Goal: Task Accomplishment & Management: Use online tool/utility

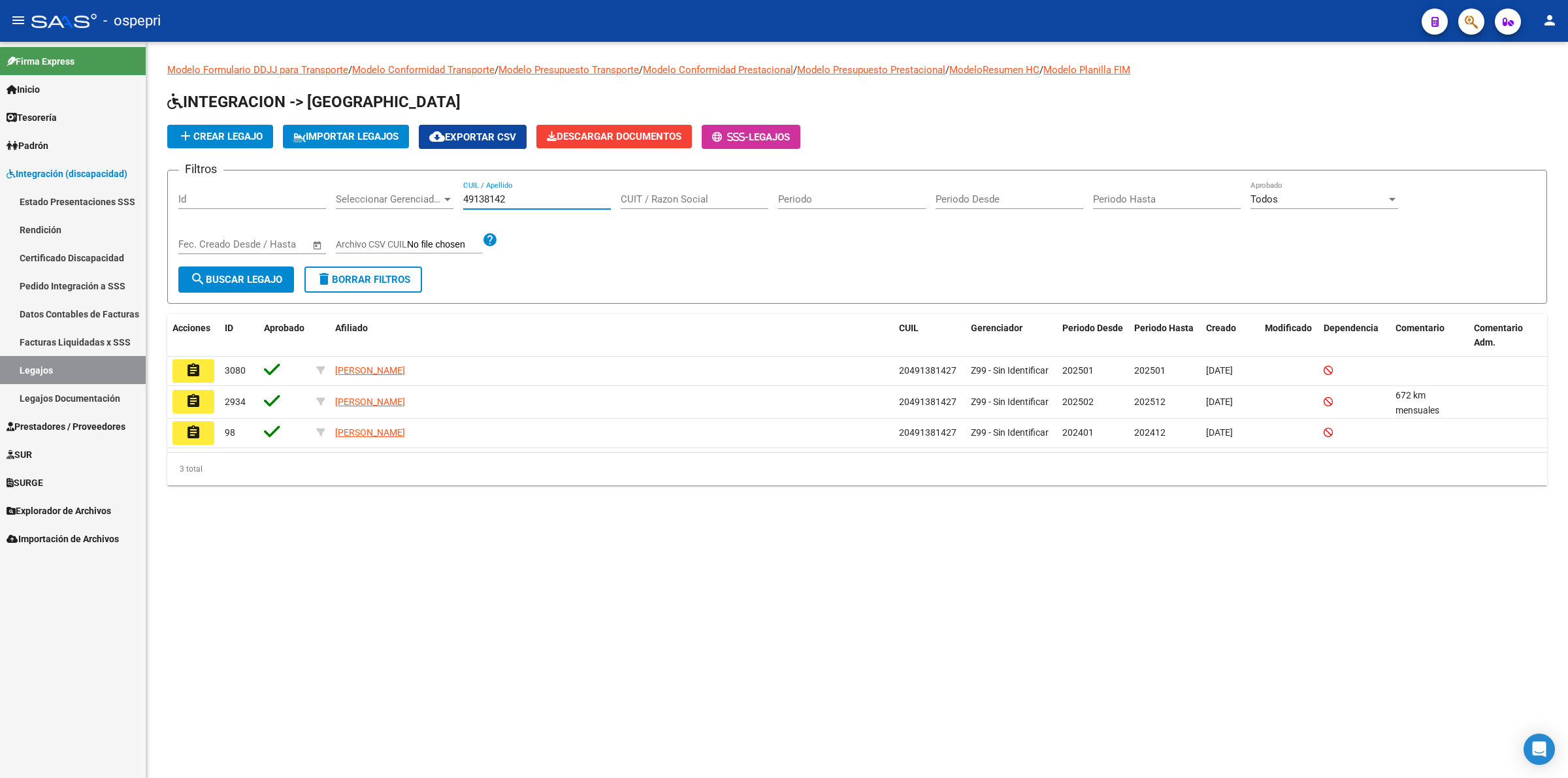
drag, startPoint x: 516, startPoint y: 198, endPoint x: 311, endPoint y: 198, distance: 205.0
click at [311, 198] on div "Filtros Id Seleccionar Gerenciador Seleccionar Gerenciador 49138142 CUIL / Apel…" at bounding box center [857, 223] width 1358 height 85
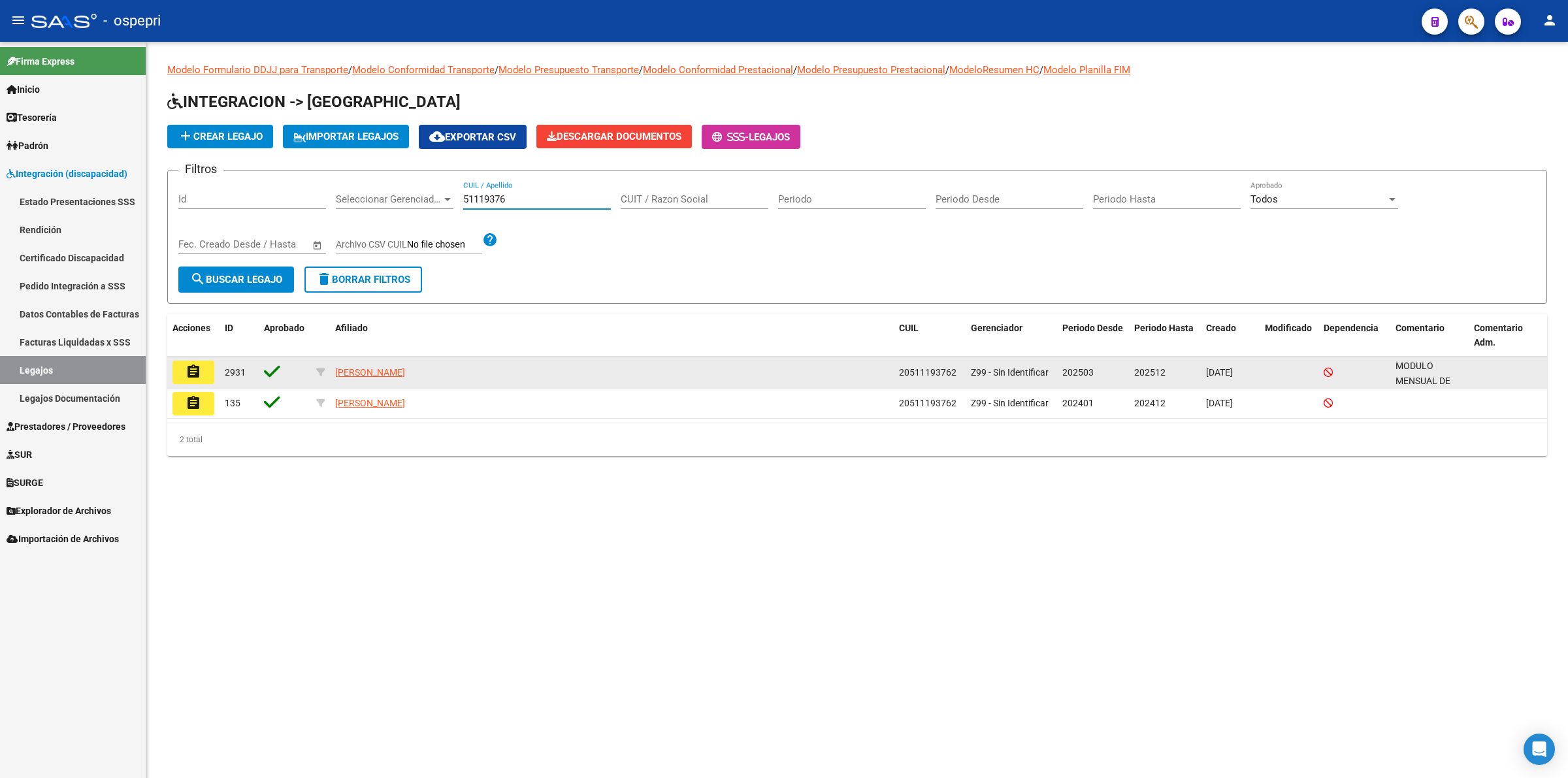
type input "51119376"
click at [186, 366] on mat-icon "assignment" at bounding box center [193, 371] width 15 height 15
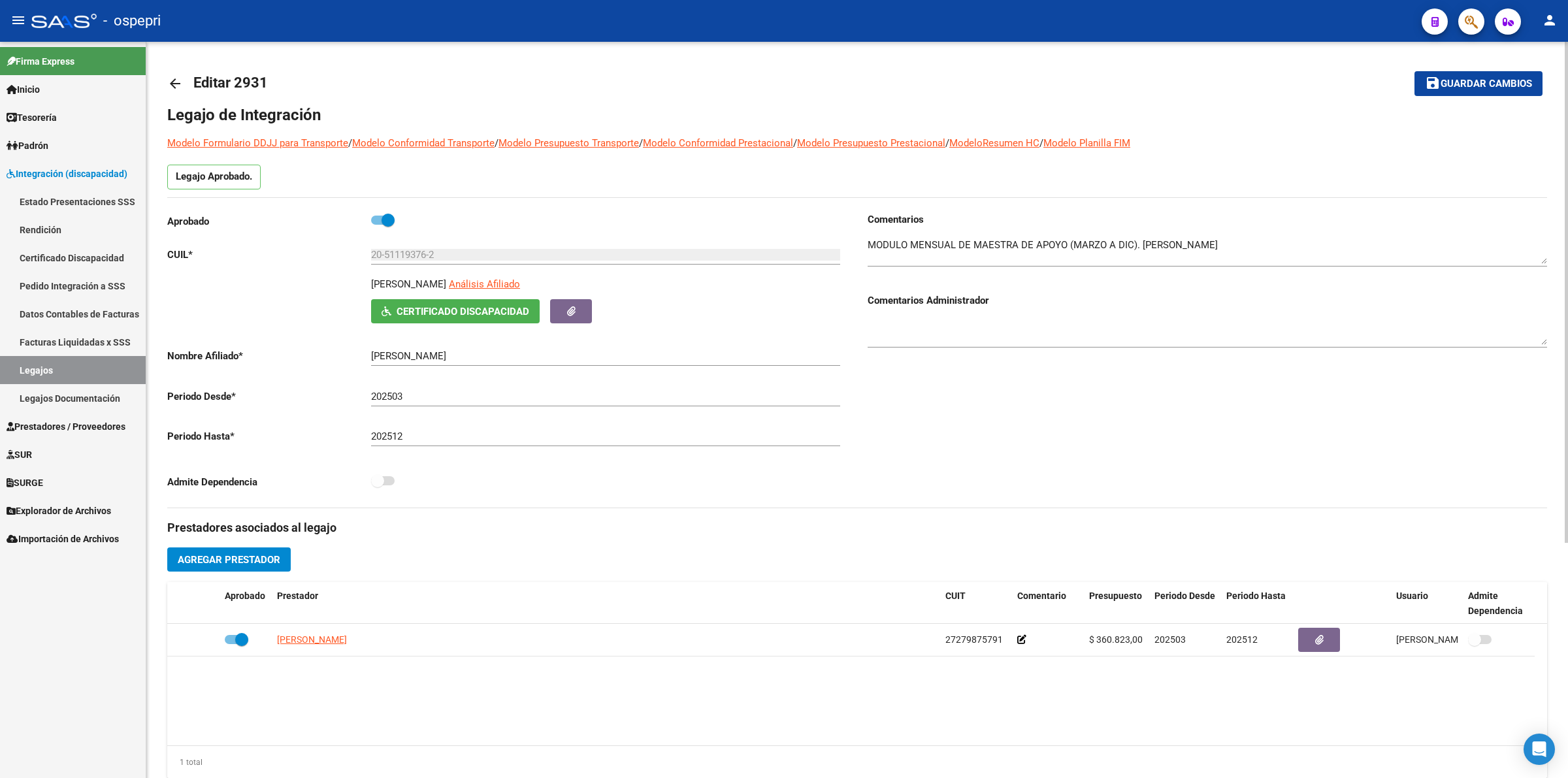
click at [173, 79] on mat-icon "arrow_back" at bounding box center [175, 83] width 15 height 15
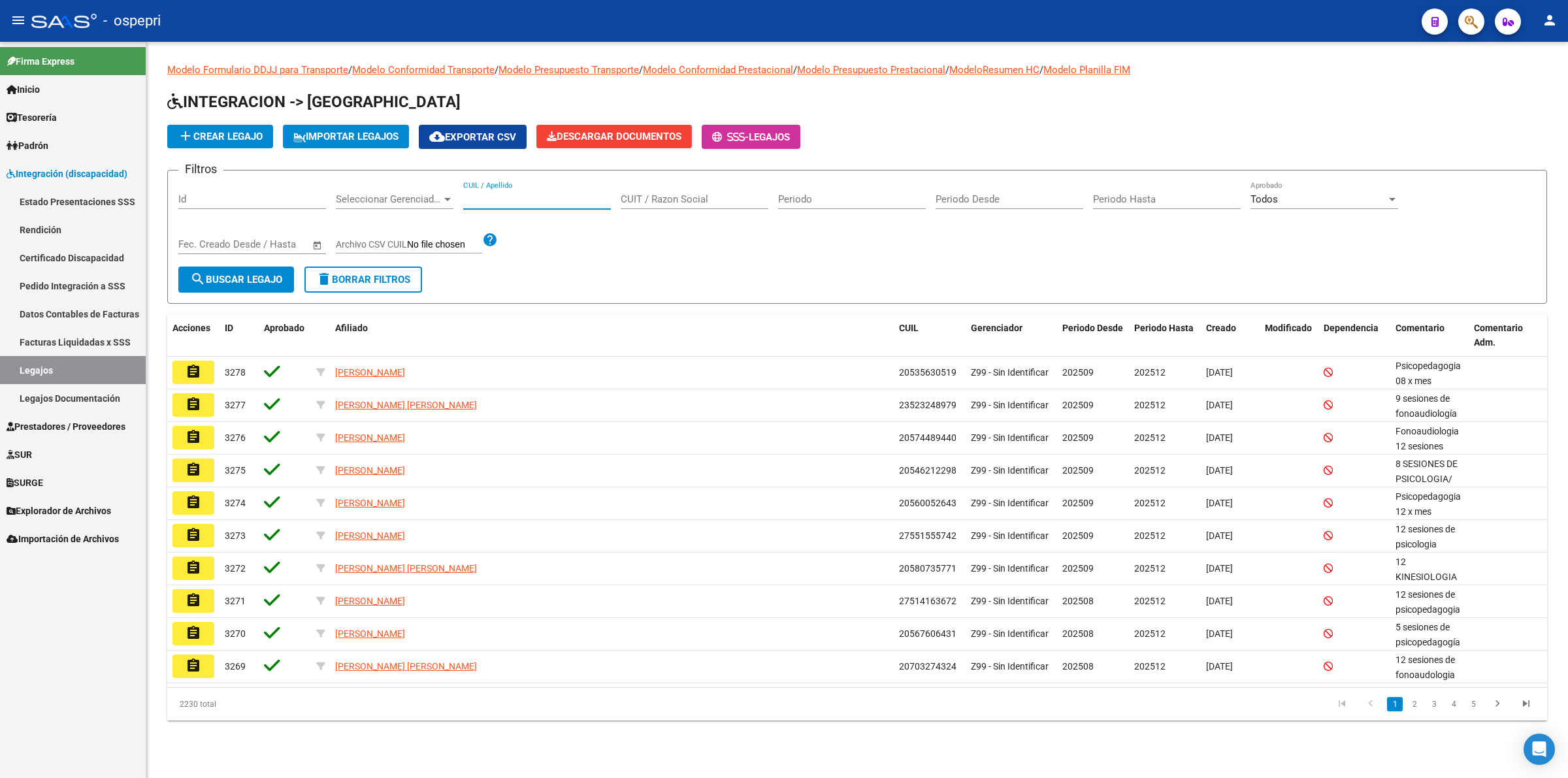
click at [535, 197] on input "CUIL / Apellido" at bounding box center [537, 199] width 148 height 11
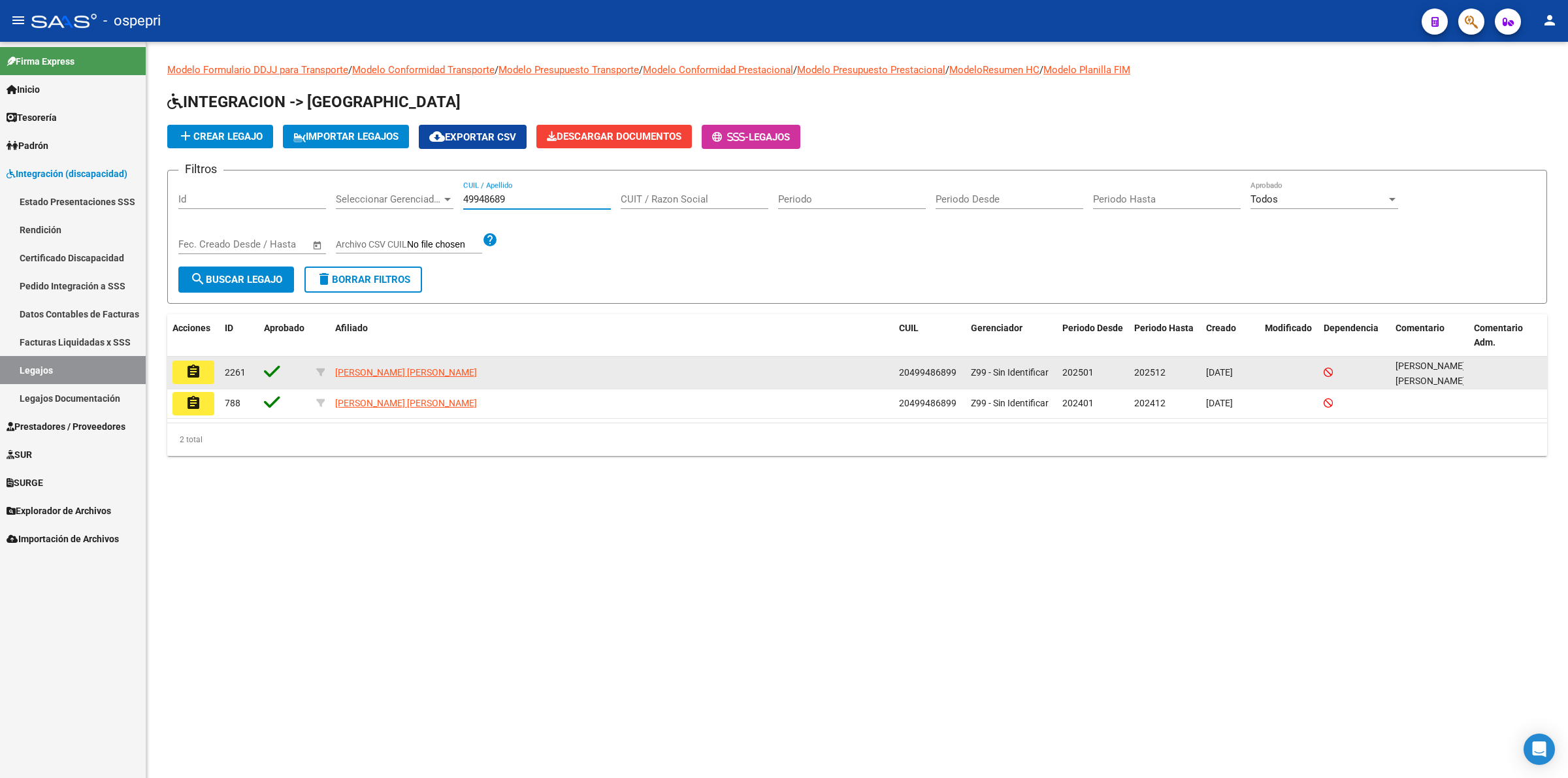
type input "49948689"
click at [188, 366] on mat-icon "assignment" at bounding box center [193, 371] width 15 height 15
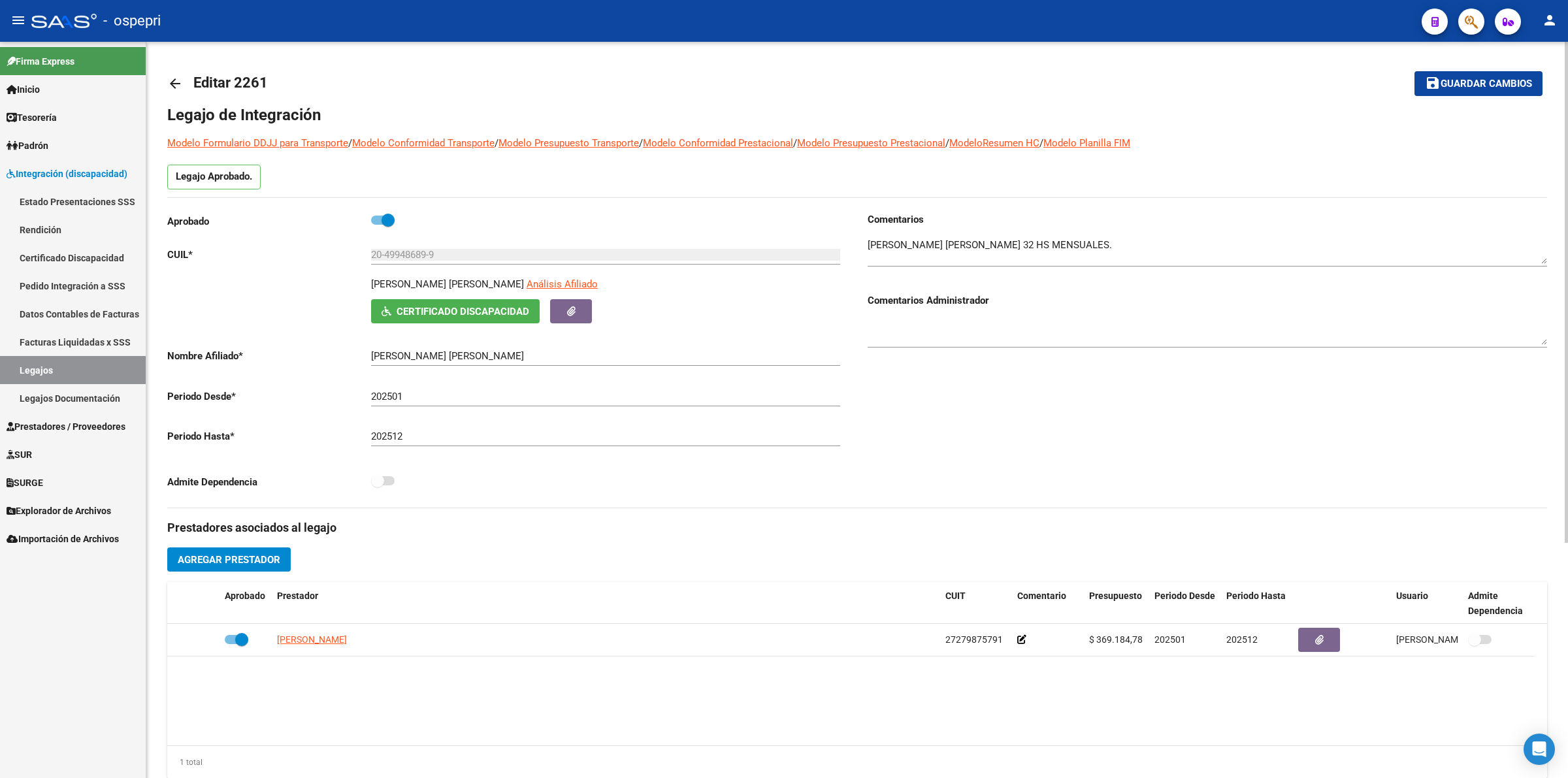
click at [171, 73] on link "arrow_back" at bounding box center [180, 83] width 26 height 31
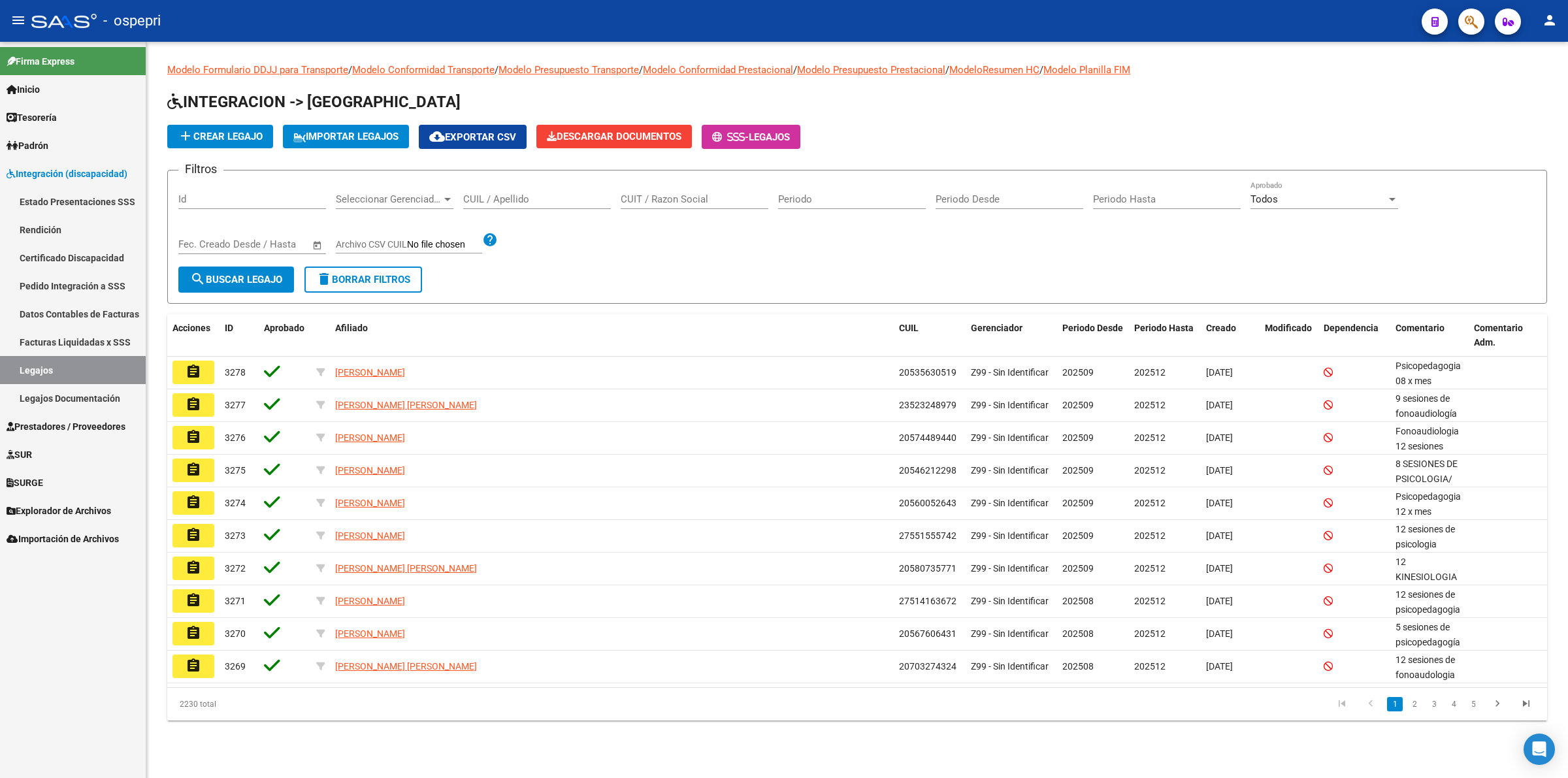
click at [516, 197] on input "CUIL / Apellido" at bounding box center [537, 199] width 148 height 11
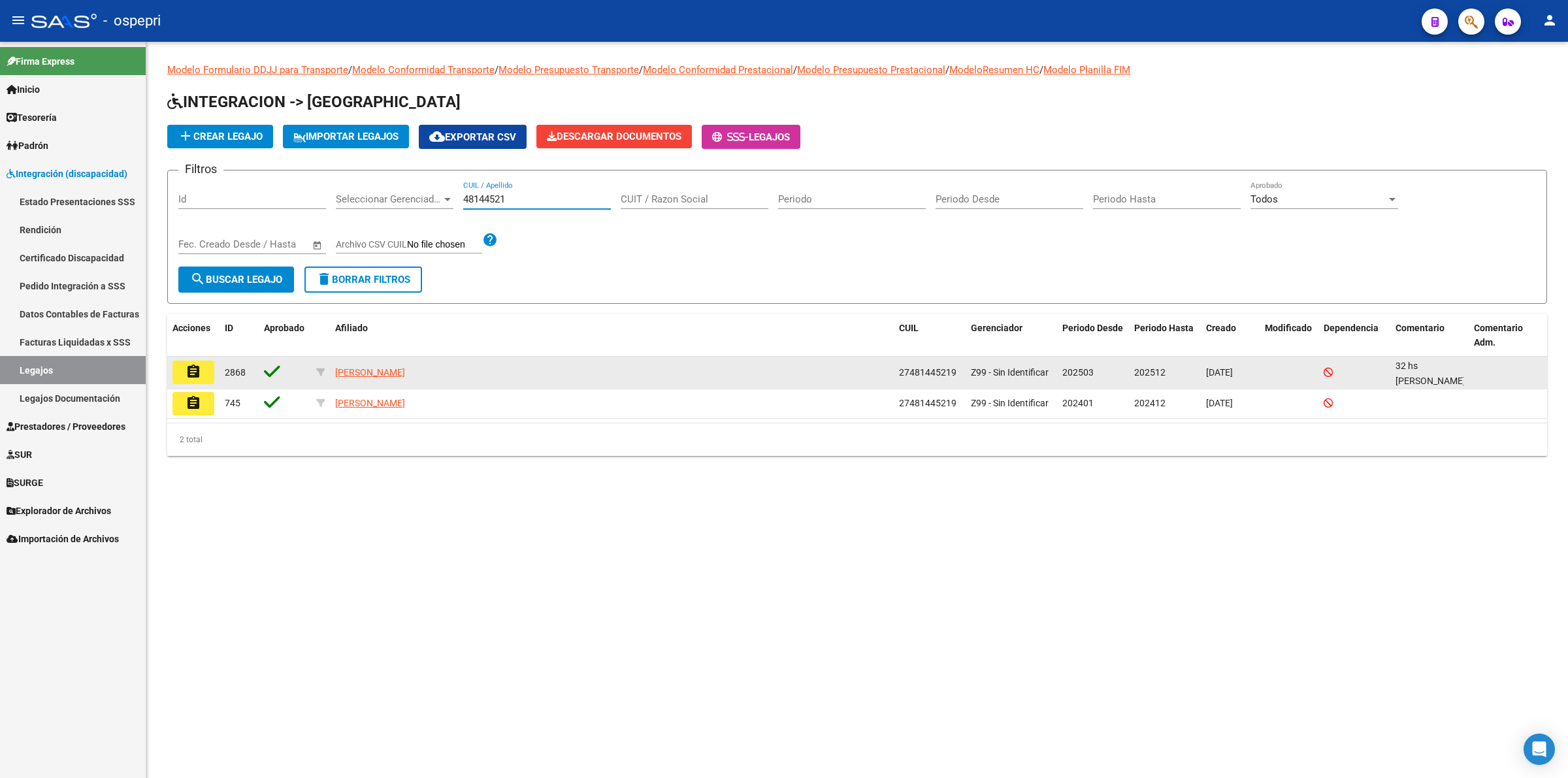
type input "48144521"
click at [200, 373] on mat-icon "assignment" at bounding box center [193, 371] width 15 height 15
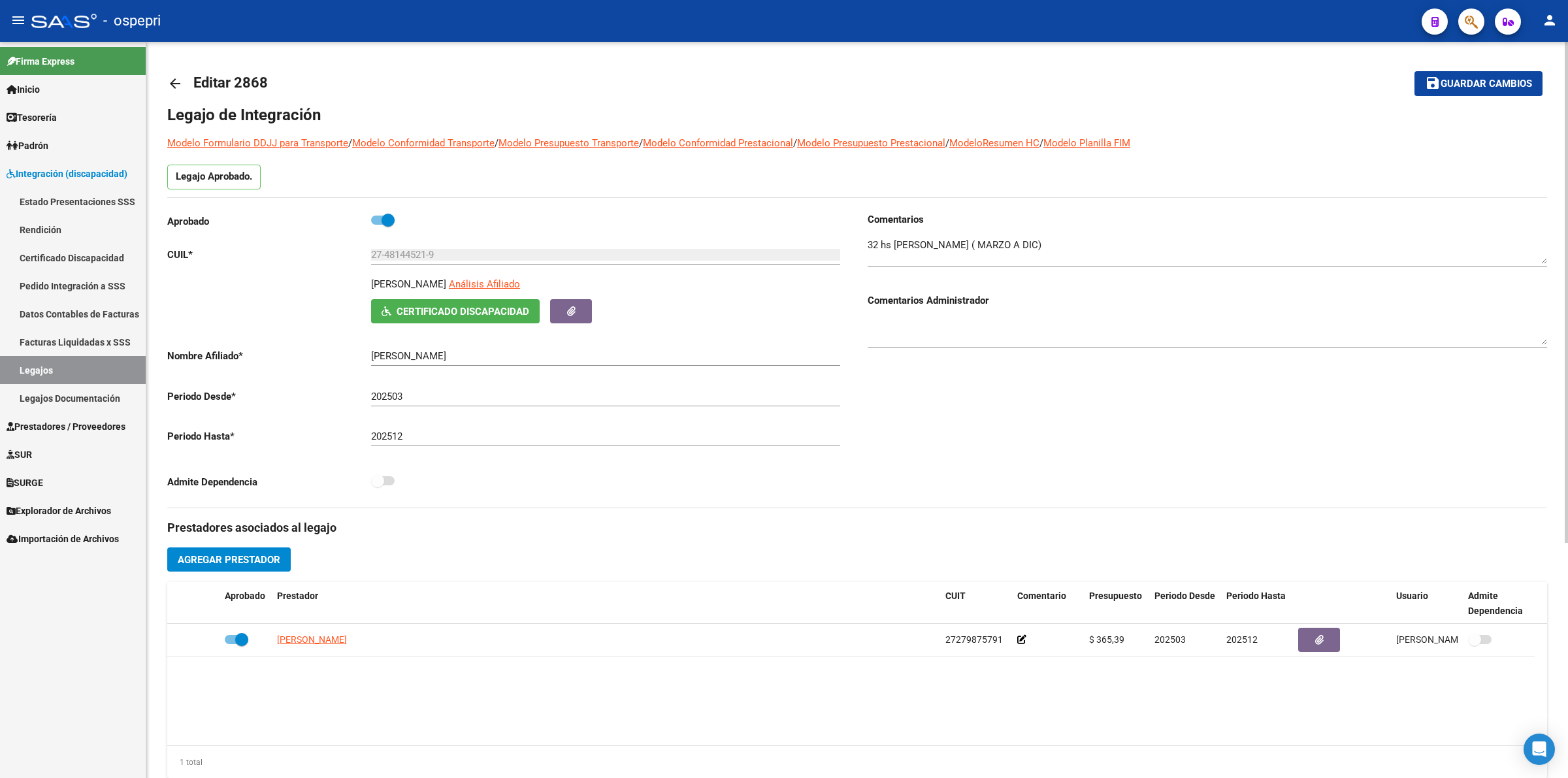
click at [180, 79] on mat-icon "arrow_back" at bounding box center [175, 83] width 15 height 15
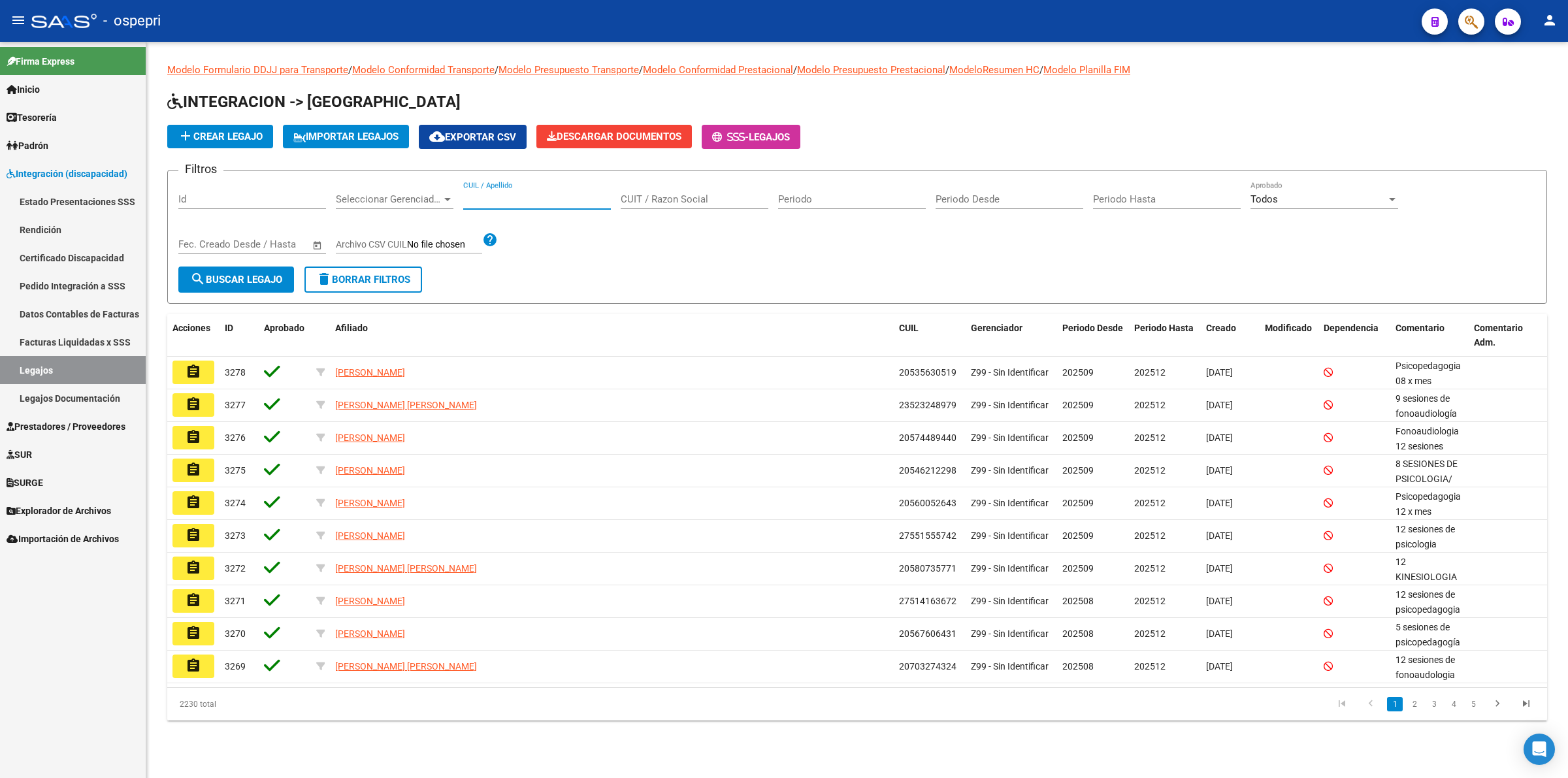
click at [535, 194] on input "CUIL / Apellido" at bounding box center [537, 199] width 148 height 11
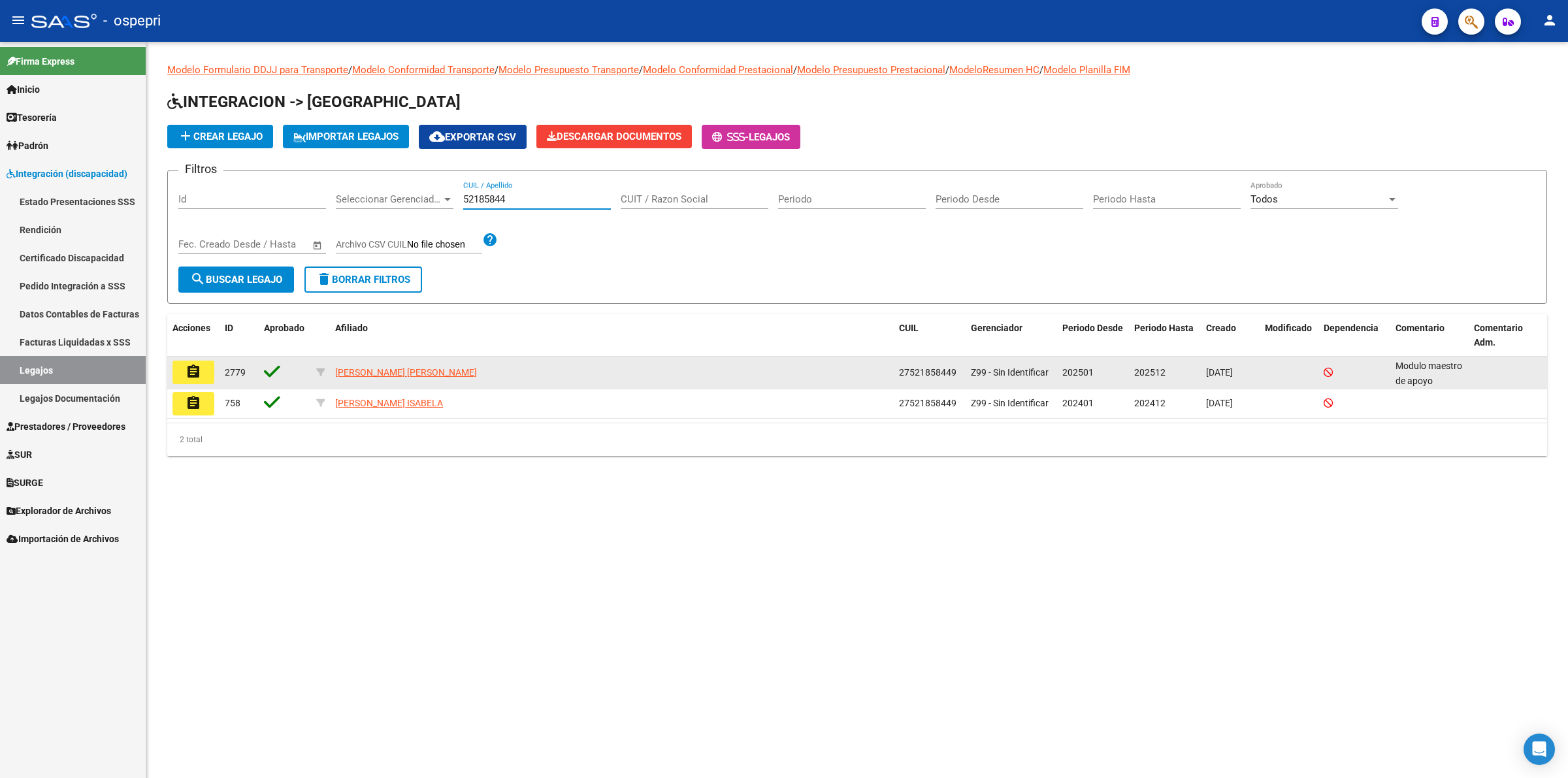
type input "52185844"
click at [178, 361] on button "assignment" at bounding box center [193, 372] width 42 height 24
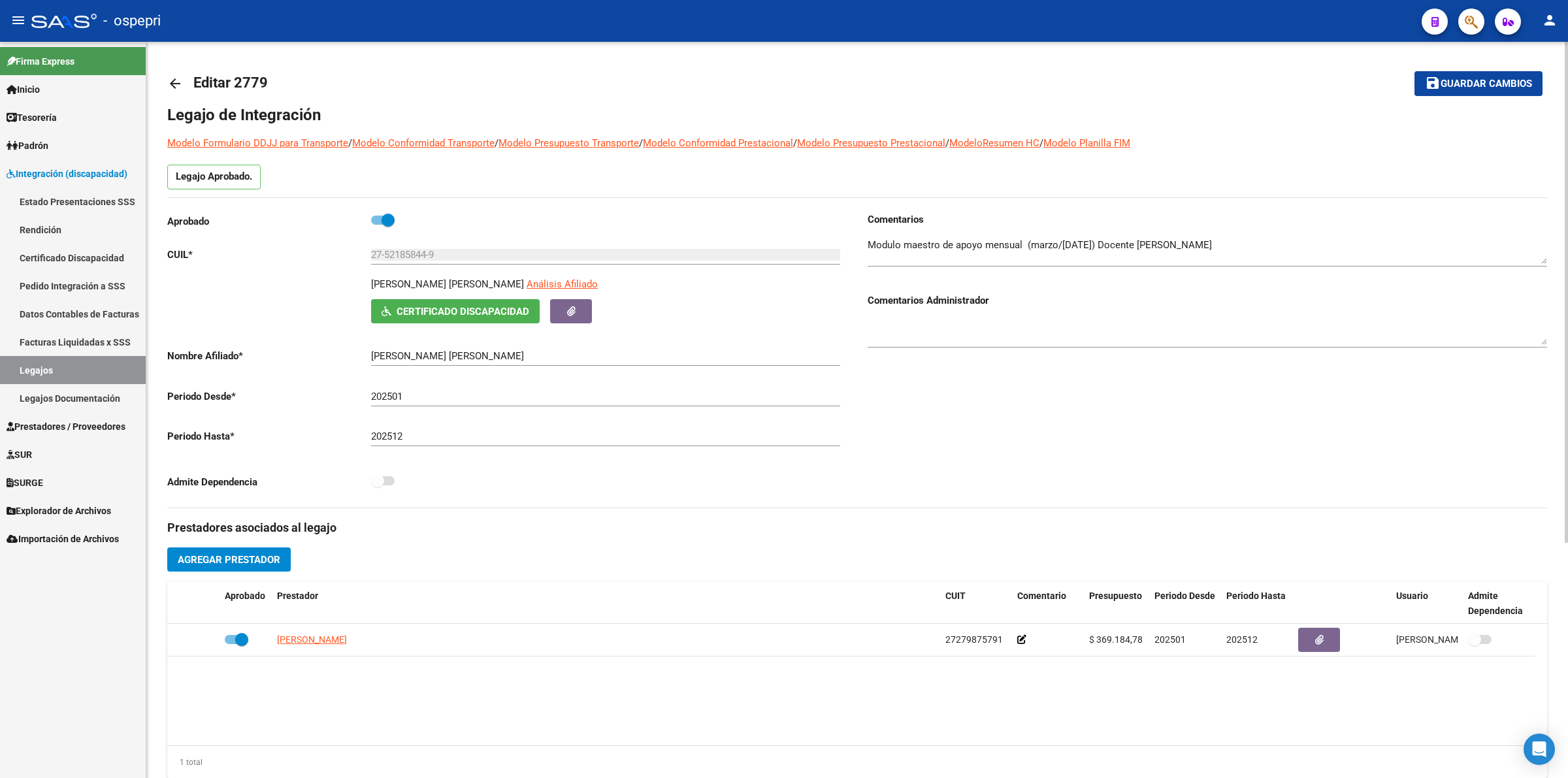
click at [171, 80] on mat-icon "arrow_back" at bounding box center [175, 83] width 15 height 15
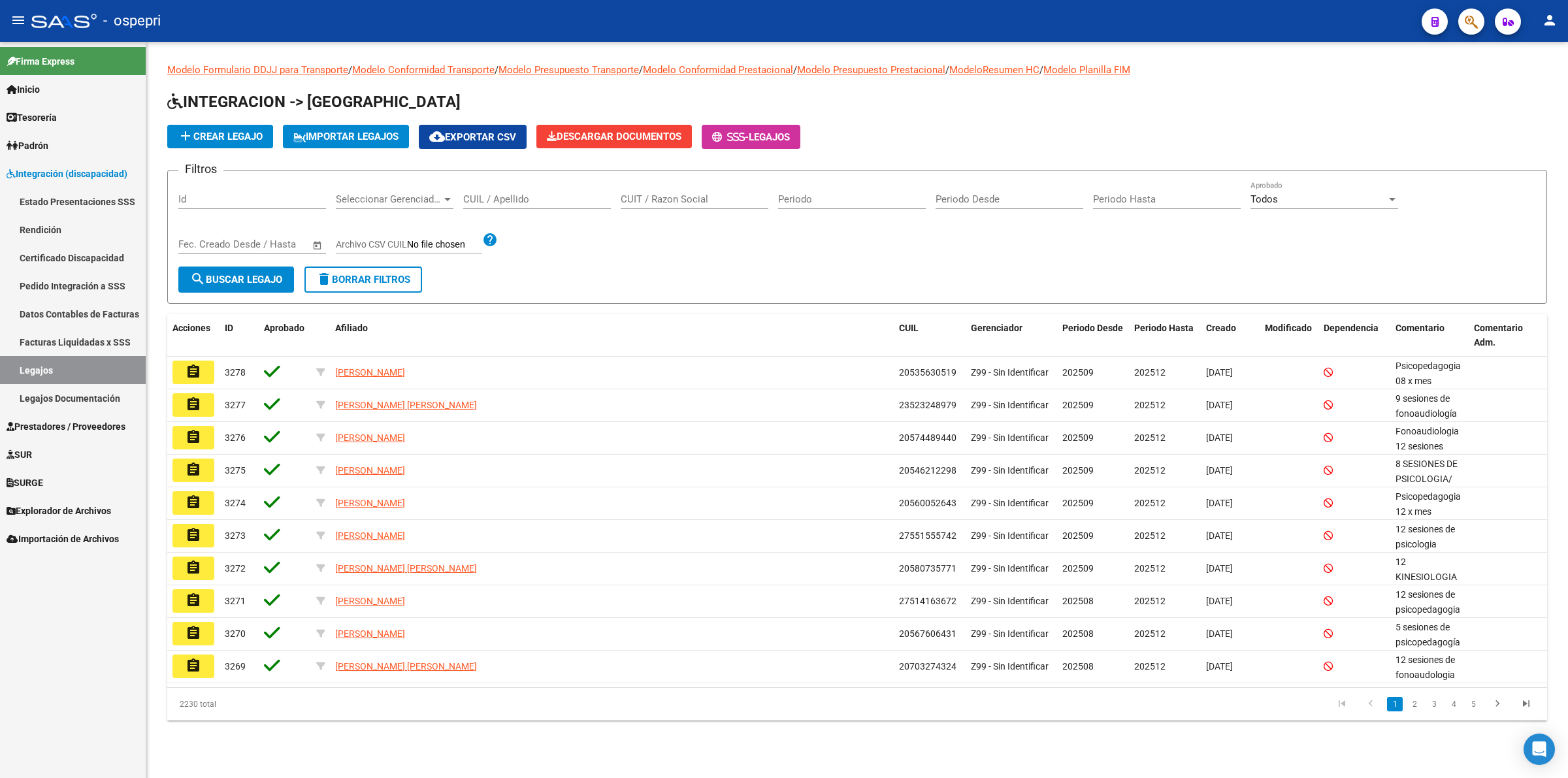
click at [528, 199] on input "CUIL / Apellido" at bounding box center [537, 199] width 148 height 11
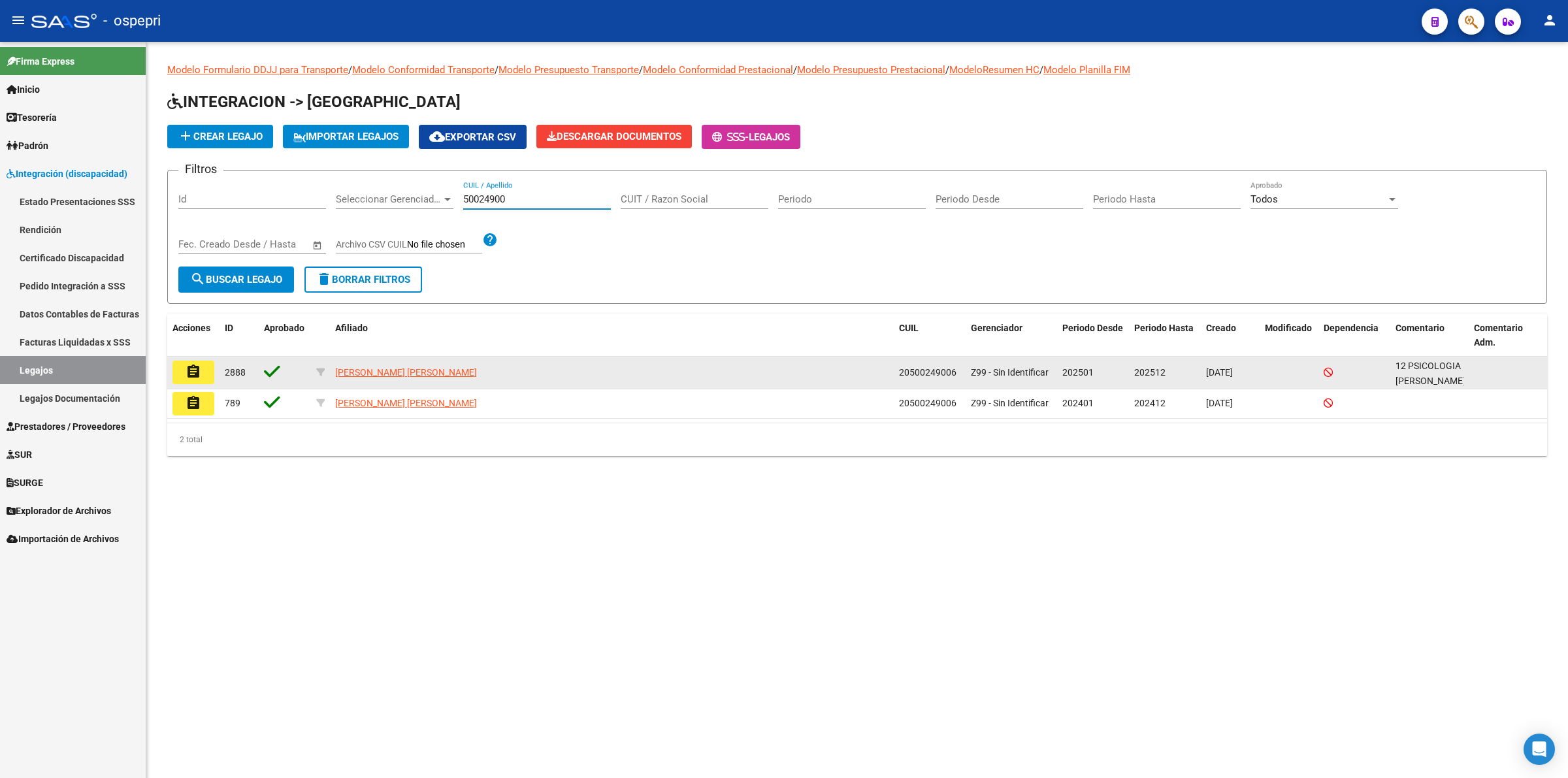
type input "50024900"
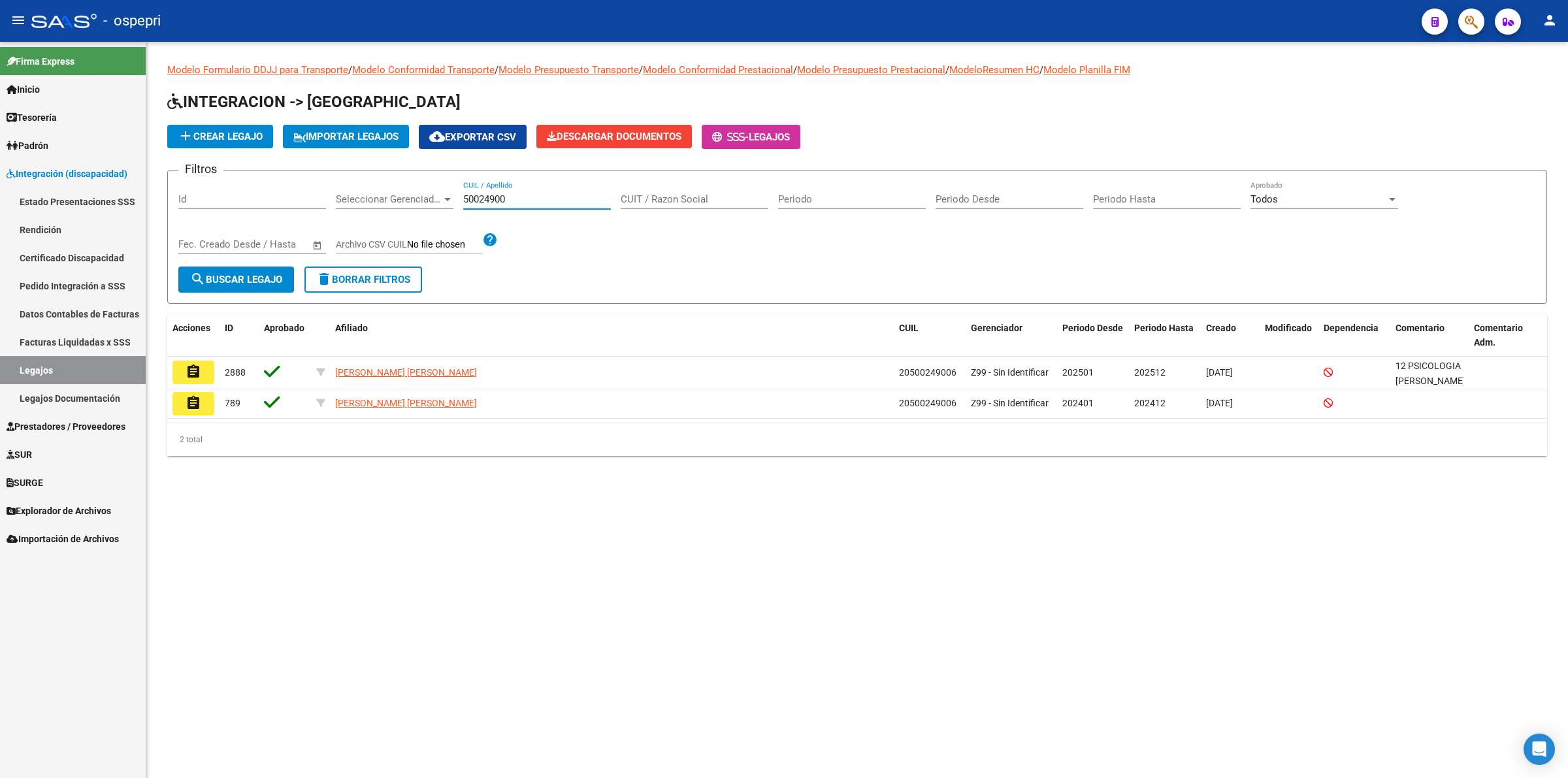
click at [204, 366] on button "assignment" at bounding box center [193, 372] width 42 height 24
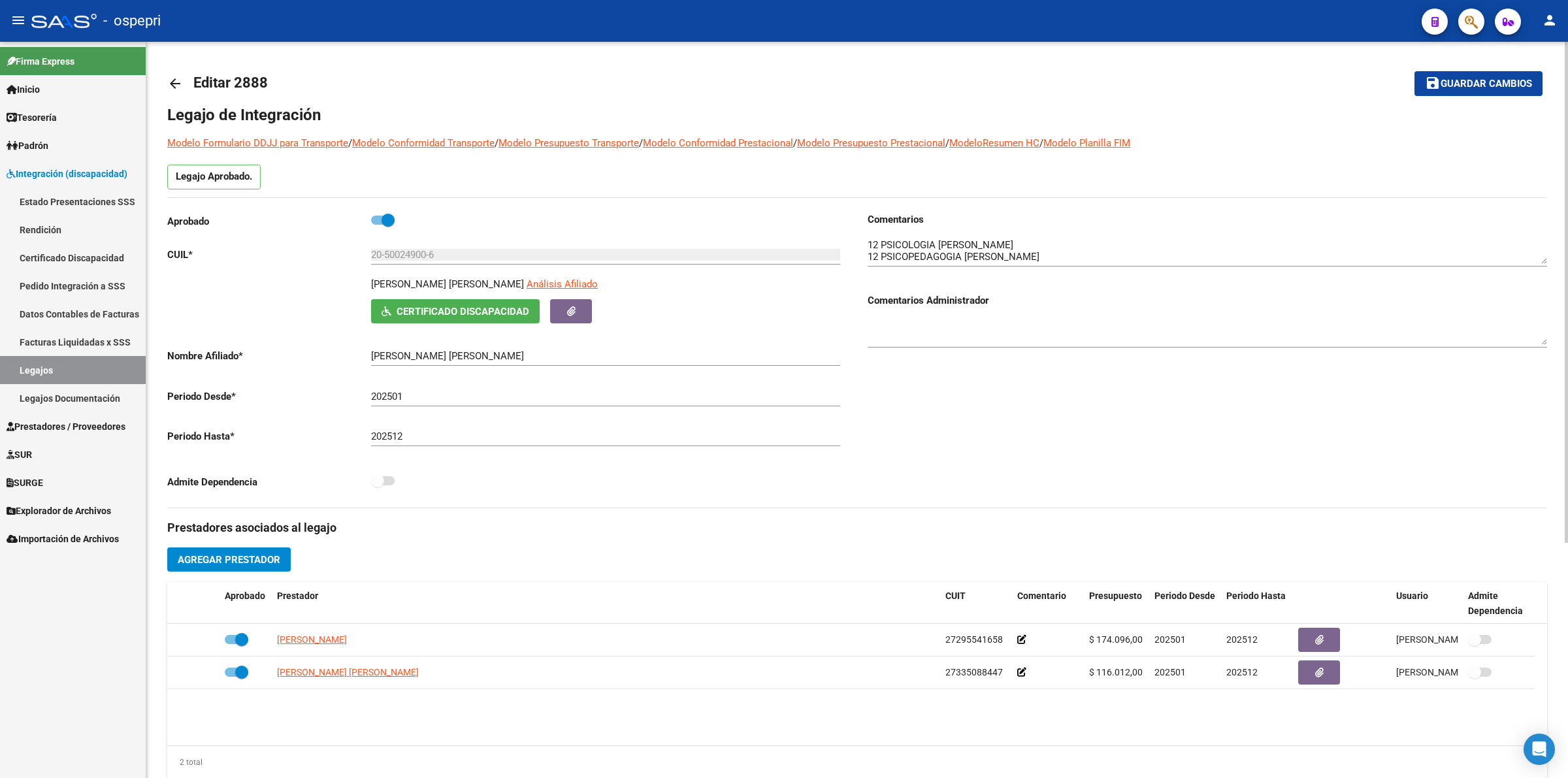
click at [173, 85] on mat-icon "arrow_back" at bounding box center [175, 83] width 15 height 15
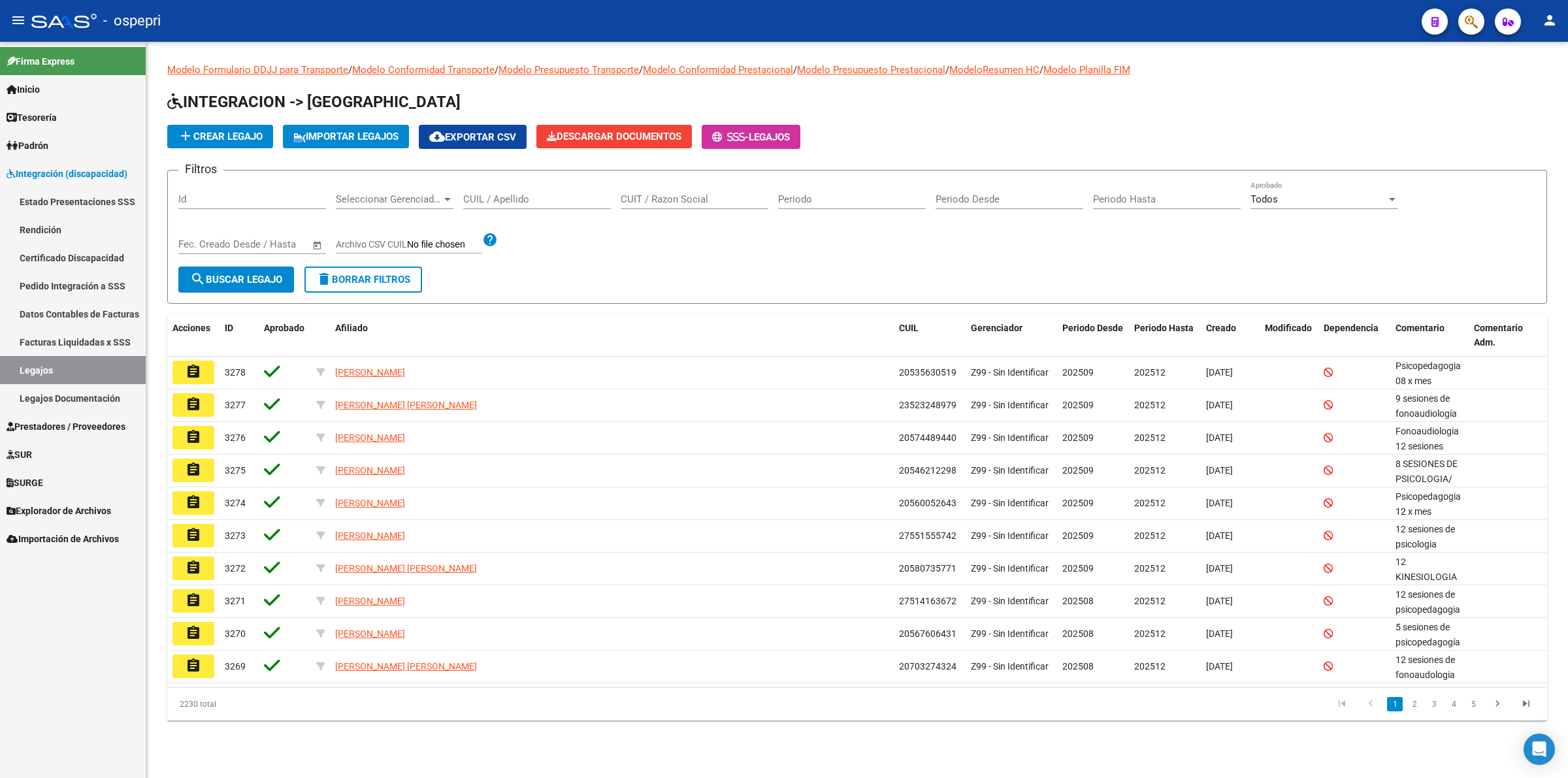
click at [498, 194] on input "CUIL / Apellido" at bounding box center [537, 199] width 148 height 11
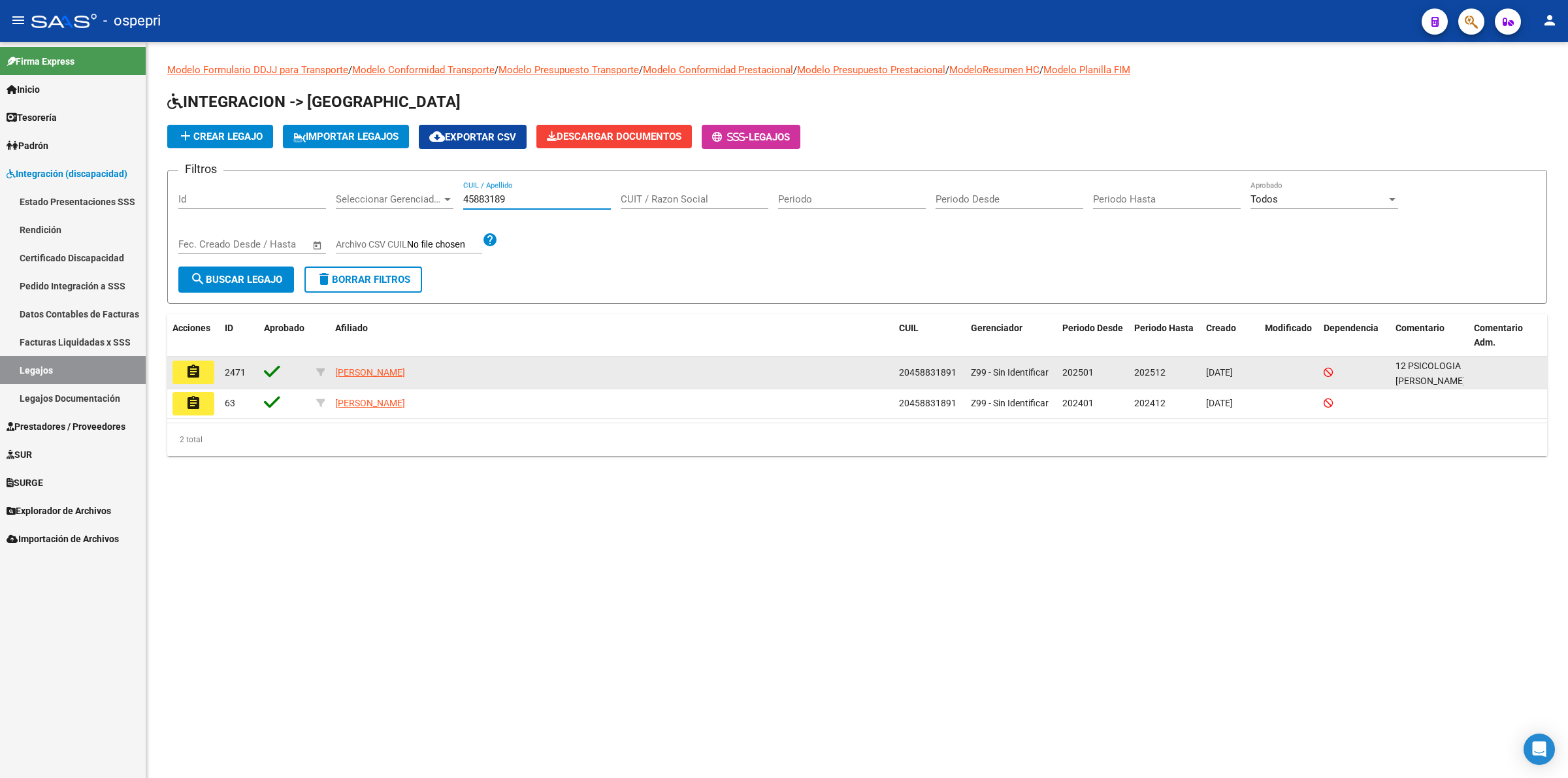
type input "45883189"
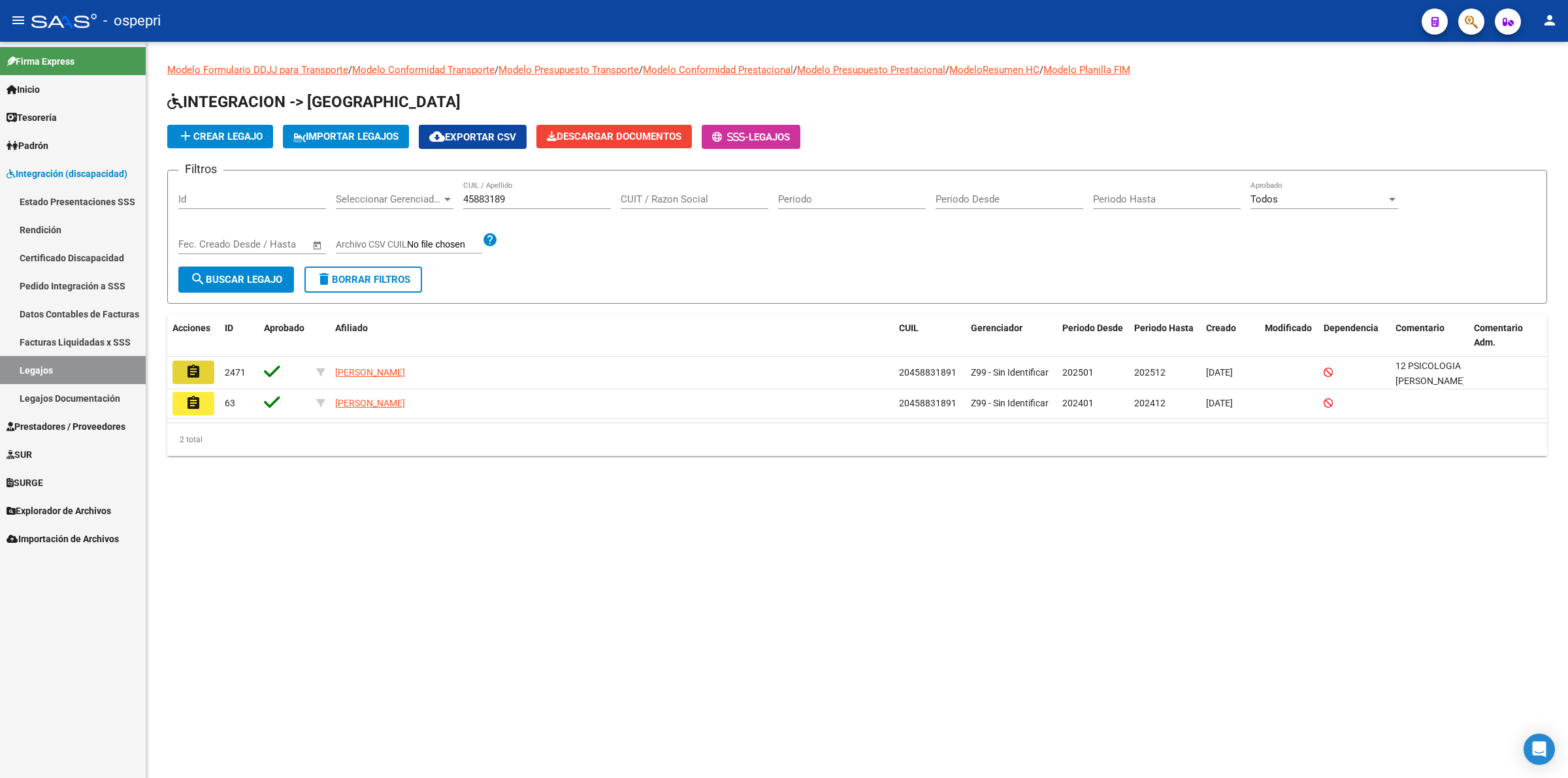
drag, startPoint x: 188, startPoint y: 364, endPoint x: 442, endPoint y: 358, distance: 254.1
click at [188, 364] on mat-icon "assignment" at bounding box center [193, 371] width 15 height 15
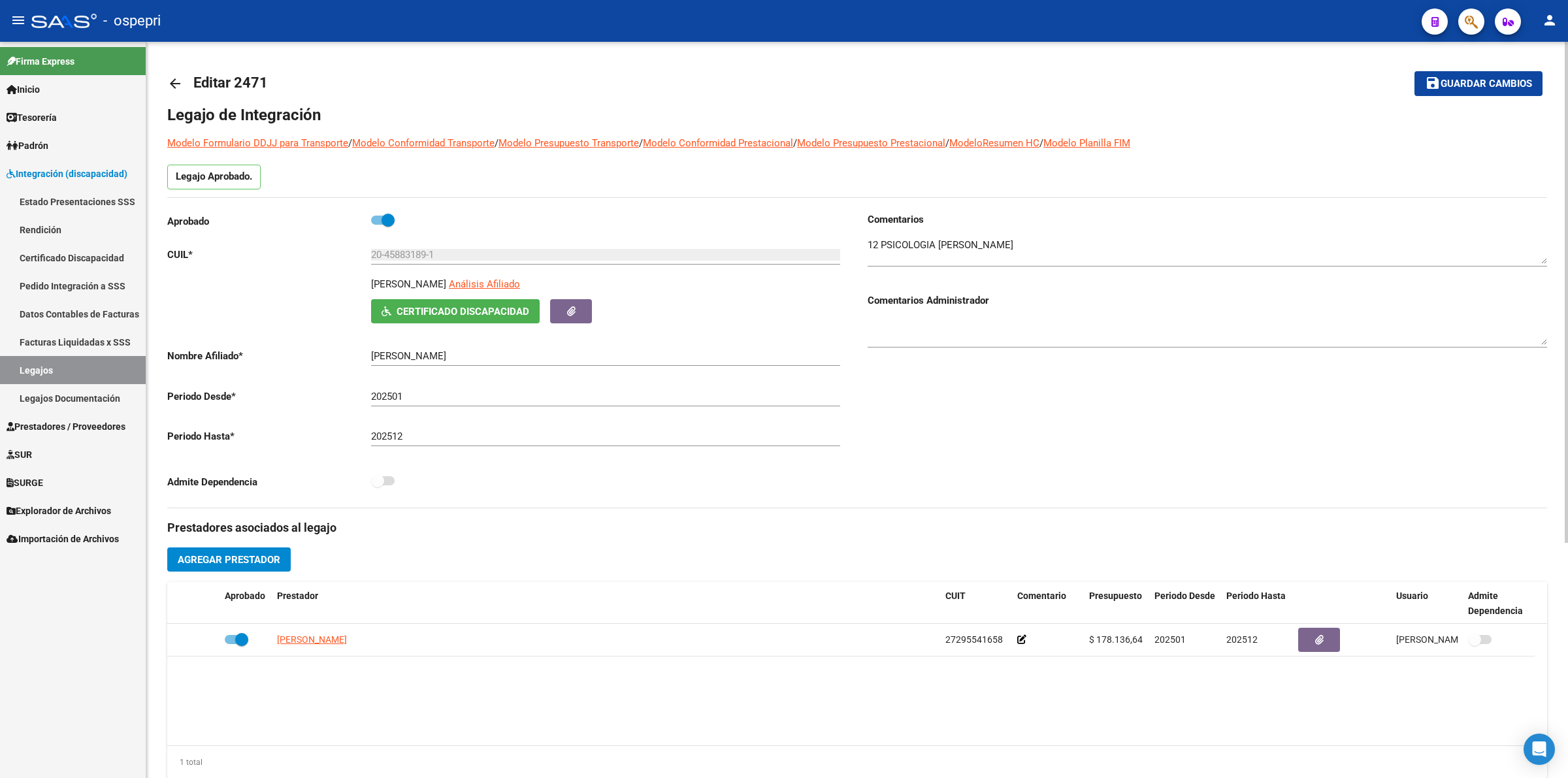
click at [180, 81] on mat-icon "arrow_back" at bounding box center [175, 83] width 15 height 15
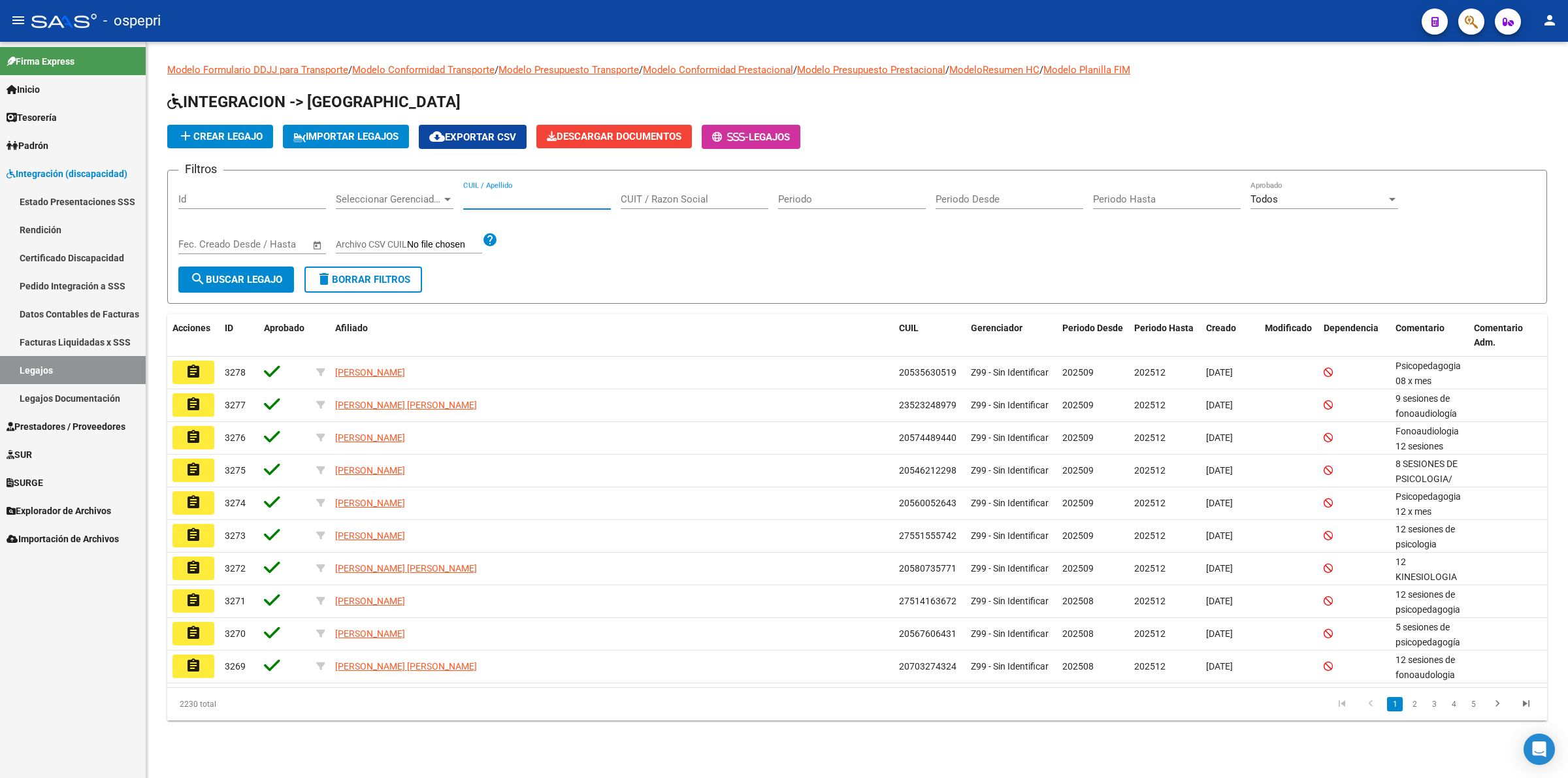
click at [514, 196] on input "CUIL / Apellido" at bounding box center [537, 199] width 148 height 11
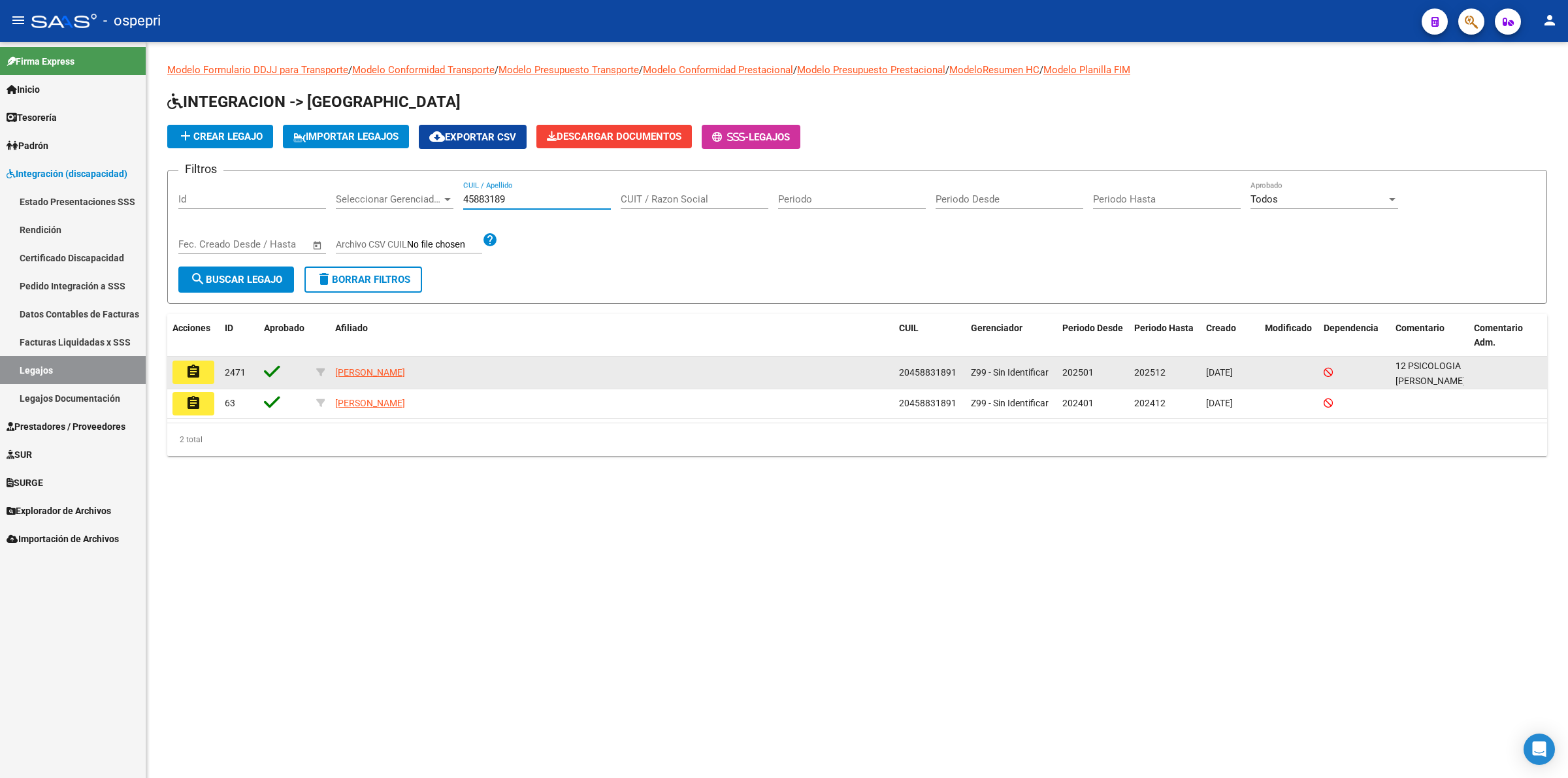
type input "45883189"
click at [197, 360] on button "assignment" at bounding box center [193, 372] width 42 height 24
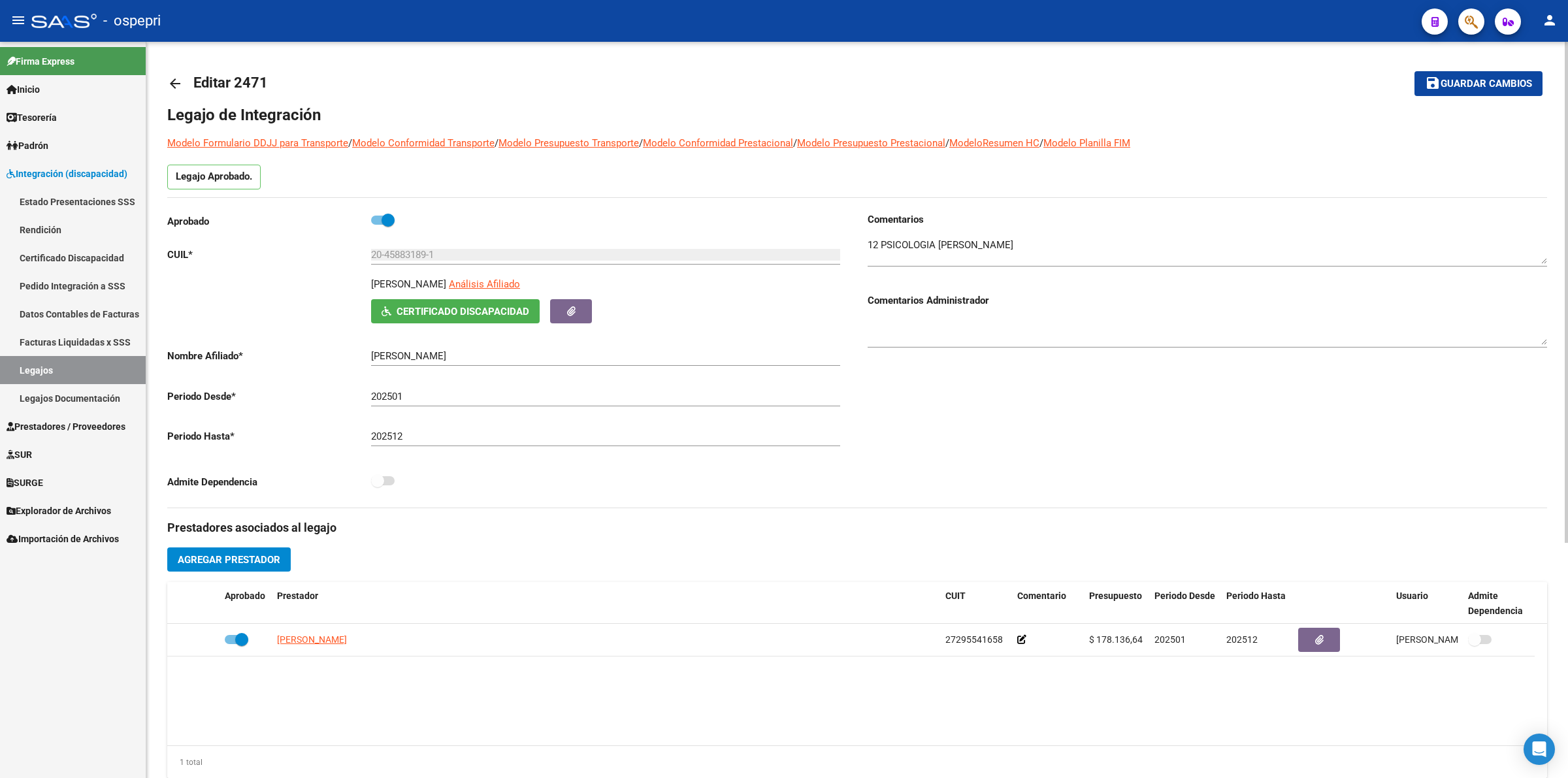
drag, startPoint x: 176, startPoint y: 82, endPoint x: 582, endPoint y: 24, distance: 410.1
click at [177, 81] on mat-icon "arrow_back" at bounding box center [175, 83] width 15 height 15
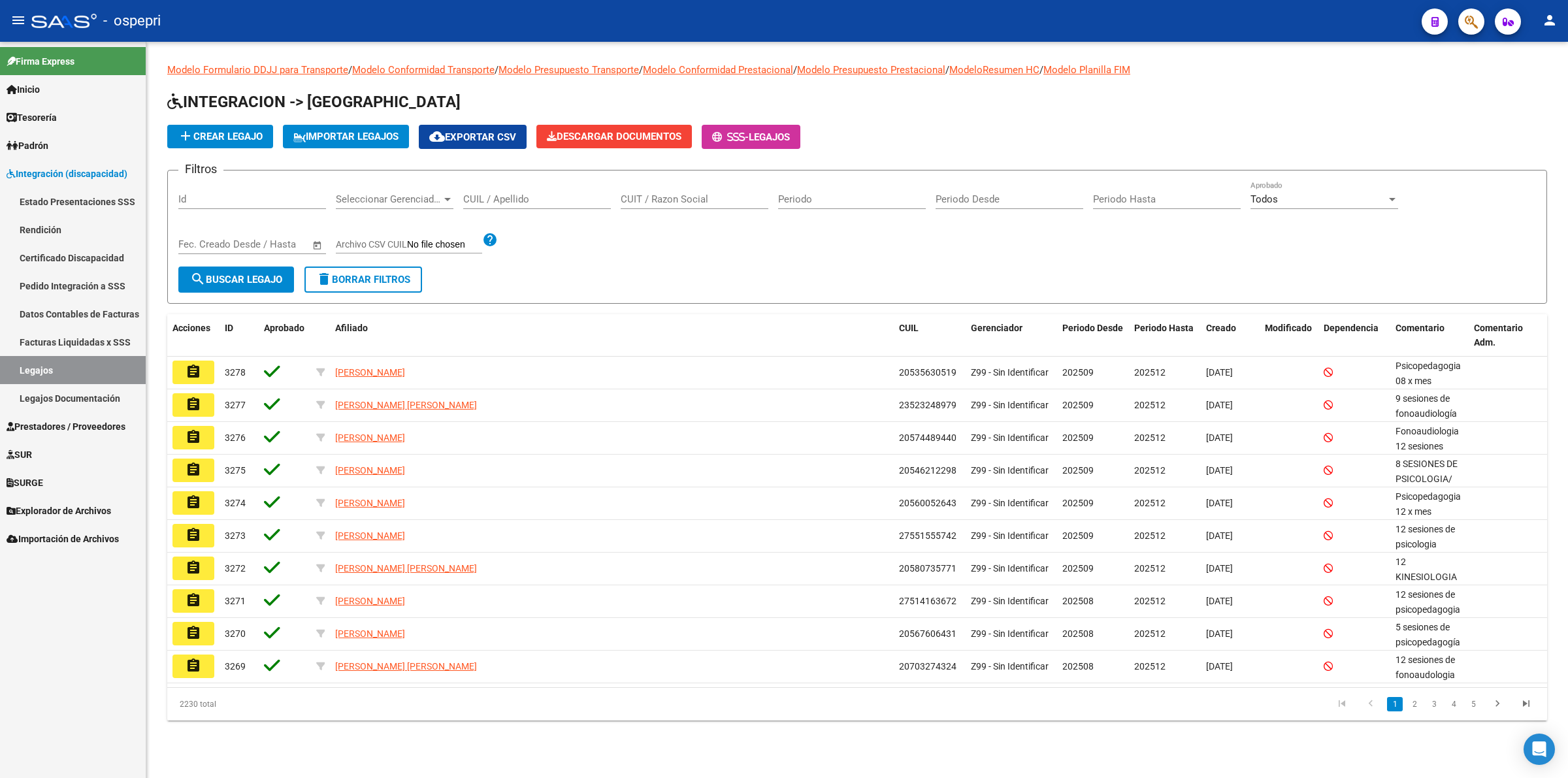
click at [563, 194] on input "CUIL / Apellido" at bounding box center [537, 199] width 148 height 11
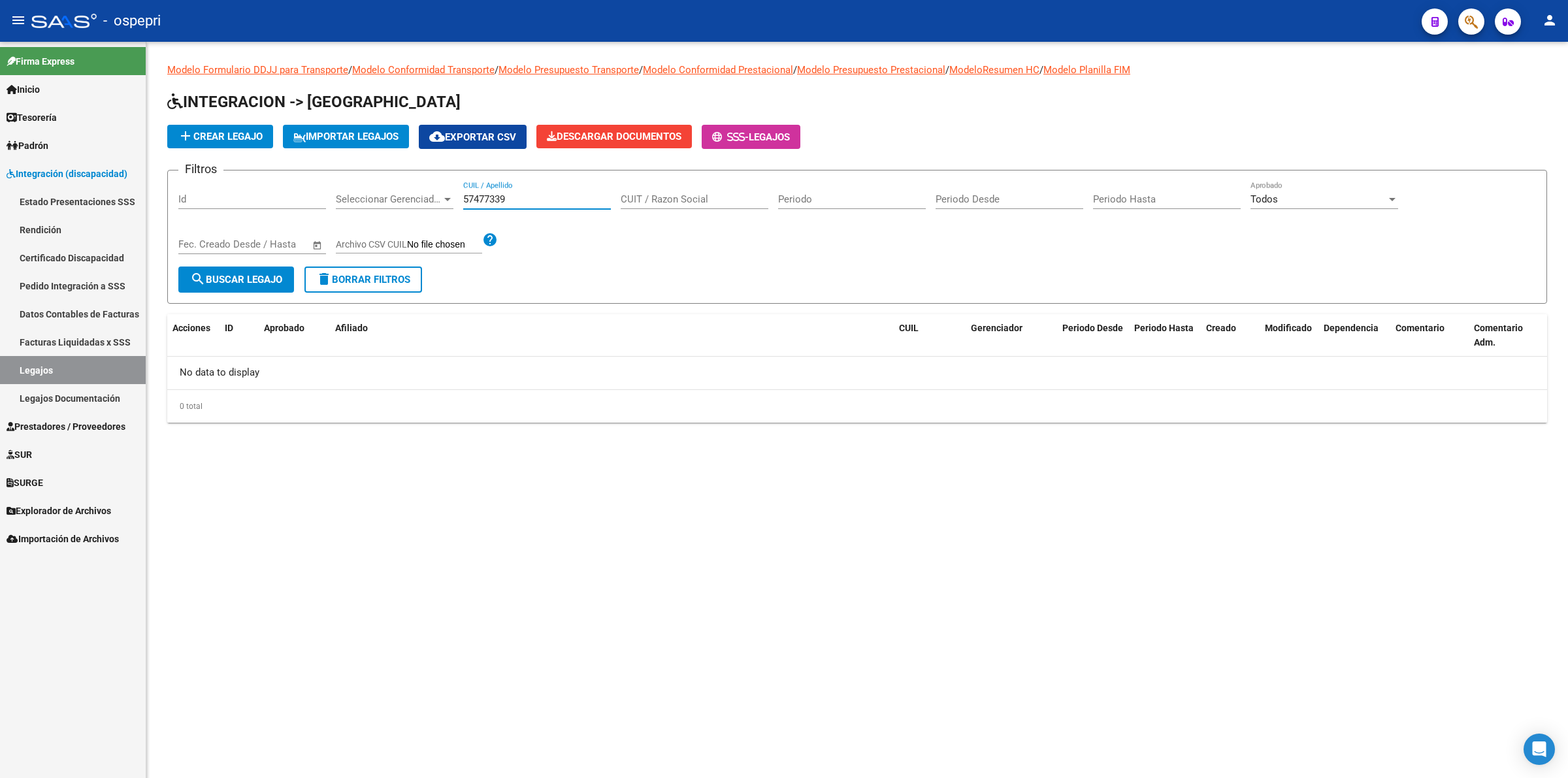
drag, startPoint x: 547, startPoint y: 200, endPoint x: 157, endPoint y: 178, distance: 390.6
click at [157, 178] on div "Modelo Formulario DDJJ para Transporte / Modelo Conformidad Transporte / Modelo…" at bounding box center [857, 253] width 1421 height 423
drag, startPoint x: 162, startPoint y: 200, endPoint x: 71, endPoint y: 191, distance: 91.4
click at [69, 194] on mat-sidenav-container "Firma Express Inicio Calendario SSS Instructivos Contacto OS Tesorería Extracto…" at bounding box center [784, 410] width 1568 height 736
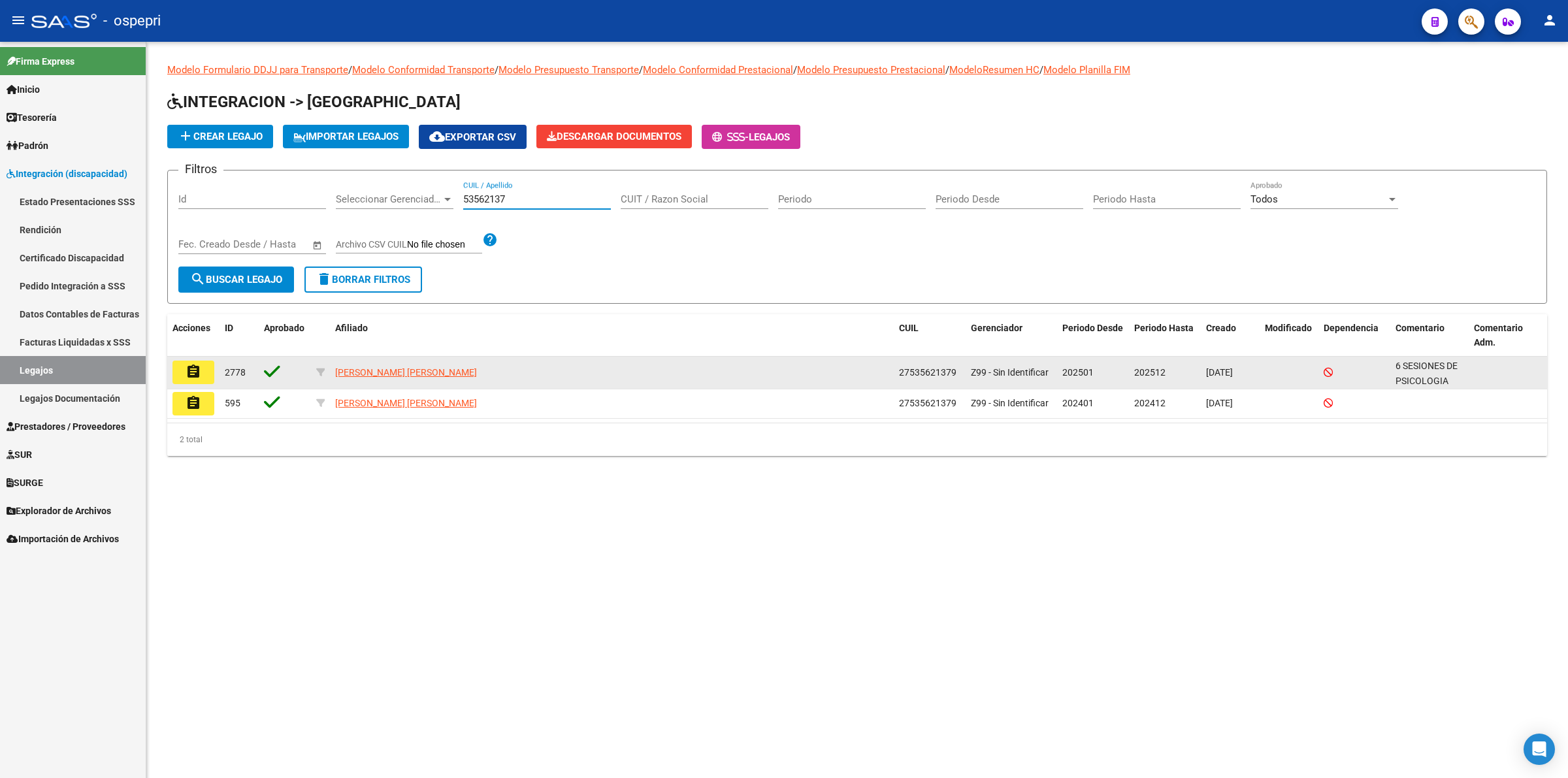
type input "53562137"
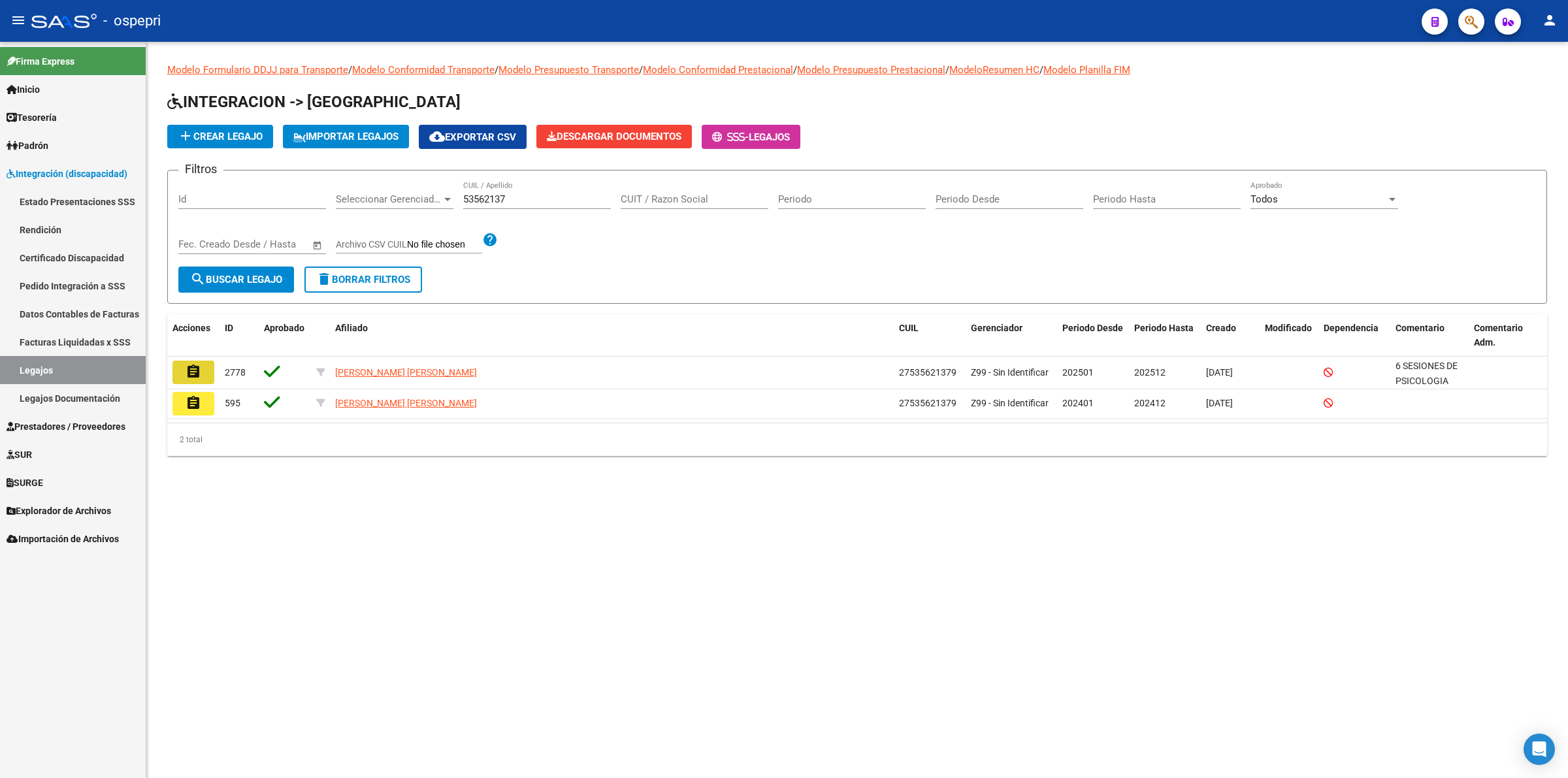
drag, startPoint x: 210, startPoint y: 364, endPoint x: 256, endPoint y: 354, distance: 47.1
click at [212, 363] on button "assignment" at bounding box center [193, 372] width 42 height 24
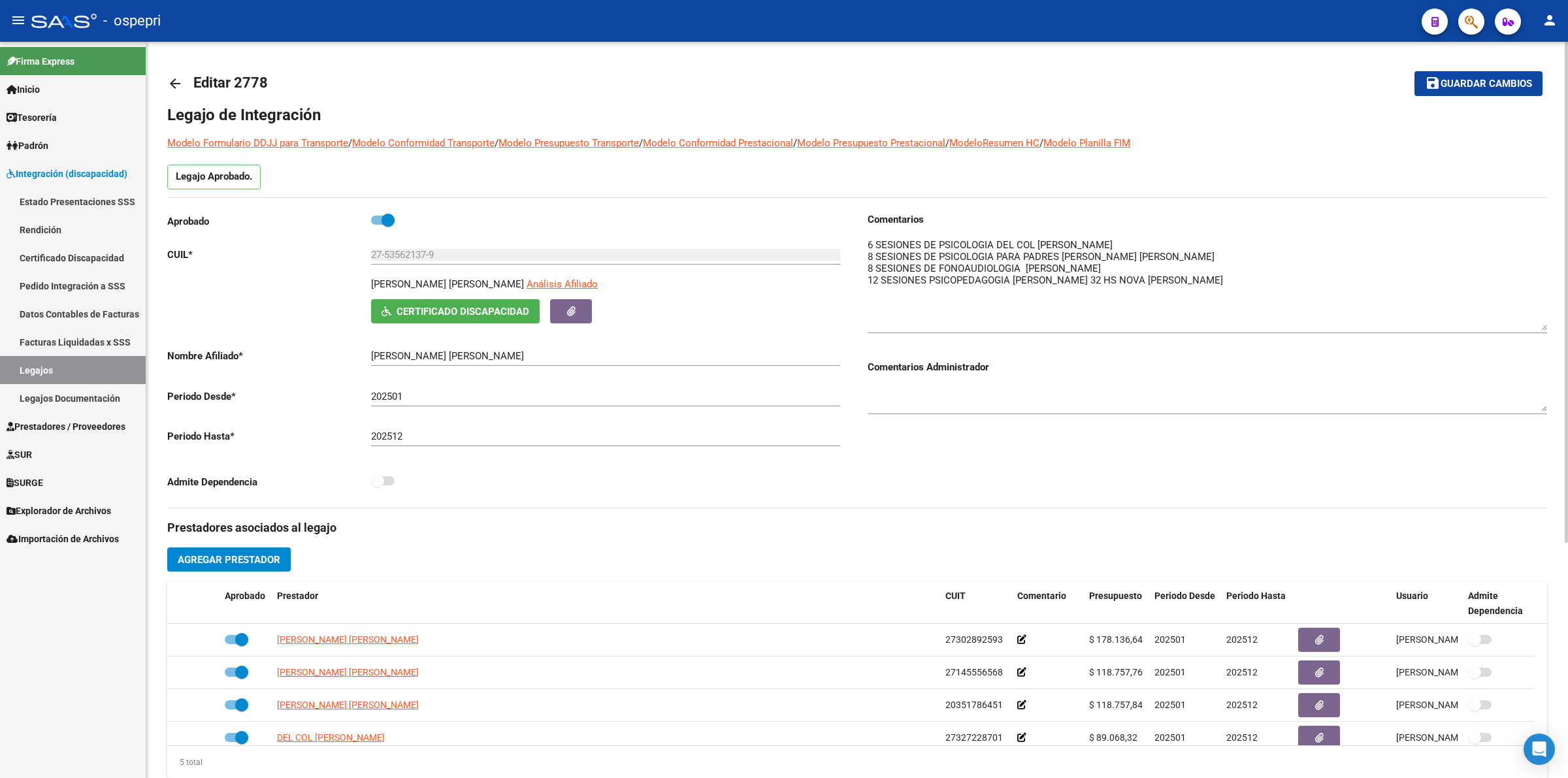
drag, startPoint x: 1535, startPoint y: 259, endPoint x: 1542, endPoint y: 325, distance: 66.4
click at [1542, 325] on textarea at bounding box center [1207, 284] width 679 height 93
click at [184, 79] on link "arrow_back" at bounding box center [180, 83] width 26 height 31
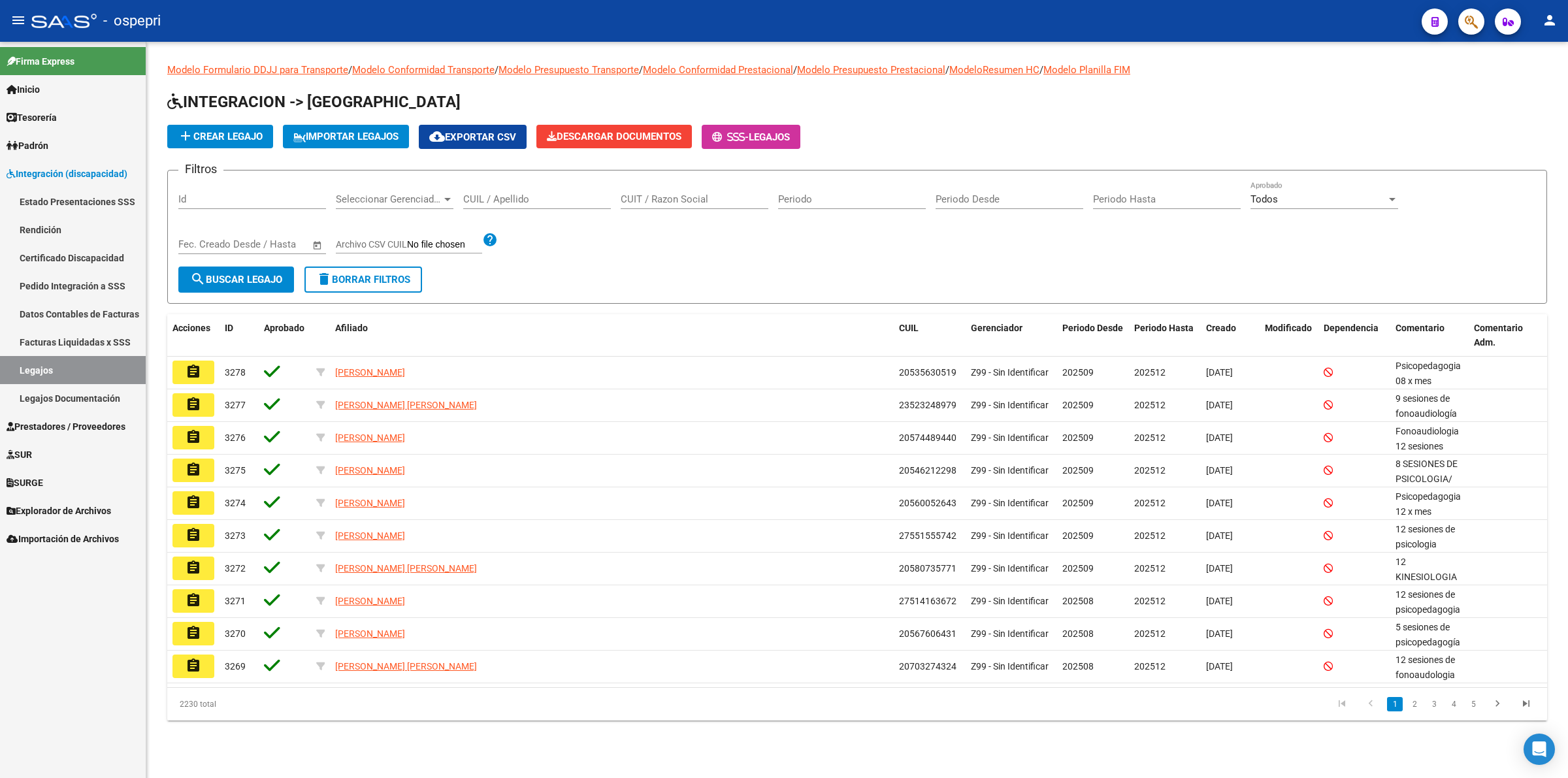
click at [510, 194] on input "CUIL / Apellido" at bounding box center [537, 199] width 148 height 11
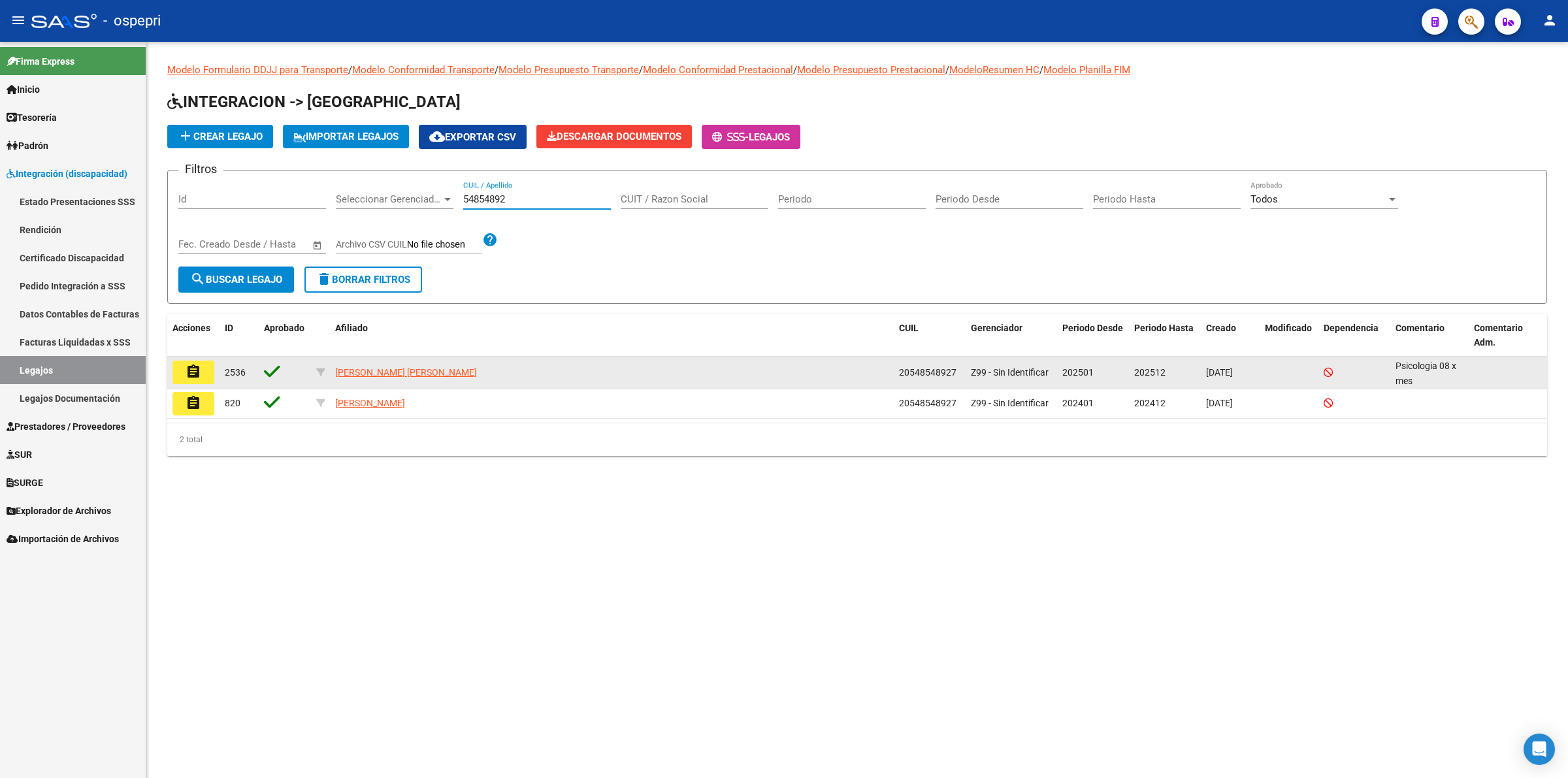
type input "54854892"
click at [183, 364] on button "assignment" at bounding box center [193, 372] width 42 height 24
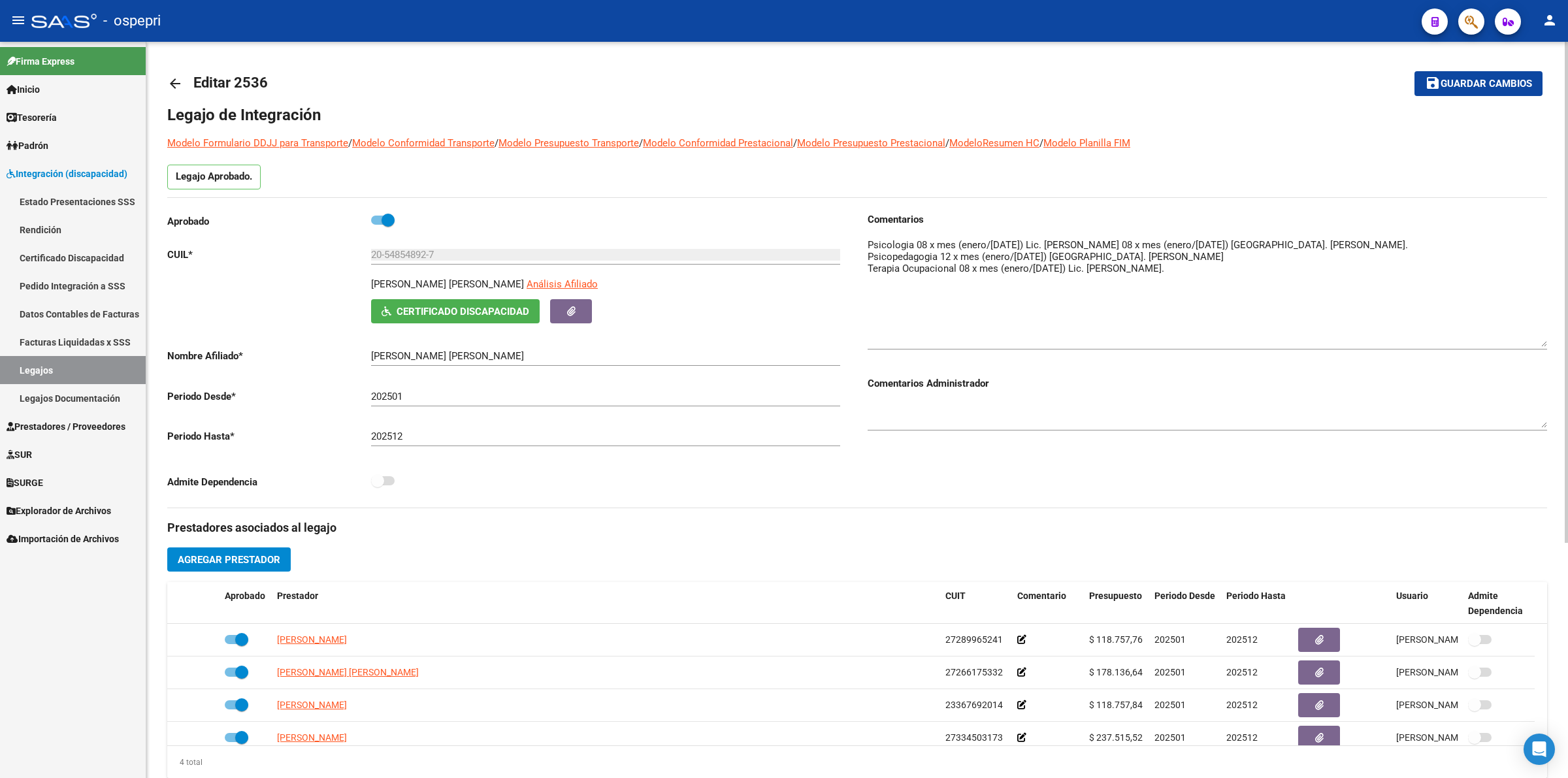
drag, startPoint x: 1538, startPoint y: 253, endPoint x: 1553, endPoint y: 336, distance: 84.3
click at [1553, 336] on div "arrow_back Editar 2536 save Guardar cambios Legajo de Integración Modelo Formul…" at bounding box center [857, 582] width 1421 height 1081
click at [176, 80] on mat-icon "arrow_back" at bounding box center [175, 83] width 15 height 15
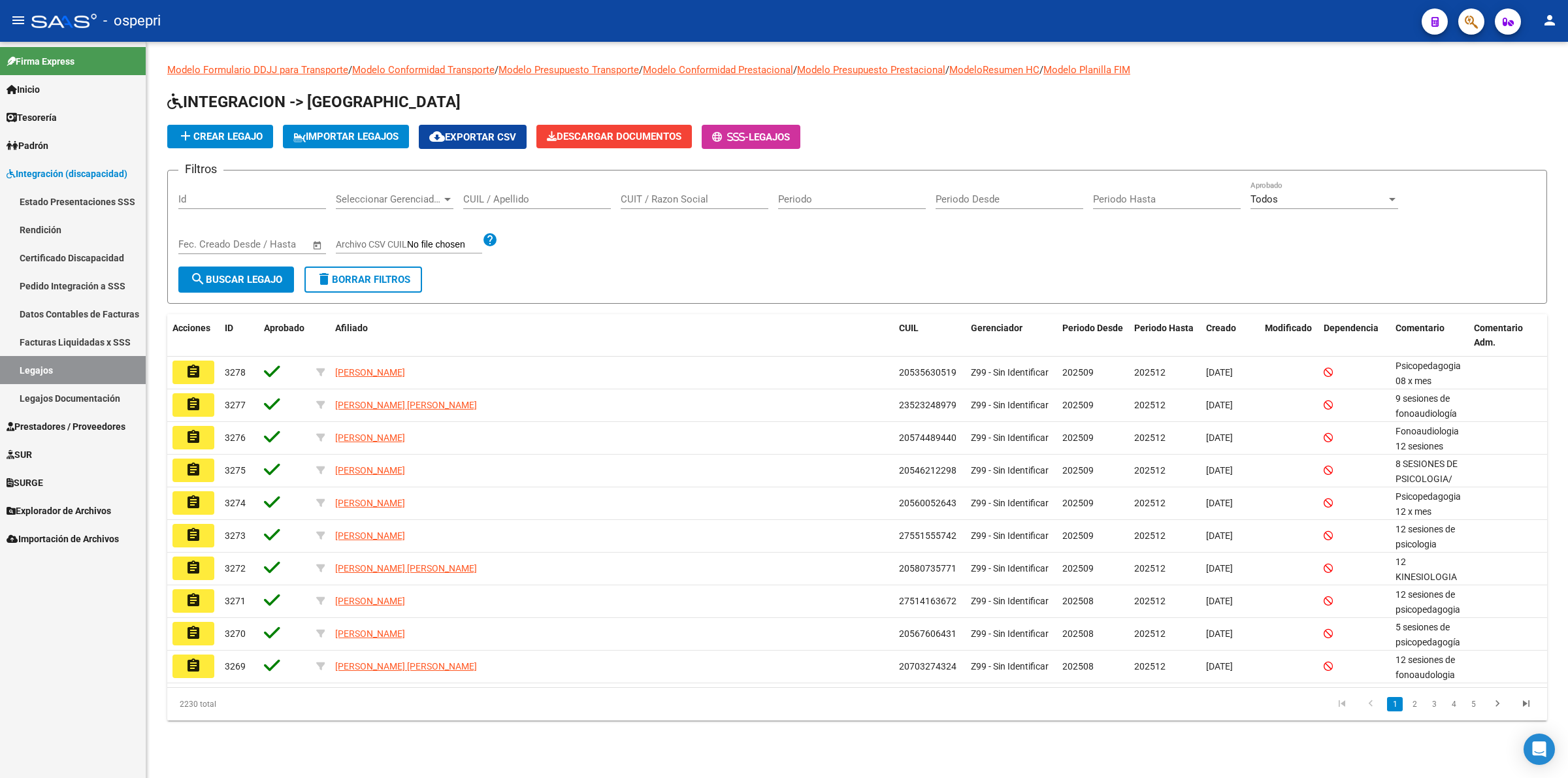
click at [498, 197] on input "CUIL / Apellido" at bounding box center [537, 199] width 148 height 11
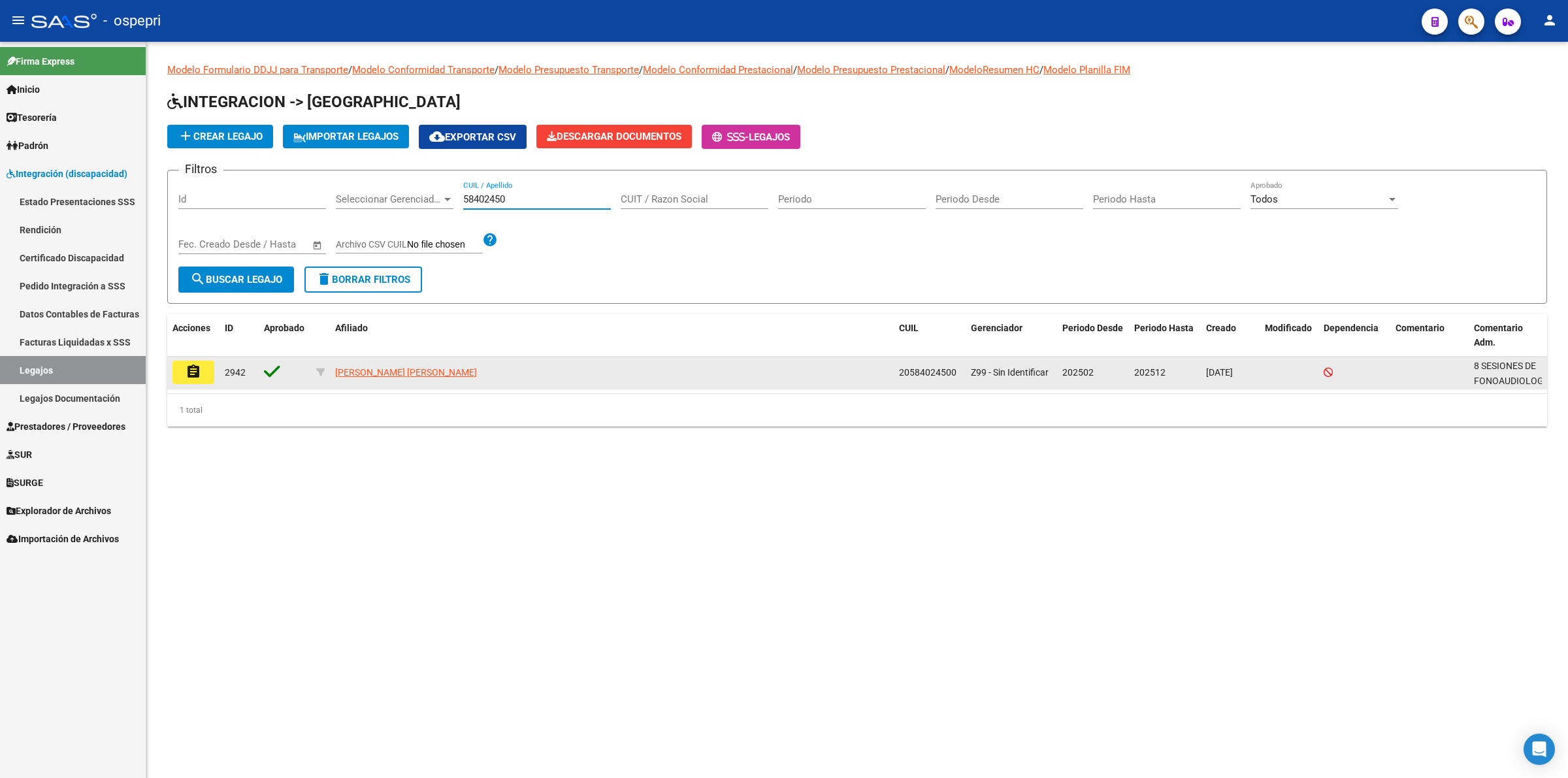
type input "58402450"
click at [207, 371] on button "assignment" at bounding box center [193, 372] width 42 height 24
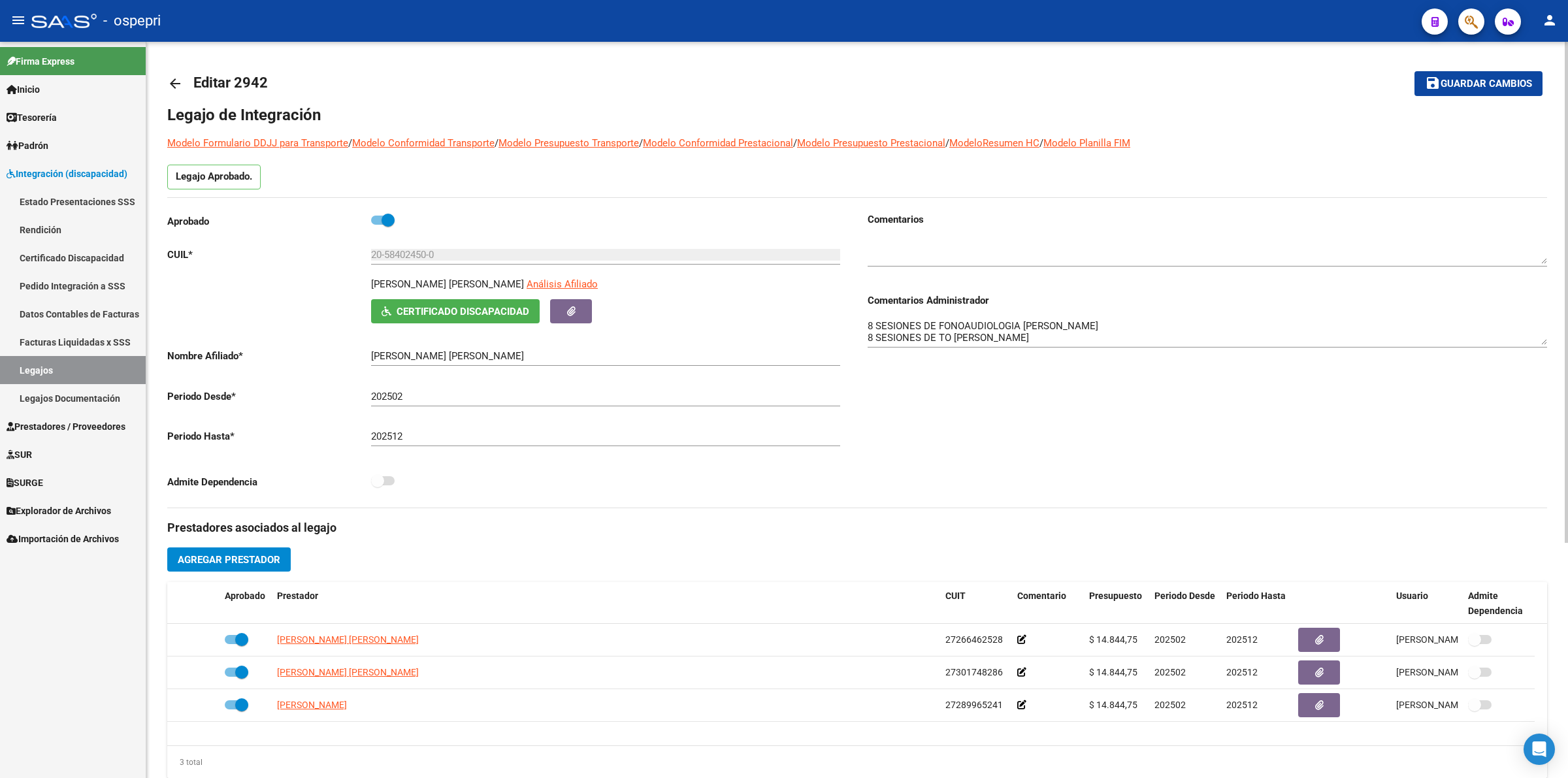
click at [171, 80] on mat-icon "arrow_back" at bounding box center [175, 83] width 15 height 15
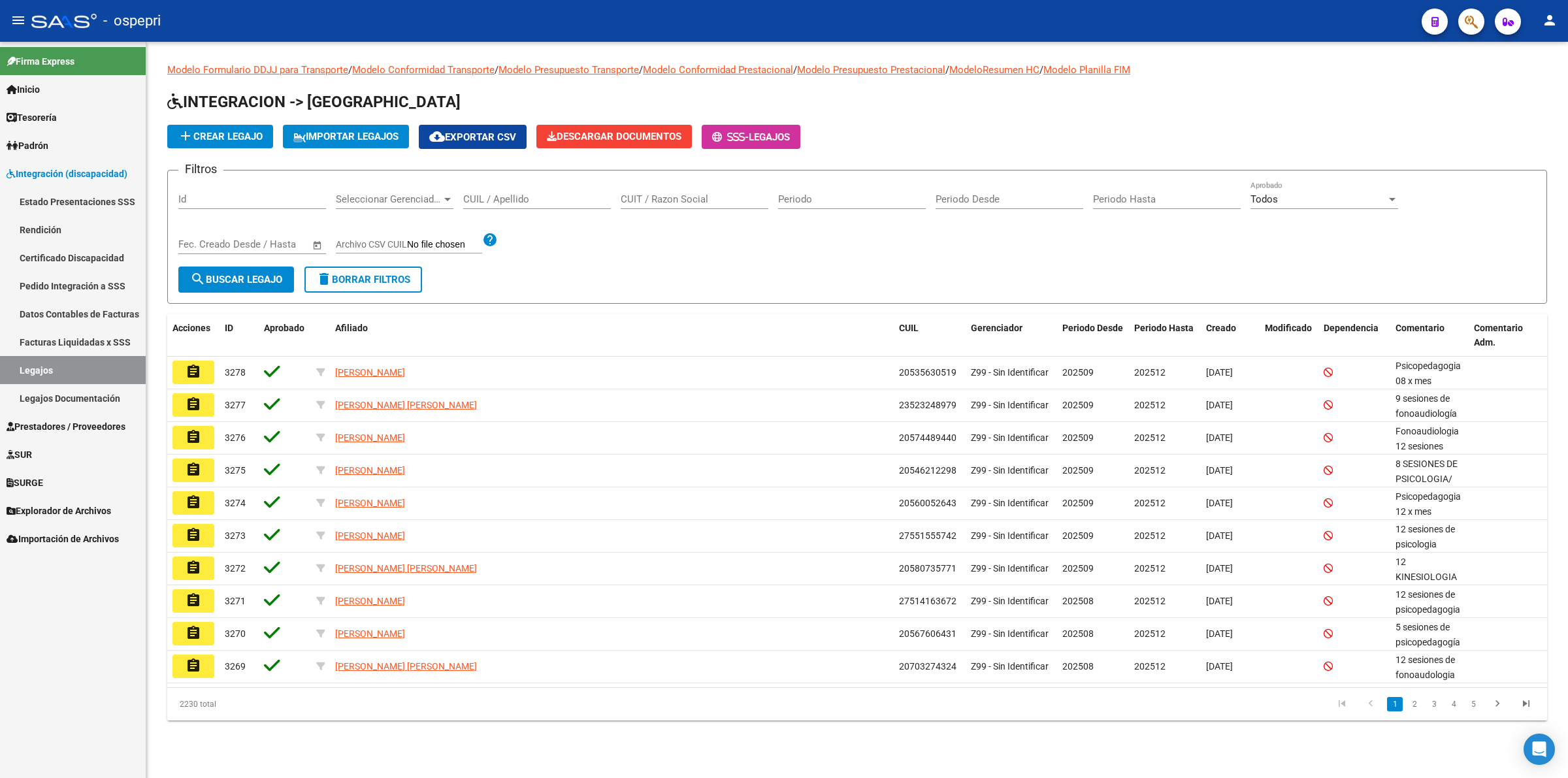
click at [497, 203] on div "CUIL / Apellido" at bounding box center [537, 195] width 148 height 28
click at [498, 200] on input "CUIL / Apellido" at bounding box center [537, 199] width 148 height 11
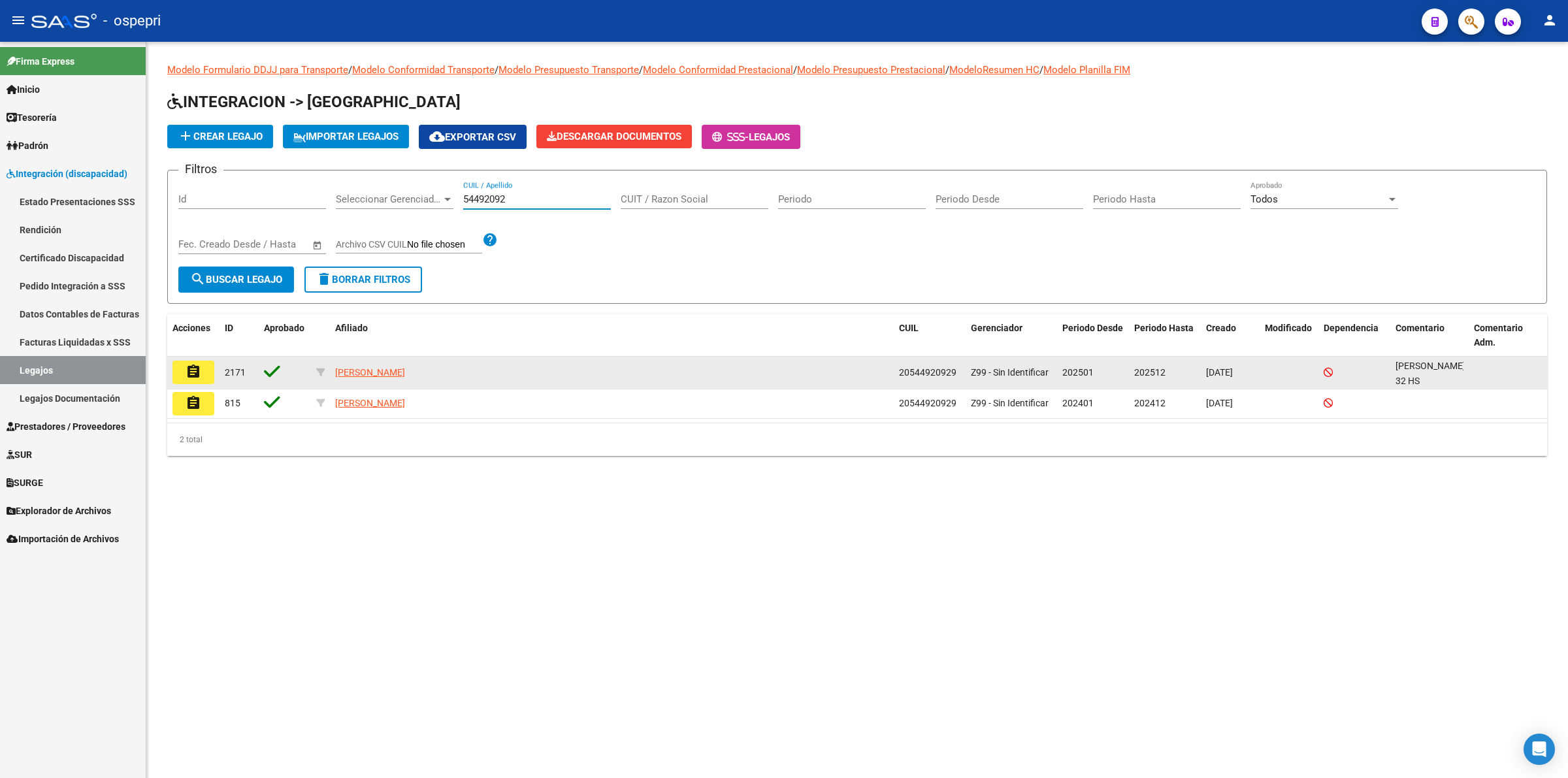
type input "54492092"
click at [197, 374] on mat-icon "assignment" at bounding box center [193, 371] width 15 height 15
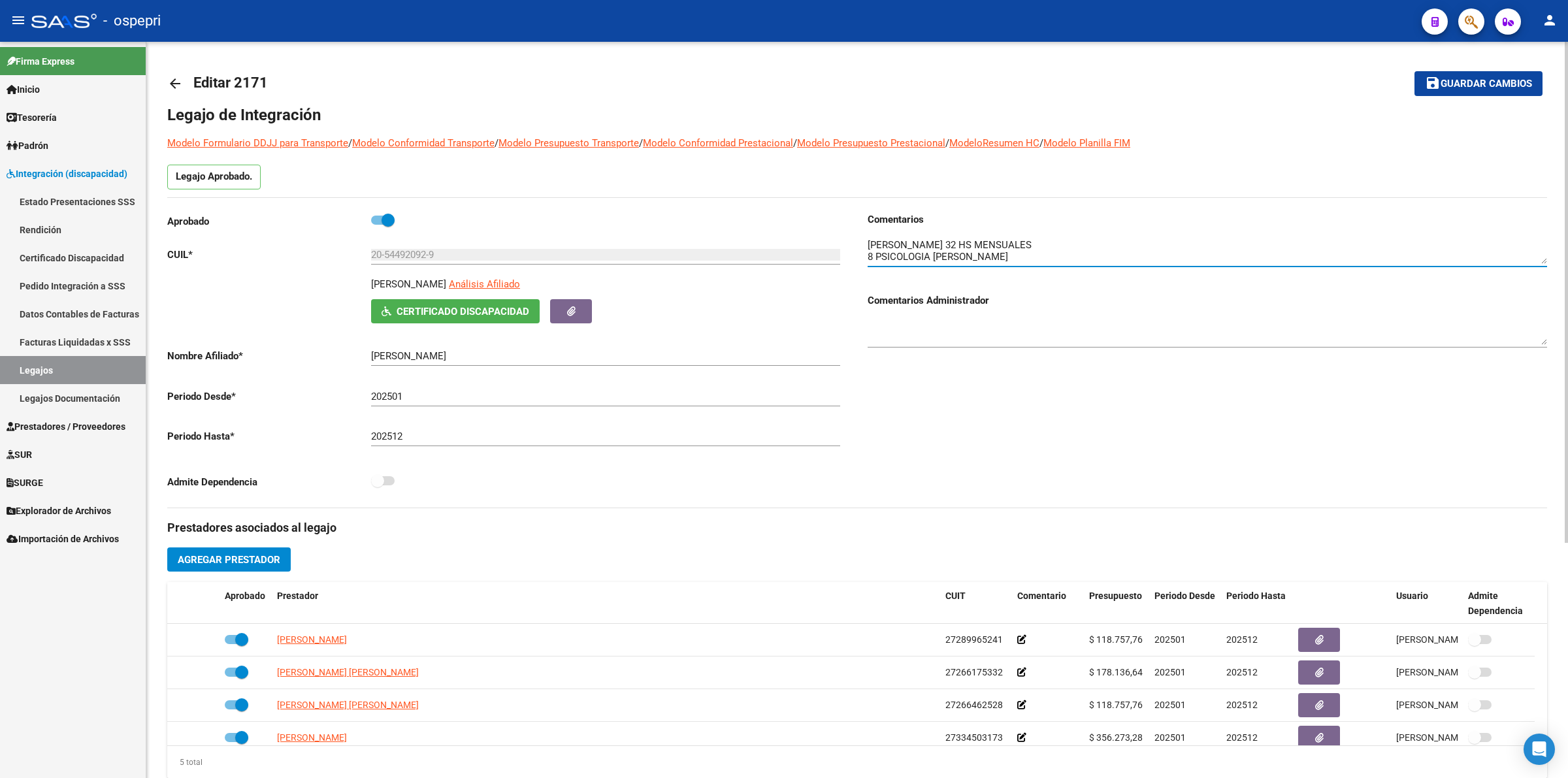
click at [1546, 256] on textarea at bounding box center [1207, 251] width 679 height 26
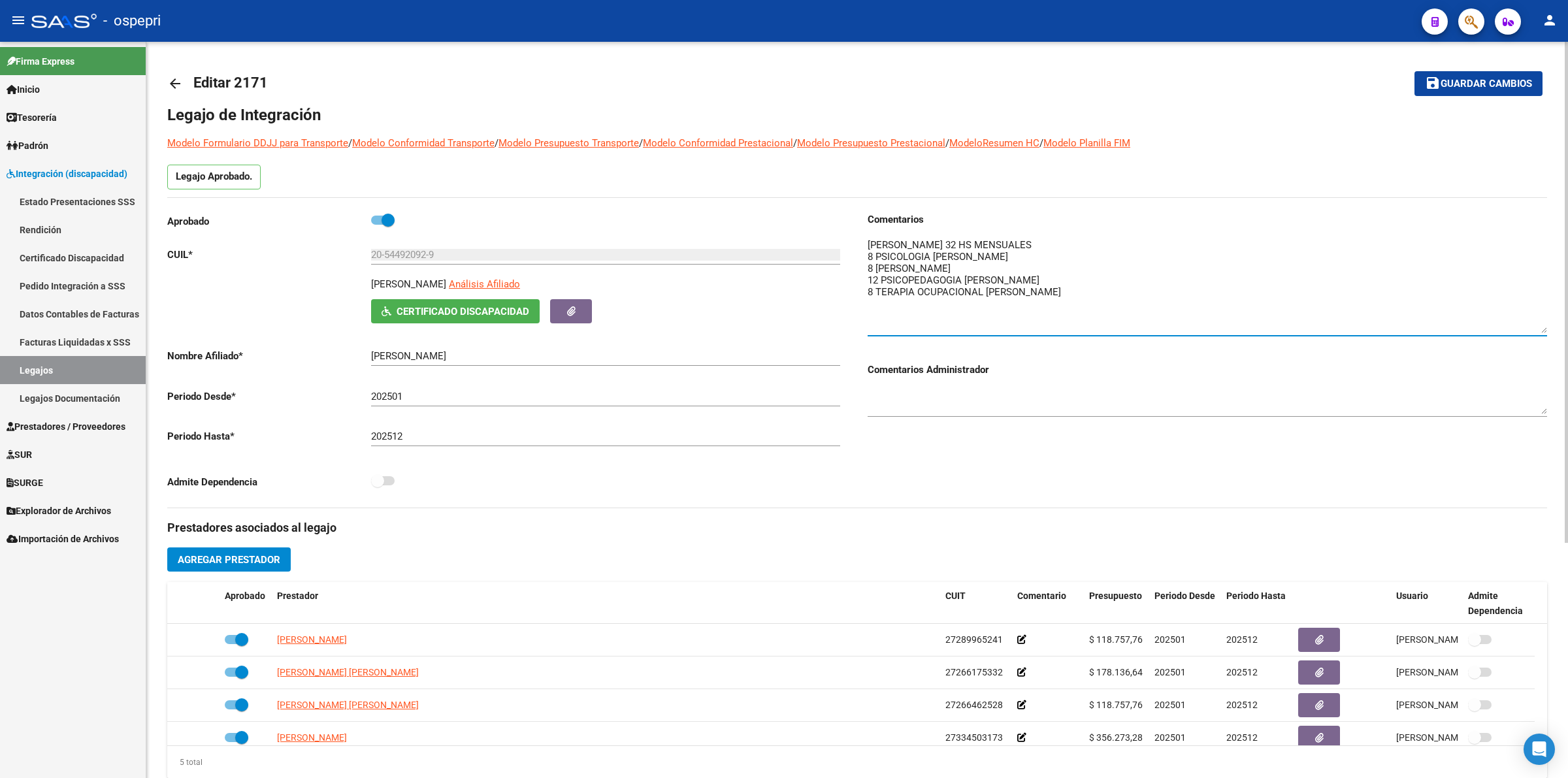
drag, startPoint x: 1544, startPoint y: 255, endPoint x: 1549, endPoint y: 324, distance: 69.2
click at [1549, 324] on div "arrow_back Editar 2171 save Guardar cambios Legajo de Integración Modelo Formul…" at bounding box center [857, 582] width 1421 height 1081
click at [173, 76] on mat-icon "arrow_back" at bounding box center [175, 83] width 15 height 15
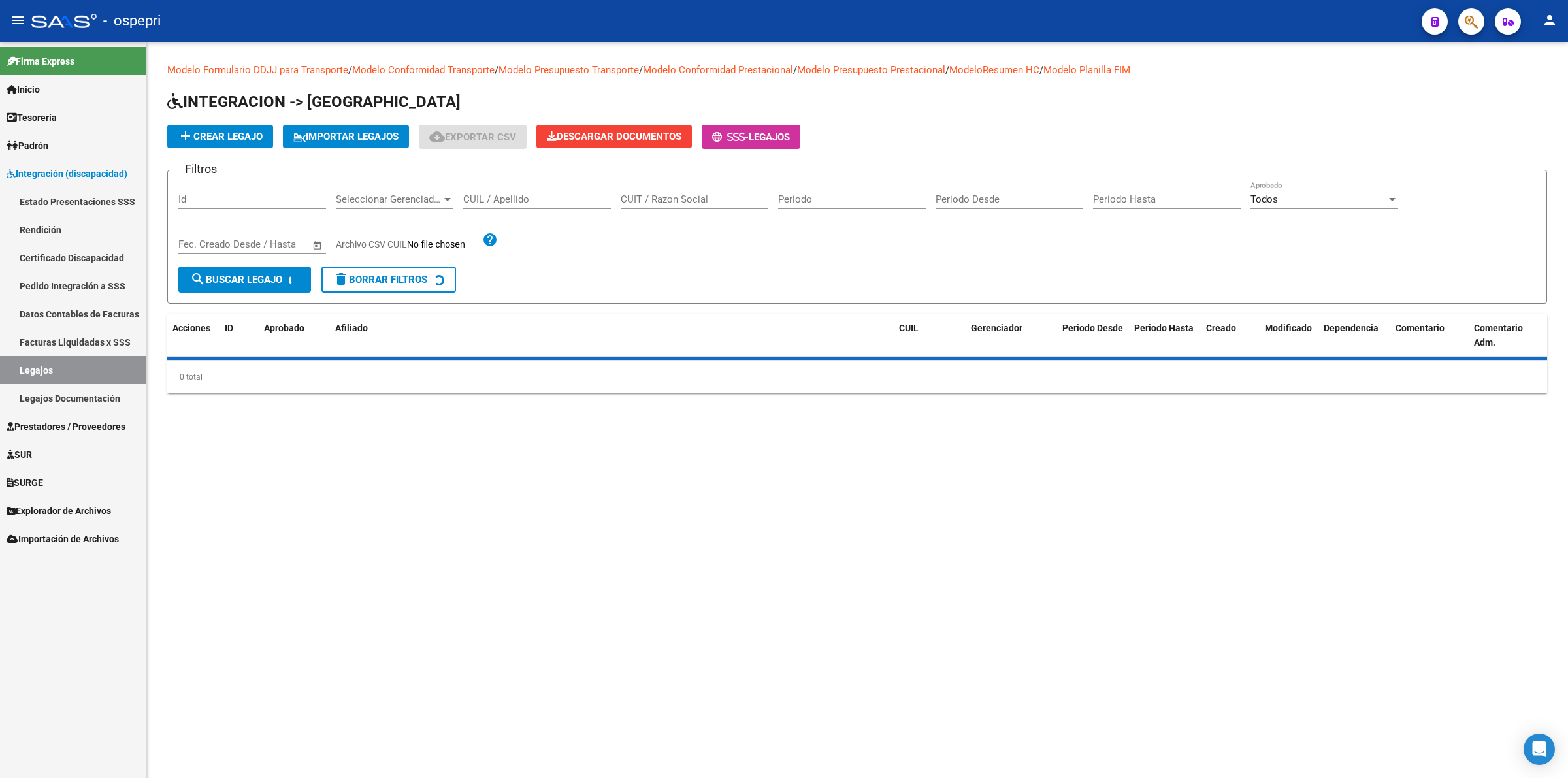
click at [543, 197] on input "CUIL / Apellido" at bounding box center [537, 199] width 148 height 11
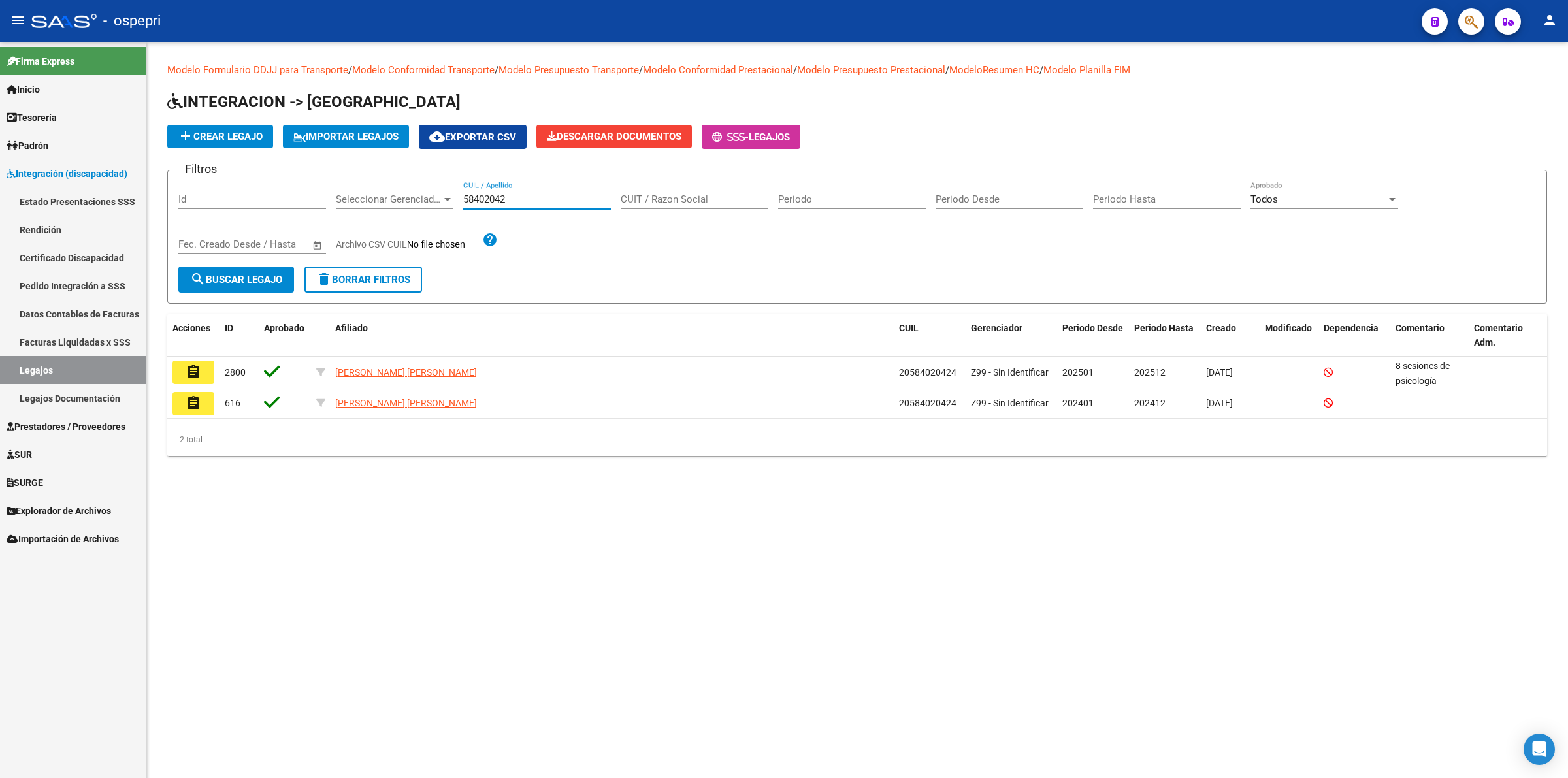
type input "58402042"
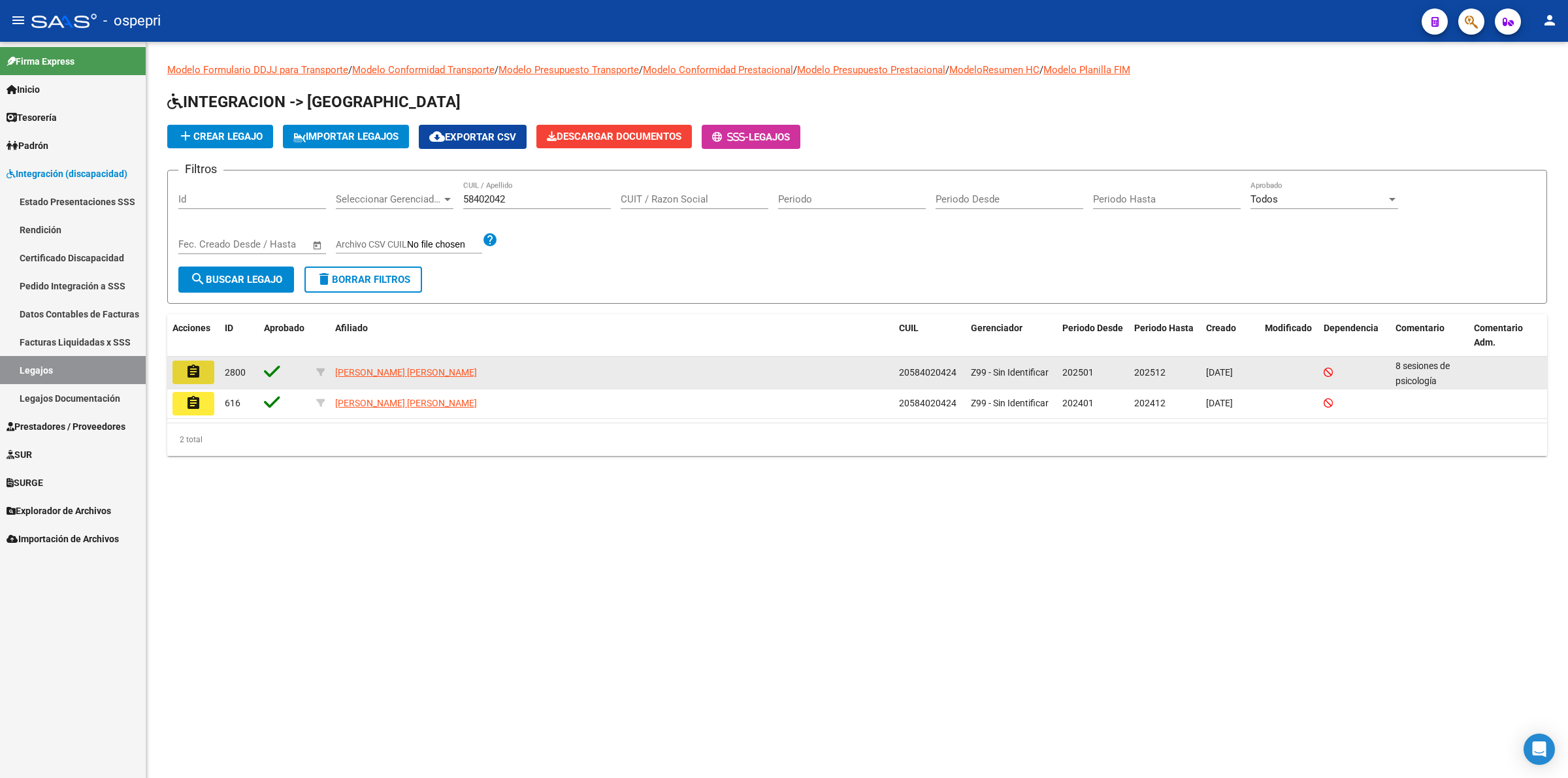
click at [200, 370] on mat-icon "assignment" at bounding box center [193, 371] width 15 height 15
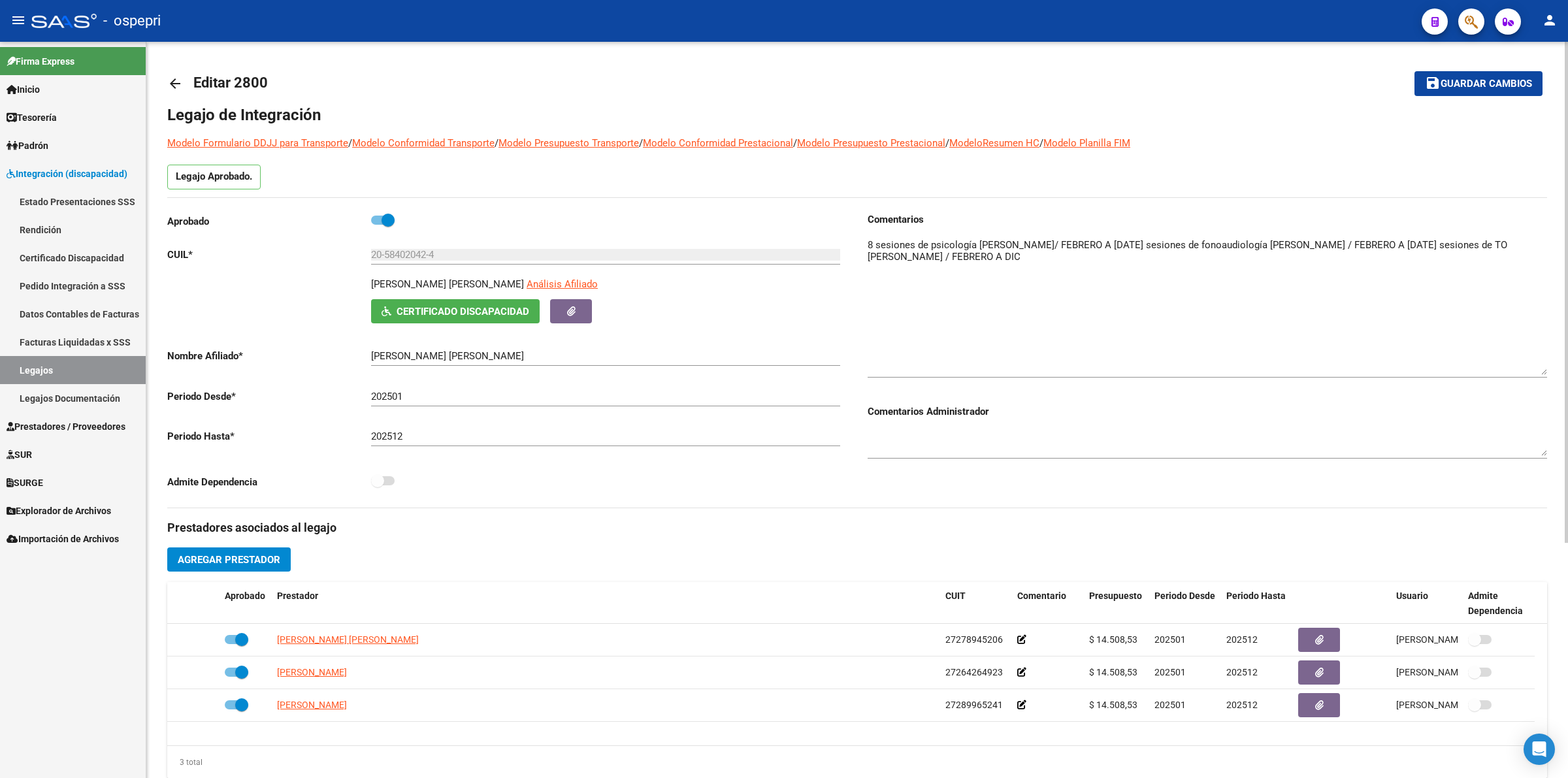
drag, startPoint x: 1540, startPoint y: 262, endPoint x: 1540, endPoint y: 373, distance: 111.0
click at [1540, 373] on textarea at bounding box center [1207, 307] width 679 height 137
click at [167, 80] on mat-icon "arrow_back" at bounding box center [175, 83] width 15 height 15
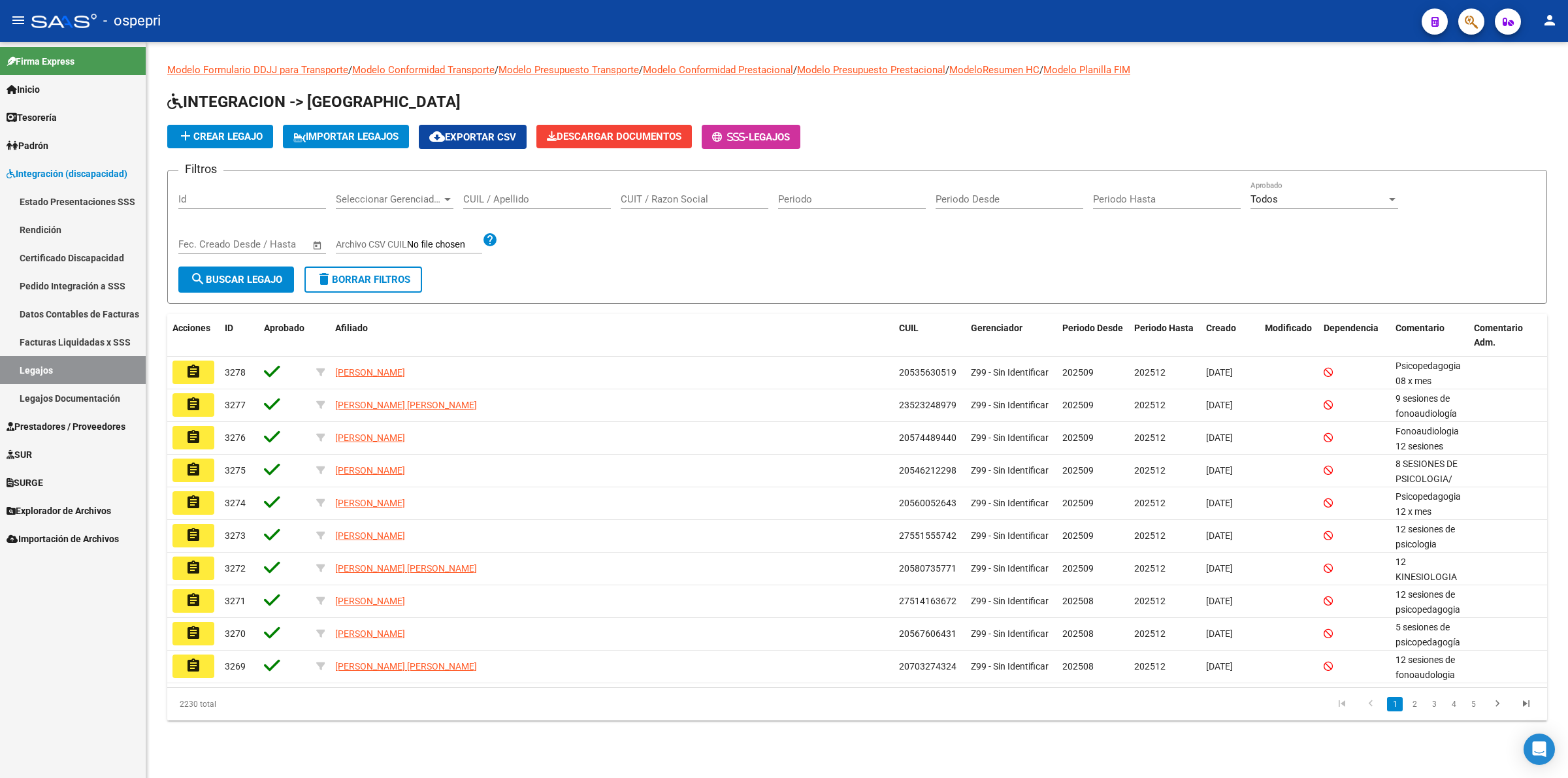
click at [514, 191] on div "CUIL / Apellido" at bounding box center [537, 195] width 148 height 28
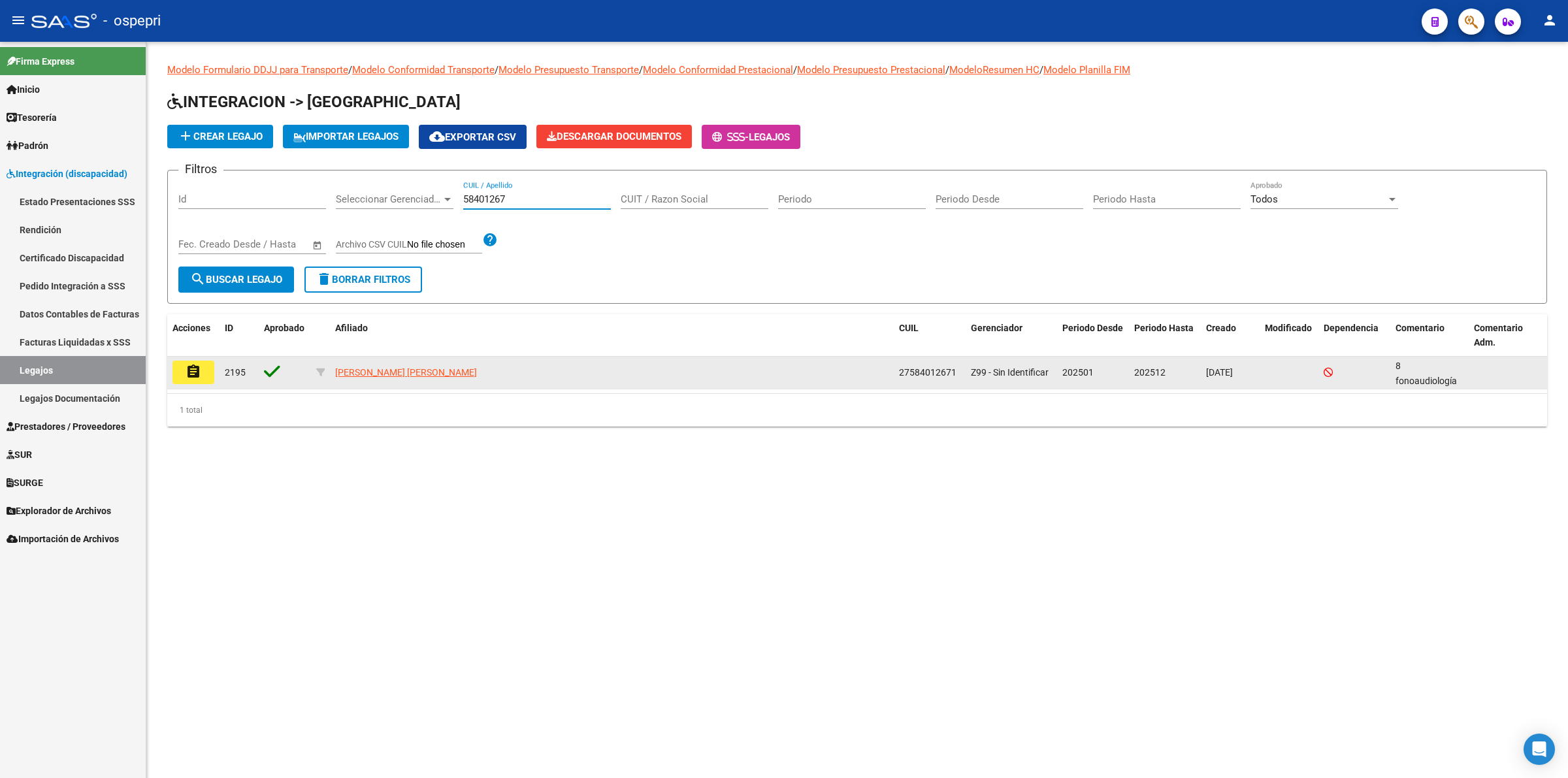
type input "58401267"
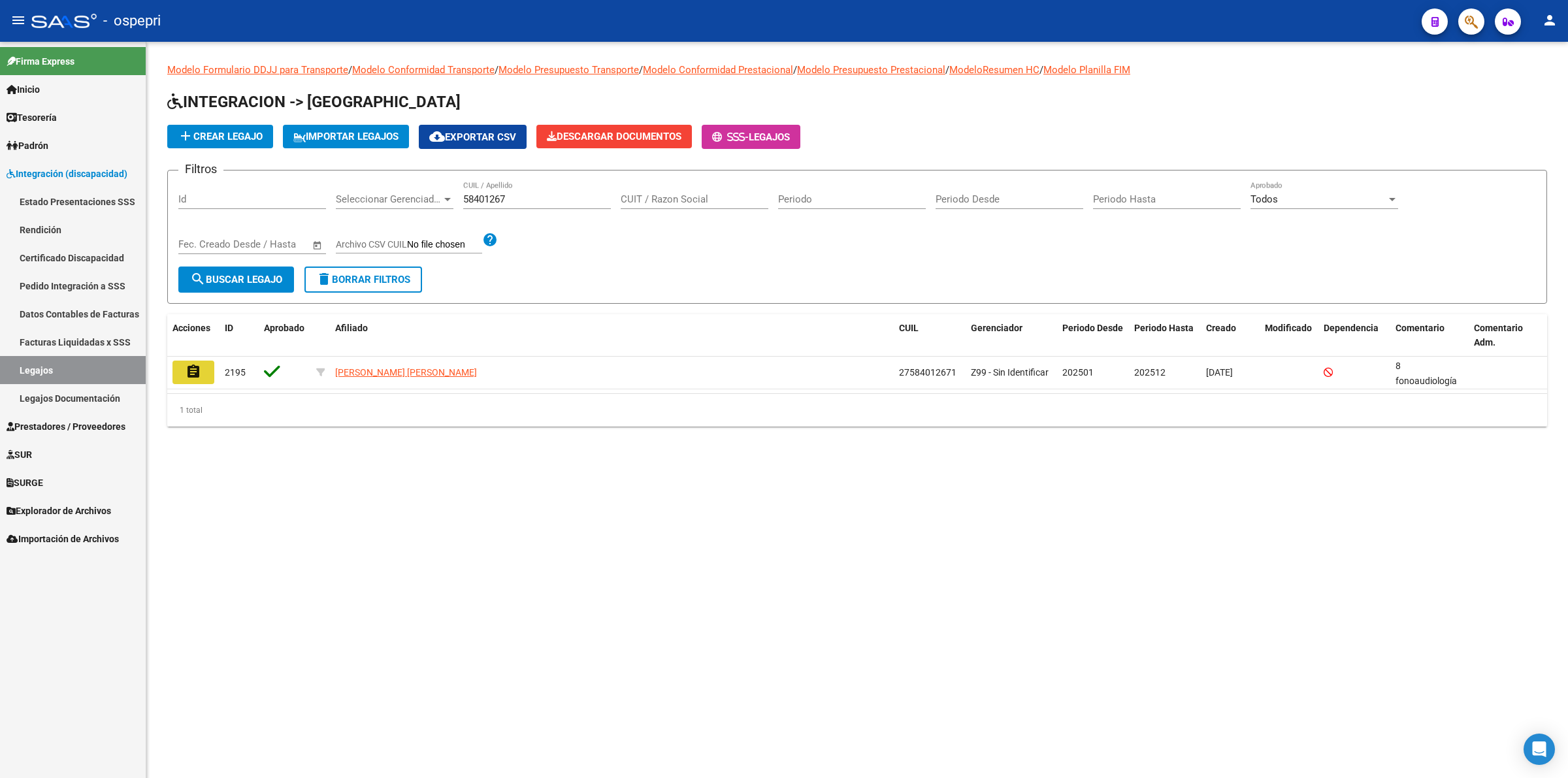
click at [208, 375] on button "assignment" at bounding box center [193, 372] width 42 height 24
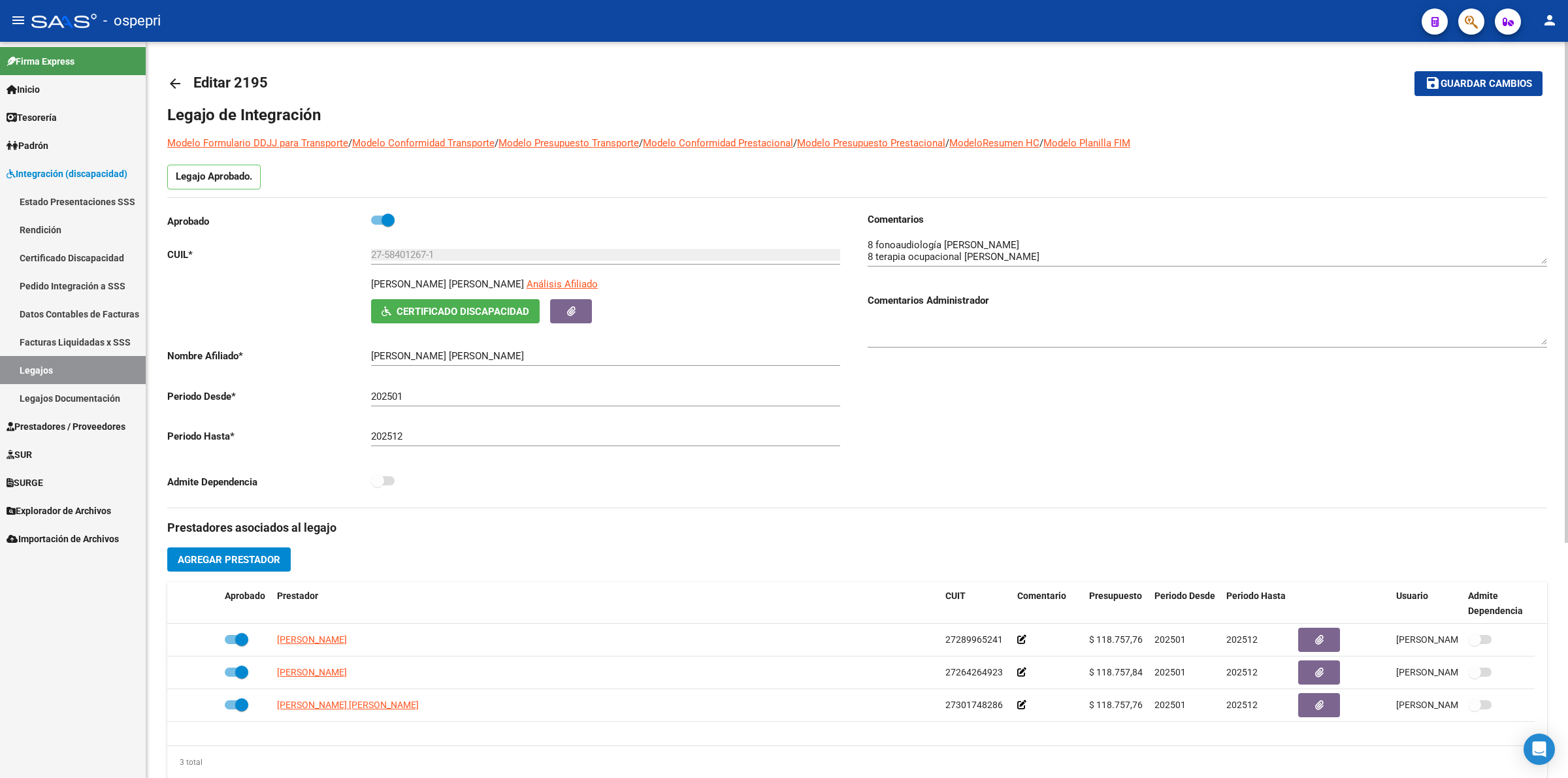
click at [175, 85] on mat-icon "arrow_back" at bounding box center [175, 83] width 15 height 15
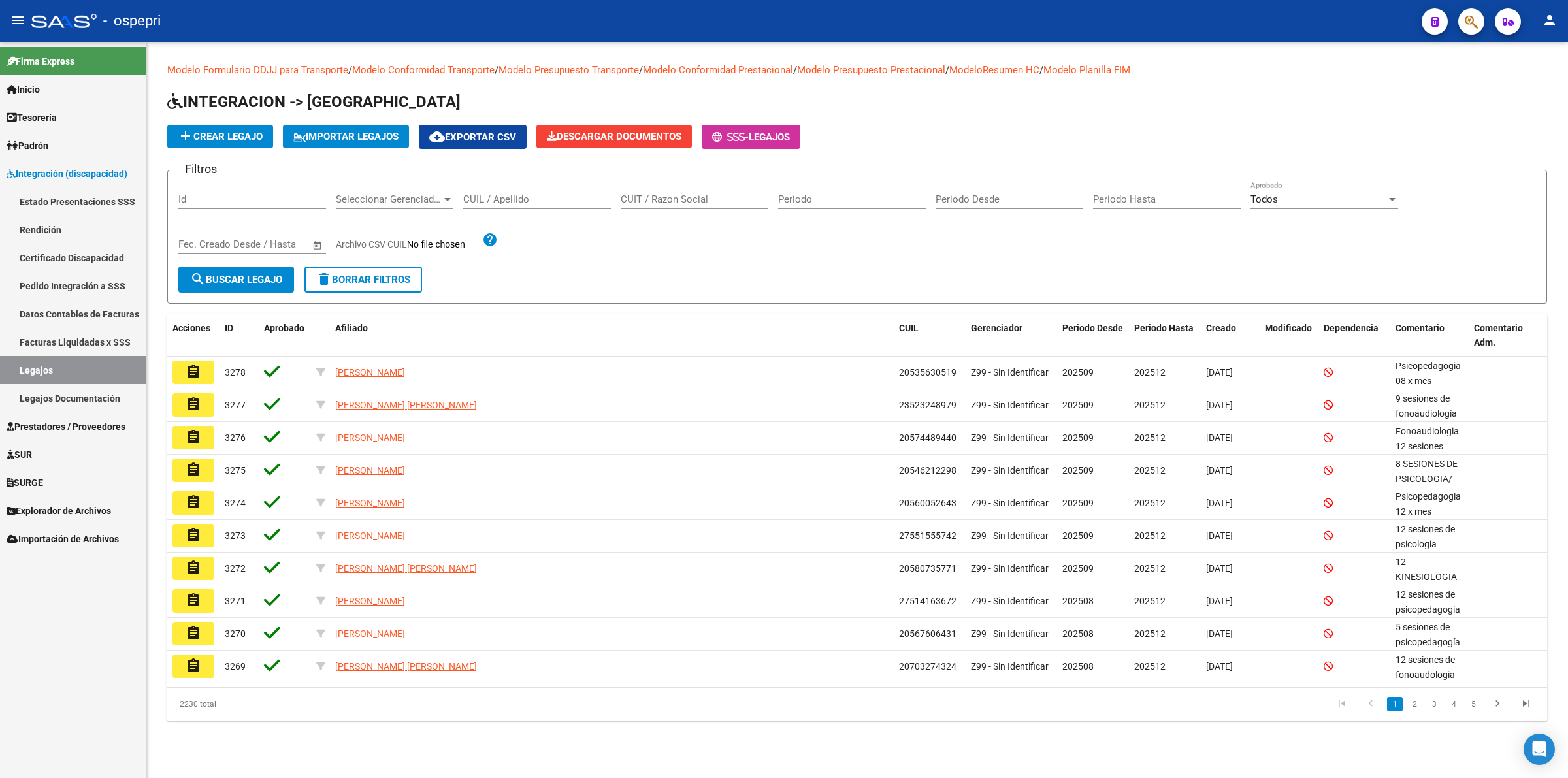
click at [535, 200] on input "CUIL / Apellido" at bounding box center [537, 199] width 148 height 11
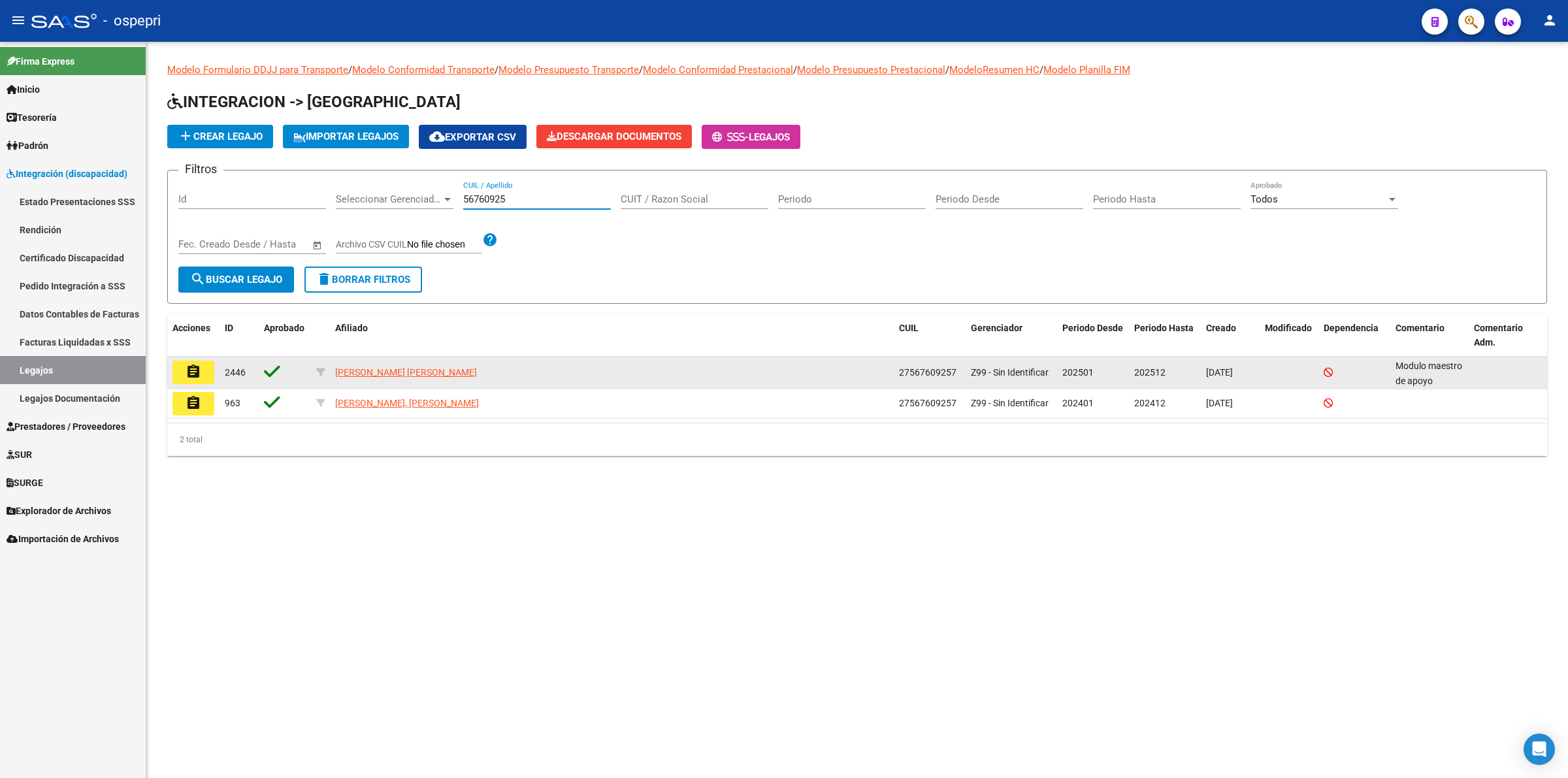
type input "56760925"
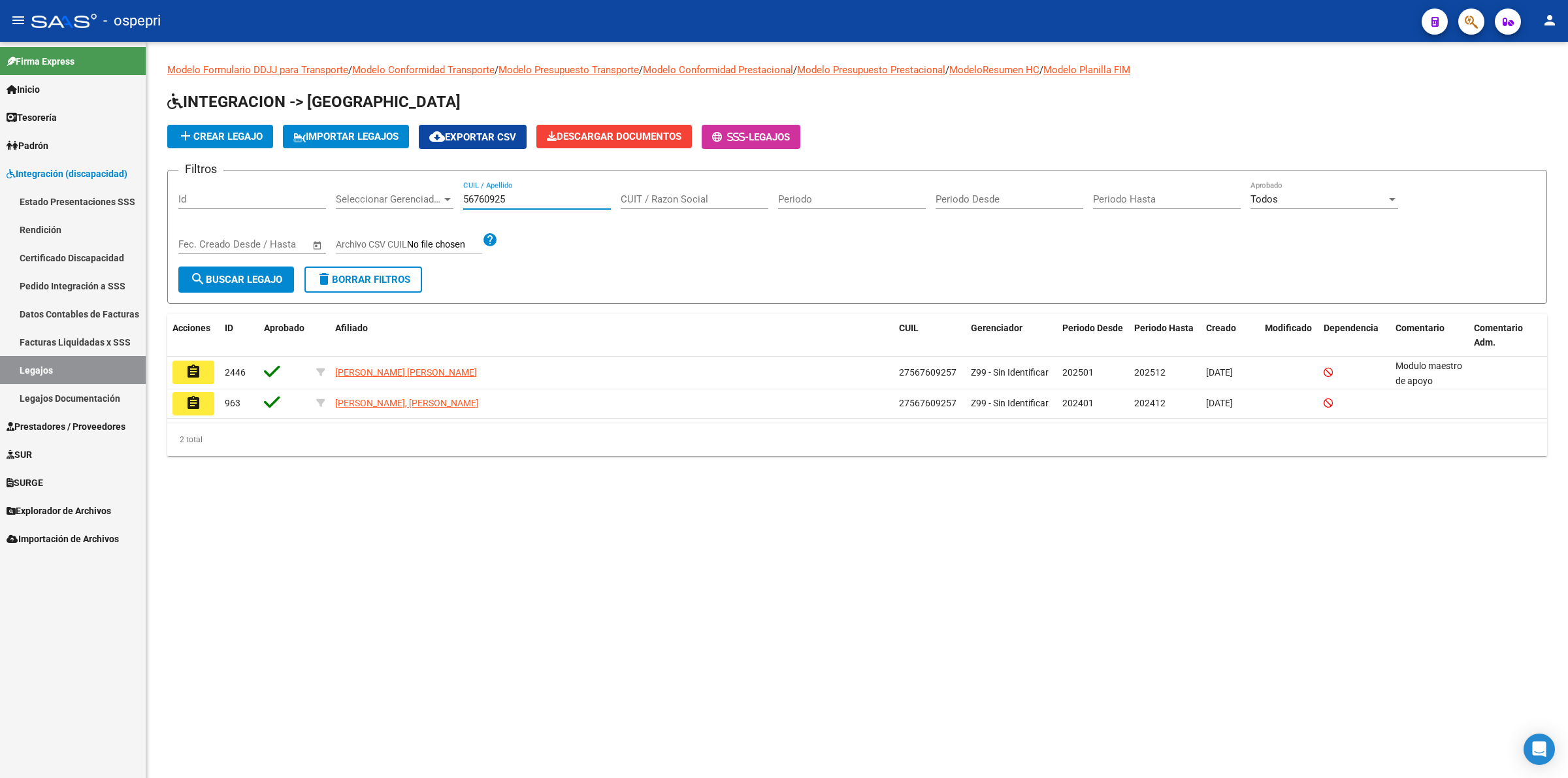
click at [194, 364] on mat-icon "assignment" at bounding box center [193, 371] width 15 height 15
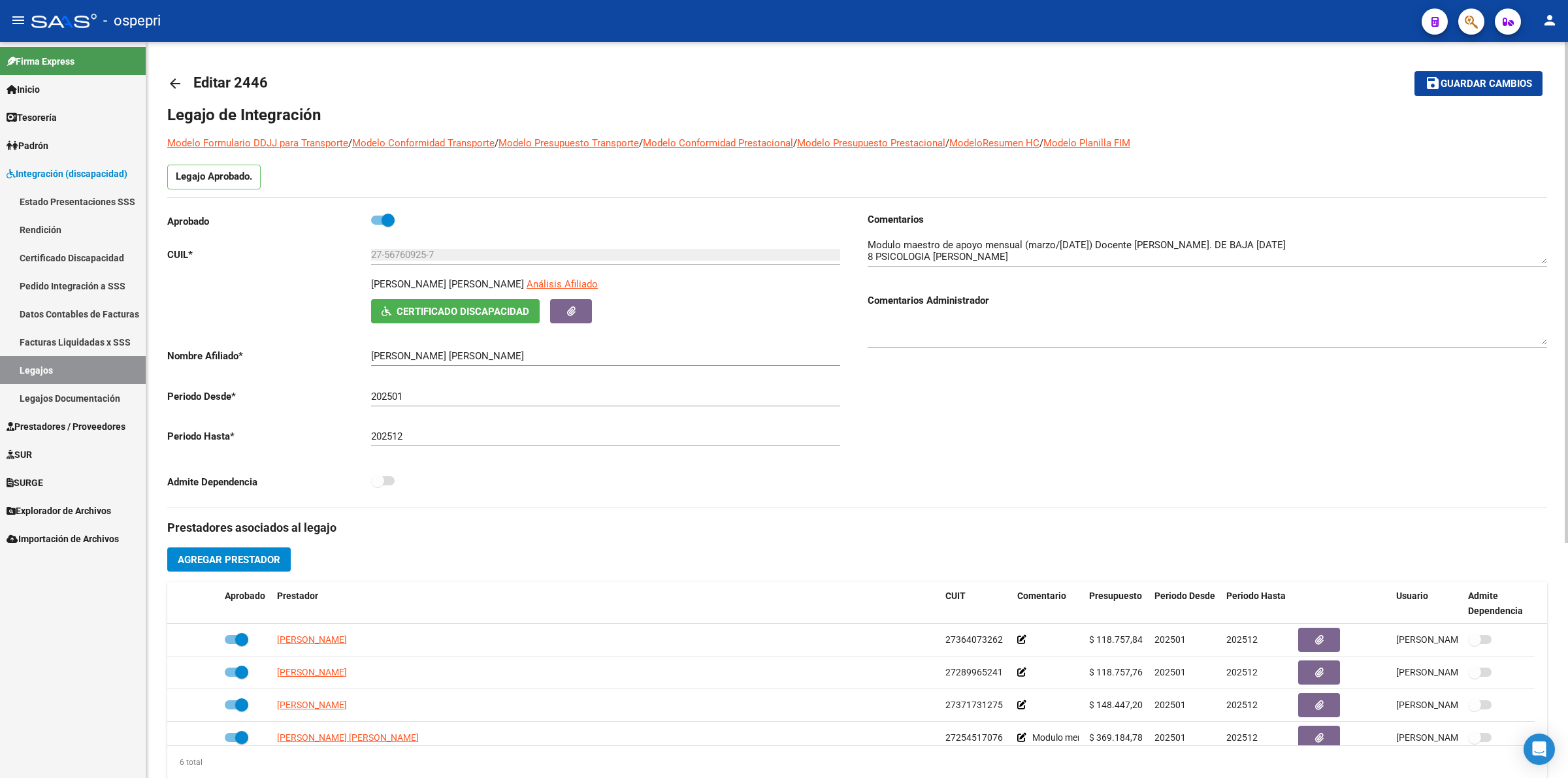
click at [1547, 256] on div "arrow_back Editar 2446 save Guardar cambios Legajo de Integración Modelo Formul…" at bounding box center [857, 582] width 1421 height 1081
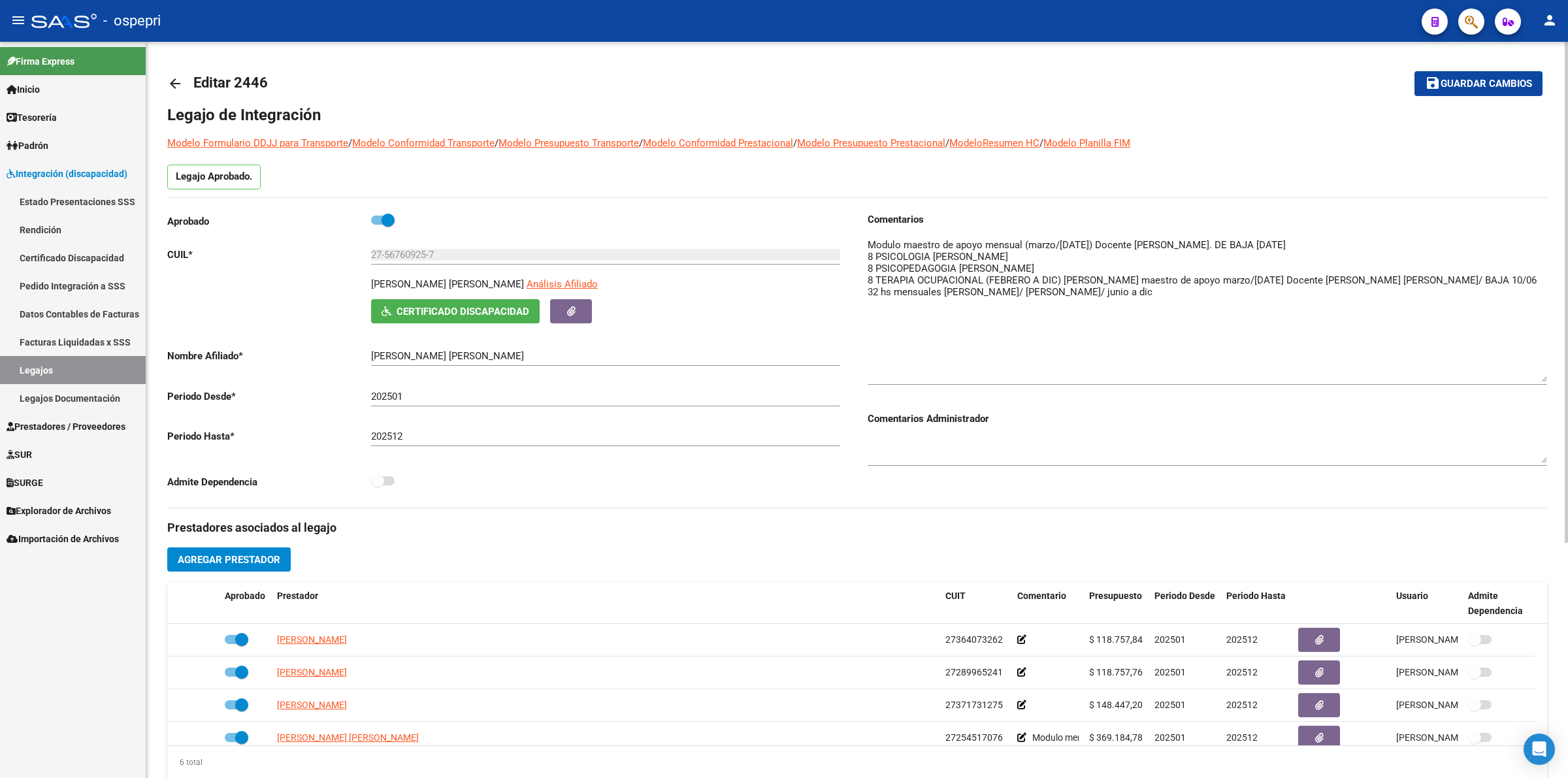
drag, startPoint x: 1543, startPoint y: 256, endPoint x: 1526, endPoint y: 374, distance: 119.2
click at [1526, 374] on textarea at bounding box center [1207, 310] width 679 height 145
click at [180, 82] on mat-icon "arrow_back" at bounding box center [175, 83] width 15 height 15
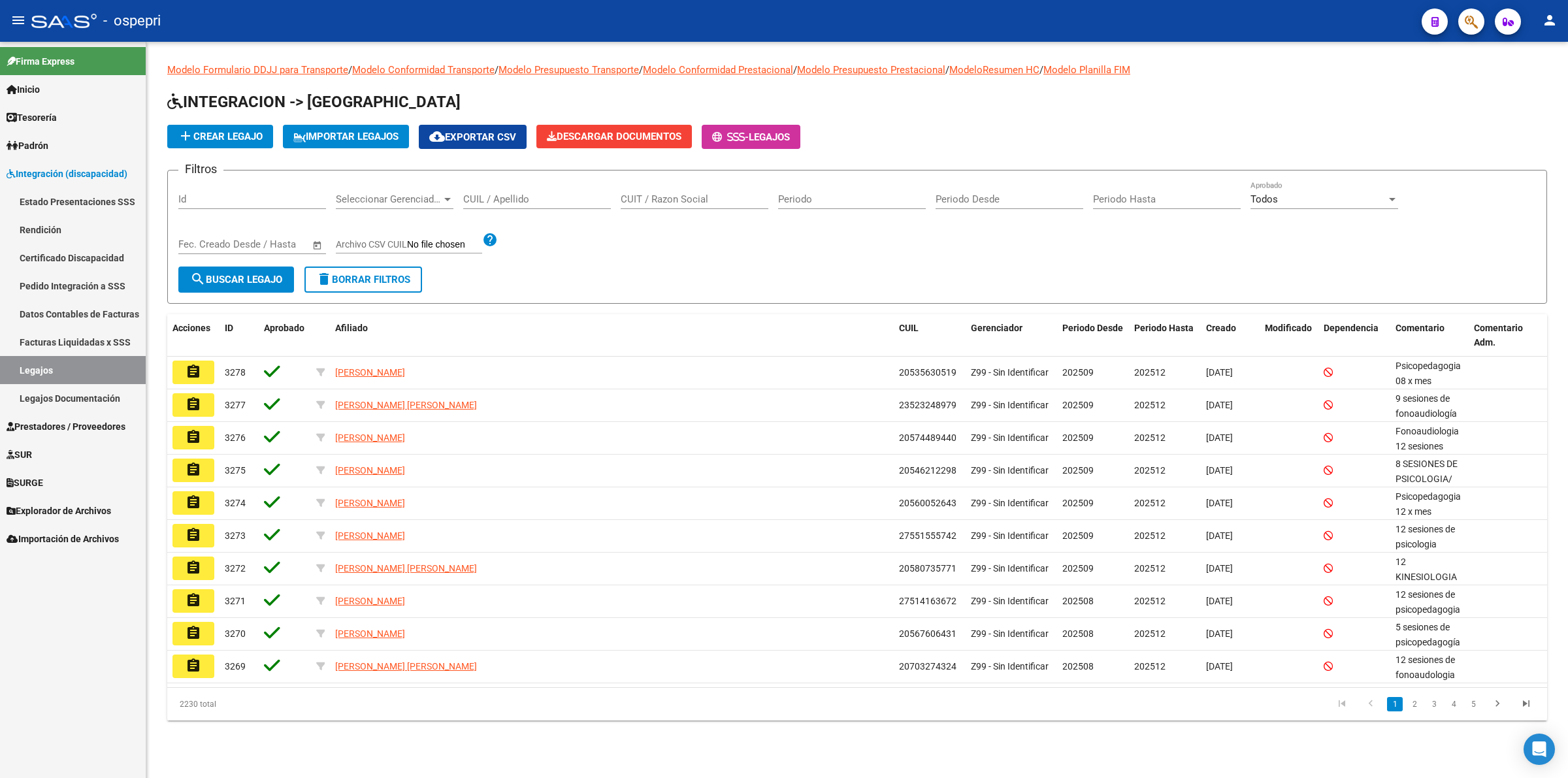
click at [521, 204] on div "CUIL / Apellido" at bounding box center [537, 195] width 148 height 28
drag, startPoint x: 521, startPoint y: 196, endPoint x: 535, endPoint y: 188, distance: 16.1
click at [531, 190] on div "CUIL / Apellido" at bounding box center [537, 195] width 148 height 28
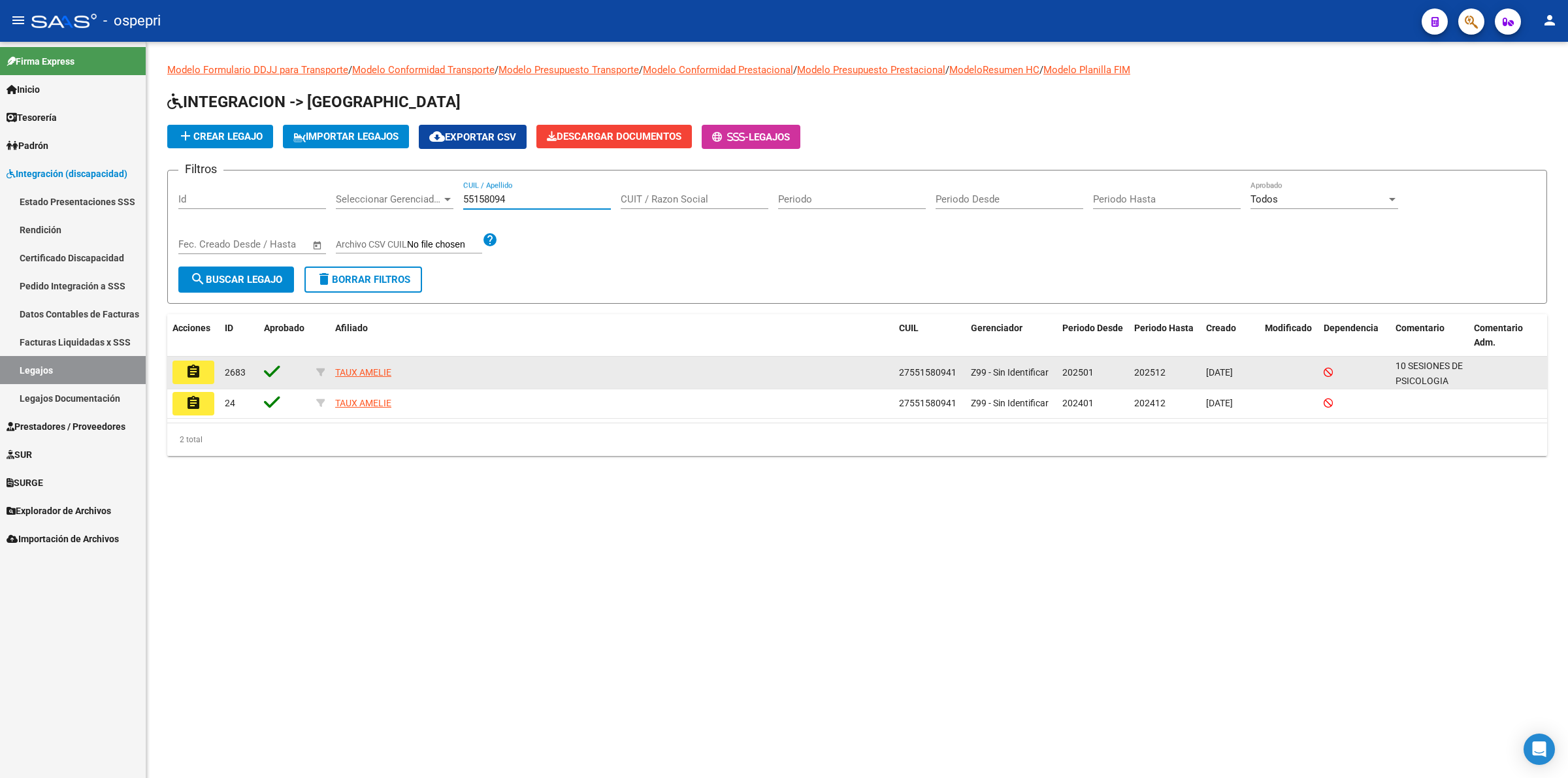
type input "55158094"
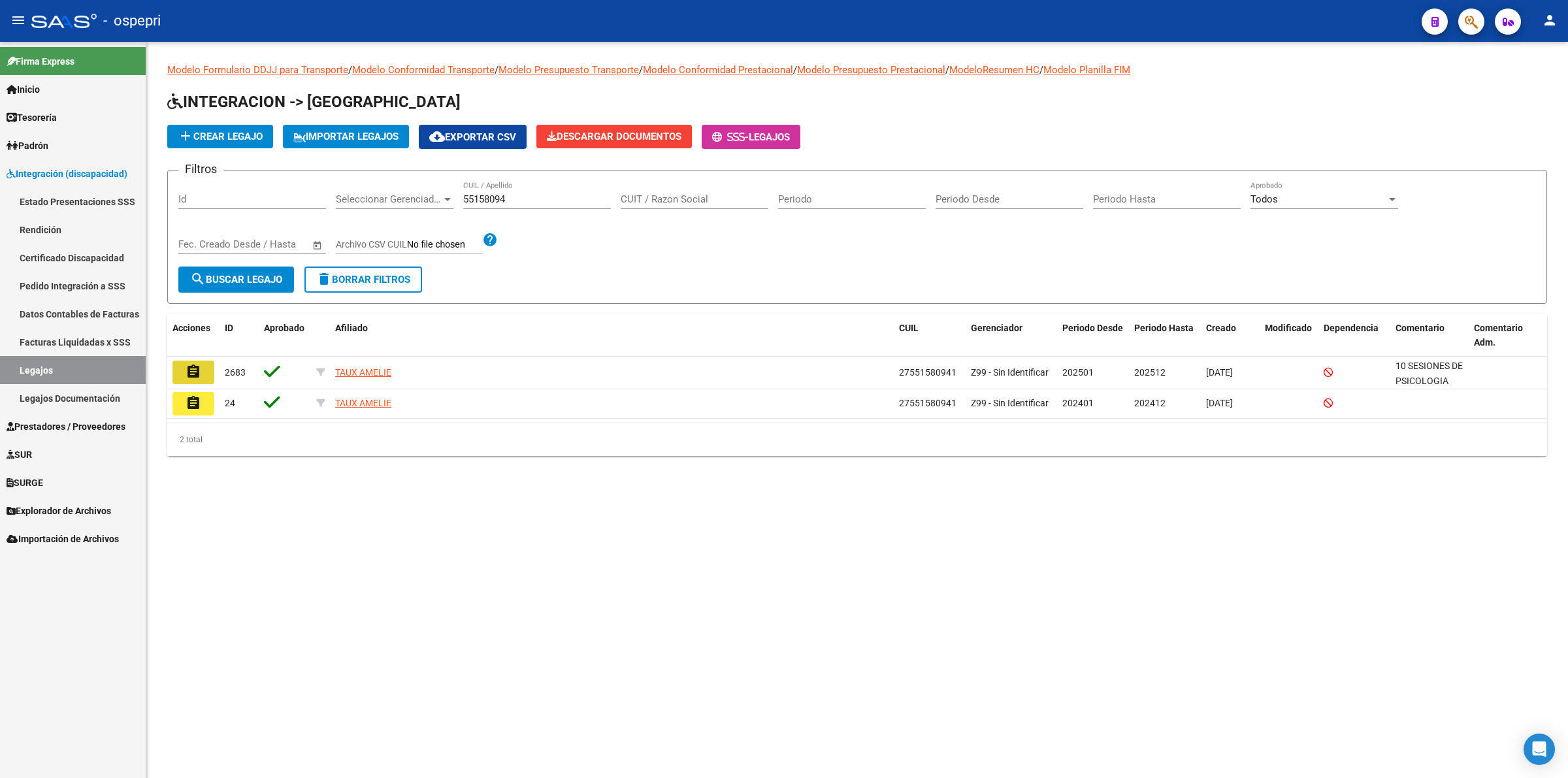
drag, startPoint x: 206, startPoint y: 364, endPoint x: 237, endPoint y: 356, distance: 32.0
click at [206, 364] on button "assignment" at bounding box center [193, 372] width 42 height 24
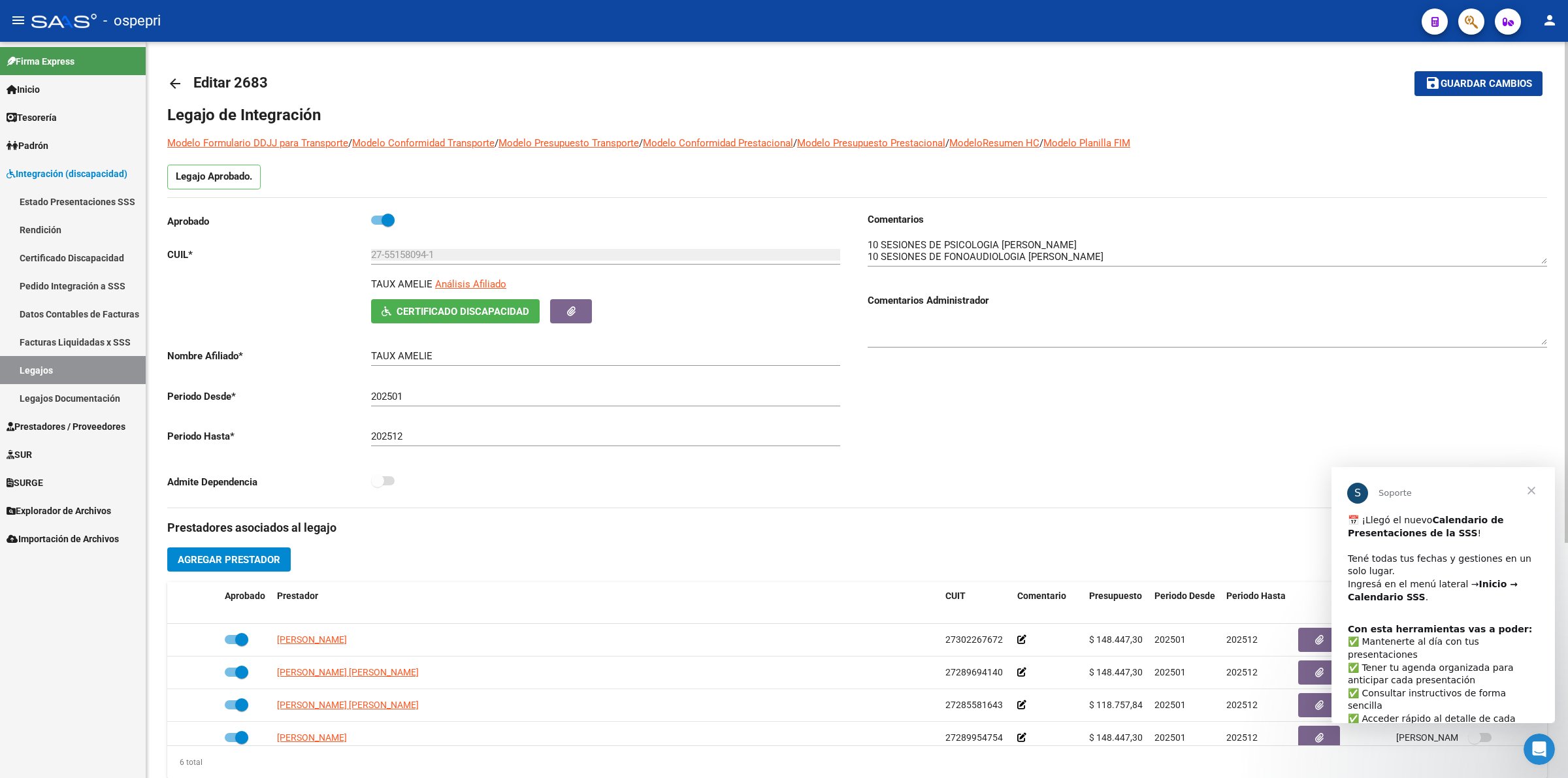
click at [176, 80] on mat-icon "arrow_back" at bounding box center [175, 83] width 15 height 15
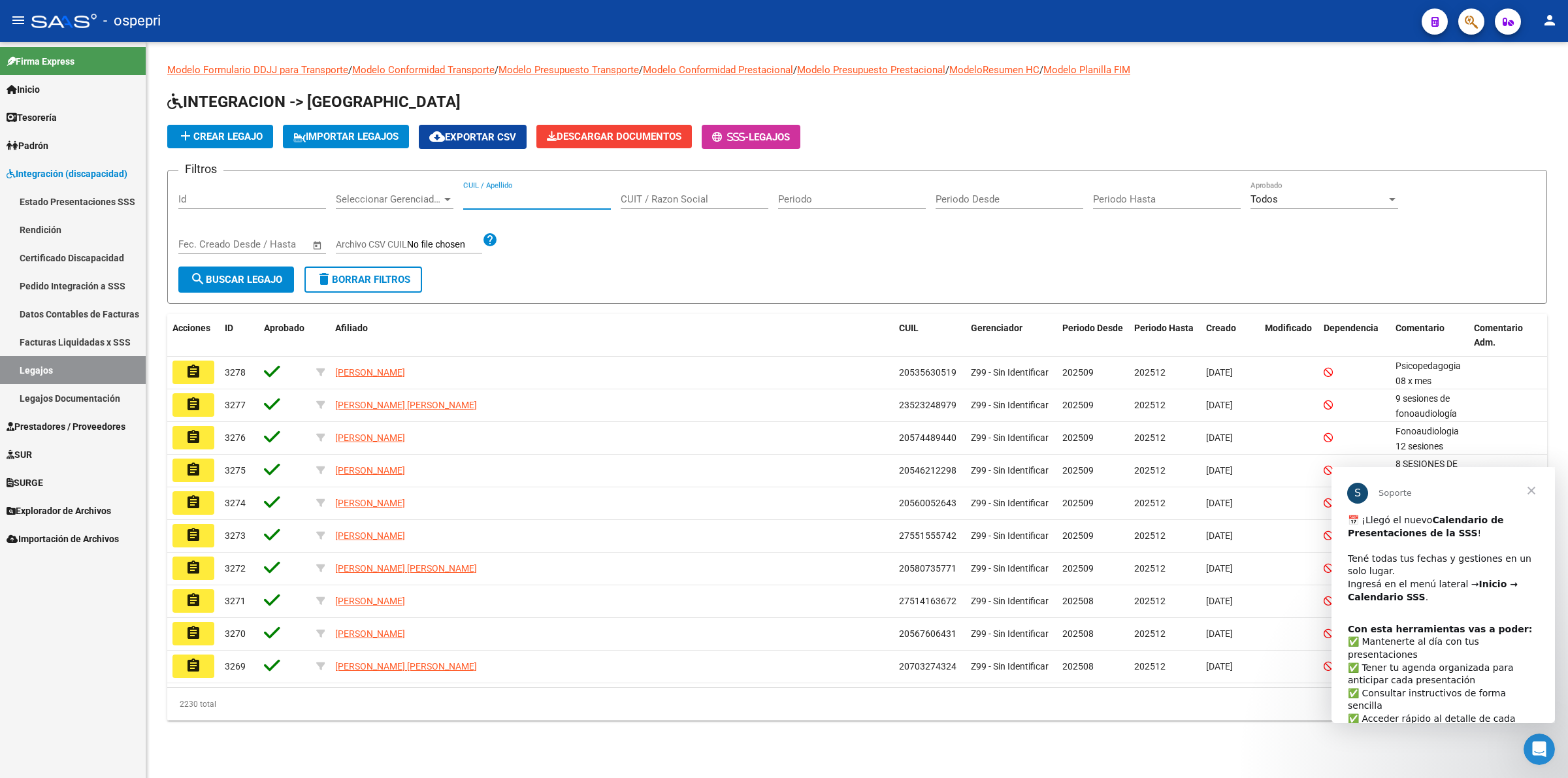
click at [475, 200] on input "CUIL / Apellido" at bounding box center [537, 199] width 148 height 11
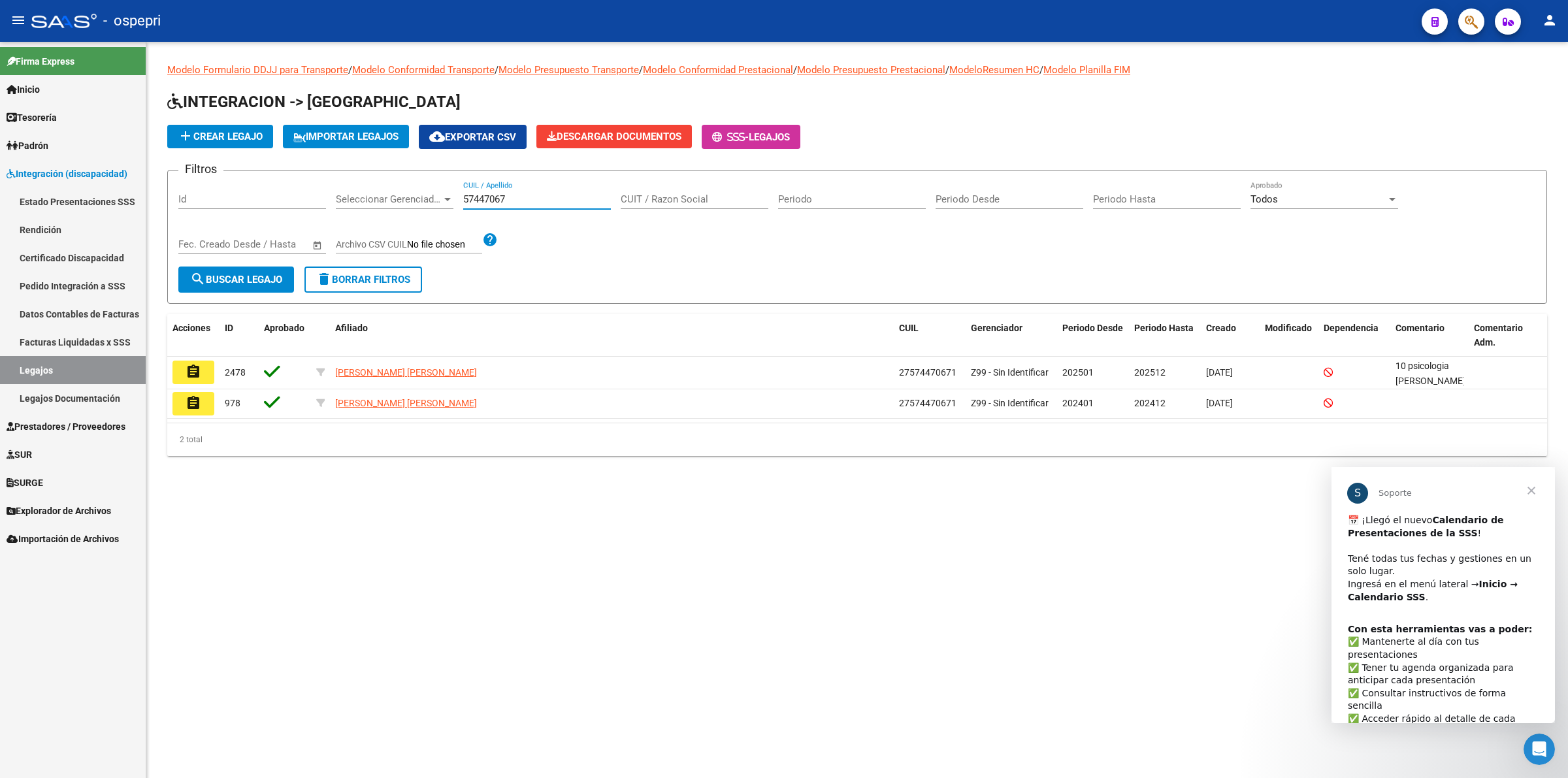
type input "57447067"
click at [1351, 524] on div "​📅 ¡Llegó el nuevo Calendario de Presentaciones de la SSS ! ​ Tené todas tus fe…" at bounding box center [1443, 566] width 191 height 103
click at [1351, 521] on div "​📅 ¡Llegó el nuevo Calendario de Presentaciones de la SSS ! ​ Tené todas tus fe…" at bounding box center [1443, 566] width 191 height 103
click at [51, 93] on link "Inicio" at bounding box center [73, 89] width 146 height 28
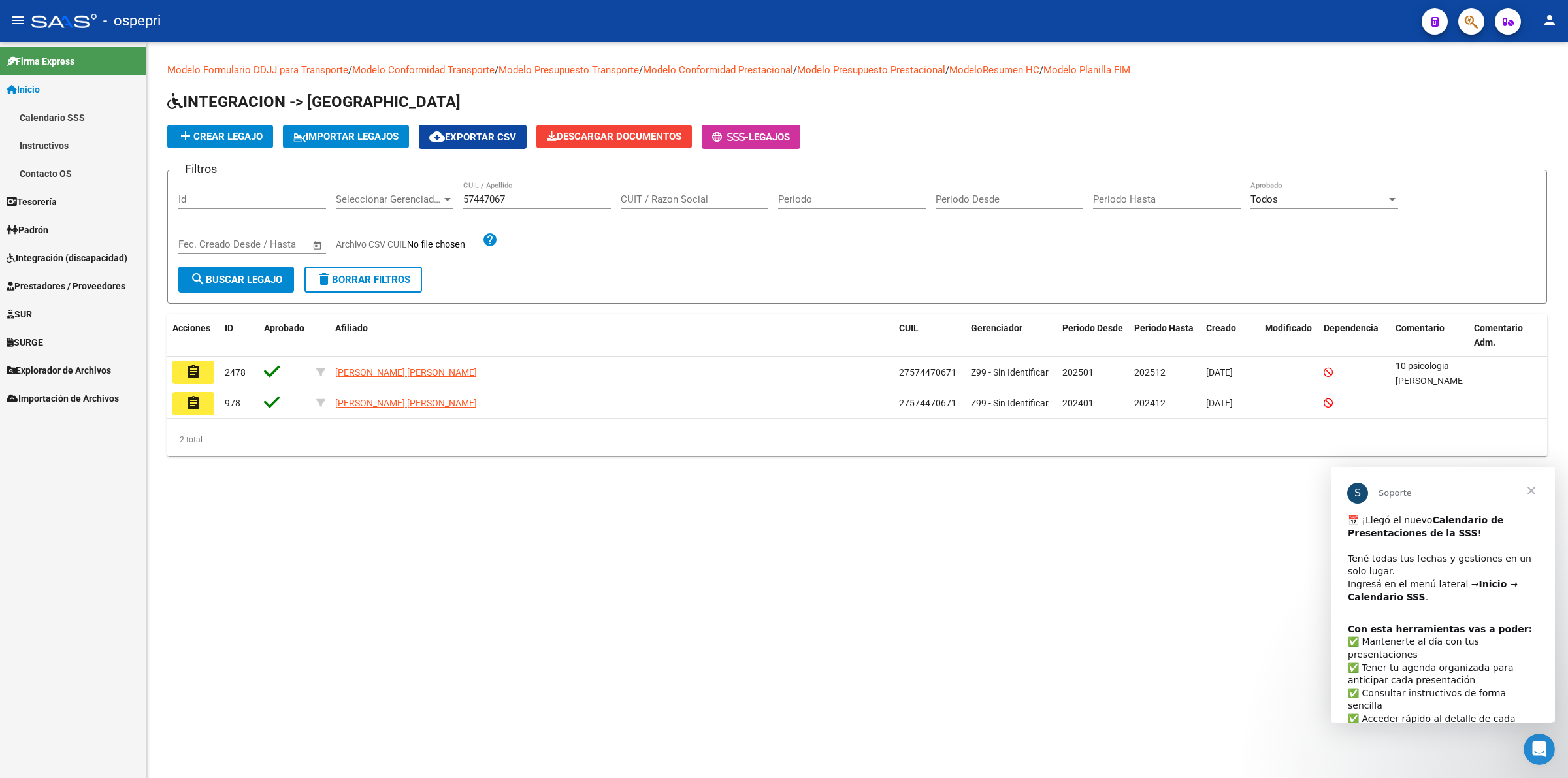
click at [66, 116] on link "Calendario SSS" at bounding box center [73, 118] width 146 height 28
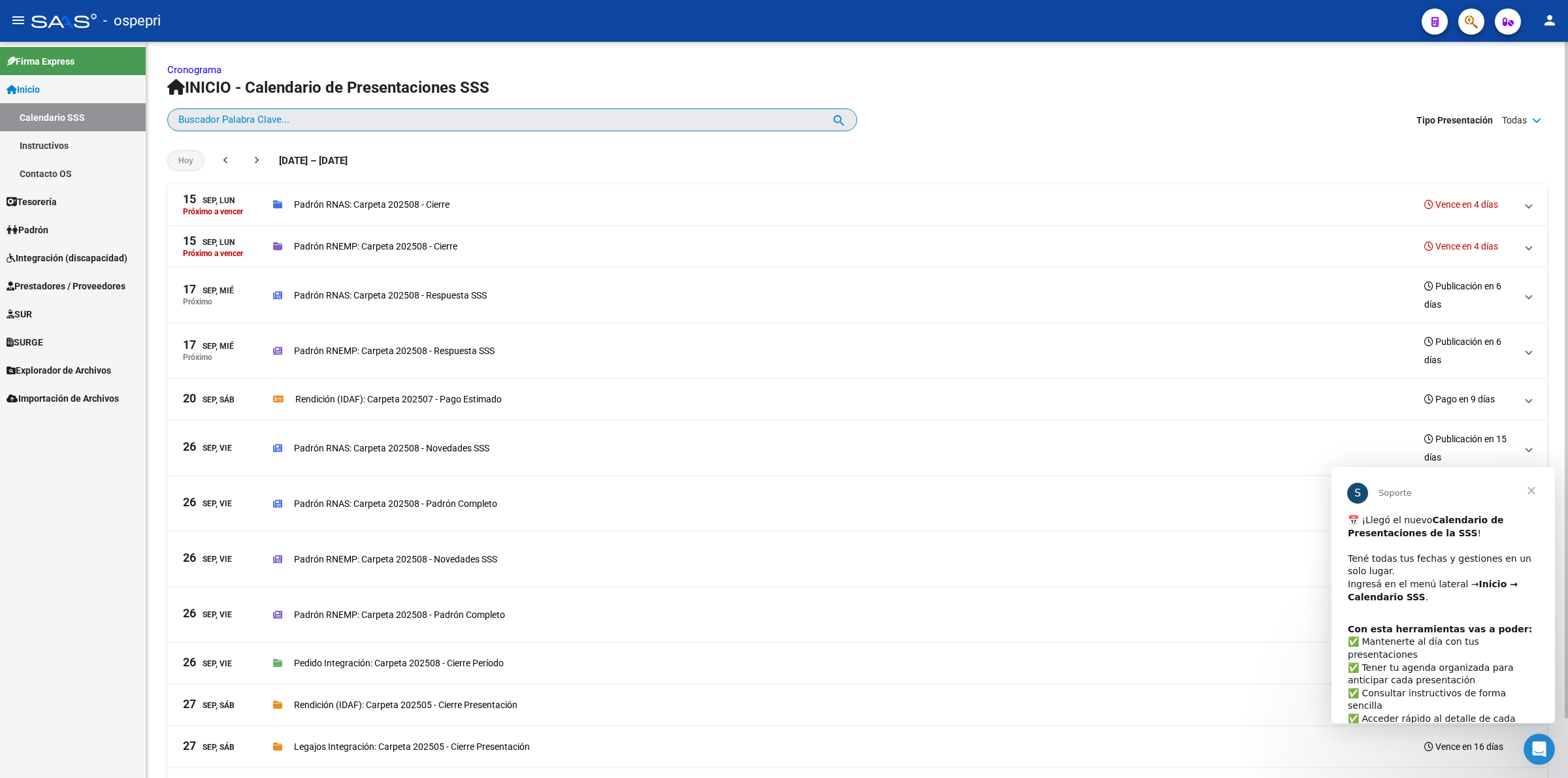
click at [546, 121] on input "Buscador Palabra Clave..." at bounding box center [505, 120] width 654 height 11
type input "rendicion"
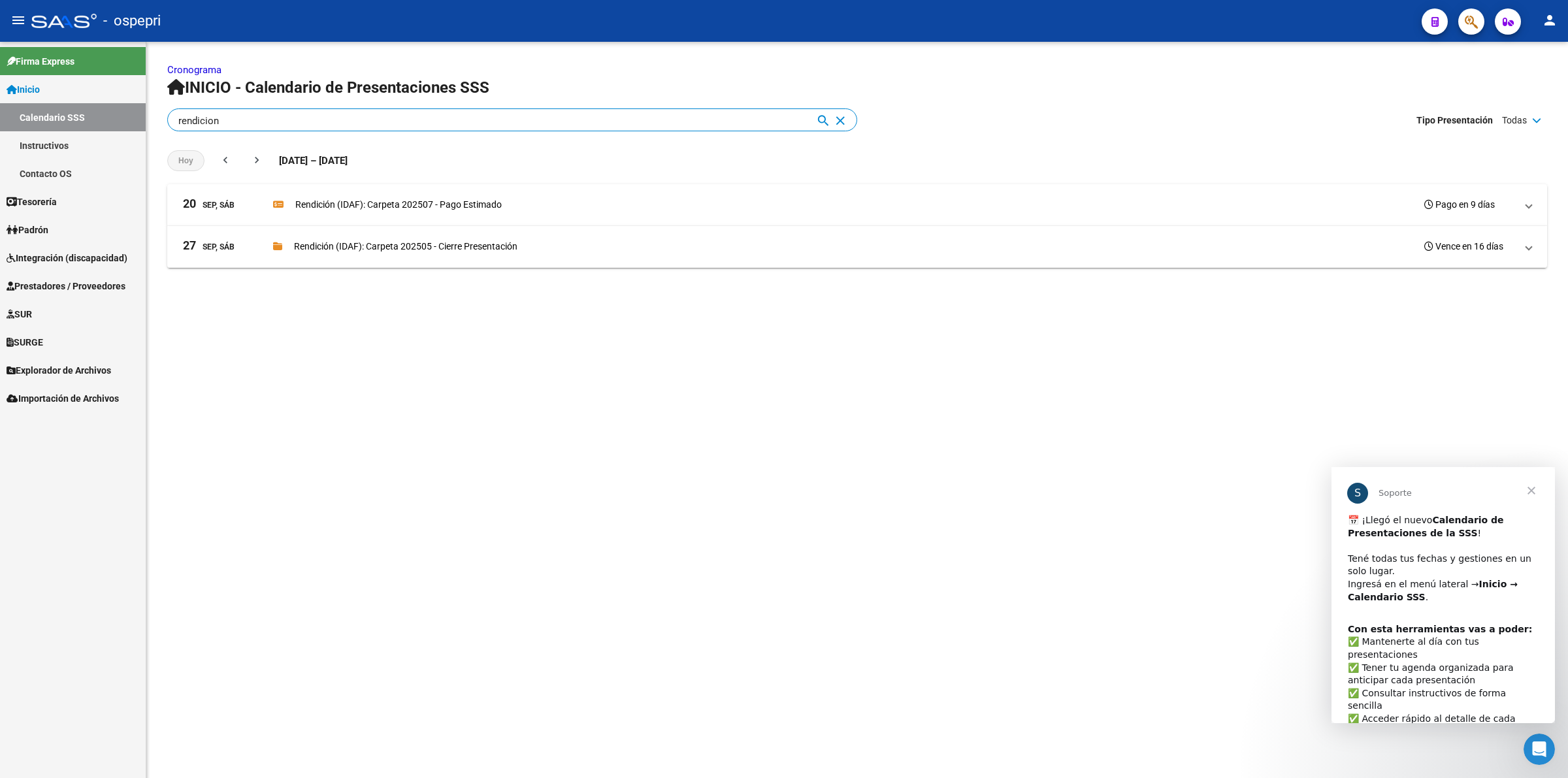
drag, startPoint x: 251, startPoint y: 121, endPoint x: 0, endPoint y: 124, distance: 251.0
click at [0, 124] on mat-sidenav-container "Firma Express Inicio Calendario SSS Instructivos Contacto OS Tesorería Extracto…" at bounding box center [784, 410] width 1568 height 736
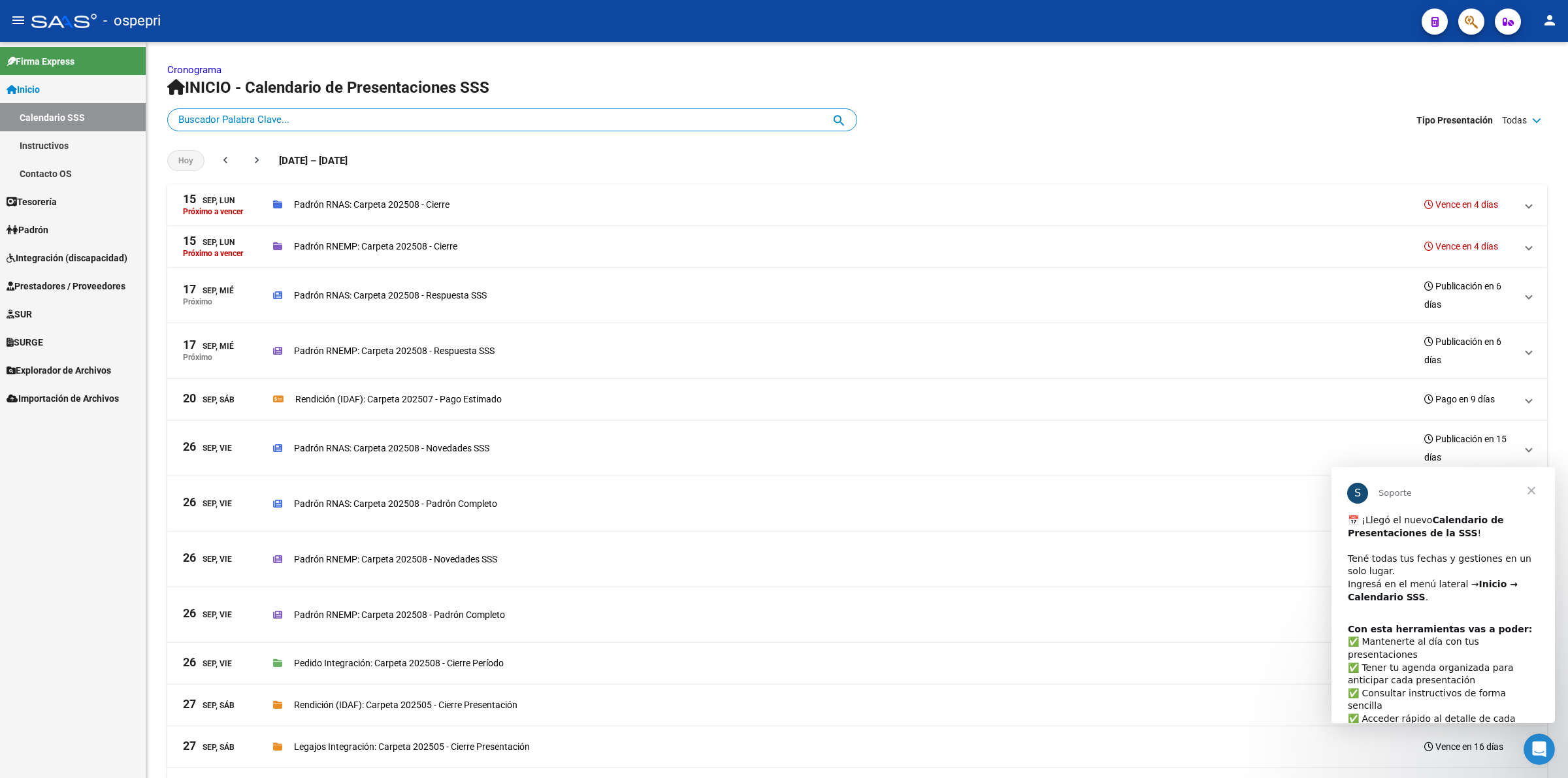
click at [1531, 487] on span "Cerrar" at bounding box center [1531, 491] width 47 height 47
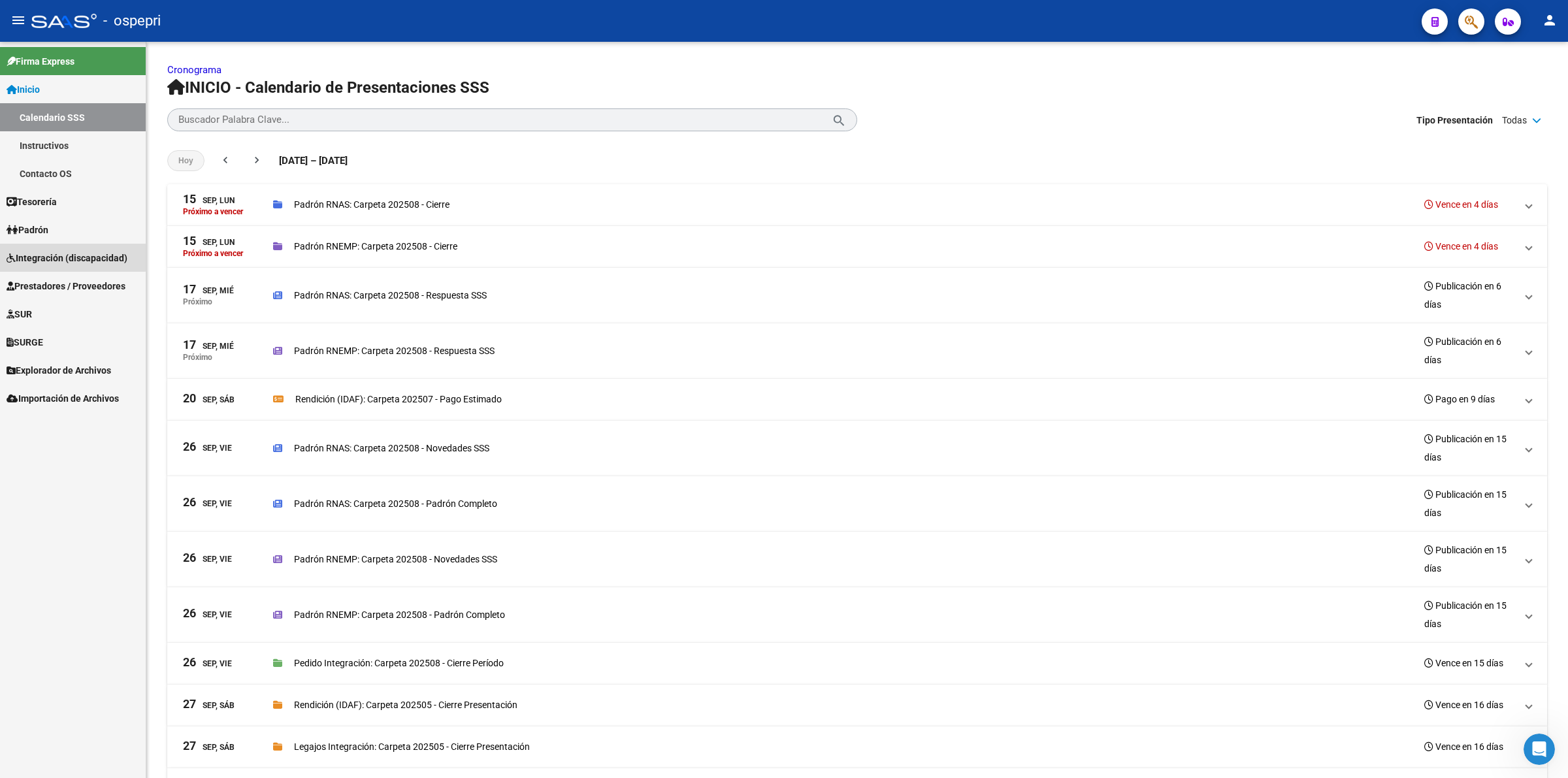
click at [54, 251] on span "Integración (discapacidad)" at bounding box center [67, 258] width 121 height 14
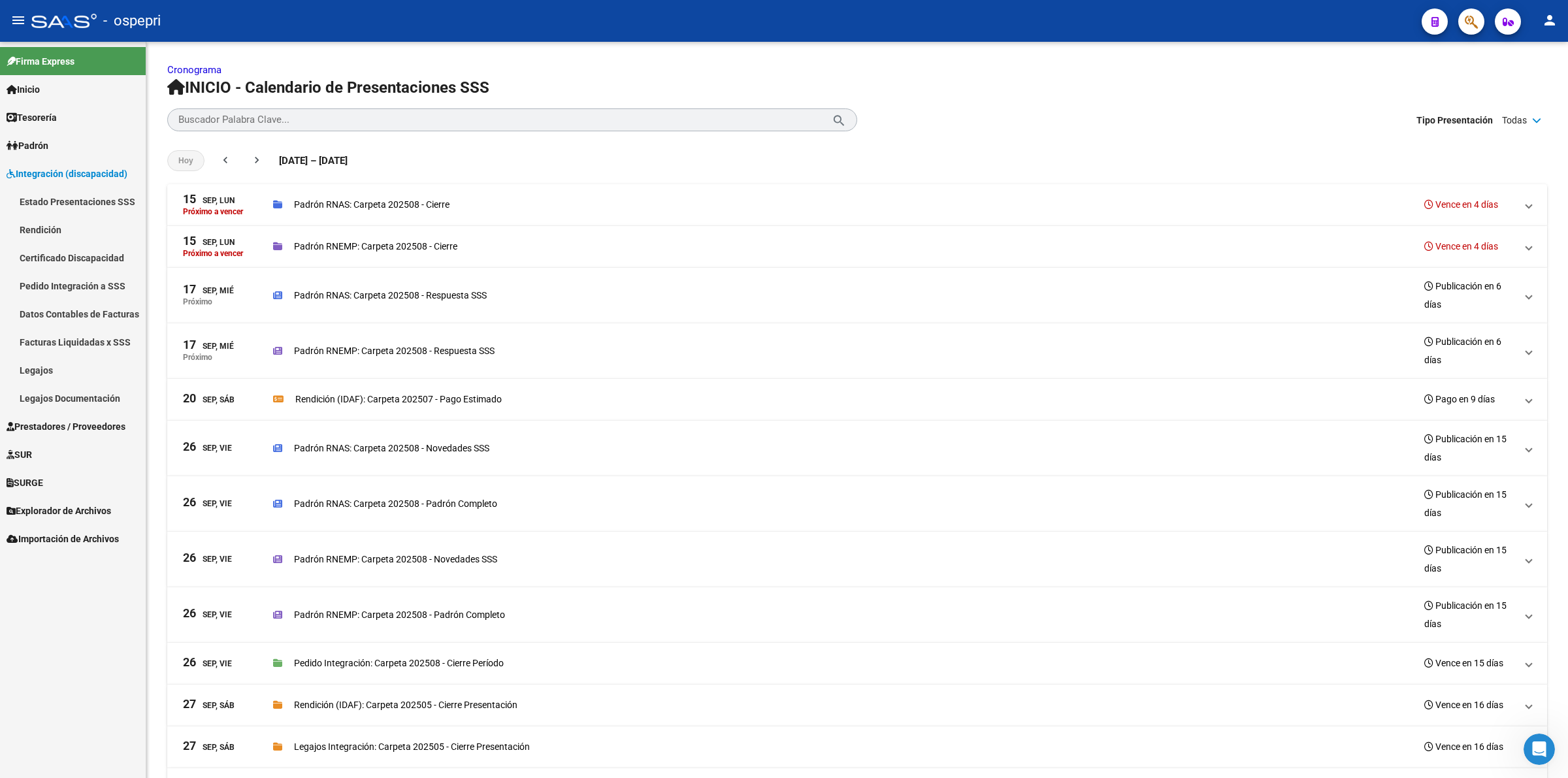
drag, startPoint x: 64, startPoint y: 383, endPoint x: 70, endPoint y: 377, distance: 8.5
click at [64, 382] on link "Legajos" at bounding box center [73, 370] width 146 height 28
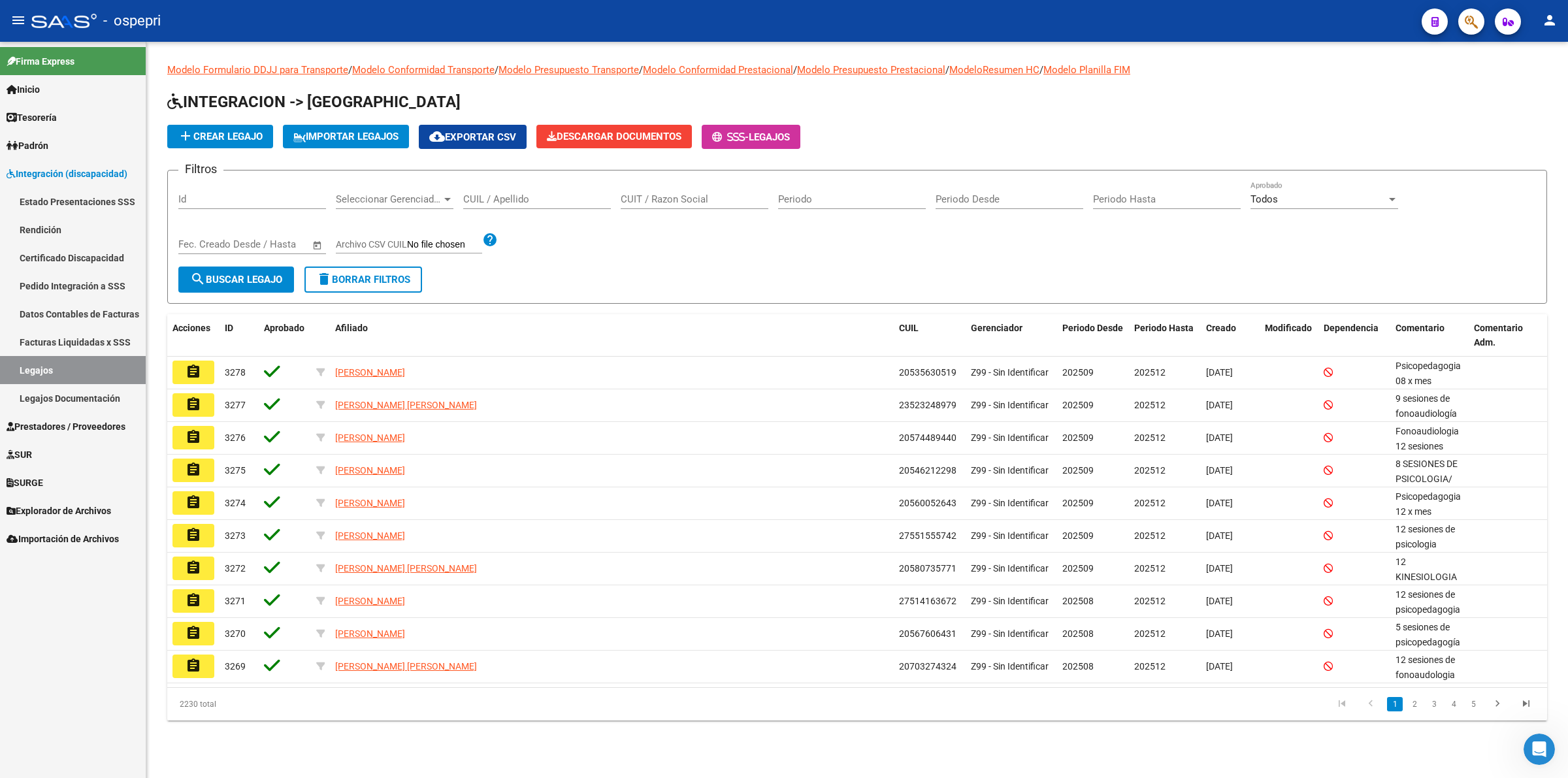
click at [487, 197] on input "CUIL / Apellido" at bounding box center [537, 199] width 148 height 11
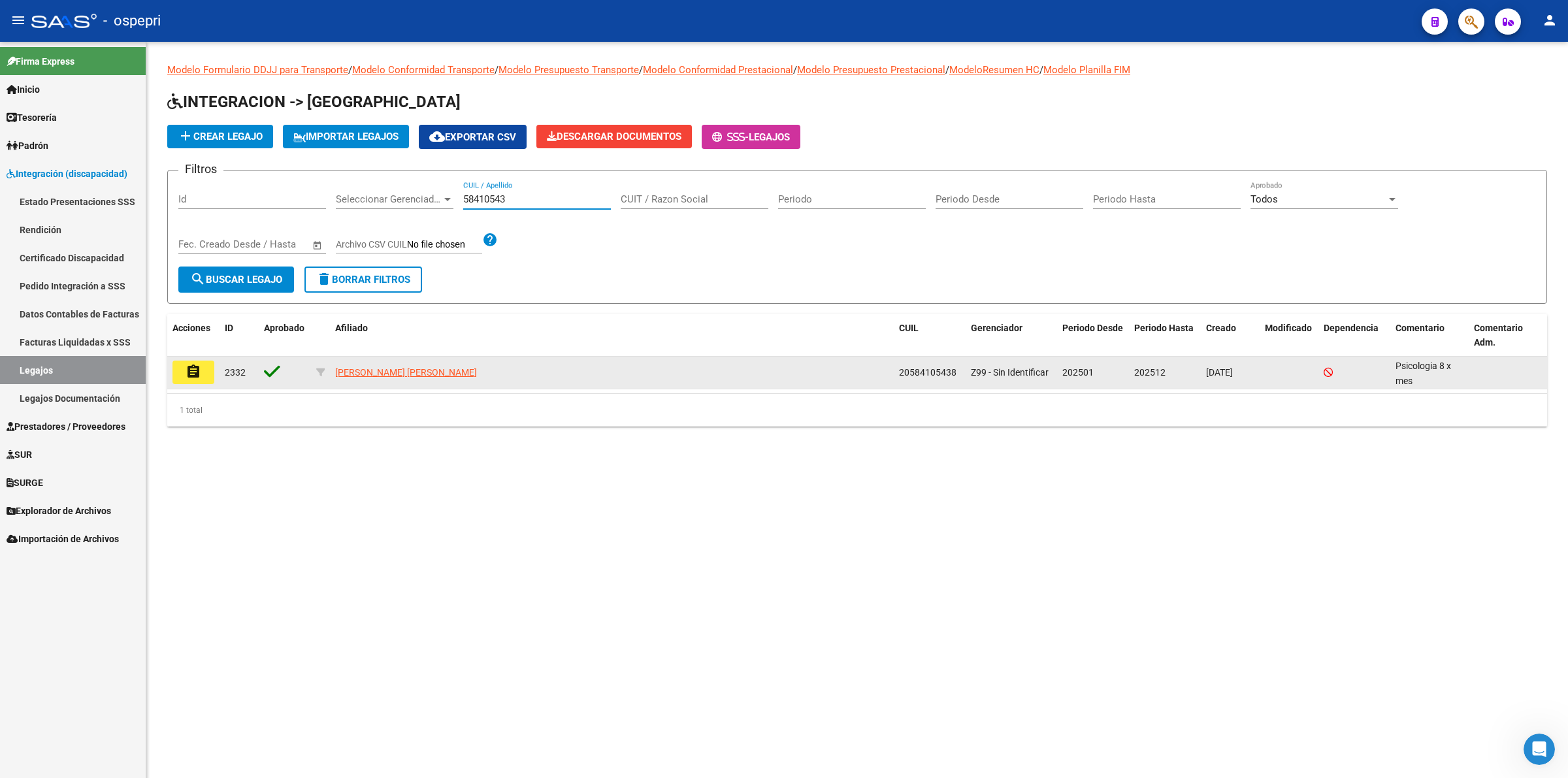
type input "58410543"
click at [194, 369] on mat-icon "assignment" at bounding box center [193, 371] width 15 height 15
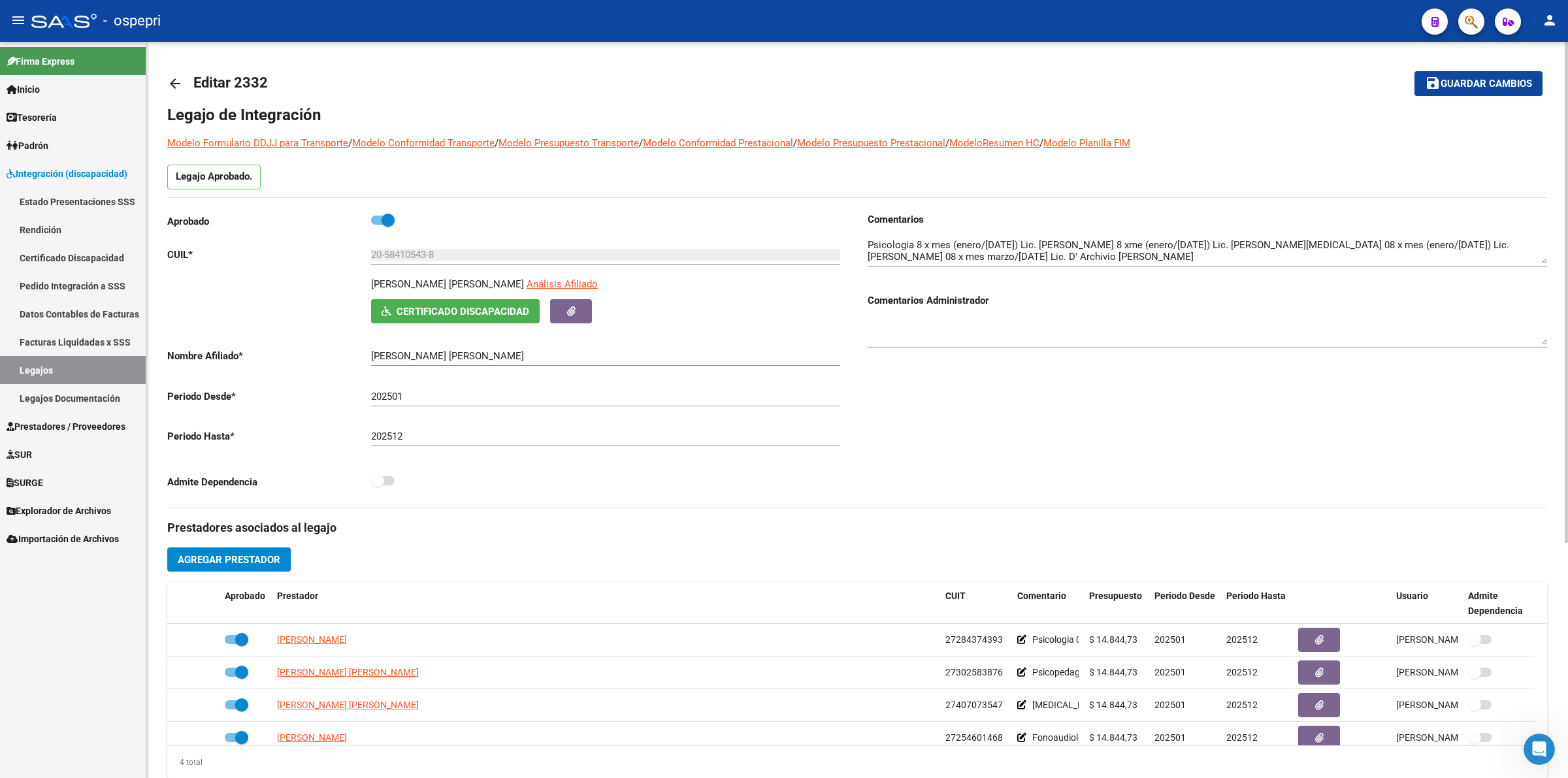
drag, startPoint x: 183, startPoint y: 81, endPoint x: 191, endPoint y: 83, distance: 8.2
click at [191, 83] on link "arrow_back" at bounding box center [180, 83] width 26 height 31
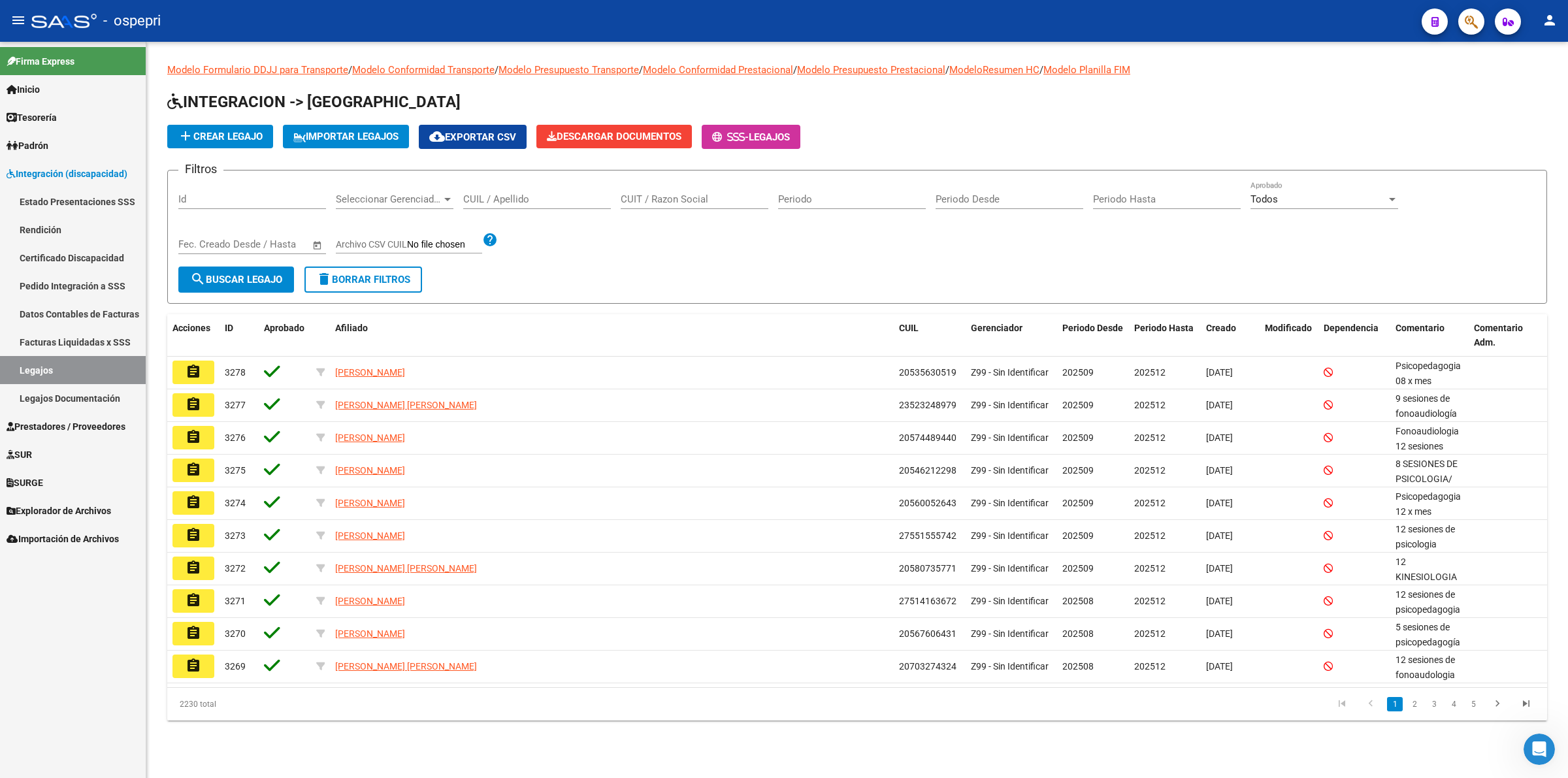
click at [555, 200] on input "CUIL / Apellido" at bounding box center [537, 199] width 148 height 11
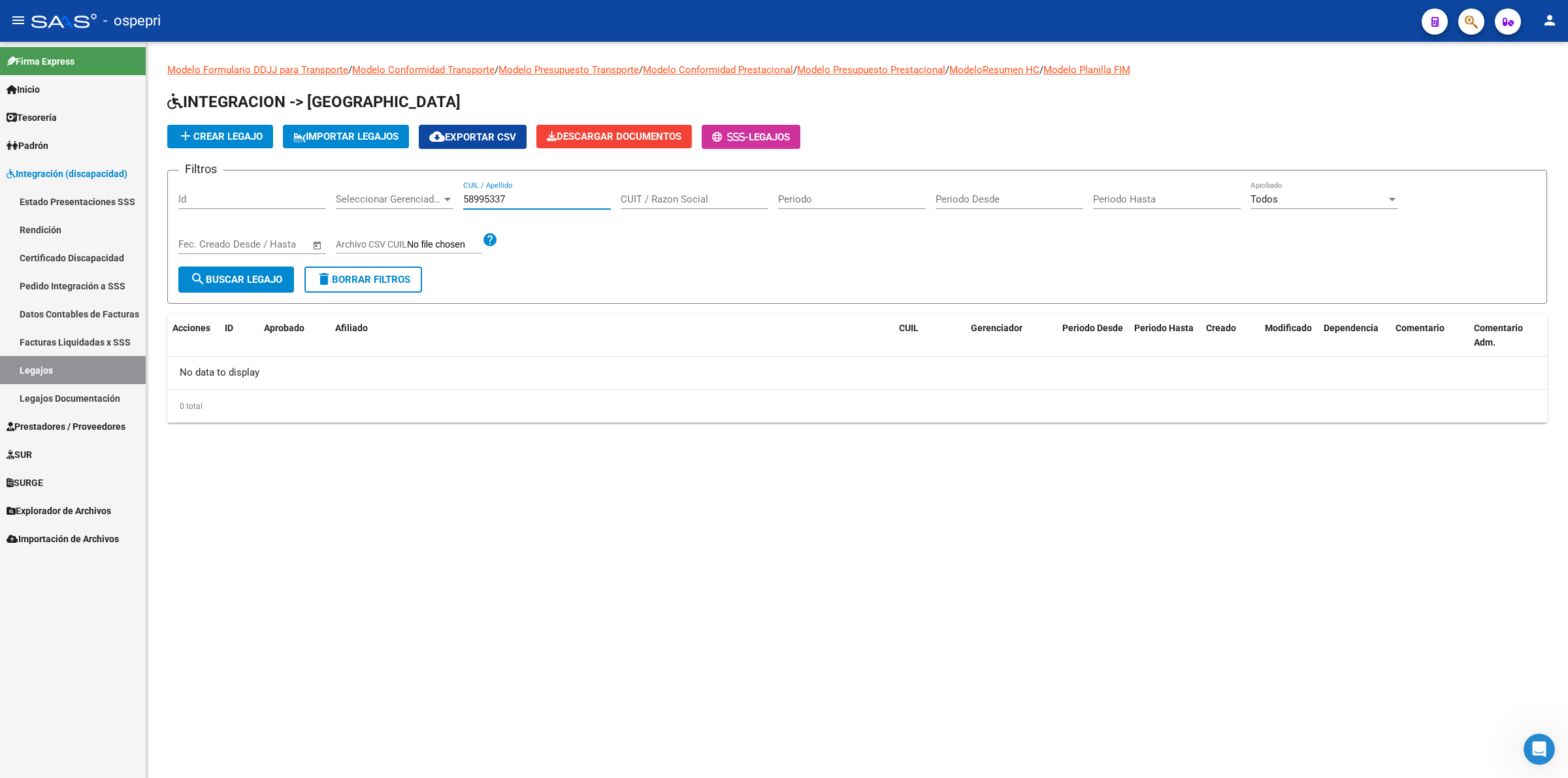
click at [488, 202] on input "58995337" at bounding box center [537, 199] width 148 height 11
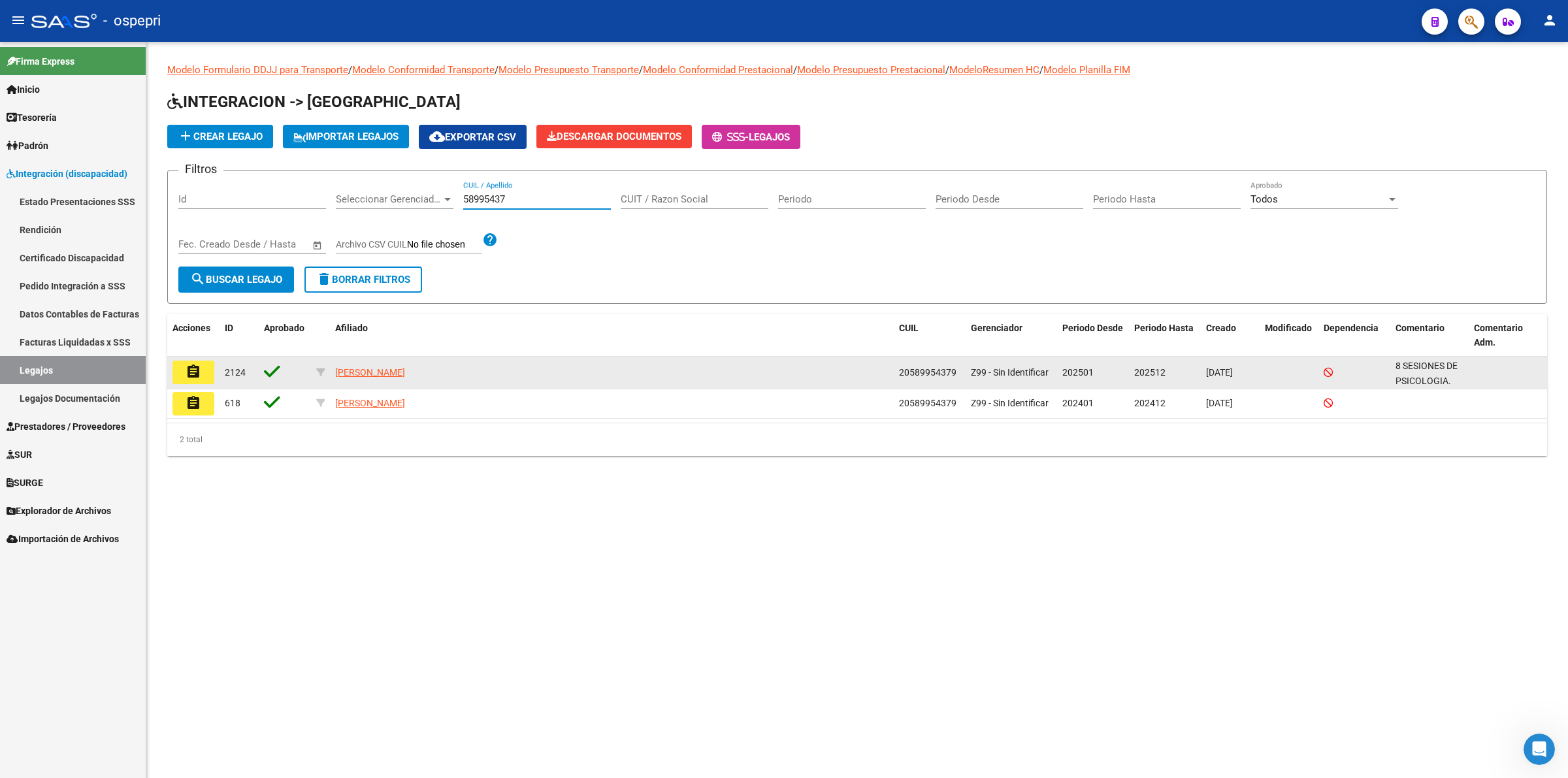
type input "58995437"
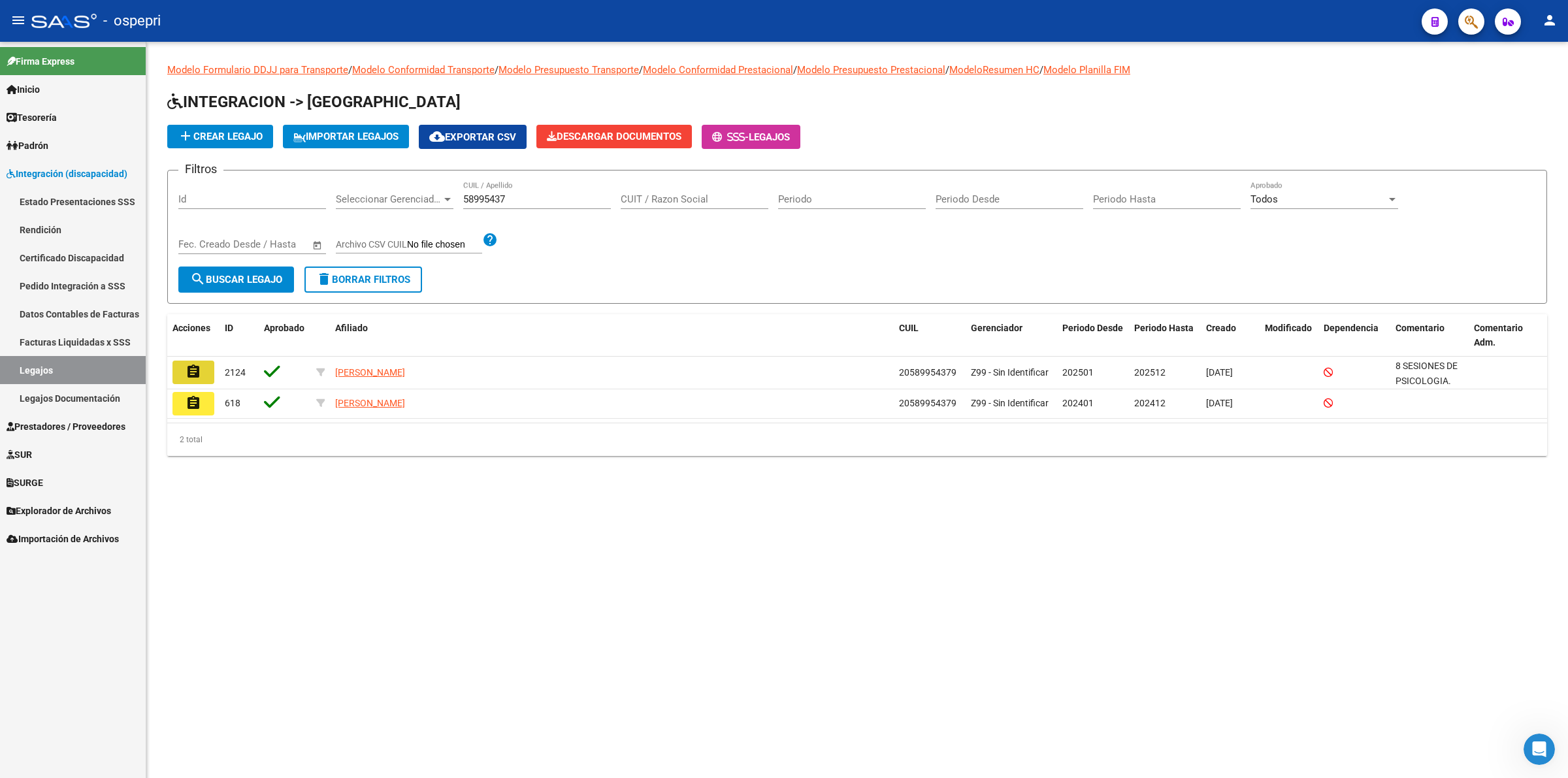
drag, startPoint x: 192, startPoint y: 373, endPoint x: 422, endPoint y: 393, distance: 230.9
click at [194, 371] on mat-icon "assignment" at bounding box center [193, 371] width 15 height 15
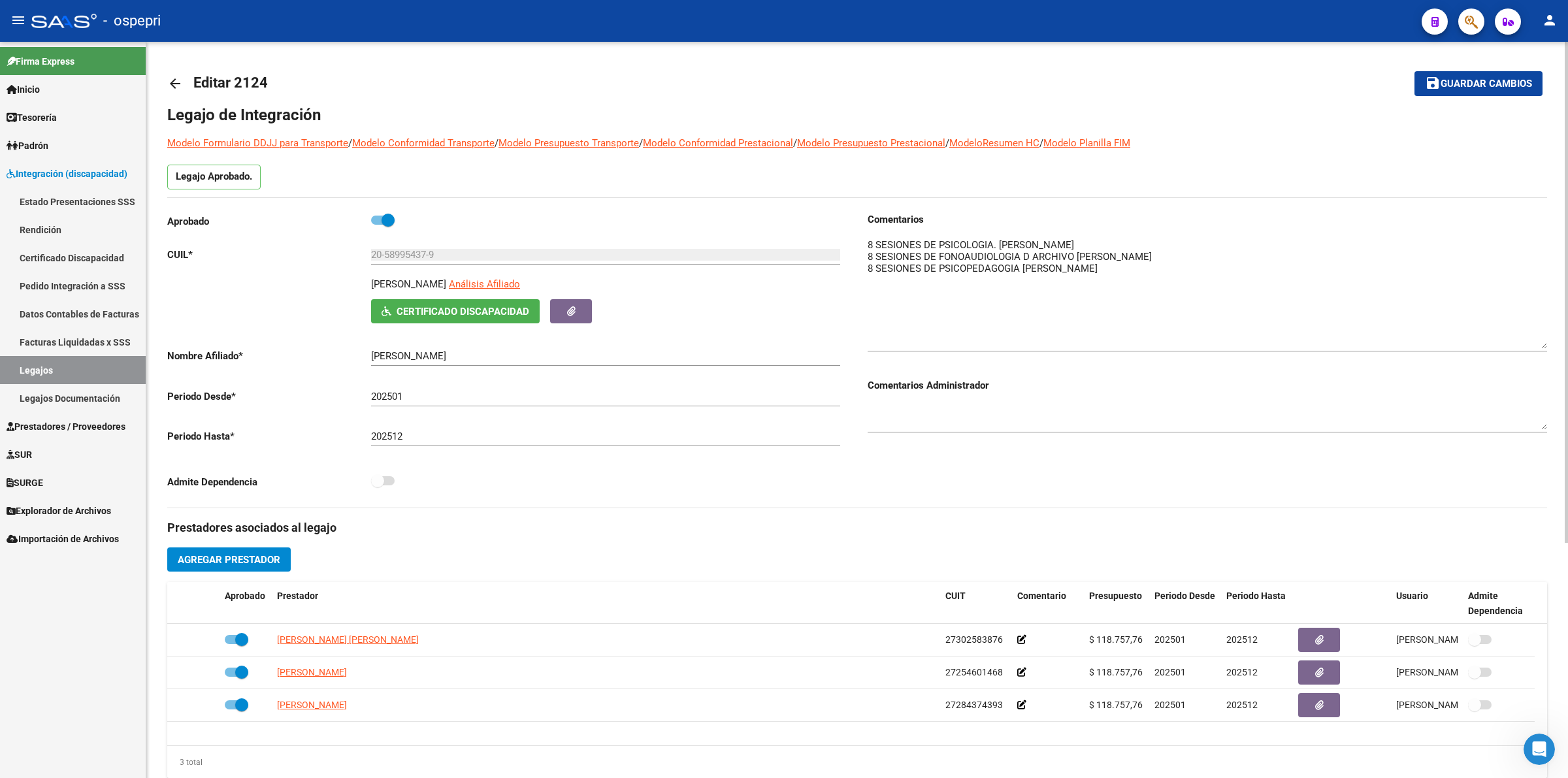
drag, startPoint x: 1542, startPoint y: 253, endPoint x: 1542, endPoint y: 338, distance: 85.0
click at [1542, 338] on textarea at bounding box center [1207, 293] width 679 height 111
click at [178, 82] on mat-icon "arrow_back" at bounding box center [175, 83] width 15 height 15
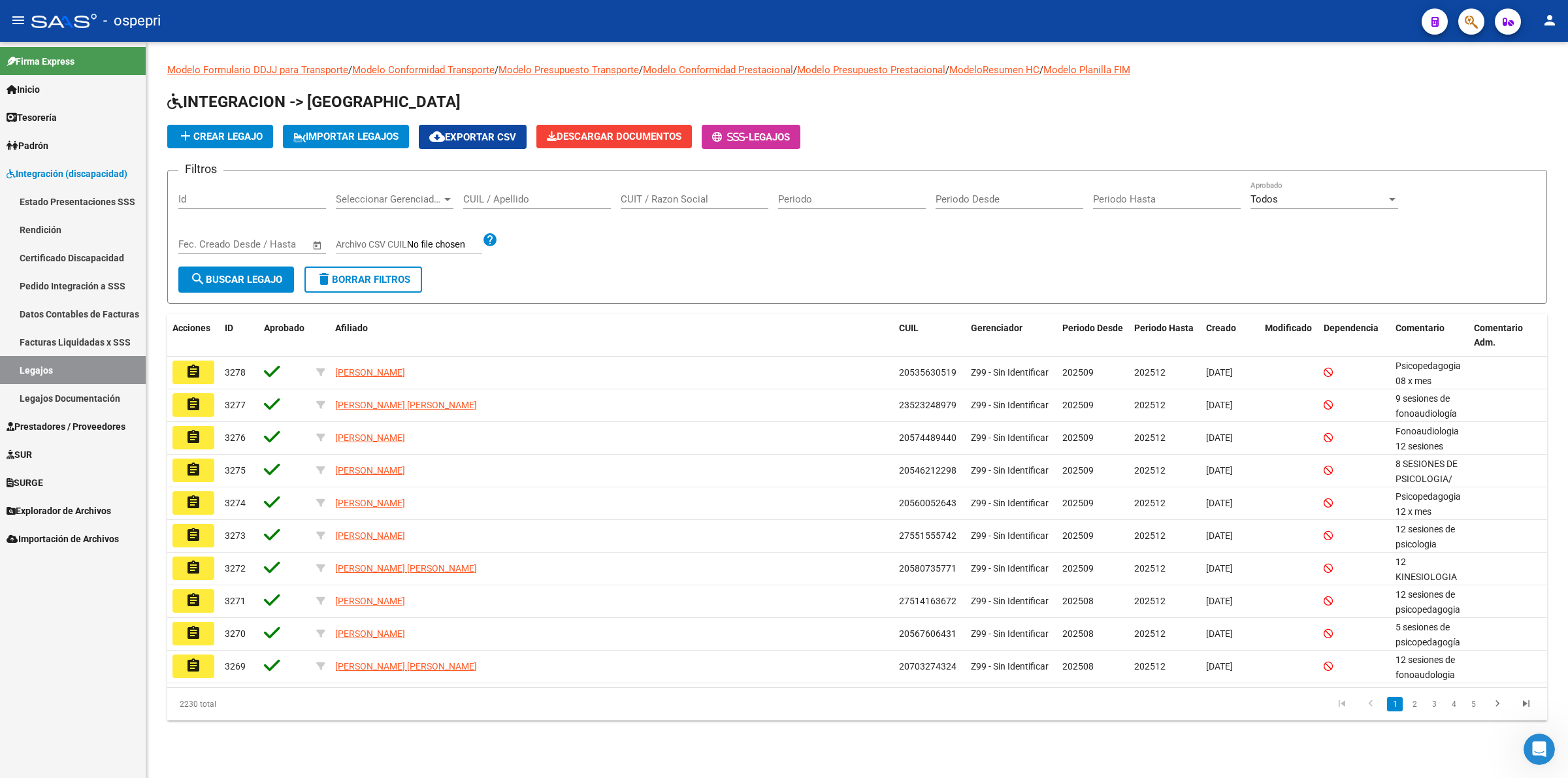
click at [551, 194] on input "CUIL / Apellido" at bounding box center [537, 199] width 148 height 11
type input "9"
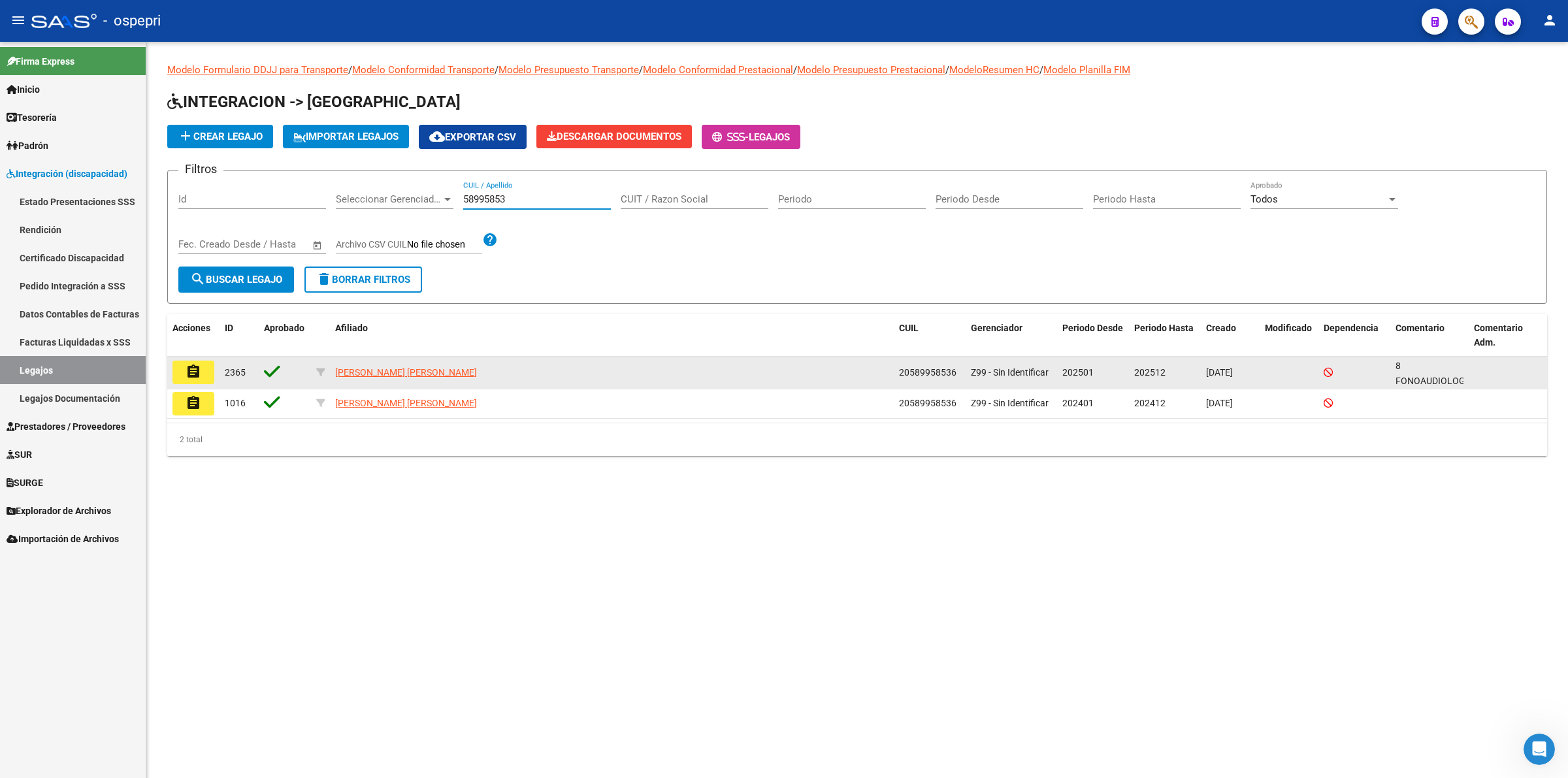
type input "58995853"
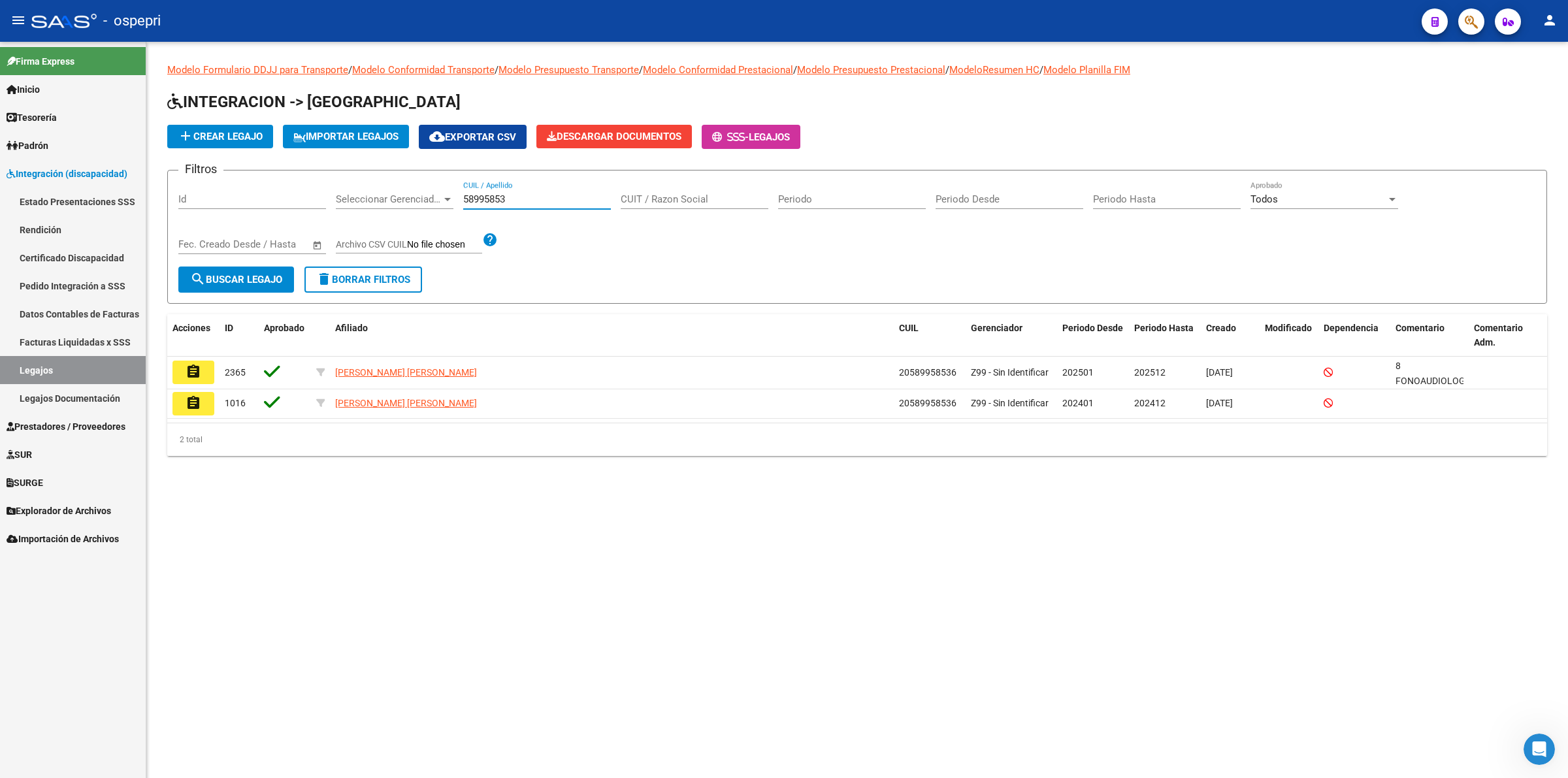
click at [200, 373] on mat-icon "assignment" at bounding box center [193, 371] width 15 height 15
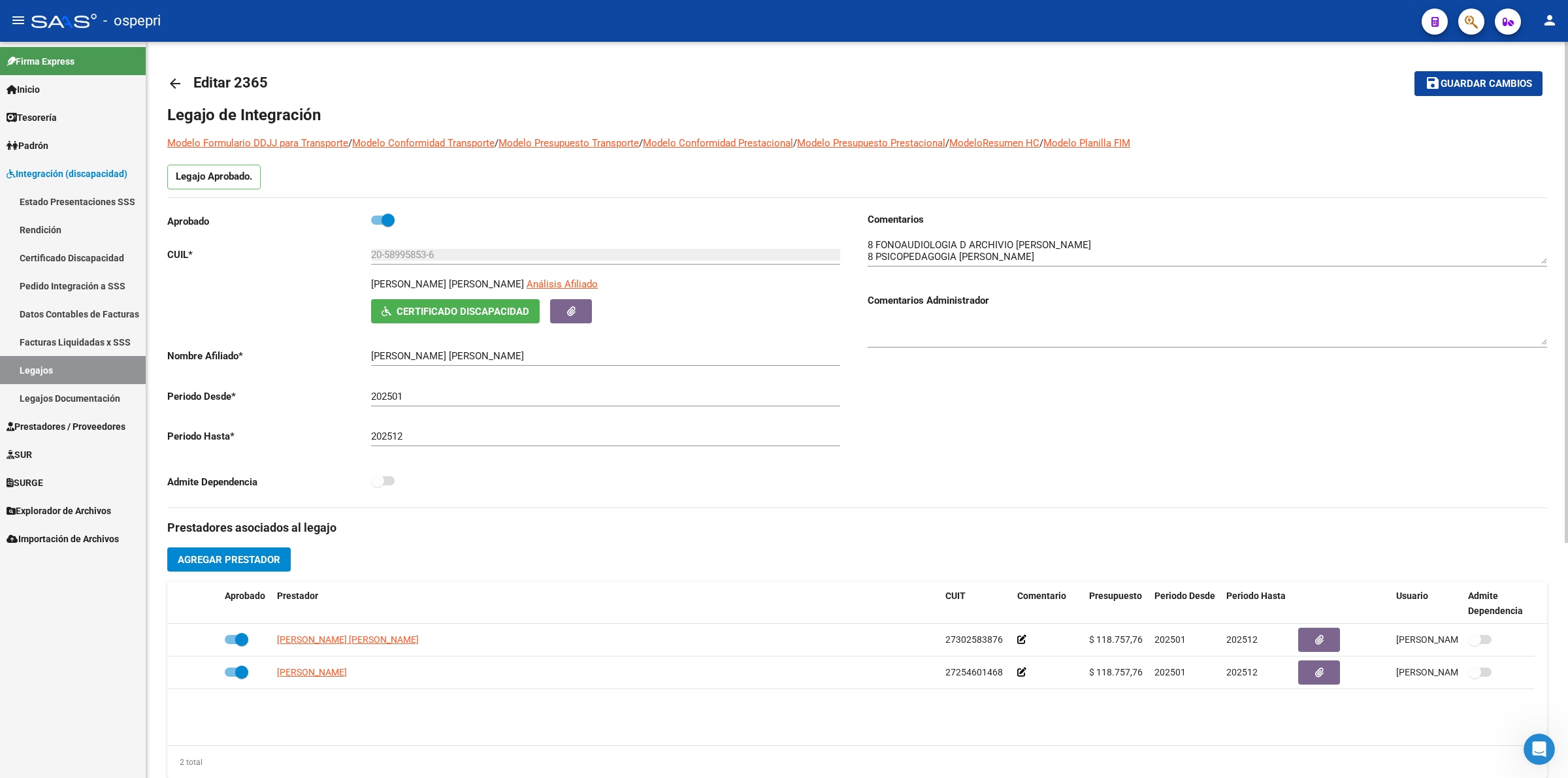
click at [172, 80] on mat-icon "arrow_back" at bounding box center [175, 83] width 15 height 15
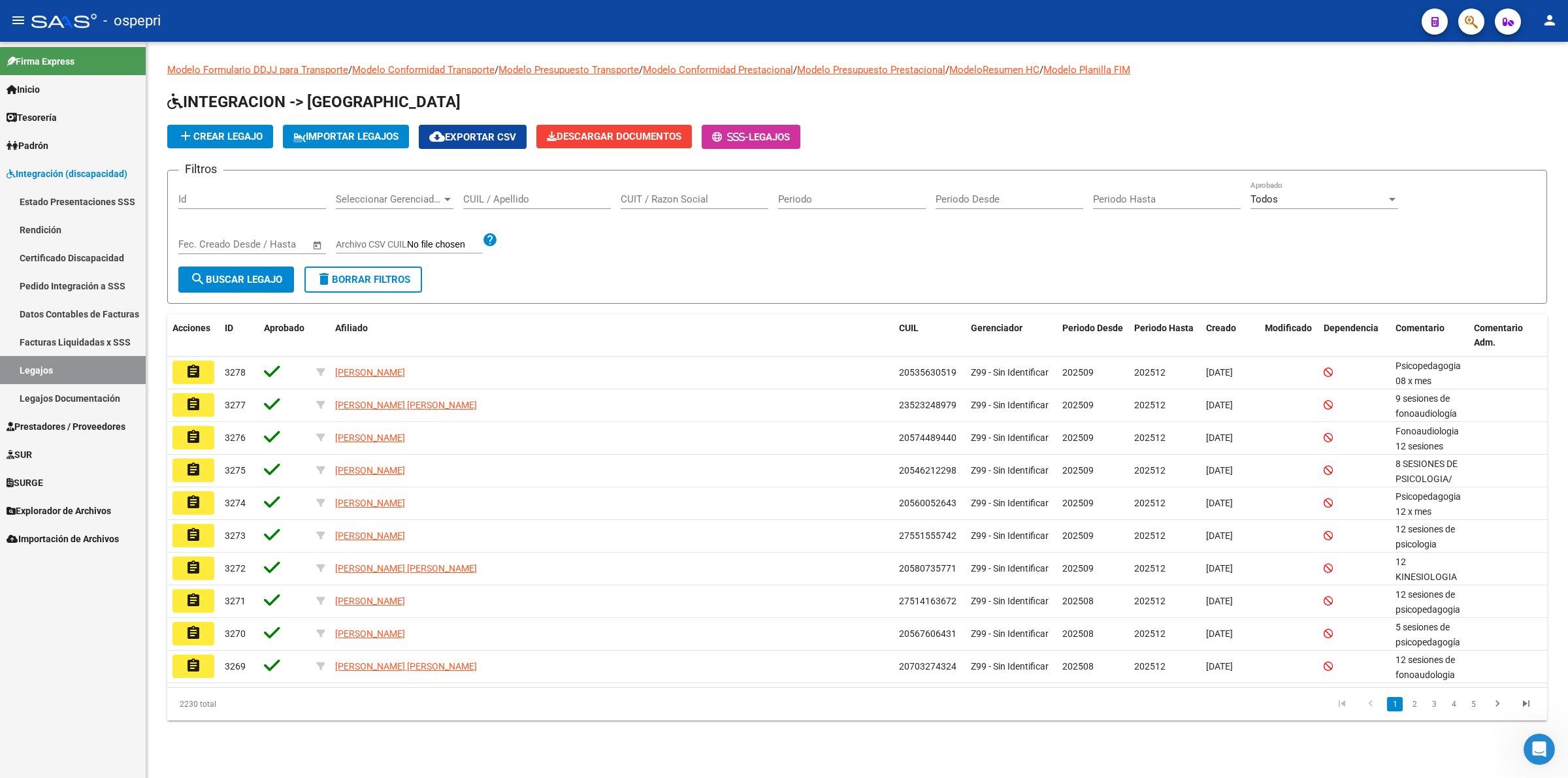
click at [543, 197] on input "CUIL / Apellido" at bounding box center [537, 199] width 148 height 11
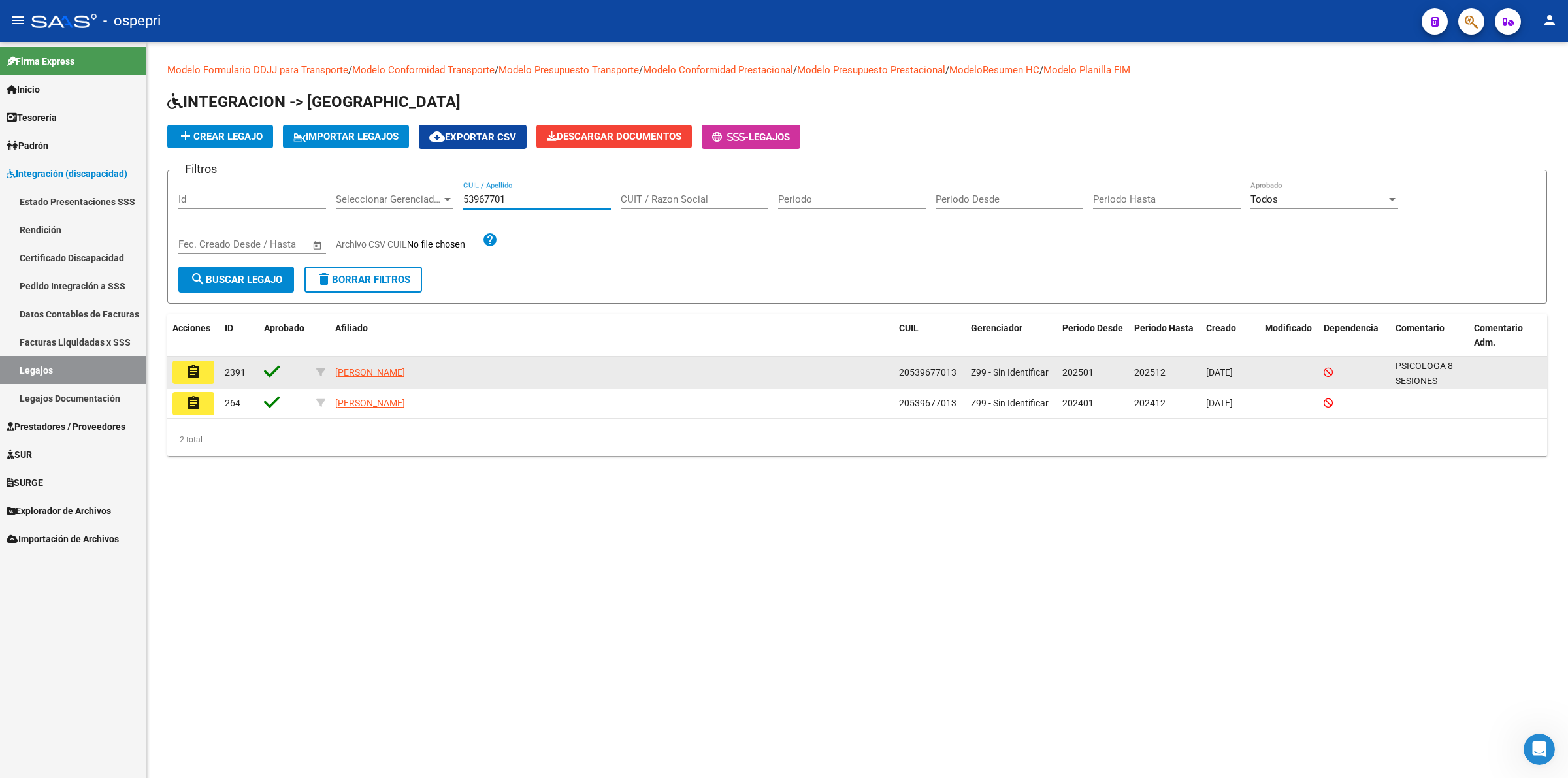
type input "53967701"
click at [187, 369] on mat-icon "assignment" at bounding box center [193, 371] width 15 height 15
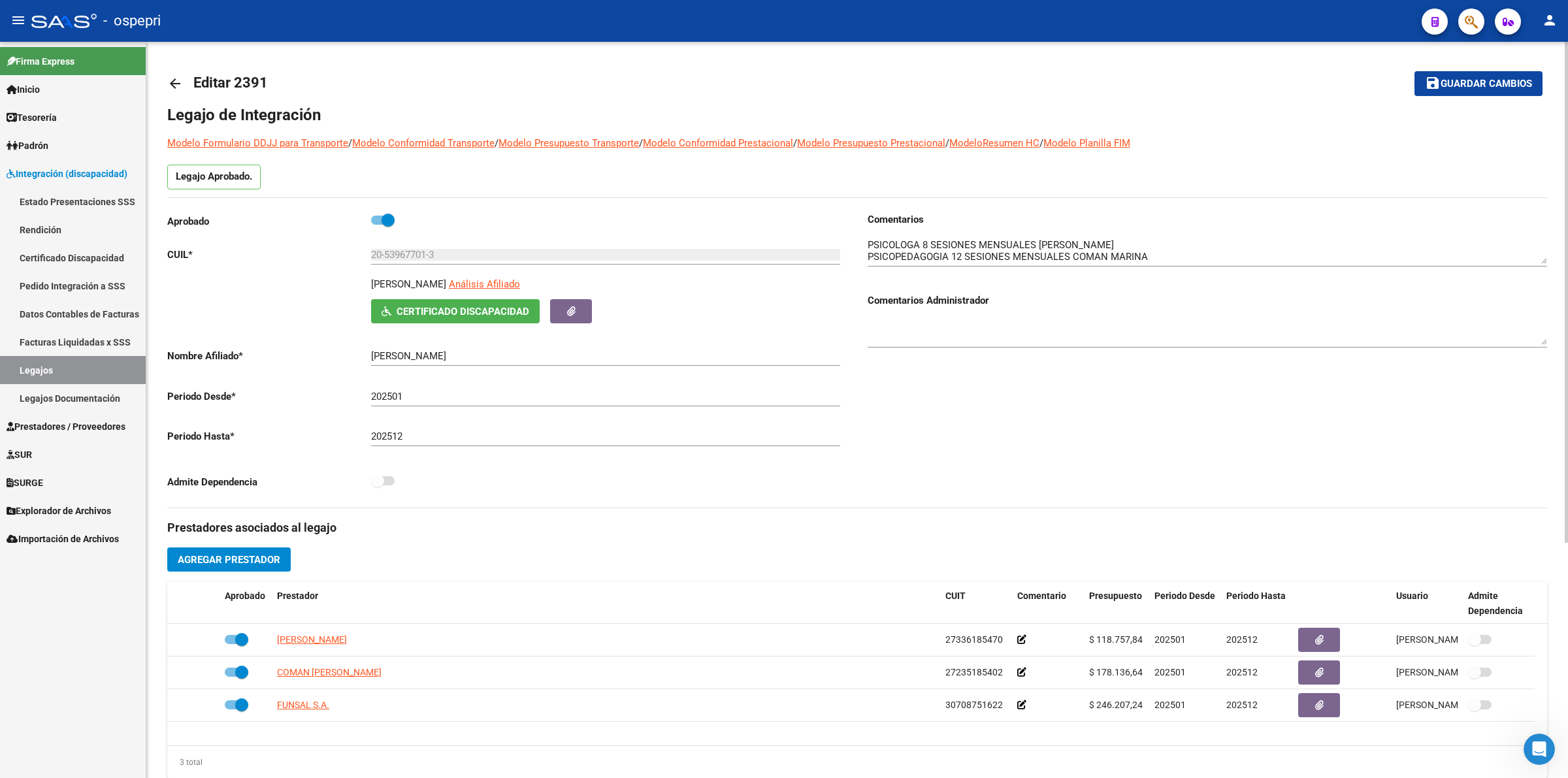
click at [173, 77] on mat-icon "arrow_back" at bounding box center [175, 83] width 15 height 15
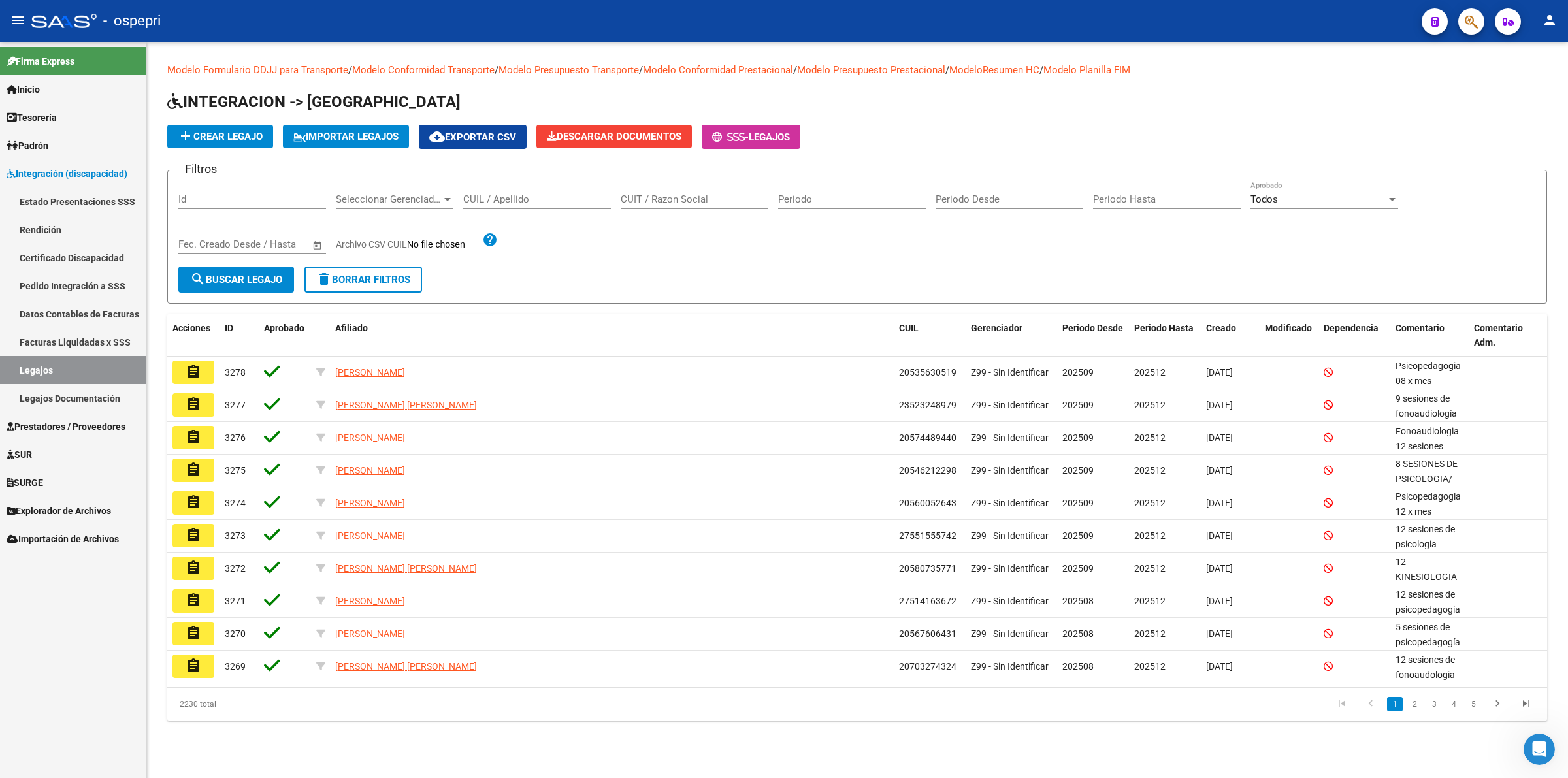
click at [574, 197] on input "CUIL / Apellido" at bounding box center [537, 199] width 148 height 11
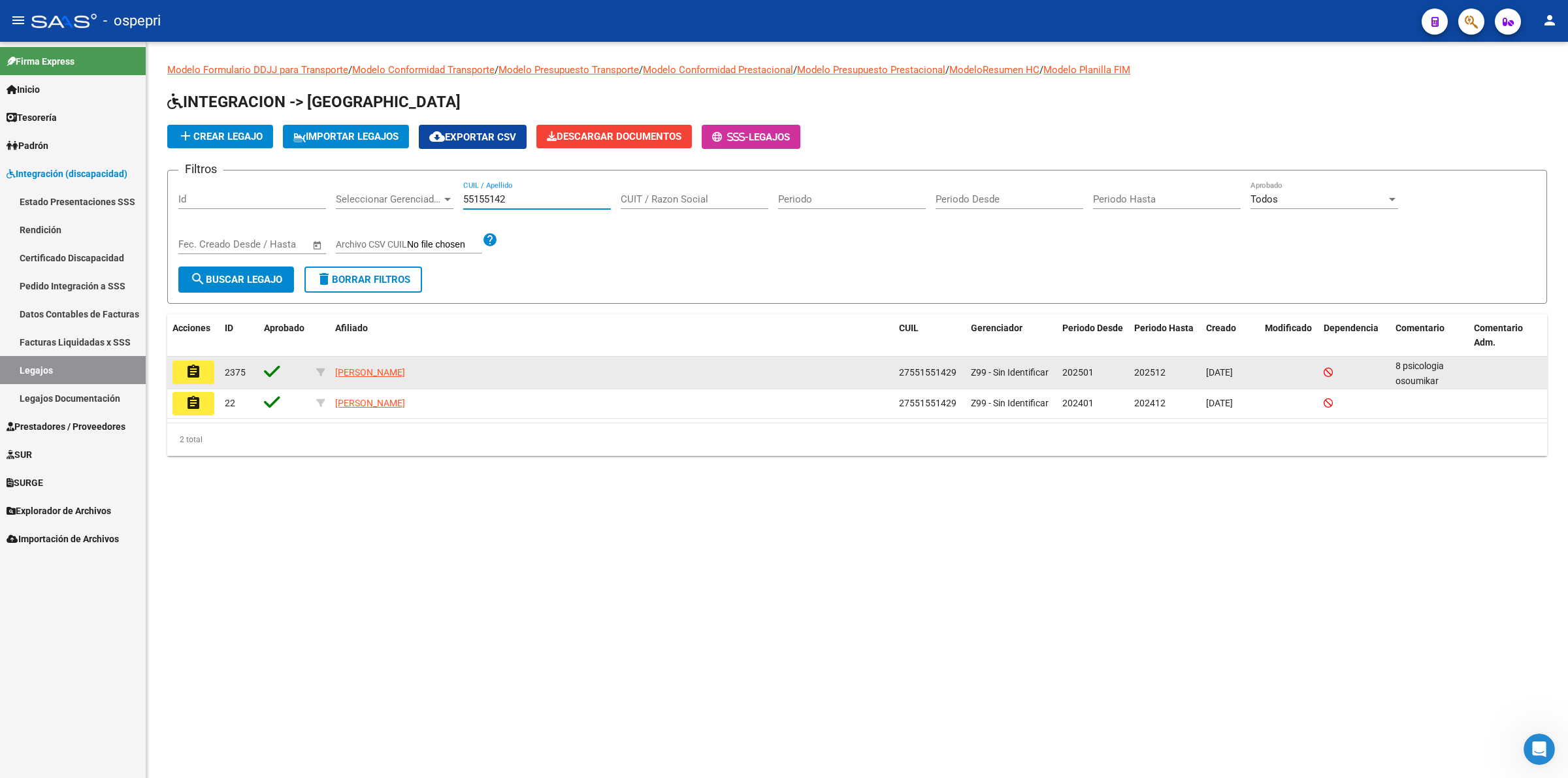
type input "55155142"
click at [197, 369] on mat-icon "assignment" at bounding box center [193, 371] width 15 height 15
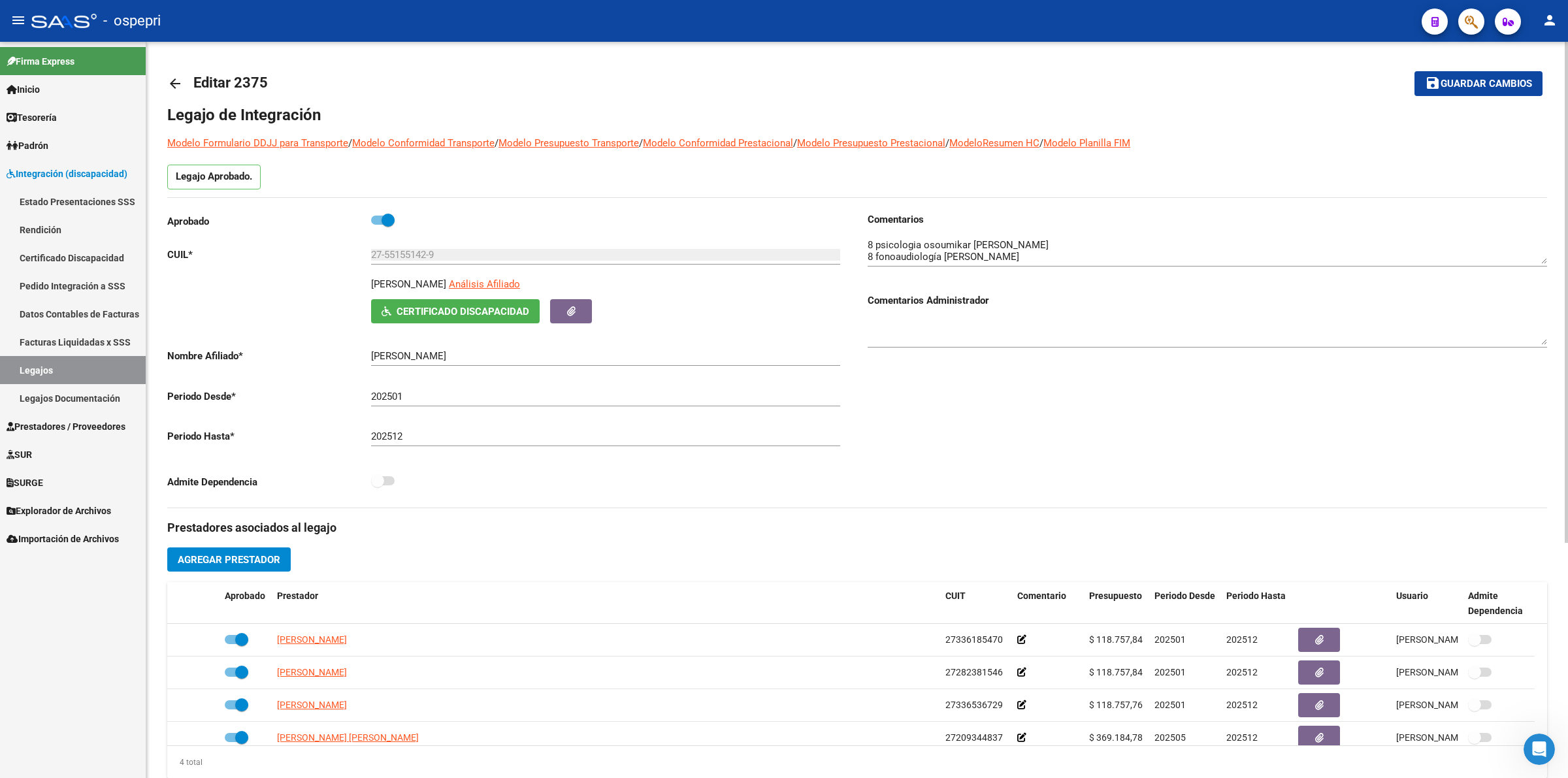
click at [167, 85] on mat-icon "arrow_back" at bounding box center [175, 83] width 15 height 15
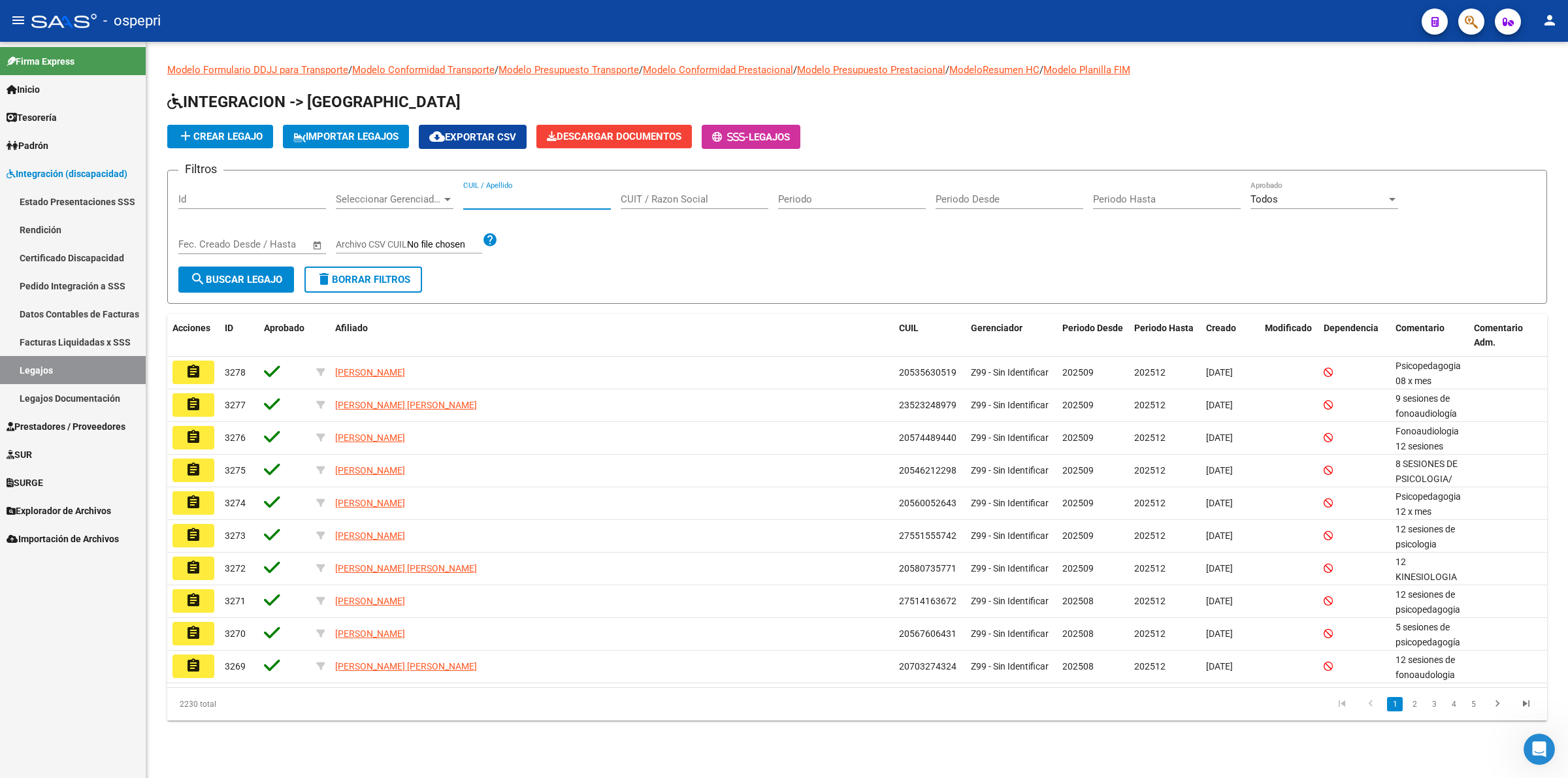
click at [534, 203] on input "CUIL / Apellido" at bounding box center [537, 199] width 148 height 11
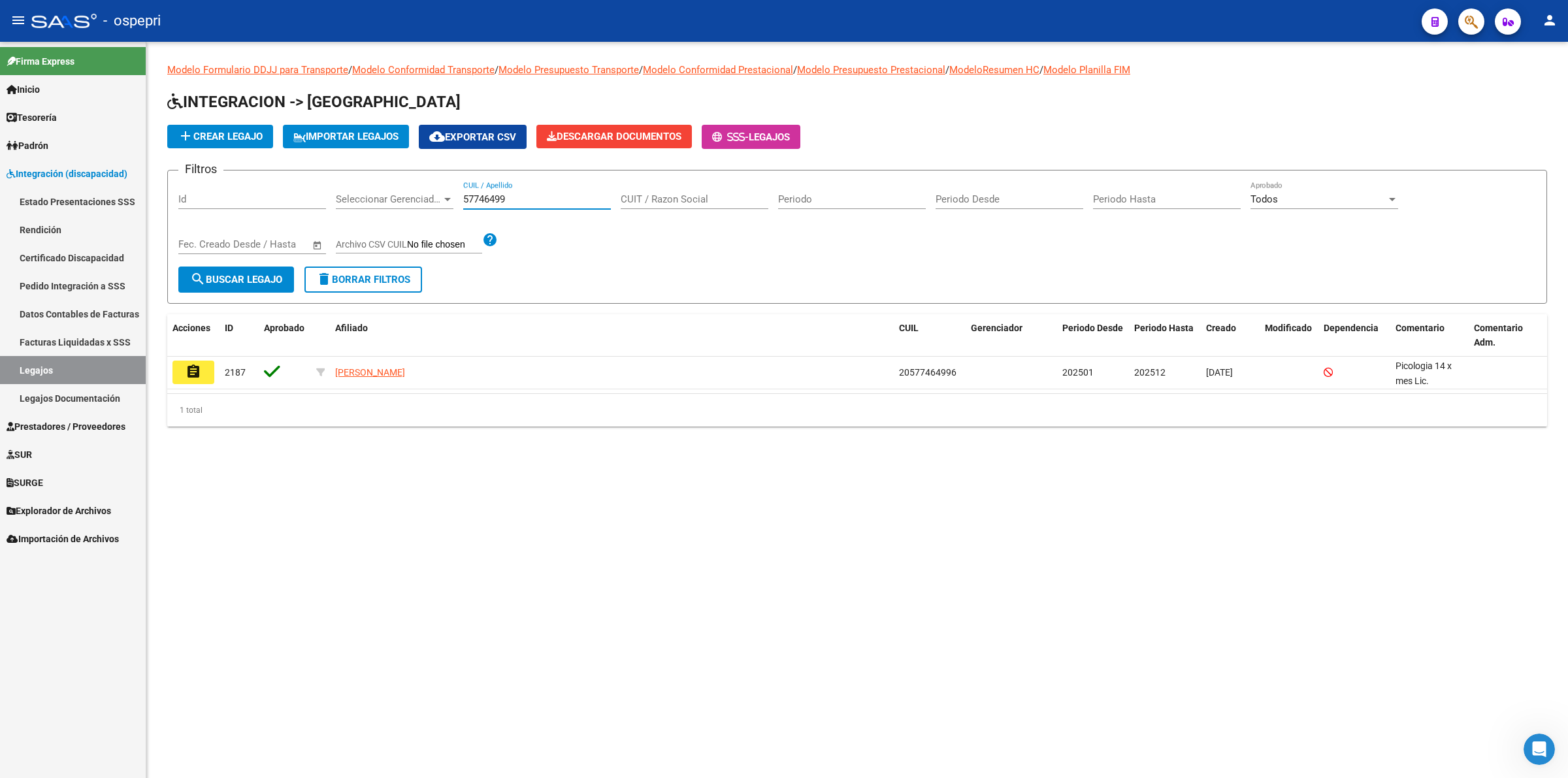
type input "57746499"
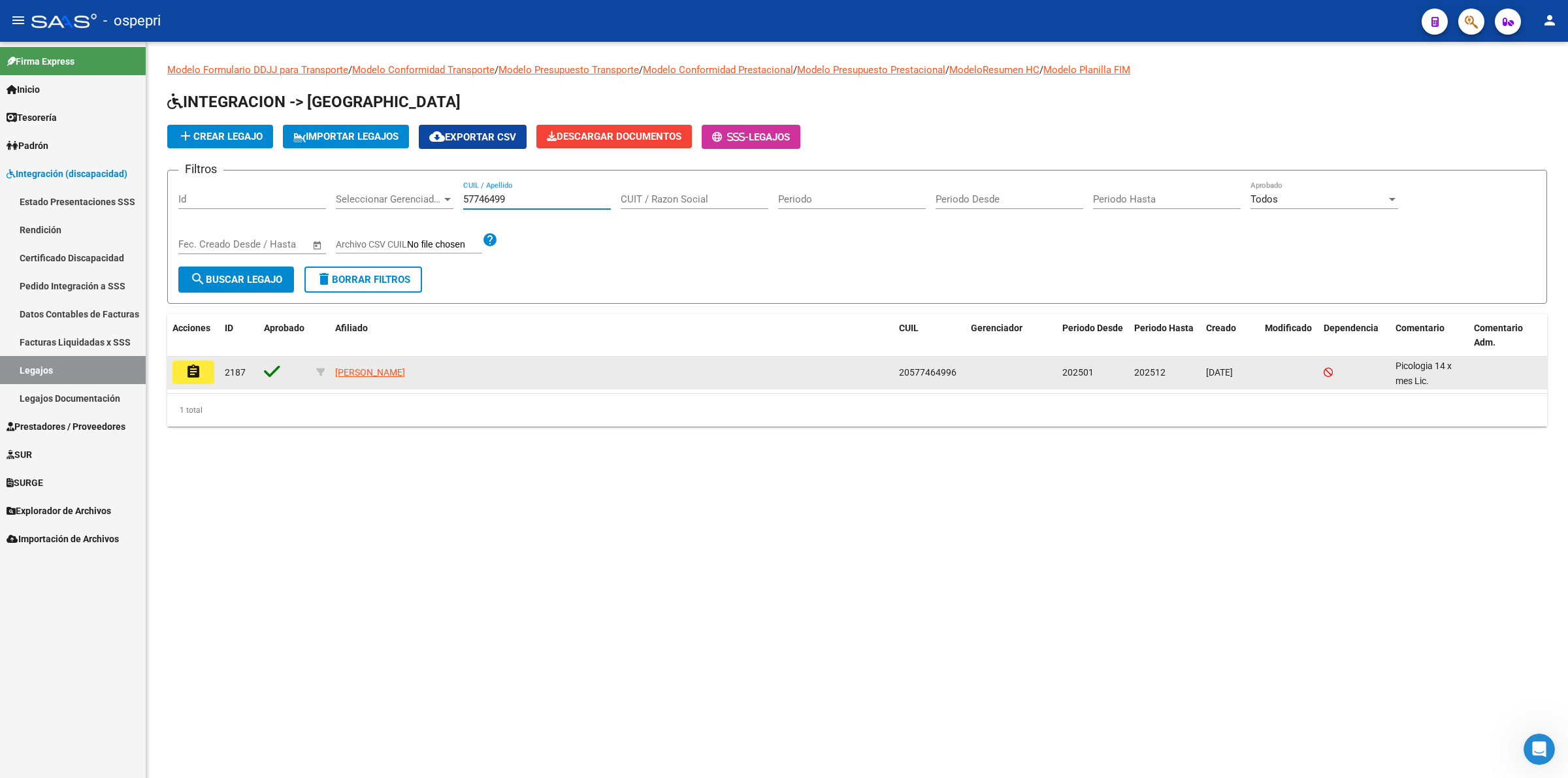
click at [195, 366] on mat-icon "assignment" at bounding box center [193, 371] width 15 height 15
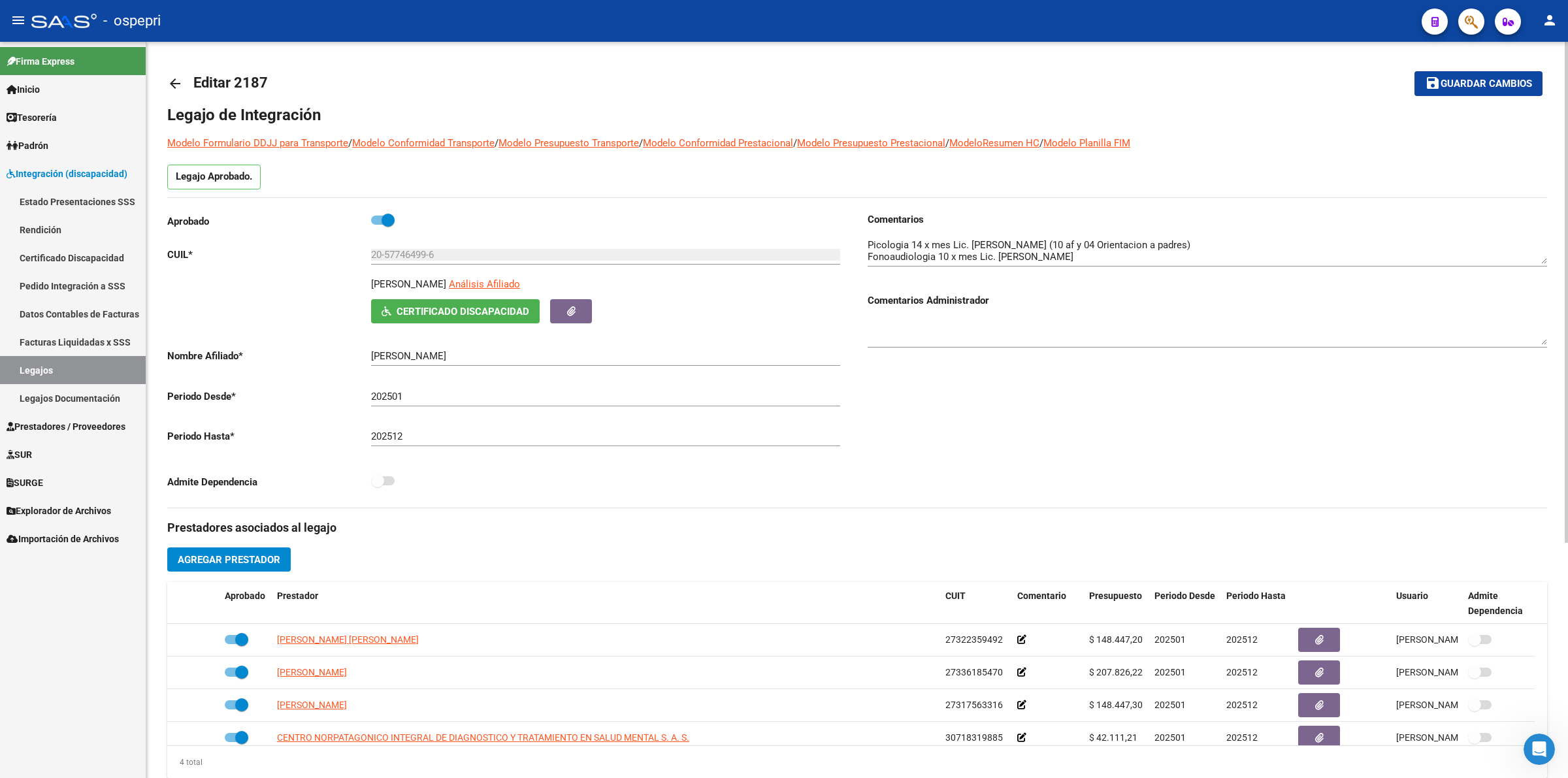
click at [178, 87] on mat-icon "arrow_back" at bounding box center [175, 83] width 15 height 15
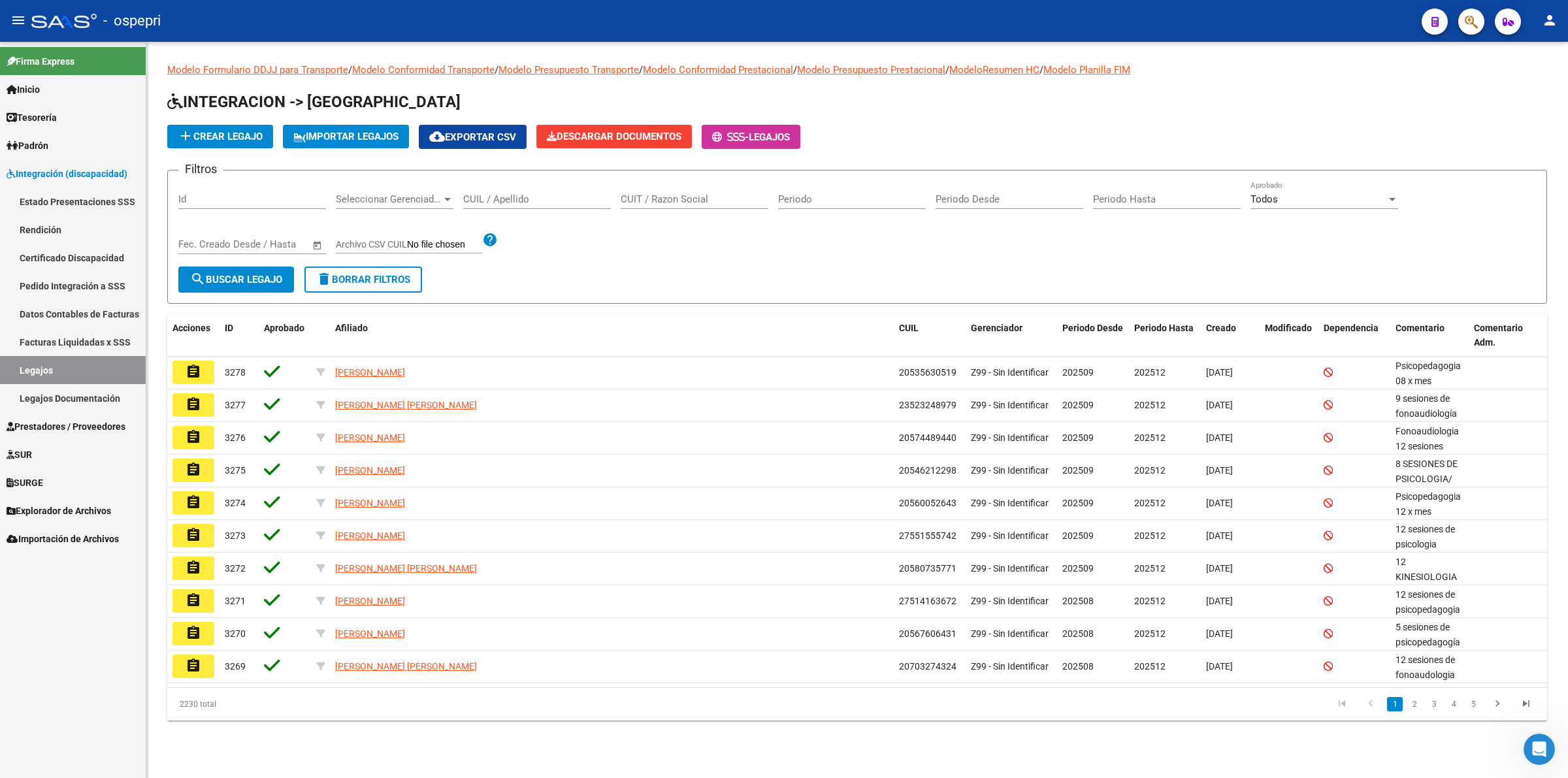
click at [533, 203] on div "CUIL / Apellido" at bounding box center [537, 195] width 148 height 28
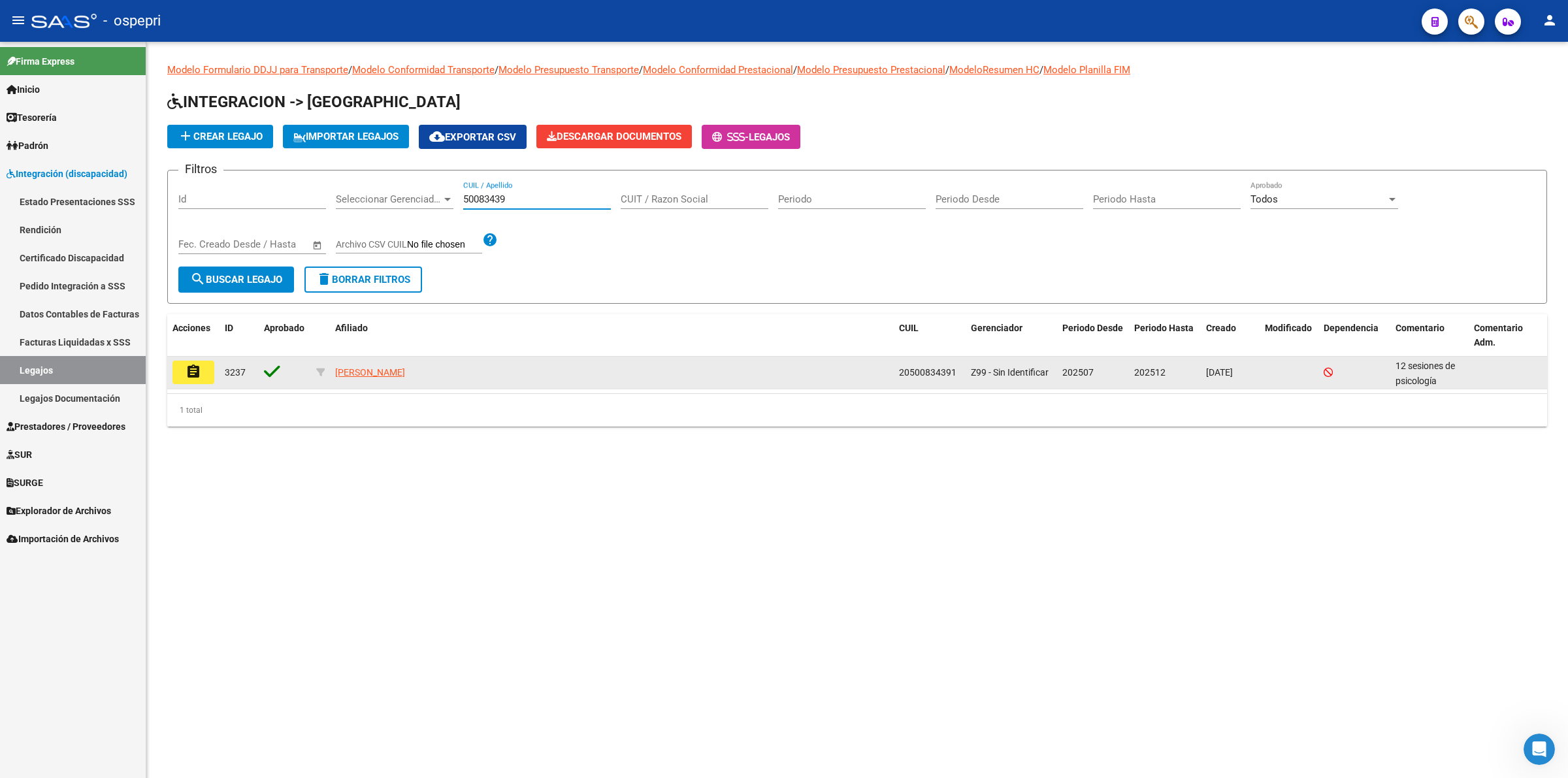
type input "50083439"
click at [188, 373] on mat-icon "assignment" at bounding box center [193, 371] width 15 height 15
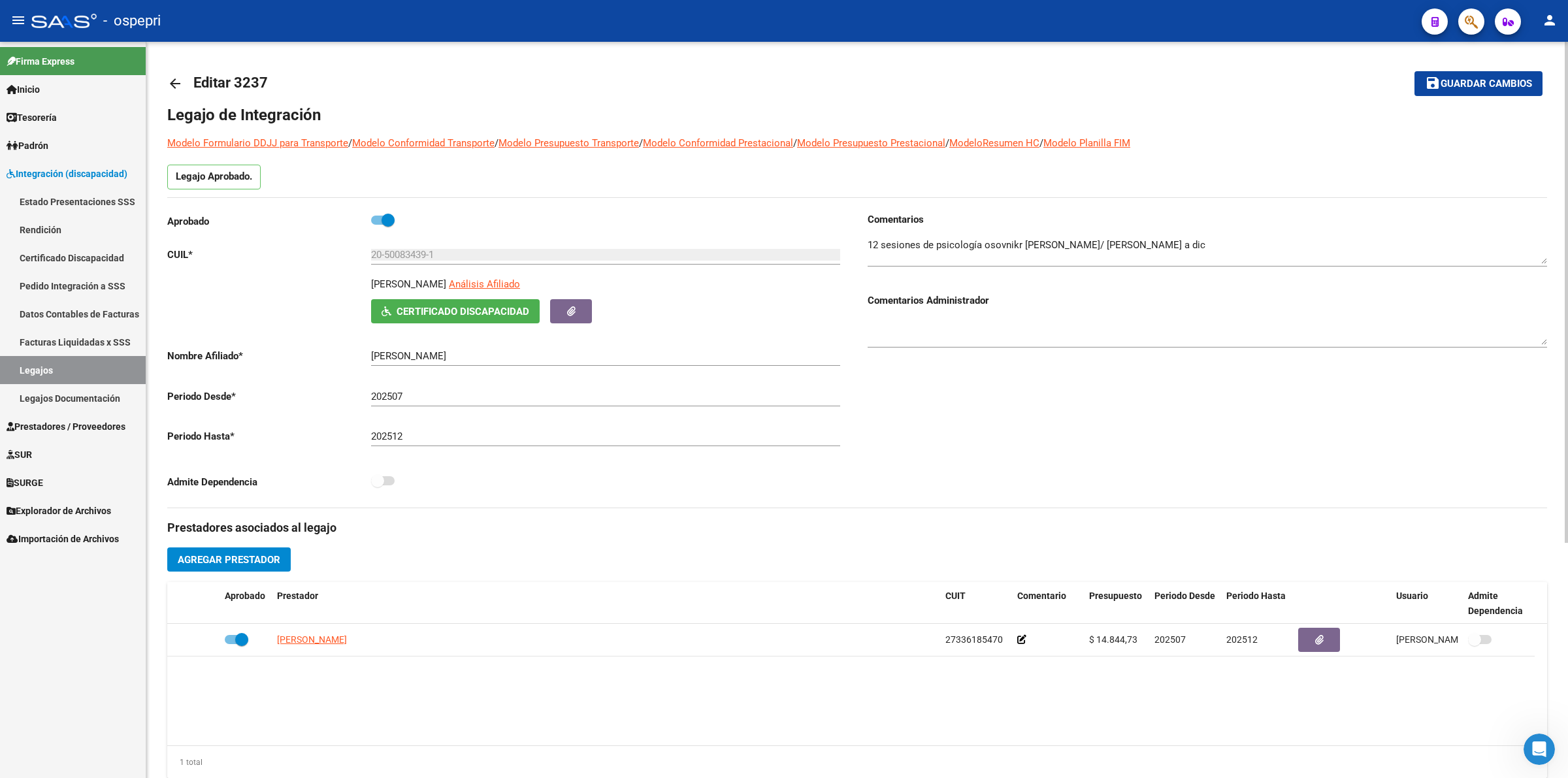
click at [178, 77] on mat-icon "arrow_back" at bounding box center [175, 83] width 15 height 15
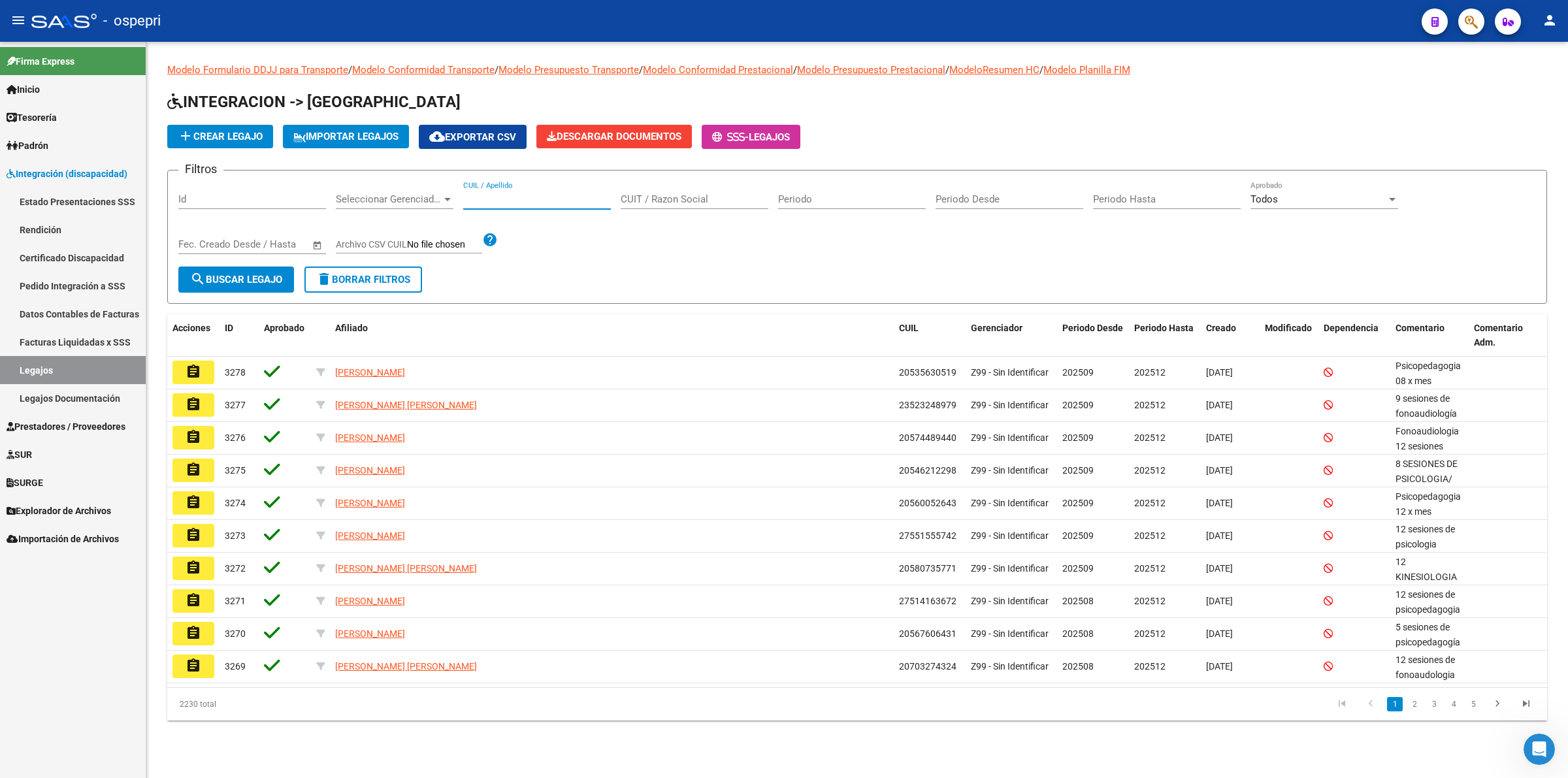
click at [510, 201] on input "CUIL / Apellido" at bounding box center [537, 199] width 148 height 11
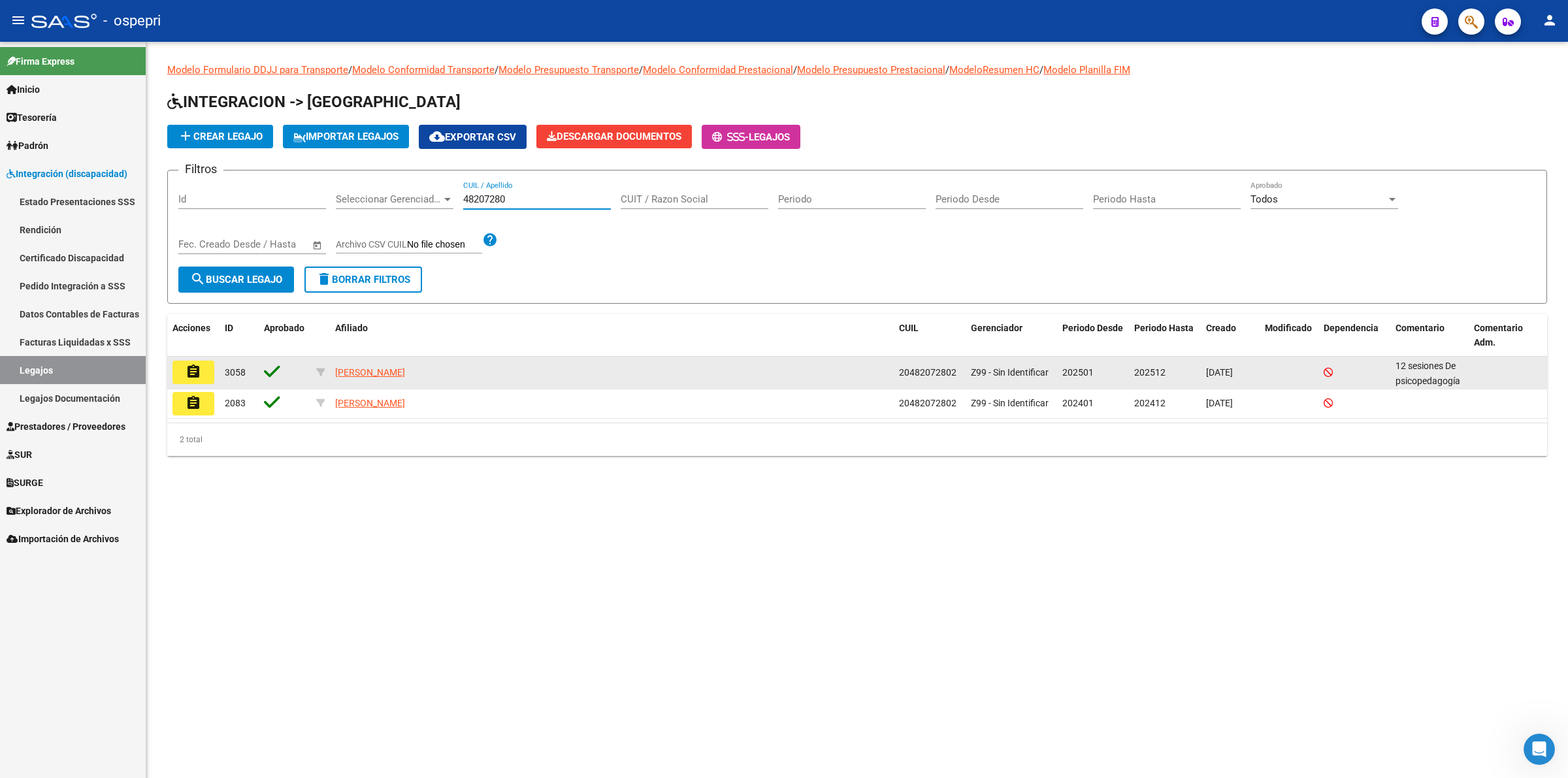
type input "48207280"
click at [190, 366] on mat-icon "assignment" at bounding box center [193, 371] width 15 height 15
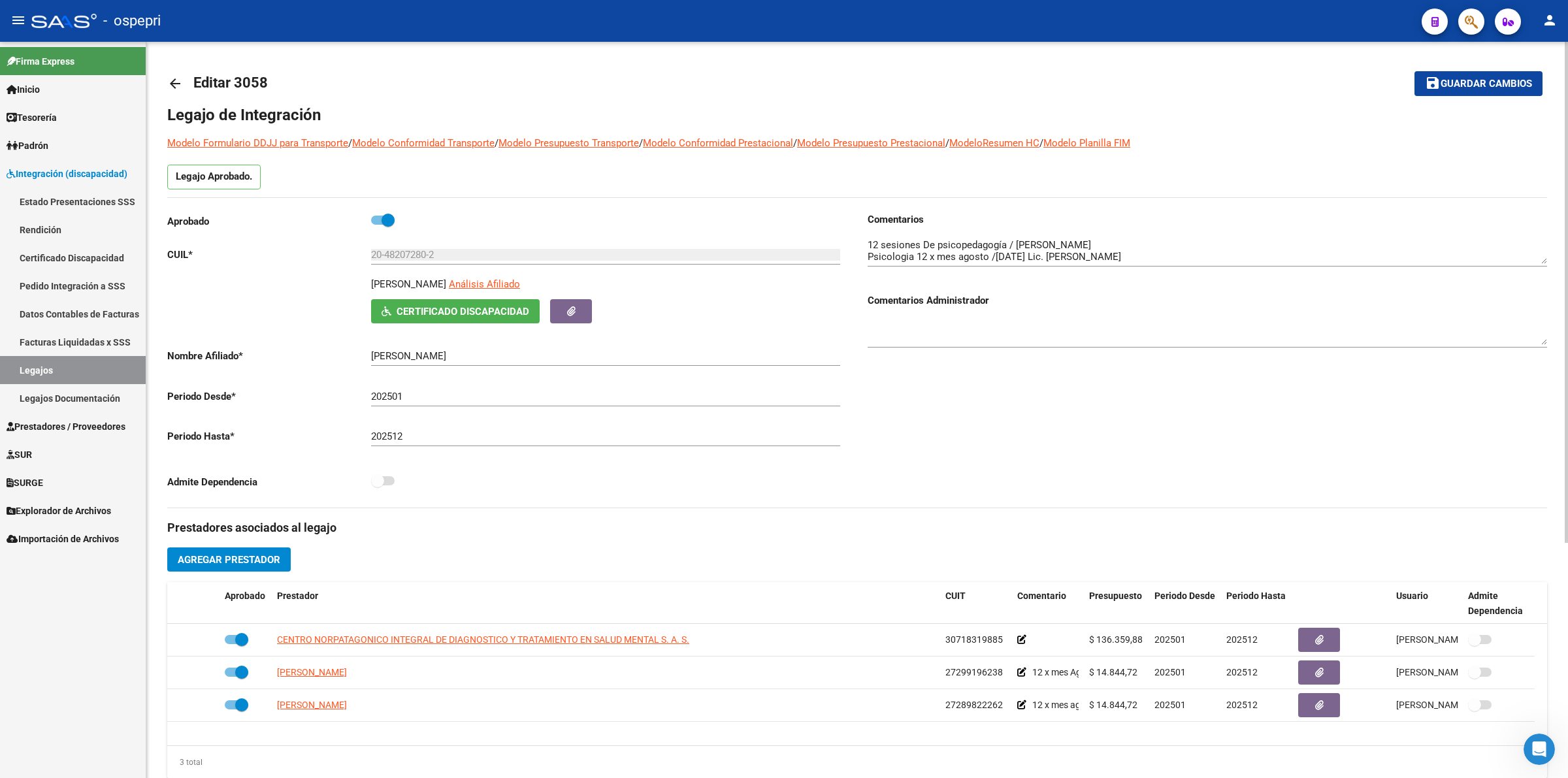
click at [172, 77] on mat-icon "arrow_back" at bounding box center [175, 83] width 15 height 15
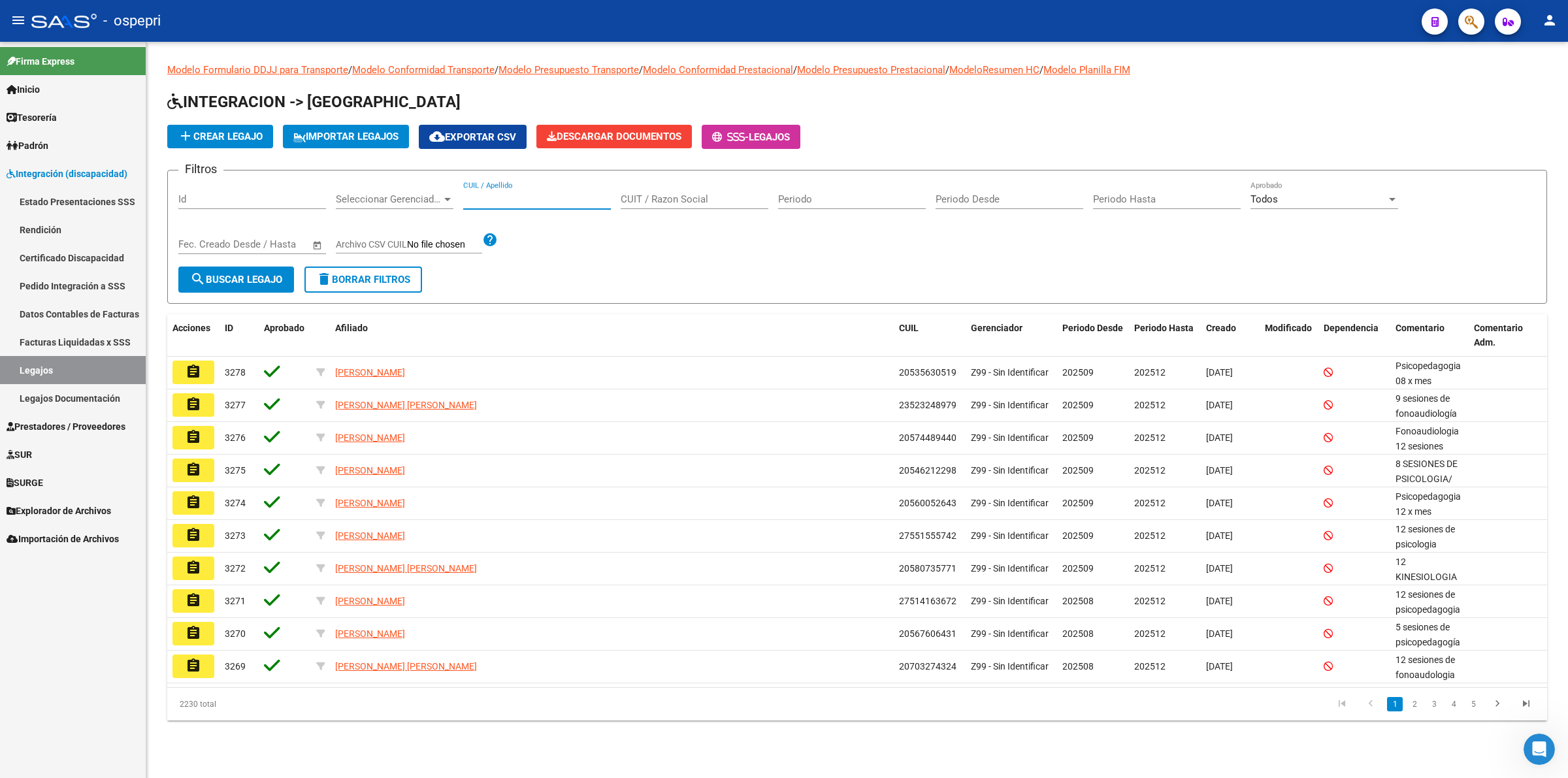
click at [516, 194] on input "CUIL / Apellido" at bounding box center [537, 199] width 148 height 11
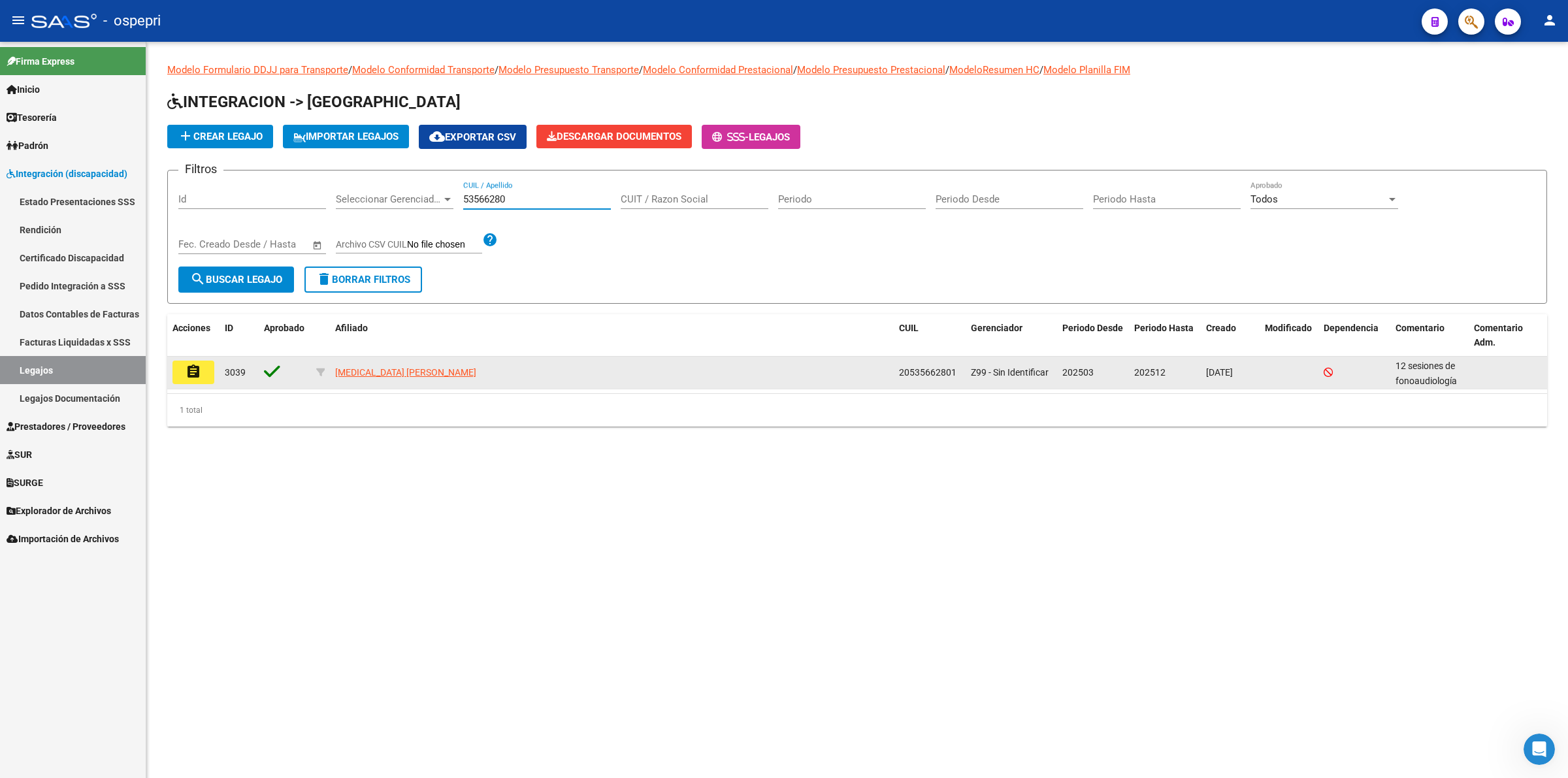
type input "53566280"
click at [206, 368] on button "assignment" at bounding box center [193, 372] width 42 height 24
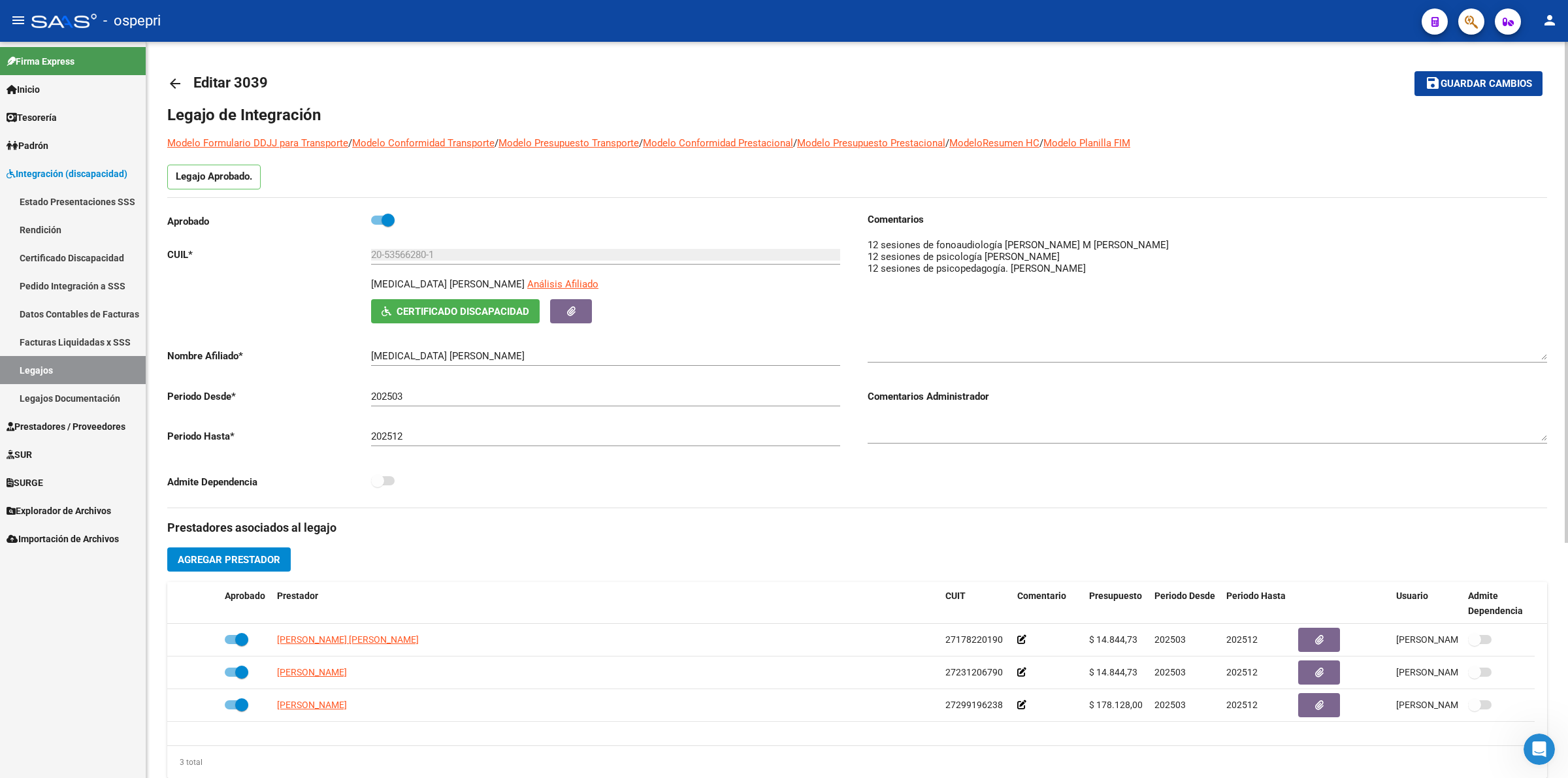
drag, startPoint x: 1544, startPoint y: 259, endPoint x: 1544, endPoint y: 354, distance: 95.0
click at [1544, 354] on textarea at bounding box center [1207, 299] width 679 height 122
click at [178, 70] on link "arrow_back" at bounding box center [180, 83] width 26 height 31
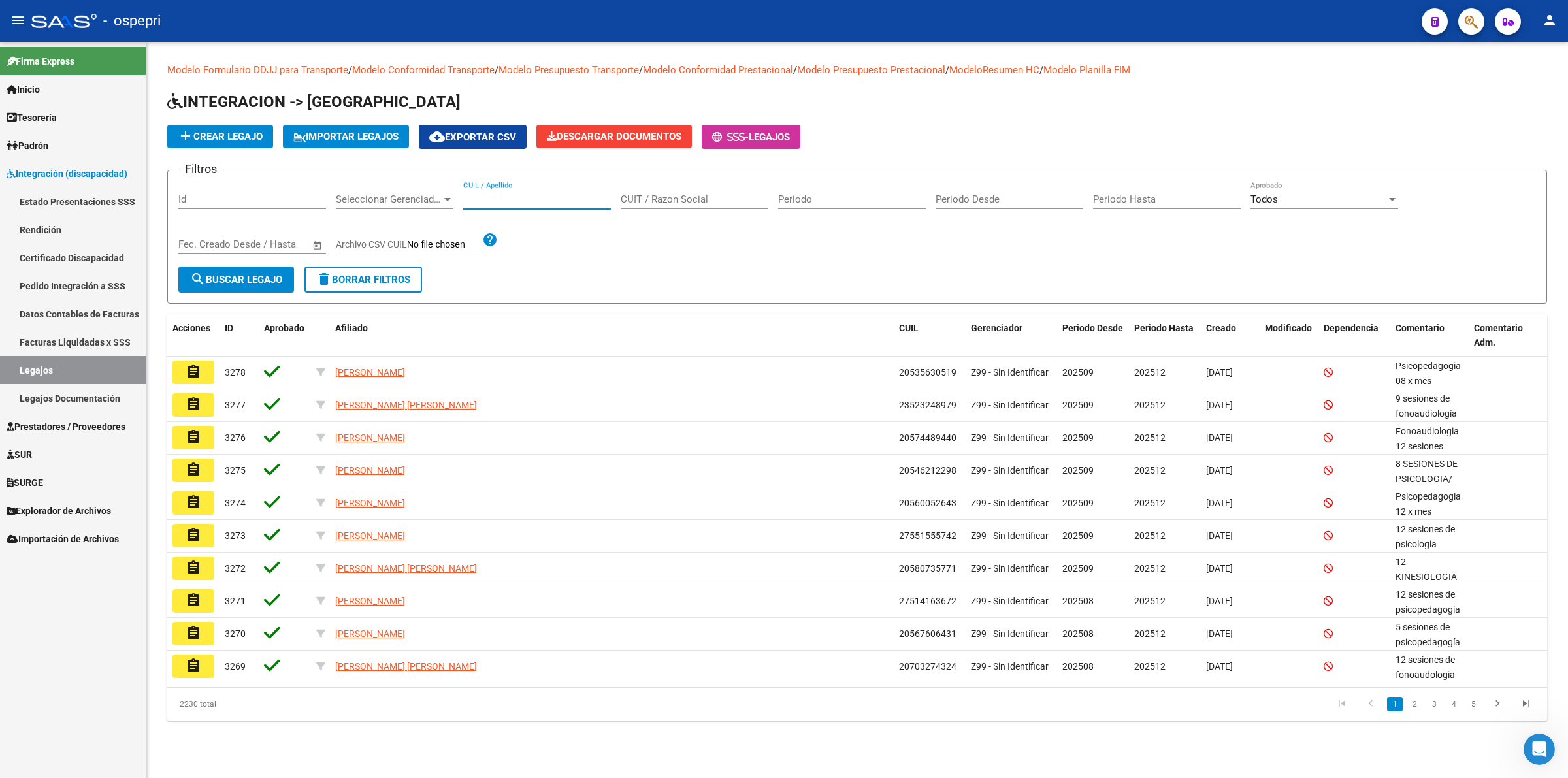
drag, startPoint x: 557, startPoint y: 192, endPoint x: 565, endPoint y: 188, distance: 8.9
click at [557, 190] on div "CUIL / Apellido" at bounding box center [537, 195] width 148 height 28
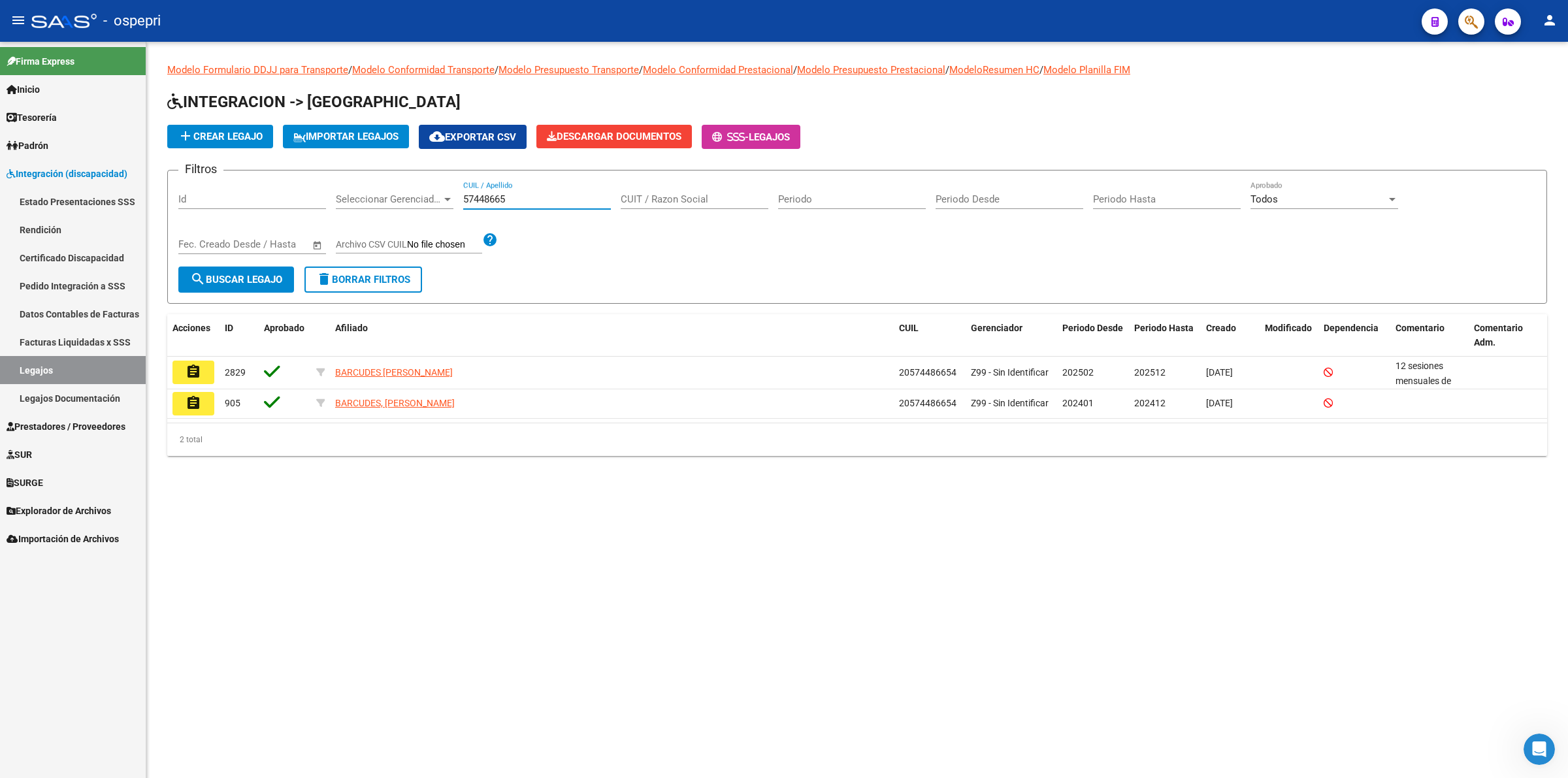
type input "57448665"
click at [198, 367] on mat-icon "assignment" at bounding box center [193, 371] width 15 height 15
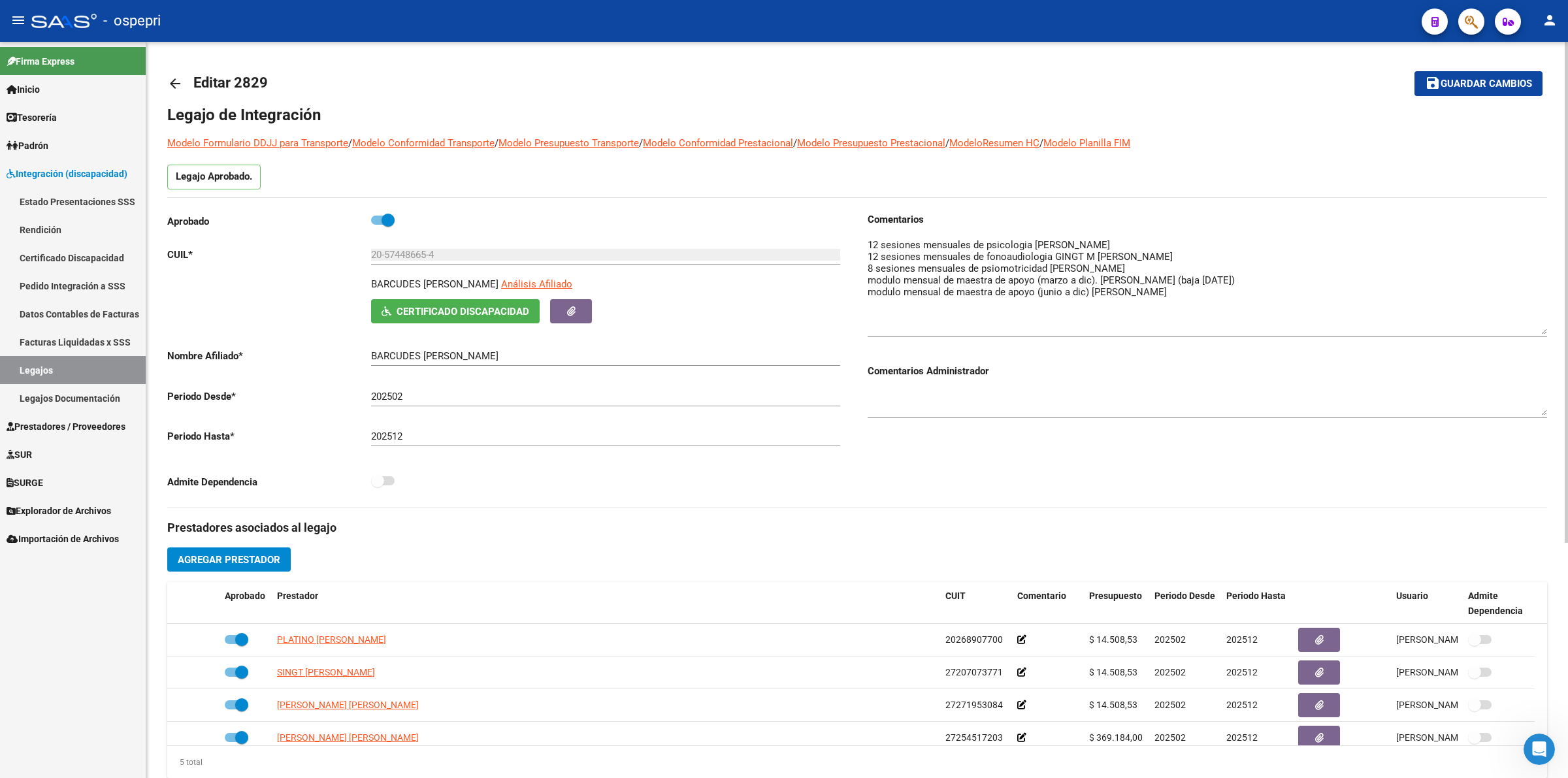
drag, startPoint x: 1544, startPoint y: 260, endPoint x: 1526, endPoint y: 340, distance: 82.0
click at [1551, 364] on div "arrow_back Editar 2829 save Guardar cambios Legajo de Integración Modelo Formul…" at bounding box center [857, 582] width 1421 height 1081
click at [69, 209] on link "Estado Presentaciones SSS" at bounding box center [73, 202] width 146 height 28
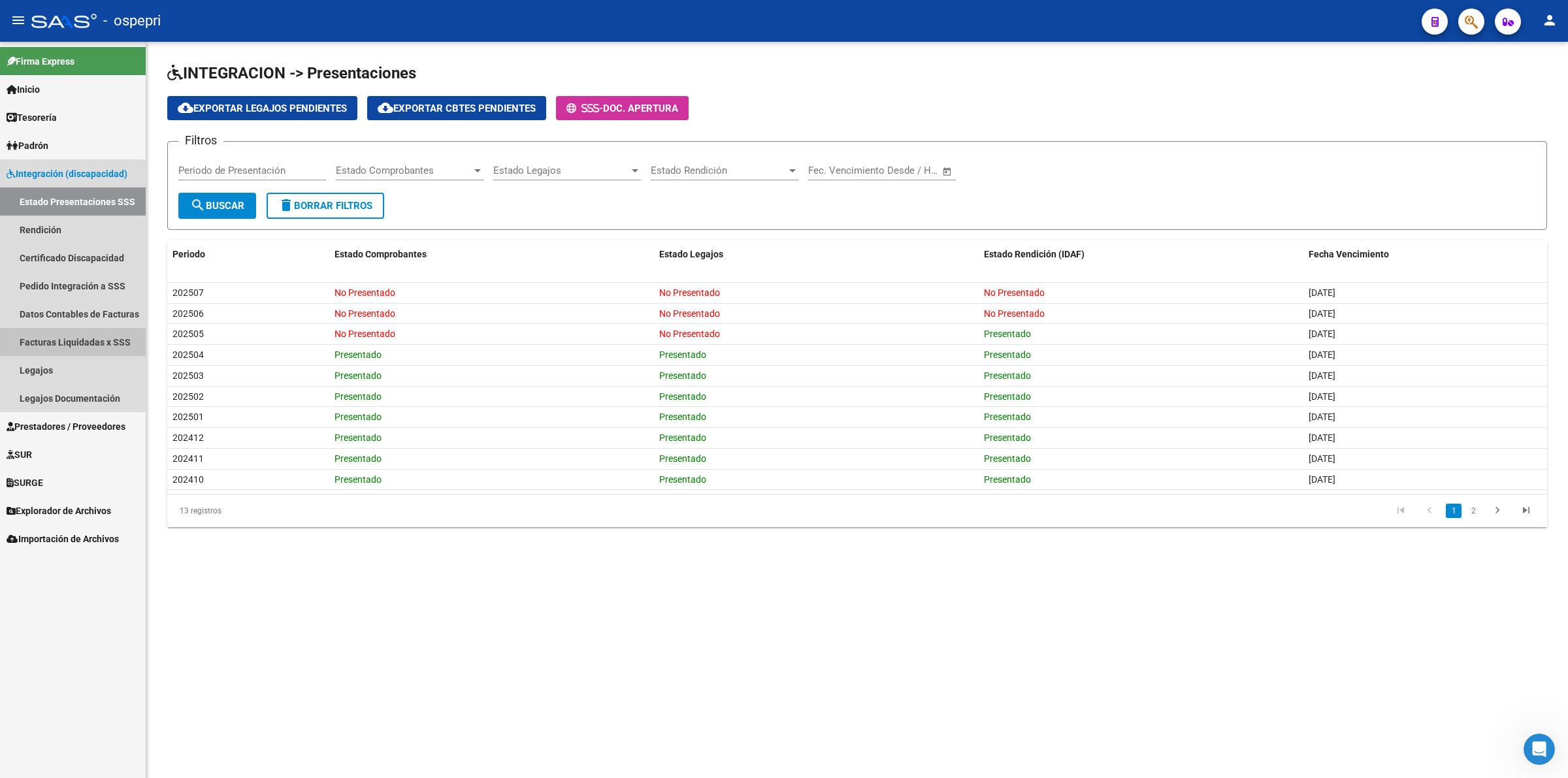
click at [69, 352] on link "Facturas Liquidadas x SSS" at bounding box center [73, 342] width 146 height 28
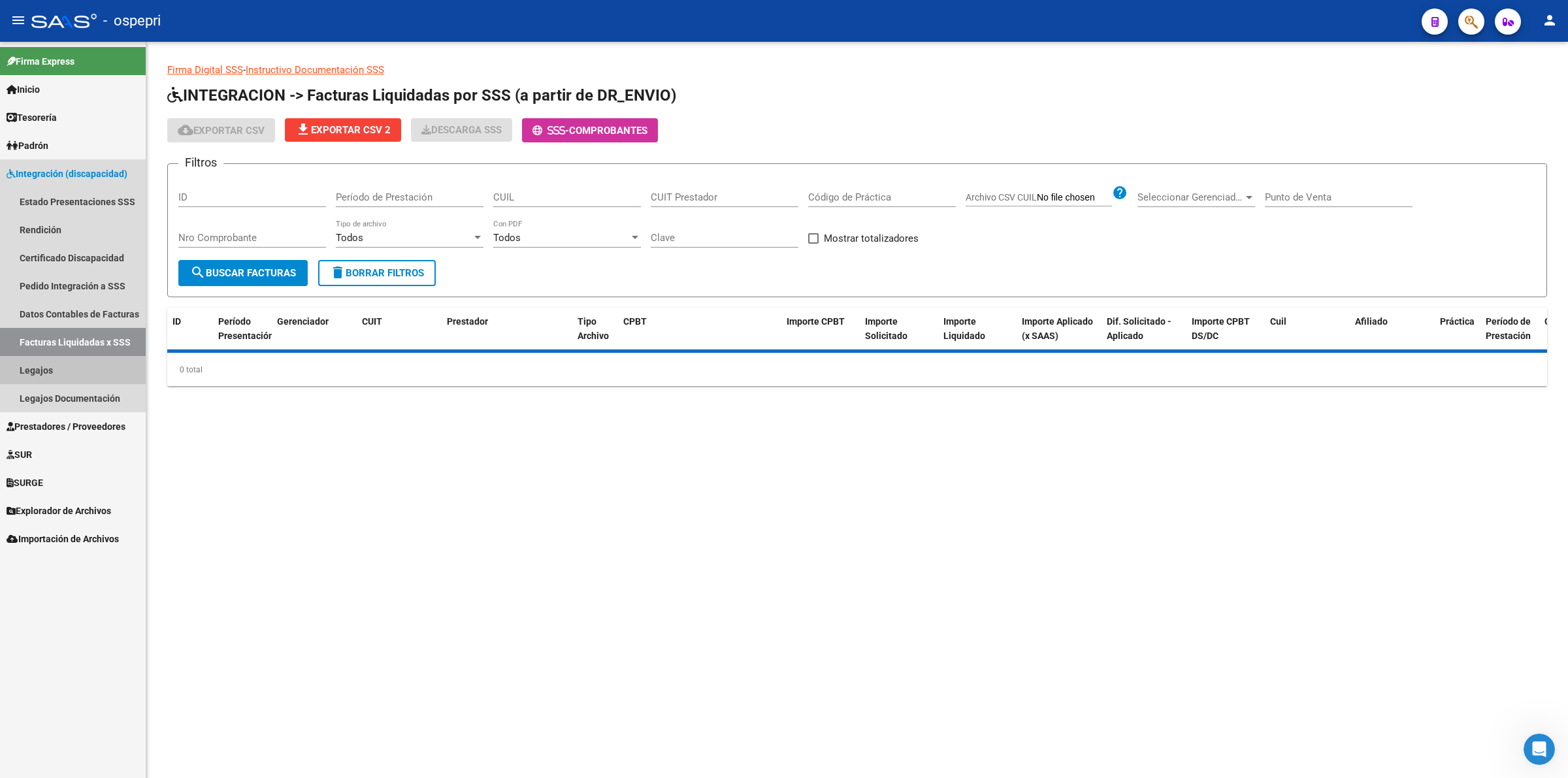
click at [87, 374] on link "Legajos" at bounding box center [73, 370] width 146 height 28
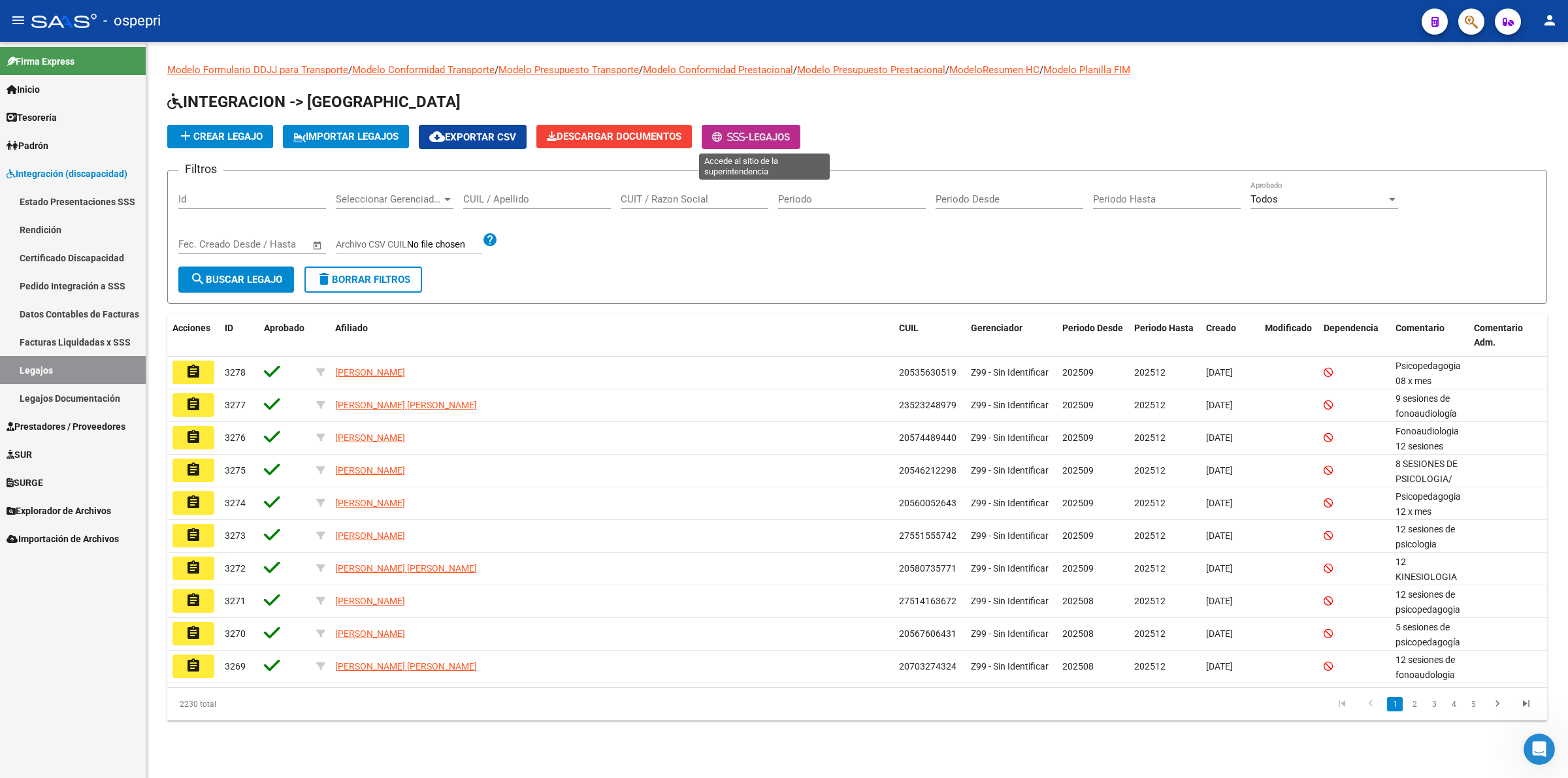
click at [771, 134] on span "Legajos" at bounding box center [769, 137] width 41 height 11
click at [484, 194] on input "CUIL / Apellido" at bounding box center [537, 199] width 148 height 11
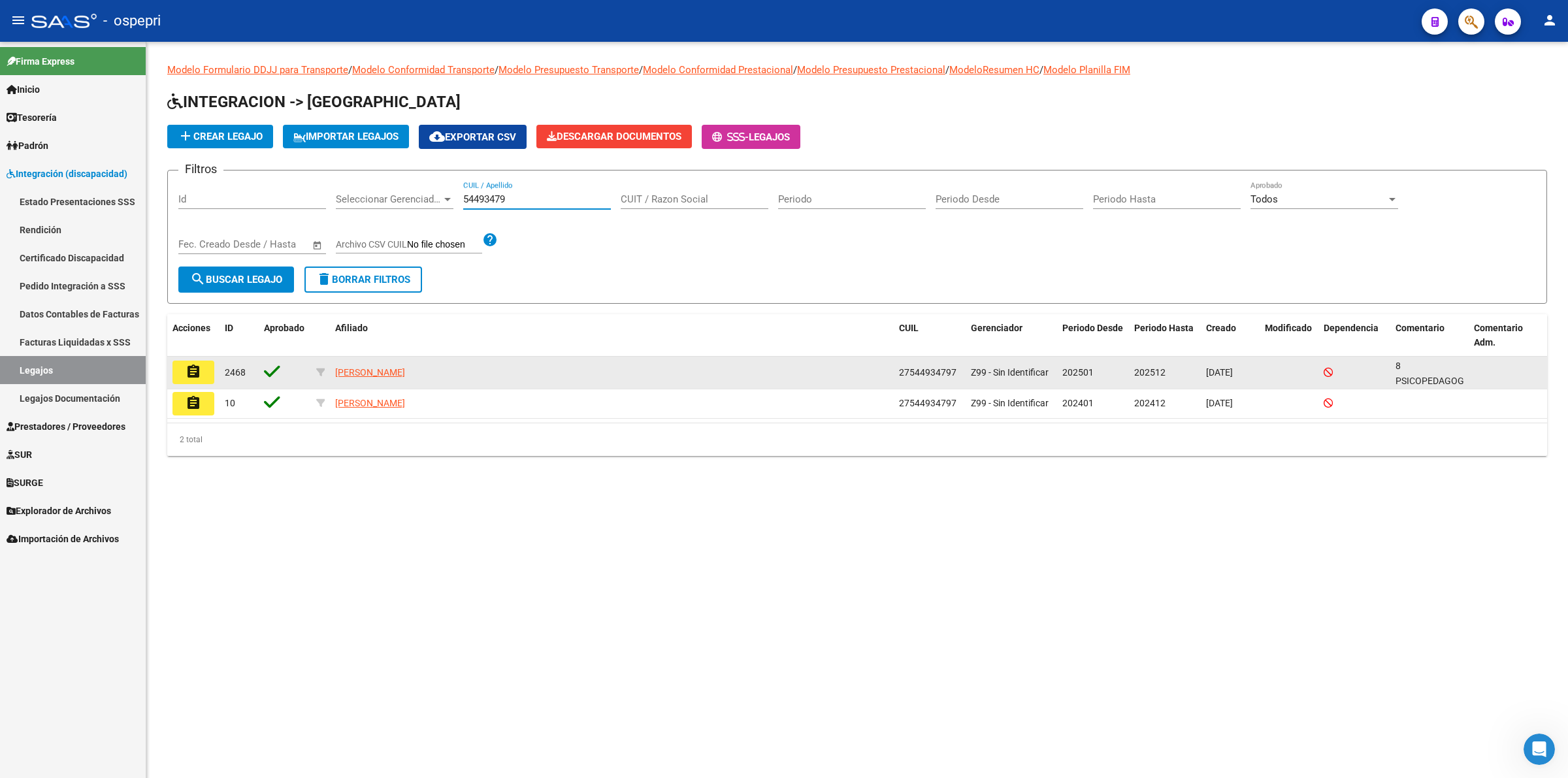
type input "54493479"
click at [195, 377] on mat-icon "assignment" at bounding box center [193, 371] width 15 height 15
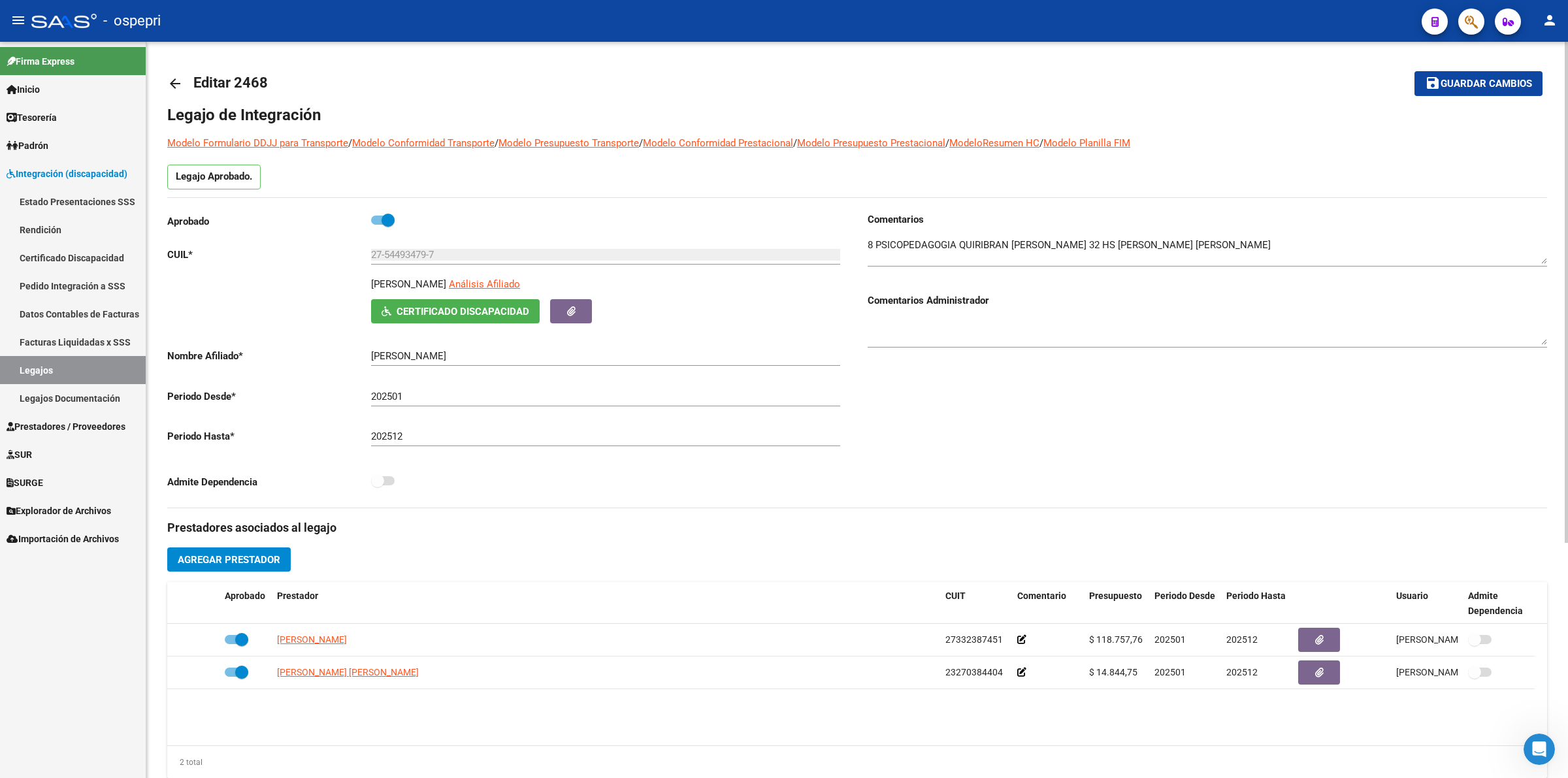
click at [171, 85] on mat-icon "arrow_back" at bounding box center [175, 83] width 15 height 15
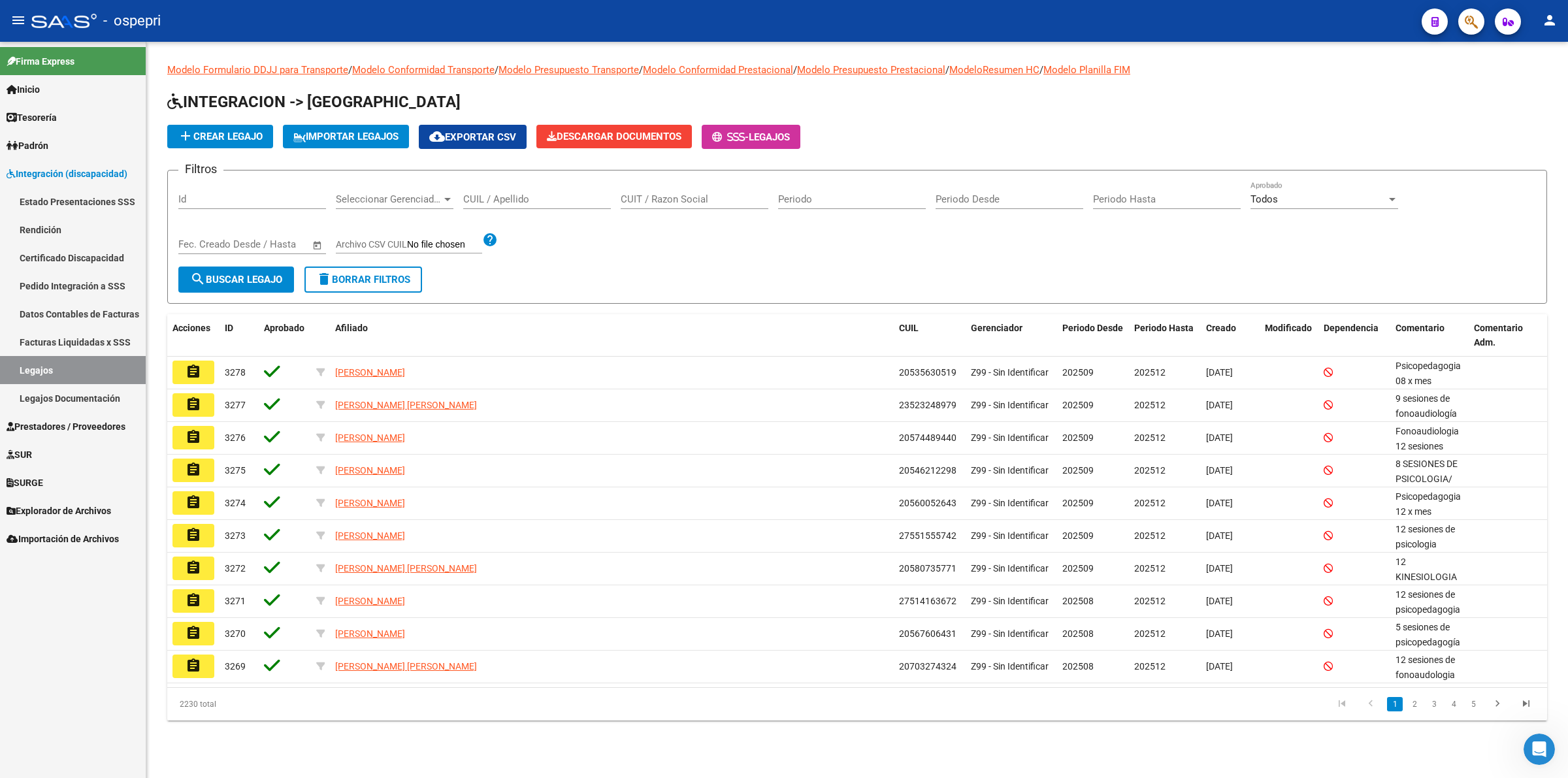
click at [562, 202] on input "CUIL / Apellido" at bounding box center [537, 199] width 148 height 11
type input "40899390"
click at [250, 270] on button "search Buscar Legajo" at bounding box center [236, 279] width 116 height 26
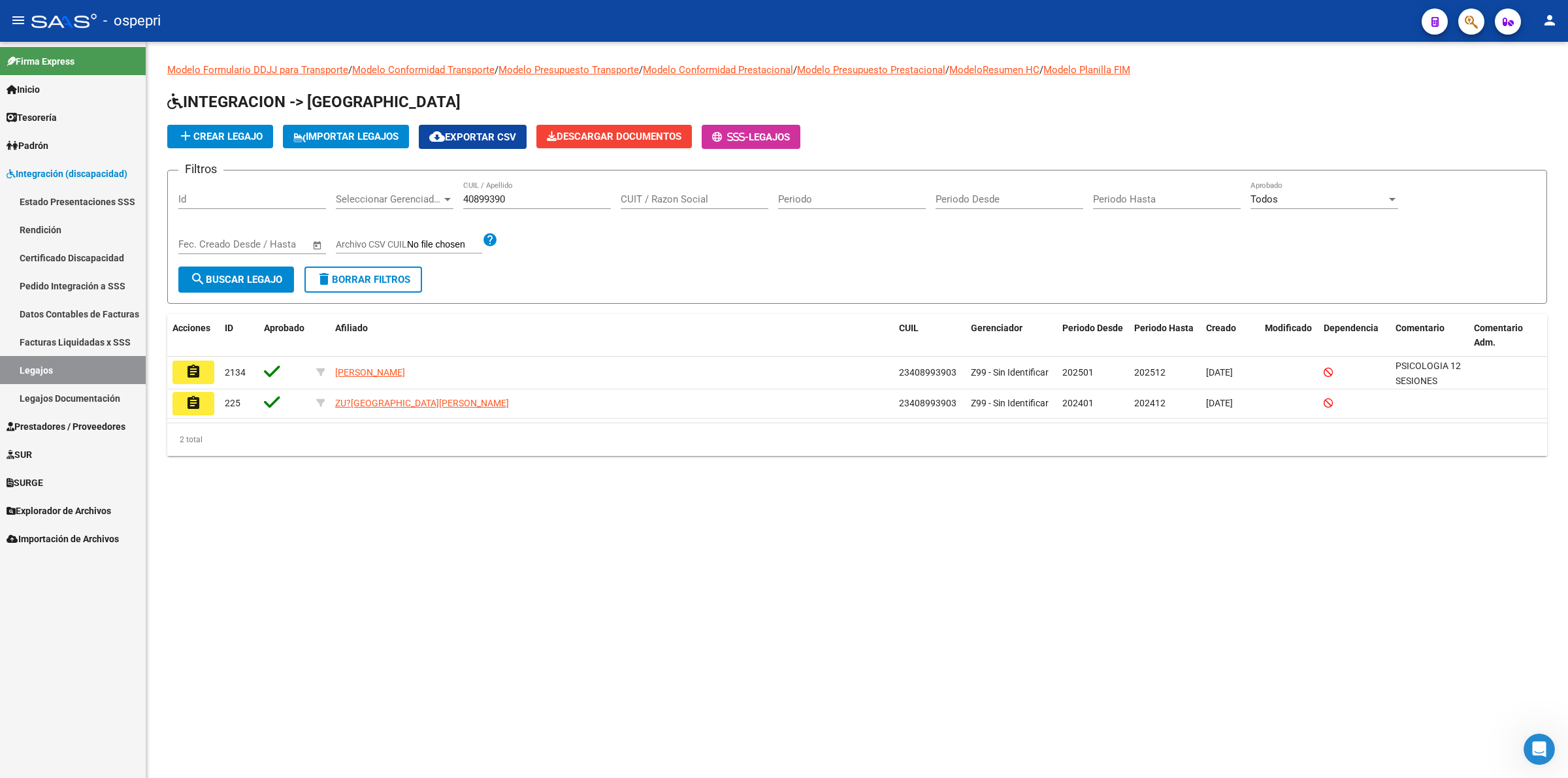
click at [197, 370] on mat-icon "assignment" at bounding box center [193, 371] width 15 height 15
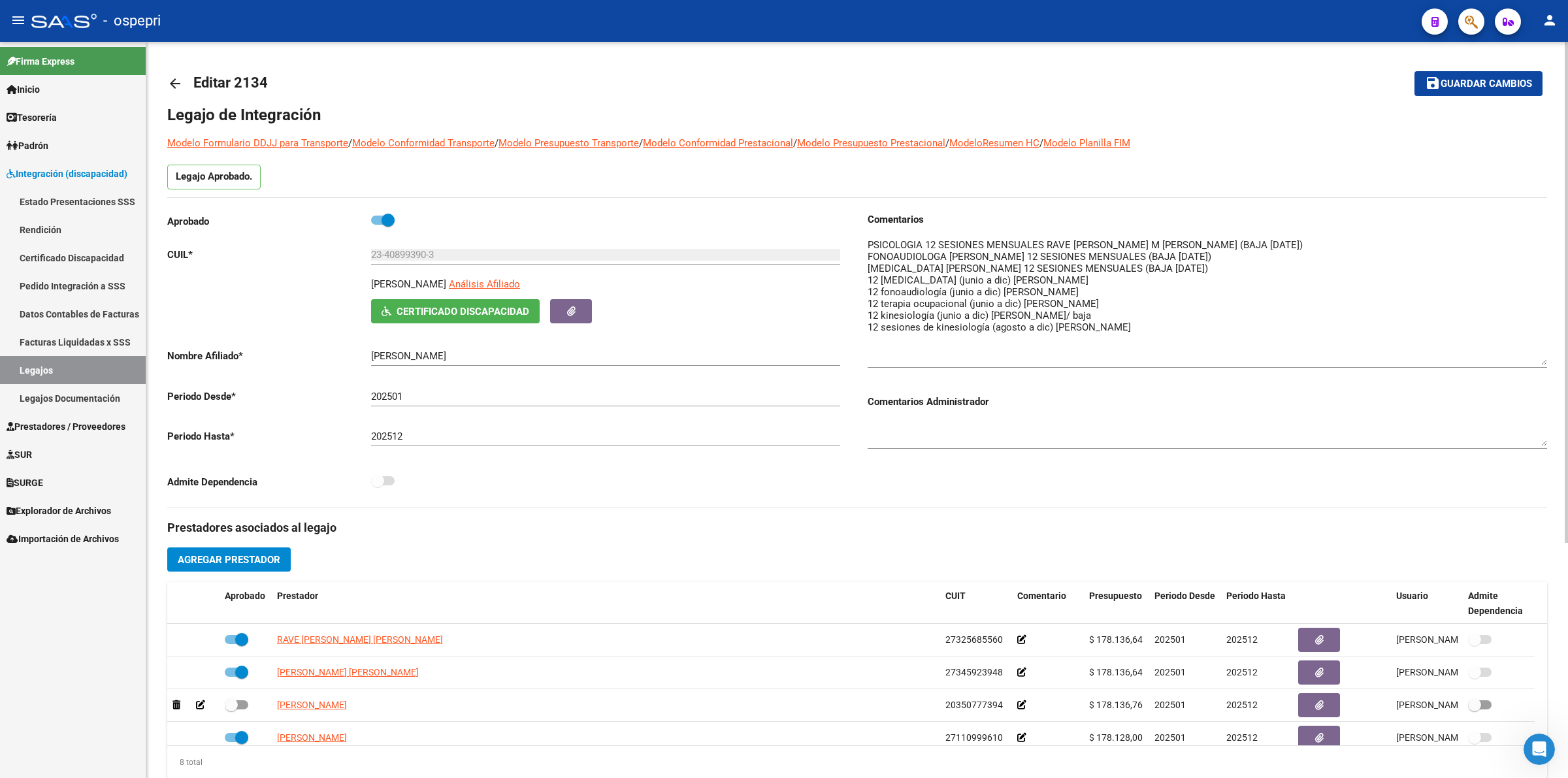
drag, startPoint x: 1540, startPoint y: 259, endPoint x: 1540, endPoint y: 360, distance: 101.0
click at [1540, 360] on textarea at bounding box center [1207, 301] width 679 height 127
click at [175, 88] on mat-icon "arrow_back" at bounding box center [175, 83] width 15 height 15
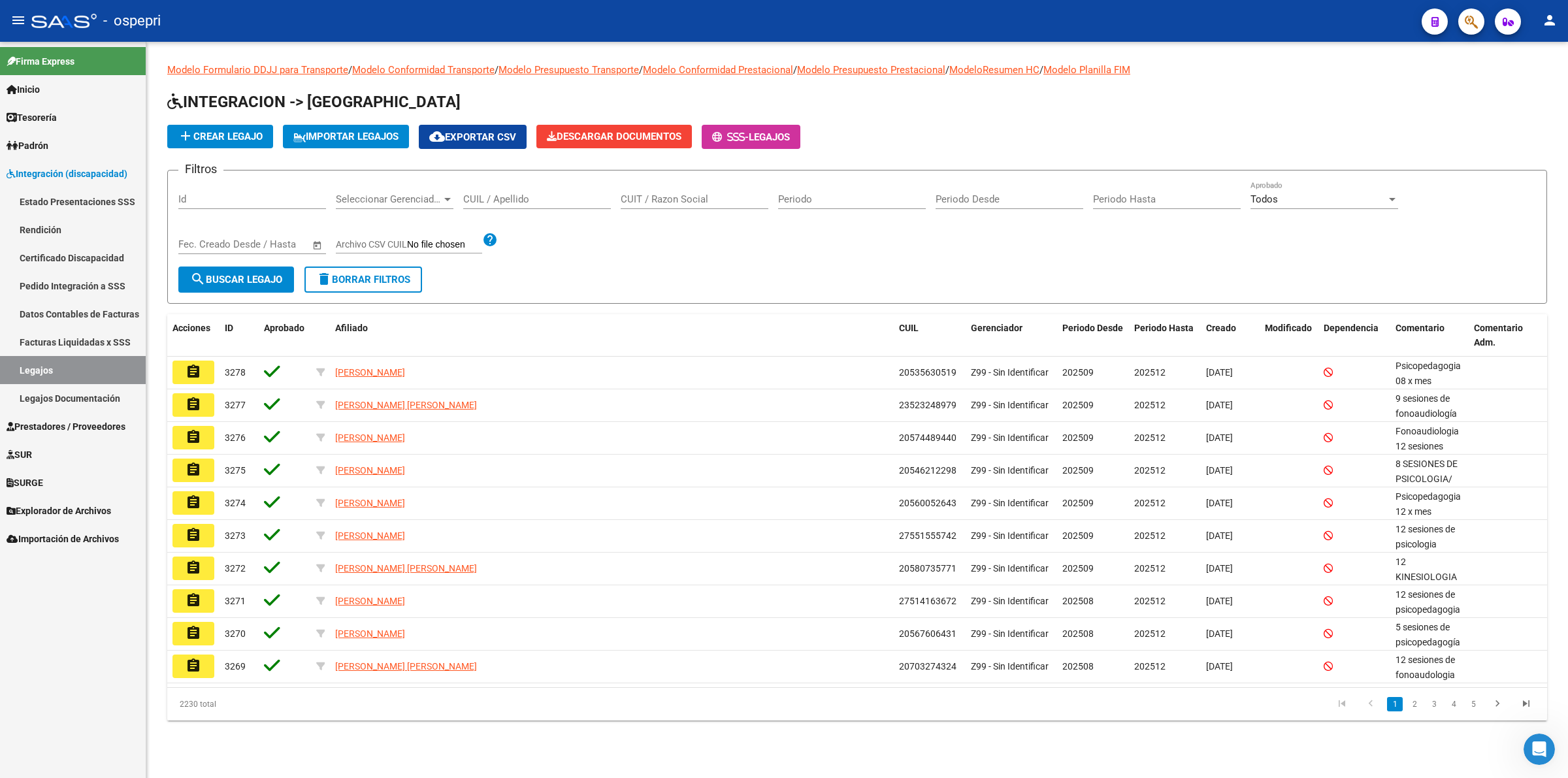
click at [575, 200] on input "CUIL / Apellido" at bounding box center [537, 199] width 148 height 11
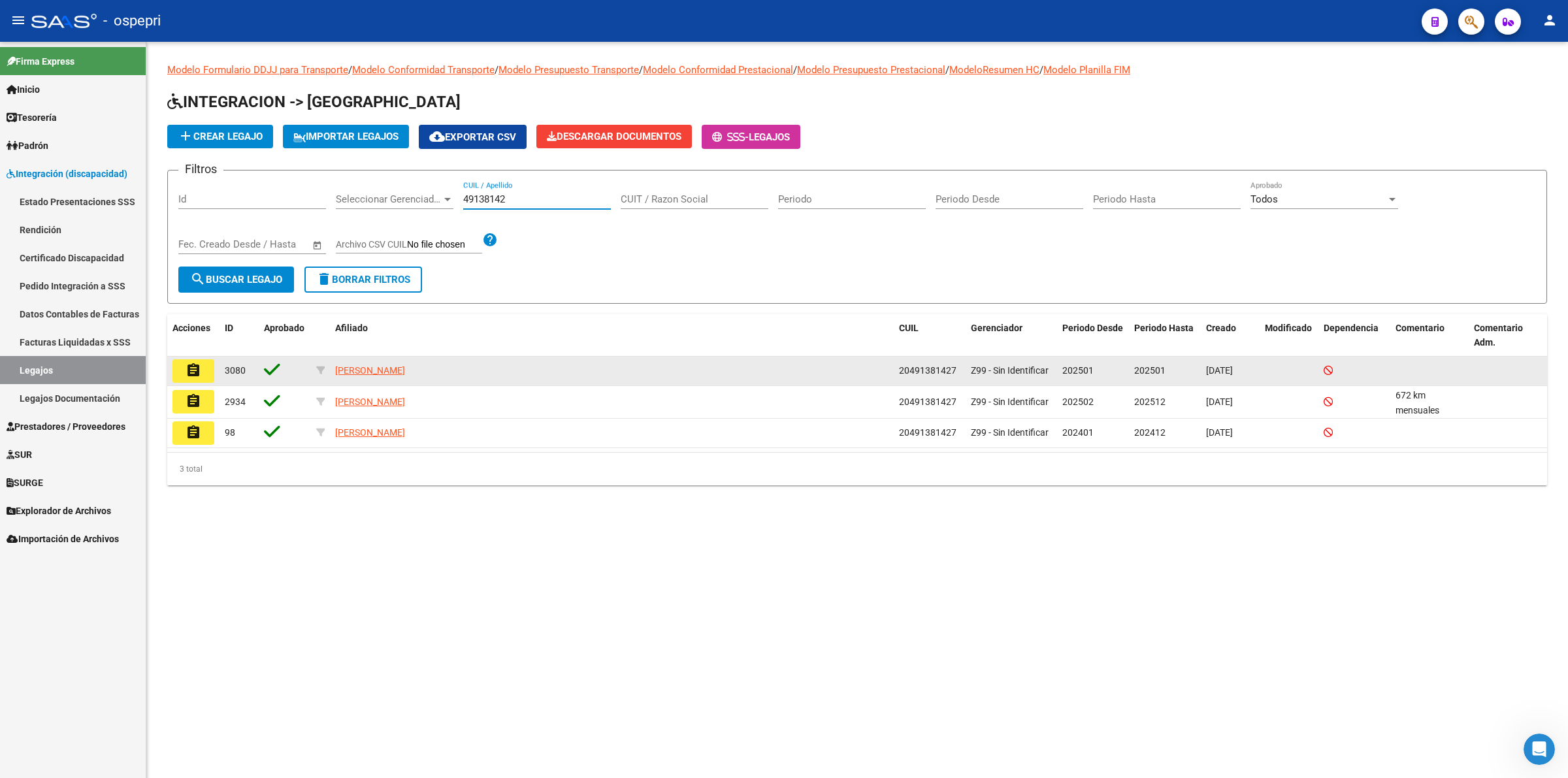
type input "49138142"
click at [206, 360] on button "assignment" at bounding box center [193, 371] width 42 height 24
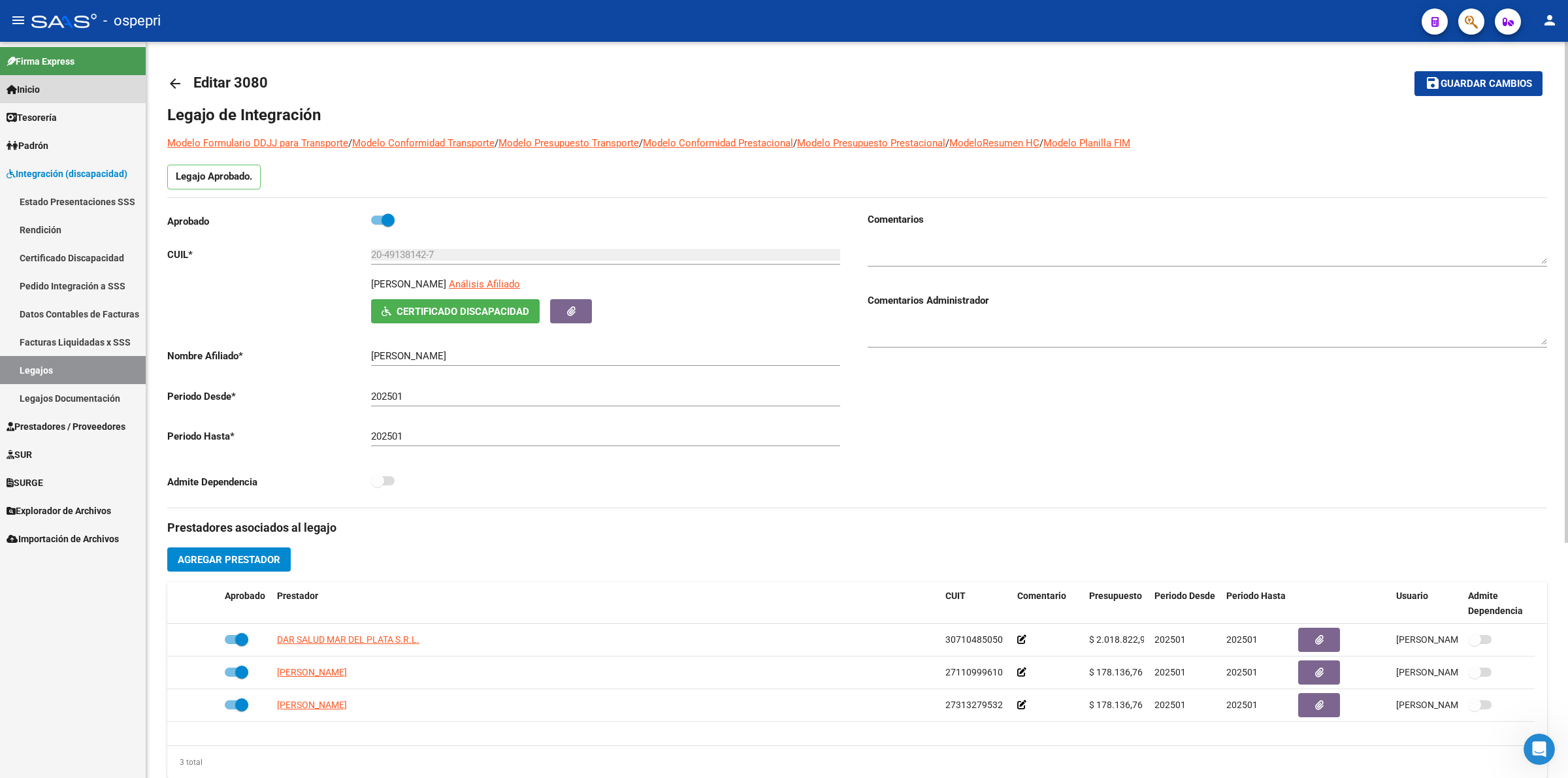
click at [50, 86] on link "Inicio" at bounding box center [73, 89] width 146 height 28
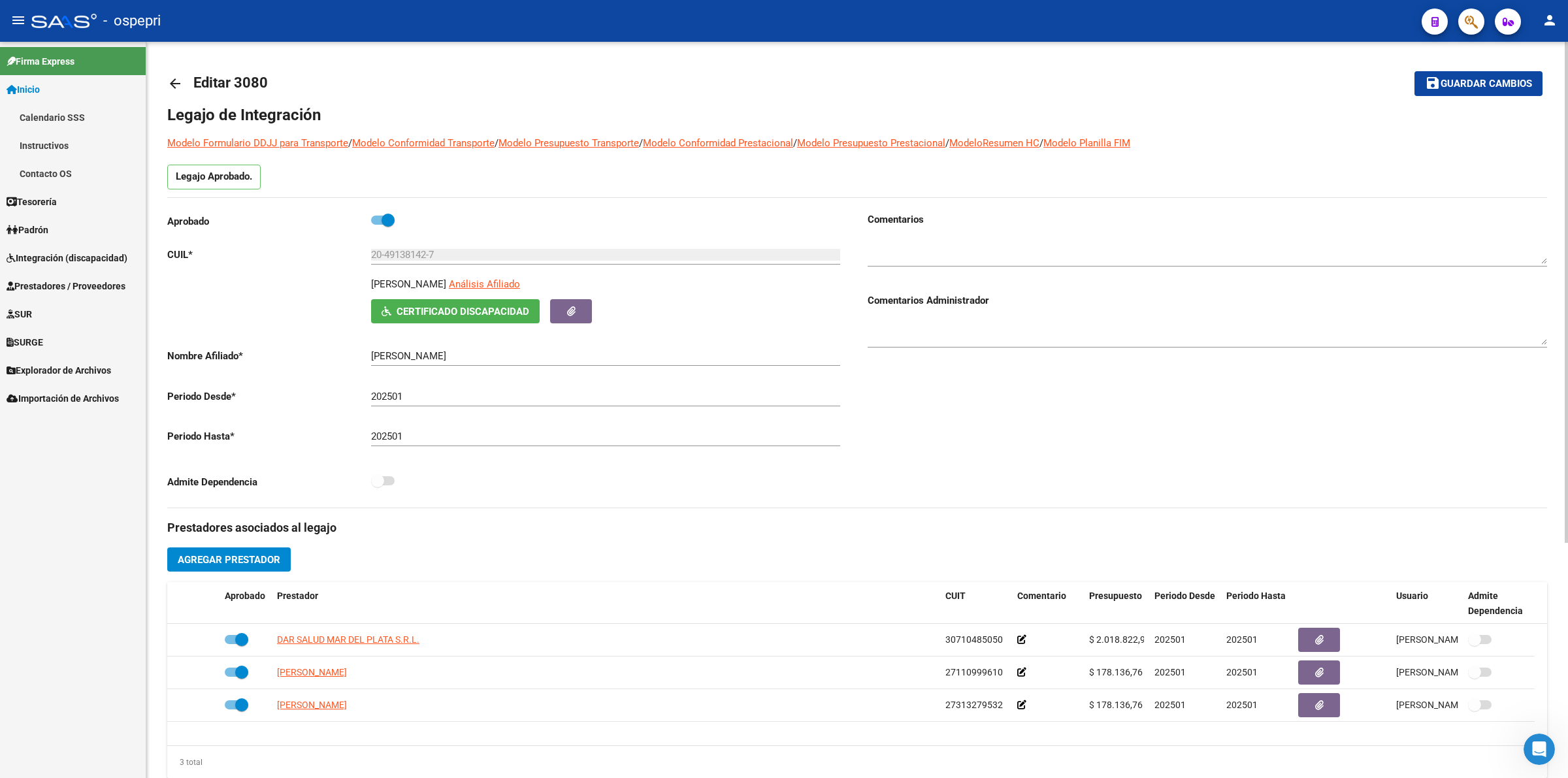
click at [79, 121] on link "Calendario SSS" at bounding box center [73, 118] width 146 height 28
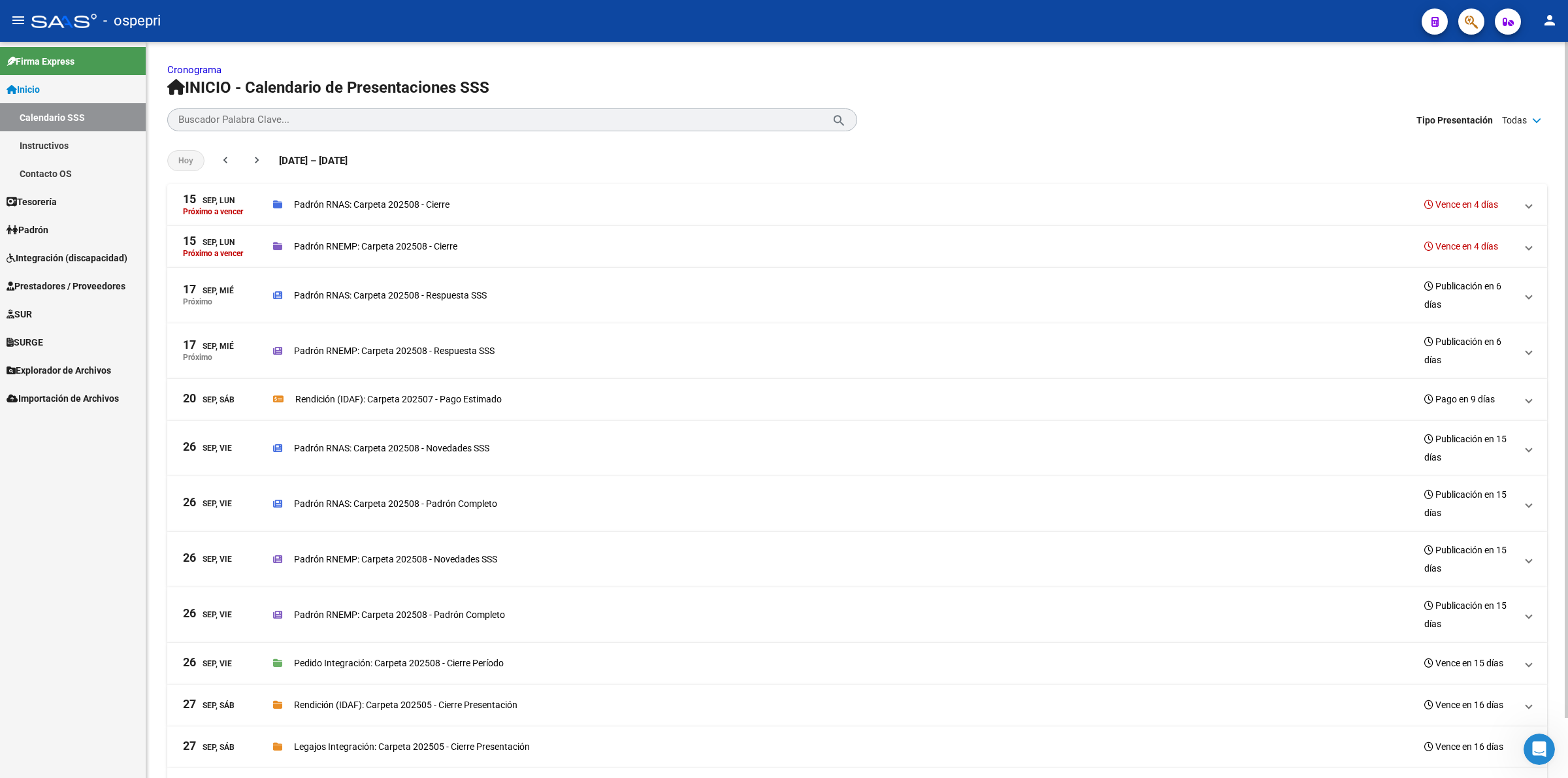
click at [95, 116] on link "Calendario SSS" at bounding box center [73, 118] width 146 height 28
click at [64, 254] on span "Integración (discapacidad)" at bounding box center [67, 258] width 121 height 14
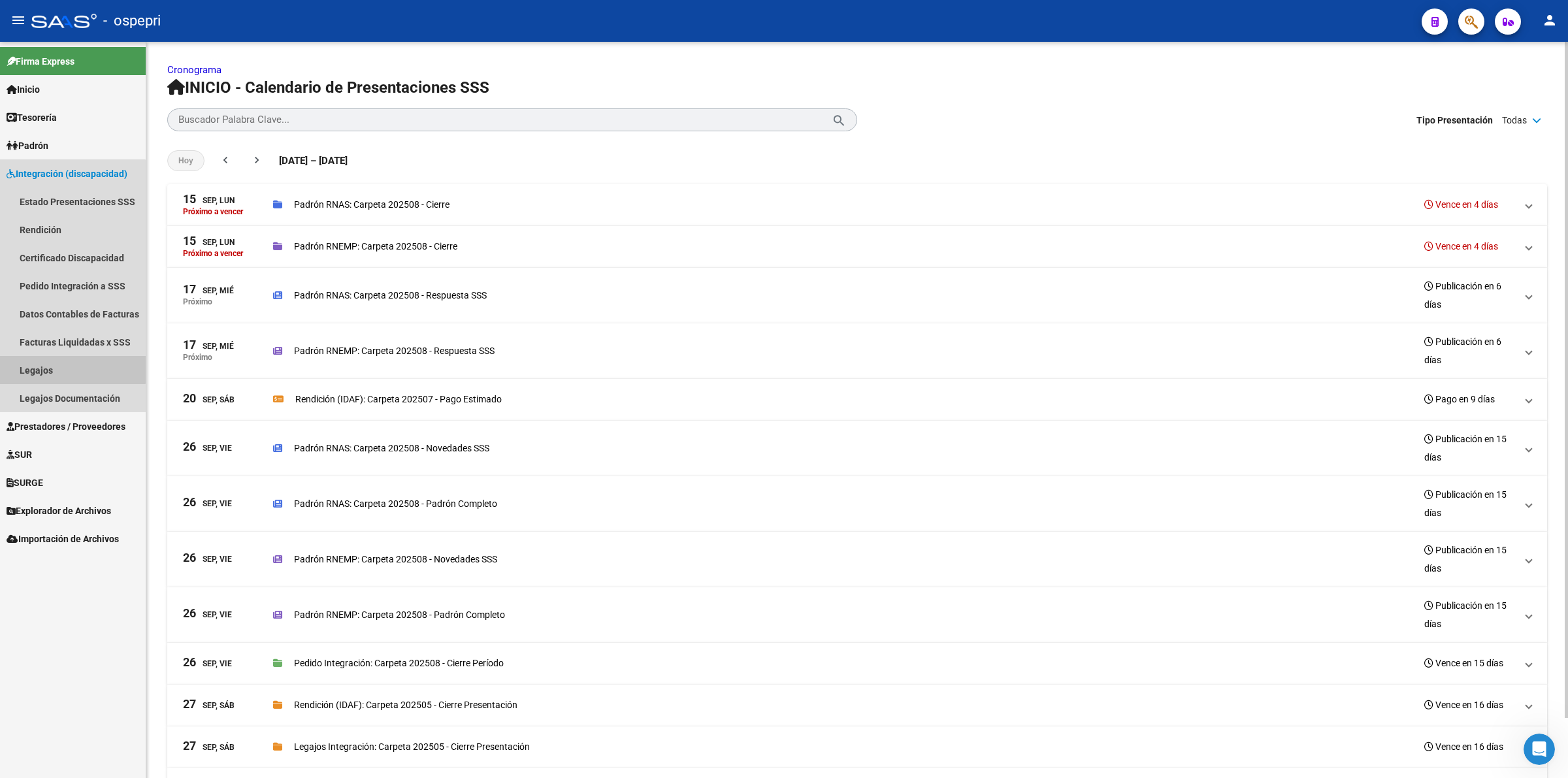
click at [70, 369] on link "Legajos" at bounding box center [73, 370] width 146 height 28
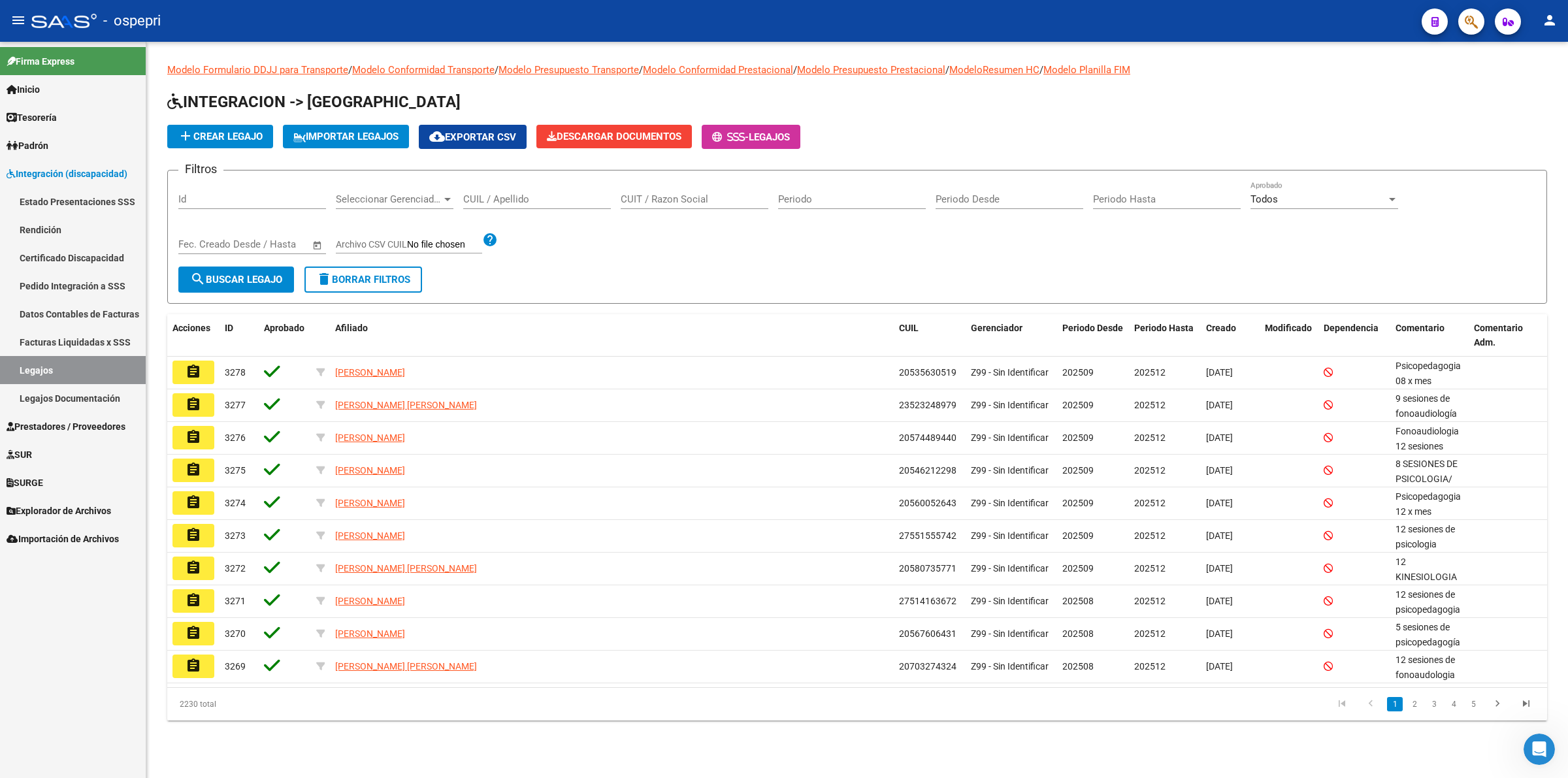
click at [531, 194] on input "CUIL / Apellido" at bounding box center [537, 199] width 148 height 11
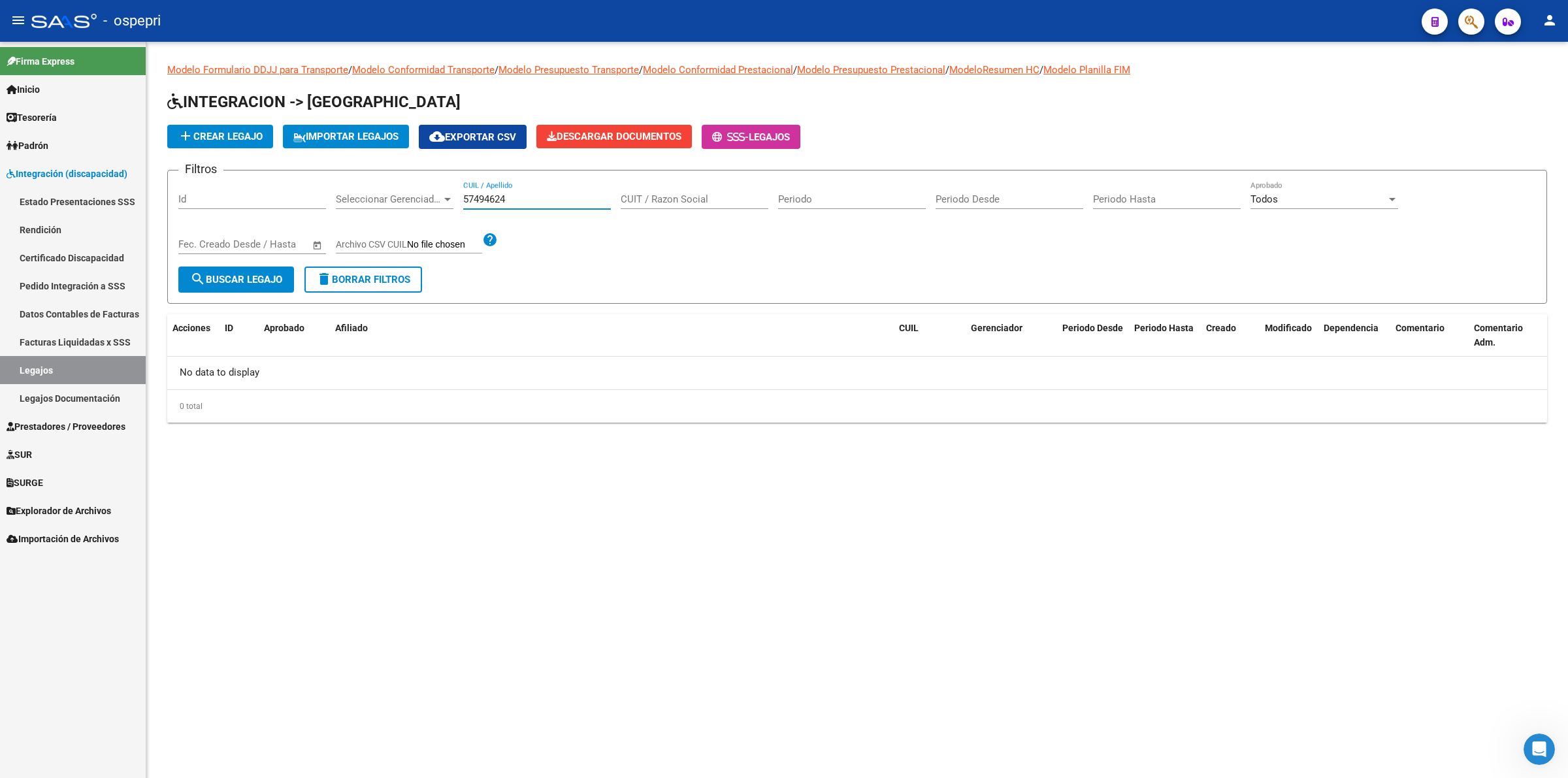
click at [520, 194] on input "57494624" at bounding box center [537, 199] width 148 height 11
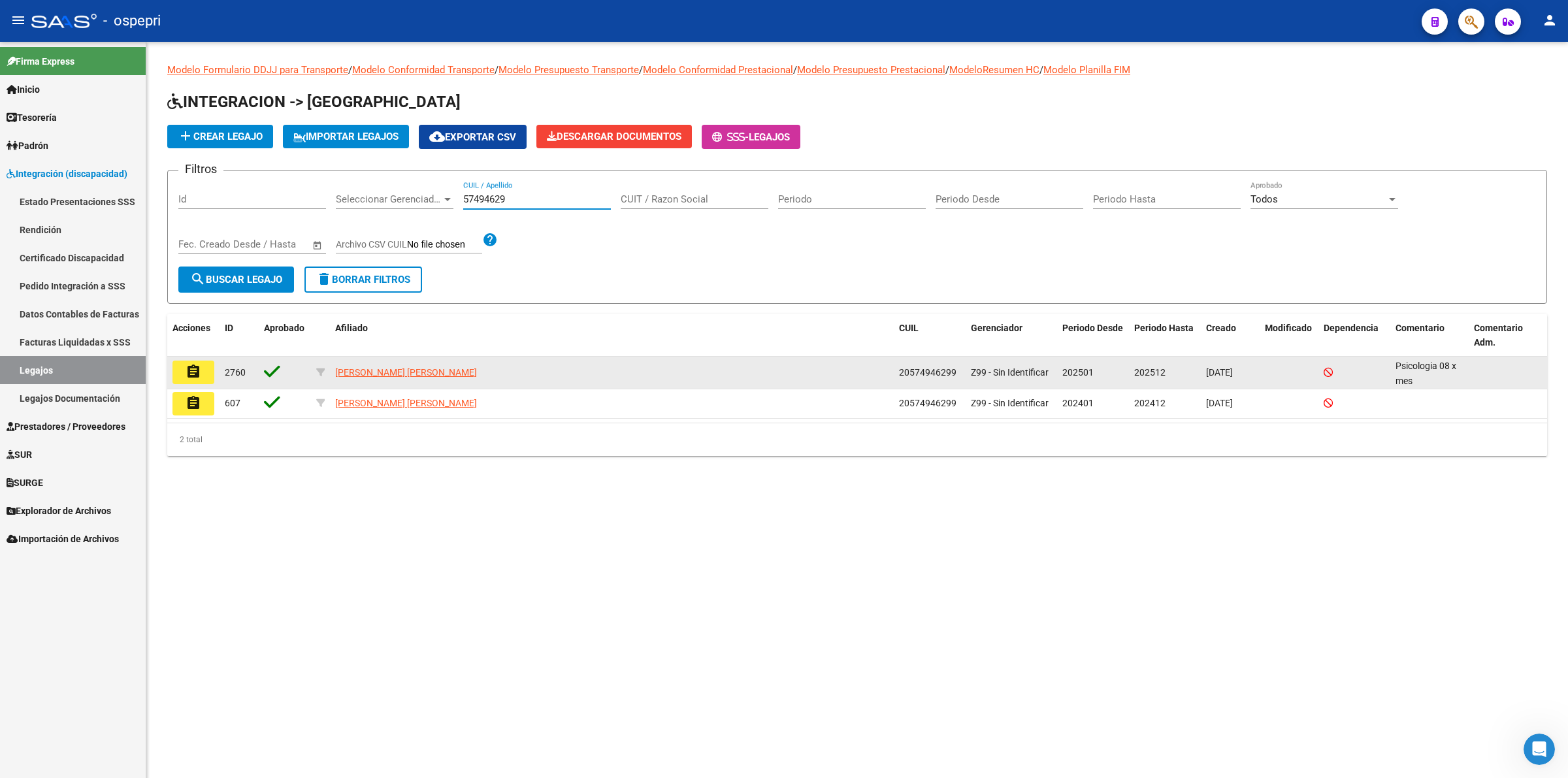
type input "57494629"
click at [194, 368] on mat-icon "assignment" at bounding box center [193, 371] width 15 height 15
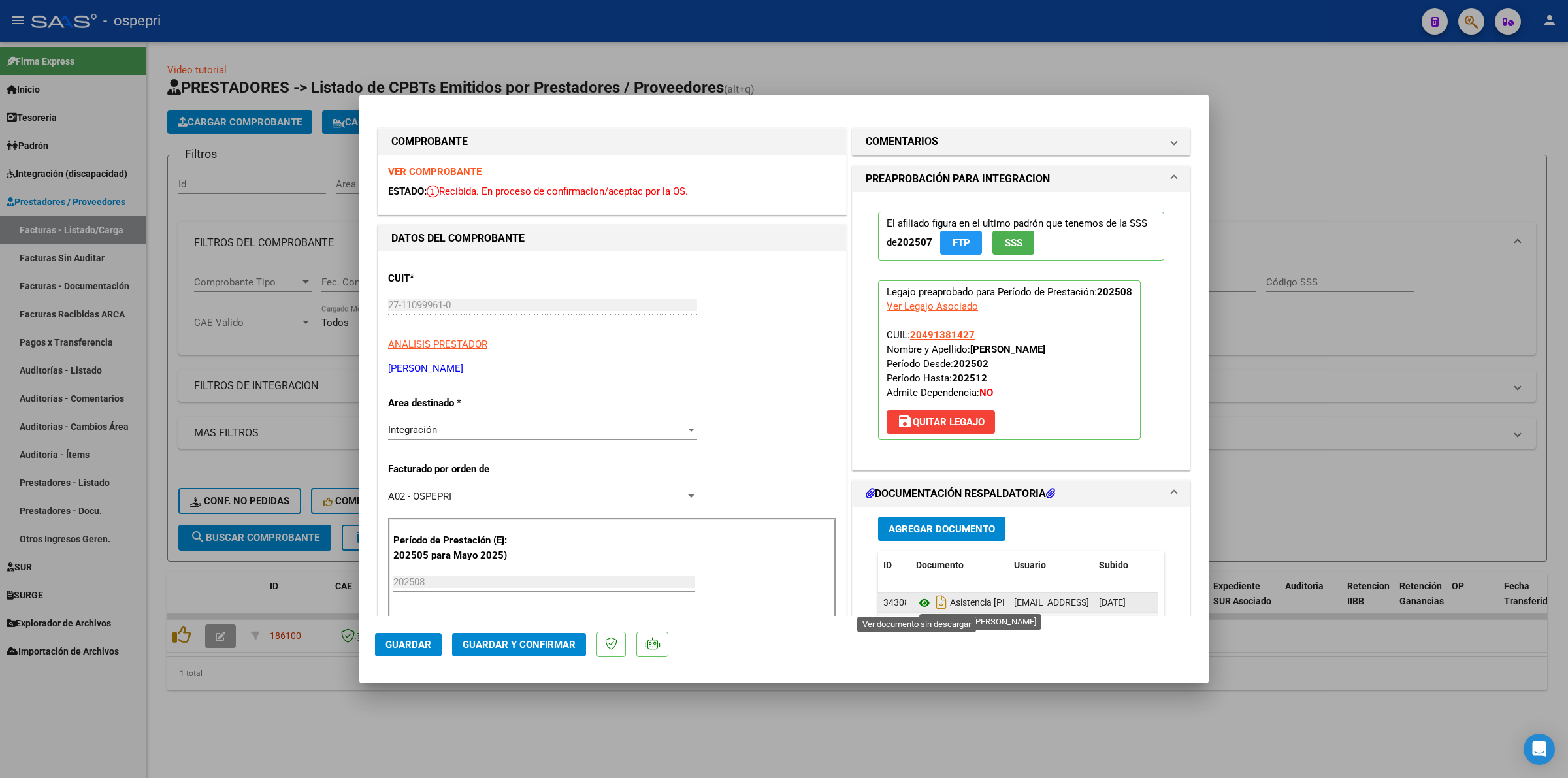
click at [916, 599] on icon at bounding box center [924, 602] width 17 height 15
click at [521, 637] on button "Guardar y Confirmar" at bounding box center [518, 644] width 134 height 24
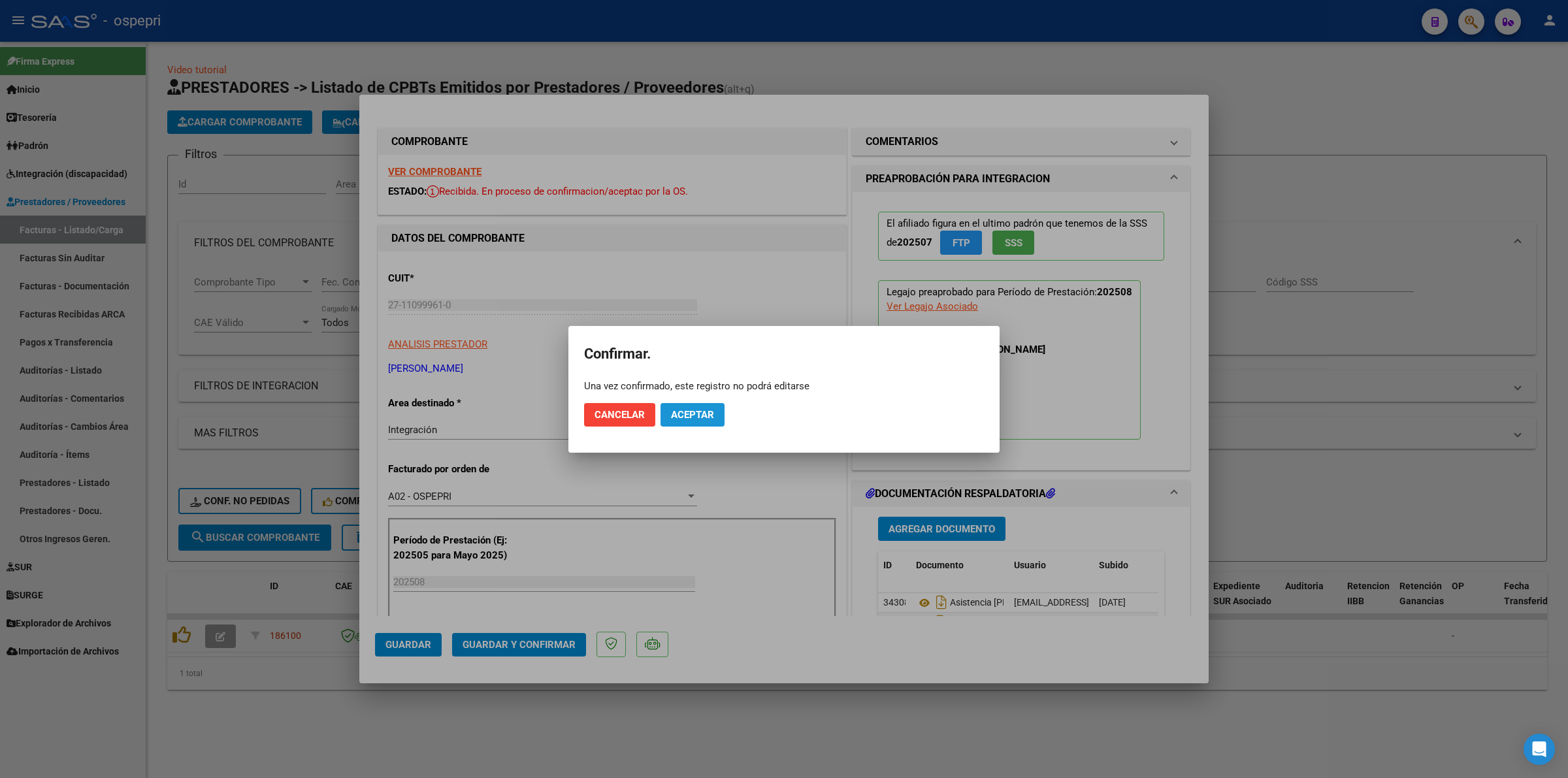
drag, startPoint x: 715, startPoint y: 409, endPoint x: 830, endPoint y: 249, distance: 197.0
click at [715, 403] on button "Aceptar" at bounding box center [692, 414] width 64 height 24
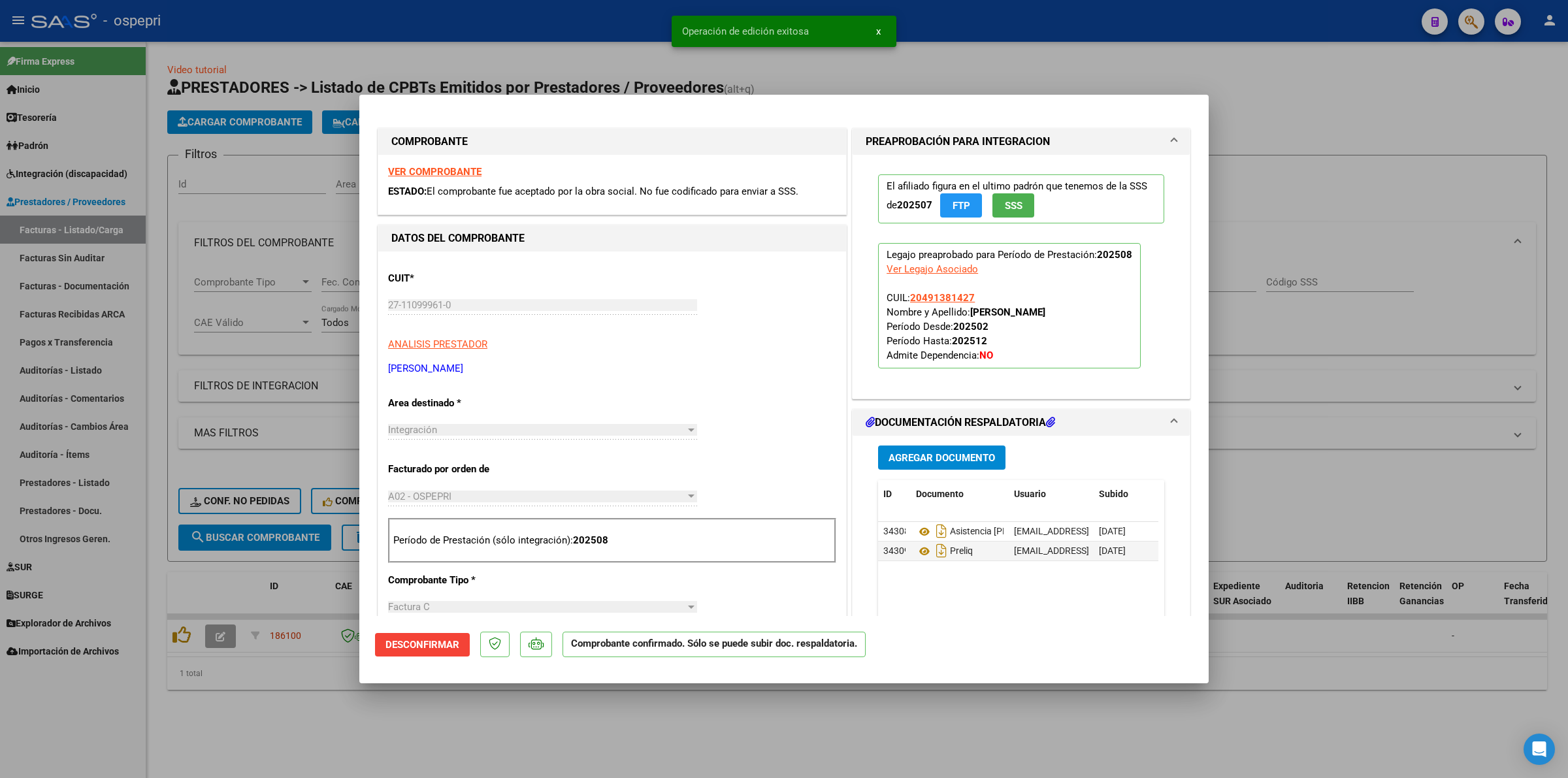
type input "$ 0,00"
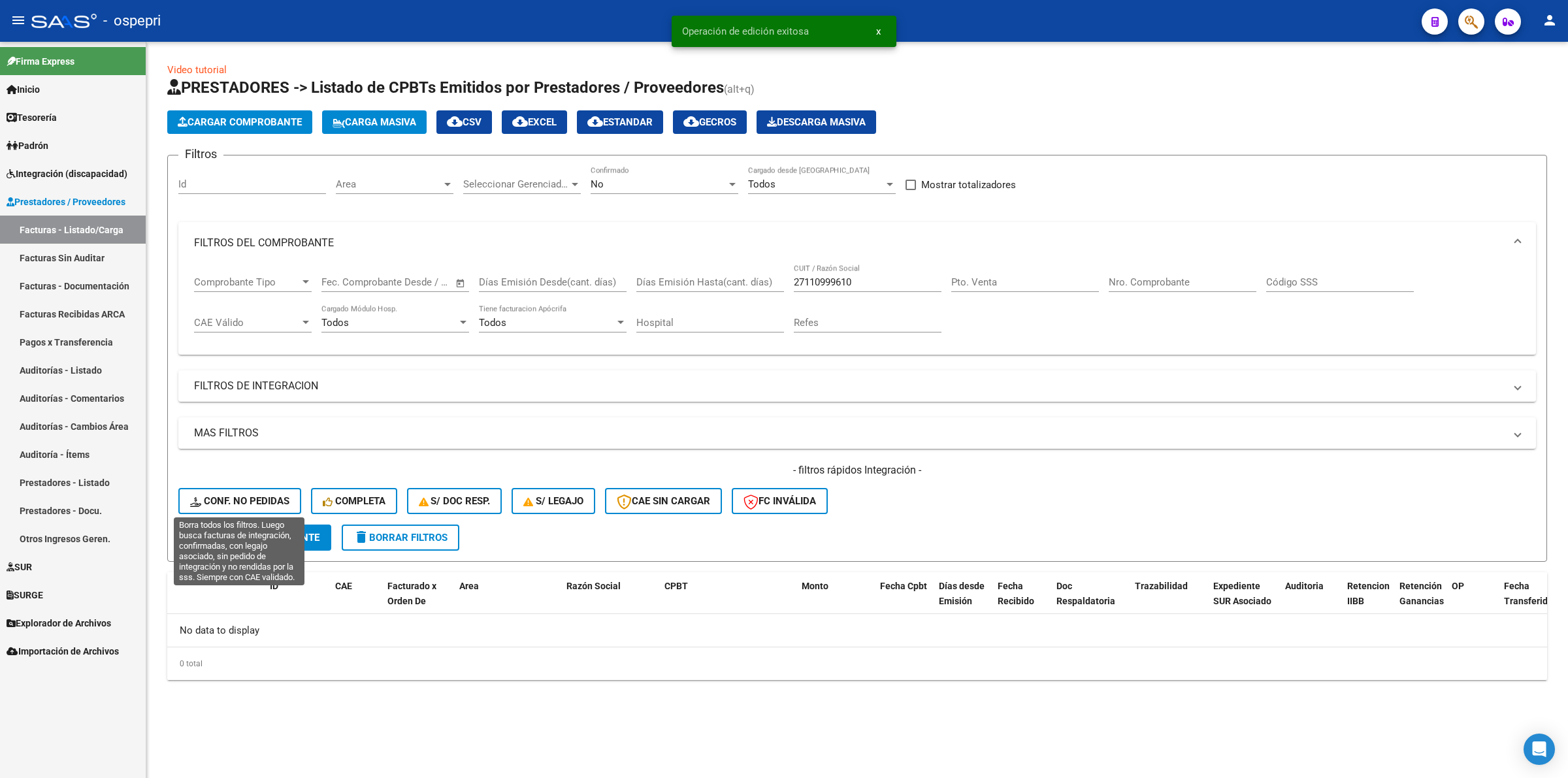
drag, startPoint x: 243, startPoint y: 494, endPoint x: 268, endPoint y: 504, distance: 26.9
click at [245, 495] on span "Conf. no pedidas" at bounding box center [240, 500] width 100 height 11
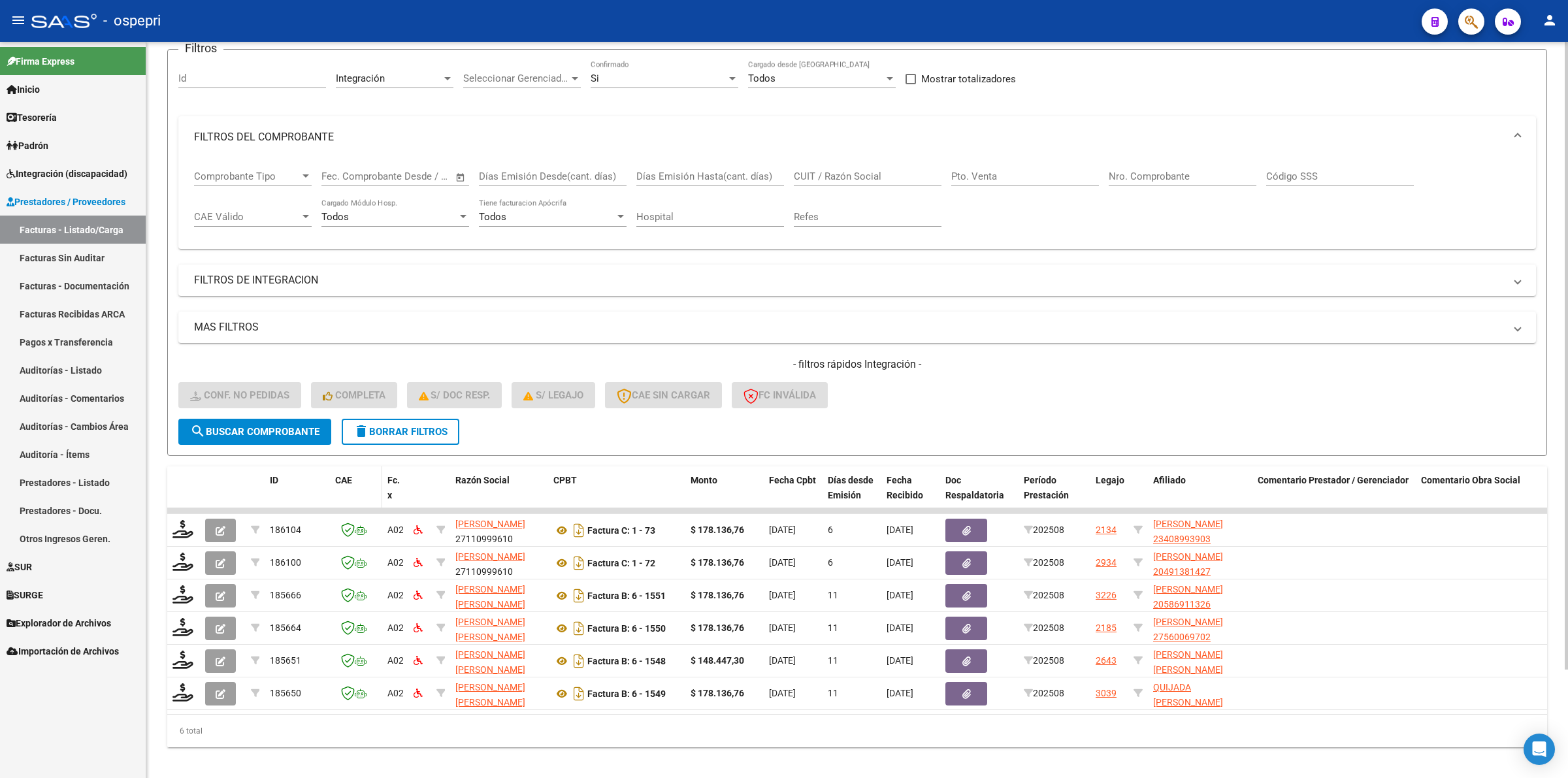
scroll to position [126, 0]
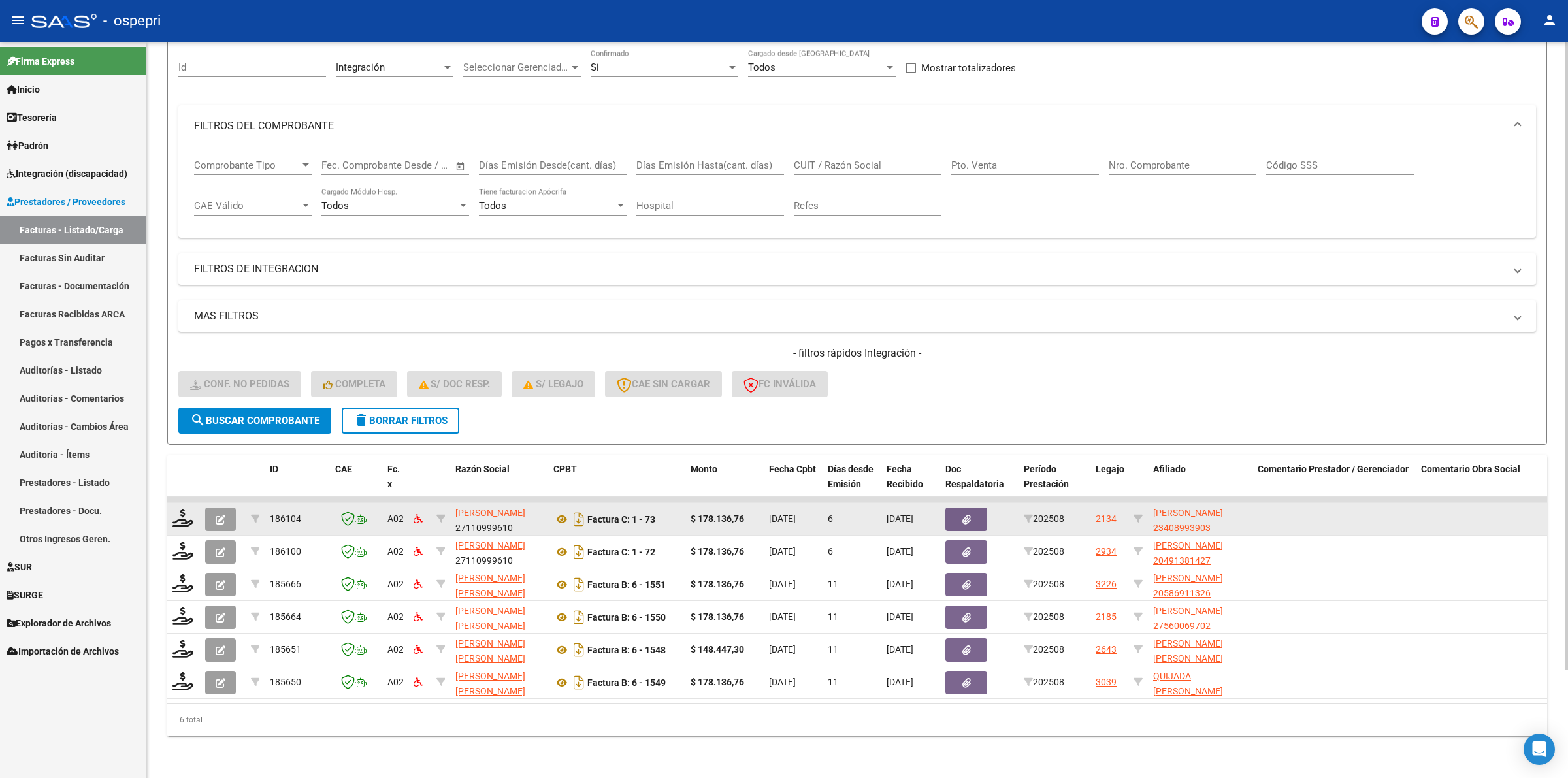
click at [169, 510] on datatable-body-cell at bounding box center [184, 519] width 33 height 32
click at [188, 510] on icon at bounding box center [182, 518] width 21 height 18
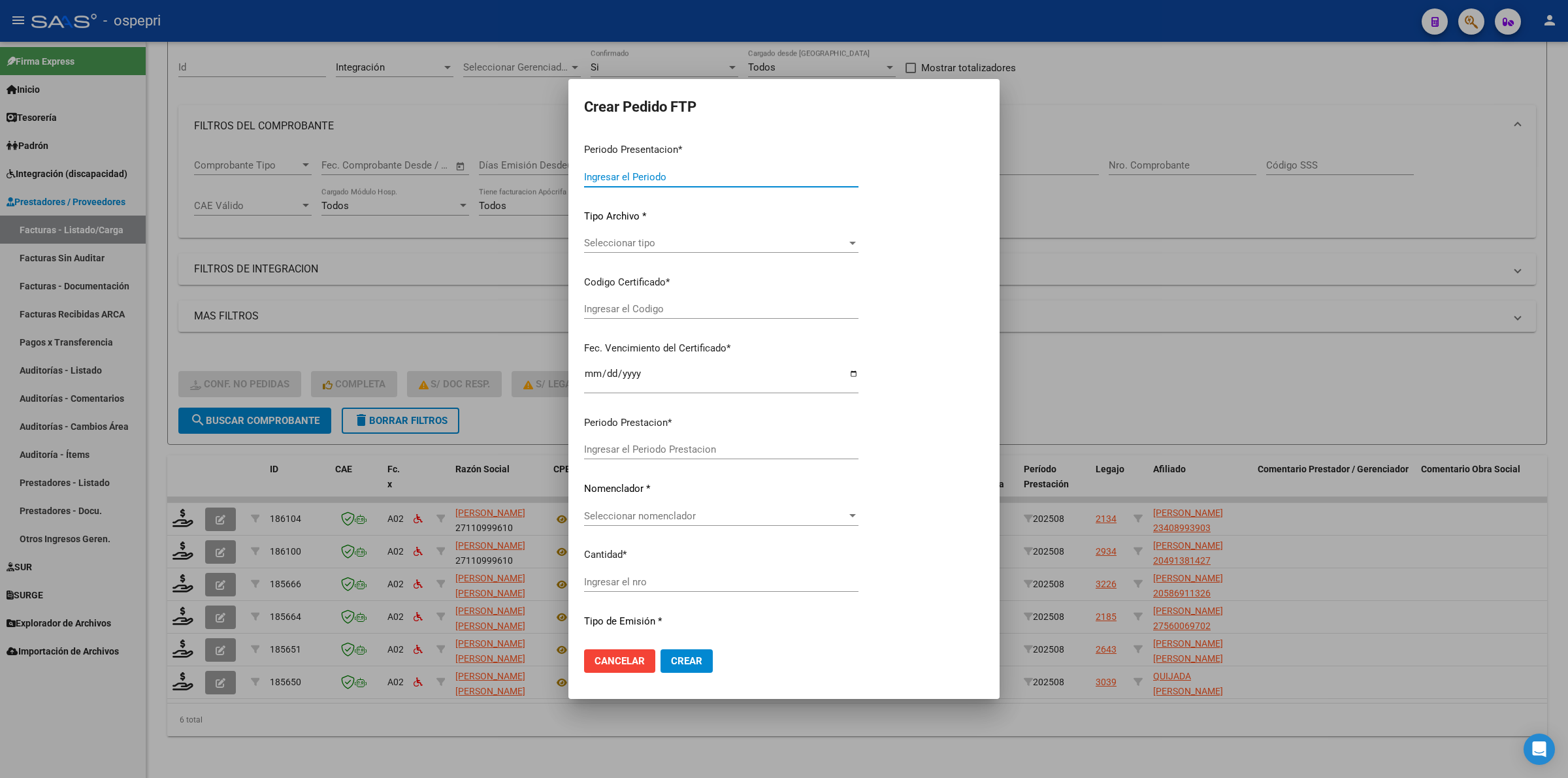
type input "202508"
type input "$ 178.136,76"
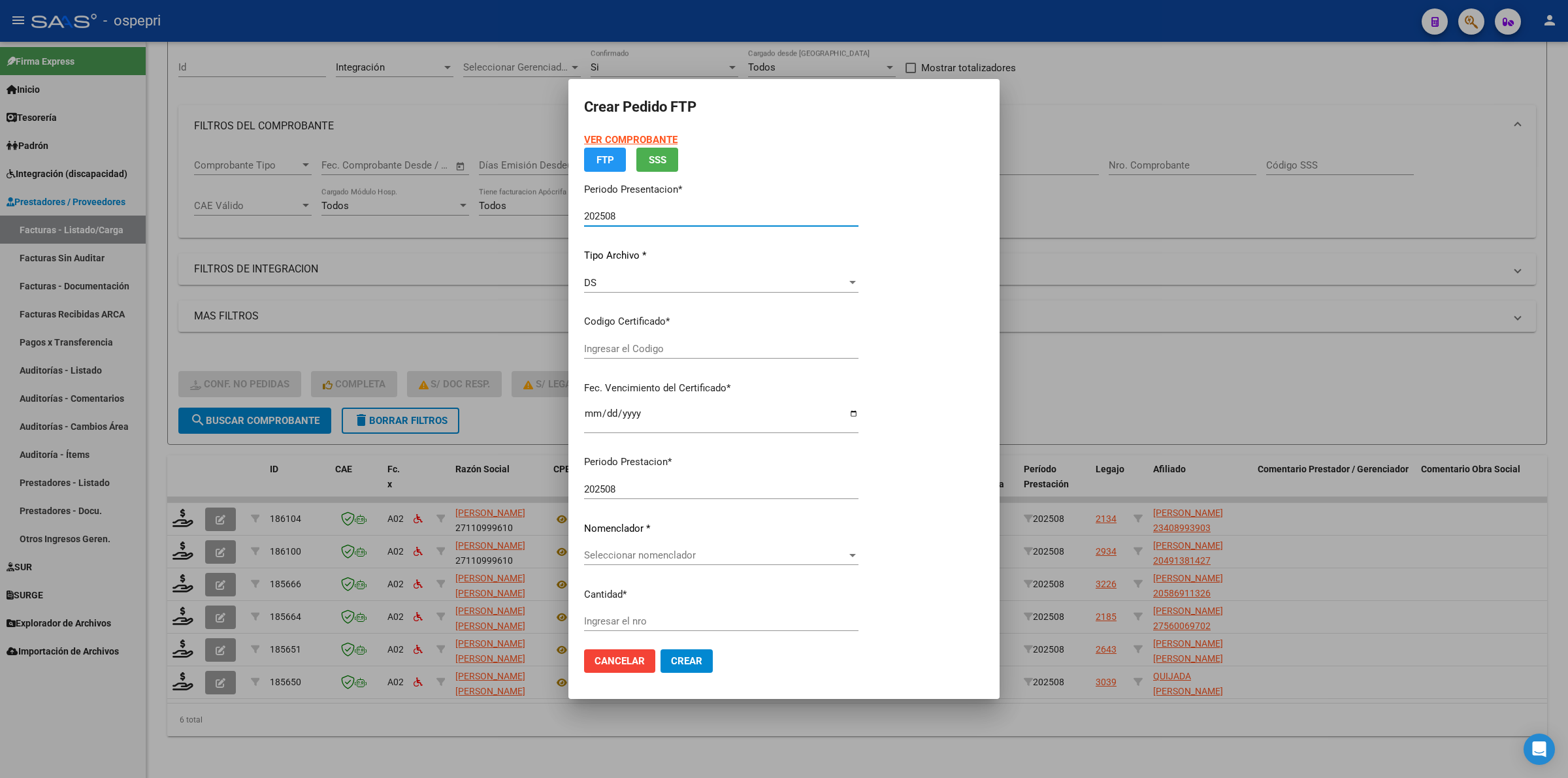
type input "2340899390-3"
type input "[DATE]"
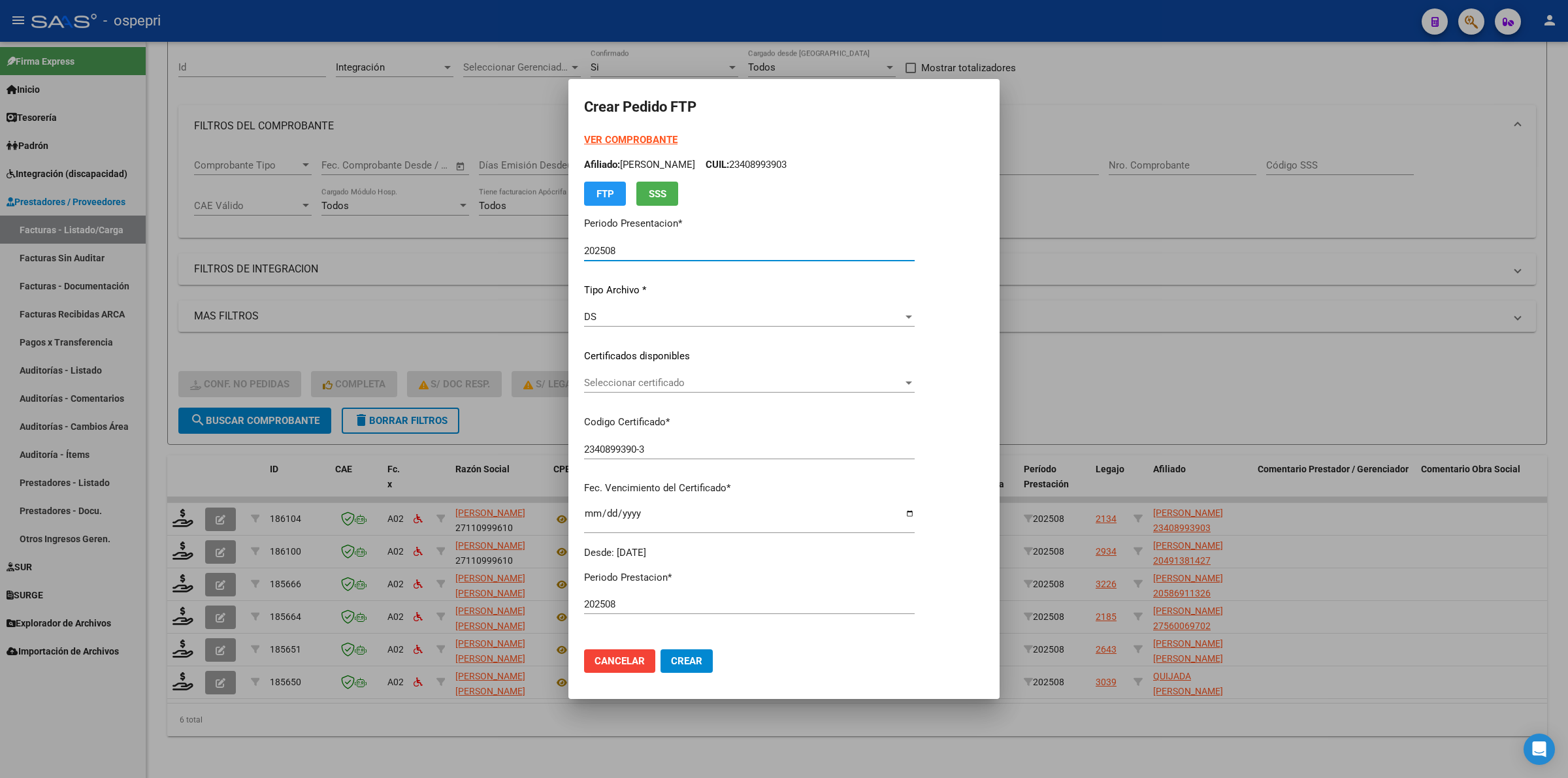
click at [635, 387] on span "Seleccionar certificado" at bounding box center [744, 383] width 319 height 11
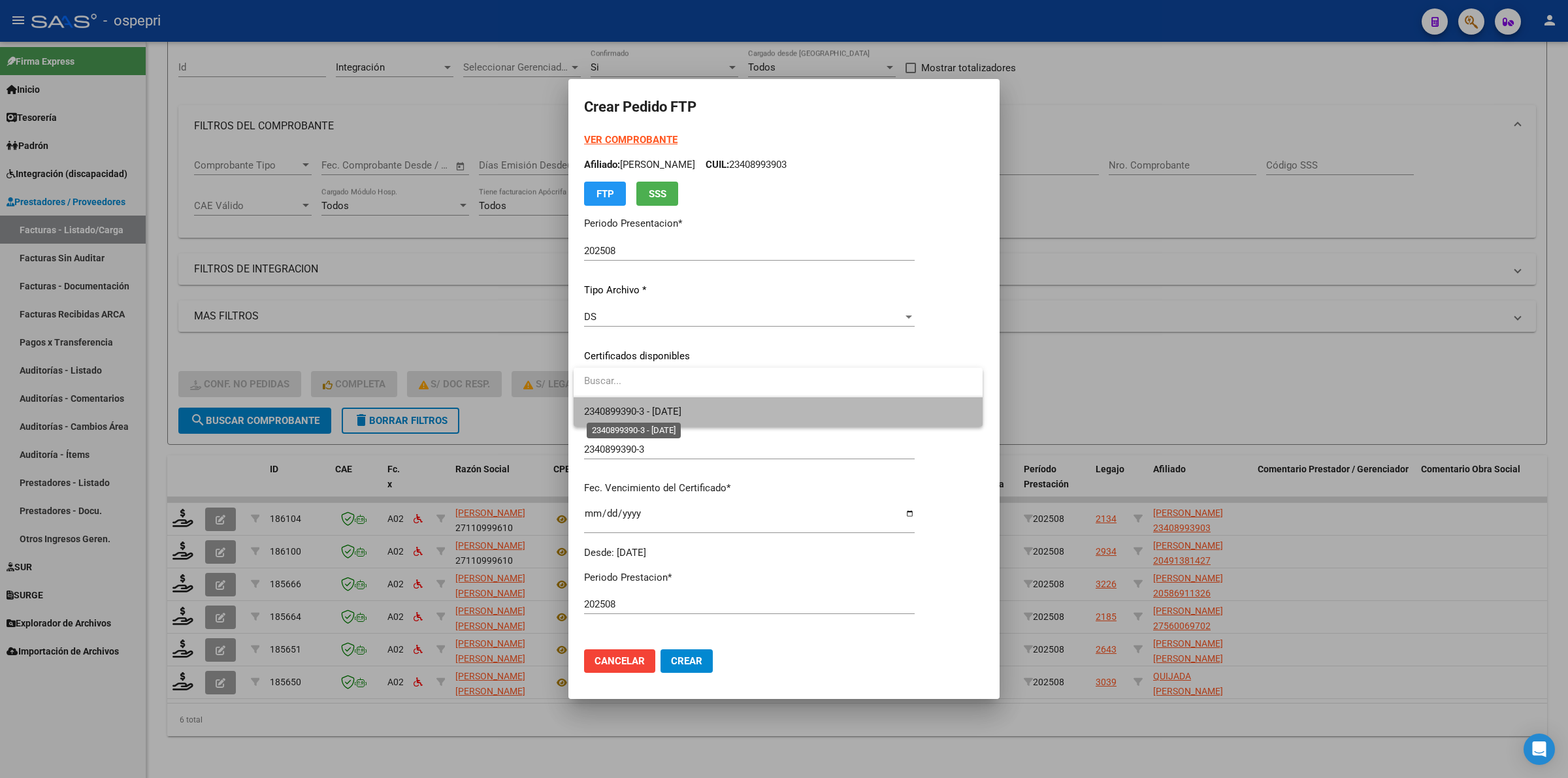
click at [638, 405] on span "2340899390-3 - [DATE]" at bounding box center [633, 411] width 97 height 11
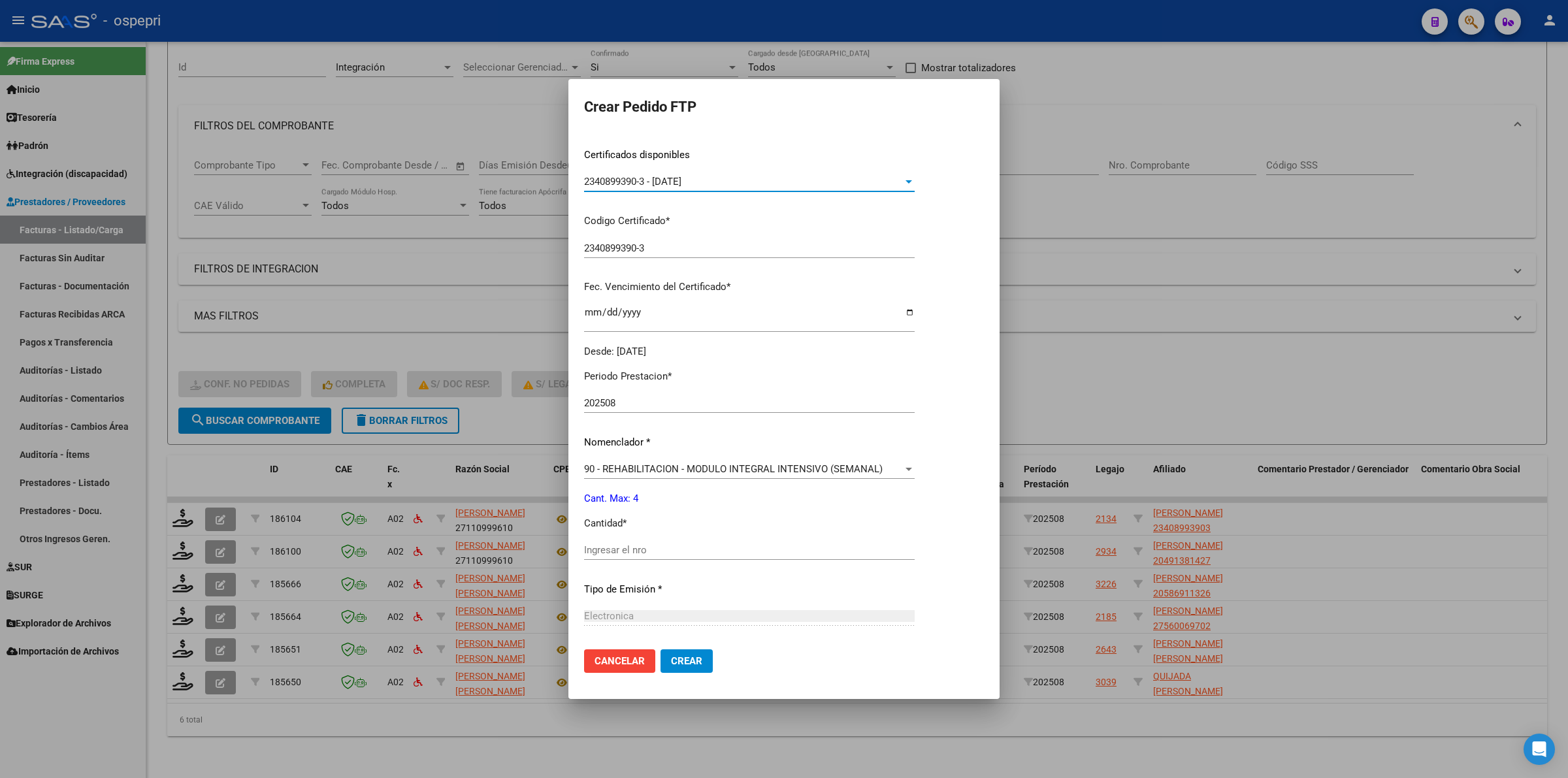
scroll to position [245, 0]
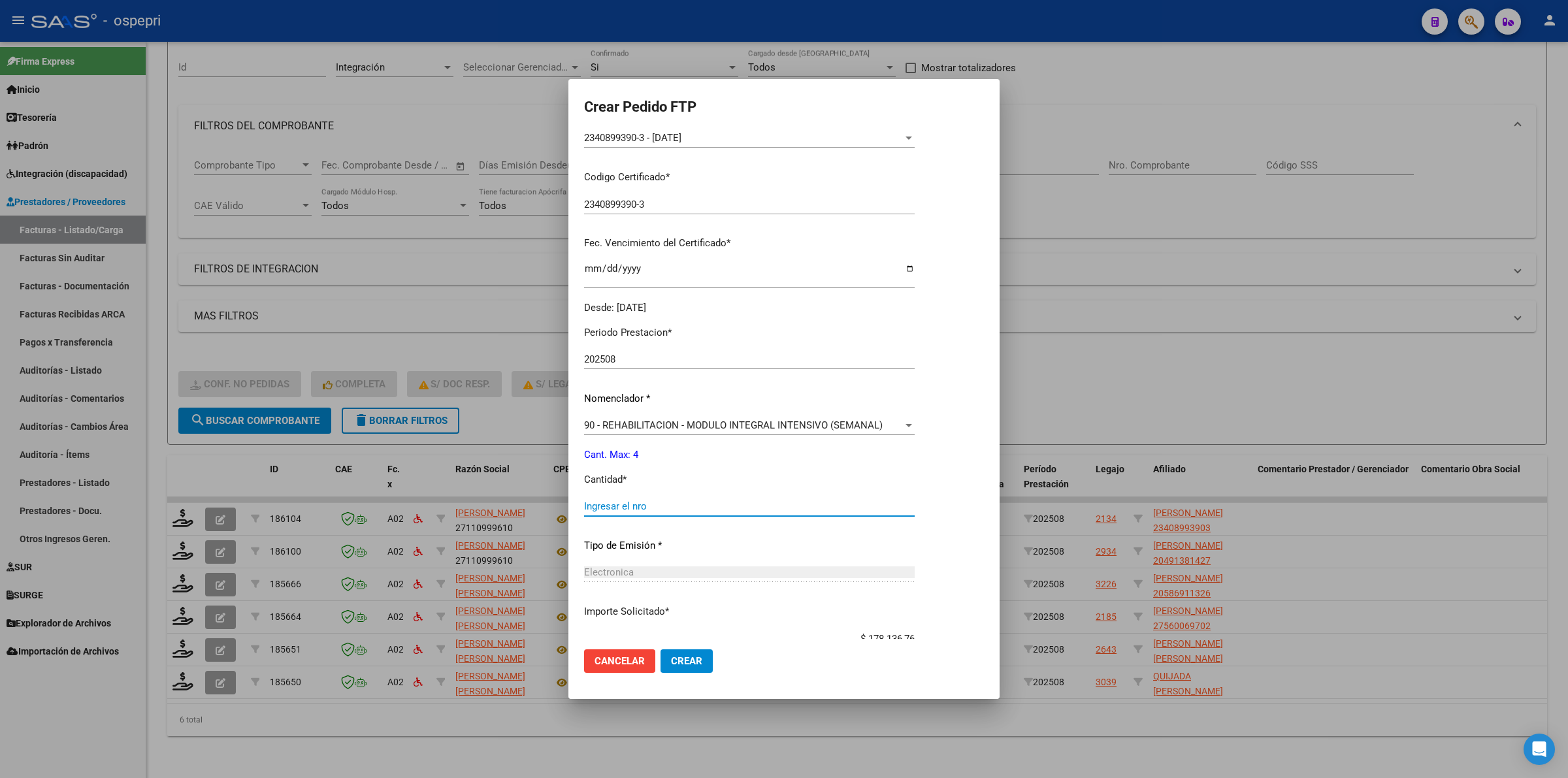
click at [631, 500] on input "Ingresar el nro" at bounding box center [750, 506] width 331 height 11
type input "4"
click at [684, 670] on button "Crear" at bounding box center [687, 661] width 52 height 24
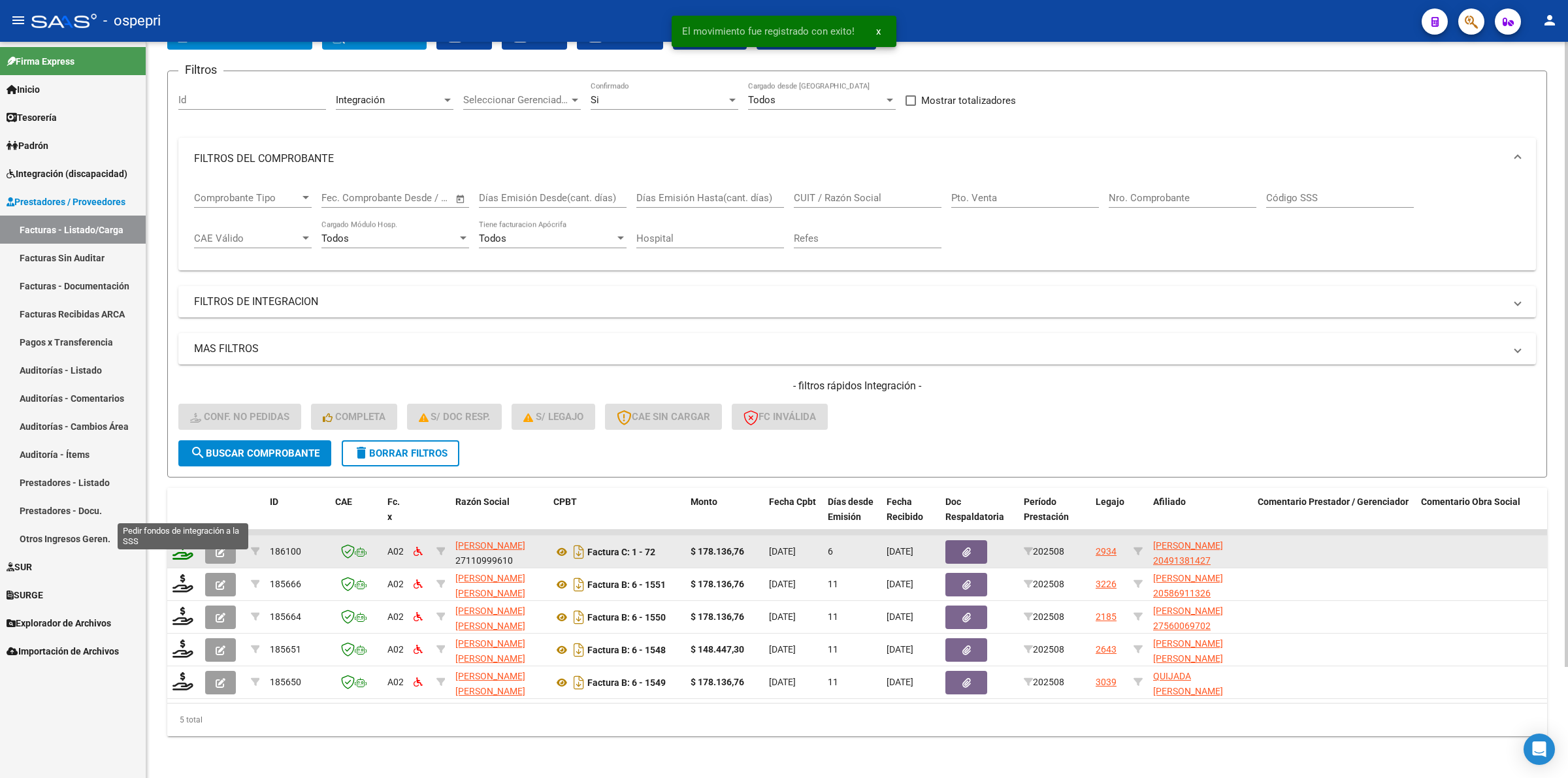
scroll to position [93, 0]
click at [184, 543] on icon at bounding box center [182, 550] width 21 height 18
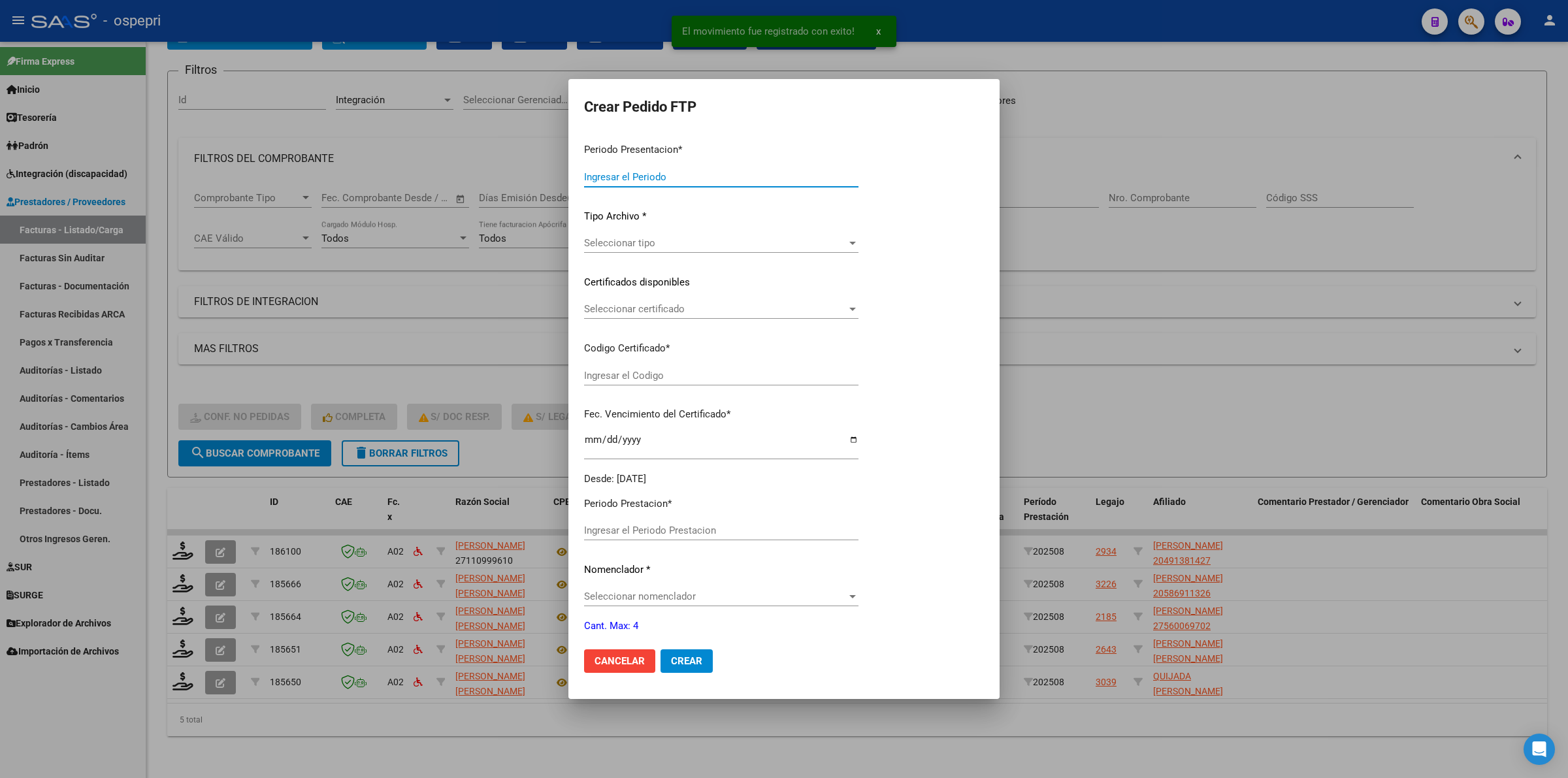
type input "202508"
type input "$ 178.136,76"
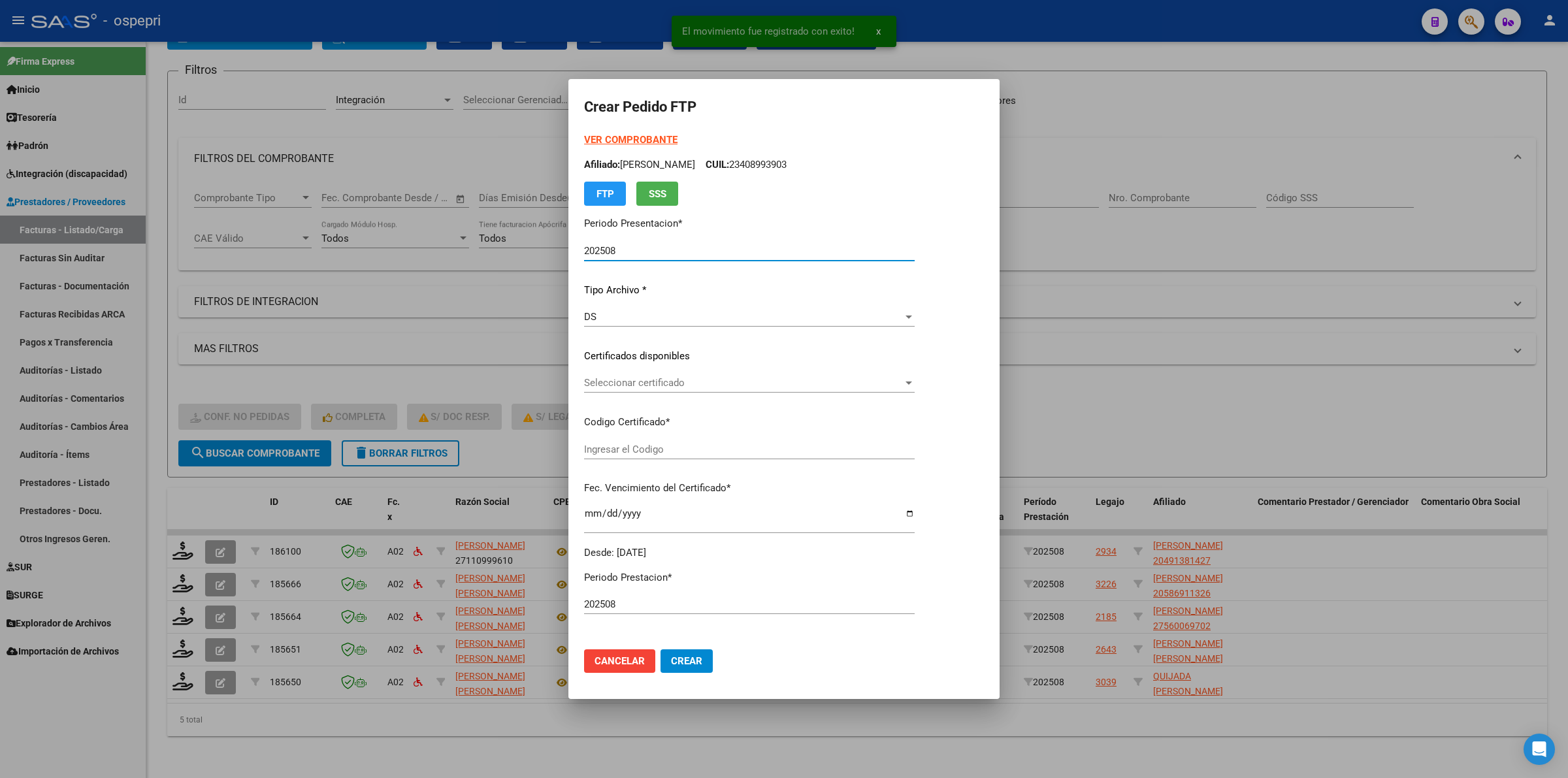
type input "2049138142-7"
type input "[DATE]"
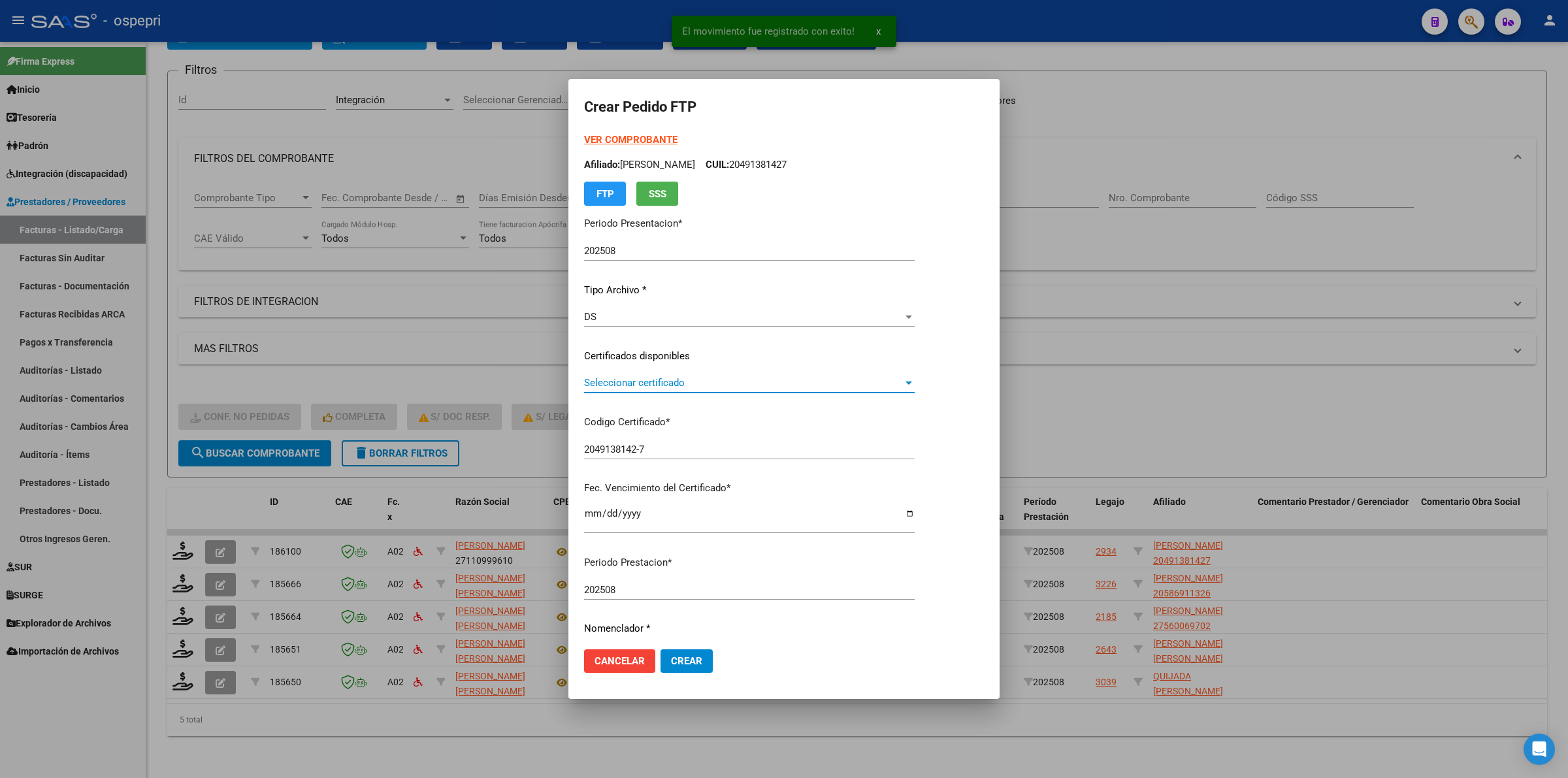
click at [648, 386] on span "Seleccionar certificado" at bounding box center [744, 383] width 319 height 11
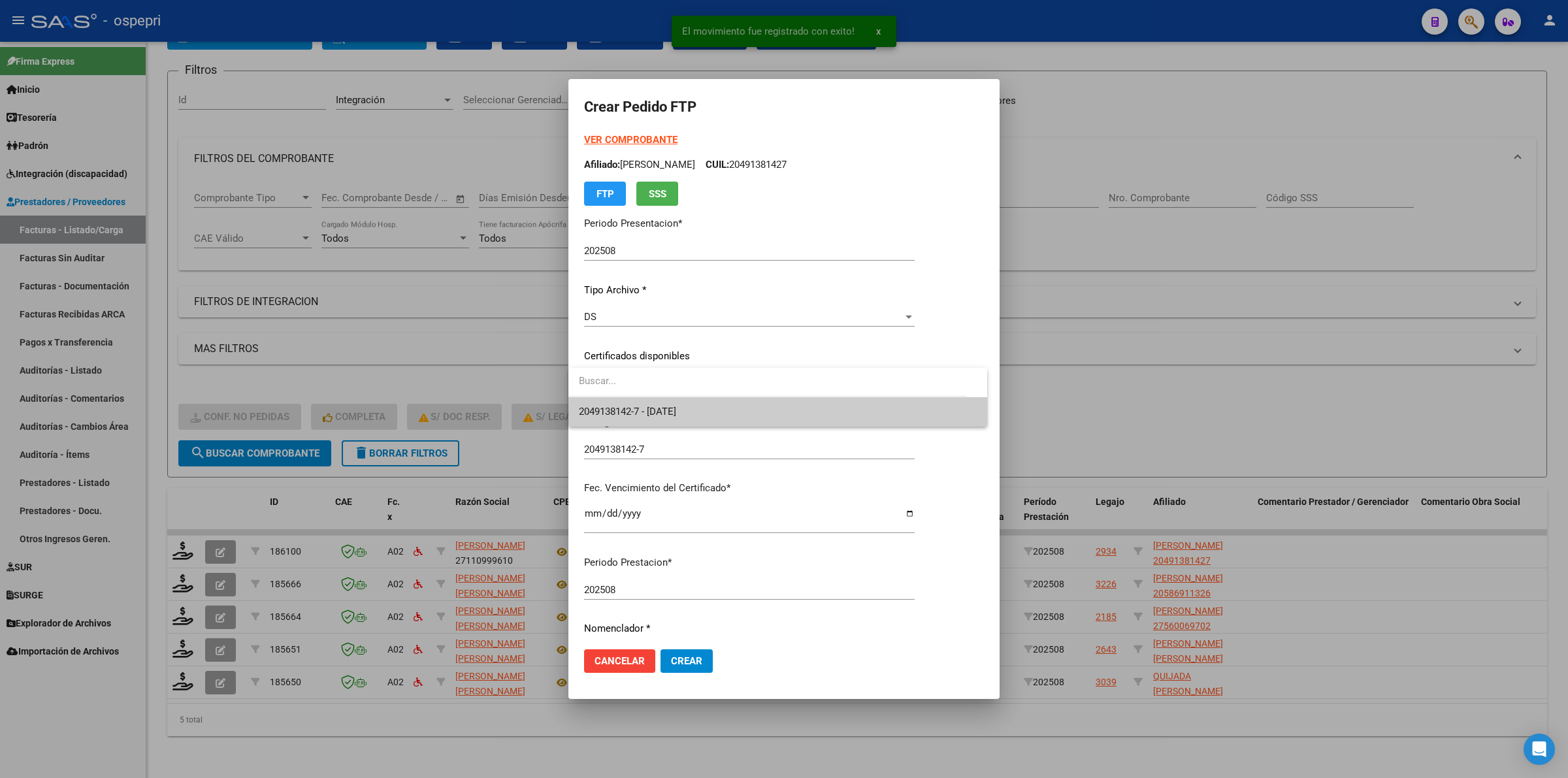
click at [655, 425] on span "2049138142-7 - [DATE]" at bounding box center [778, 412] width 398 height 30
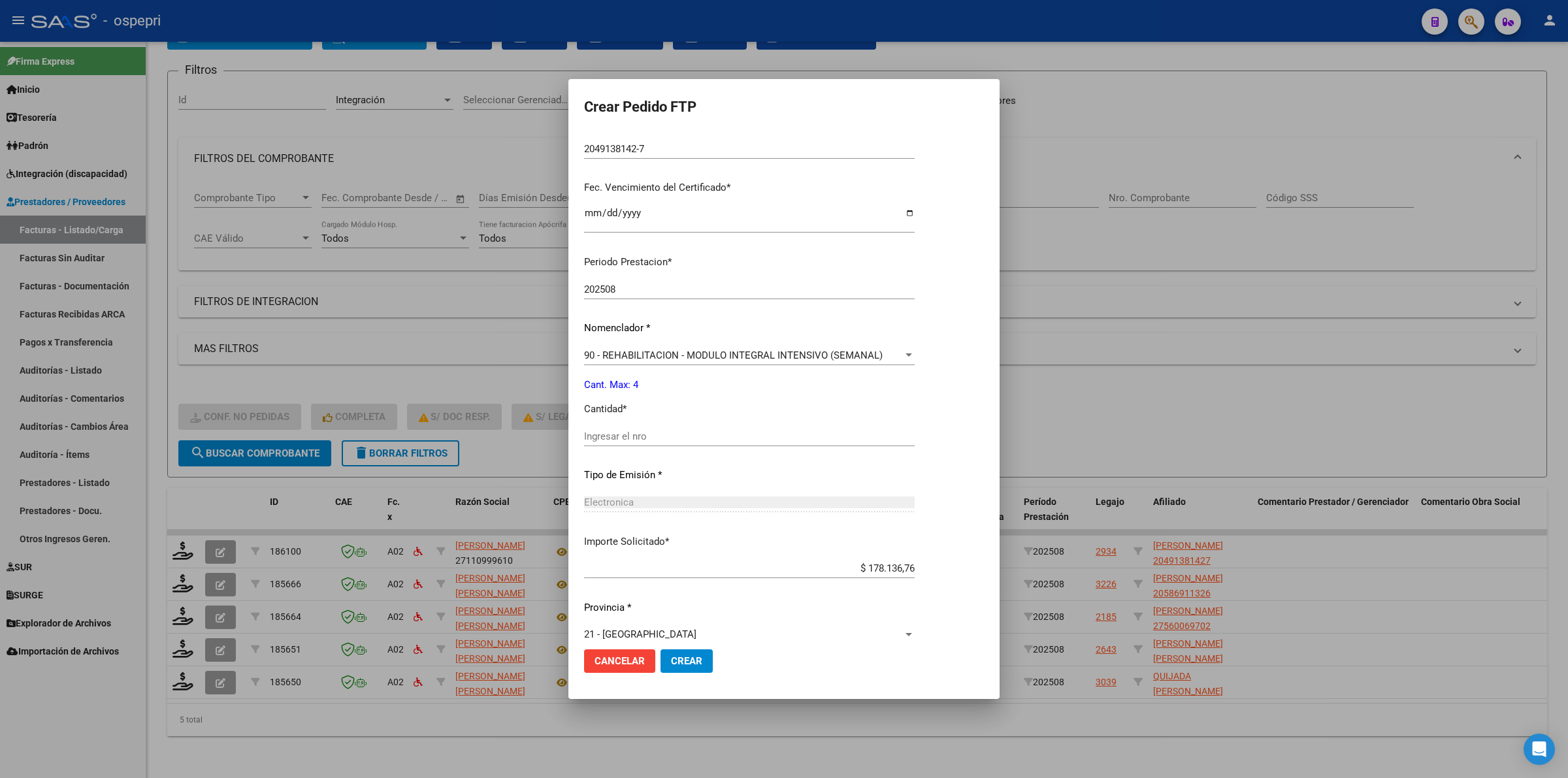
scroll to position [318, 0]
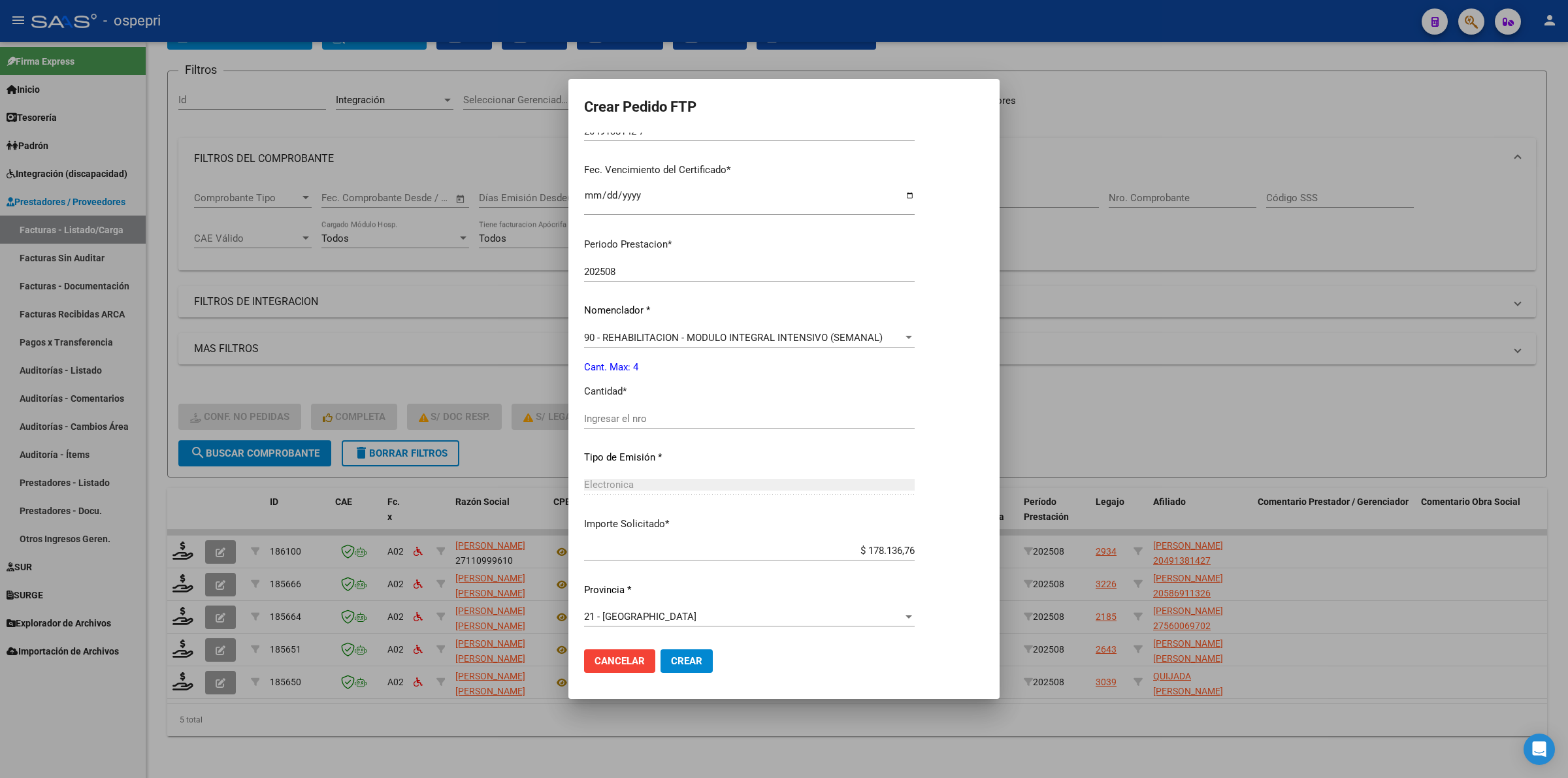
click at [650, 418] on input "Ingresar el nro" at bounding box center [750, 418] width 331 height 11
type input "4"
click at [681, 660] on span "Crear" at bounding box center [687, 660] width 32 height 11
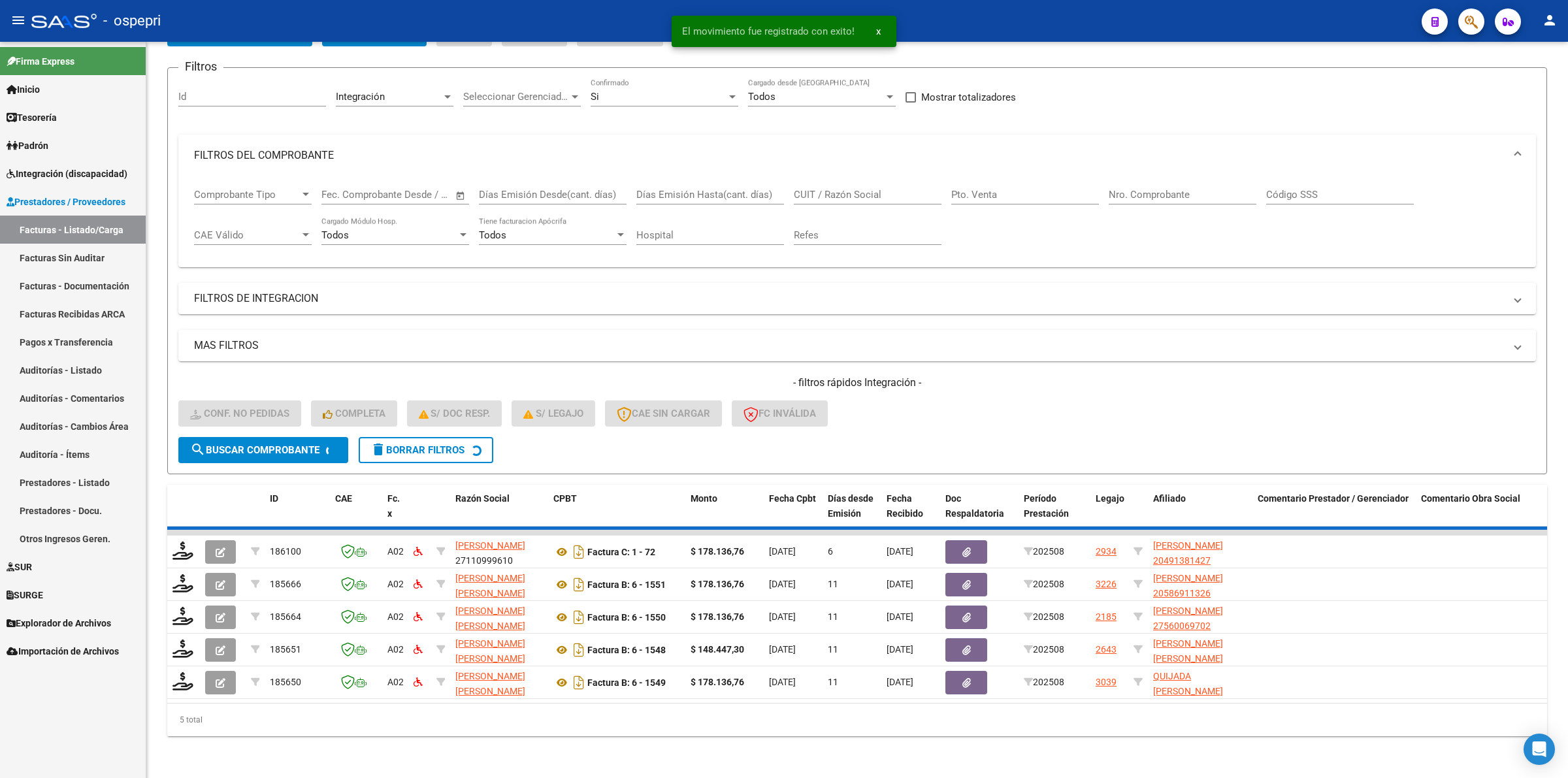
scroll to position [61, 0]
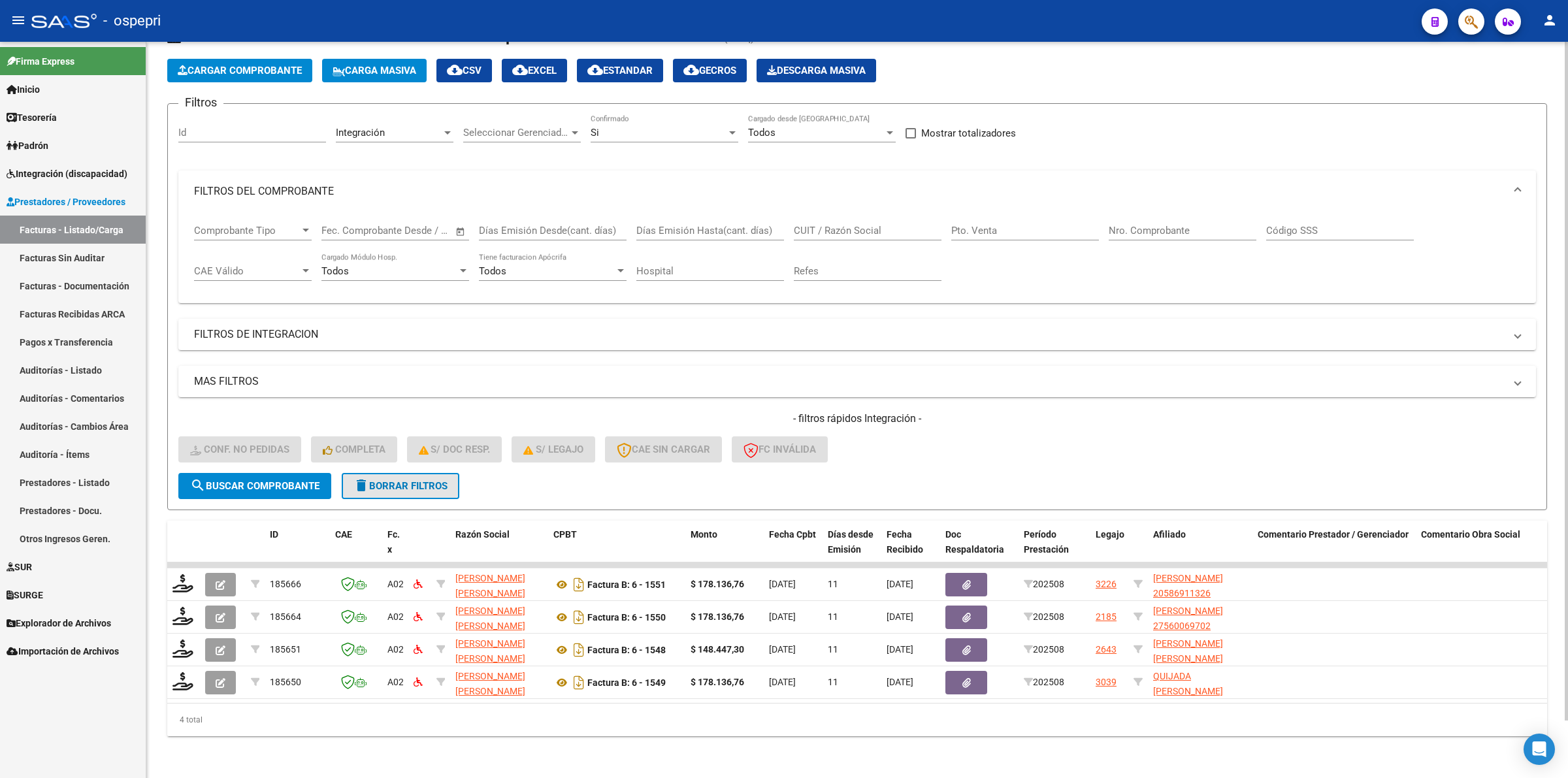
click at [393, 480] on span "delete Borrar Filtros" at bounding box center [401, 485] width 94 height 11
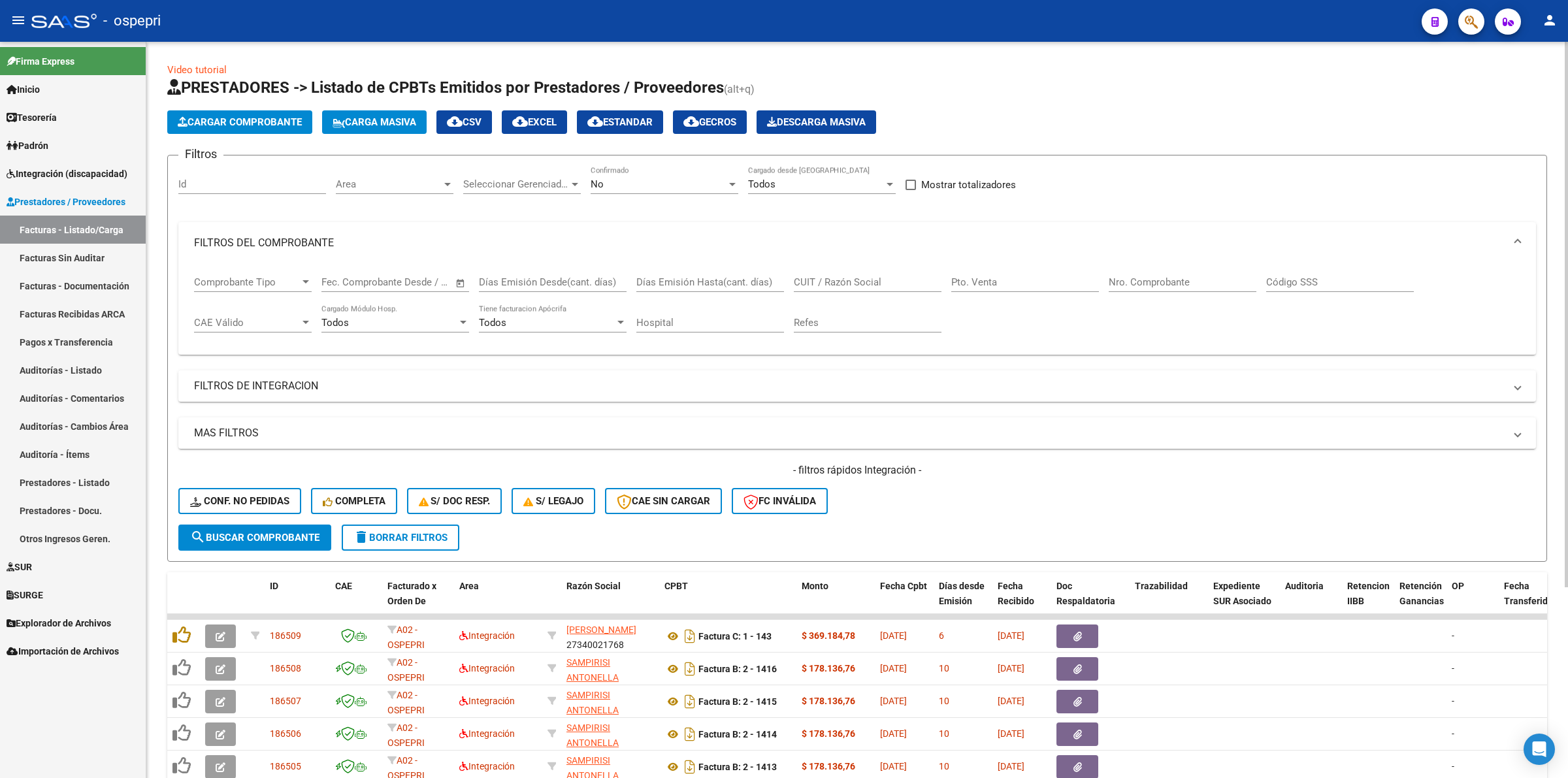
click at [858, 279] on input "CUIT / Razón Social" at bounding box center [867, 282] width 148 height 11
paste input "27279875791"
type input "27279875791"
click at [247, 537] on span "search Buscar Comprobante" at bounding box center [255, 537] width 129 height 11
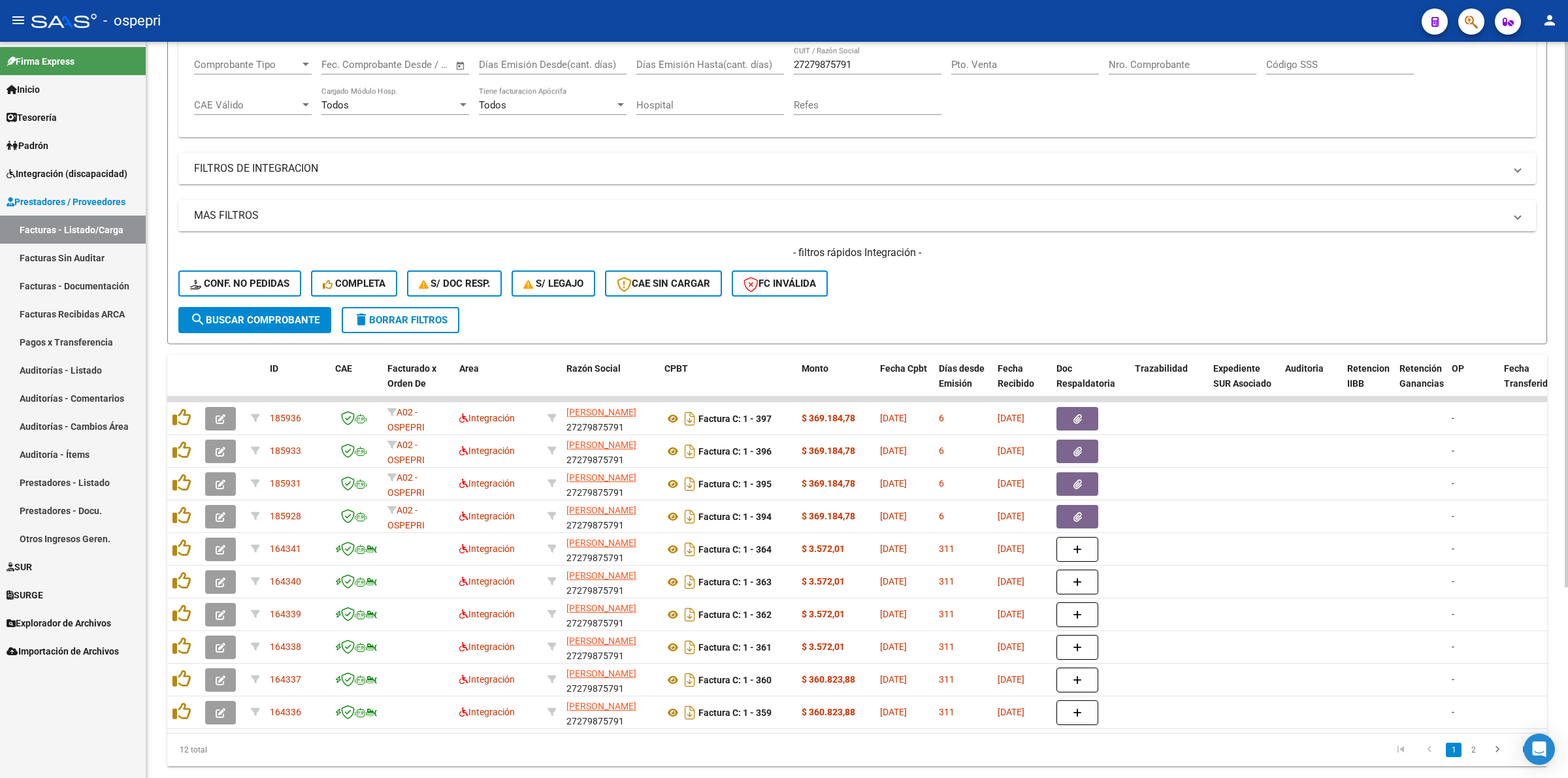
scroll to position [245, 0]
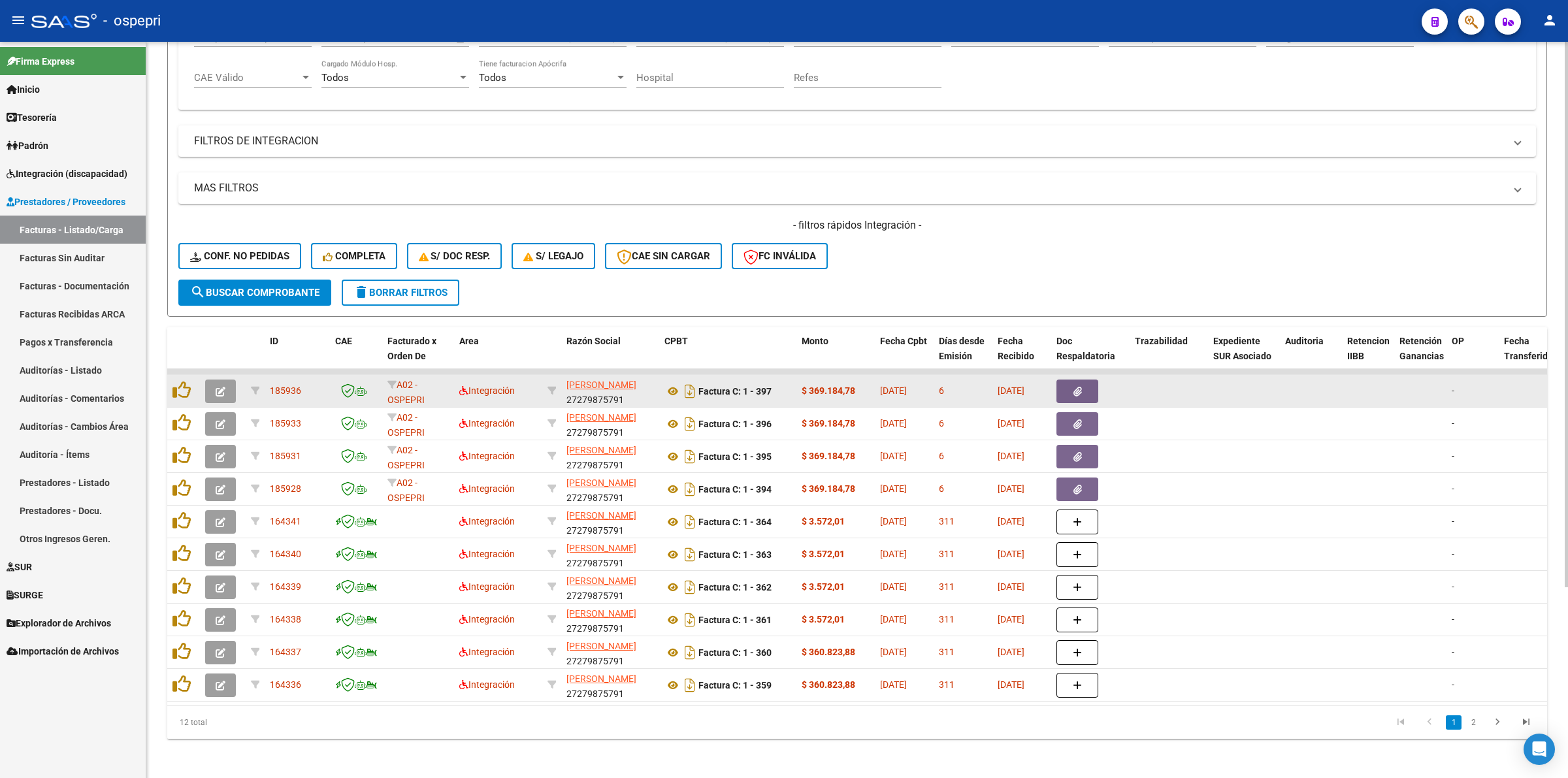
click at [223, 387] on icon "button" at bounding box center [221, 391] width 10 height 10
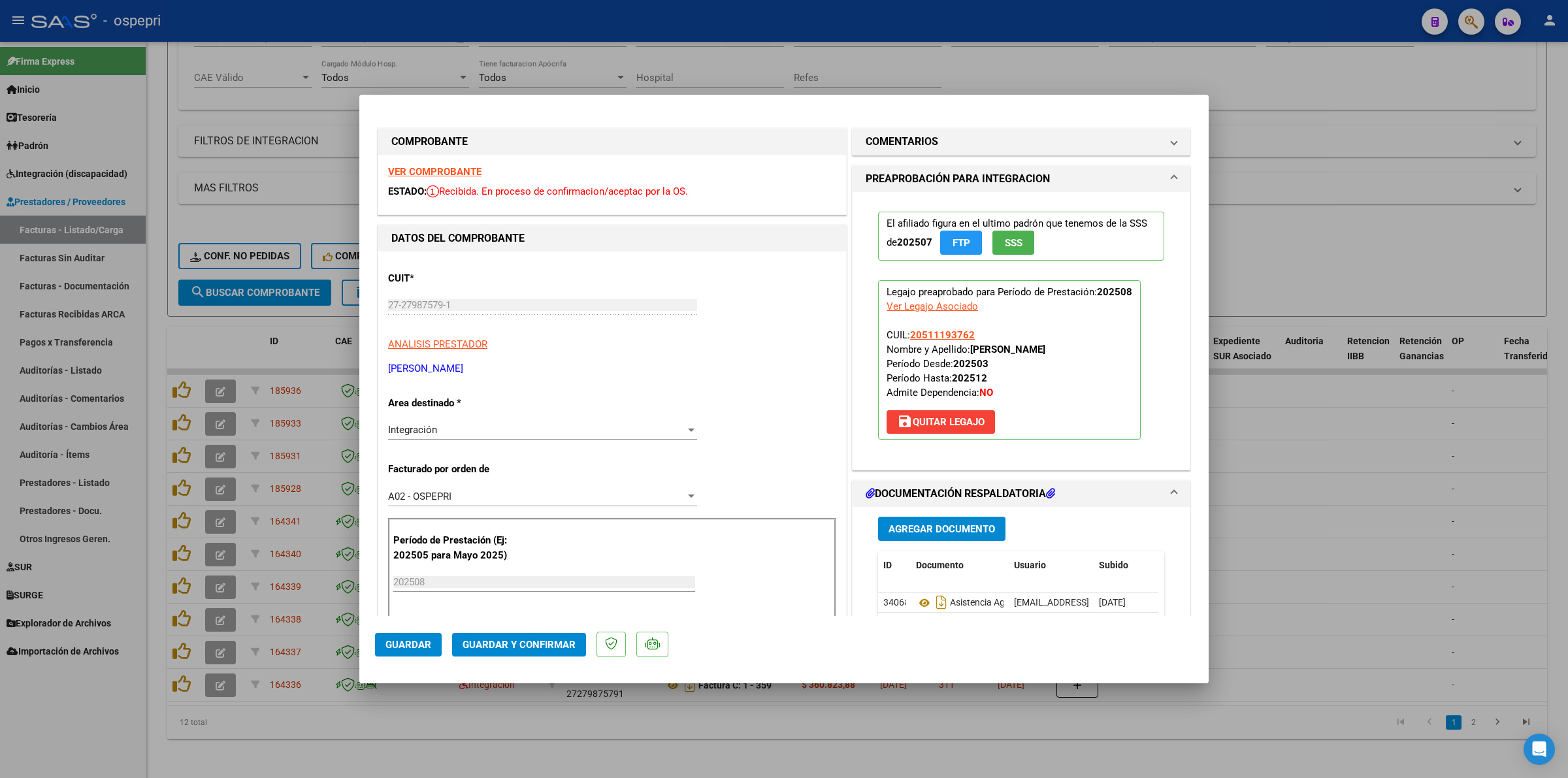
click at [448, 166] on strong "VER COMPROBANTE" at bounding box center [434, 171] width 93 height 11
click at [916, 602] on icon at bounding box center [924, 602] width 17 height 15
click at [498, 644] on span "Guardar y Confirmar" at bounding box center [519, 644] width 113 height 11
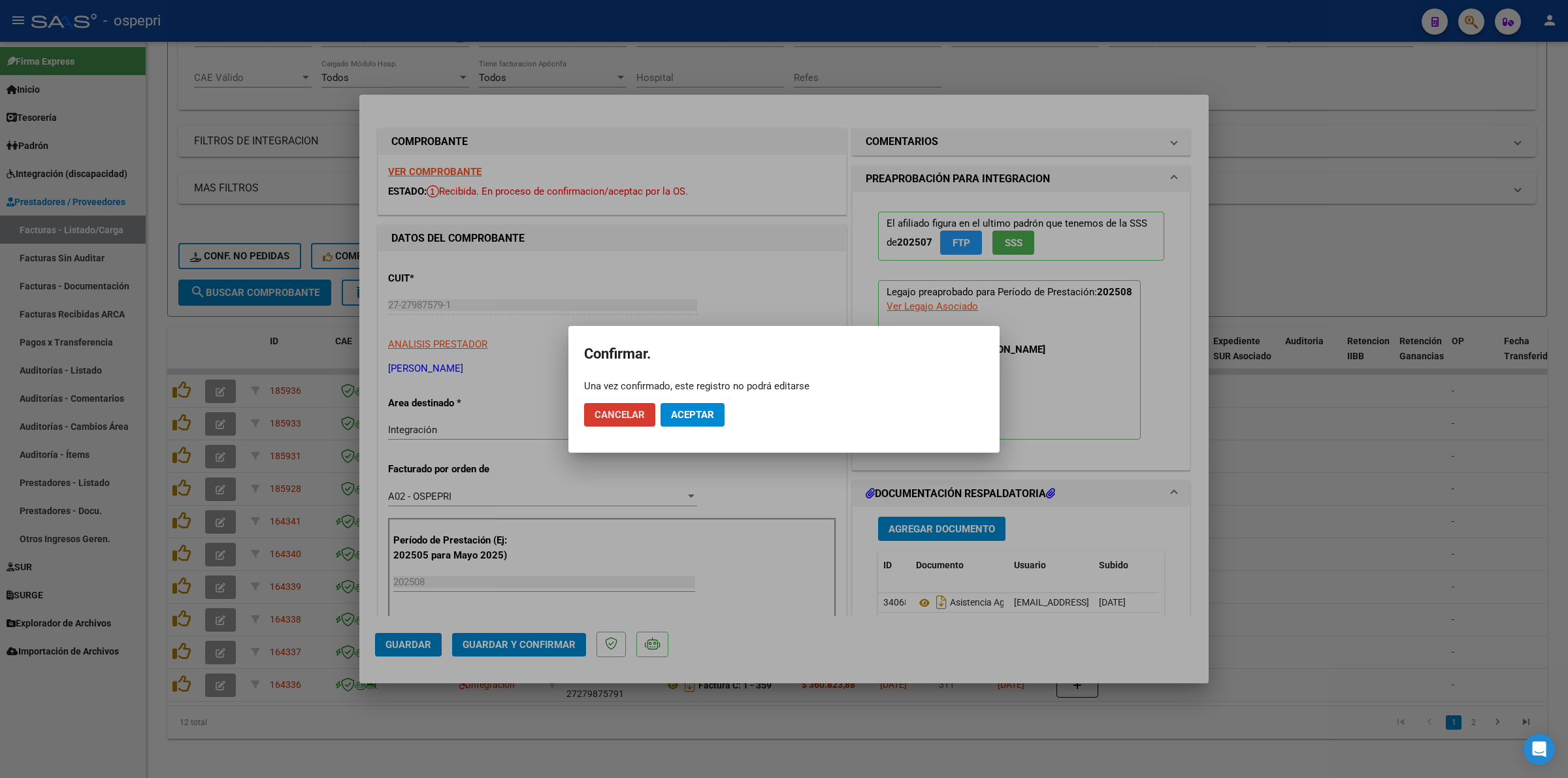
click at [678, 410] on span "Aceptar" at bounding box center [693, 414] width 43 height 11
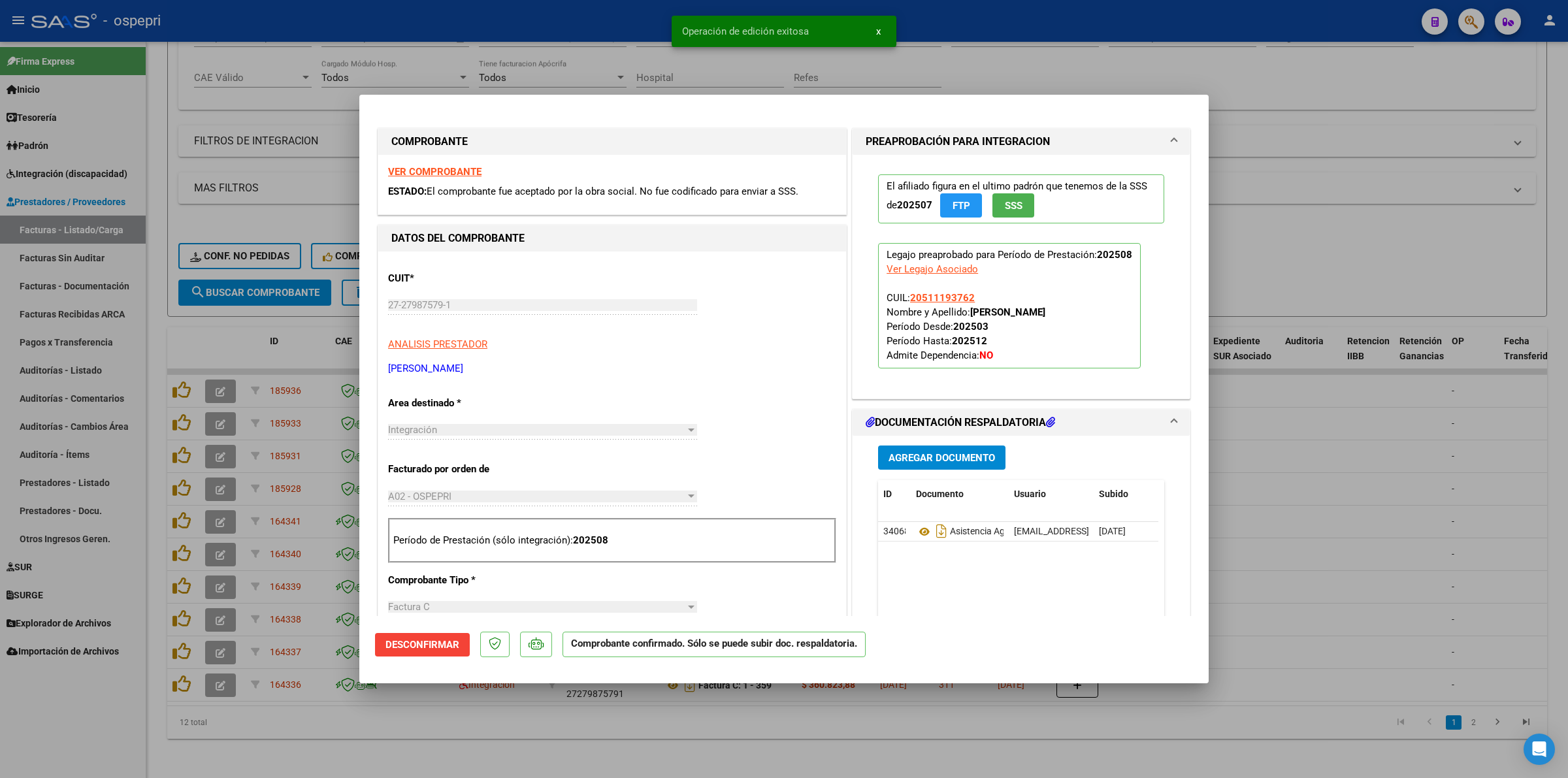
type input "$ 0,00"
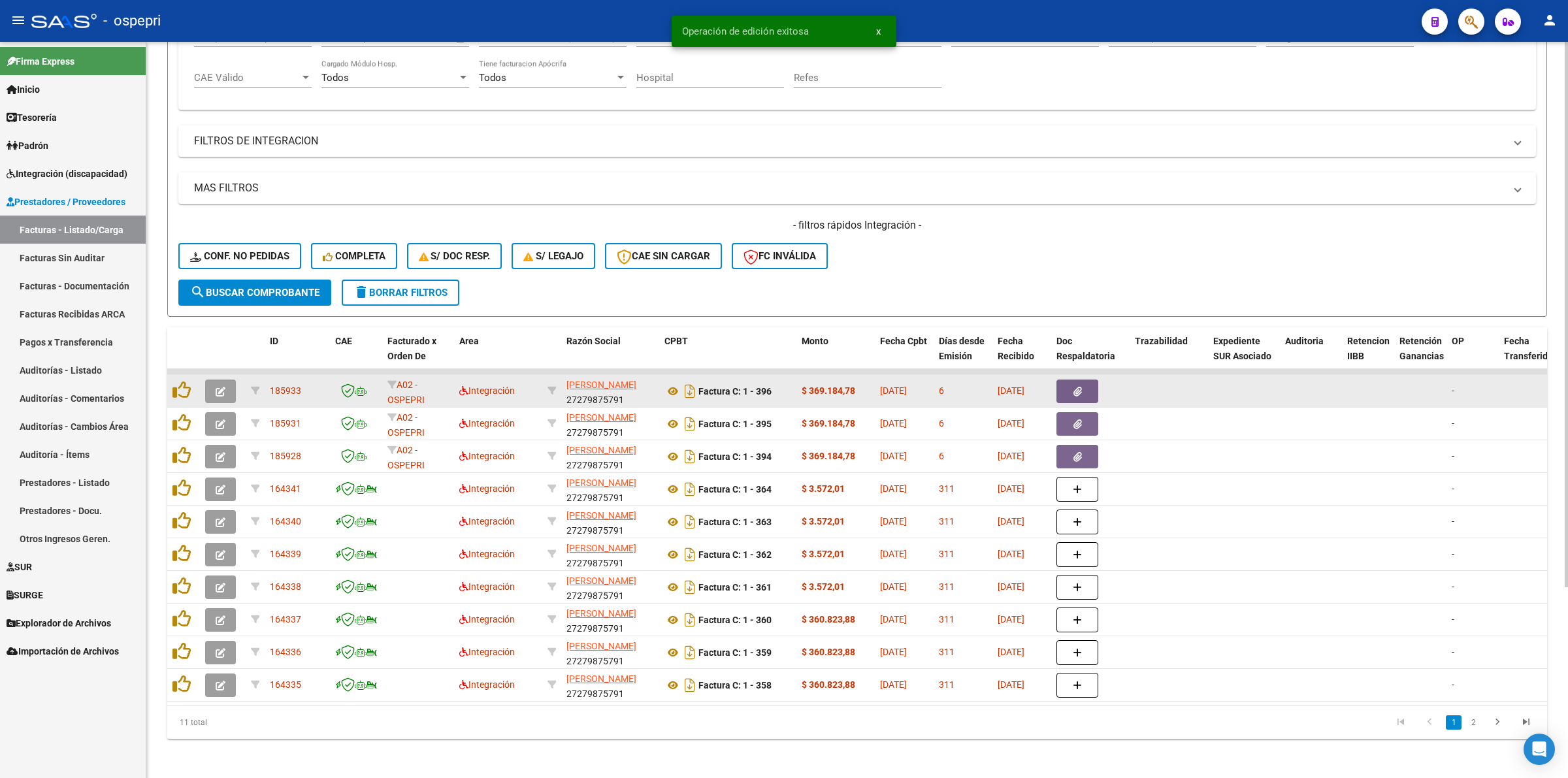
click at [224, 379] on button "button" at bounding box center [221, 391] width 31 height 24
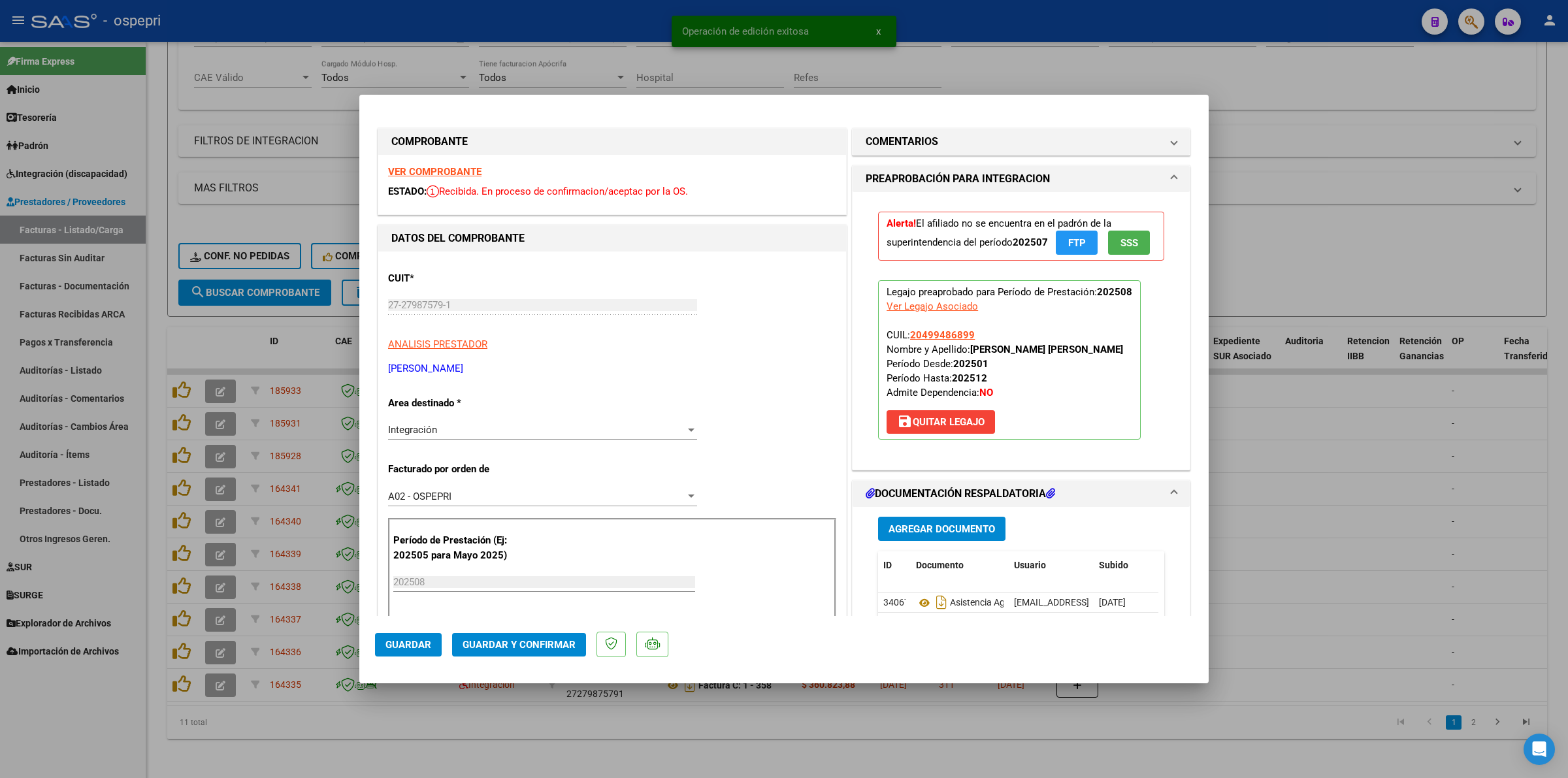
drag, startPoint x: 423, startPoint y: 178, endPoint x: 426, endPoint y: 171, distance: 7.6
click at [424, 177] on div "VER COMPROBANTE ESTADO: Recibida. En proceso de confirmacion/aceptac por la OS." at bounding box center [613, 184] width 468 height 59
click at [426, 171] on strong "VER COMPROBANTE" at bounding box center [434, 171] width 93 height 11
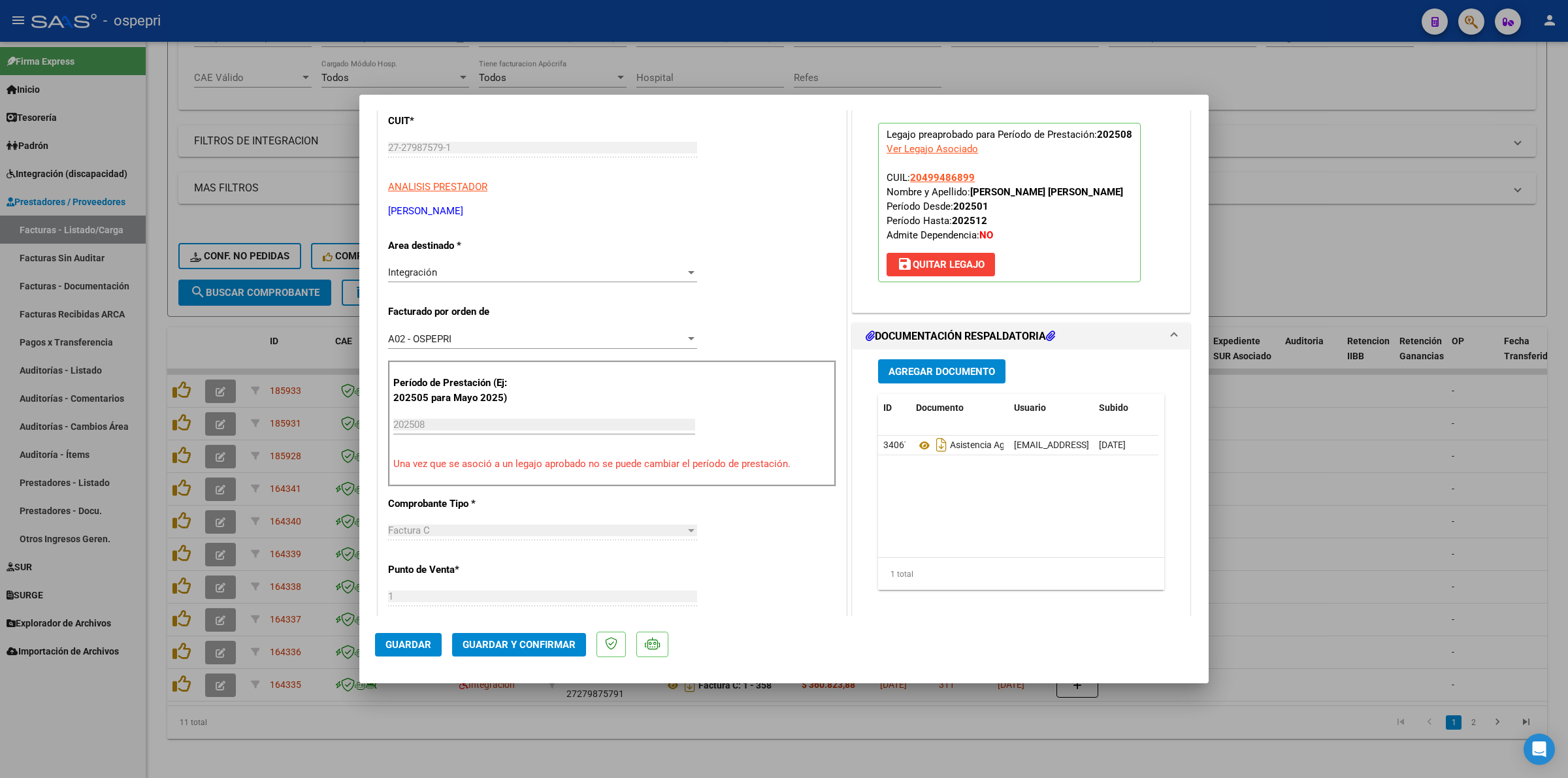
scroll to position [163, 0]
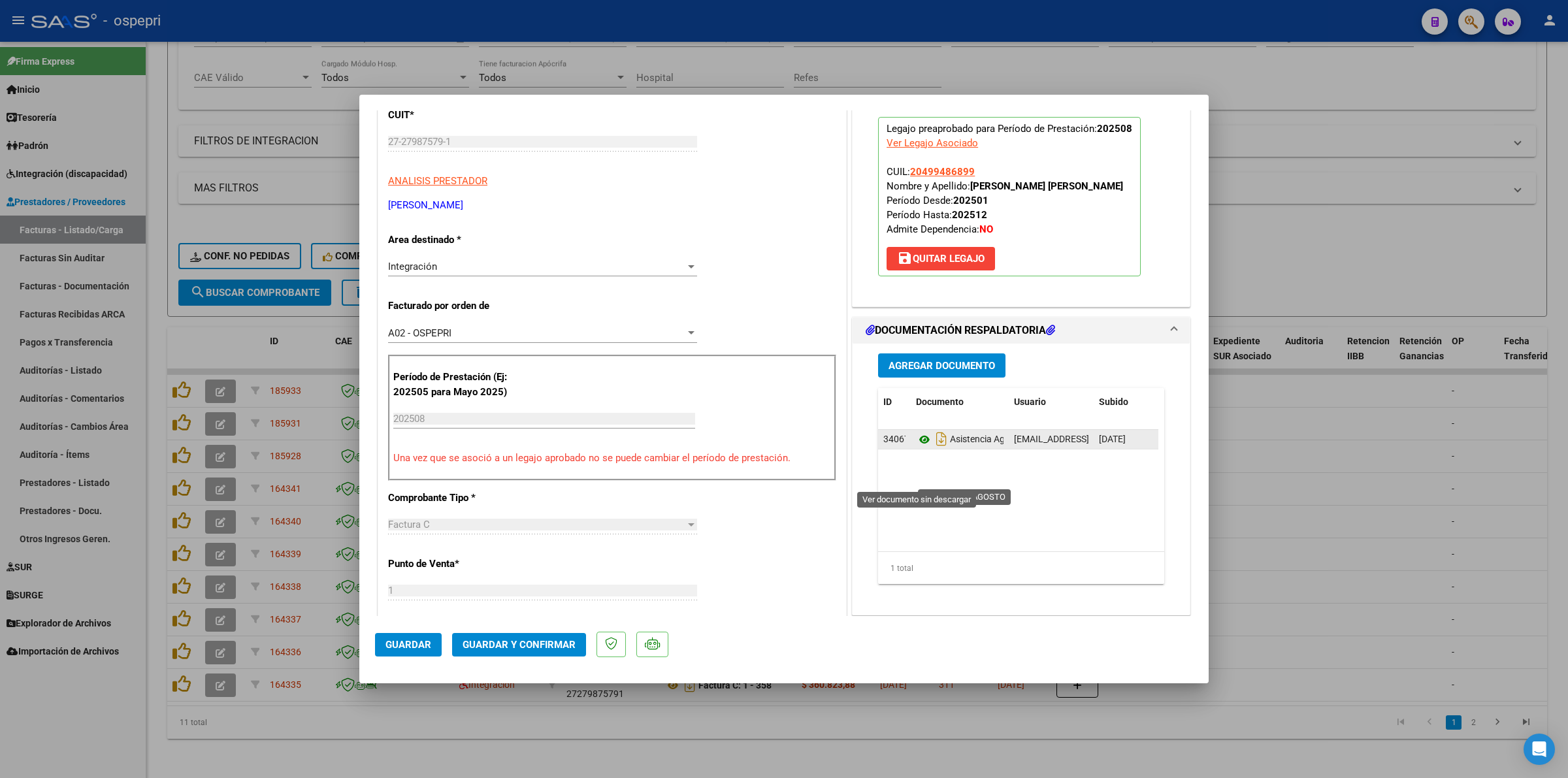
click at [916, 448] on icon at bounding box center [924, 439] width 17 height 15
click at [526, 644] on span "Guardar y Confirmar" at bounding box center [519, 644] width 113 height 11
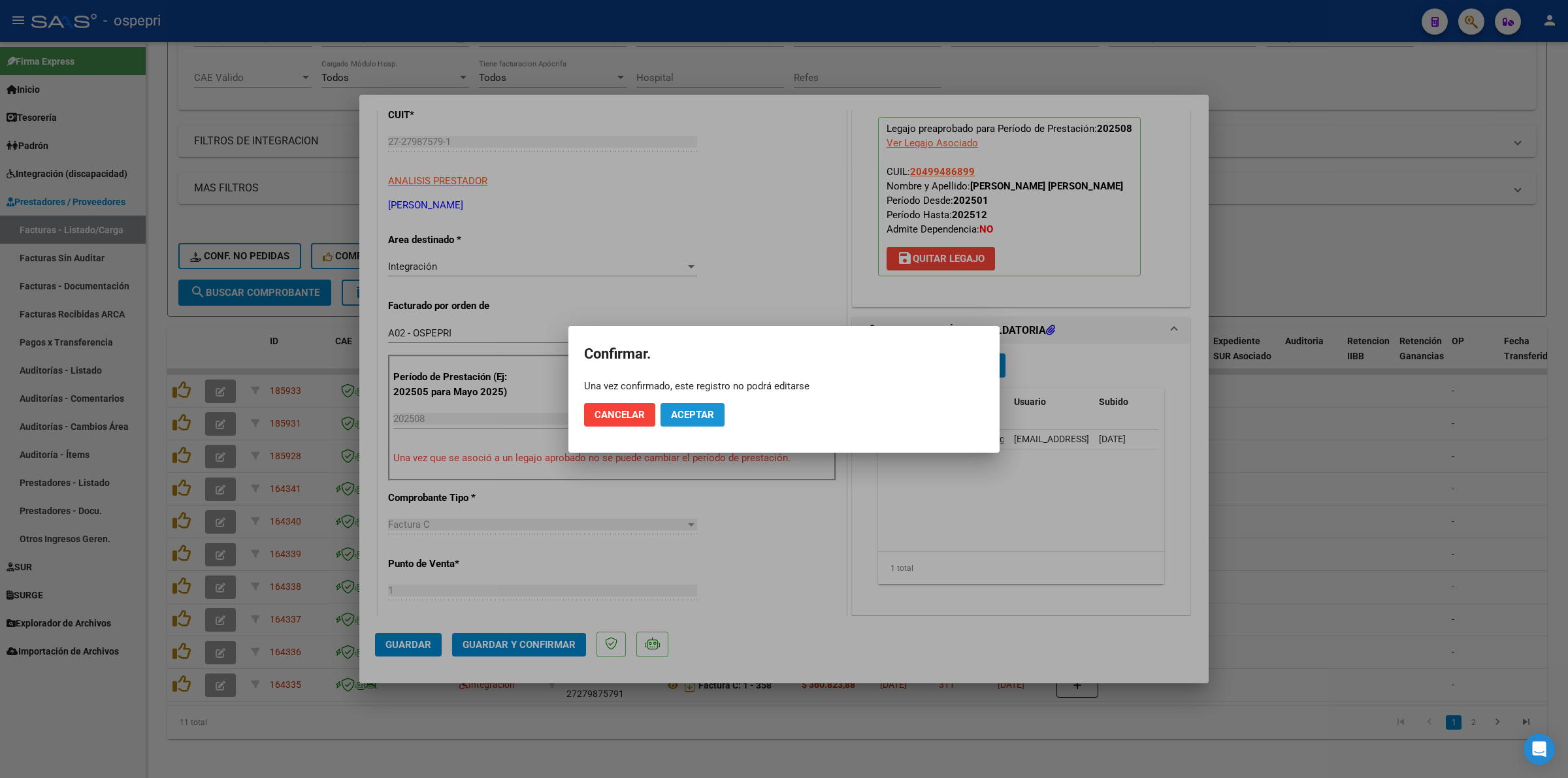
click at [684, 415] on span "Aceptar" at bounding box center [693, 414] width 43 height 11
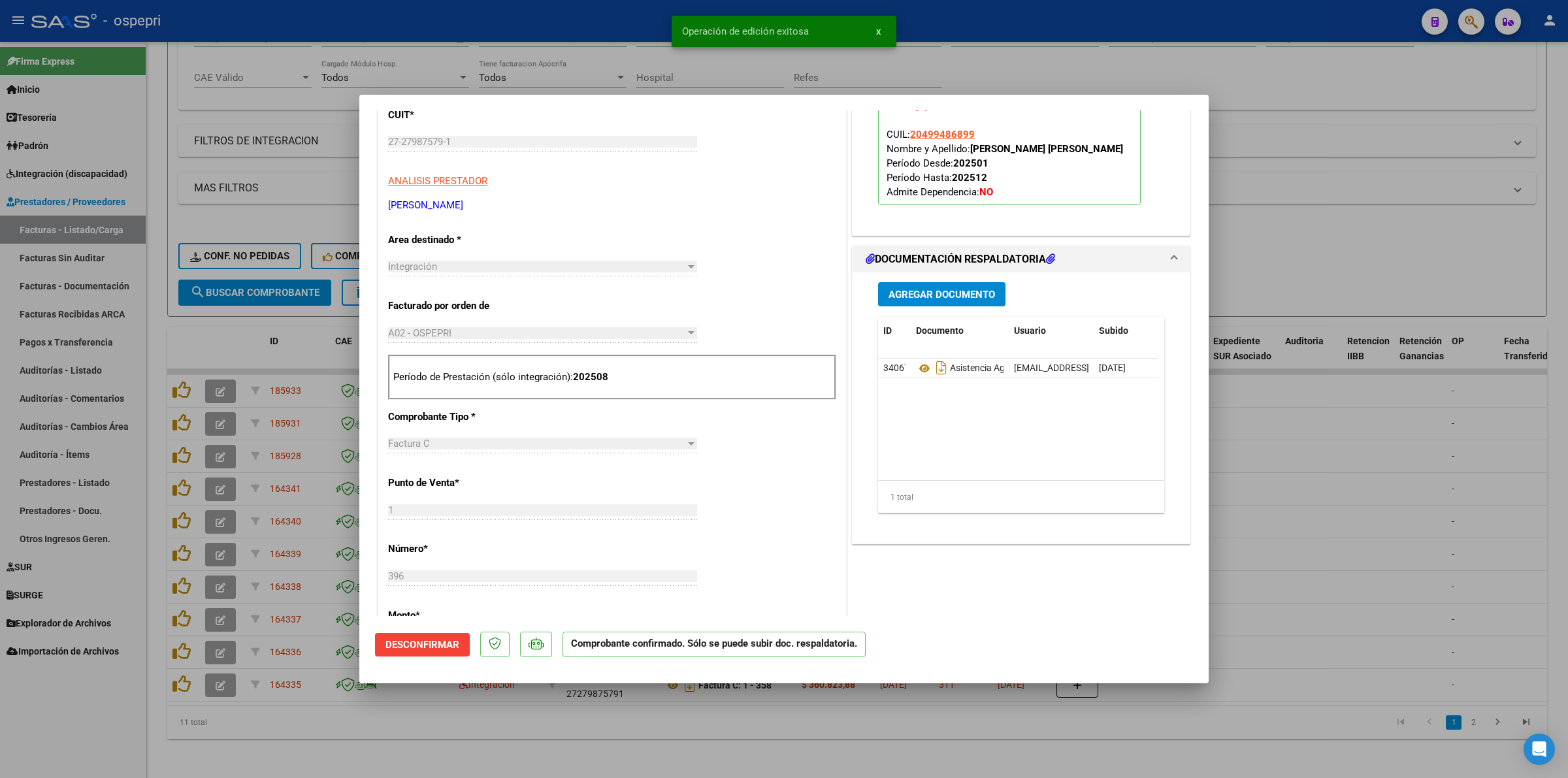
type input "$ 0,00"
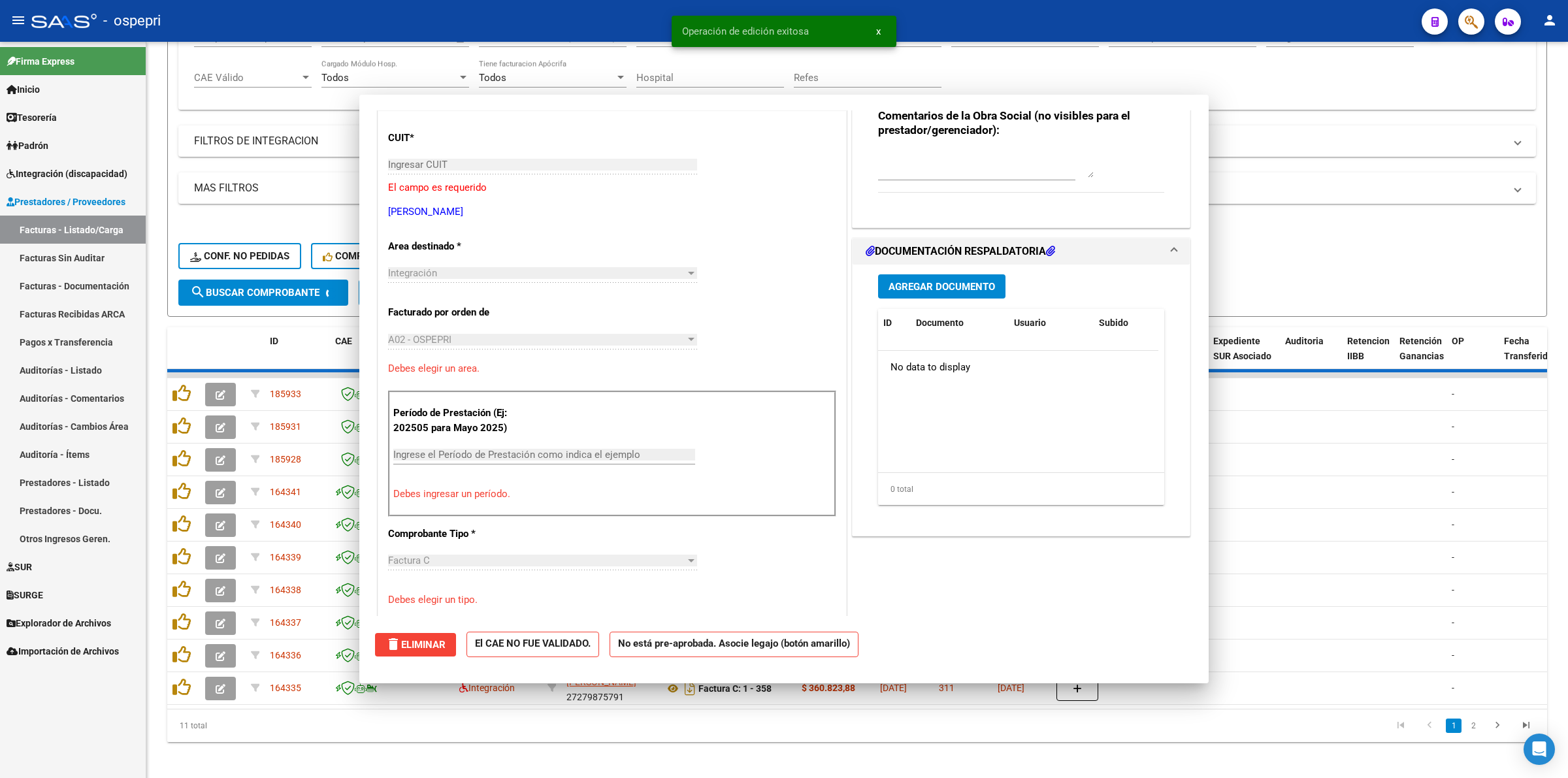
scroll to position [0, 0]
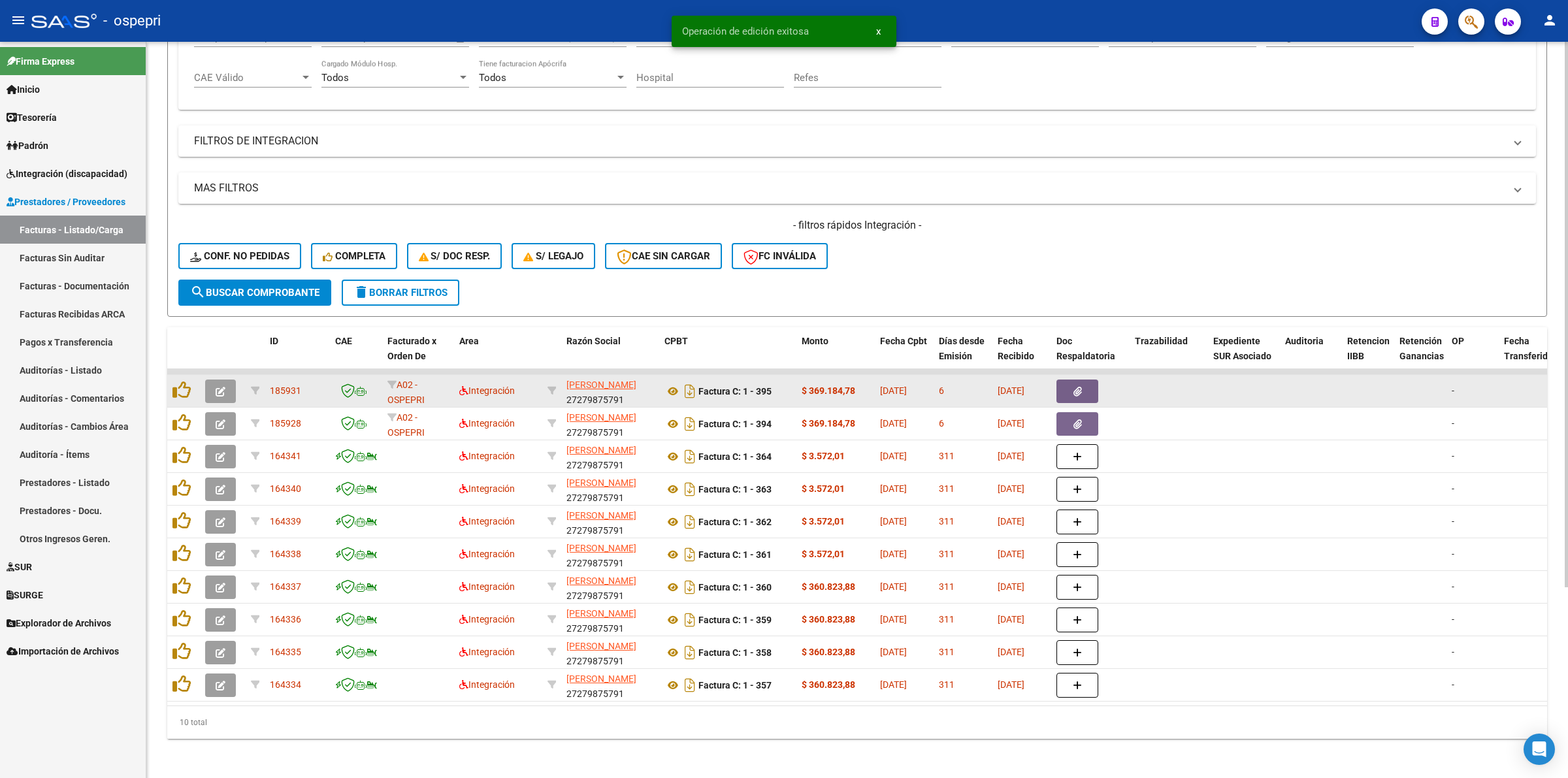
click at [226, 383] on button "button" at bounding box center [221, 391] width 31 height 24
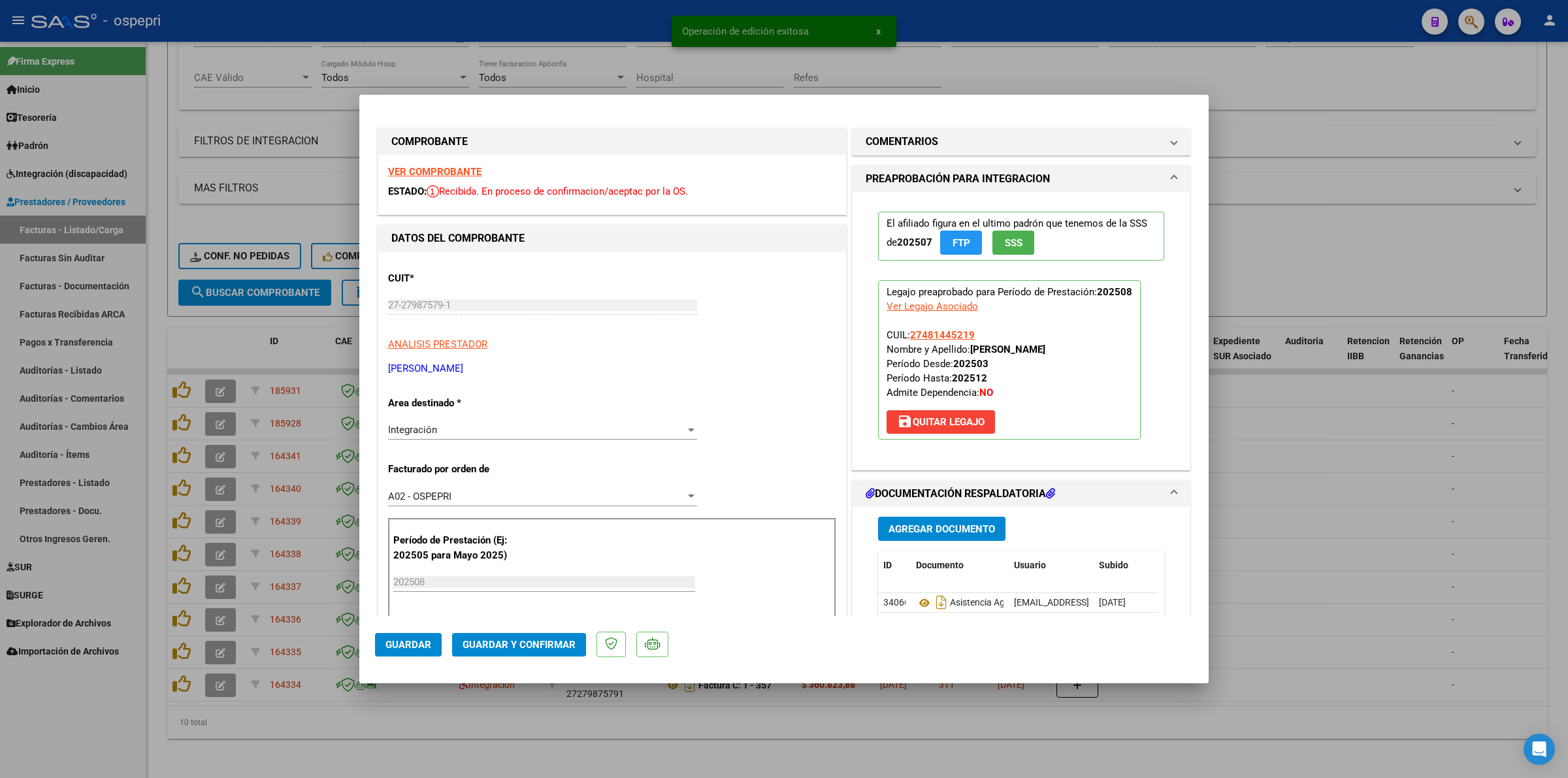
click at [420, 167] on strong "VER COMPROBANTE" at bounding box center [434, 171] width 93 height 11
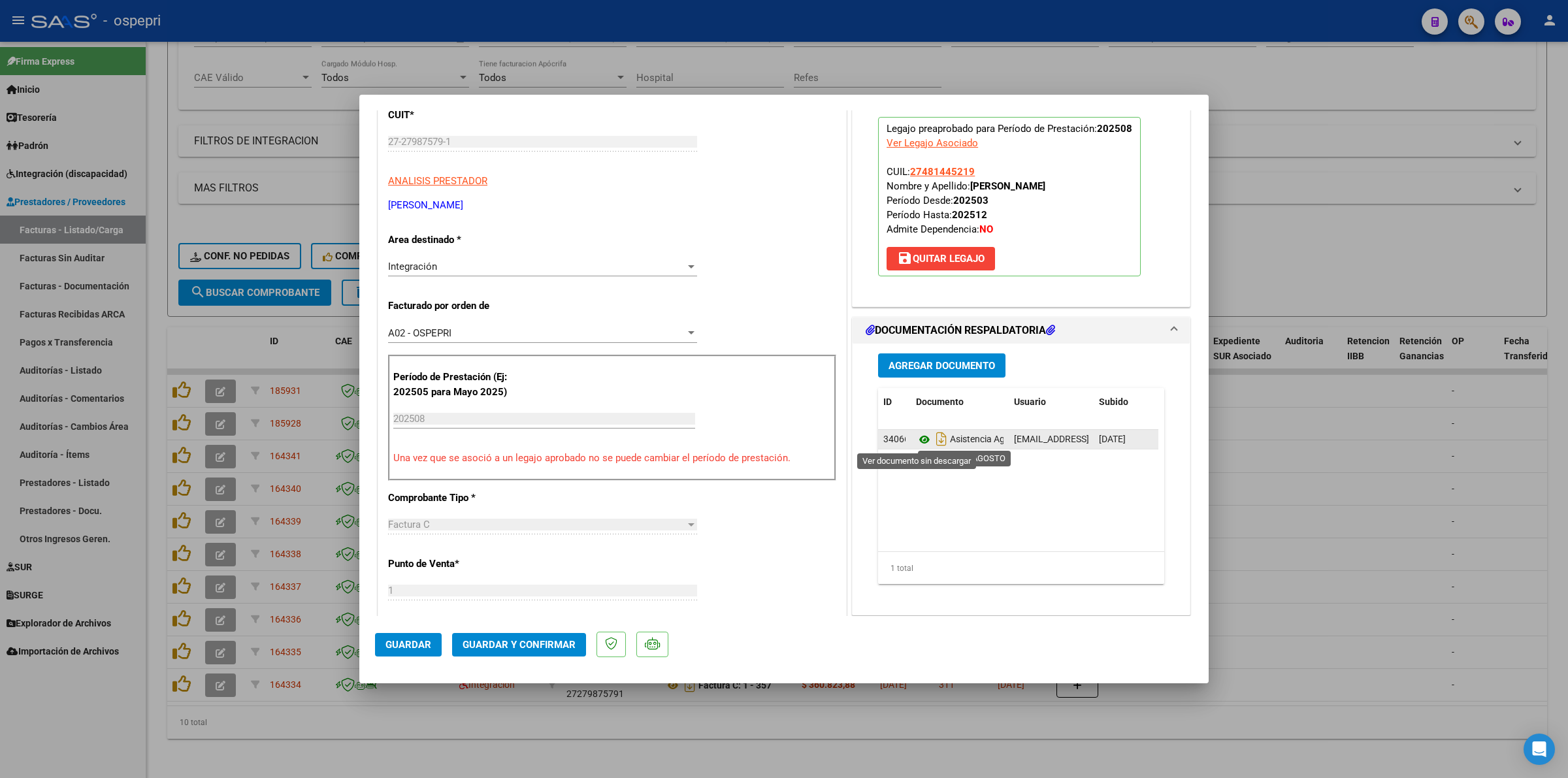
click at [916, 439] on icon at bounding box center [924, 439] width 17 height 15
click at [512, 644] on span "Guardar y Confirmar" at bounding box center [519, 644] width 113 height 11
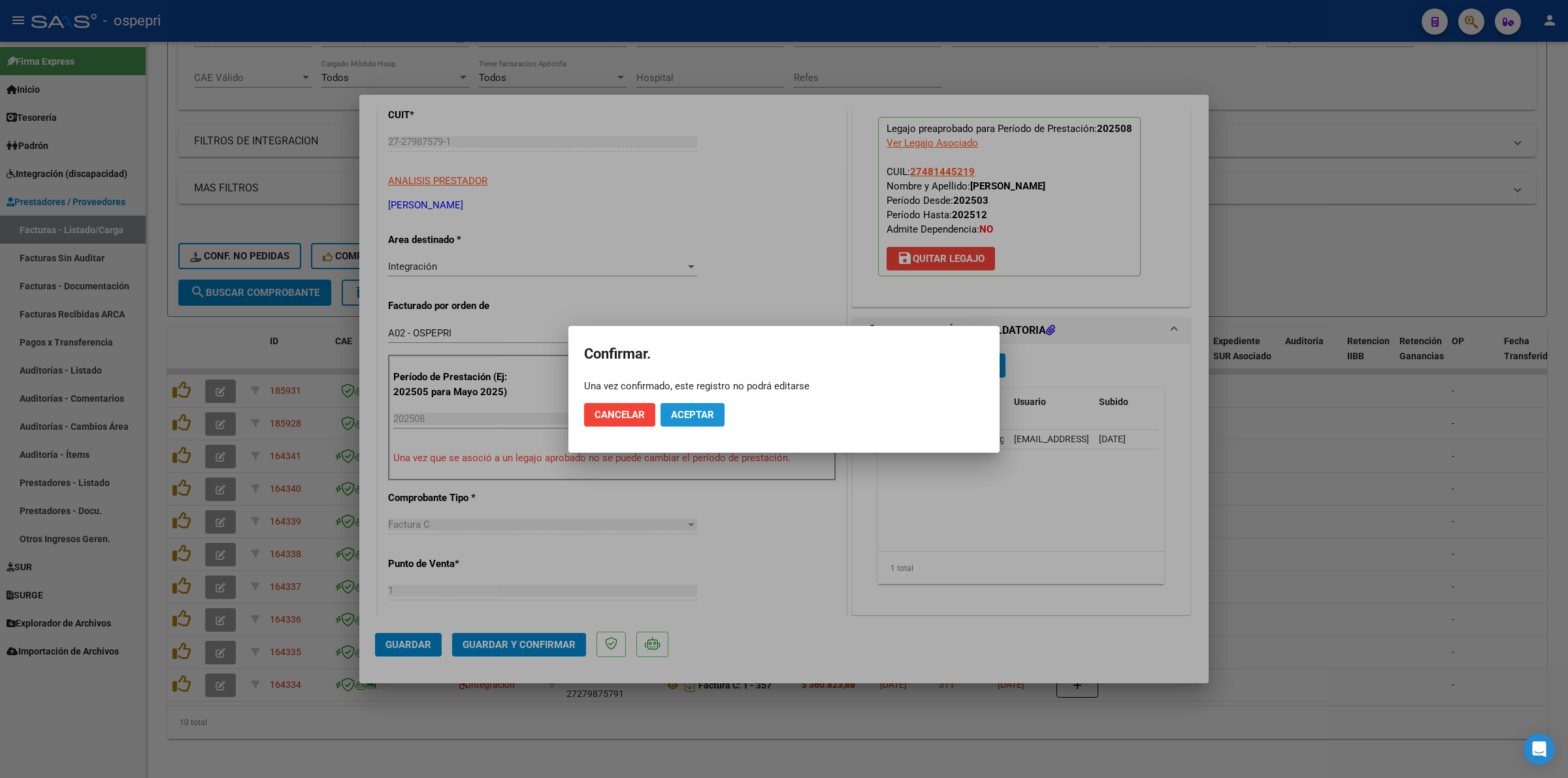
click at [693, 409] on span "Aceptar" at bounding box center [693, 414] width 43 height 11
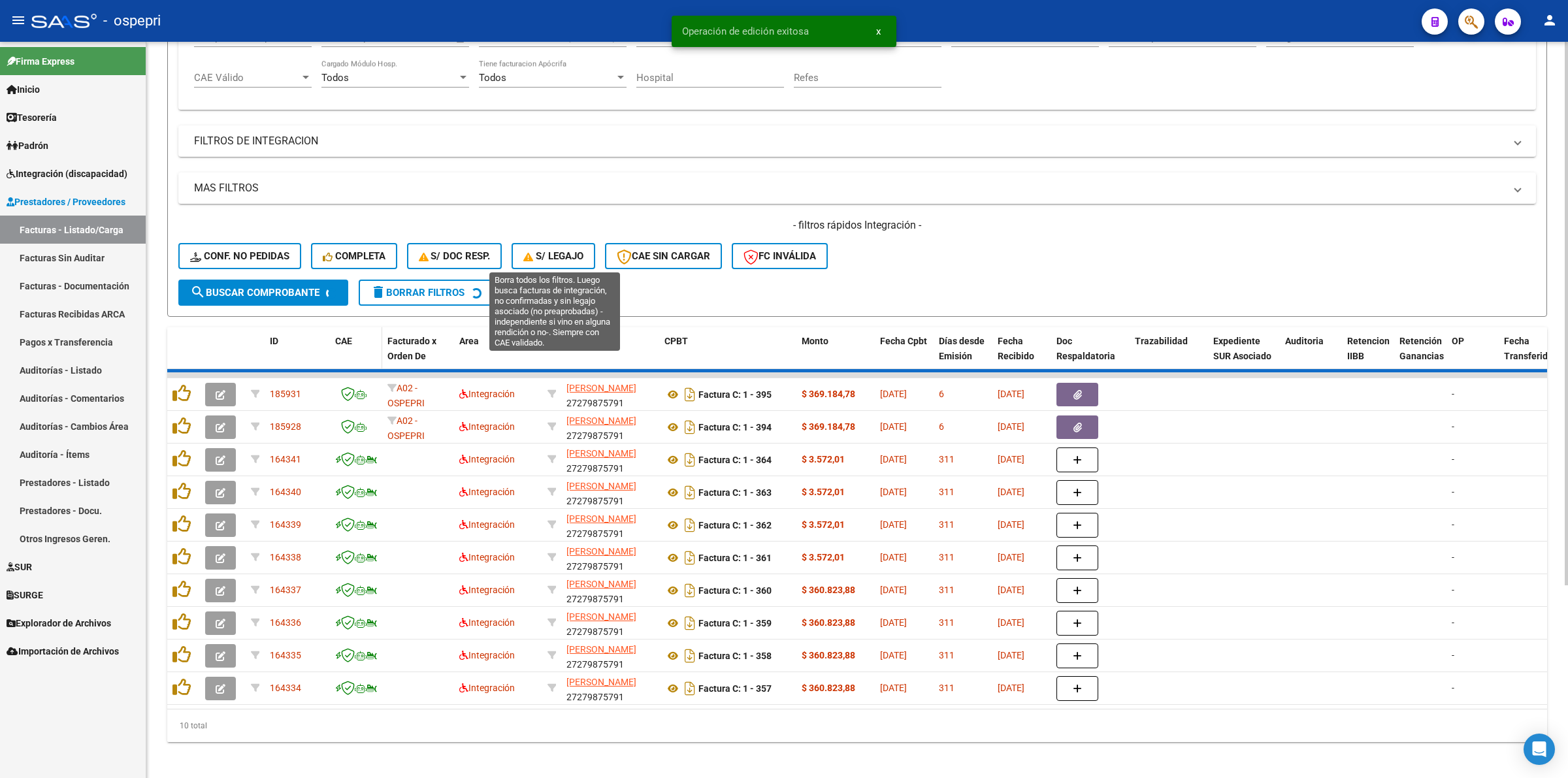
scroll to position [224, 0]
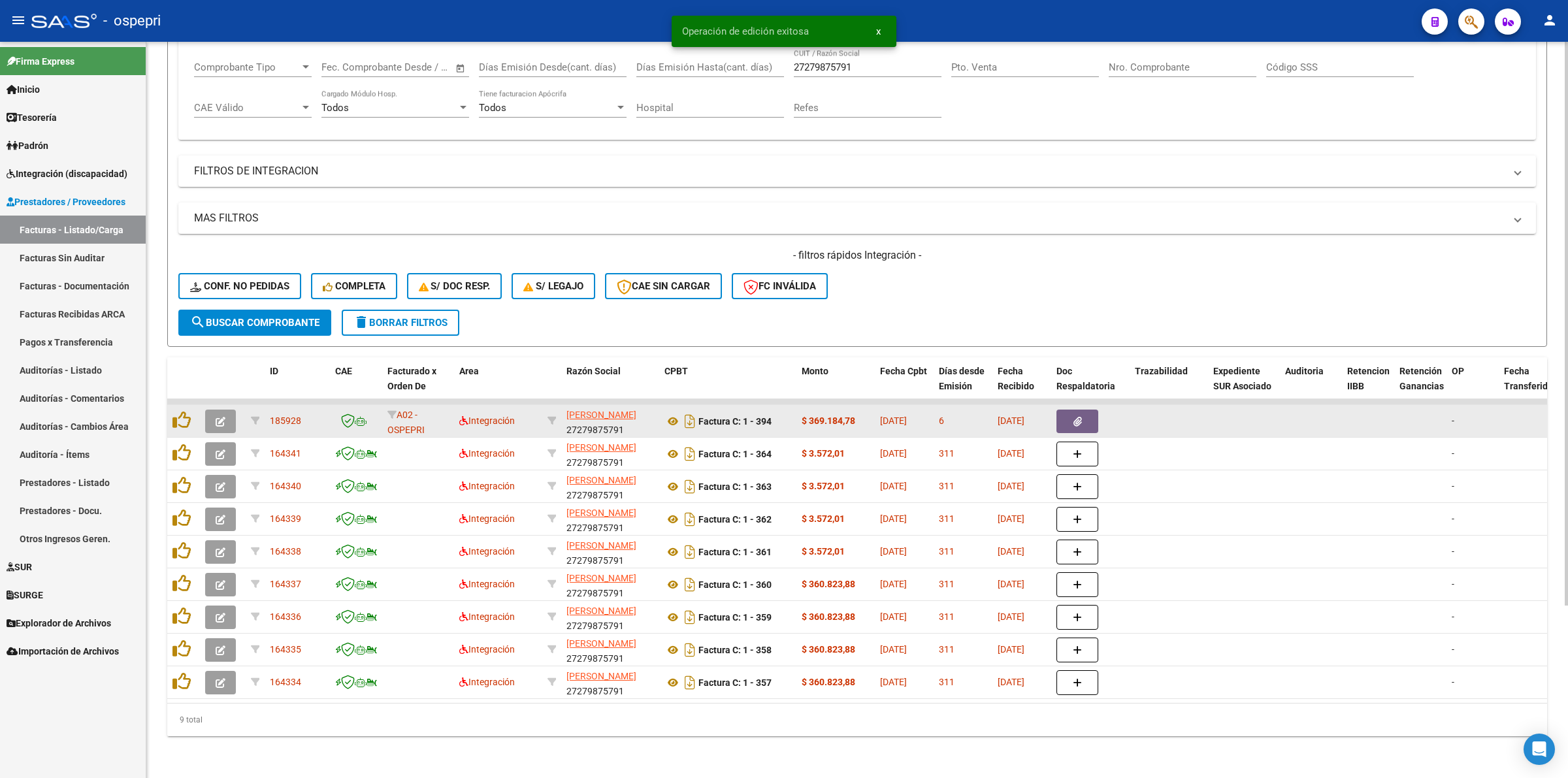
click at [231, 410] on button "button" at bounding box center [221, 421] width 31 height 24
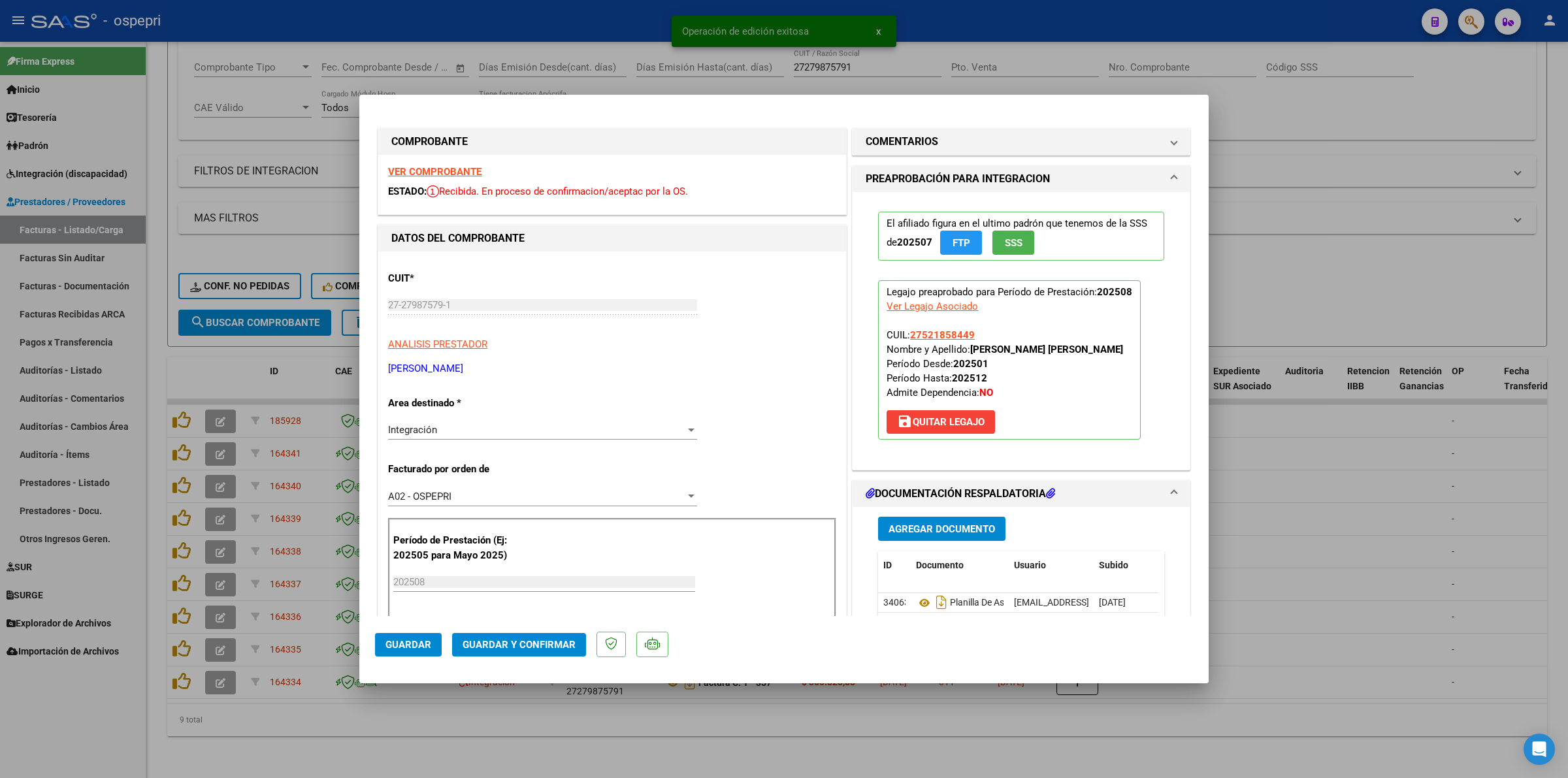
click at [420, 169] on strong "VER COMPROBANTE" at bounding box center [434, 171] width 93 height 11
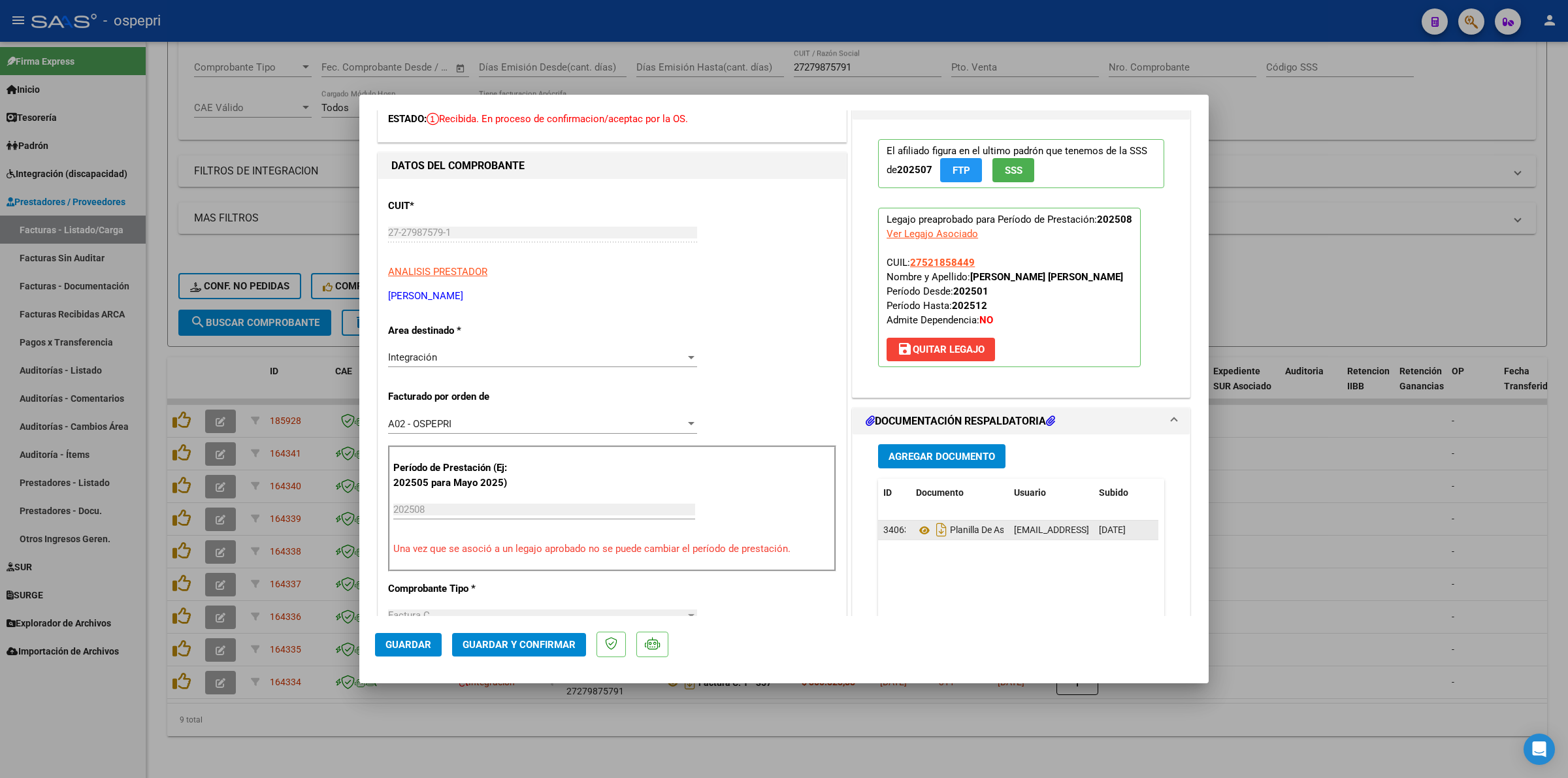
scroll to position [81, 0]
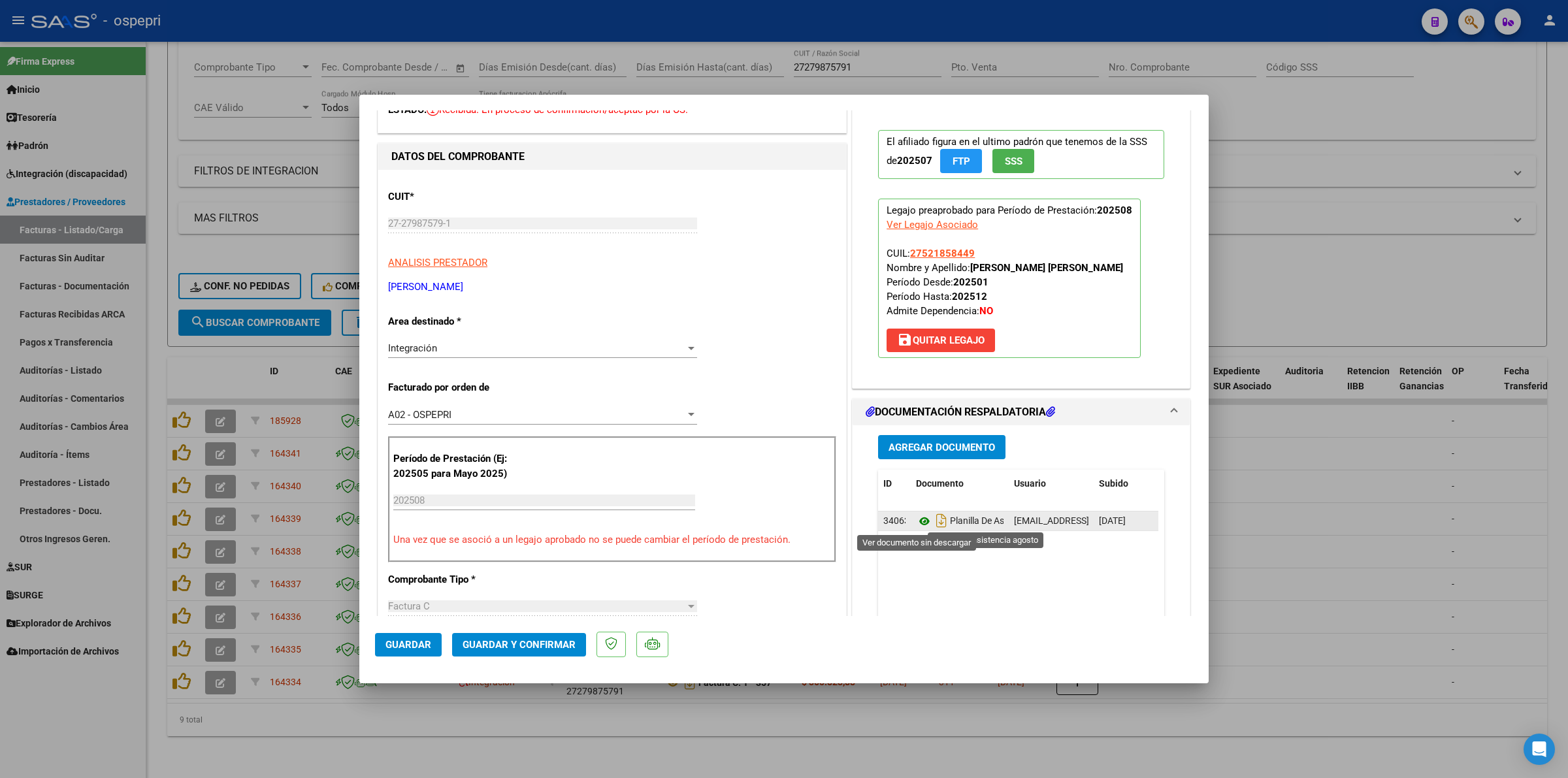
click at [916, 518] on icon at bounding box center [924, 521] width 17 height 15
click at [534, 639] on span "Guardar y Confirmar" at bounding box center [519, 644] width 113 height 11
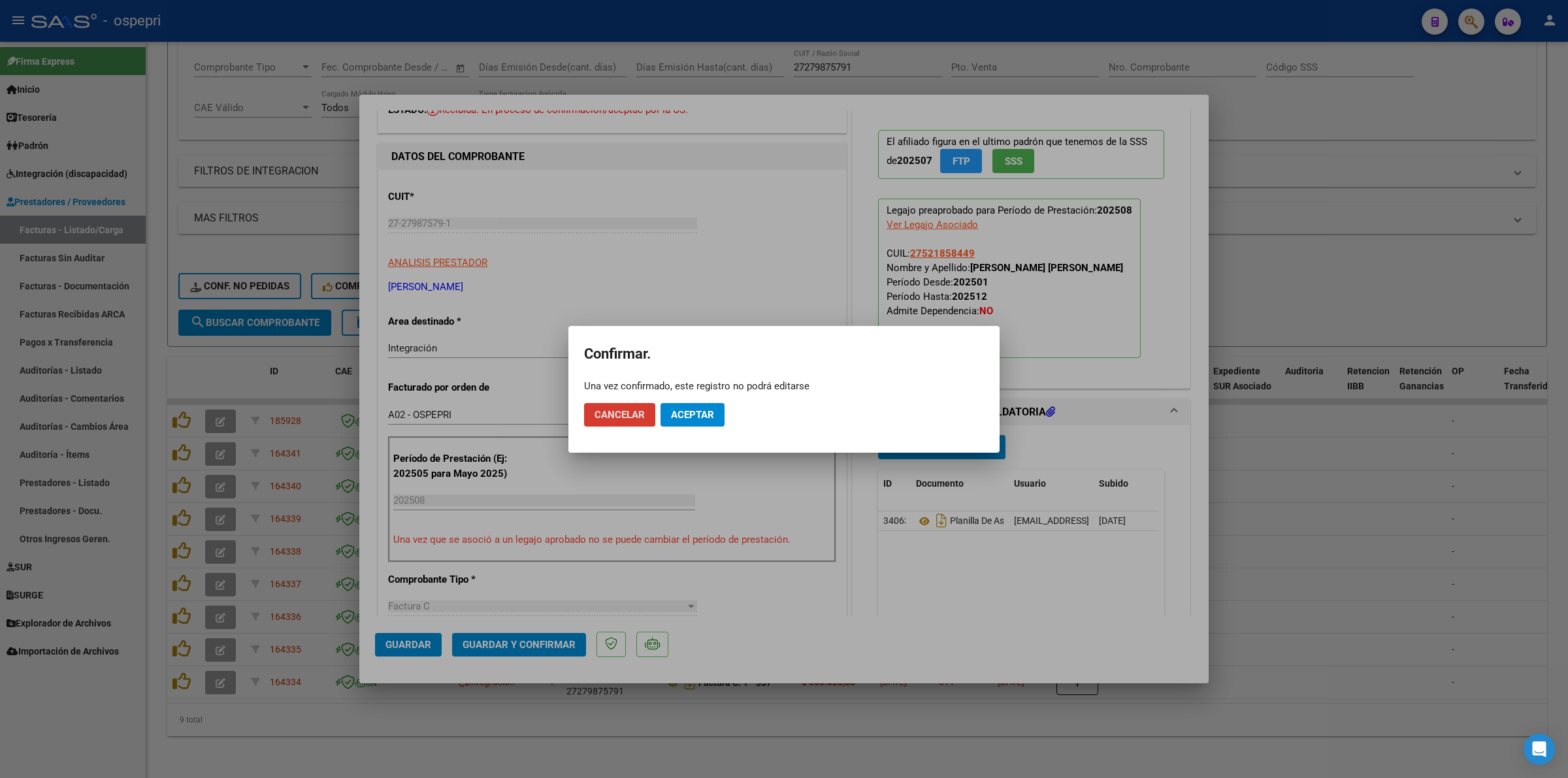
click at [699, 412] on span "Aceptar" at bounding box center [693, 414] width 43 height 11
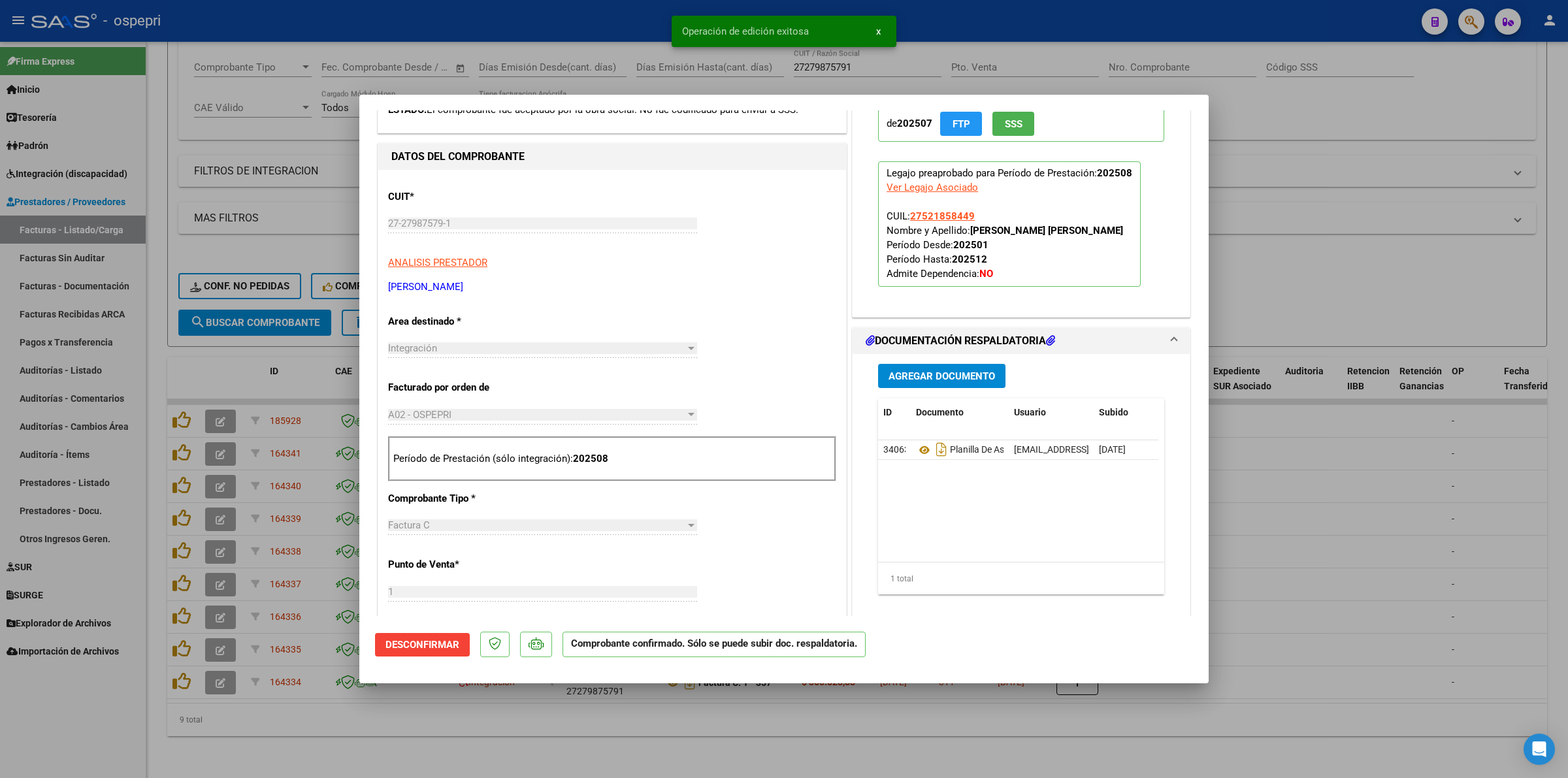
type input "$ 0,00"
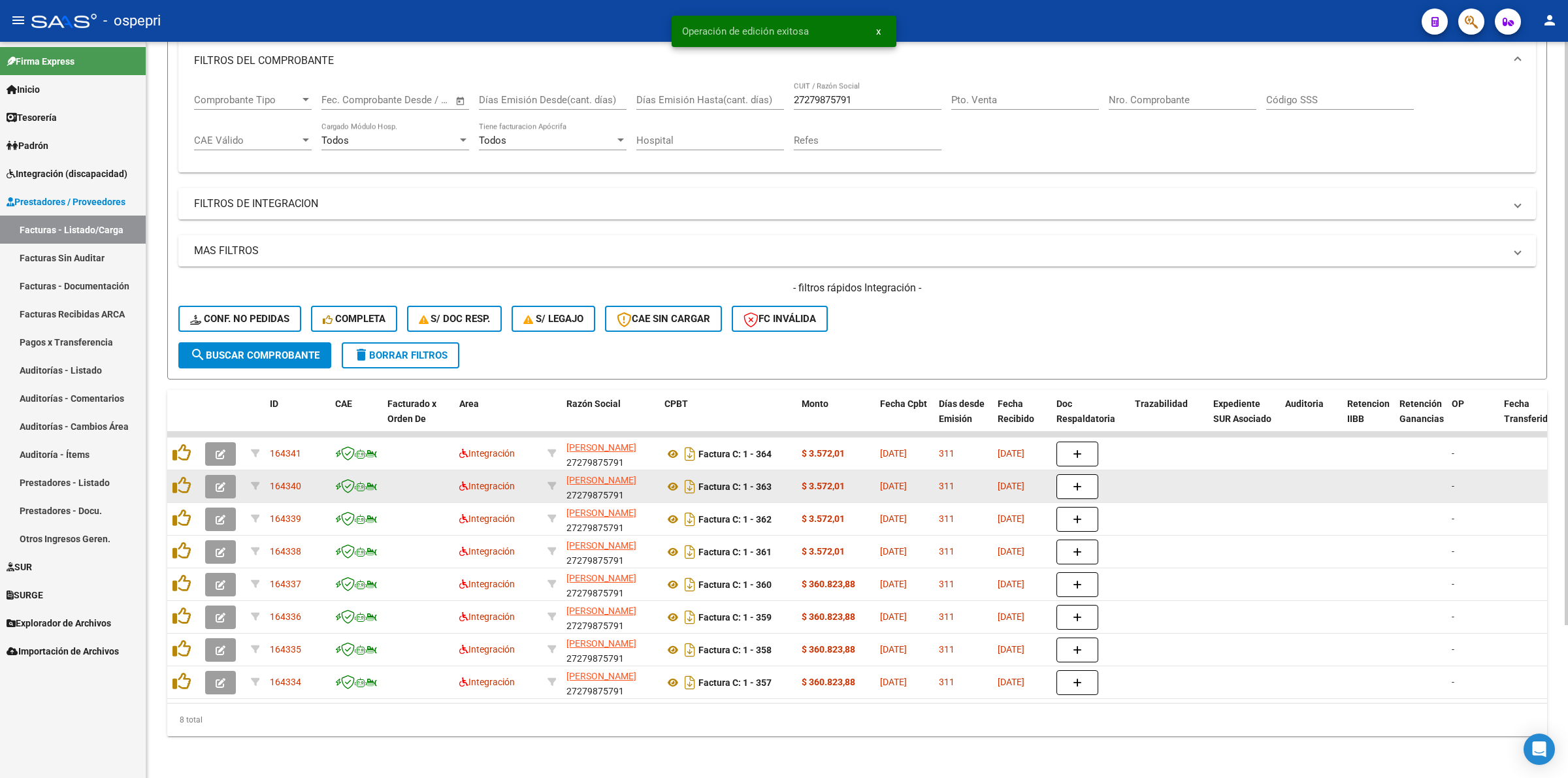
scroll to position [192, 0]
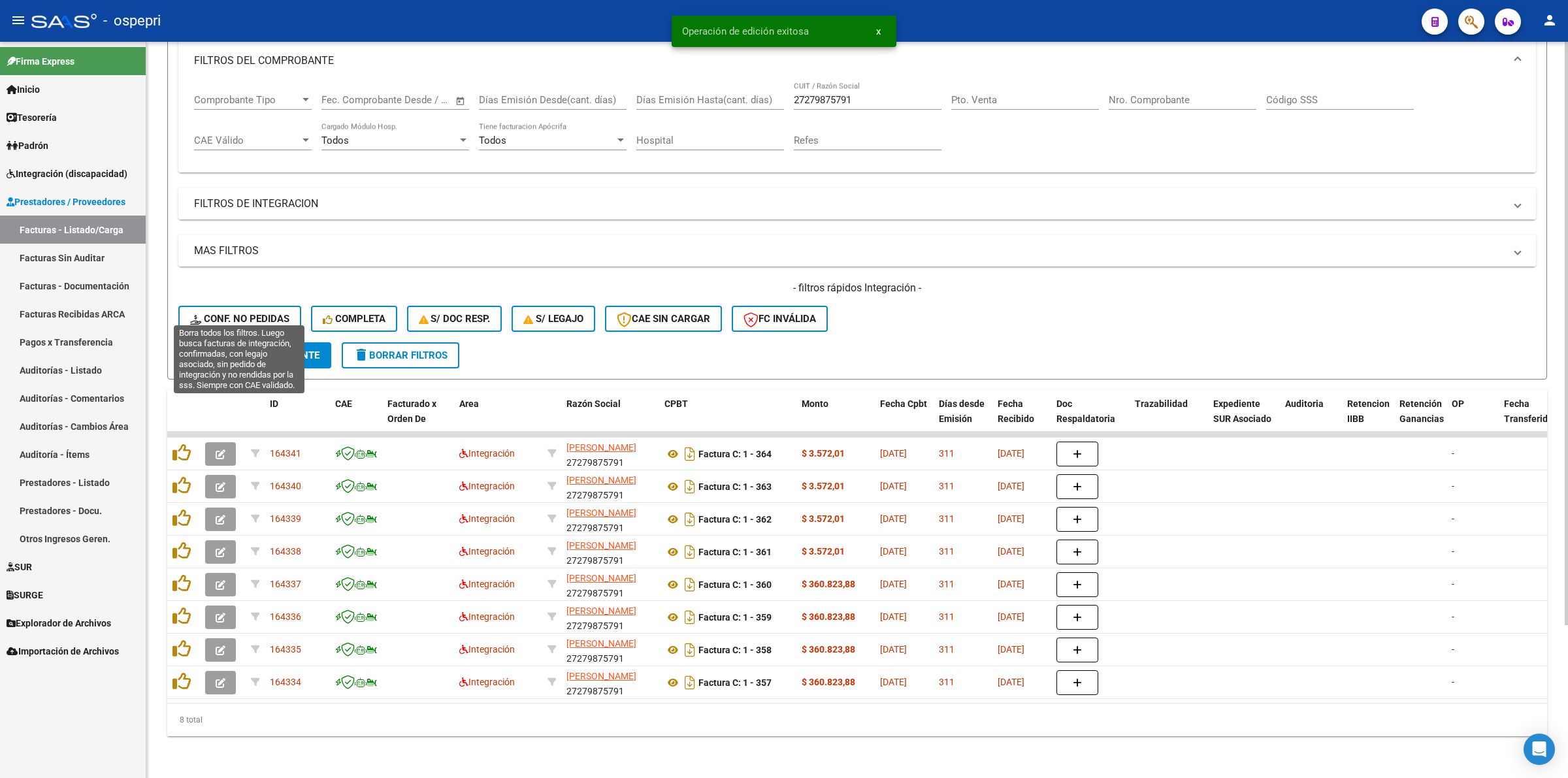
click at [220, 313] on span "Conf. no pedidas" at bounding box center [240, 318] width 100 height 11
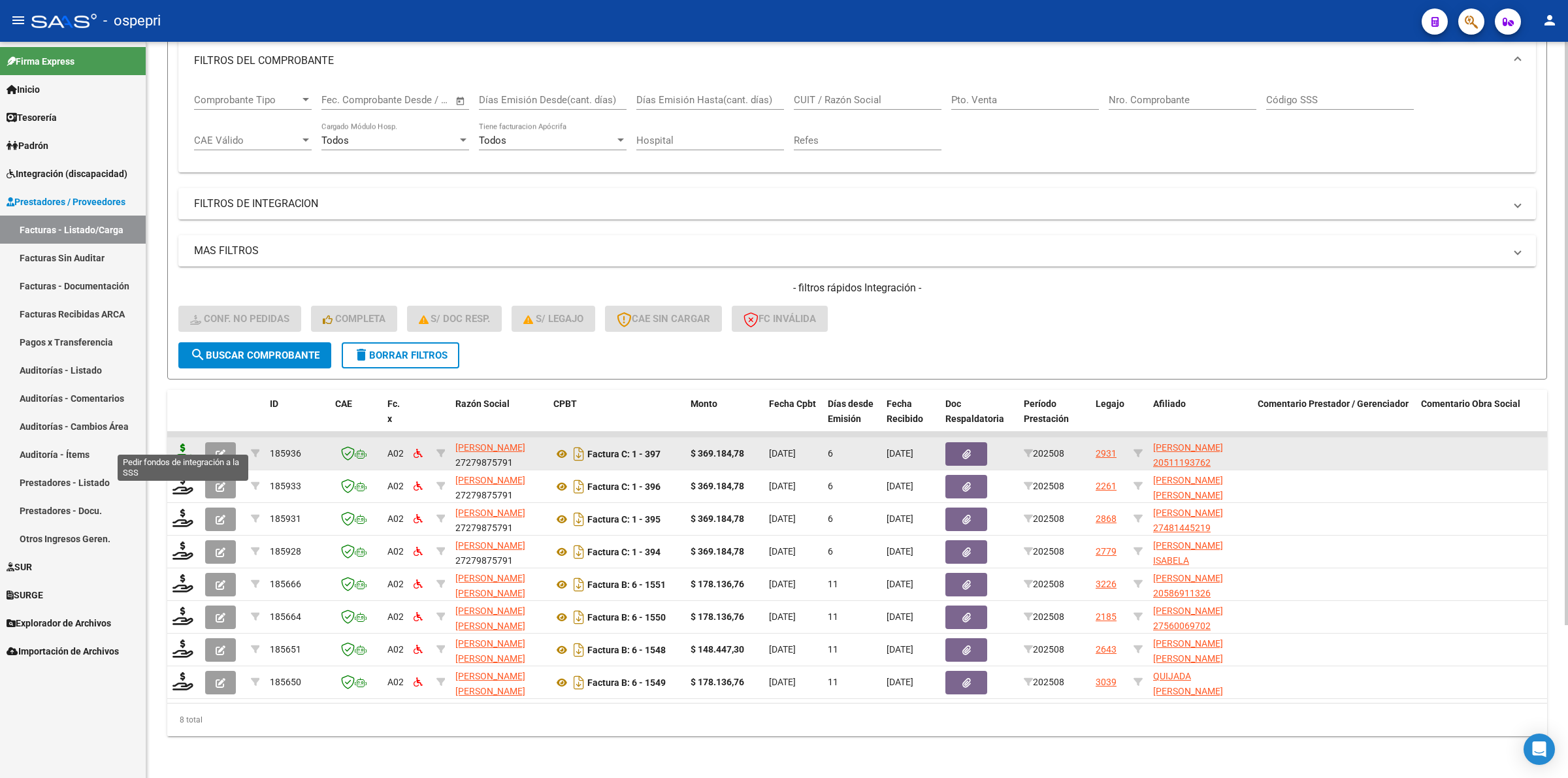
click at [190, 444] on icon at bounding box center [182, 453] width 21 height 18
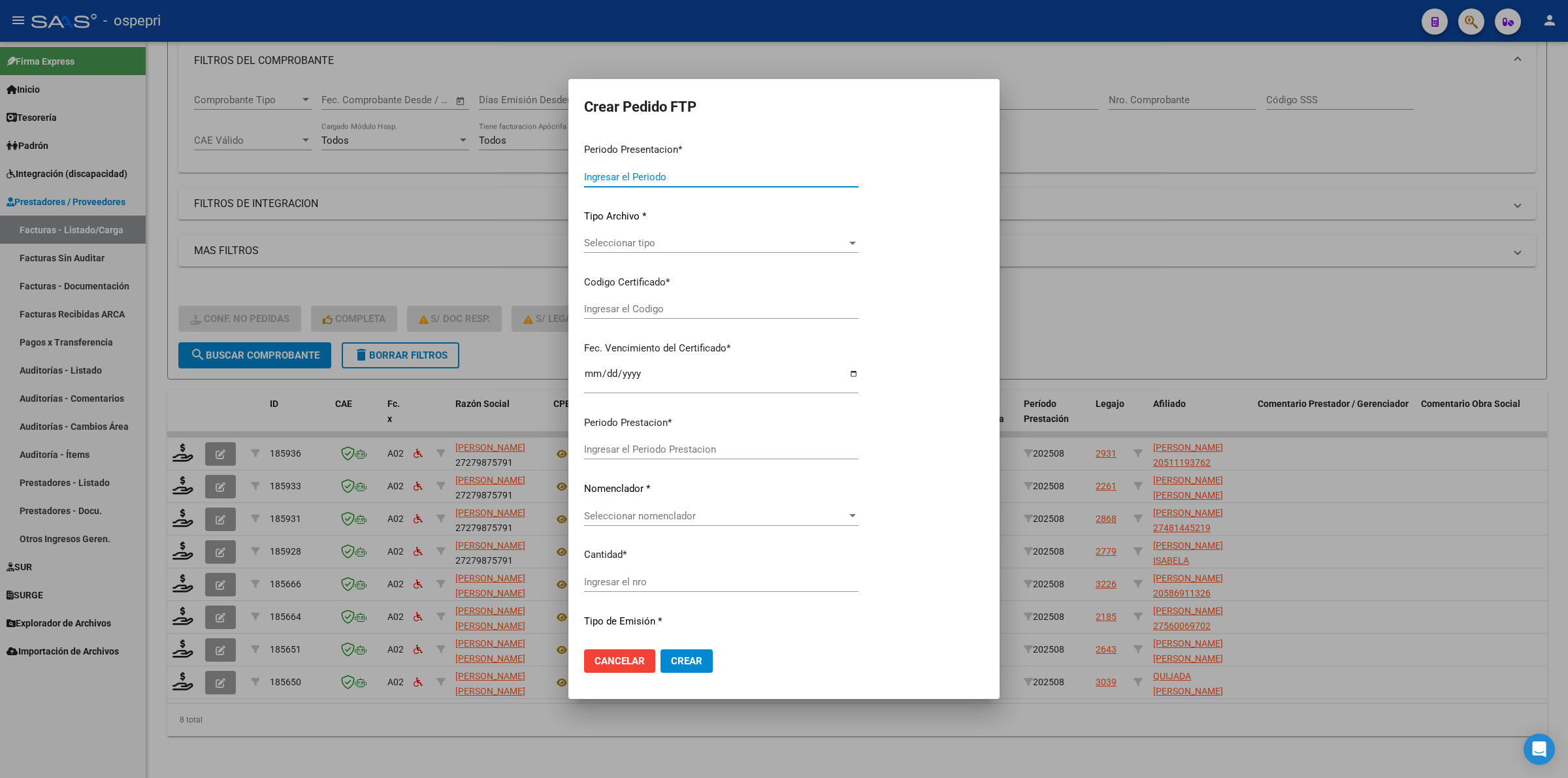
type input "202508"
type input "$ 369.184,78"
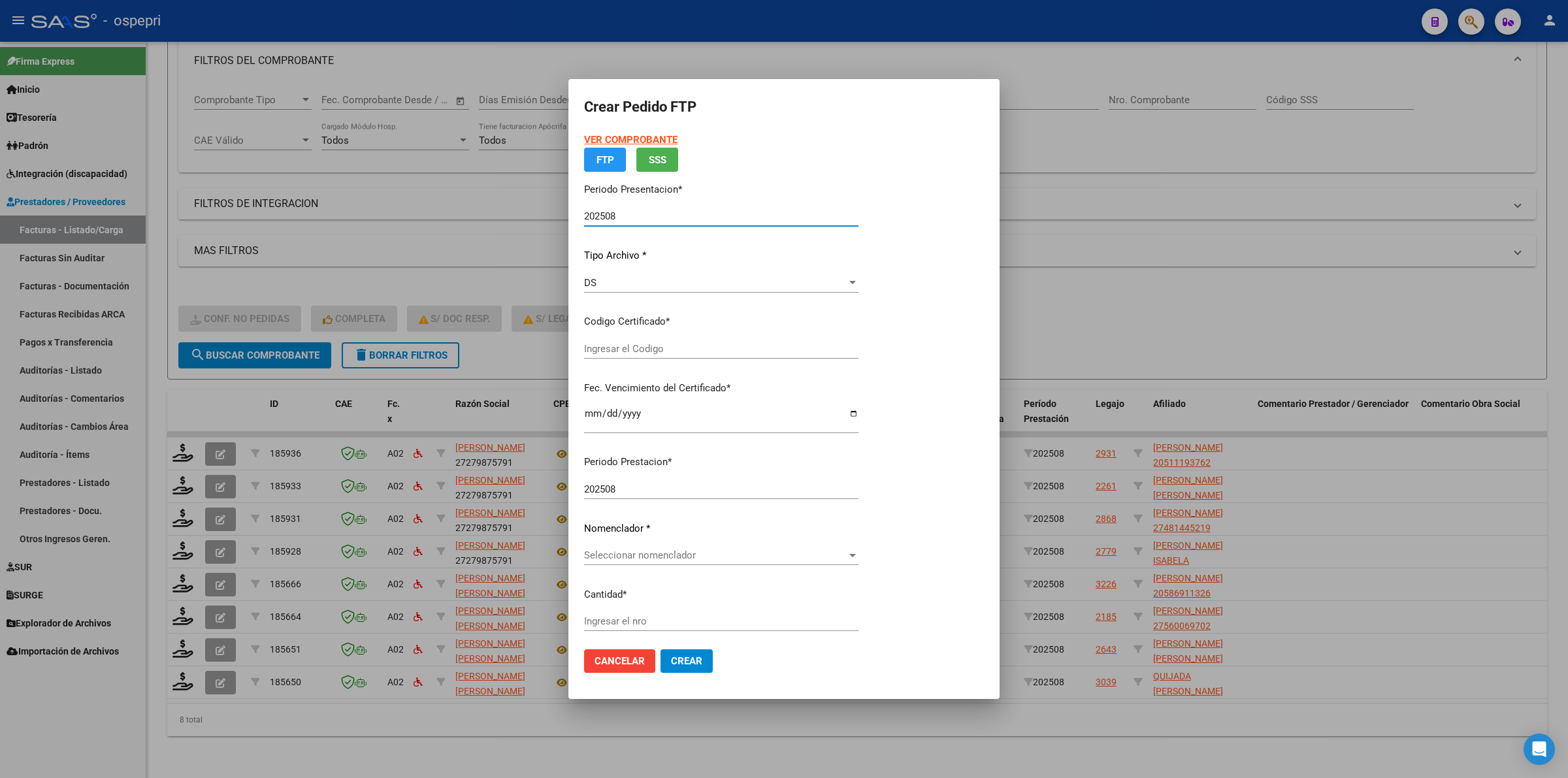
type input "ARG02000511193762017102620221026NQN249"
type input "[DATE]"
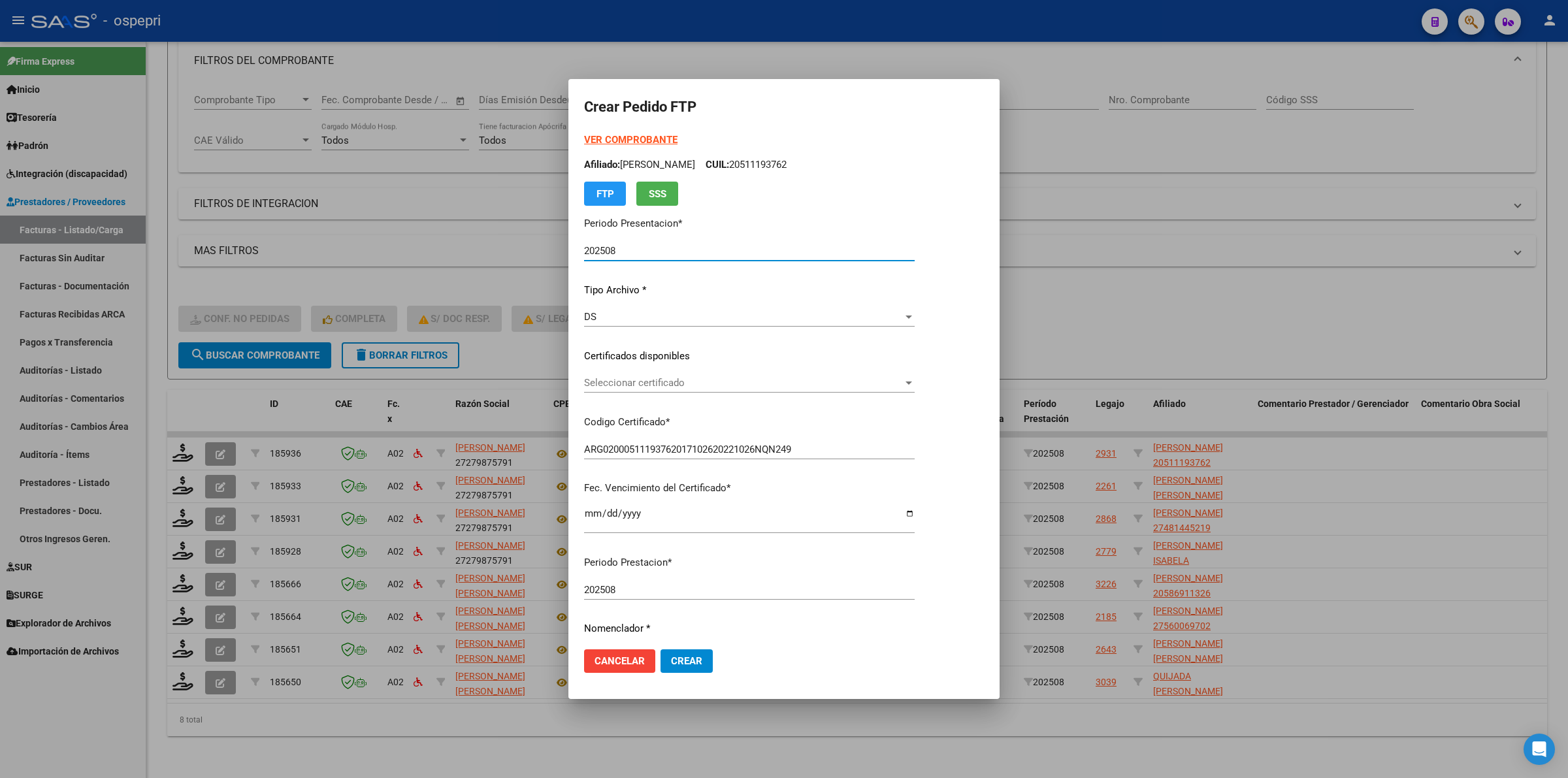
click at [664, 384] on span "Seleccionar certificado" at bounding box center [744, 383] width 319 height 11
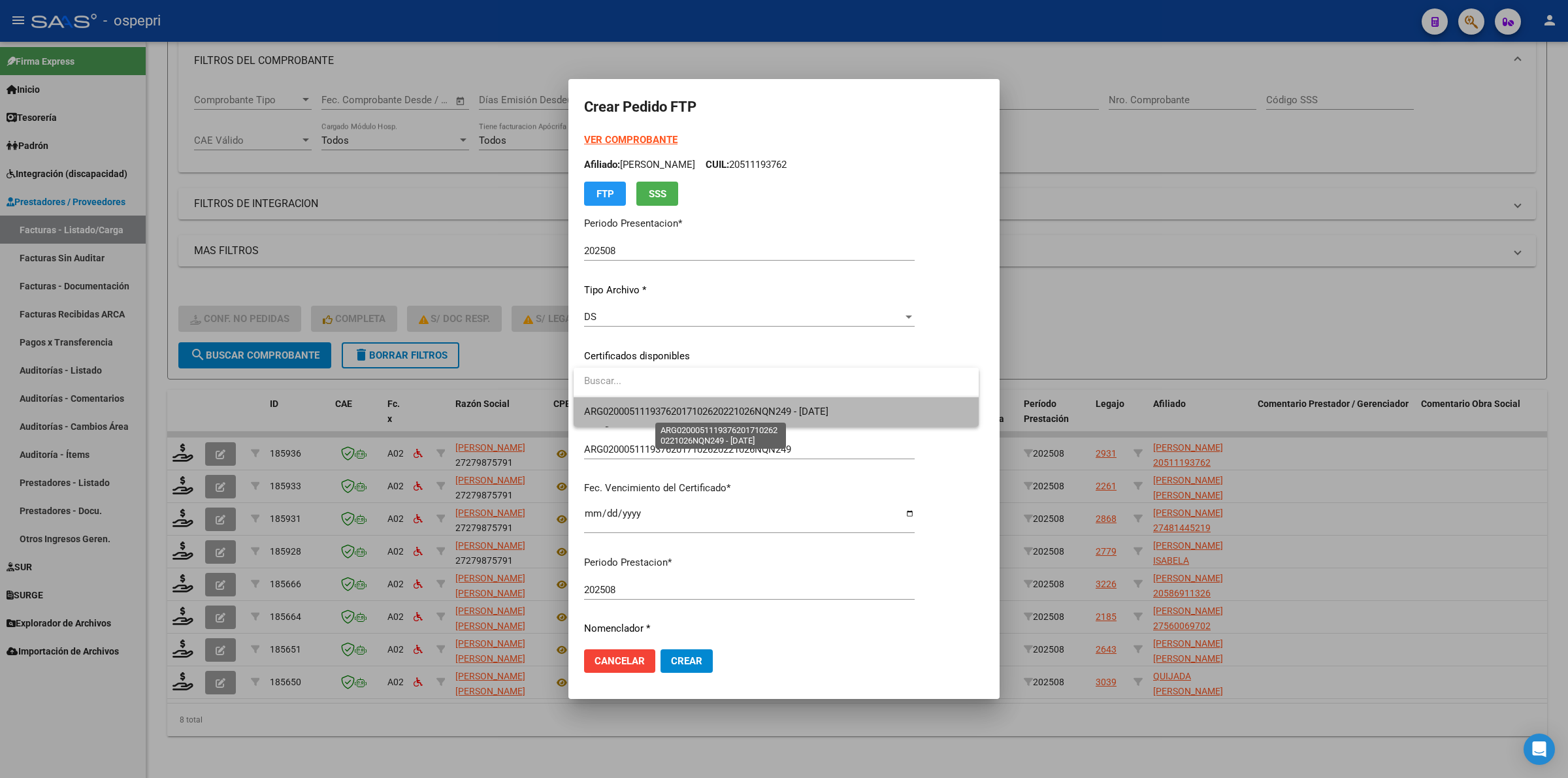
click at [674, 410] on span "ARG02000511193762017102620221026NQN249 - [DATE]" at bounding box center [706, 411] width 244 height 11
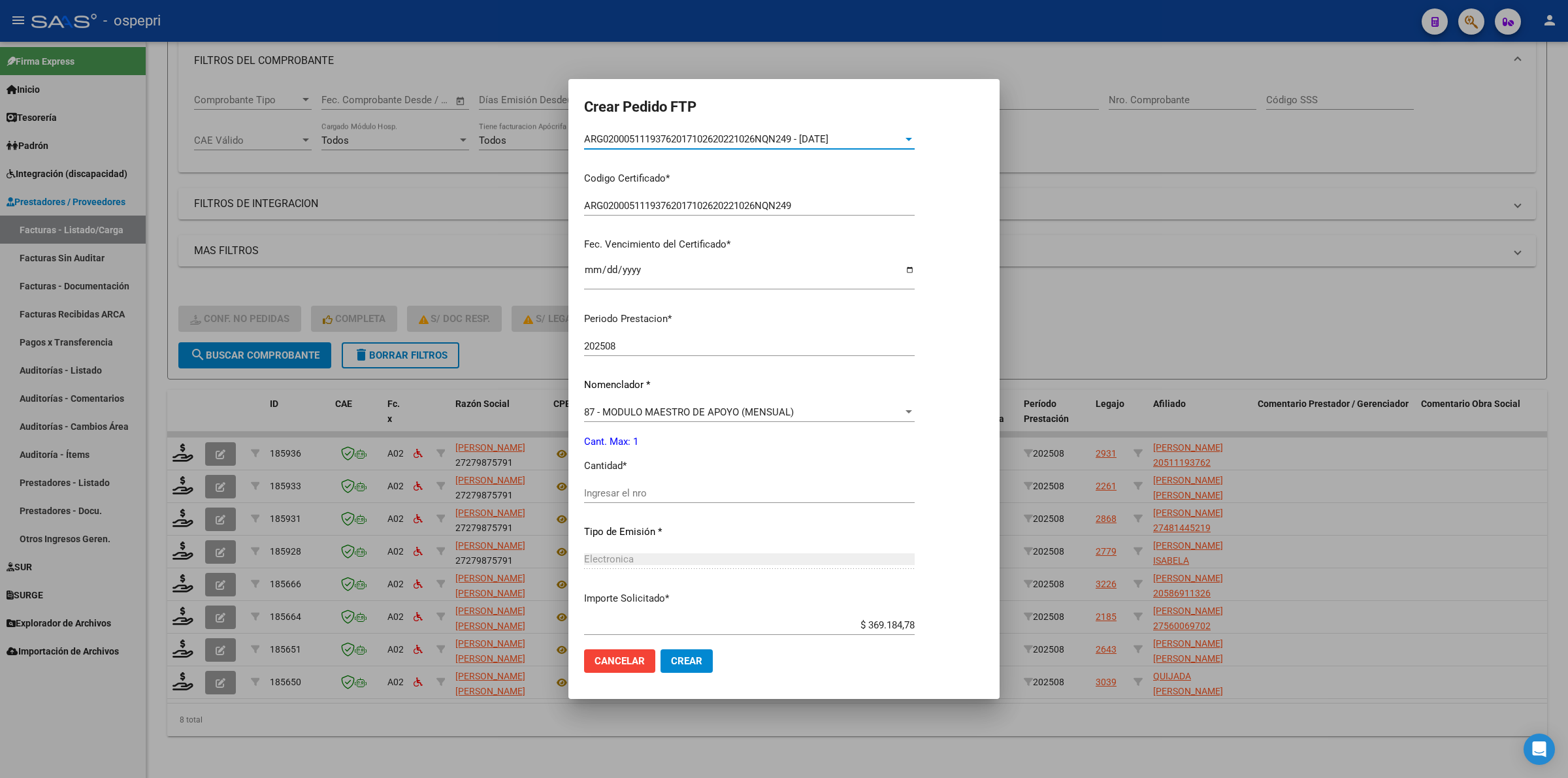
scroll to position [245, 0]
click at [637, 494] on input "Ingresar el nro" at bounding box center [750, 492] width 331 height 11
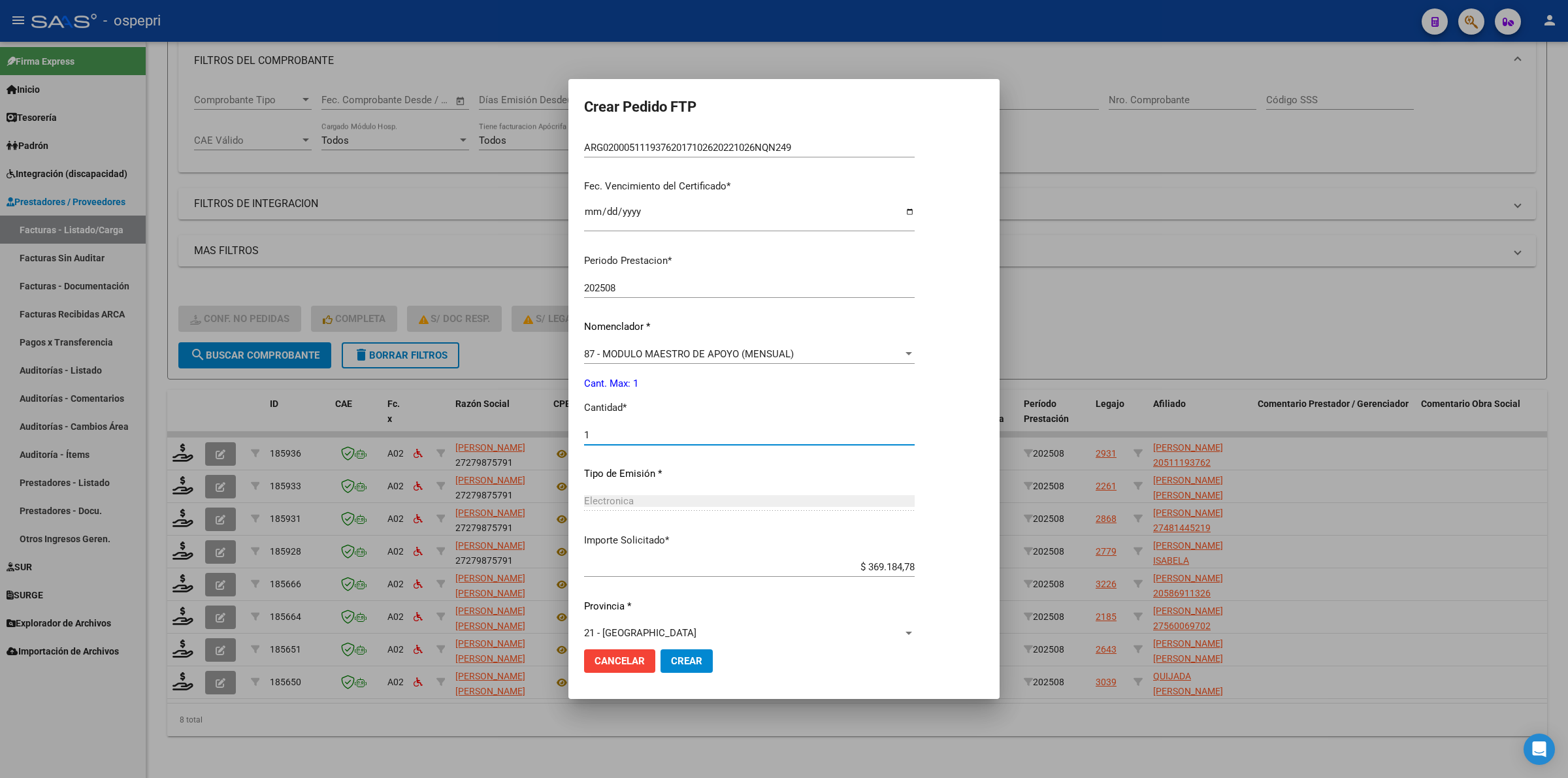
scroll to position [318, 0]
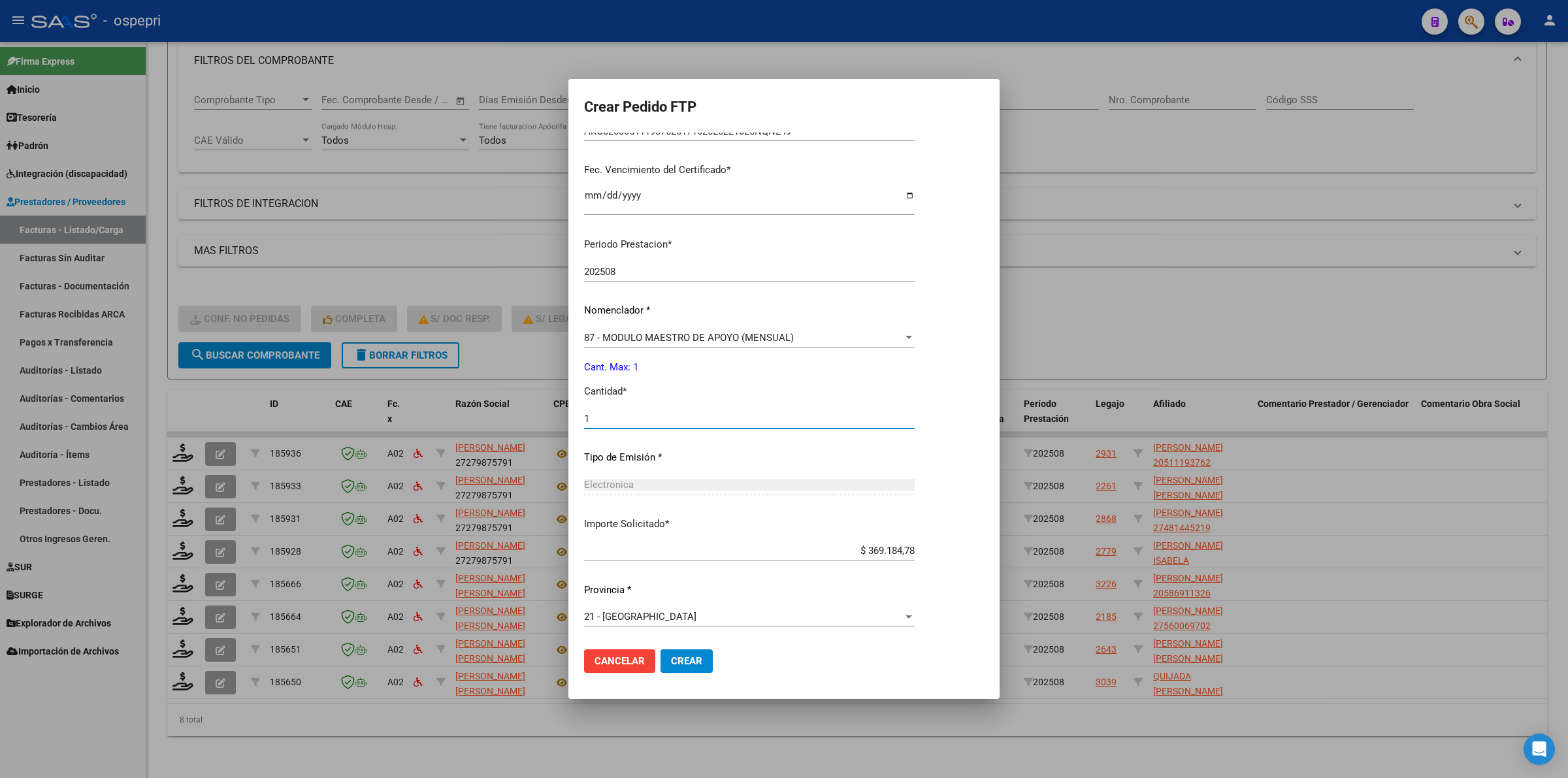
type input "1"
click at [677, 655] on span "Crear" at bounding box center [687, 660] width 32 height 11
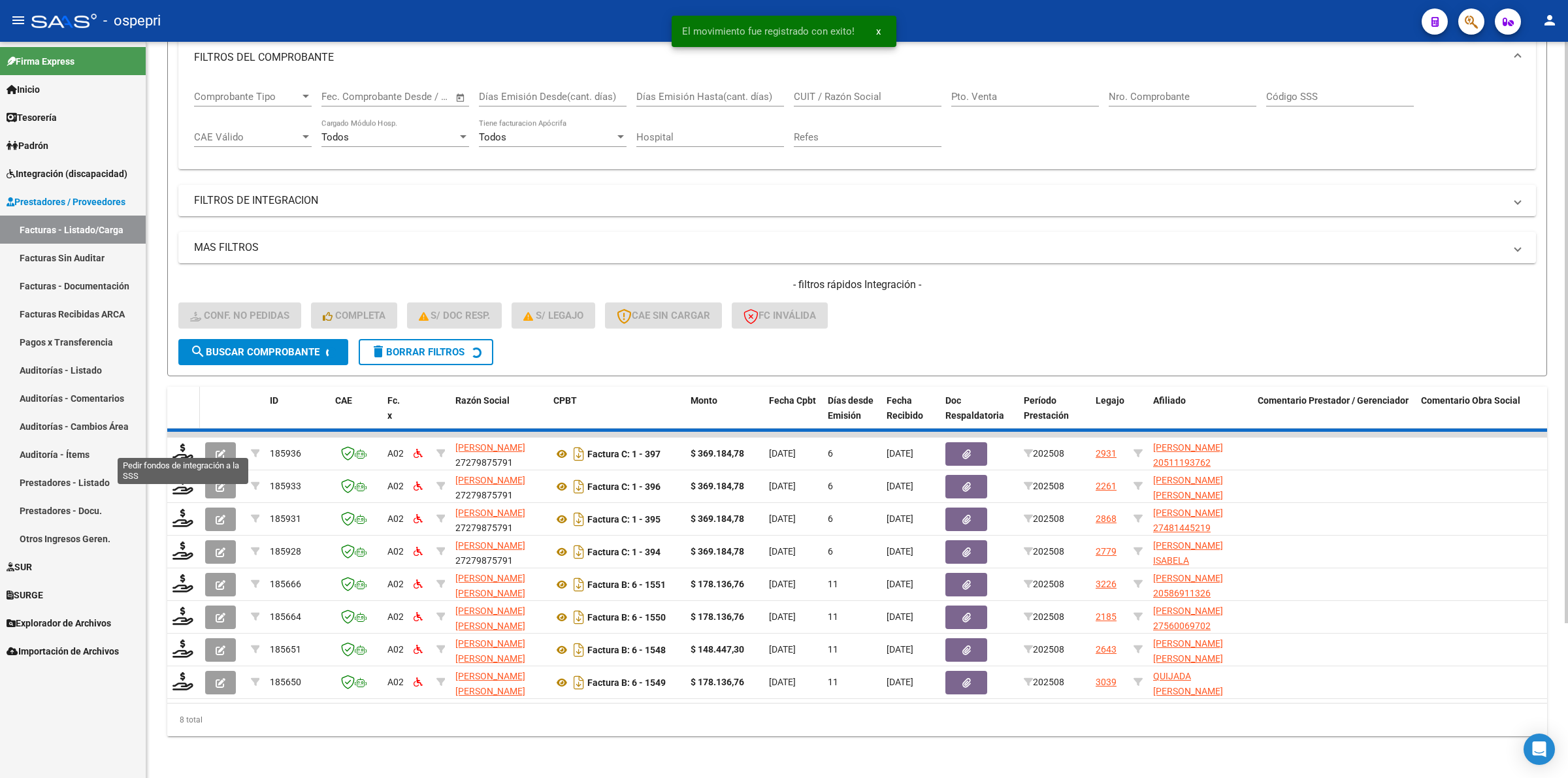
scroll to position [159, 0]
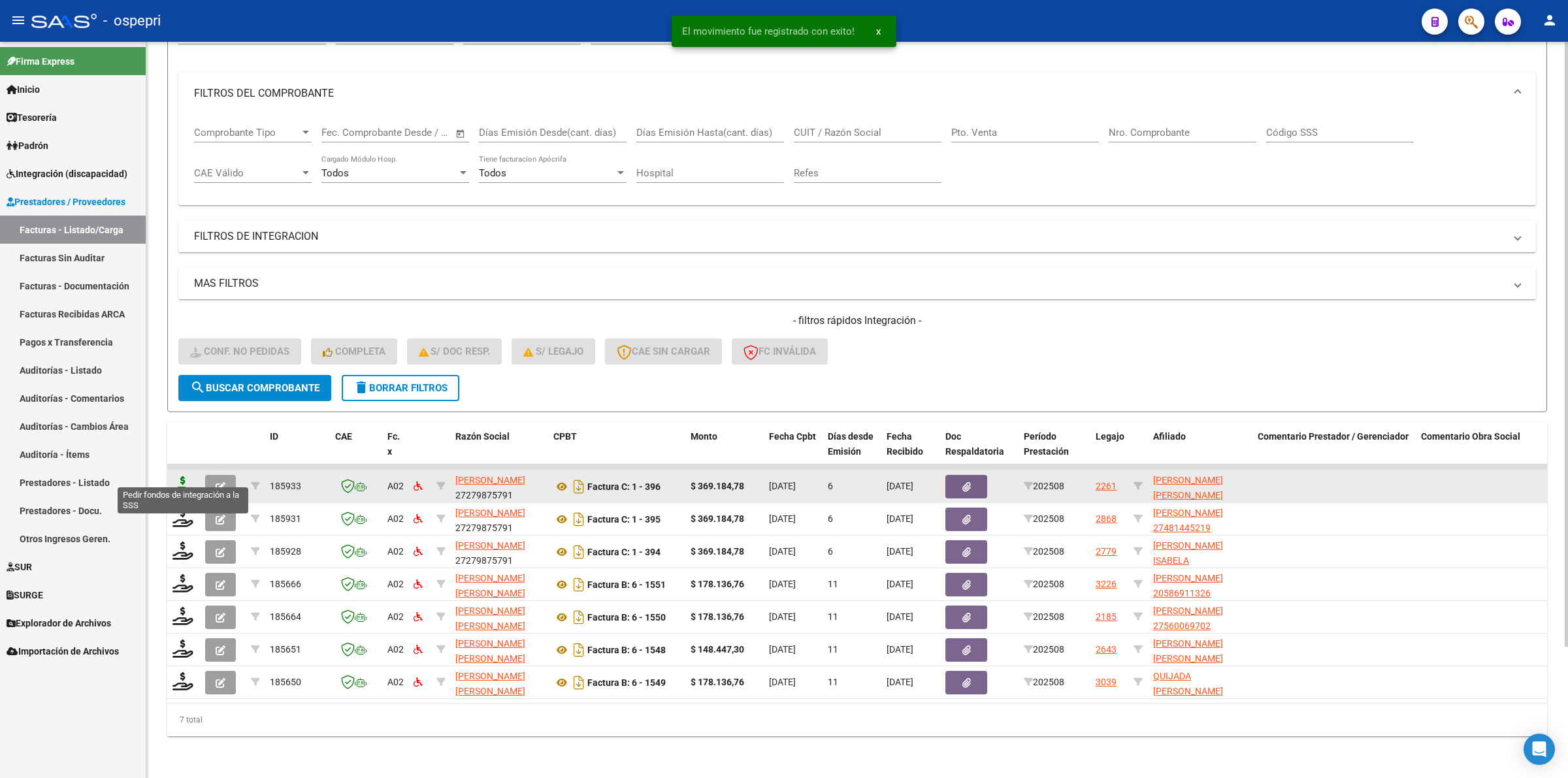
click at [184, 478] on icon at bounding box center [182, 485] width 21 height 18
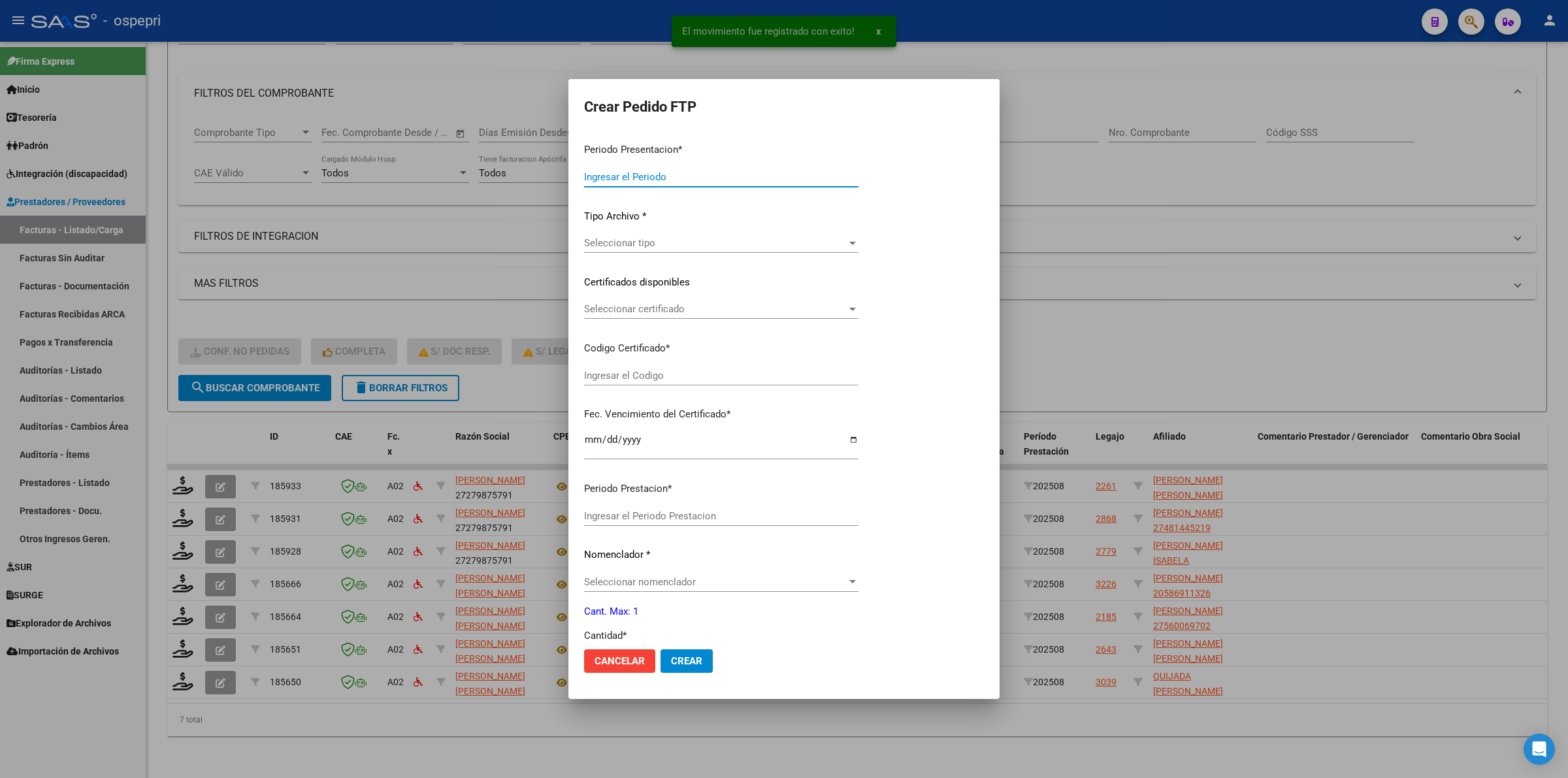
type input "202508"
type input "$ 369.184,78"
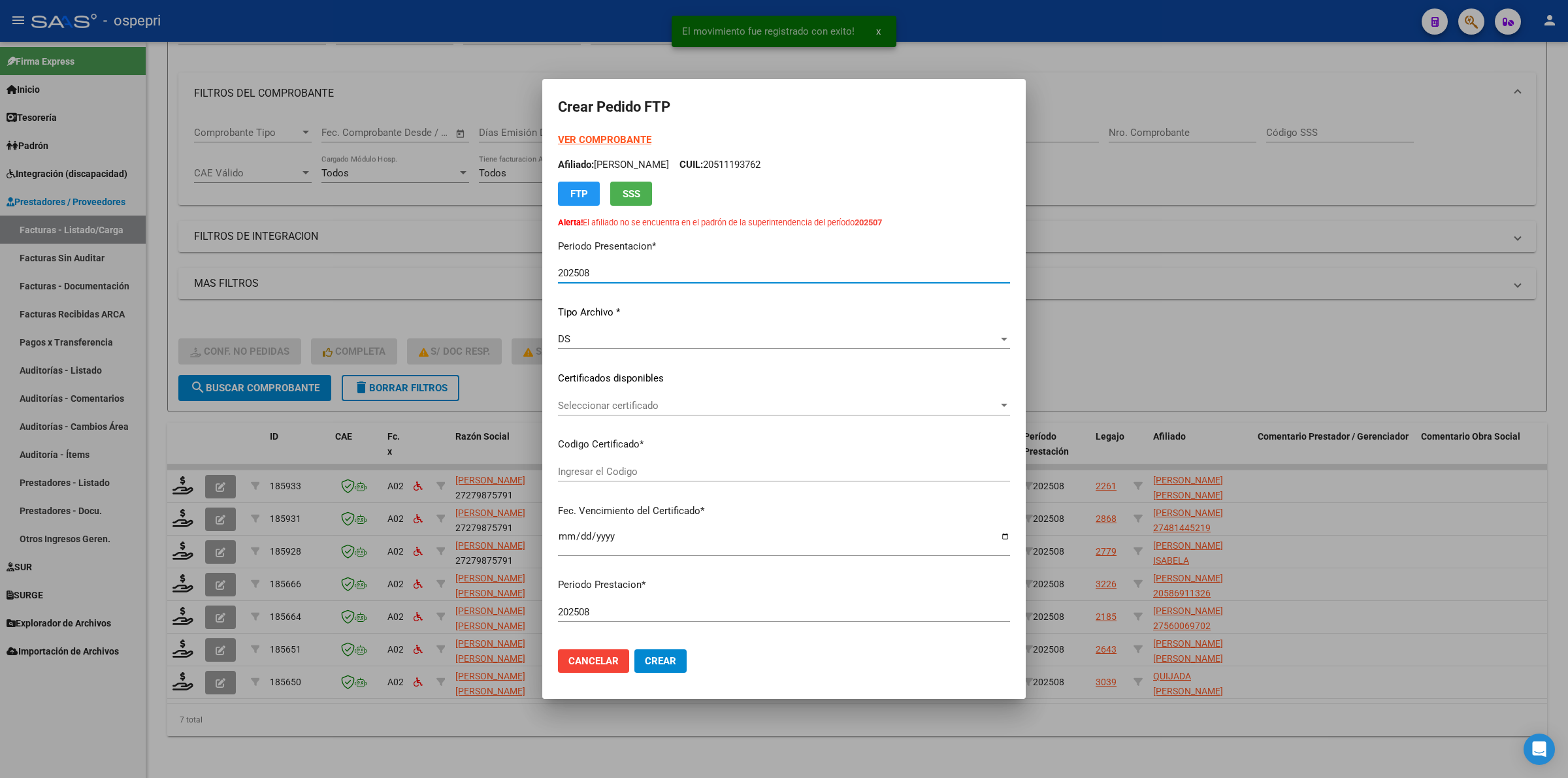
type input "2049948689-9"
type input "[DATE]"
click at [593, 396] on div "Seleccionar certificado Seleccionar certificado" at bounding box center [784, 405] width 452 height 20
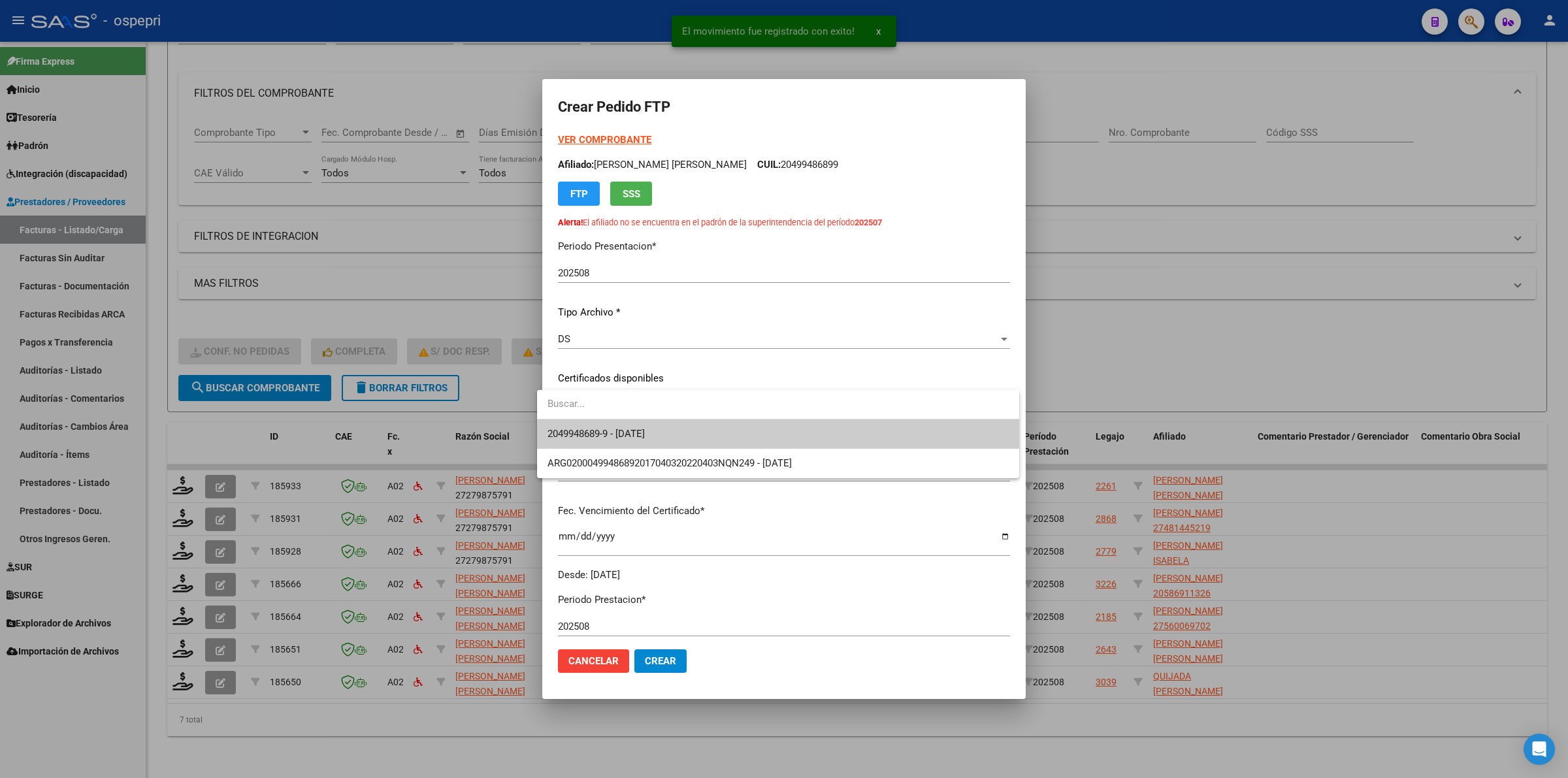
click at [609, 426] on span "2049948689-9 - [DATE]" at bounding box center [778, 434] width 461 height 30
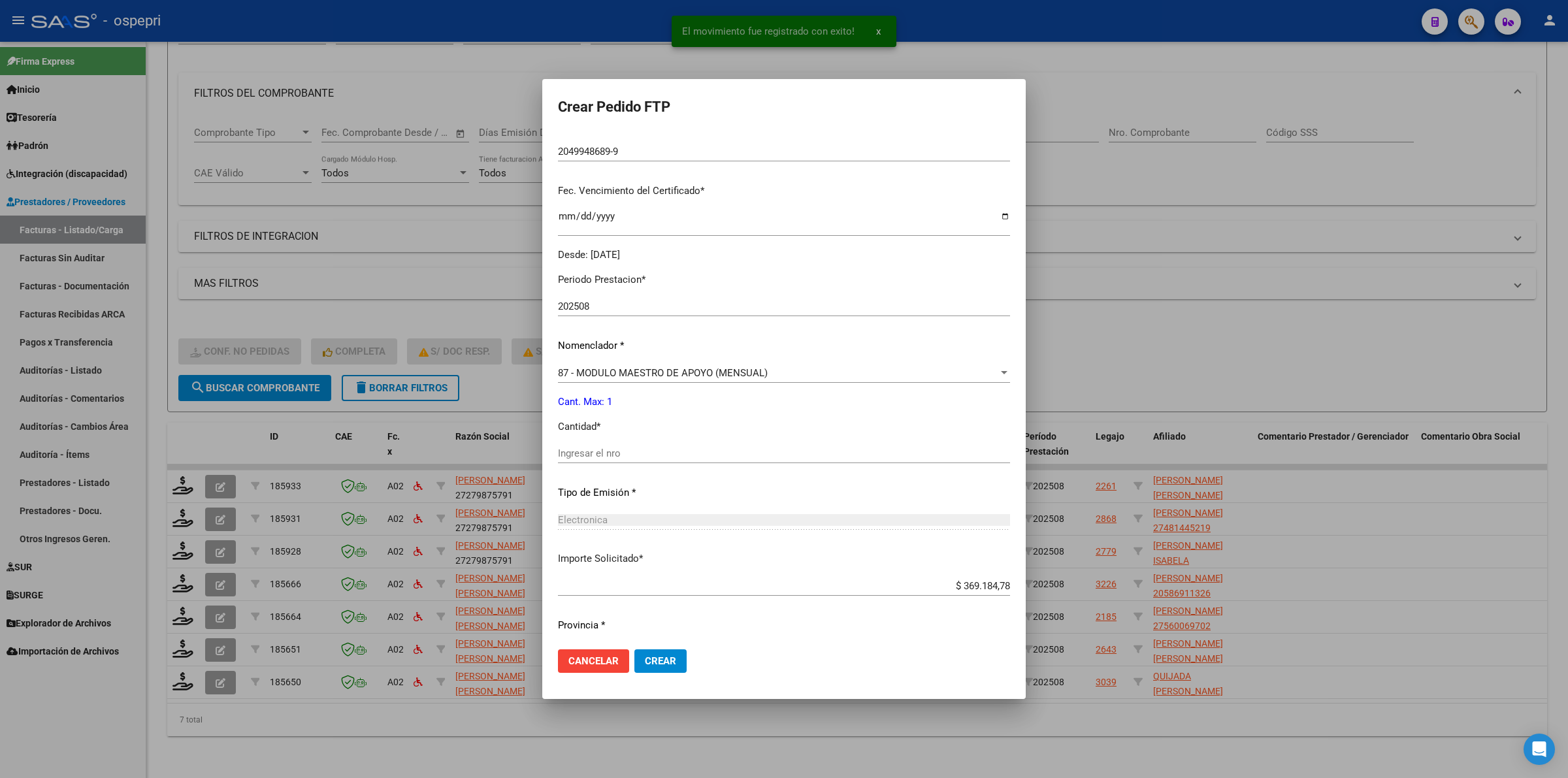
scroll to position [327, 0]
click at [593, 444] on input "Ingresar el nro" at bounding box center [784, 446] width 452 height 11
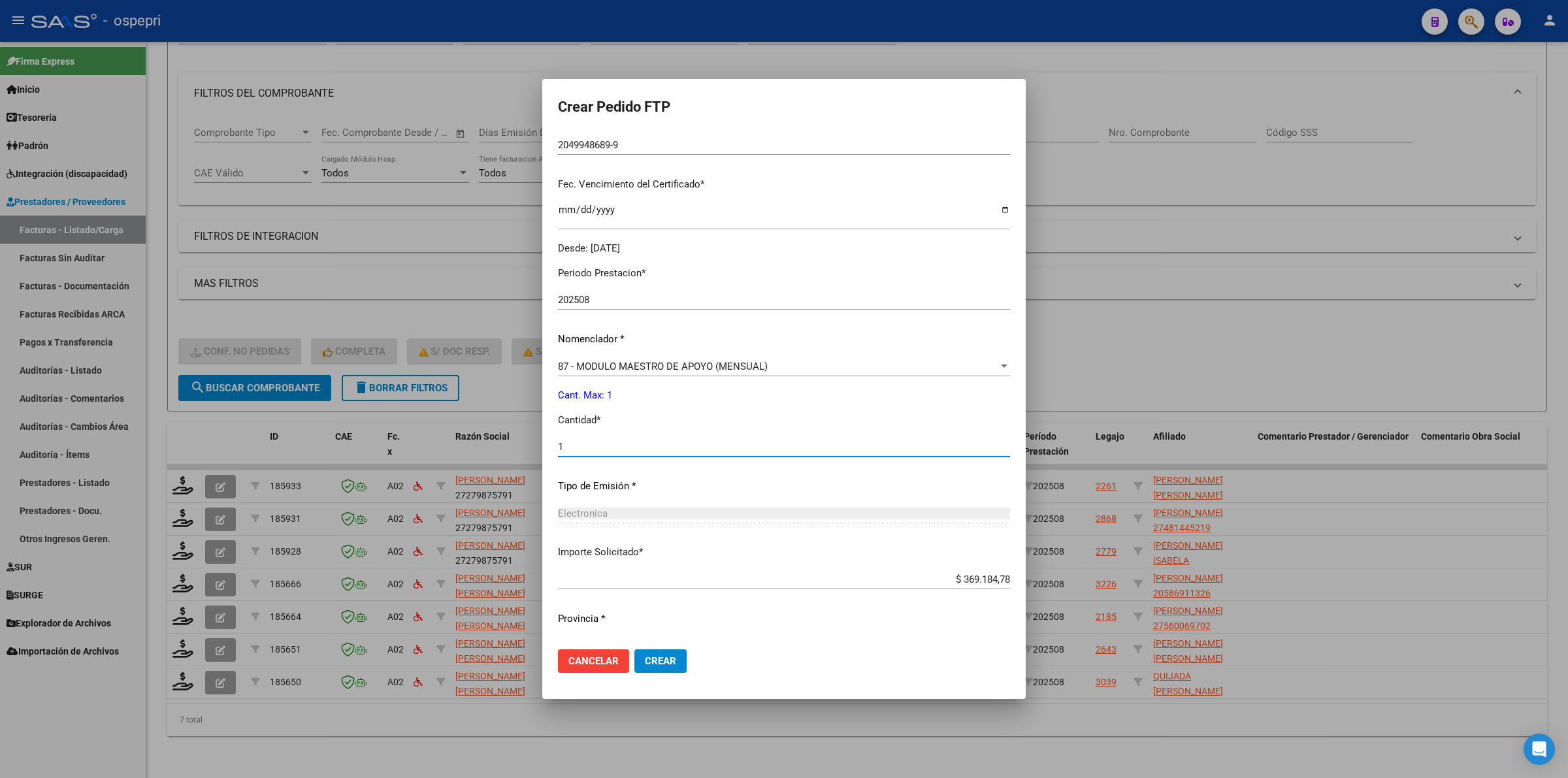
type input "1"
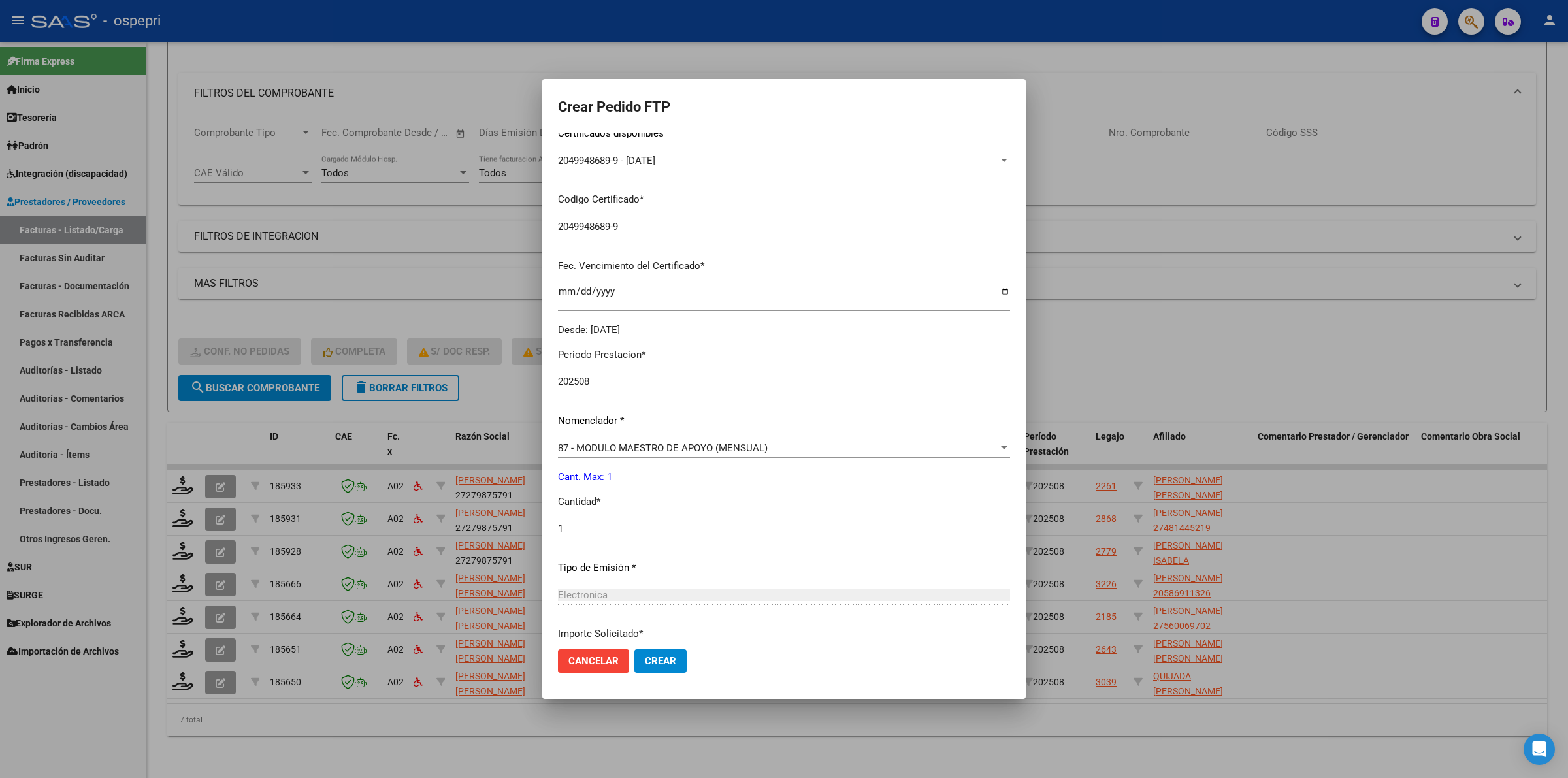
click at [654, 658] on span "Crear" at bounding box center [660, 660] width 32 height 11
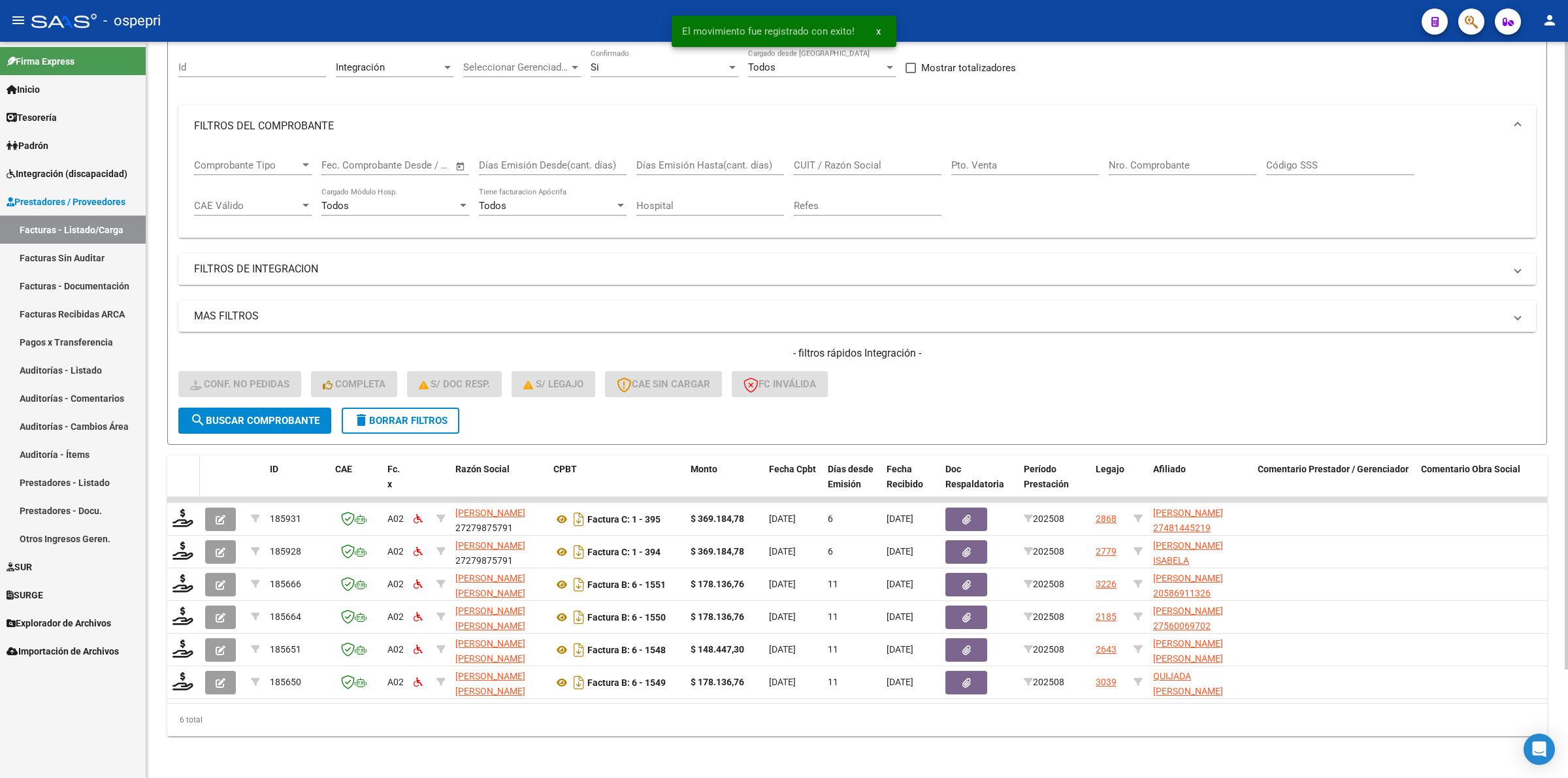
scroll to position [126, 0]
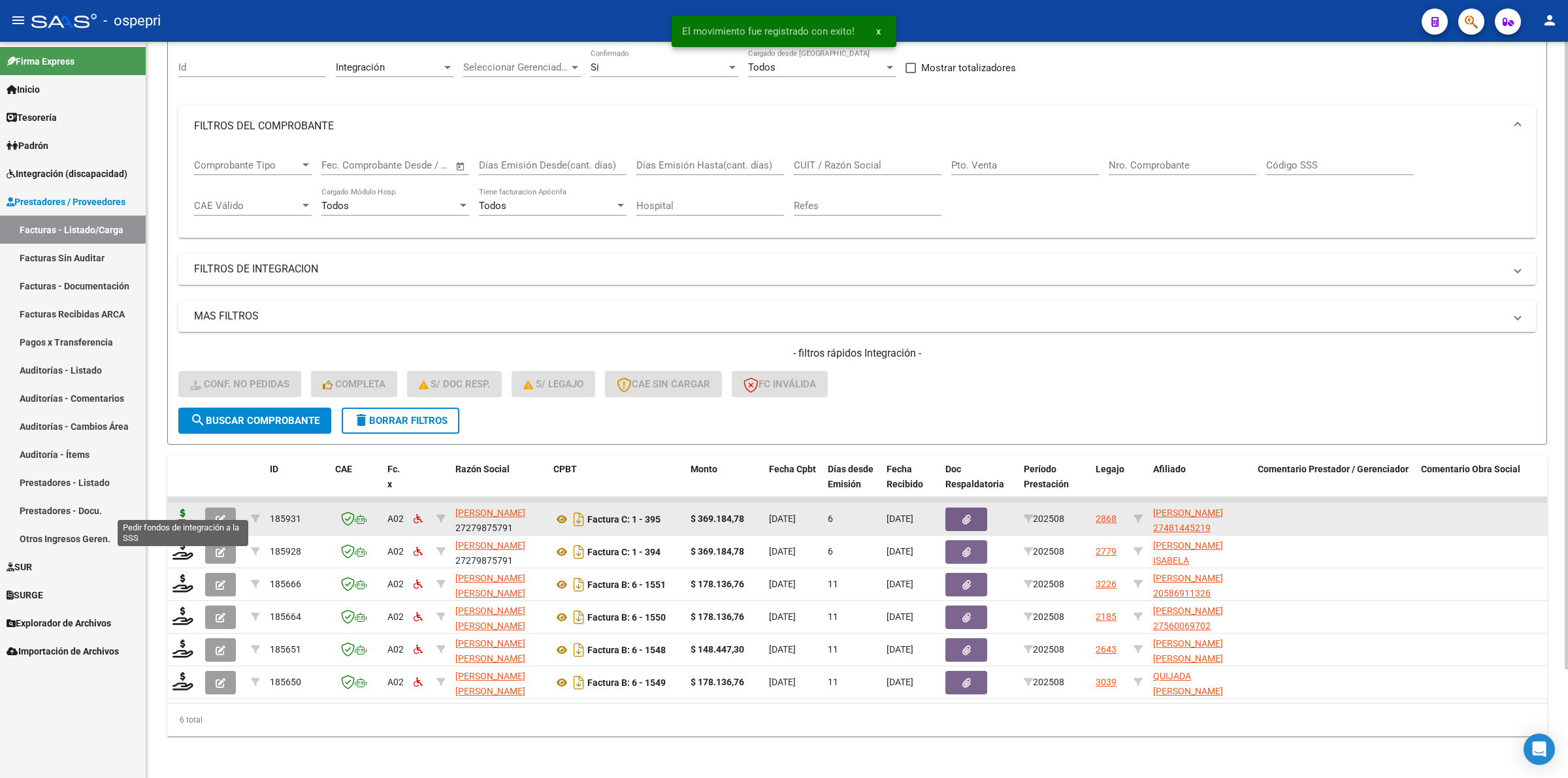
click at [184, 509] on icon at bounding box center [182, 518] width 21 height 18
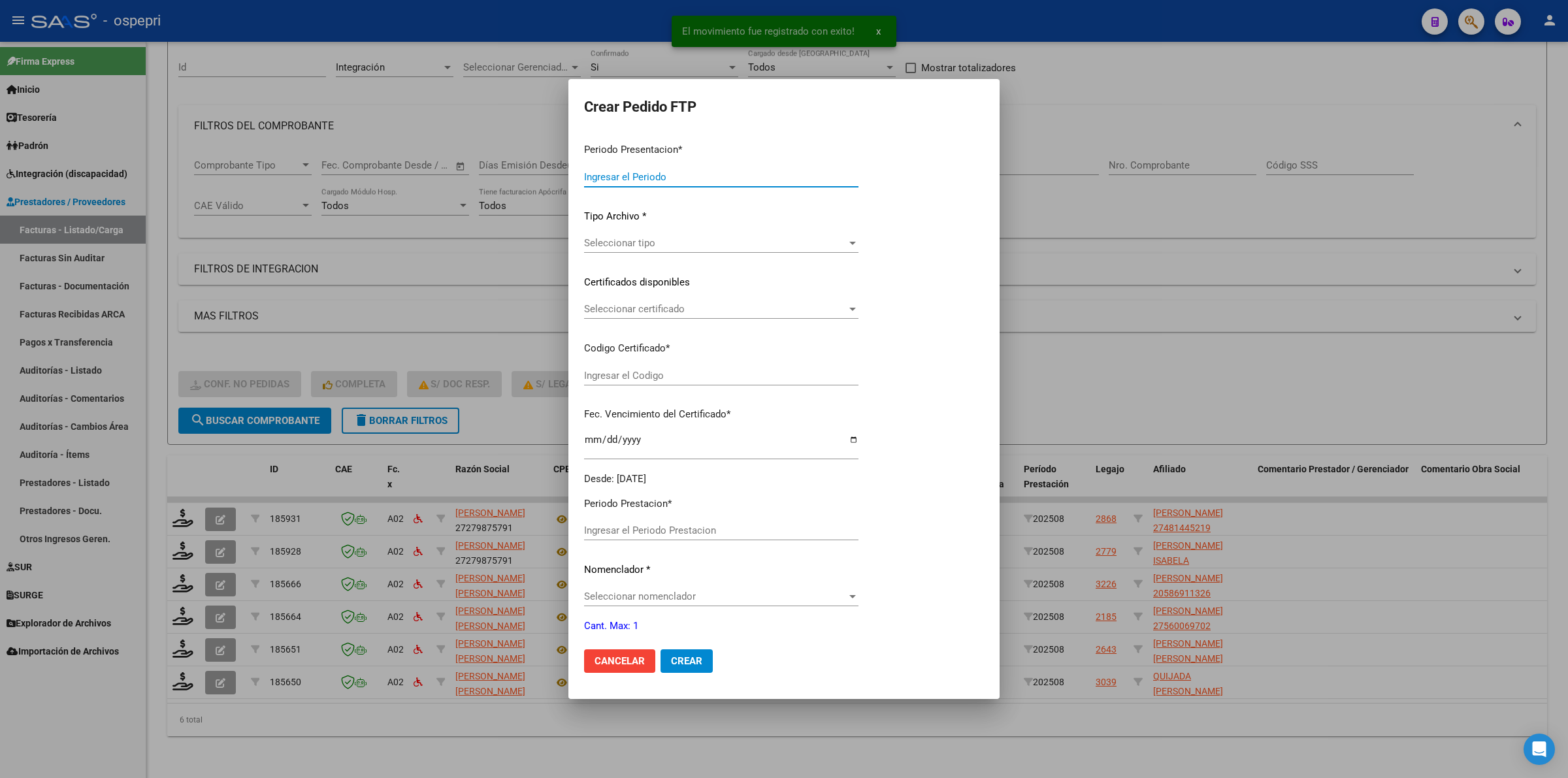
type input "202508"
type input "$ 369.184,78"
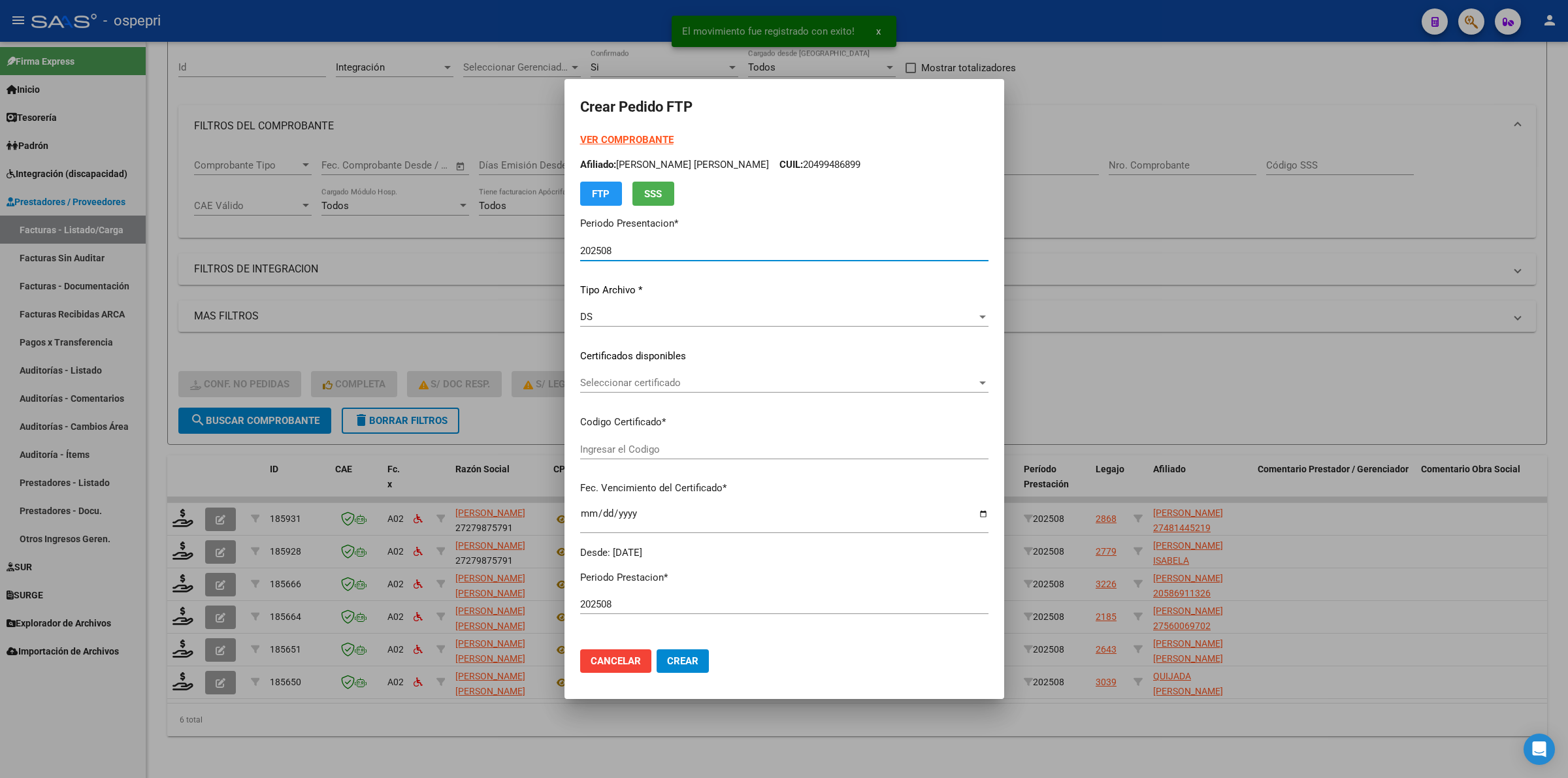
type input "2748144521-9"
type input "[DATE]"
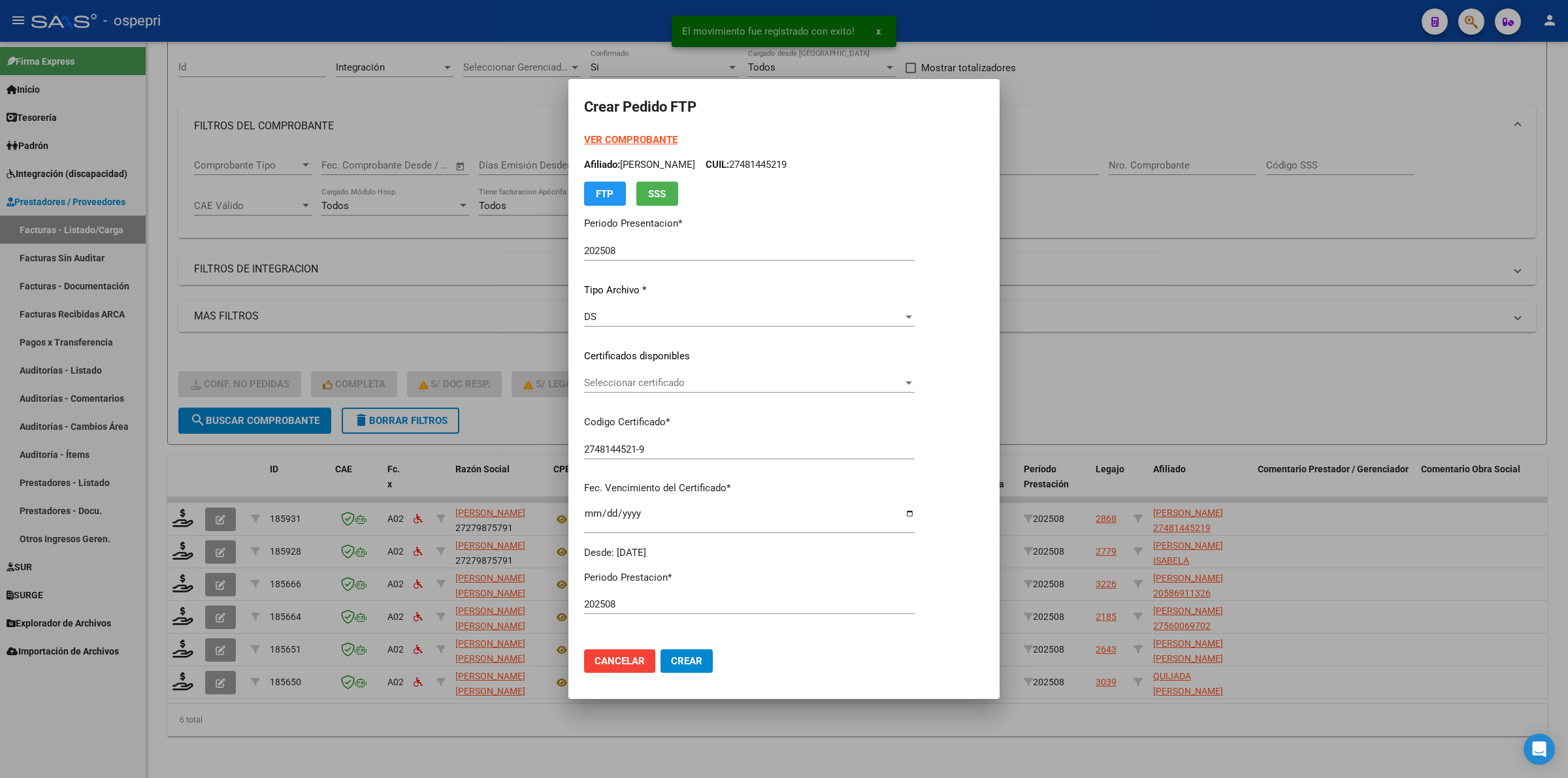
click at [592, 390] on div "Seleccionar certificado Seleccionar certificado" at bounding box center [750, 383] width 331 height 20
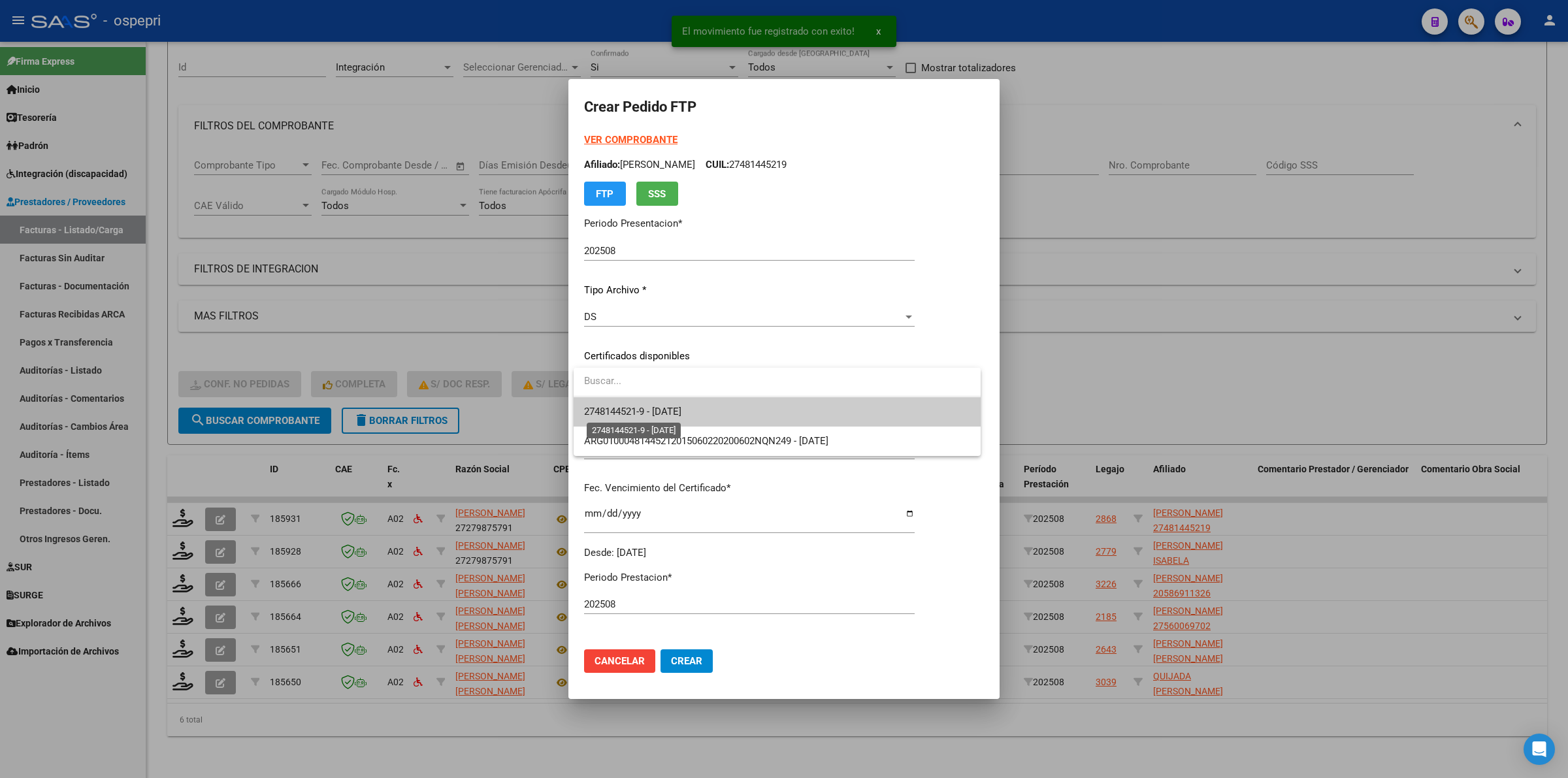
click at [609, 414] on span "2748144521-9 - [DATE]" at bounding box center [633, 411] width 97 height 11
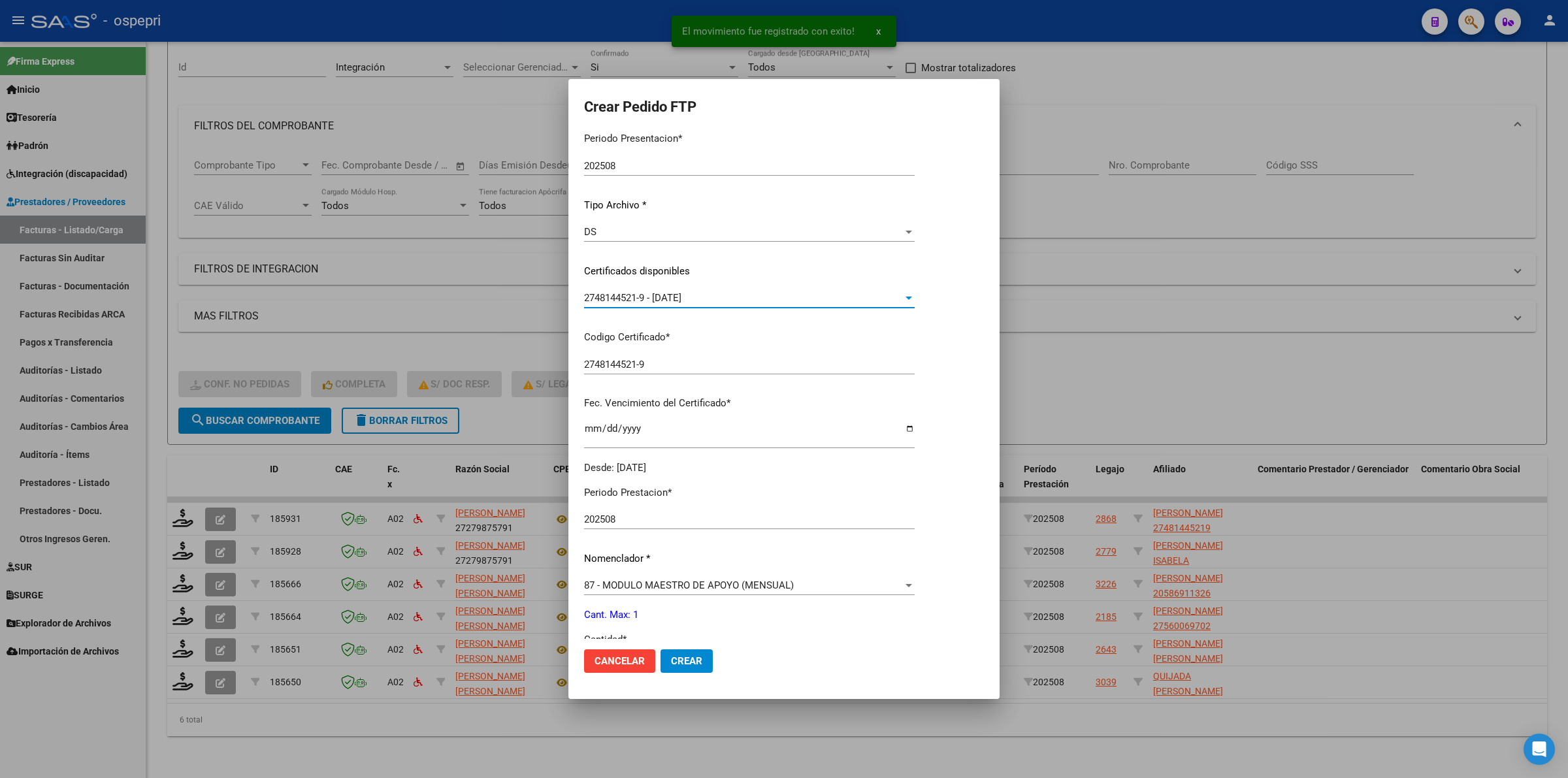
scroll to position [245, 0]
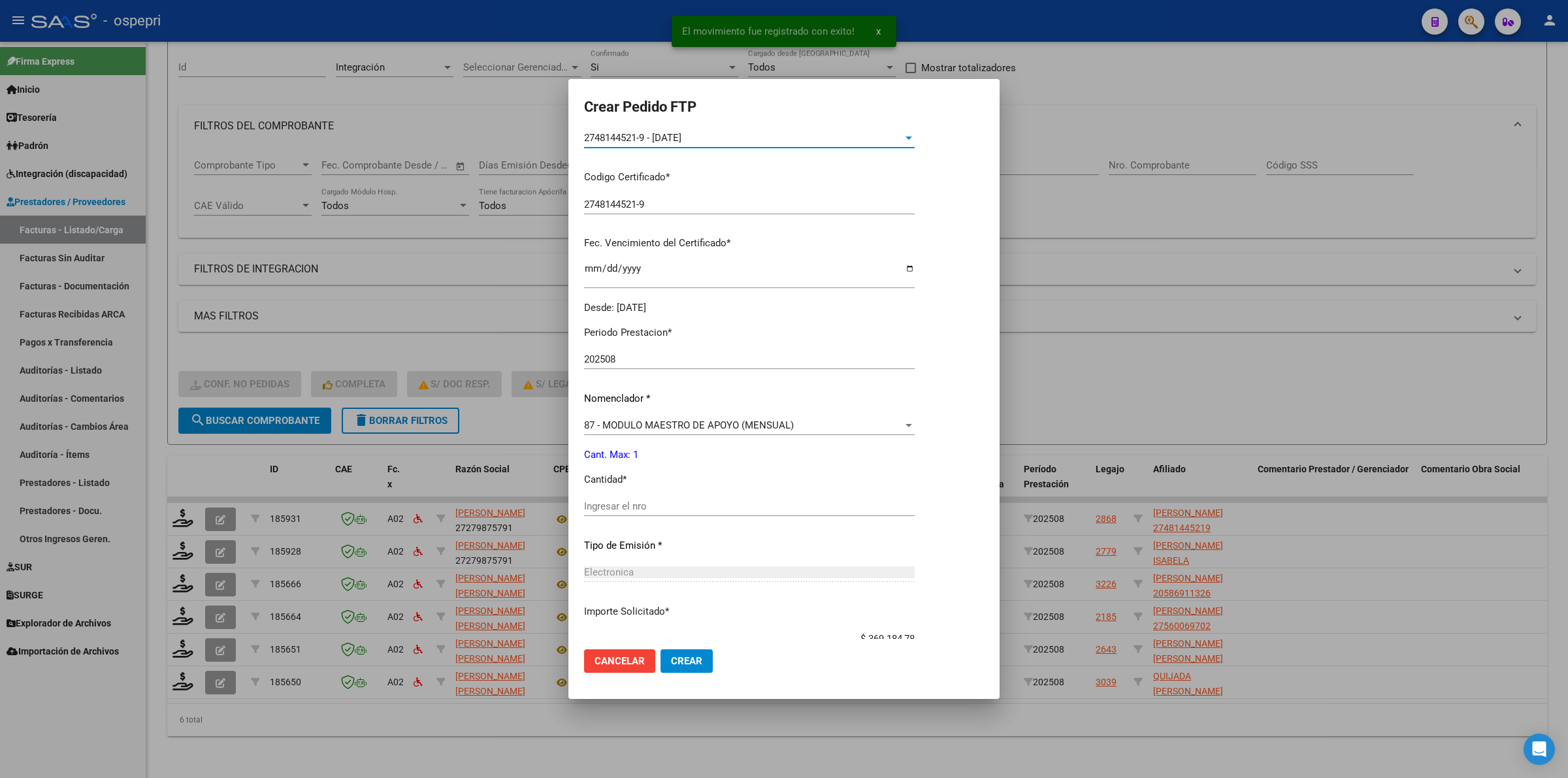
click at [614, 508] on input "Ingresar el nro" at bounding box center [750, 506] width 331 height 11
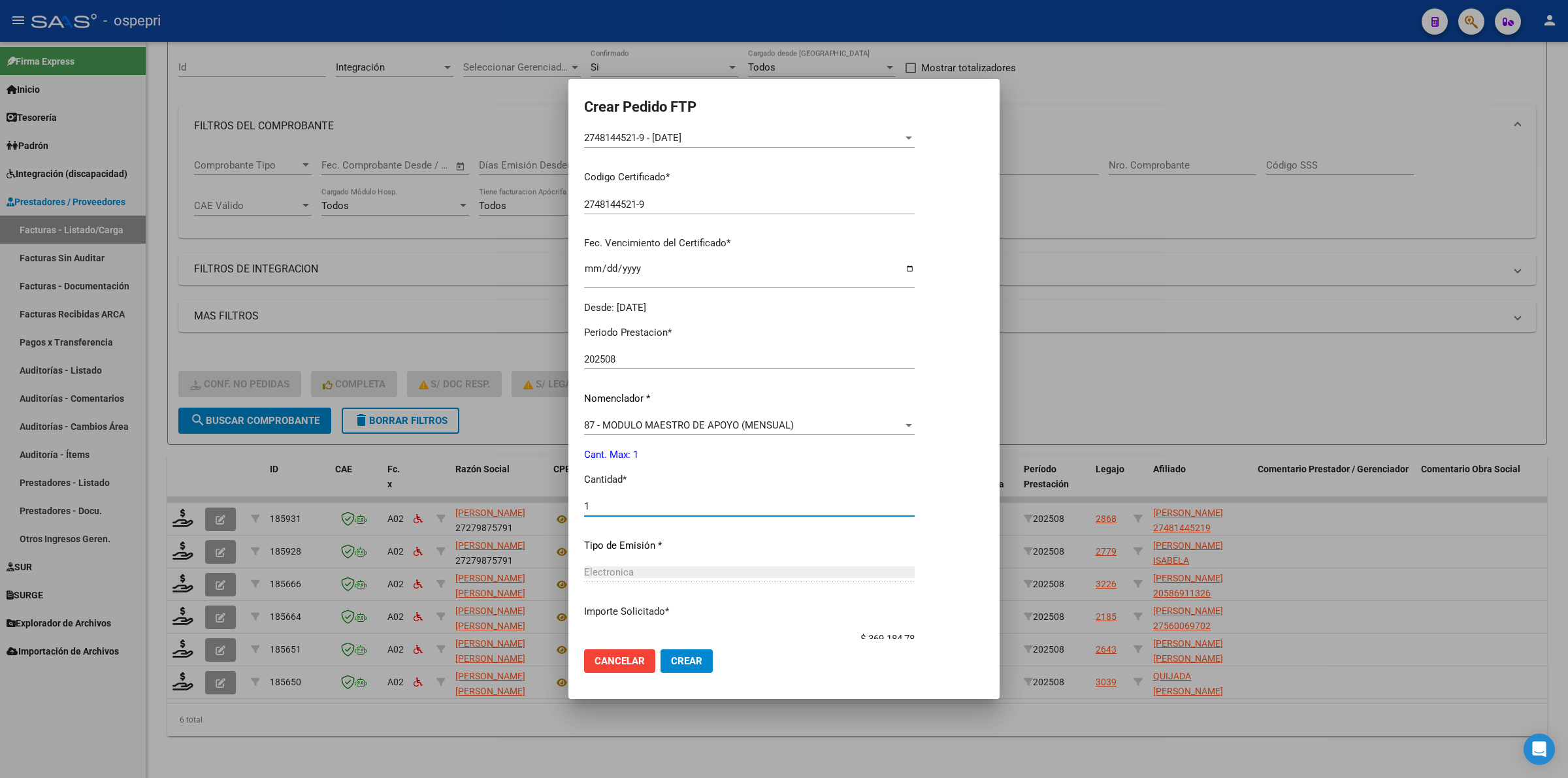
type input "1"
drag, startPoint x: 681, startPoint y: 642, endPoint x: 683, endPoint y: 654, distance: 12.2
click at [681, 646] on mat-dialog-actions "Cancelar Crear" at bounding box center [784, 661] width 400 height 44
click at [684, 654] on button "Crear" at bounding box center [687, 661] width 52 height 24
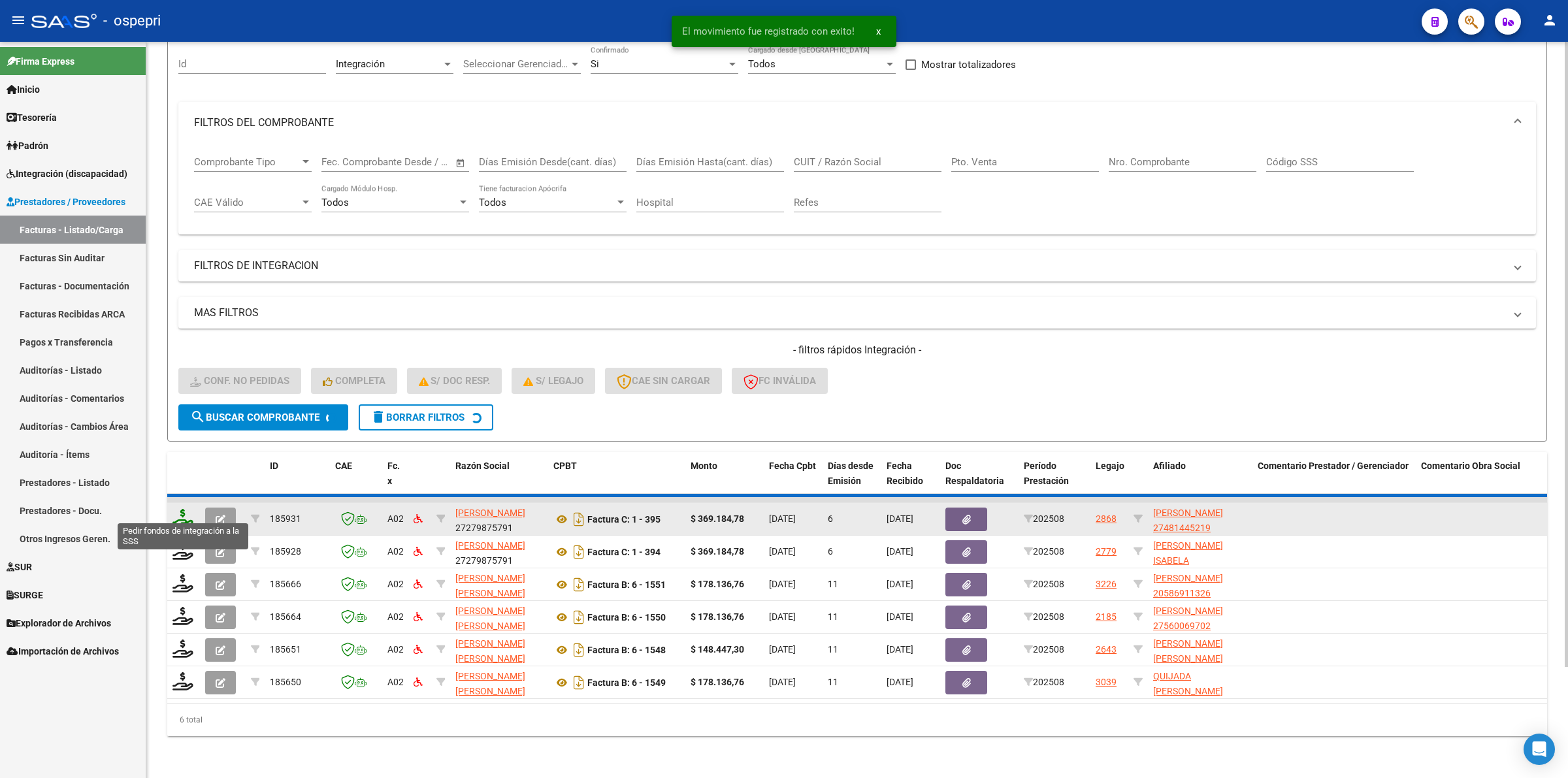
scroll to position [93, 0]
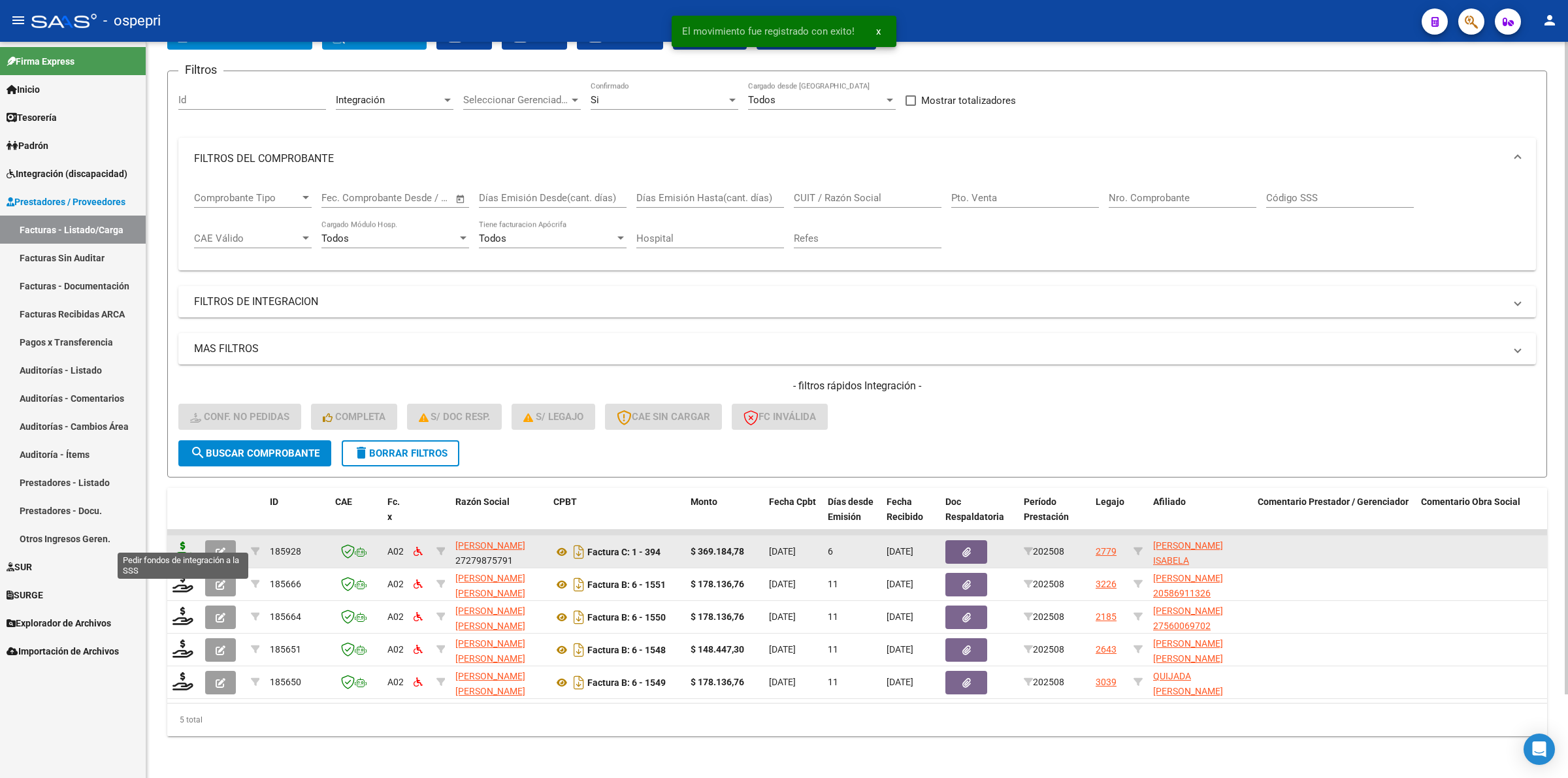
click at [178, 541] on icon at bounding box center [182, 550] width 21 height 18
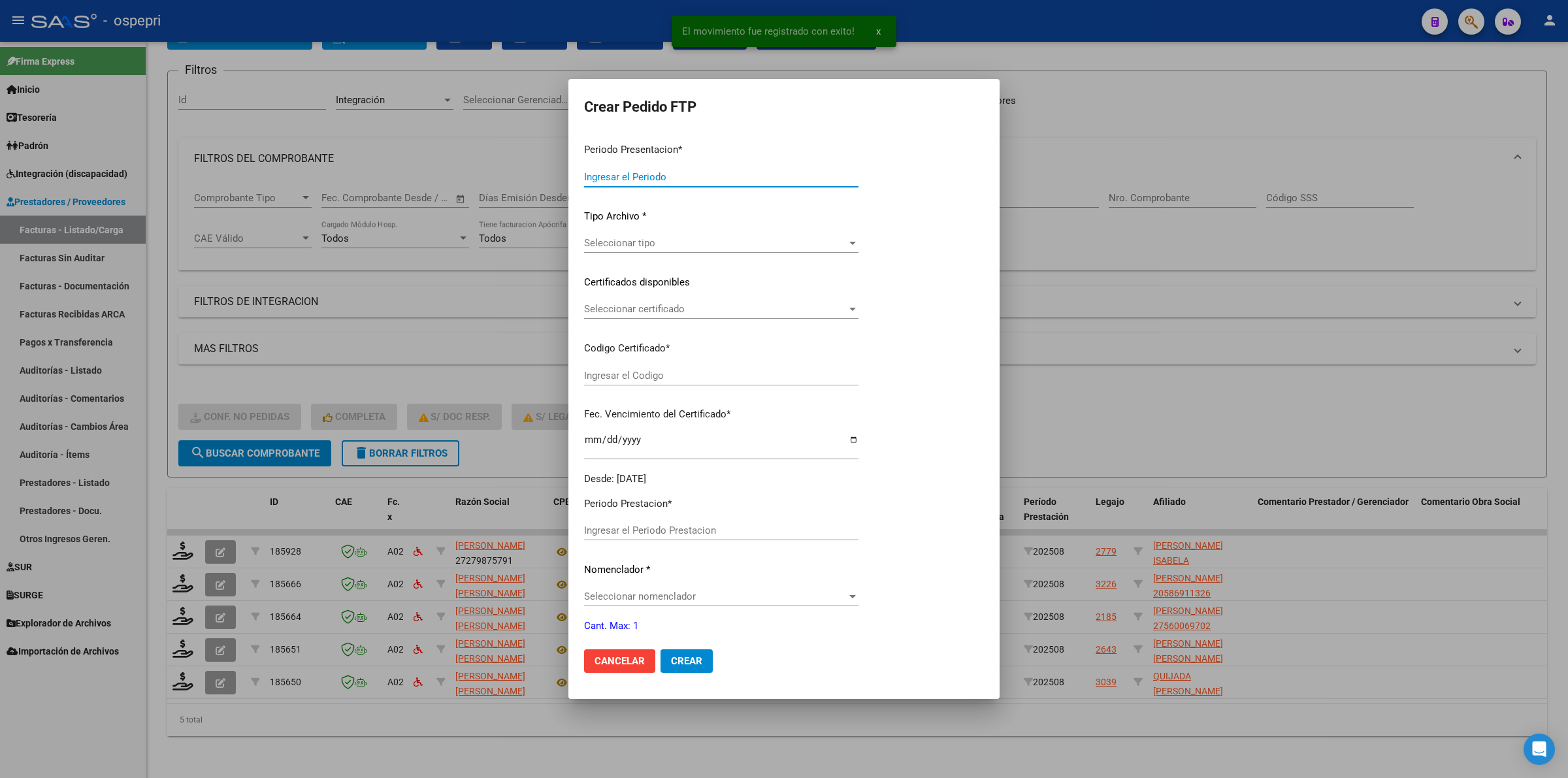
type input "202508"
type input "$ 369.184,78"
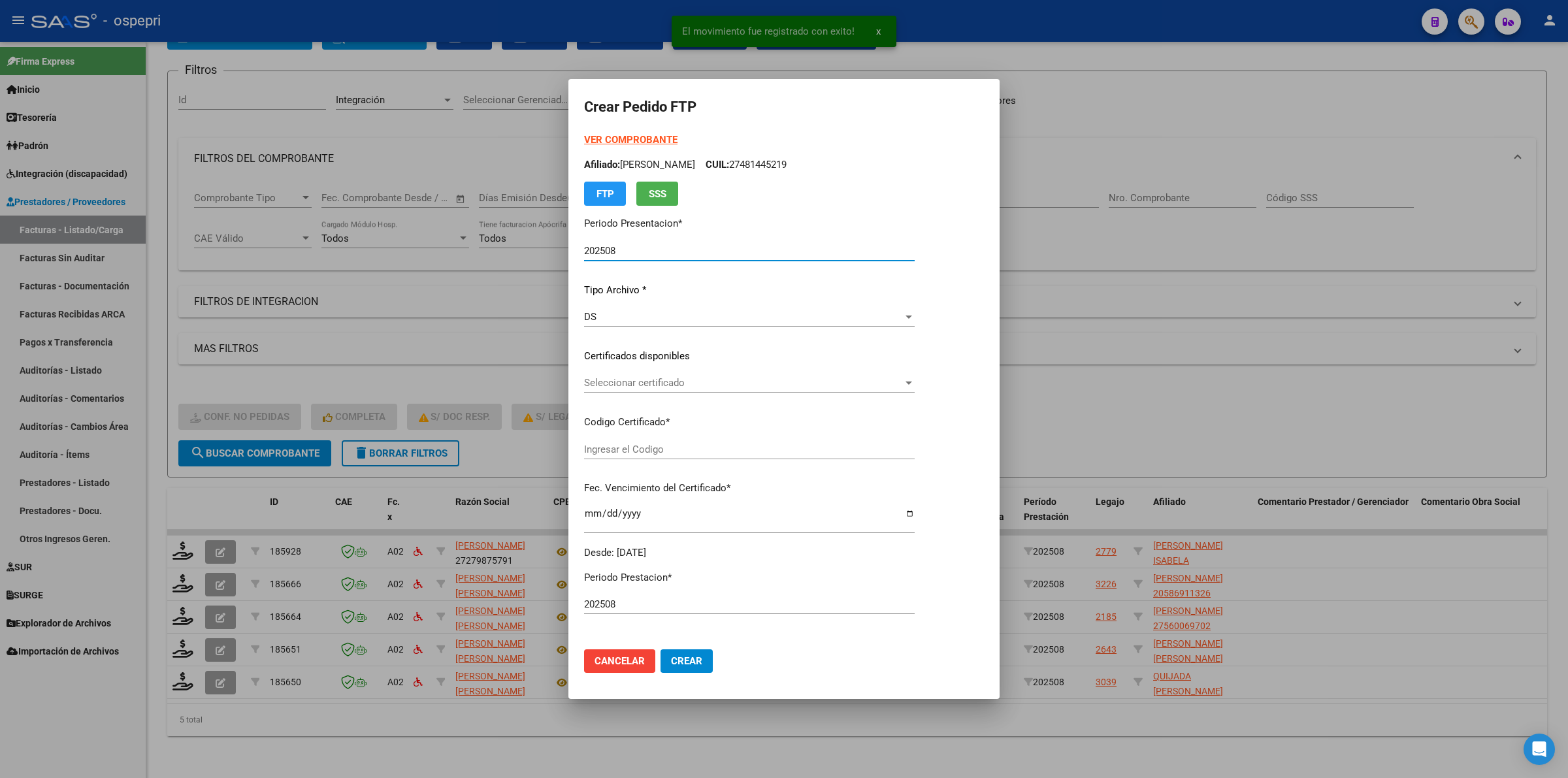
type input "2752185844-9"
type input "[DATE]"
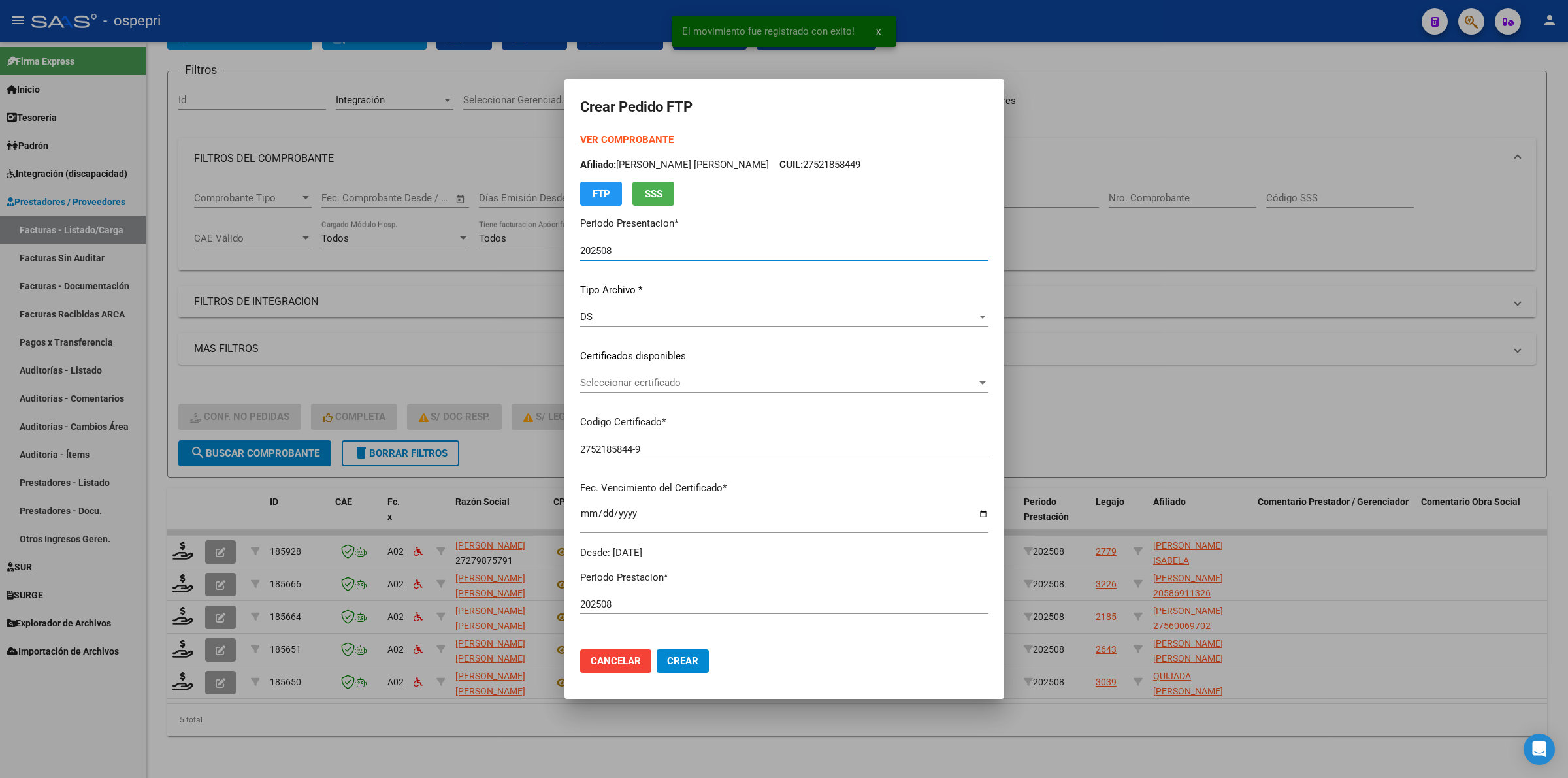
click at [605, 390] on div "Seleccionar certificado Seleccionar certificado" at bounding box center [784, 383] width 408 height 20
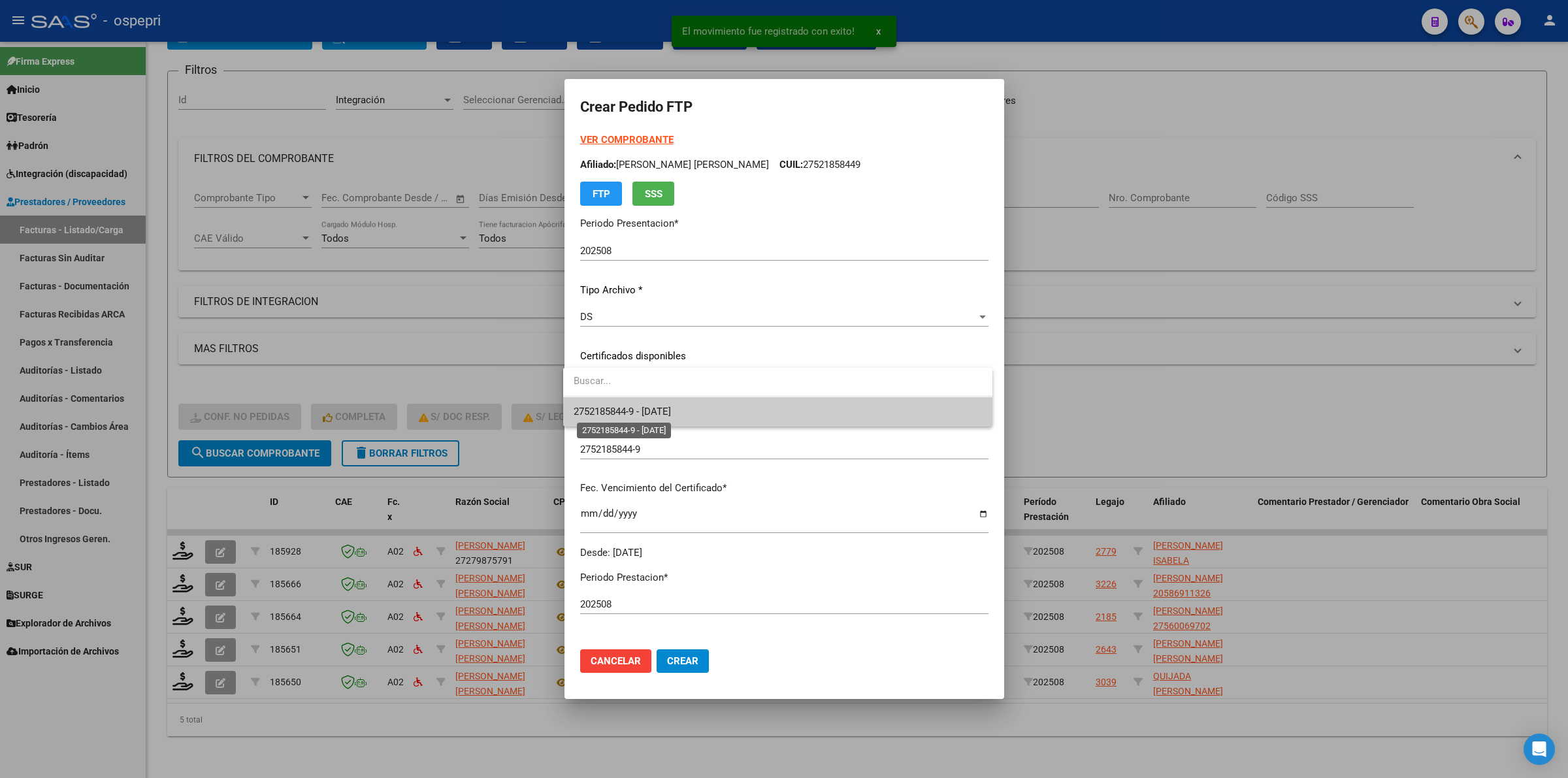
click at [612, 412] on span "2752185844-9 - [DATE]" at bounding box center [622, 411] width 97 height 11
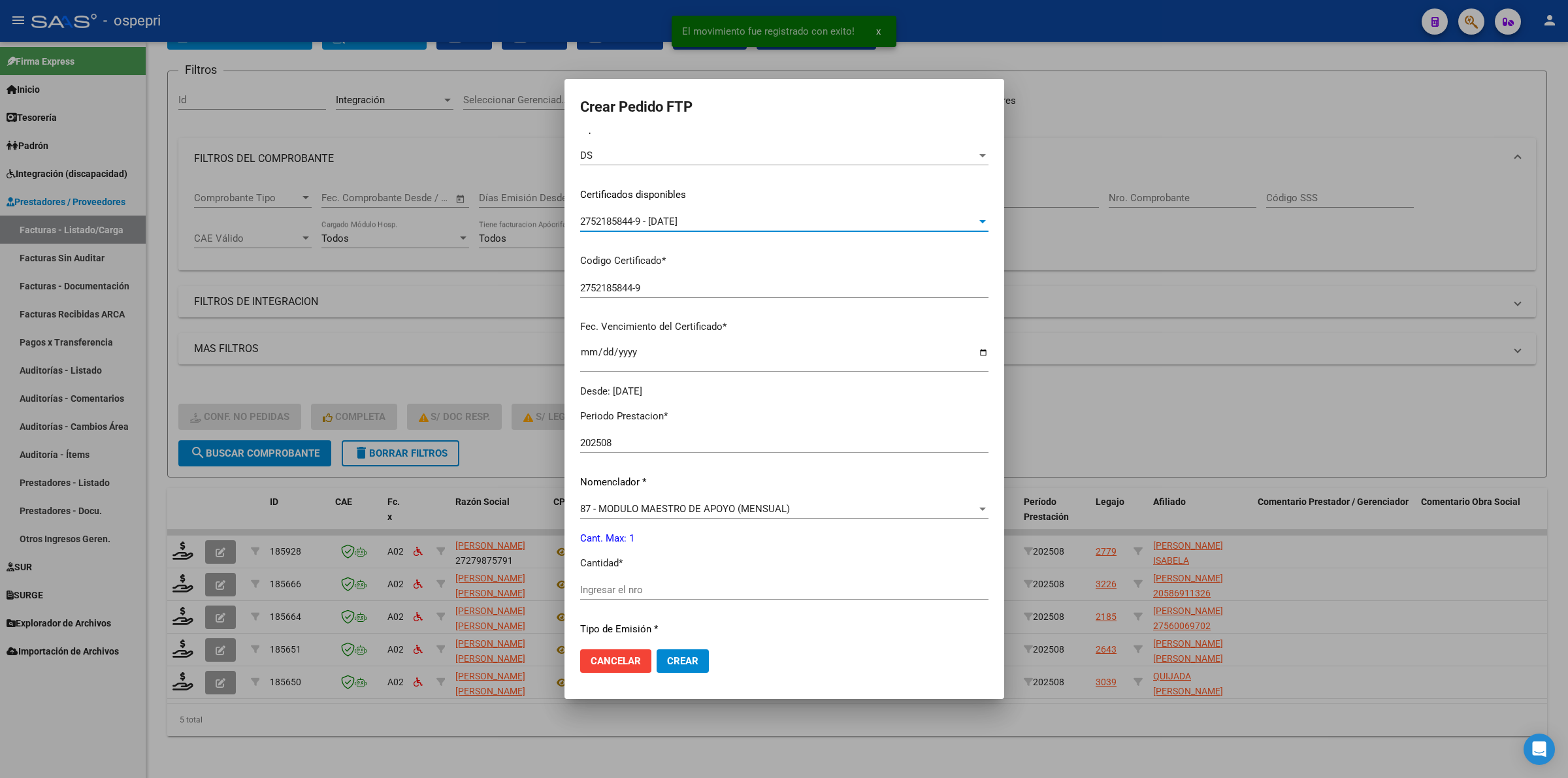
scroll to position [163, 0]
click at [619, 590] on input "Ingresar el nro" at bounding box center [784, 588] width 408 height 11
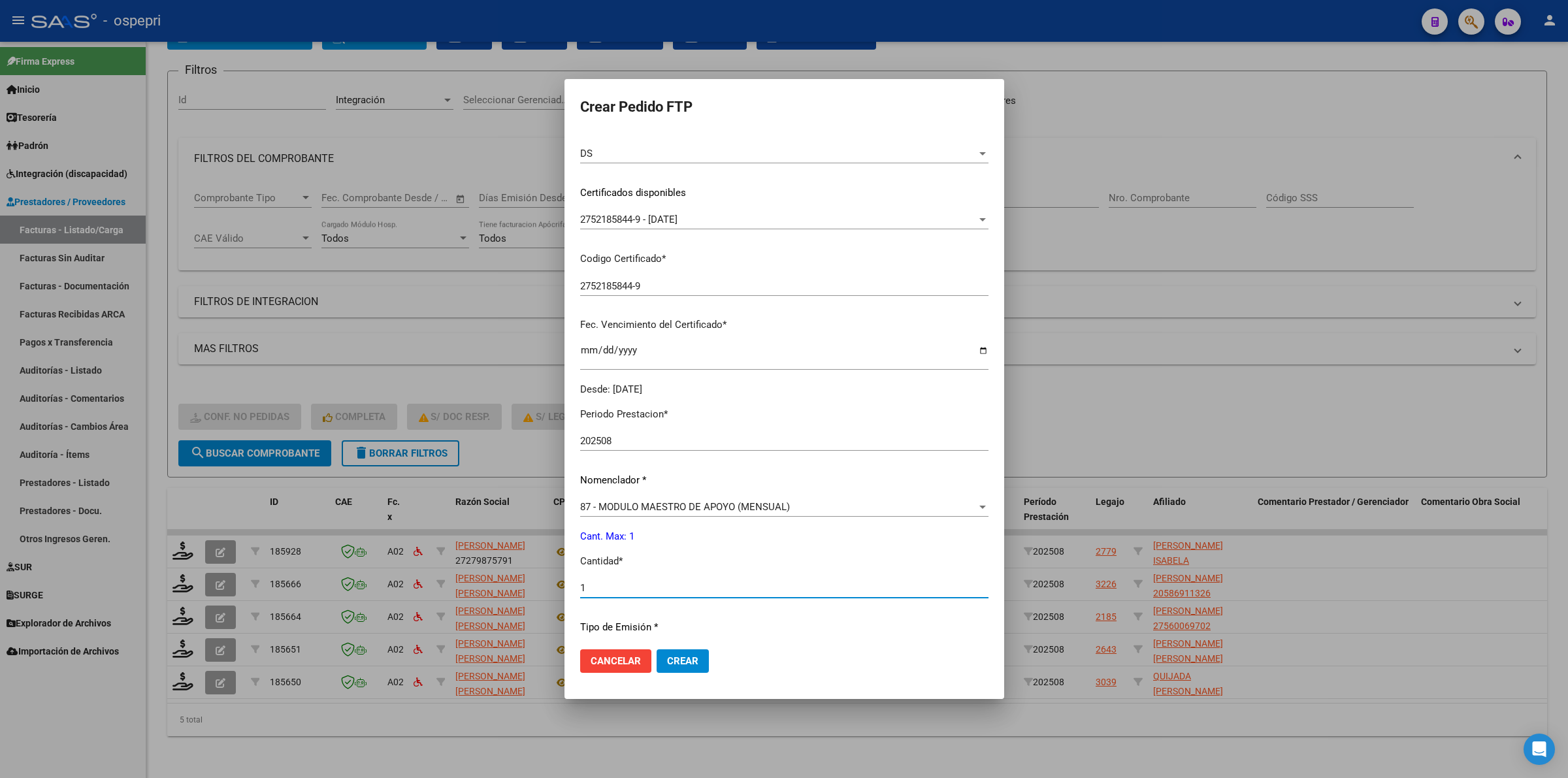
type input "1"
click at [682, 650] on button "Crear" at bounding box center [682, 661] width 52 height 24
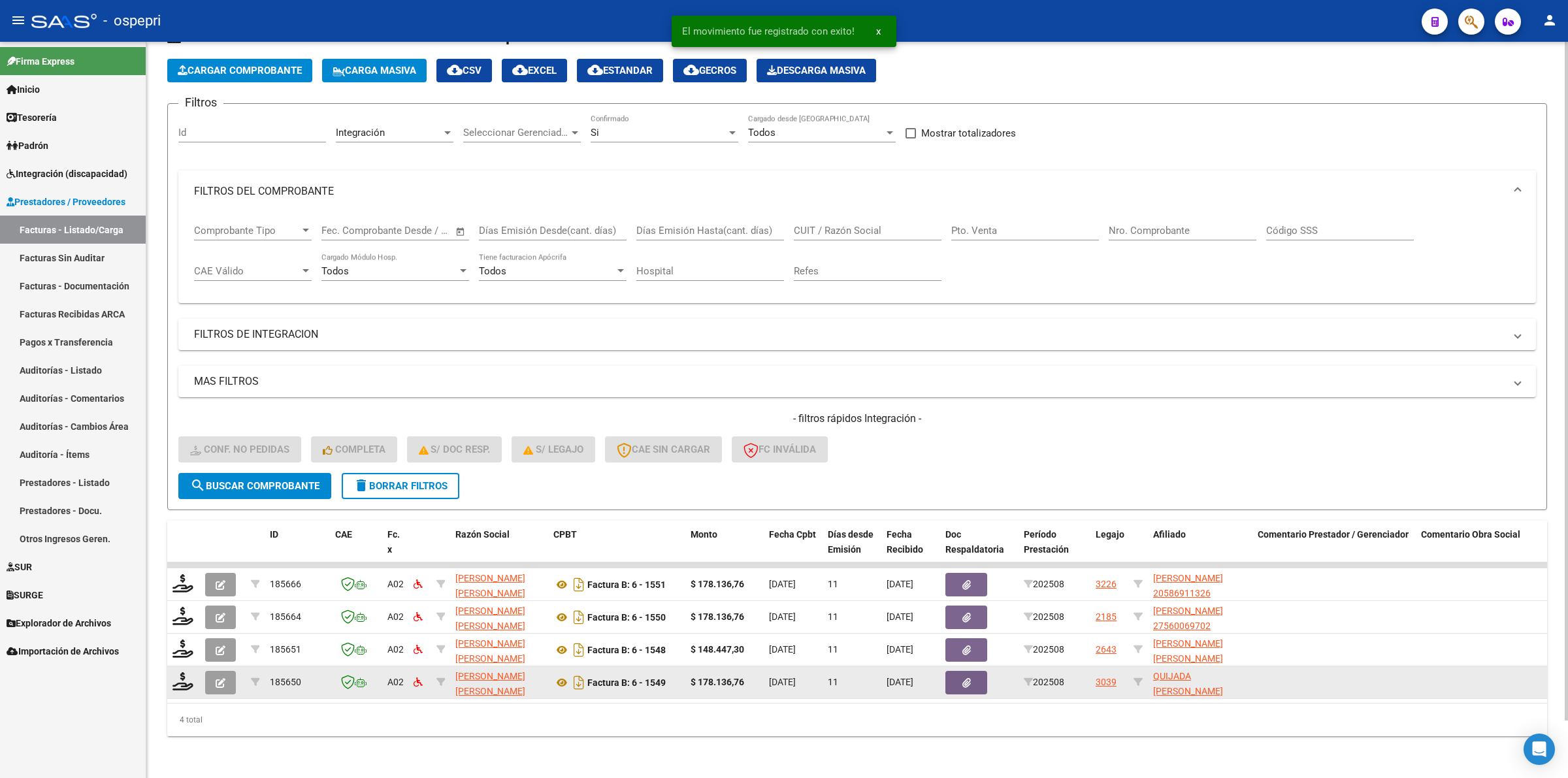
scroll to position [61, 0]
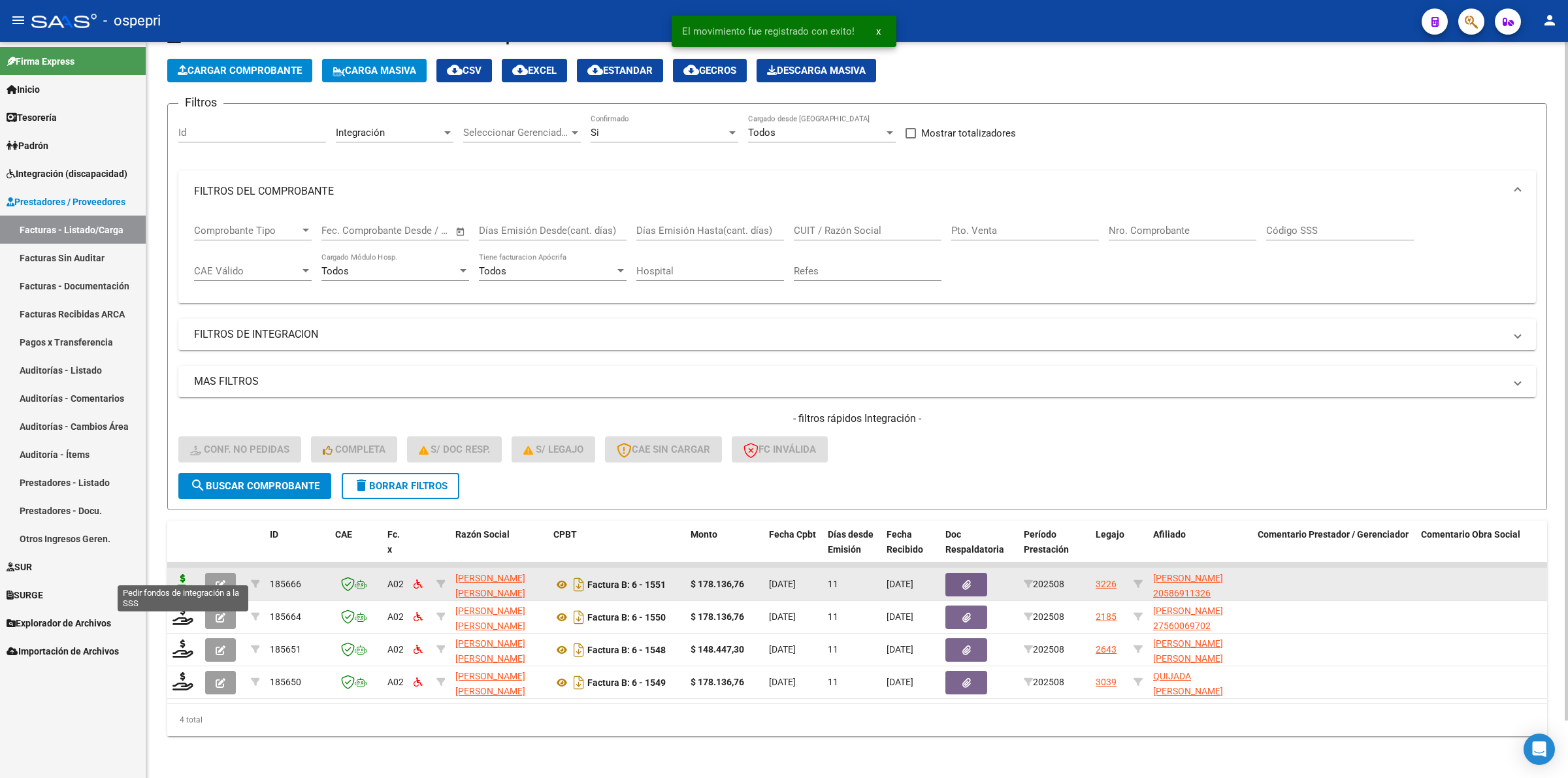
click at [188, 574] on icon at bounding box center [182, 583] width 21 height 18
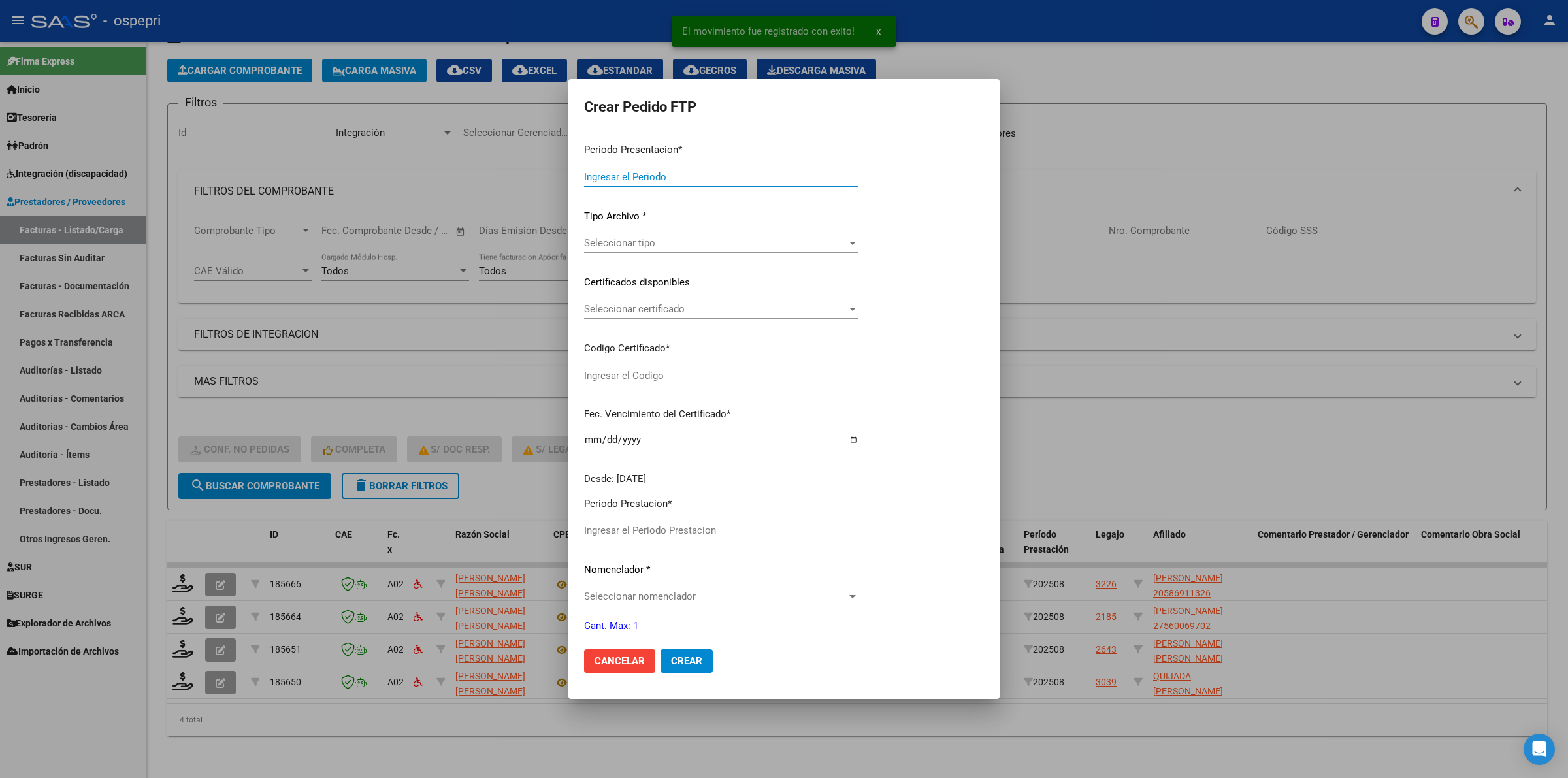
type input "202508"
type input "$ 178.136,76"
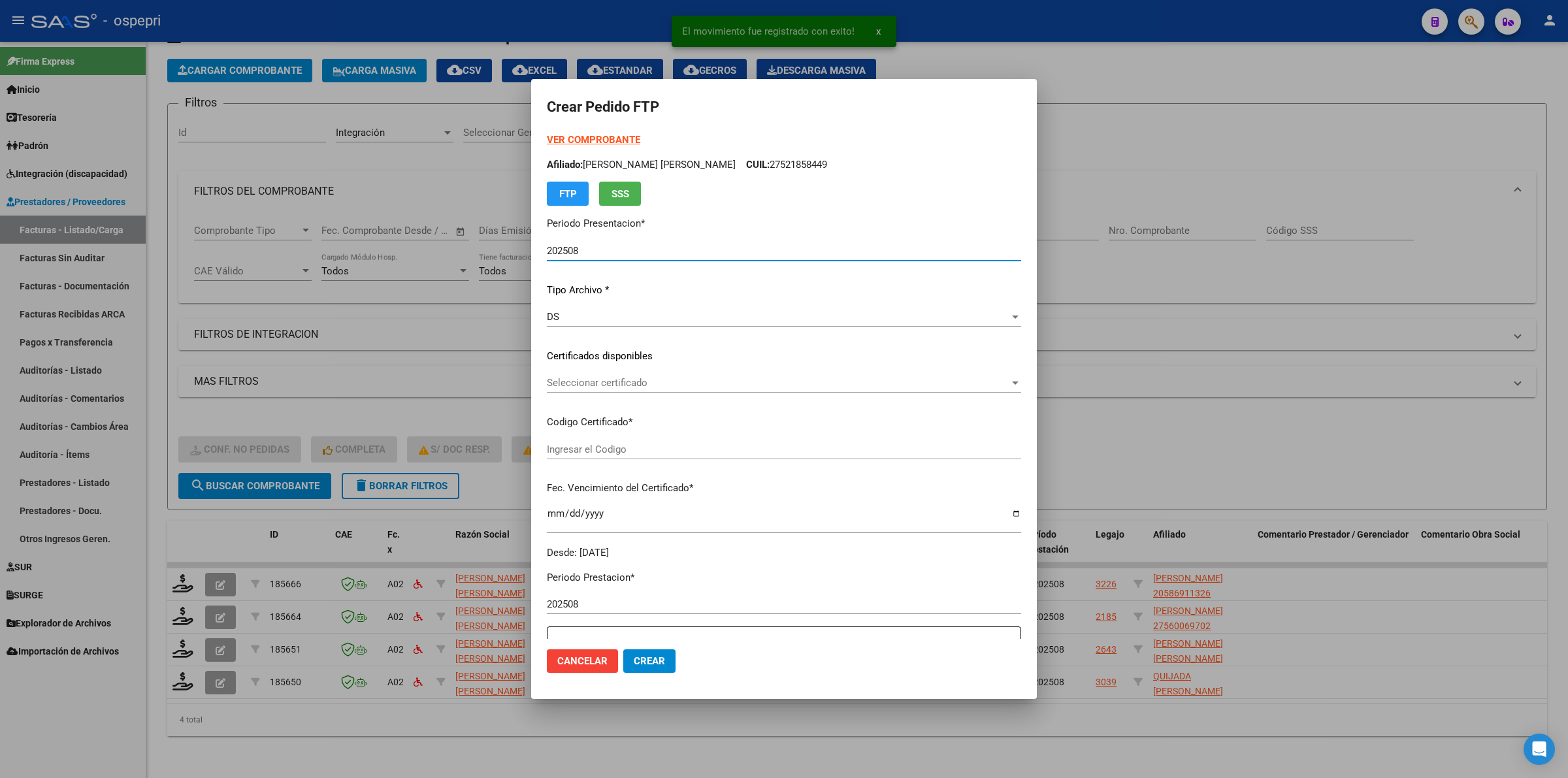
type input "20586911326"
type input "[DATE]"
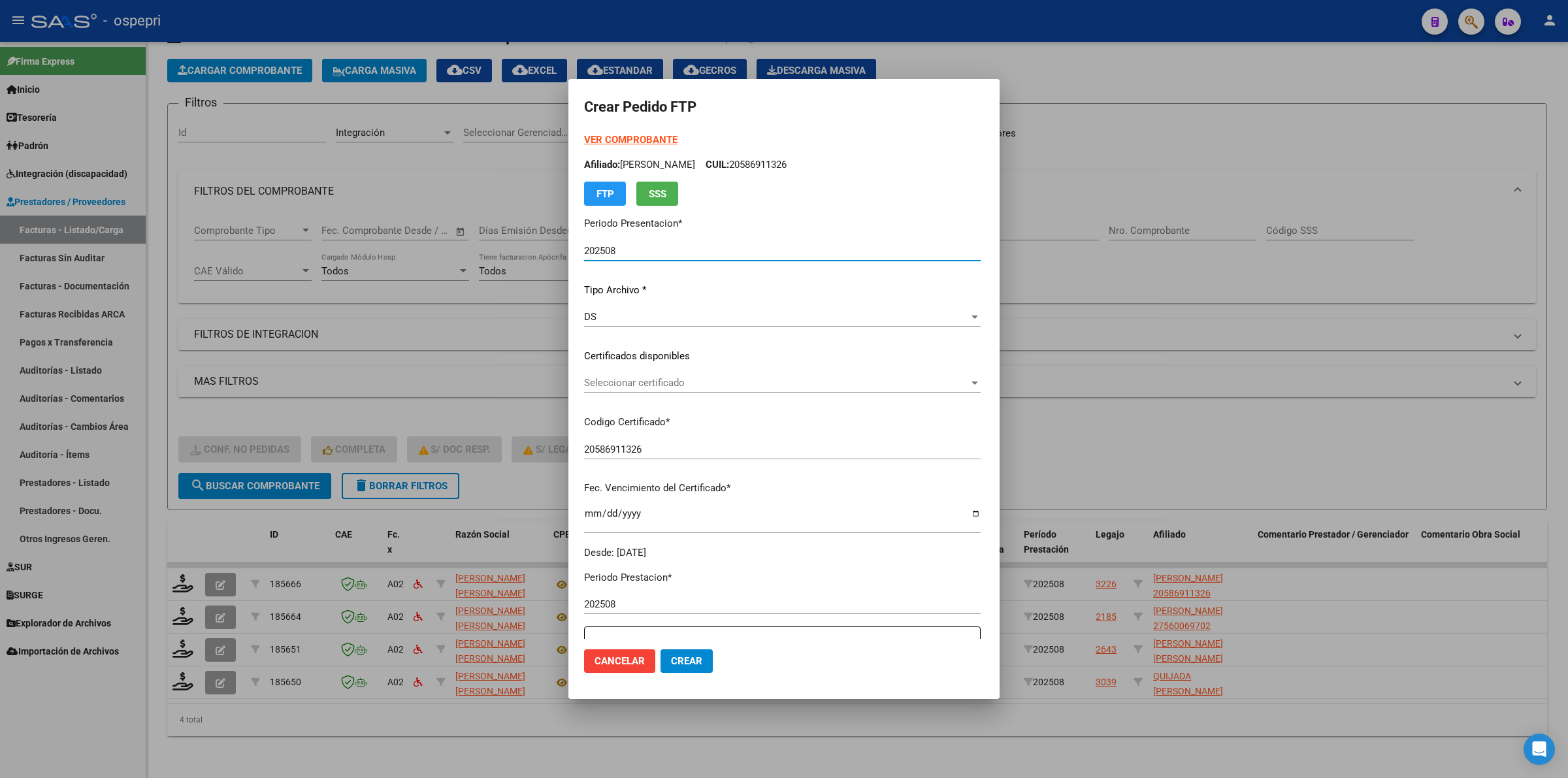
drag, startPoint x: 570, startPoint y: 676, endPoint x: 569, endPoint y: 664, distance: 12.0
click at [584, 674] on mat-dialog-actions "Cancelar Crear" at bounding box center [784, 661] width 400 height 44
click at [594, 664] on span "Cancelar" at bounding box center [619, 660] width 50 height 11
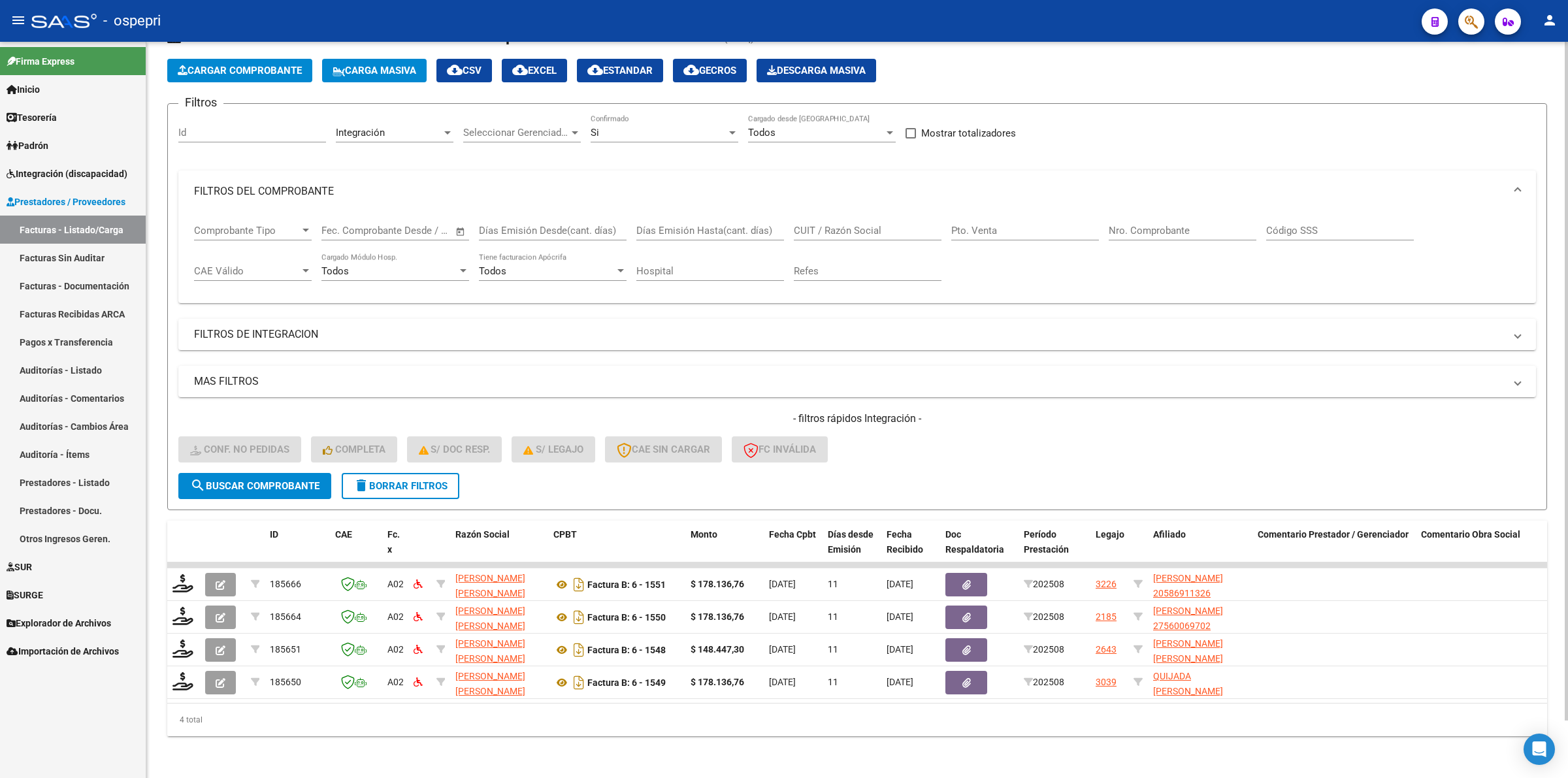
click at [425, 480] on span "delete Borrar Filtros" at bounding box center [401, 485] width 94 height 11
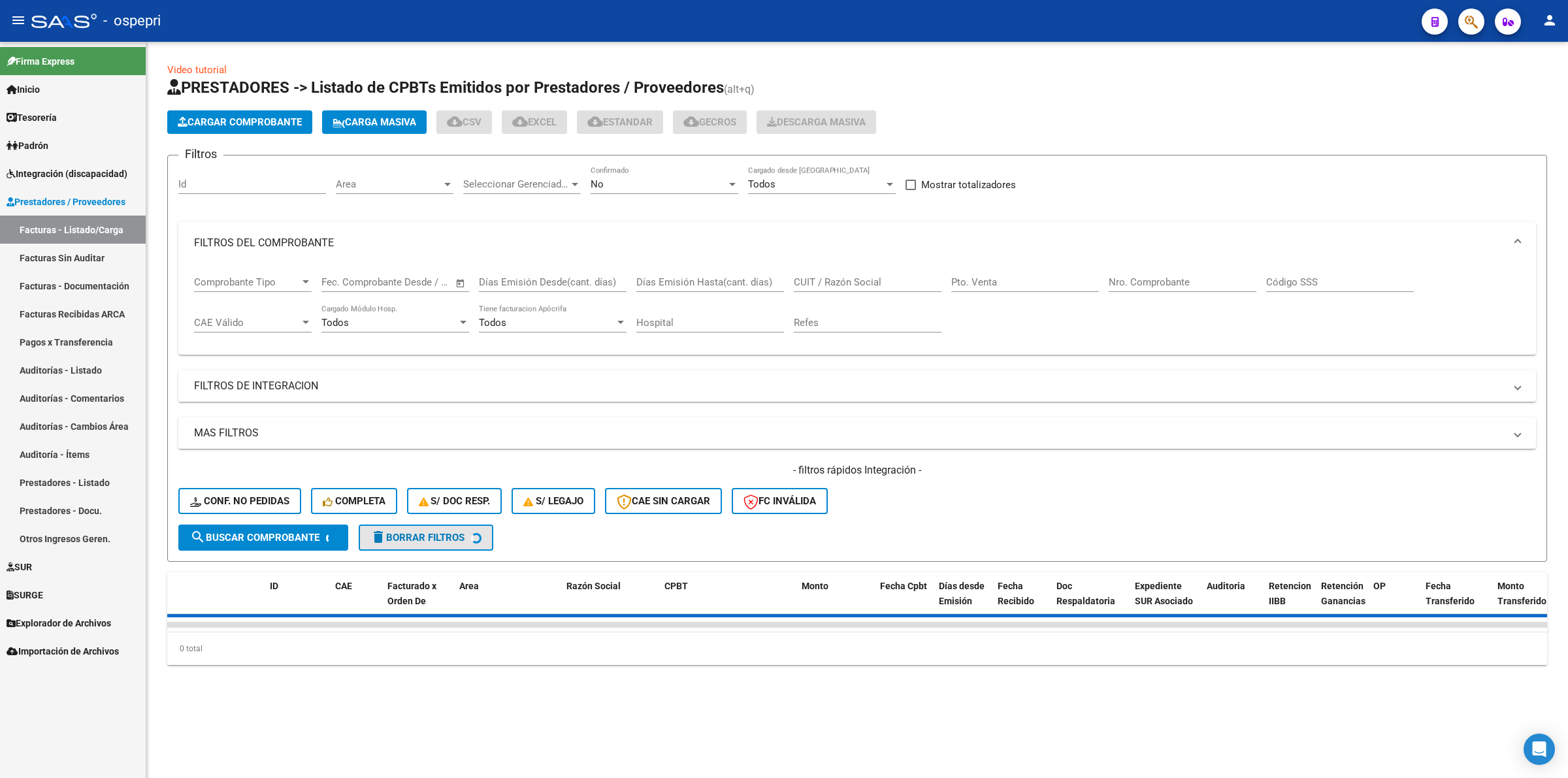
scroll to position [0, 0]
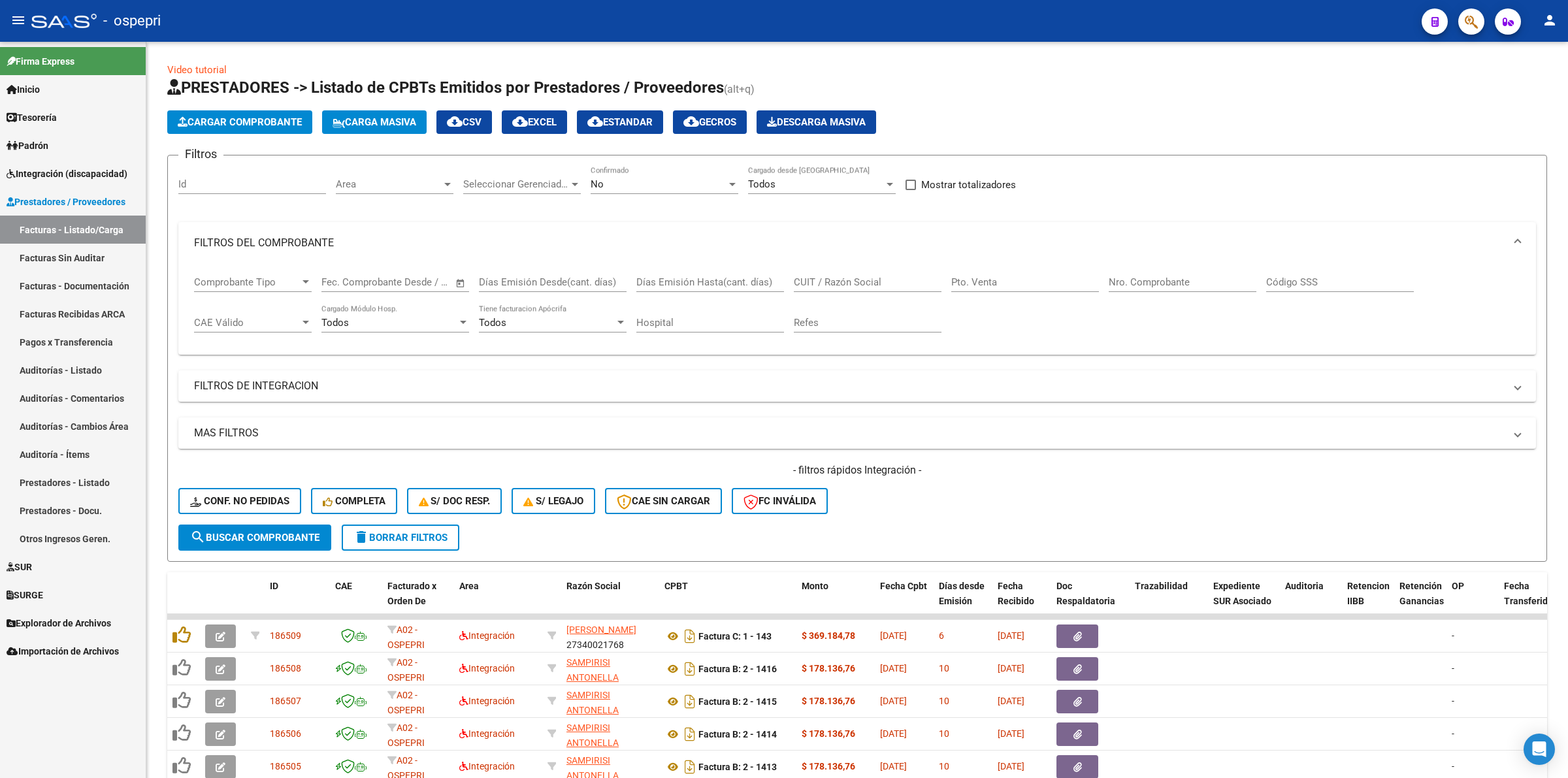
drag, startPoint x: 103, startPoint y: 175, endPoint x: 102, endPoint y: 184, distance: 9.1
click at [102, 175] on span "Integración (discapacidad)" at bounding box center [67, 173] width 121 height 14
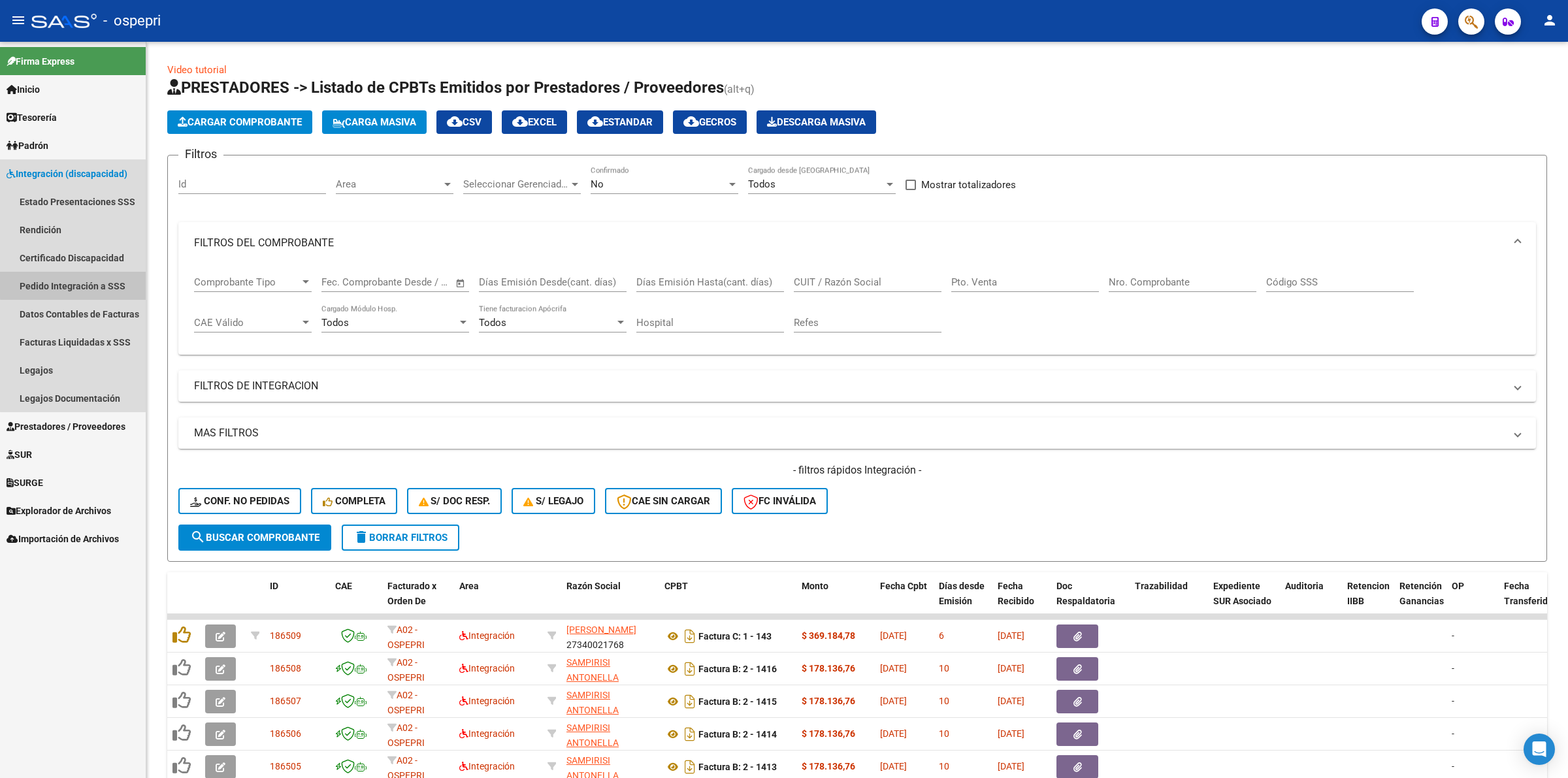
click at [73, 272] on link "Pedido Integración a SSS" at bounding box center [73, 286] width 146 height 28
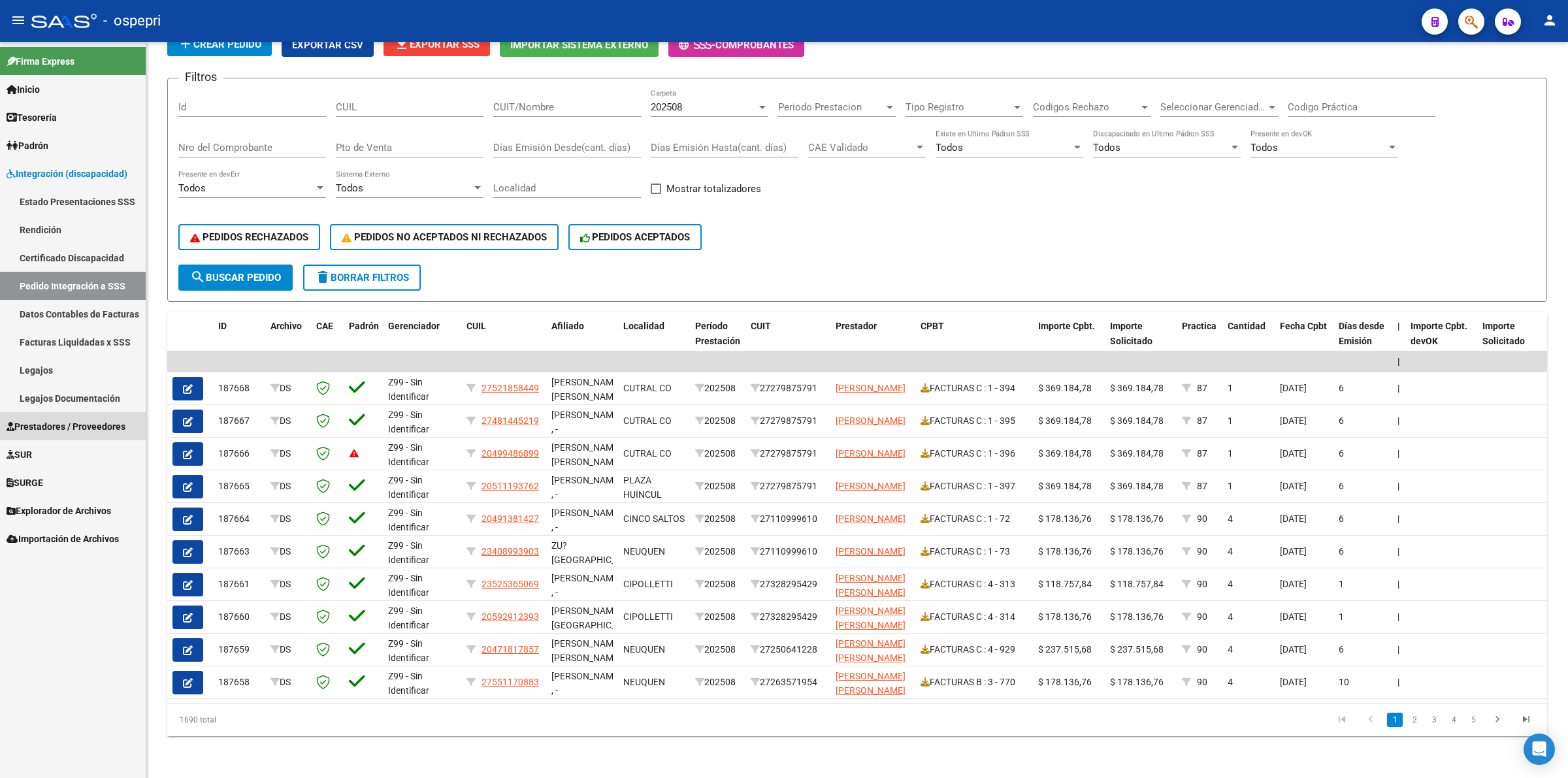
click at [51, 424] on span "Prestadores / Proveedores" at bounding box center [66, 426] width 119 height 14
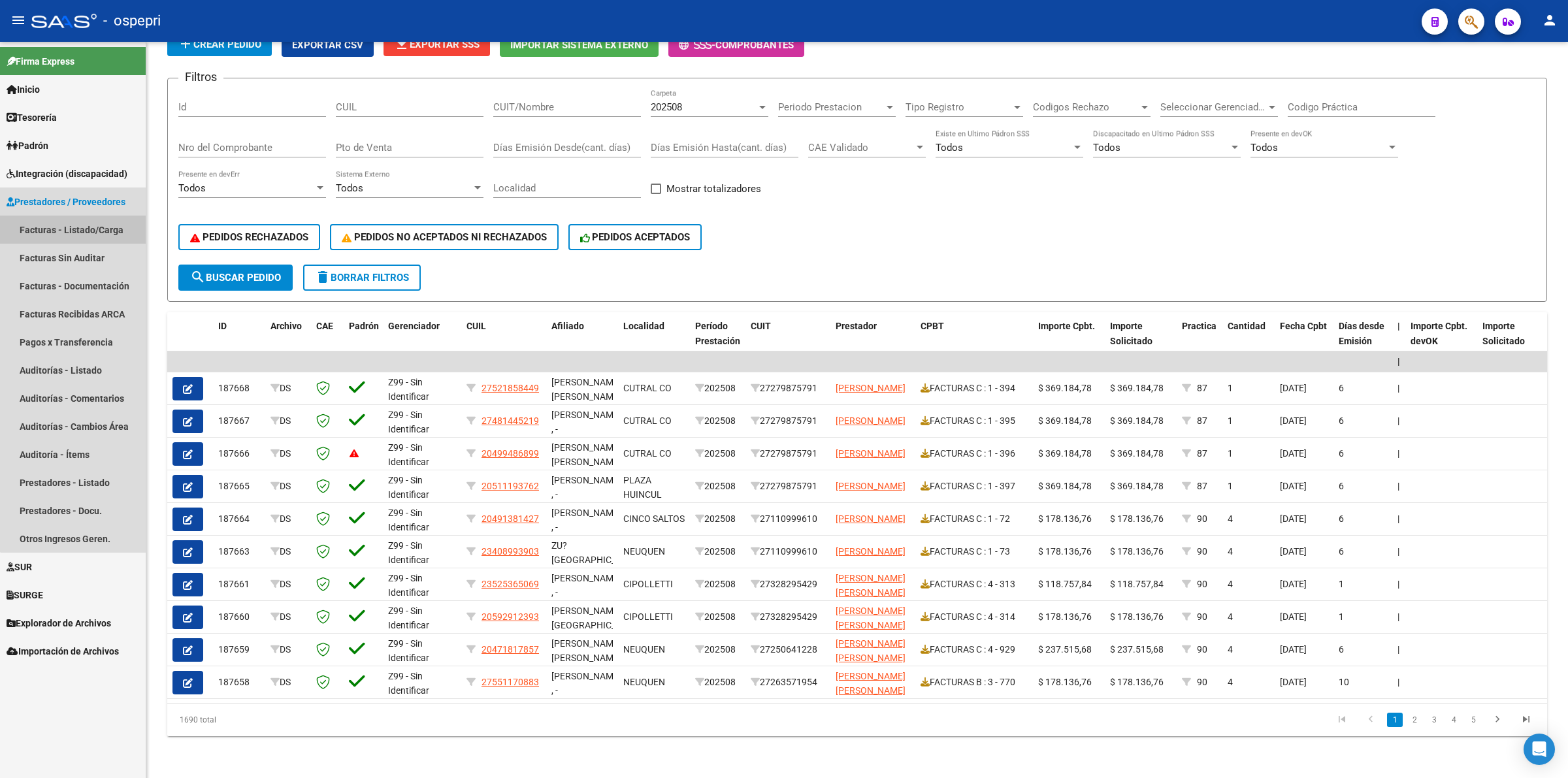
click at [97, 225] on link "Facturas - Listado/Carga" at bounding box center [73, 230] width 146 height 28
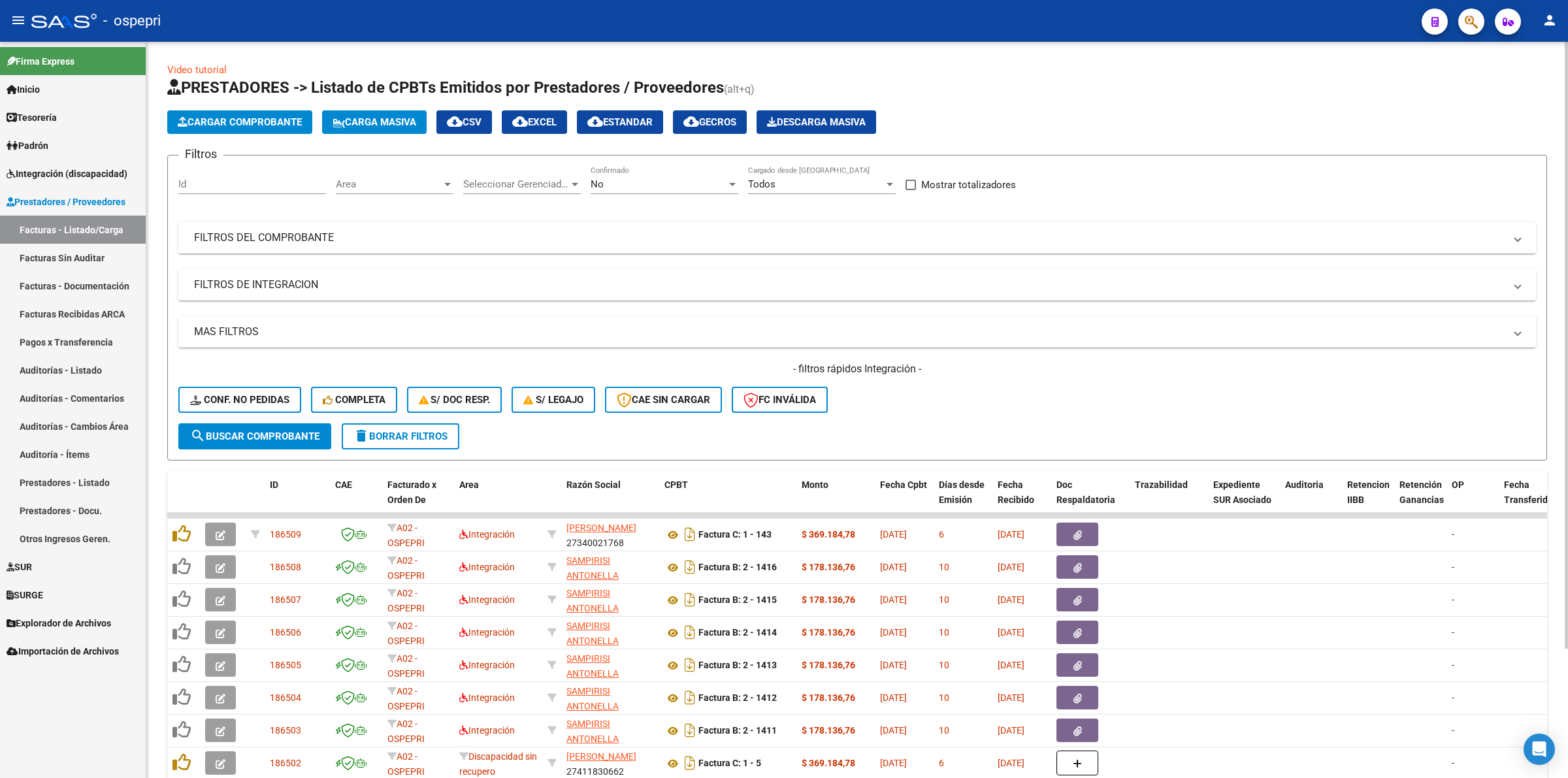
click at [323, 249] on mat-expansion-panel-header "FILTROS DEL COMPROBANTE" at bounding box center [857, 237] width 1358 height 32
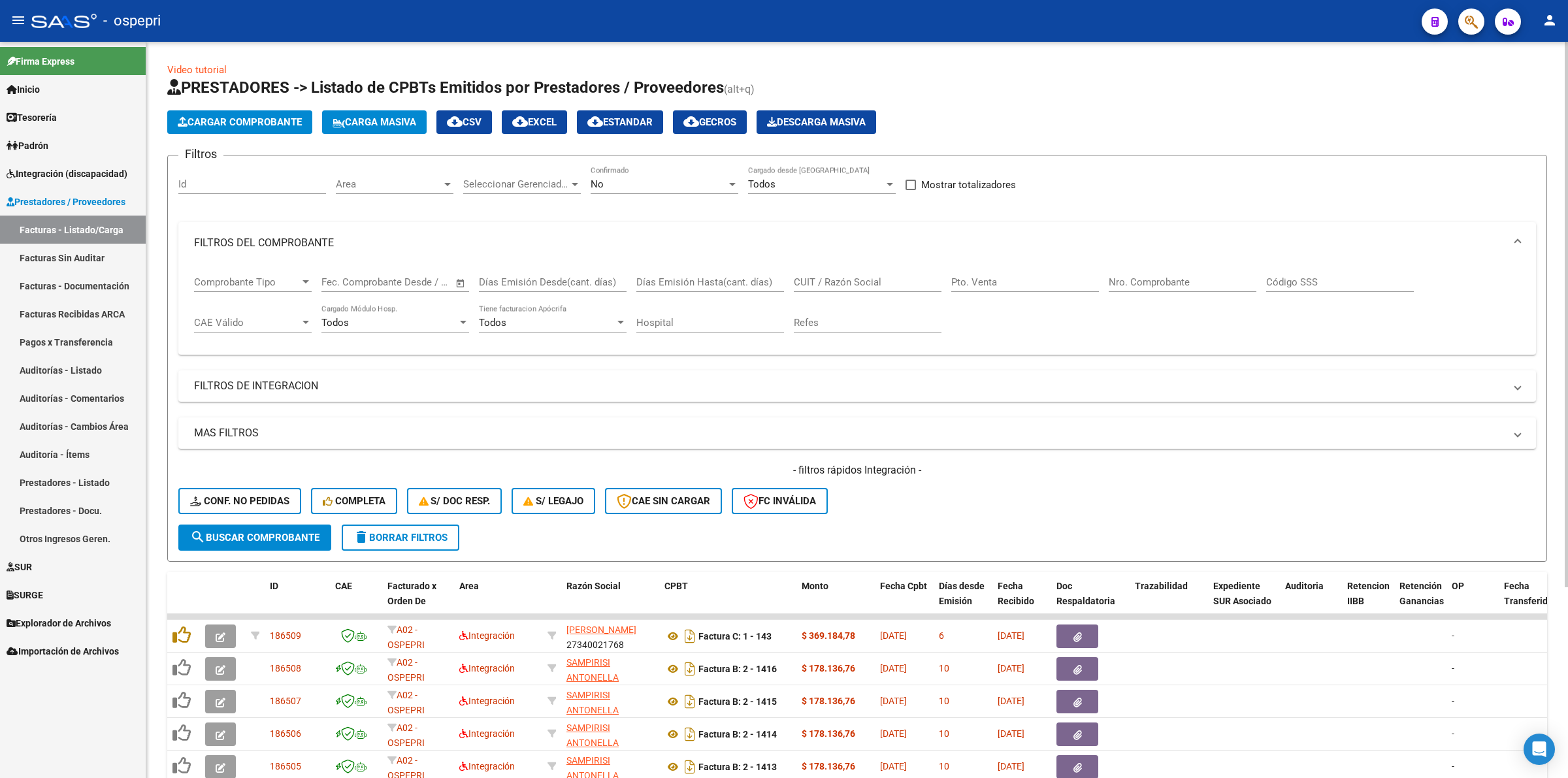
click at [845, 283] on input "CUIT / Razón Social" at bounding box center [867, 282] width 148 height 11
paste input "27295541658"
type input "27295541658"
click at [272, 524] on button "search Buscar Comprobante" at bounding box center [254, 537] width 153 height 26
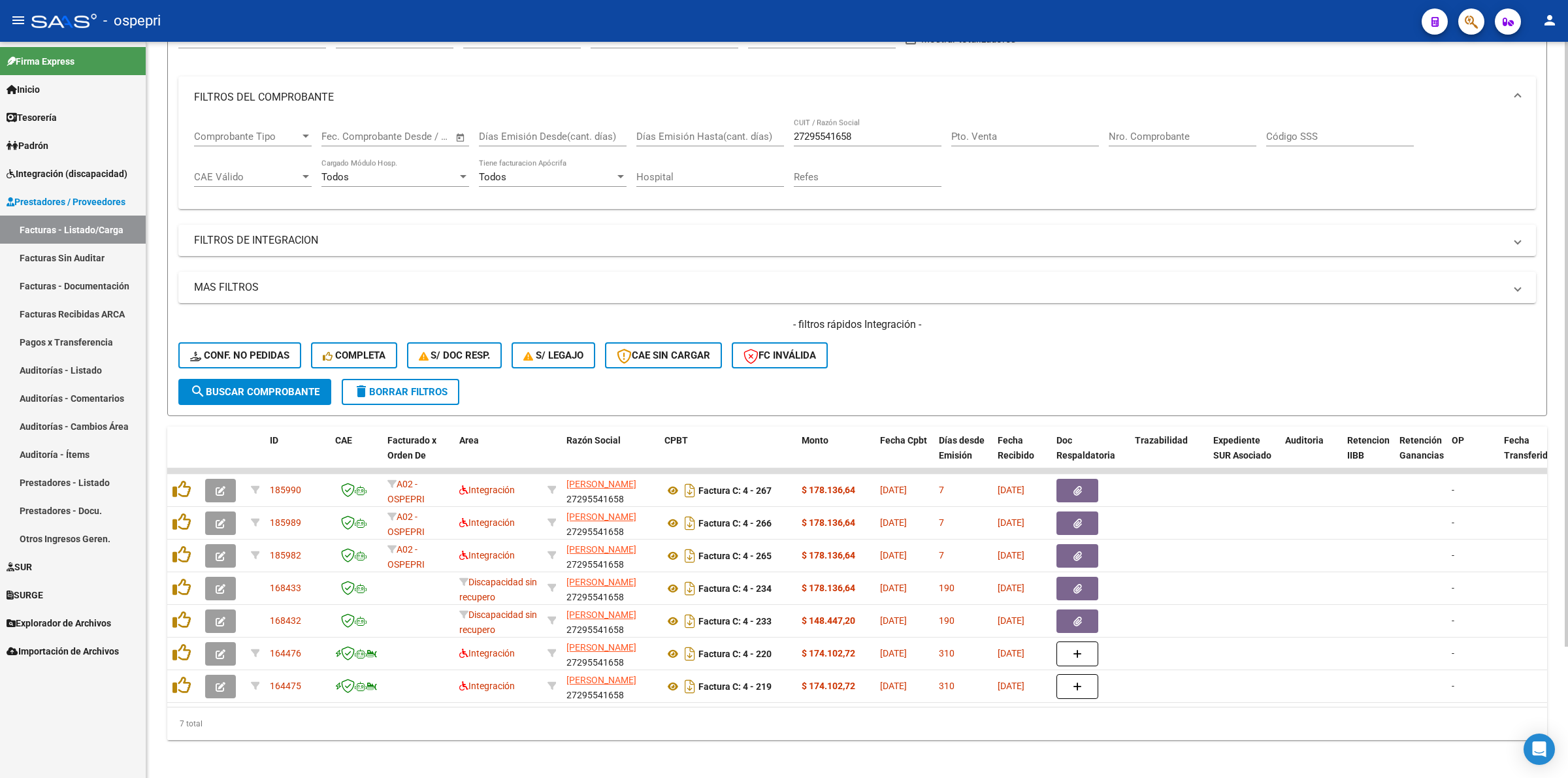
scroll to position [159, 0]
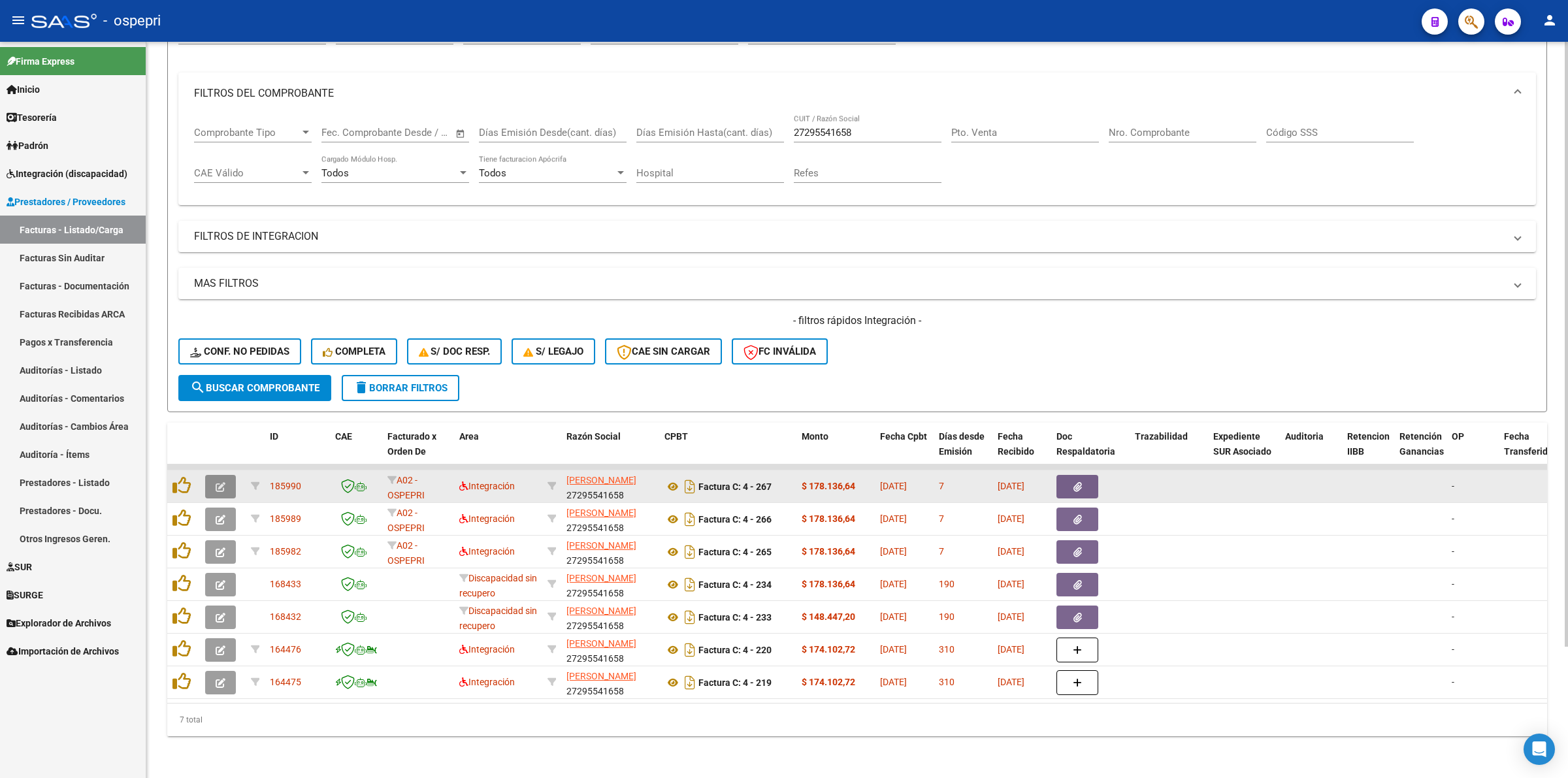
click at [227, 475] on button "button" at bounding box center [221, 486] width 31 height 24
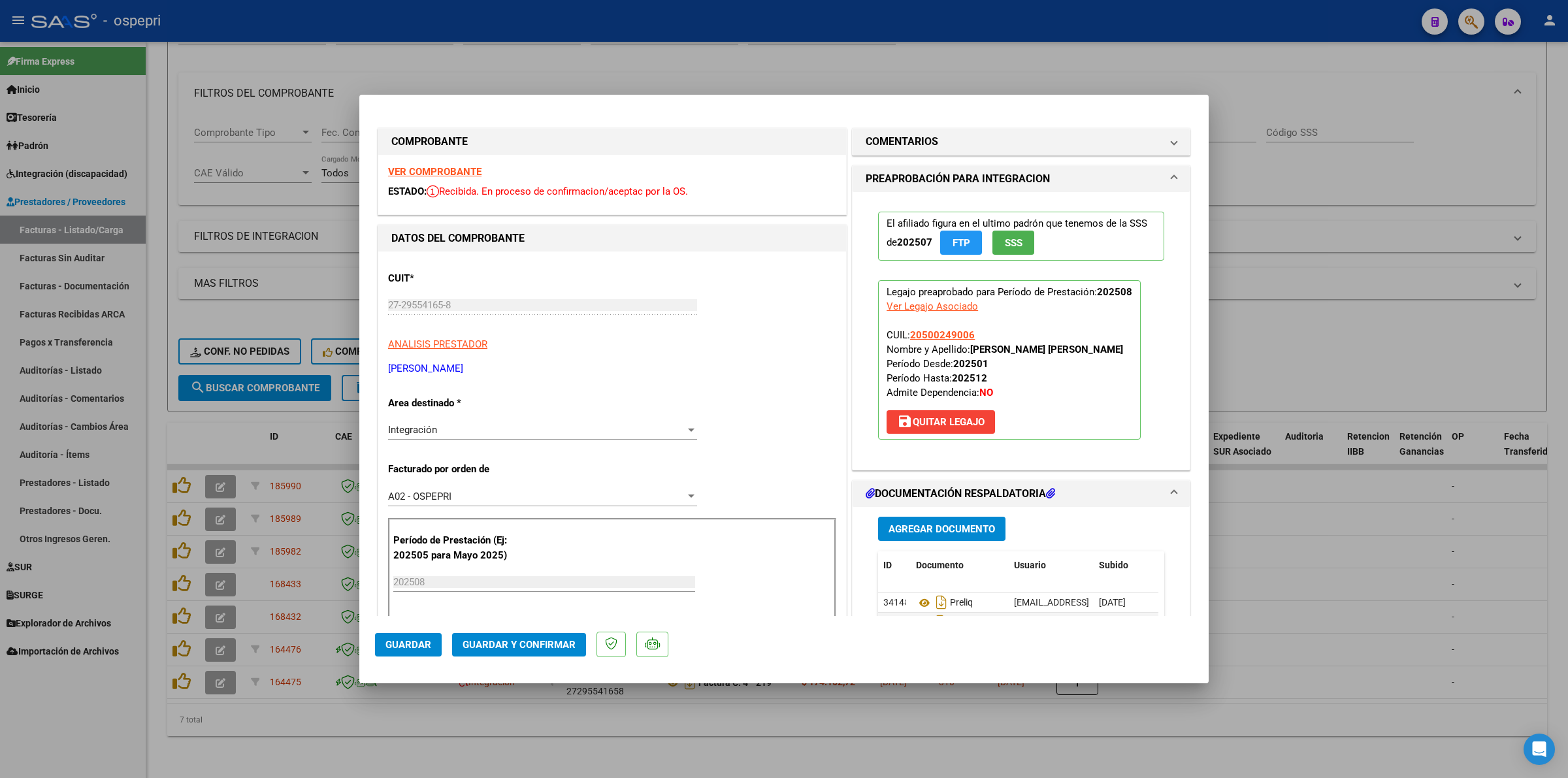
click at [409, 164] on div "VER COMPROBANTE ESTADO: Recibida. En proceso de confirmacion/aceptac por la OS." at bounding box center [613, 184] width 468 height 59
click at [414, 174] on strong "VER COMPROBANTE" at bounding box center [434, 171] width 93 height 11
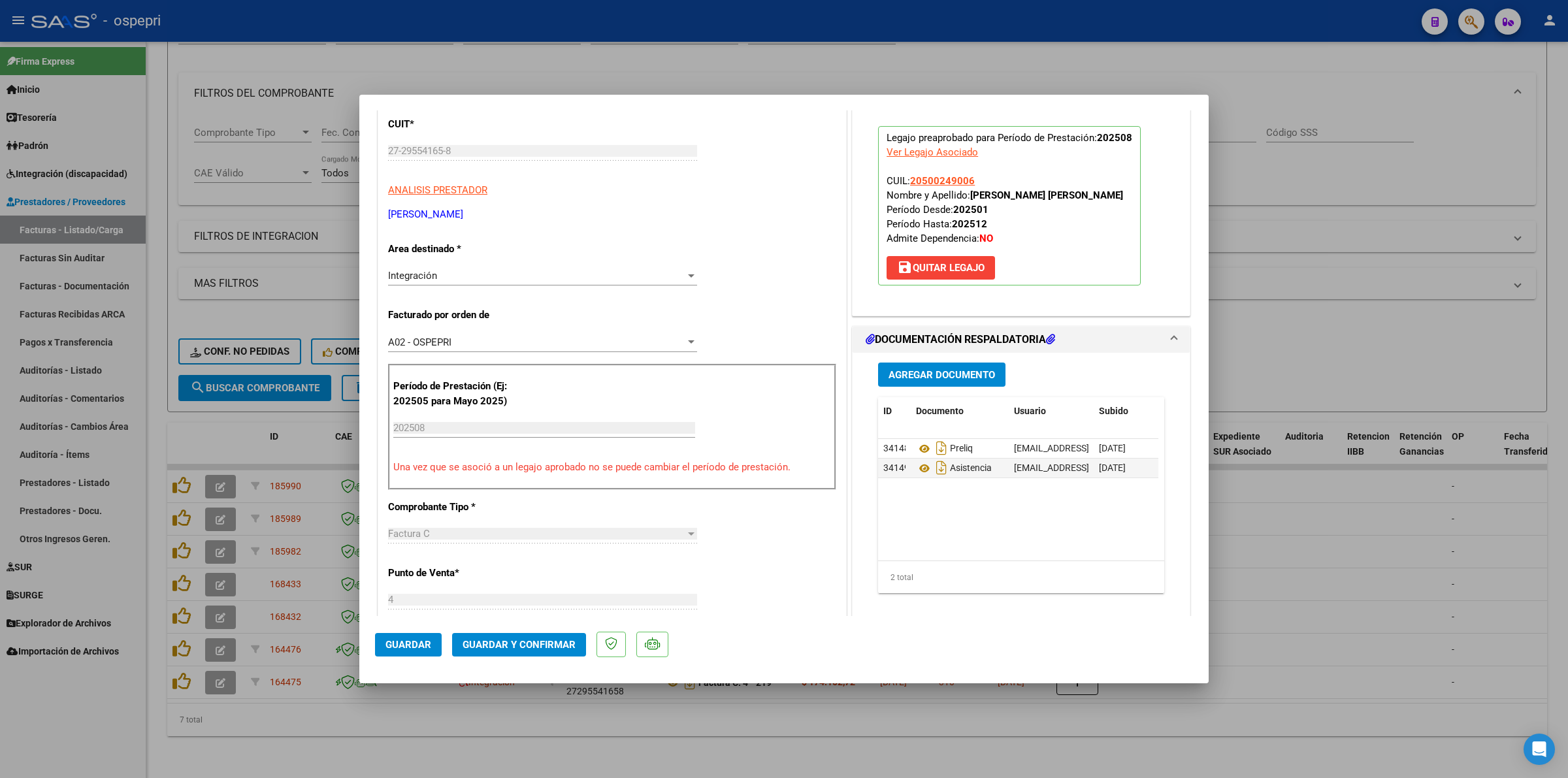
scroll to position [163, 0]
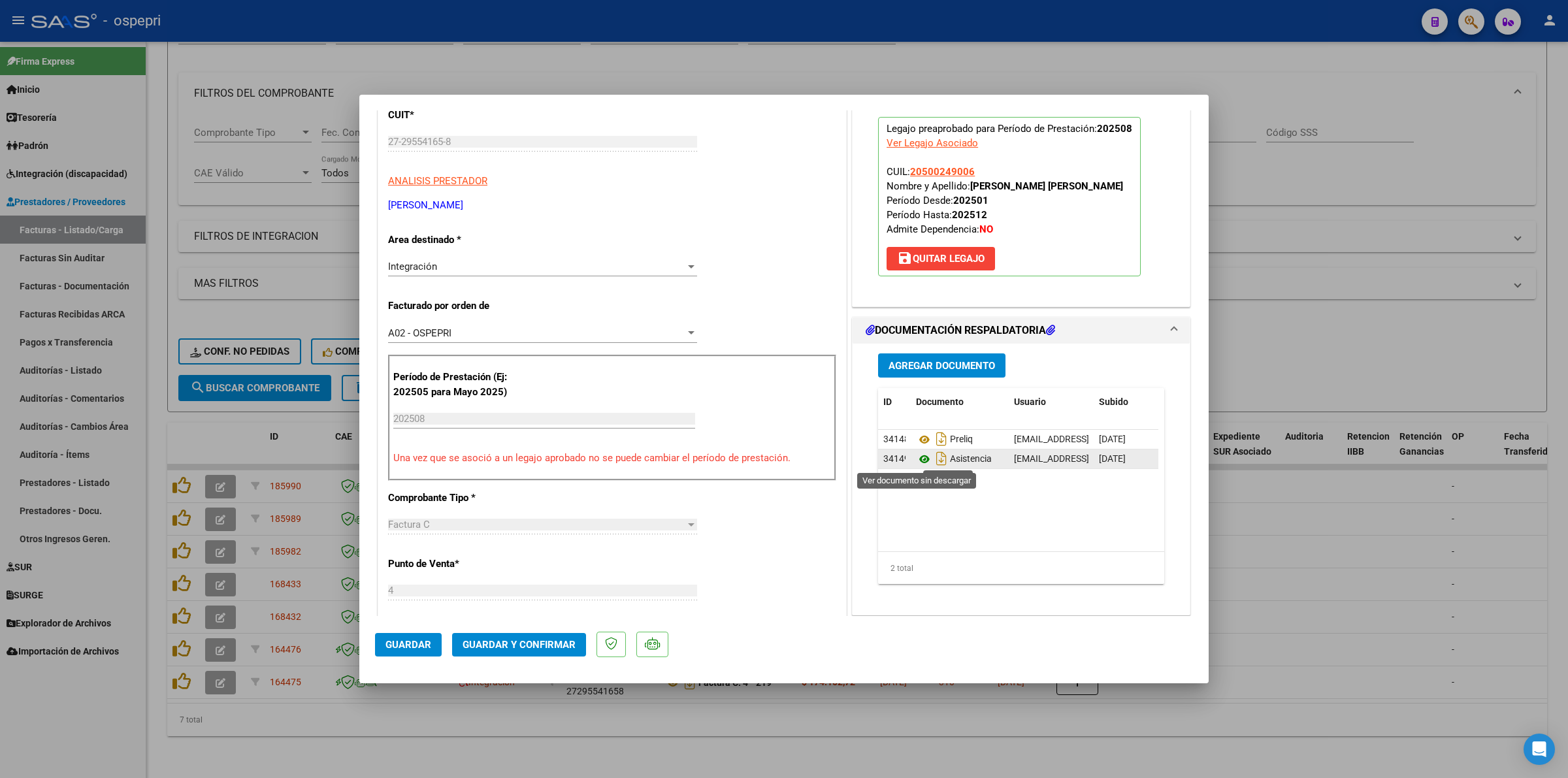
click at [921, 456] on icon at bounding box center [924, 459] width 17 height 15
click at [539, 641] on span "Guardar y Confirmar" at bounding box center [519, 644] width 113 height 11
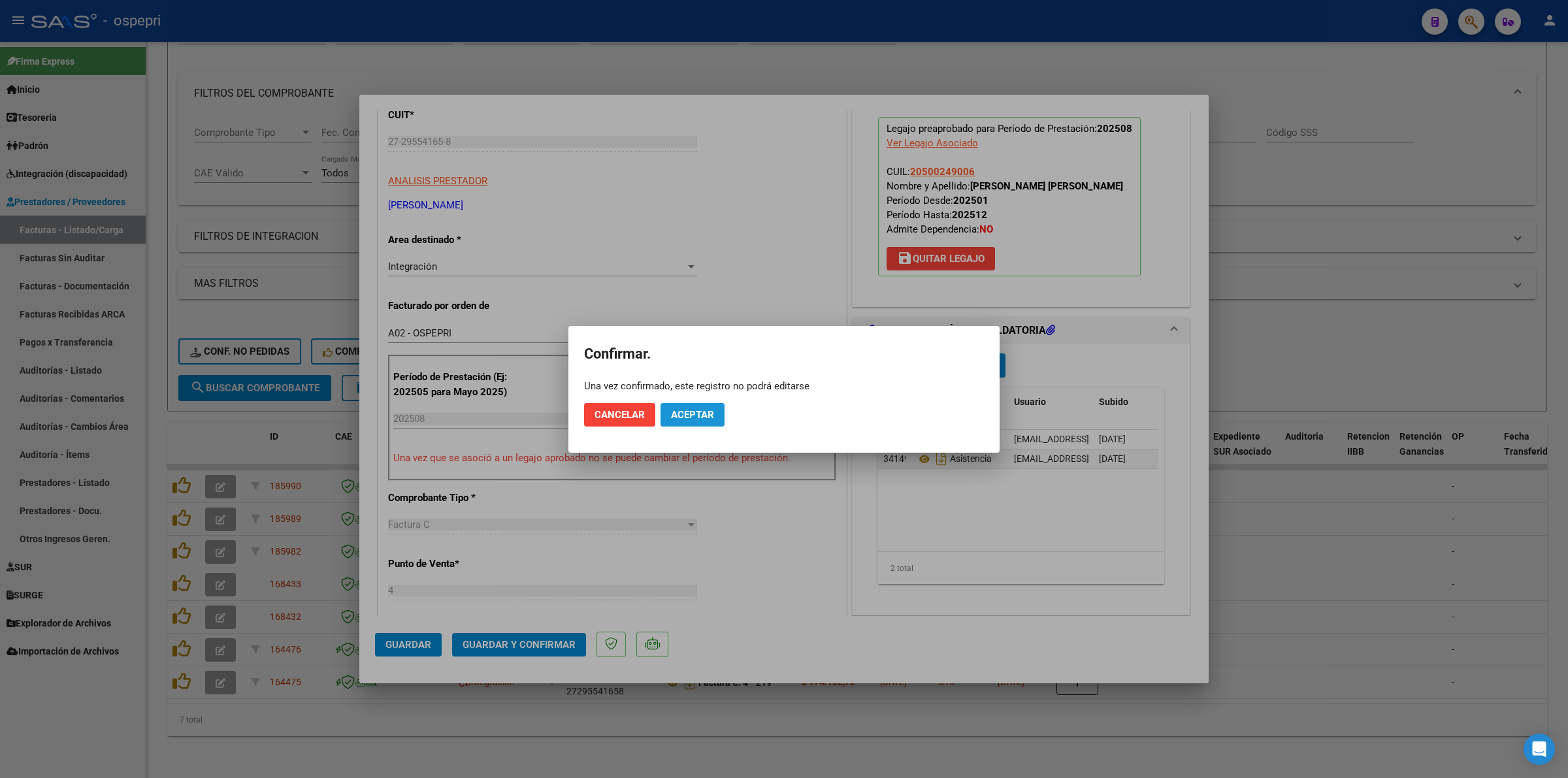
click at [693, 415] on span "Aceptar" at bounding box center [693, 414] width 43 height 11
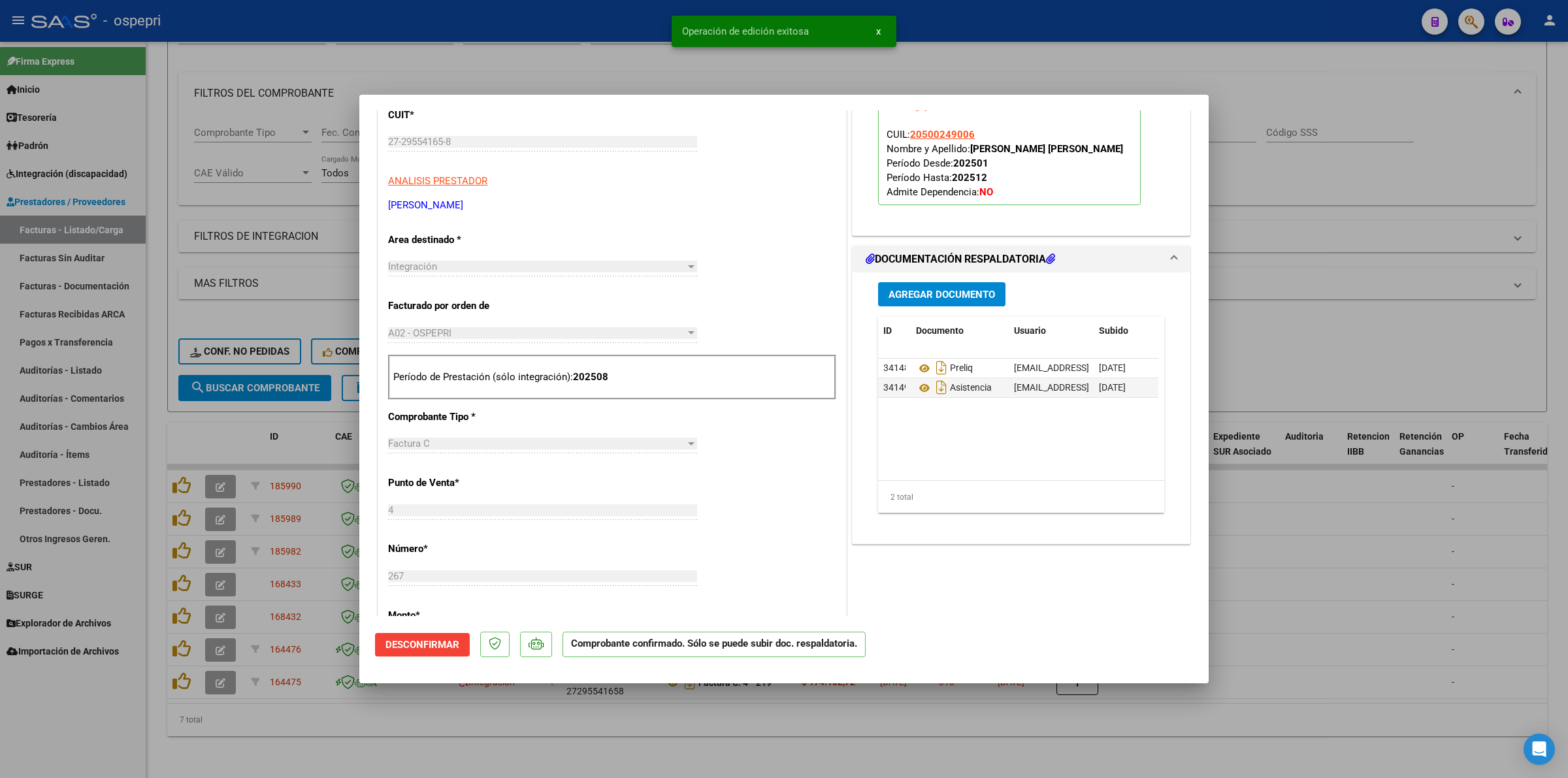
type input "$ 0,00"
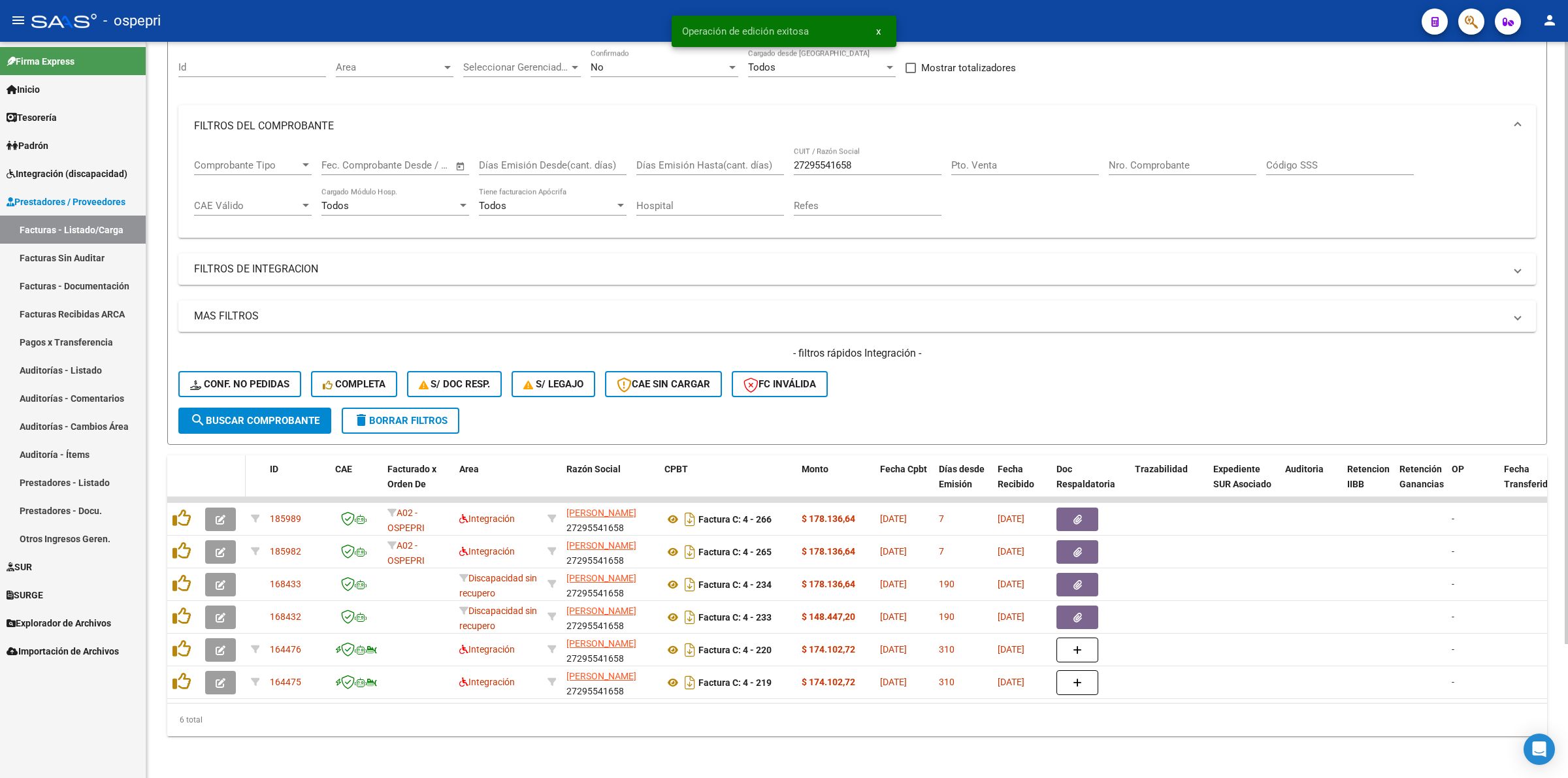
scroll to position [126, 0]
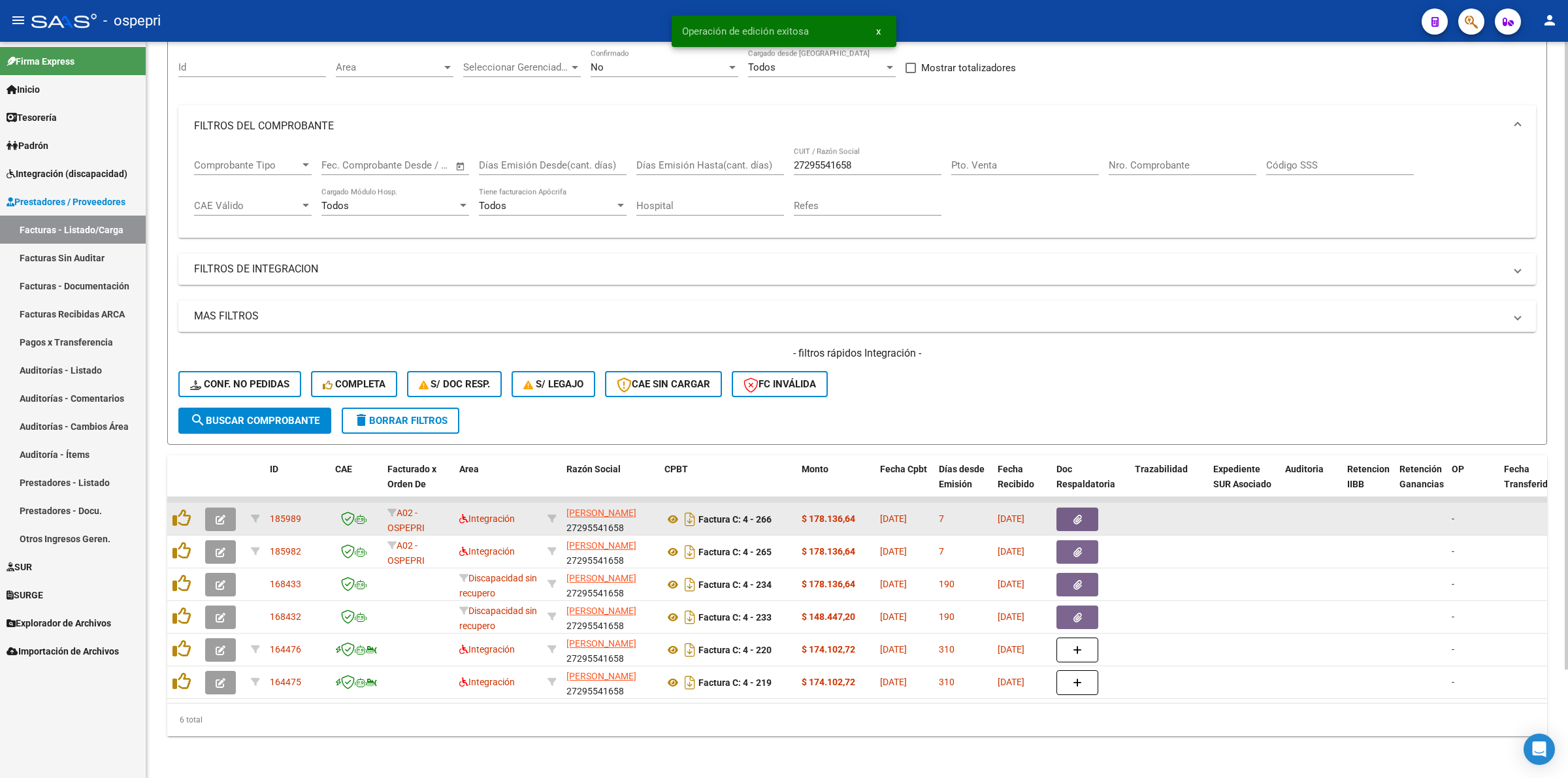
click at [220, 520] on datatable-body-cell at bounding box center [223, 519] width 46 height 32
click at [231, 508] on button "button" at bounding box center [221, 519] width 31 height 24
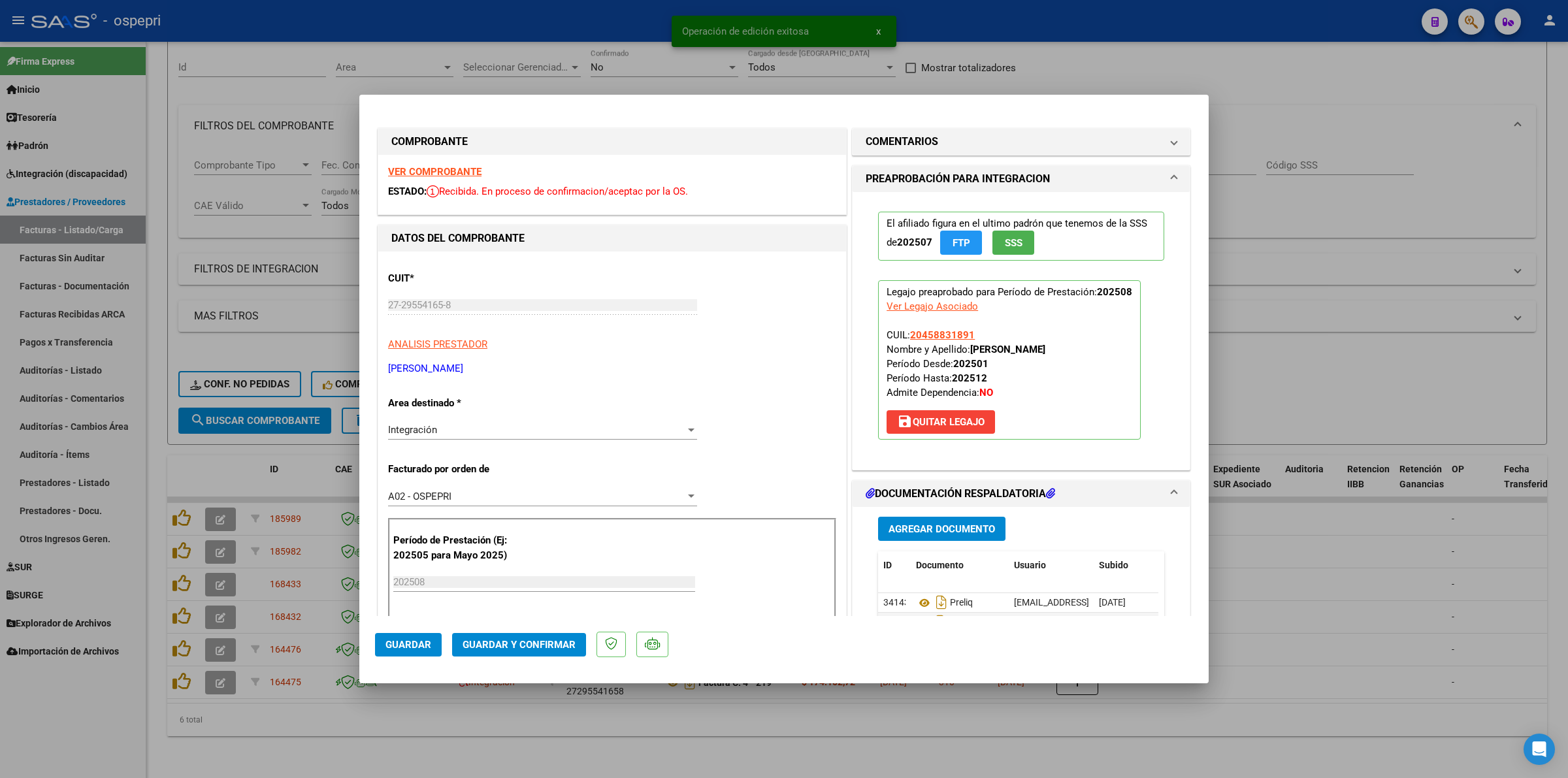
click at [426, 173] on strong "VER COMPROBANTE" at bounding box center [434, 171] width 93 height 11
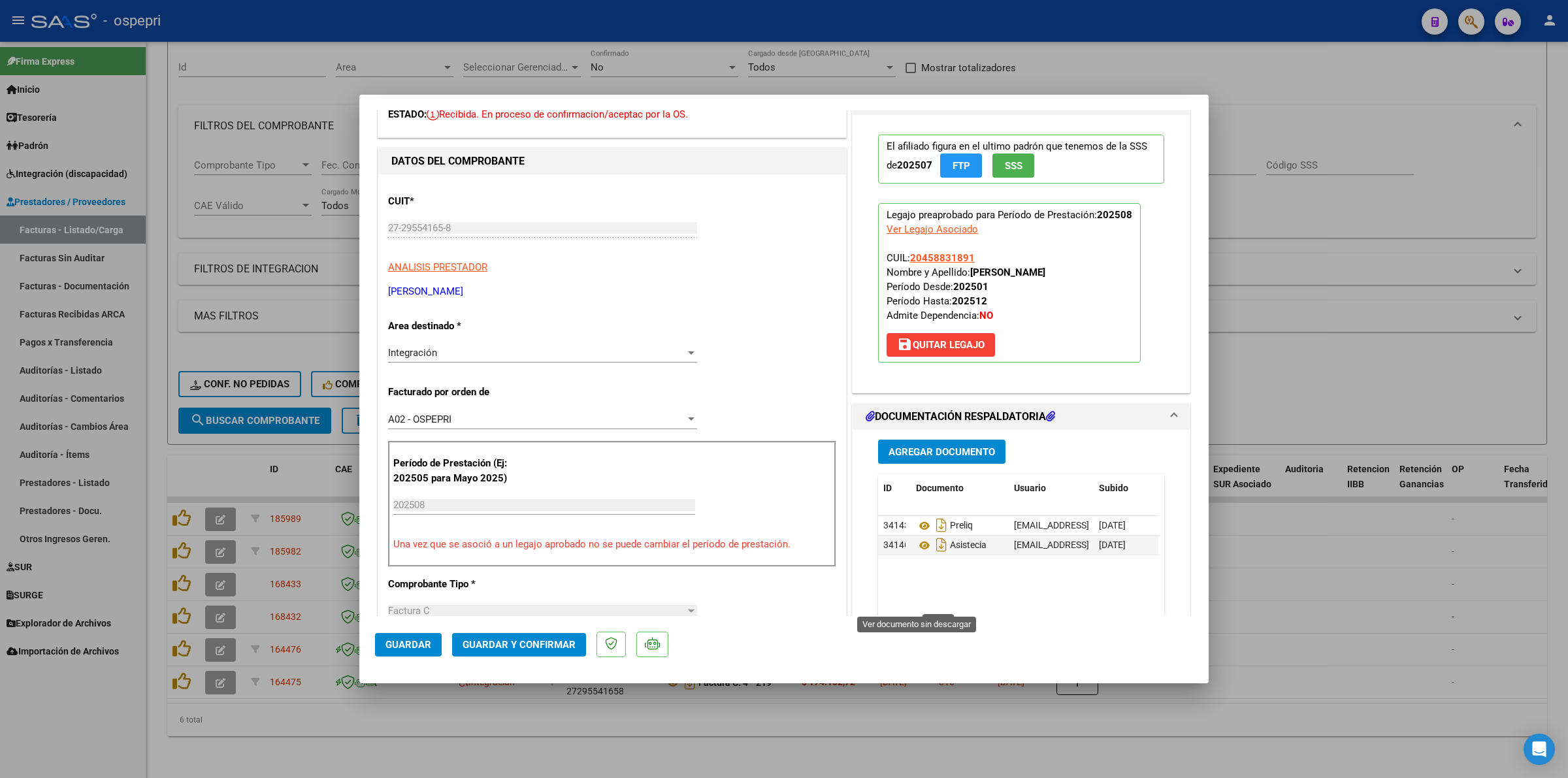
scroll to position [81, 0]
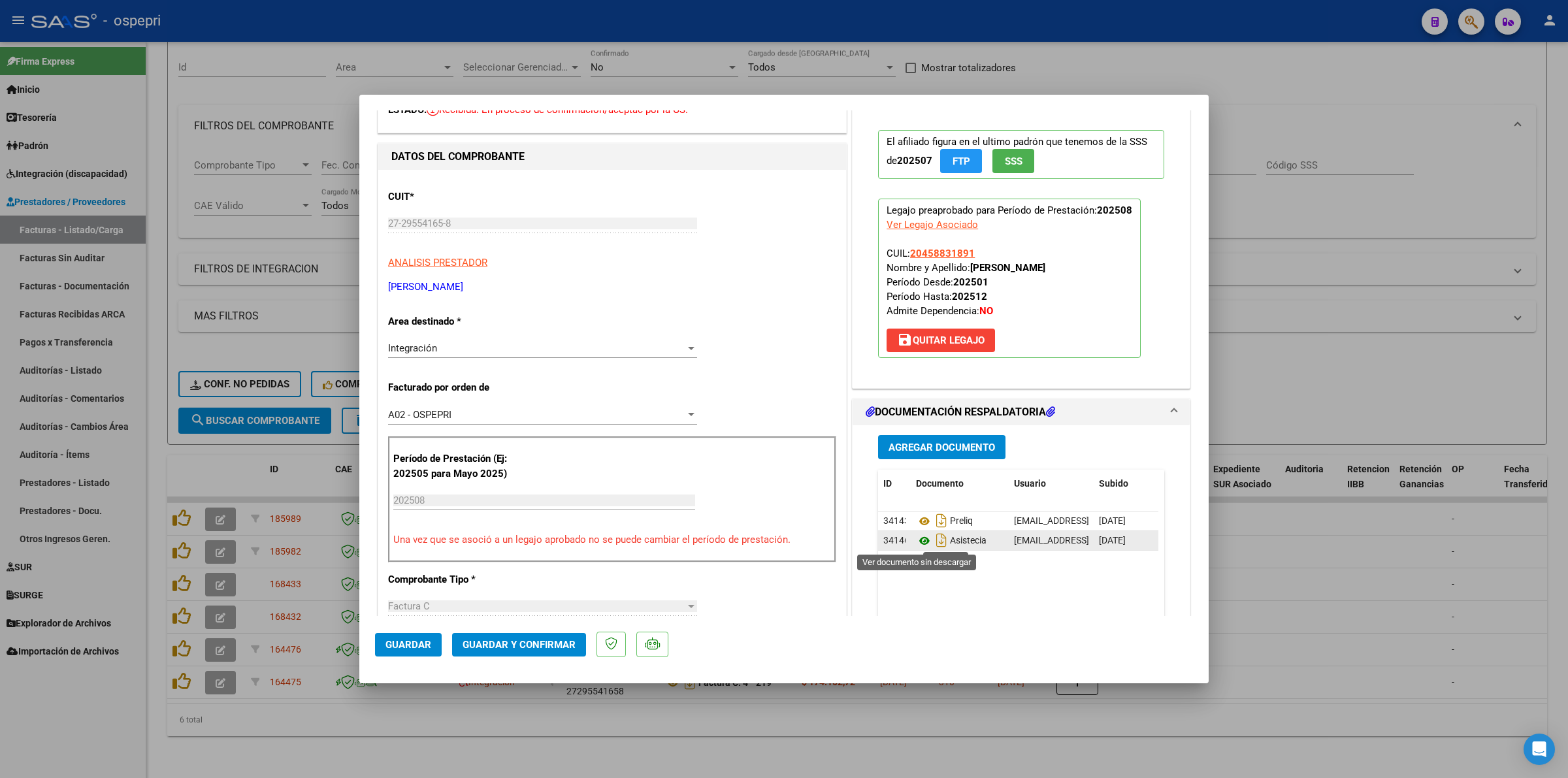
click at [919, 539] on icon at bounding box center [924, 541] width 17 height 15
click at [515, 648] on button "Guardar y Confirmar" at bounding box center [518, 644] width 134 height 24
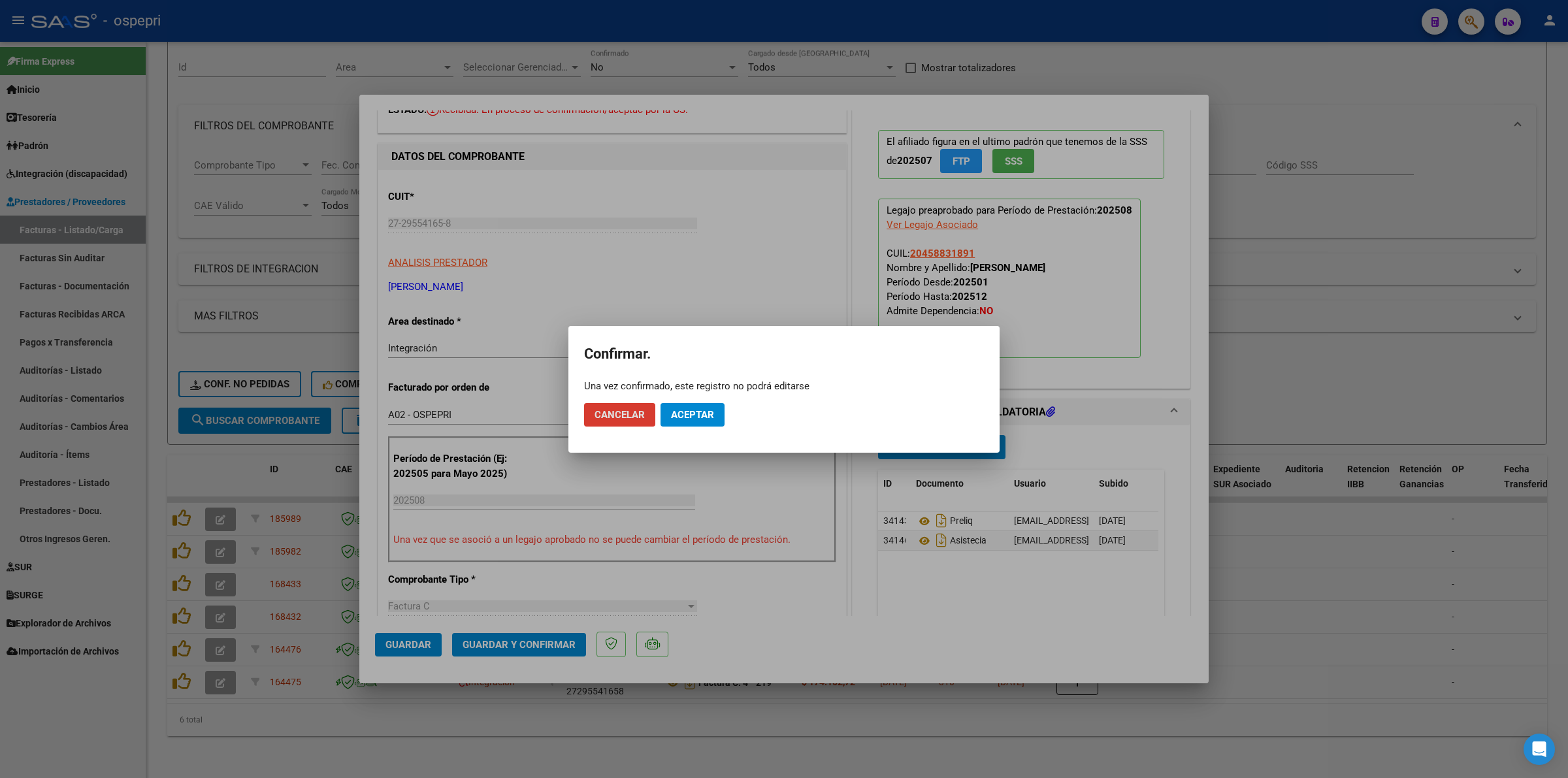
click at [700, 410] on span "Aceptar" at bounding box center [693, 414] width 43 height 11
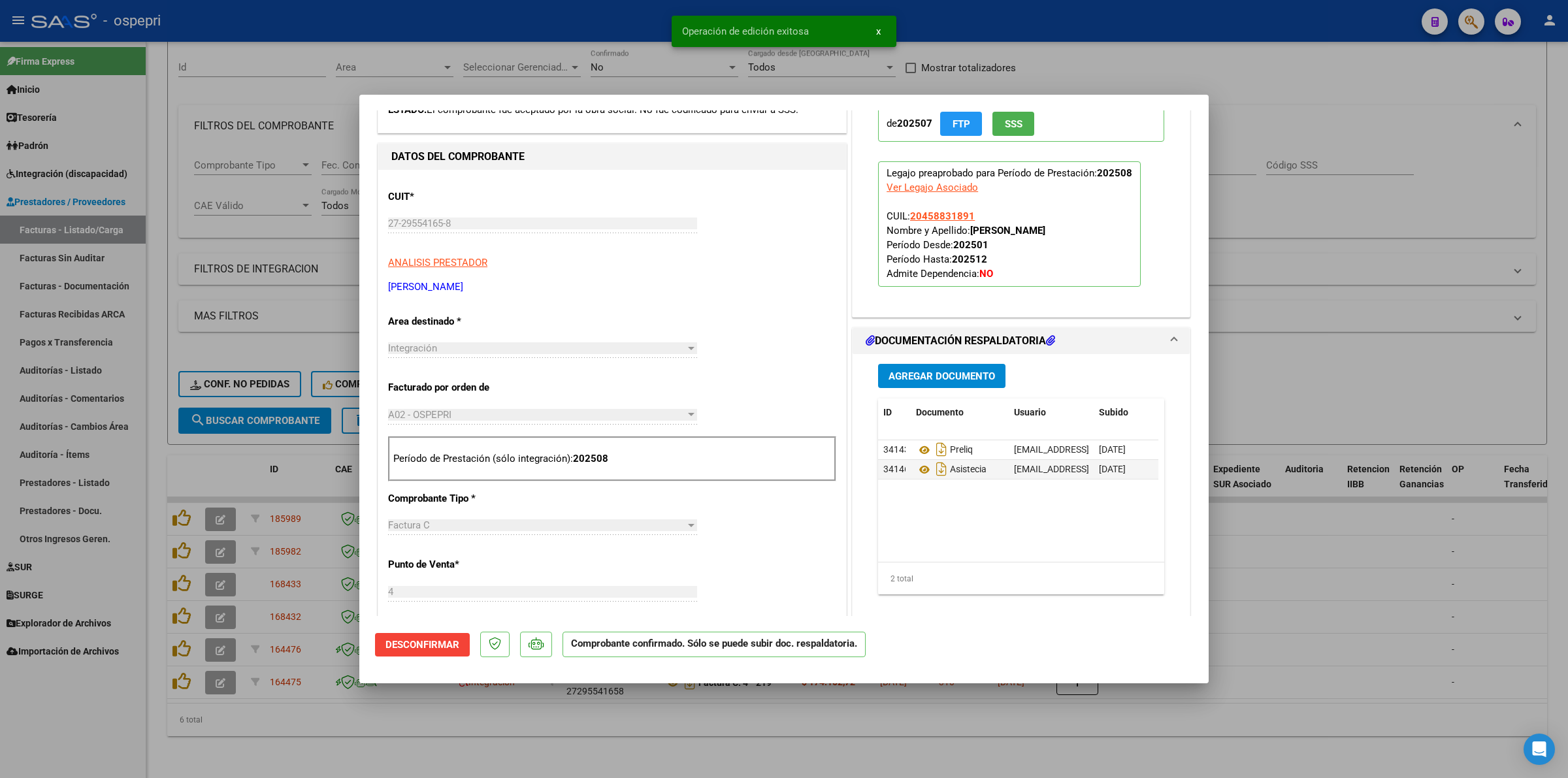
type input "$ 0,00"
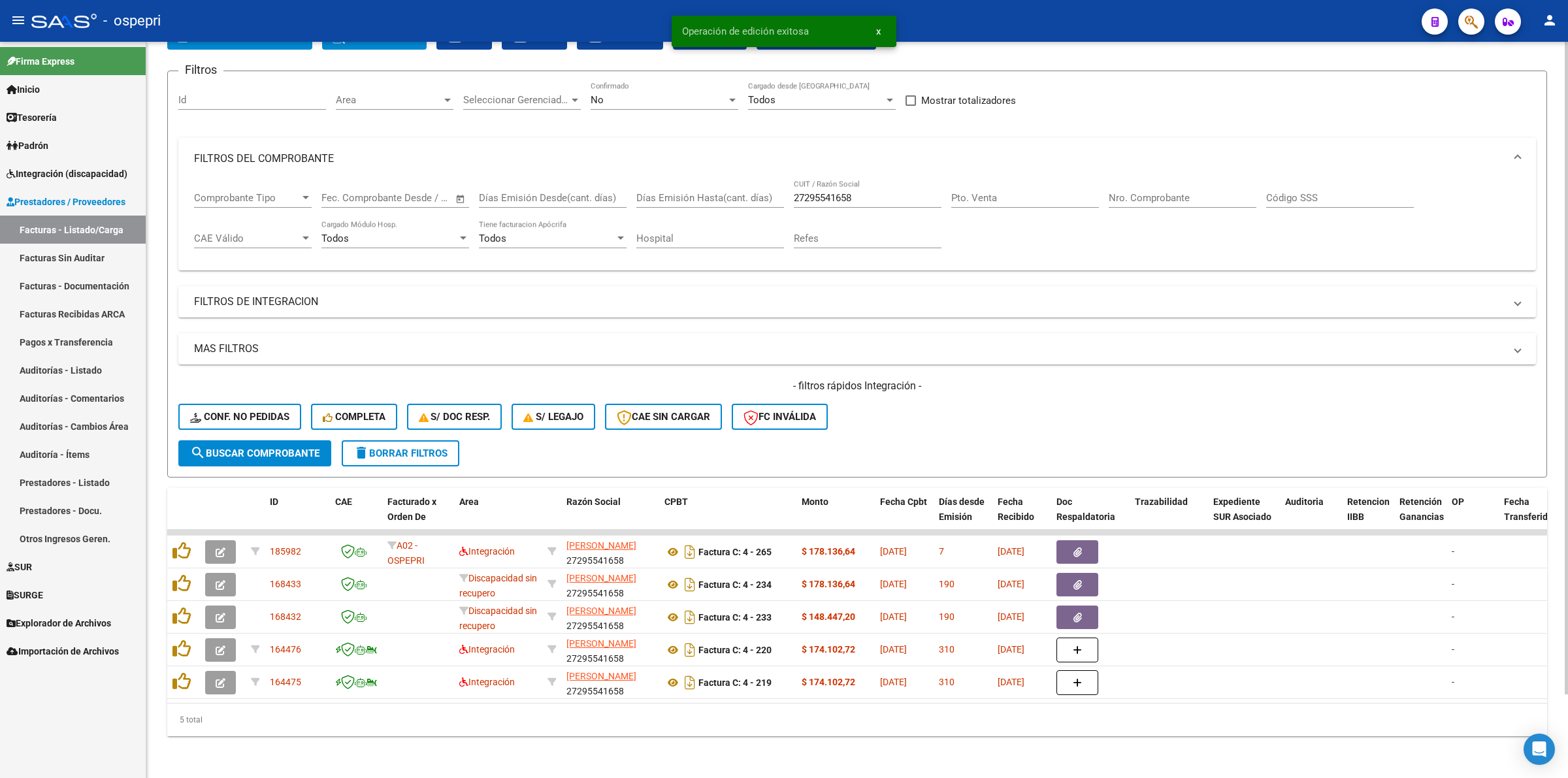
scroll to position [93, 0]
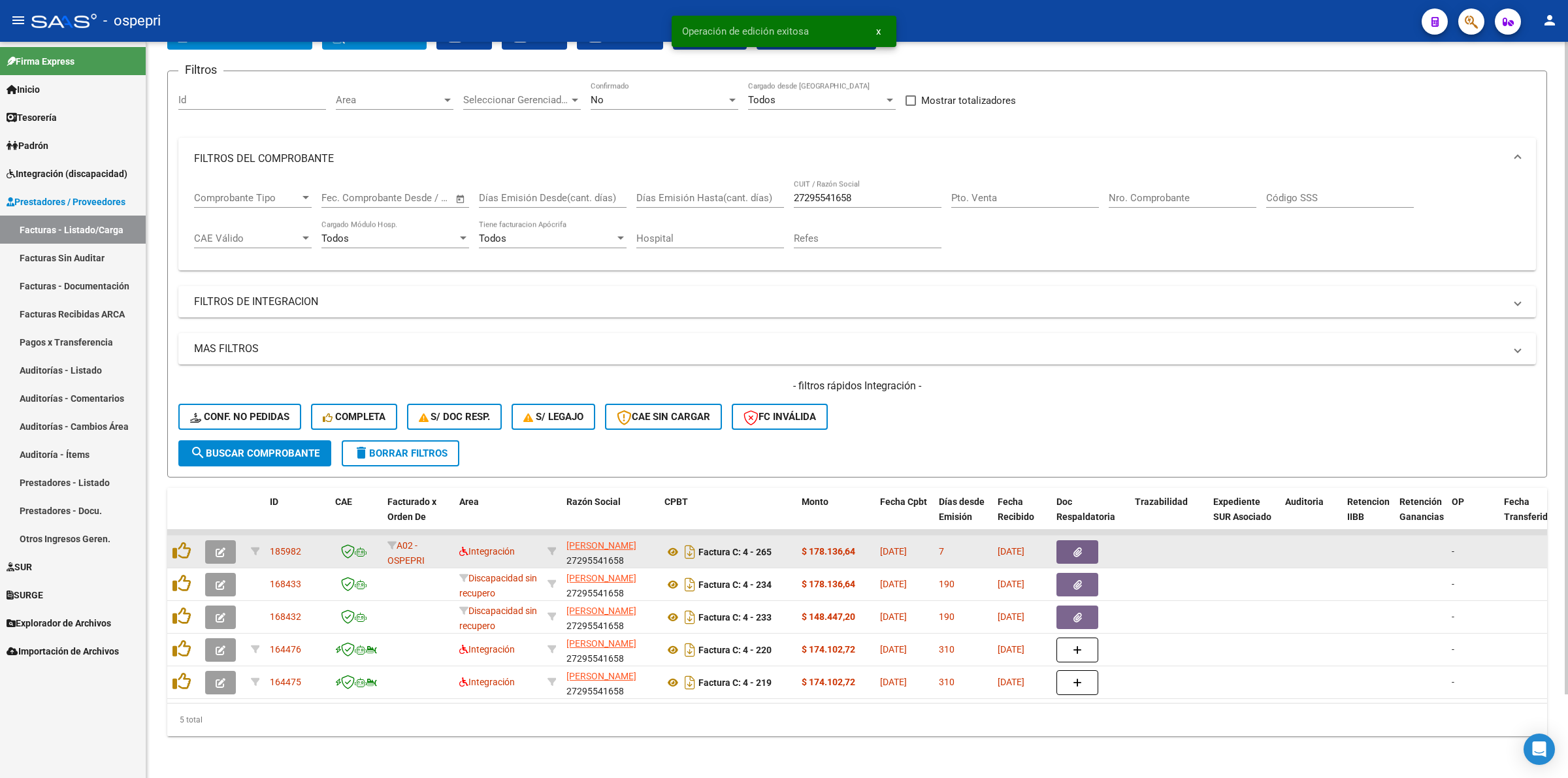
click at [212, 540] on button "button" at bounding box center [221, 551] width 31 height 24
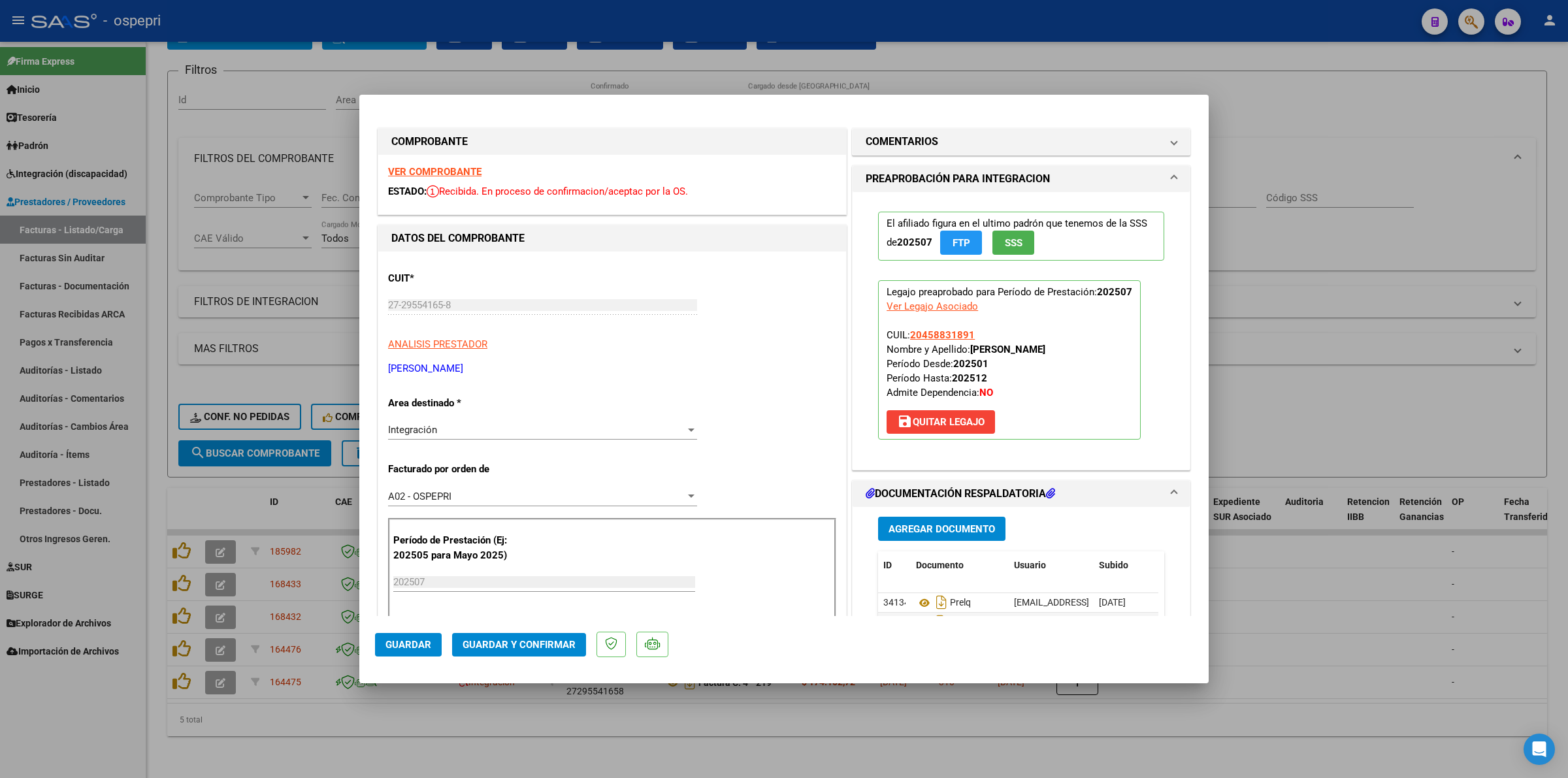
click at [432, 164] on div "VER COMPROBANTE ESTADO: Recibida. En proceso de confirmacion/aceptac por la OS." at bounding box center [613, 184] width 468 height 59
click at [439, 173] on strong "VER COMPROBANTE" at bounding box center [434, 171] width 93 height 11
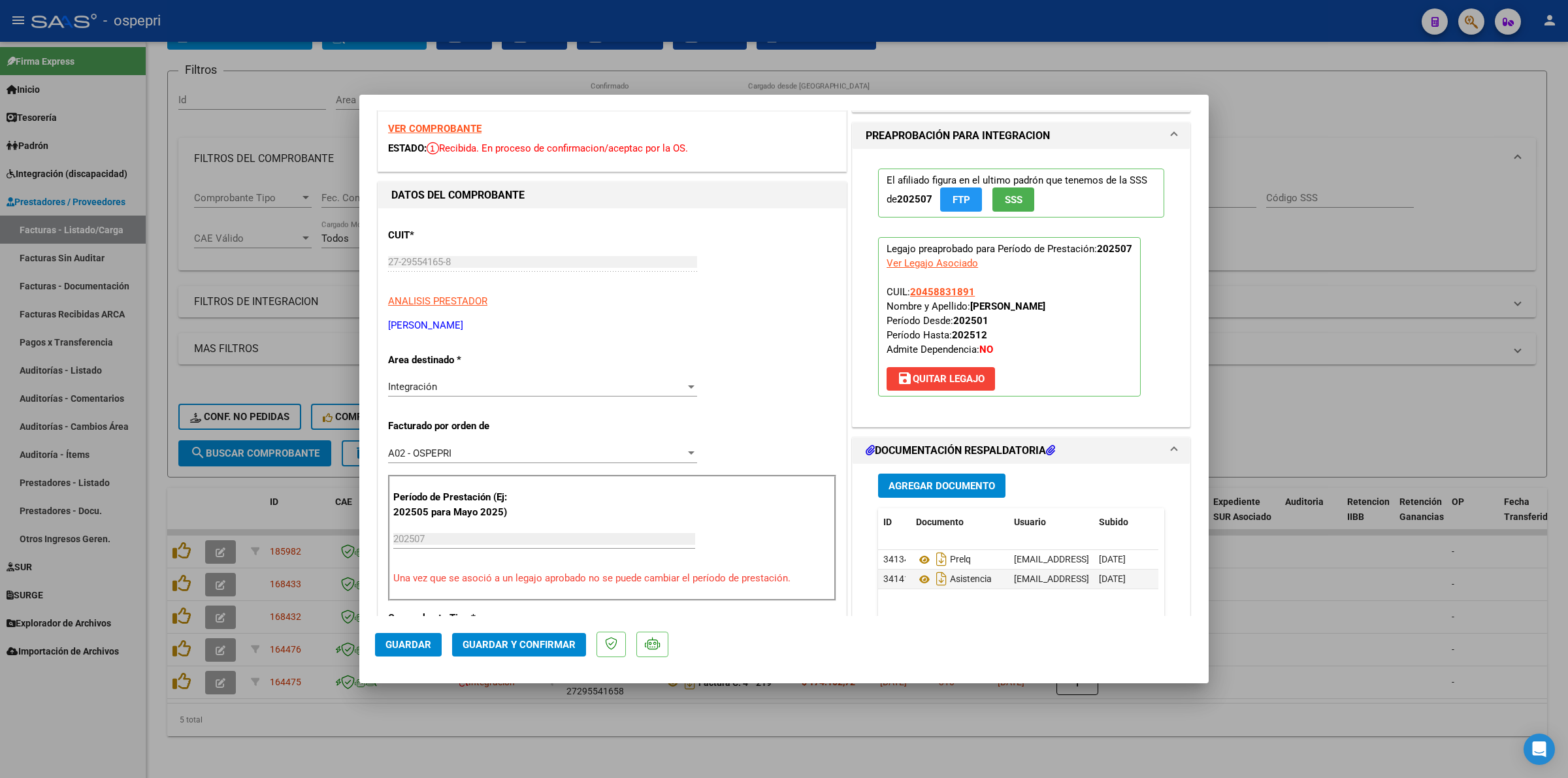
scroll to position [81, 0]
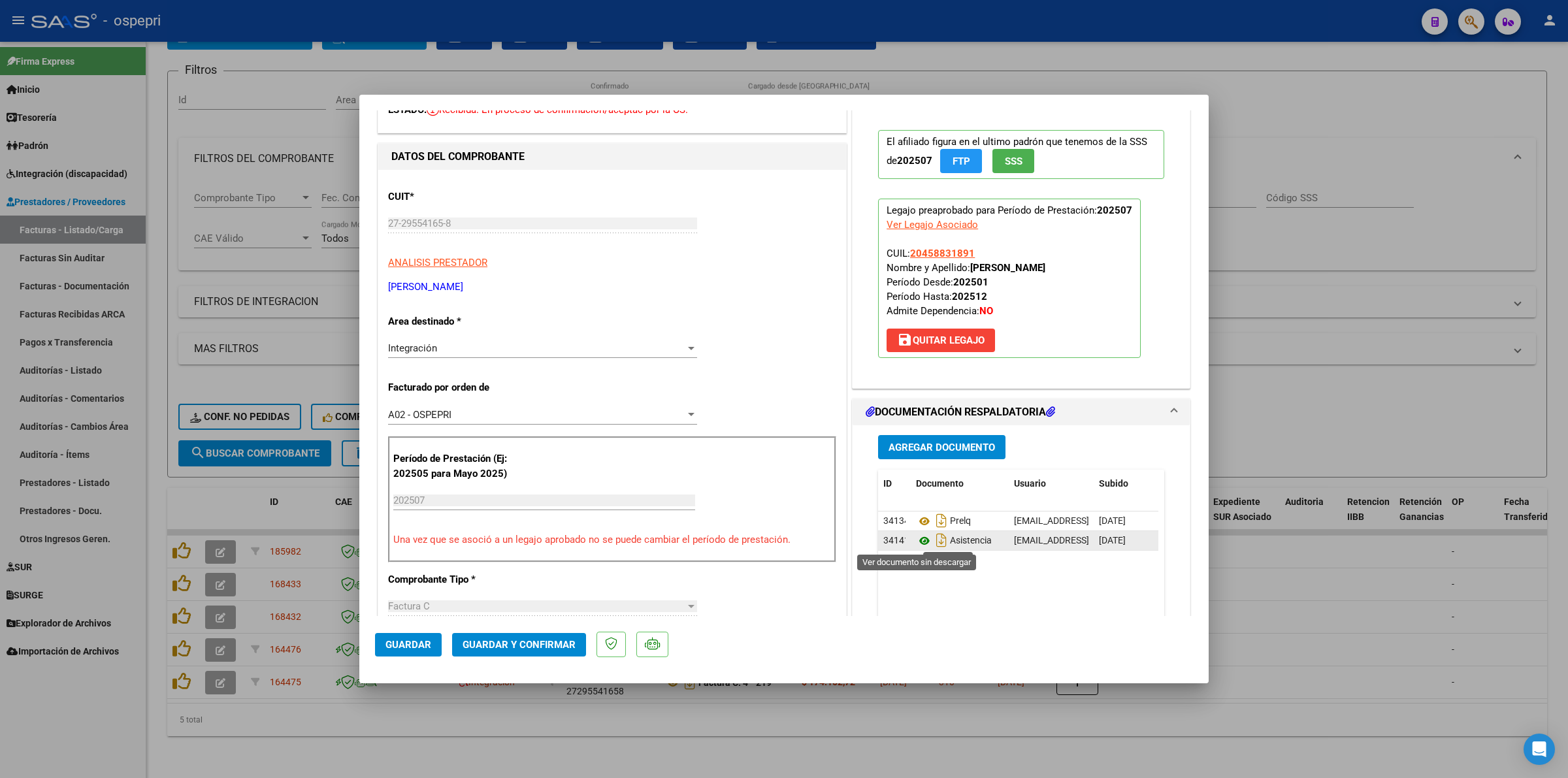
click at [918, 542] on icon at bounding box center [924, 541] width 17 height 15
click at [521, 640] on span "Guardar y Confirmar" at bounding box center [519, 644] width 113 height 11
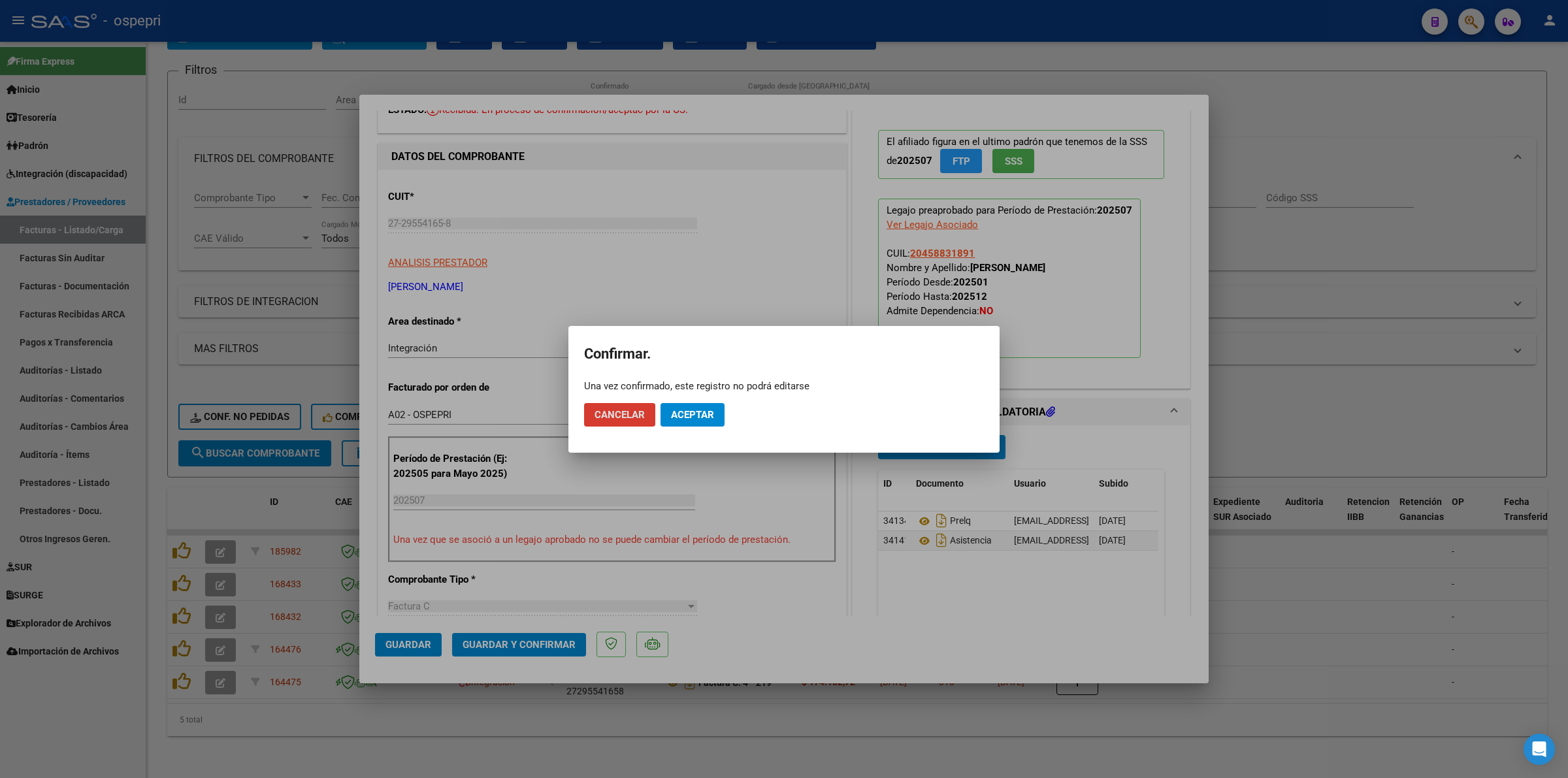
click at [704, 419] on span "Aceptar" at bounding box center [693, 414] width 43 height 11
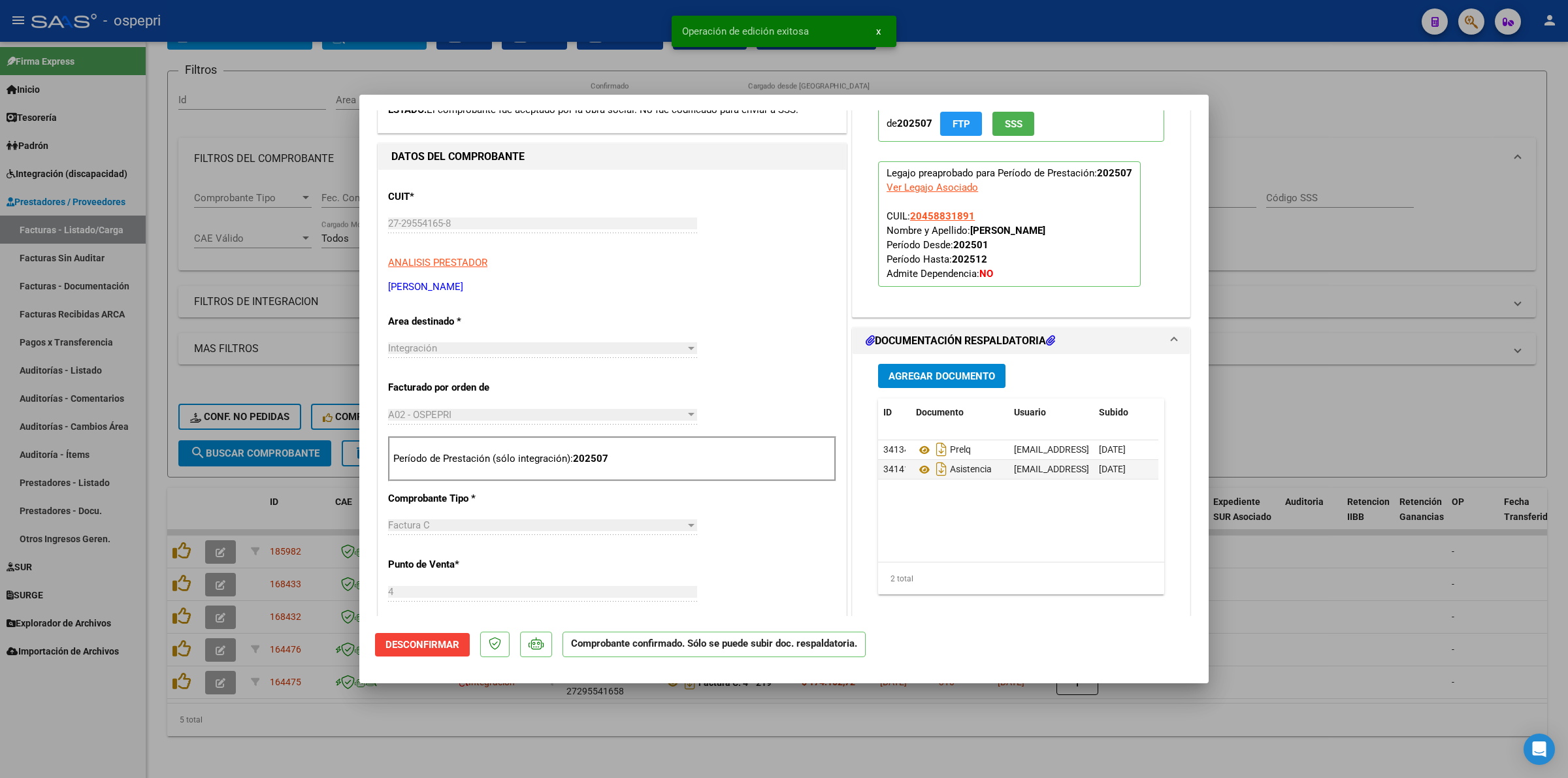
type input "$ 0,00"
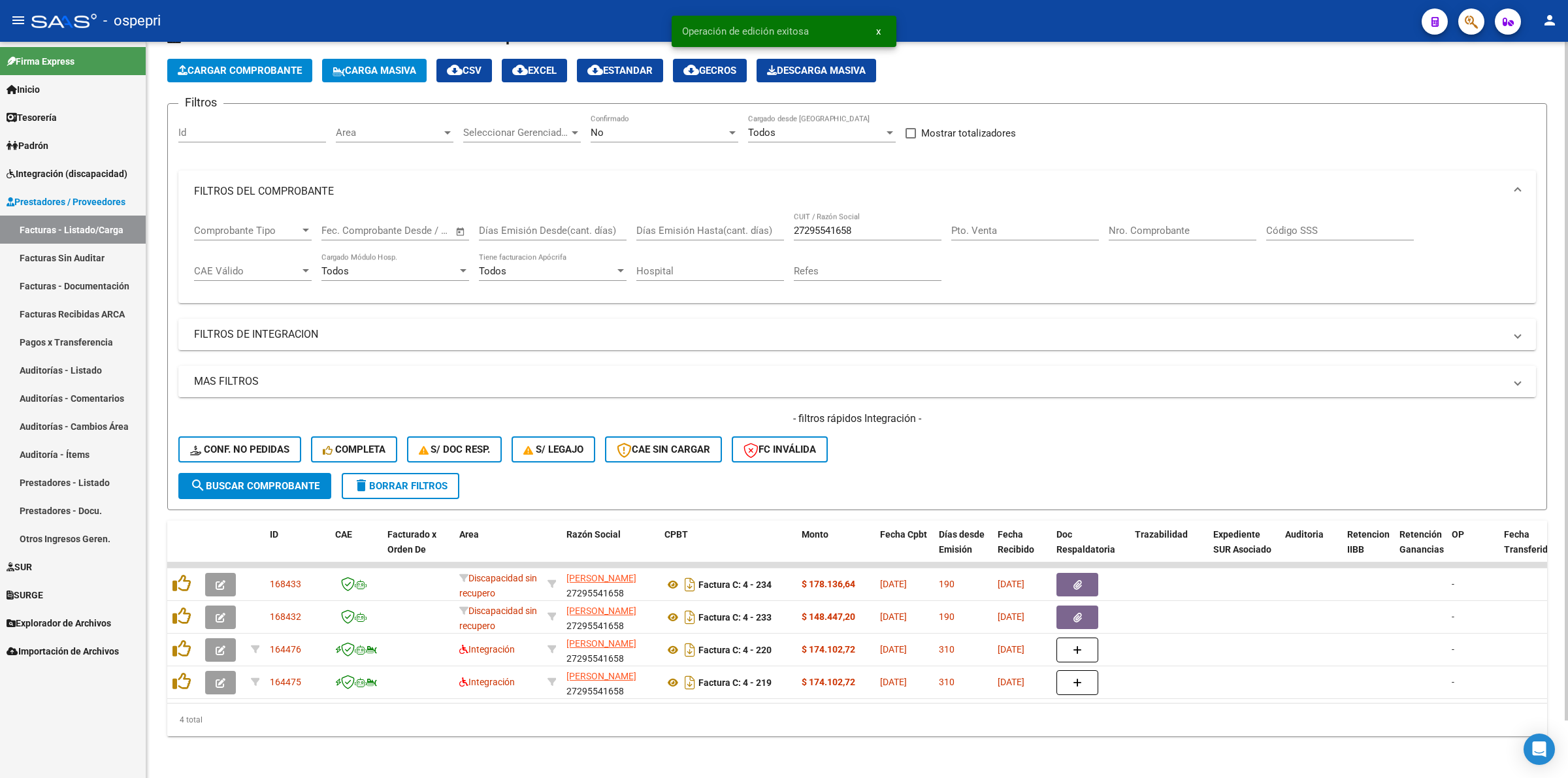
scroll to position [61, 0]
click at [415, 480] on span "delete Borrar Filtros" at bounding box center [401, 485] width 94 height 11
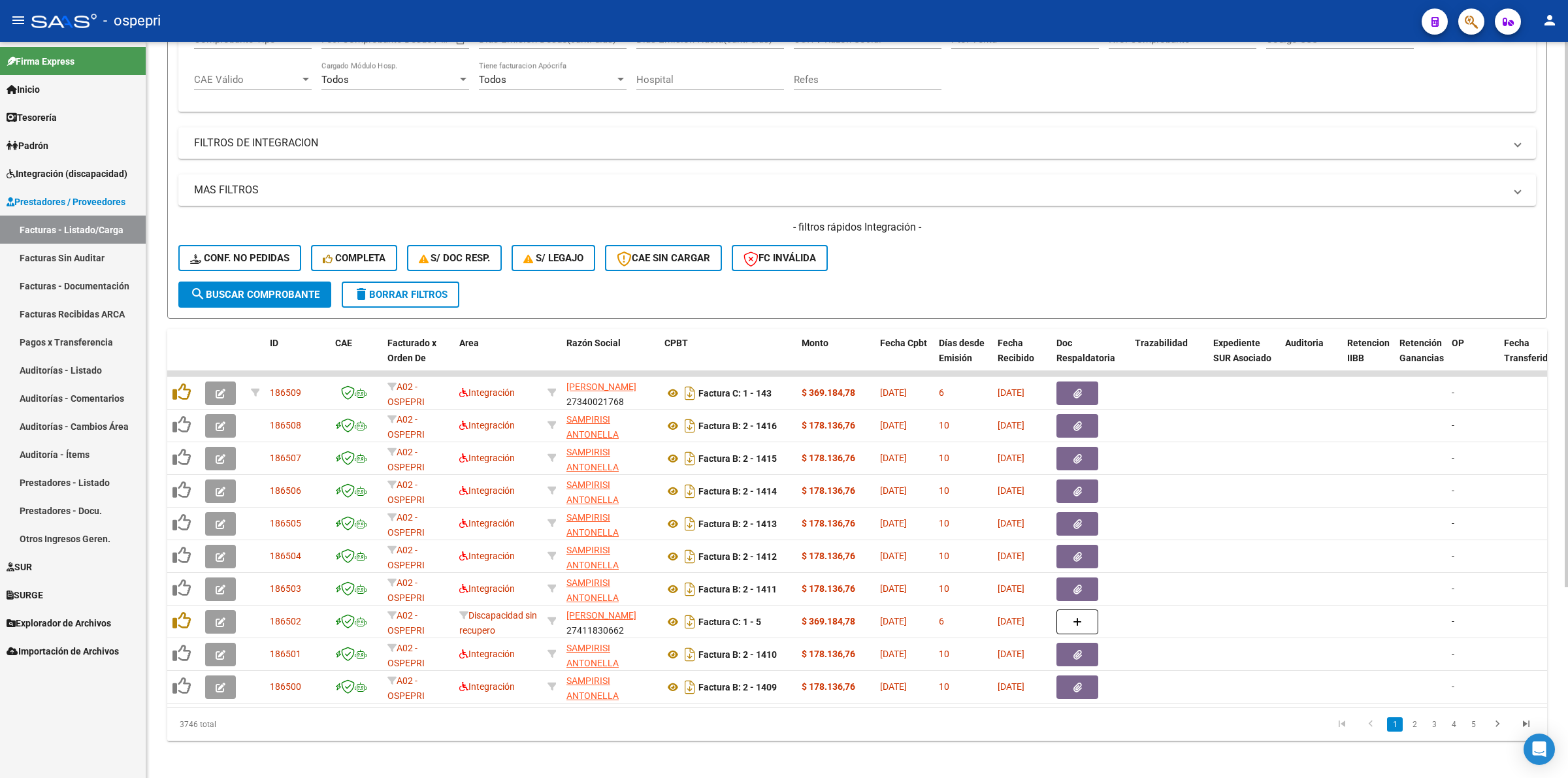
scroll to position [245, 0]
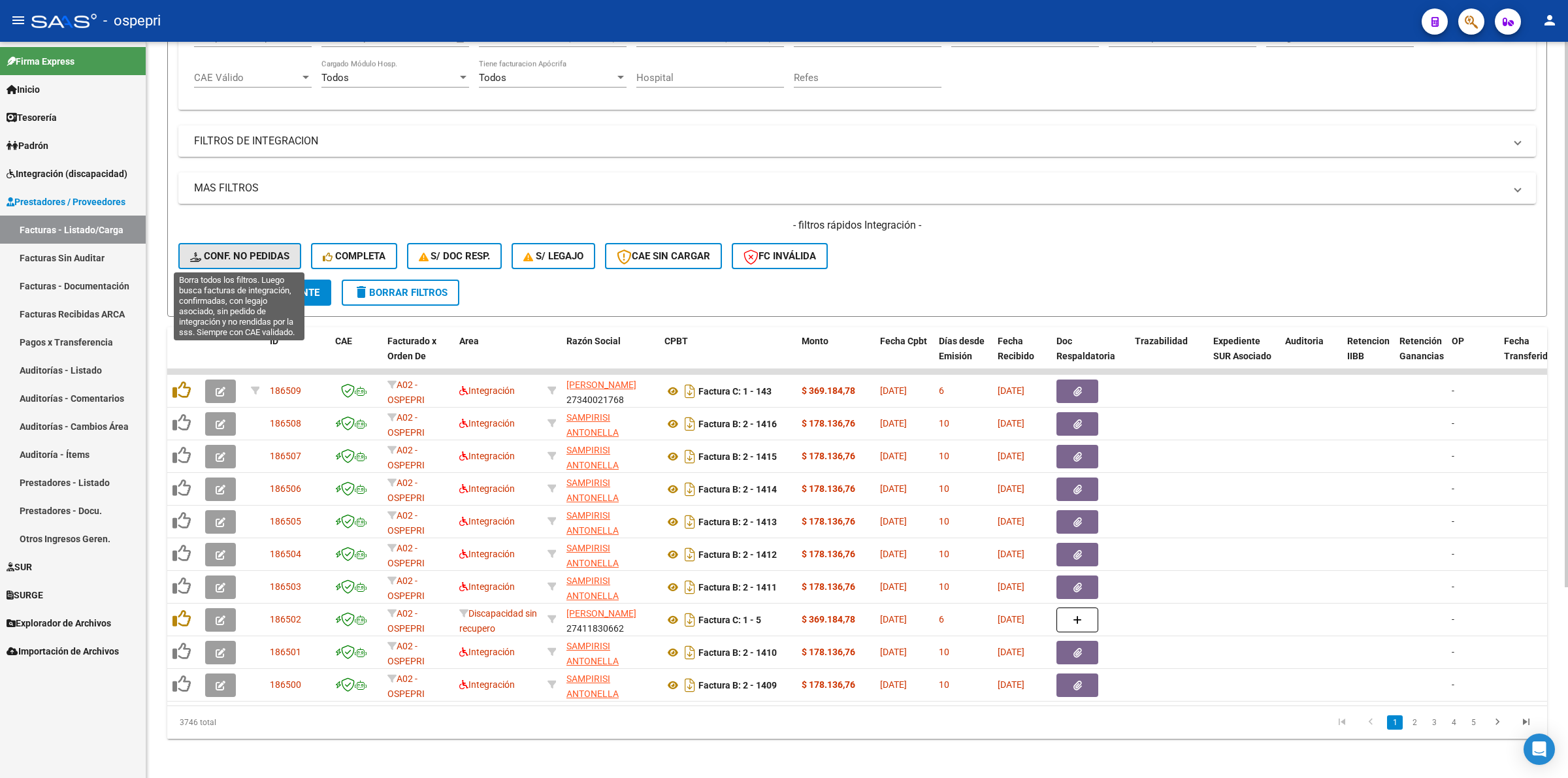
click at [243, 257] on span "Conf. no pedidas" at bounding box center [240, 256] width 100 height 11
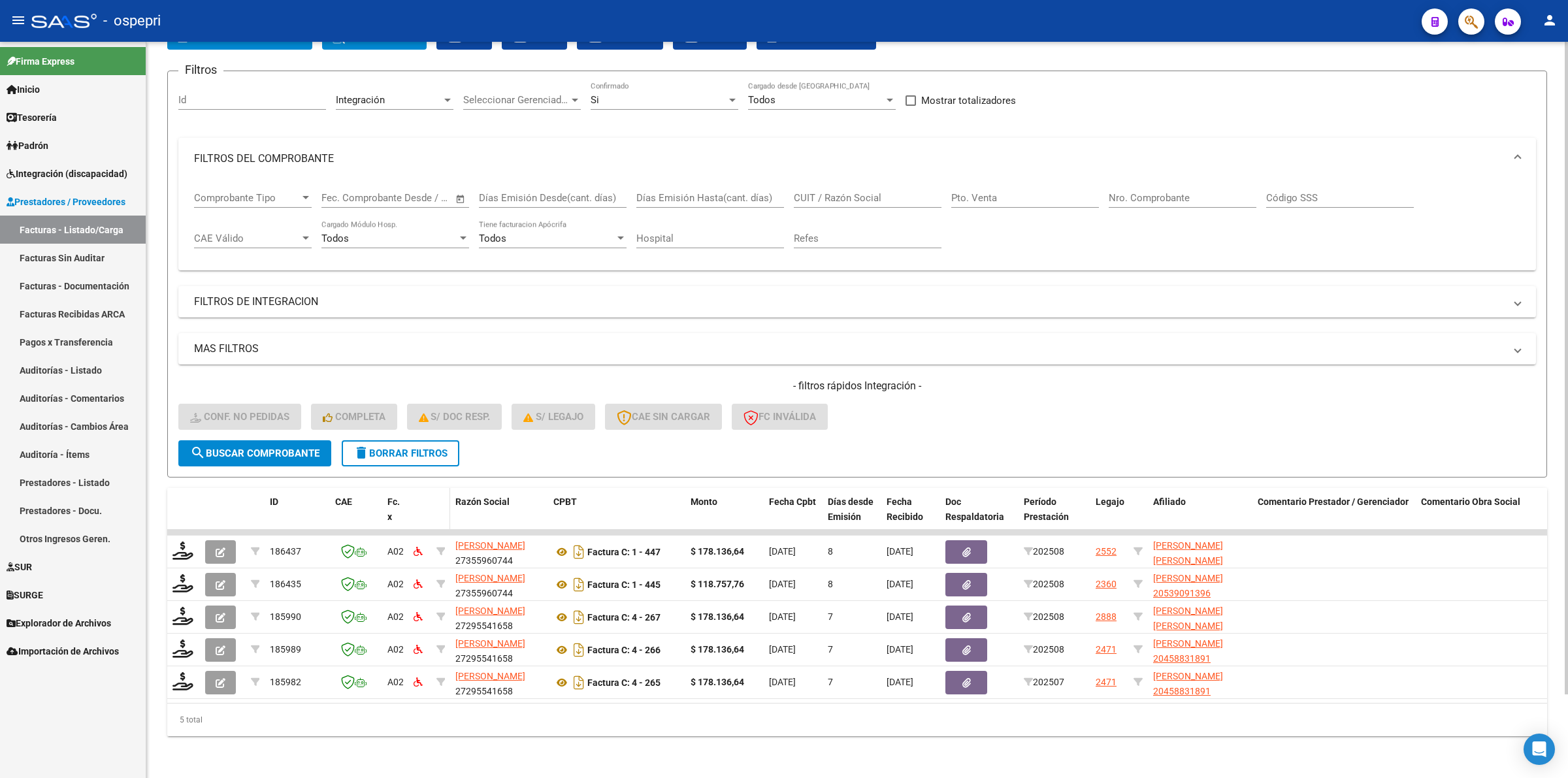
scroll to position [93, 0]
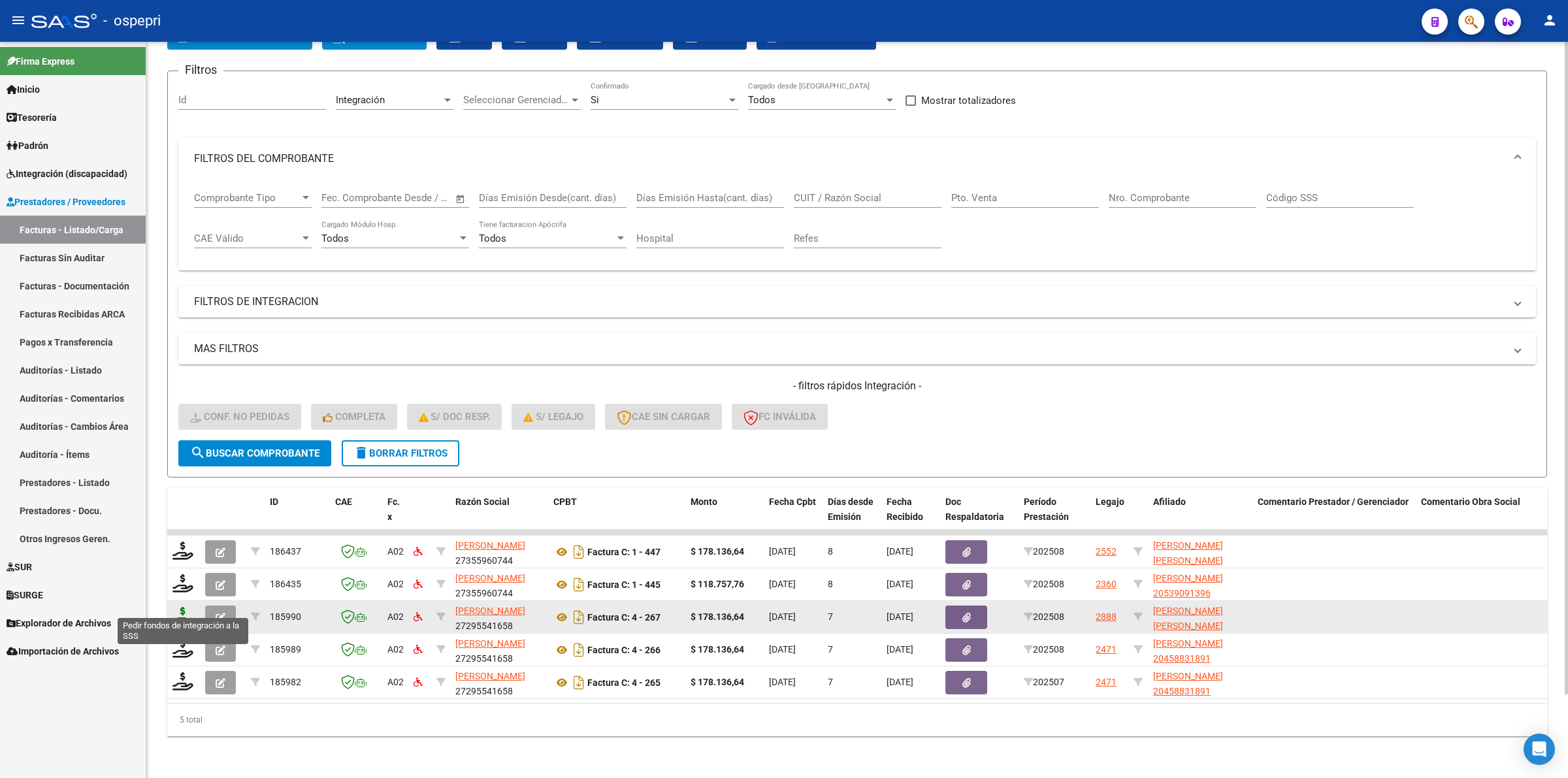
click at [188, 609] on icon at bounding box center [182, 616] width 21 height 18
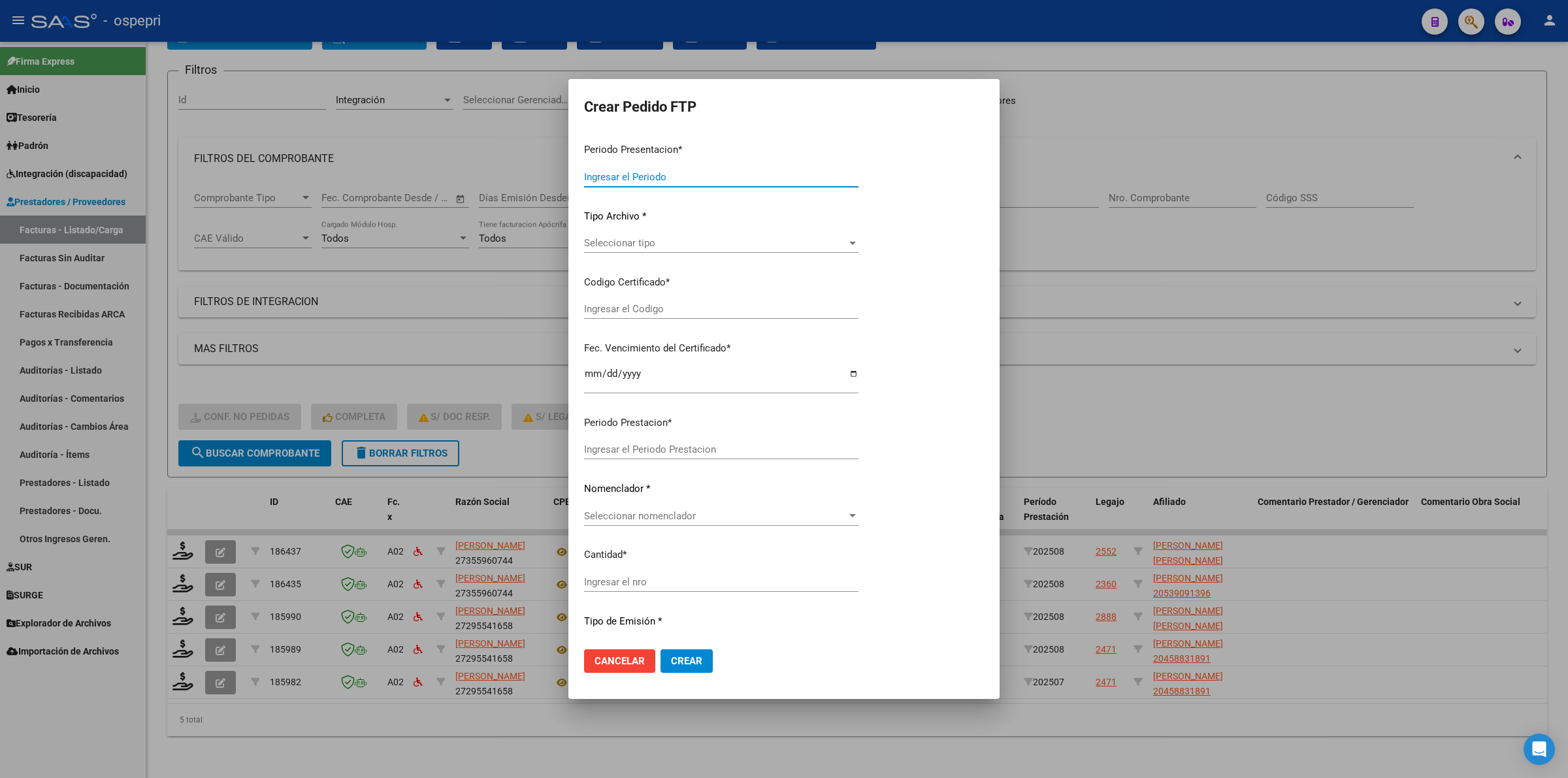
type input "202508"
type input "$ 178.136,64"
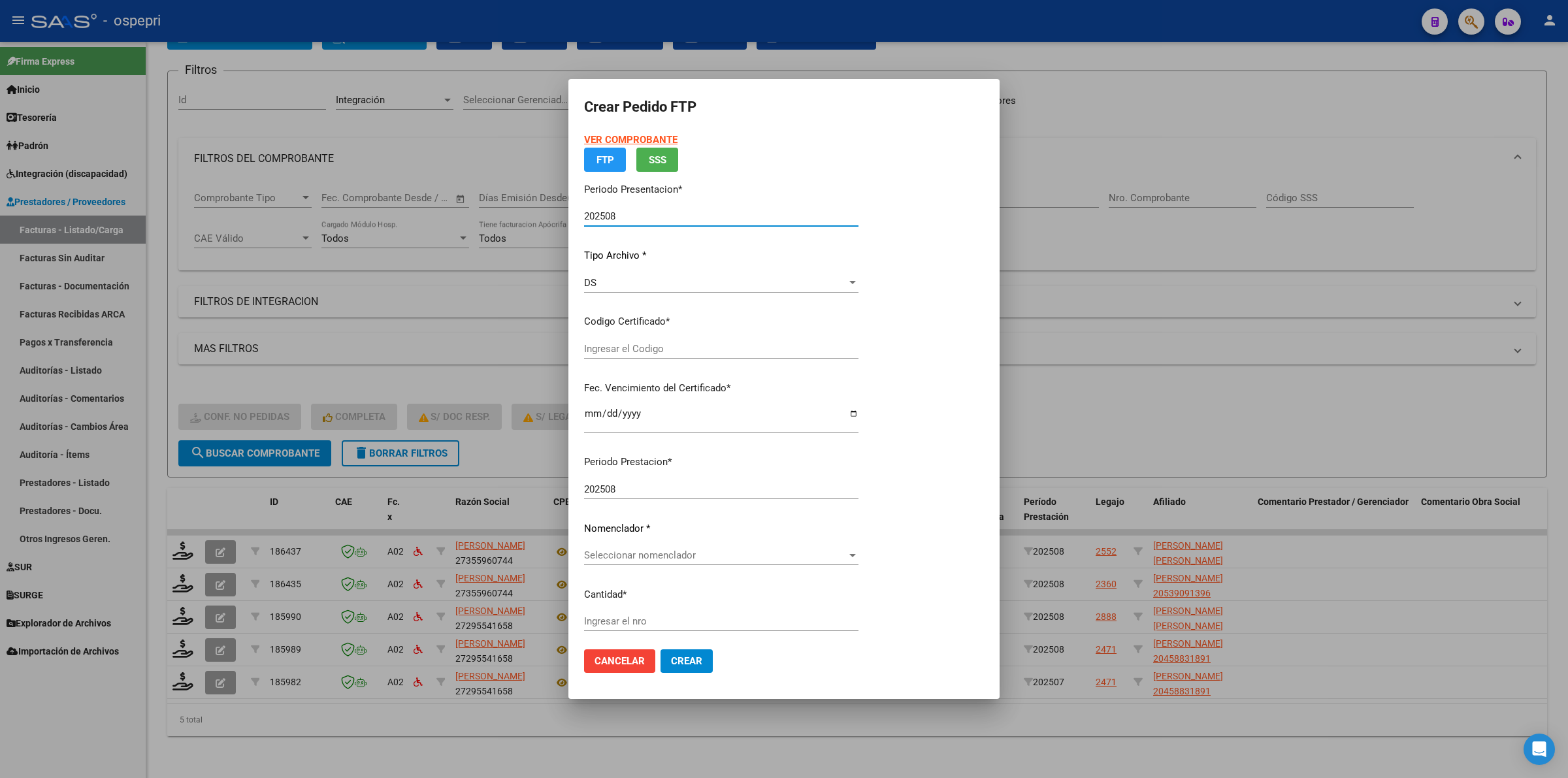
type input "20500249006"
type input "[DATE]"
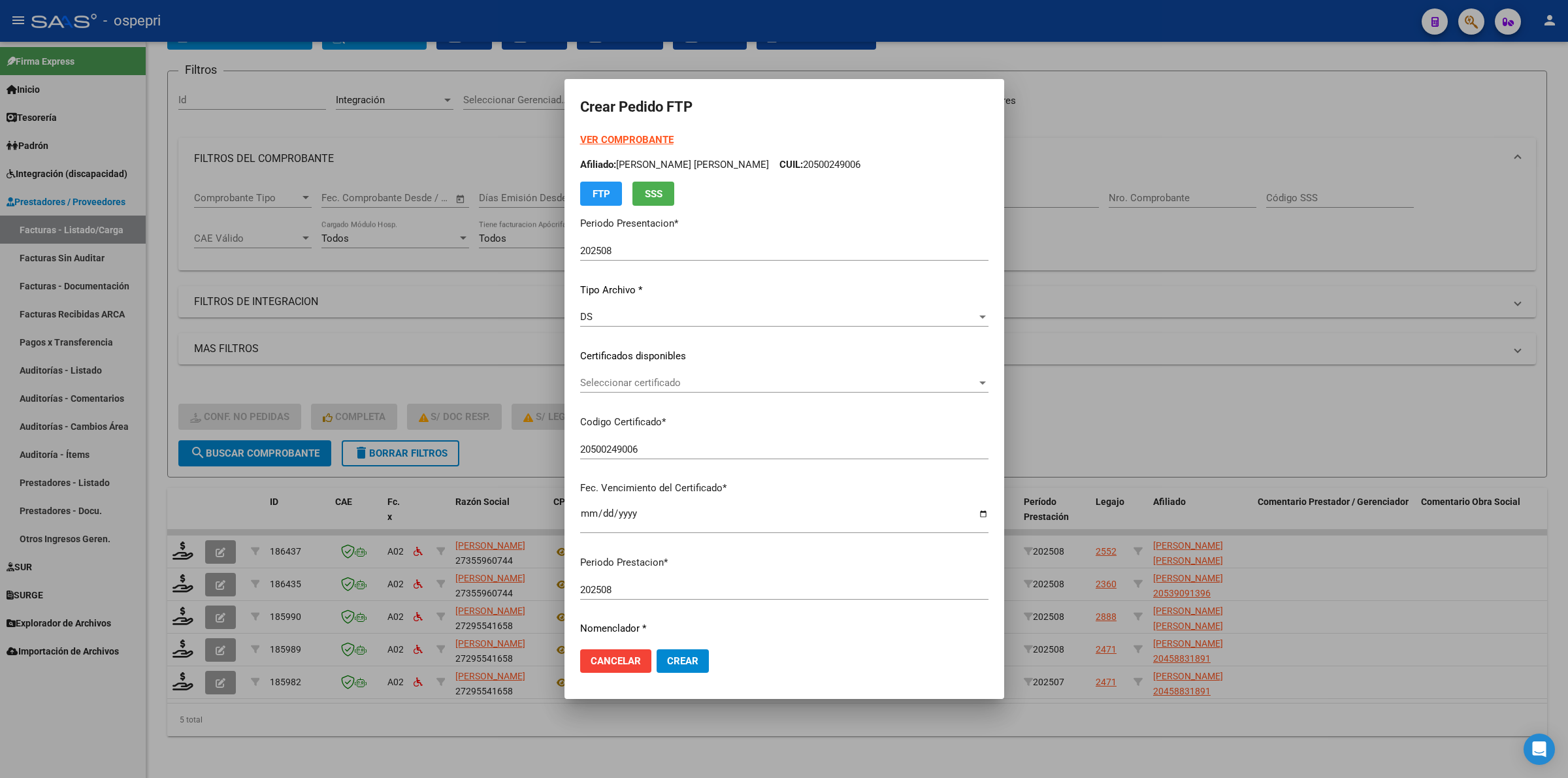
click at [648, 390] on div "Seleccionar certificado Seleccionar certificado" at bounding box center [784, 383] width 408 height 20
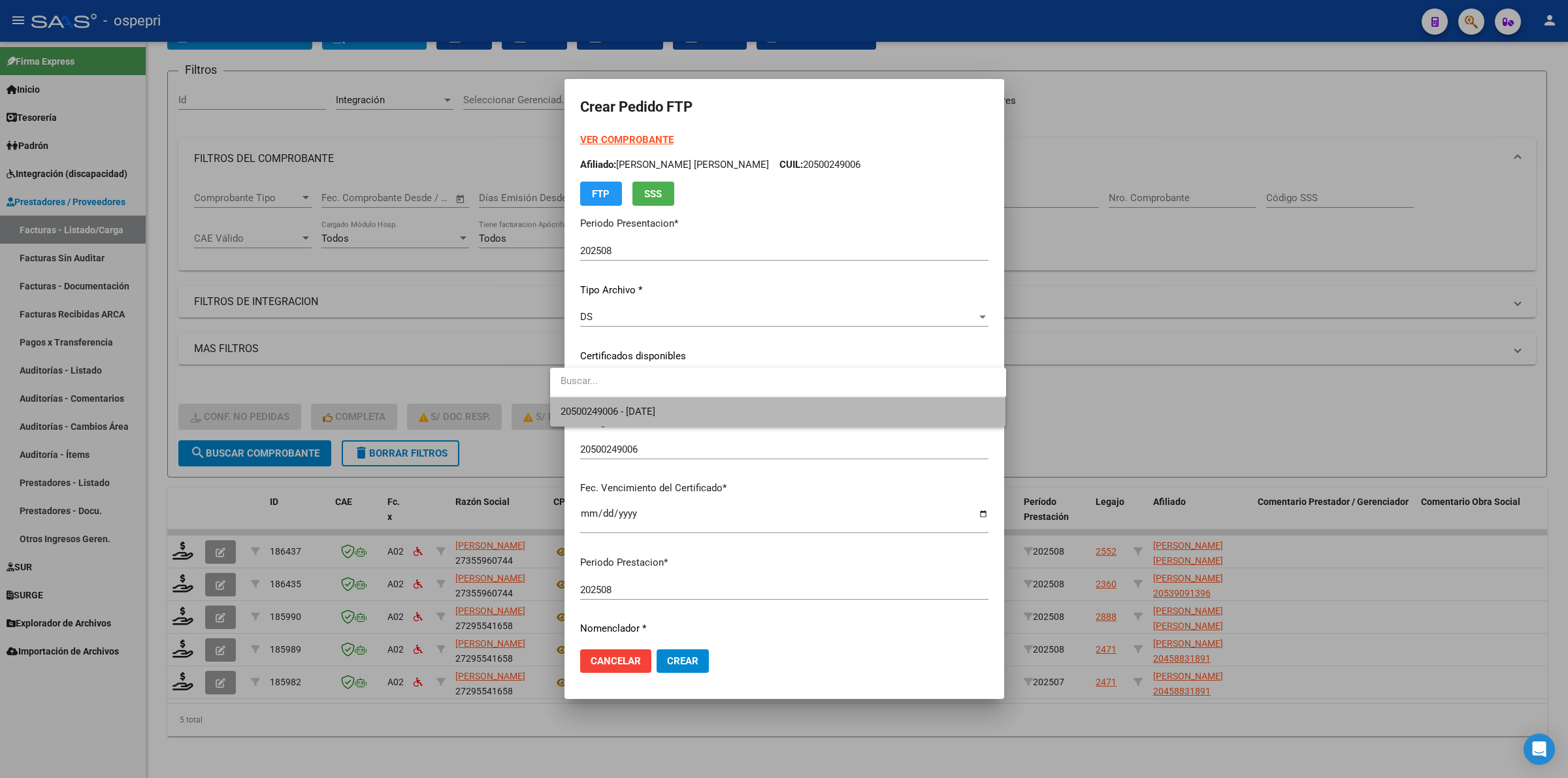
click at [674, 420] on span "20500249006 - [DATE]" at bounding box center [778, 412] width 435 height 30
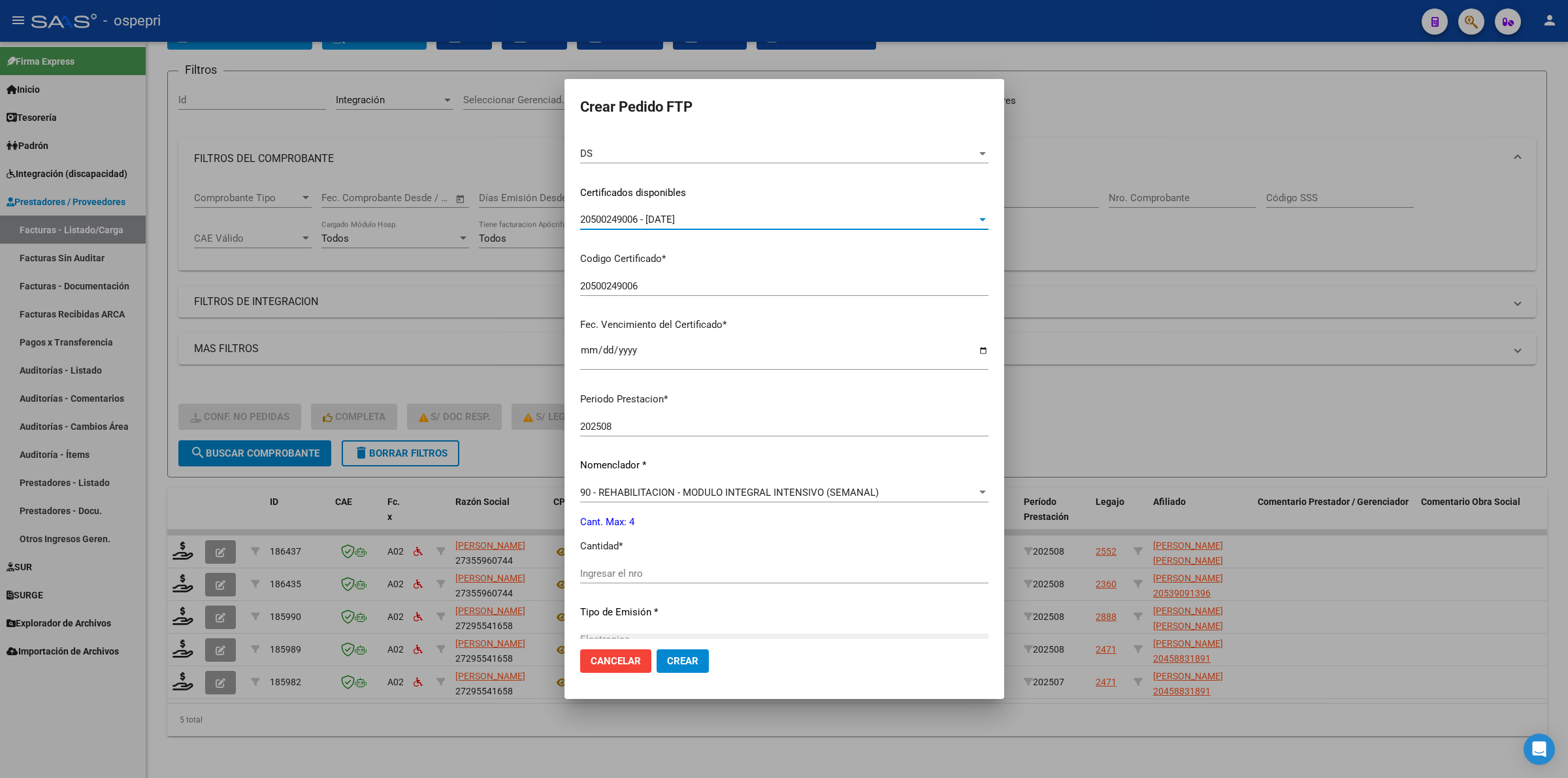
scroll to position [245, 0]
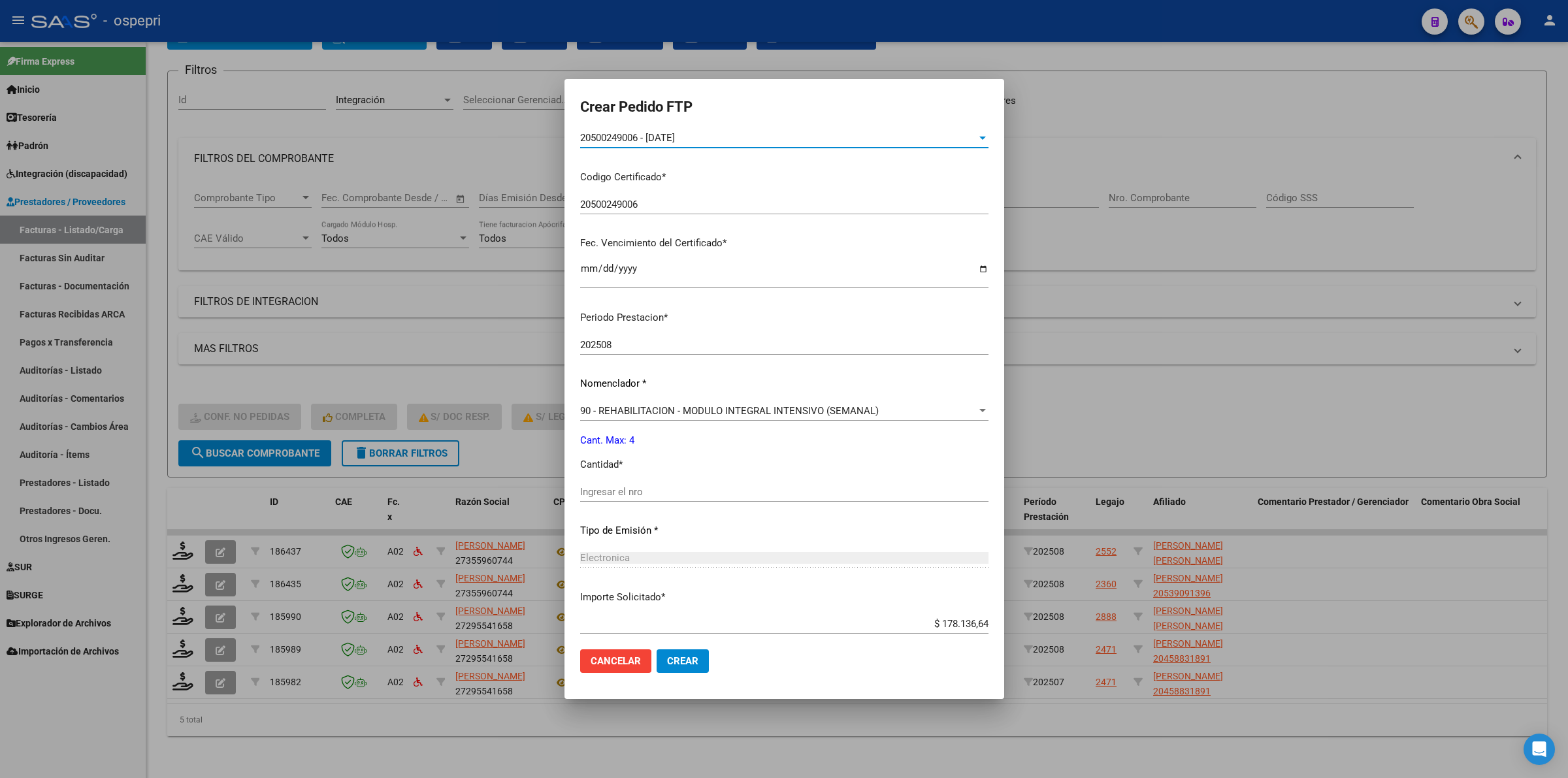
click at [621, 491] on input "Ingresar el nro" at bounding box center [784, 492] width 408 height 11
type input "4"
click at [671, 660] on span "Crear" at bounding box center [682, 660] width 32 height 11
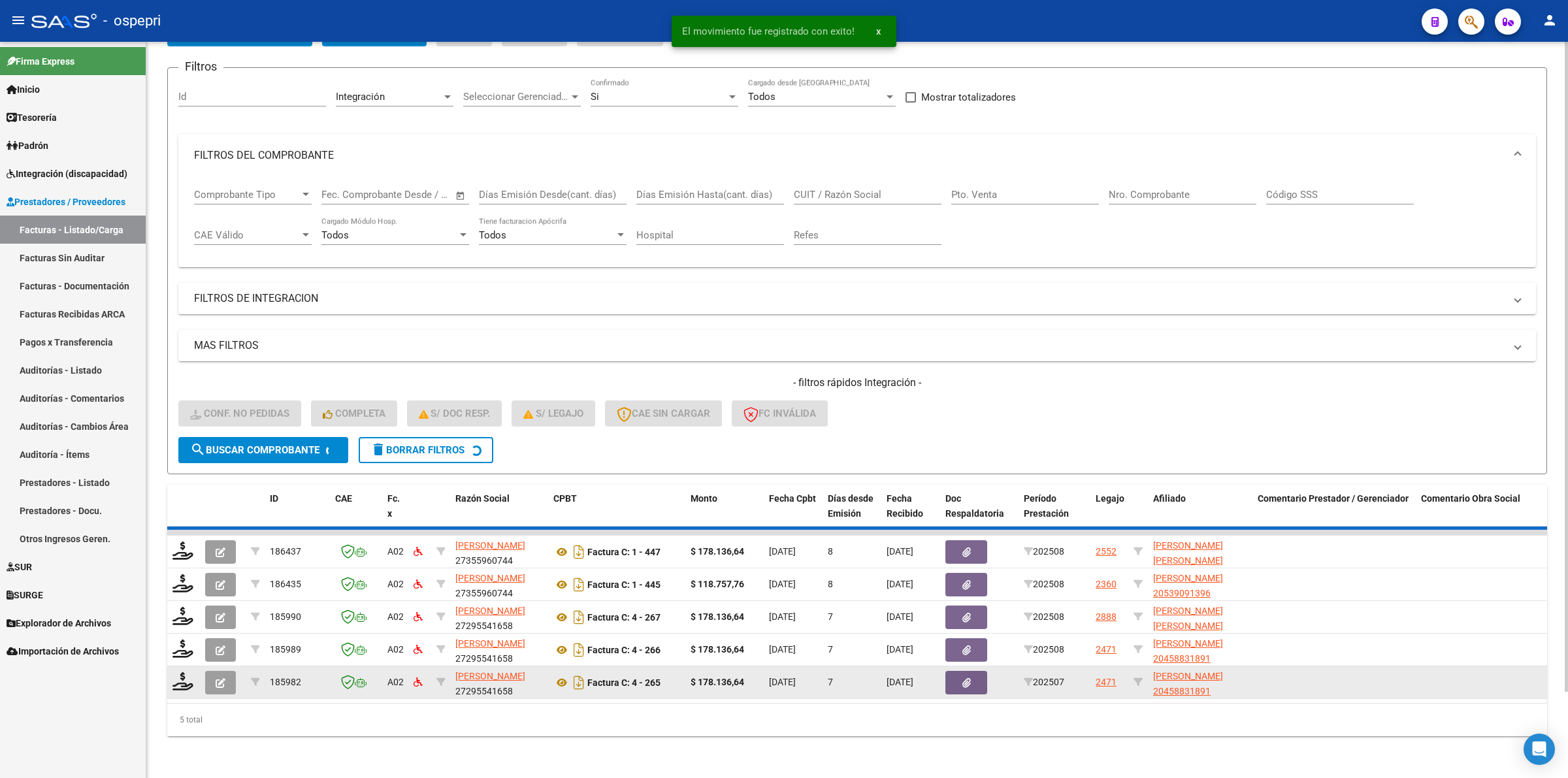
scroll to position [61, 0]
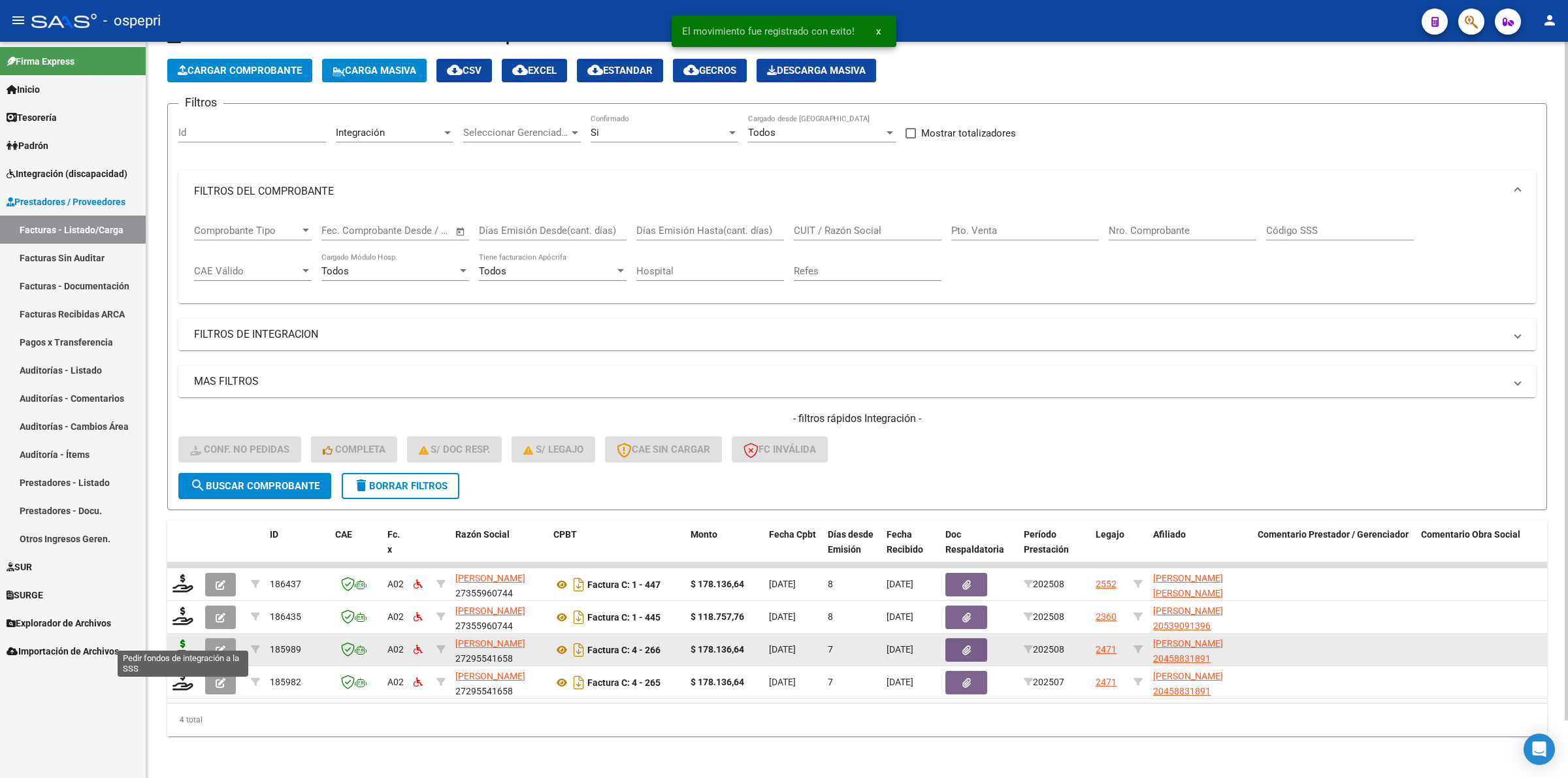
click at [188, 639] on icon at bounding box center [182, 648] width 21 height 18
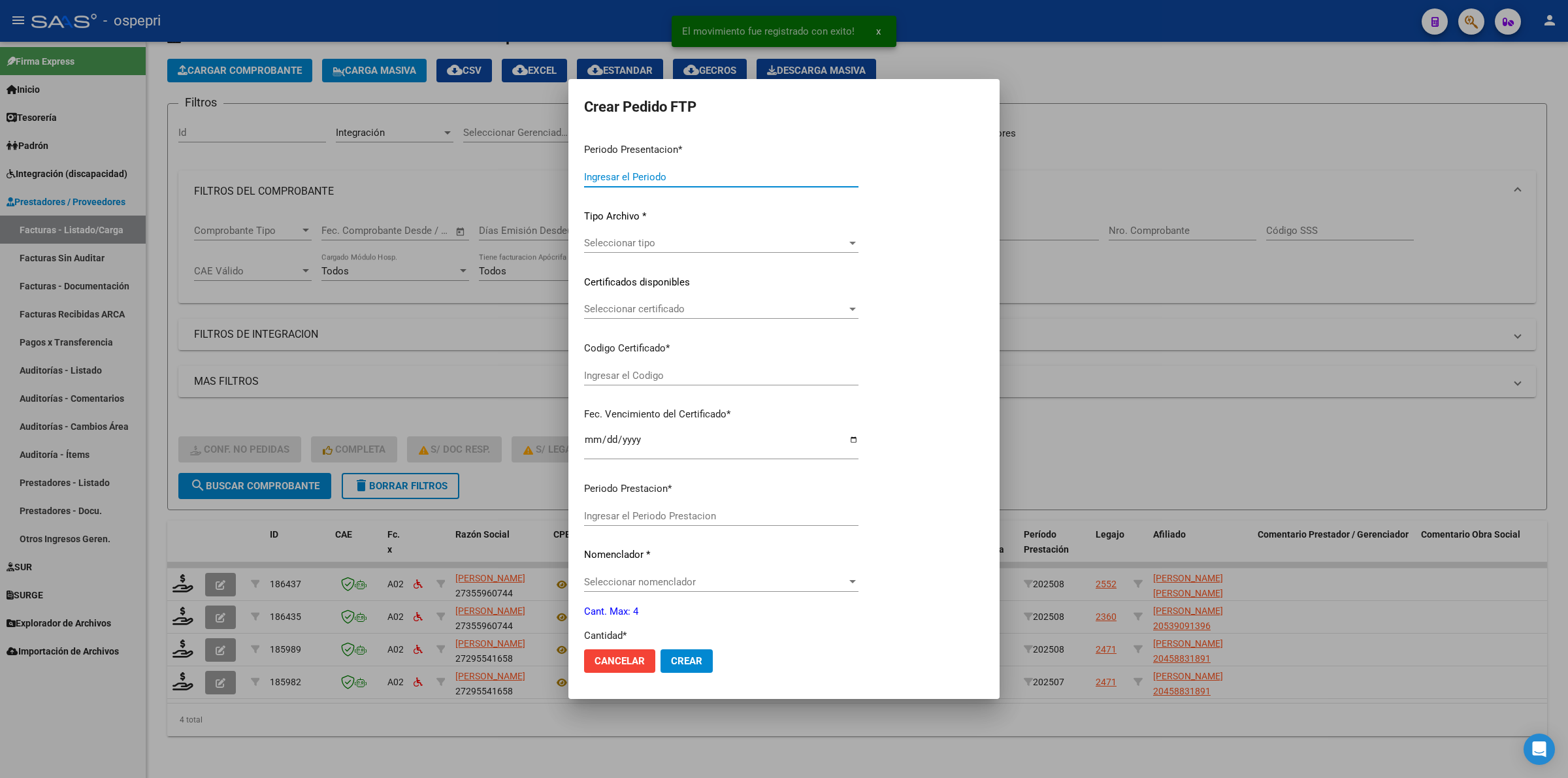
type input "202508"
type input "$ 178.136,64"
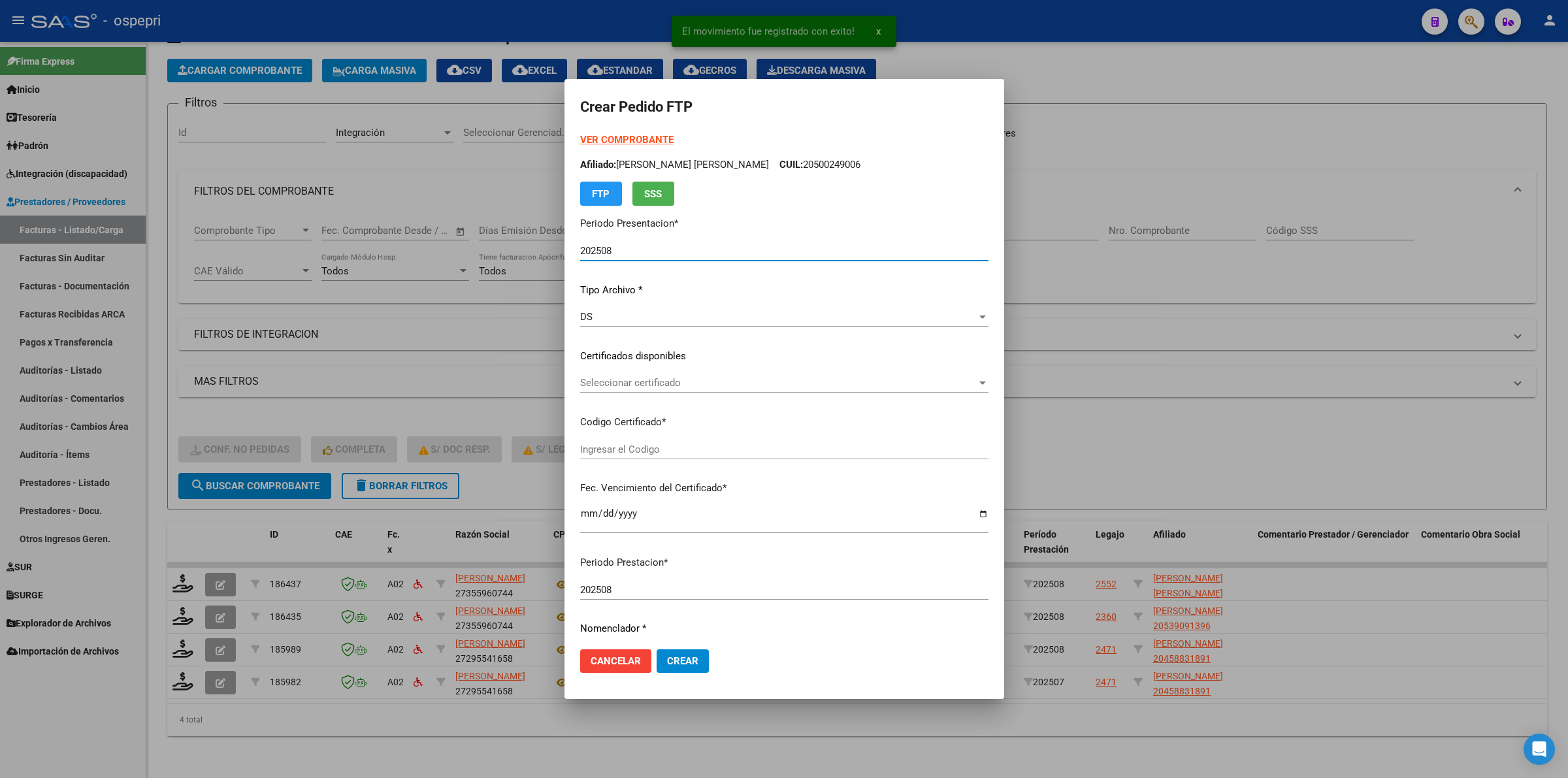
type input "2045883189-1"
type input "[DATE]"
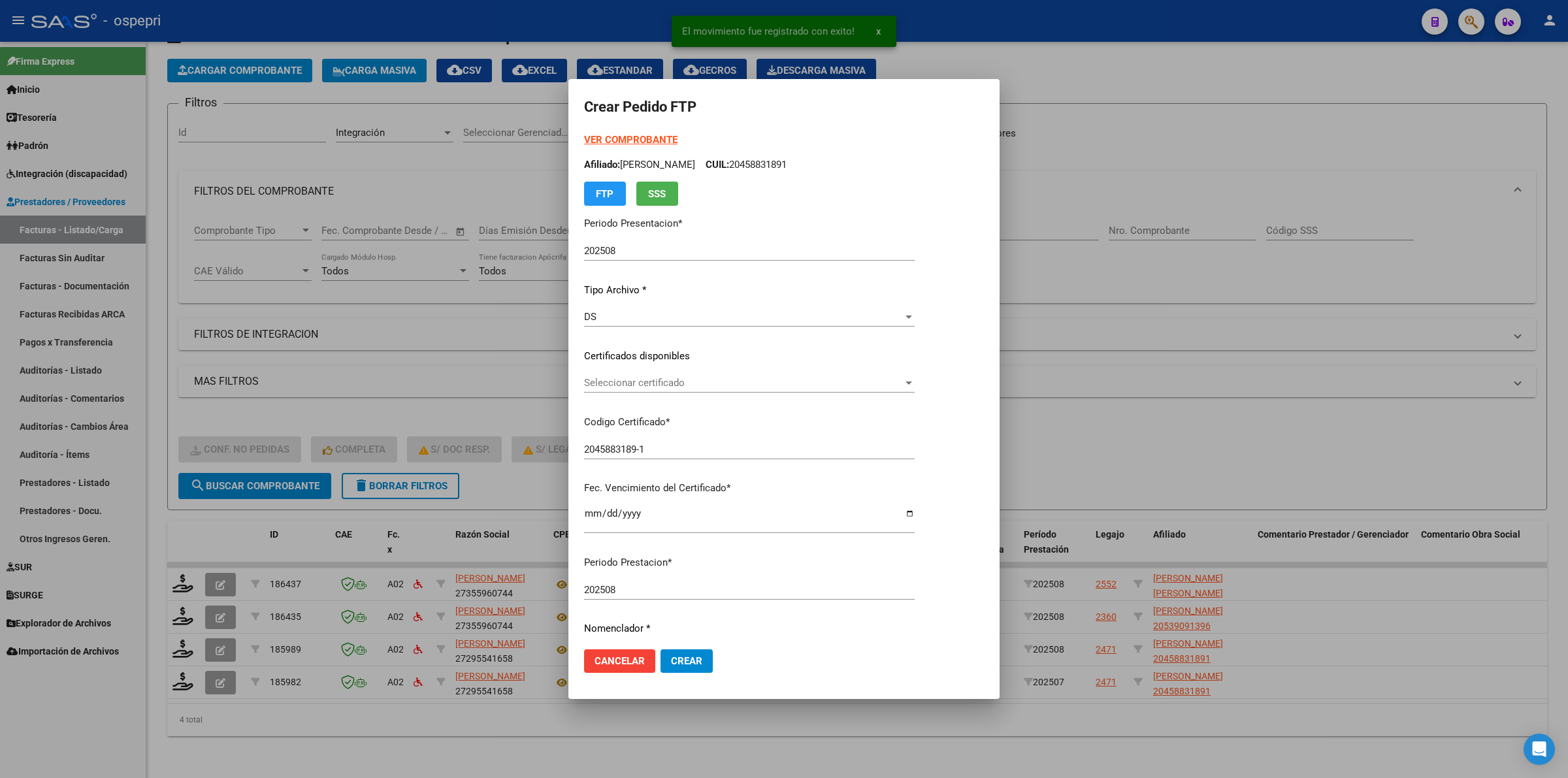
click at [645, 391] on div "Seleccionar certificado Seleccionar certificado" at bounding box center [750, 383] width 331 height 20
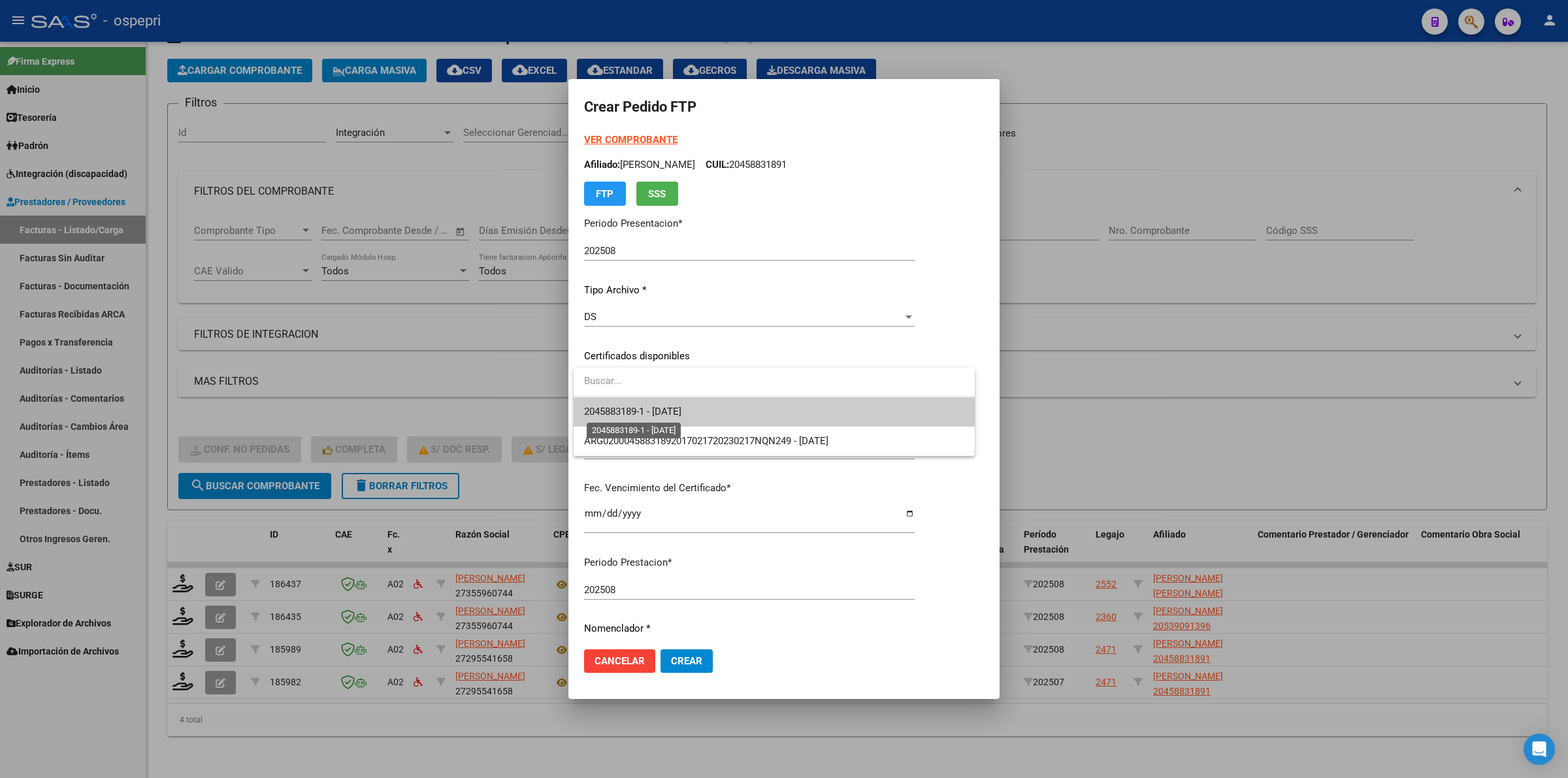
click at [654, 406] on span "2045883189-1 - [DATE]" at bounding box center [633, 411] width 97 height 11
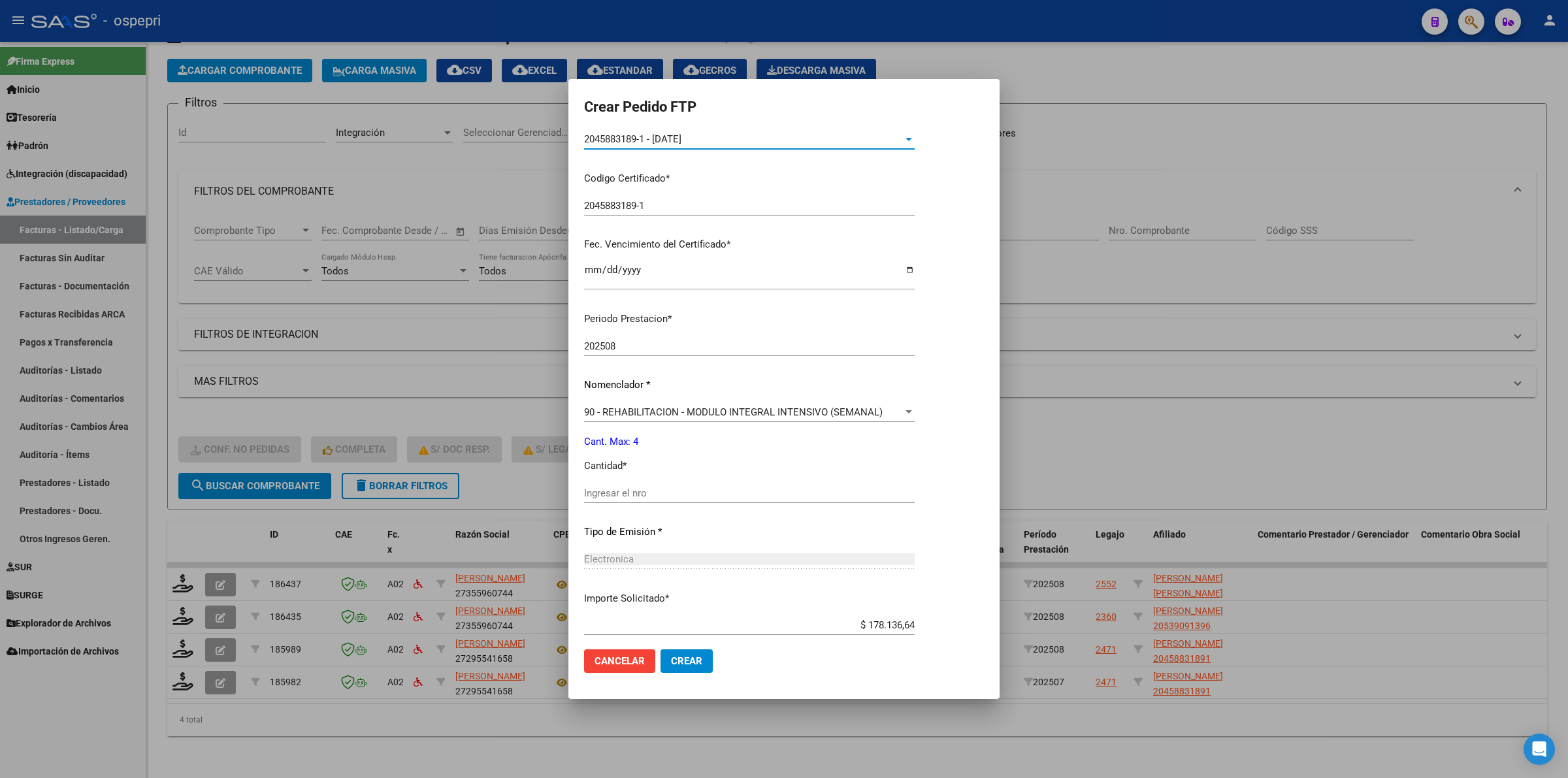
scroll to position [245, 0]
click at [647, 497] on div "Ingresar el nro" at bounding box center [750, 492] width 331 height 20
type input "4"
click at [695, 650] on button "Crear" at bounding box center [687, 661] width 52 height 24
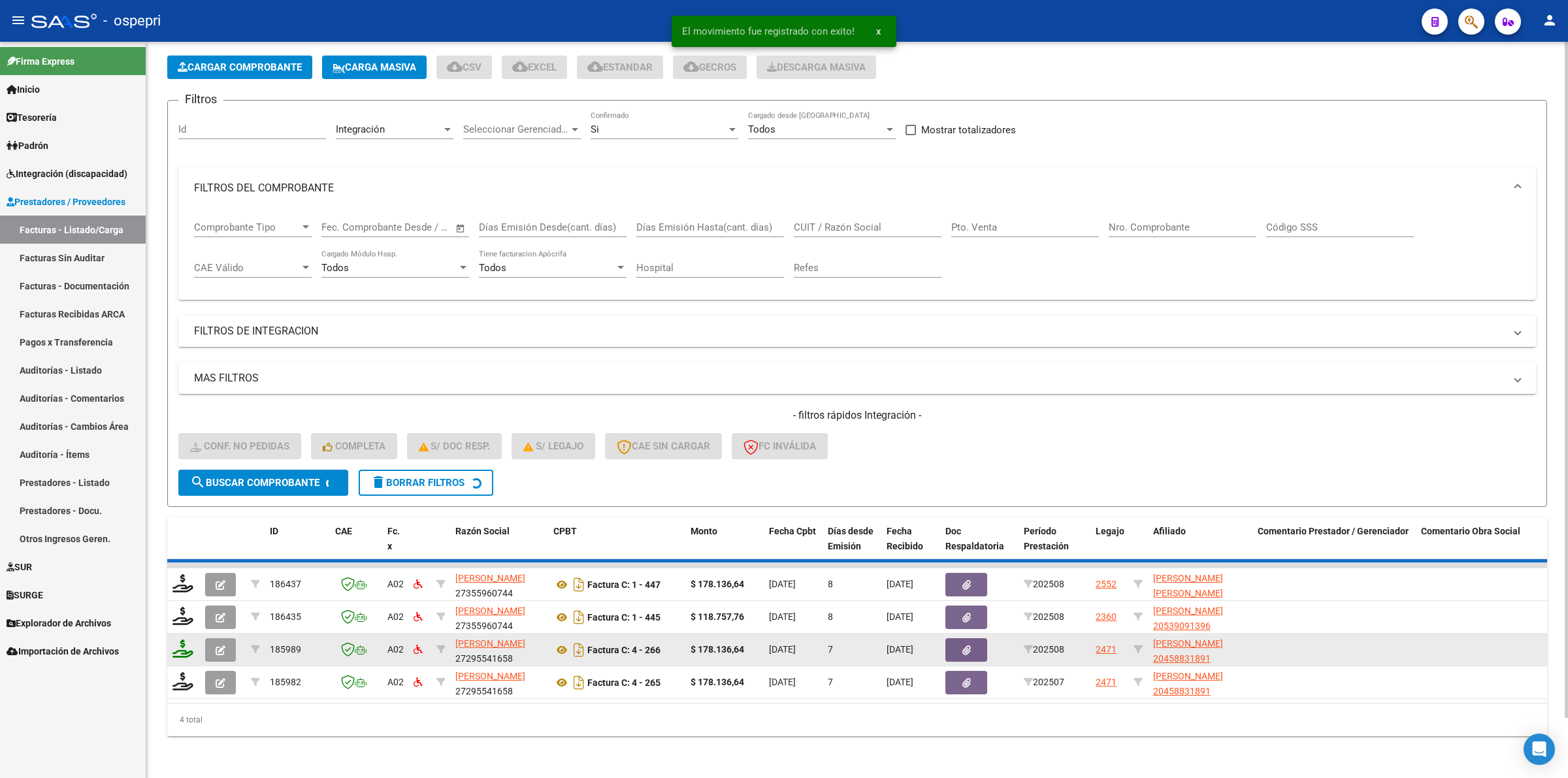
scroll to position [28, 0]
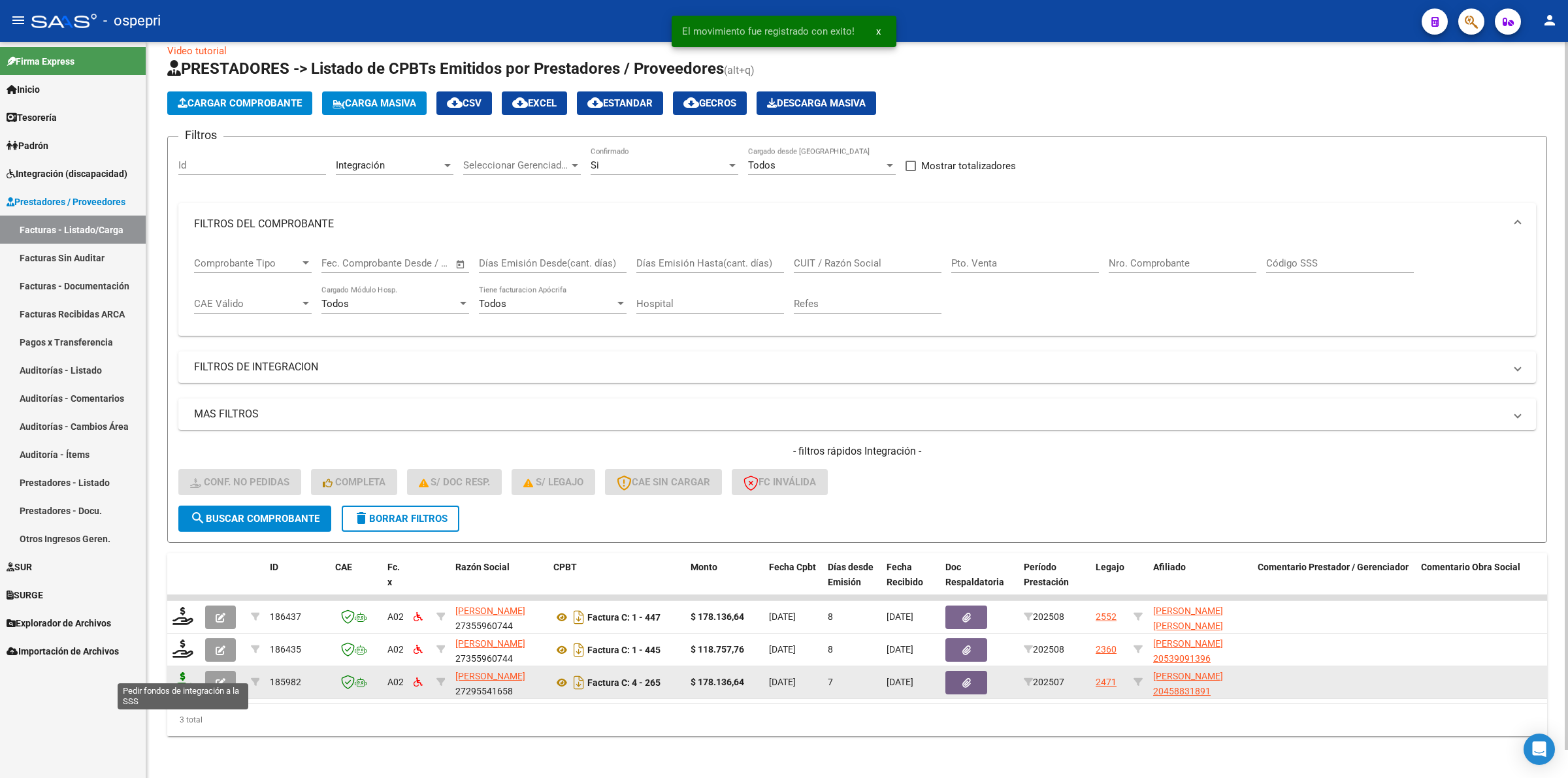
click at [190, 672] on icon at bounding box center [182, 681] width 21 height 18
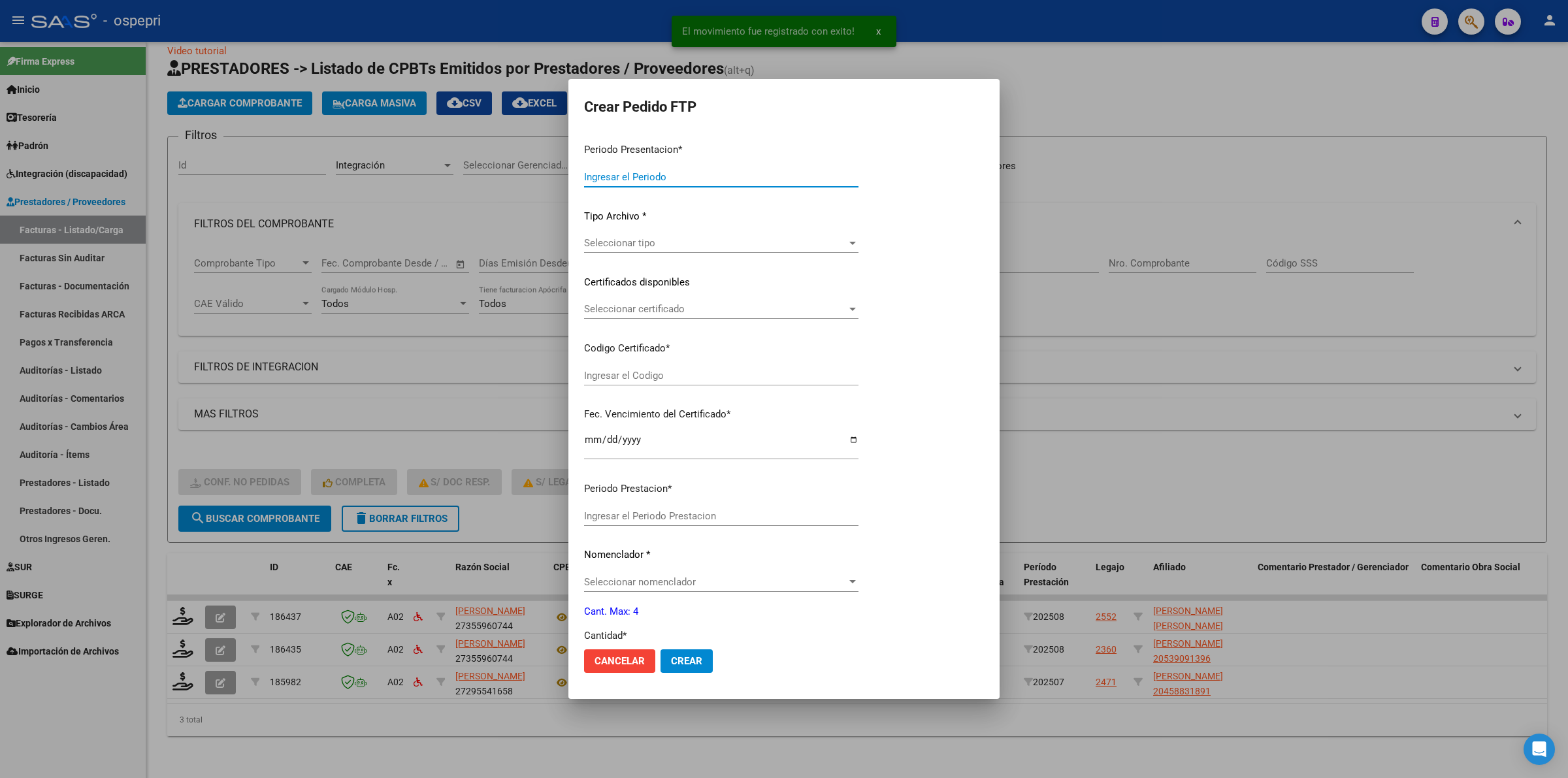
type input "202508"
type input "202507"
type input "$ 178.136,64"
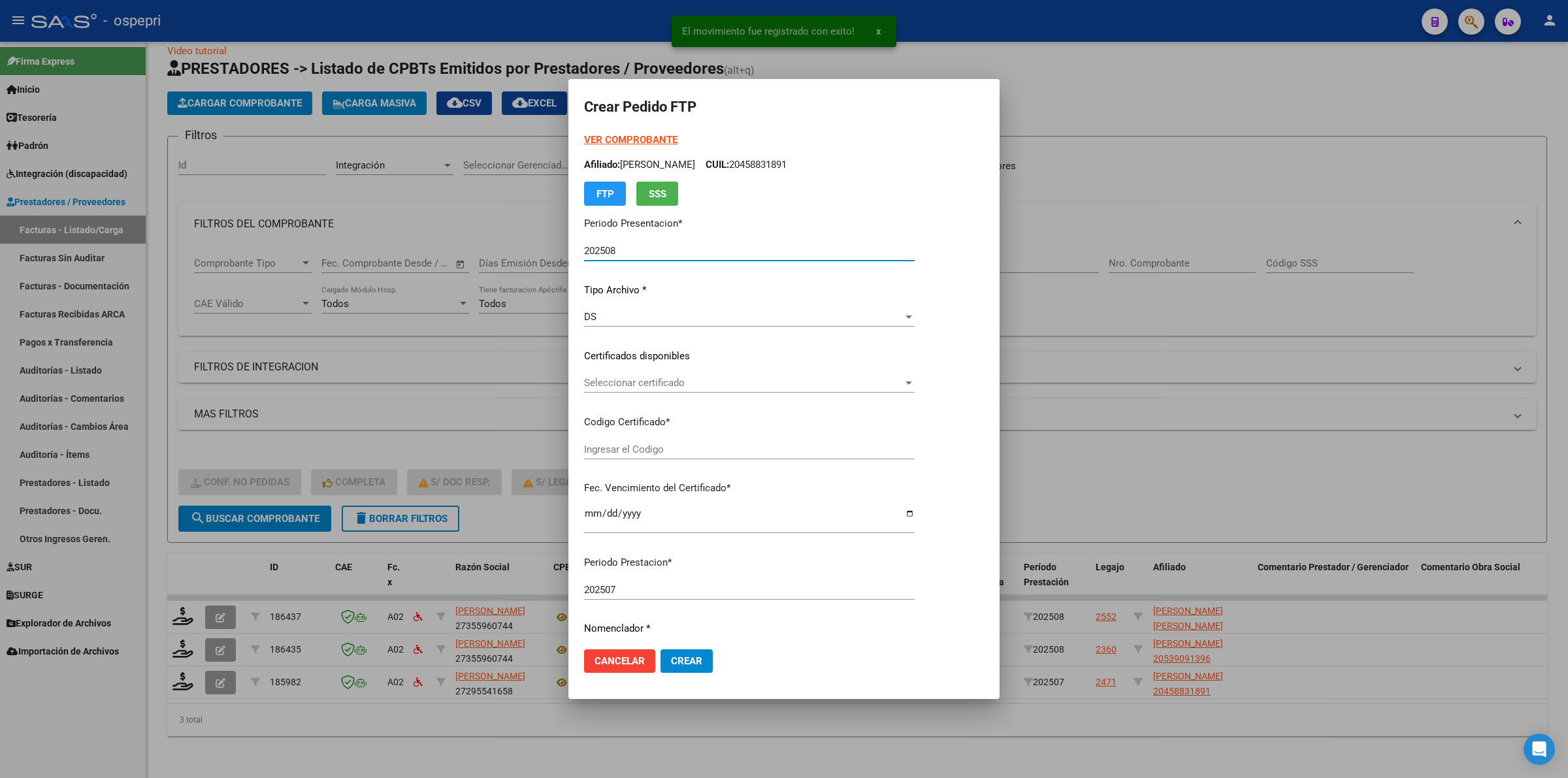
type input "2045883189-1"
type input "[DATE]"
click at [650, 386] on span "Seleccionar certificado" at bounding box center [744, 383] width 319 height 11
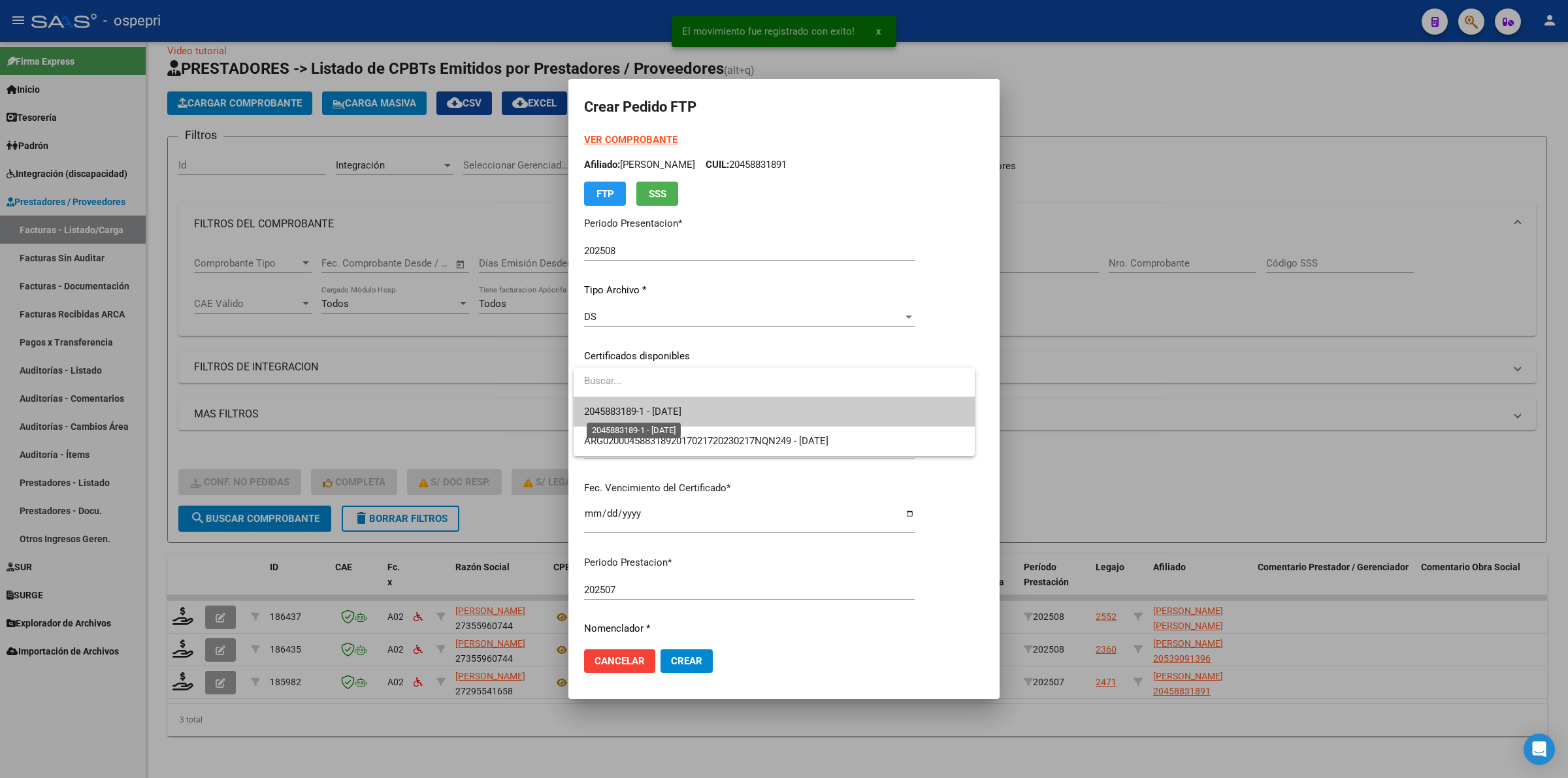
drag, startPoint x: 650, startPoint y: 386, endPoint x: 664, endPoint y: 410, distance: 27.8
click at [664, 410] on span "2045883189-1 - [DATE]" at bounding box center [633, 411] width 97 height 11
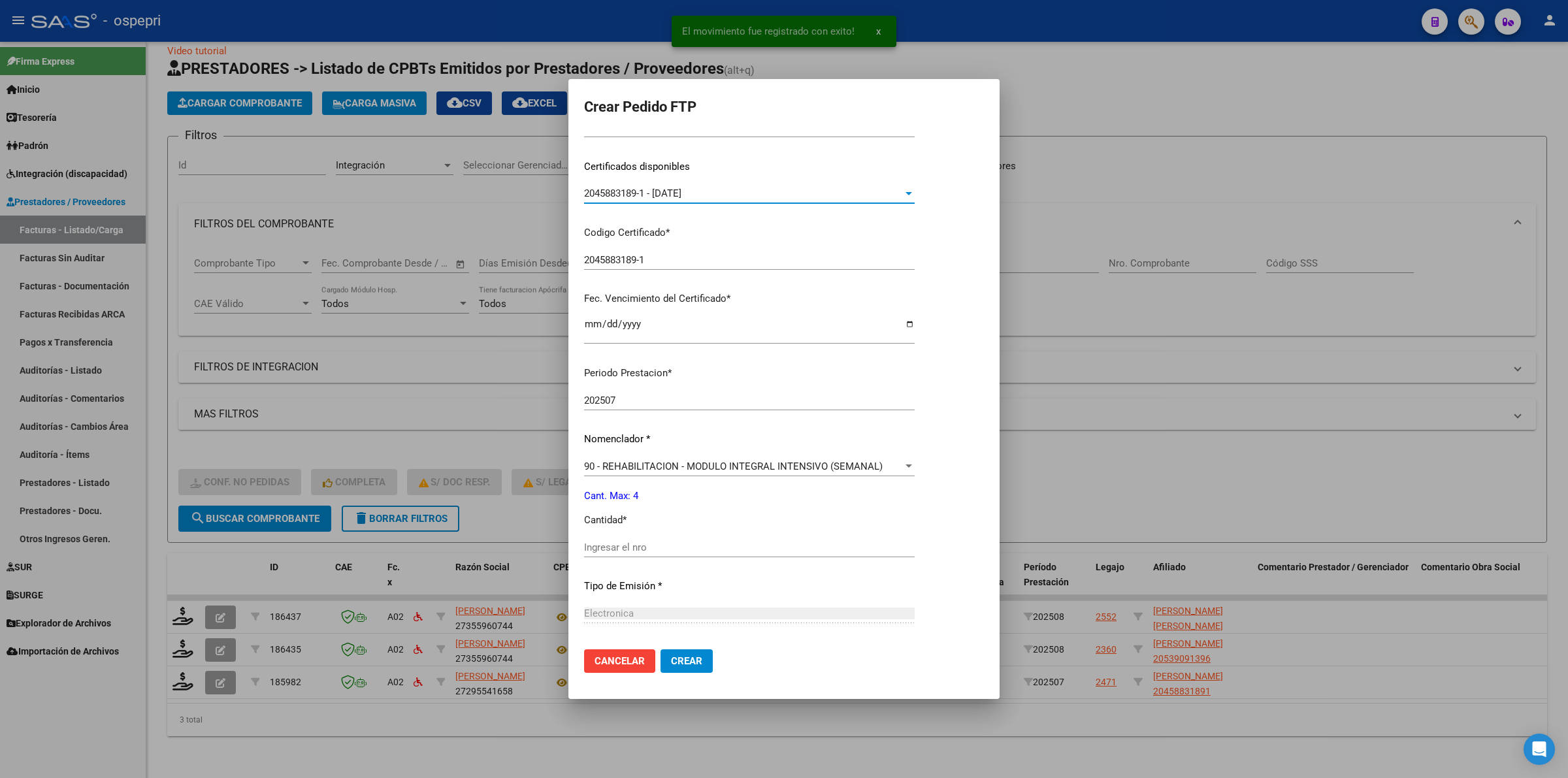
scroll to position [318, 0]
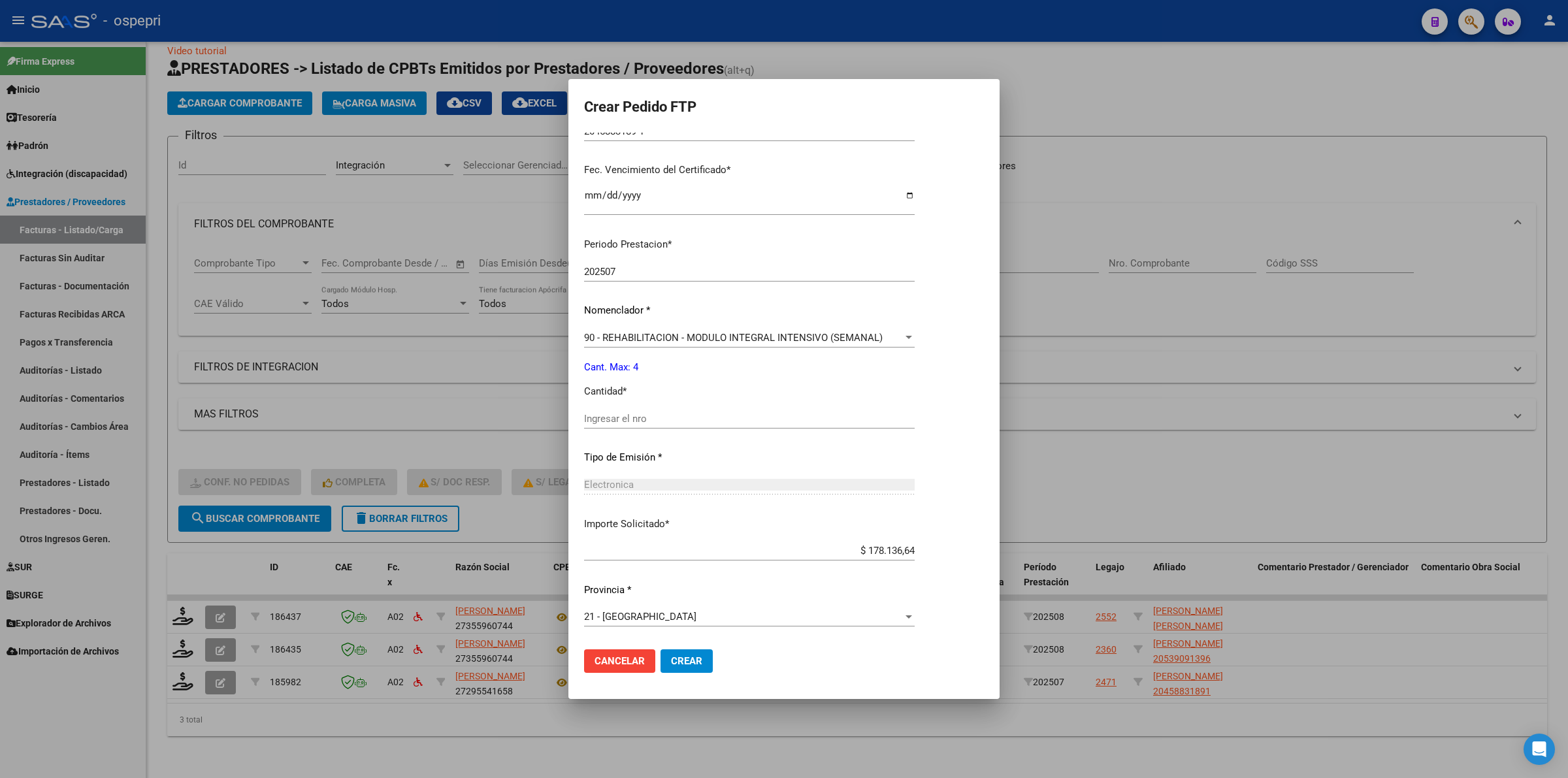
click at [663, 425] on div "Ingresar el nro" at bounding box center [750, 418] width 331 height 20
type input "4"
click at [684, 658] on span "Crear" at bounding box center [687, 660] width 32 height 11
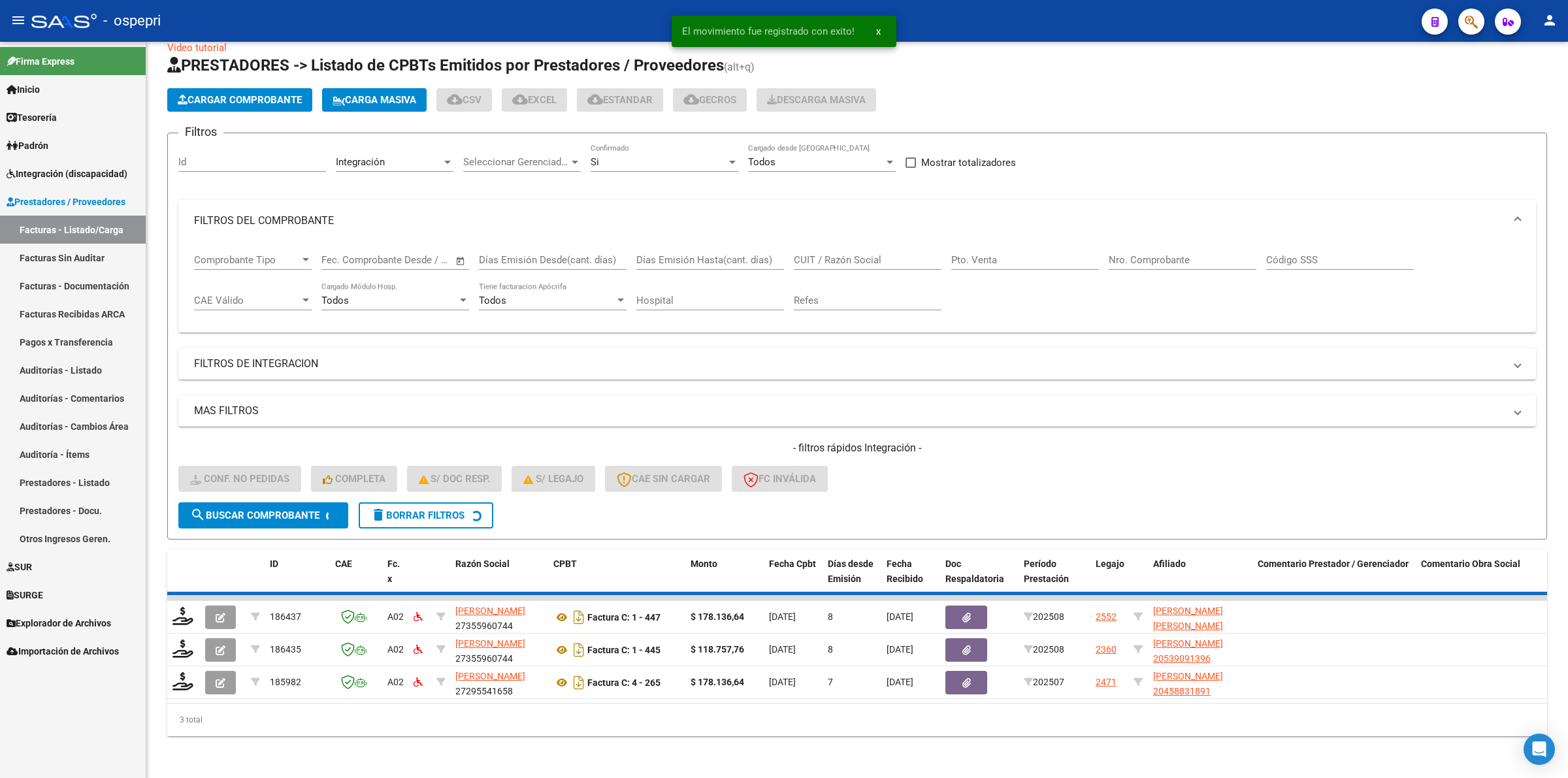
scroll to position [0, 0]
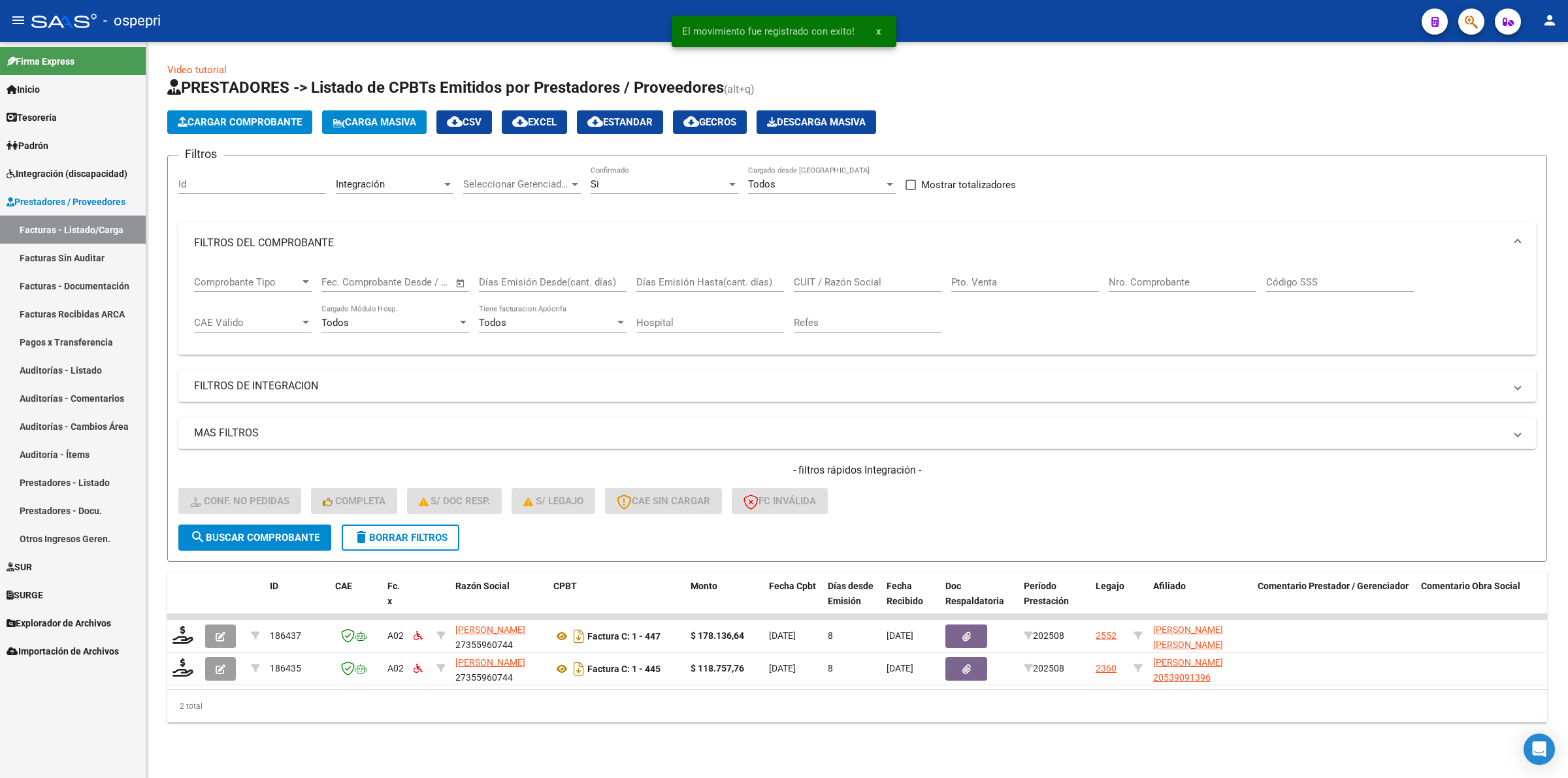
click at [448, 536] on span "delete Borrar Filtros" at bounding box center [401, 537] width 94 height 11
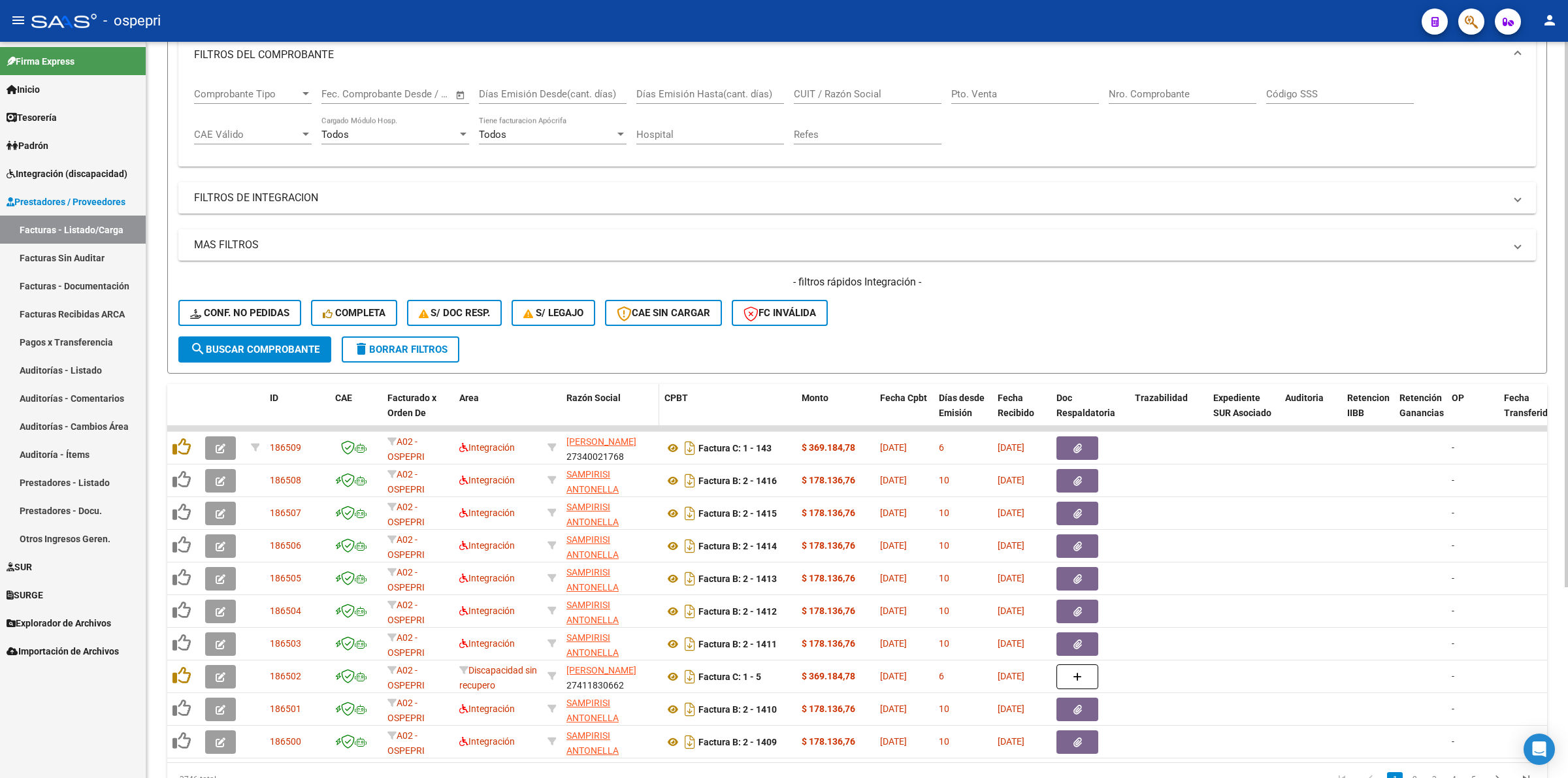
scroll to position [257, 0]
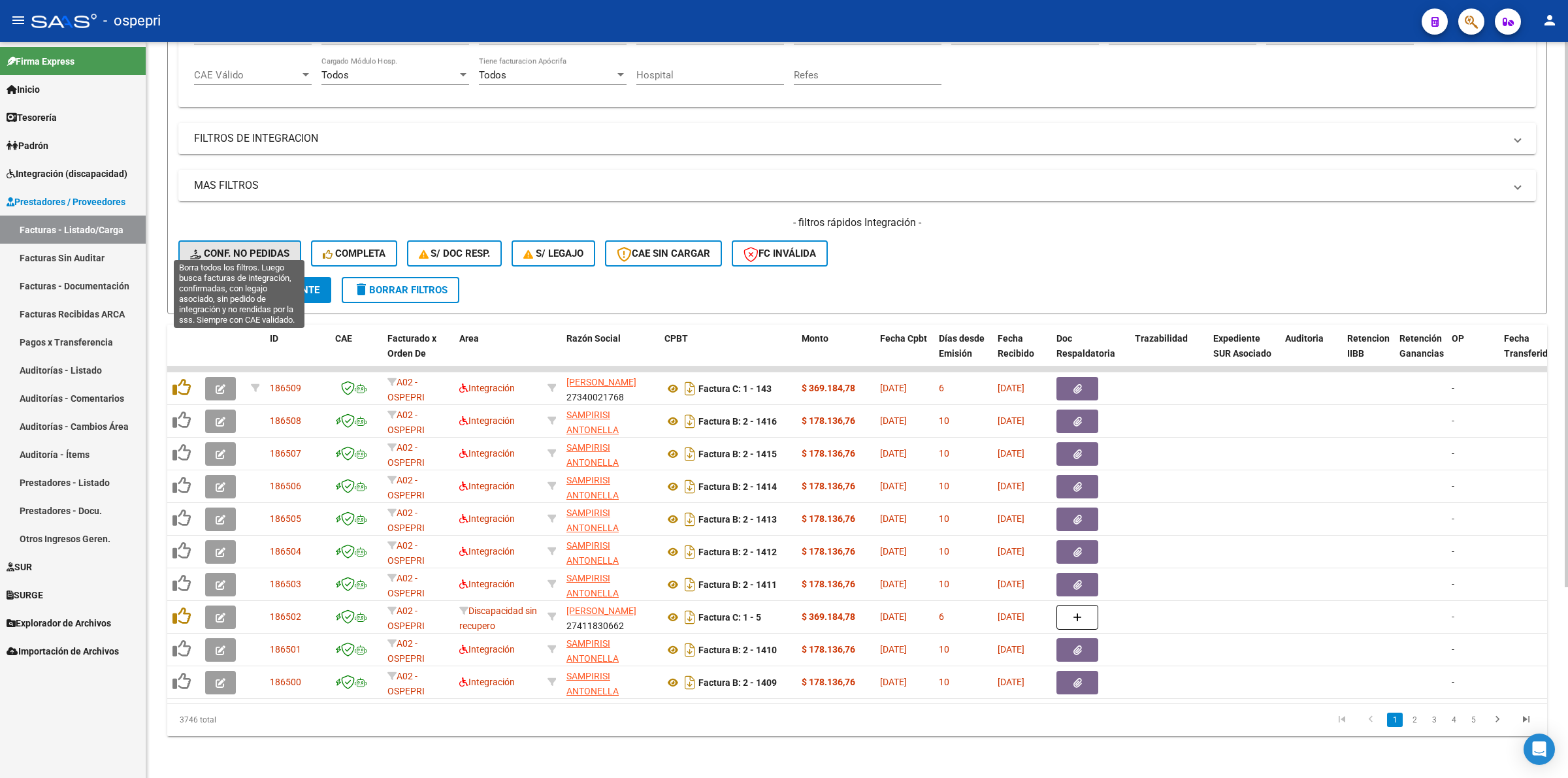
click at [262, 241] on button "Conf. no pedidas" at bounding box center [239, 254] width 123 height 26
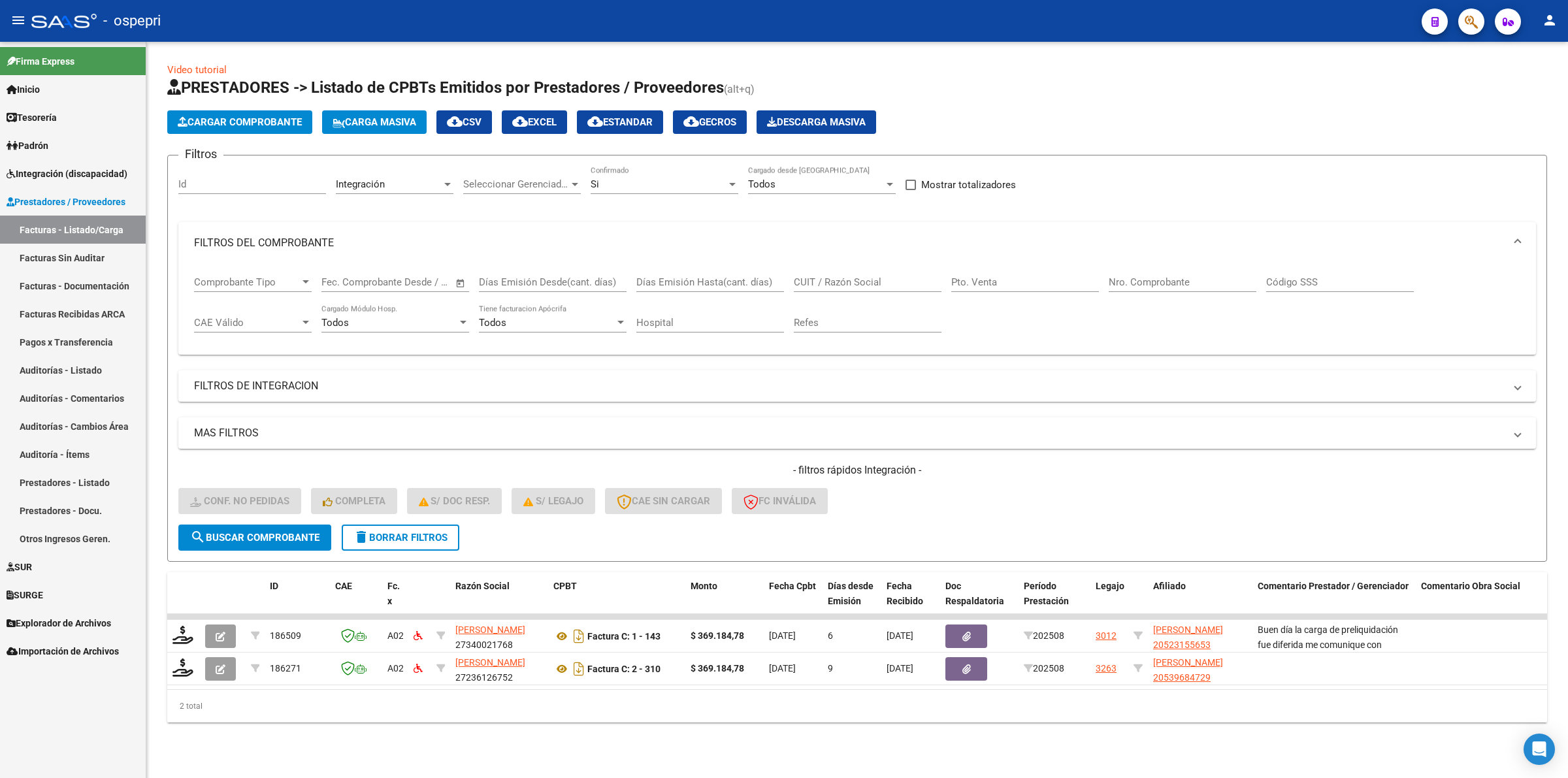
scroll to position [0, 0]
click at [75, 176] on span "Integración (discapacidad)" at bounding box center [67, 173] width 121 height 14
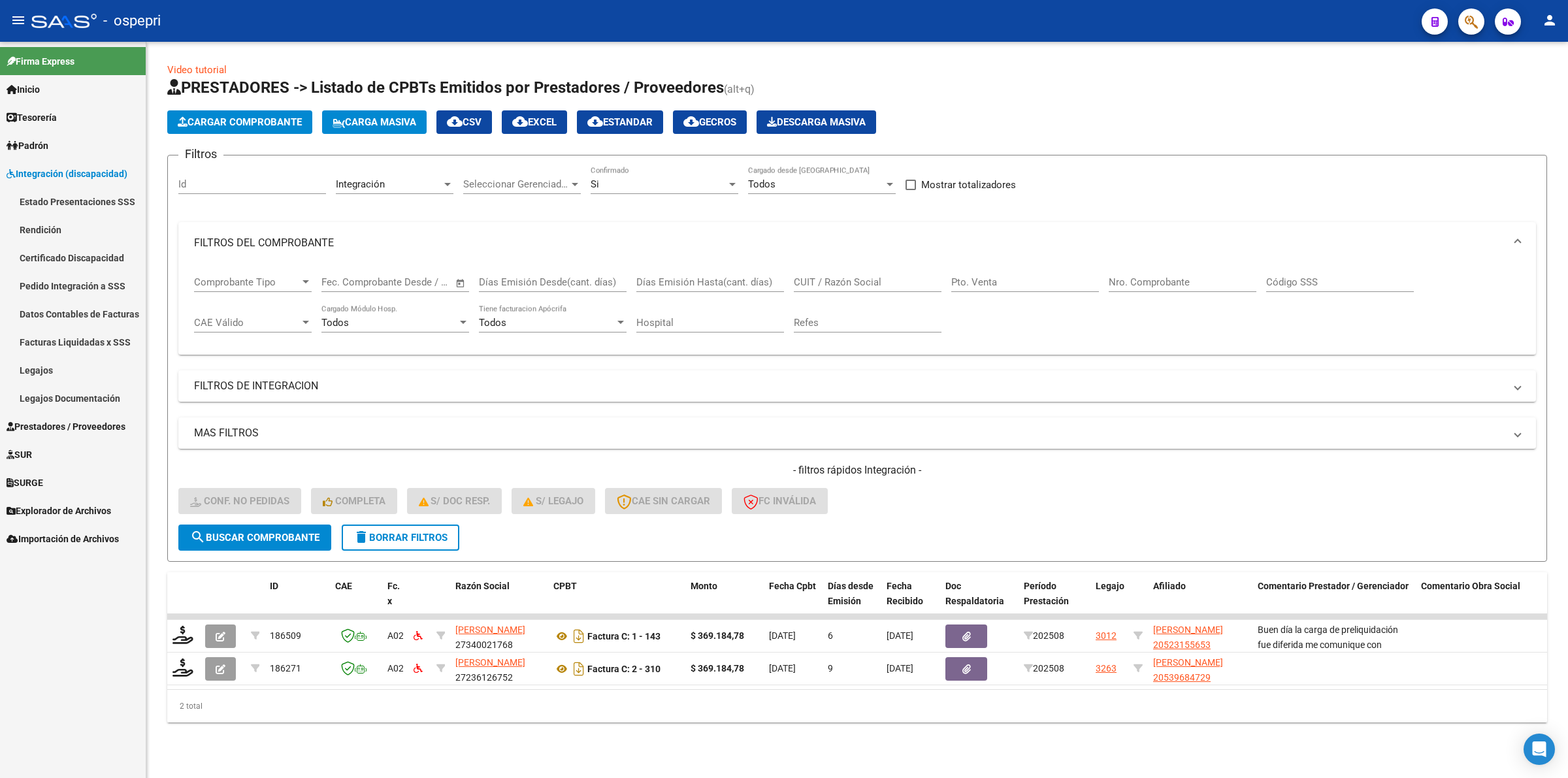
click at [69, 288] on link "Pedido Integración a SSS" at bounding box center [73, 286] width 146 height 28
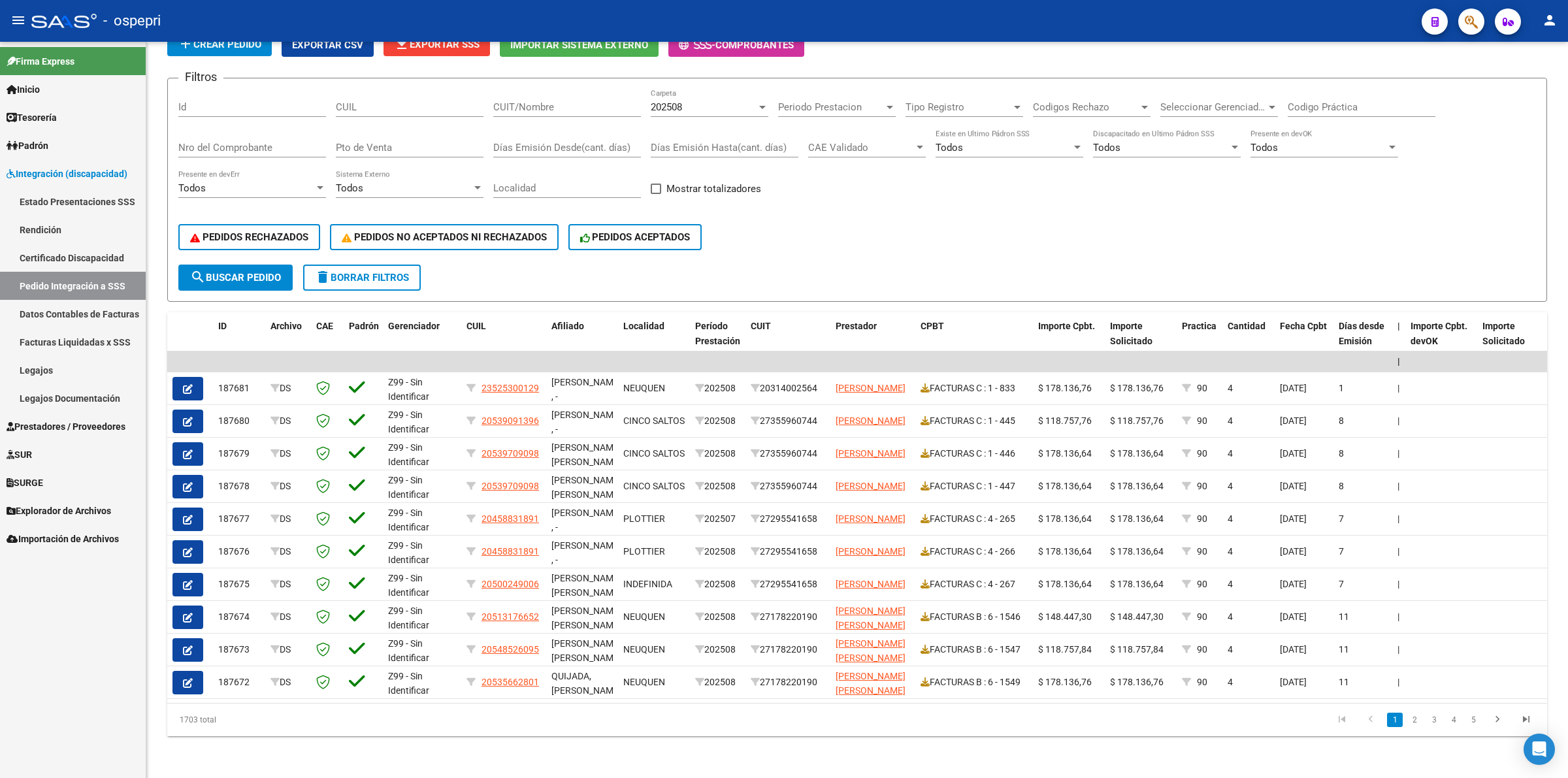
click at [105, 422] on span "Prestadores / Proveedores" at bounding box center [66, 426] width 119 height 14
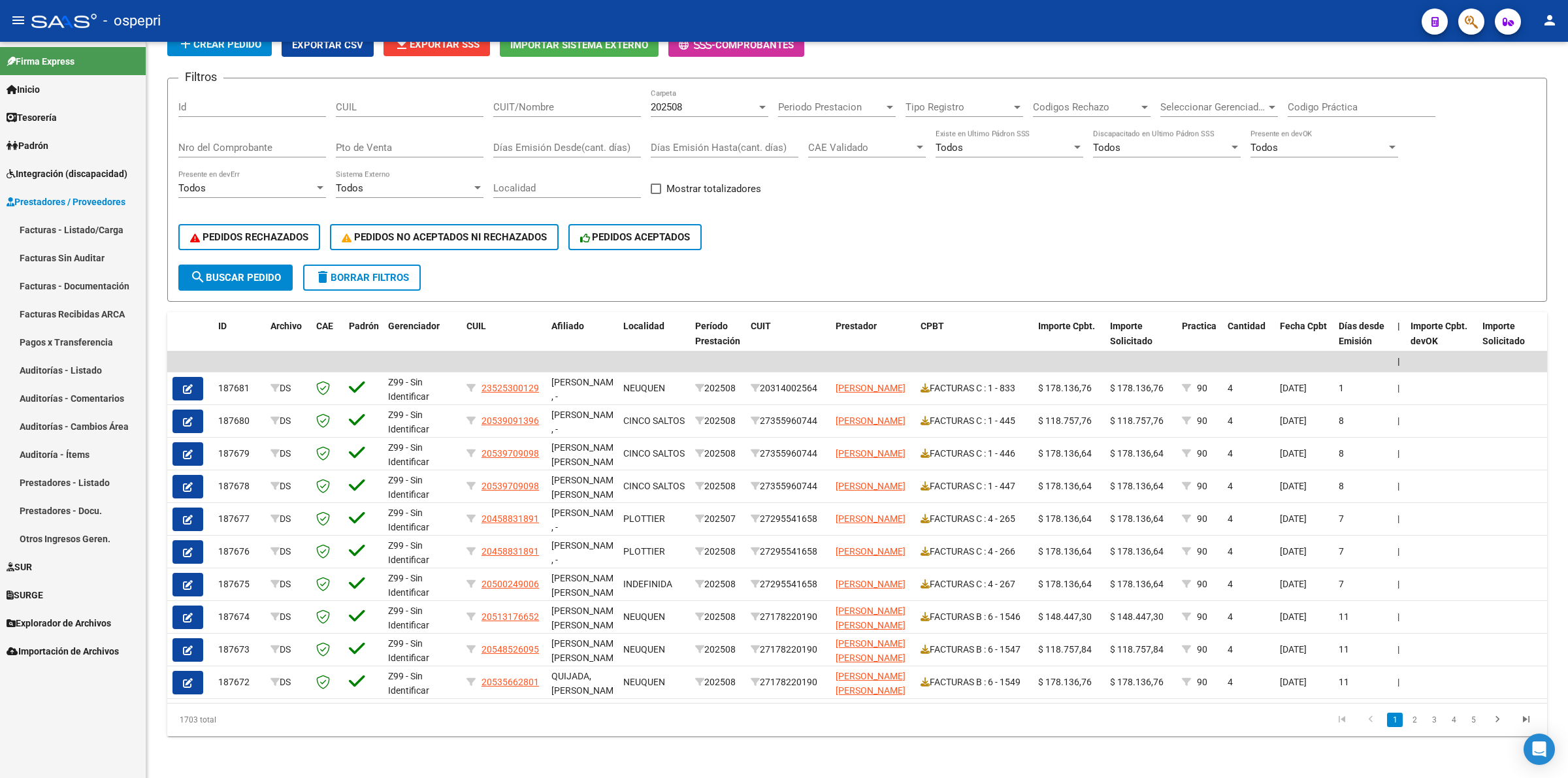
click at [85, 226] on link "Facturas - Listado/Carga" at bounding box center [73, 230] width 146 height 28
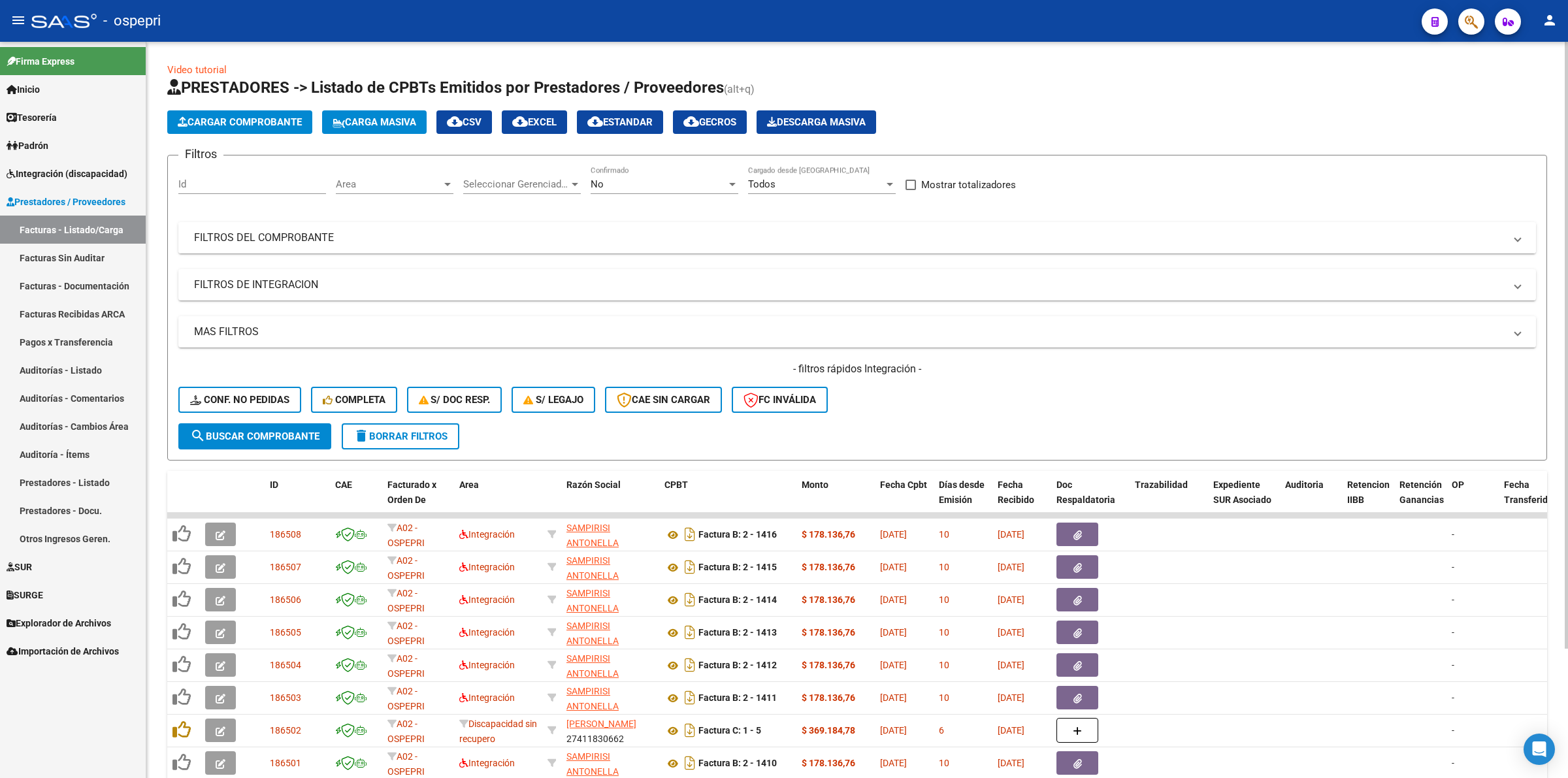
click at [319, 231] on mat-panel-title "FILTROS DEL COMPROBANTE" at bounding box center [849, 237] width 1310 height 14
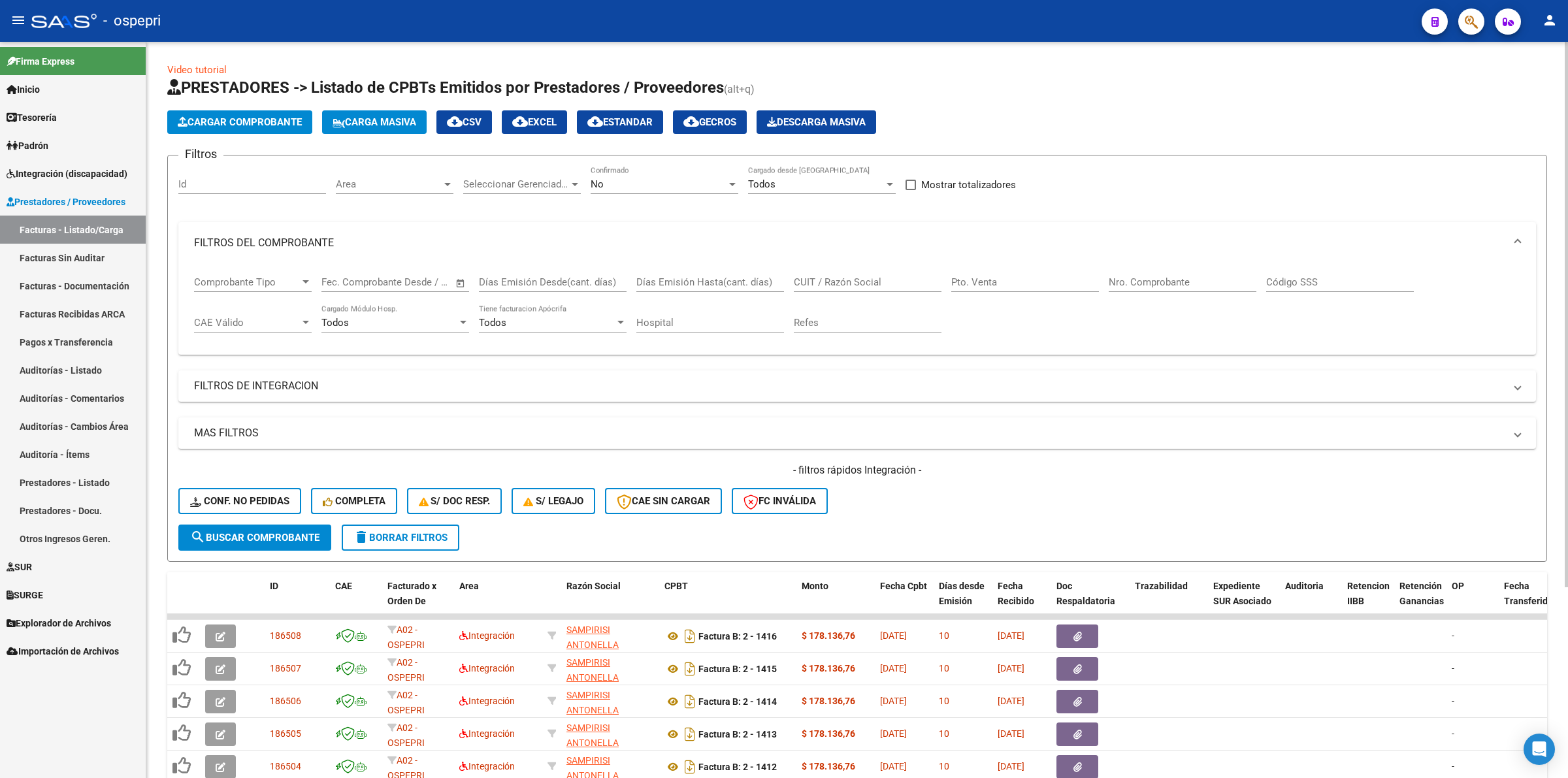
click at [855, 283] on input "CUIT / Razón Social" at bounding box center [867, 282] width 148 height 11
paste input "27256242422"
type input "27256242422"
click at [282, 537] on span "search Buscar Comprobante" at bounding box center [255, 537] width 129 height 11
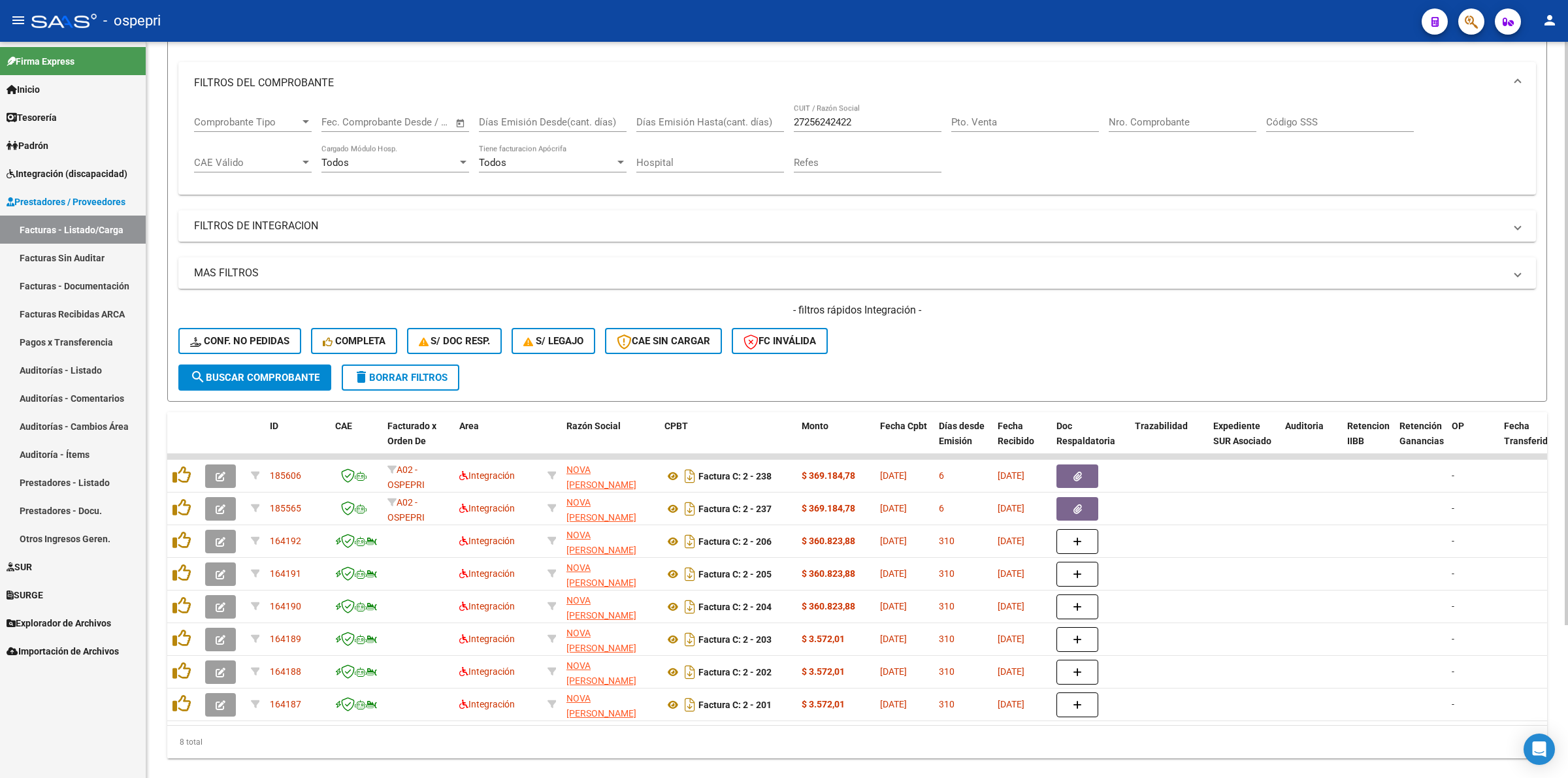
scroll to position [163, 0]
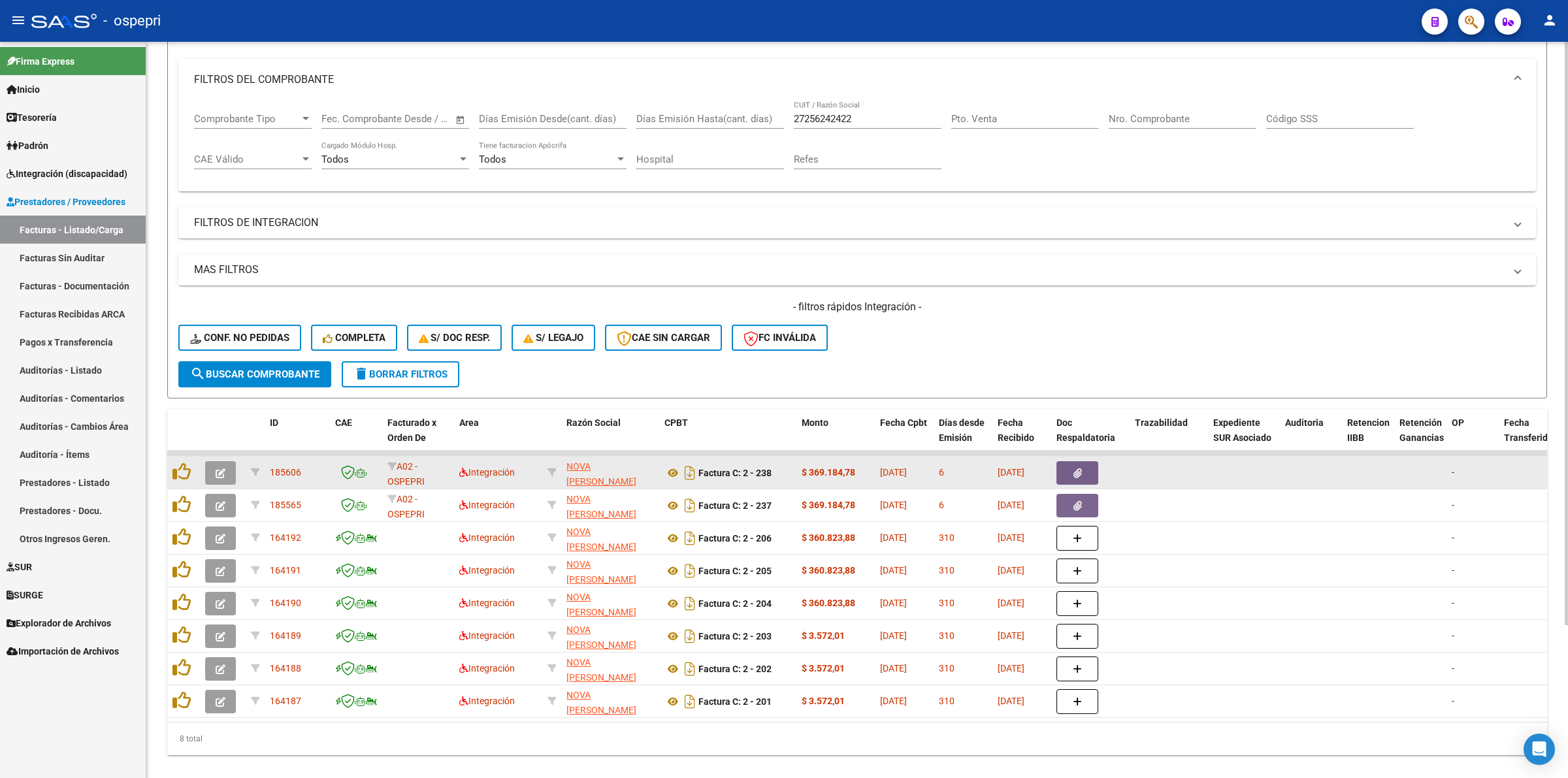
click at [214, 466] on button "button" at bounding box center [221, 473] width 31 height 24
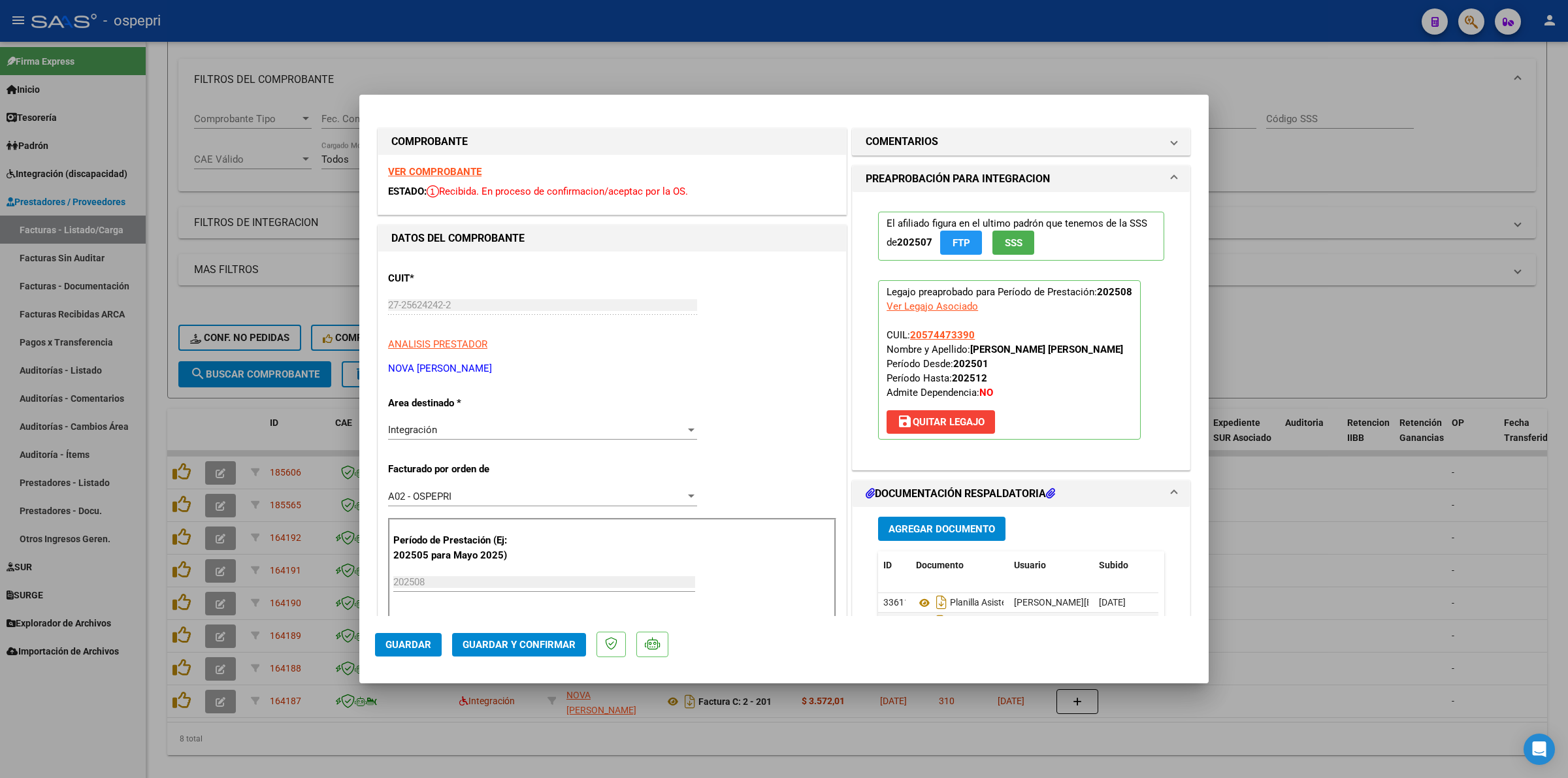
click at [442, 174] on strong "VER COMPROBANTE" at bounding box center [434, 171] width 93 height 11
click at [946, 151] on mat-expansion-panel-header "COMENTARIOS" at bounding box center [1021, 141] width 337 height 26
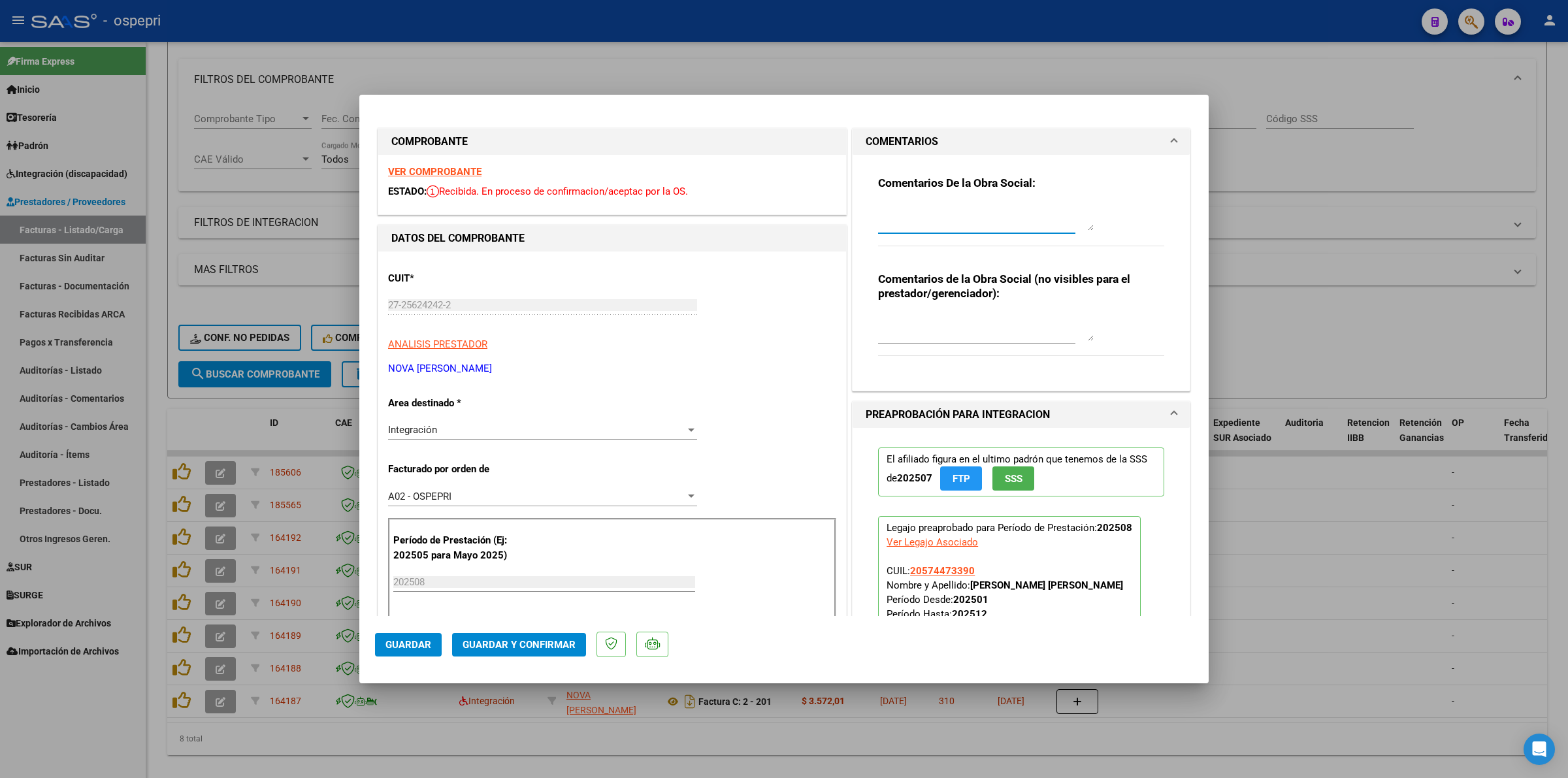
click at [925, 219] on textarea at bounding box center [986, 217] width 216 height 26
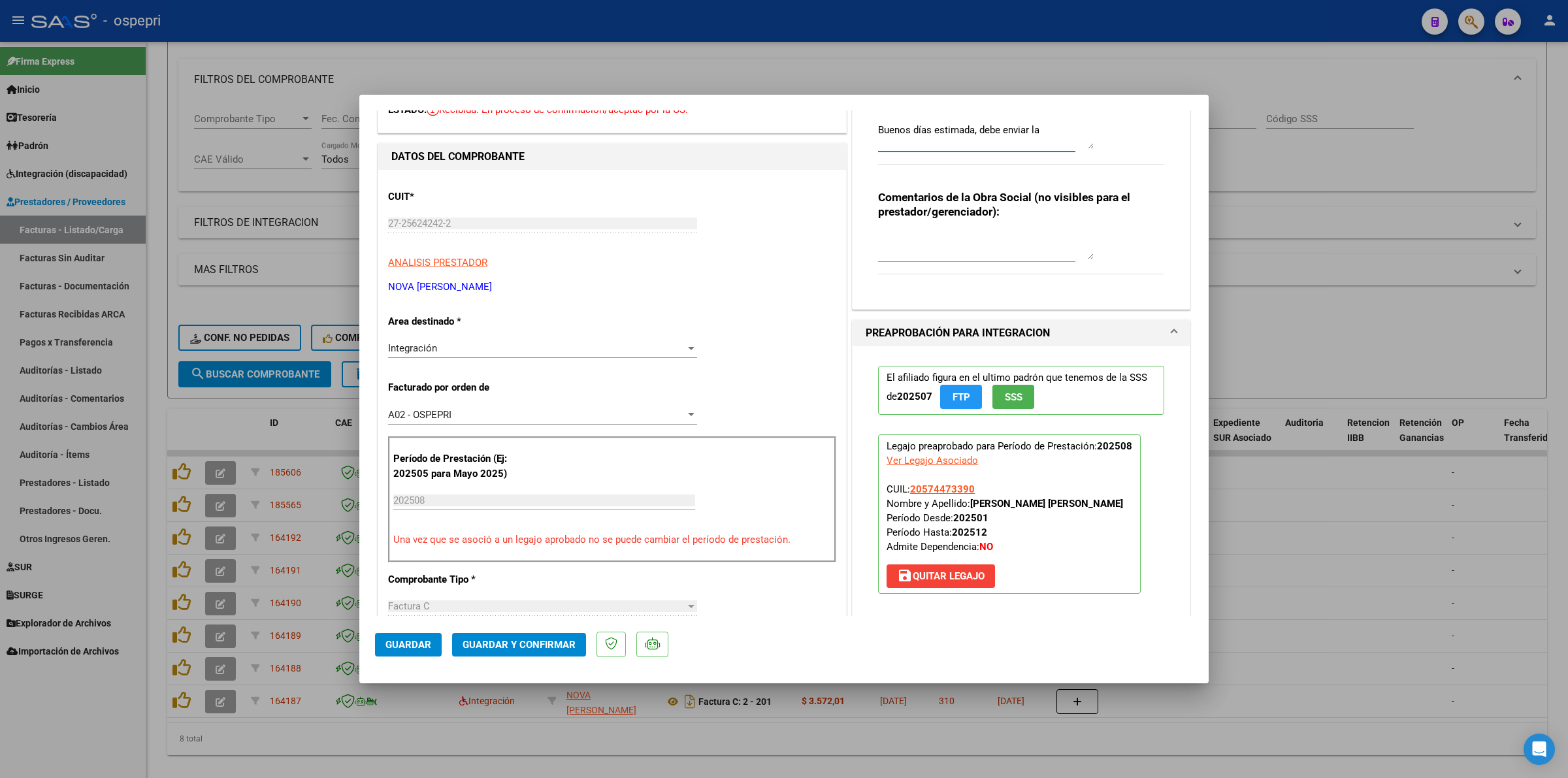
scroll to position [0, 0]
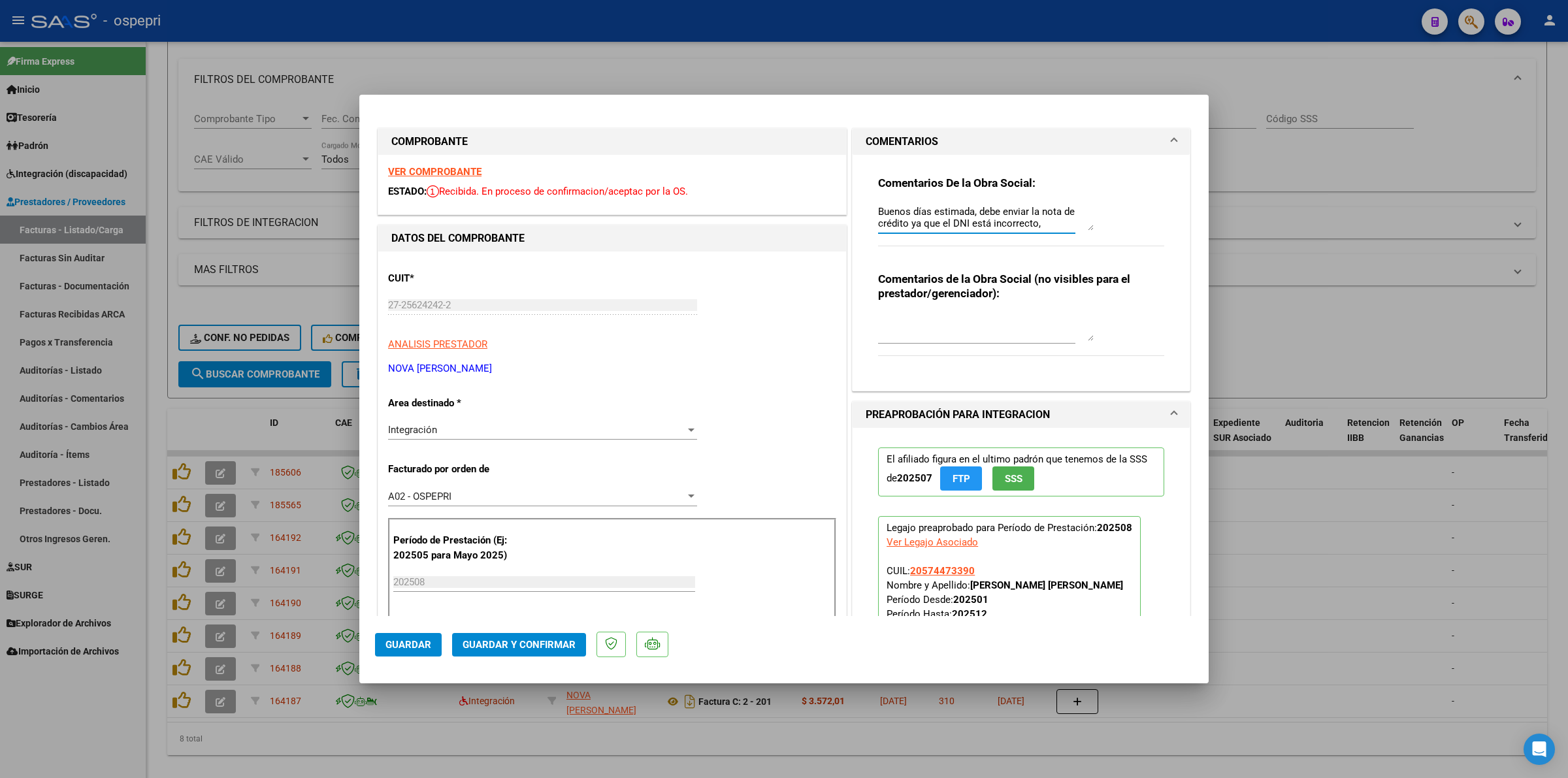
click at [1035, 224] on textarea "Buenos días estimada, debe enviar la nota de crédito ya que el DNI está incorre…" at bounding box center [986, 217] width 216 height 26
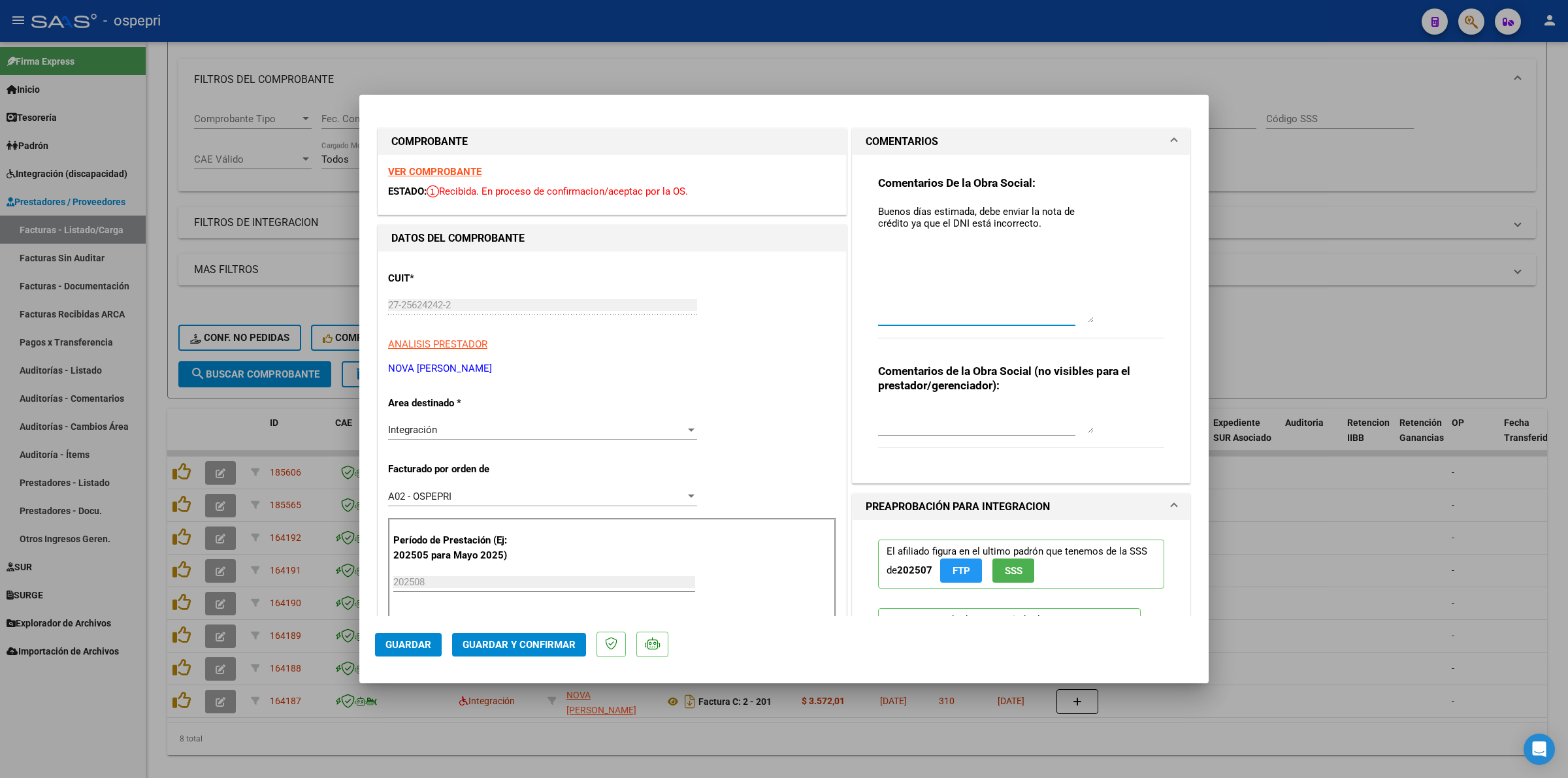
drag, startPoint x: 1082, startPoint y: 225, endPoint x: 1060, endPoint y: 290, distance: 68.6
click at [1072, 314] on textarea "Buenos días estimada, debe enviar la nota de crédito ya que el DNI está incorre…" at bounding box center [986, 264] width 216 height 118
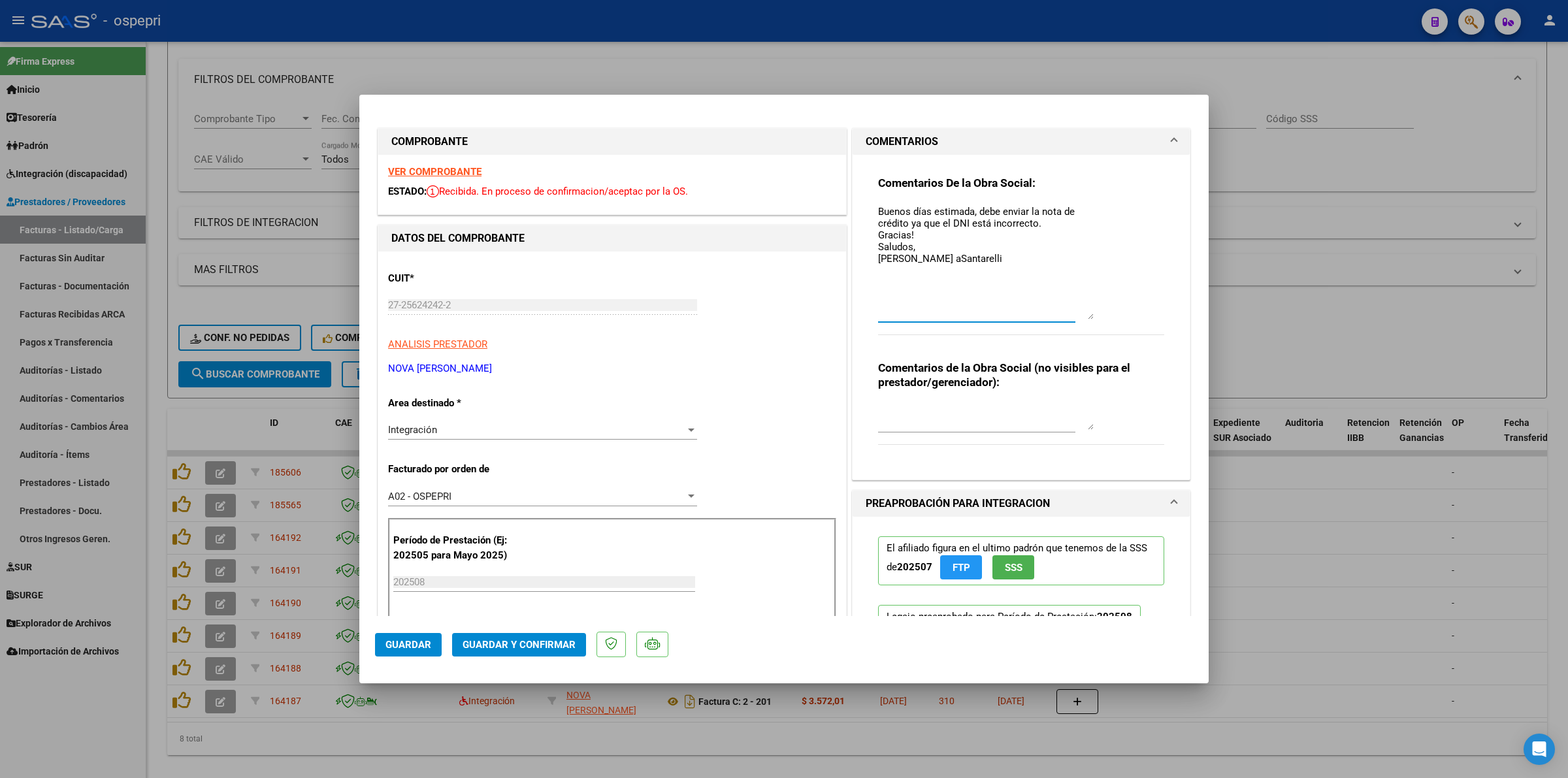
click at [906, 260] on textarea "Buenos días estimada, debe enviar la nota de crédito ya que el DNI está incorre…" at bounding box center [986, 262] width 216 height 115
click at [970, 269] on textarea "Buenos días estimada, debe enviar la nota de crédito ya que el DNI está incorre…" at bounding box center [986, 262] width 216 height 115
click at [980, 265] on textarea "Buenos días estimada, debe enviar la nota de crédito ya que el DNI está incorre…" at bounding box center [986, 262] width 216 height 115
click at [1043, 227] on textarea "Buenos días estimada, debe enviar la nota de crédito ya que el DNI está incorre…" at bounding box center [986, 262] width 216 height 115
type textarea "Buenos días estimada, debe enviar la nota de crédito ya que el DNI está incorre…"
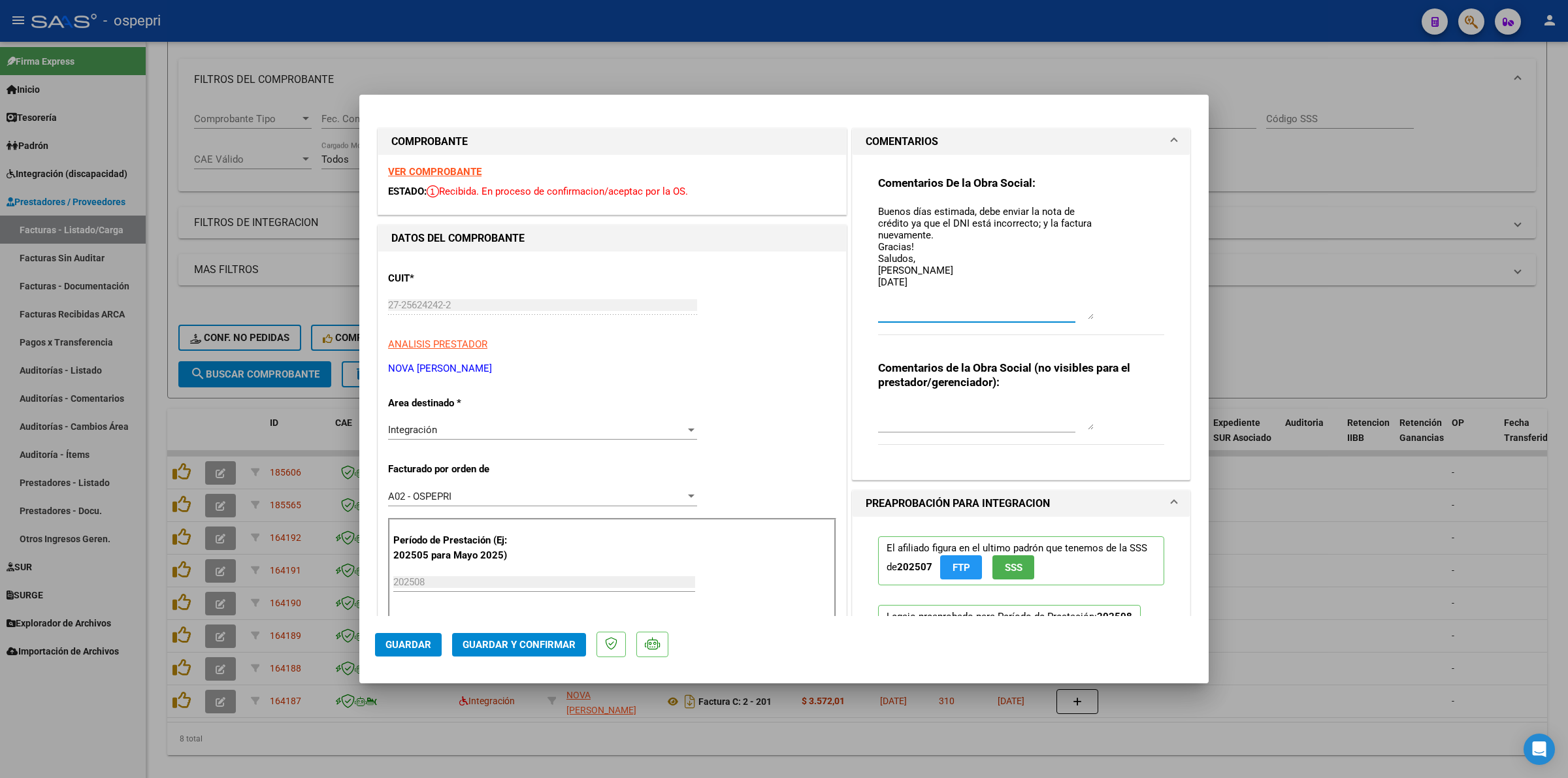
click at [416, 644] on span "Guardar" at bounding box center [408, 644] width 46 height 11
type input "$ 0,00"
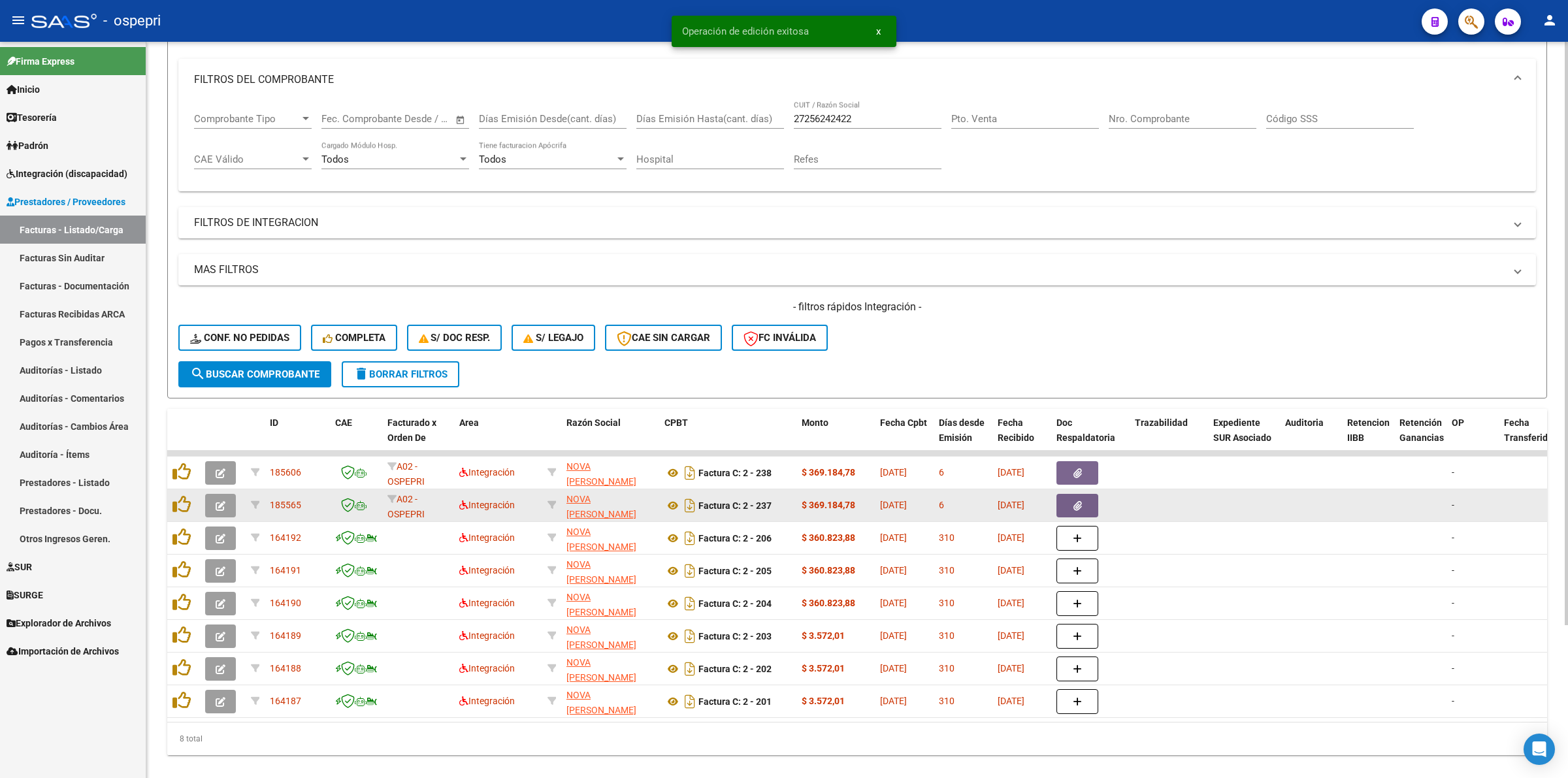
click at [218, 500] on span "button" at bounding box center [221, 505] width 10 height 11
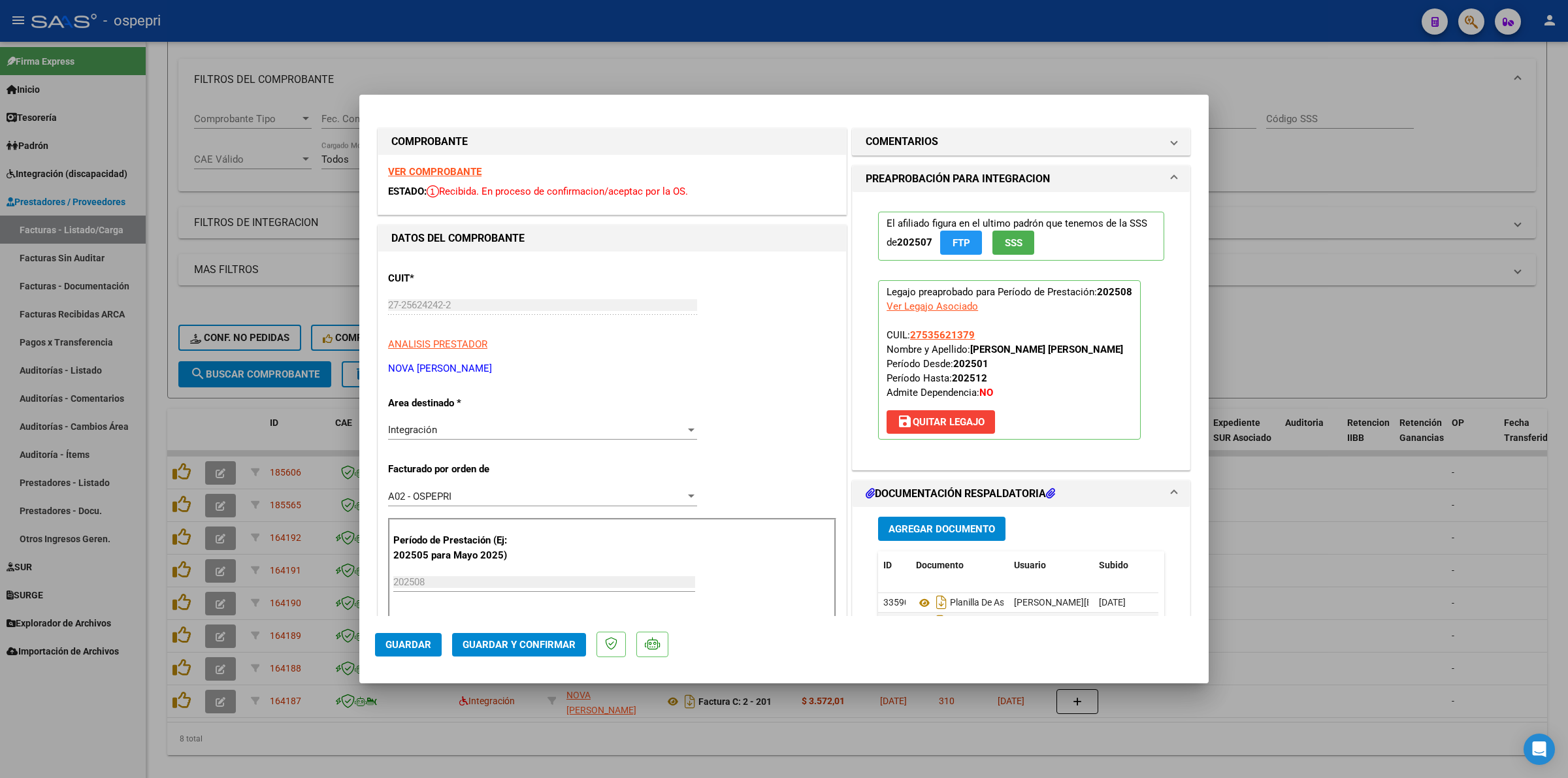
click at [408, 173] on strong "VER COMPROBANTE" at bounding box center [434, 171] width 93 height 11
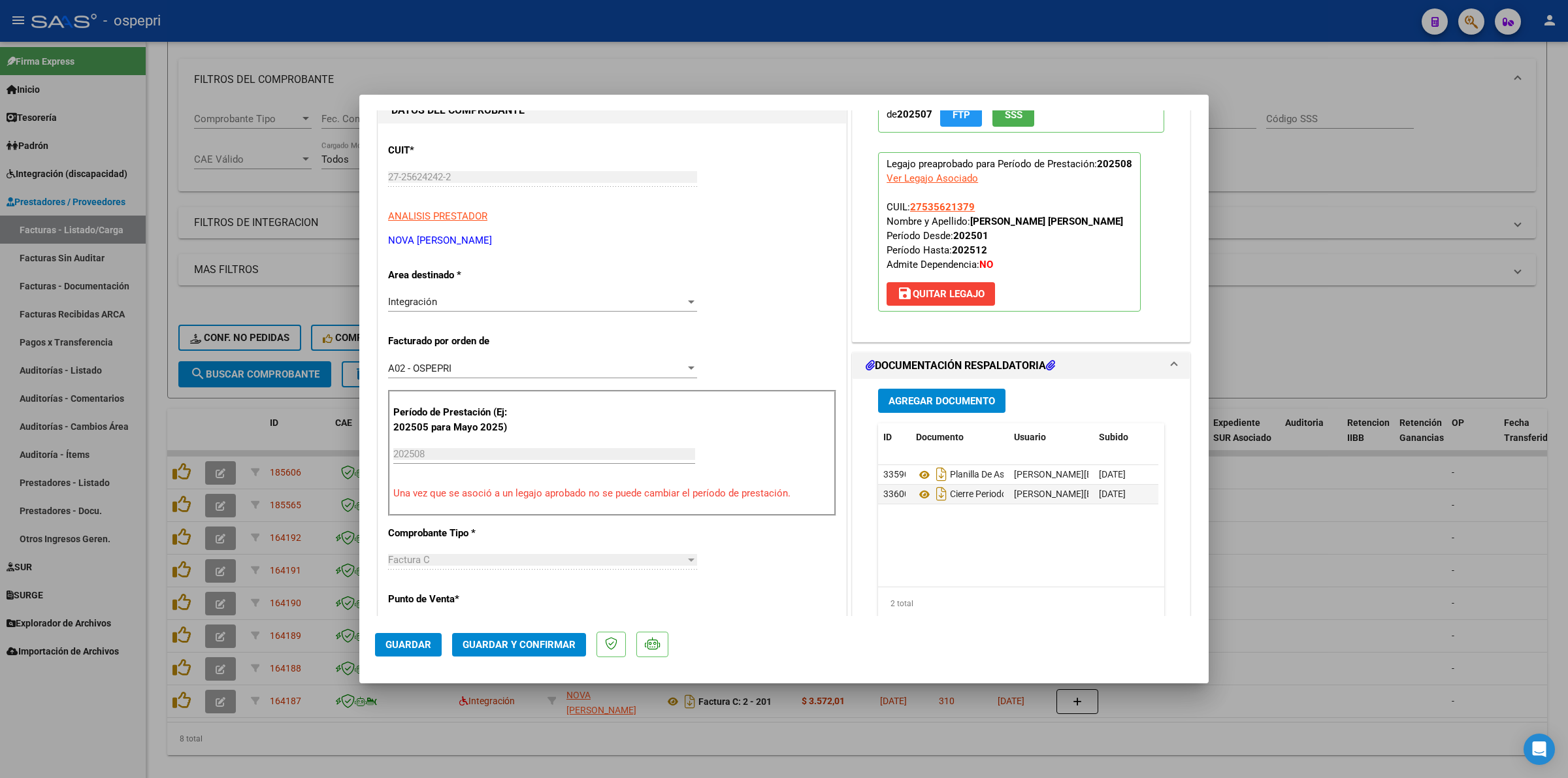
scroll to position [163, 0]
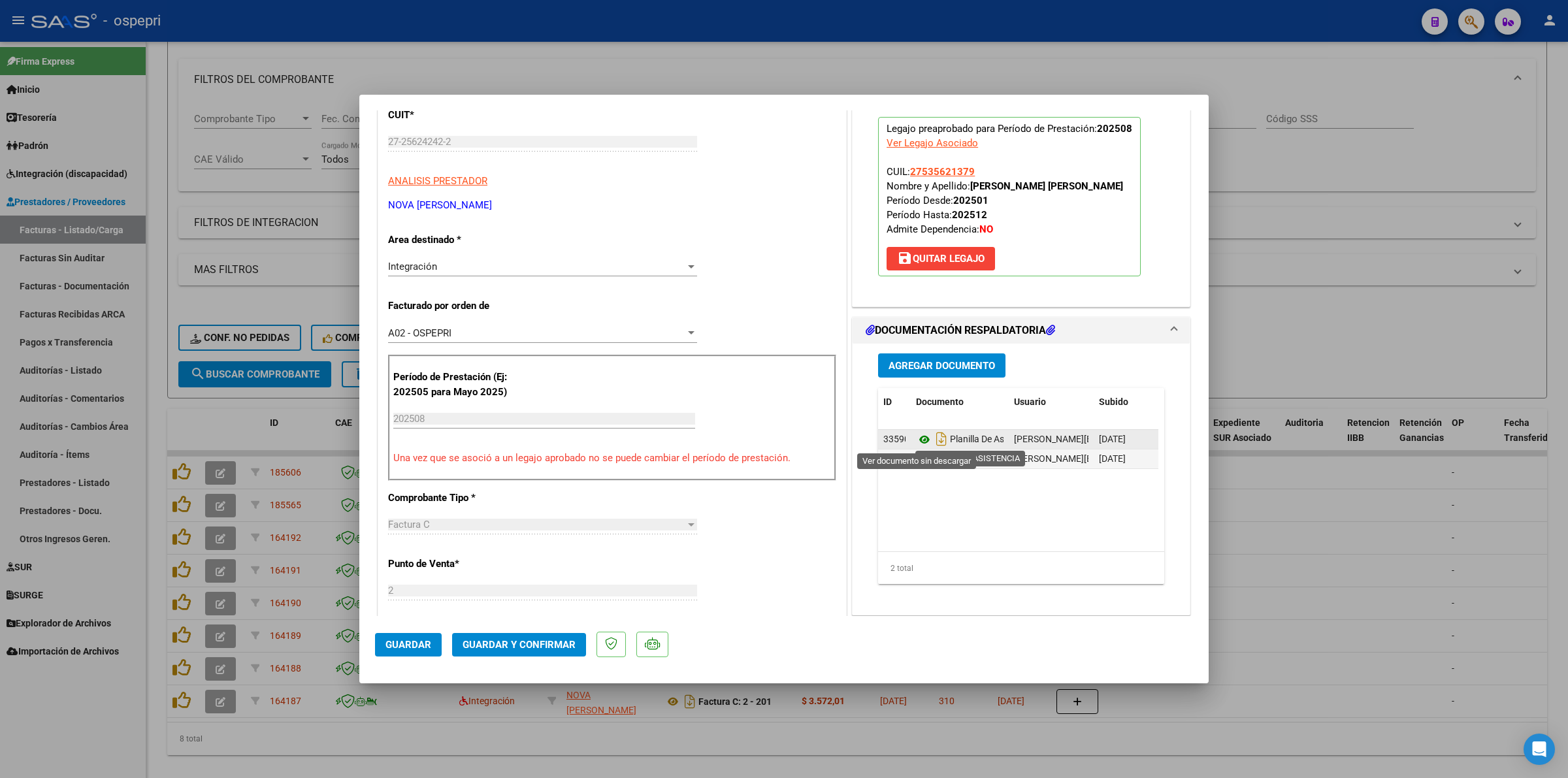
click at [921, 438] on icon at bounding box center [924, 439] width 17 height 15
click at [510, 641] on span "Guardar y Confirmar" at bounding box center [519, 644] width 113 height 11
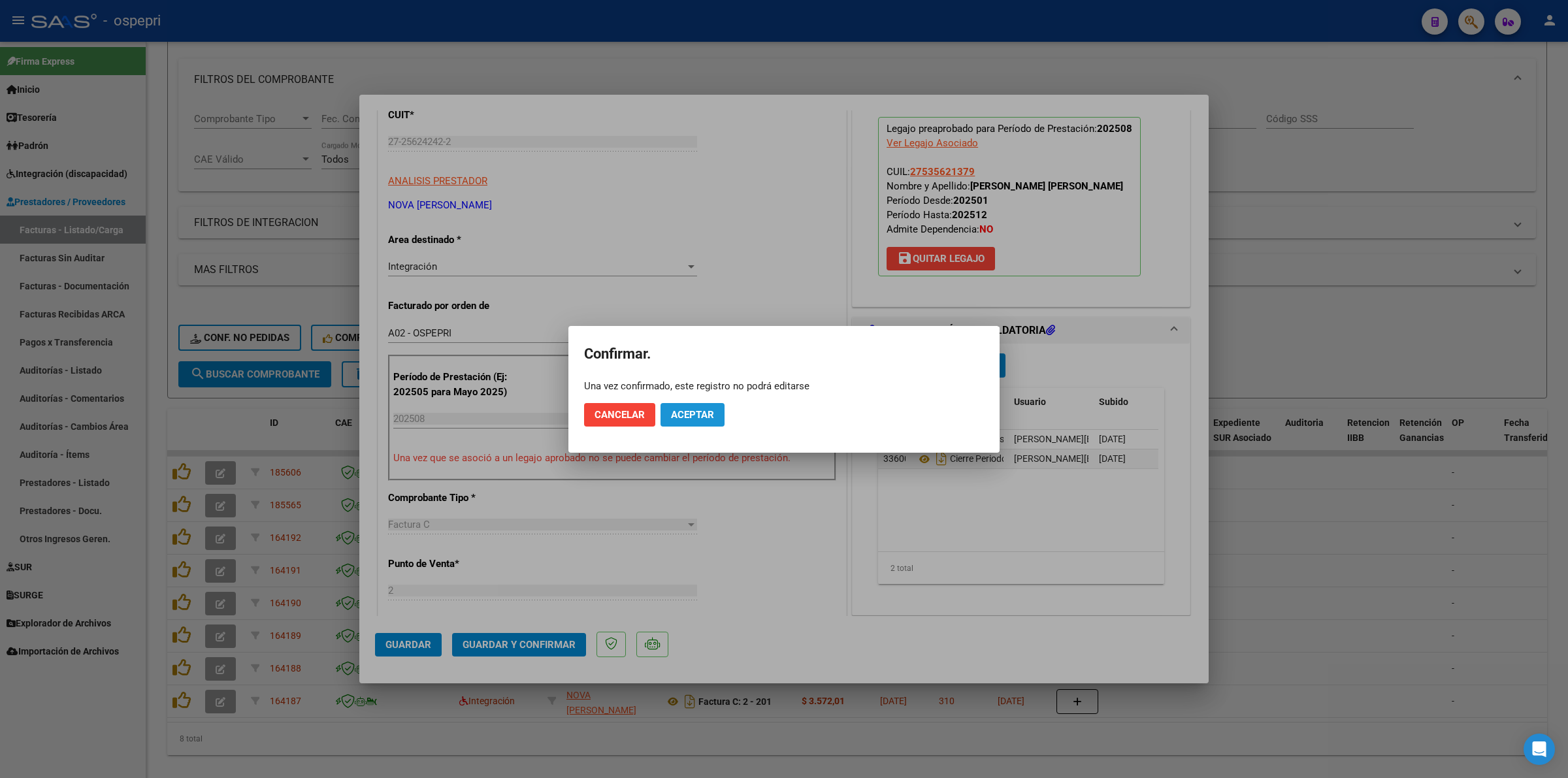
click at [691, 412] on span "Aceptar" at bounding box center [693, 414] width 43 height 11
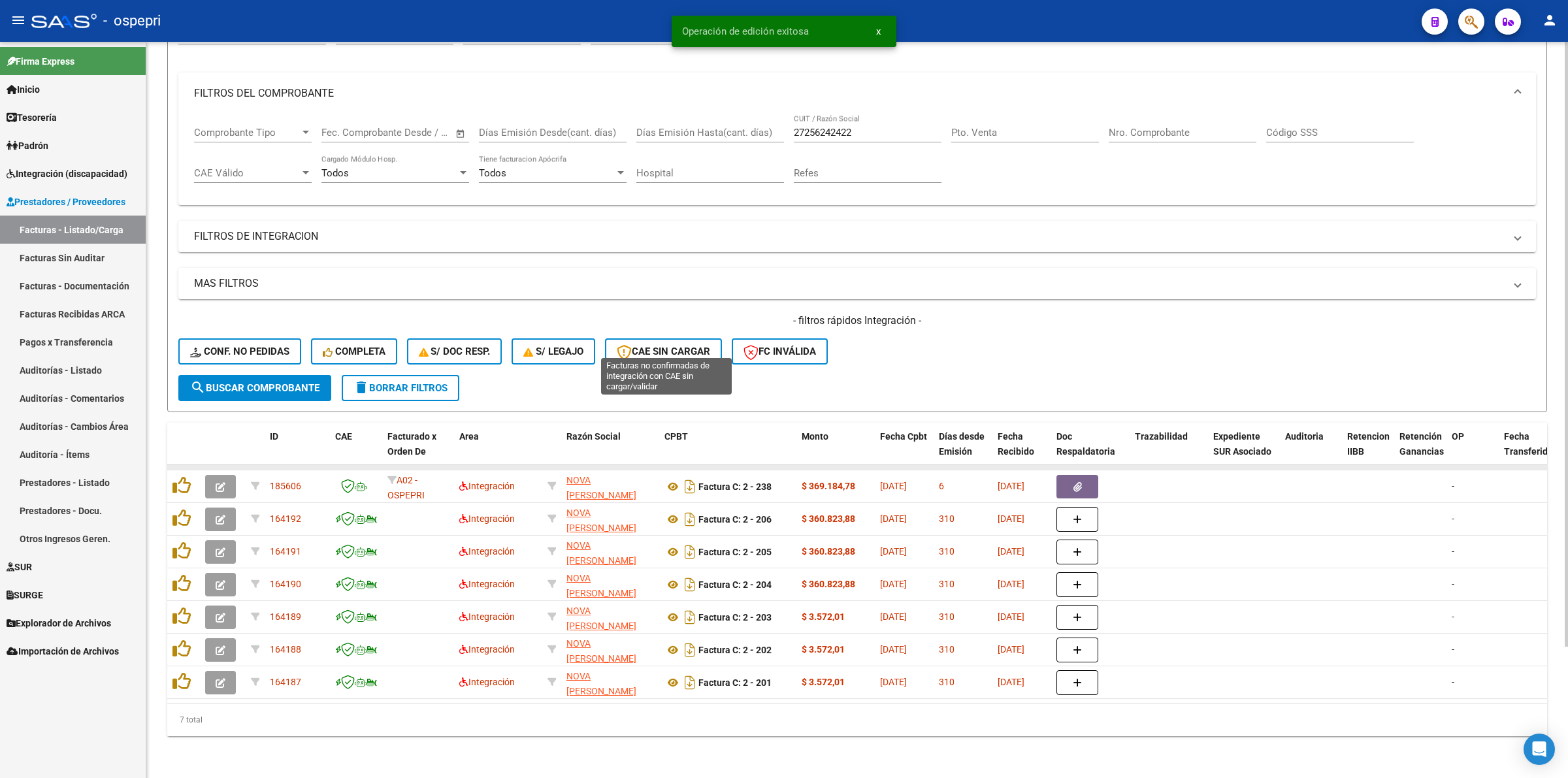
scroll to position [159, 0]
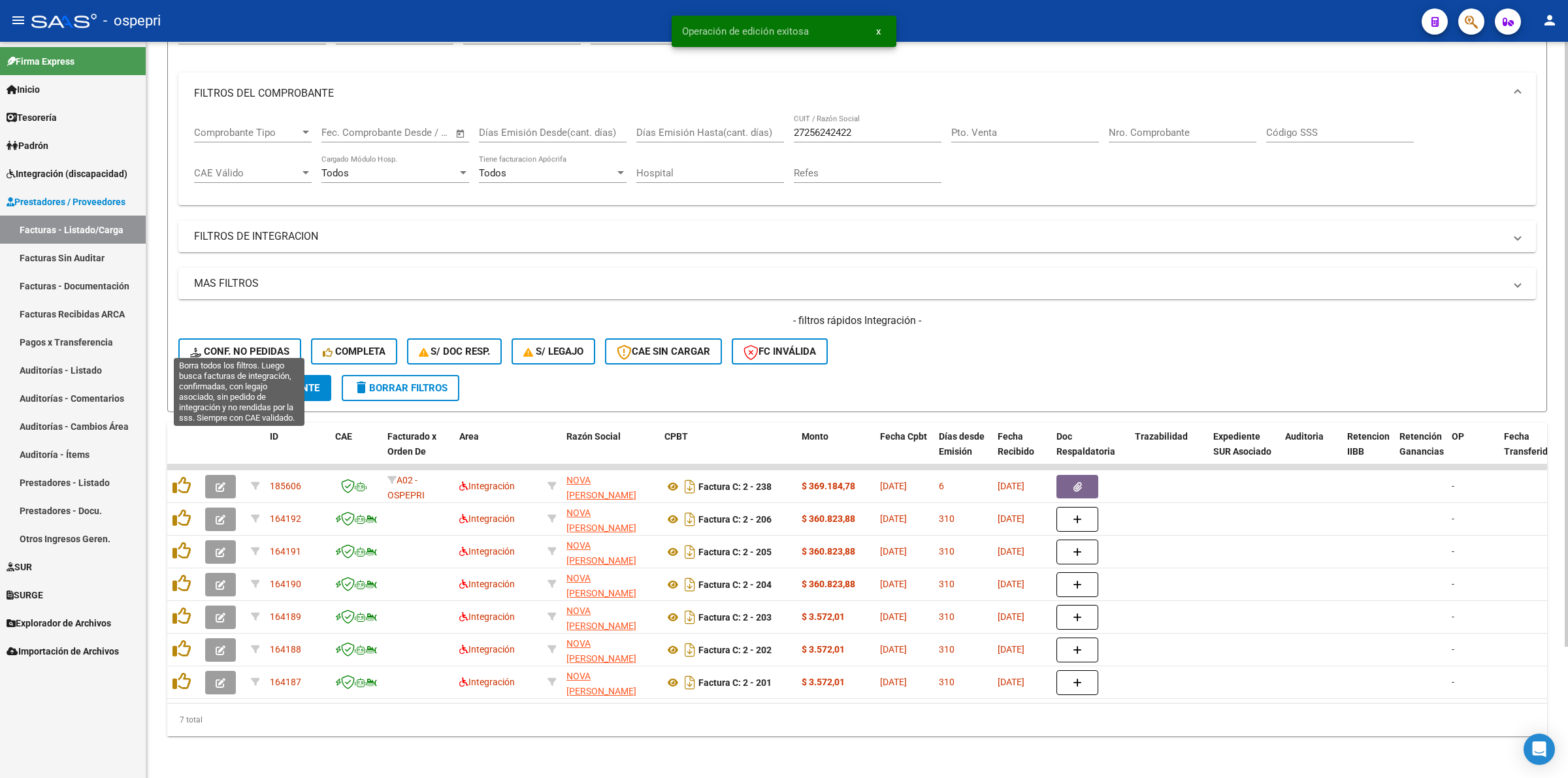
click at [231, 338] on button "Conf. no pedidas" at bounding box center [239, 351] width 123 height 26
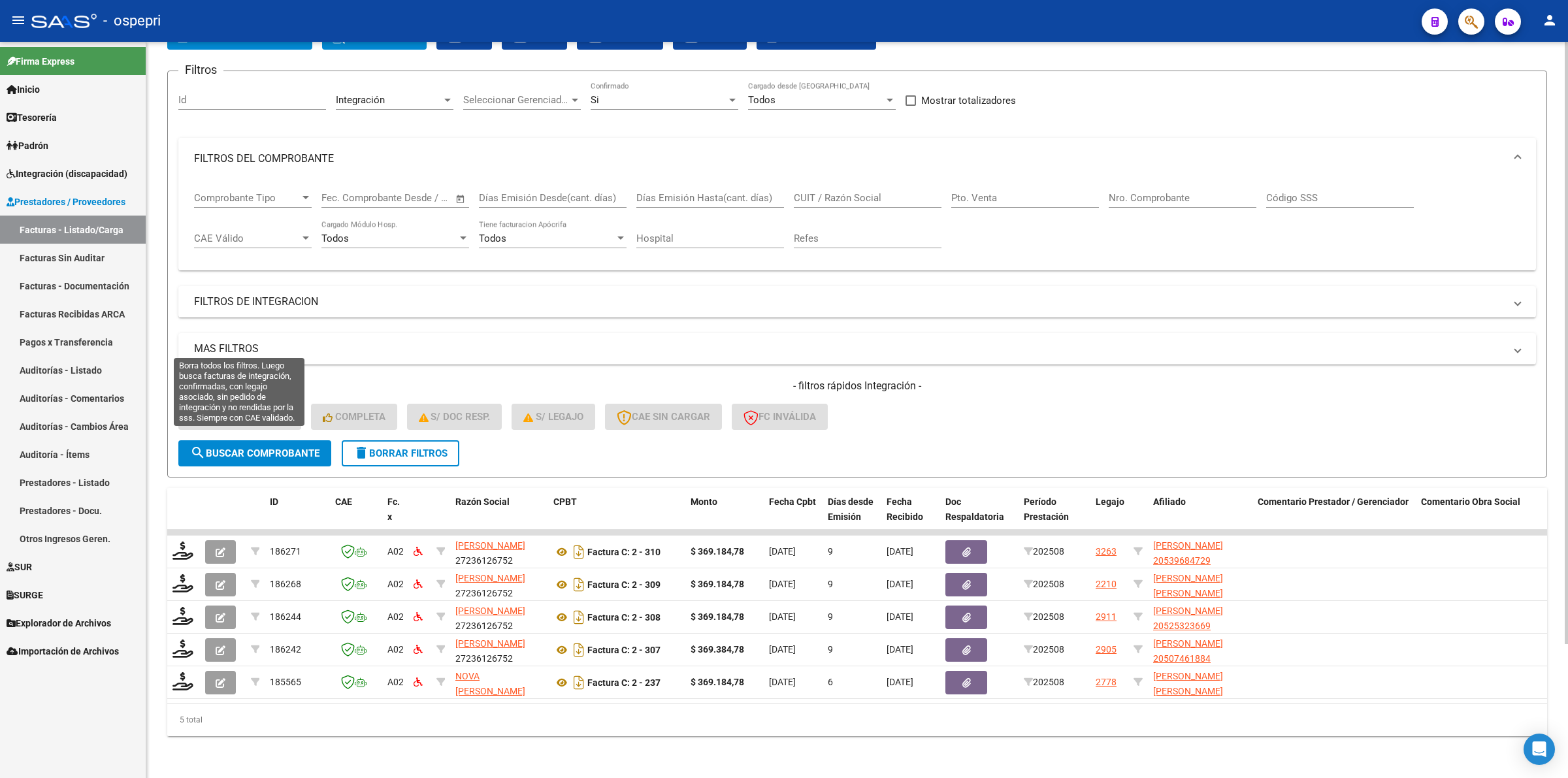
scroll to position [93, 0]
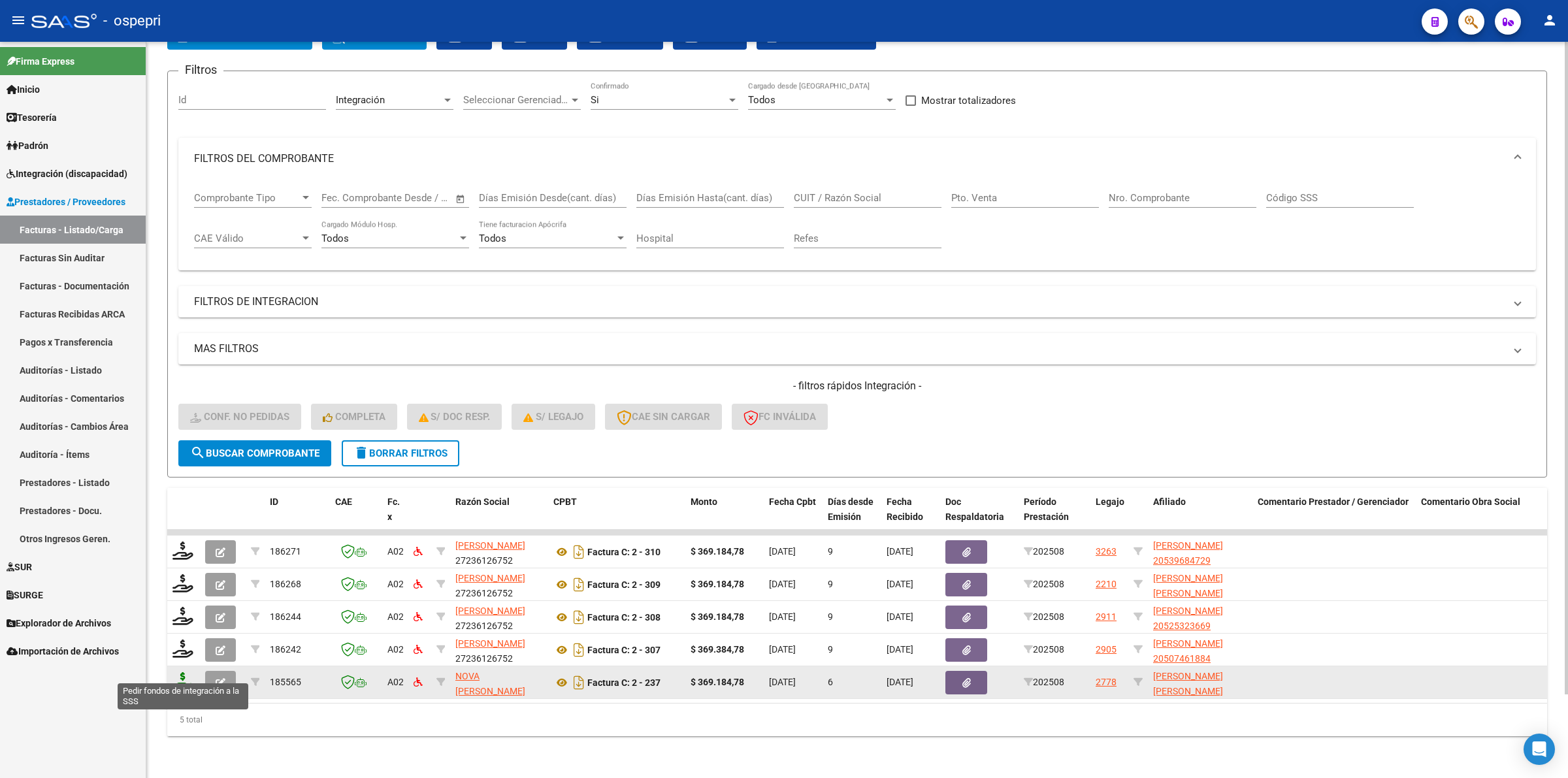
click at [183, 672] on icon at bounding box center [182, 681] width 21 height 18
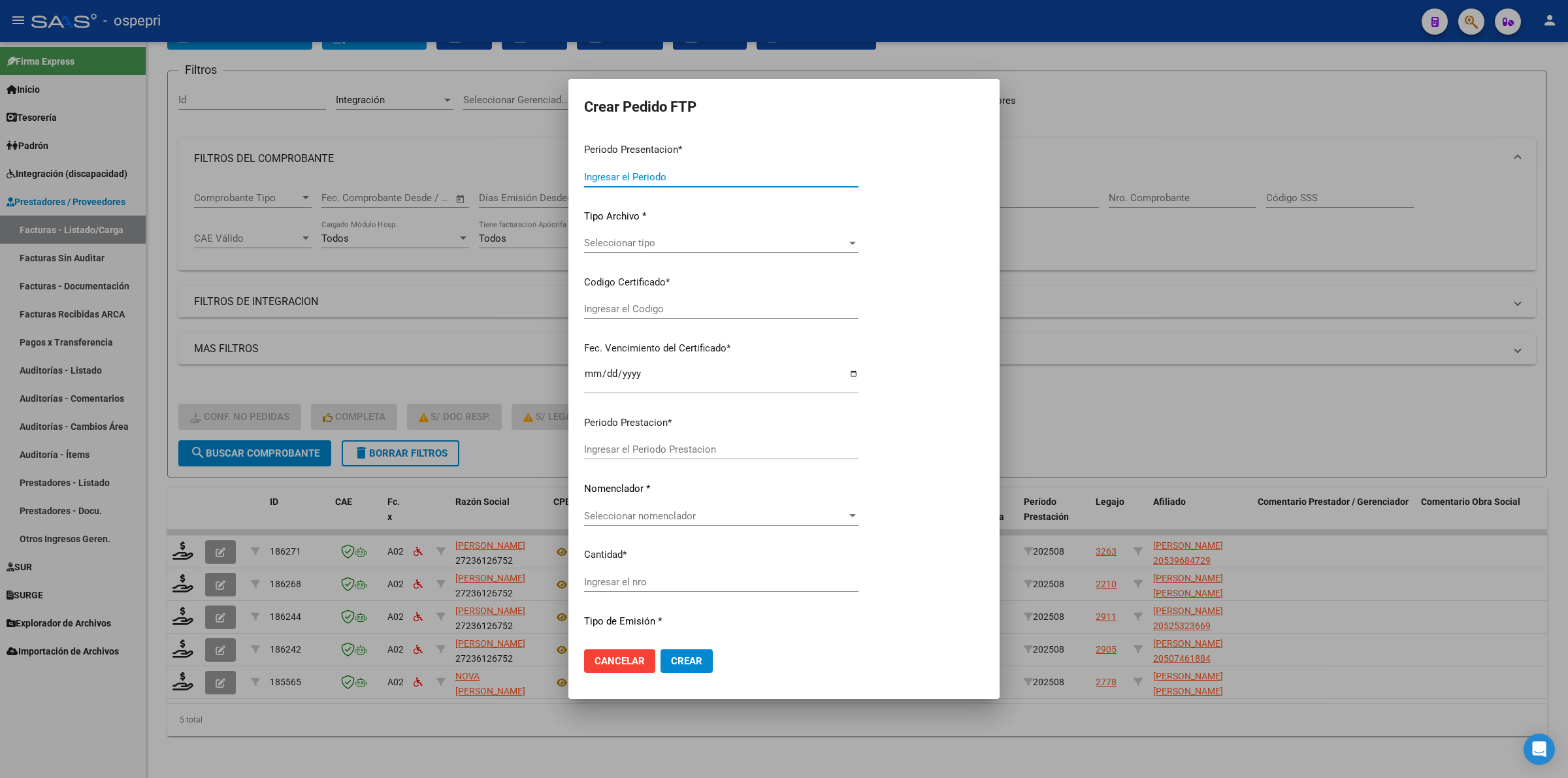
type input "202508"
type input "$ 369.184,78"
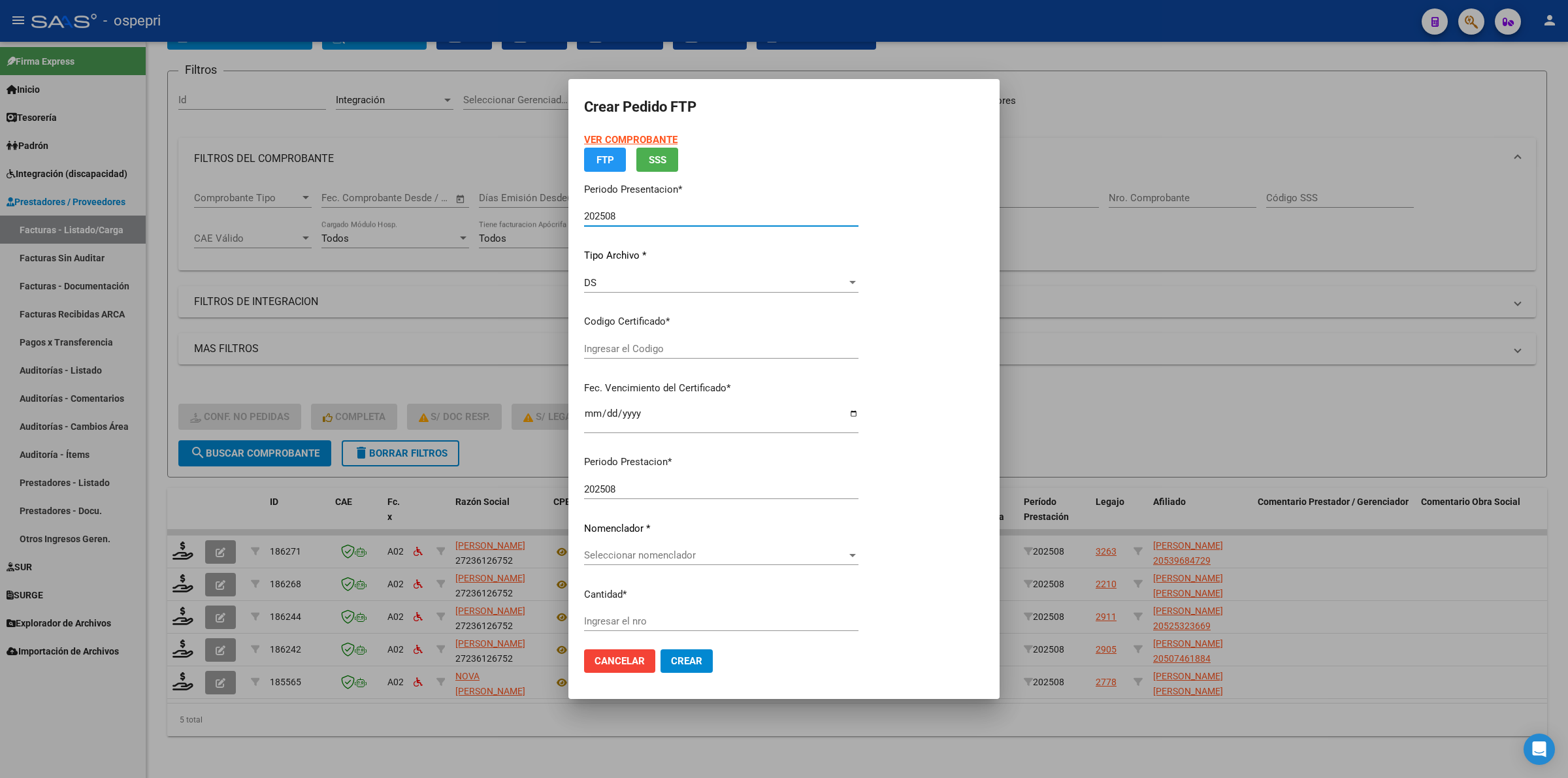
type input "2753562137-9"
type input "[DATE]"
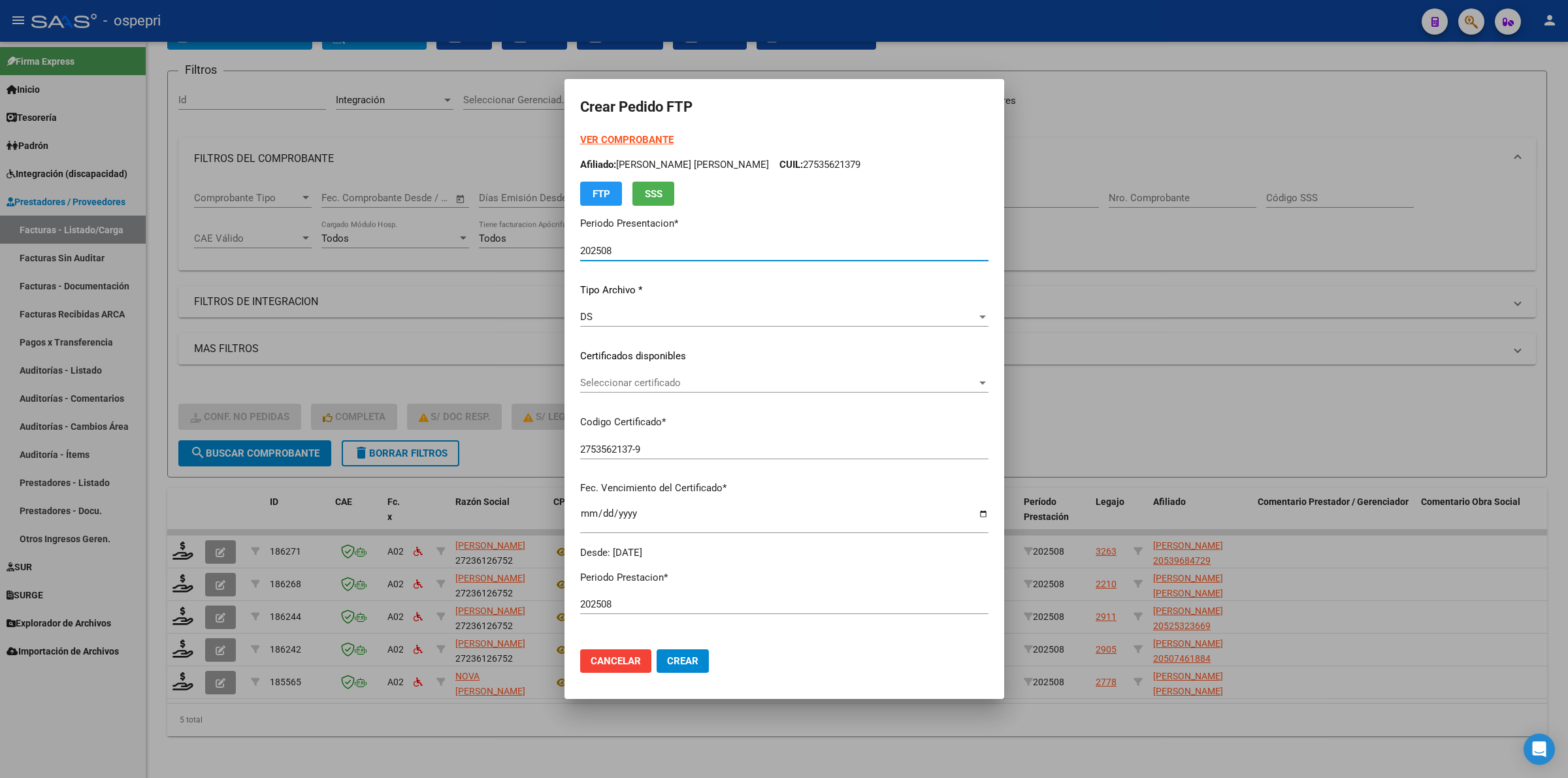
click at [654, 379] on span "Seleccionar certificado" at bounding box center [779, 383] width 397 height 11
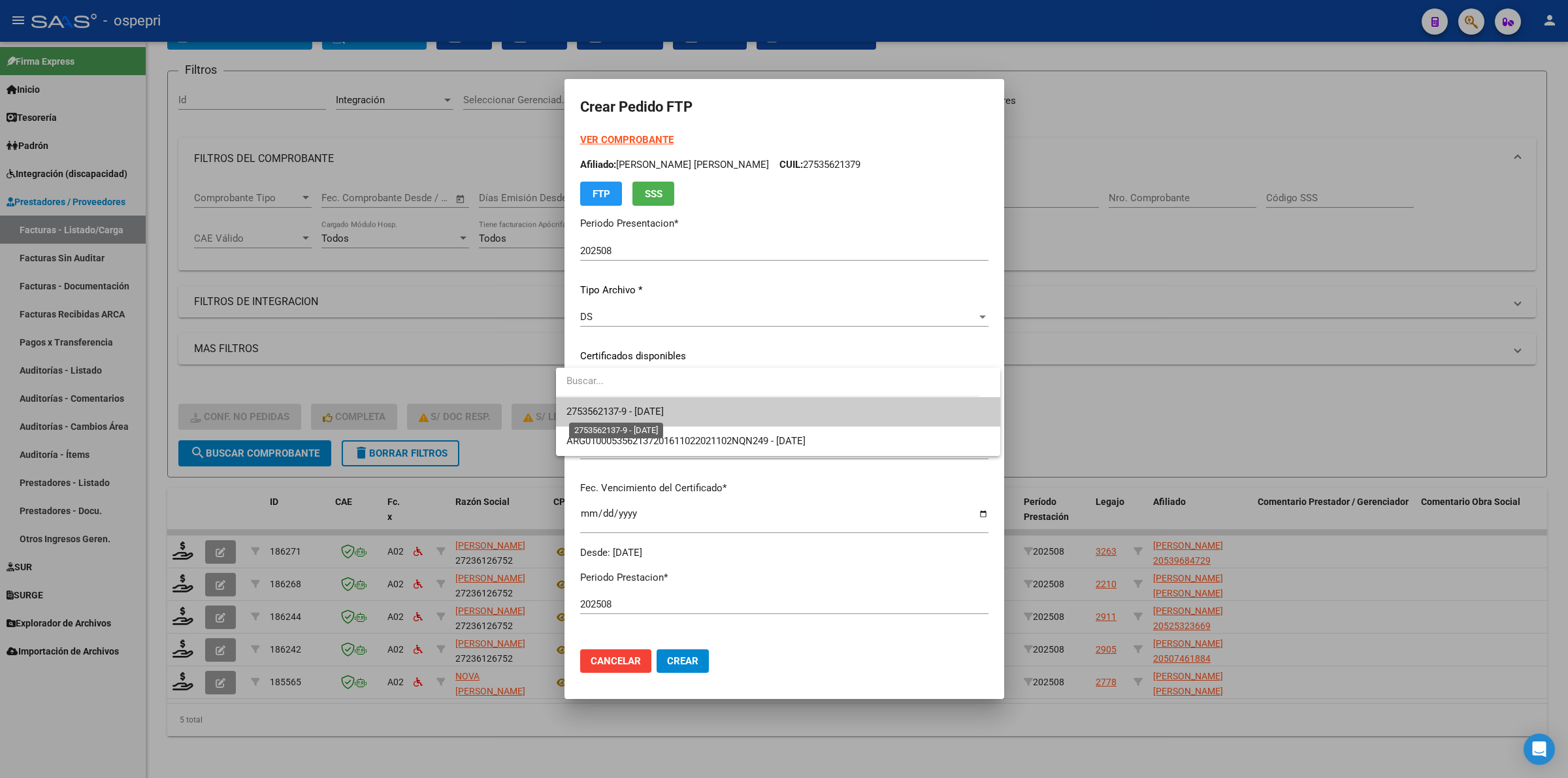
click at [664, 414] on span "2753562137-9 - [DATE]" at bounding box center [615, 411] width 97 height 11
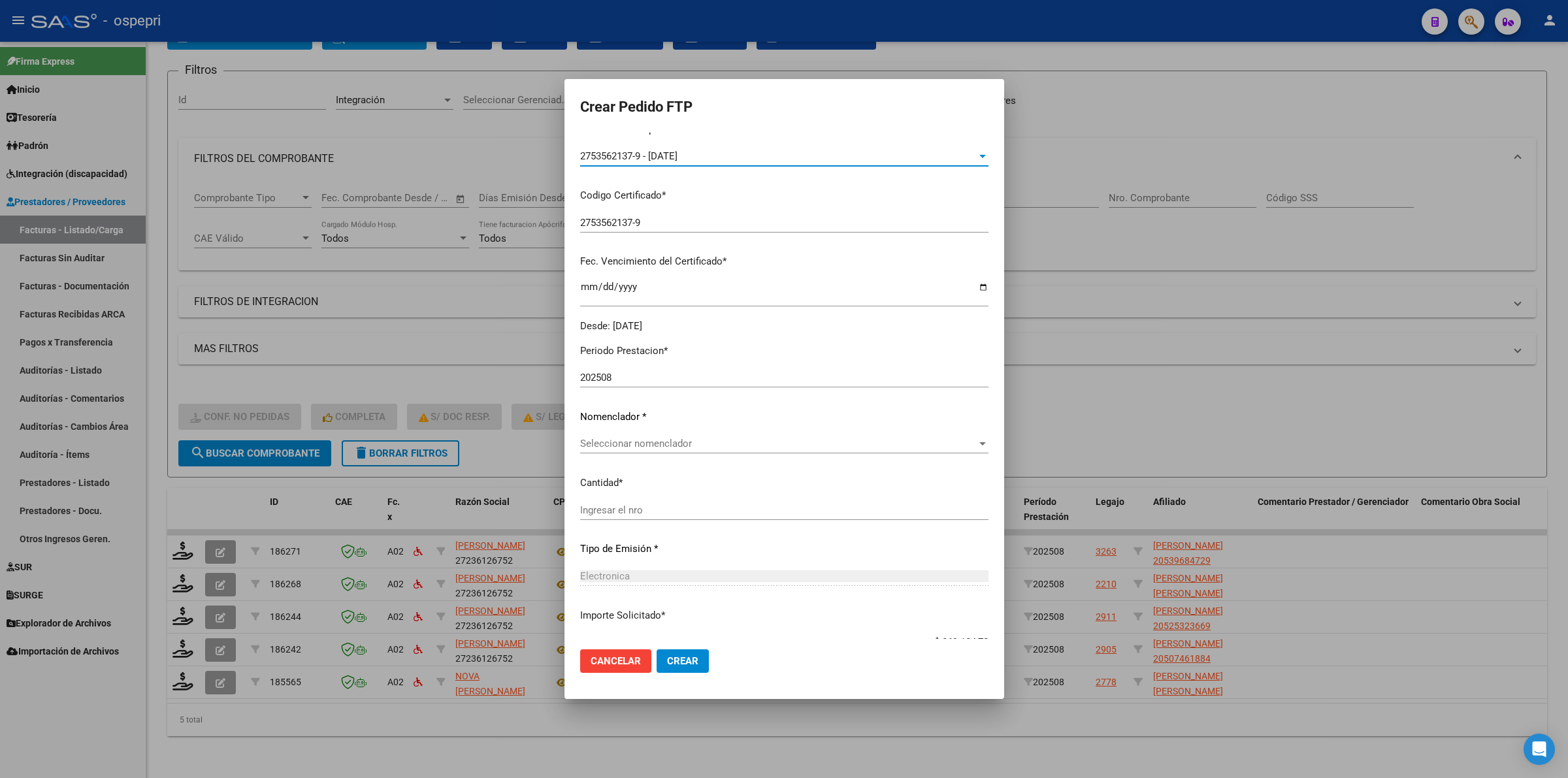
scroll to position [245, 0]
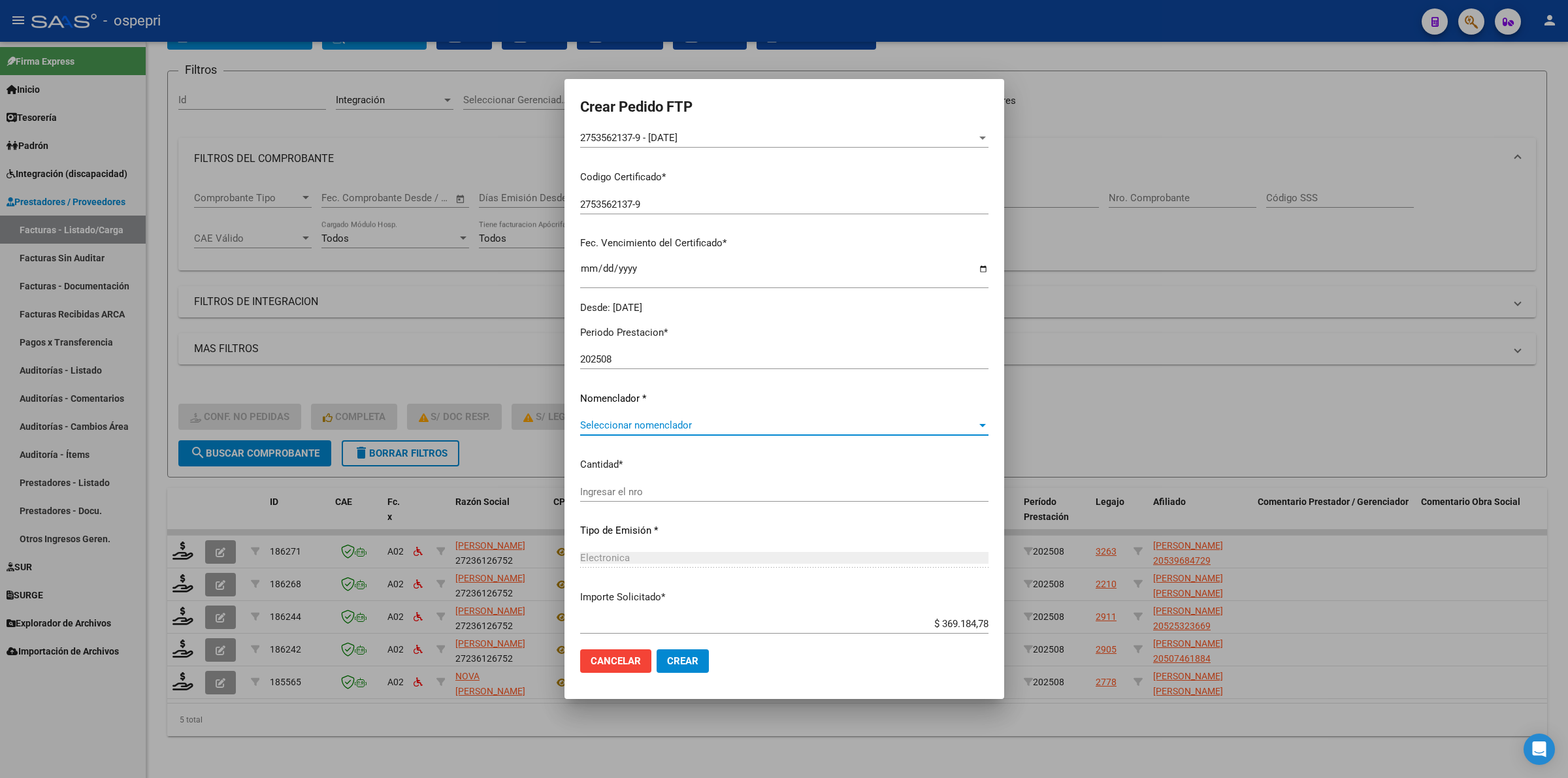
click at [673, 426] on span "Seleccionar nomenclador" at bounding box center [779, 425] width 397 height 11
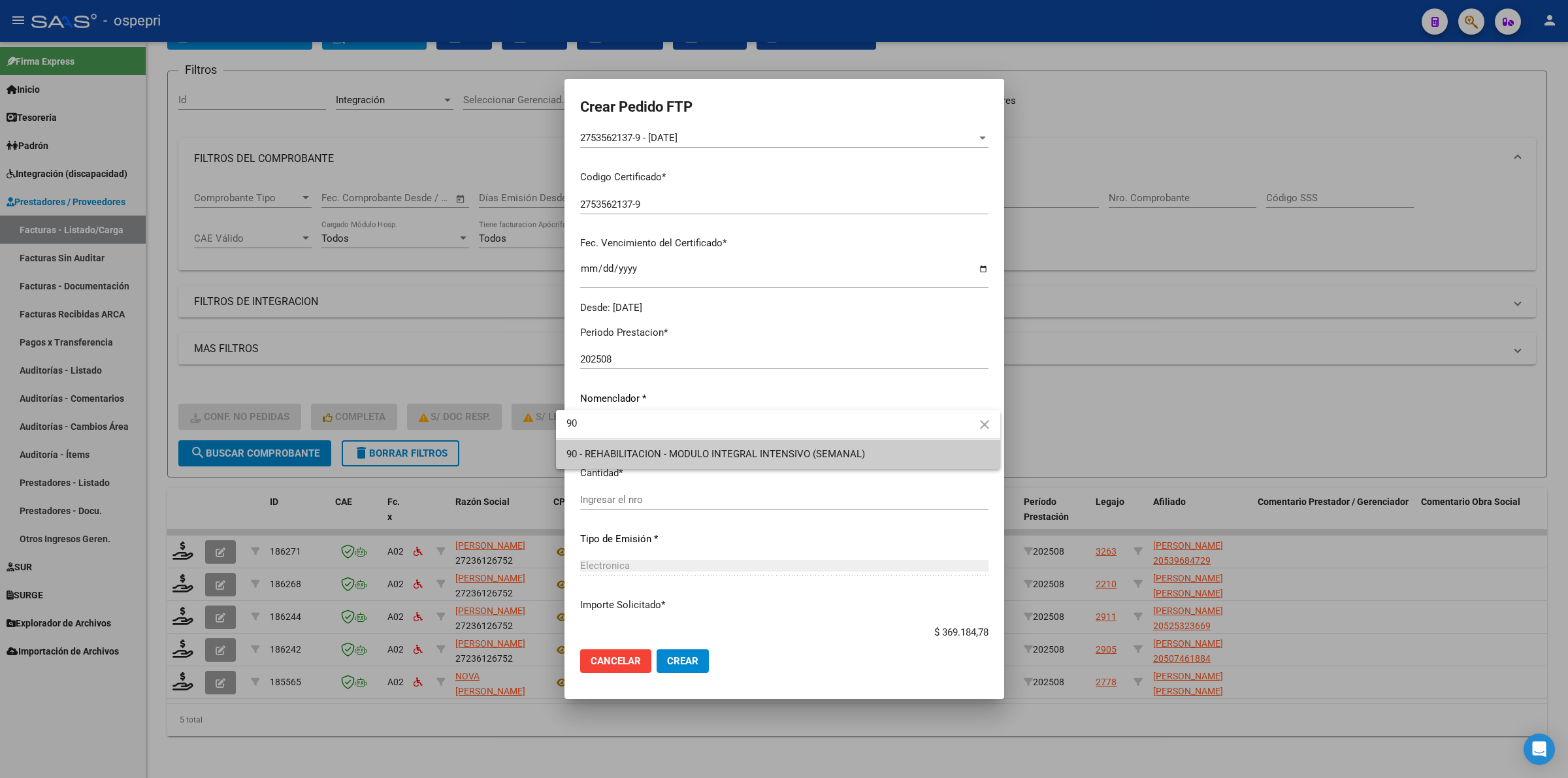
type input "90"
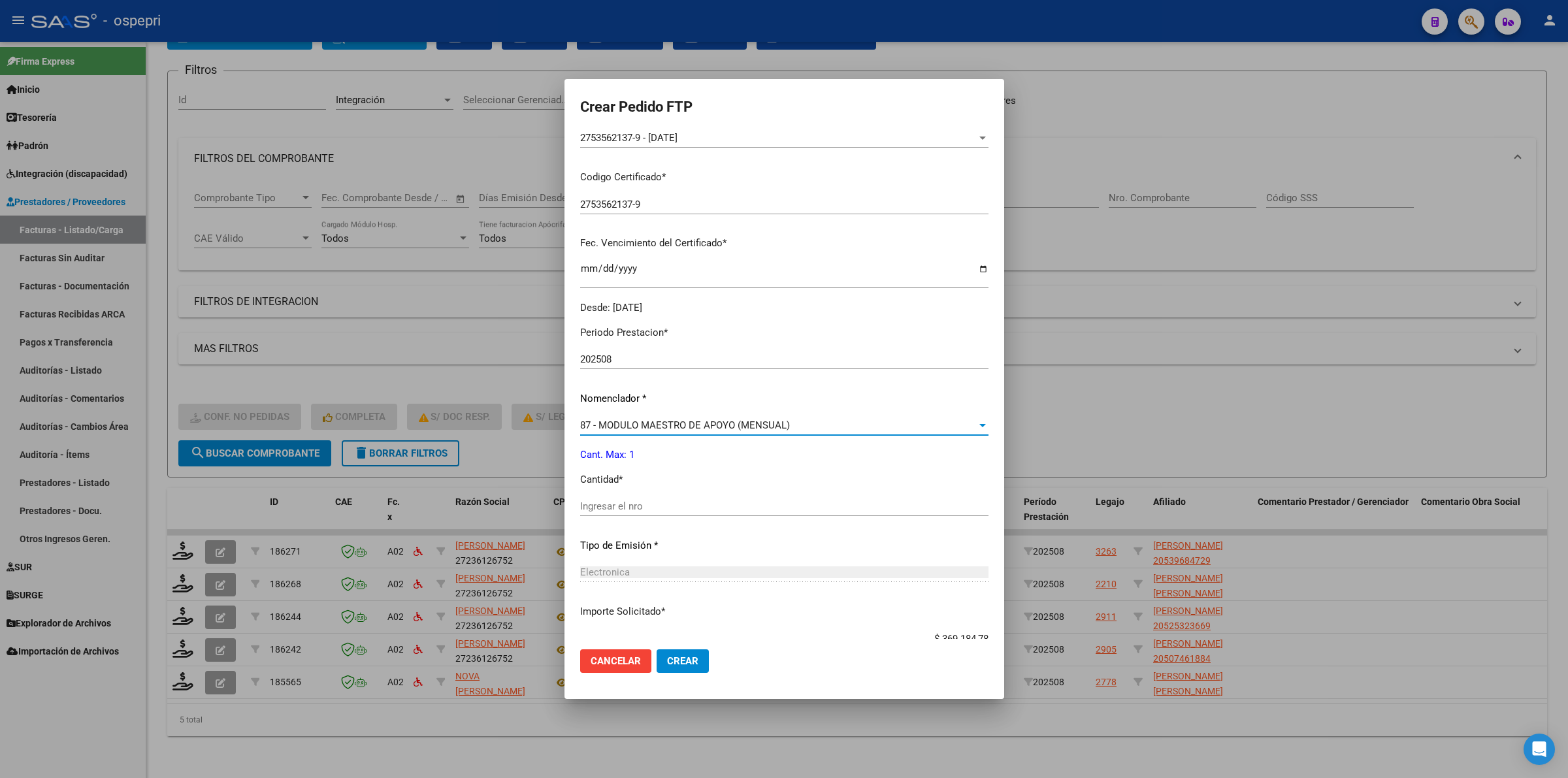
click at [673, 426] on span "87 - MODULO MAESTRO DE APOYO (MENSUAL)" at bounding box center [685, 425] width 210 height 11
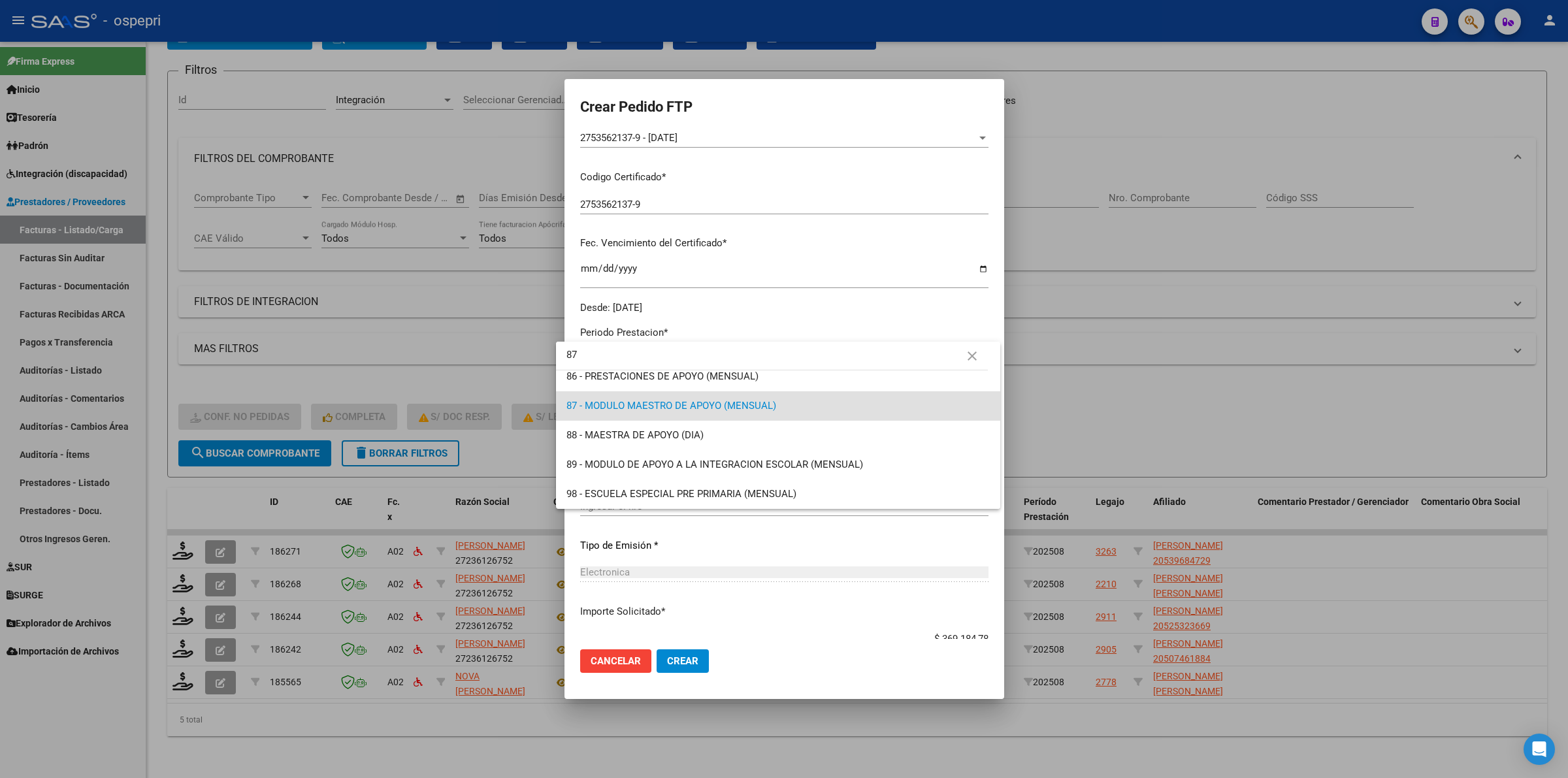
scroll to position [0, 0]
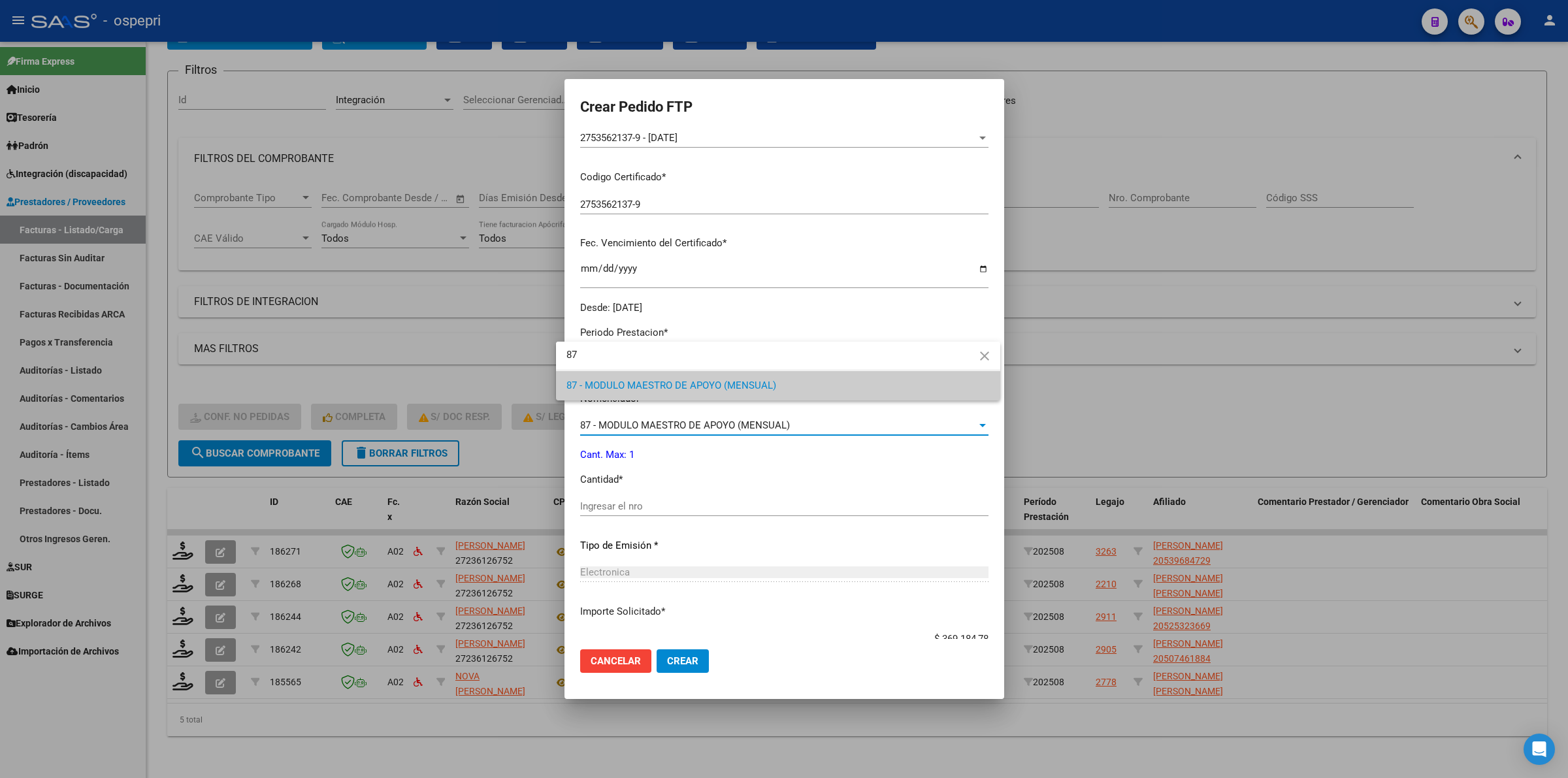
type input "87"
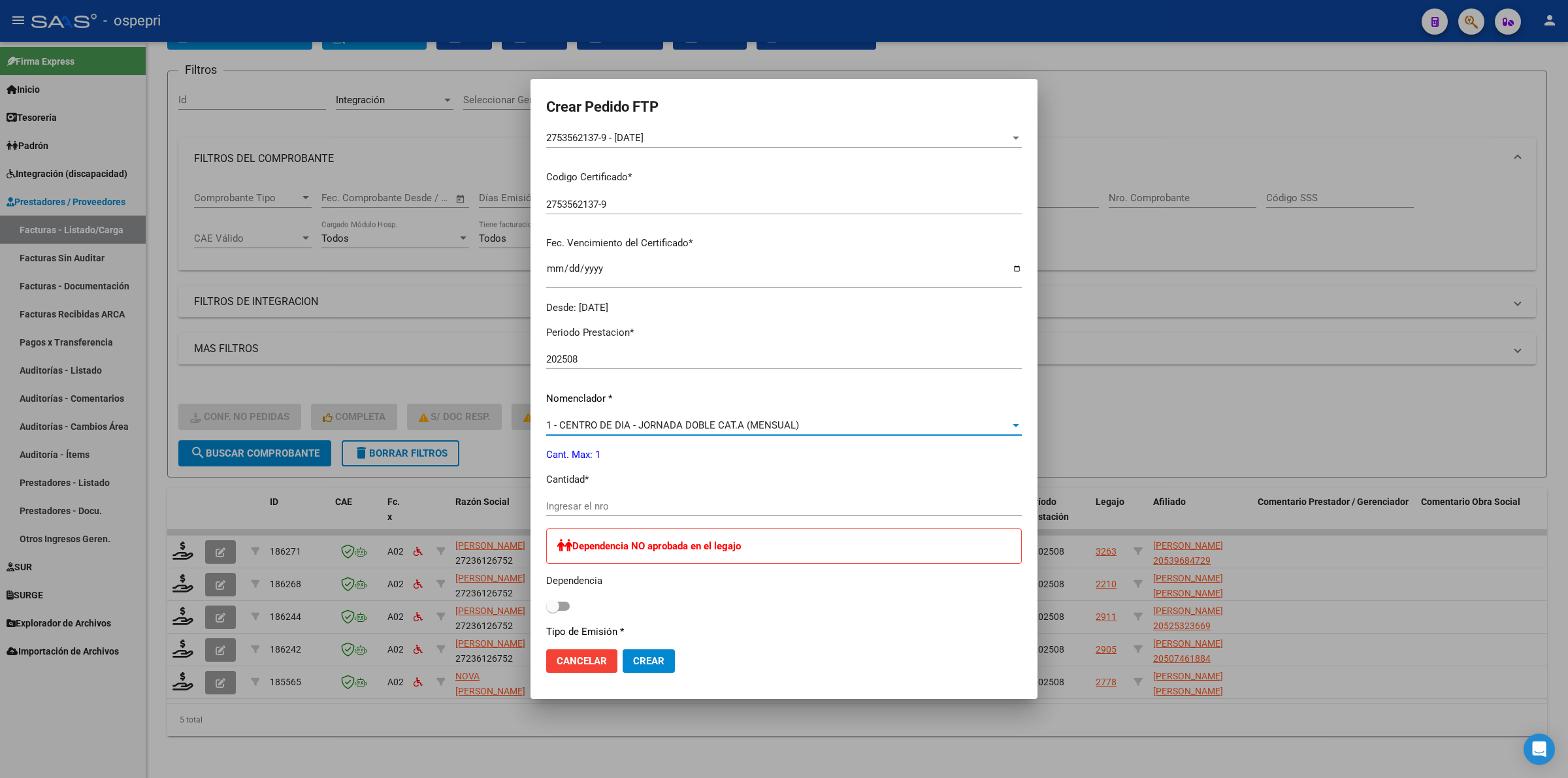
click at [674, 425] on span "1 - CENTRO DE DIA - JORNADA DOBLE CAT.A (MENSUAL)" at bounding box center [672, 425] width 253 height 11
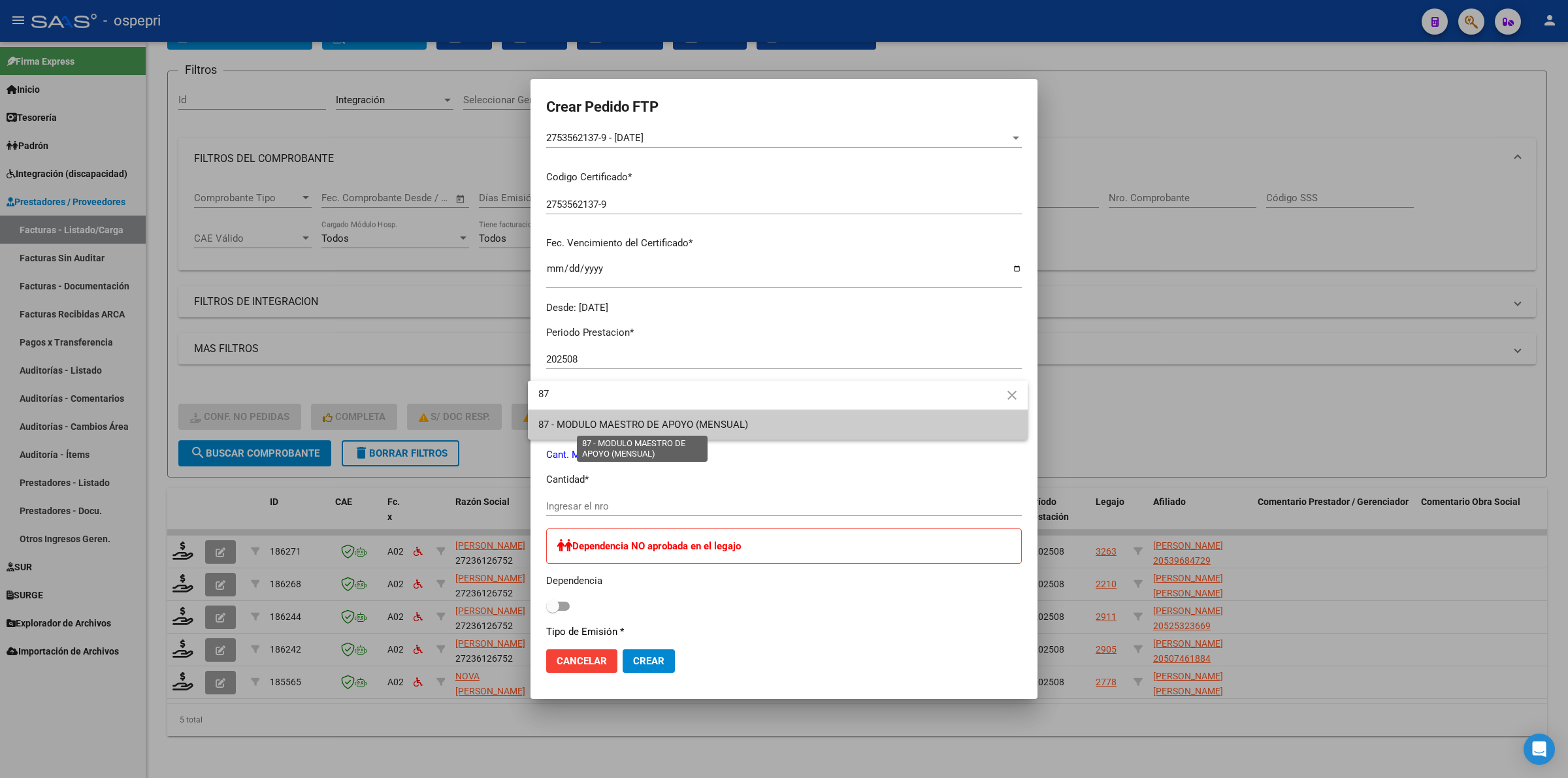
type input "87"
click at [674, 425] on span "87 - MODULO MAESTRO DE APOYO (MENSUAL)" at bounding box center [643, 424] width 210 height 11
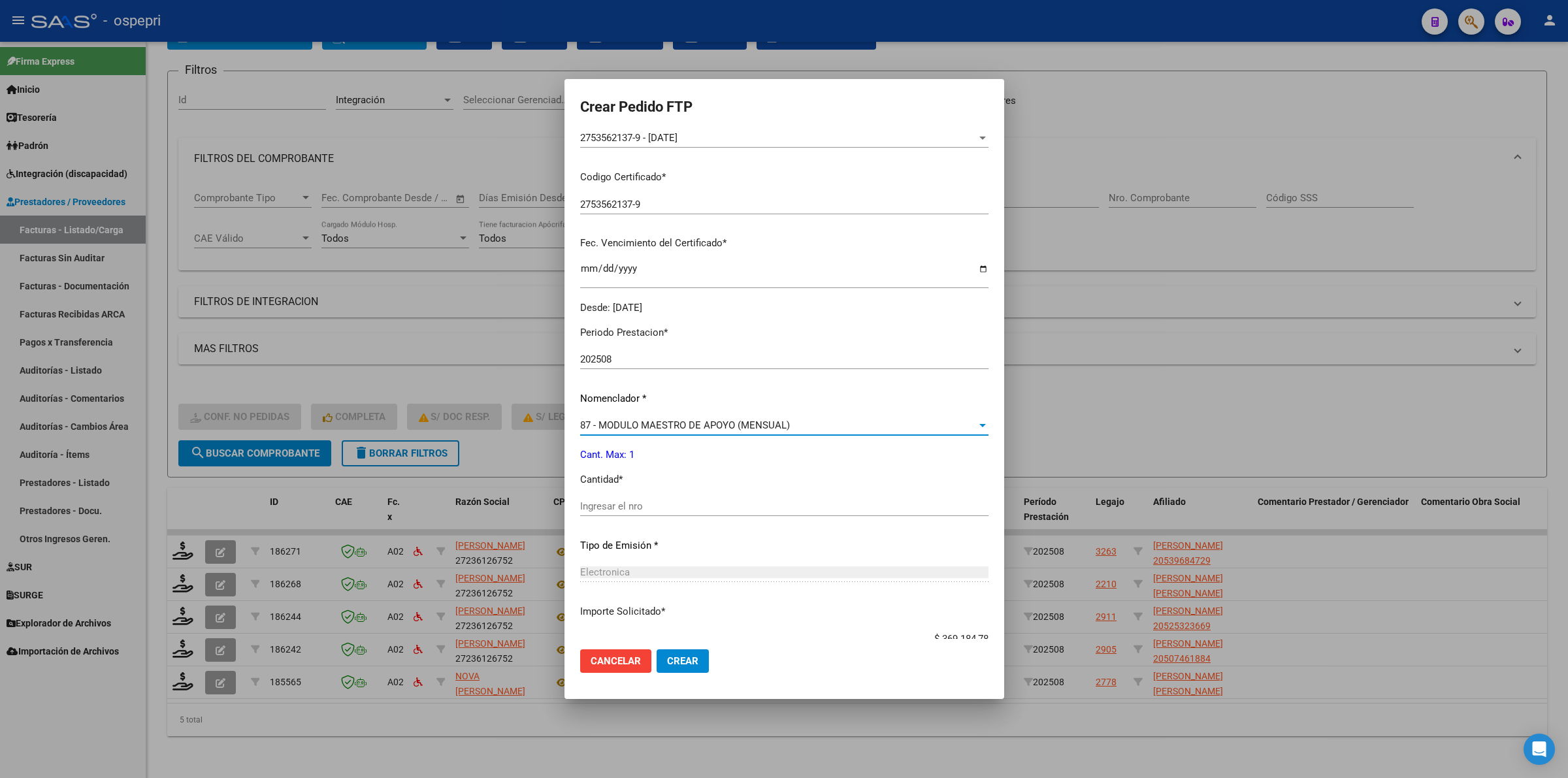
click at [624, 514] on div "Ingresar el nro" at bounding box center [784, 506] width 408 height 20
type input "1"
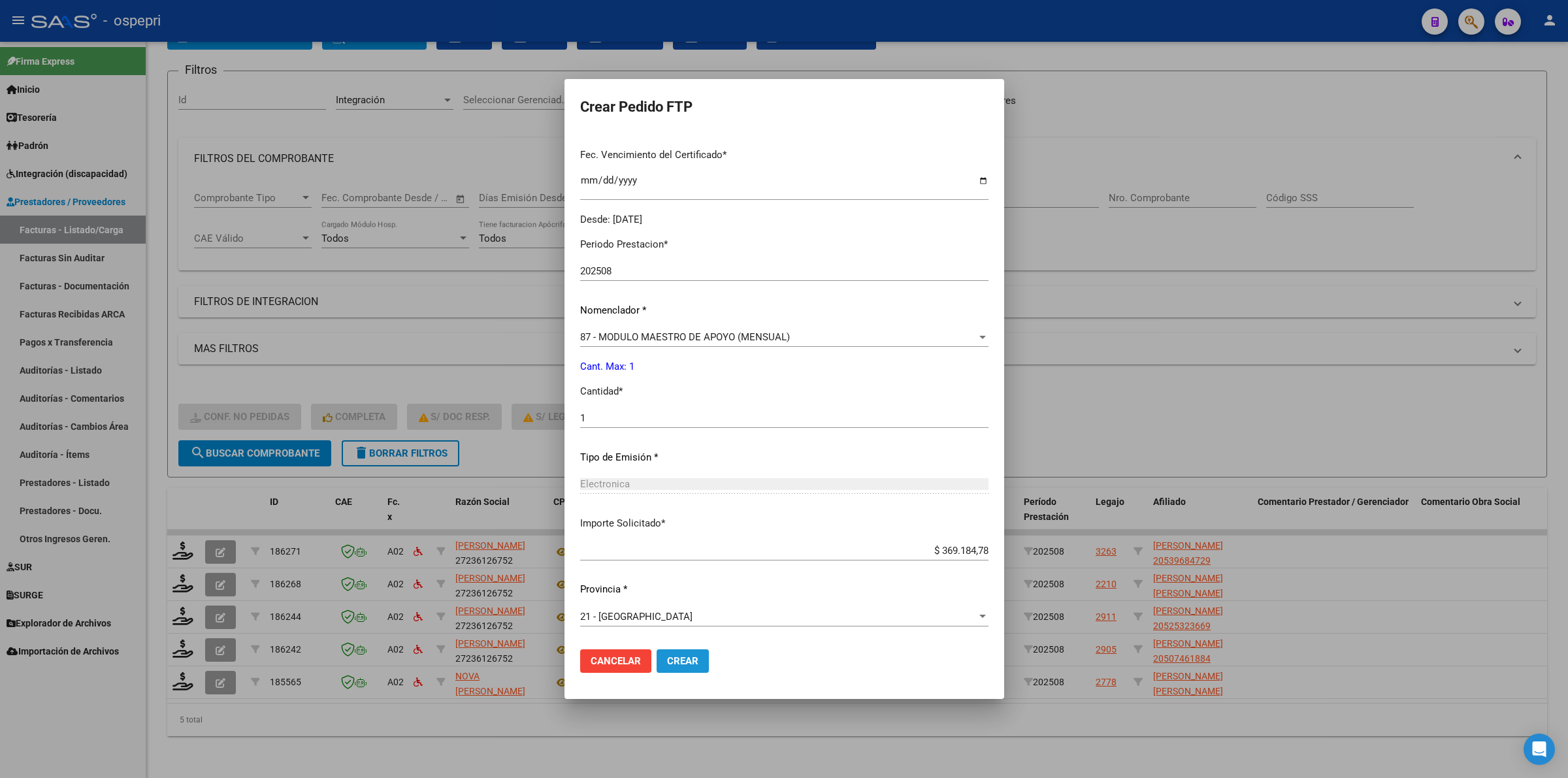
click at [680, 662] on span "Crear" at bounding box center [682, 660] width 32 height 11
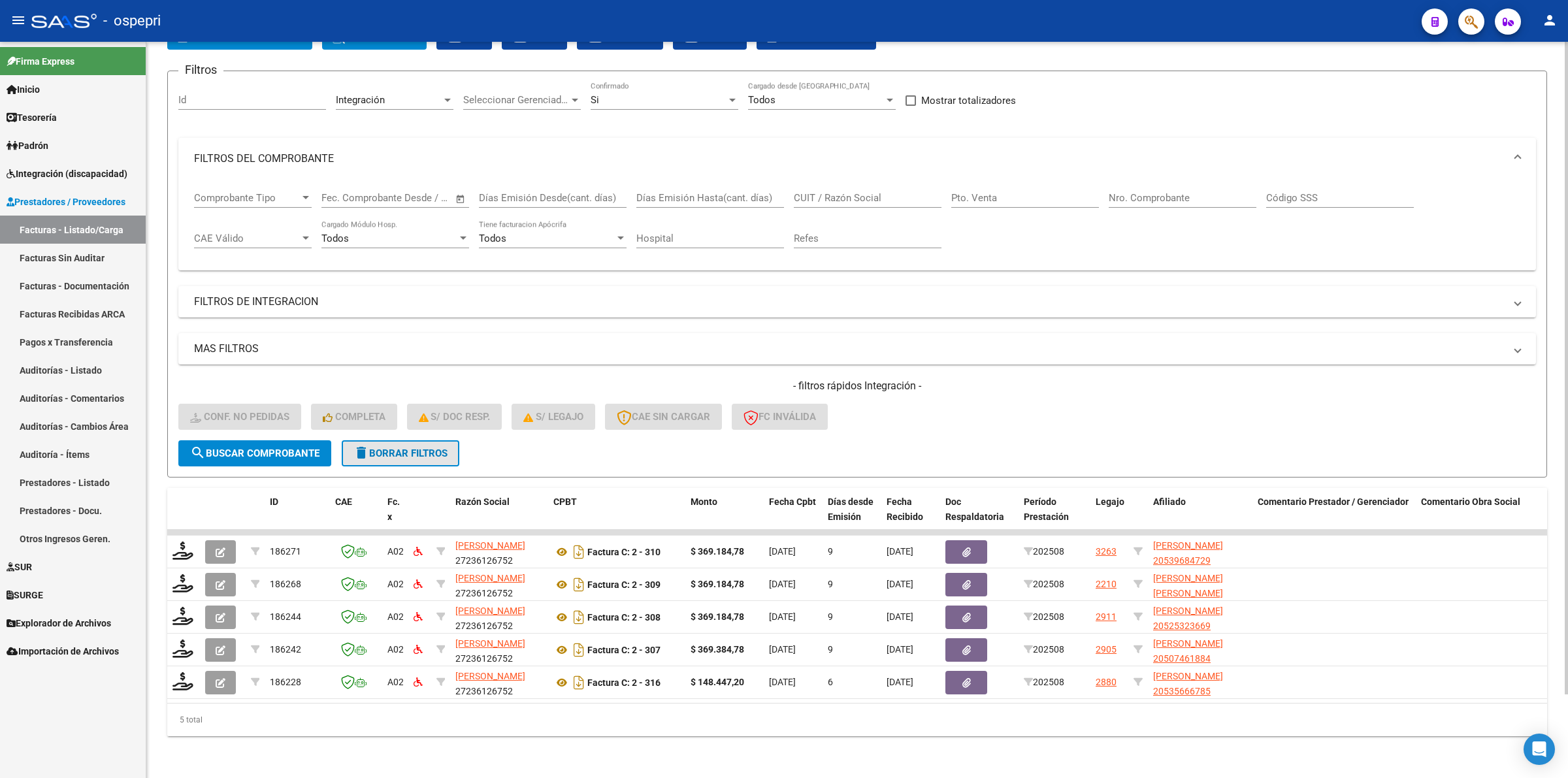
click at [396, 448] on button "delete Borrar Filtros" at bounding box center [400, 453] width 118 height 26
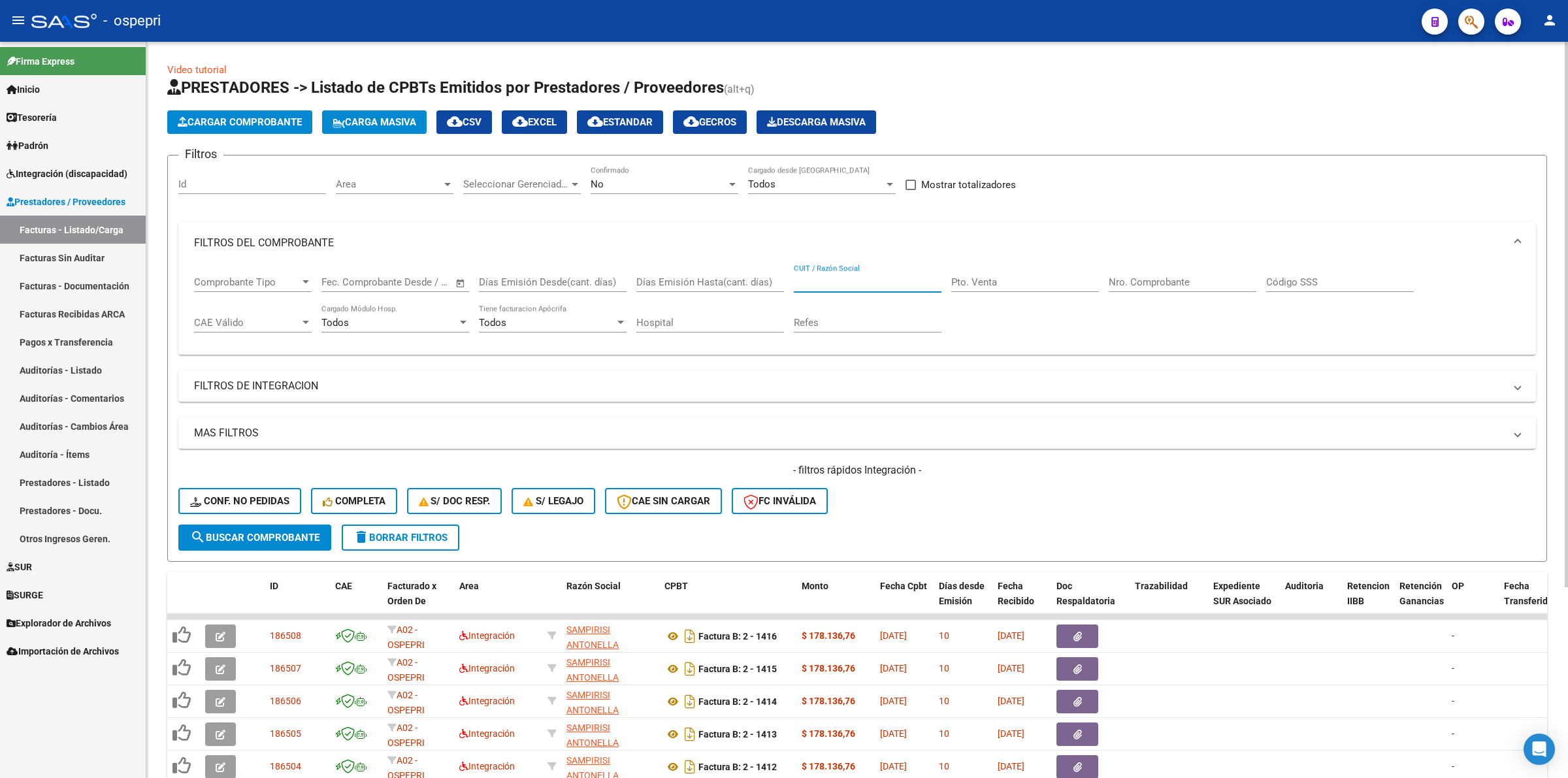
click at [840, 284] on input "CUIT / Razón Social" at bounding box center [867, 282] width 148 height 11
paste input "27289965241"
type input "27289965241"
click at [292, 535] on span "search Buscar Comprobante" at bounding box center [255, 537] width 129 height 11
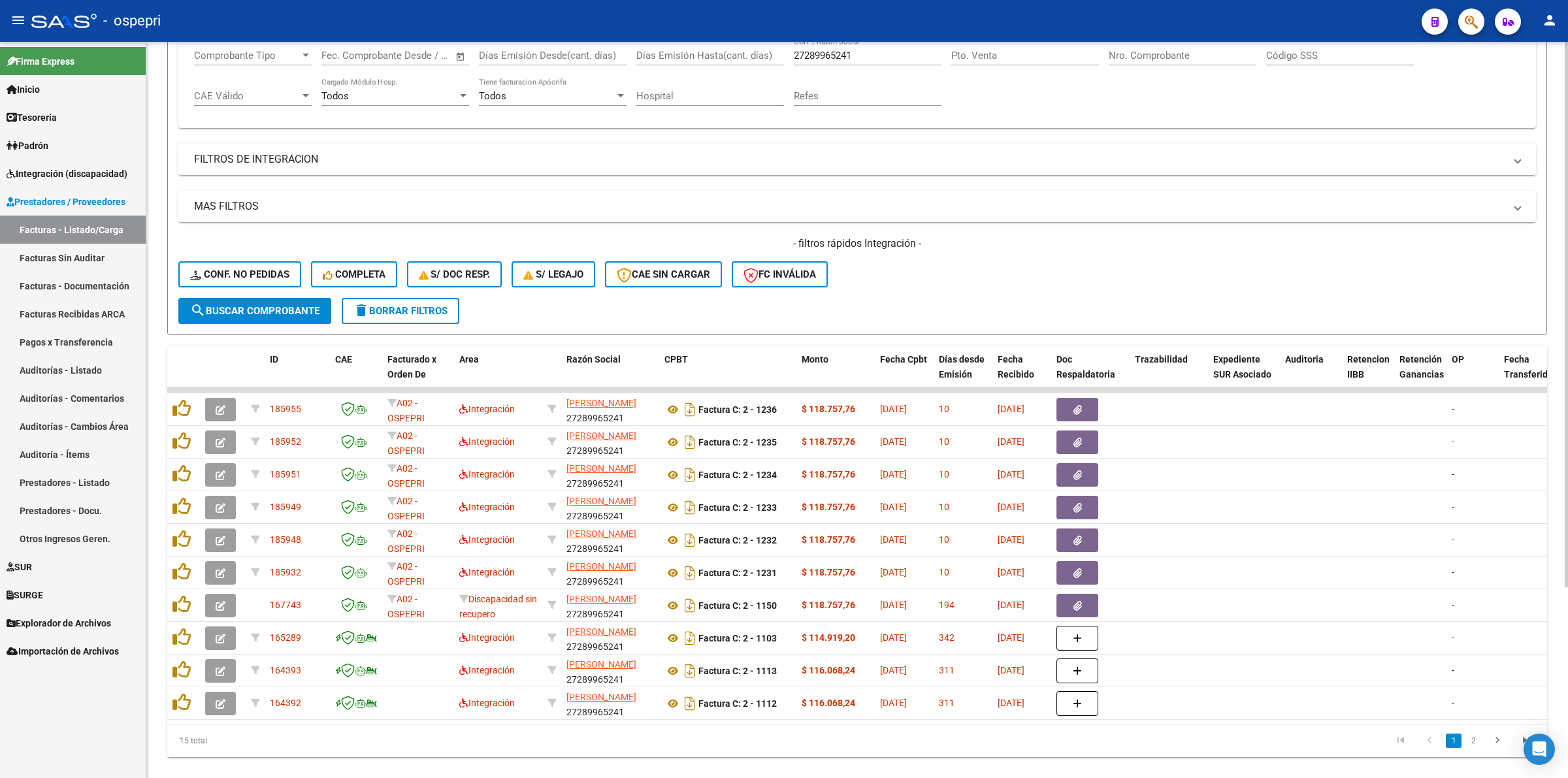
scroll to position [257, 0]
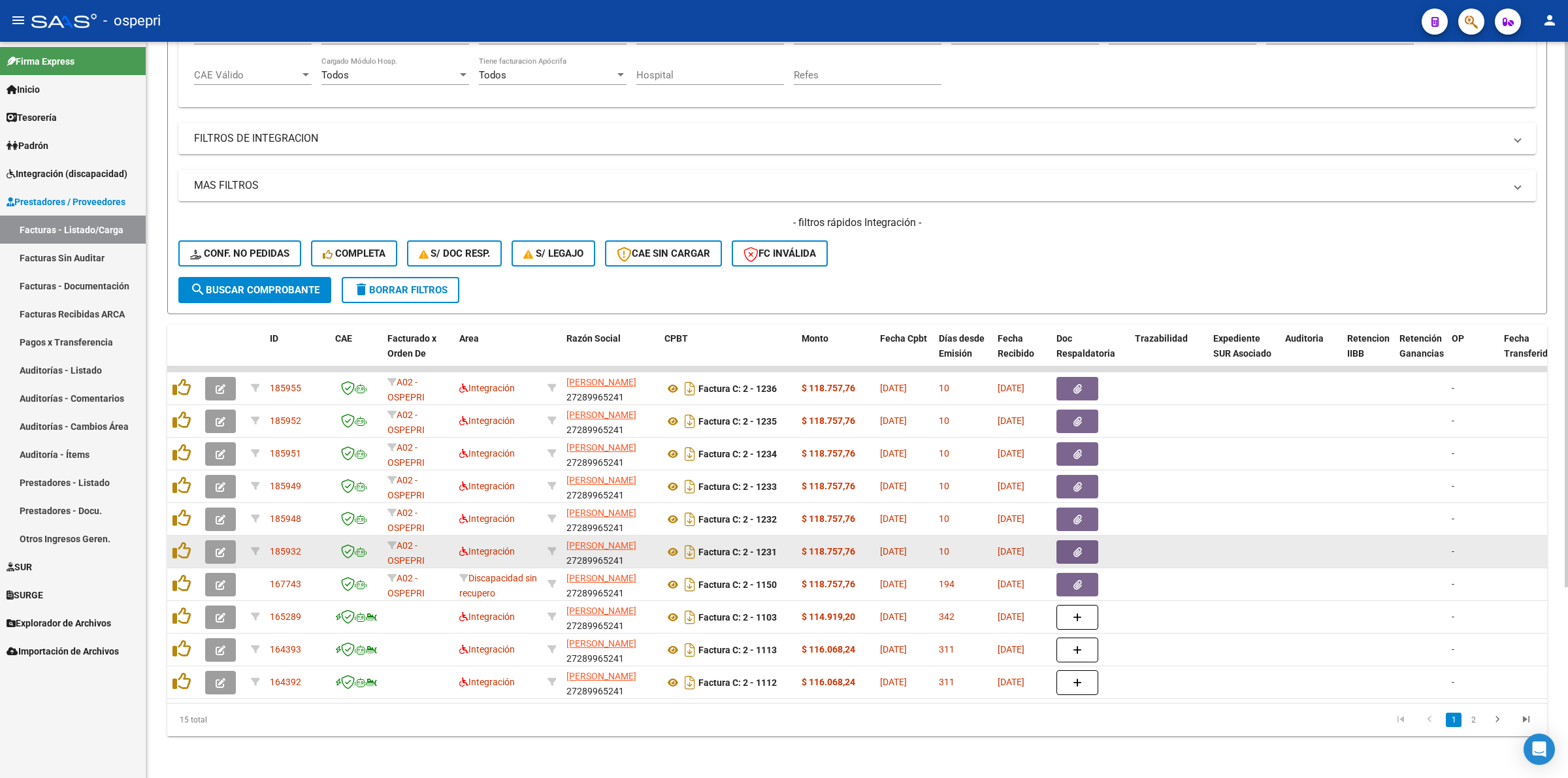
click at [223, 546] on span "button" at bounding box center [221, 551] width 10 height 11
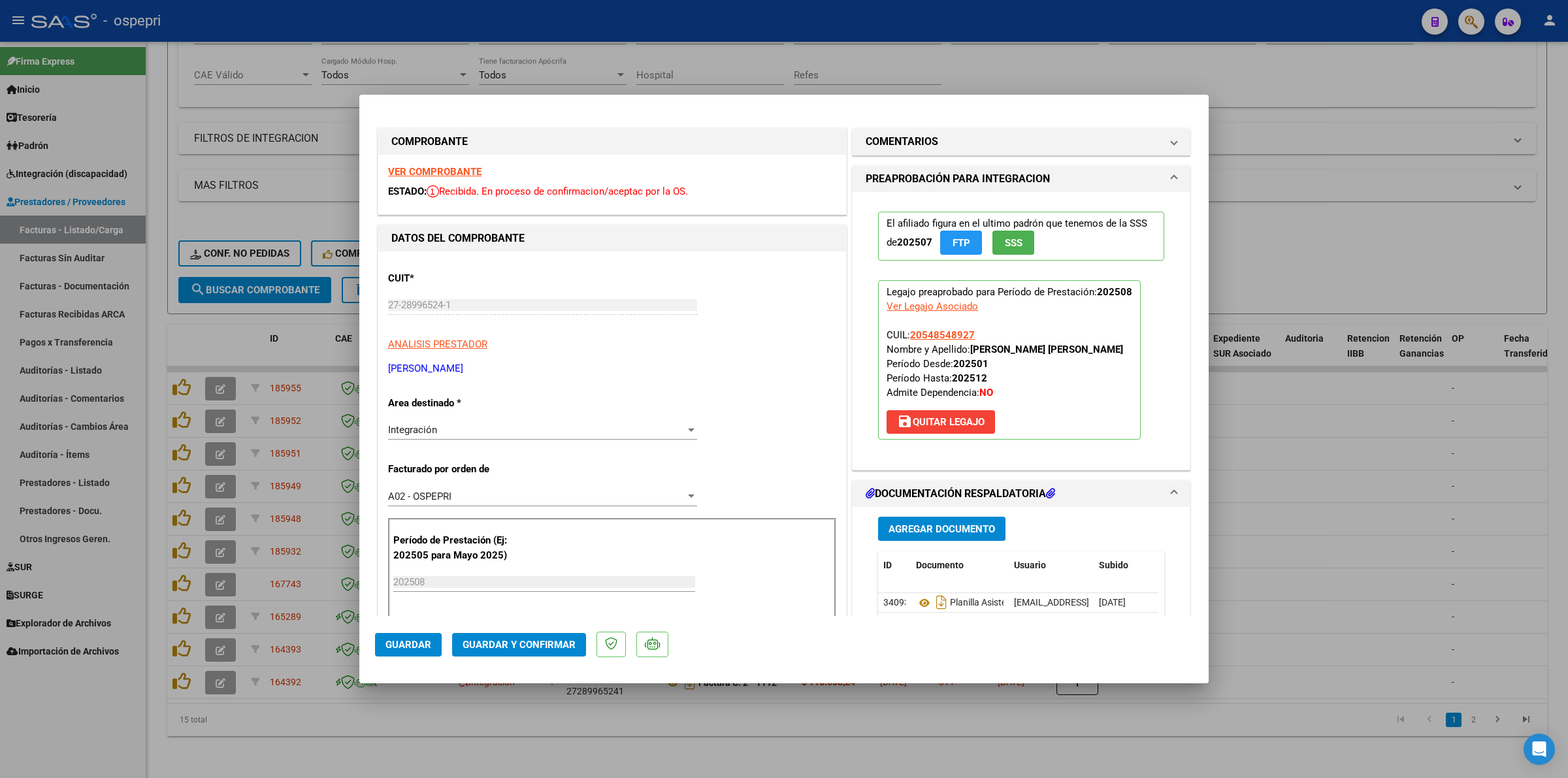
click at [455, 176] on strong "VER COMPROBANTE" at bounding box center [434, 171] width 93 height 11
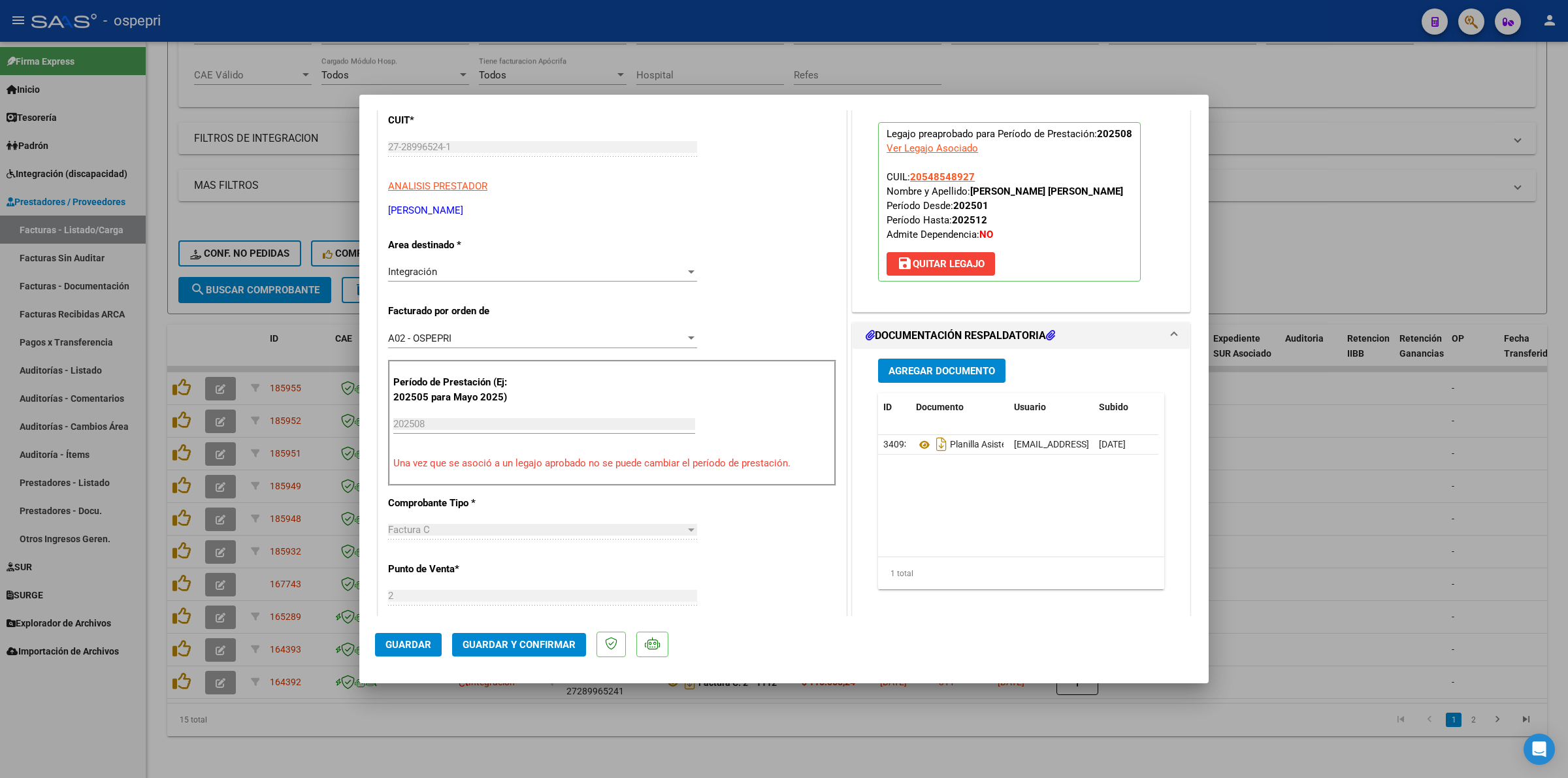
scroll to position [163, 0]
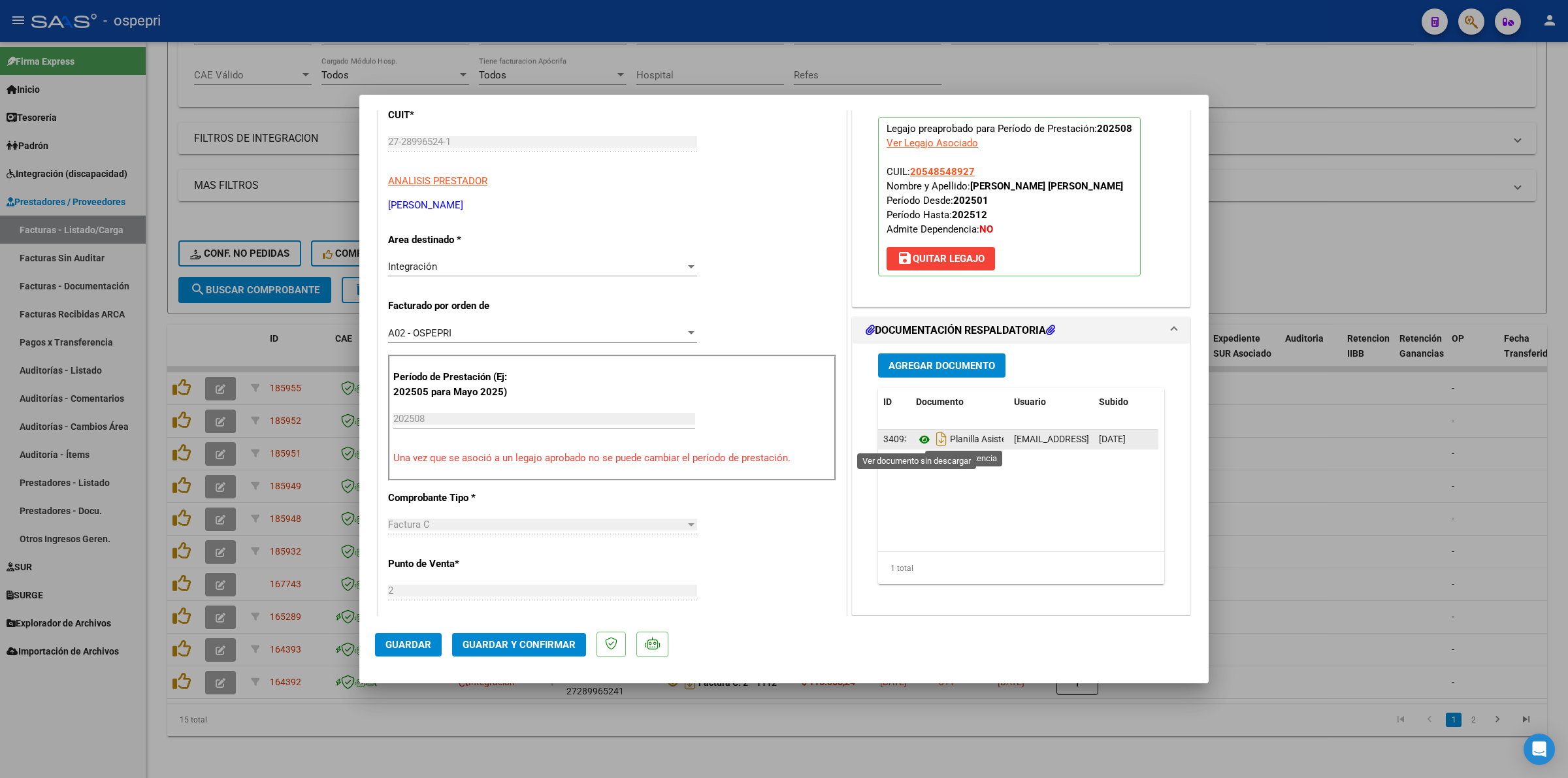
click at [919, 436] on icon at bounding box center [924, 439] width 17 height 15
click at [567, 652] on button "Guardar y Confirmar" at bounding box center [518, 644] width 134 height 24
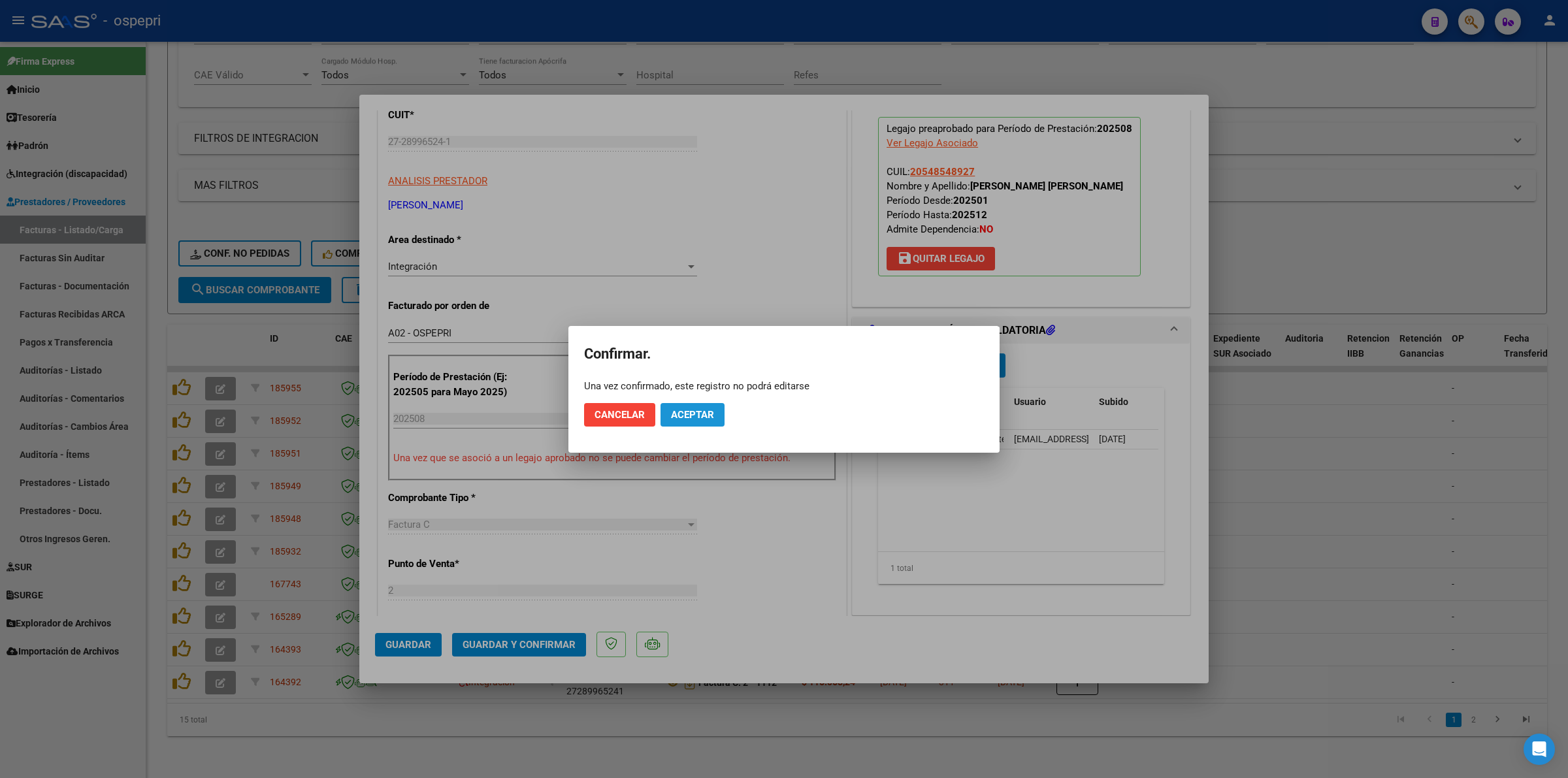
click at [709, 412] on span "Aceptar" at bounding box center [693, 414] width 43 height 11
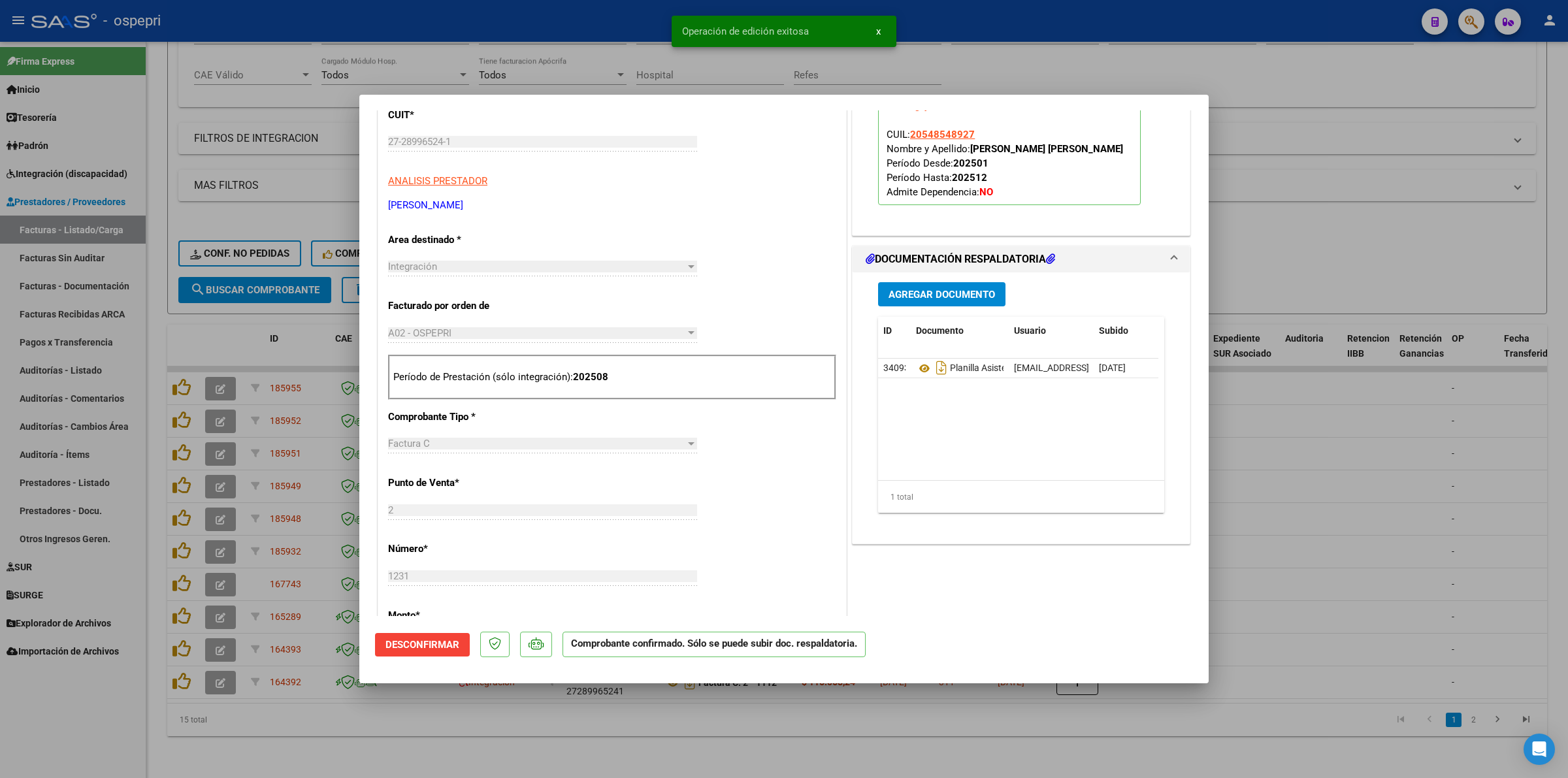
type input "$ 0,00"
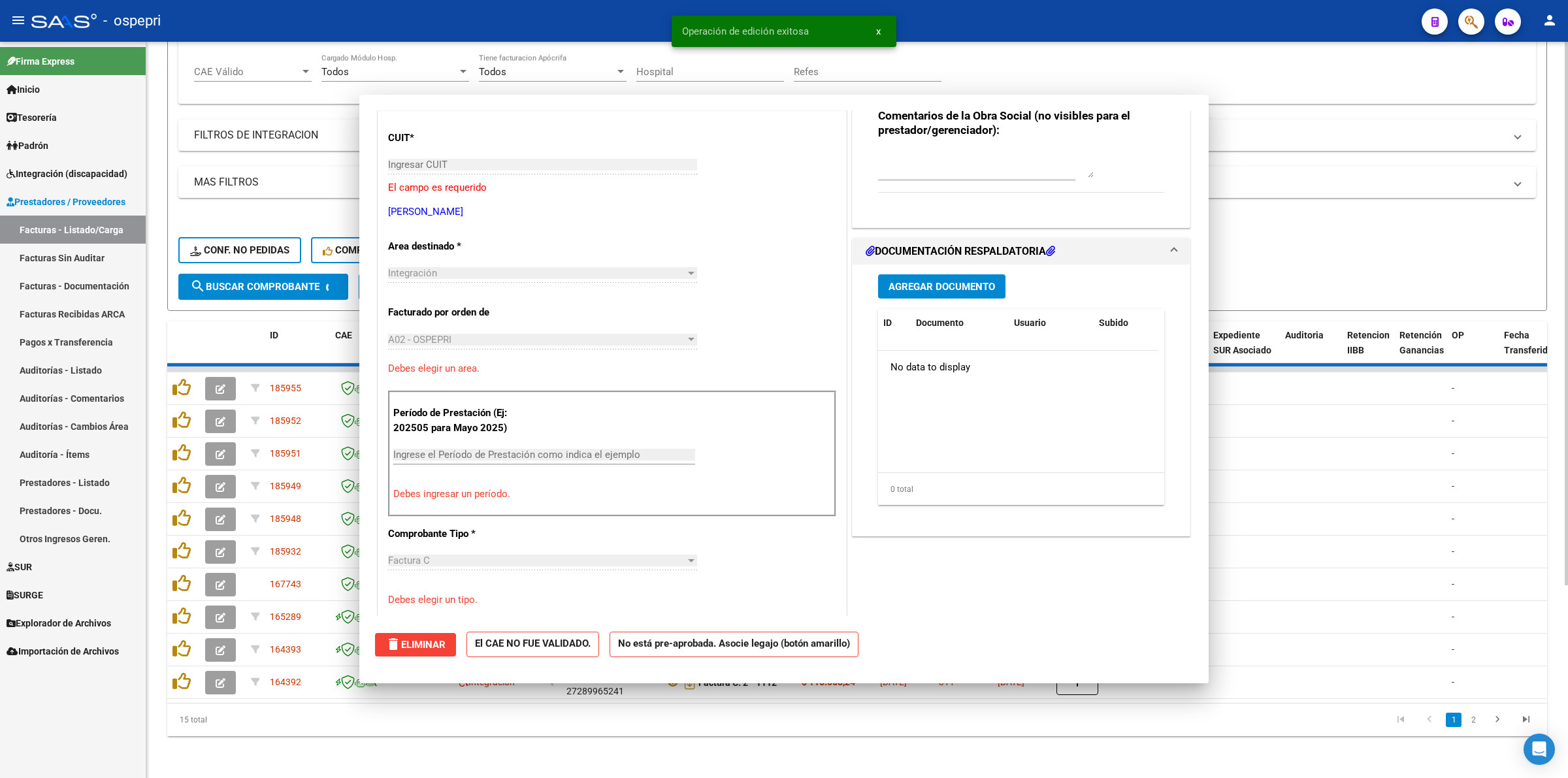
scroll to position [186, 0]
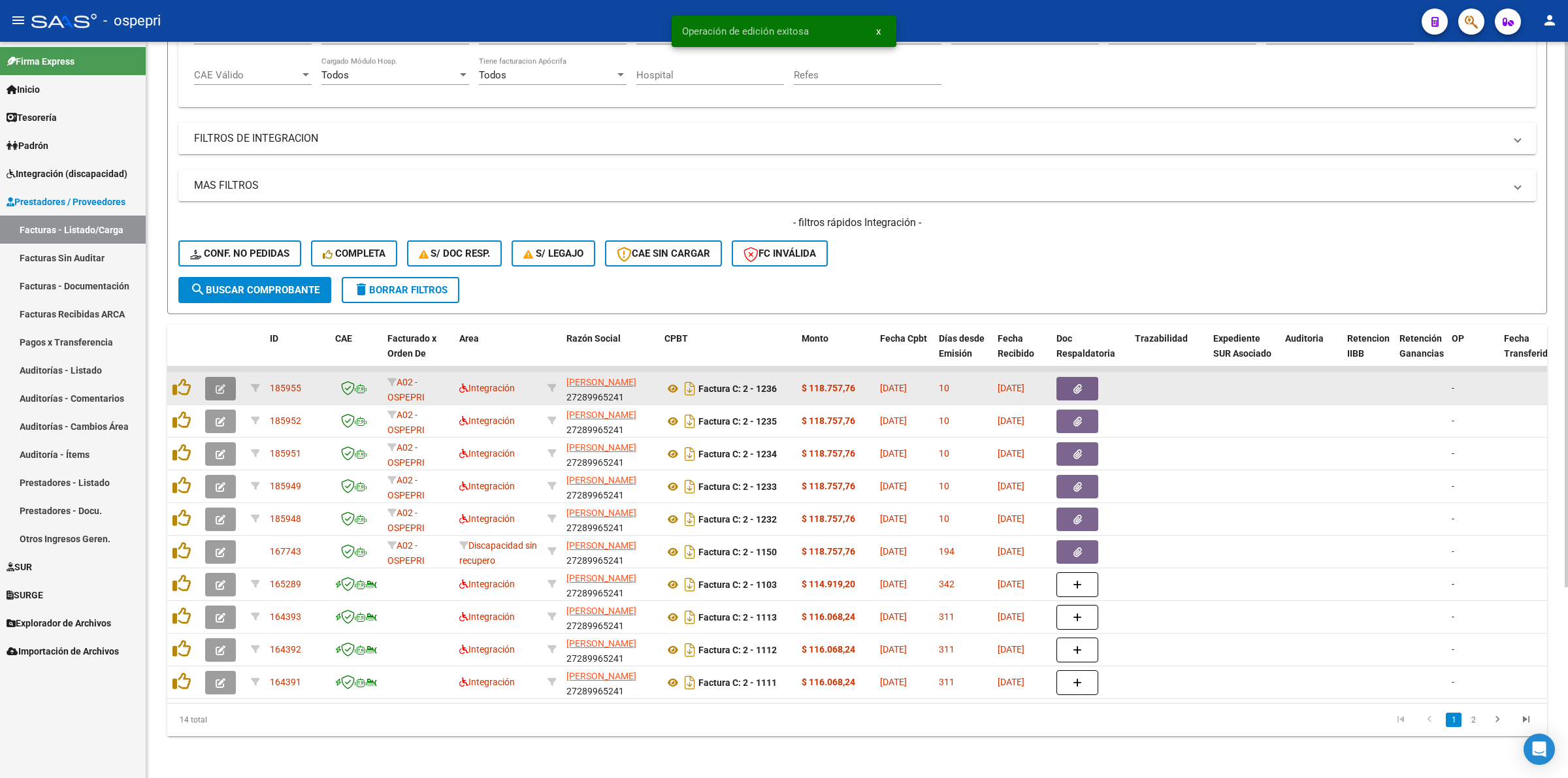
click at [223, 381] on button "button" at bounding box center [221, 389] width 31 height 24
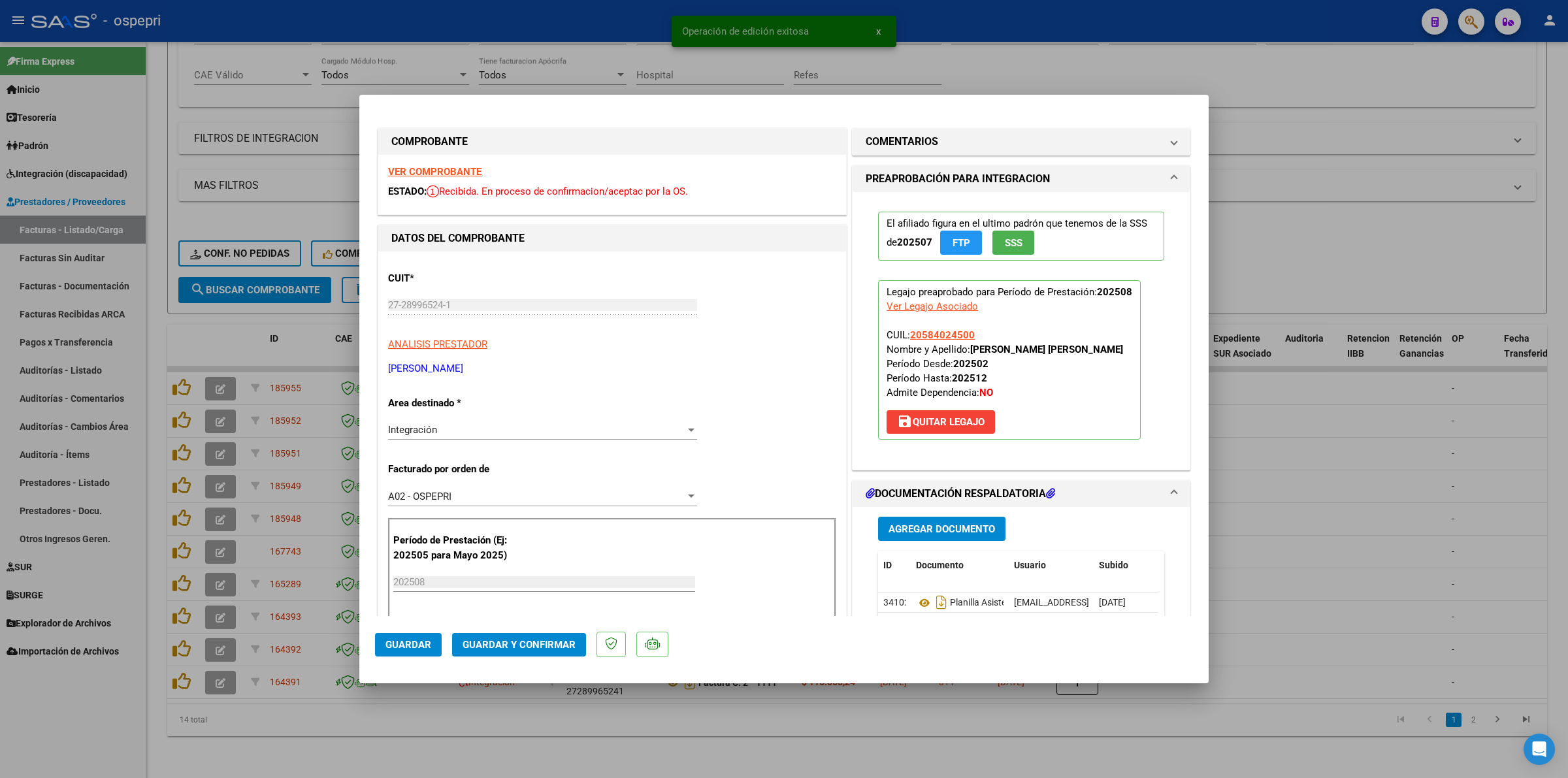
click at [409, 167] on strong "VER COMPROBANTE" at bounding box center [434, 171] width 93 height 11
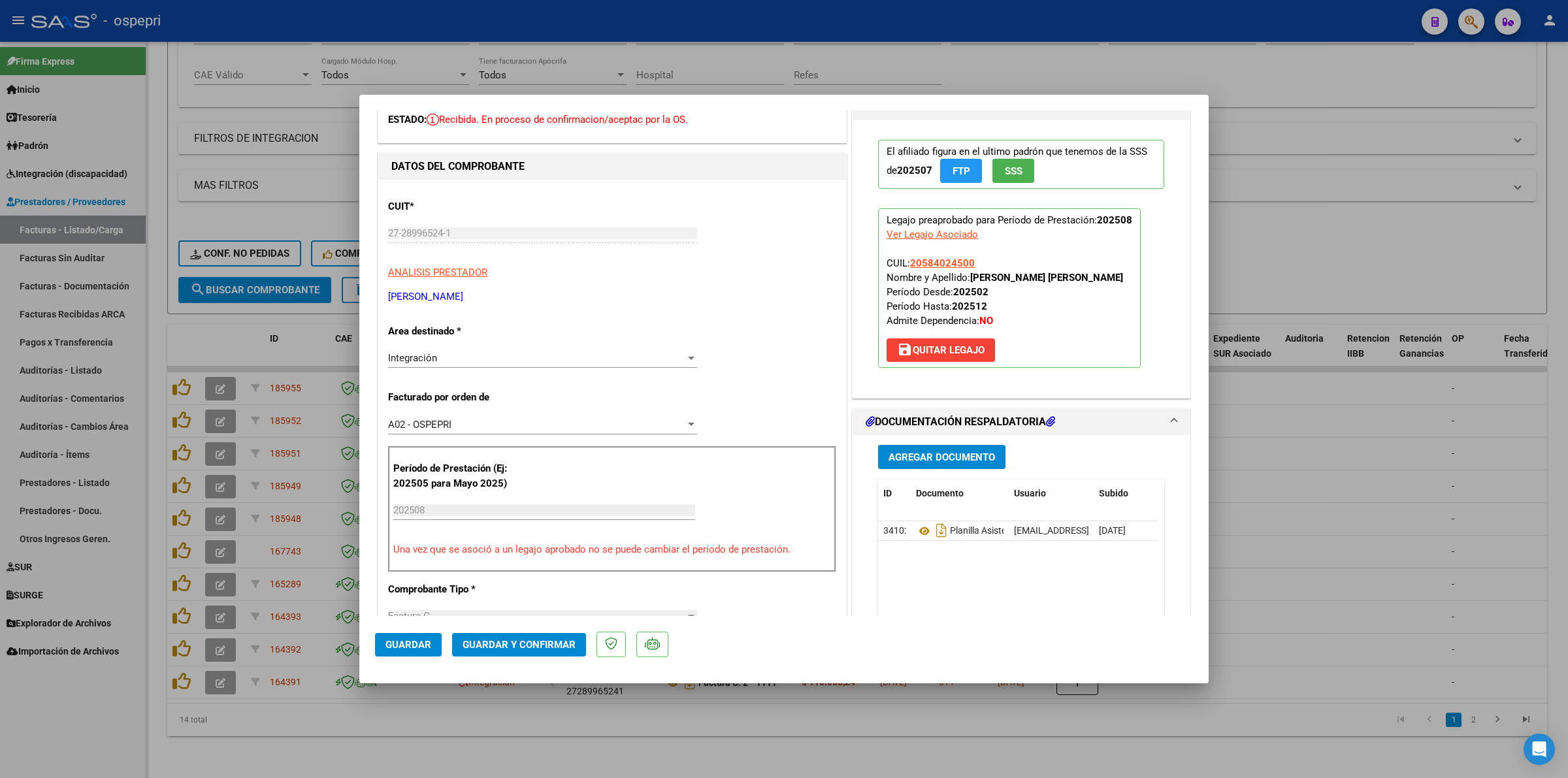
scroll to position [81, 0]
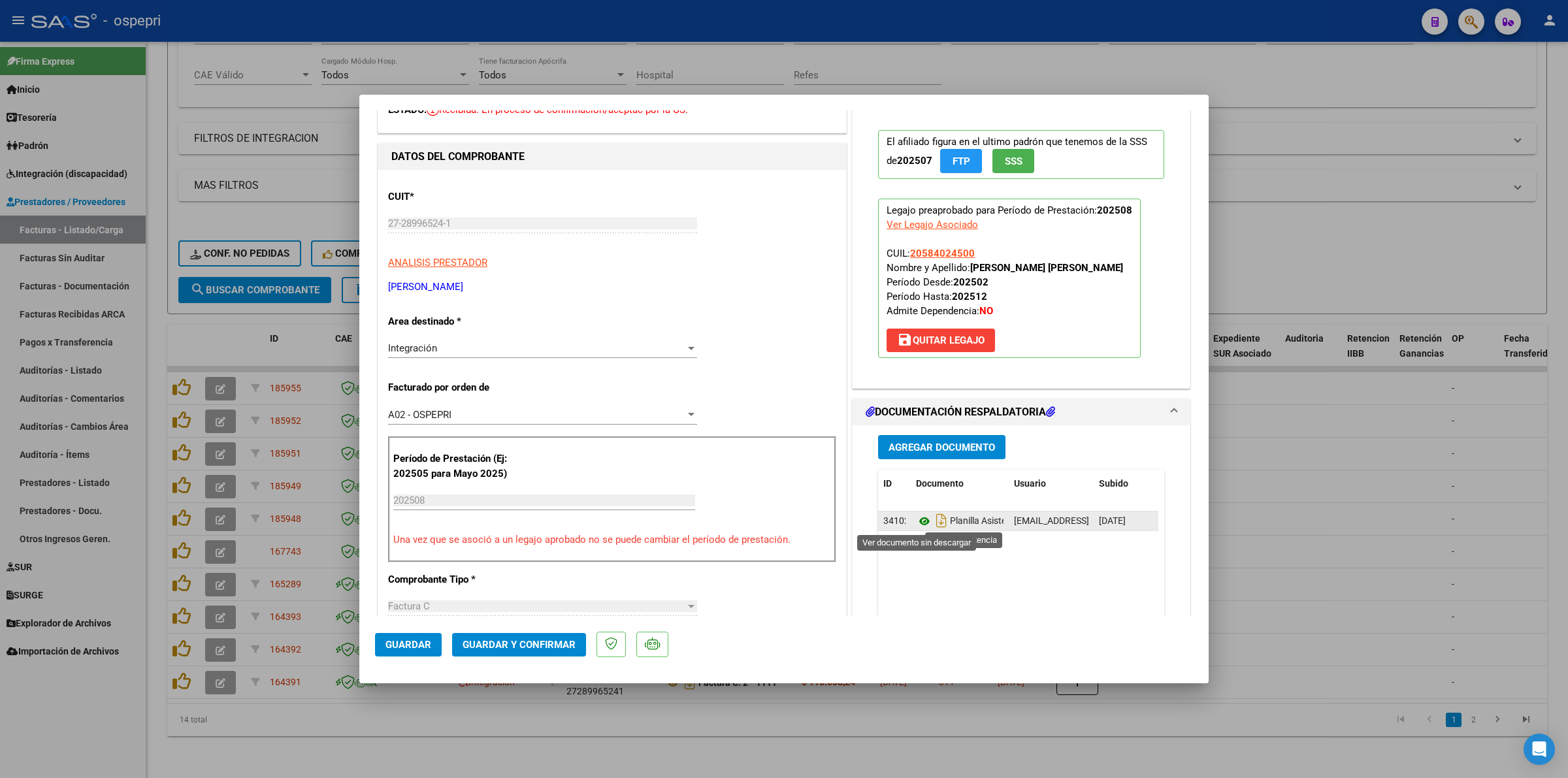
click at [916, 520] on icon at bounding box center [924, 521] width 17 height 15
click at [477, 649] on span "Guardar y Confirmar" at bounding box center [519, 644] width 113 height 11
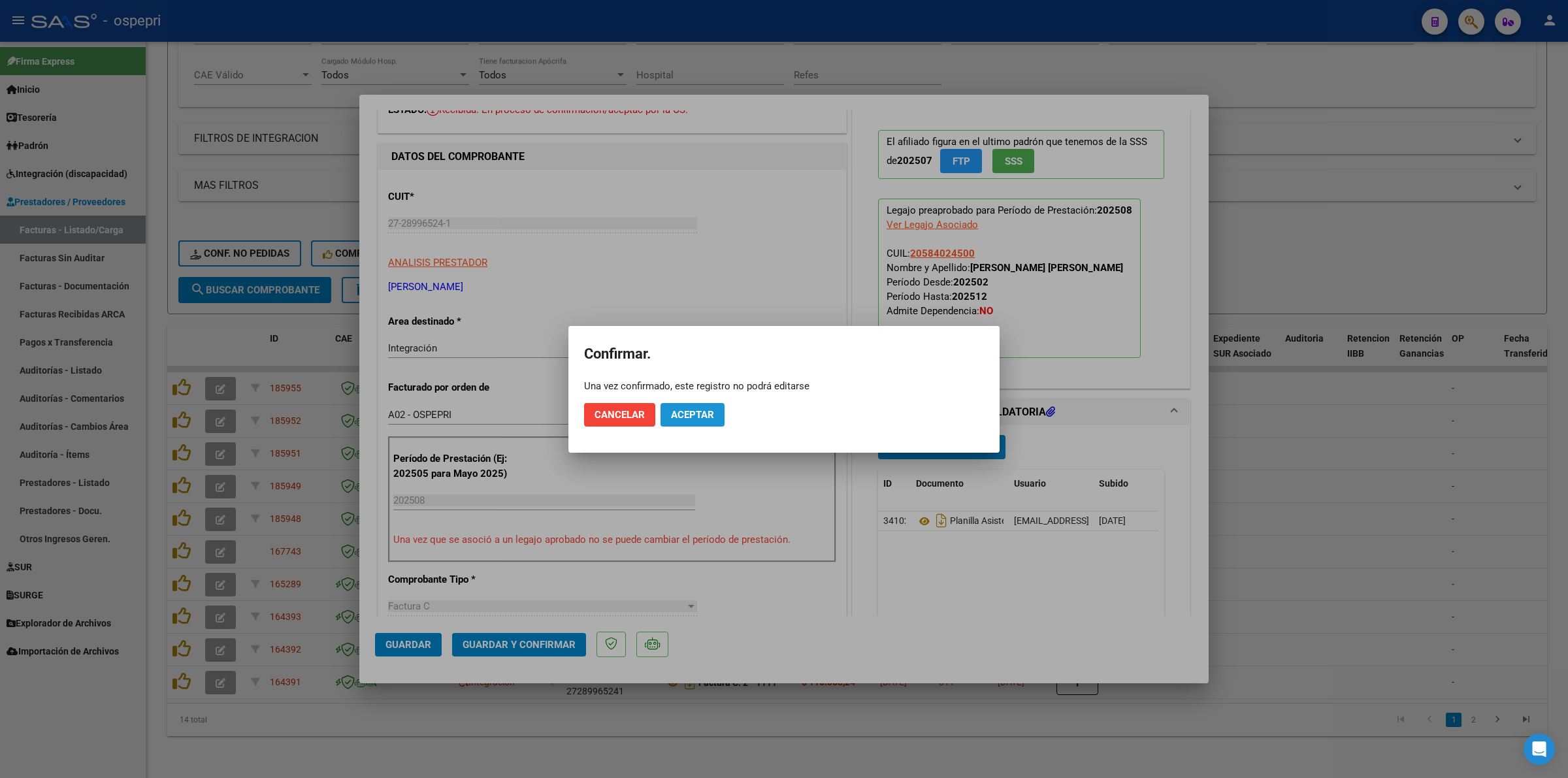
click at [677, 405] on button "Aceptar" at bounding box center [692, 414] width 64 height 24
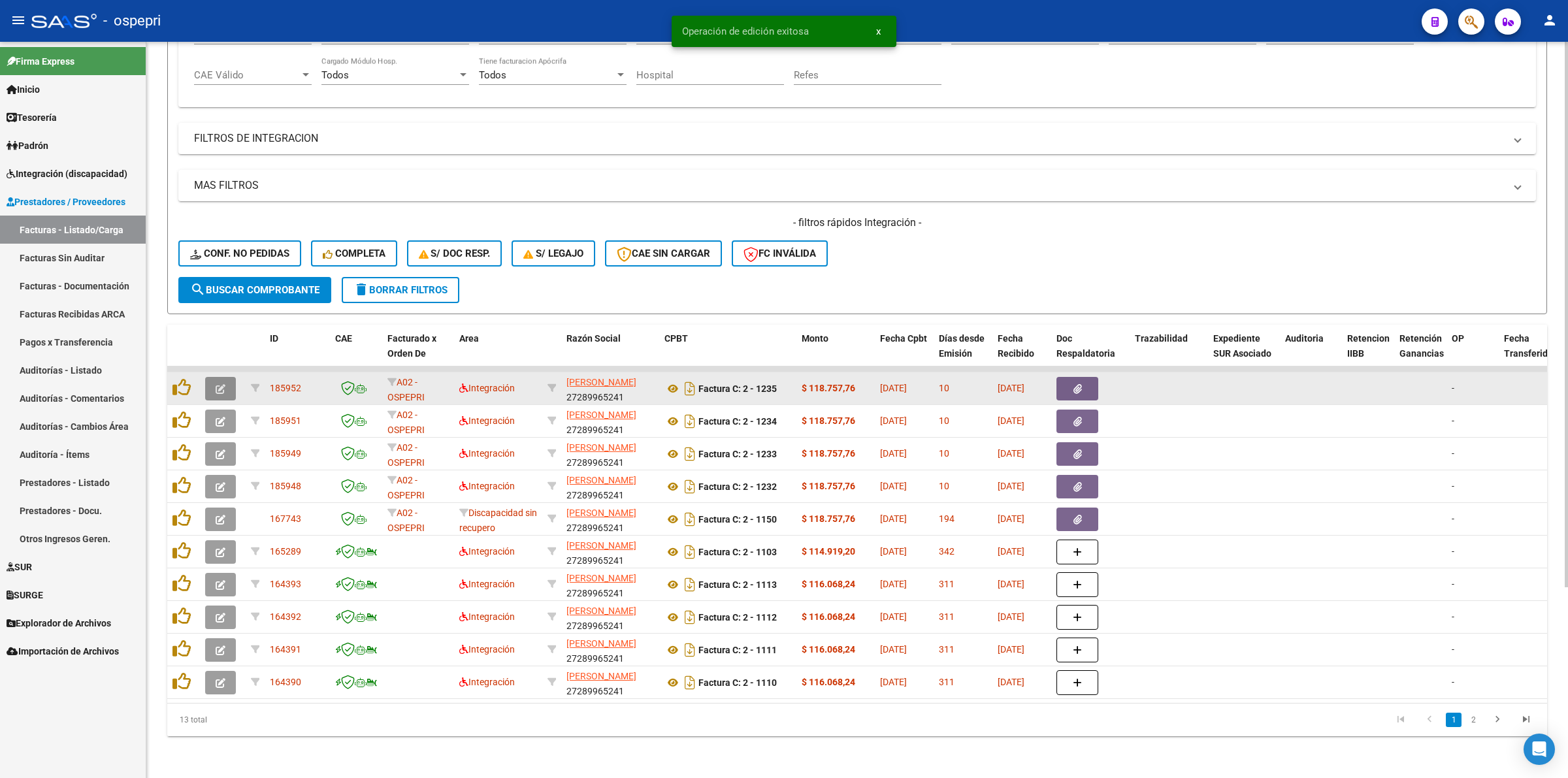
click at [224, 384] on icon "button" at bounding box center [221, 389] width 10 height 10
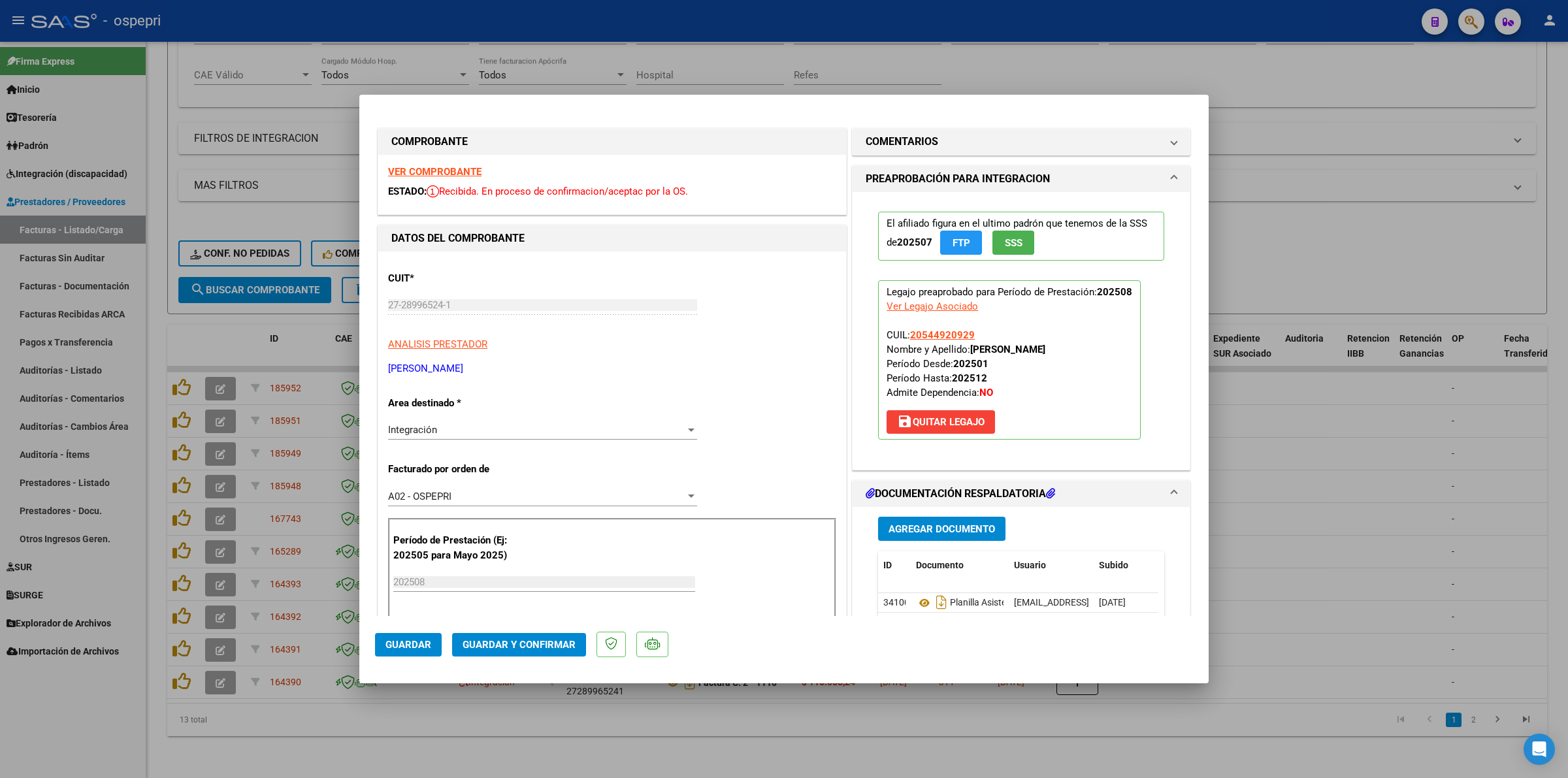
click at [390, 170] on strong "VER COMPROBANTE" at bounding box center [434, 171] width 93 height 11
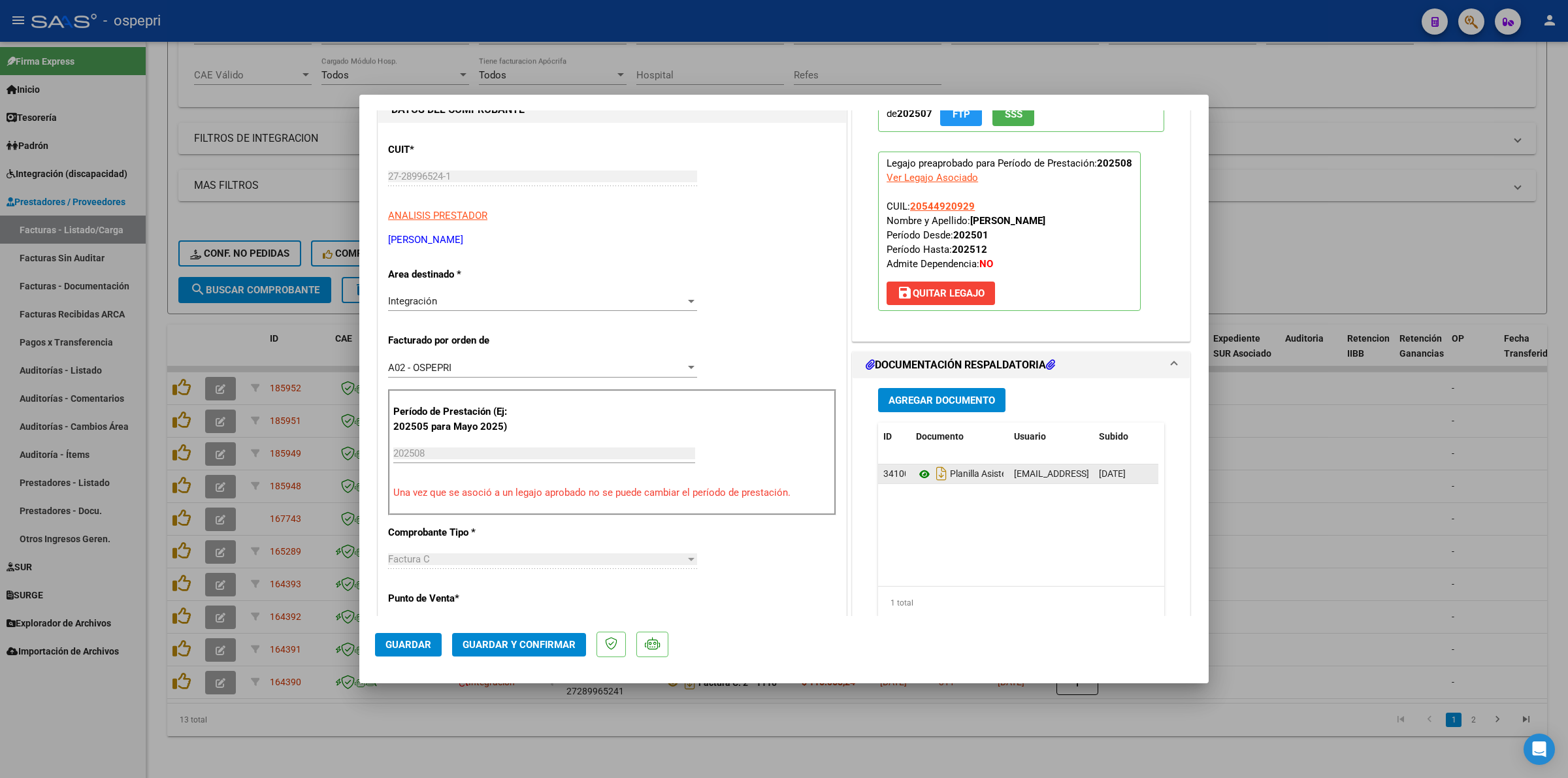
scroll to position [163, 0]
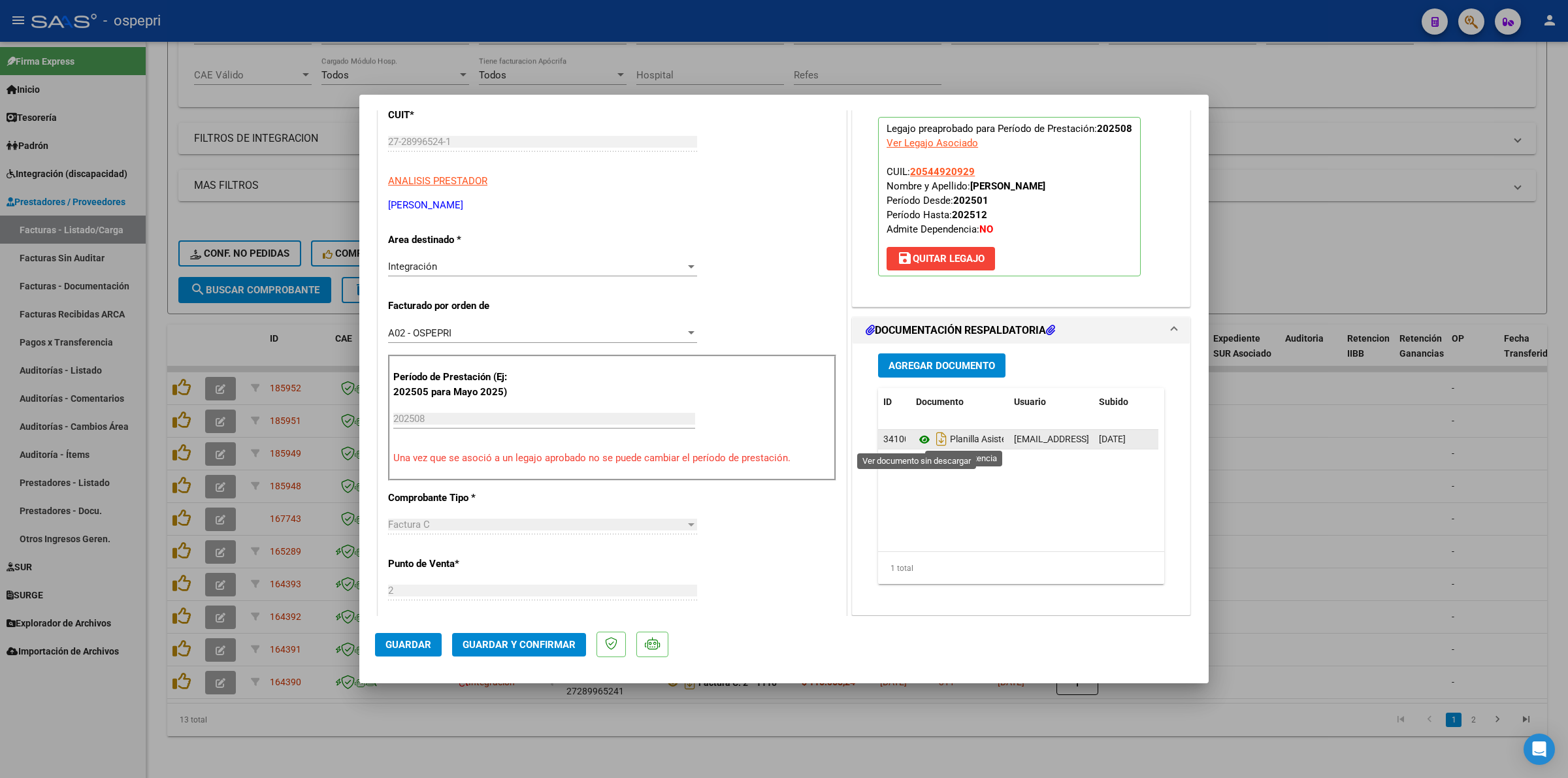
click at [918, 440] on icon at bounding box center [924, 439] width 17 height 15
click at [526, 639] on span "Guardar y Confirmar" at bounding box center [519, 644] width 113 height 11
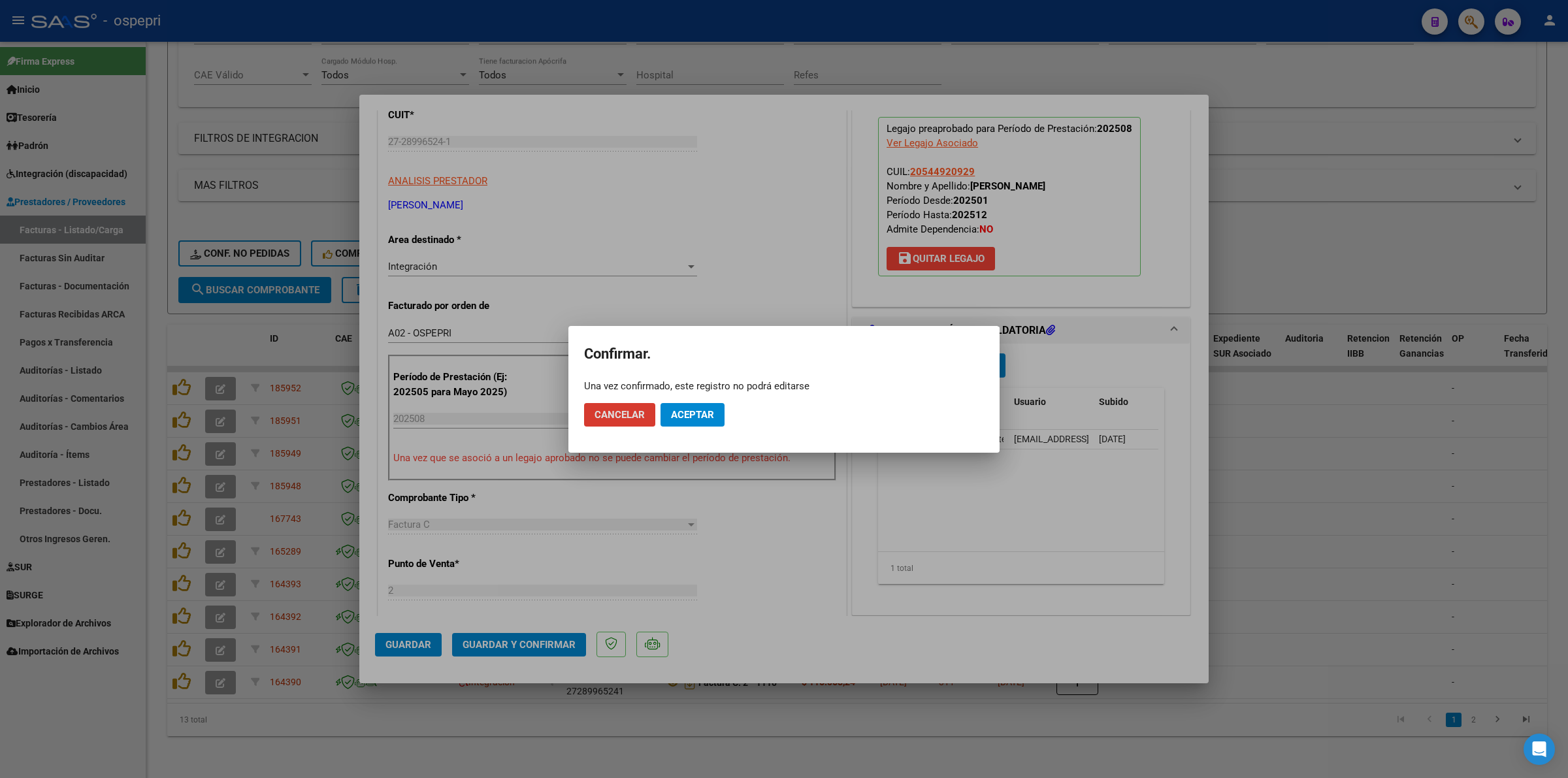
drag, startPoint x: 689, startPoint y: 401, endPoint x: 697, endPoint y: 418, distance: 18.8
click at [690, 401] on mat-dialog-actions "Cancelar Aceptar" at bounding box center [784, 415] width 400 height 44
click at [697, 418] on span "Aceptar" at bounding box center [693, 414] width 43 height 11
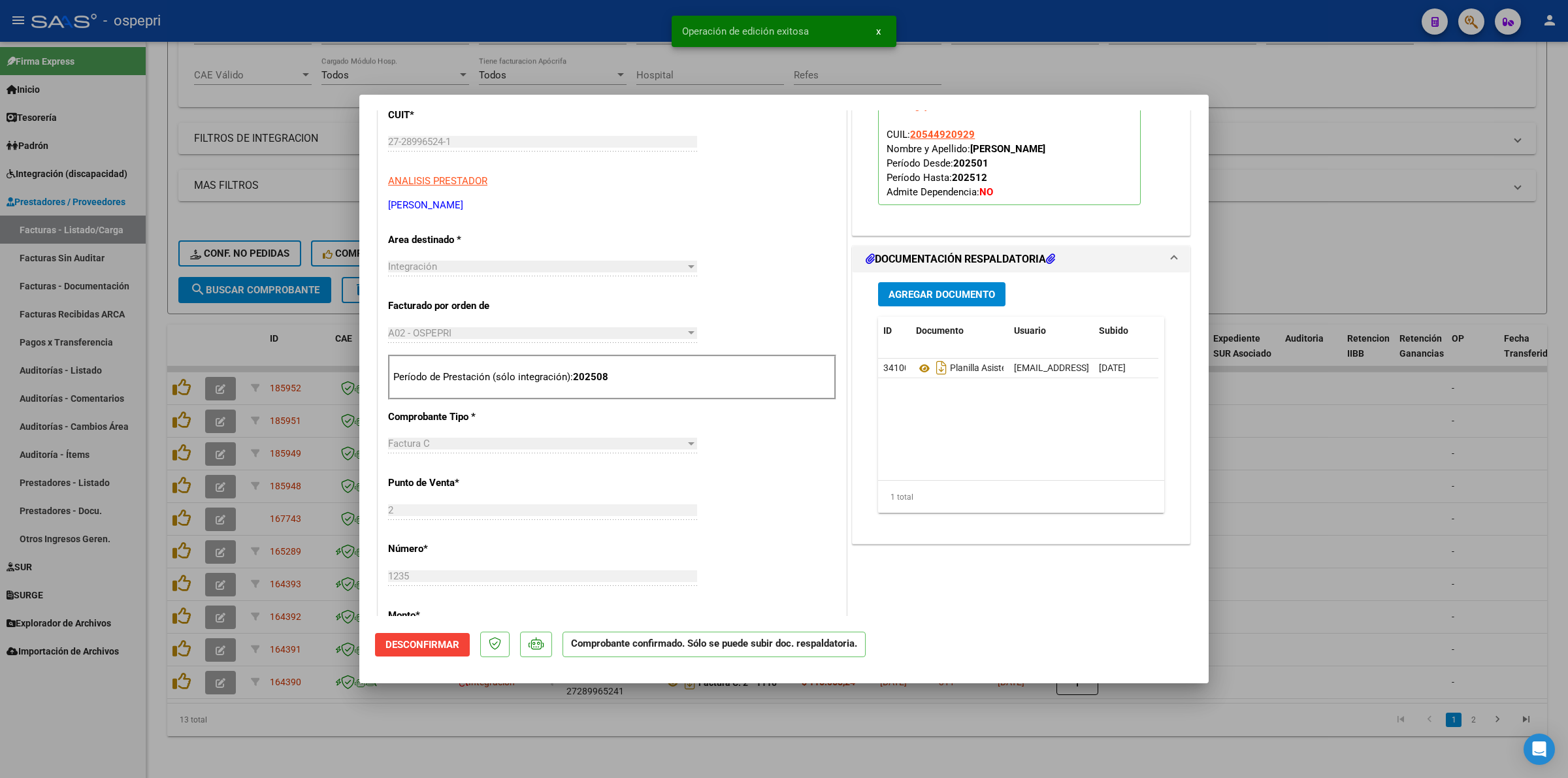
type input "$ 0,00"
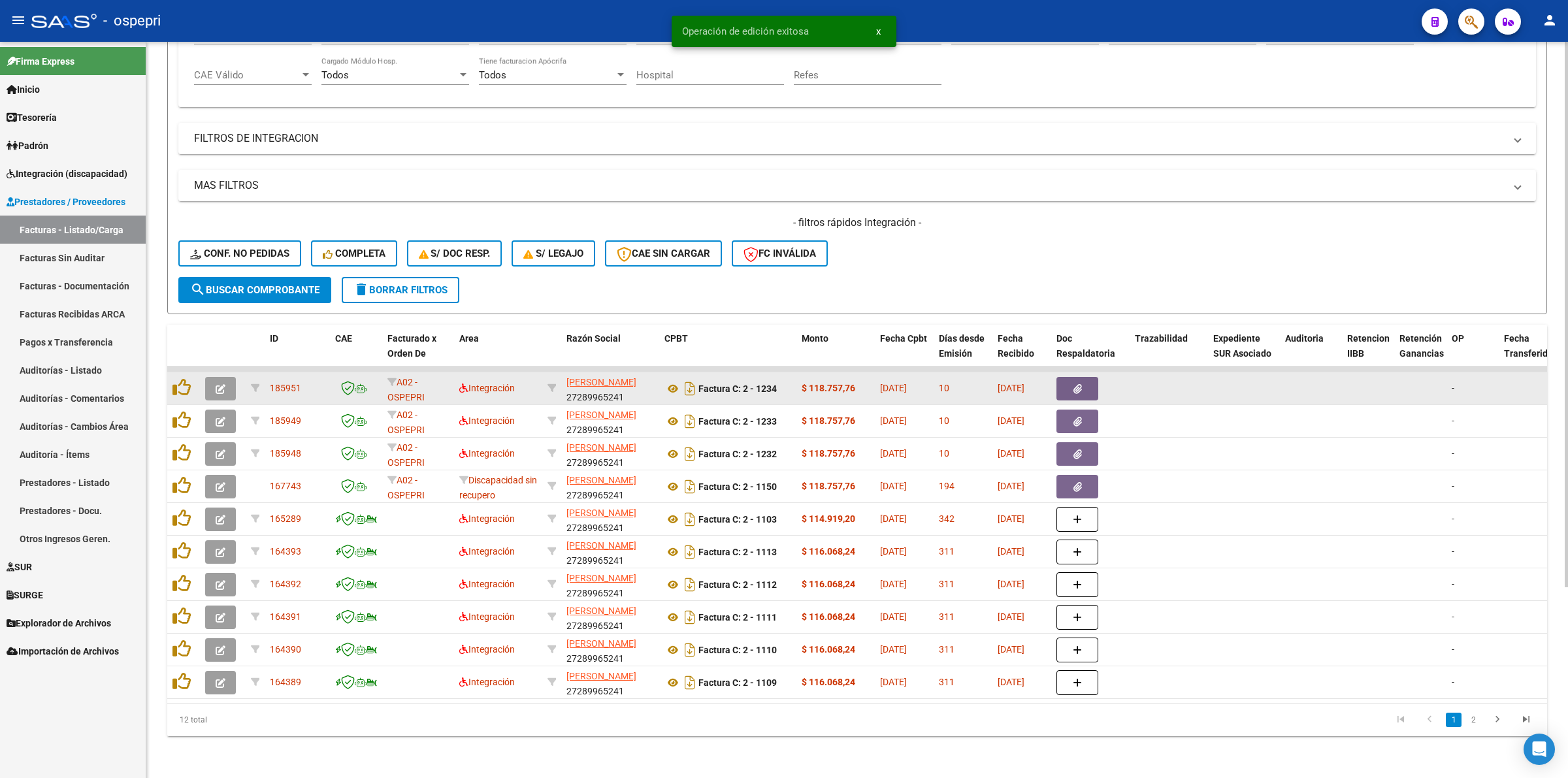
click at [217, 384] on icon "button" at bounding box center [221, 389] width 10 height 10
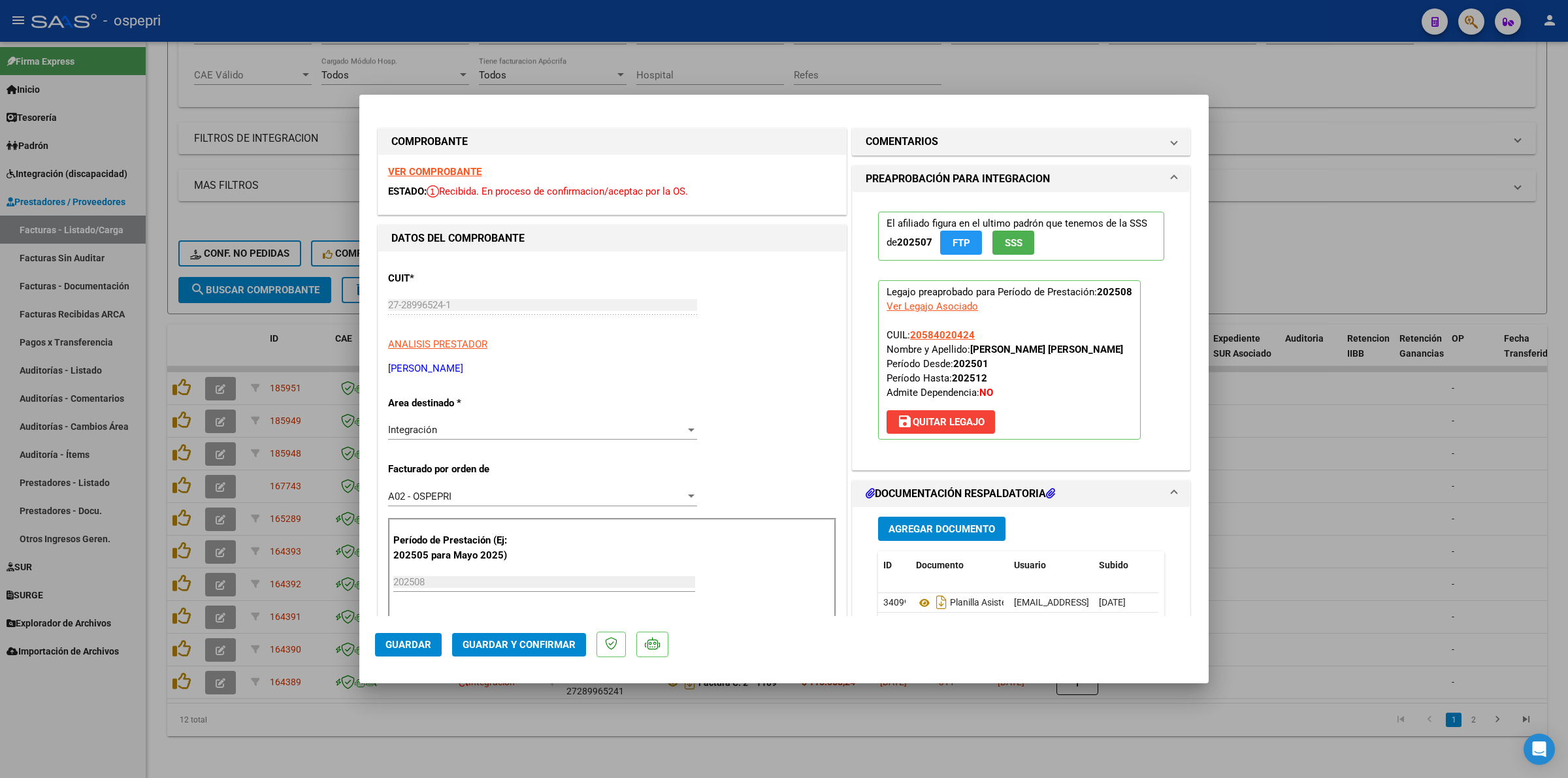
click at [419, 168] on strong "VER COMPROBANTE" at bounding box center [434, 171] width 93 height 11
click at [916, 601] on icon at bounding box center [924, 602] width 17 height 15
click at [505, 648] on span "Guardar y Confirmar" at bounding box center [519, 644] width 113 height 11
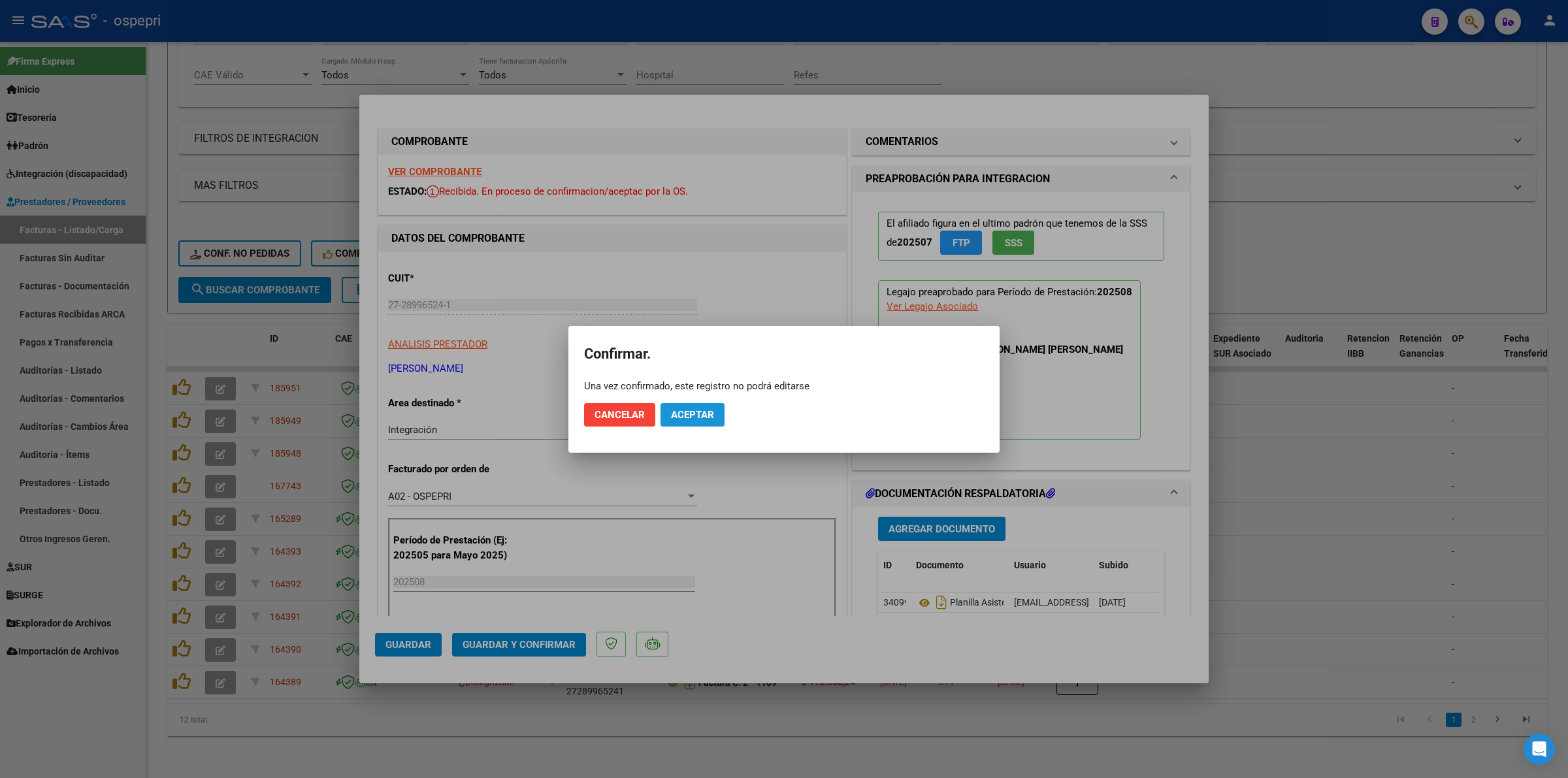
click at [700, 405] on button "Aceptar" at bounding box center [692, 414] width 64 height 24
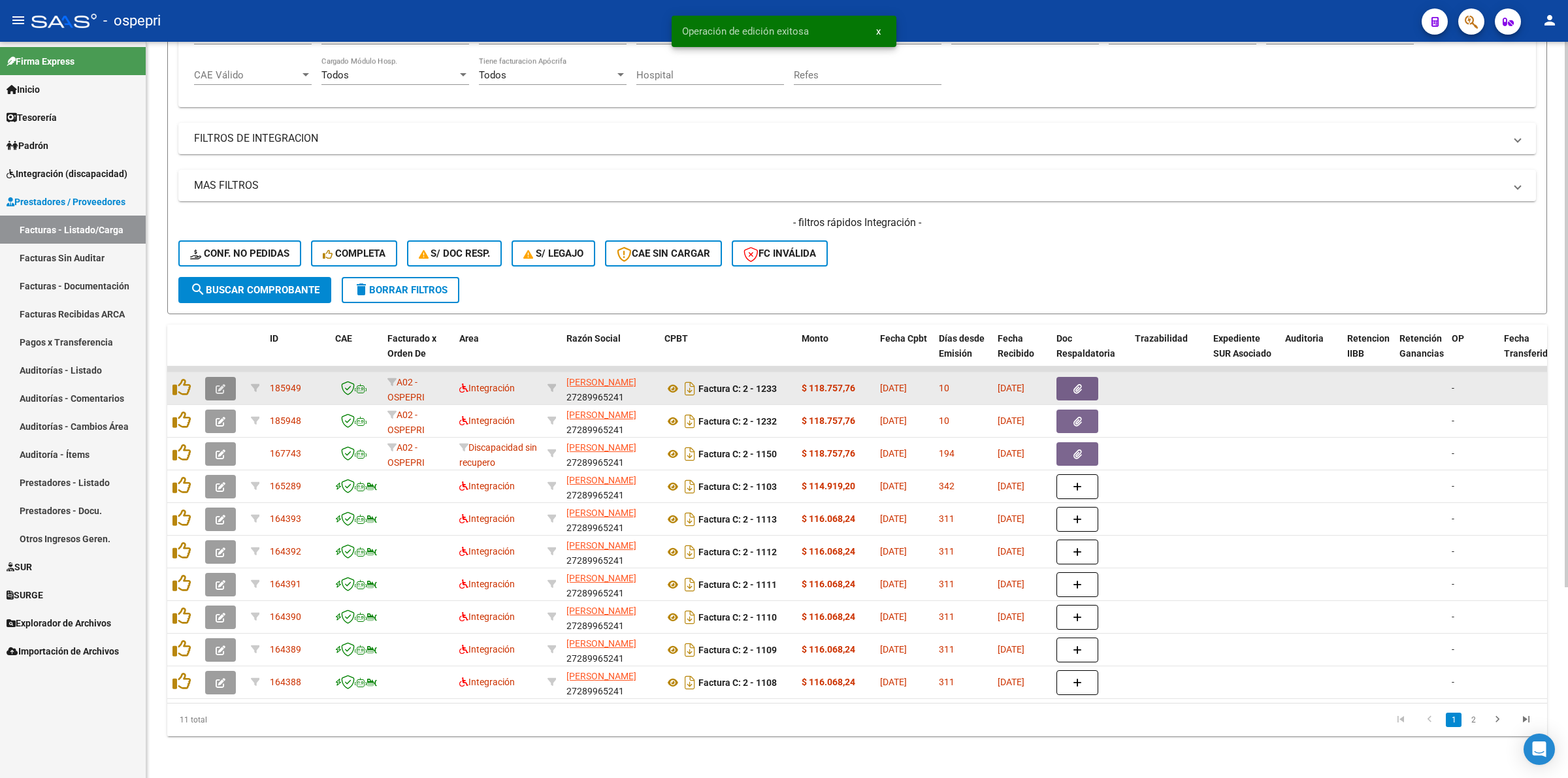
click at [225, 377] on button "button" at bounding box center [221, 389] width 31 height 24
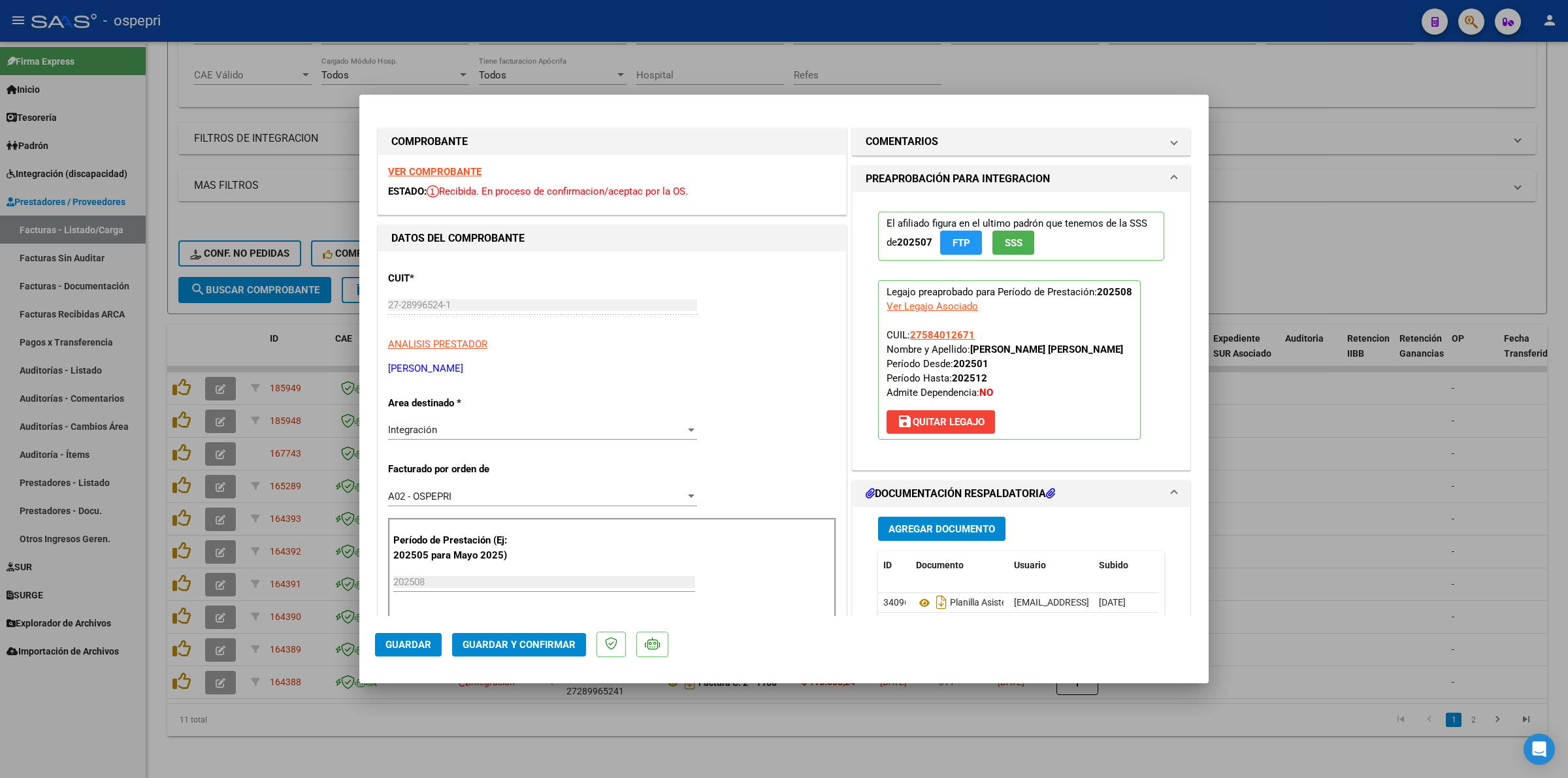
click at [422, 164] on div "VER COMPROBANTE ESTADO: Recibida. En proceso de confirmacion/aceptac por la OS." at bounding box center [613, 184] width 468 height 59
click at [445, 160] on div "VER COMPROBANTE ESTADO: Recibida. En proceso de confirmacion/aceptac por la OS." at bounding box center [613, 184] width 468 height 59
click at [445, 167] on strong "VER COMPROBANTE" at bounding box center [434, 171] width 93 height 11
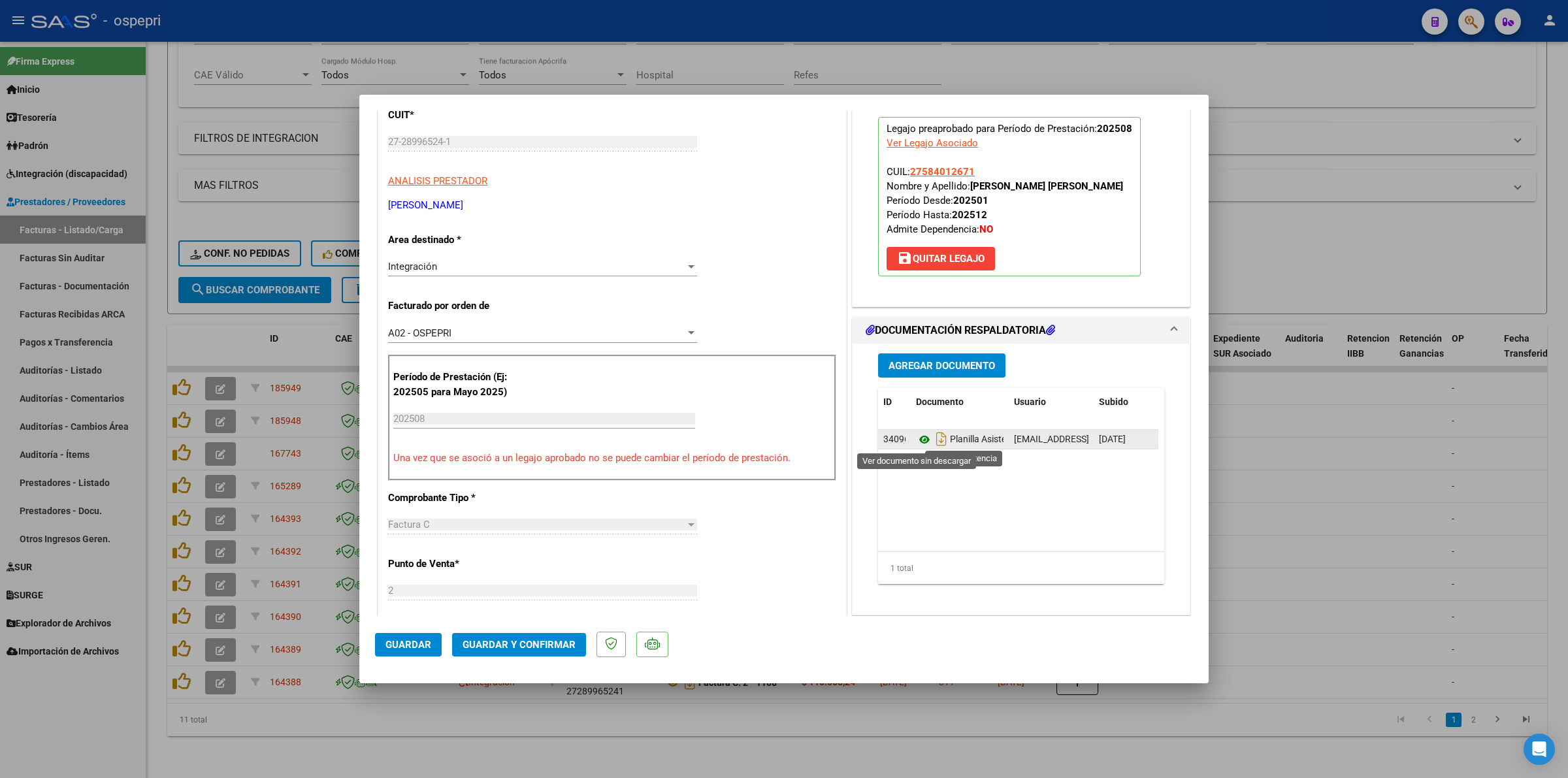
click at [916, 440] on icon at bounding box center [924, 439] width 17 height 15
click at [500, 644] on span "Guardar y Confirmar" at bounding box center [519, 644] width 113 height 11
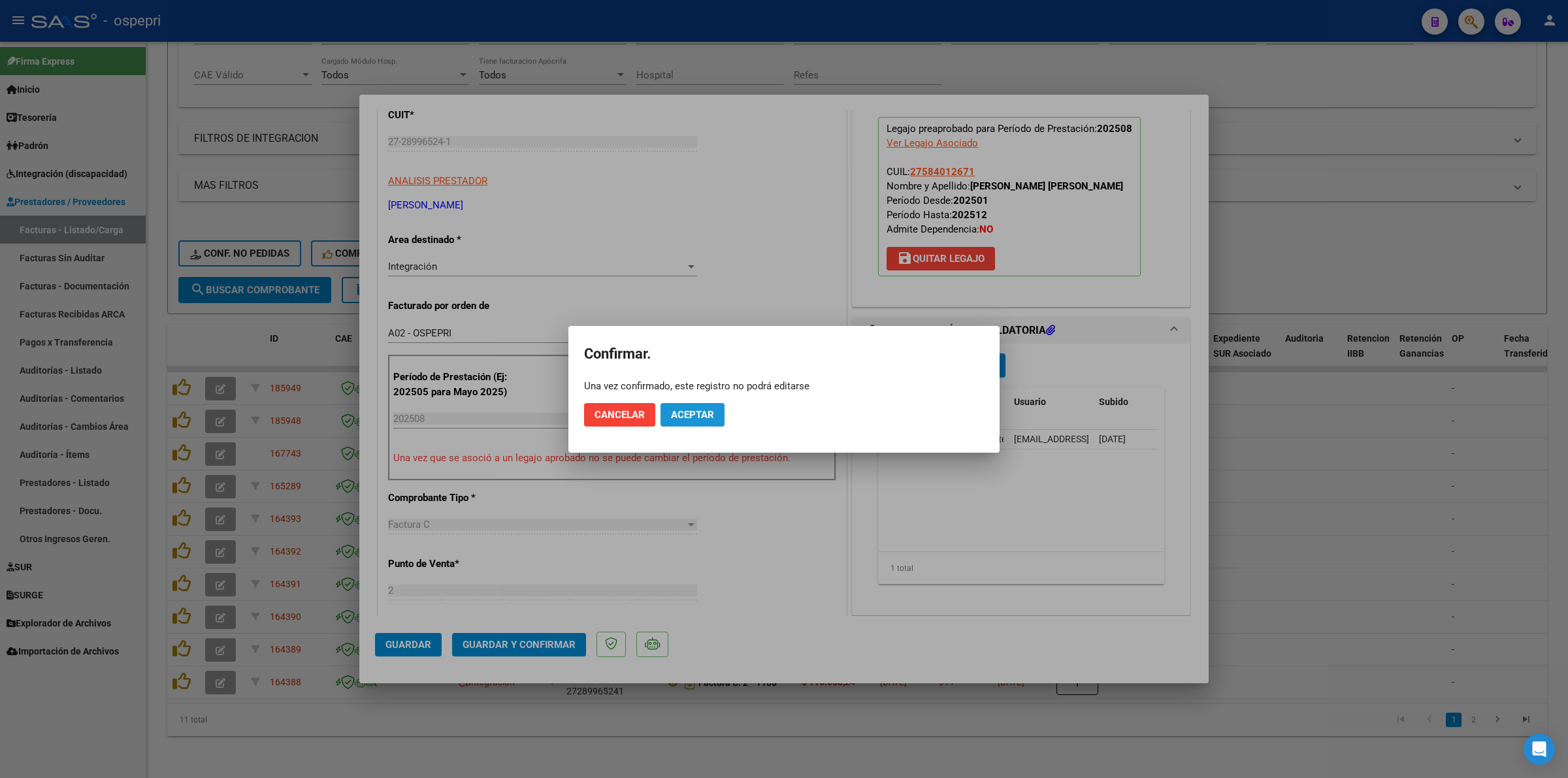
click at [680, 410] on span "Aceptar" at bounding box center [693, 414] width 43 height 11
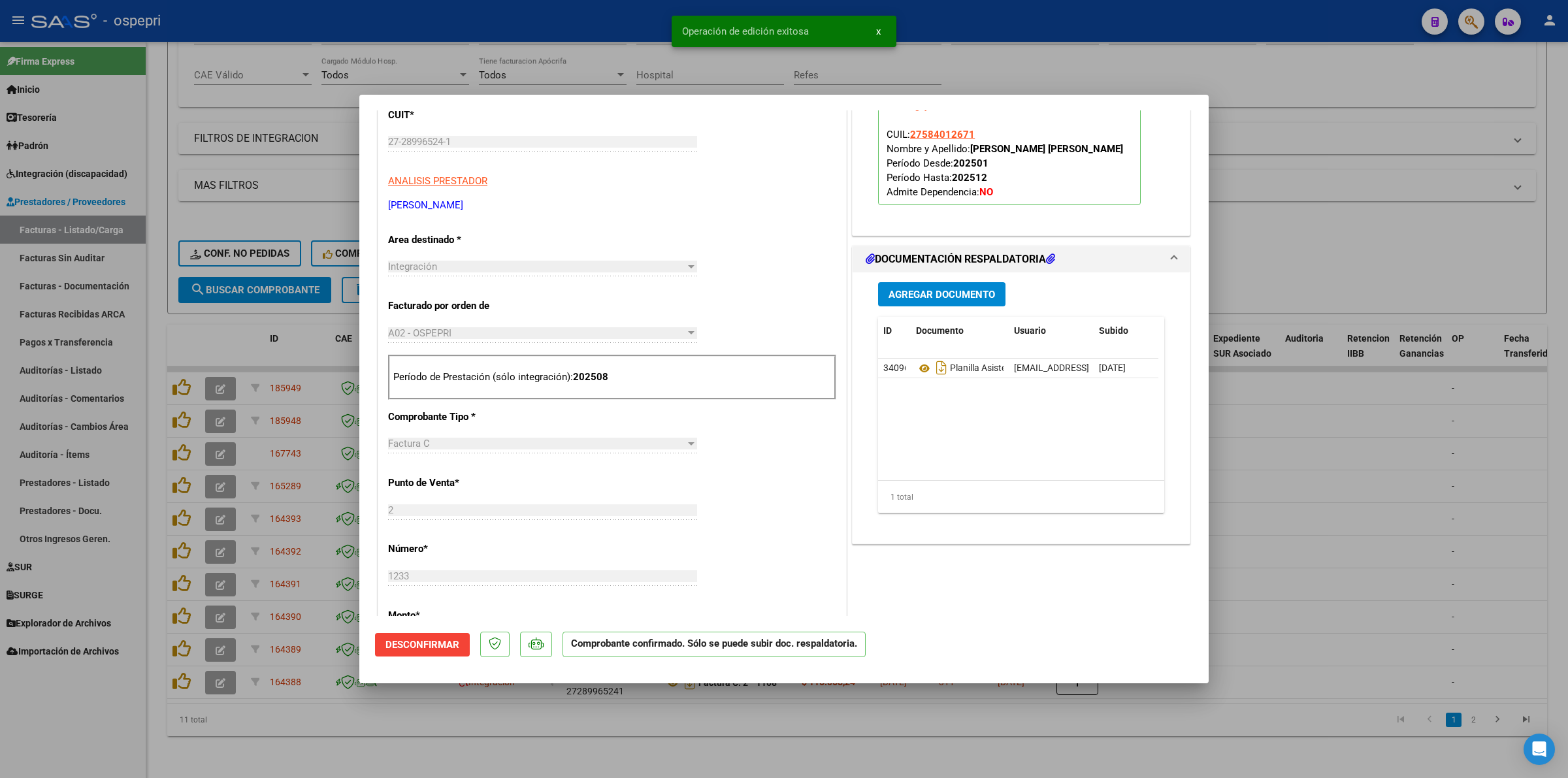
type input "$ 0,00"
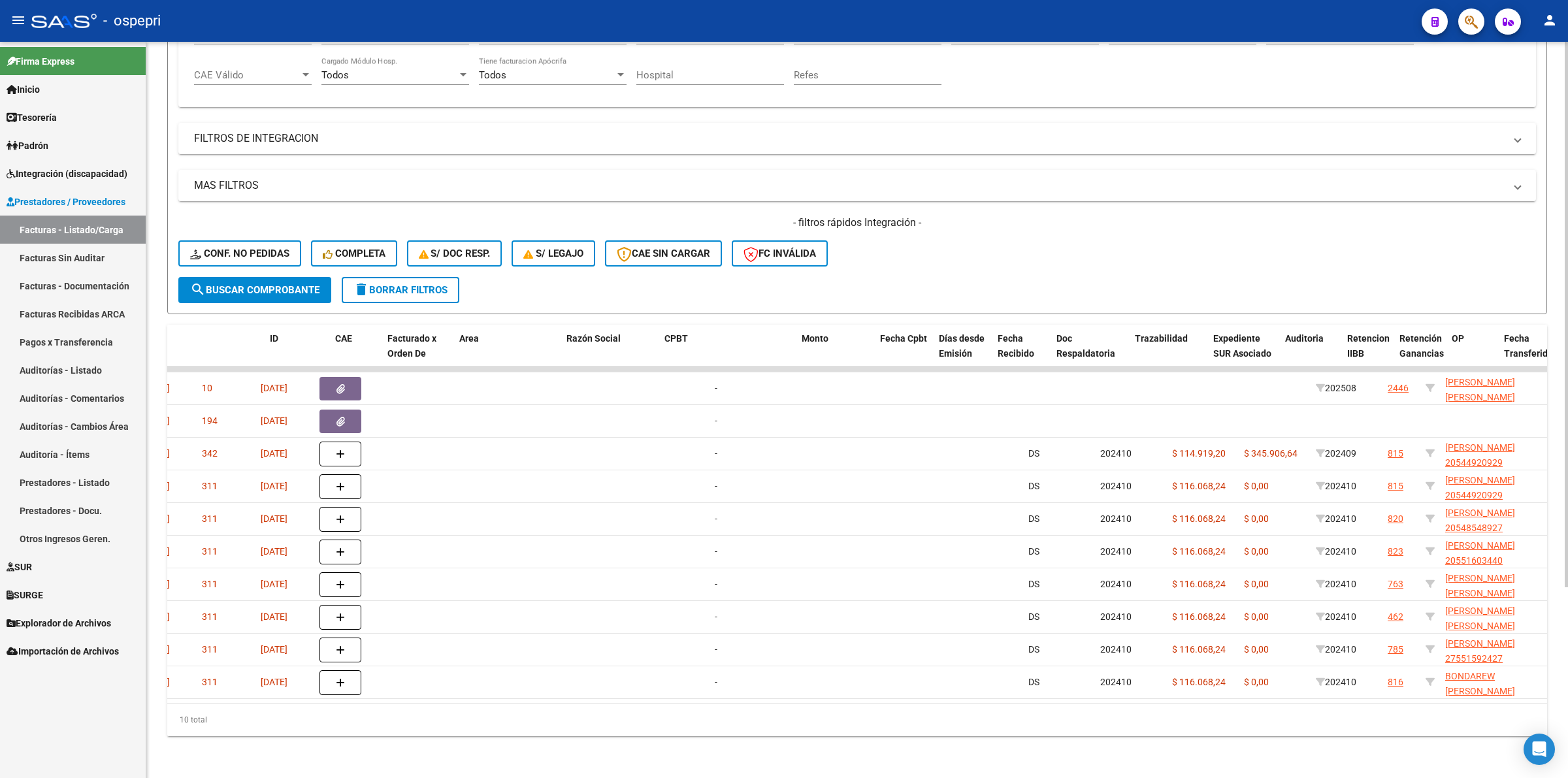
scroll to position [0, 0]
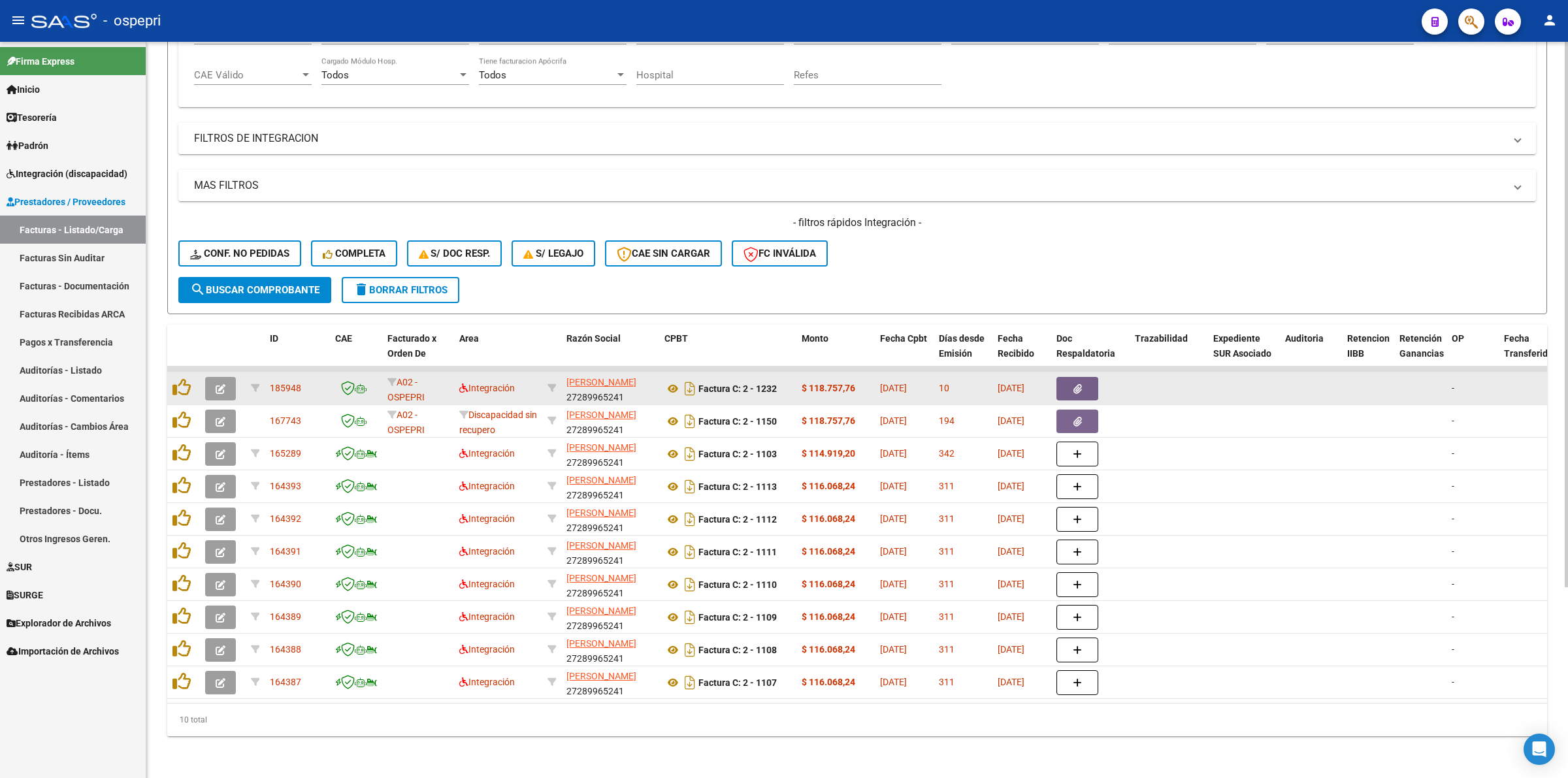
click at [211, 377] on button "button" at bounding box center [221, 389] width 31 height 24
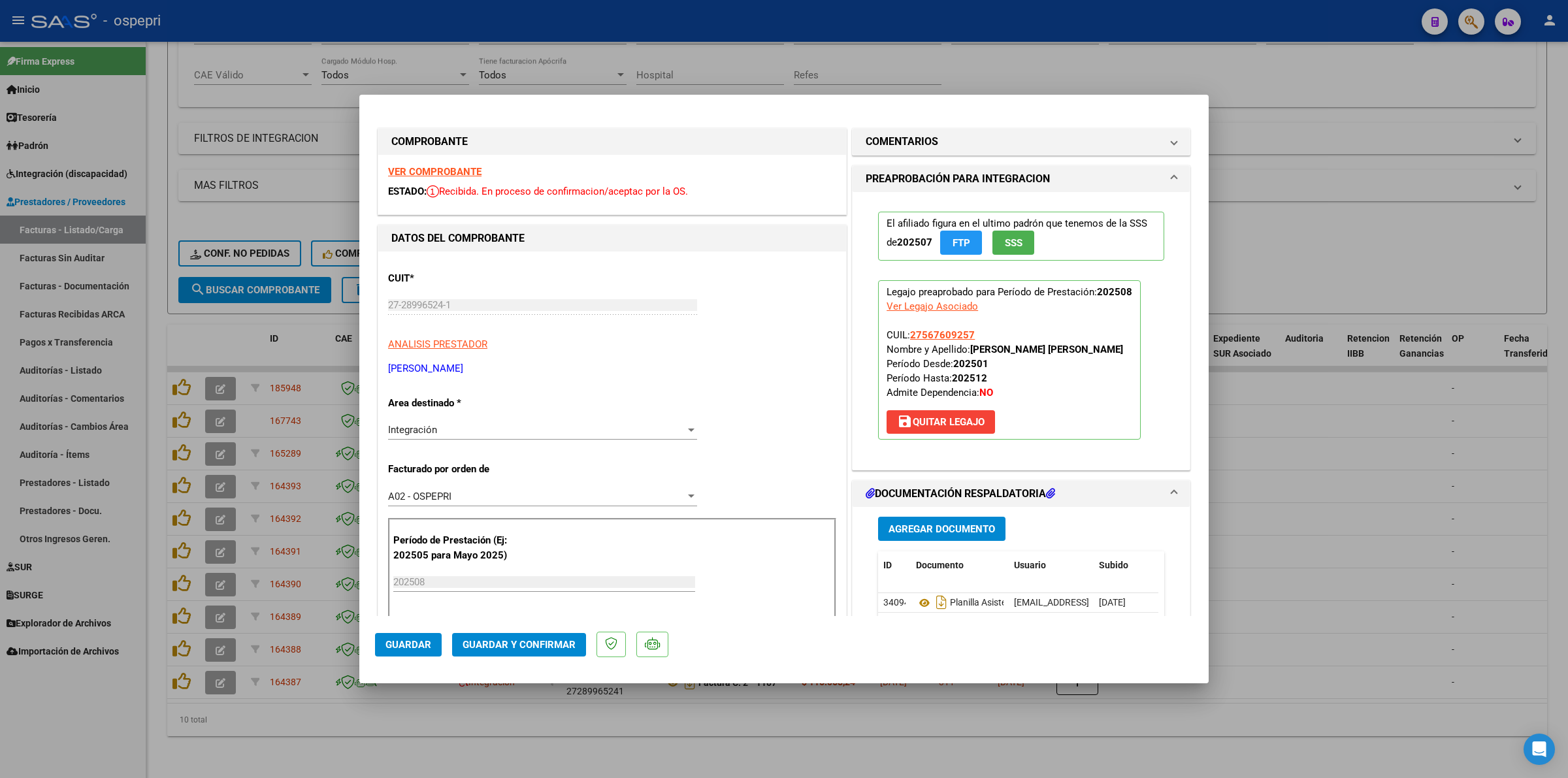
click at [452, 167] on strong "VER COMPROBANTE" at bounding box center [434, 171] width 93 height 11
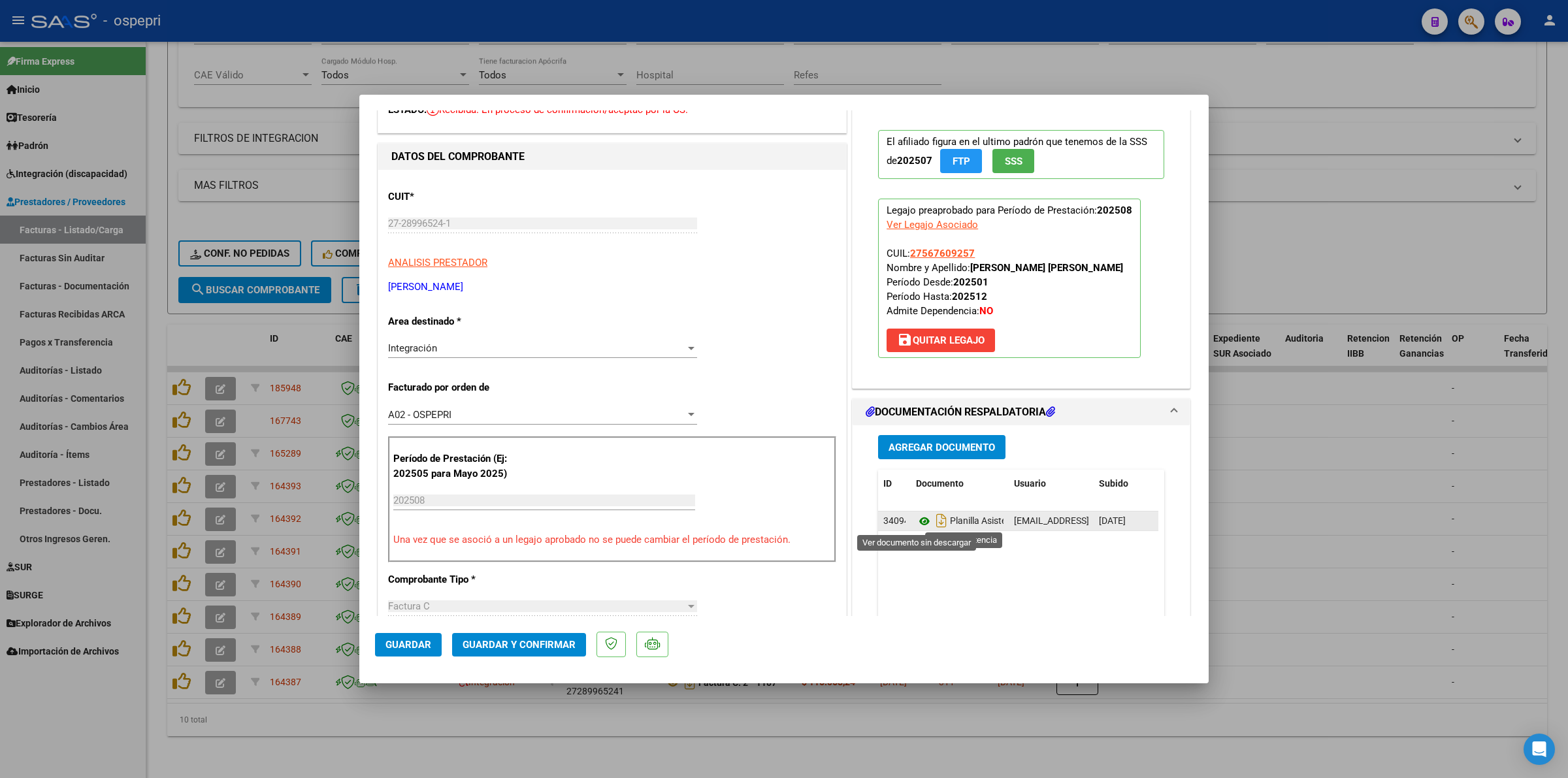
click at [918, 520] on icon at bounding box center [924, 521] width 17 height 15
click at [521, 647] on span "Guardar y Confirmar" at bounding box center [519, 644] width 113 height 11
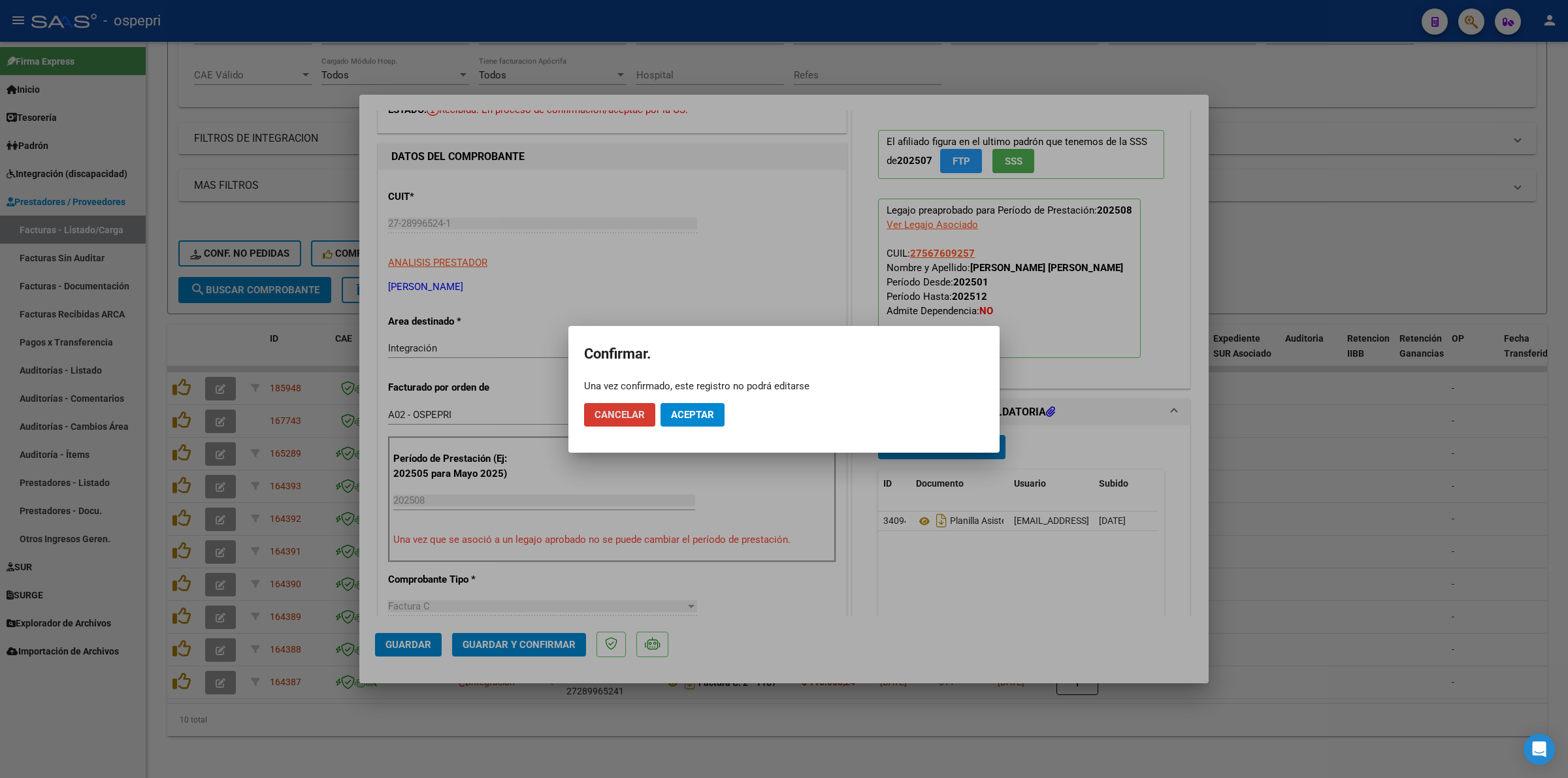
click at [706, 418] on span "Aceptar" at bounding box center [693, 414] width 43 height 11
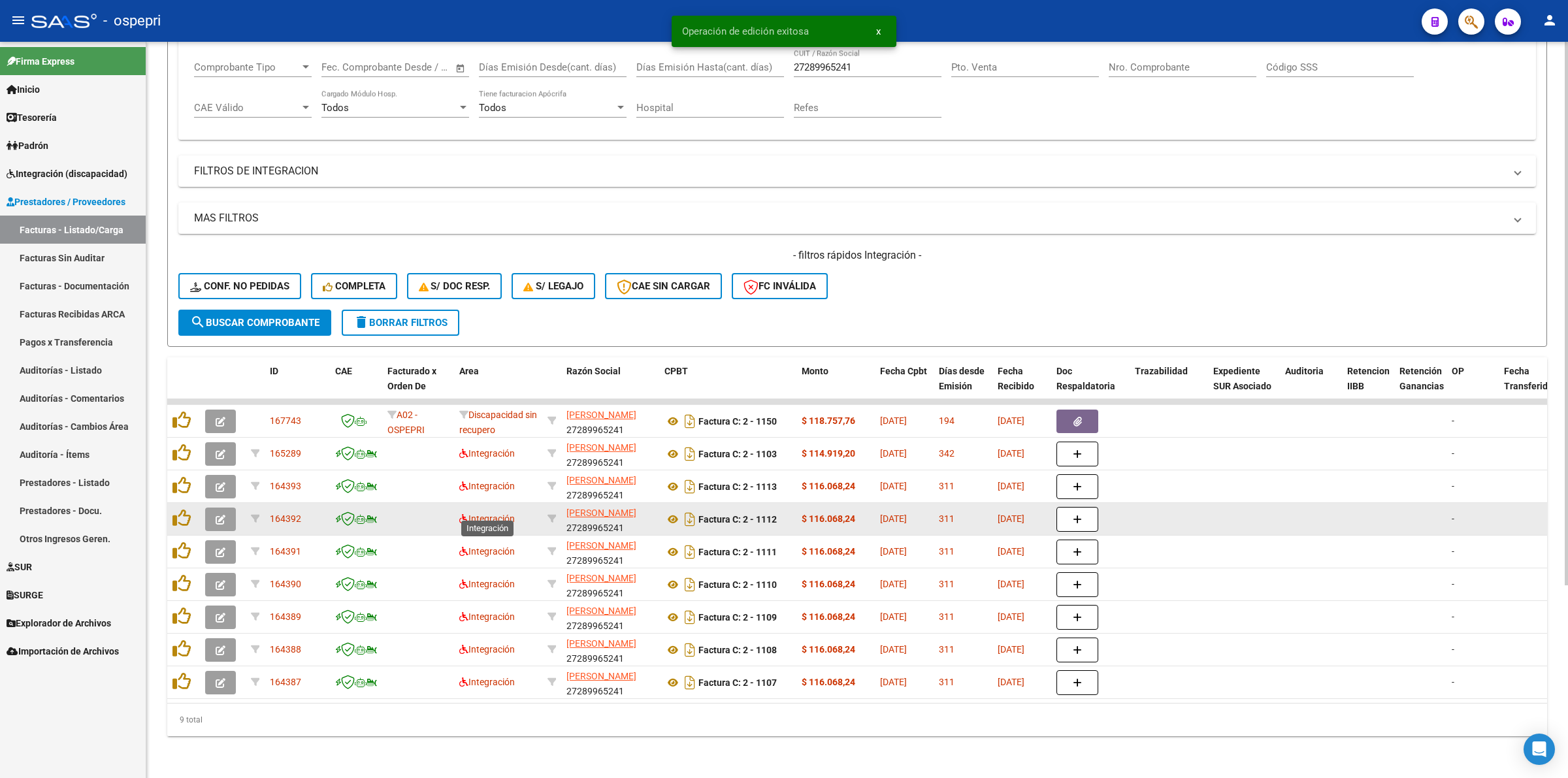
scroll to position [224, 0]
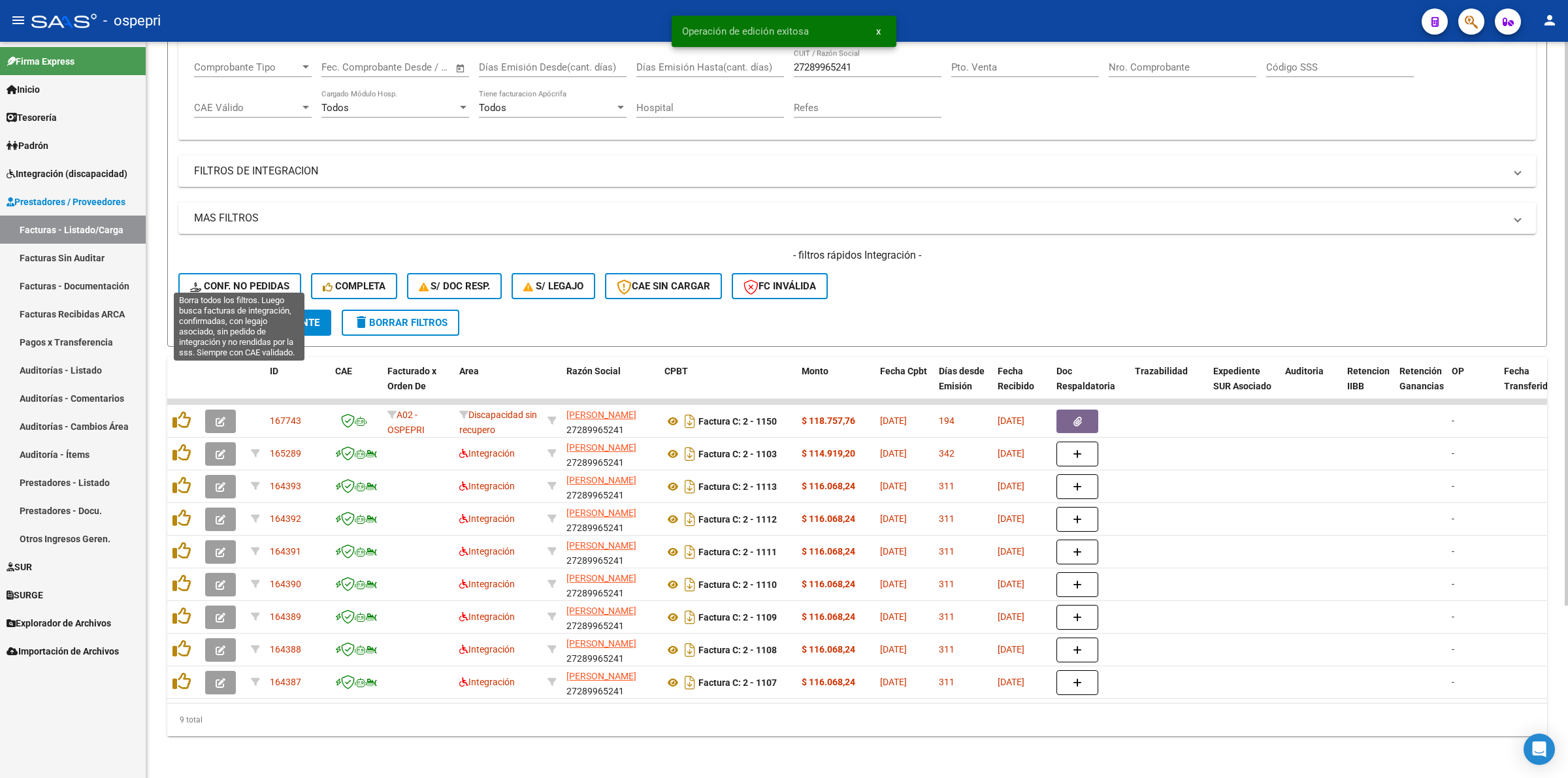
click at [265, 280] on span "Conf. no pedidas" at bounding box center [240, 286] width 100 height 11
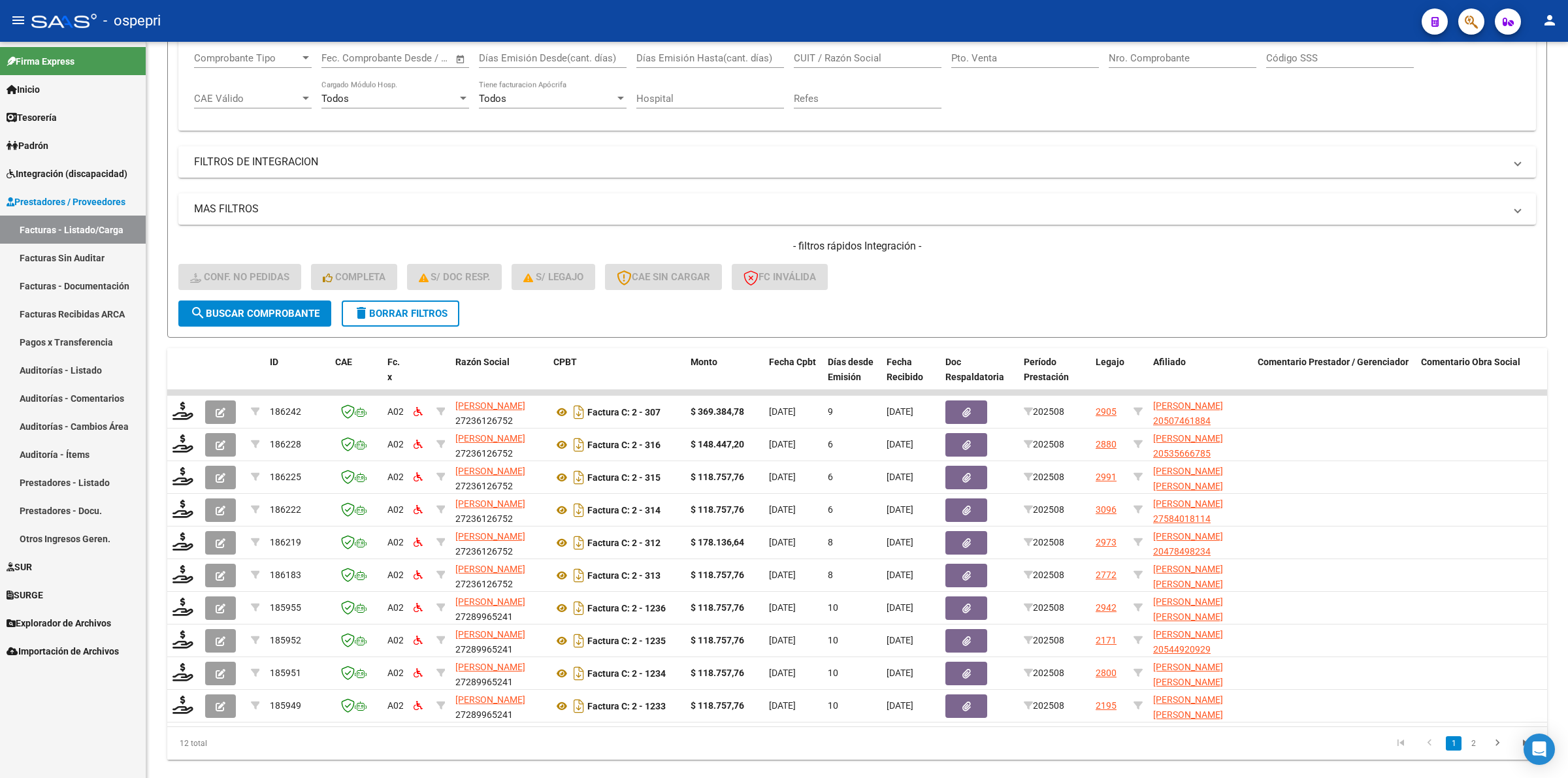
scroll to position [257, 0]
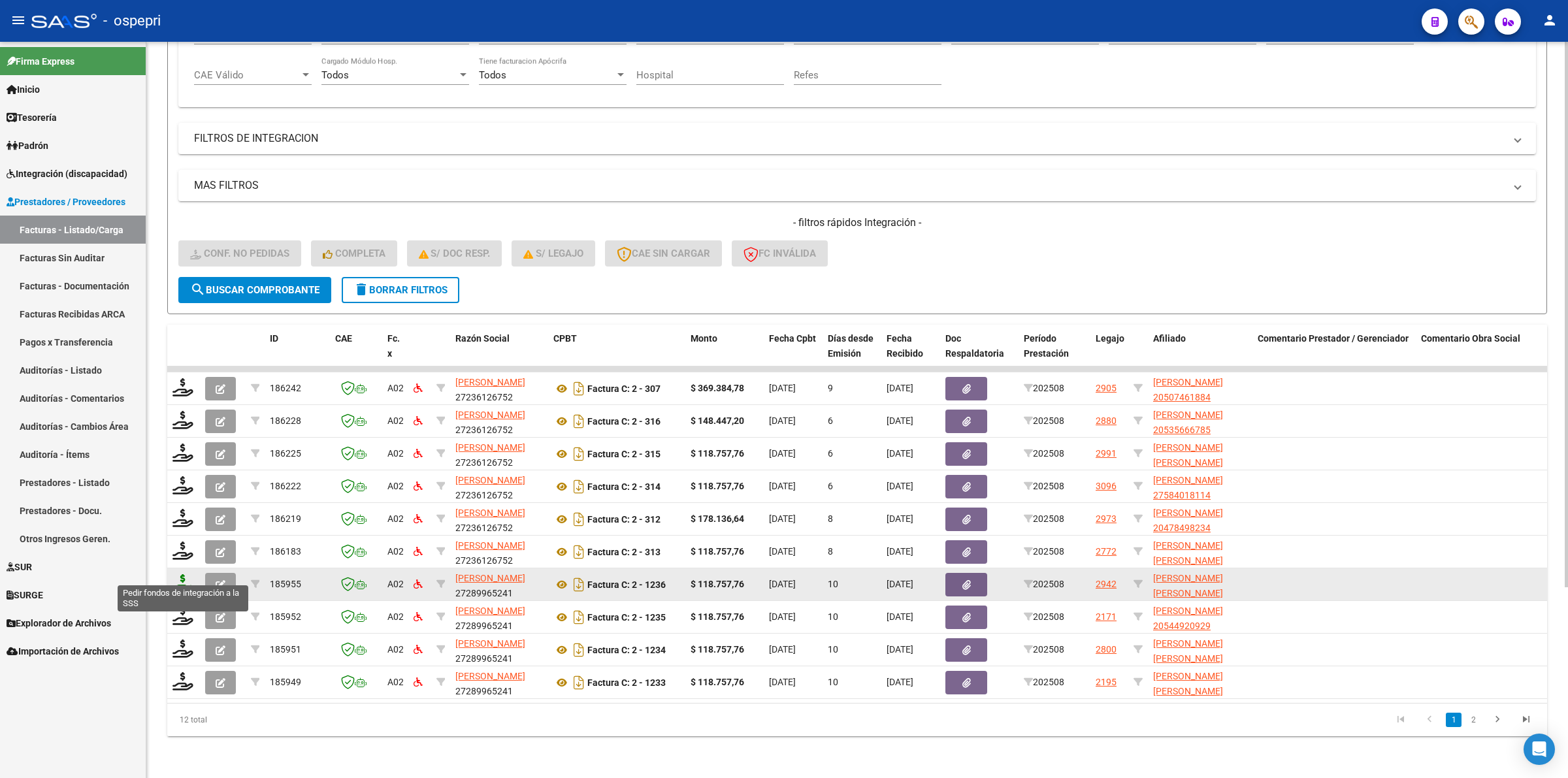
click at [178, 574] on icon at bounding box center [182, 583] width 21 height 18
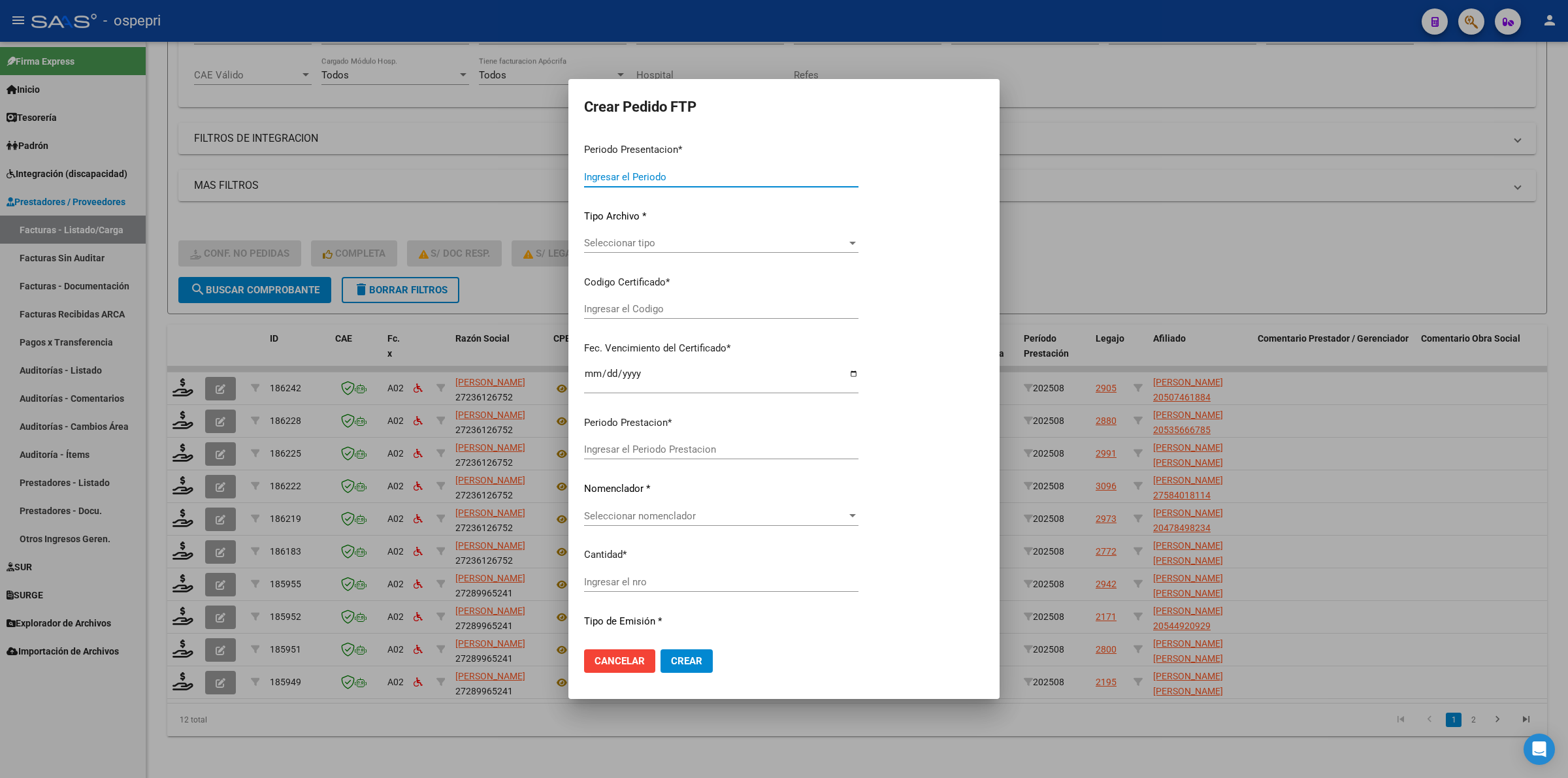
type input "202508"
type input "$ 118.757,76"
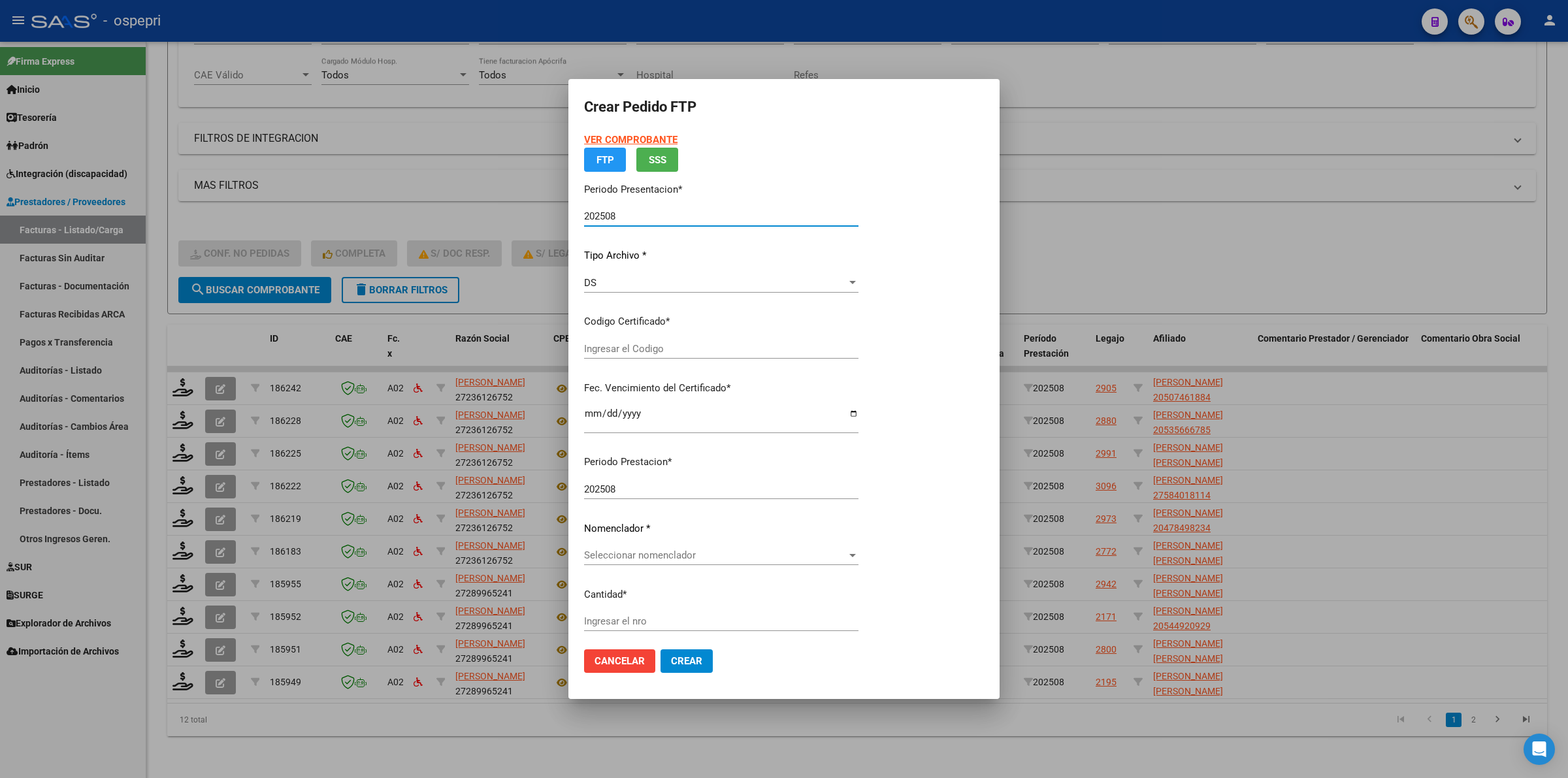
type input "2058402450-0"
type input "[DATE]"
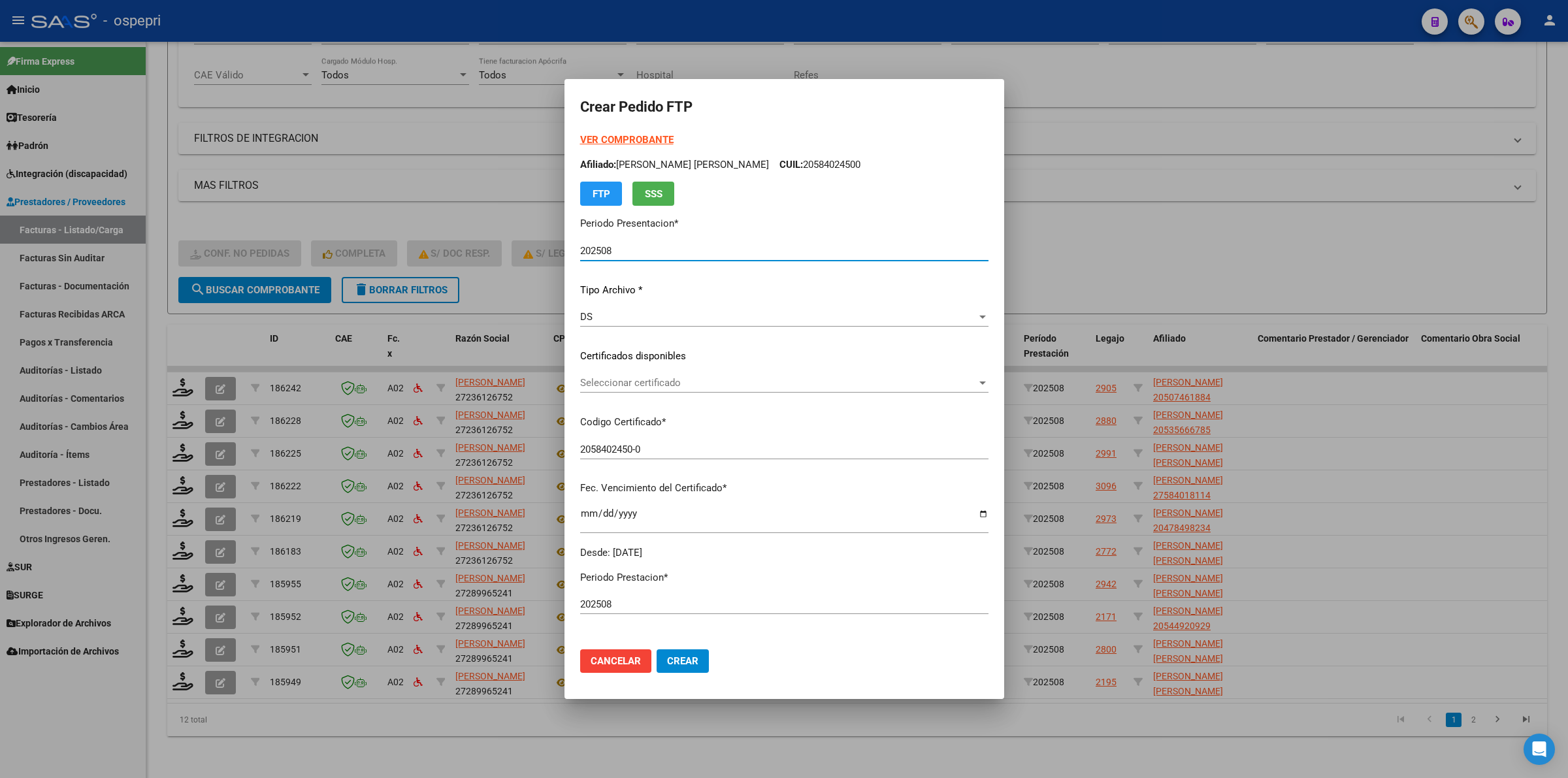
click at [609, 387] on span "Seleccionar certificado" at bounding box center [779, 383] width 397 height 11
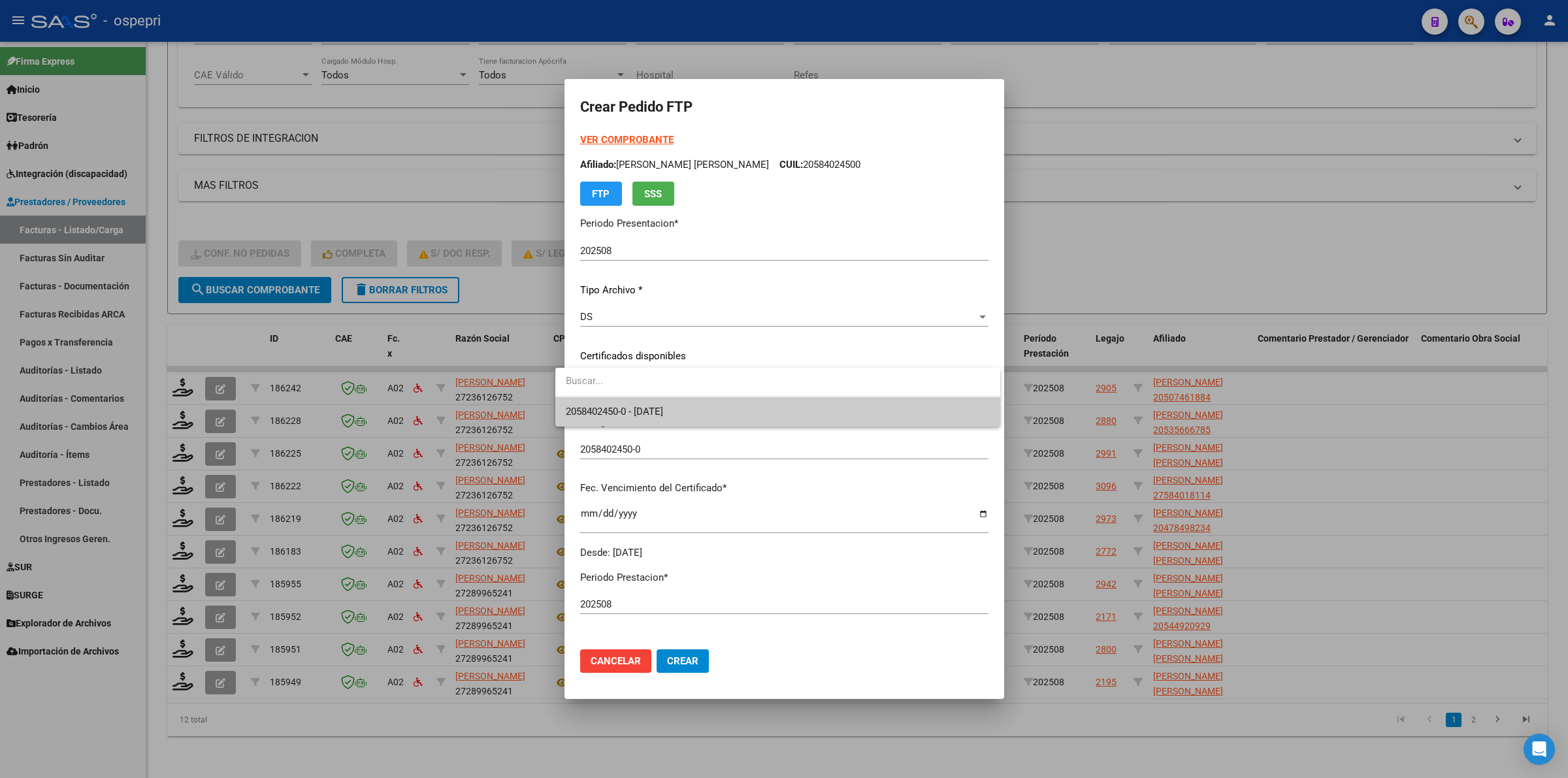
click at [622, 416] on span "2058402450-0 - [DATE]" at bounding box center [614, 411] width 97 height 11
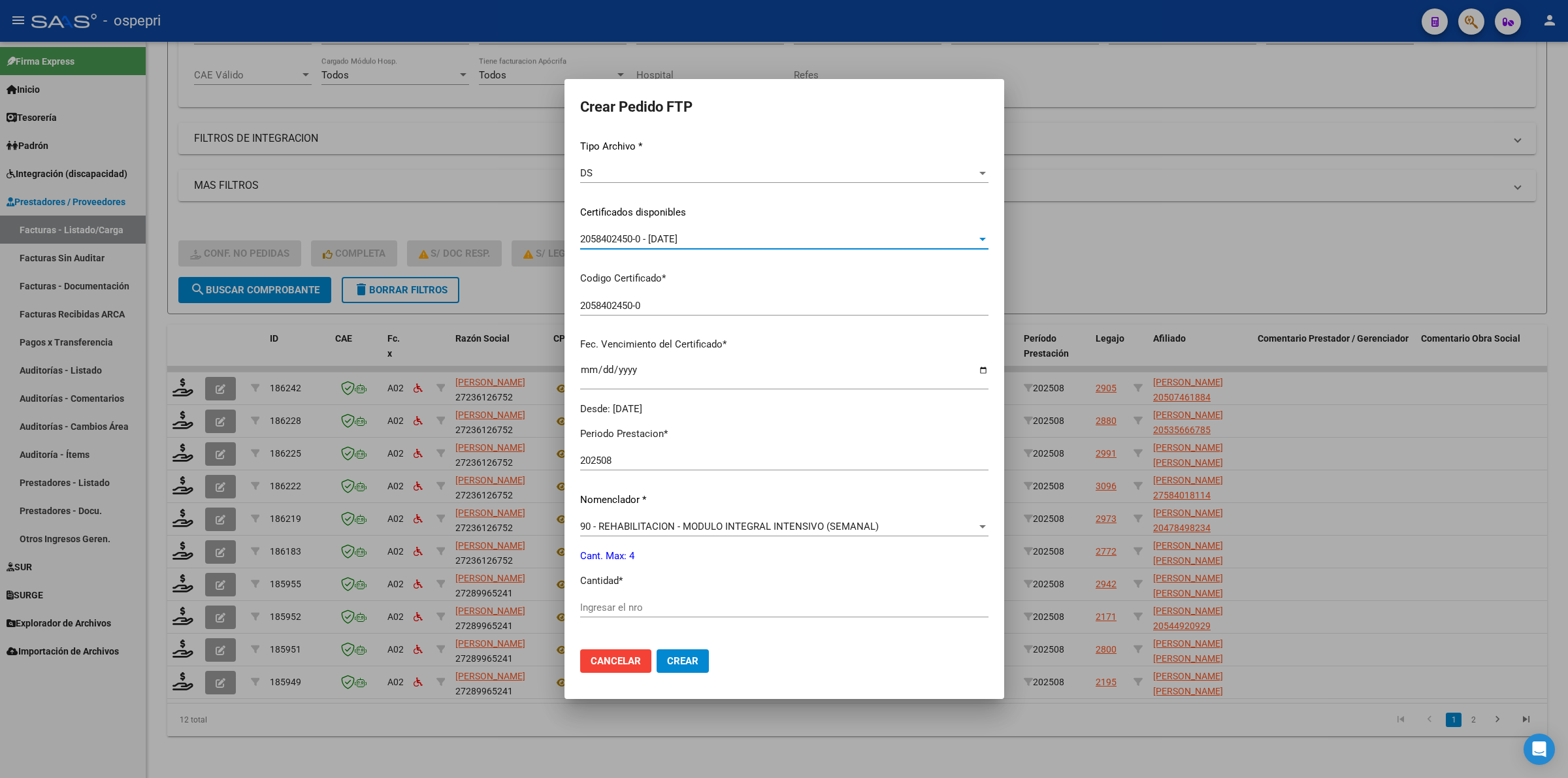
scroll to position [245, 0]
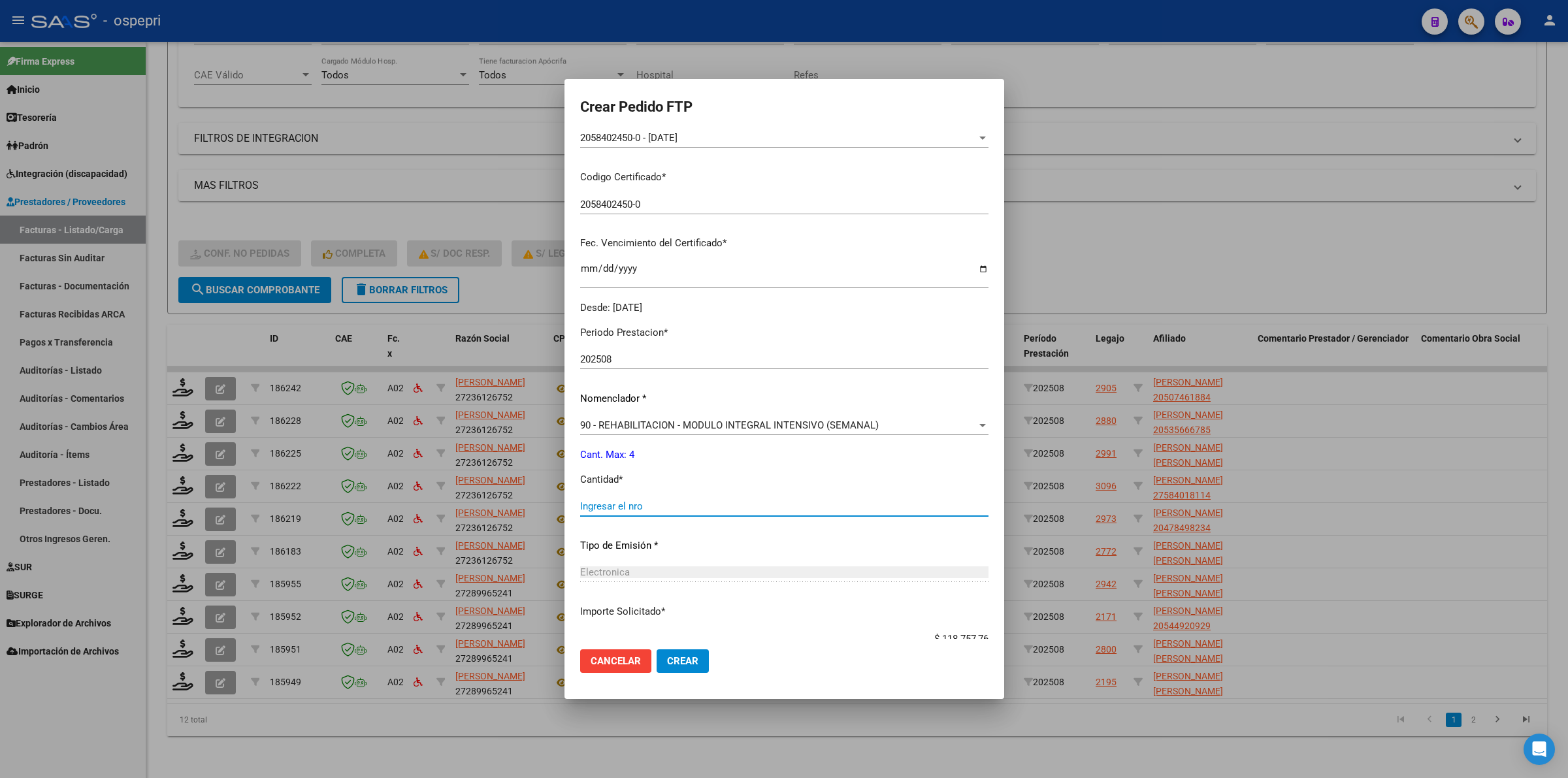
click at [631, 500] on input "Ingresar el nro" at bounding box center [784, 506] width 408 height 11
type input "4"
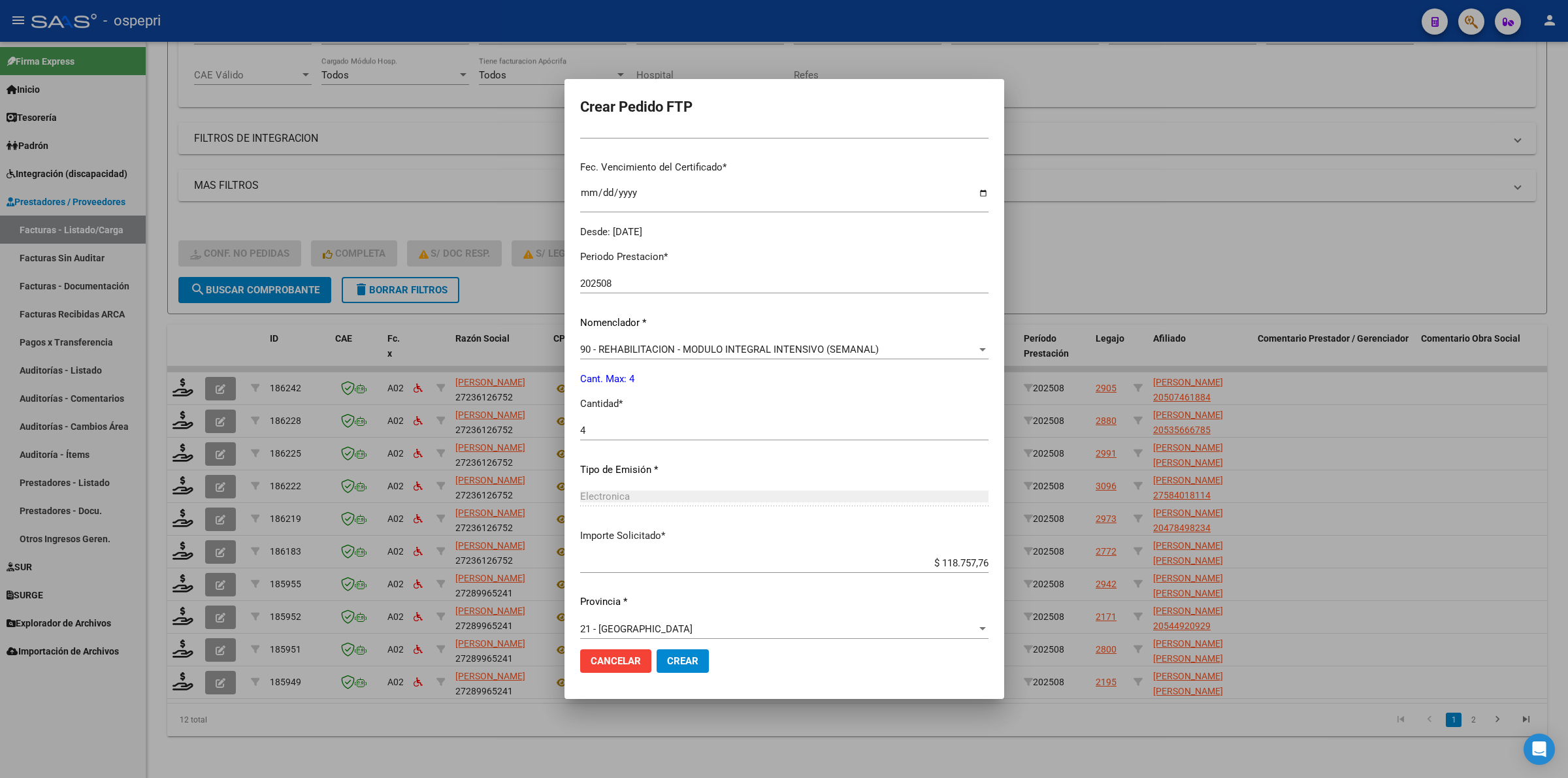
scroll to position [333, 0]
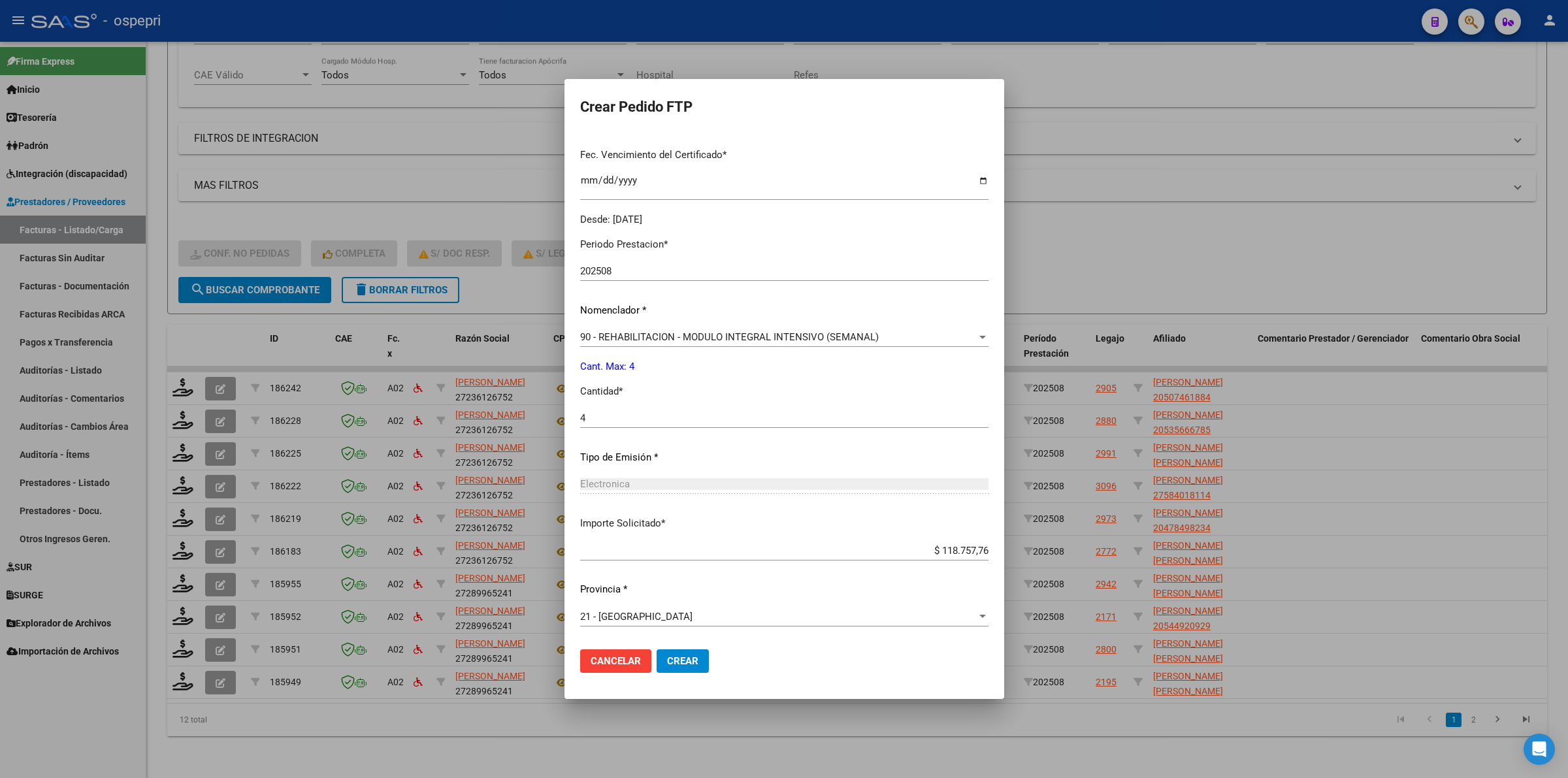
click at [667, 666] on span "Crear" at bounding box center [682, 660] width 32 height 11
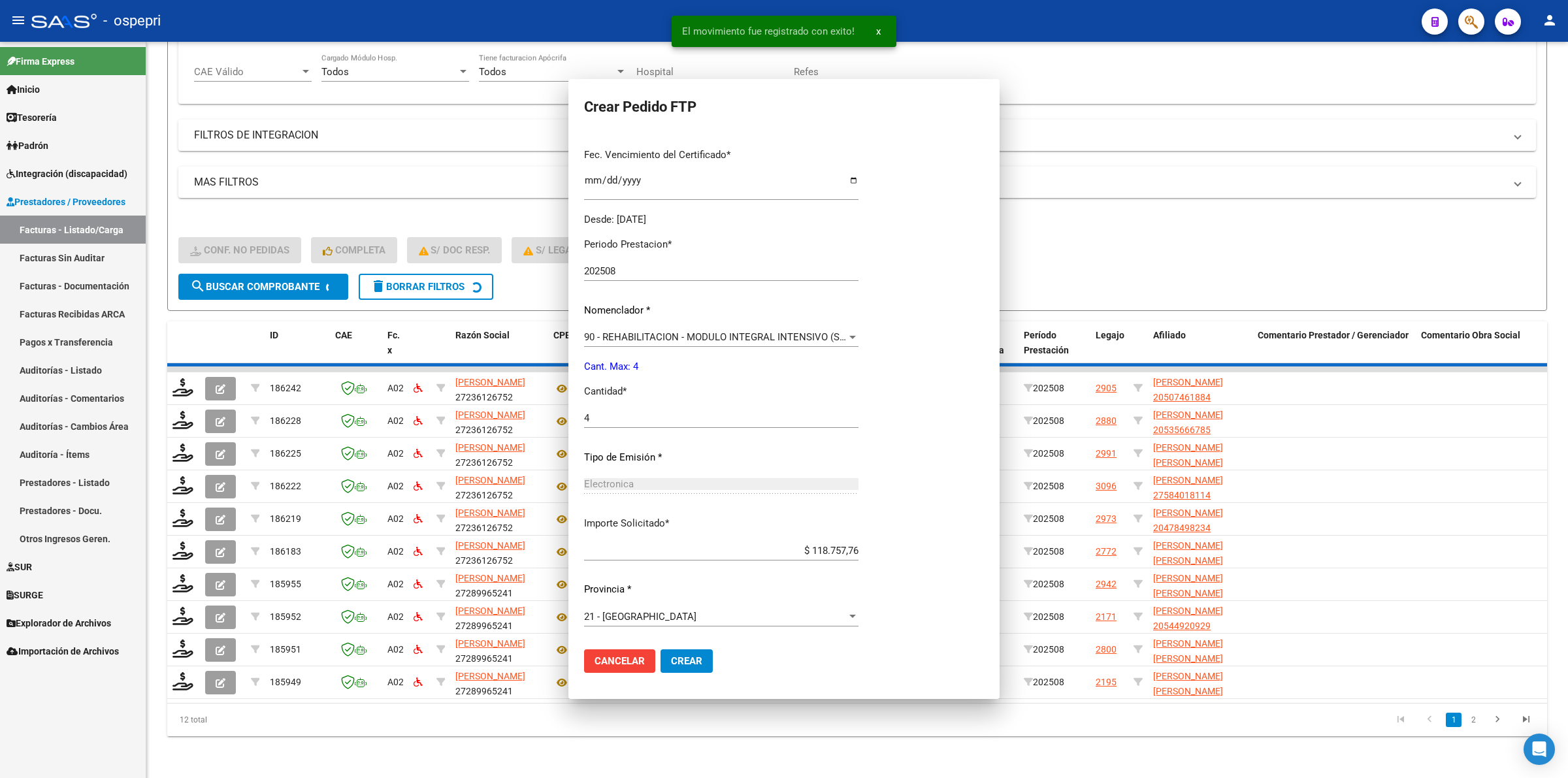
scroll to position [0, 0]
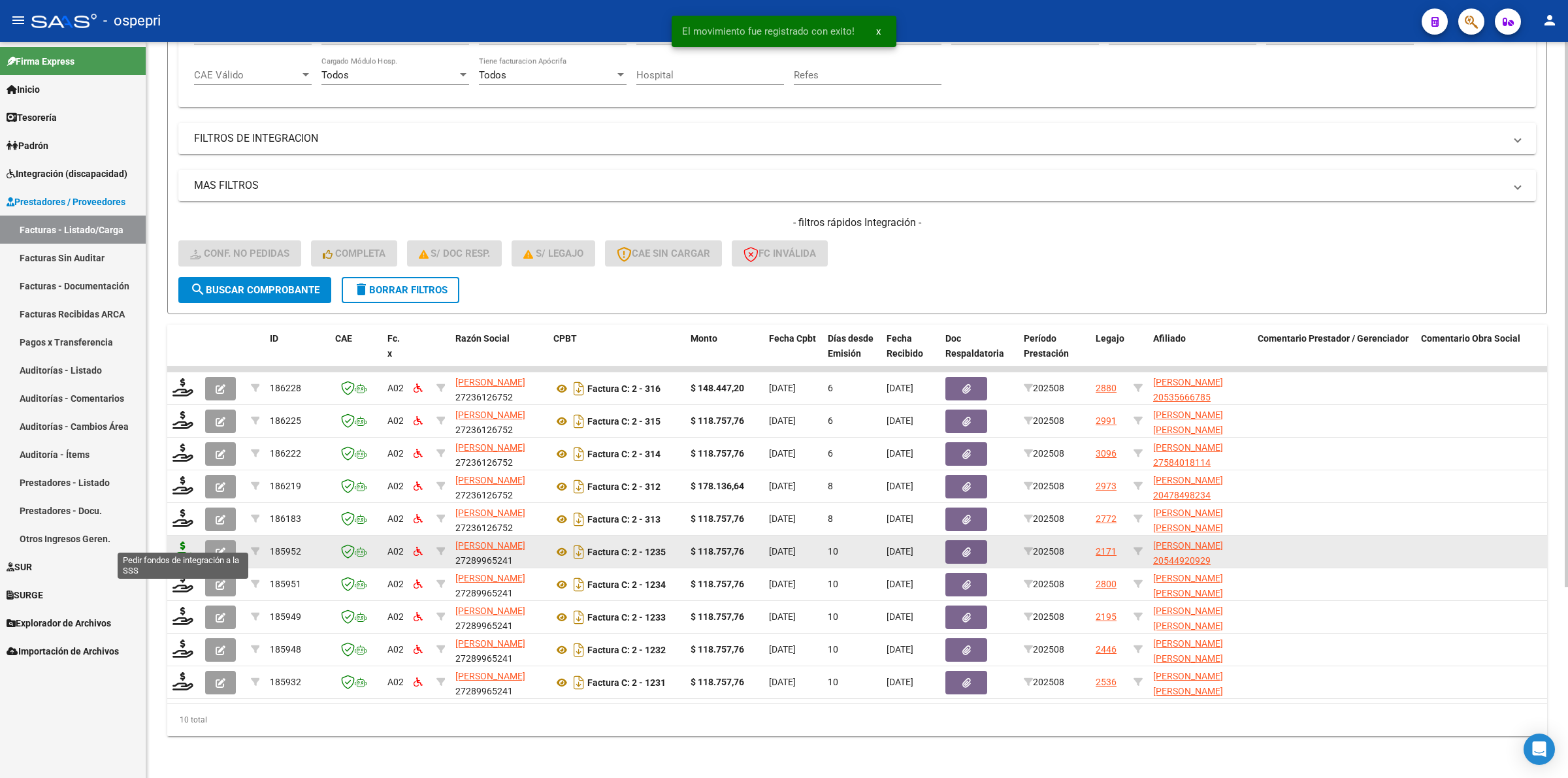
click at [190, 547] on icon at bounding box center [182, 550] width 21 height 18
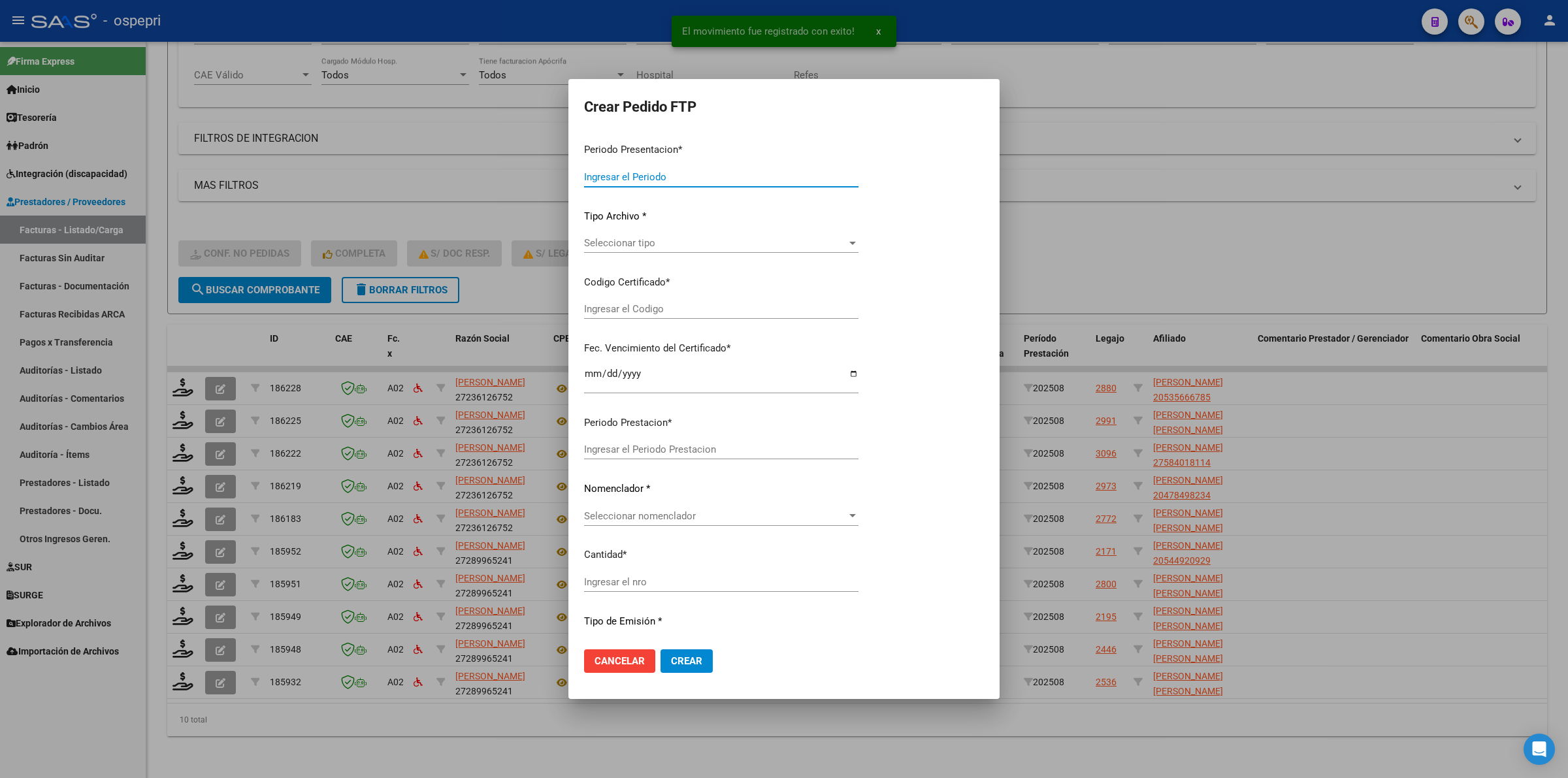
type input "202508"
type input "$ 118.757,76"
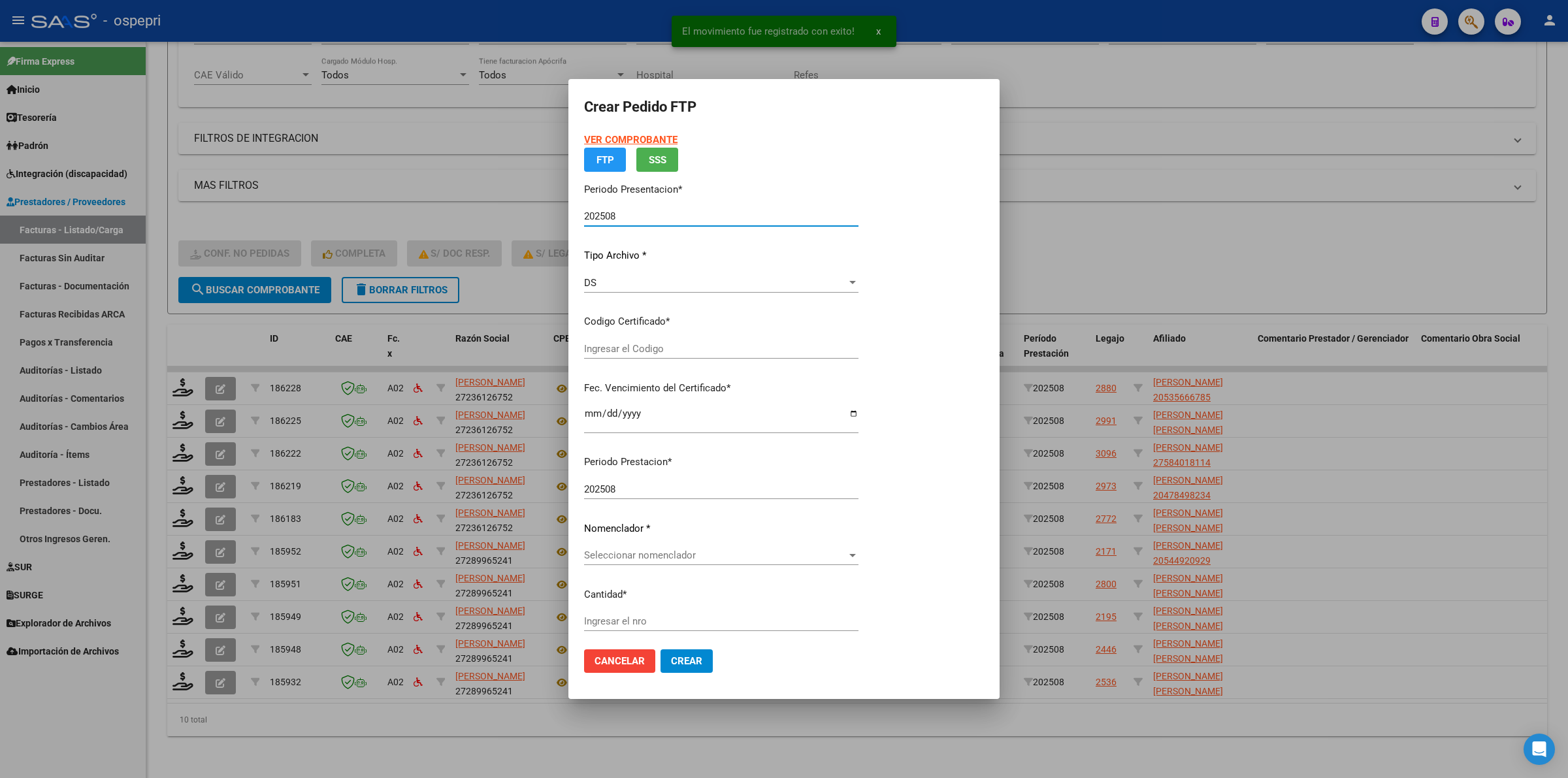
type input "ARG02000544920922019091720240917NQN249"
type input "[DATE]"
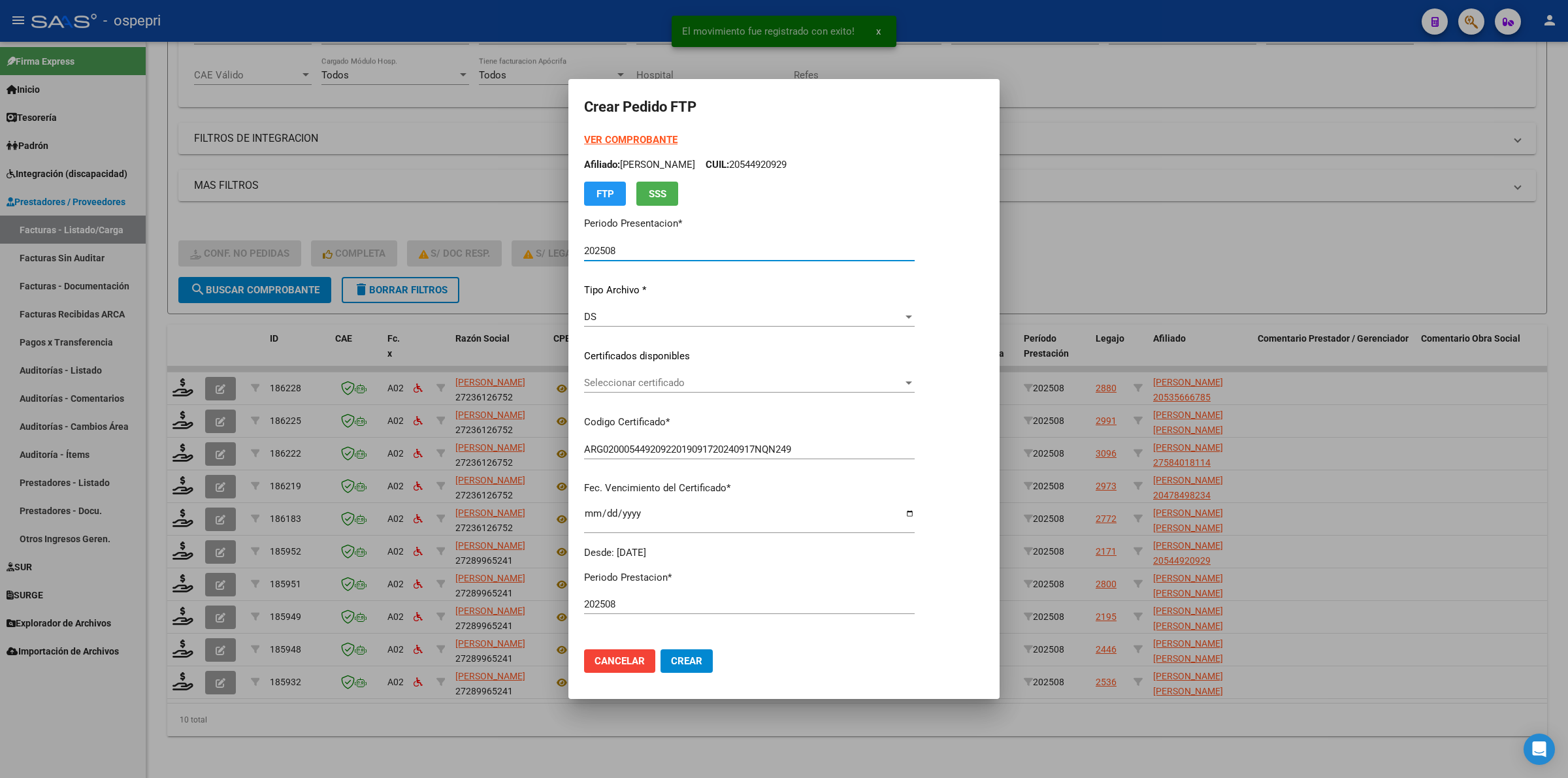
click at [631, 366] on div "VER COMPROBANTE ARCA Padrón Afiliado: [PERSON_NAME]: 20544920929 FTP SSS Period…" at bounding box center [750, 346] width 331 height 427
click at [634, 379] on span "Seleccionar certificado" at bounding box center [744, 383] width 319 height 11
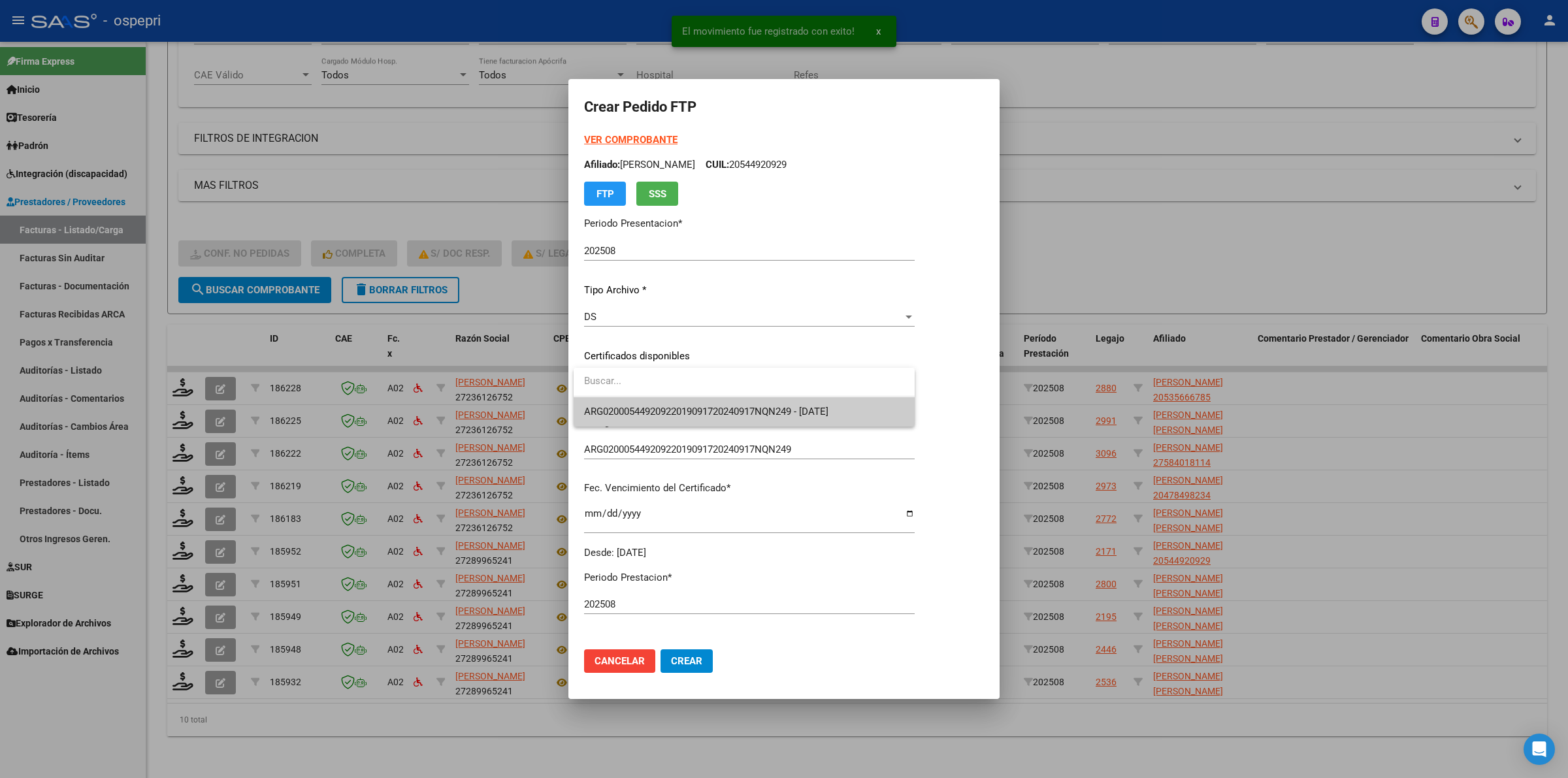
click at [640, 400] on span "ARG02000544920922019091720240917NQN249 - [DATE]" at bounding box center [744, 412] width 320 height 30
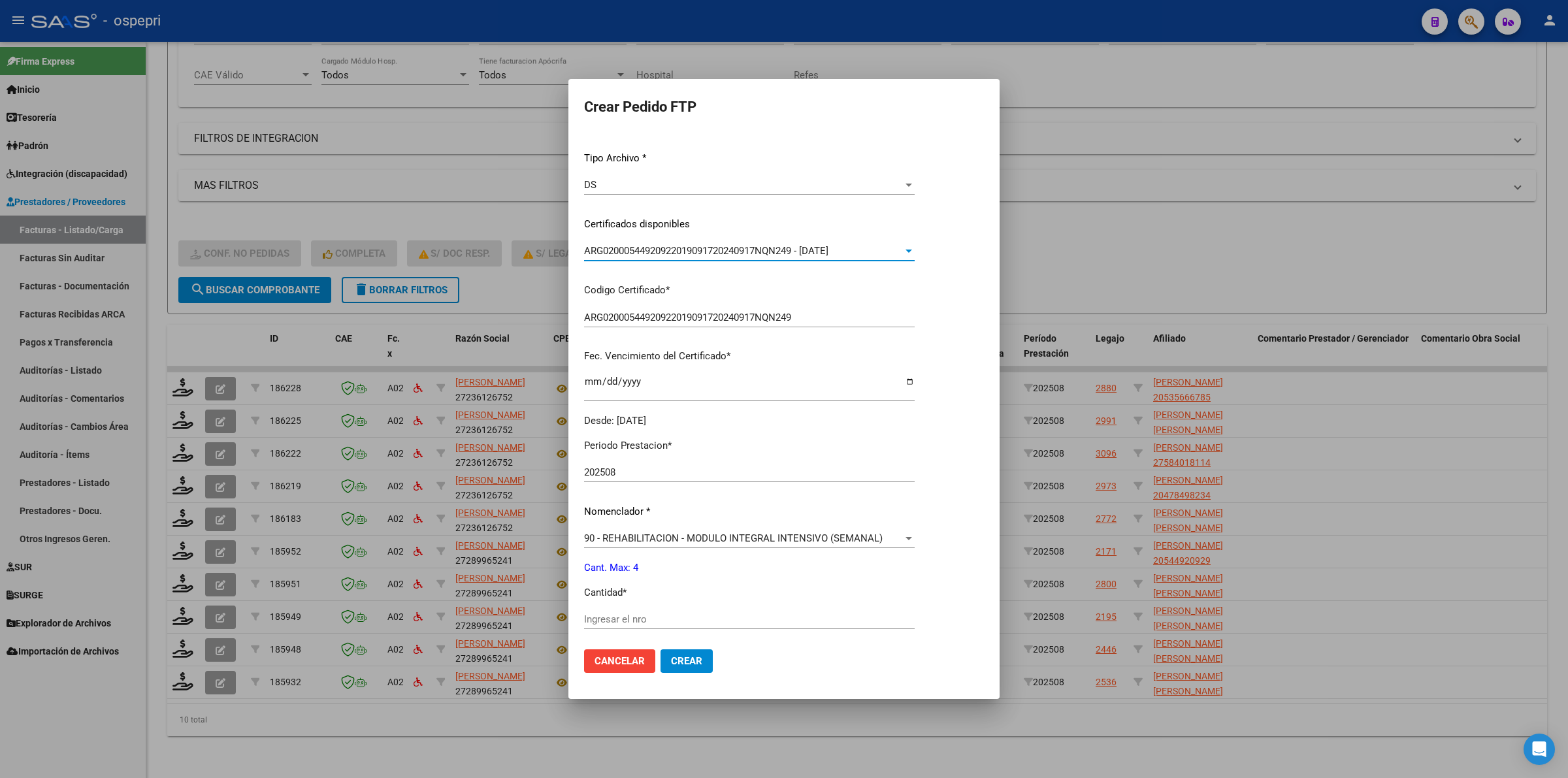
scroll to position [245, 0]
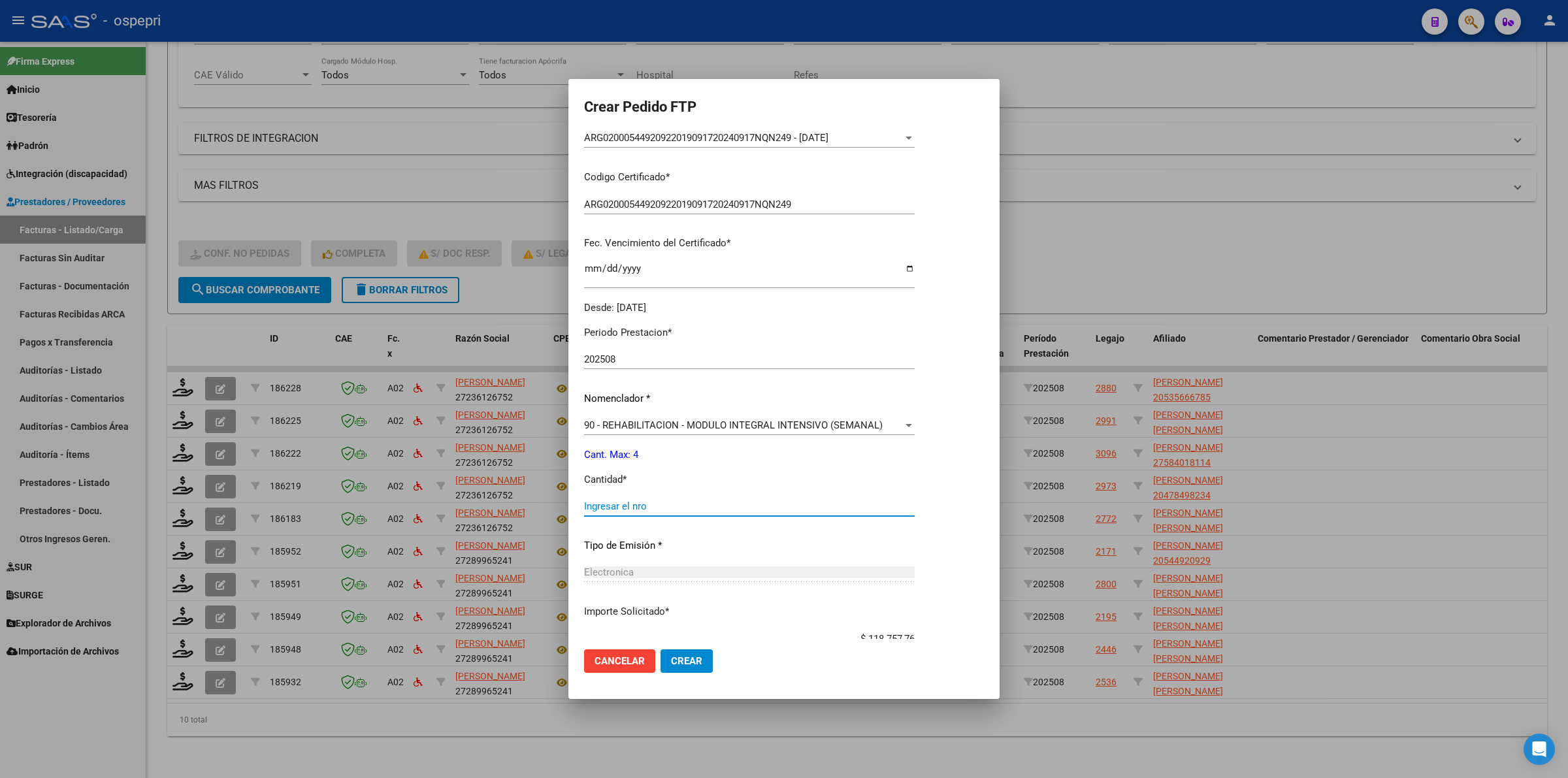
click at [629, 504] on input "Ingresar el nro" at bounding box center [750, 506] width 331 height 11
type input "4"
click at [682, 664] on span "Crear" at bounding box center [687, 660] width 32 height 11
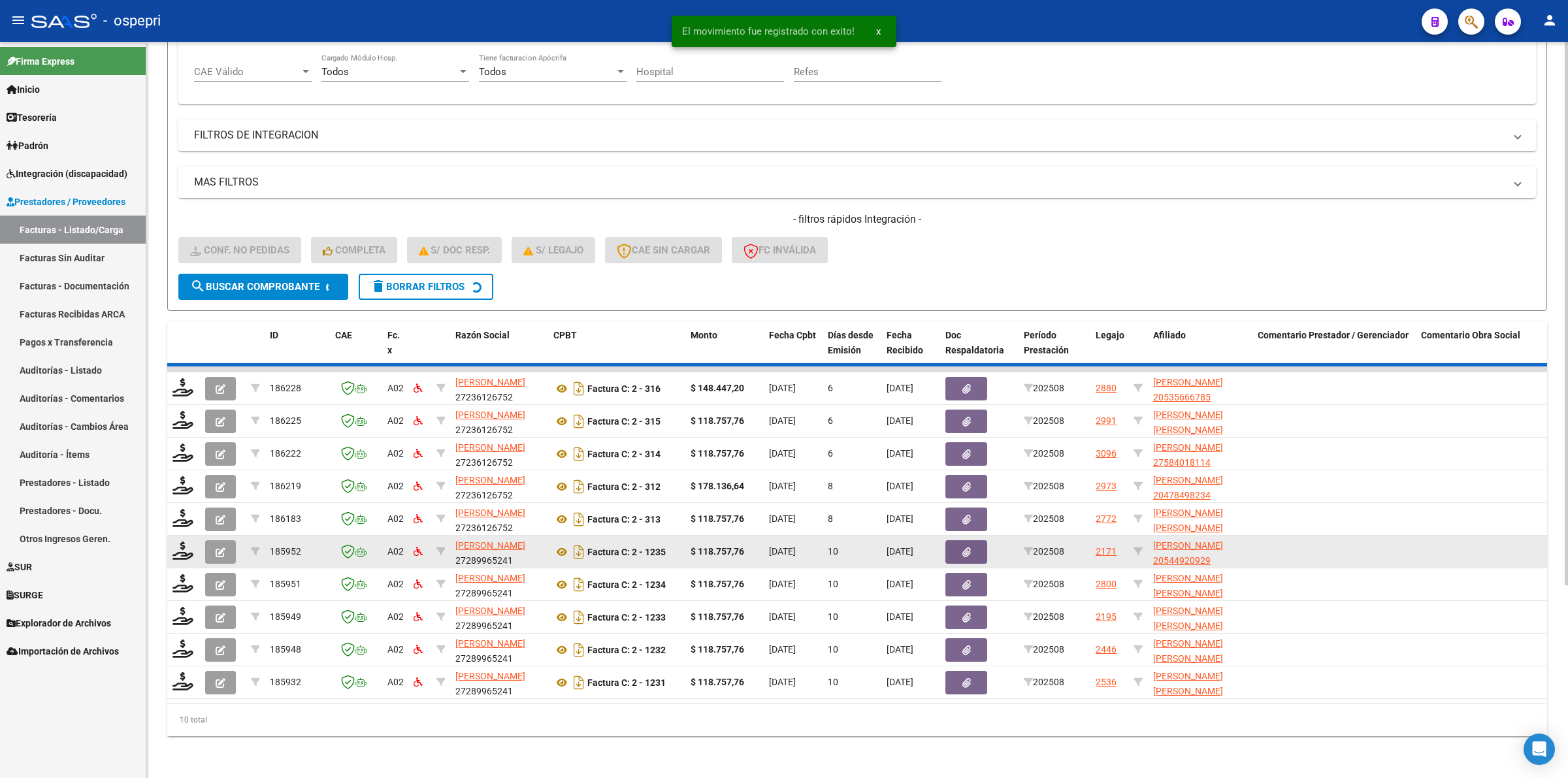
scroll to position [224, 0]
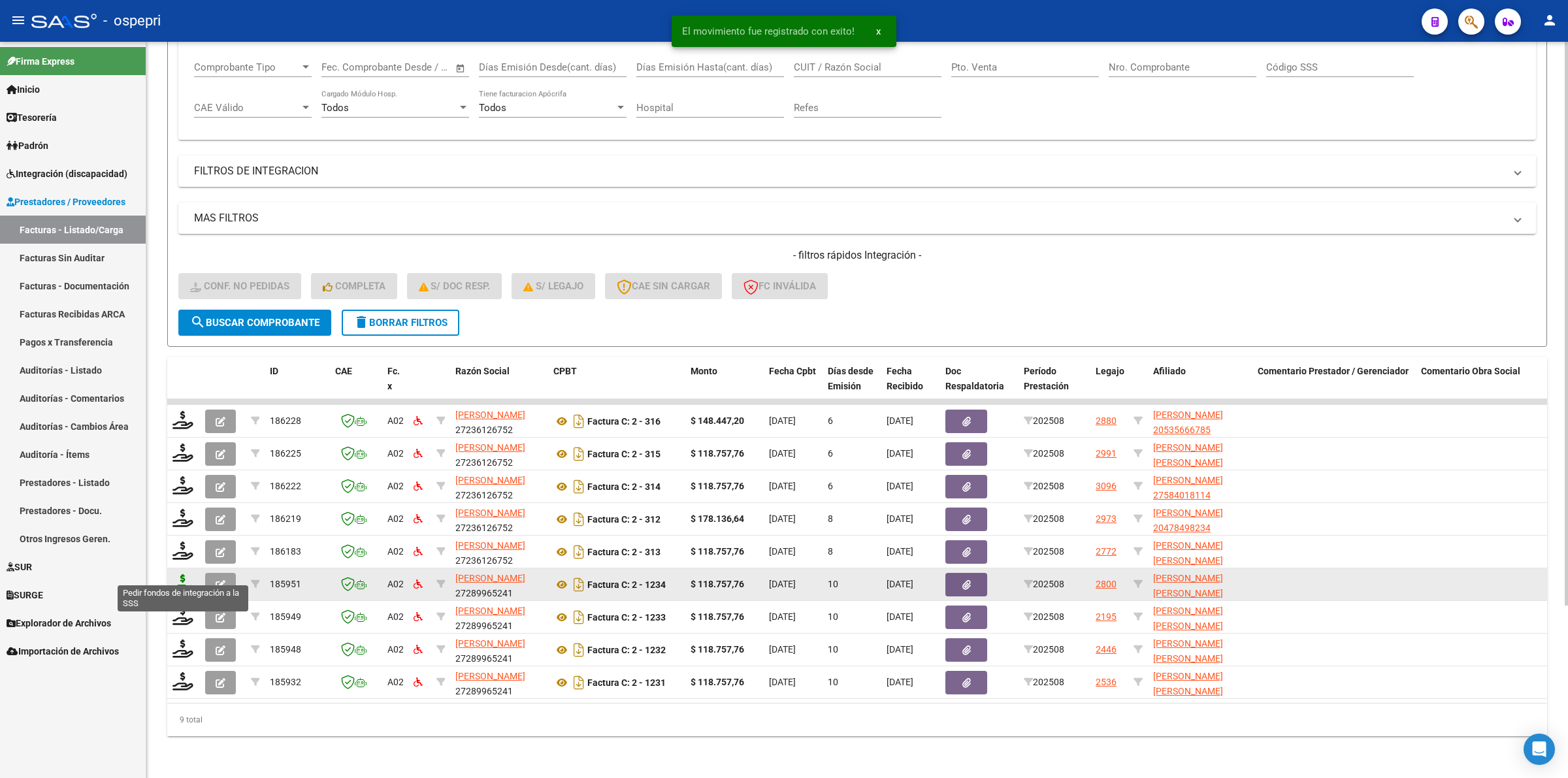
click at [180, 574] on icon at bounding box center [182, 583] width 21 height 18
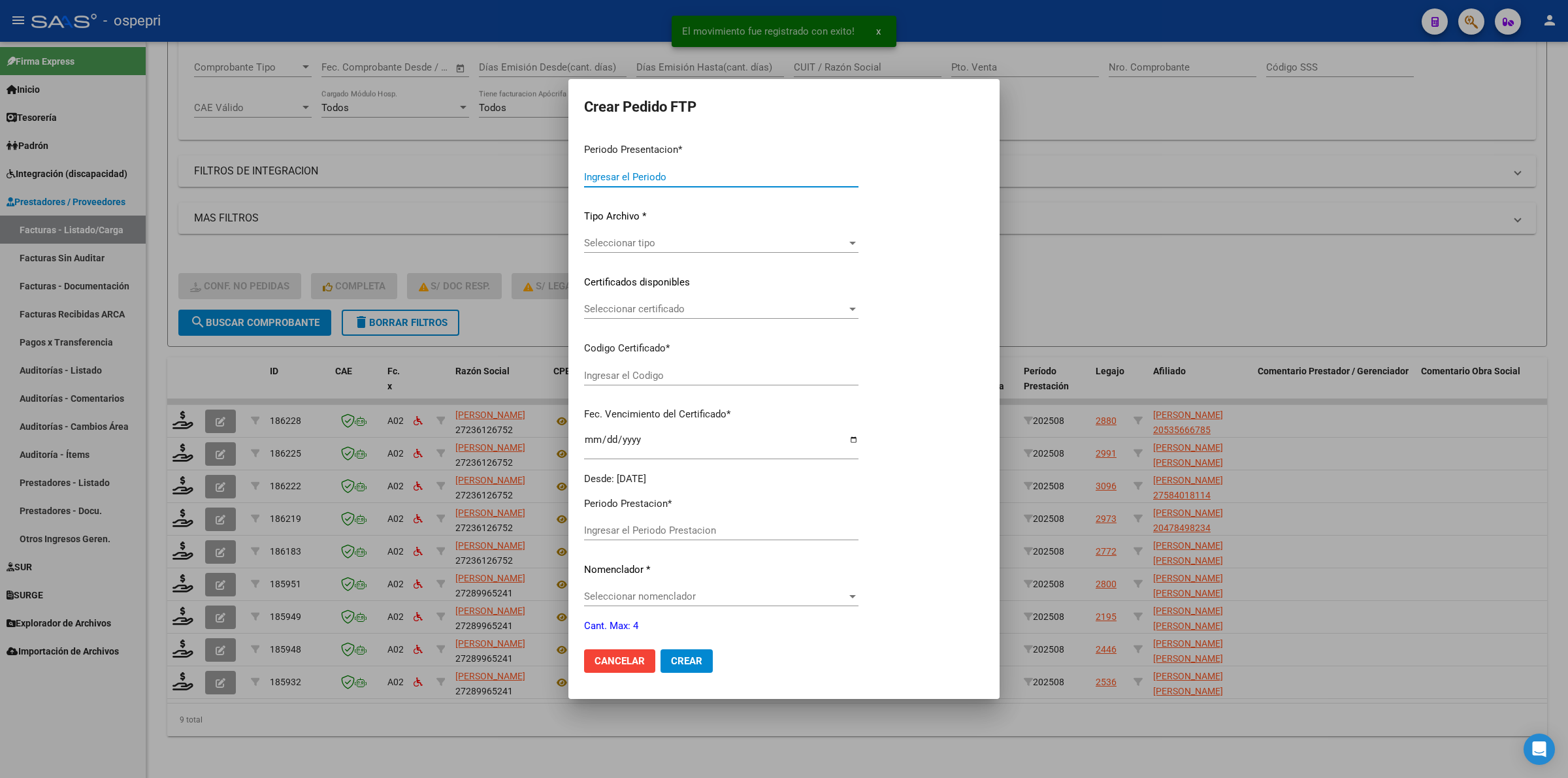
type input "202508"
type input "$ 118.757,76"
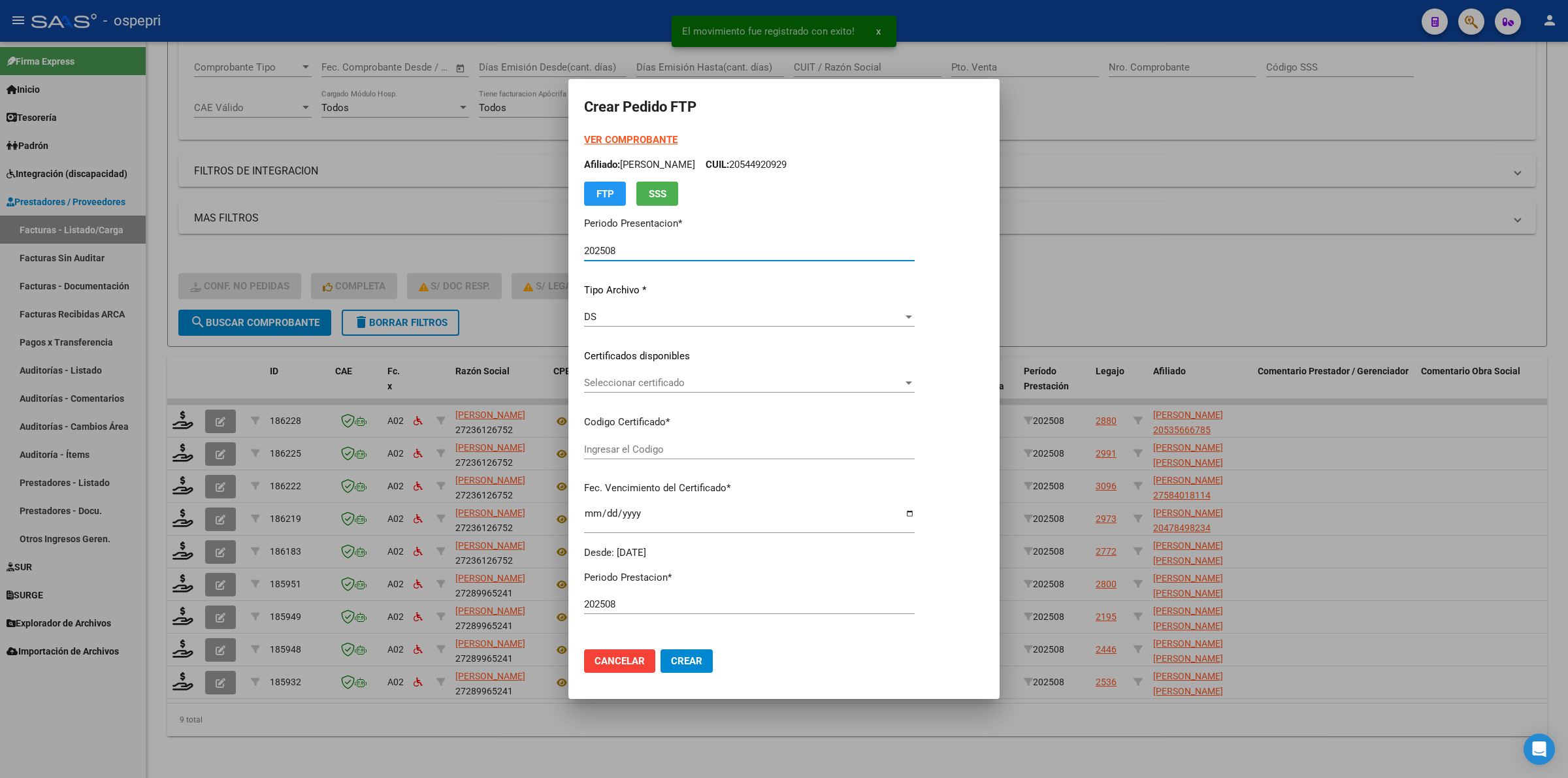
type input "2058402042-4"
type input "[DATE]"
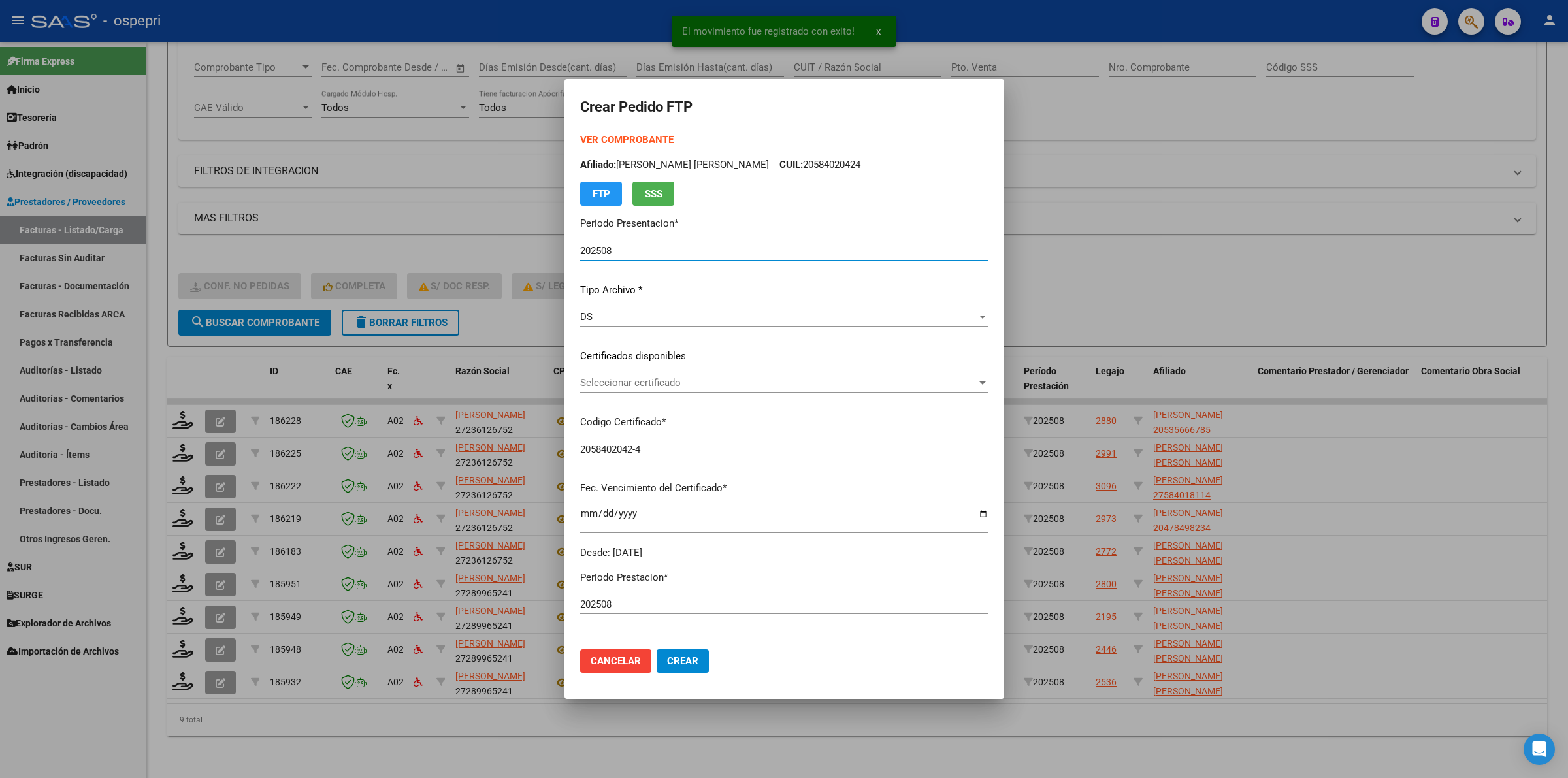
click at [647, 379] on span "Seleccionar certificado" at bounding box center [779, 383] width 397 height 11
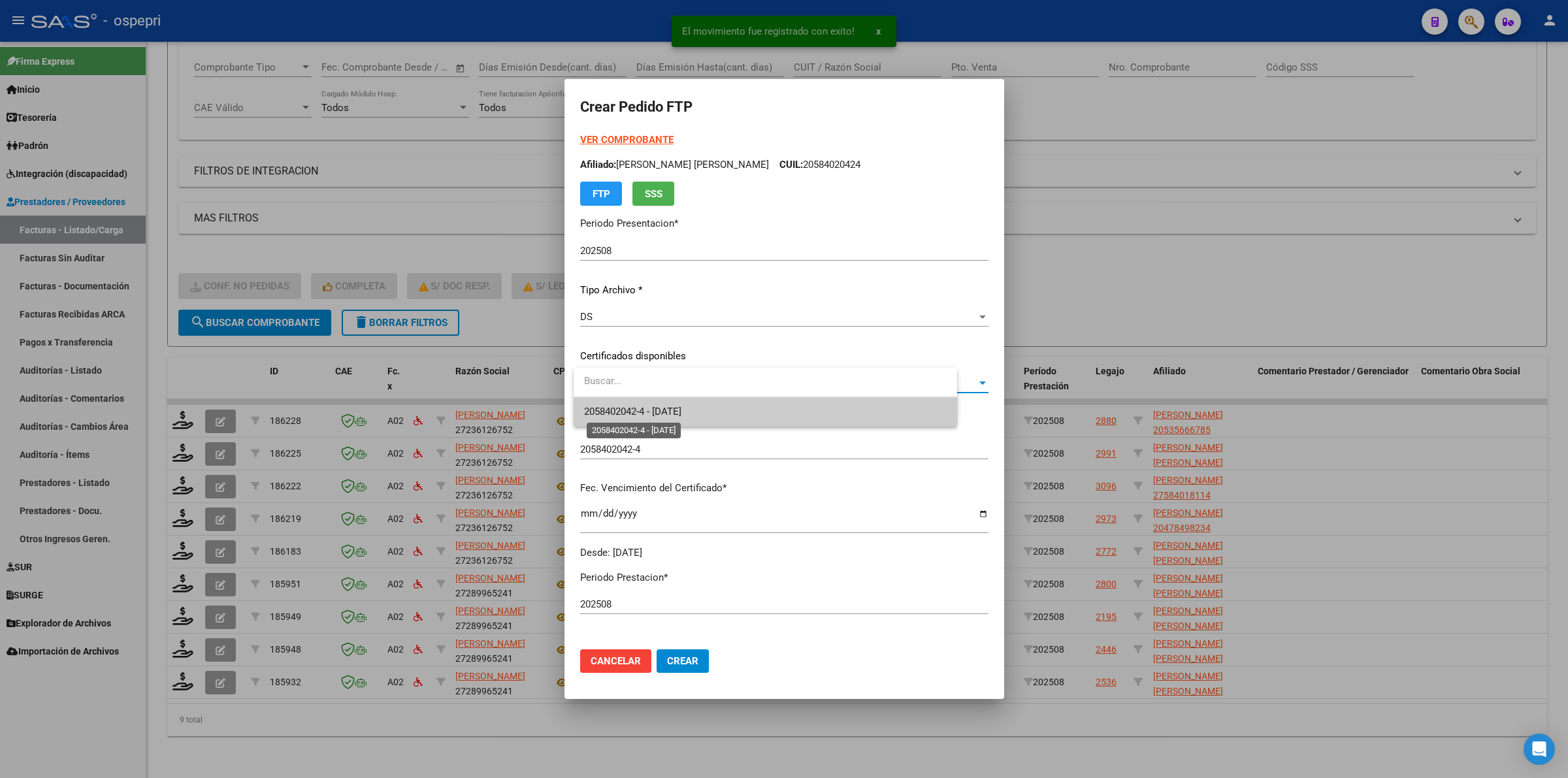
click at [652, 405] on span "2058402042-4 - [DATE]" at bounding box center [633, 411] width 97 height 11
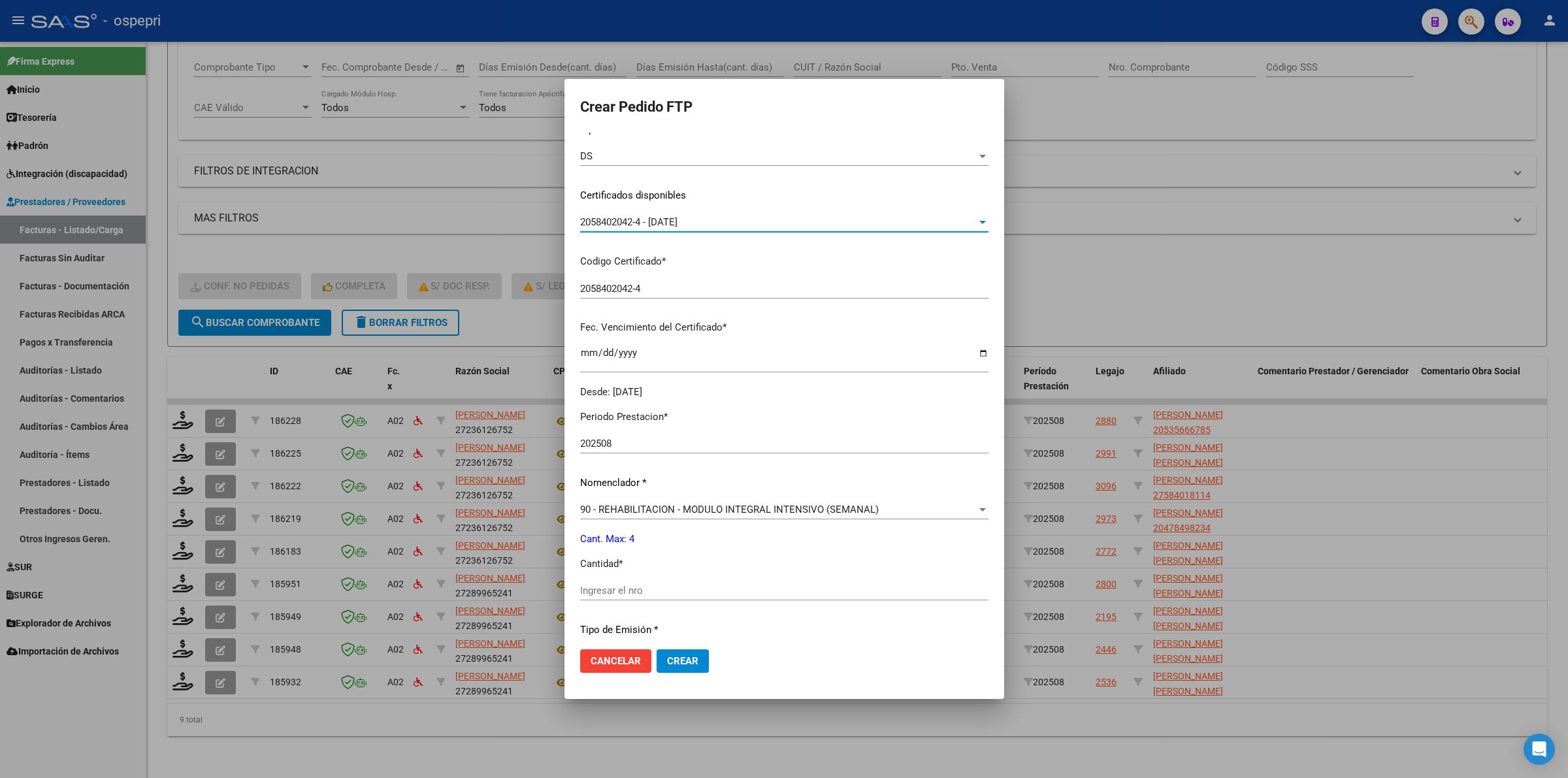
scroll to position [245, 0]
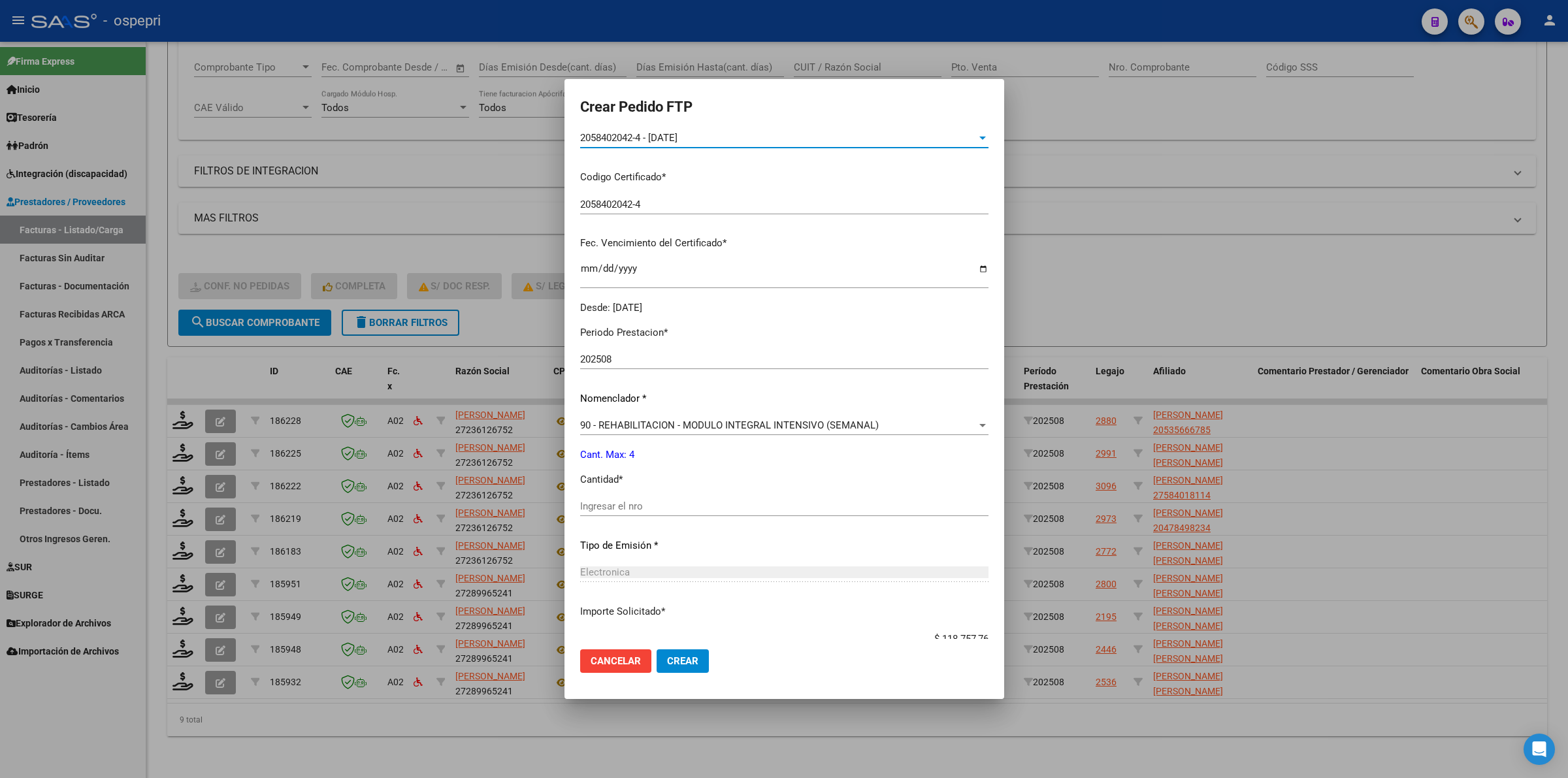
click at [611, 497] on div "Ingresar el nro" at bounding box center [784, 506] width 408 height 20
click at [619, 508] on input "Ingresar el nro" at bounding box center [784, 506] width 408 height 11
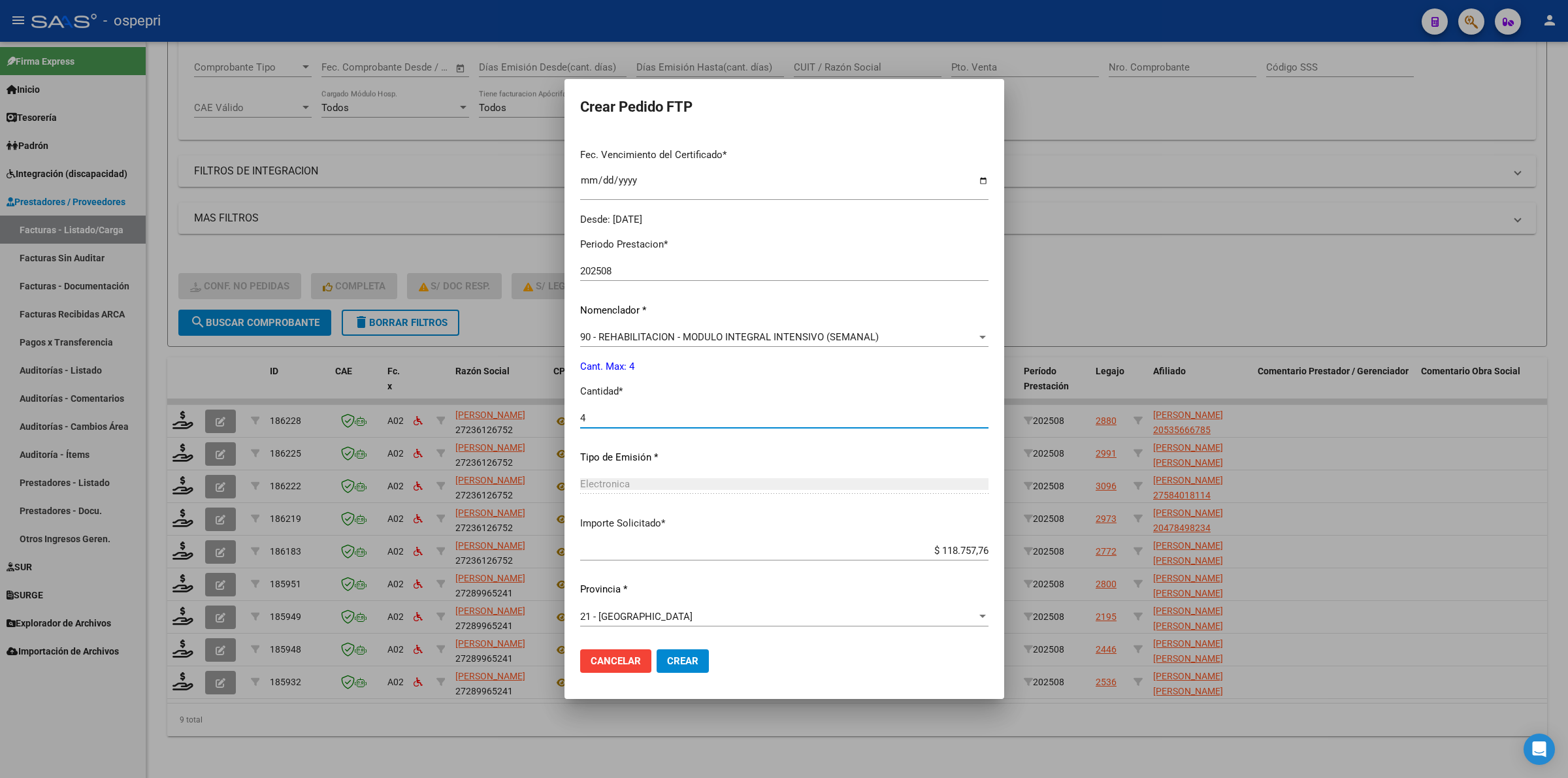
type input "4"
click at [688, 650] on button "Crear" at bounding box center [682, 661] width 52 height 24
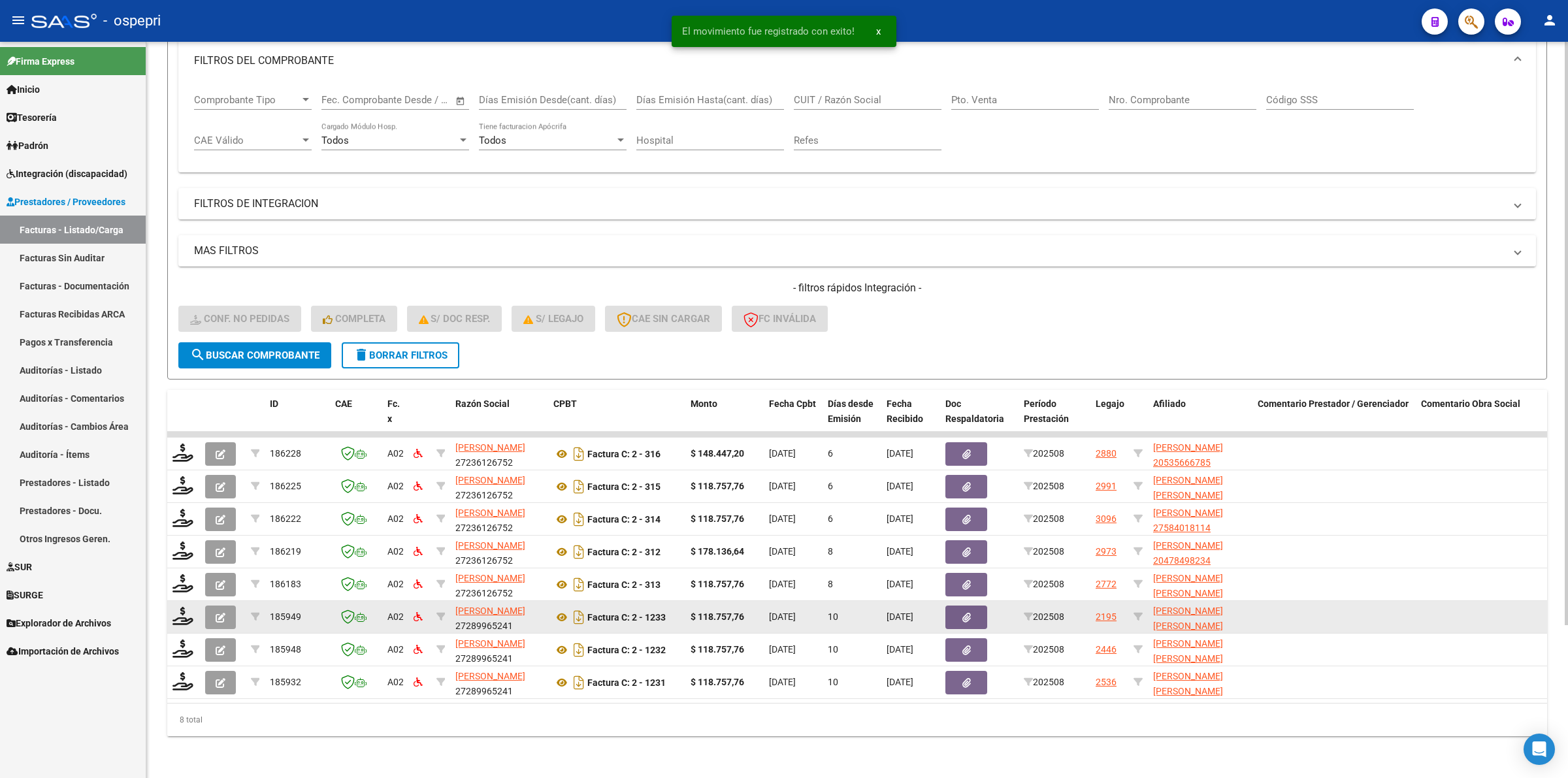
scroll to position [192, 0]
click at [176, 615] on datatable-body-cell at bounding box center [184, 617] width 33 height 32
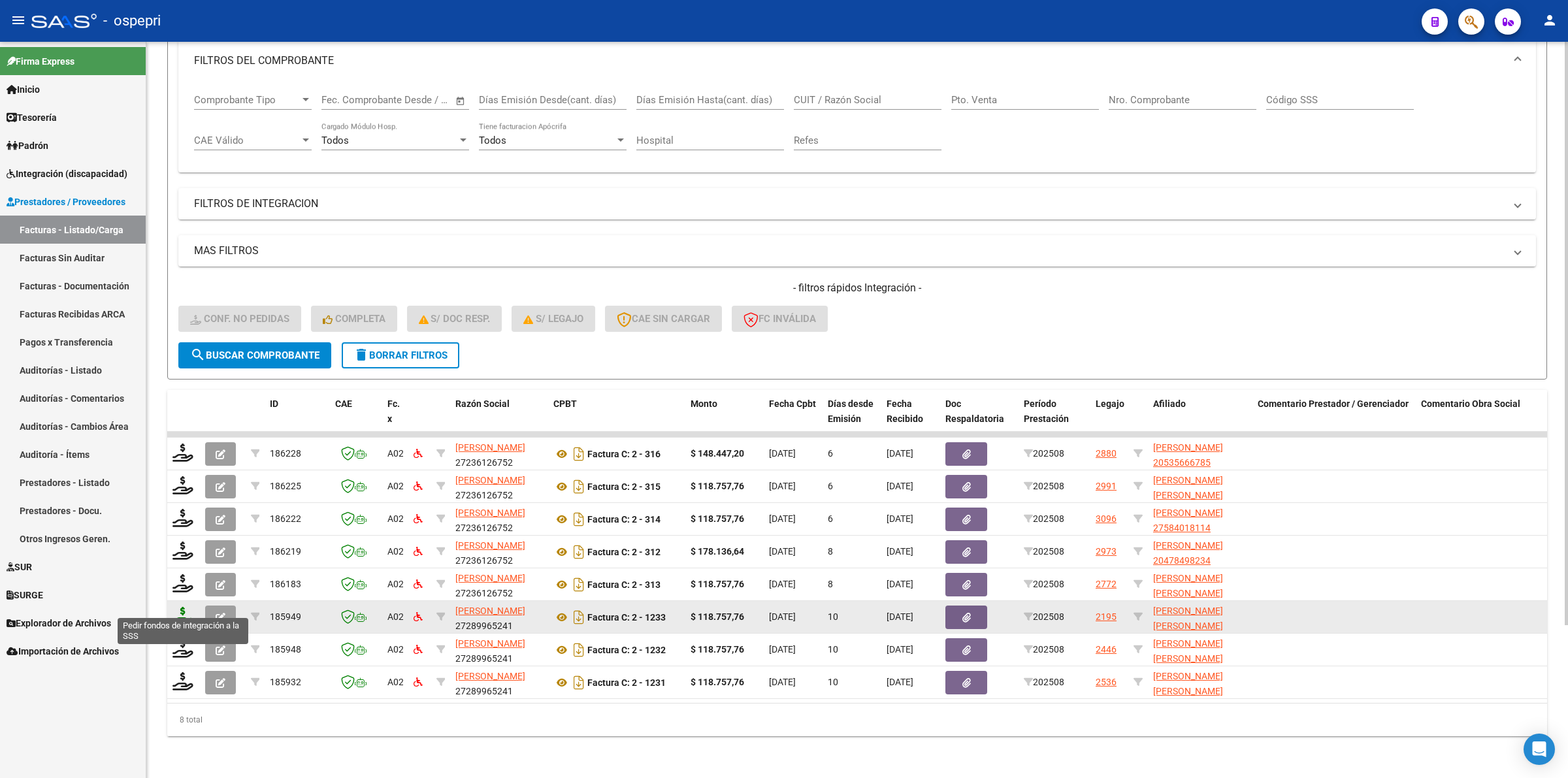
click at [173, 608] on icon at bounding box center [182, 616] width 21 height 18
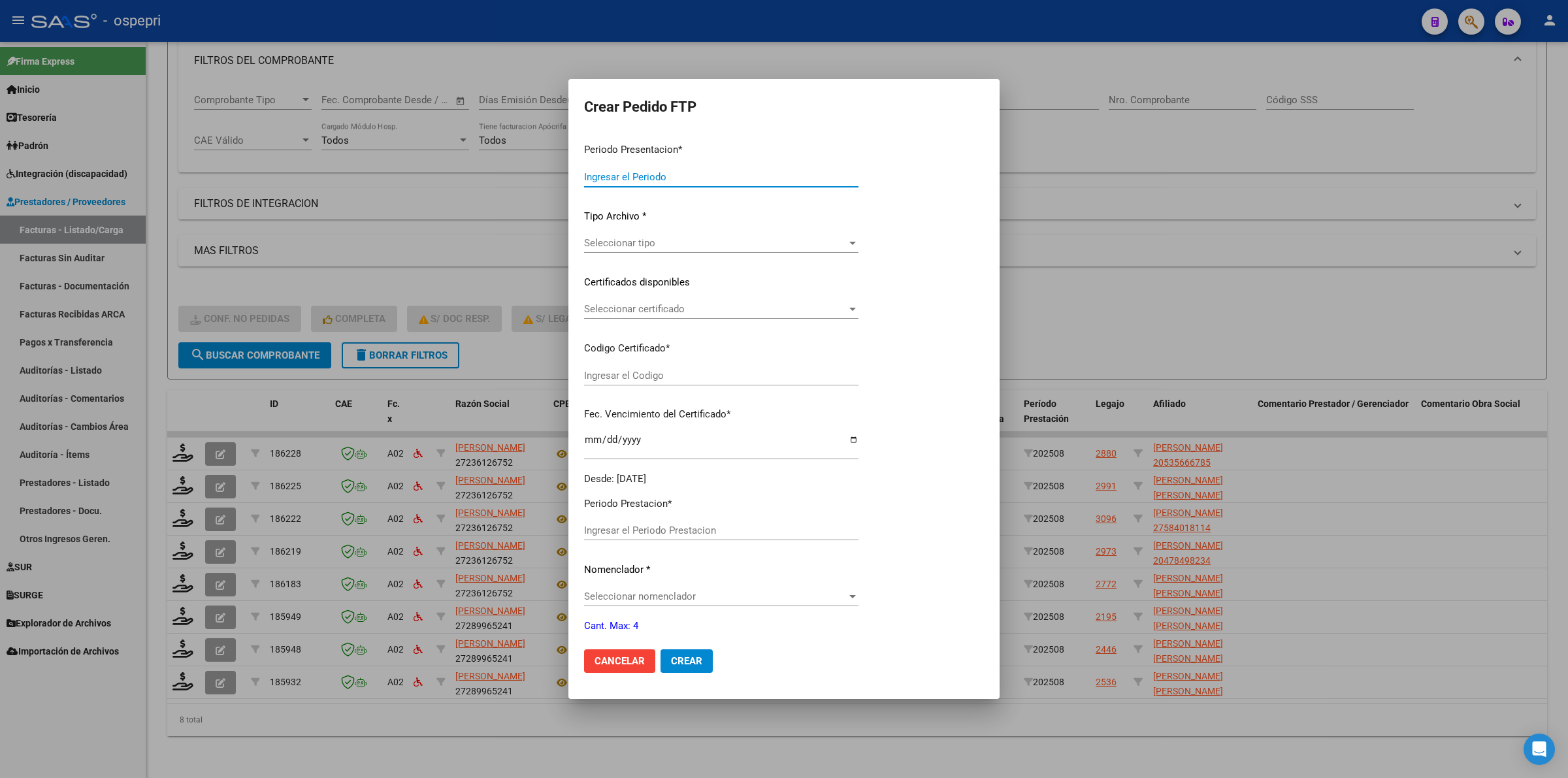
type input "202508"
type input "$ 118.757,76"
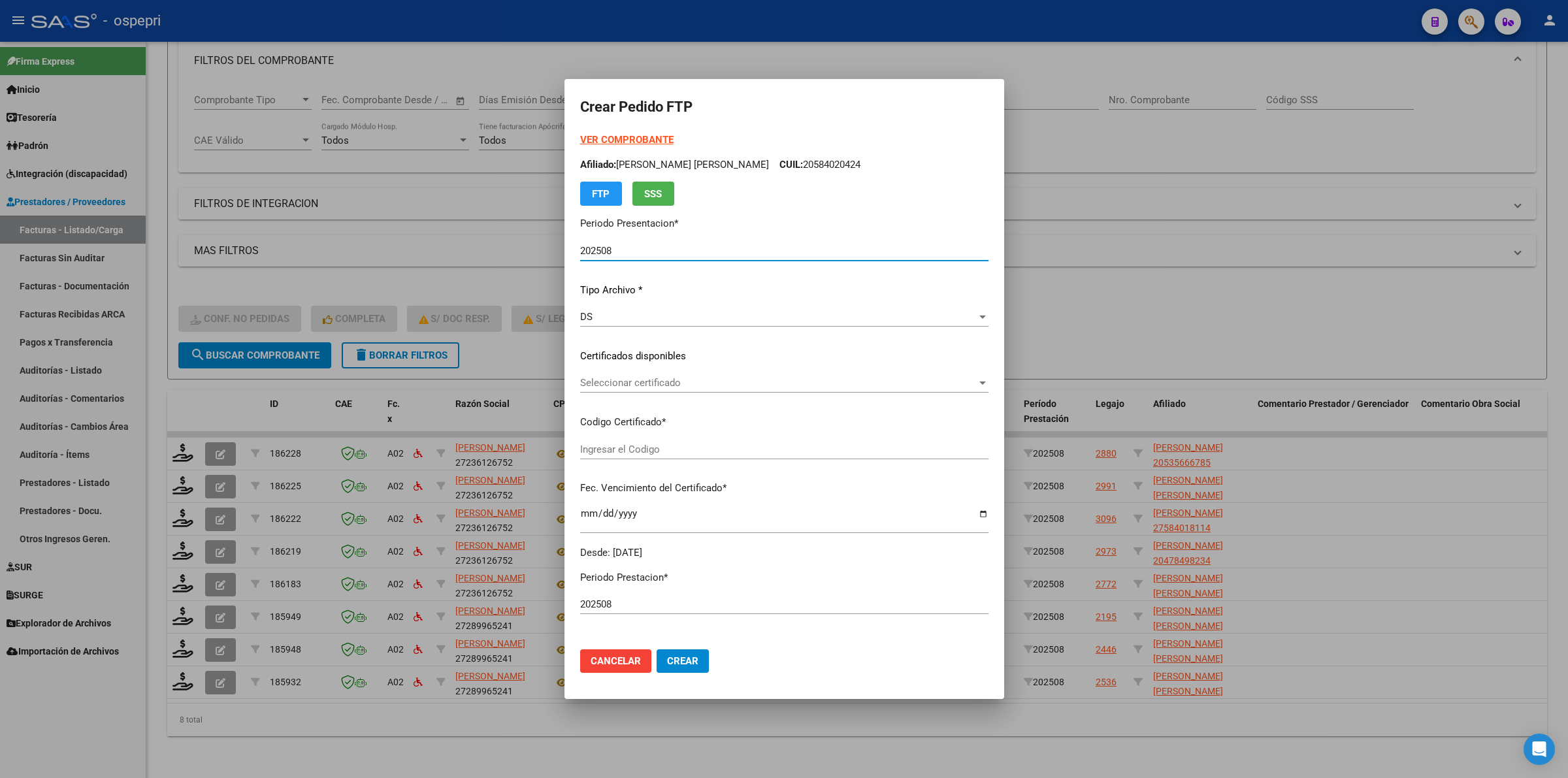
type input "2758401267-1"
type input "[DATE]"
click at [634, 381] on span "Seleccionar certificado" at bounding box center [779, 383] width 397 height 11
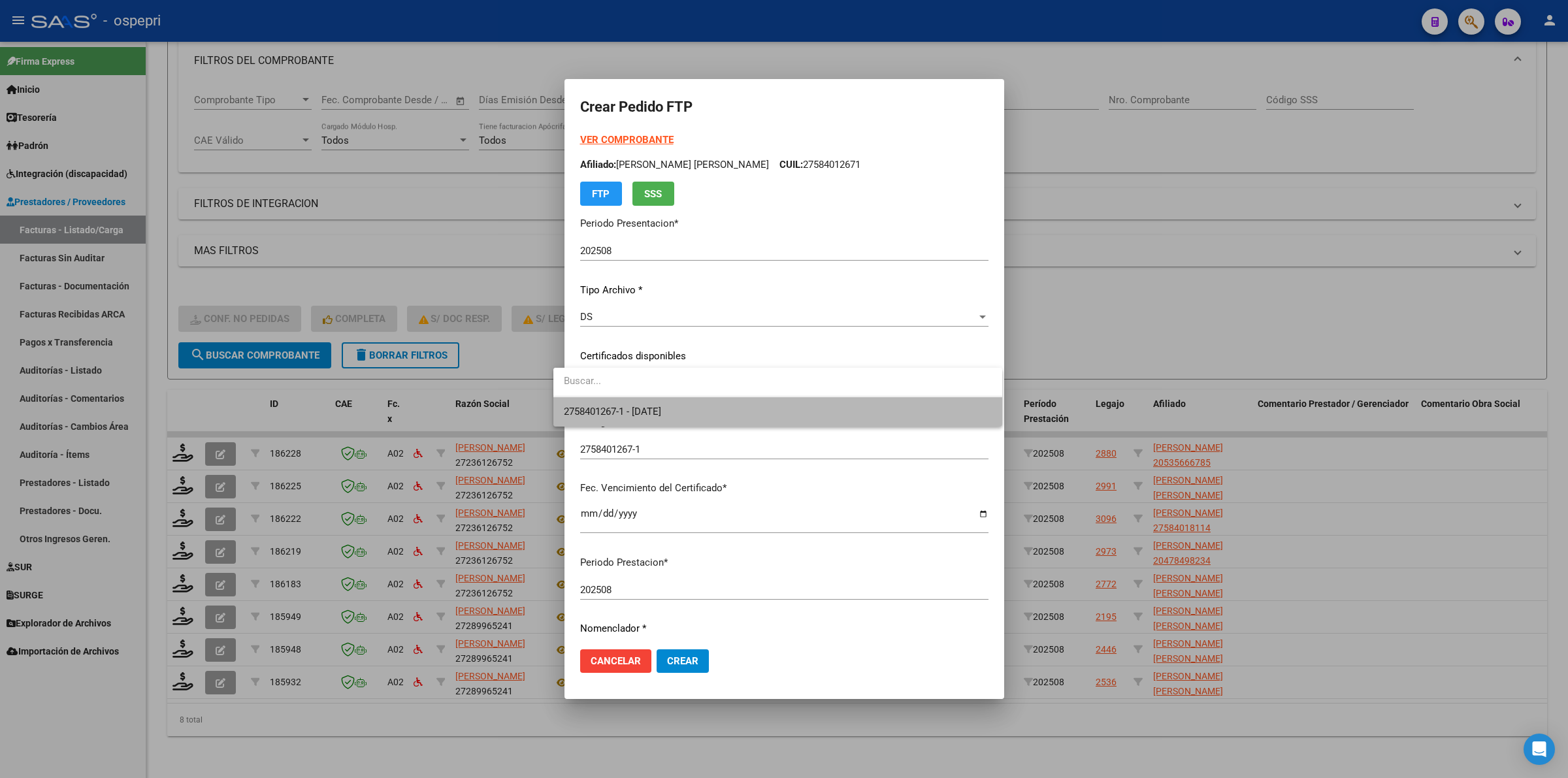
drag, startPoint x: 664, startPoint y: 418, endPoint x: 689, endPoint y: 438, distance: 32.0
click at [664, 417] on span "2758401267-1 - [DATE]" at bounding box center [777, 412] width 428 height 30
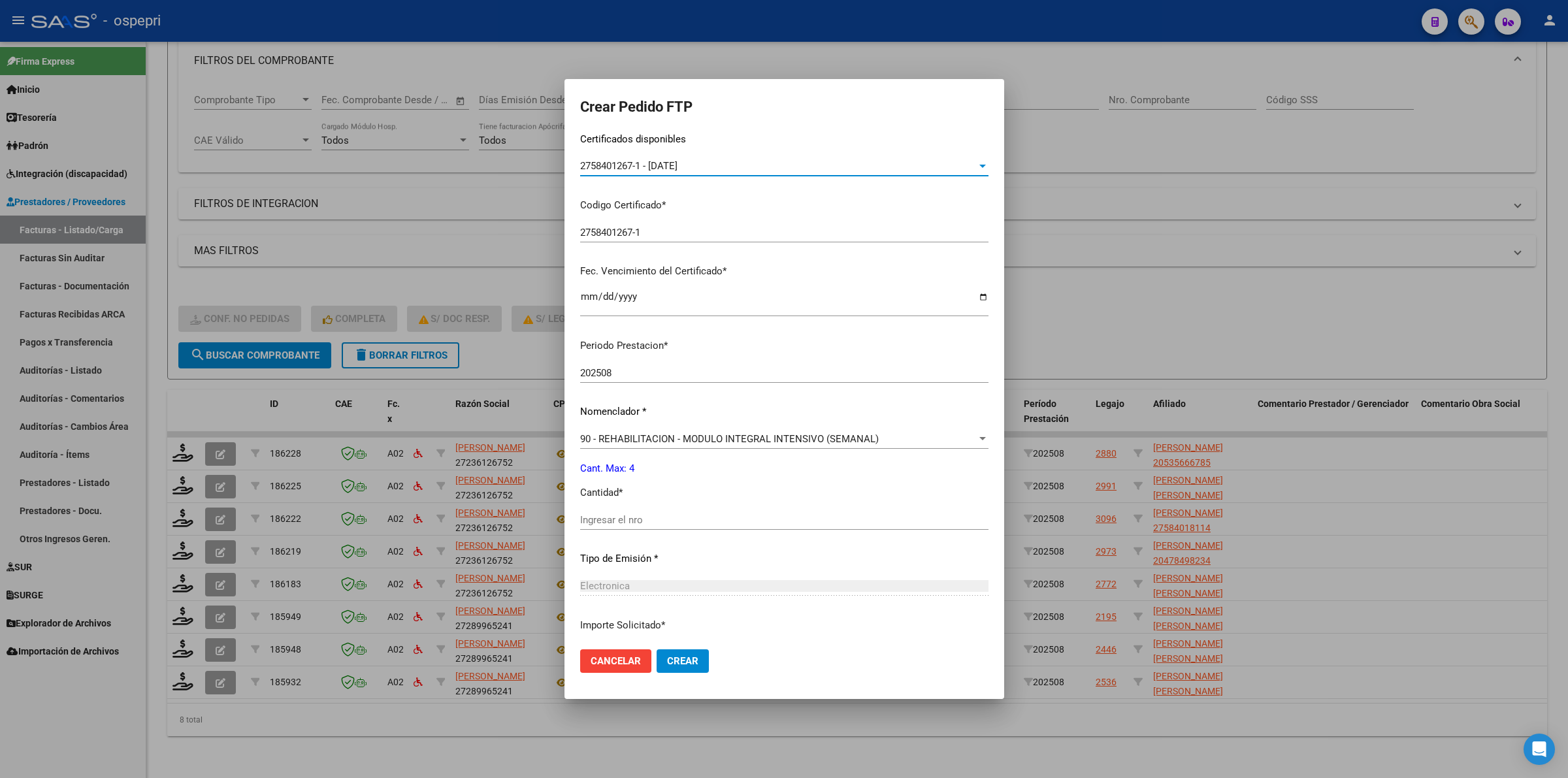
scroll to position [245, 0]
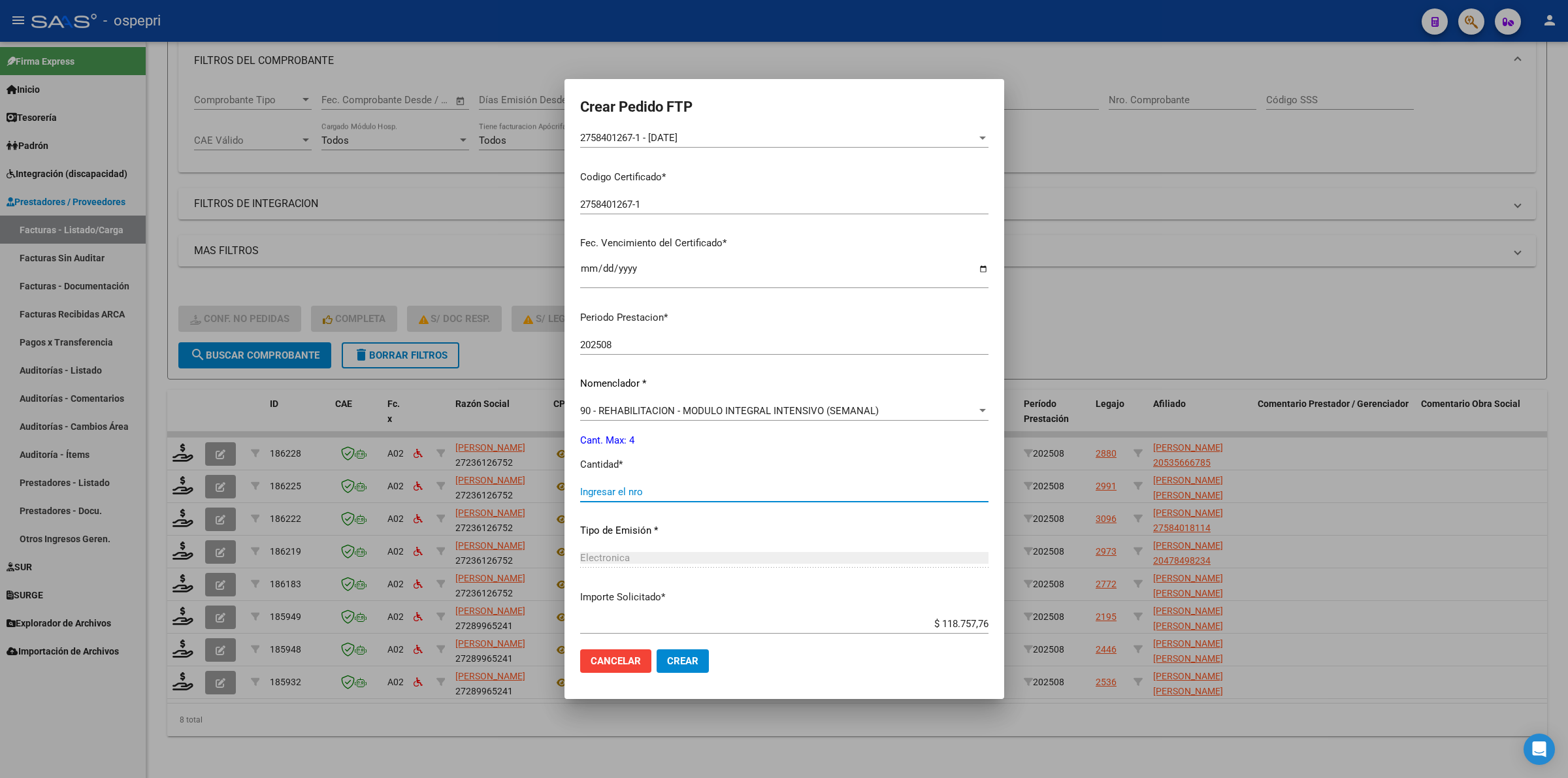
click at [665, 492] on input "Ingresar el nro" at bounding box center [784, 492] width 408 height 11
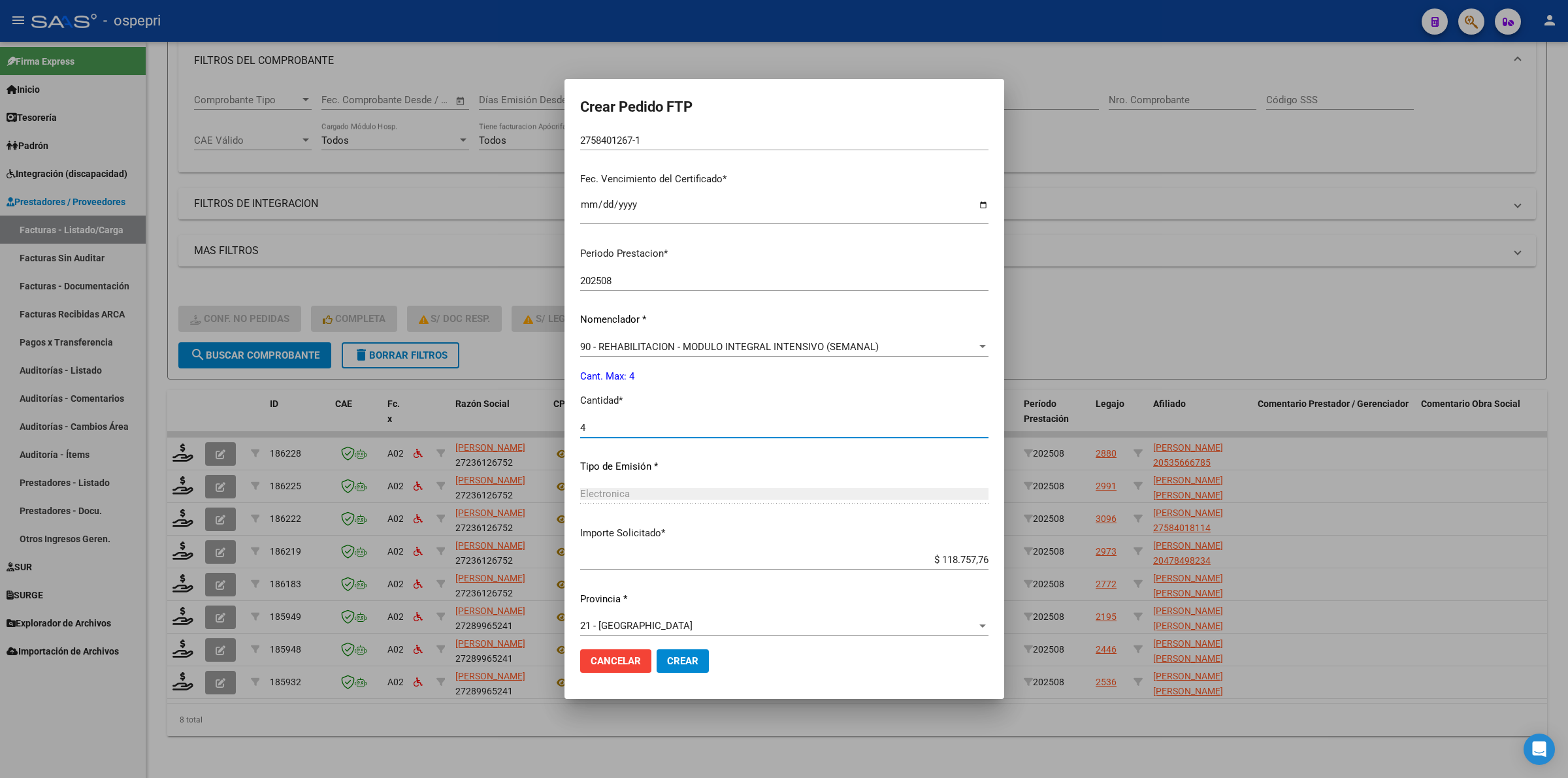
scroll to position [318, 0]
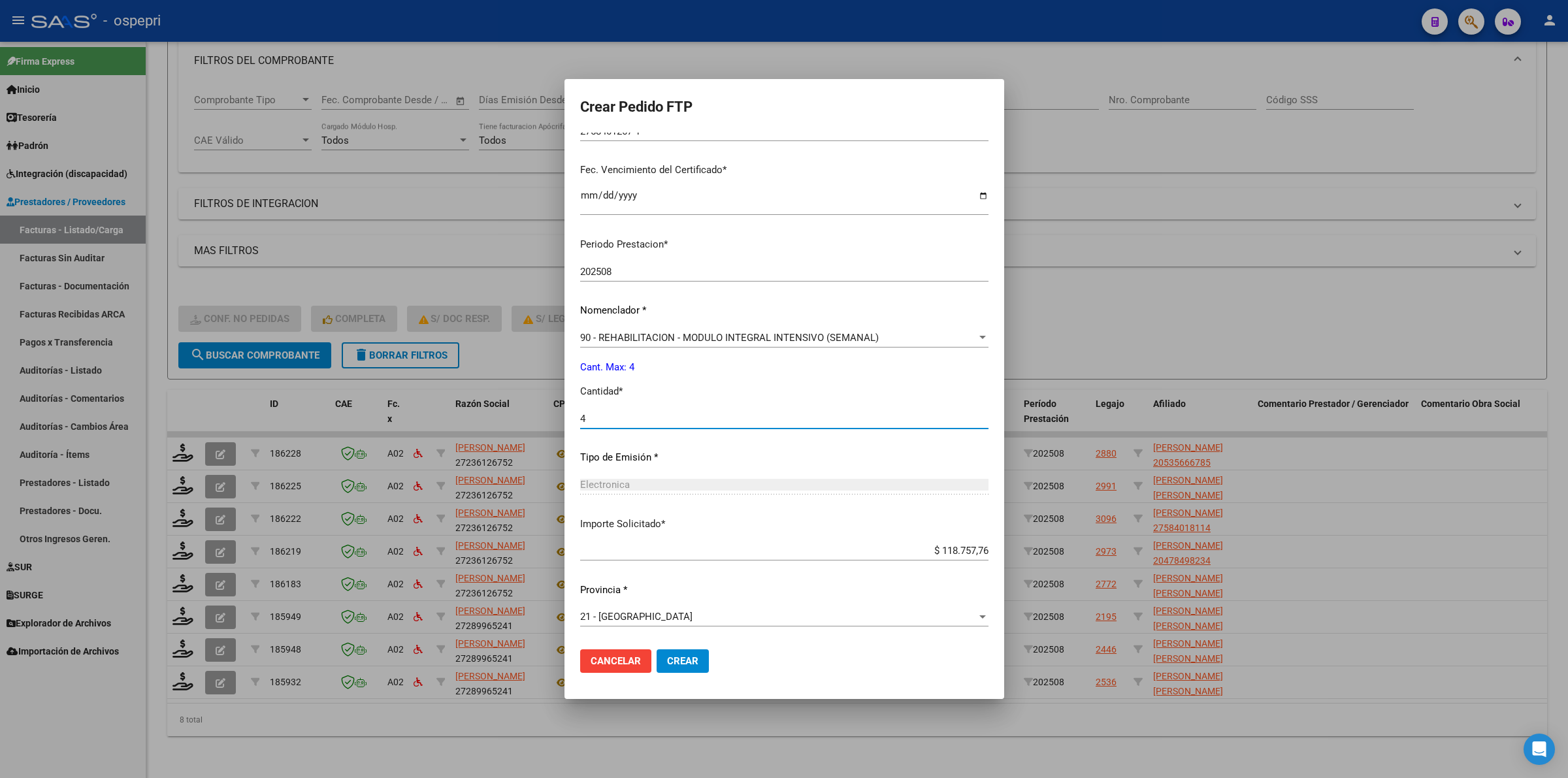
type input "4"
click at [677, 671] on button "Crear" at bounding box center [682, 661] width 52 height 24
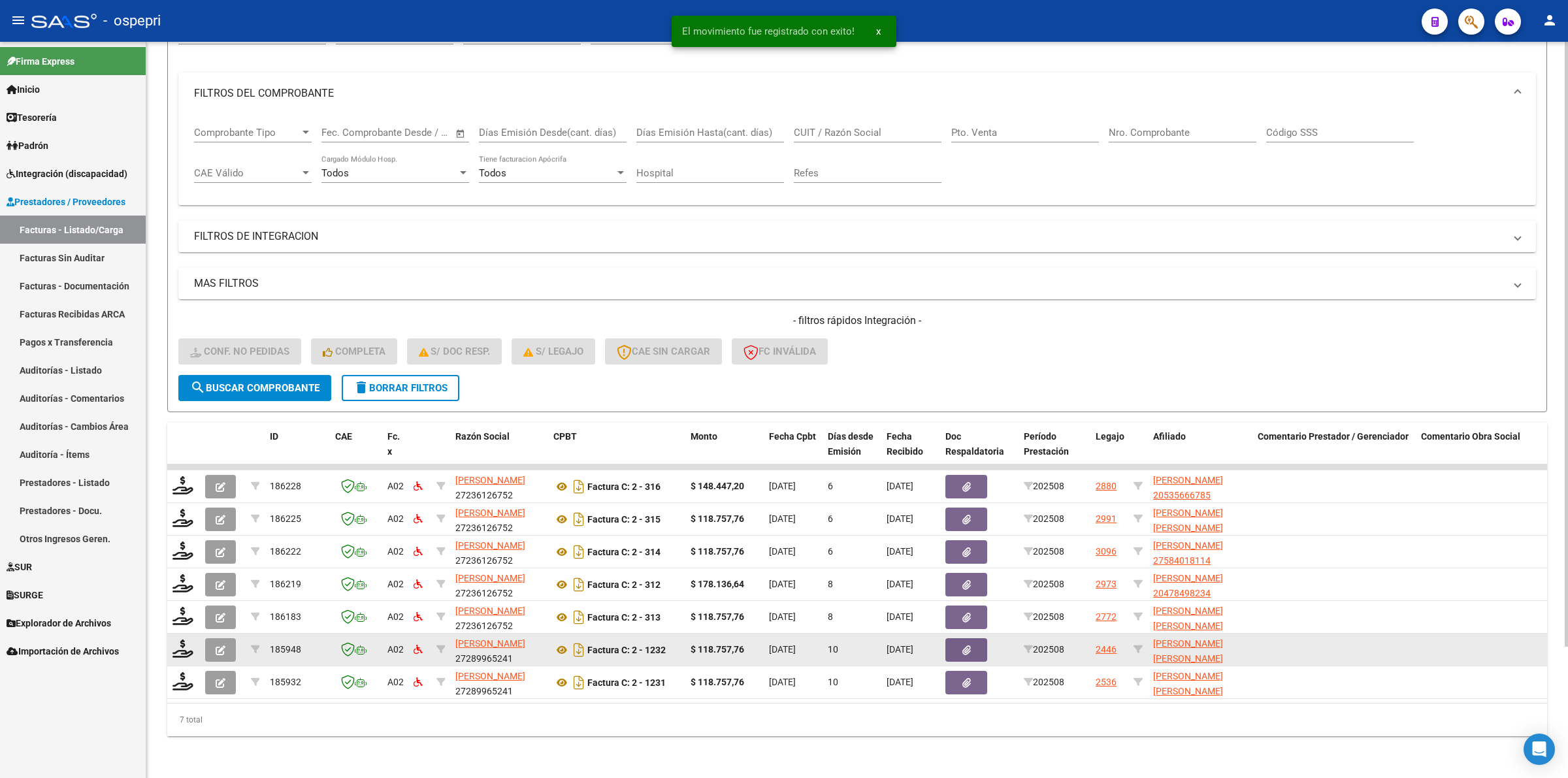
scroll to position [159, 0]
click at [183, 639] on icon at bounding box center [182, 648] width 21 height 18
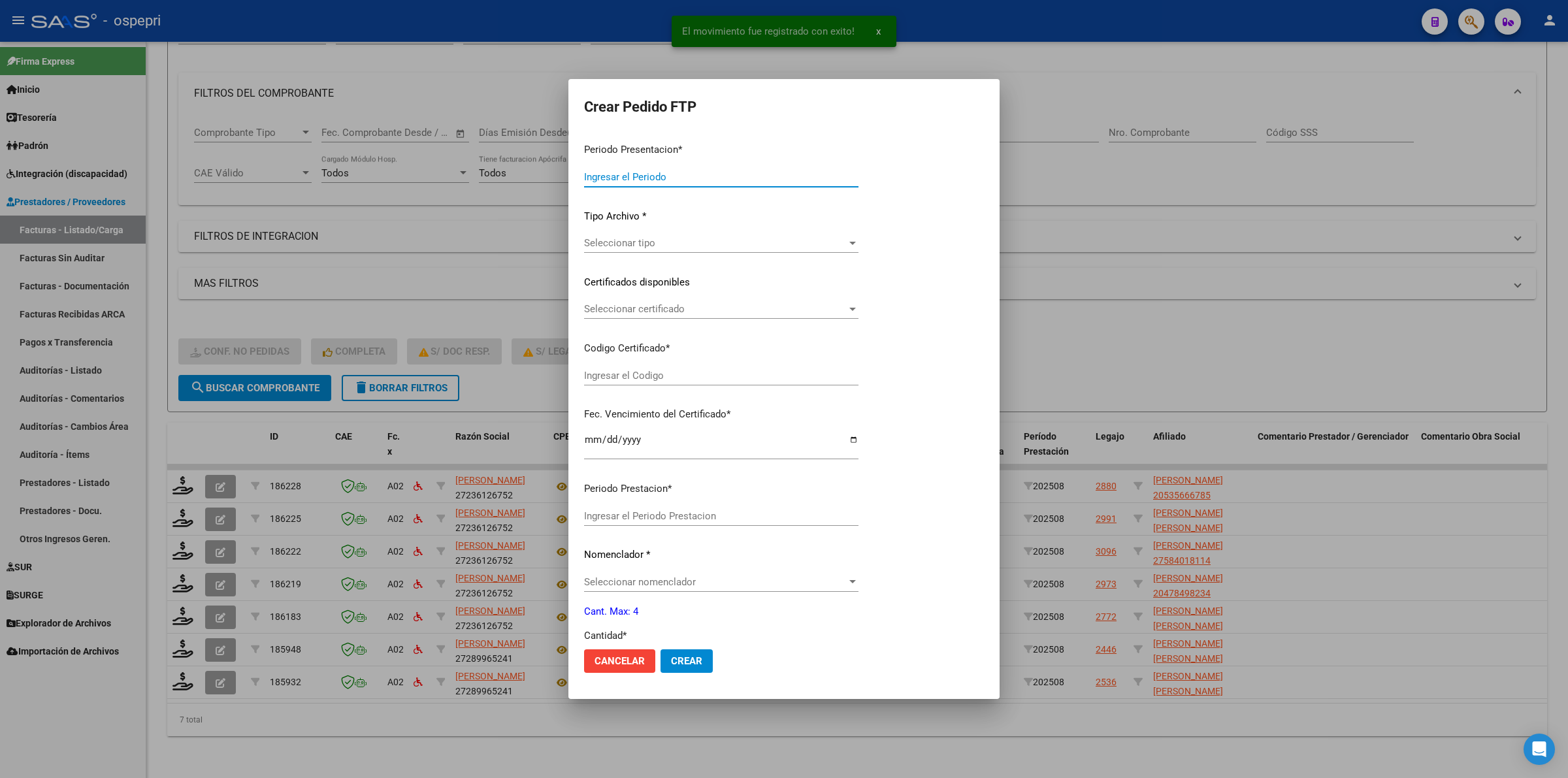
type input "202508"
type input "$ 118.757,76"
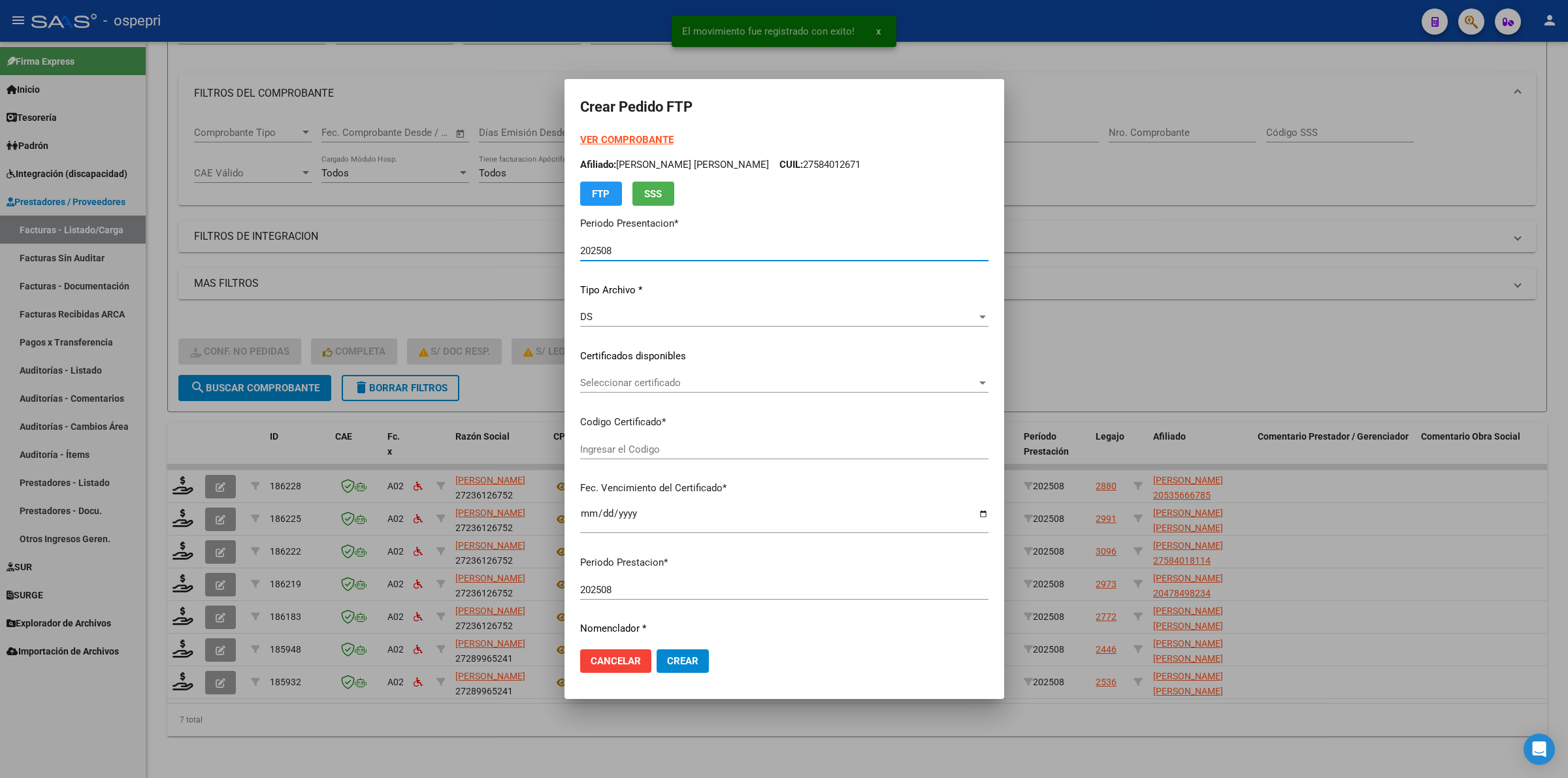
type input "2756760925-7"
type input "[DATE]"
drag, startPoint x: 592, startPoint y: 395, endPoint x: 596, endPoint y: 387, distance: 8.9
click at [592, 393] on div "Seleccionar certificado Seleccionar certificado" at bounding box center [784, 389] width 408 height 32
click at [596, 387] on span "Seleccionar certificado" at bounding box center [779, 383] width 397 height 11
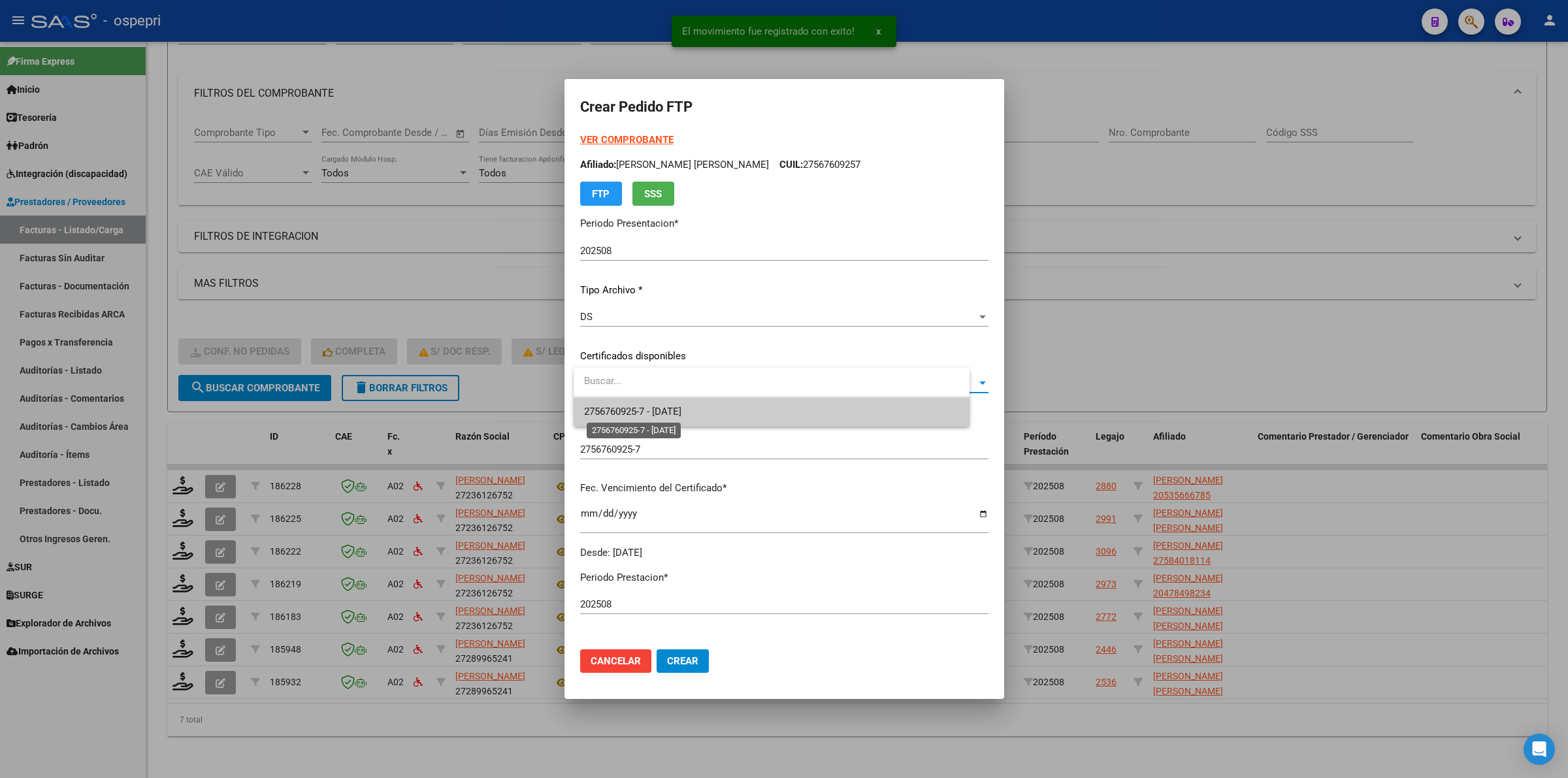
click at [664, 408] on span "2756760925-7 - [DATE]" at bounding box center [633, 411] width 97 height 11
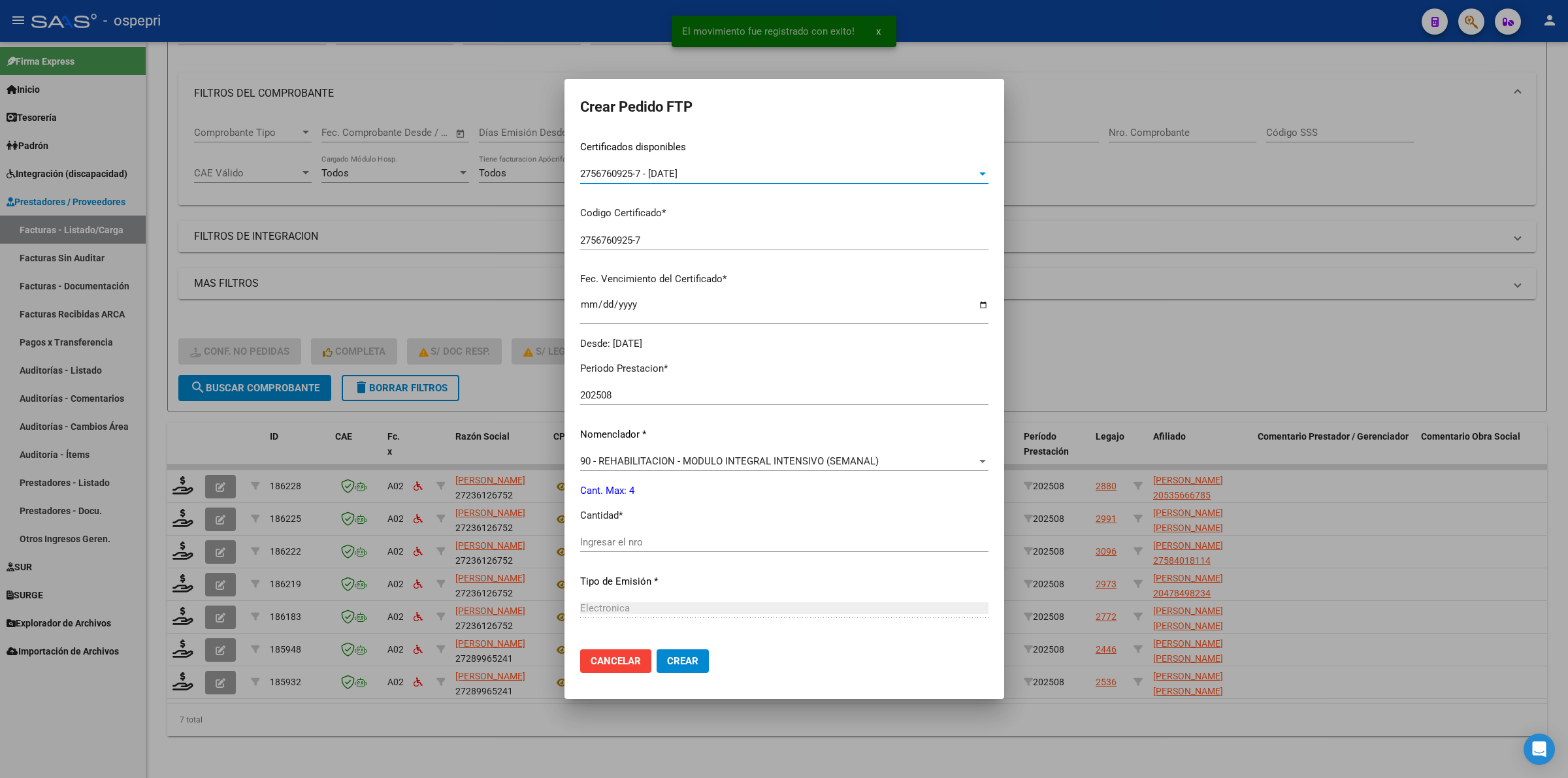
scroll to position [245, 0]
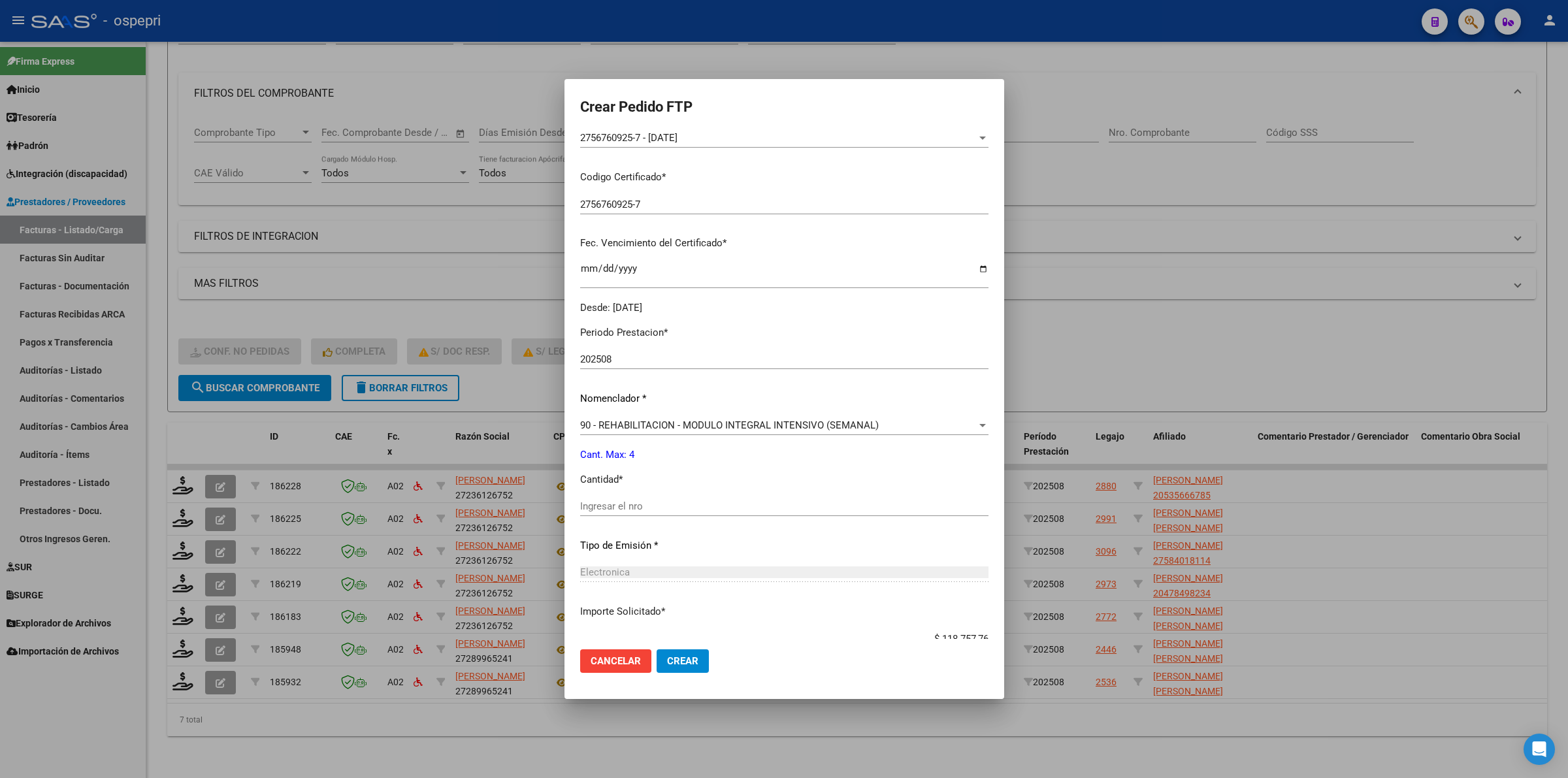
drag, startPoint x: 586, startPoint y: 491, endPoint x: 602, endPoint y: 504, distance: 20.6
click at [590, 494] on div "Periodo Prestacion * 202508 Ingresar el Periodo Prestacion Nomenclador * 90 - R…" at bounding box center [784, 521] width 408 height 412
click at [602, 504] on input "Ingresar el nro" at bounding box center [784, 506] width 408 height 11
type input "4"
click at [694, 656] on span "Crear" at bounding box center [682, 660] width 32 height 11
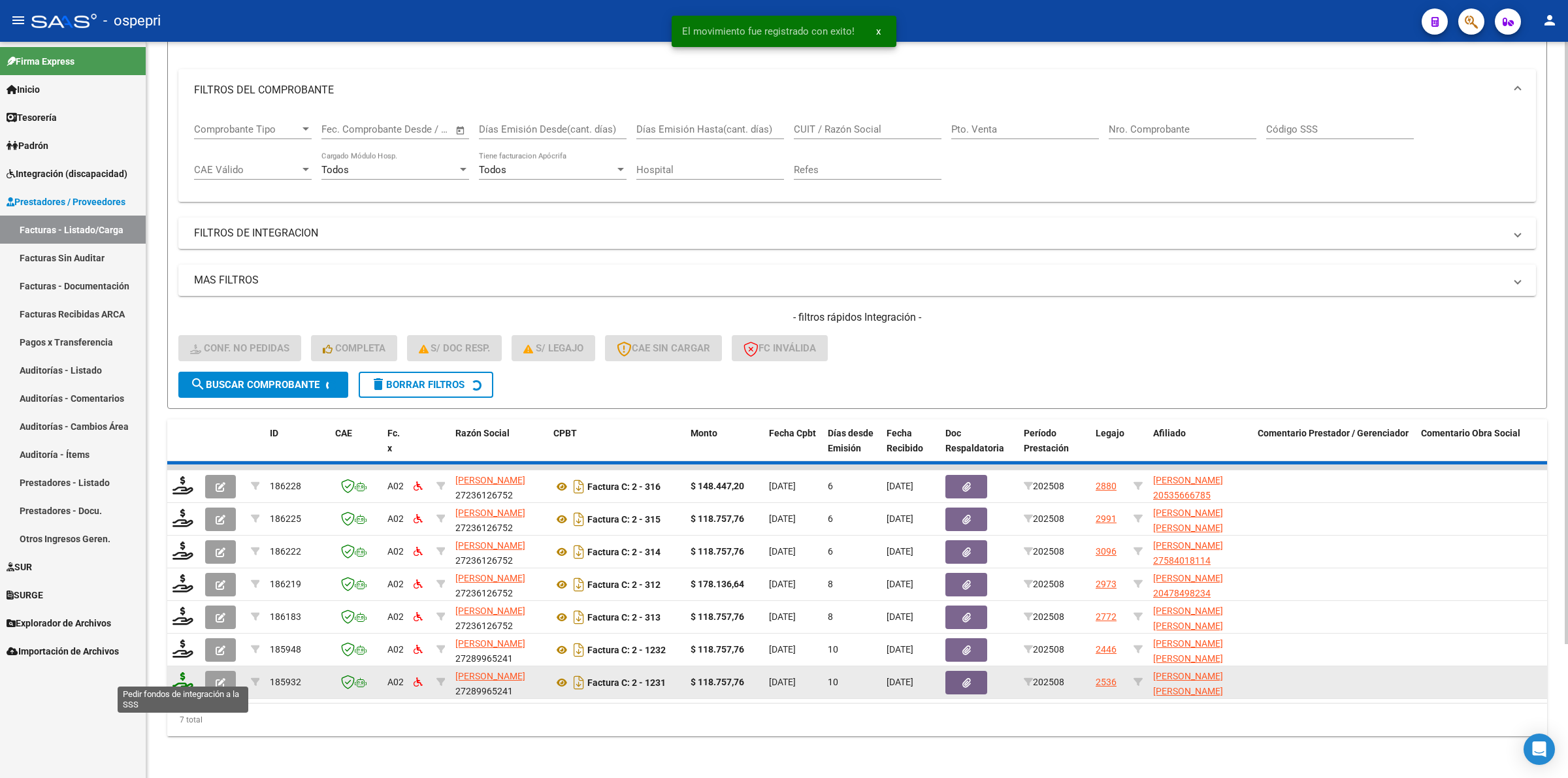
scroll to position [126, 0]
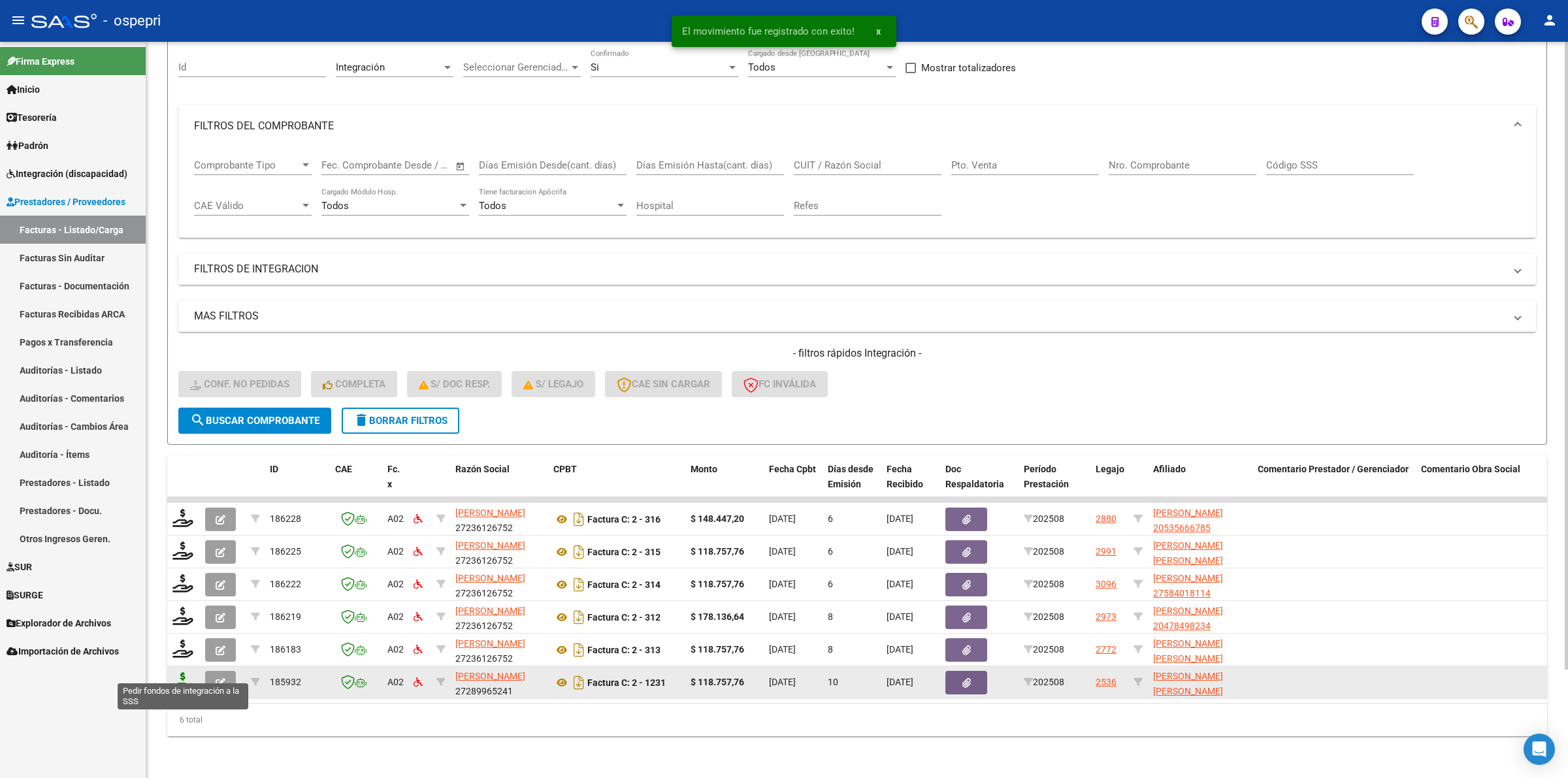
click at [183, 672] on icon at bounding box center [182, 681] width 21 height 18
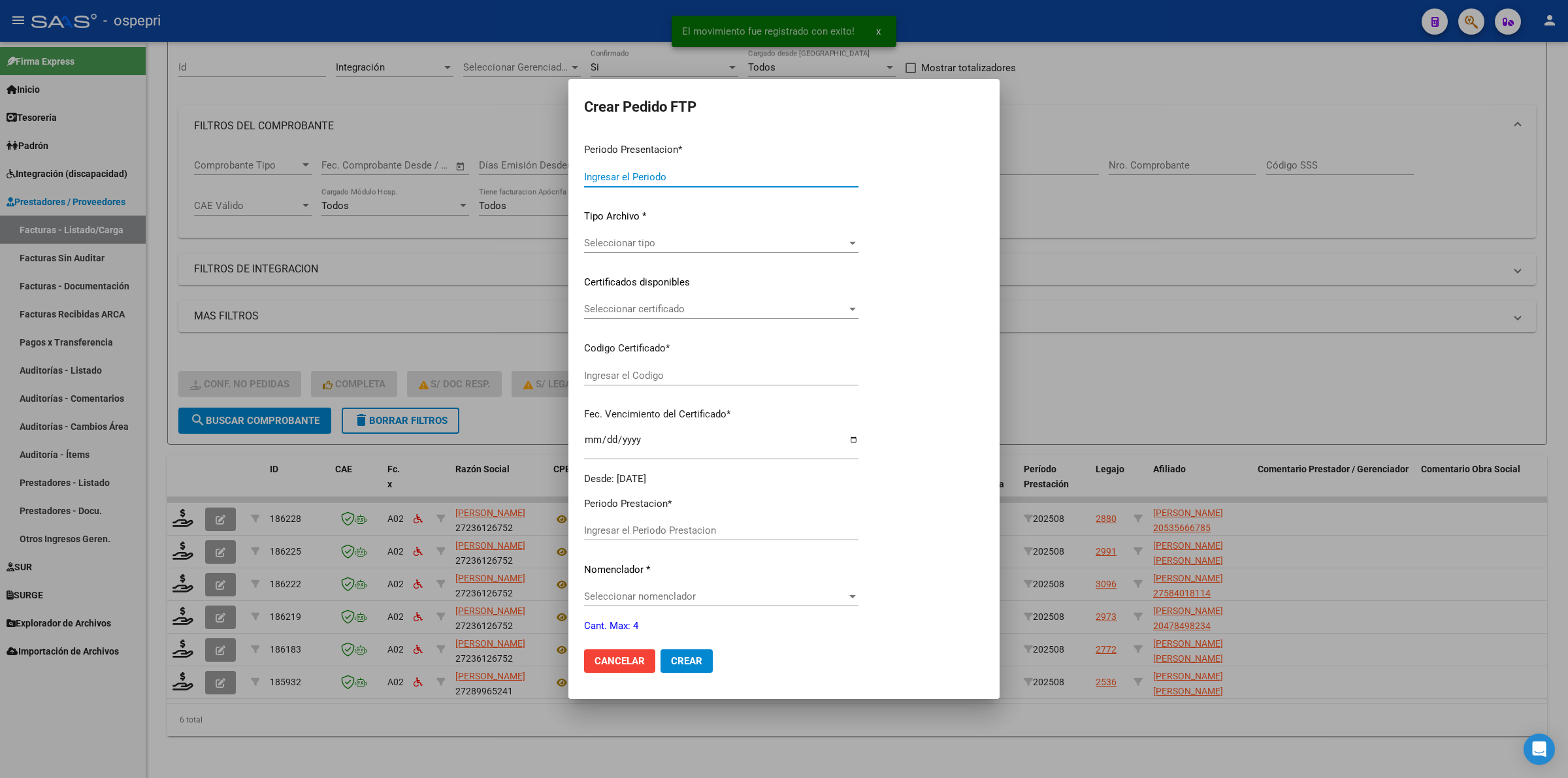
type input "202508"
type input "$ 118.757,76"
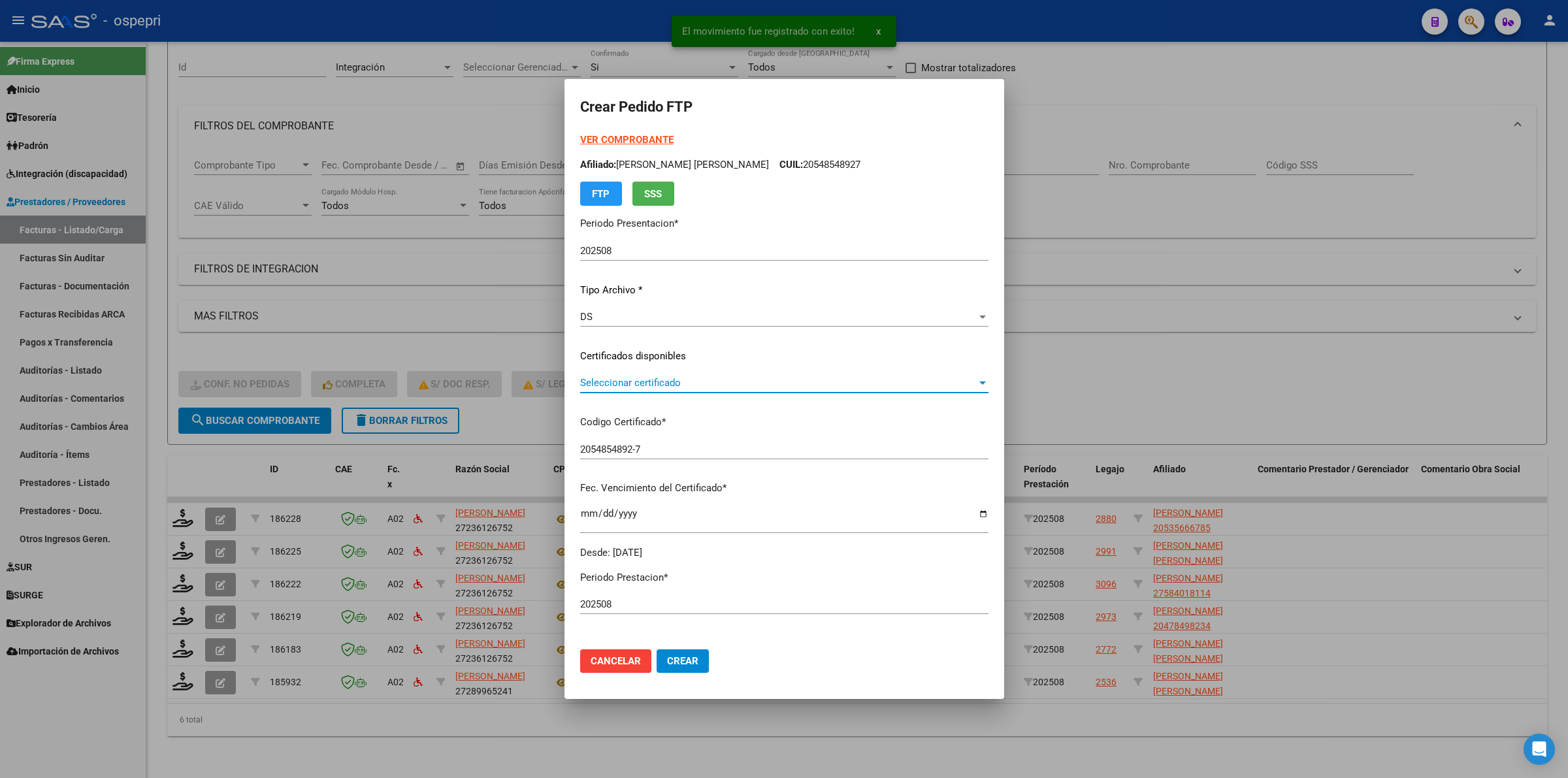
click at [598, 383] on span "Seleccionar certificado" at bounding box center [779, 383] width 397 height 11
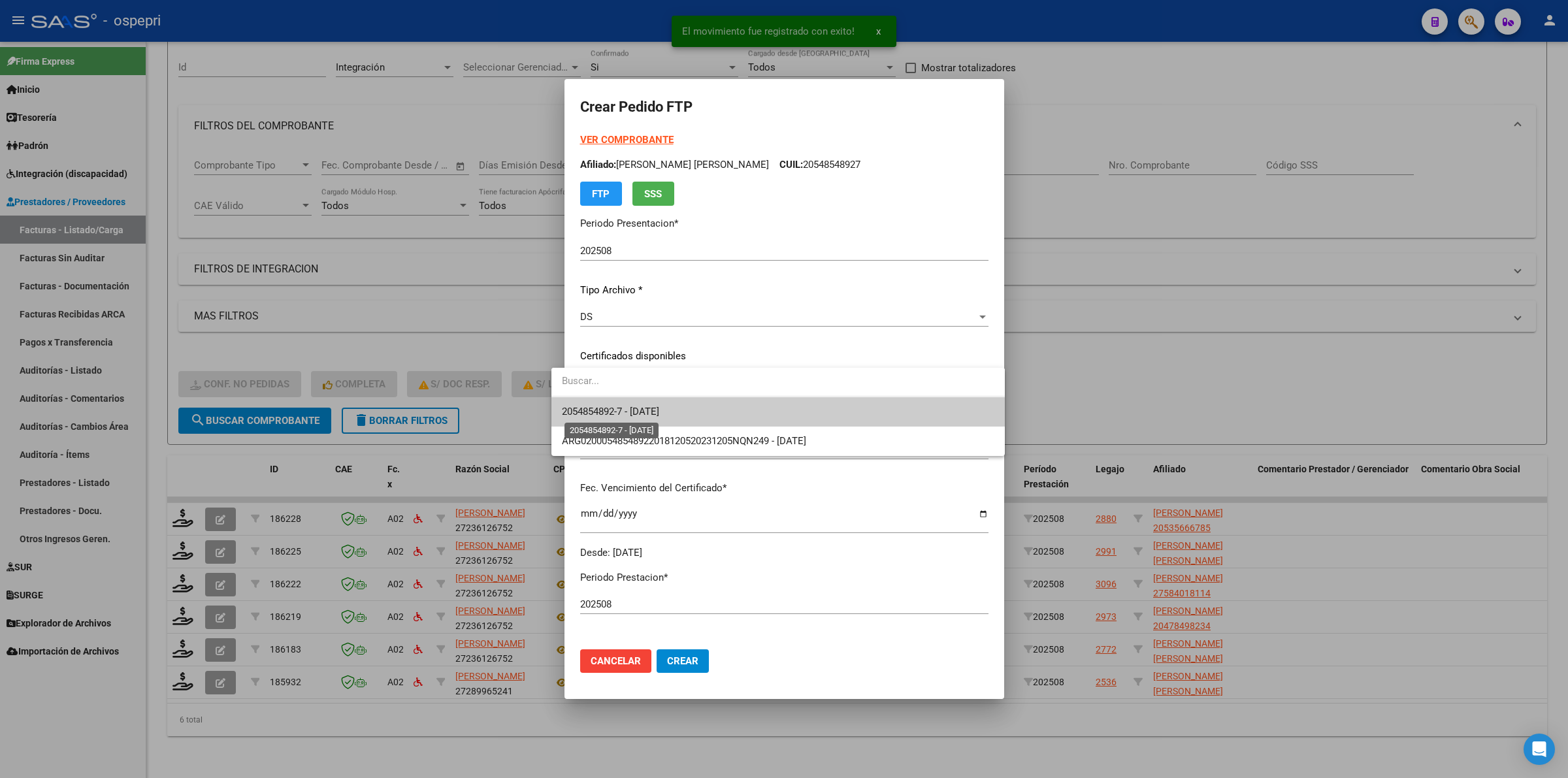
click at [616, 414] on span "2054854892-7 - [DATE]" at bounding box center [611, 411] width 97 height 11
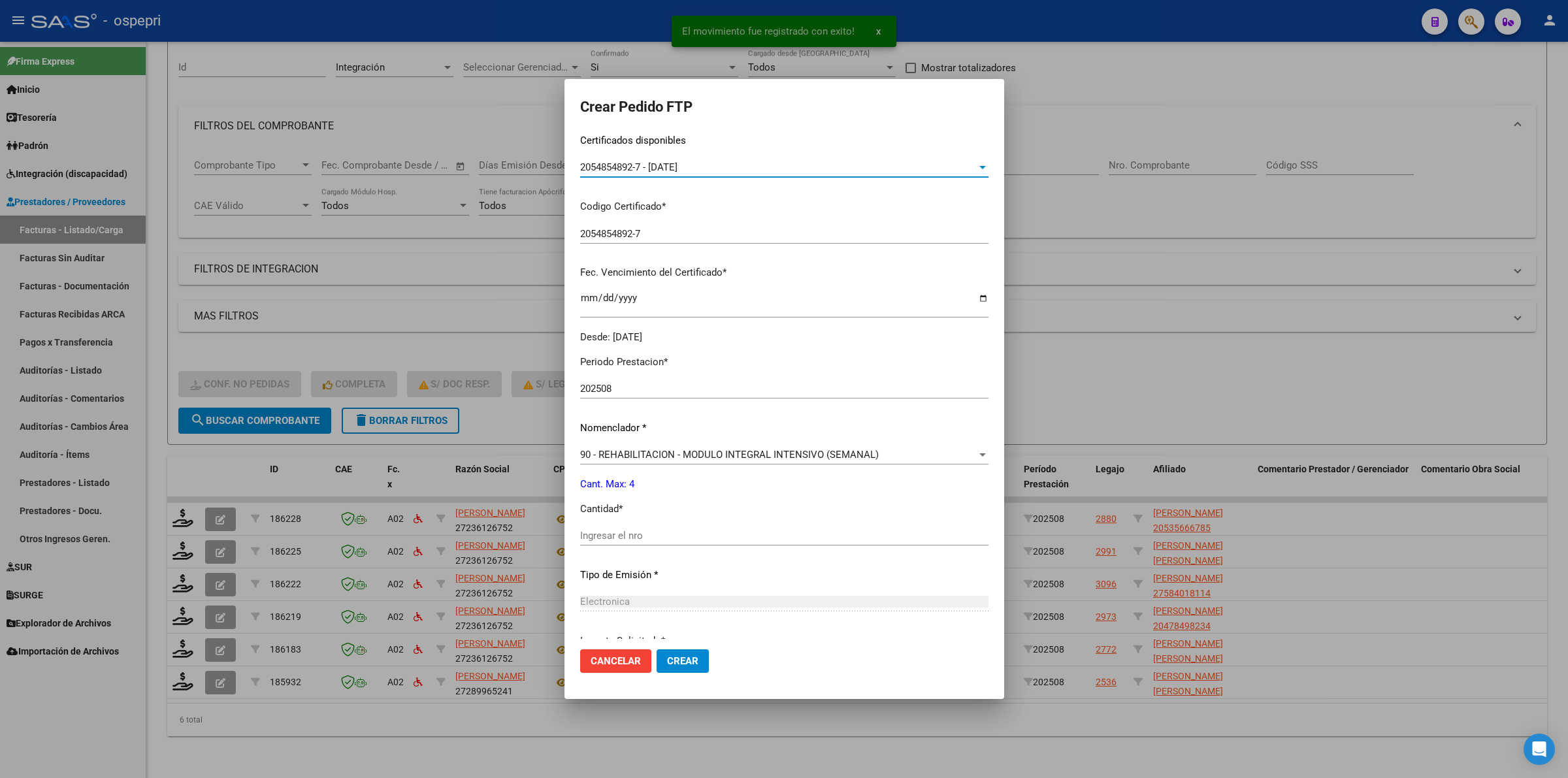
scroll to position [327, 0]
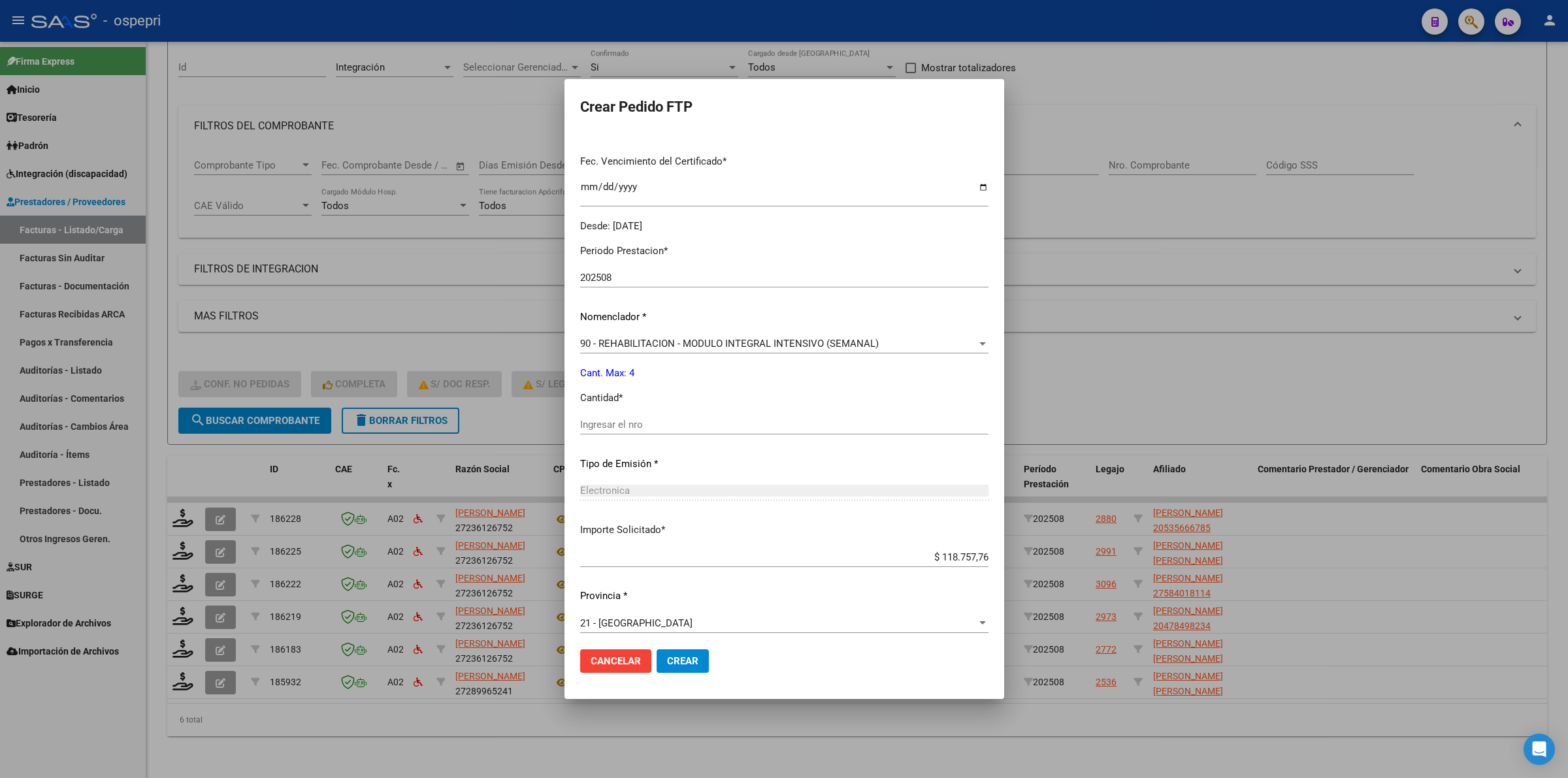
click at [641, 424] on input "Ingresar el nro" at bounding box center [784, 424] width 408 height 11
click at [667, 656] on span "Crear" at bounding box center [682, 660] width 32 height 11
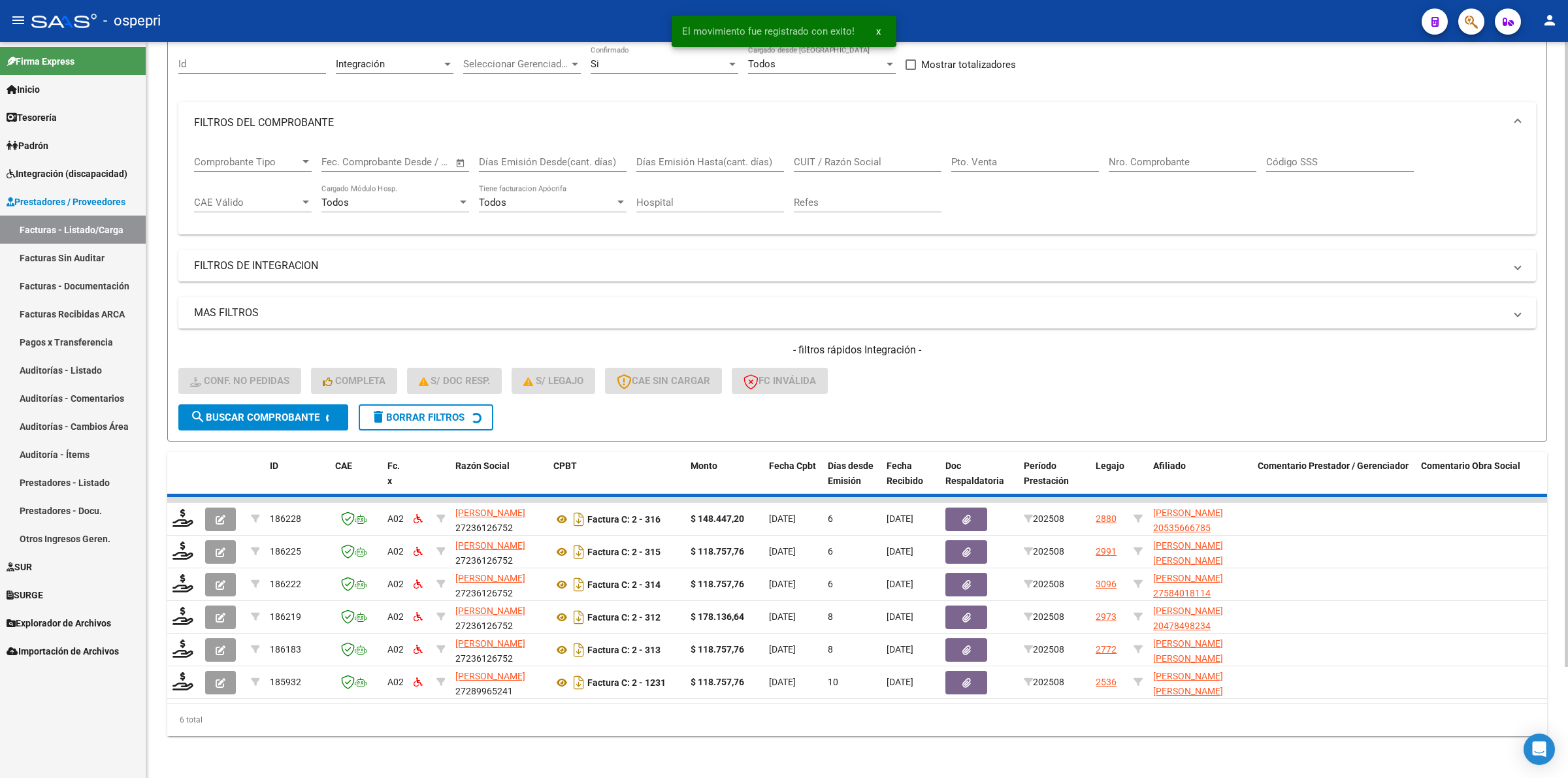
scroll to position [93, 0]
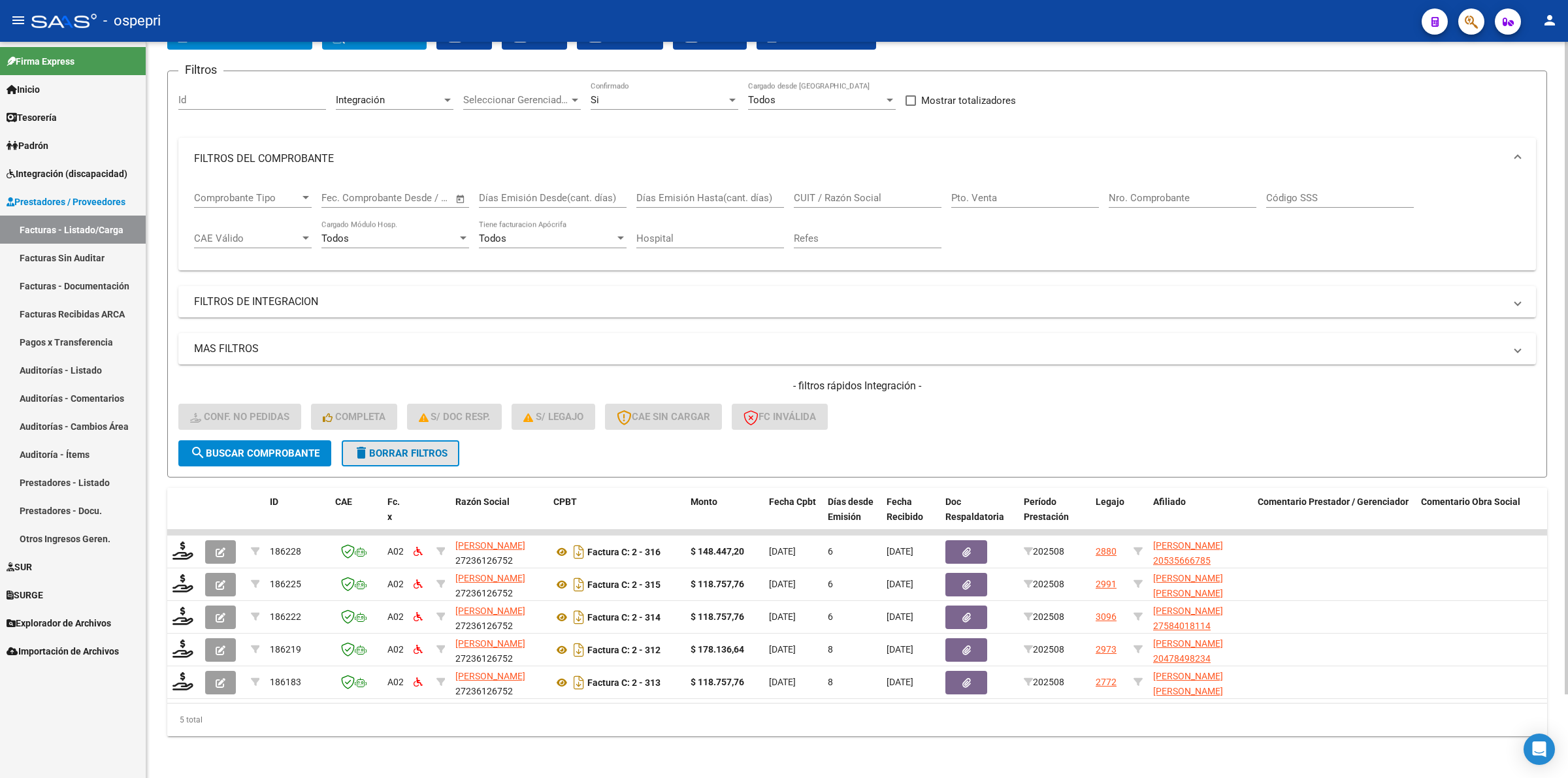
click at [420, 448] on span "delete Borrar Filtros" at bounding box center [401, 453] width 94 height 11
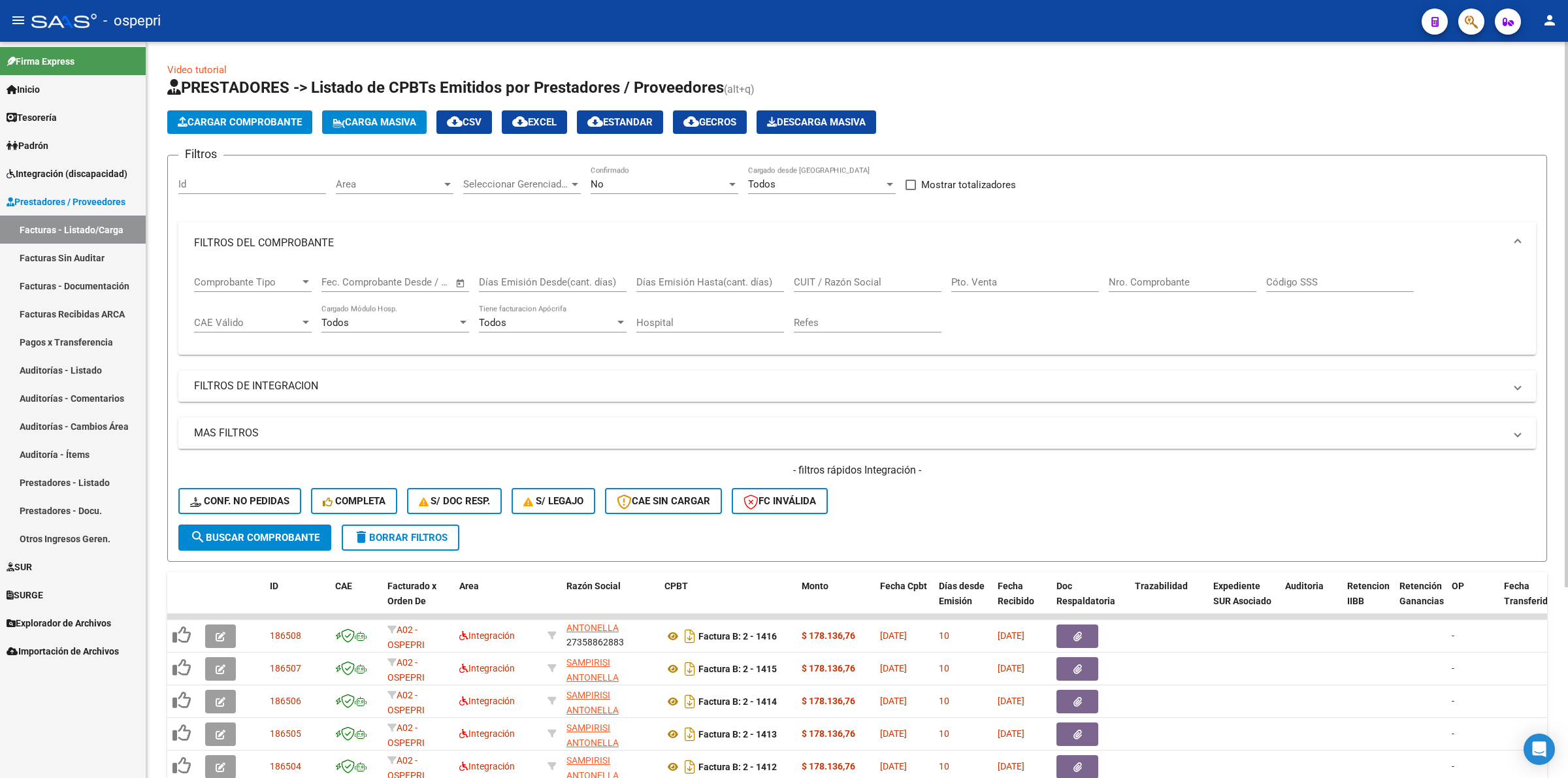
click at [867, 281] on input "CUIT / Razón Social" at bounding box center [867, 282] width 148 height 11
click at [816, 288] on div "CUIT / Razón Social" at bounding box center [867, 278] width 148 height 28
click at [818, 283] on input "CUIT / Razón Social" at bounding box center [867, 282] width 148 height 11
paste input "San35655189"
type input "San35655189"
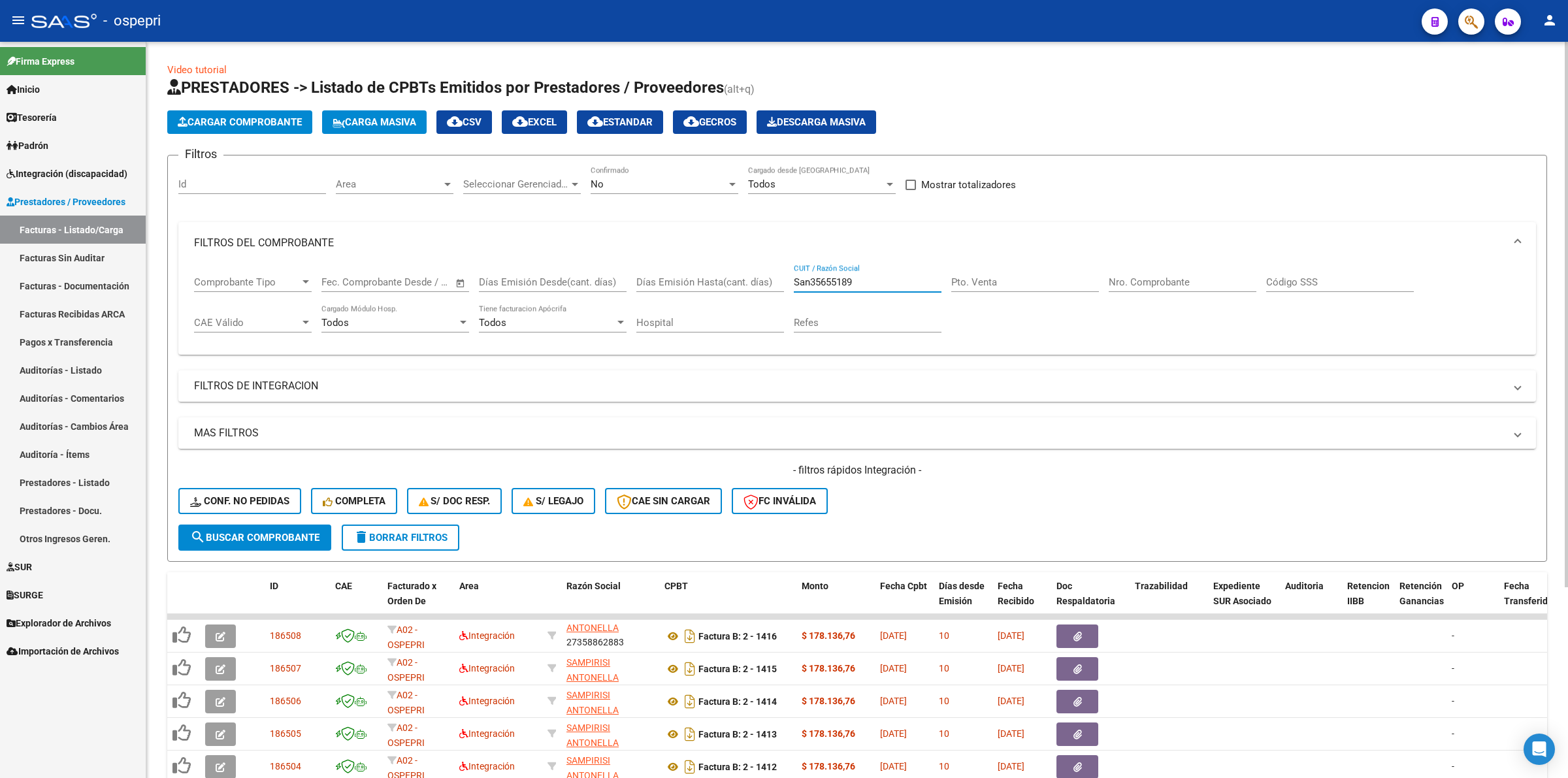
click at [262, 539] on span "search Buscar Comprobante" at bounding box center [255, 537] width 129 height 11
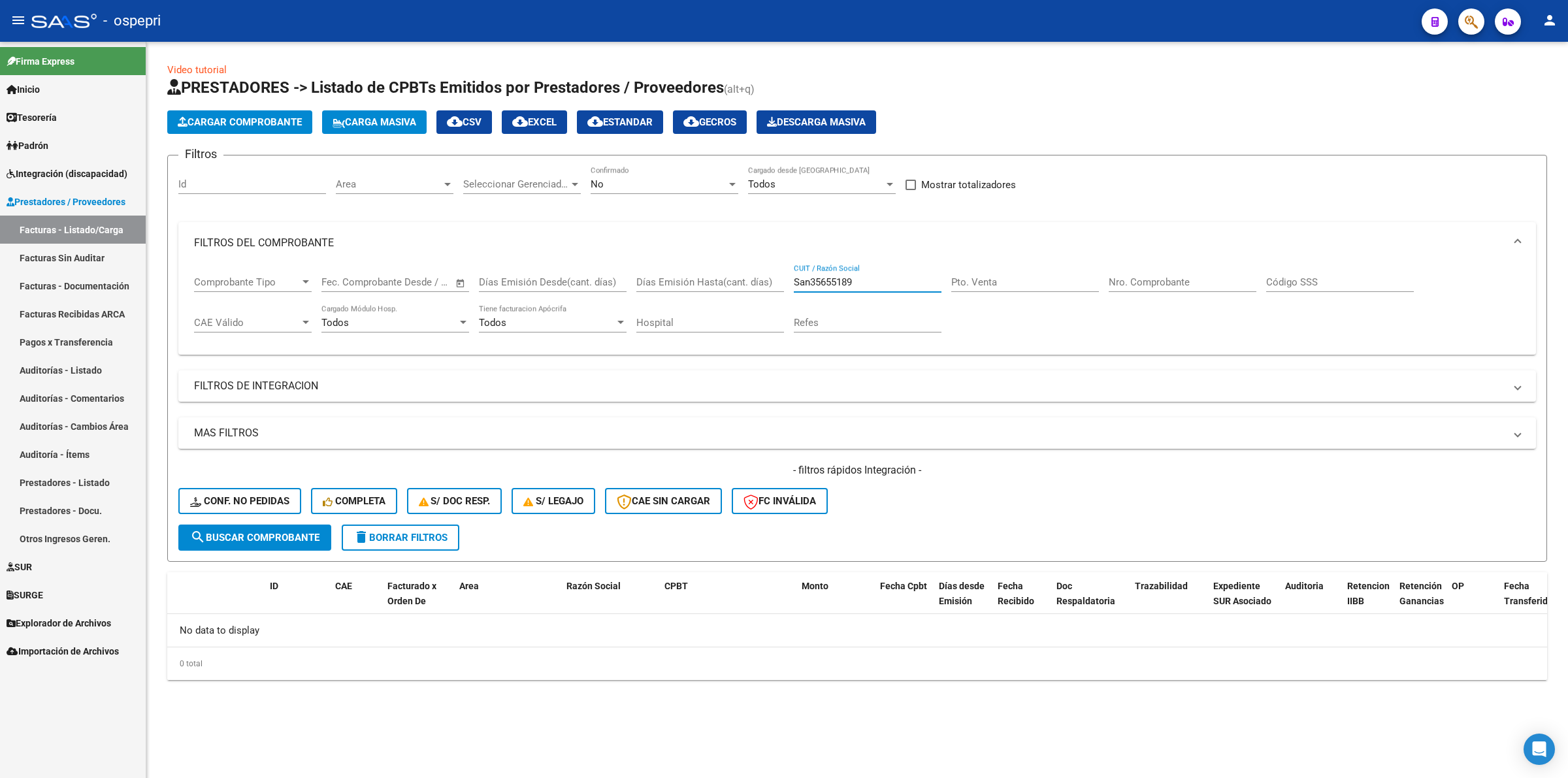
drag, startPoint x: 861, startPoint y: 275, endPoint x: 544, endPoint y: 282, distance: 317.1
click at [544, 282] on div "Comprobante Tipo Comprobante Tipo Fecha inicio – Fecha fin Fec. Comprobante Des…" at bounding box center [857, 305] width 1326 height 81
paste input "27302267672"
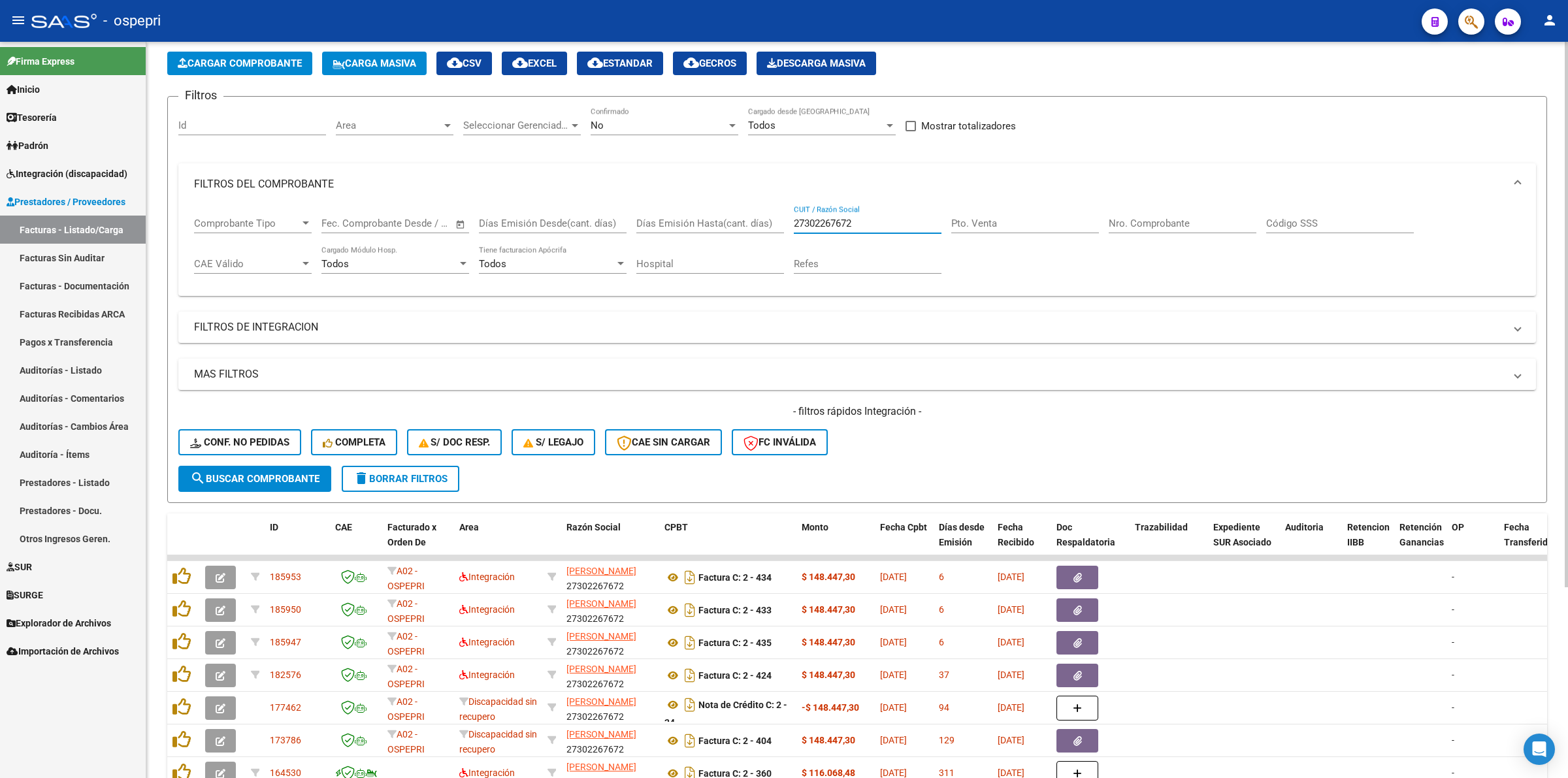
scroll to position [163, 0]
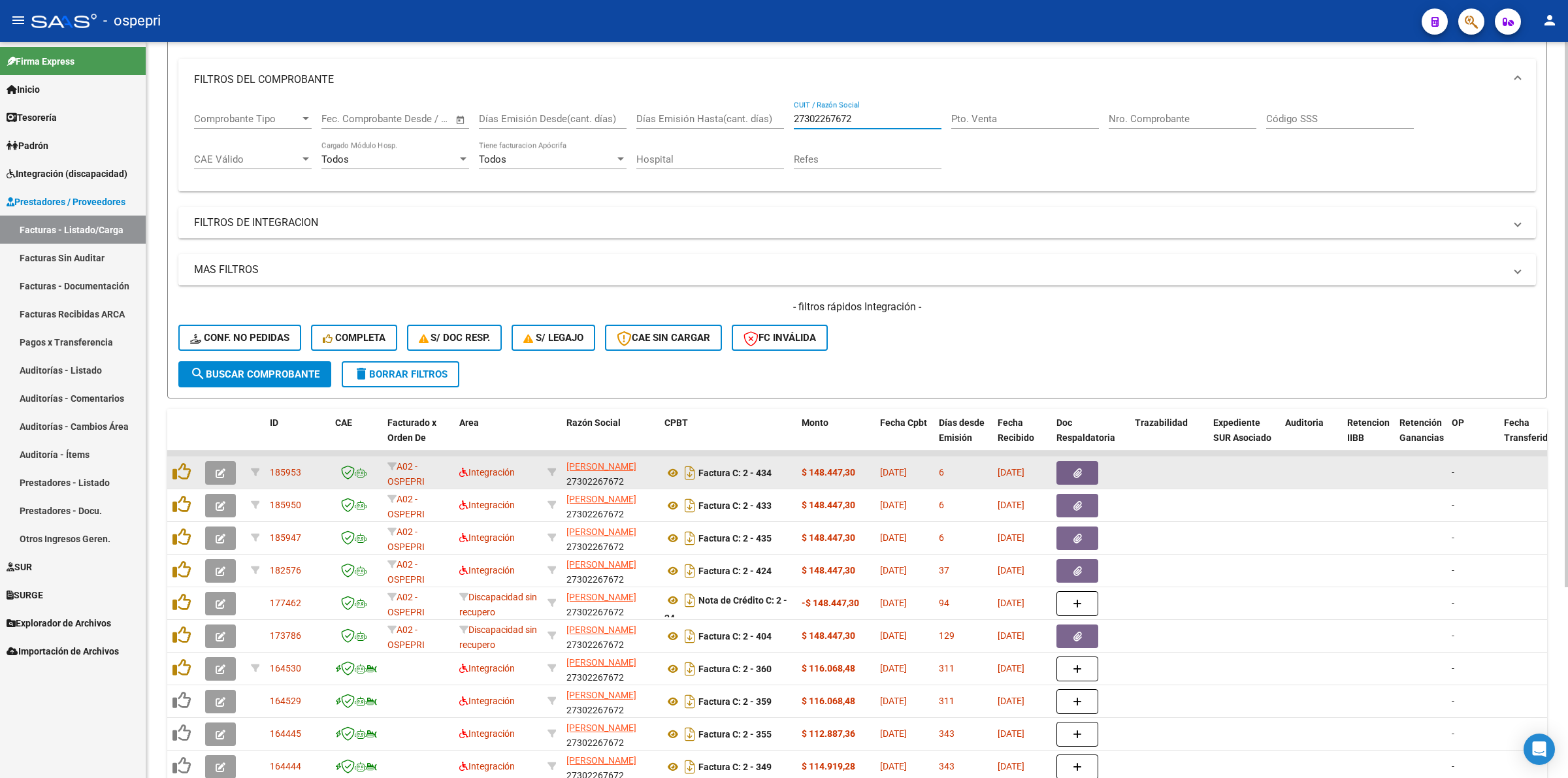
type input "27302267672"
click at [220, 469] on icon "button" at bounding box center [221, 473] width 10 height 10
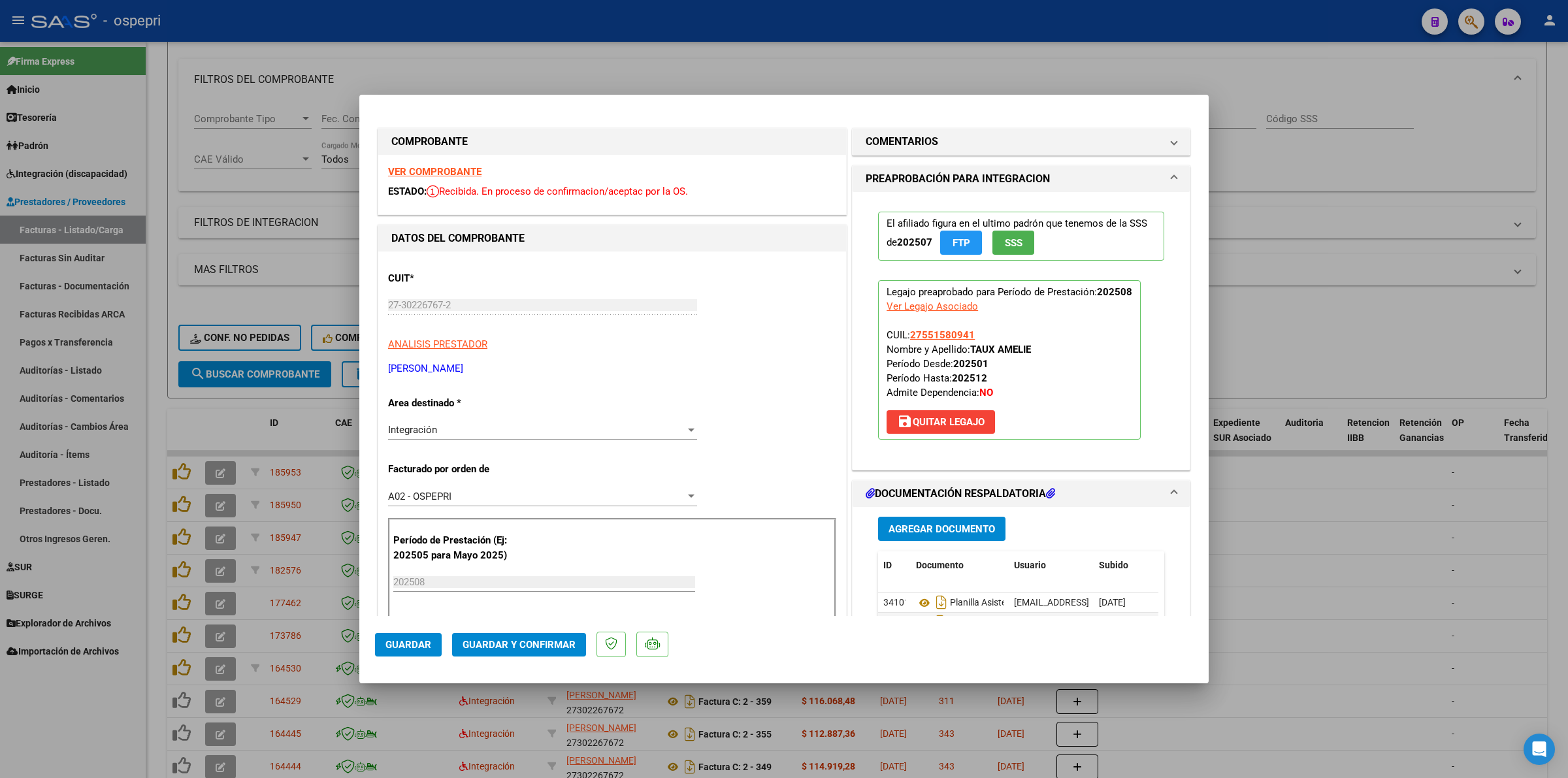
click at [440, 172] on strong "VER COMPROBANTE" at bounding box center [434, 171] width 93 height 11
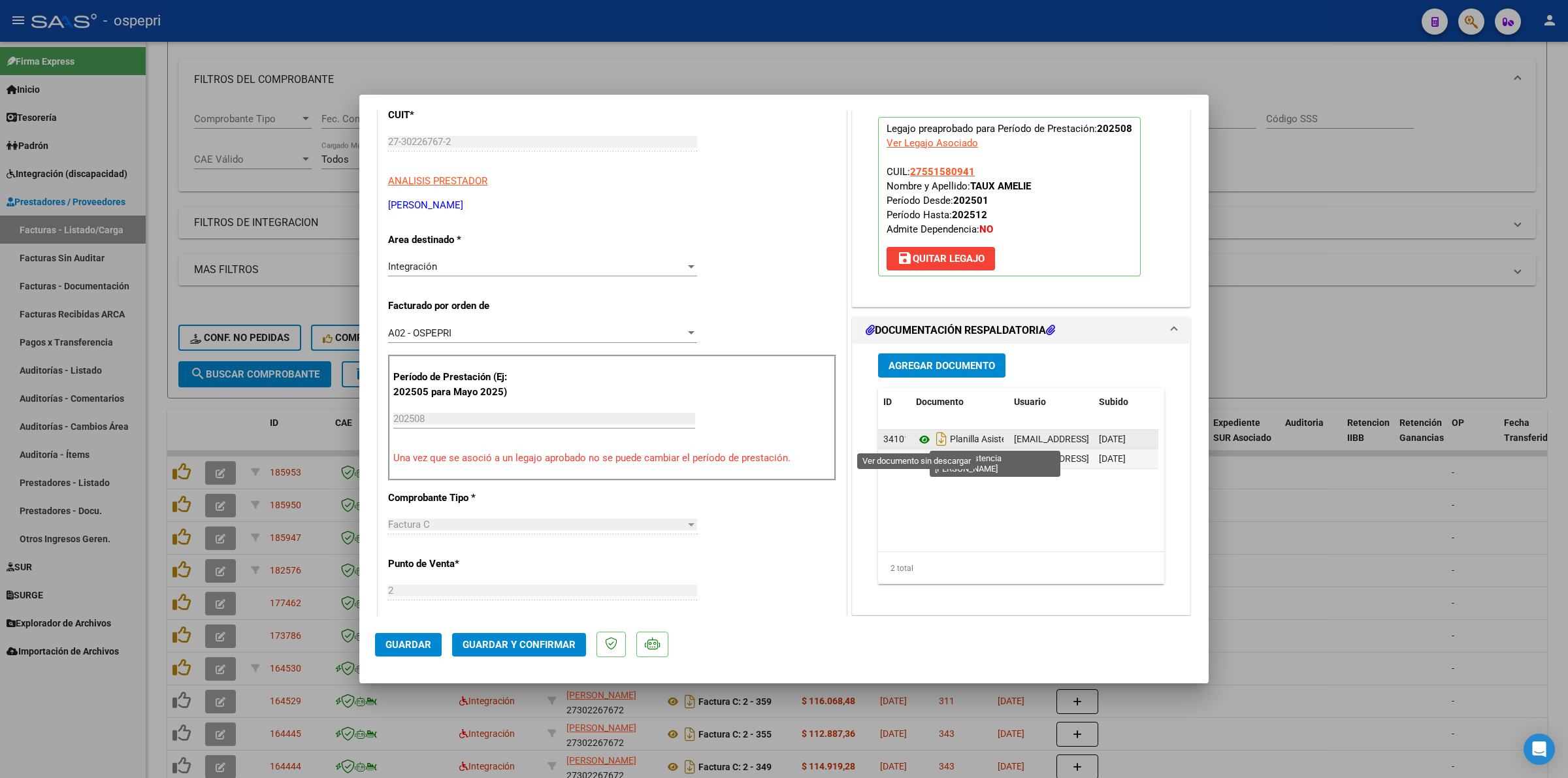
click at [916, 438] on icon at bounding box center [924, 439] width 17 height 15
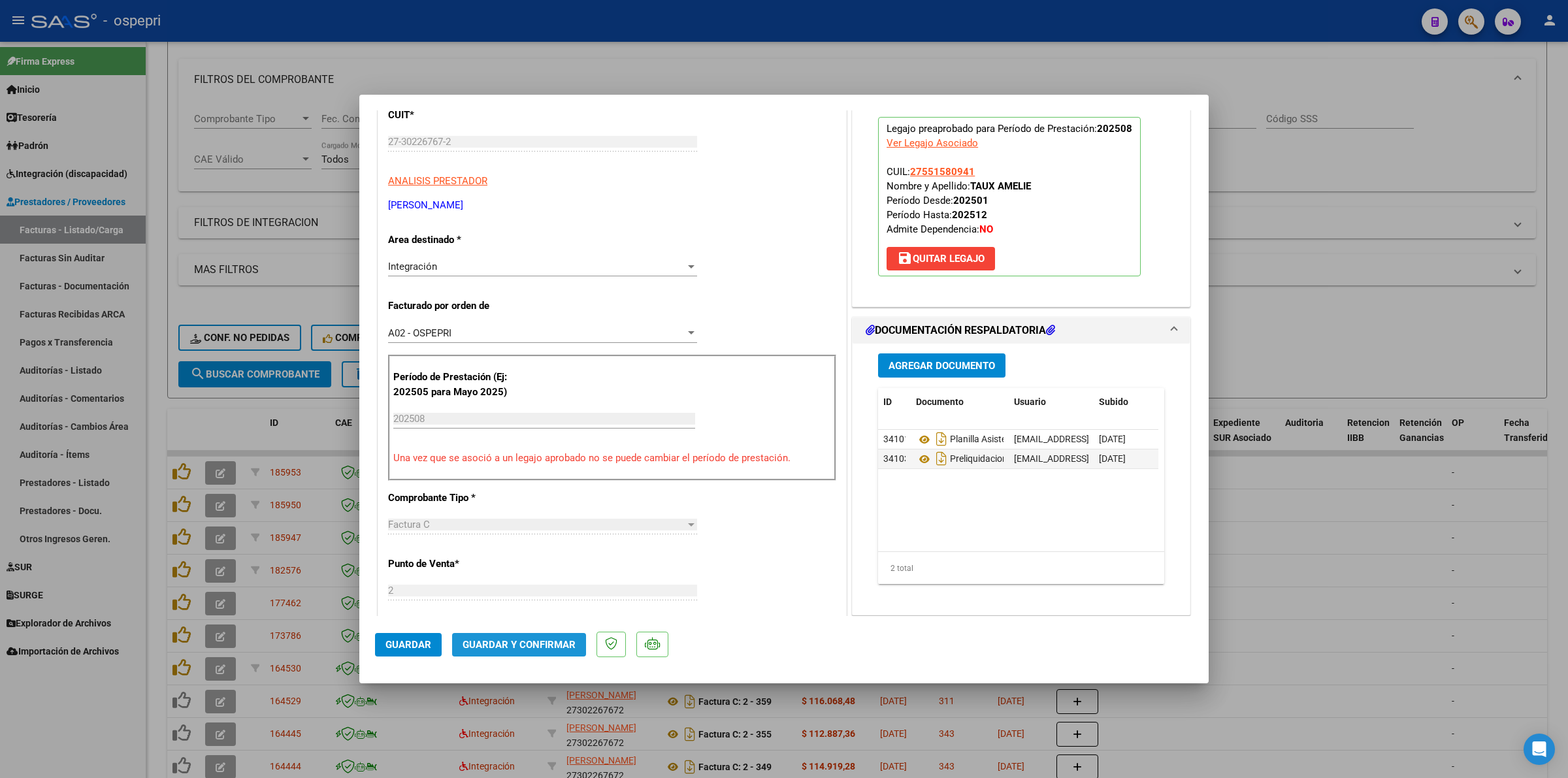
click at [553, 637] on button "Guardar y Confirmar" at bounding box center [518, 644] width 134 height 24
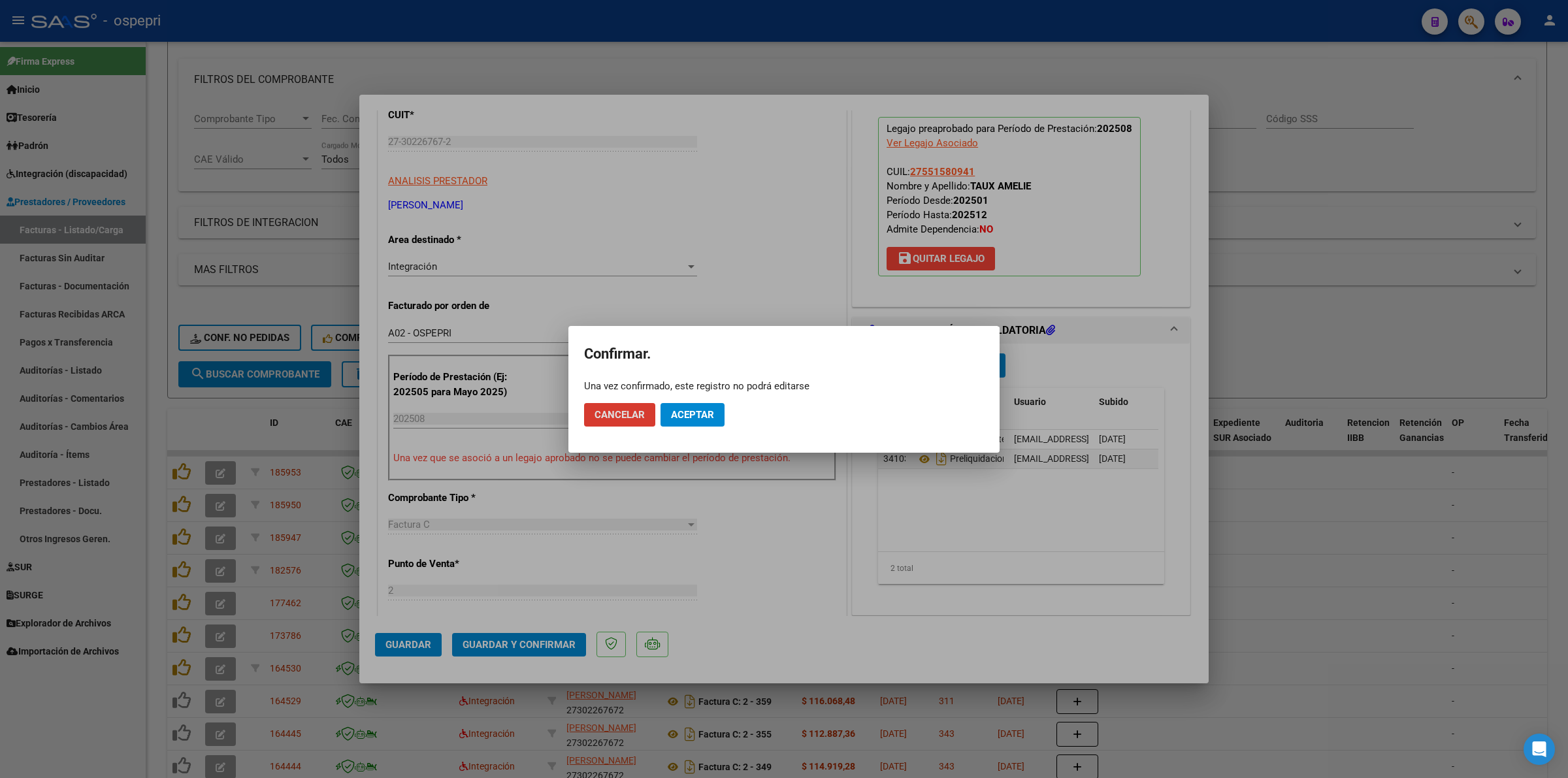
click at [696, 409] on span "Aceptar" at bounding box center [693, 414] width 43 height 11
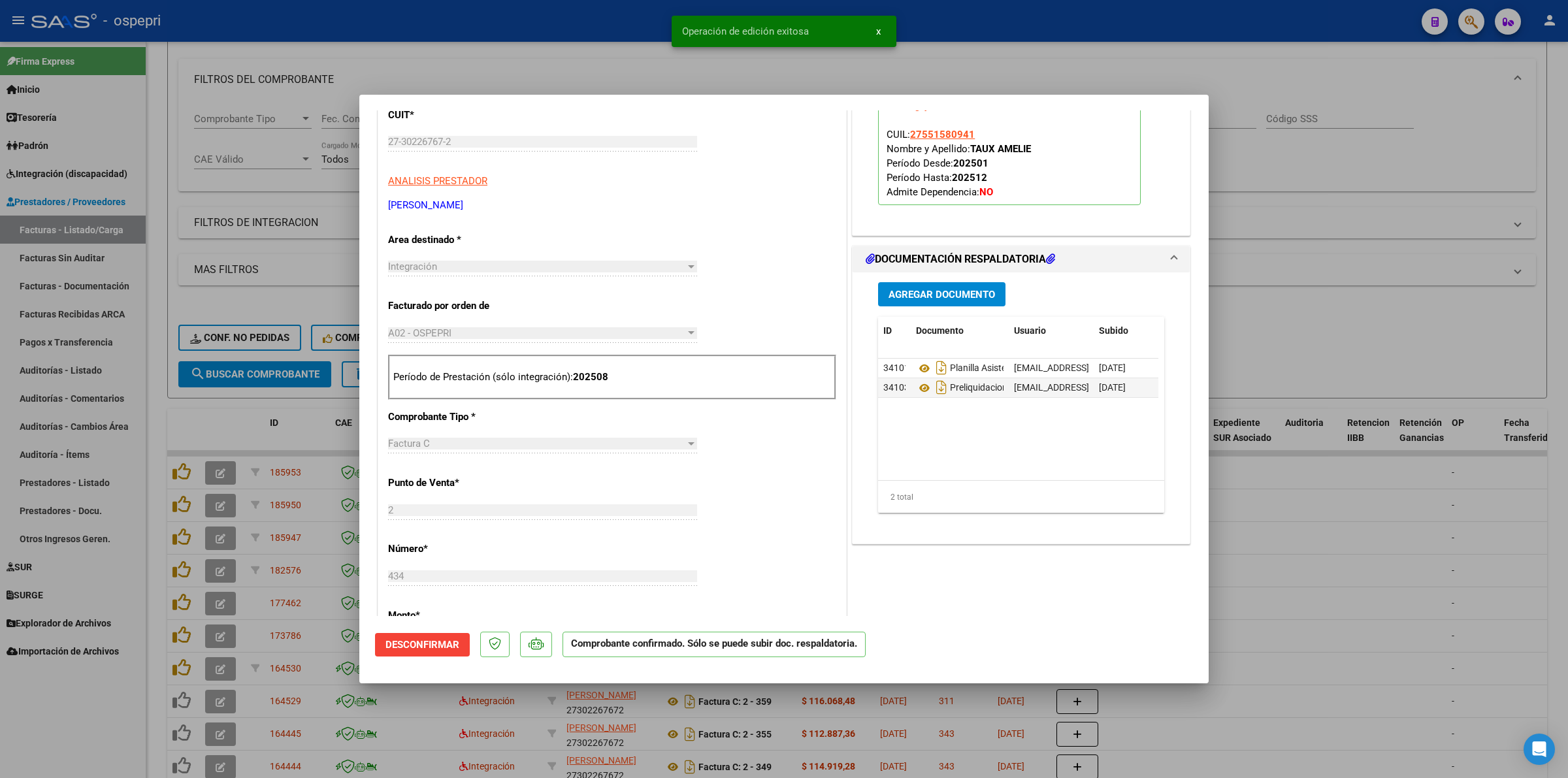
type input "$ 0,00"
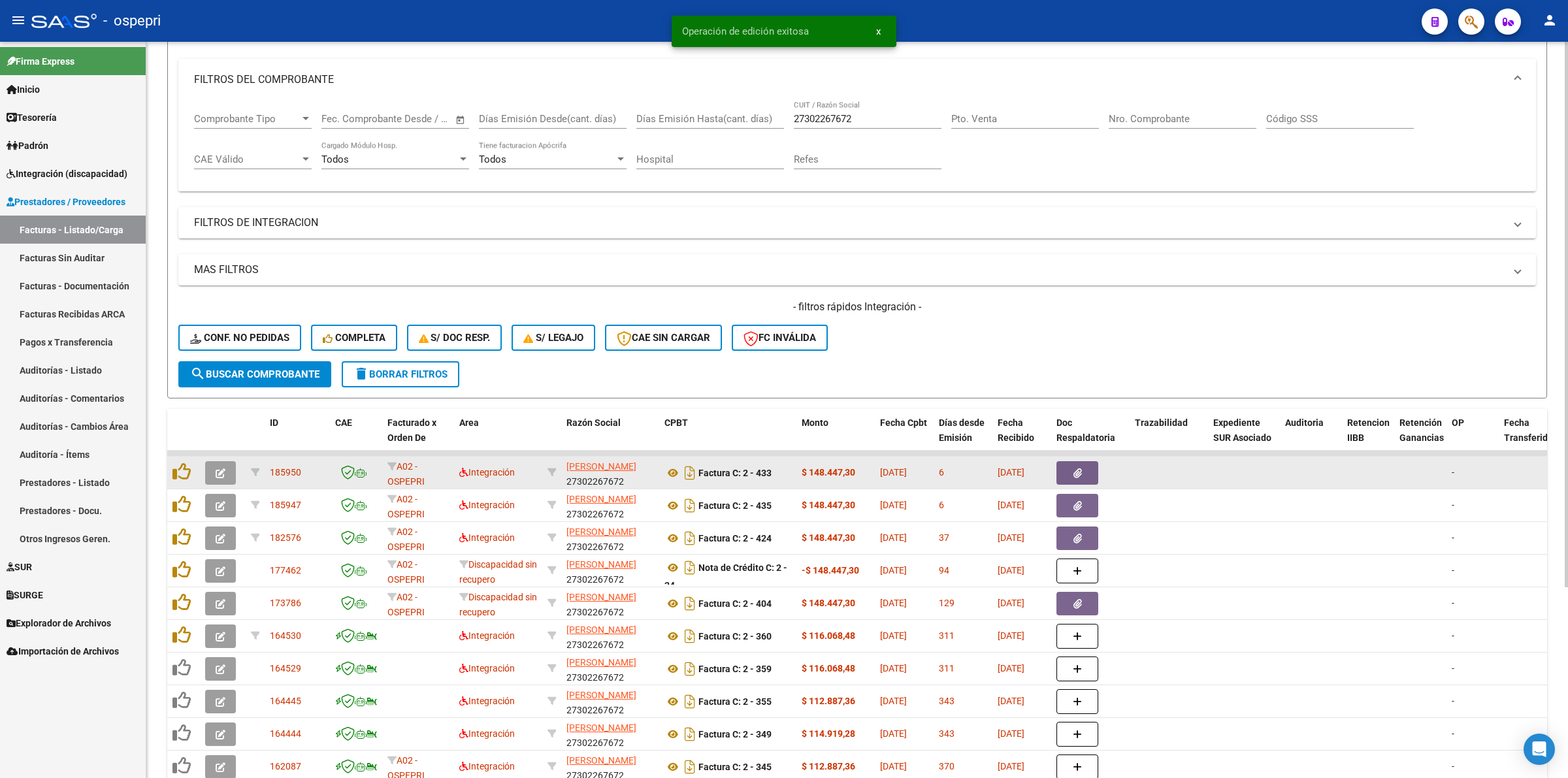
click at [232, 465] on button "button" at bounding box center [221, 473] width 31 height 24
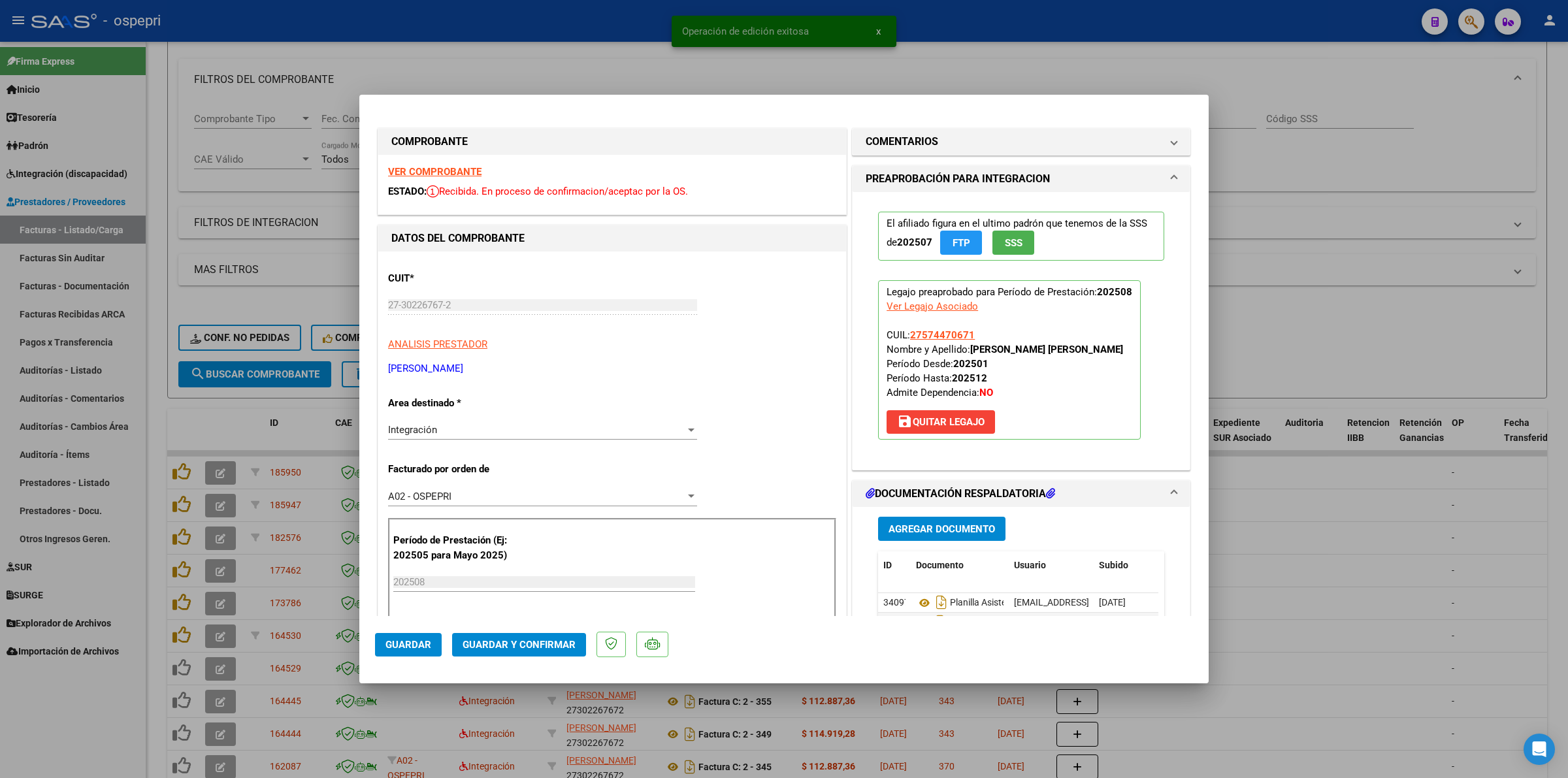
click at [438, 162] on div "VER COMPROBANTE ESTADO: Recibida. En proceso de confirmacion/aceptac por la OS." at bounding box center [613, 184] width 468 height 59
click at [442, 167] on strong "VER COMPROBANTE" at bounding box center [434, 171] width 93 height 11
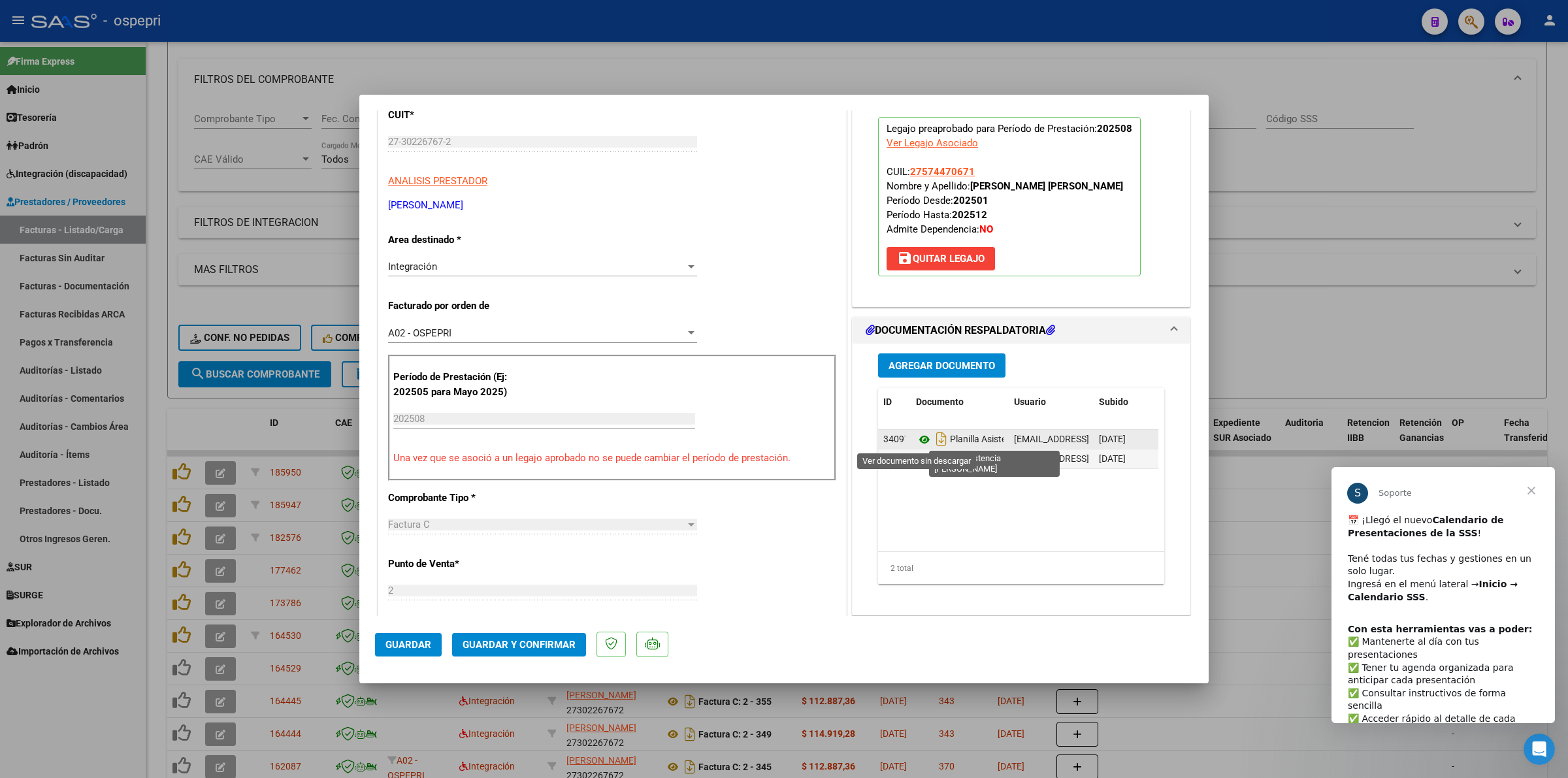
click at [916, 438] on icon at bounding box center [924, 439] width 17 height 15
click at [511, 647] on span "Guardar y Confirmar" at bounding box center [519, 644] width 113 height 11
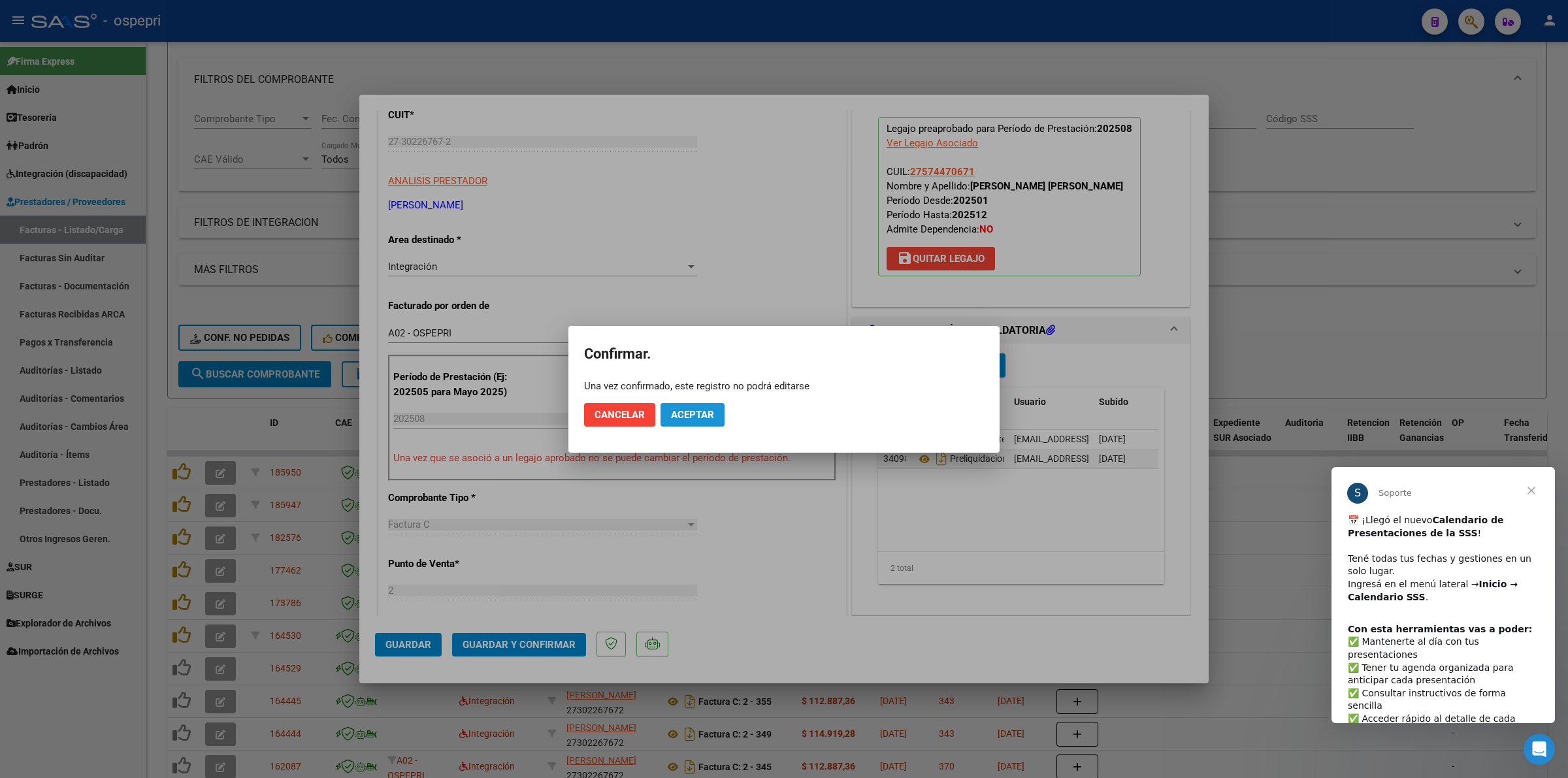
drag, startPoint x: 677, startPoint y: 412, endPoint x: 672, endPoint y: 423, distance: 12.1
click at [677, 412] on span "Aceptar" at bounding box center [693, 414] width 43 height 11
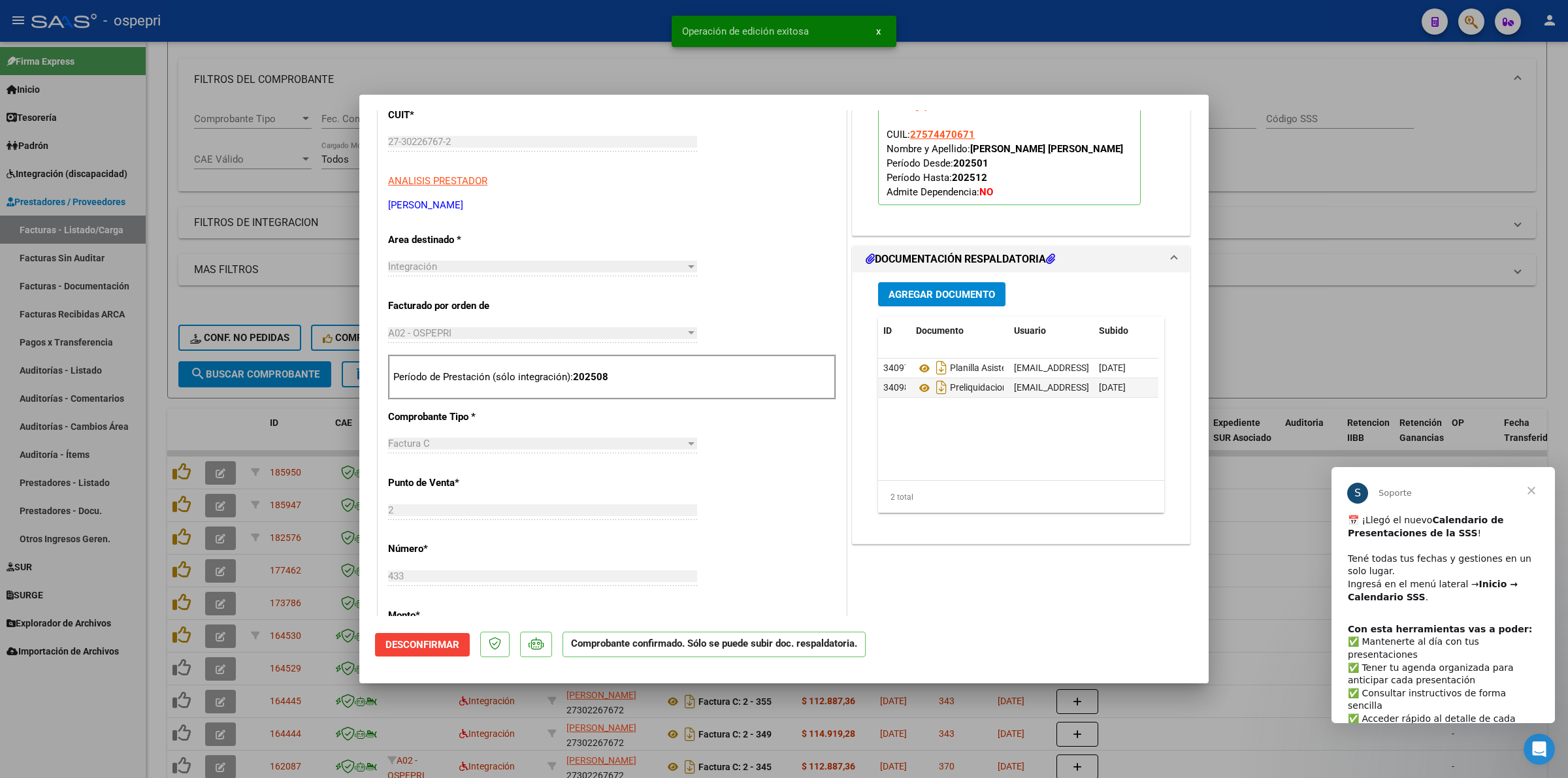
type input "$ 0,00"
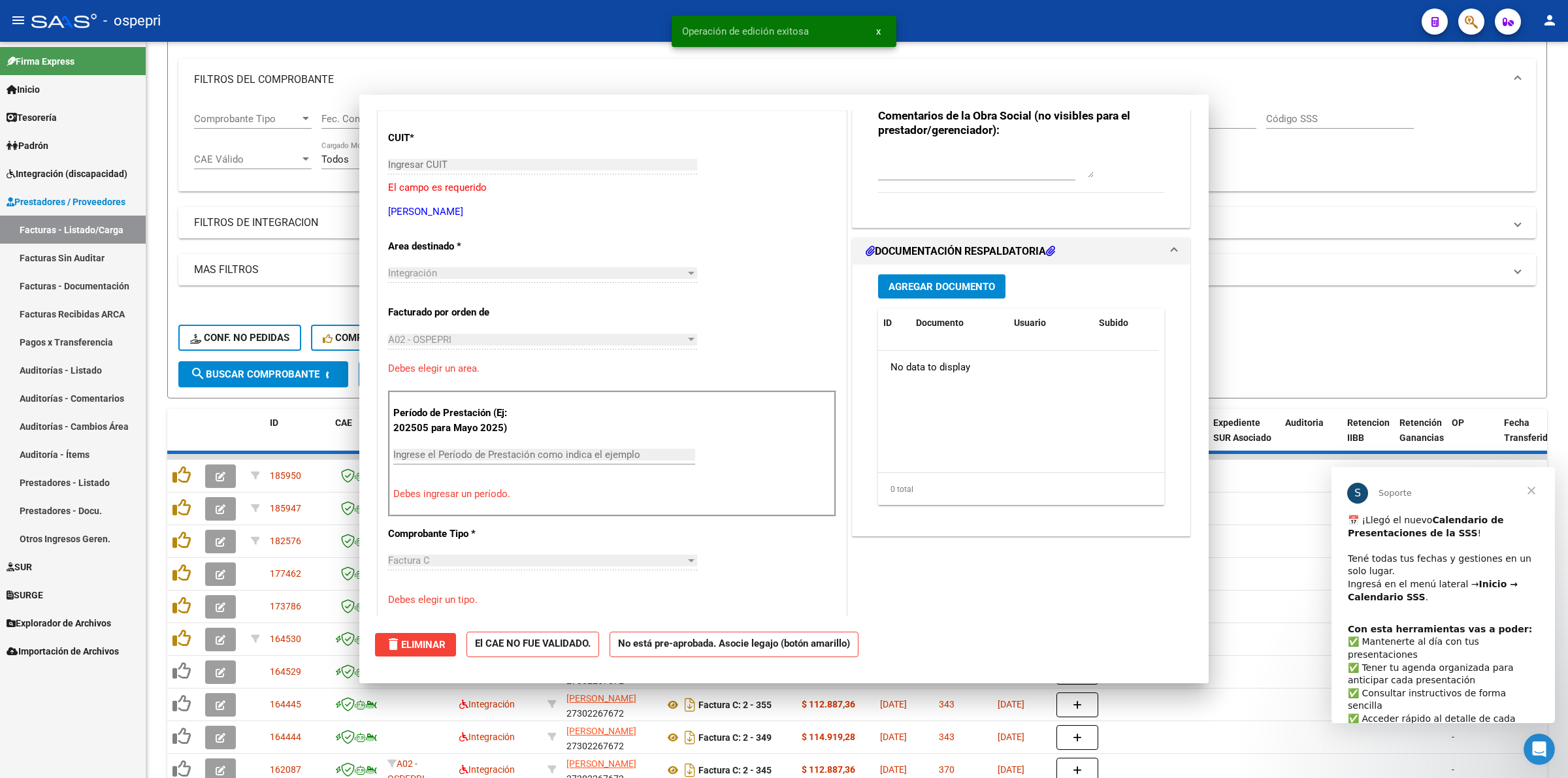
scroll to position [0, 0]
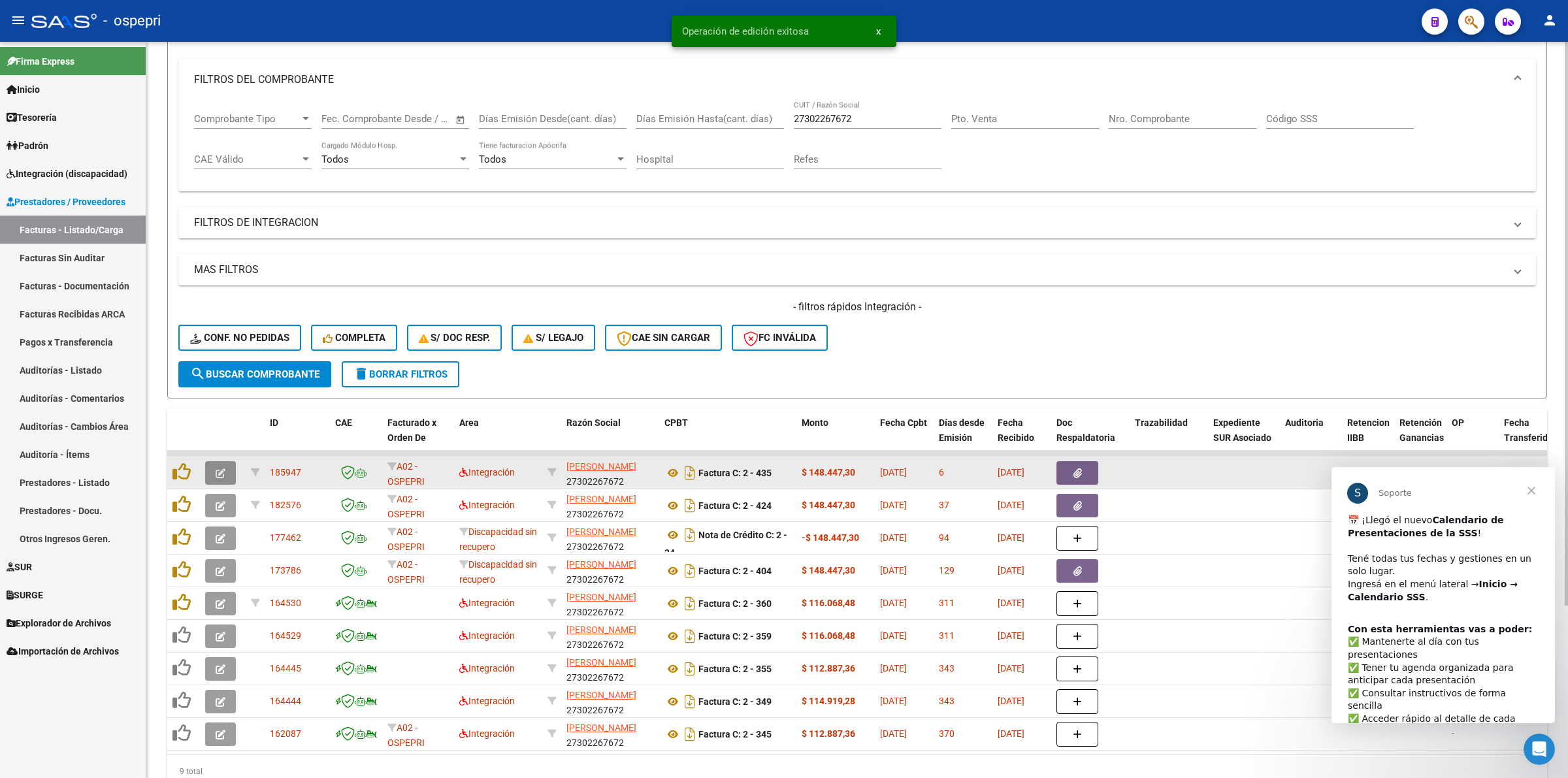
click at [231, 464] on button "button" at bounding box center [221, 473] width 31 height 24
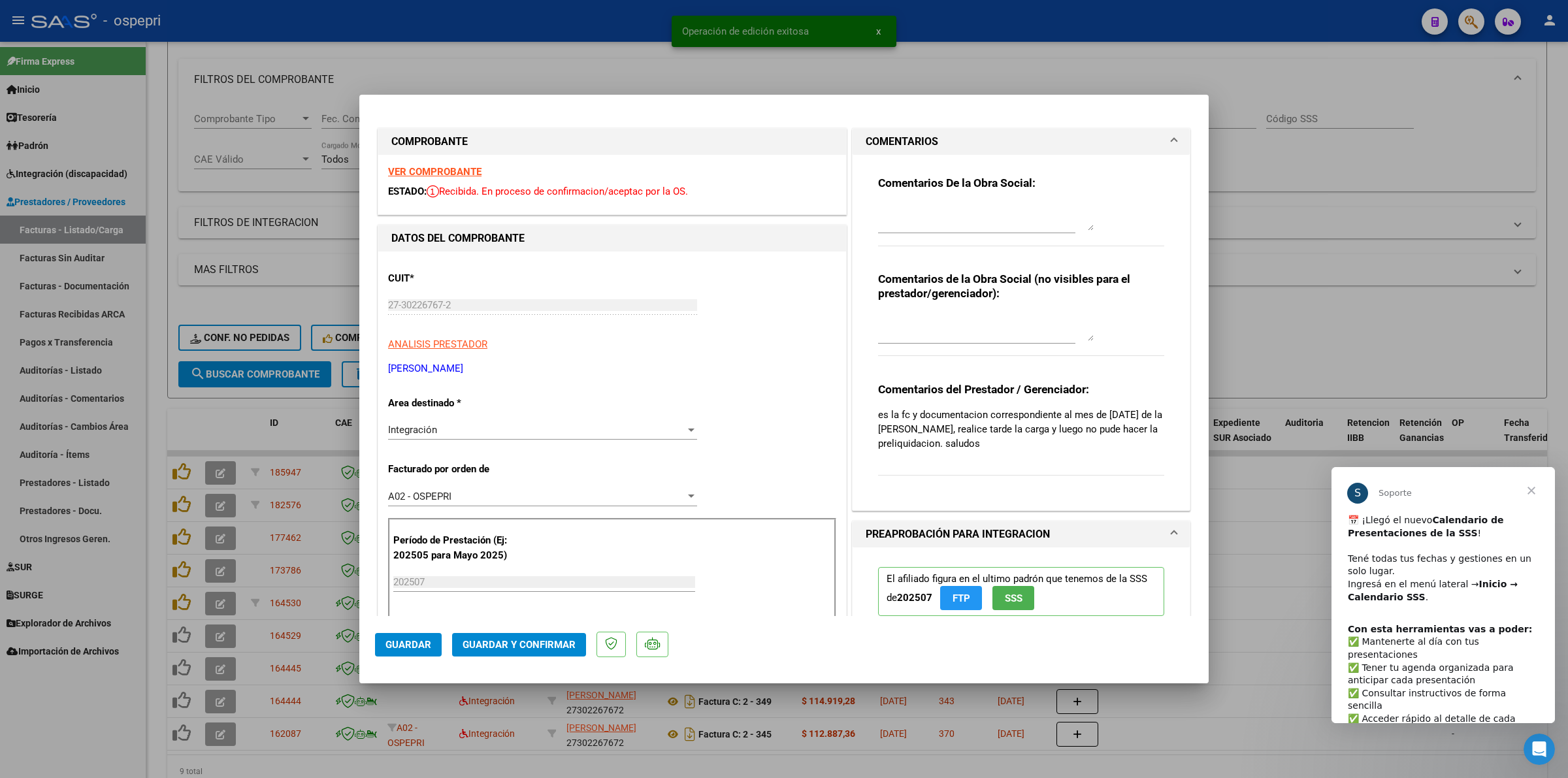
click at [403, 170] on strong "VER COMPROBANTE" at bounding box center [434, 171] width 93 height 11
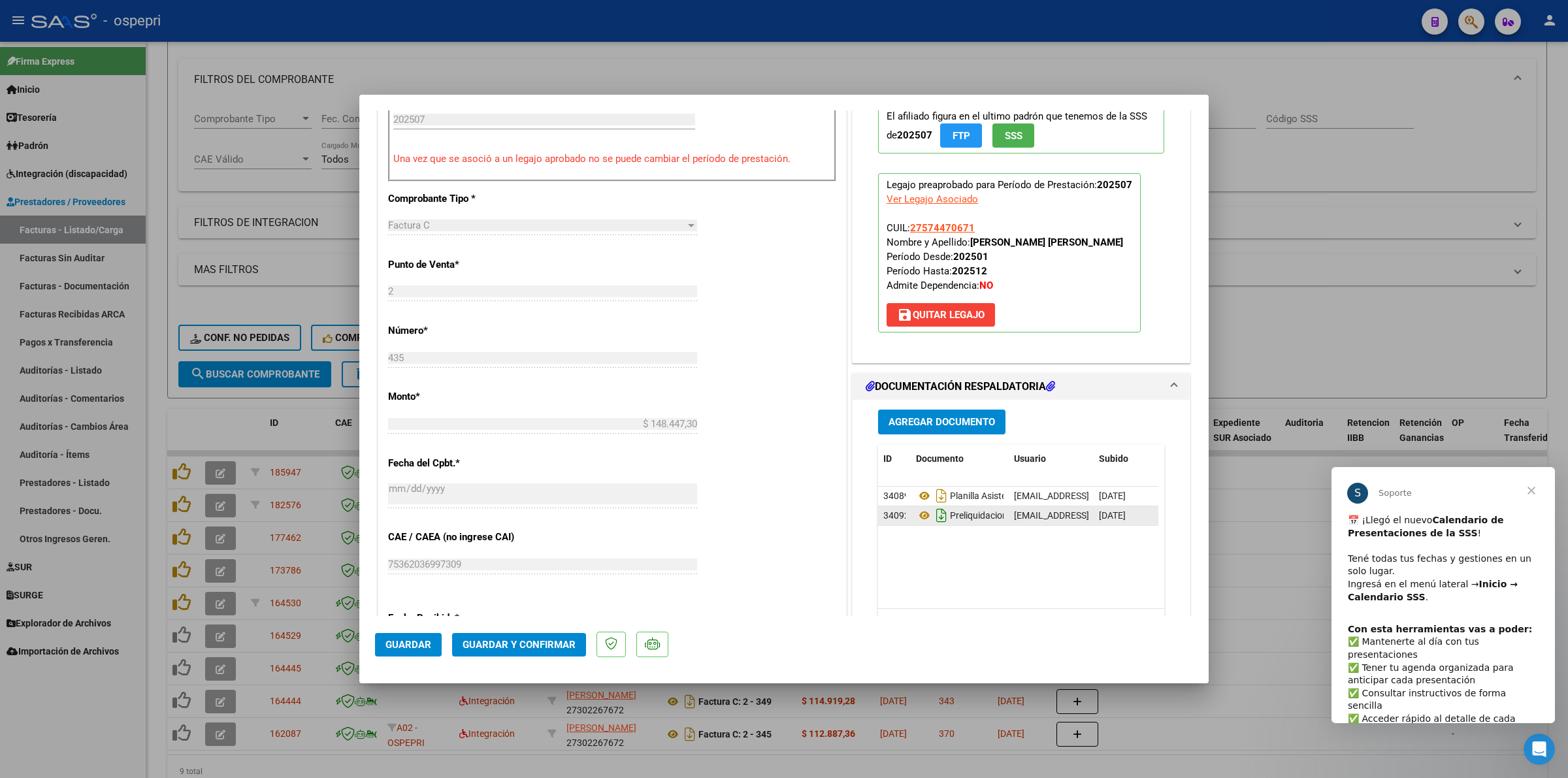
scroll to position [490, 0]
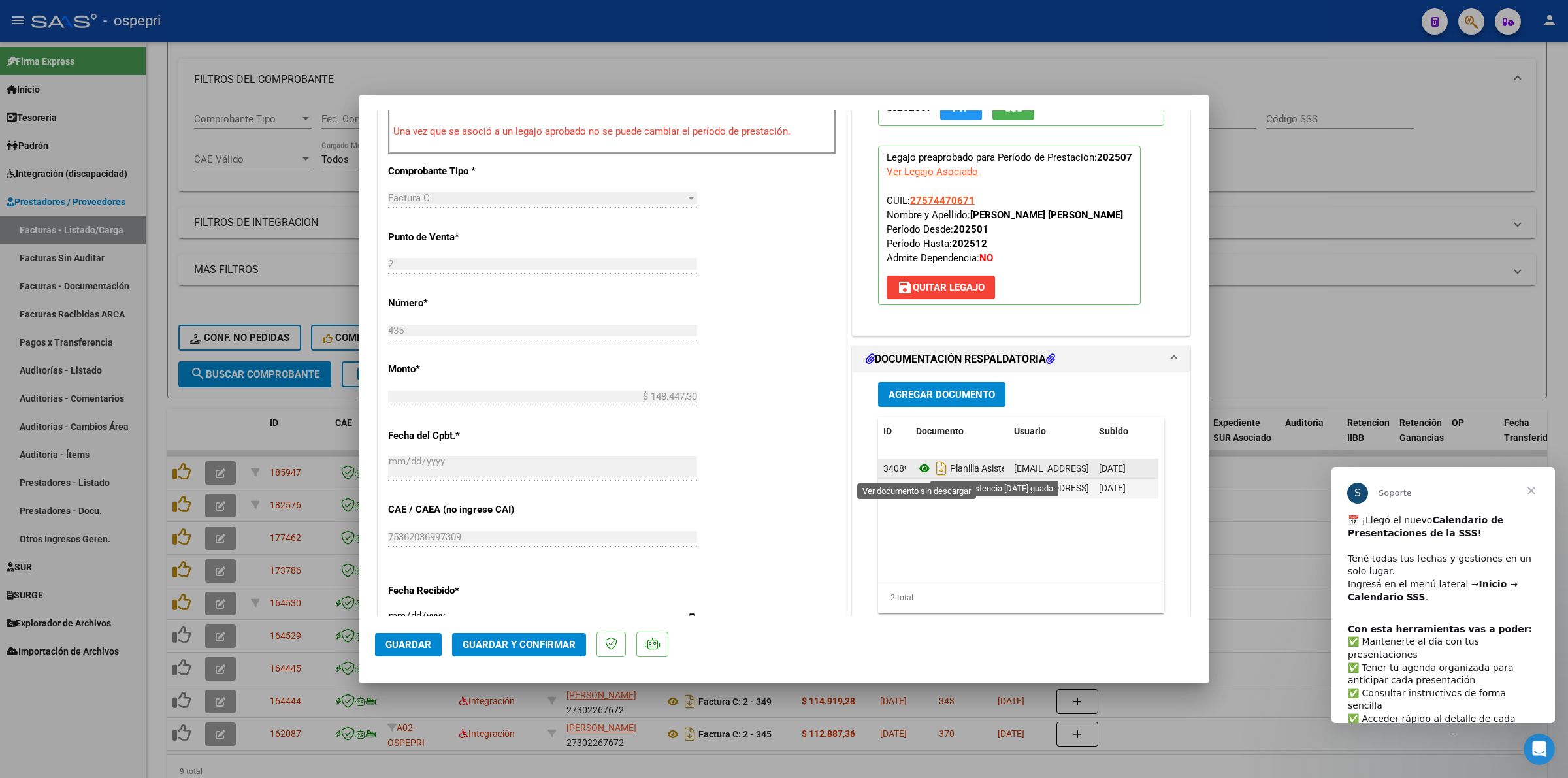
click at [916, 467] on icon at bounding box center [924, 468] width 17 height 15
click at [514, 644] on span "Guardar y Confirmar" at bounding box center [519, 644] width 113 height 11
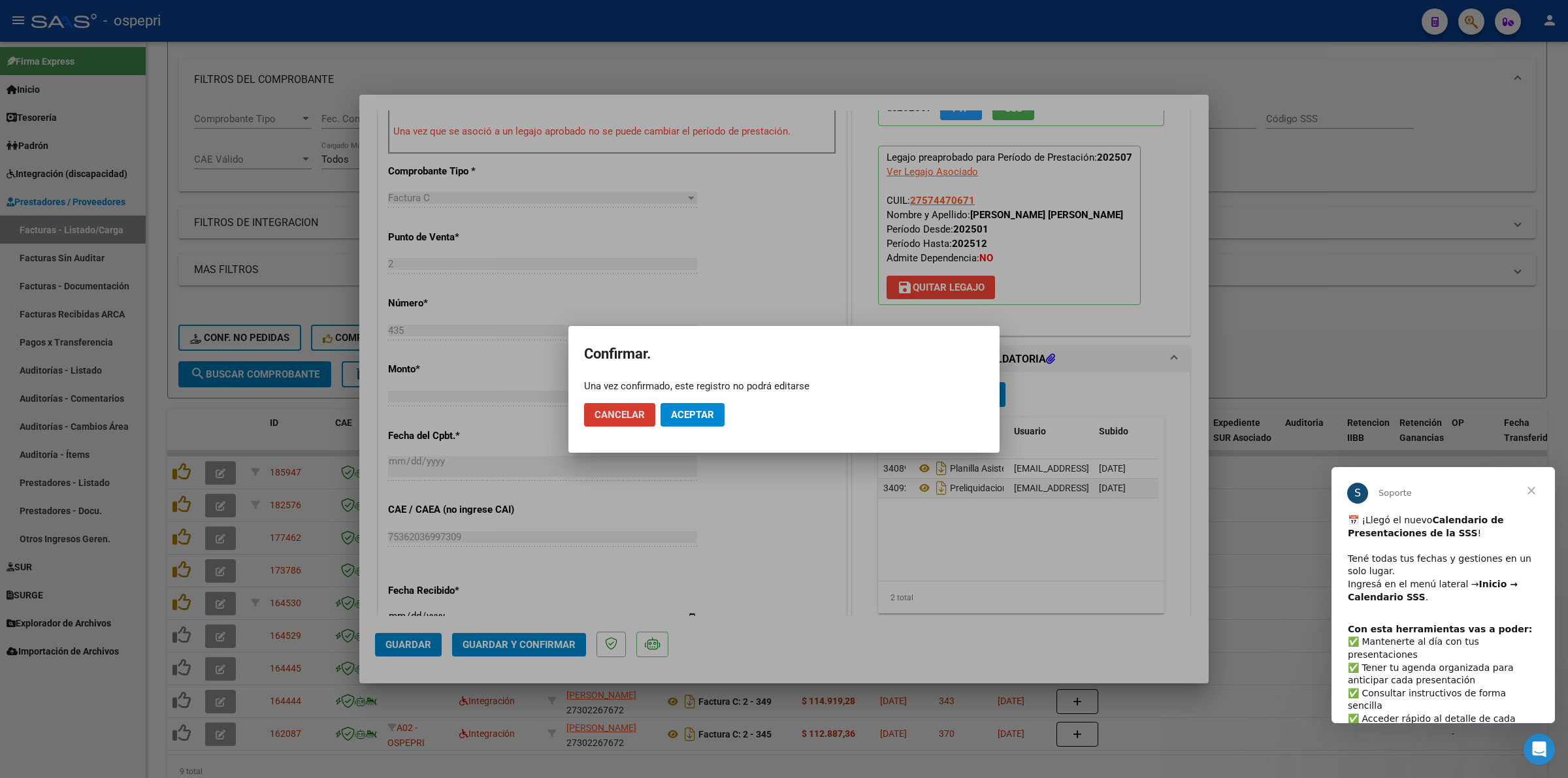
drag, startPoint x: 688, startPoint y: 414, endPoint x: 849, endPoint y: 223, distance: 249.8
click at [688, 412] on span "Aceptar" at bounding box center [693, 414] width 43 height 11
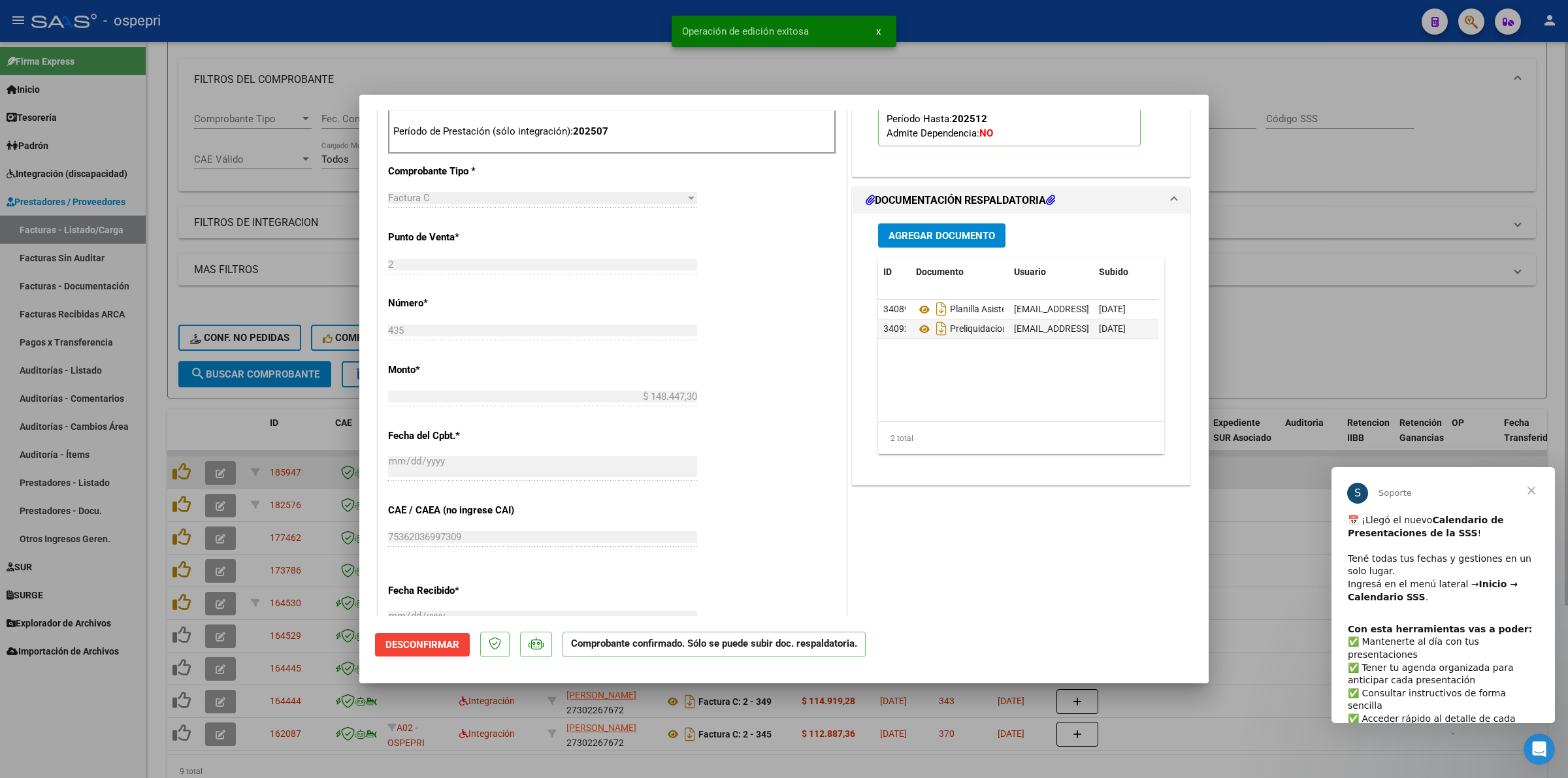
type input "$ 0,00"
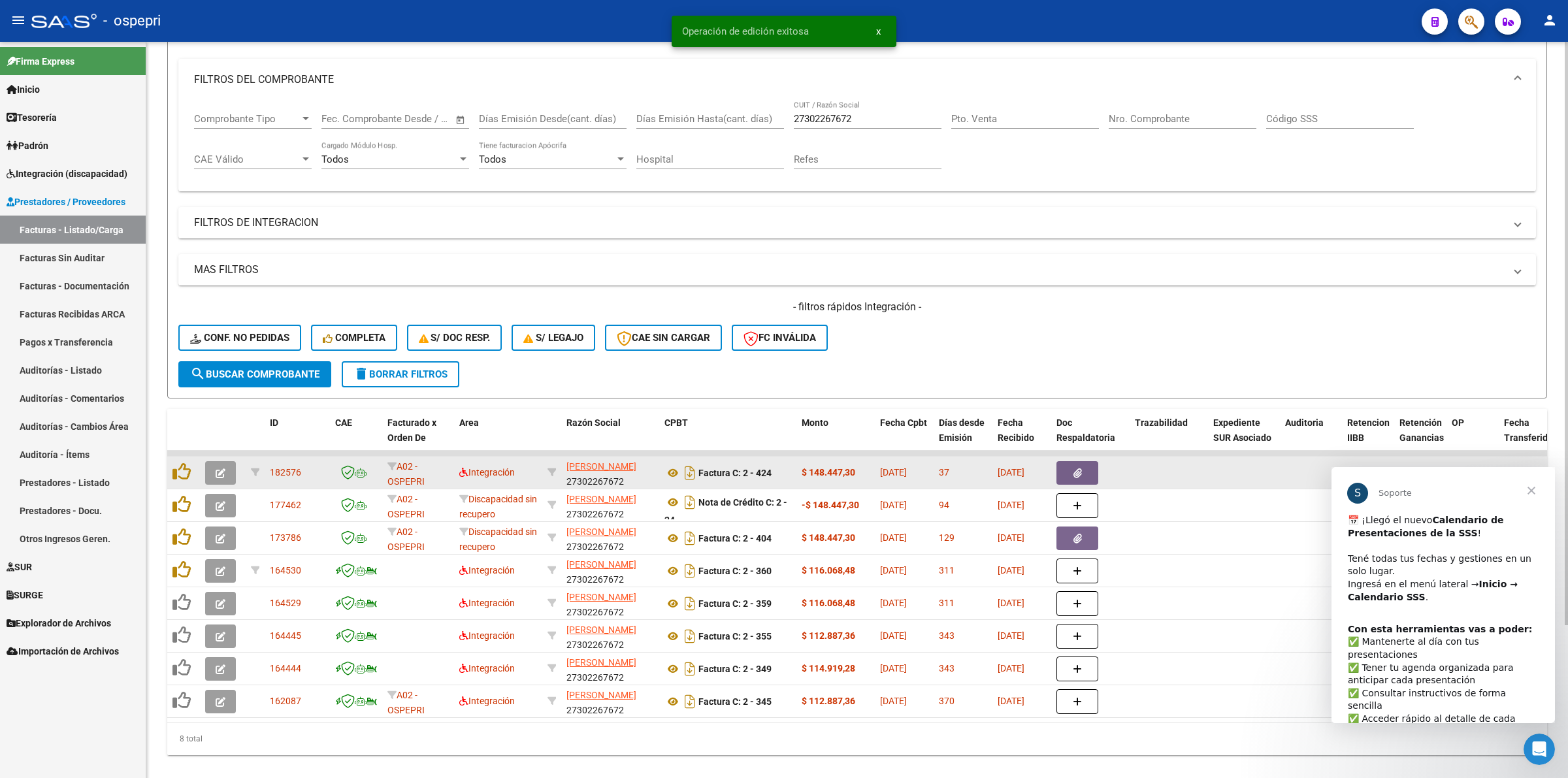
click at [217, 469] on icon "button" at bounding box center [221, 473] width 10 height 10
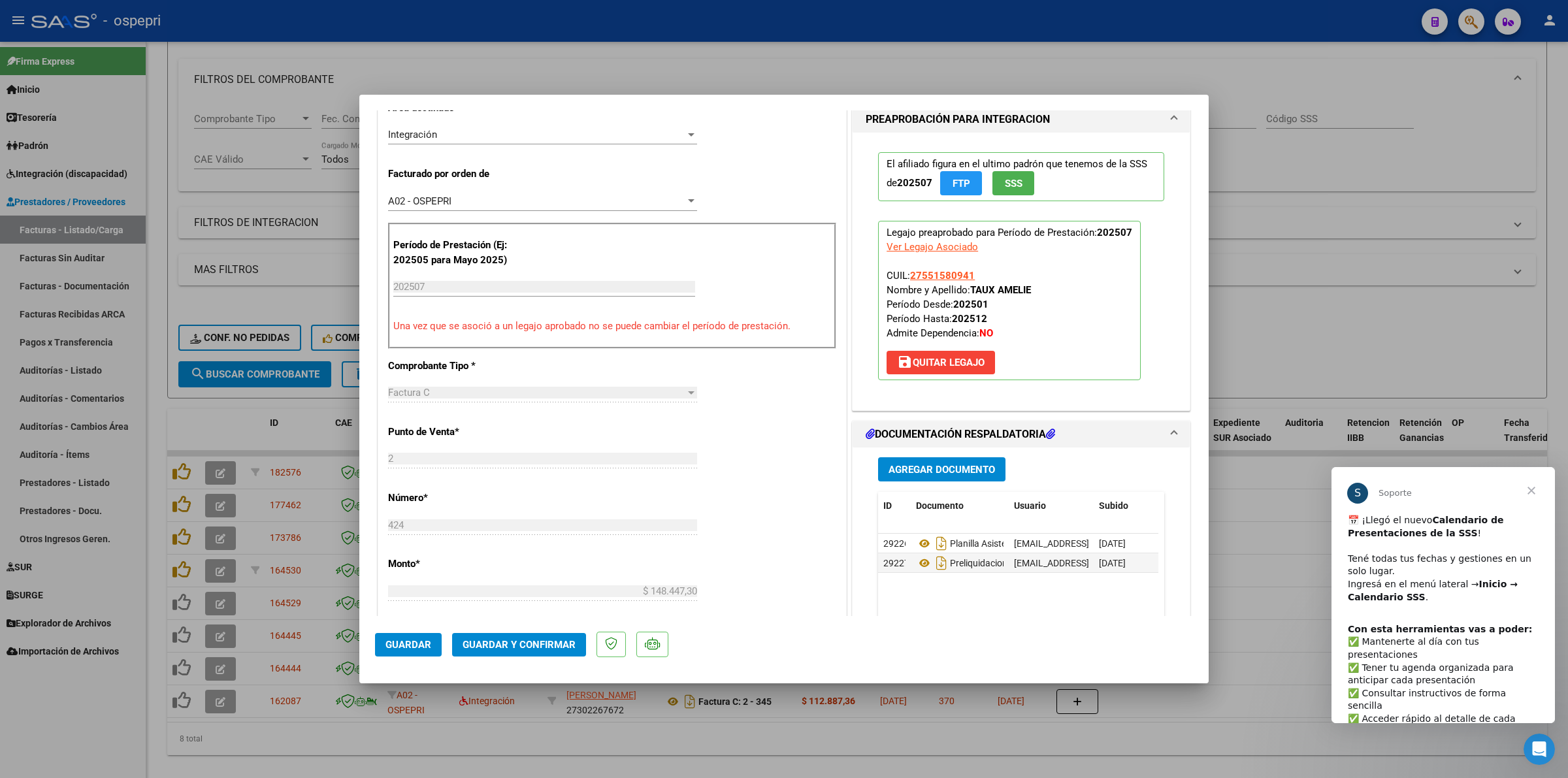
scroll to position [0, 0]
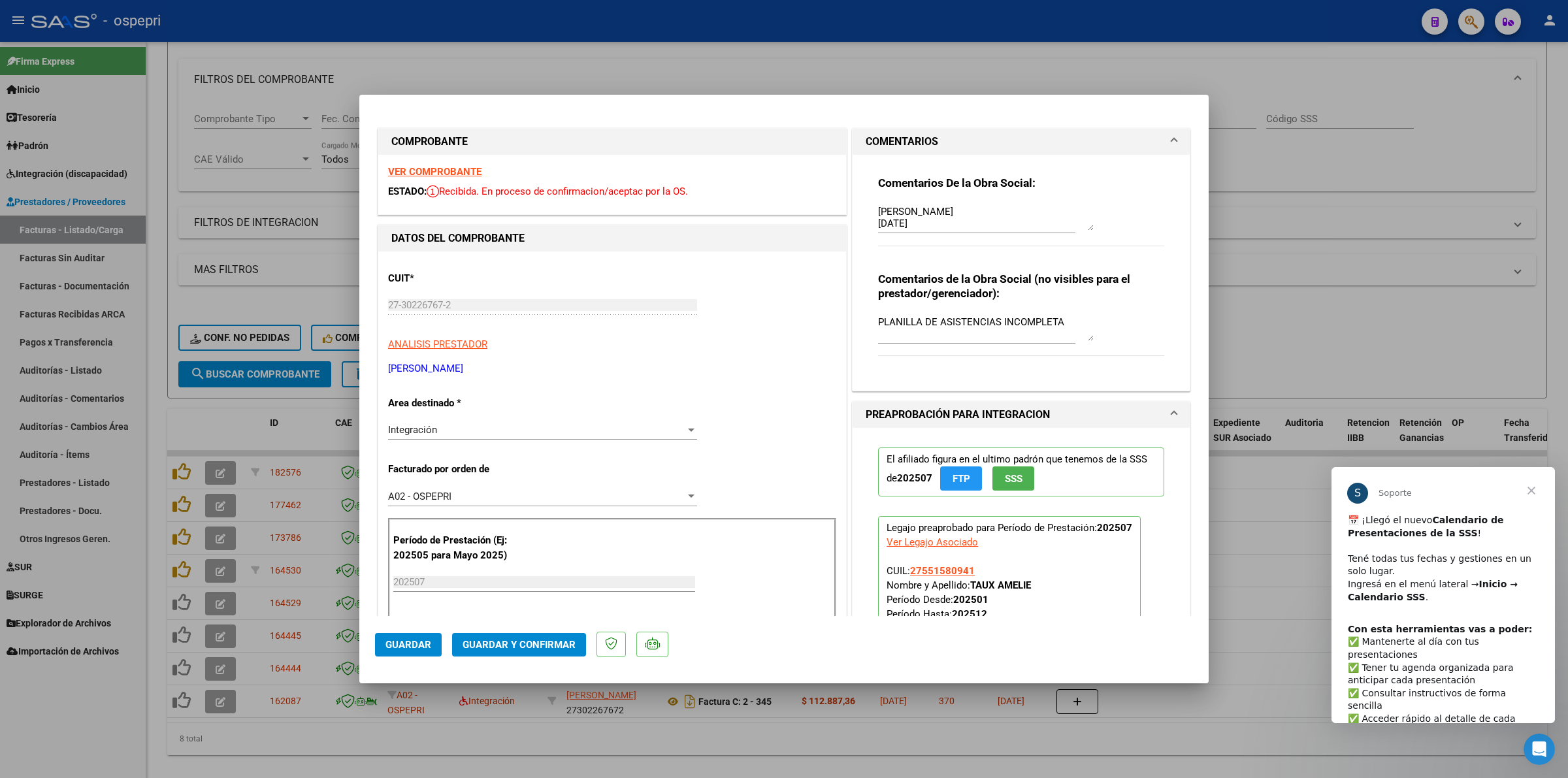
type input "$ 0,00"
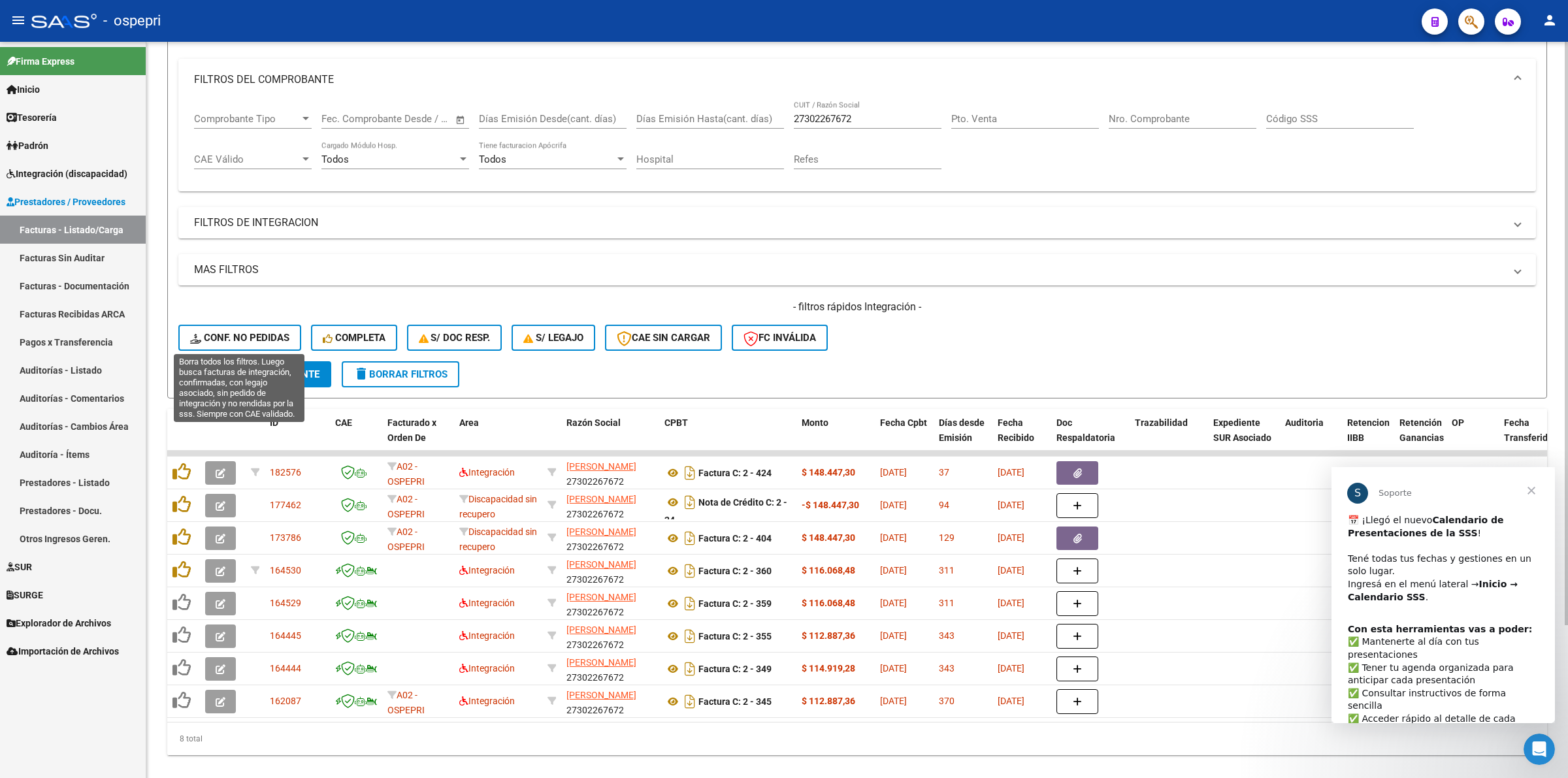
click at [214, 343] on button "Conf. no pedidas" at bounding box center [239, 338] width 123 height 26
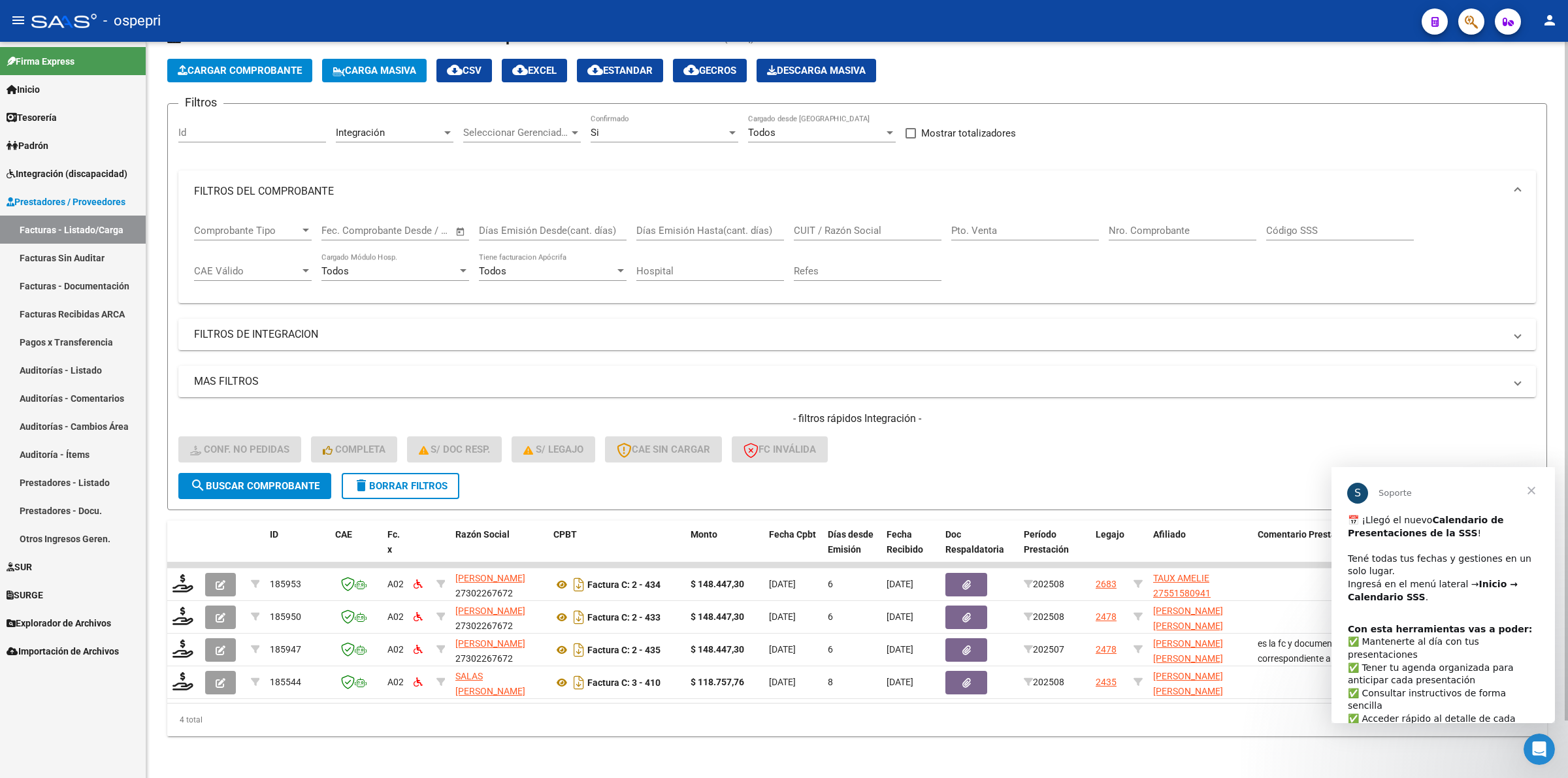
scroll to position [61, 0]
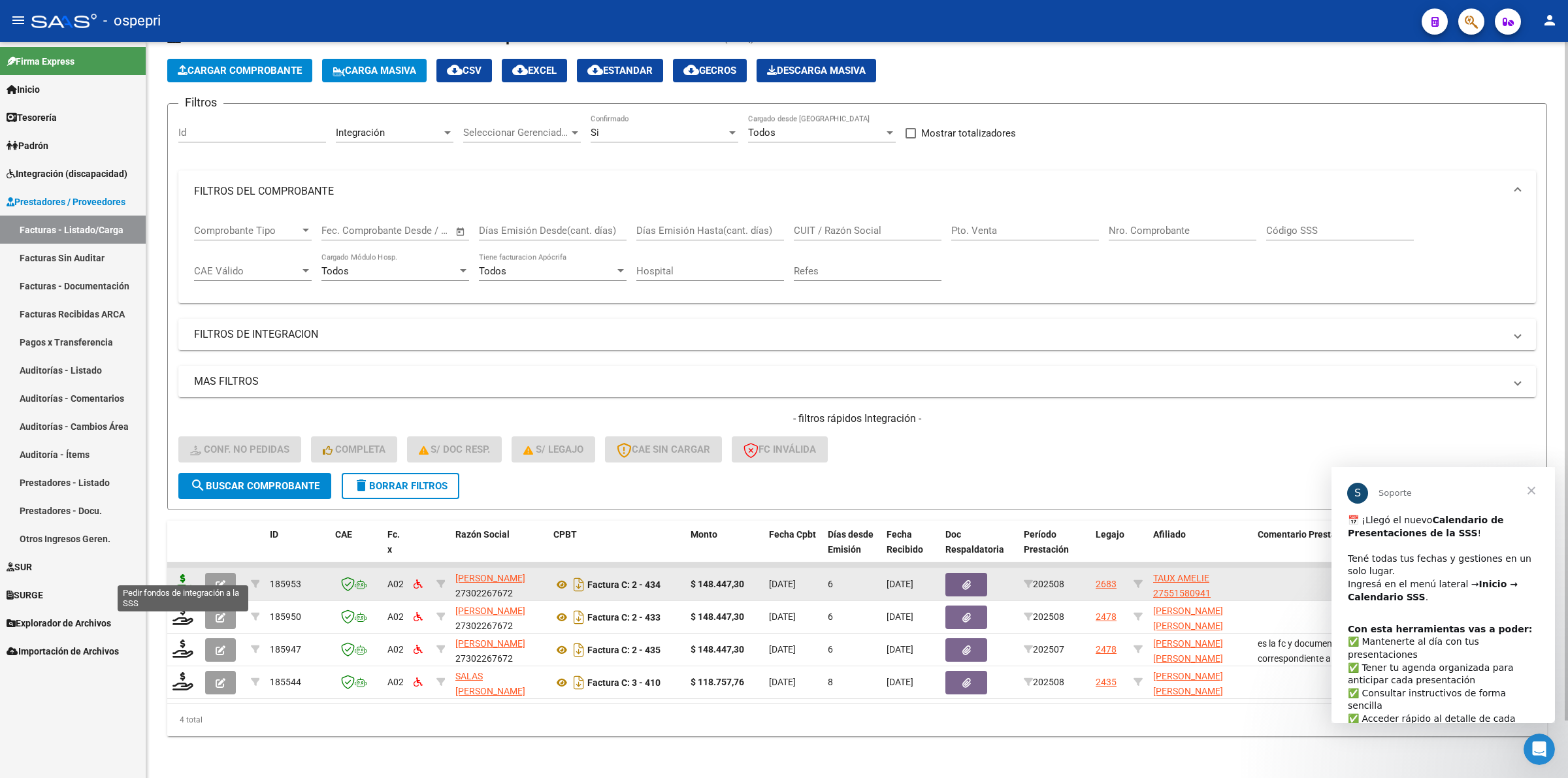
click at [181, 574] on icon at bounding box center [182, 583] width 21 height 18
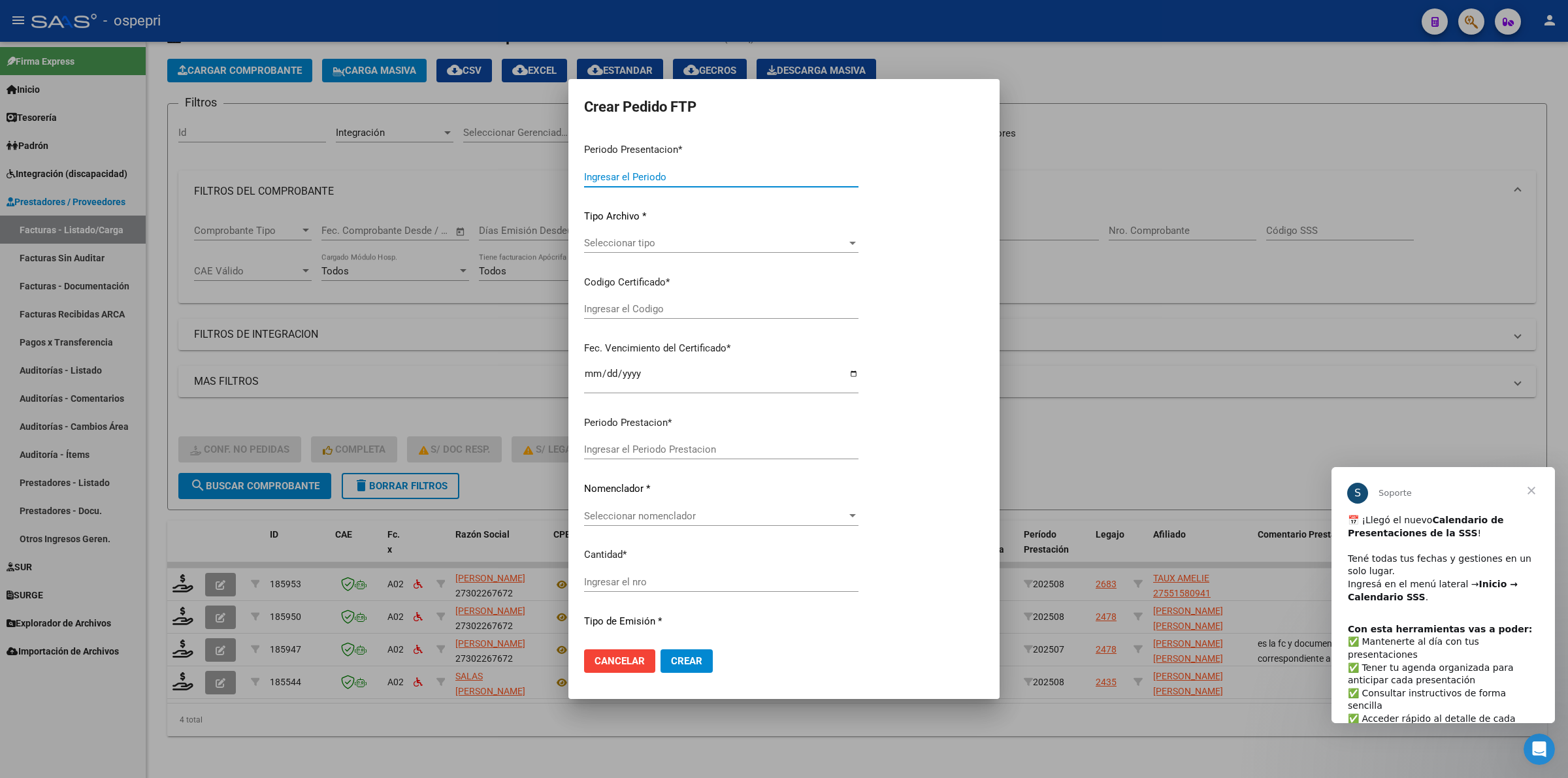
type input "202508"
type input "$ 148.447,30"
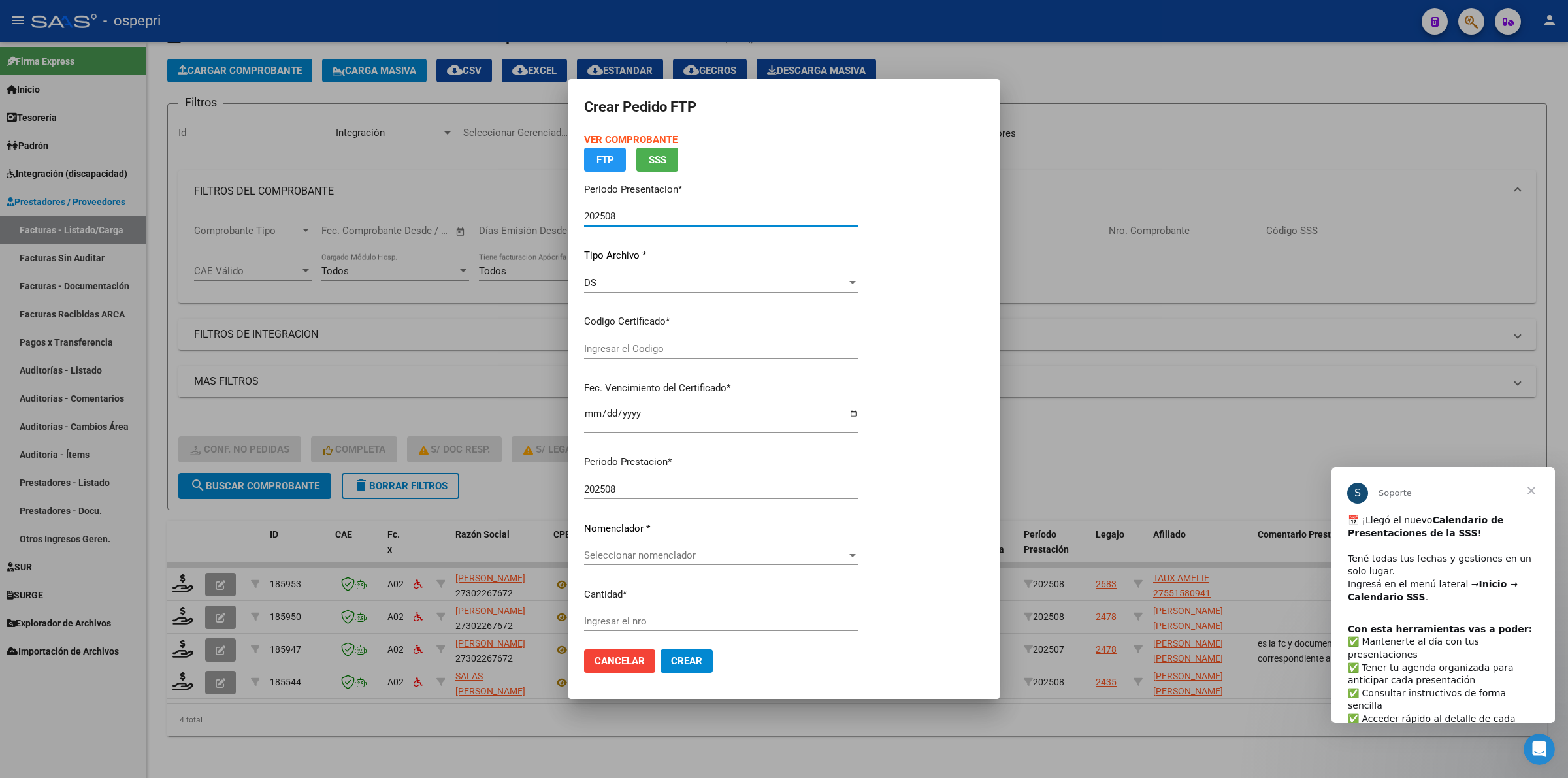
type input "2755158094-1"
type input "2027-08-18"
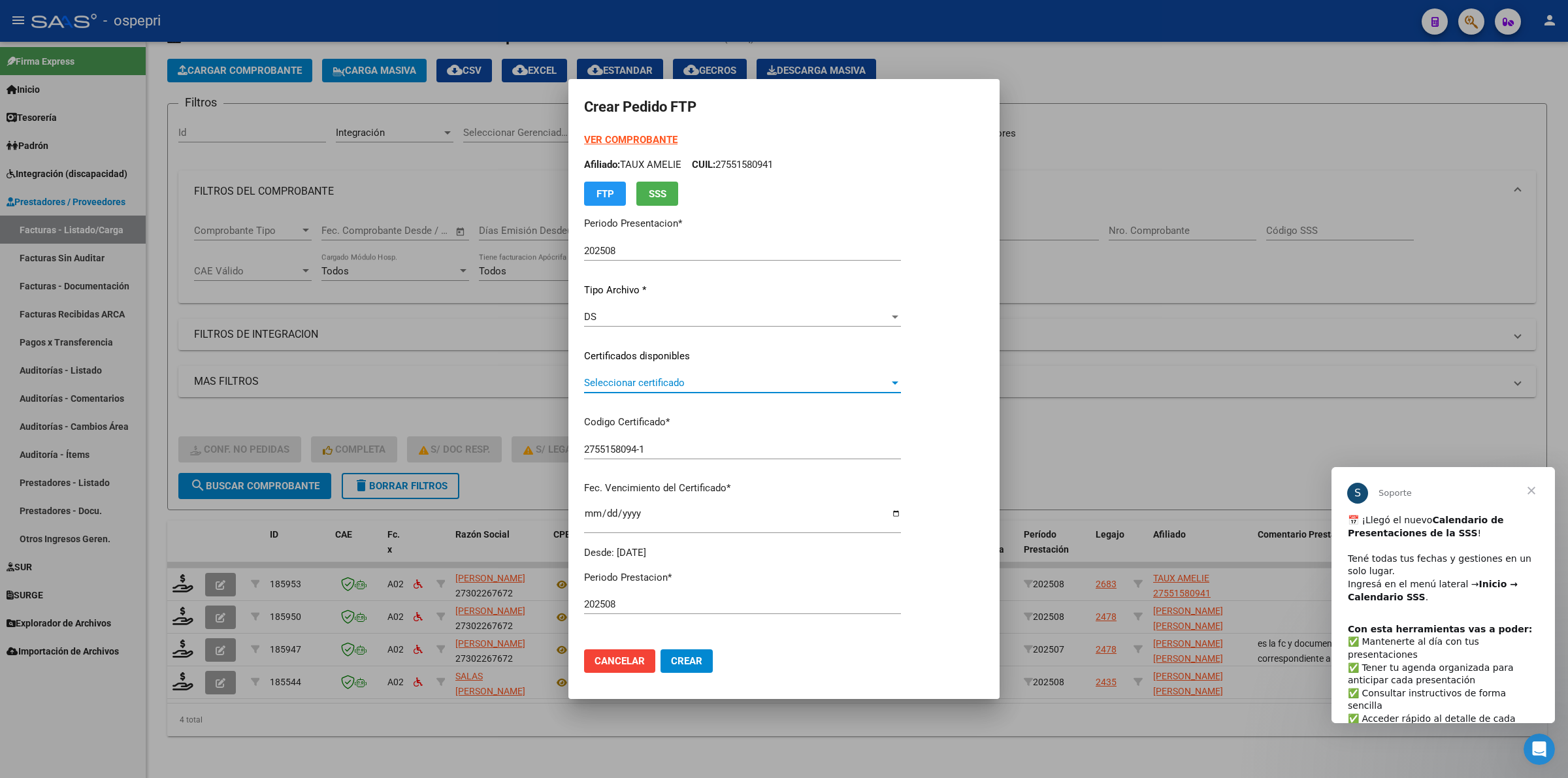
click at [641, 380] on span "Seleccionar certificado" at bounding box center [737, 383] width 305 height 11
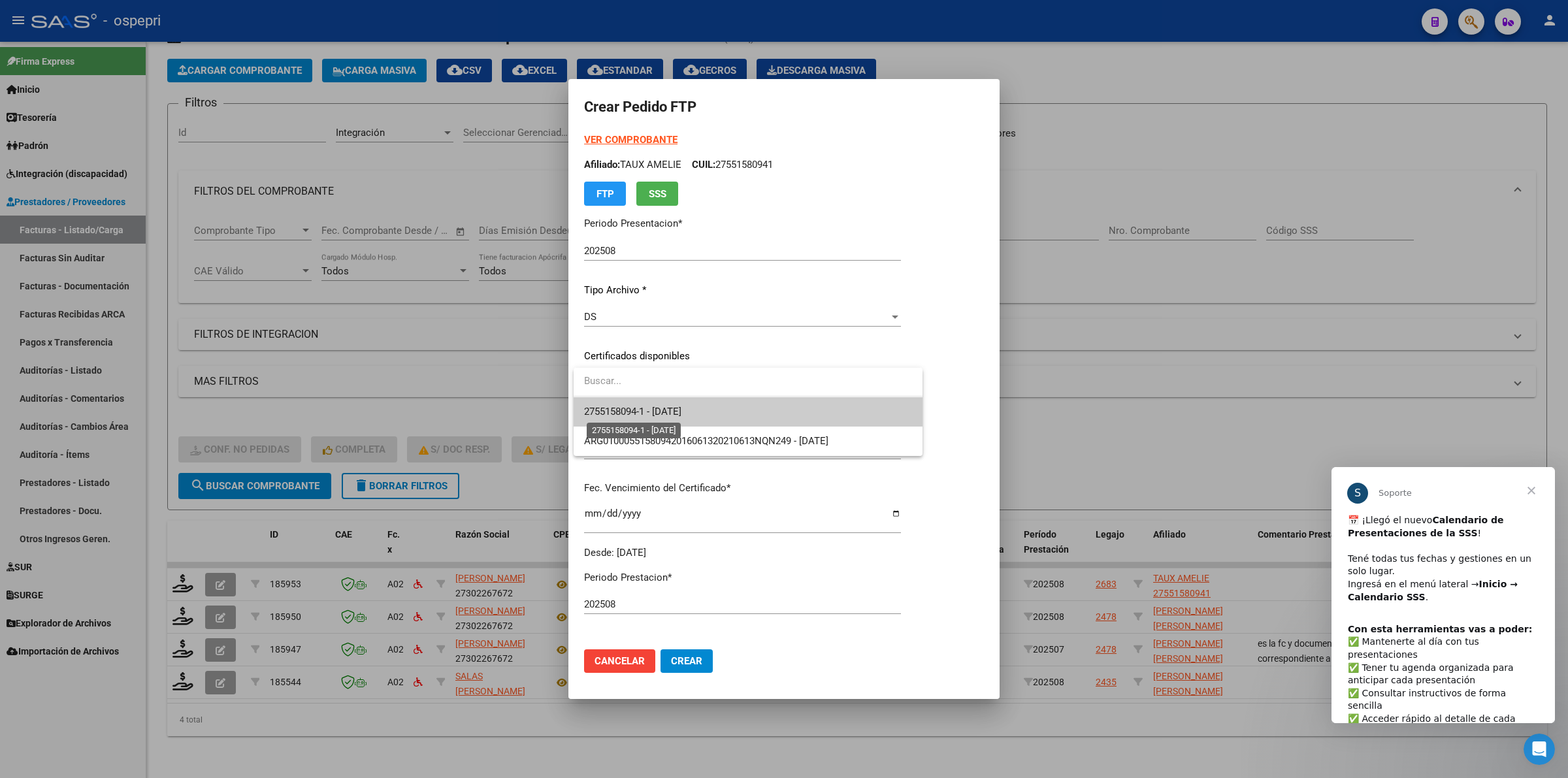
click at [681, 407] on span "2755158094-1 - 2027-08-18" at bounding box center [633, 411] width 97 height 11
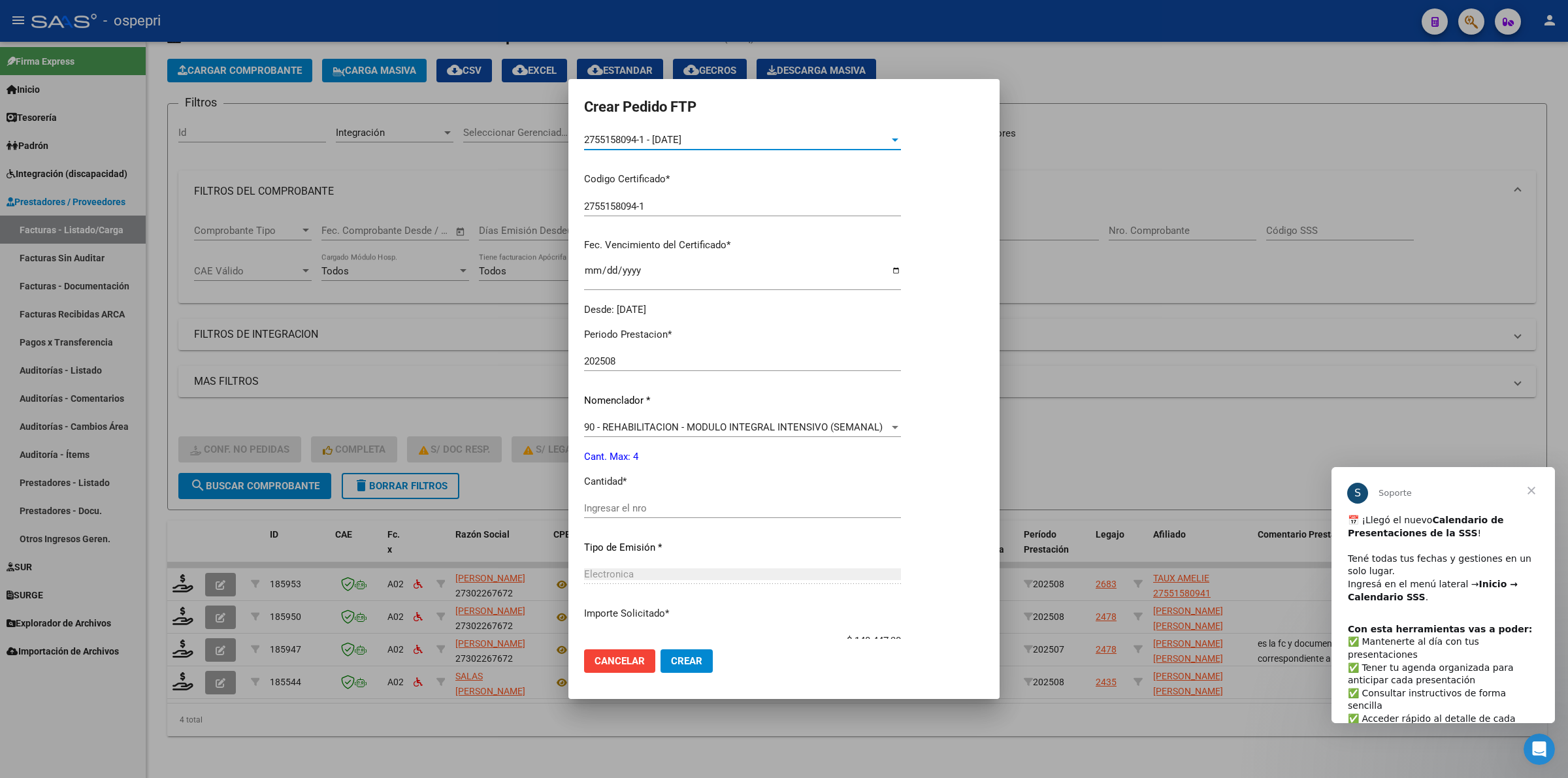
scroll to position [245, 0]
drag, startPoint x: 674, startPoint y: 500, endPoint x: 690, endPoint y: 508, distance: 17.9
click at [676, 500] on input "Ingresar el nro" at bounding box center [742, 506] width 317 height 11
type input "4"
click at [693, 655] on span "Crear" at bounding box center [687, 660] width 32 height 11
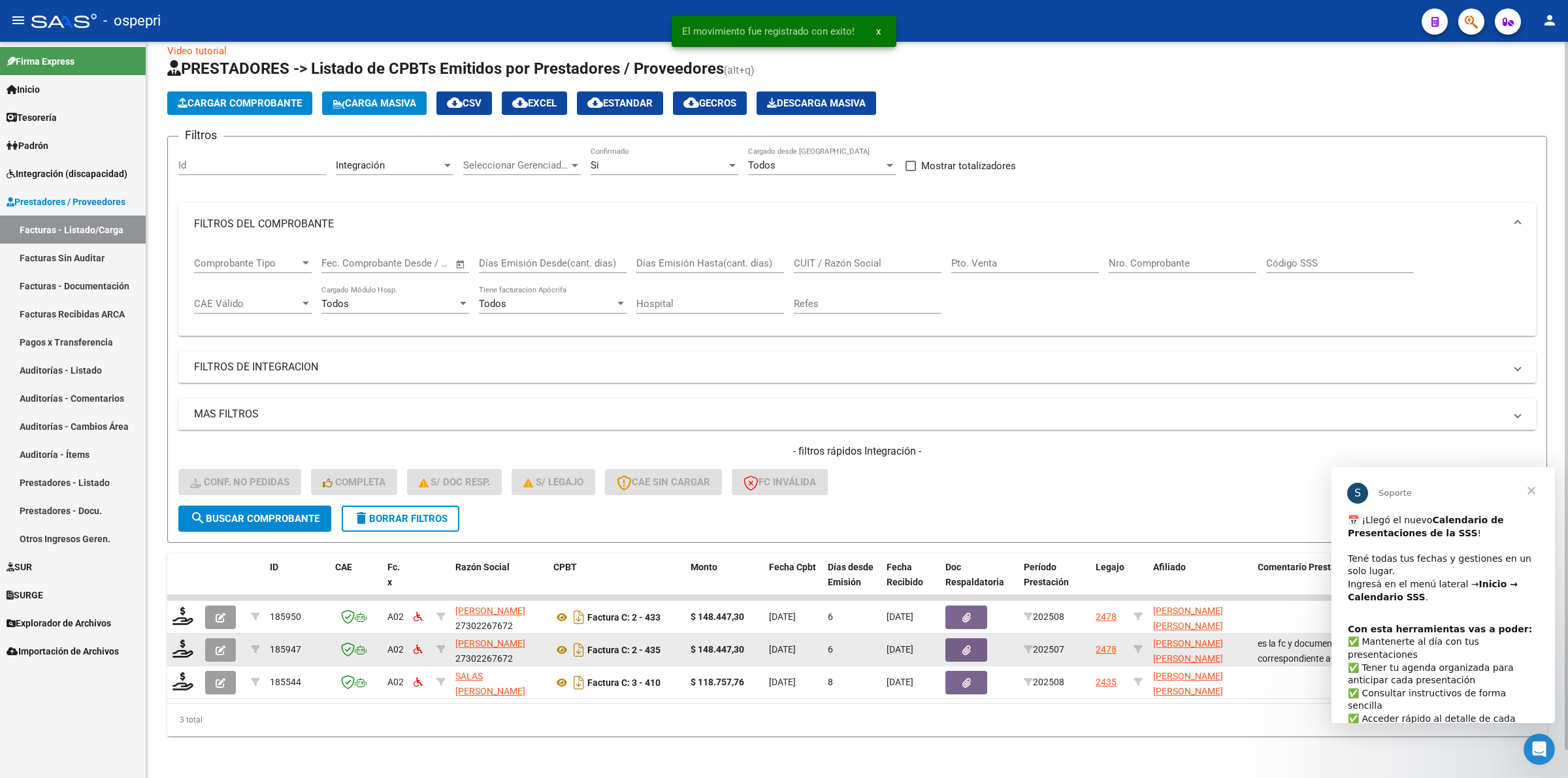
scroll to position [28, 0]
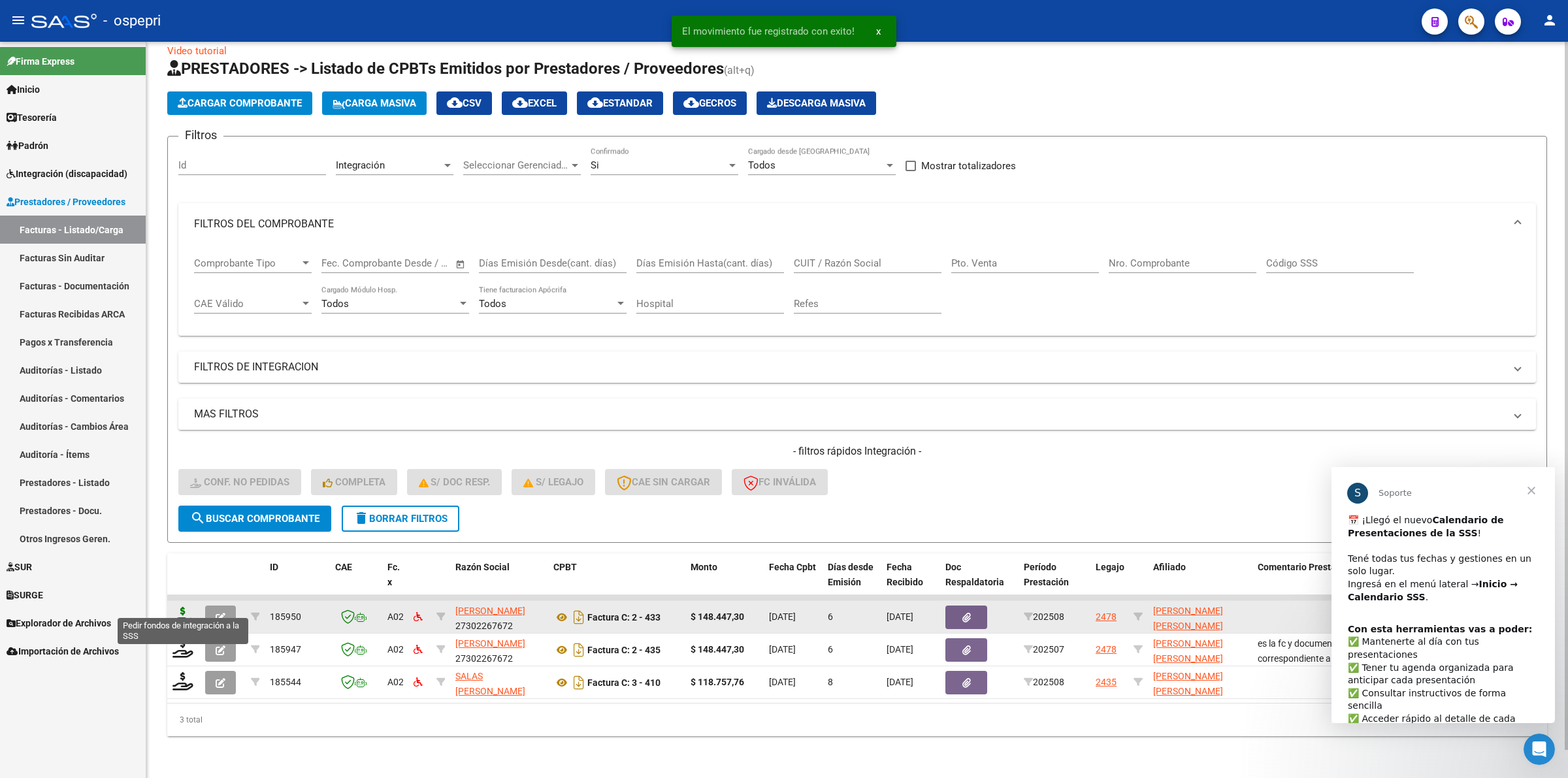
click at [176, 607] on icon at bounding box center [182, 616] width 21 height 18
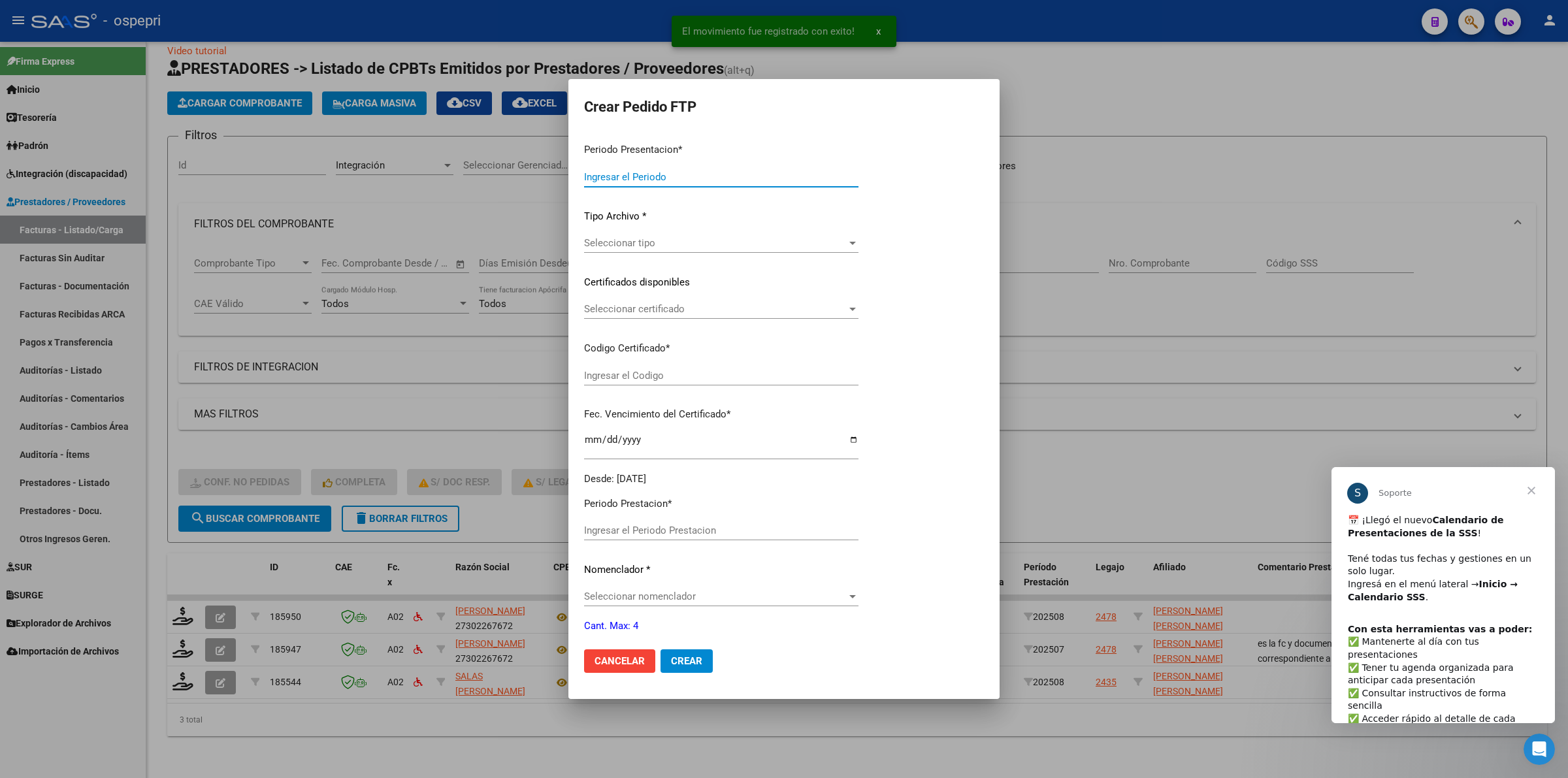
type input "202508"
type input "$ 148.447,30"
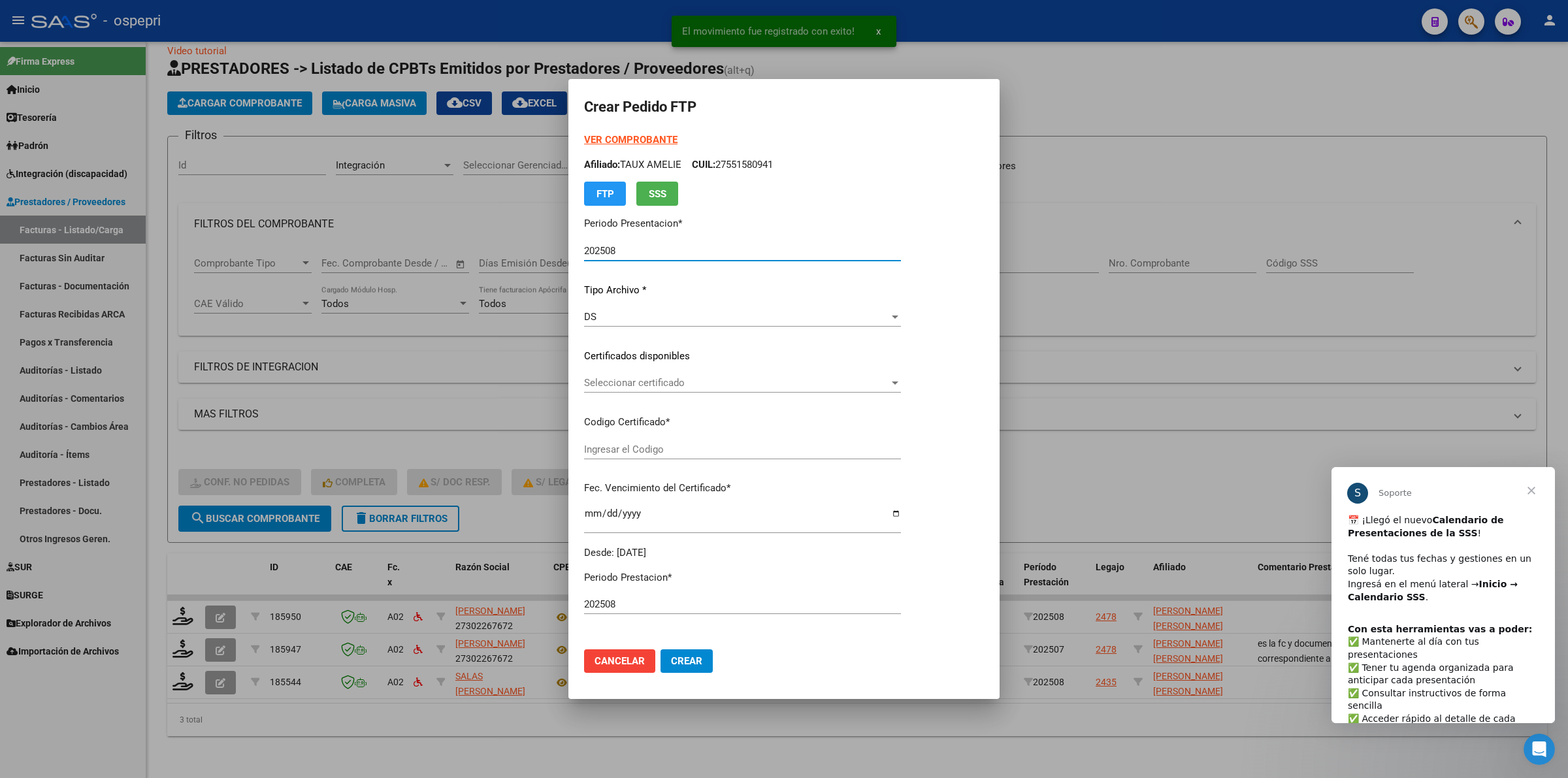
type input "2757447067-1"
type input "2027-09-01"
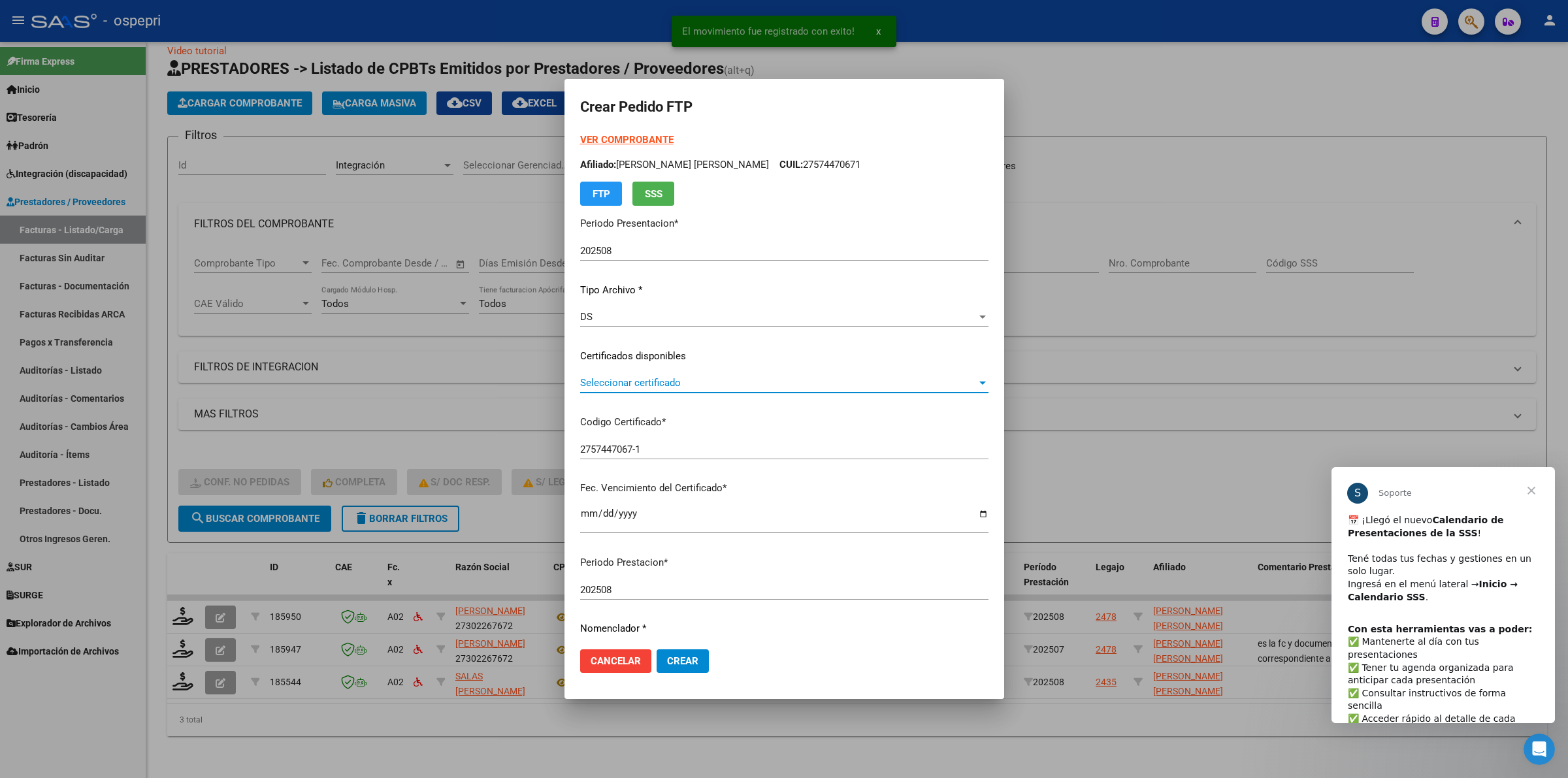
click at [588, 379] on span "Seleccionar certificado" at bounding box center [779, 383] width 397 height 11
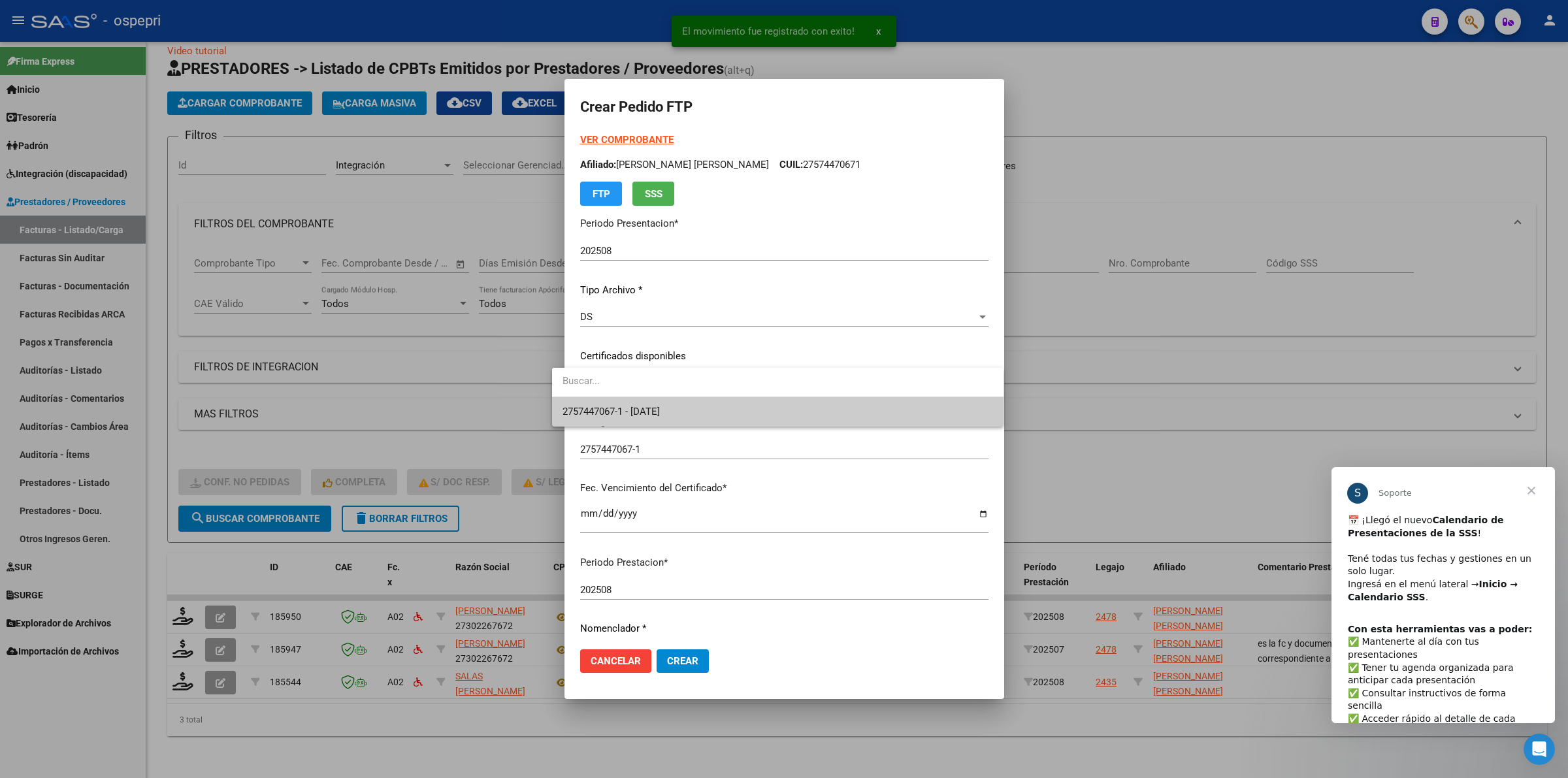
click at [608, 403] on span "2757447067-1 - 2027-09-01" at bounding box center [777, 412] width 430 height 30
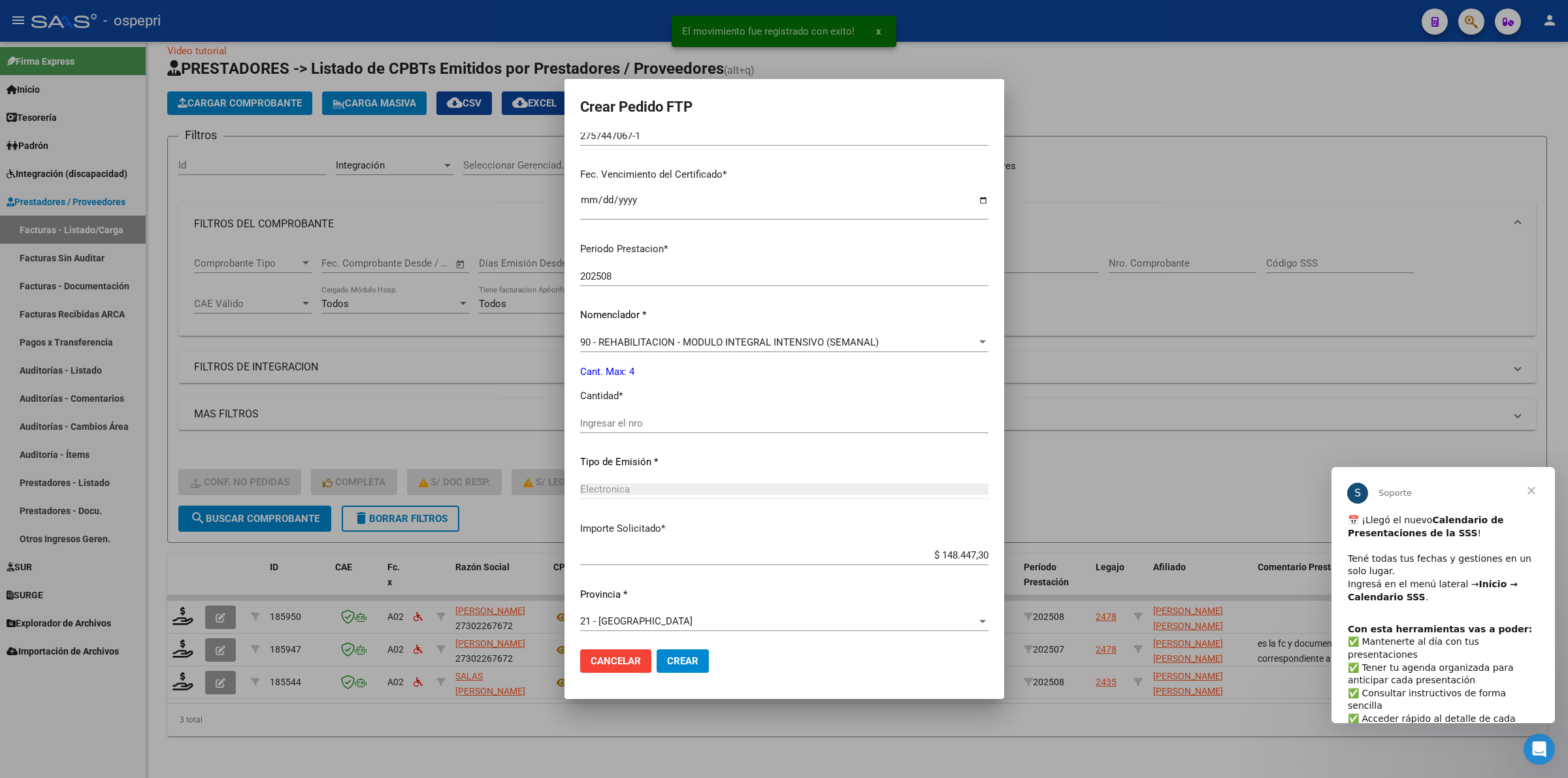
scroll to position [318, 0]
click at [608, 413] on input "Ingresar el nro" at bounding box center [784, 418] width 408 height 11
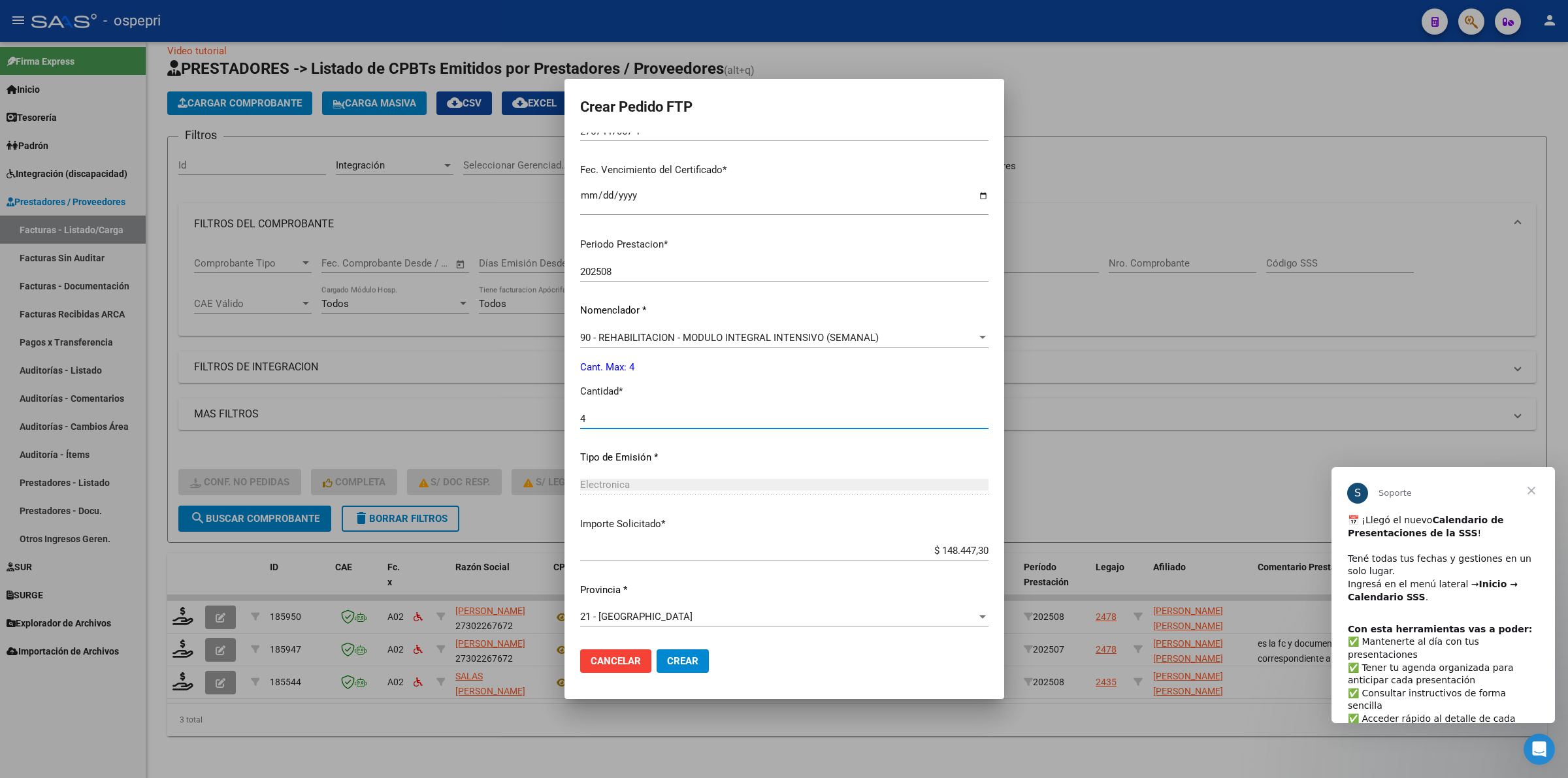
type input "4"
click at [673, 667] on button "Crear" at bounding box center [682, 661] width 52 height 24
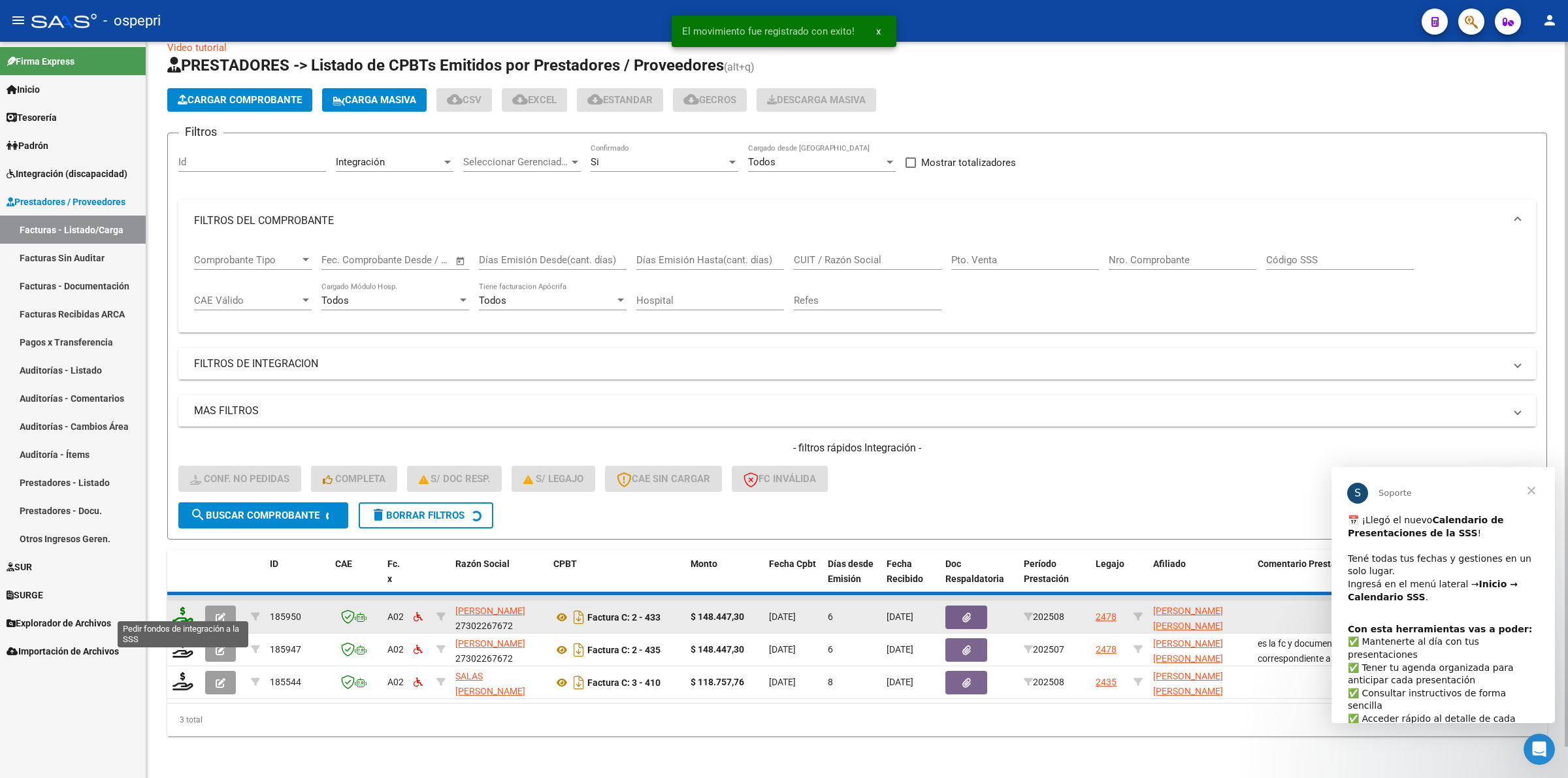
scroll to position [0, 0]
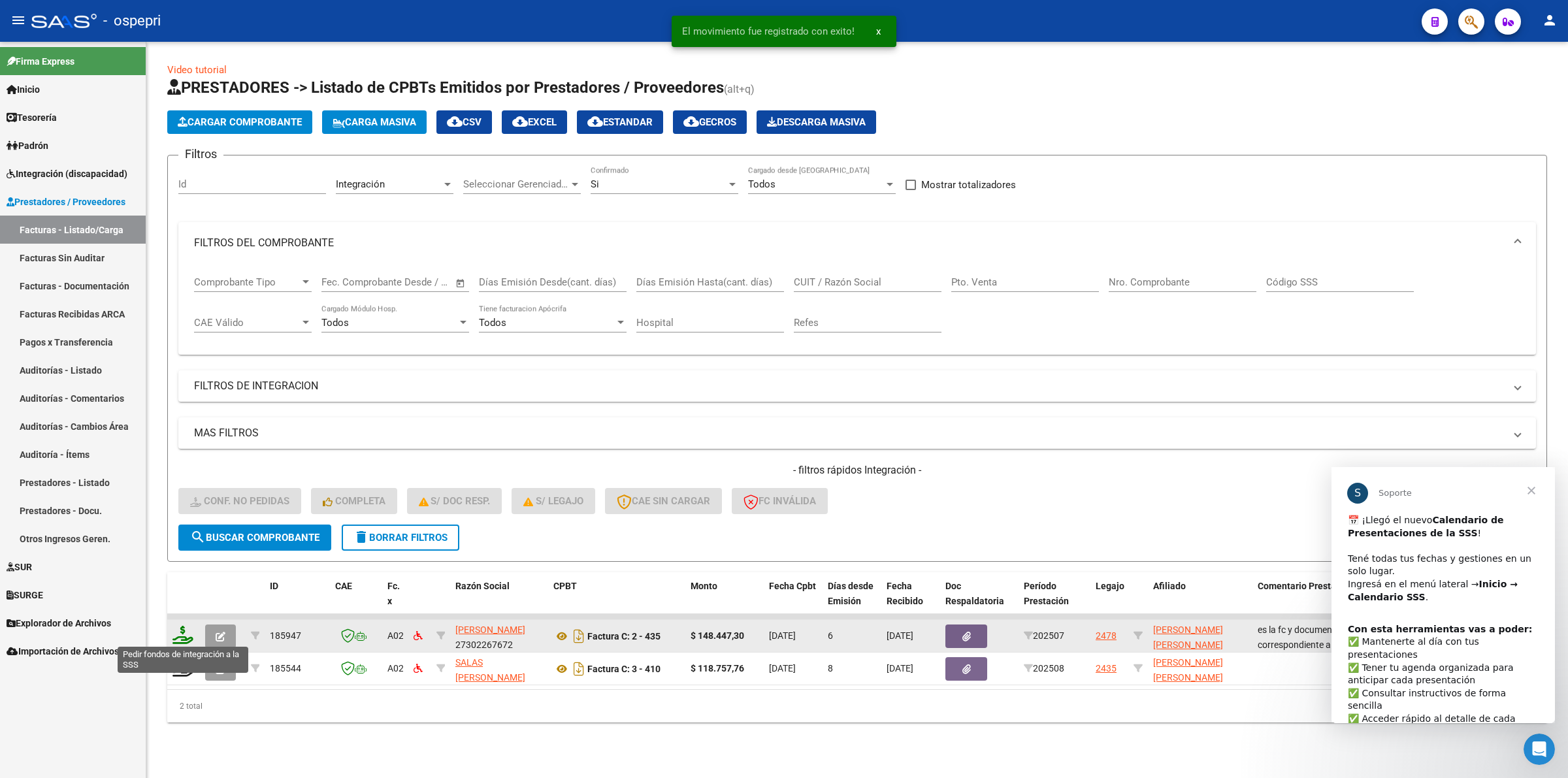
click at [184, 635] on icon at bounding box center [182, 635] width 21 height 18
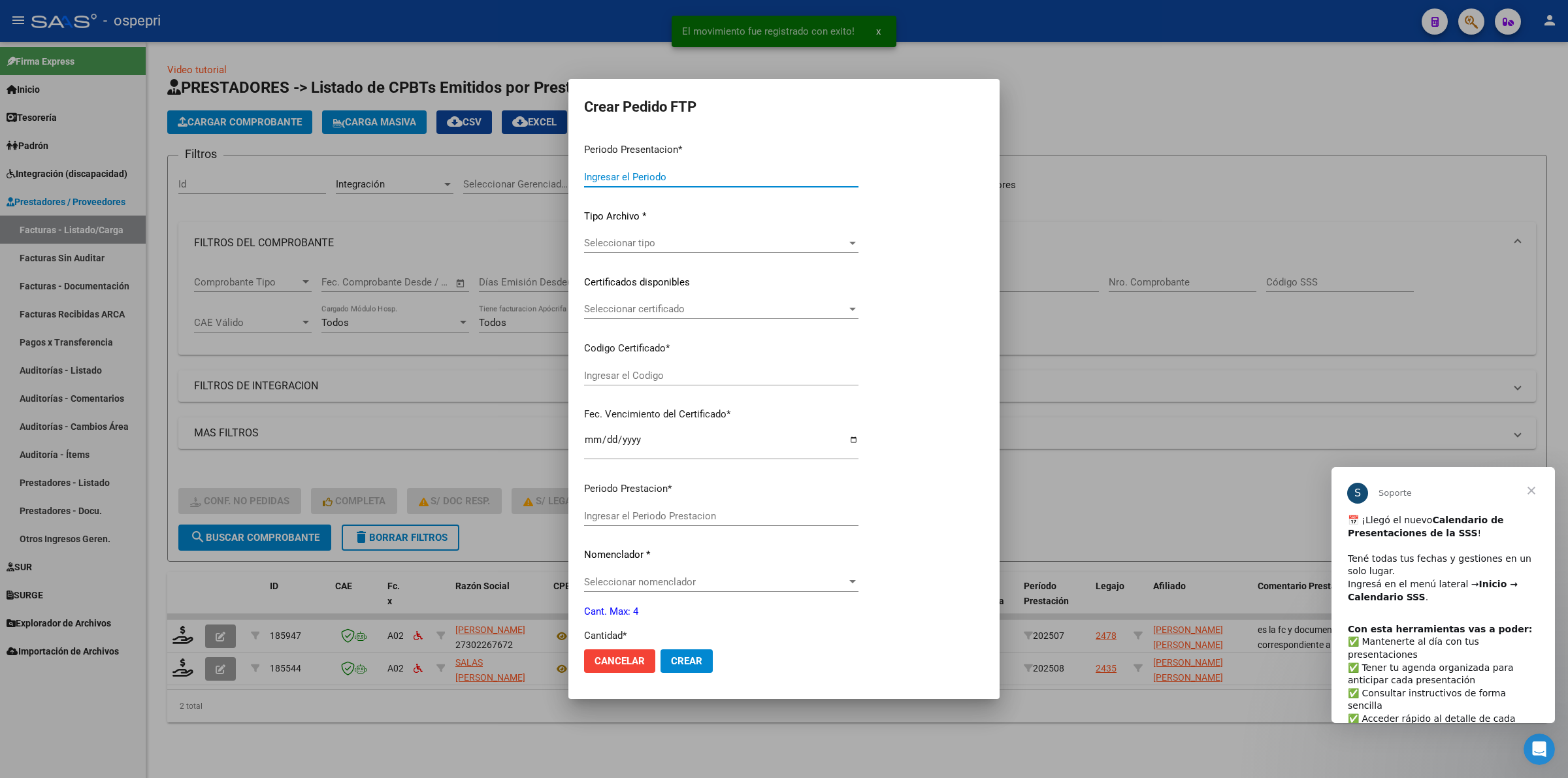
type input "202508"
type input "202507"
type input "$ 148.447,30"
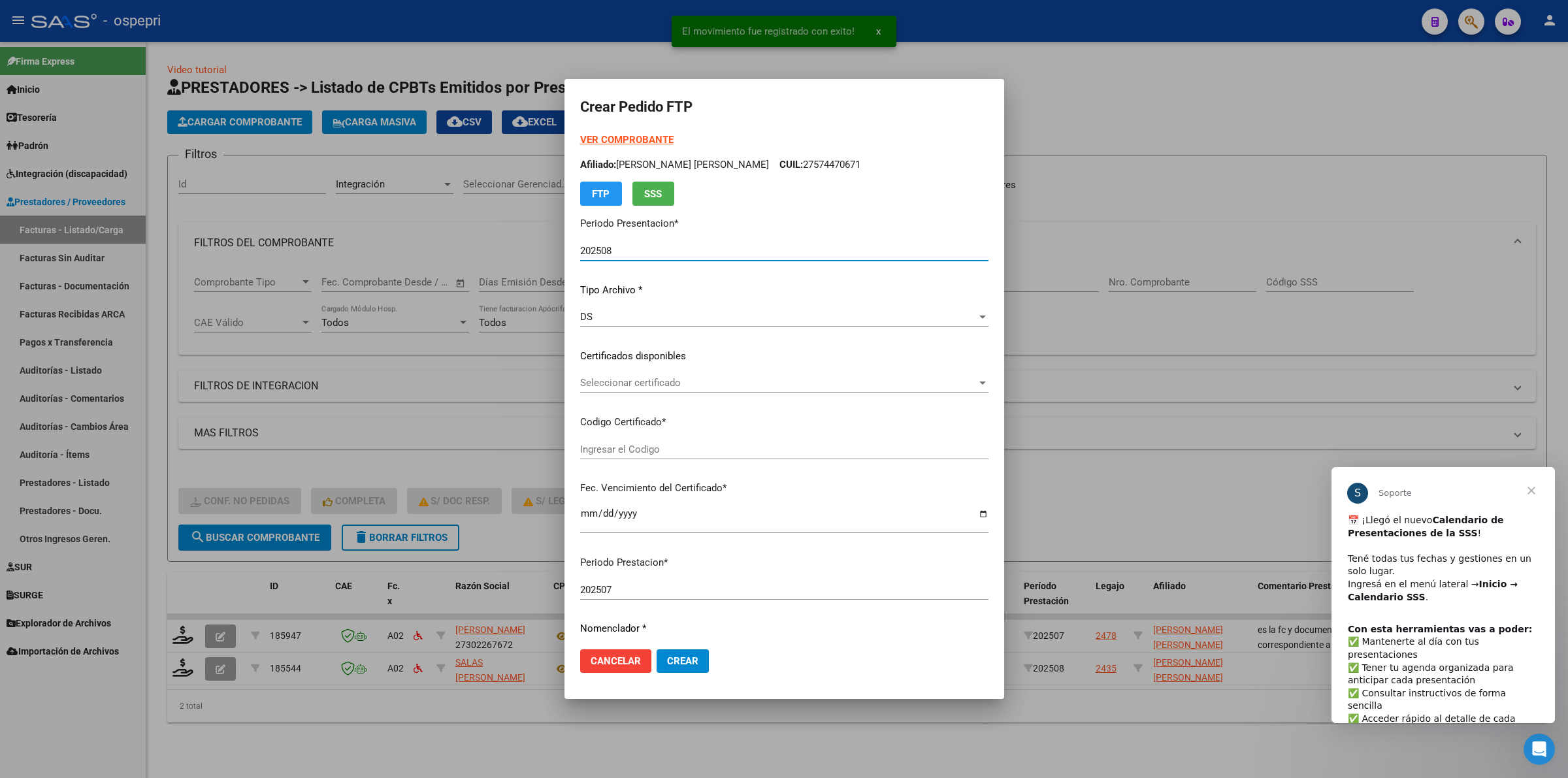
type input "2757447067-1"
type input "2027-09-01"
click at [658, 387] on span "Seleccionar certificado" at bounding box center [779, 383] width 397 height 11
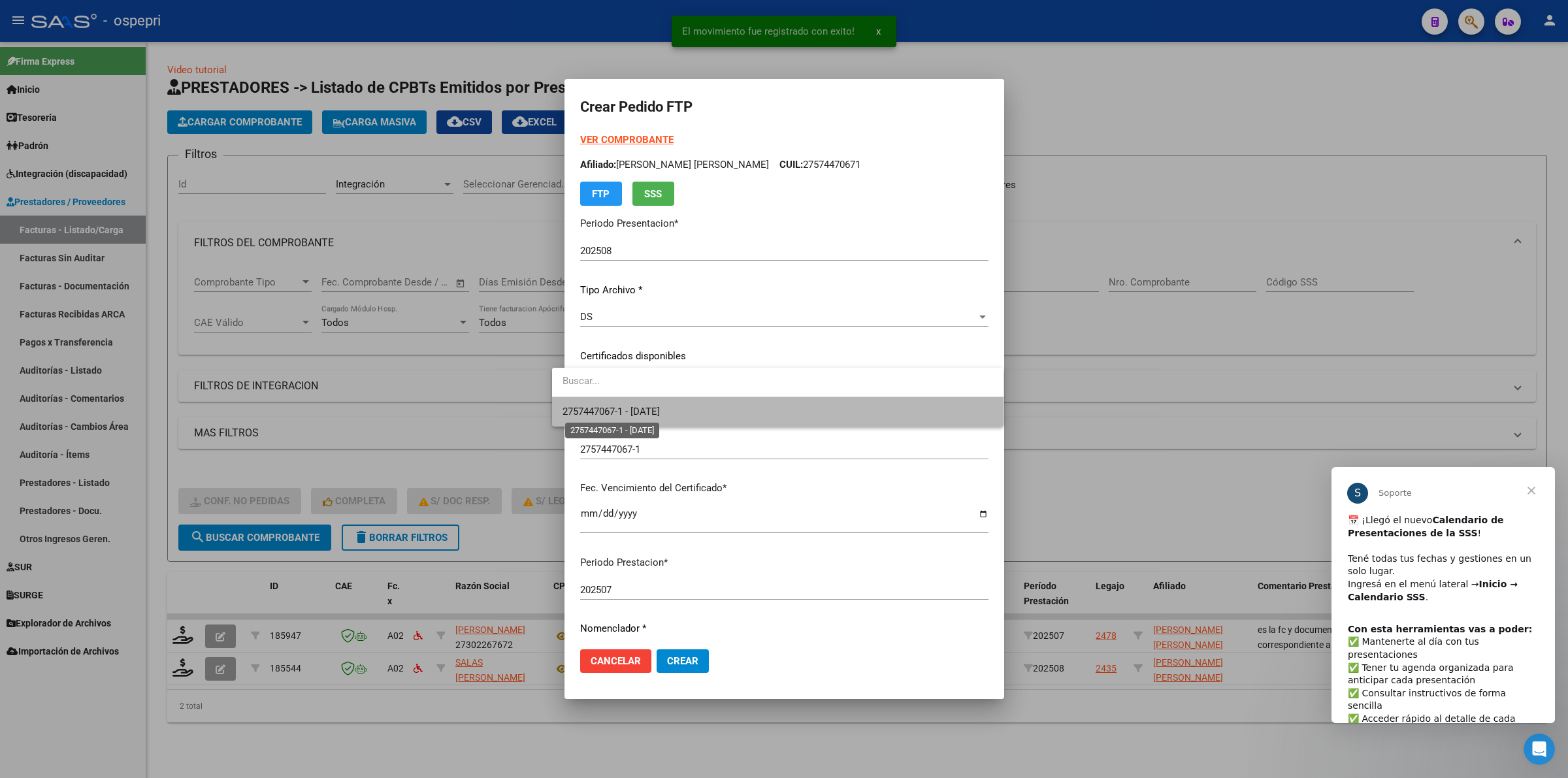
click at [660, 412] on span "2757447067-1 - 2027-09-01" at bounding box center [611, 411] width 97 height 11
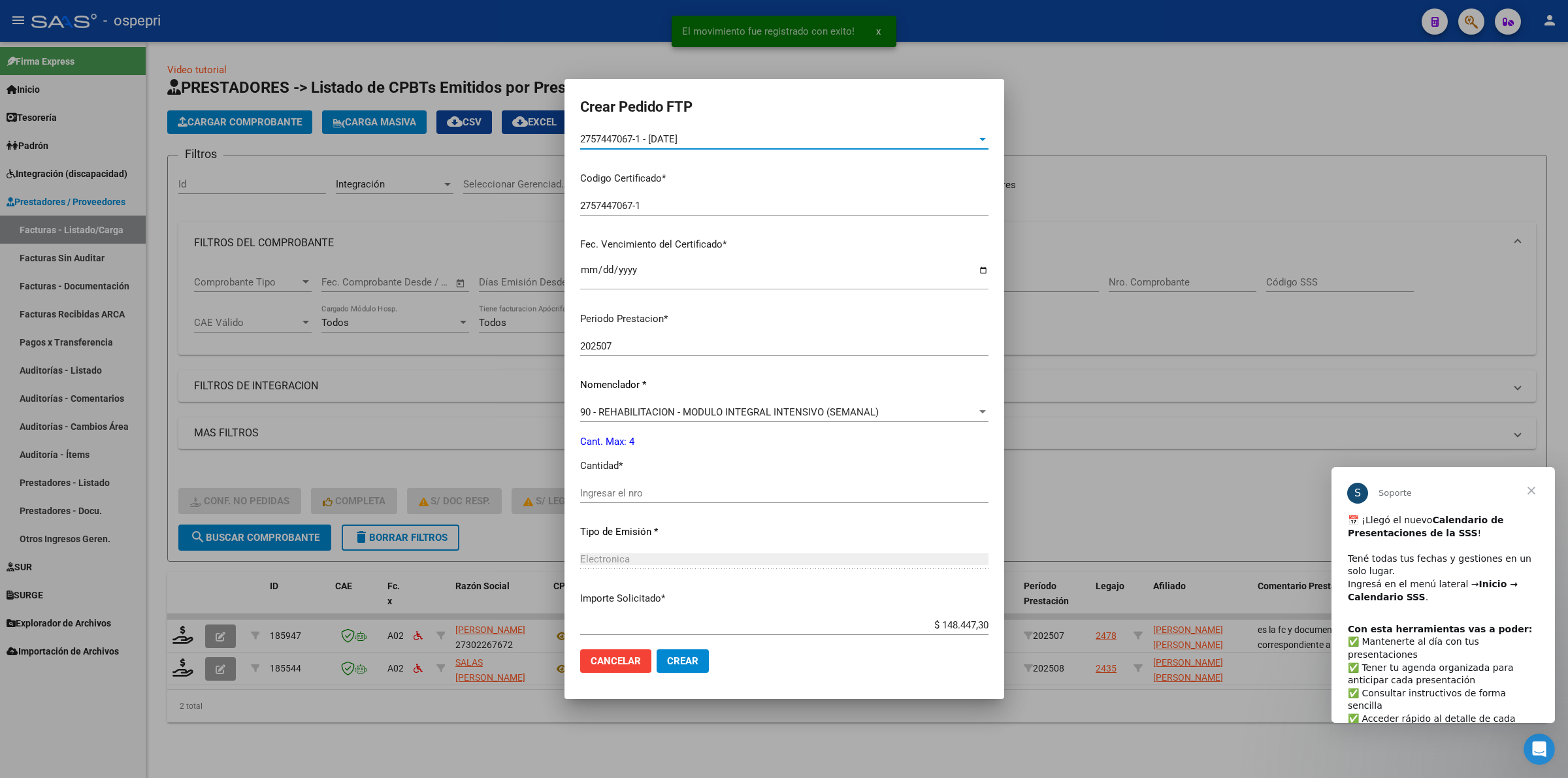
scroll to position [245, 0]
click at [654, 501] on div "Ingresar el nro" at bounding box center [784, 498] width 408 height 32
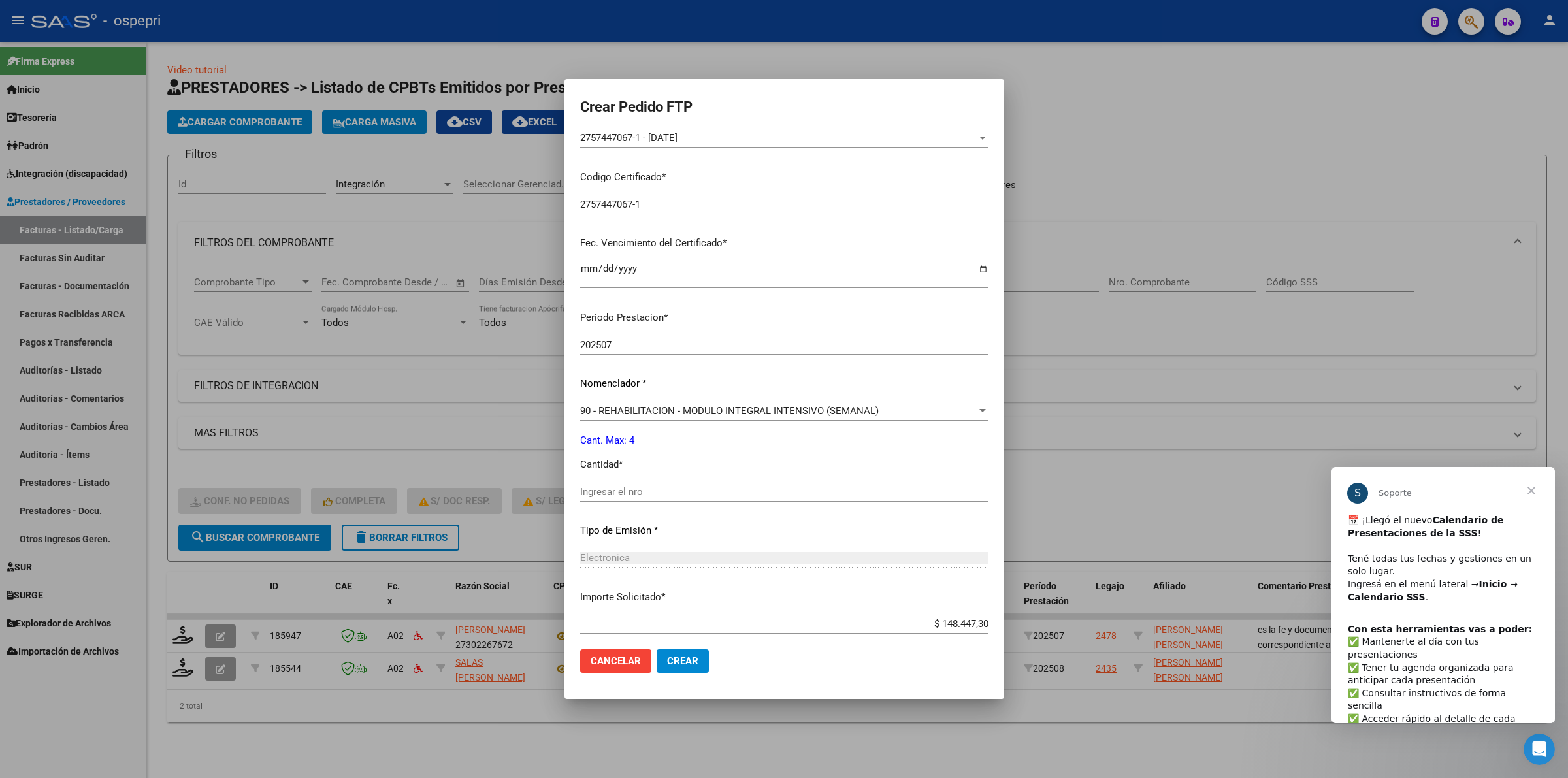
click at [645, 479] on div "Periodo Prestacion * 202507 Ingresar el Periodo Prestacion Nomenclador * 90 - R…" at bounding box center [784, 506] width 408 height 412
click at [658, 495] on input "Ingresar el nro" at bounding box center [784, 492] width 408 height 11
type input "4"
click at [680, 655] on span "Crear" at bounding box center [682, 660] width 32 height 11
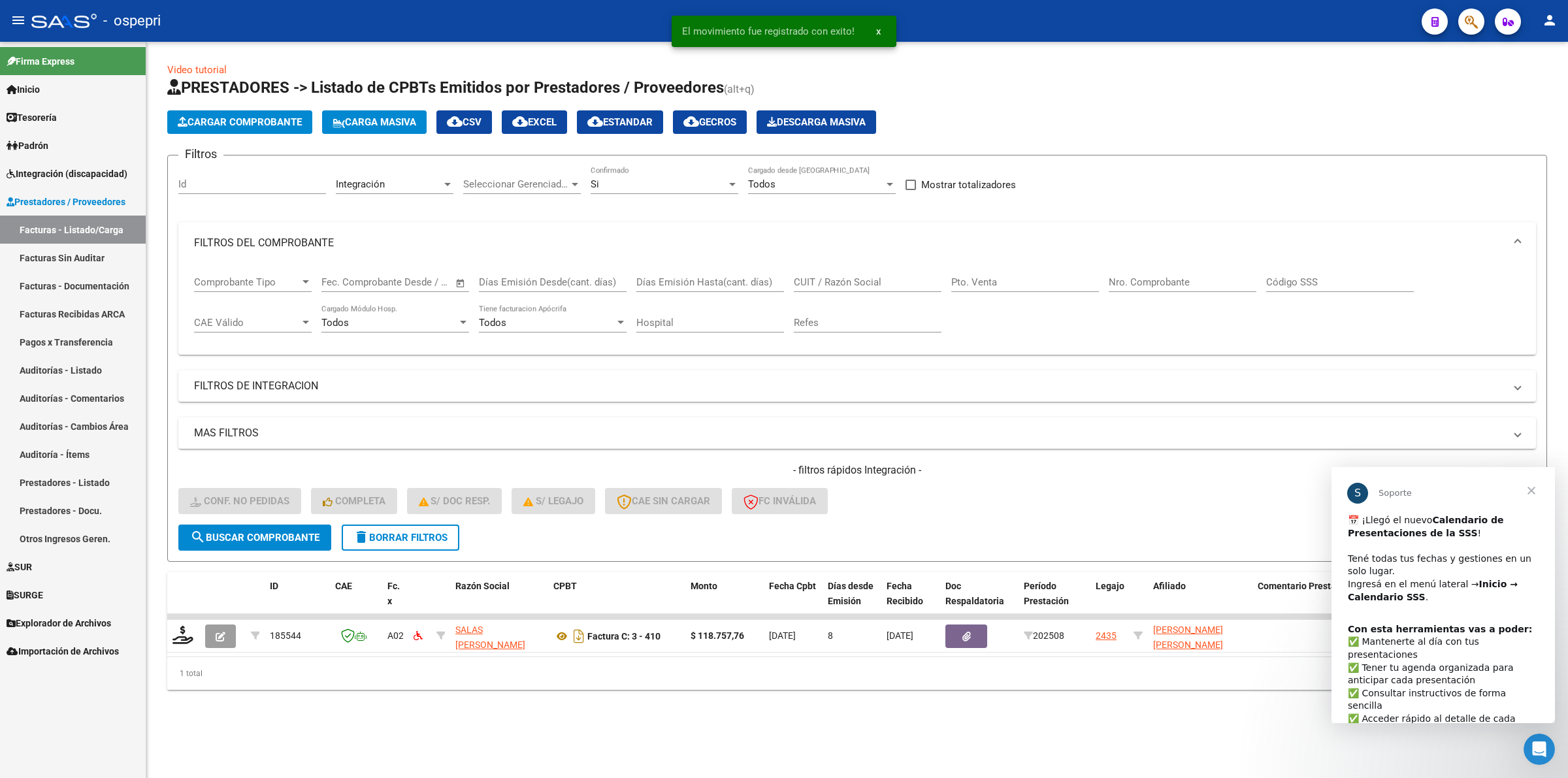
click at [416, 534] on span "delete Borrar Filtros" at bounding box center [401, 537] width 94 height 11
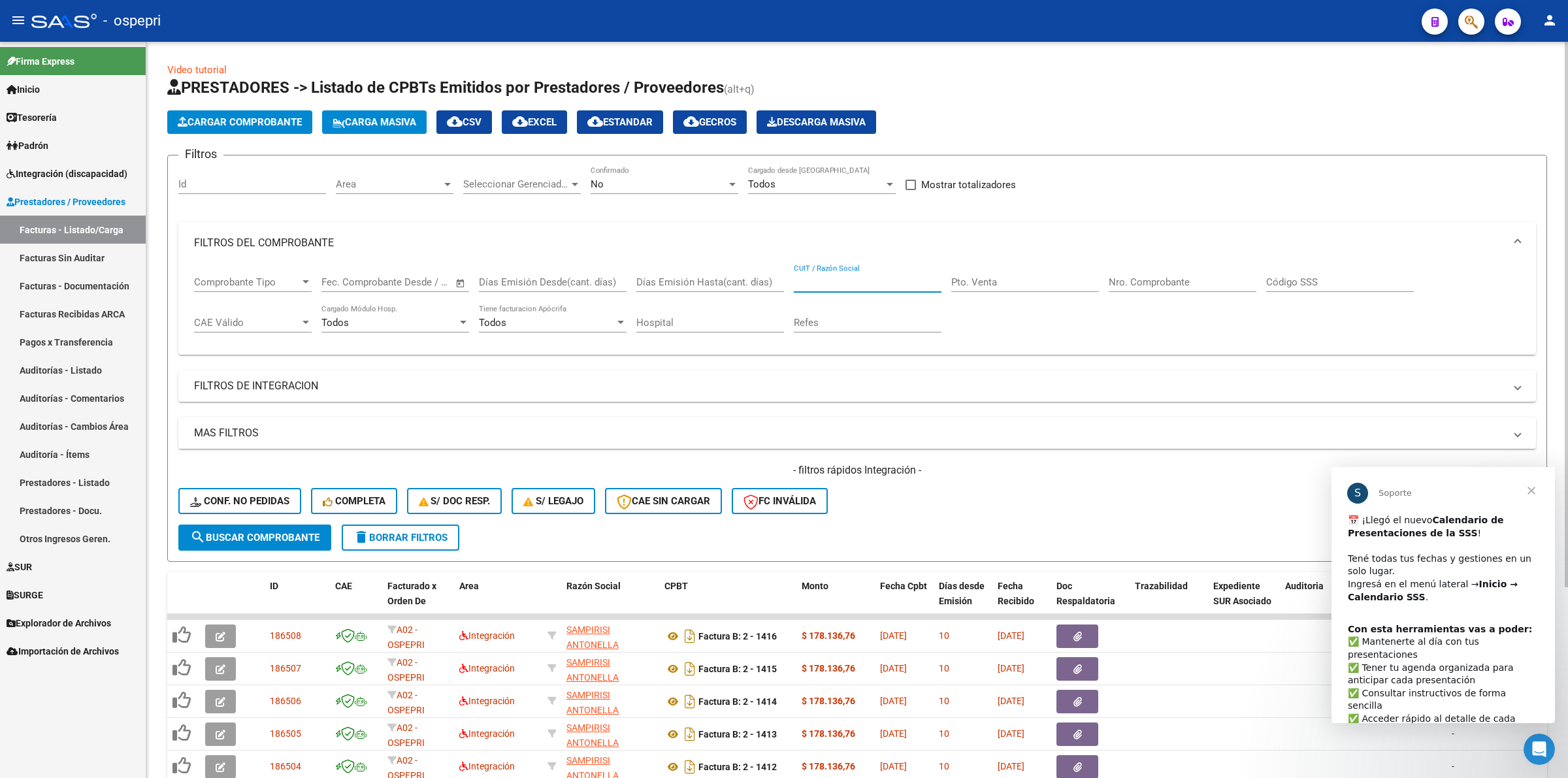
click at [850, 283] on input "CUIT / Razón Social" at bounding box center [867, 282] width 148 height 11
paste input "27302583876"
type input "27302583876"
click at [241, 539] on span "search Buscar Comprobante" at bounding box center [255, 537] width 129 height 11
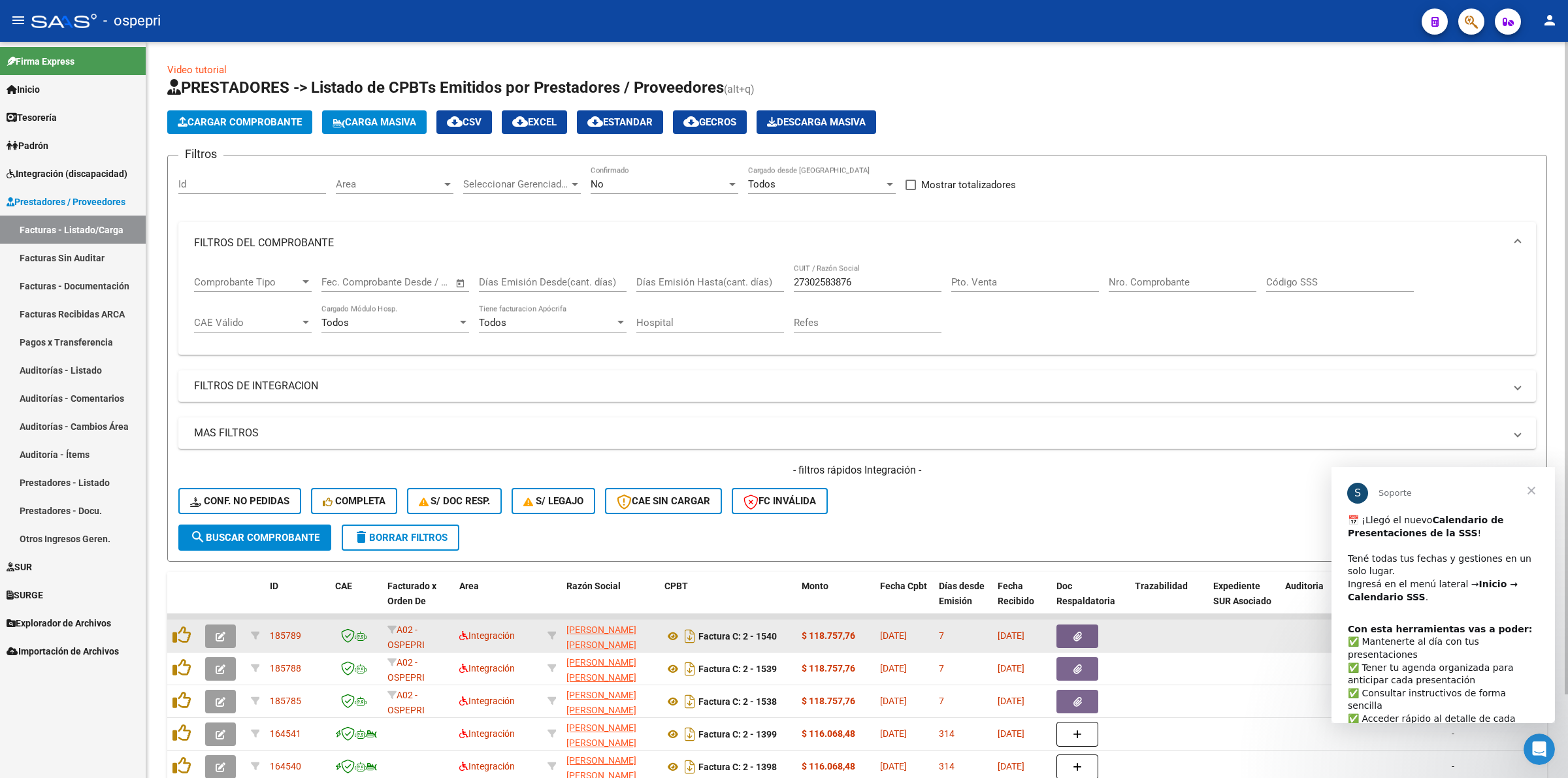
click at [208, 625] on button "button" at bounding box center [221, 636] width 31 height 24
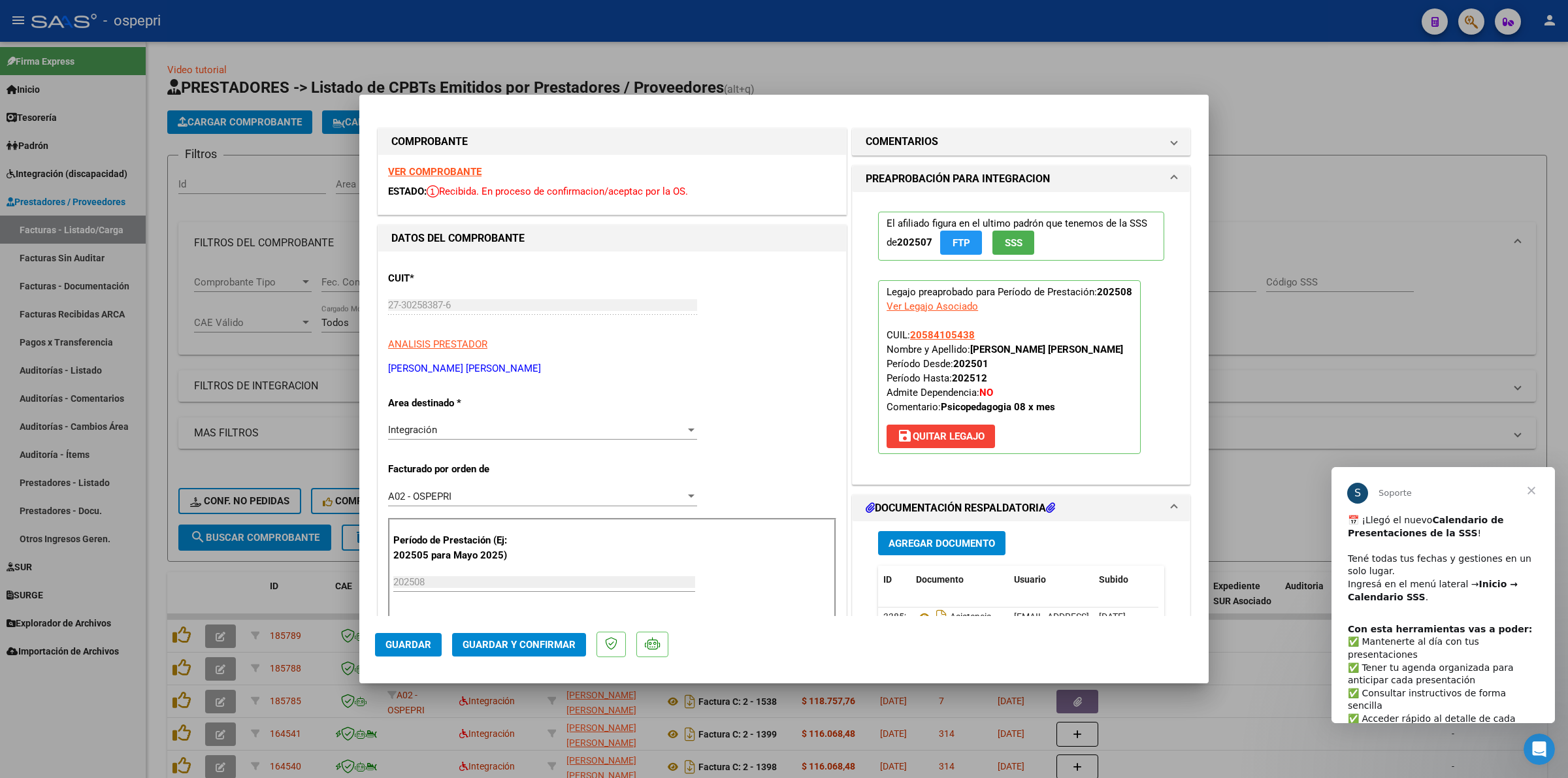
click at [455, 169] on strong "VER COMPROBANTE" at bounding box center [434, 171] width 93 height 11
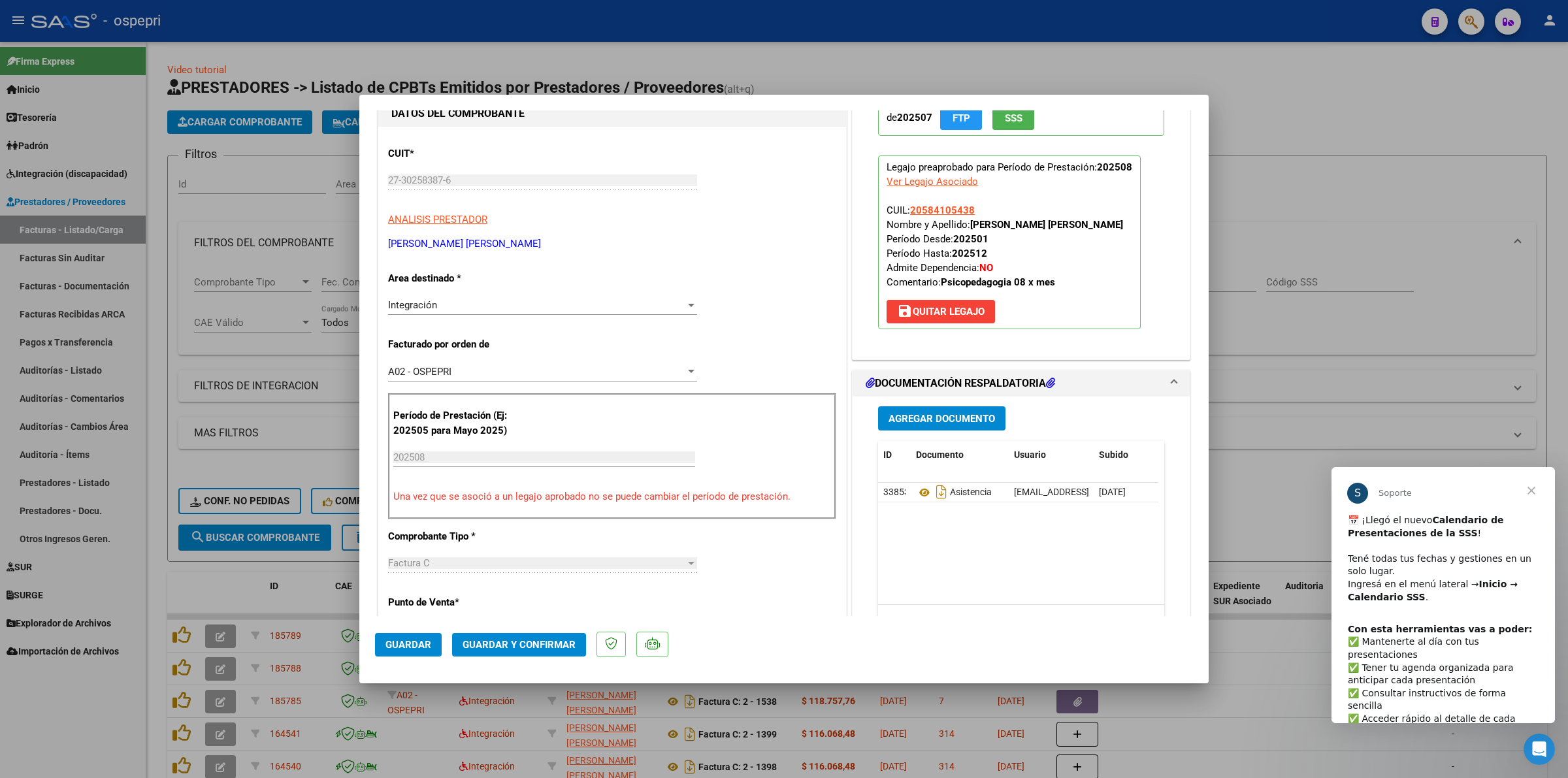
scroll to position [163, 0]
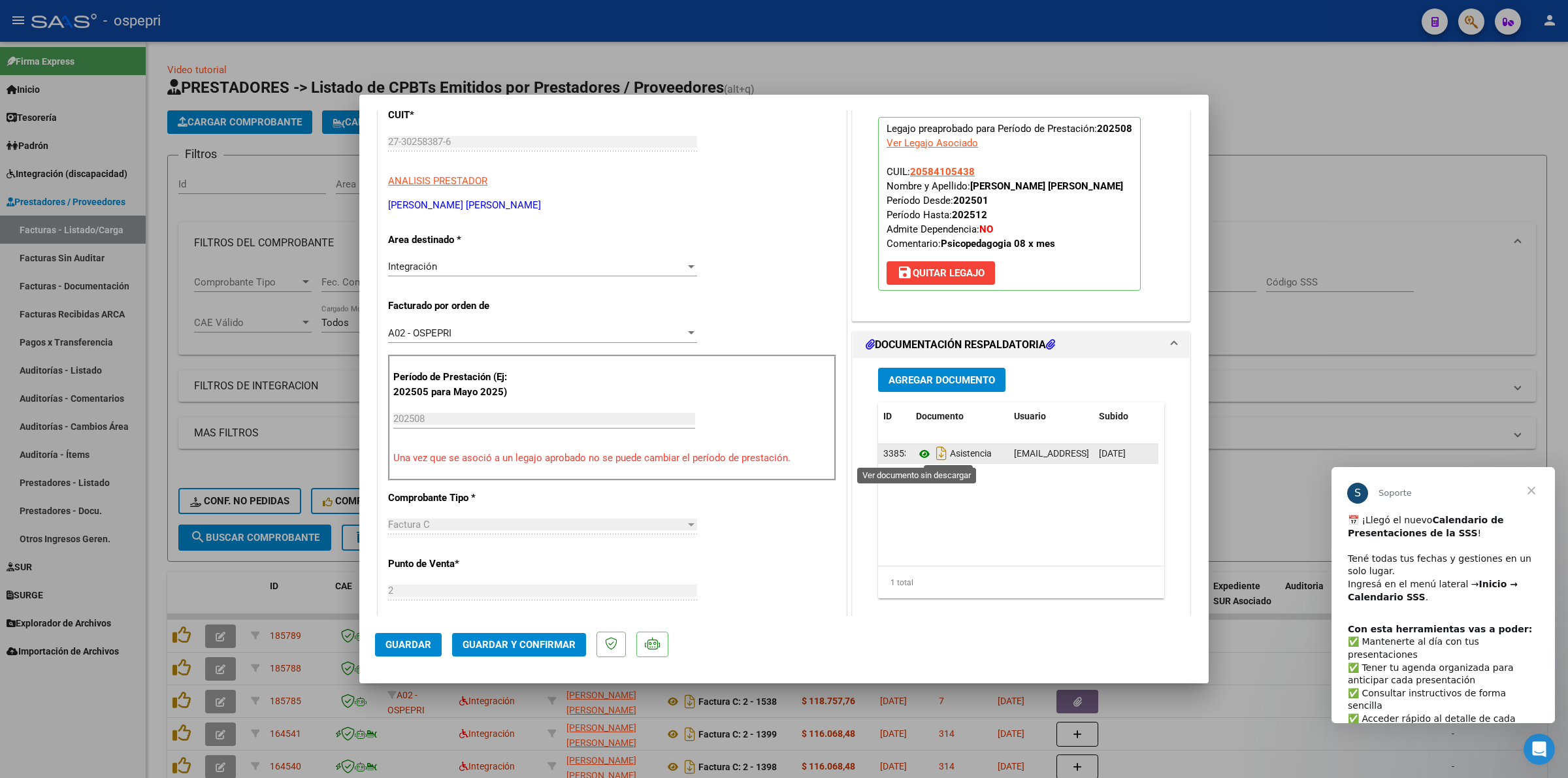
click at [916, 458] on icon at bounding box center [924, 454] width 17 height 15
click at [484, 647] on span "Guardar y Confirmar" at bounding box center [519, 644] width 113 height 11
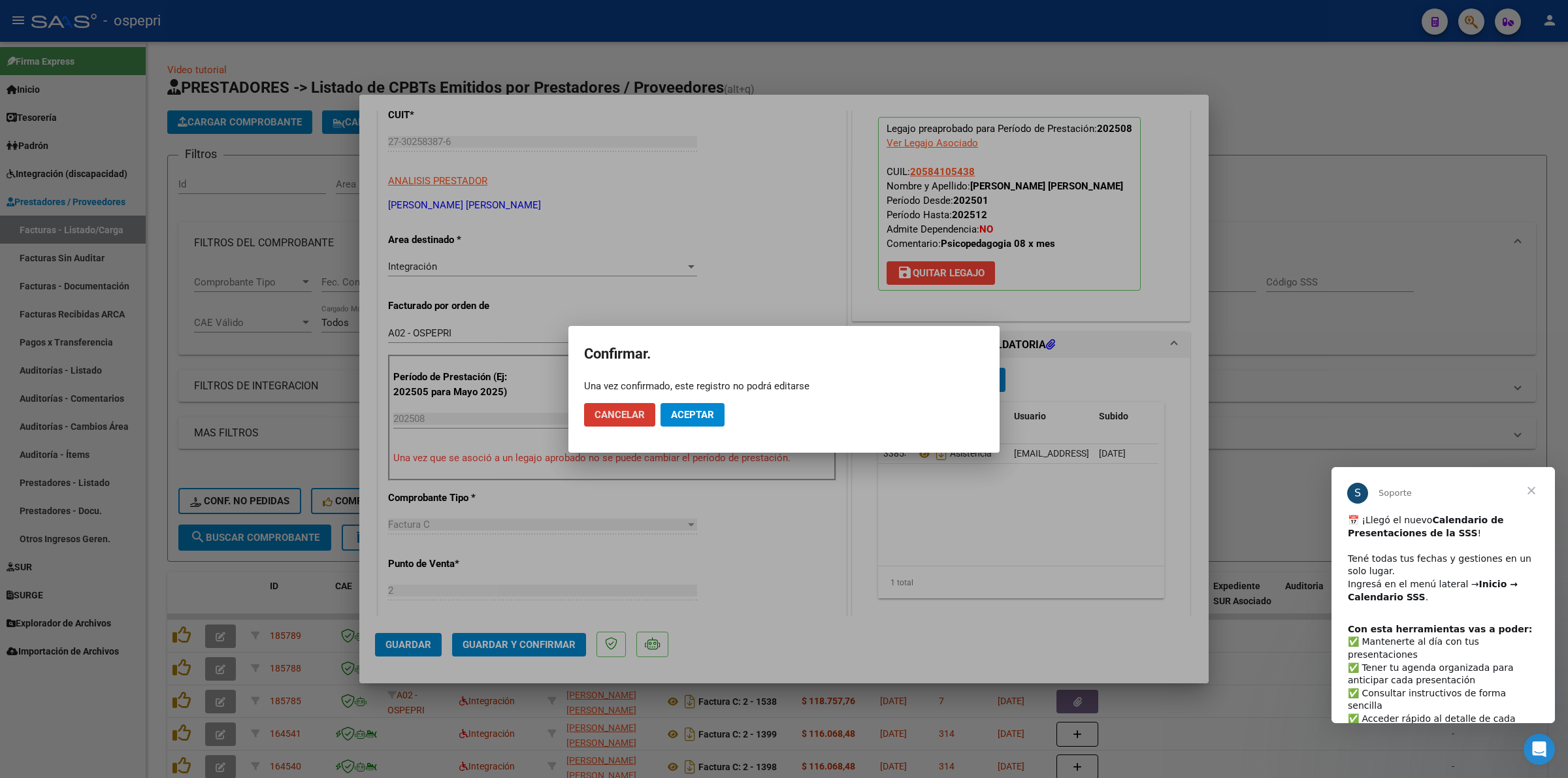
drag, startPoint x: 717, startPoint y: 394, endPoint x: 719, endPoint y: 414, distance: 20.1
click at [717, 397] on mat-dialog-actions "Cancelar Aceptar" at bounding box center [784, 415] width 400 height 44
click at [719, 414] on button "Aceptar" at bounding box center [692, 414] width 64 height 24
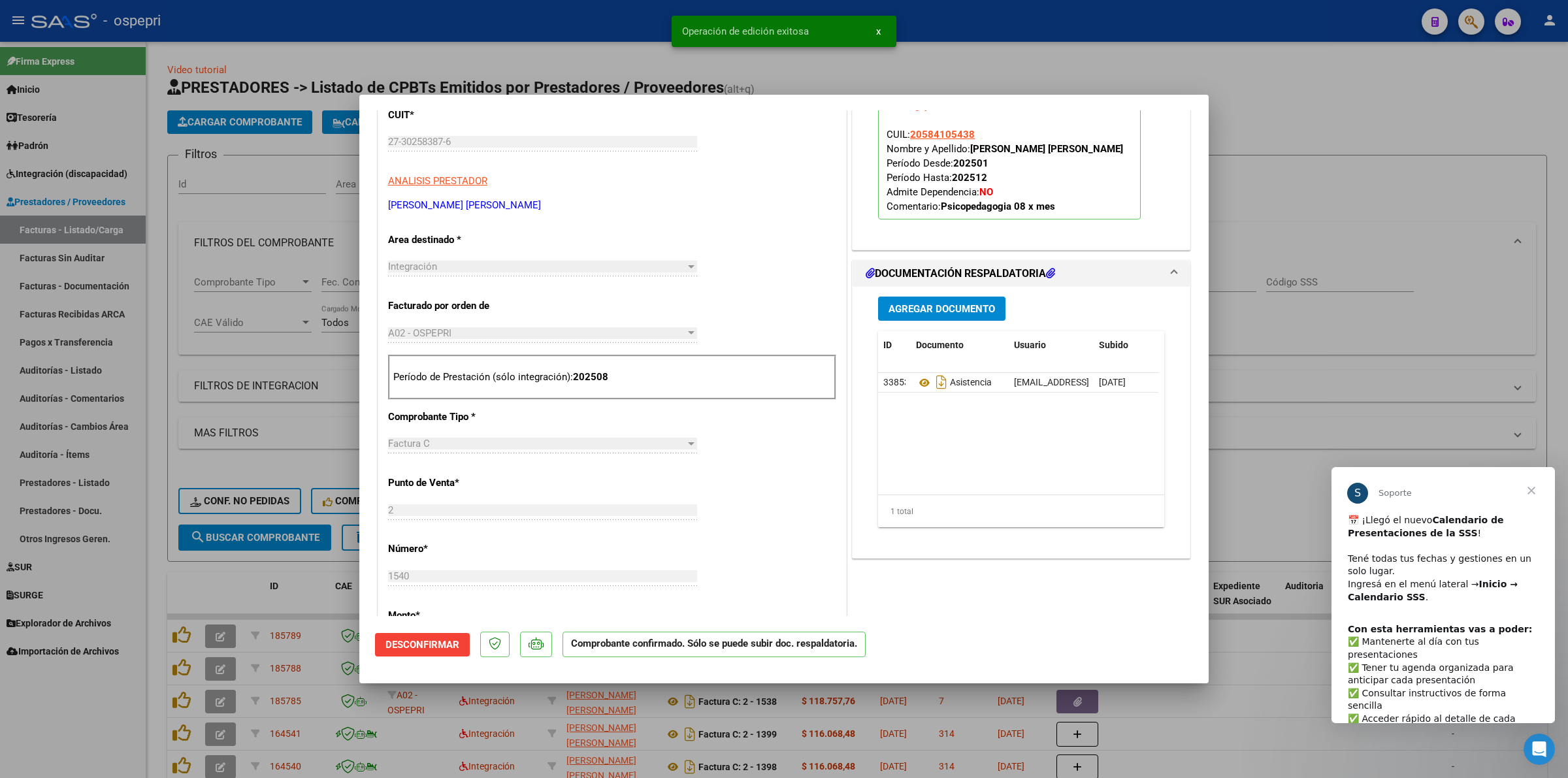
type input "$ 0,00"
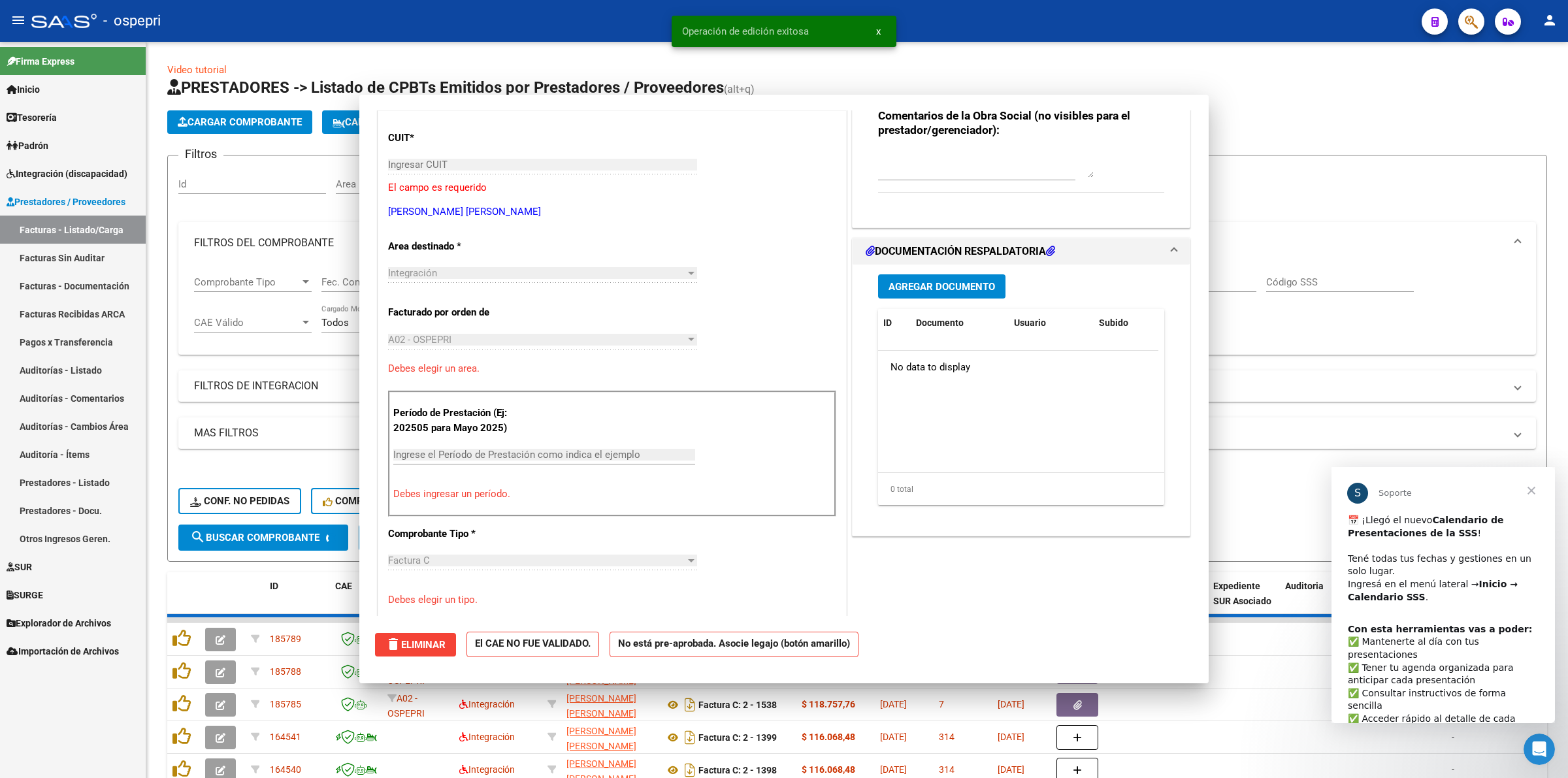
scroll to position [0, 0]
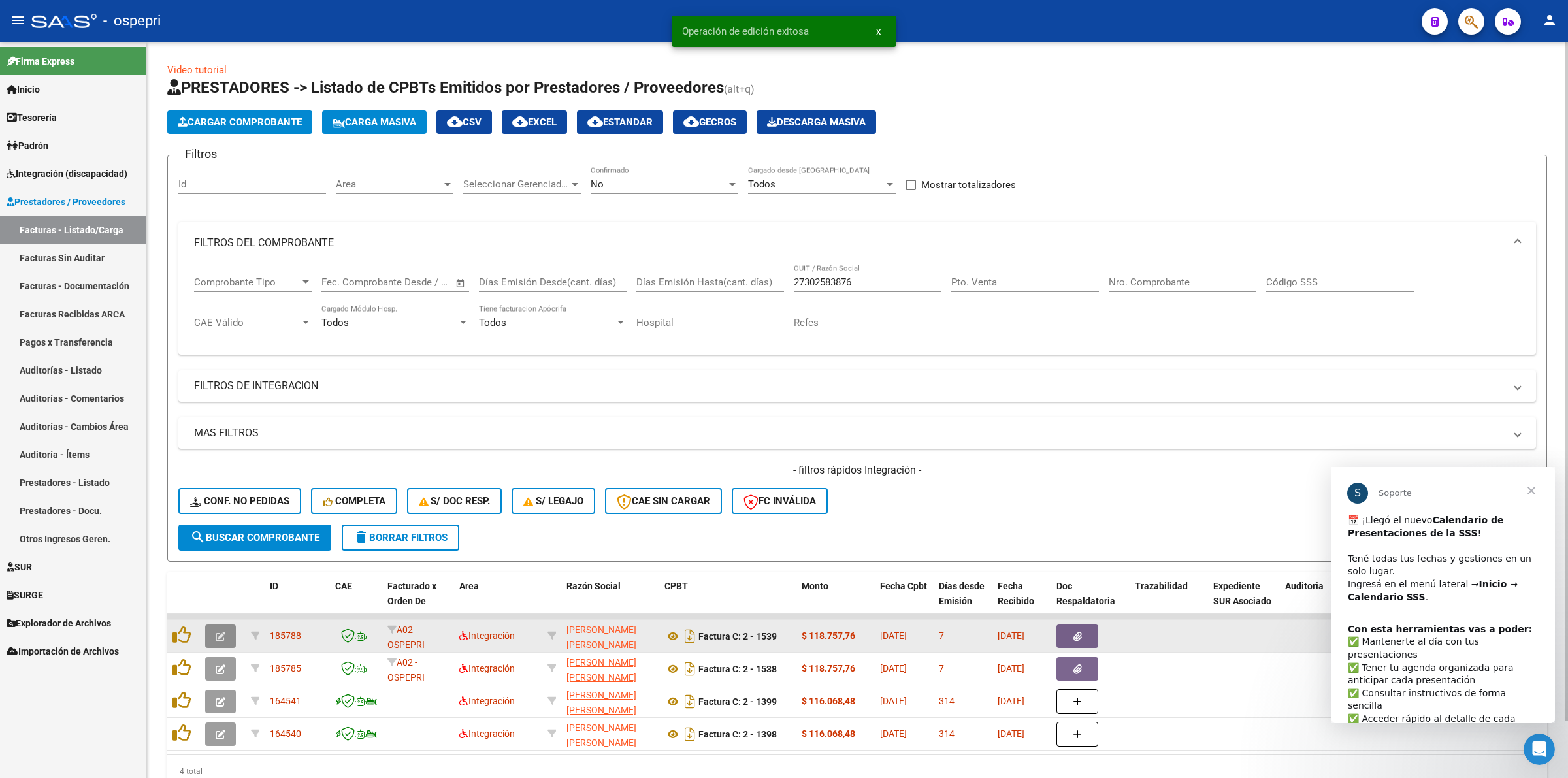
click at [220, 634] on icon "button" at bounding box center [221, 636] width 10 height 10
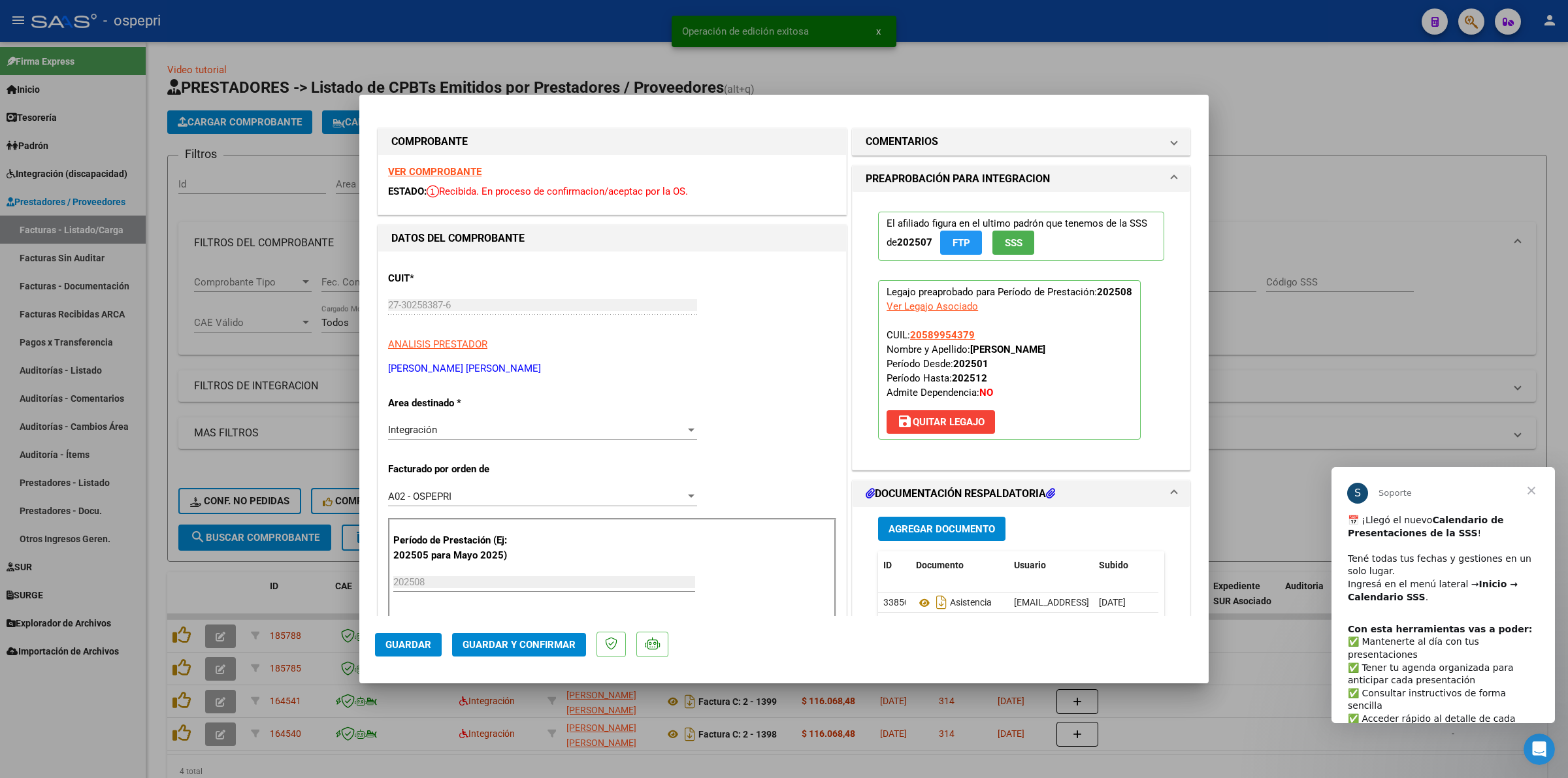
click at [429, 169] on strong "VER COMPROBANTE" at bounding box center [434, 171] width 93 height 11
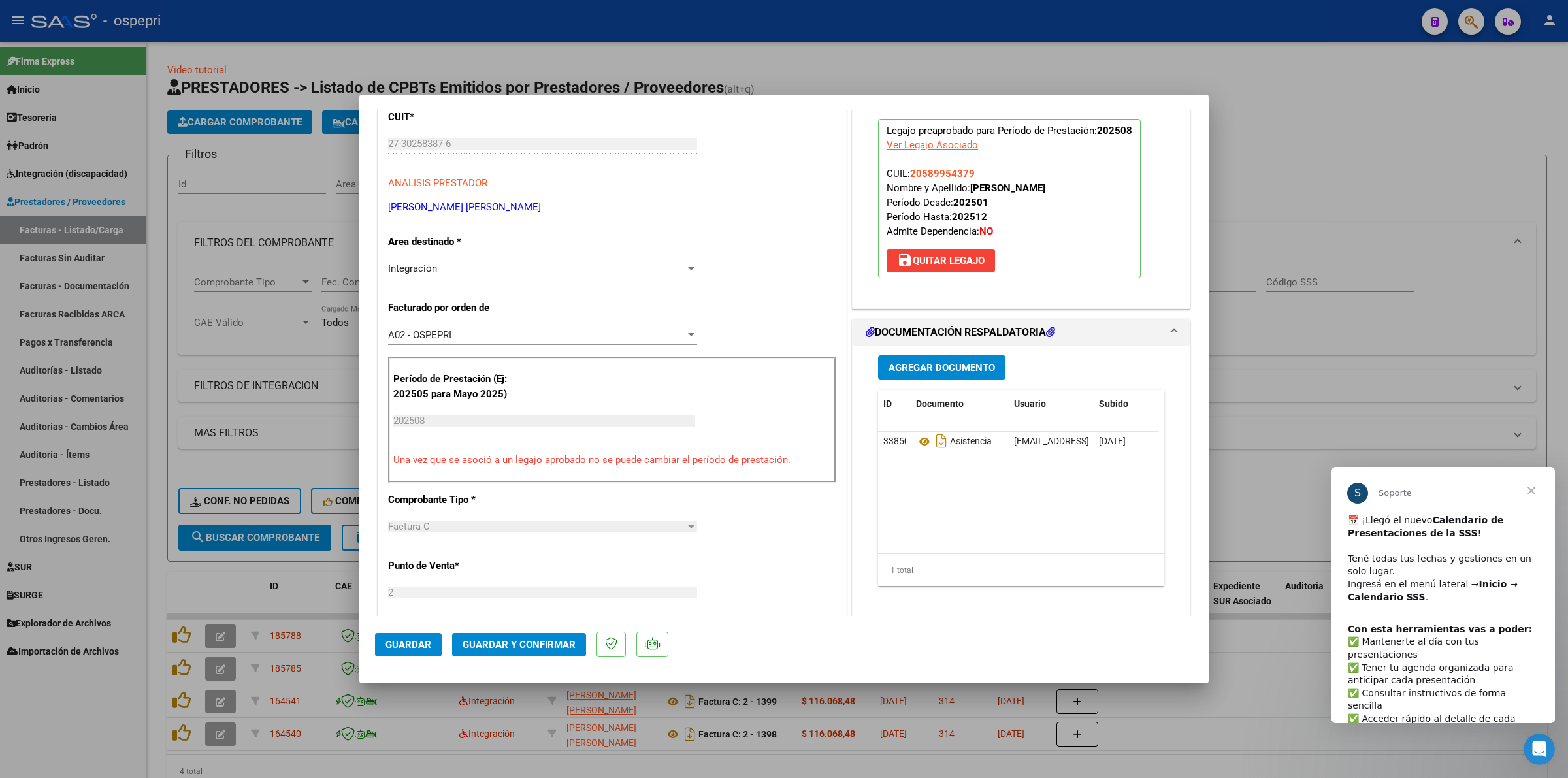
scroll to position [163, 0]
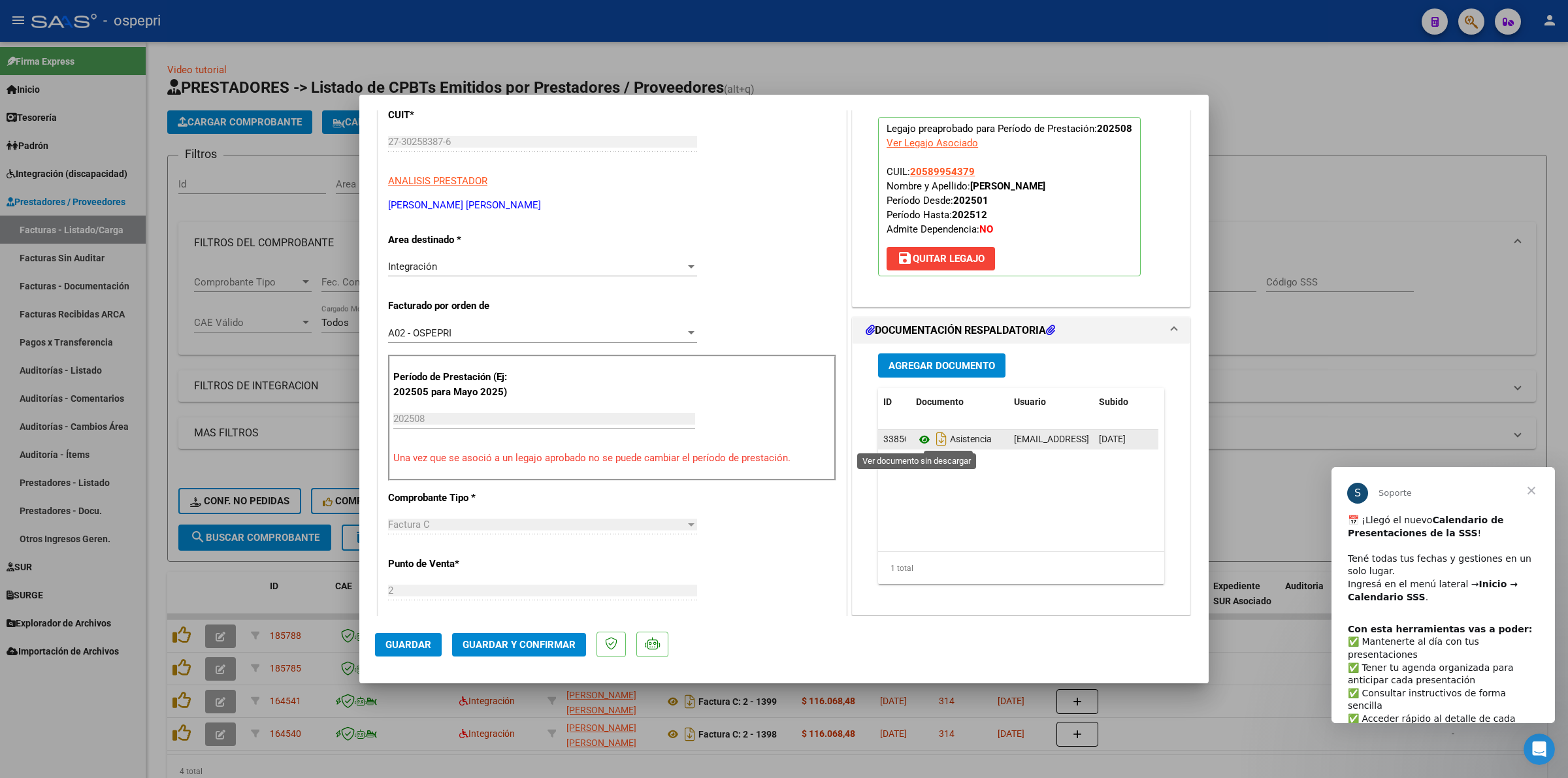
click at [916, 436] on icon at bounding box center [924, 439] width 17 height 15
click at [481, 644] on span "Guardar y Confirmar" at bounding box center [519, 644] width 113 height 11
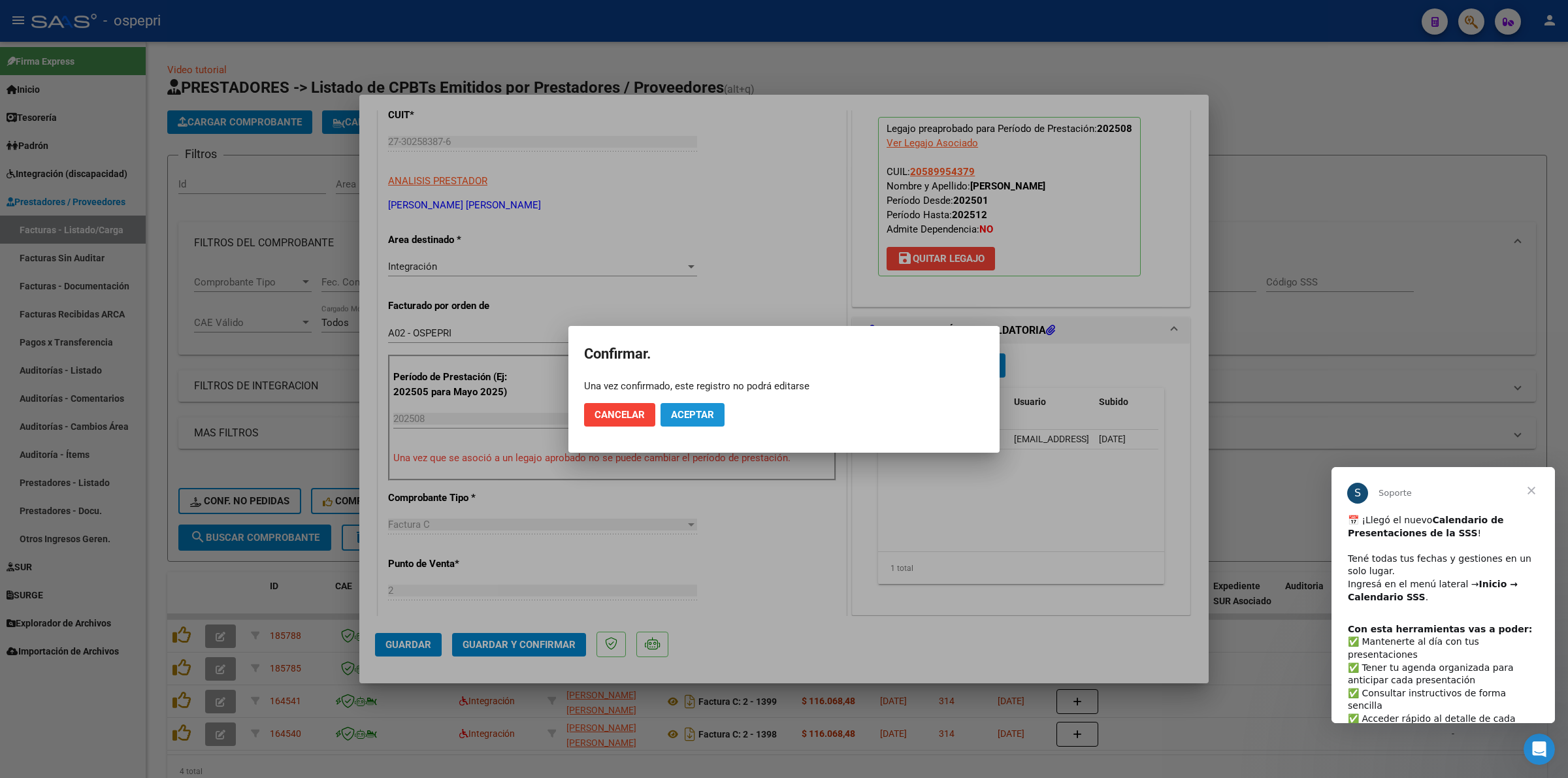
drag, startPoint x: 674, startPoint y: 407, endPoint x: 660, endPoint y: 419, distance: 18.4
click at [674, 407] on button "Aceptar" at bounding box center [692, 414] width 64 height 24
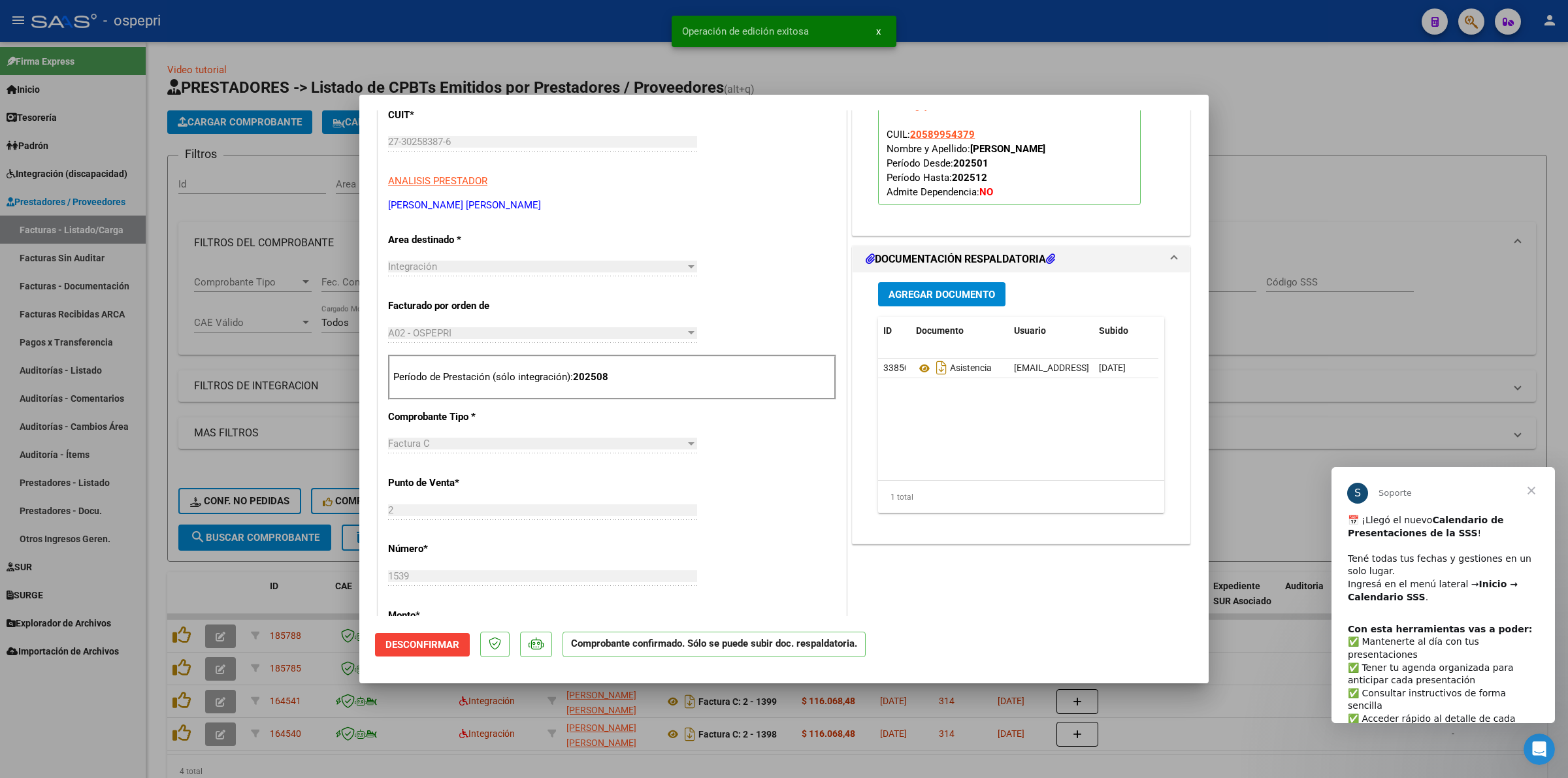
type input "$ 0,00"
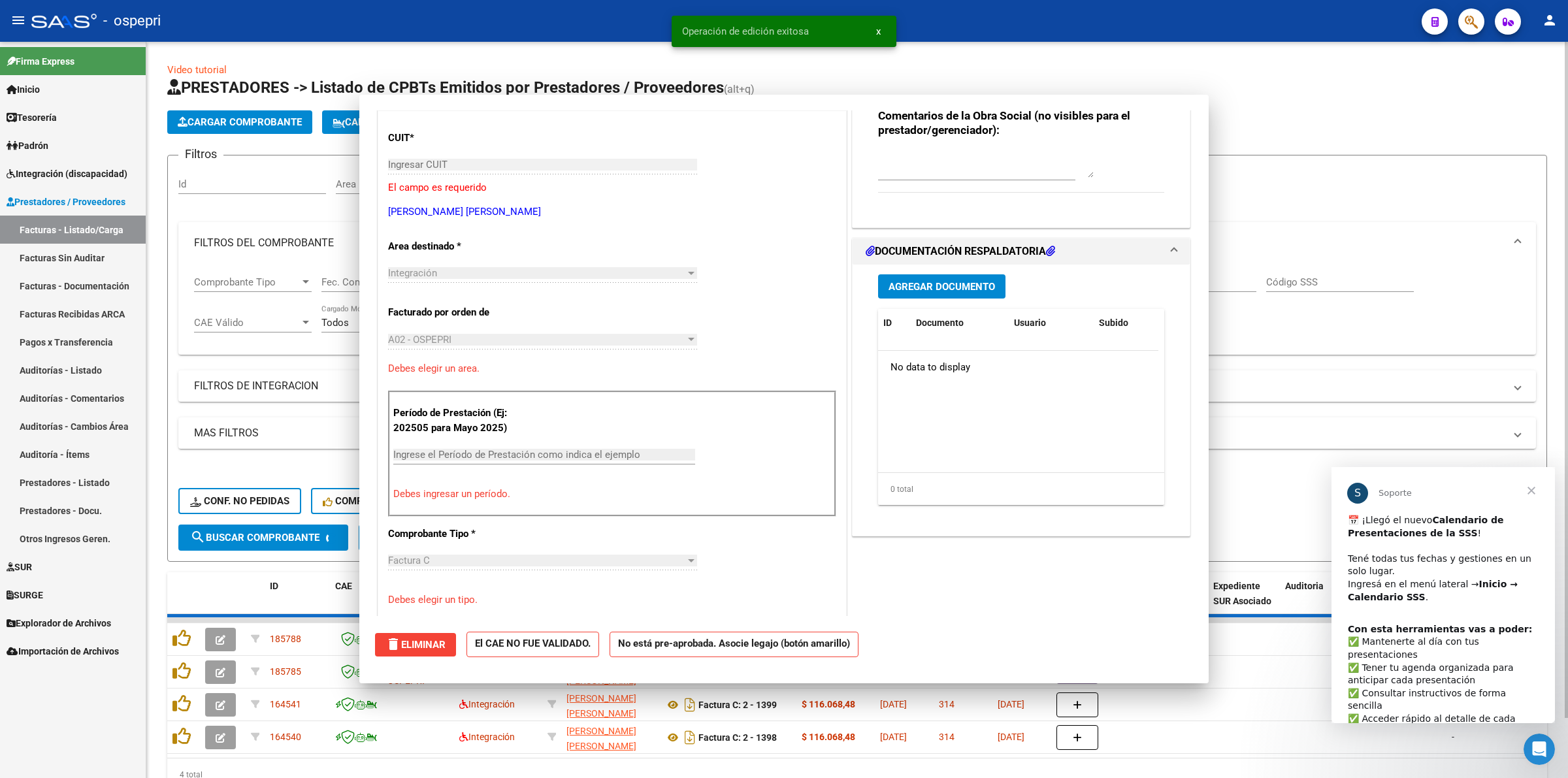
scroll to position [0, 0]
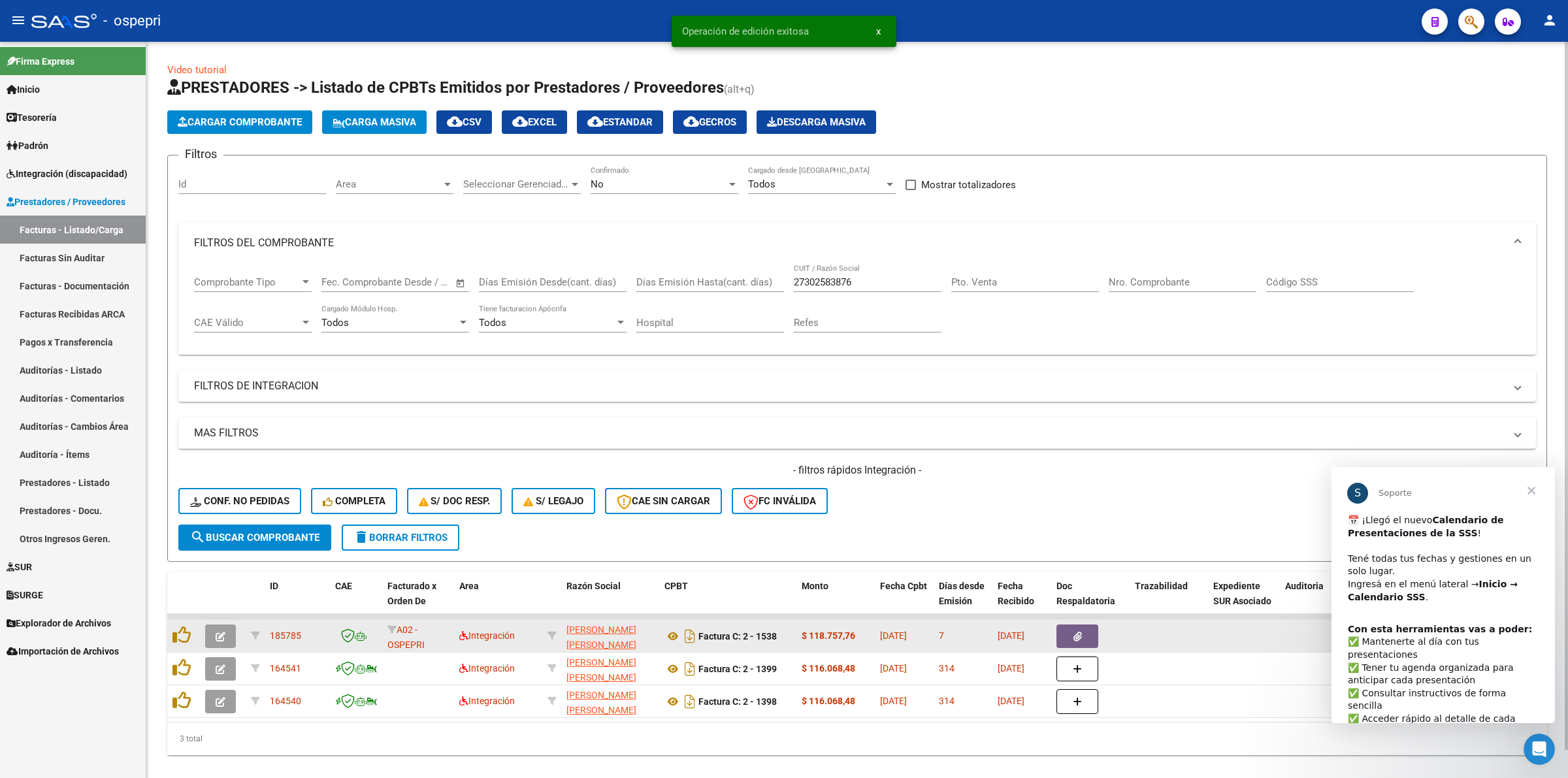
click at [220, 631] on icon "button" at bounding box center [221, 636] width 10 height 10
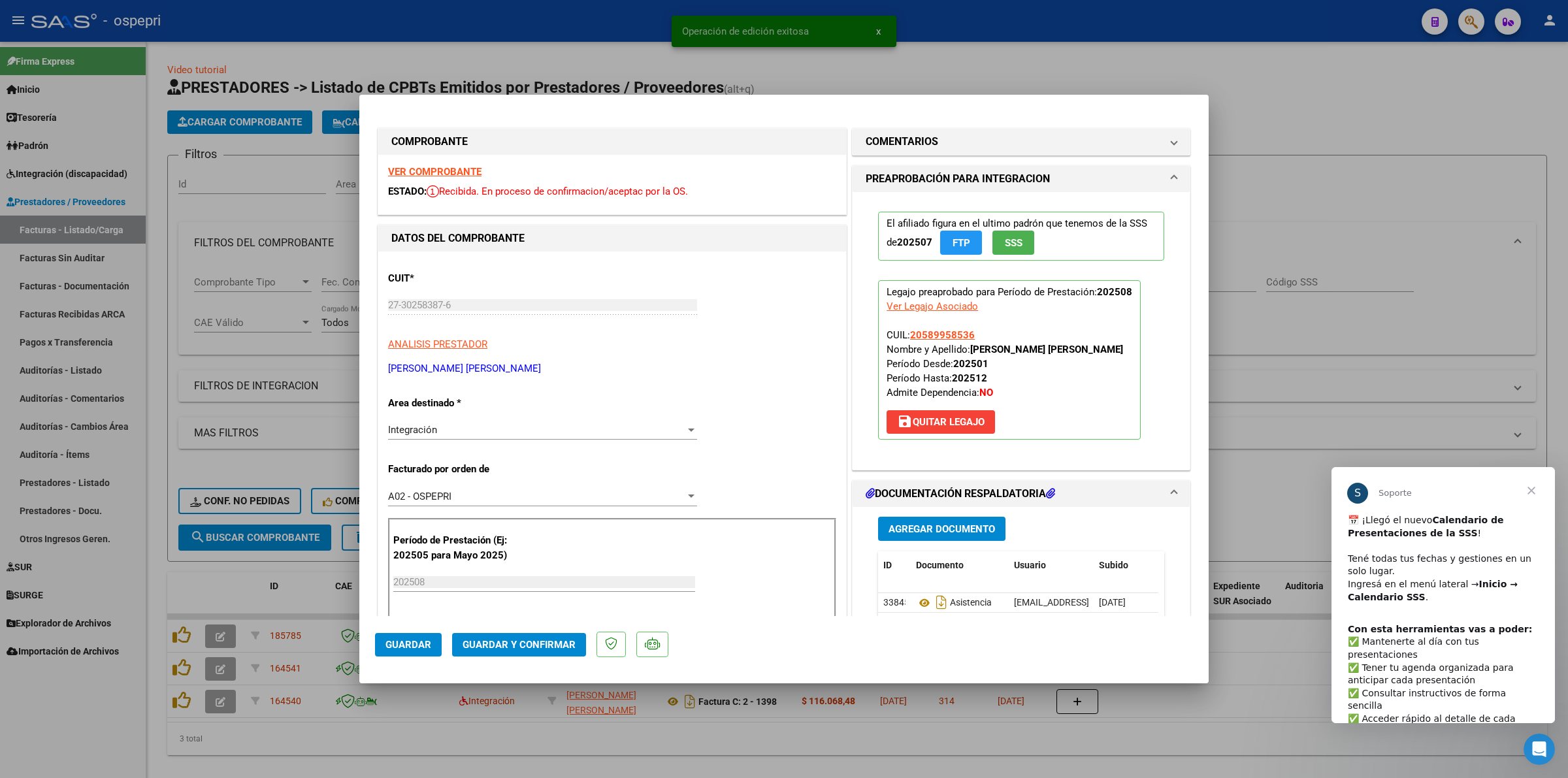
click at [401, 169] on strong "VER COMPROBANTE" at bounding box center [434, 171] width 93 height 11
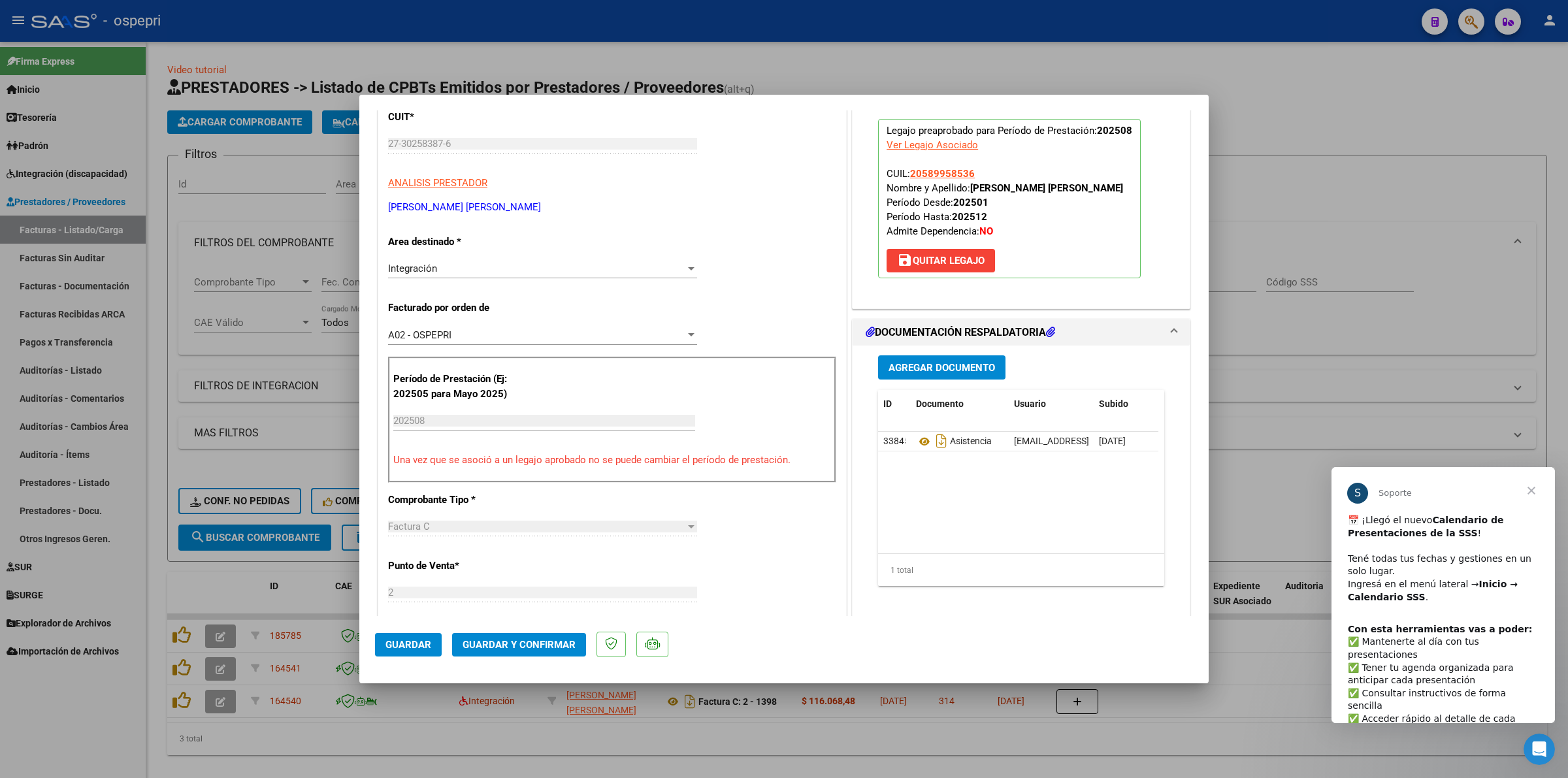
scroll to position [163, 0]
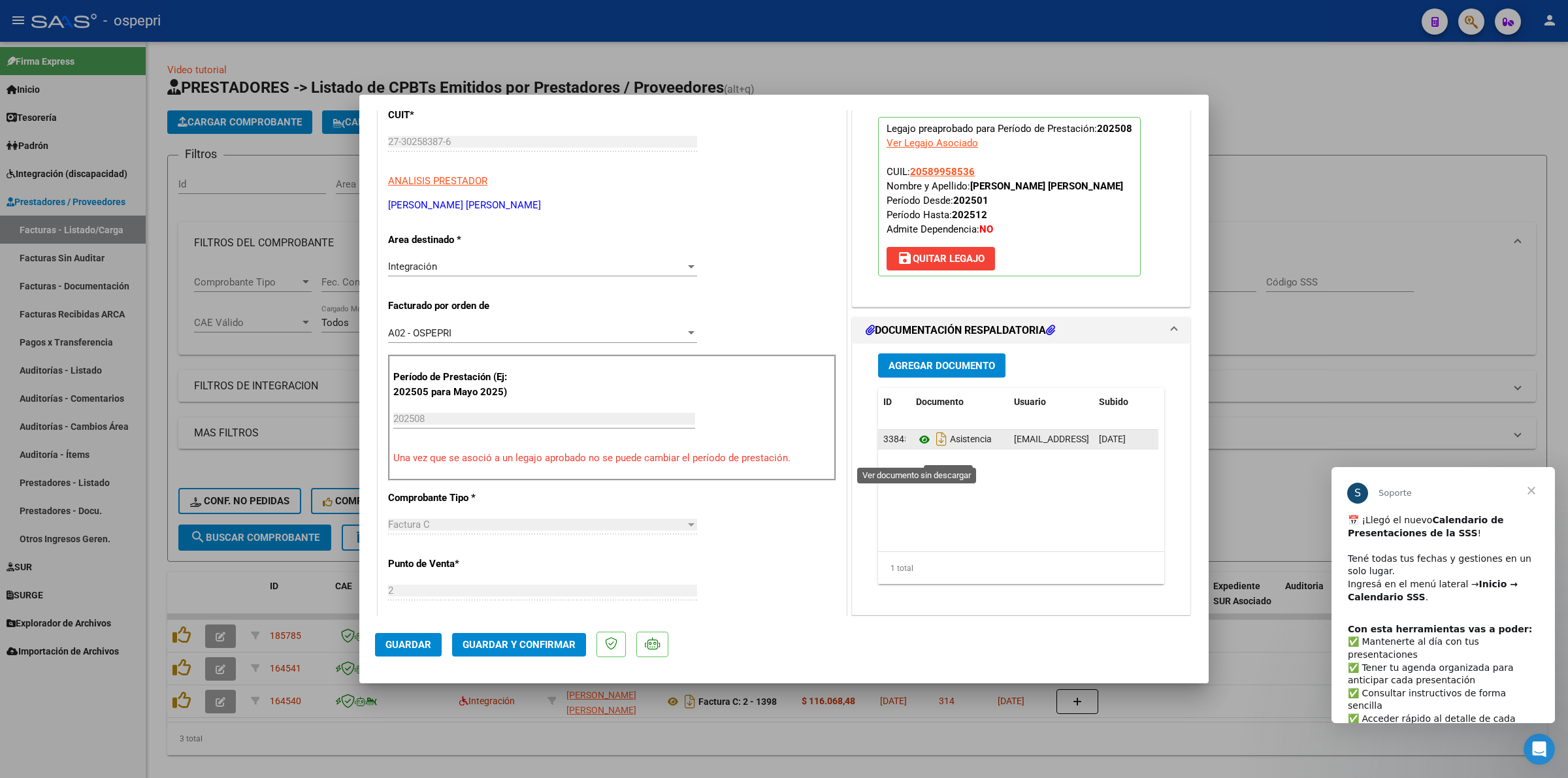
click at [916, 448] on icon at bounding box center [924, 439] width 17 height 15
click at [563, 635] on button "Guardar y Confirmar" at bounding box center [518, 644] width 134 height 24
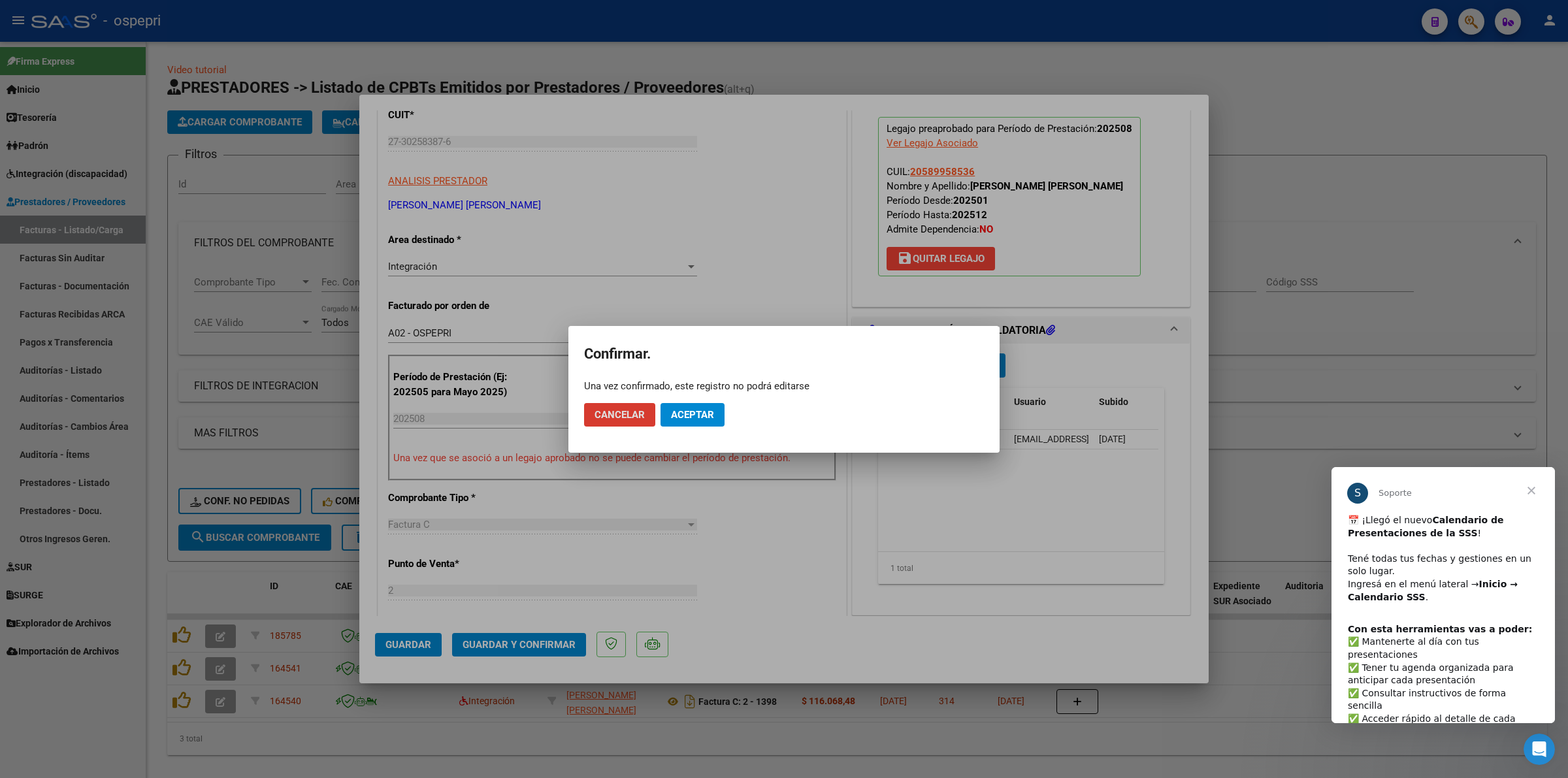
click at [696, 417] on span "Aceptar" at bounding box center [693, 414] width 43 height 11
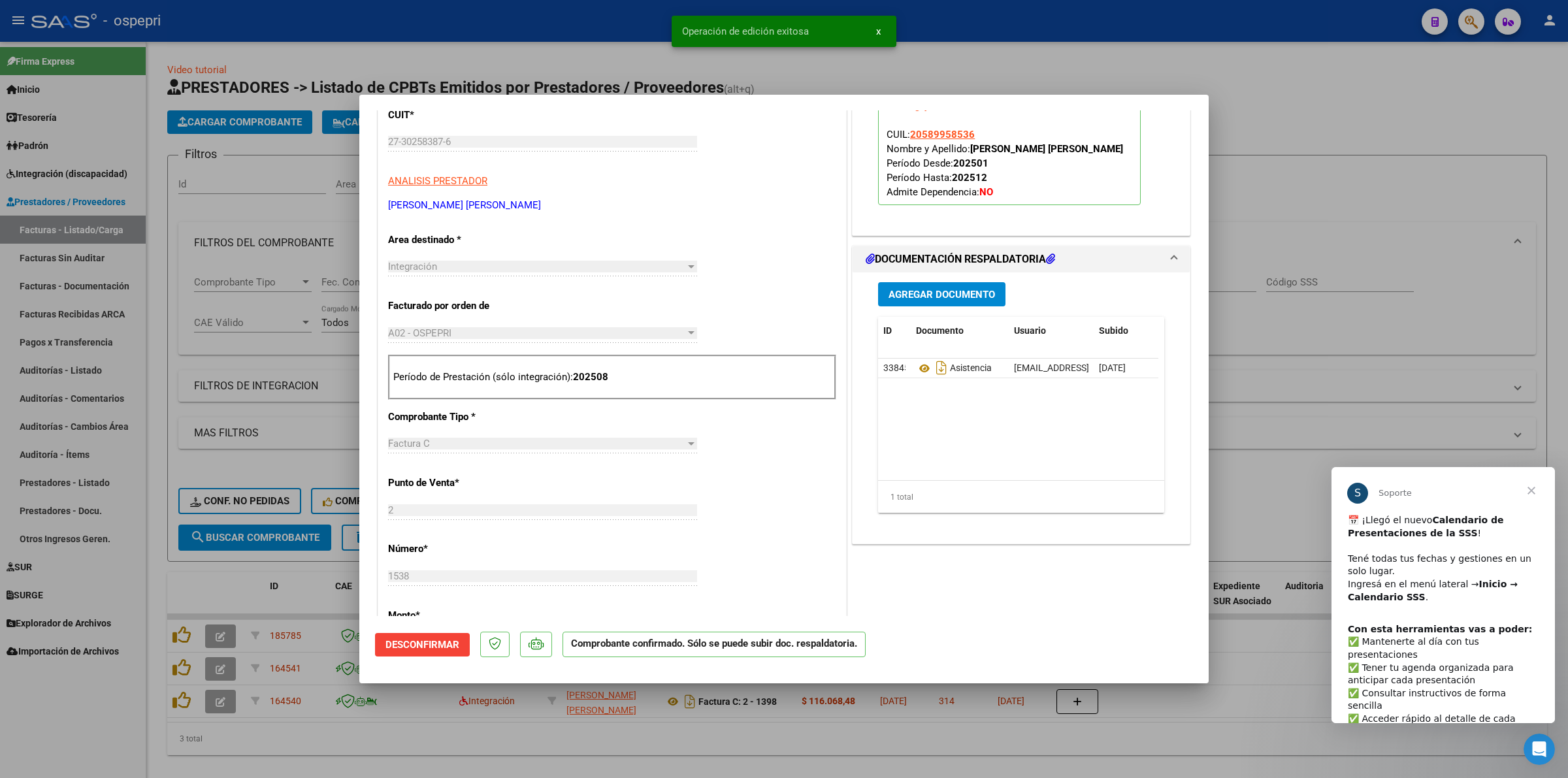
type input "$ 0,00"
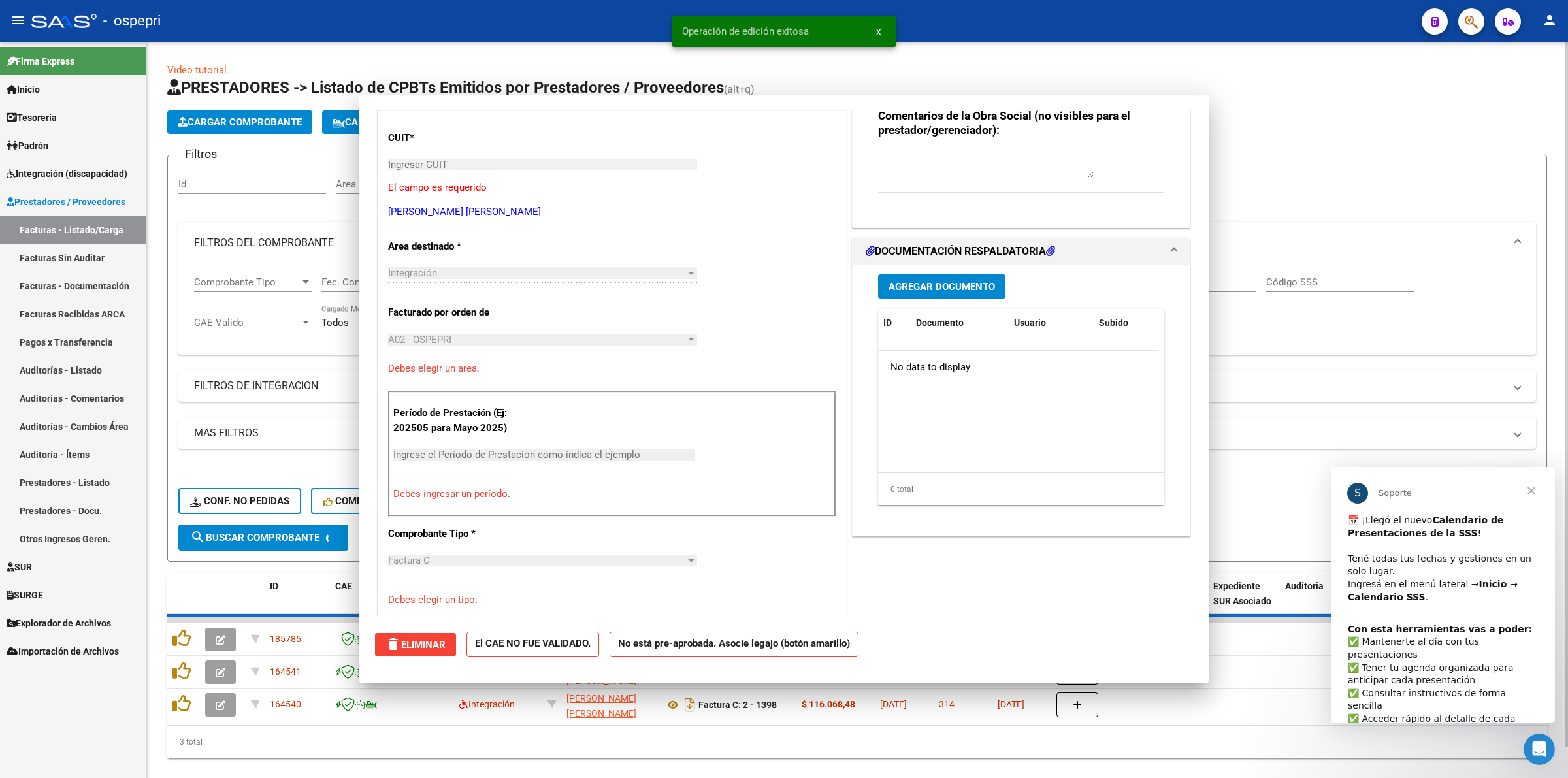
scroll to position [0, 0]
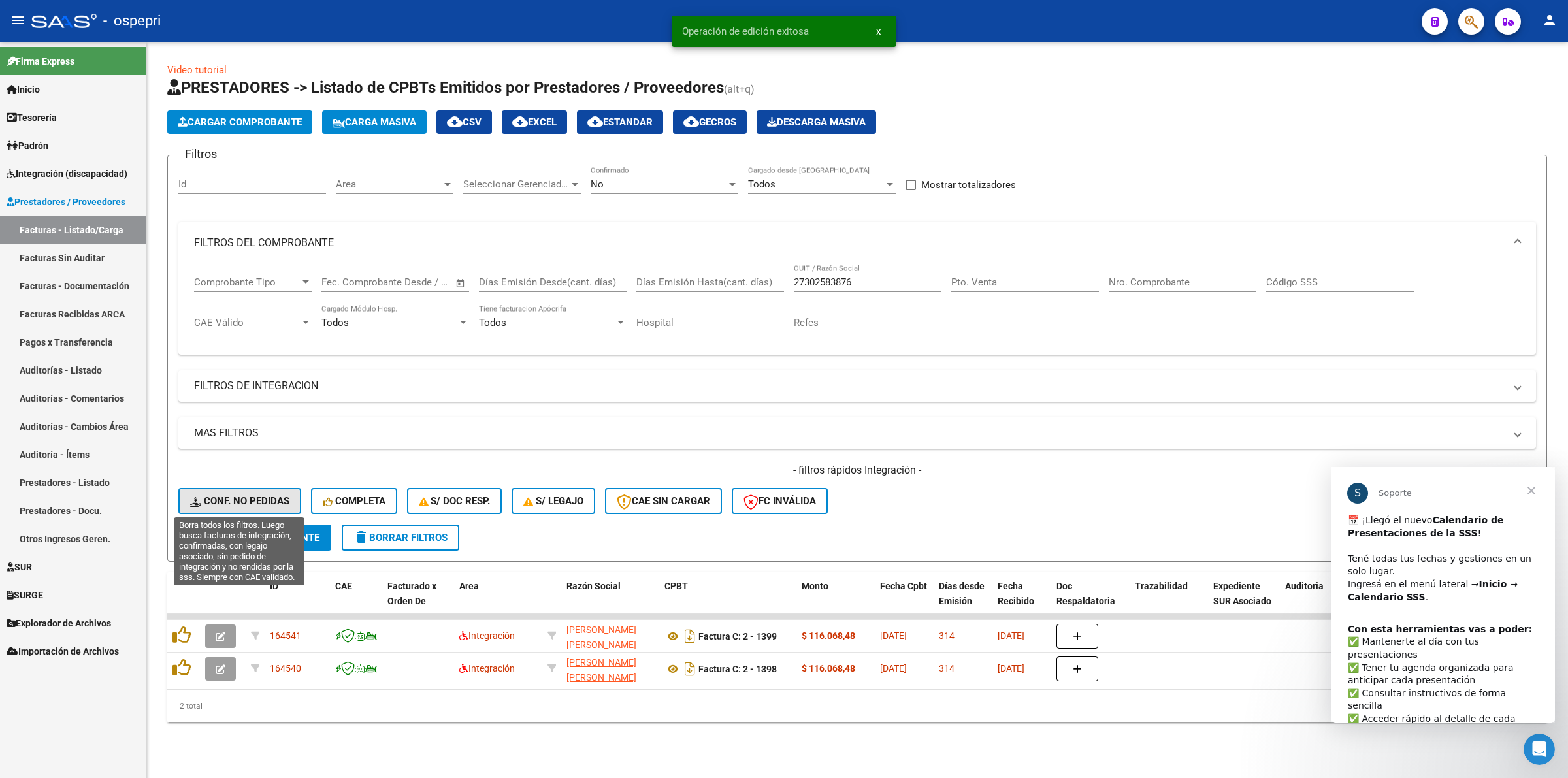
click at [276, 495] on span "Conf. no pedidas" at bounding box center [240, 500] width 100 height 11
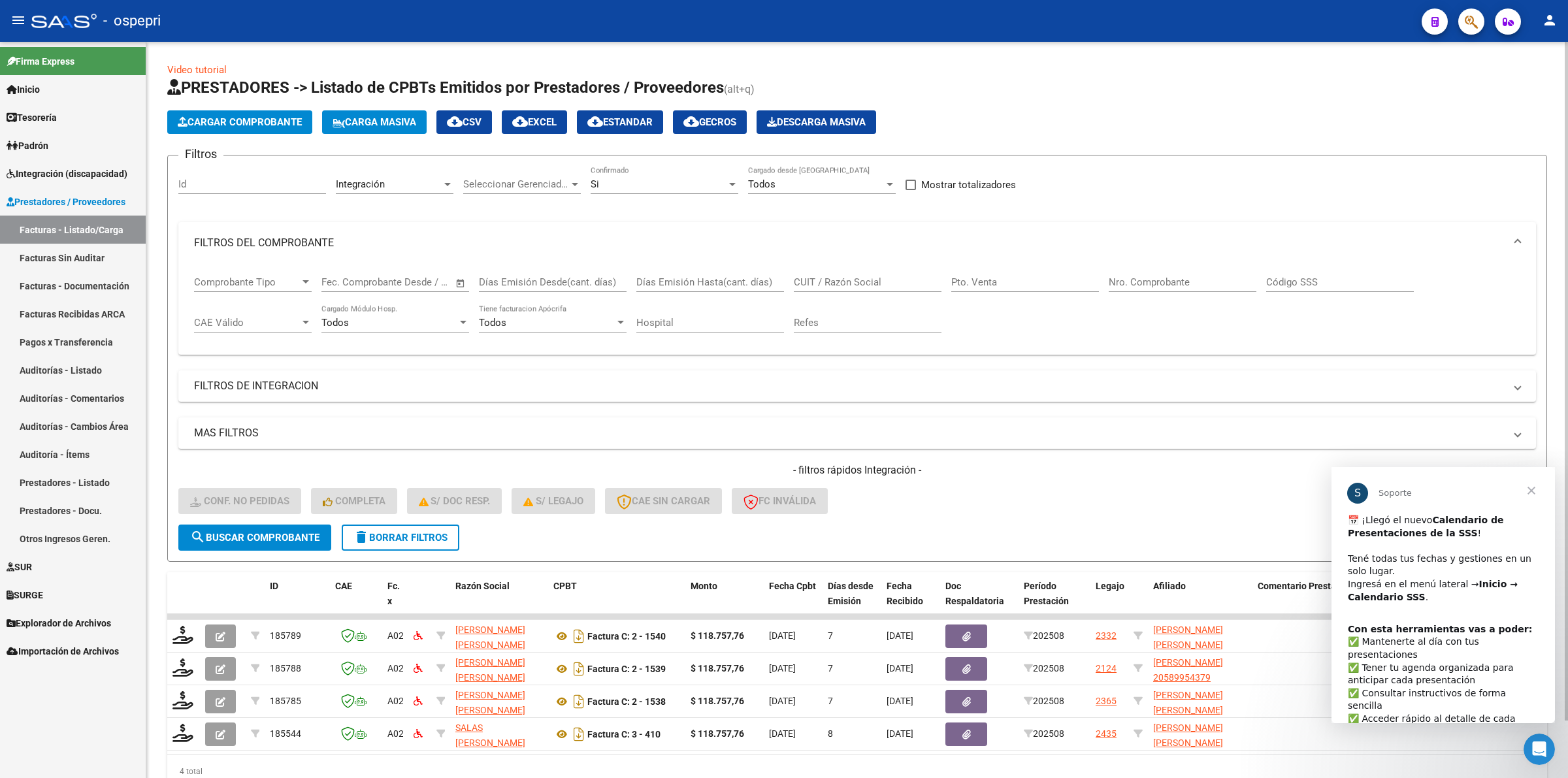
scroll to position [61, 0]
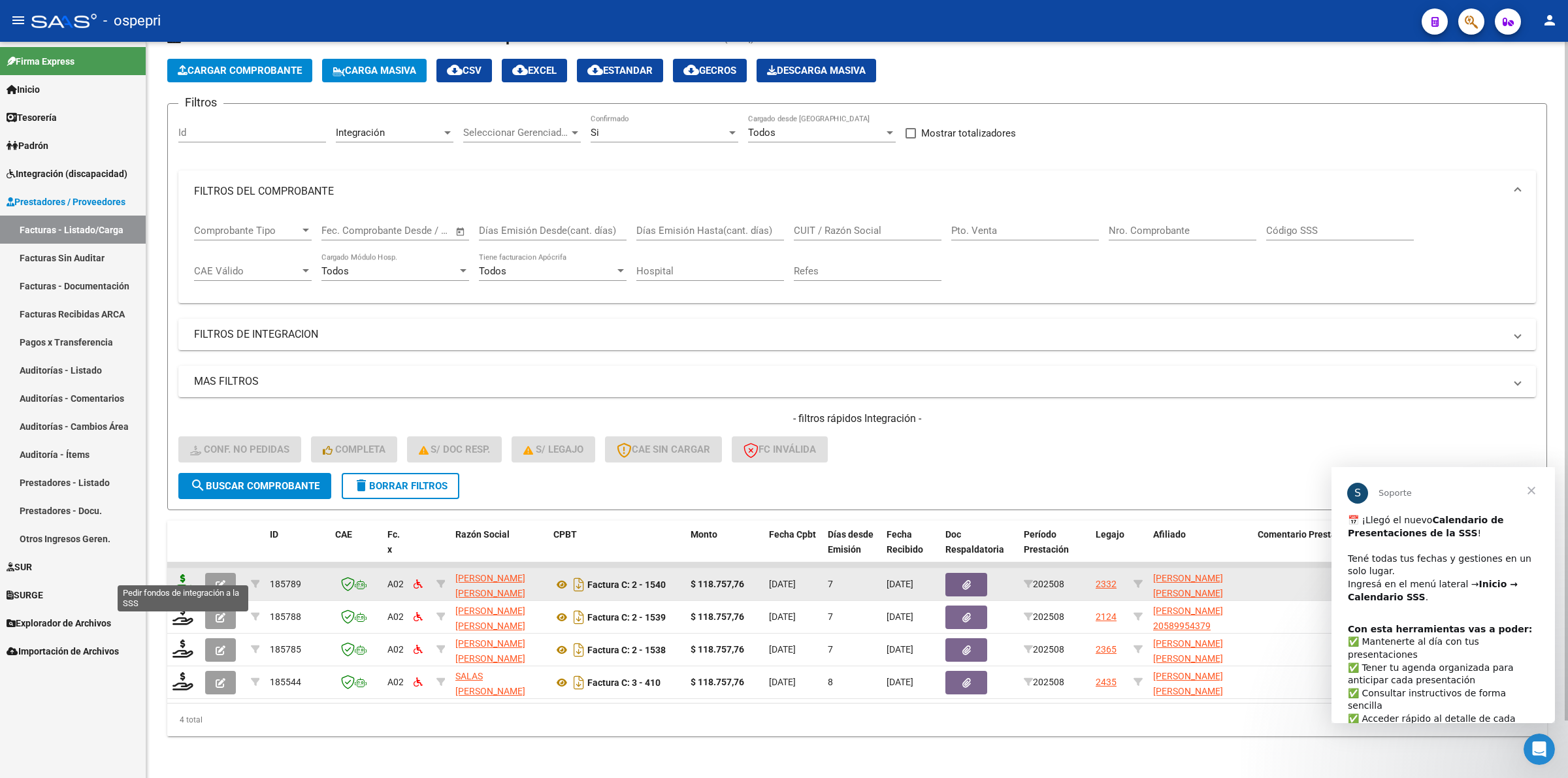
click at [178, 574] on icon at bounding box center [182, 583] width 21 height 18
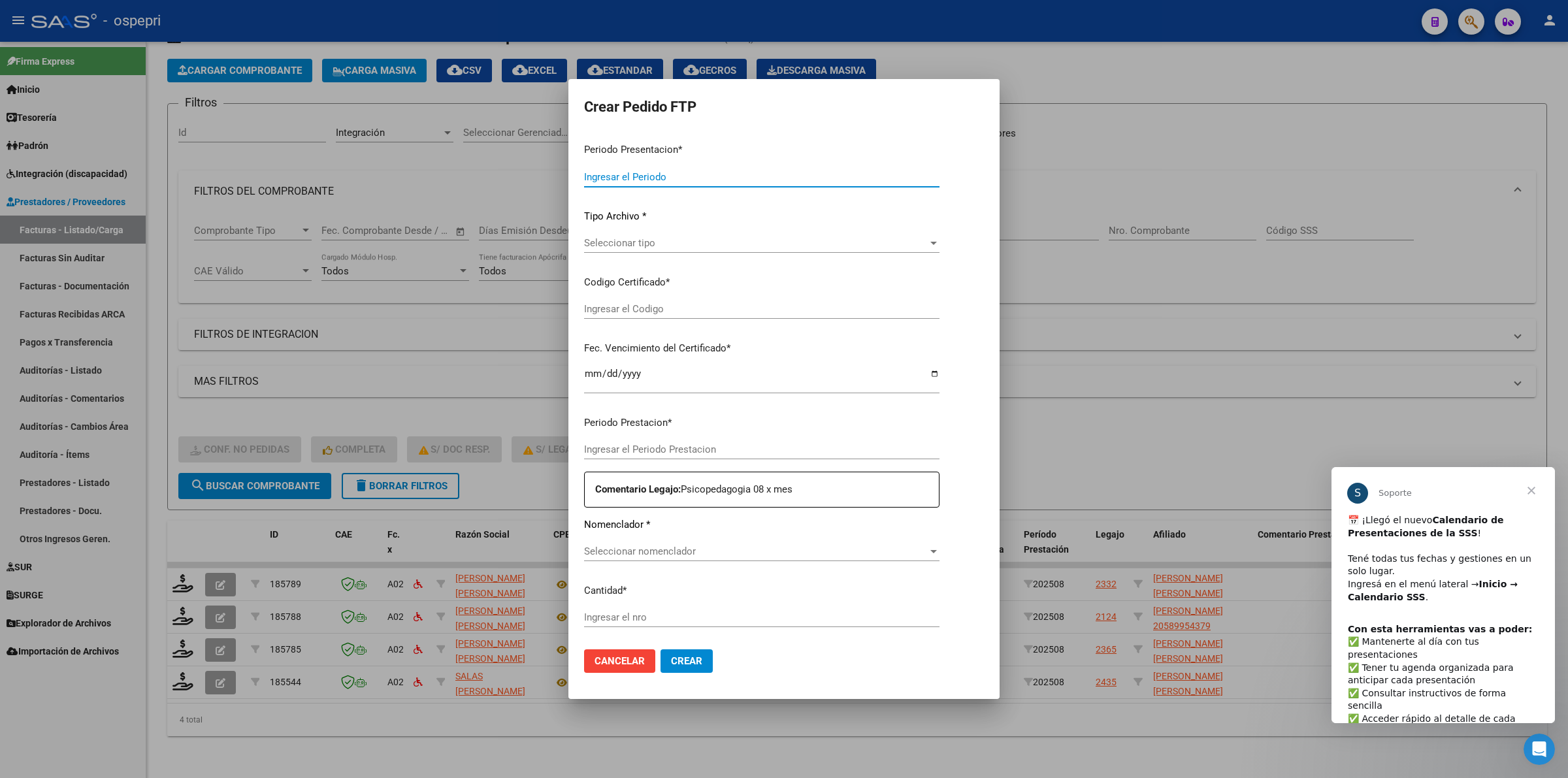
type input "202508"
type input "$ 118.757,76"
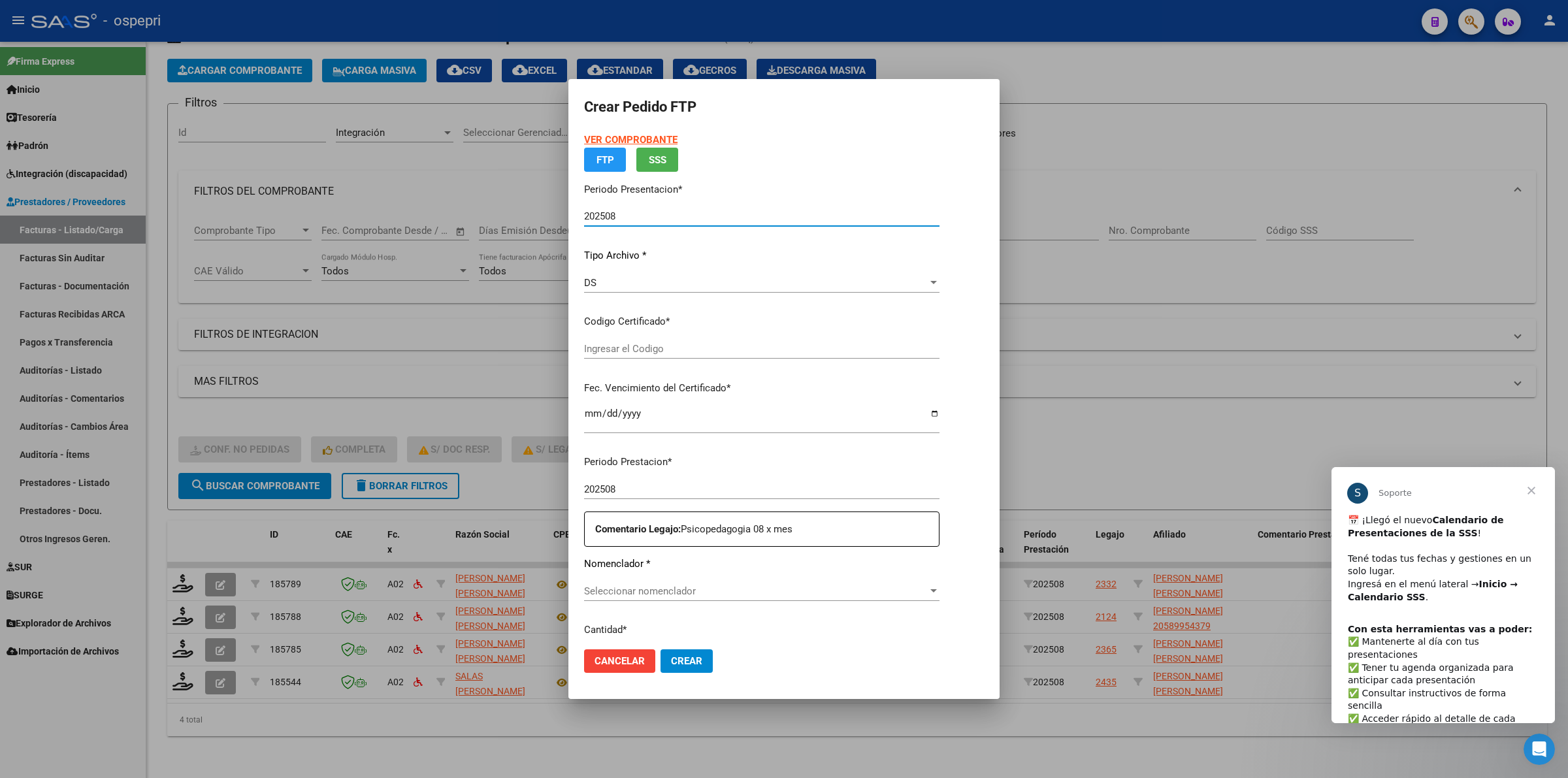
type input "20584105438"
type input "2029-07-22"
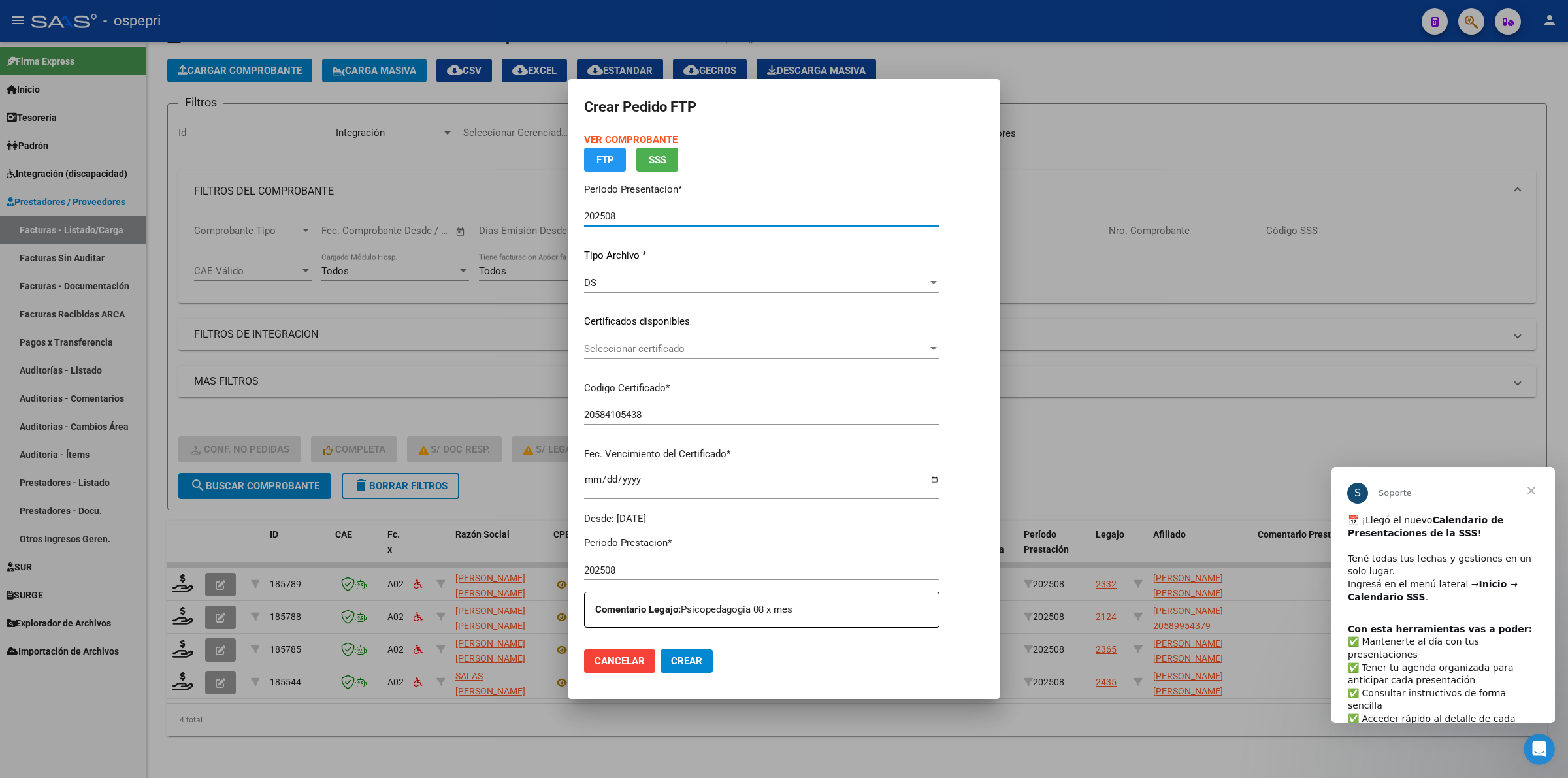
click at [631, 329] on p "Certificados disponibles" at bounding box center [762, 321] width 356 height 15
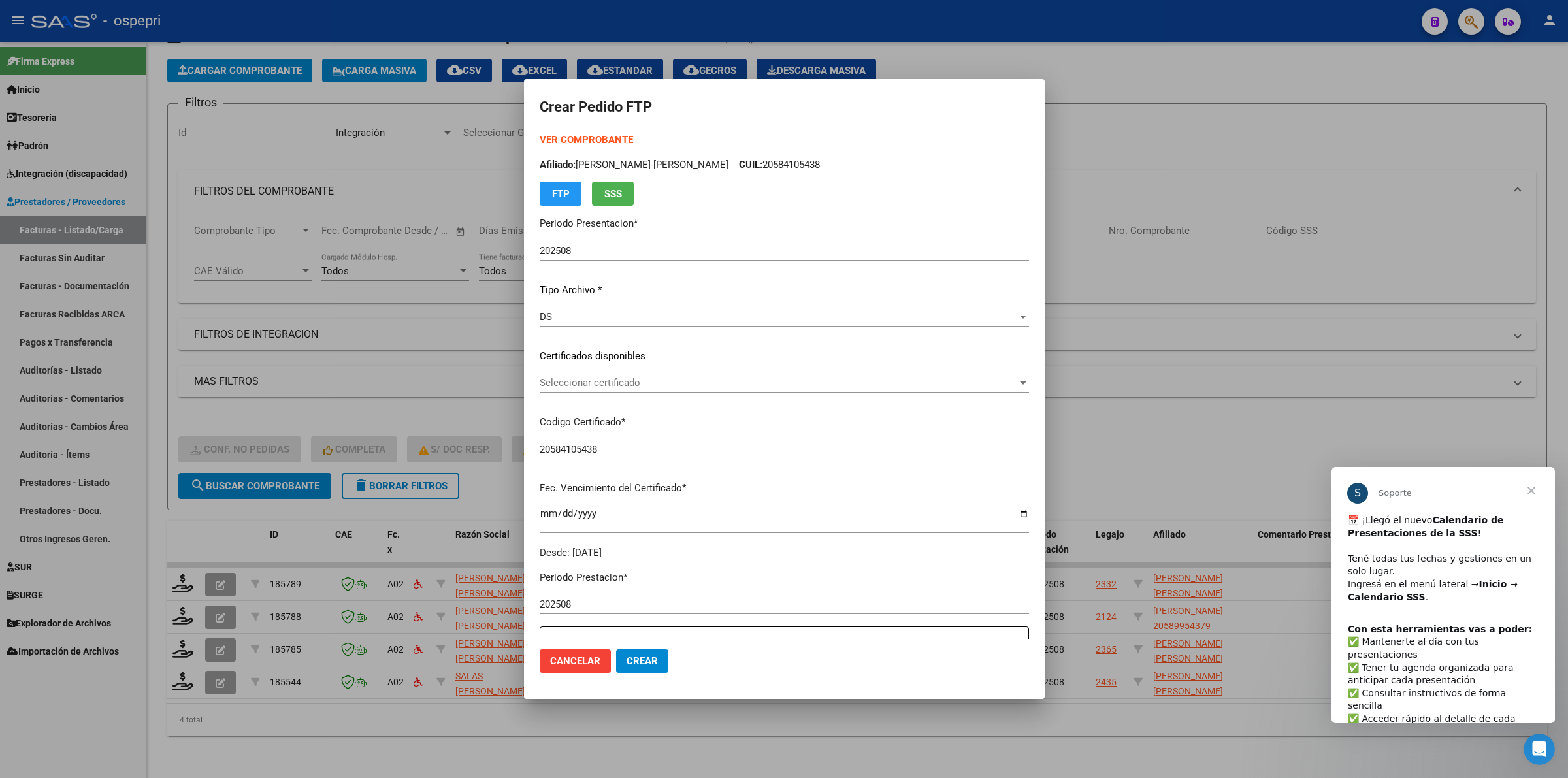
click at [629, 387] on span "Seleccionar certificado" at bounding box center [778, 383] width 477 height 11
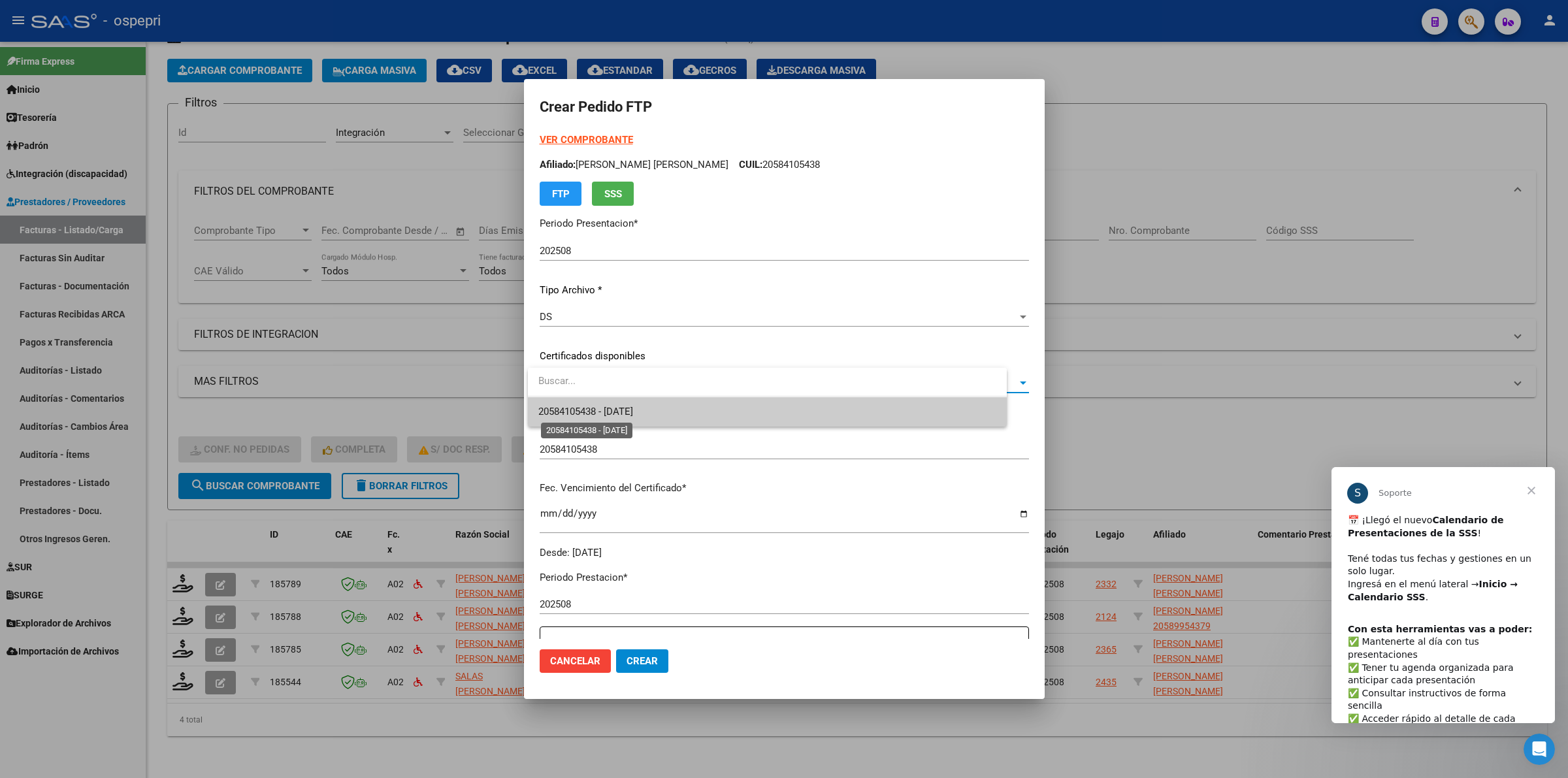
click at [629, 416] on span "20584105438 - 2029-07-22" at bounding box center [586, 411] width 95 height 11
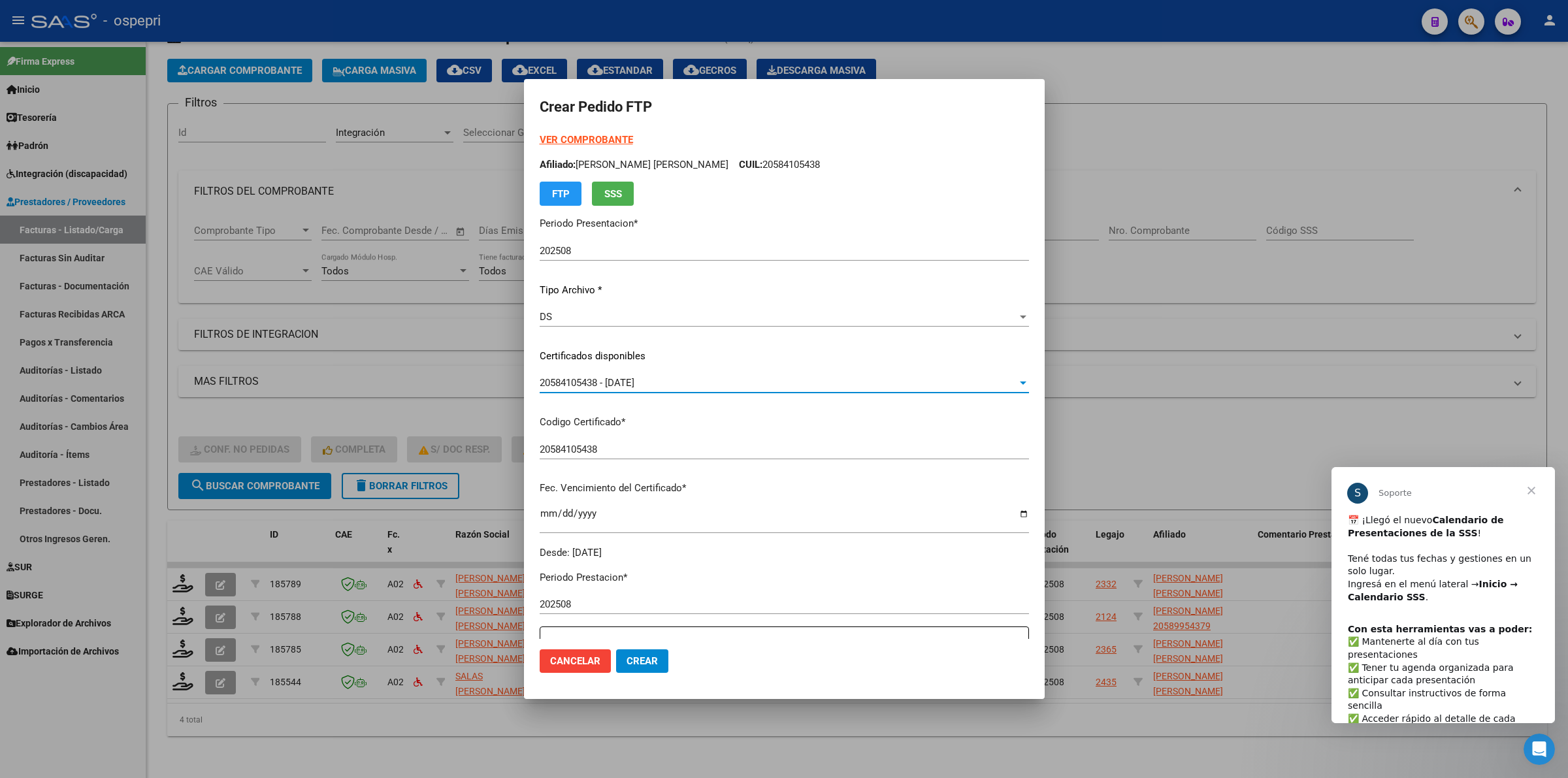
scroll to position [245, 0]
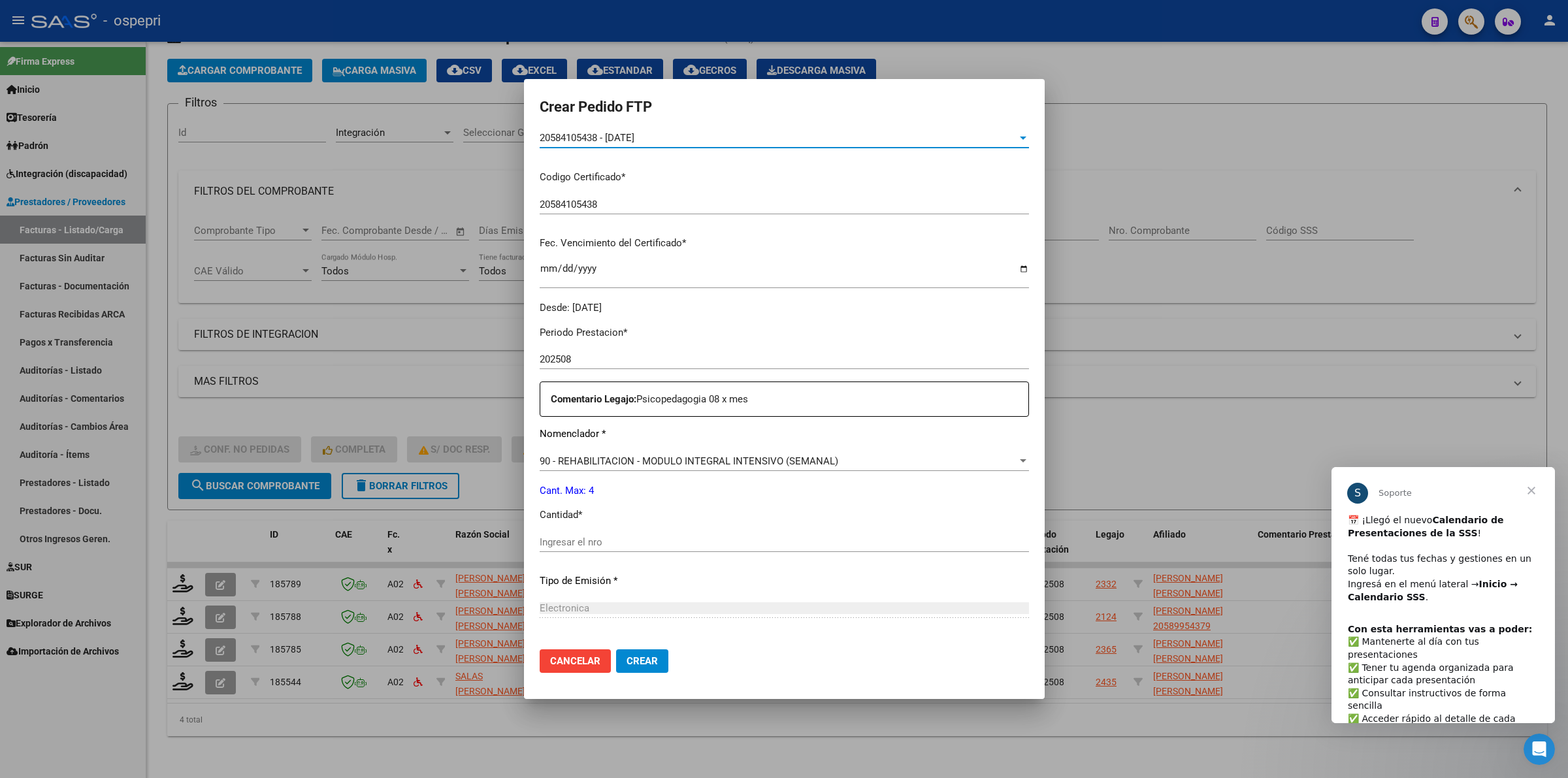
click at [565, 539] on input "Ingresar el nro" at bounding box center [784, 542] width 489 height 11
type input "4"
click at [631, 656] on span "Crear" at bounding box center [642, 660] width 32 height 11
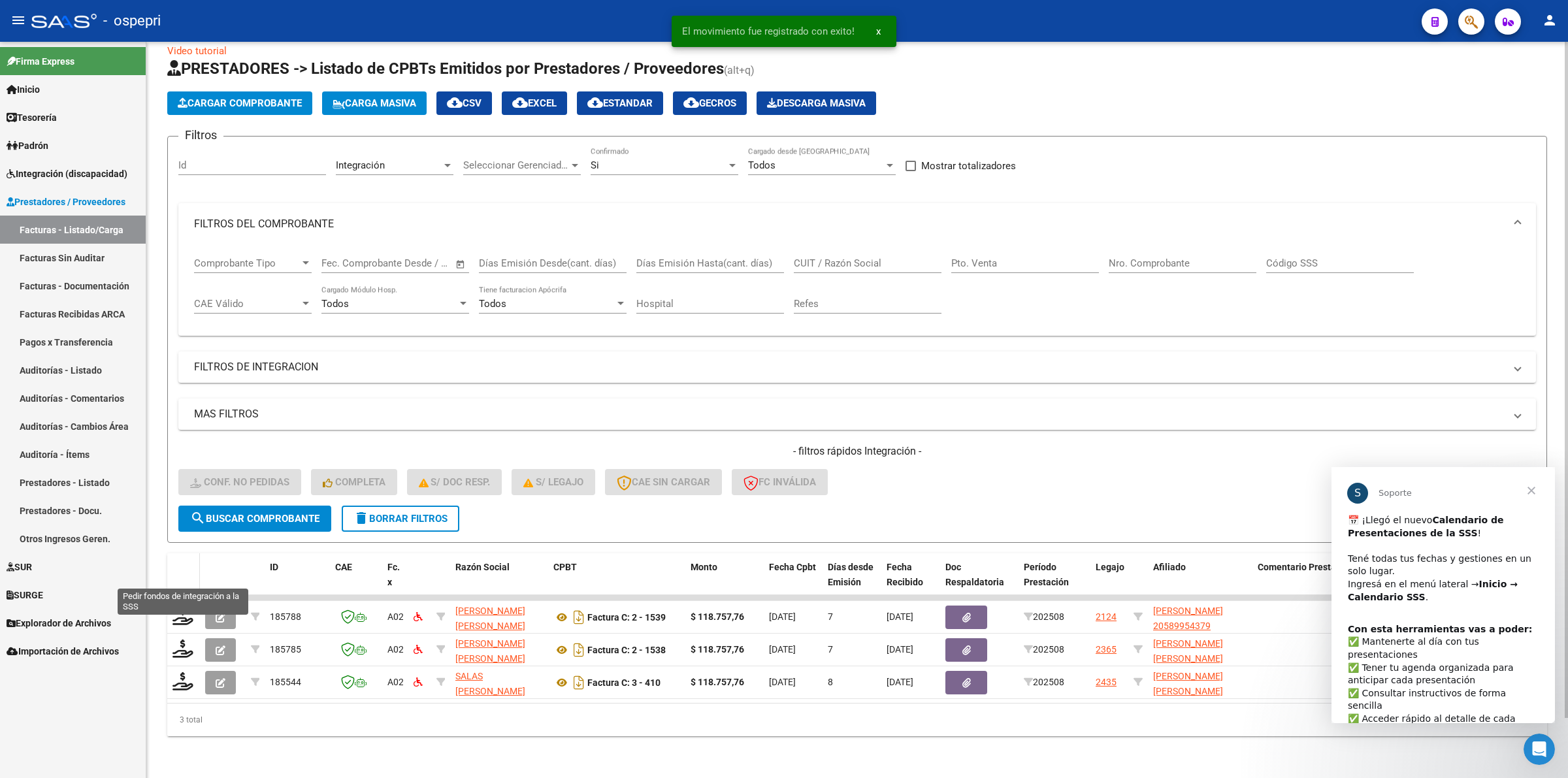
scroll to position [28, 0]
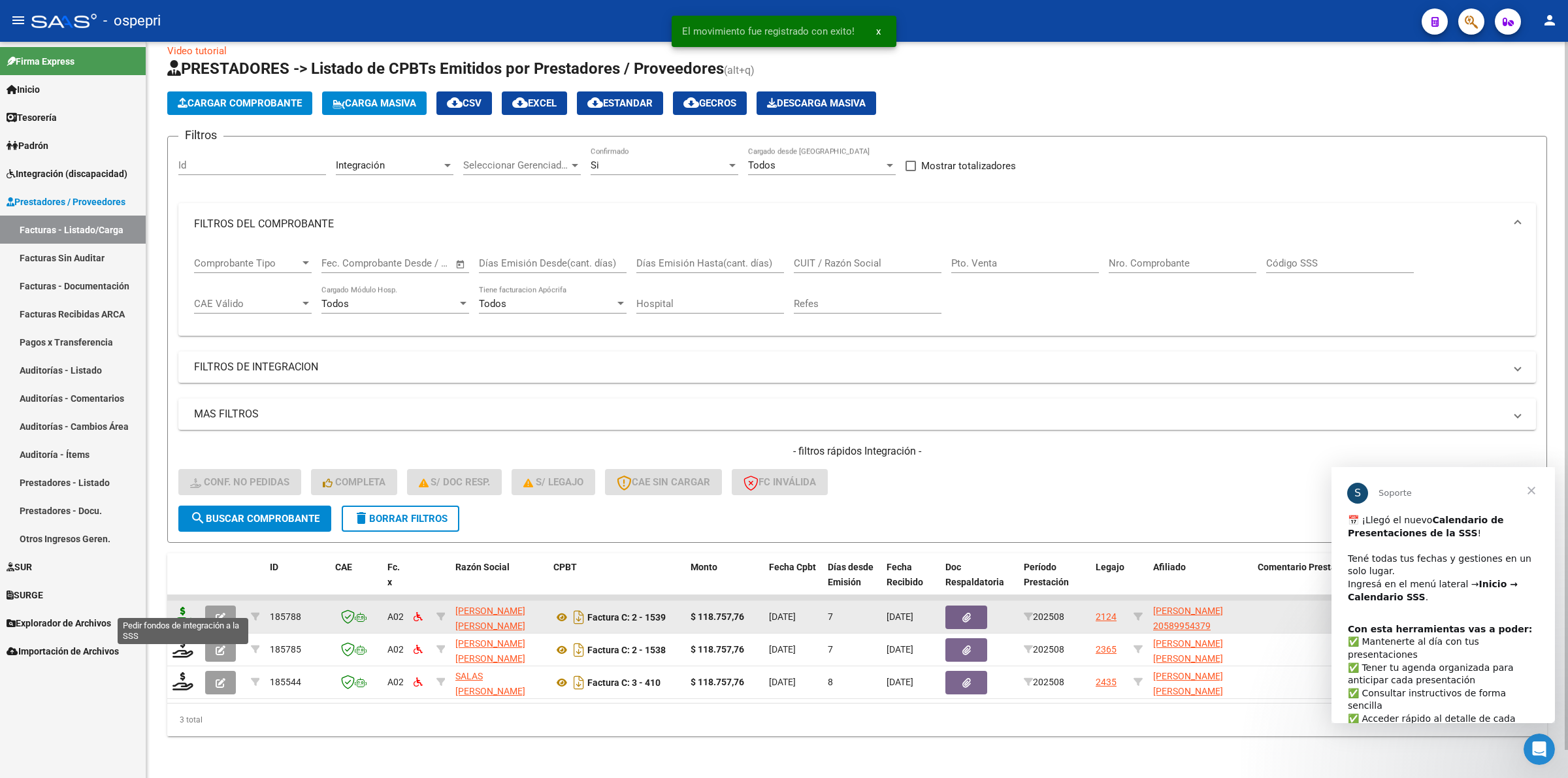
click at [182, 607] on icon at bounding box center [182, 616] width 21 height 18
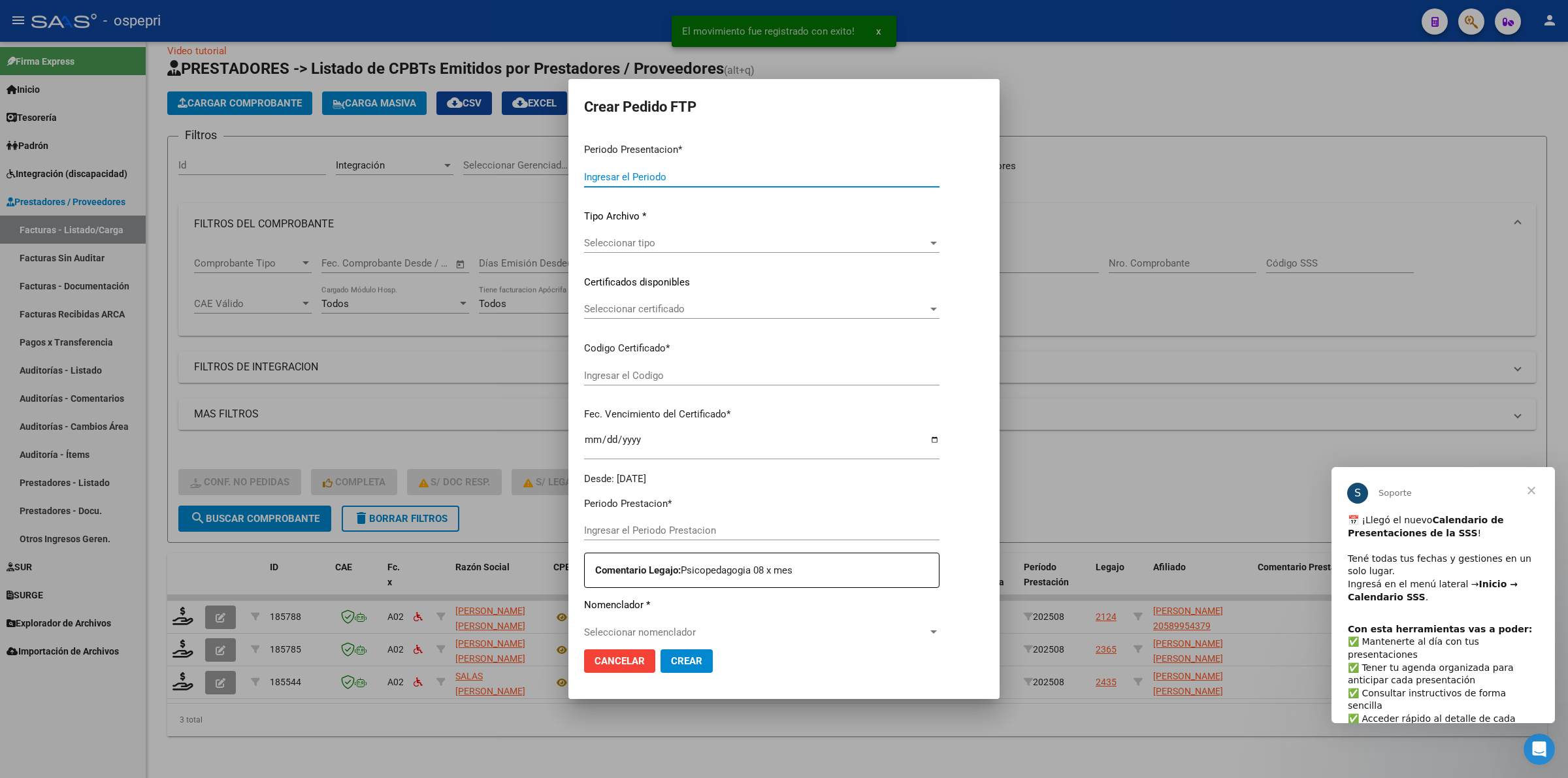
type input "202508"
type input "$ 118.757,76"
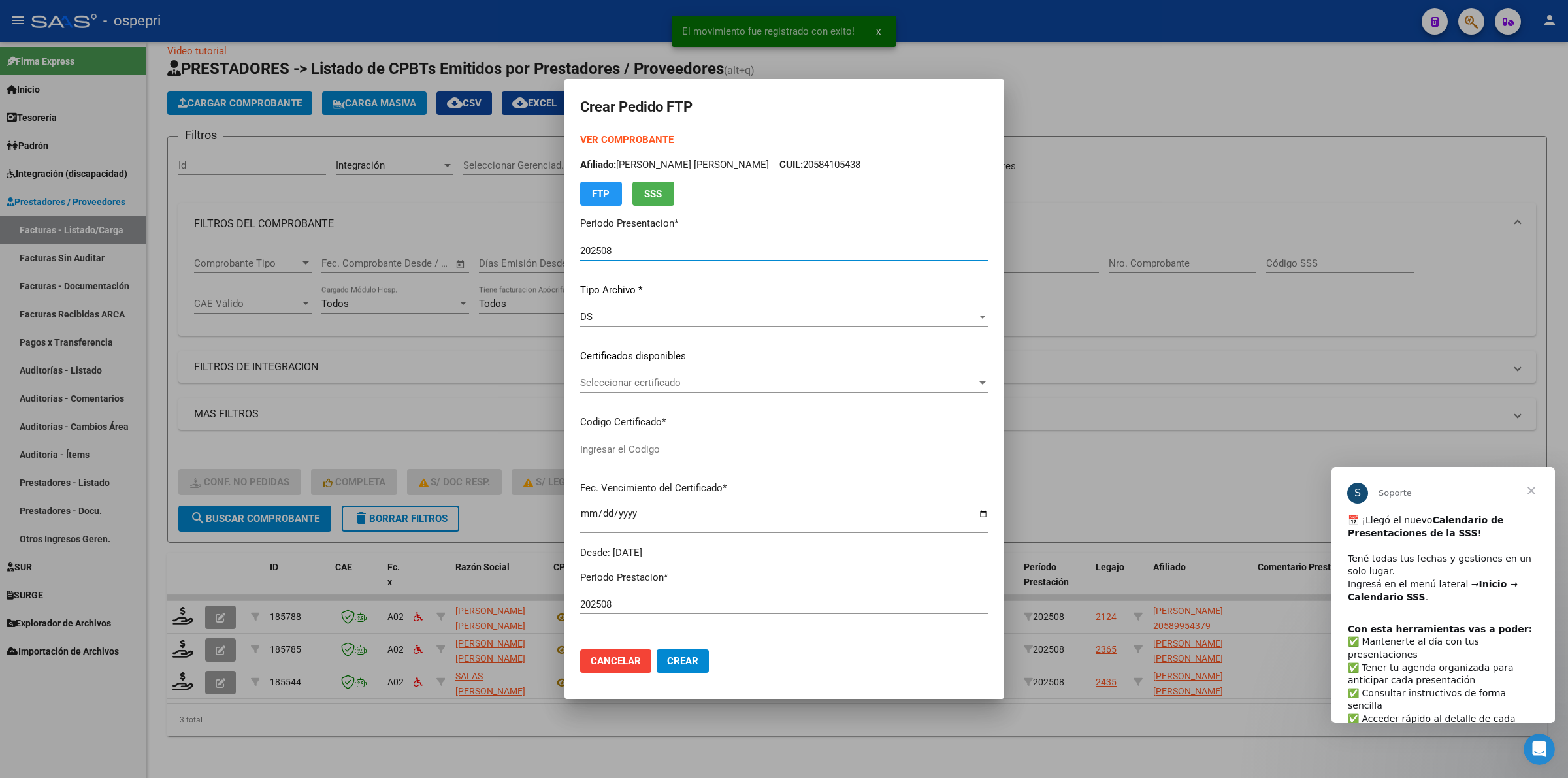
type input "2058995437-9"
type input "[DATE]"
click at [598, 383] on span "Seleccionar certificado" at bounding box center [779, 383] width 397 height 11
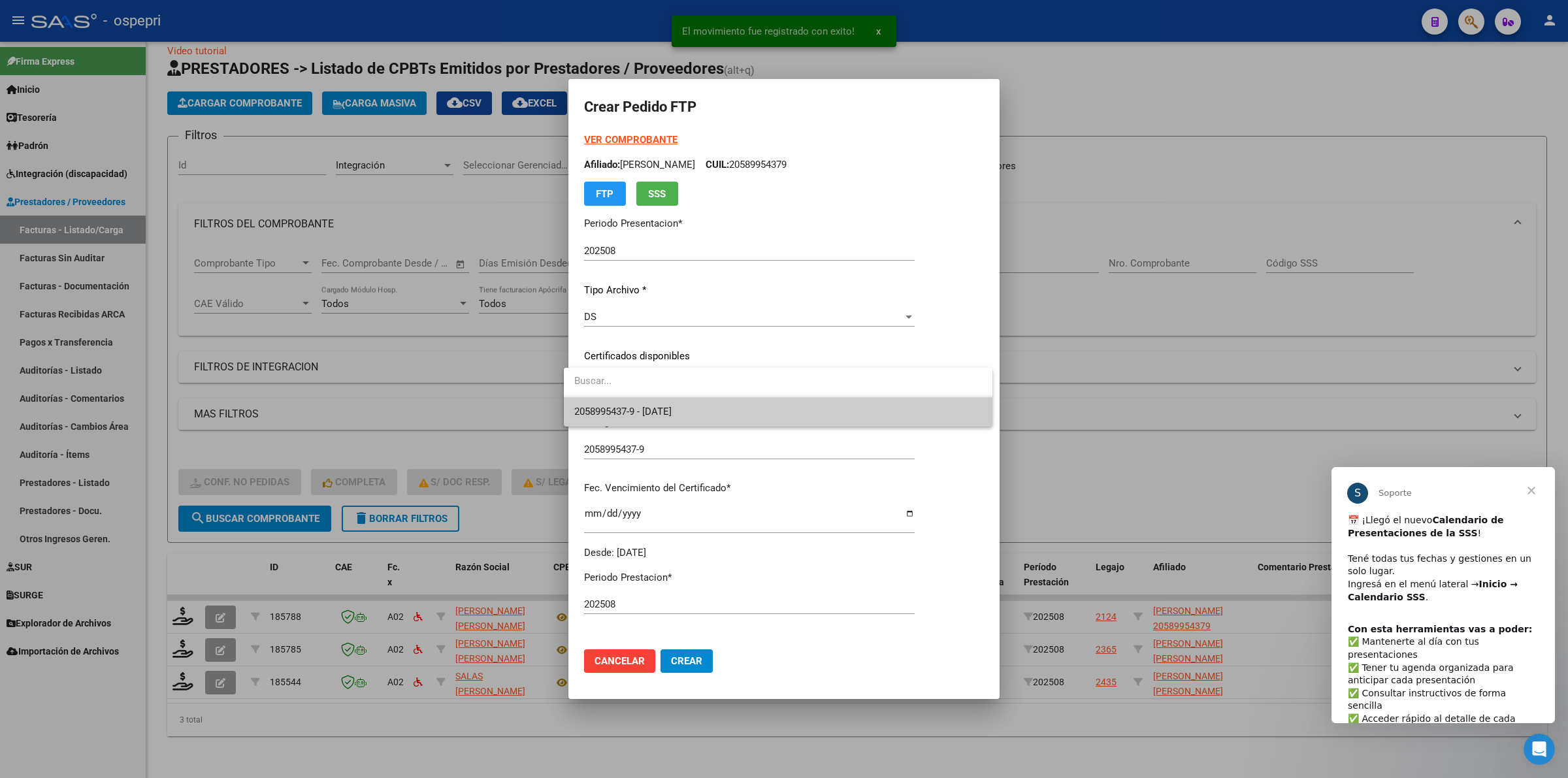
click at [600, 422] on span "2058995437-9 - 2027-11-01" at bounding box center [778, 412] width 407 height 30
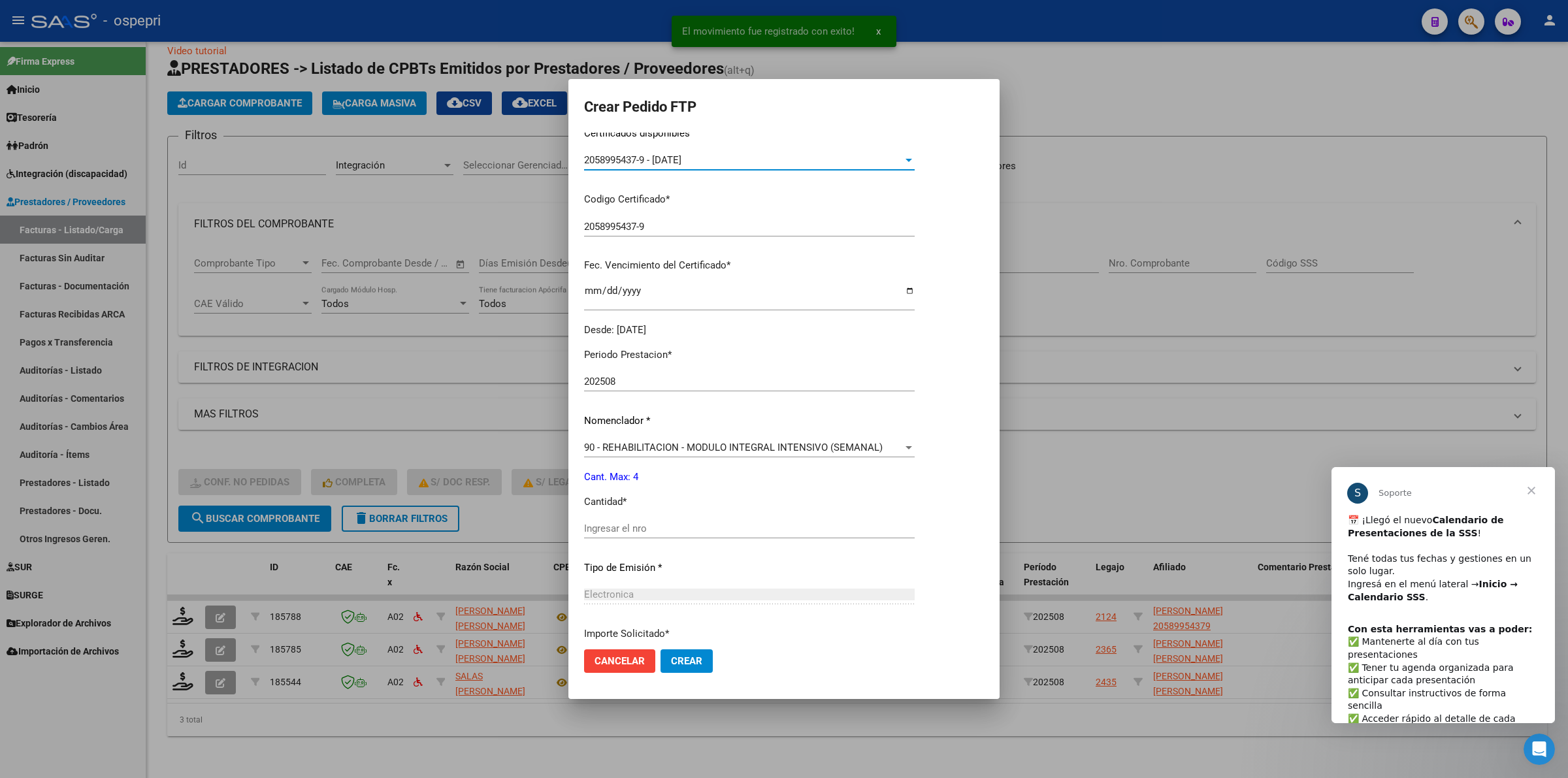
scroll to position [245, 0]
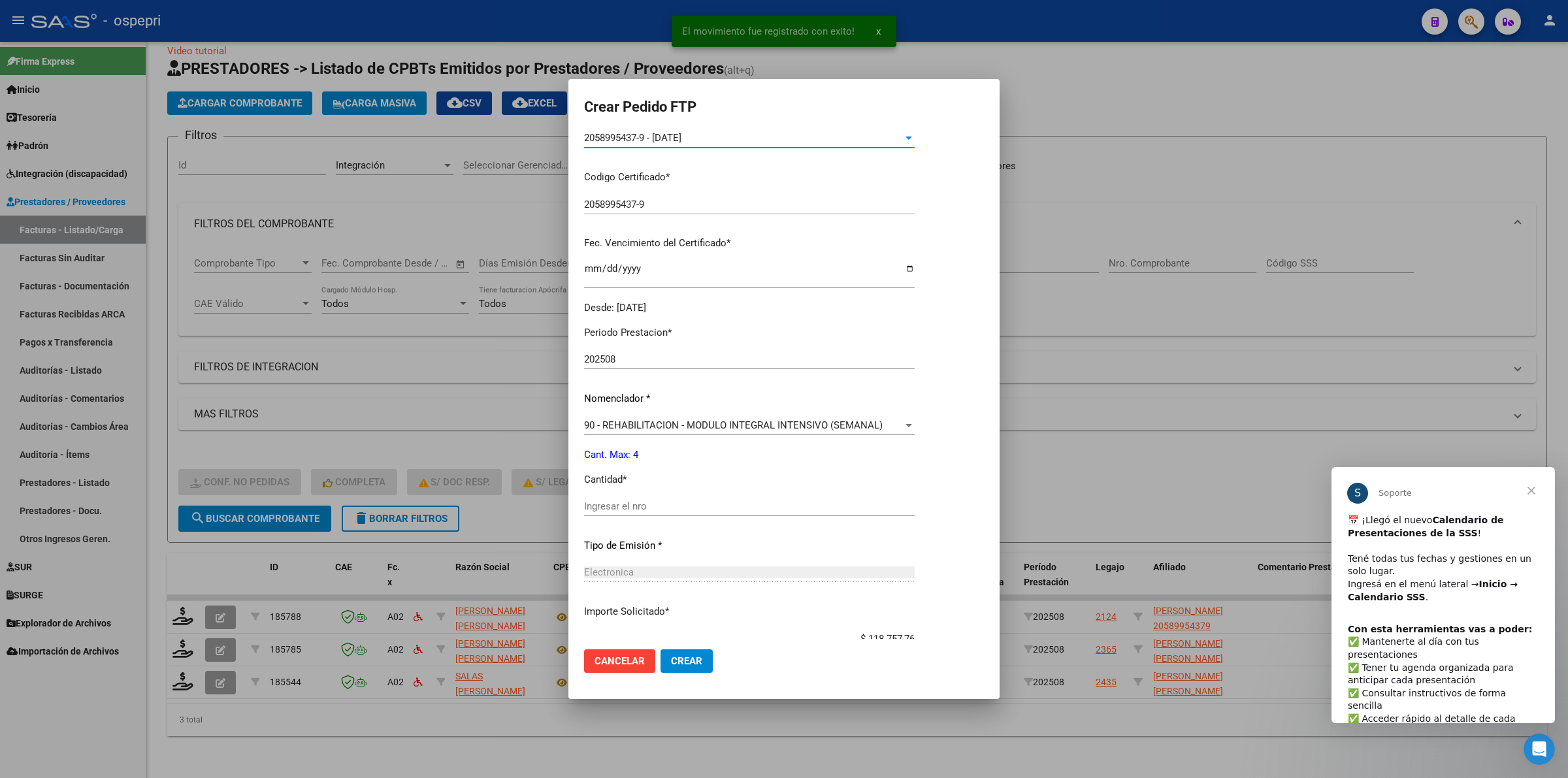
click at [609, 508] on input "Ingresar el nro" at bounding box center [750, 506] width 331 height 11
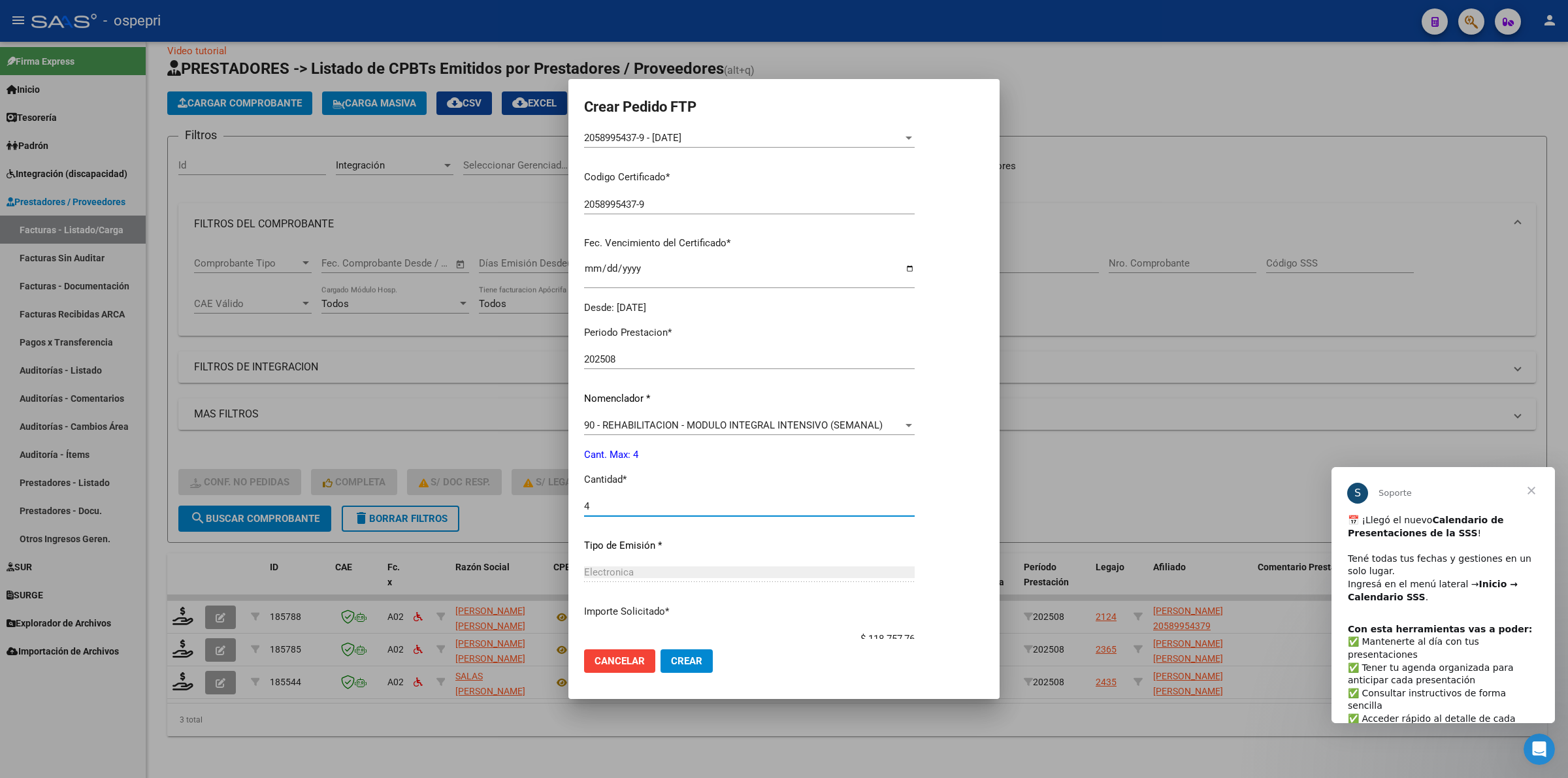
type input "4"
click at [693, 648] on mat-dialog-actions "Cancelar Crear" at bounding box center [784, 661] width 400 height 44
click at [694, 660] on span "Crear" at bounding box center [687, 660] width 32 height 11
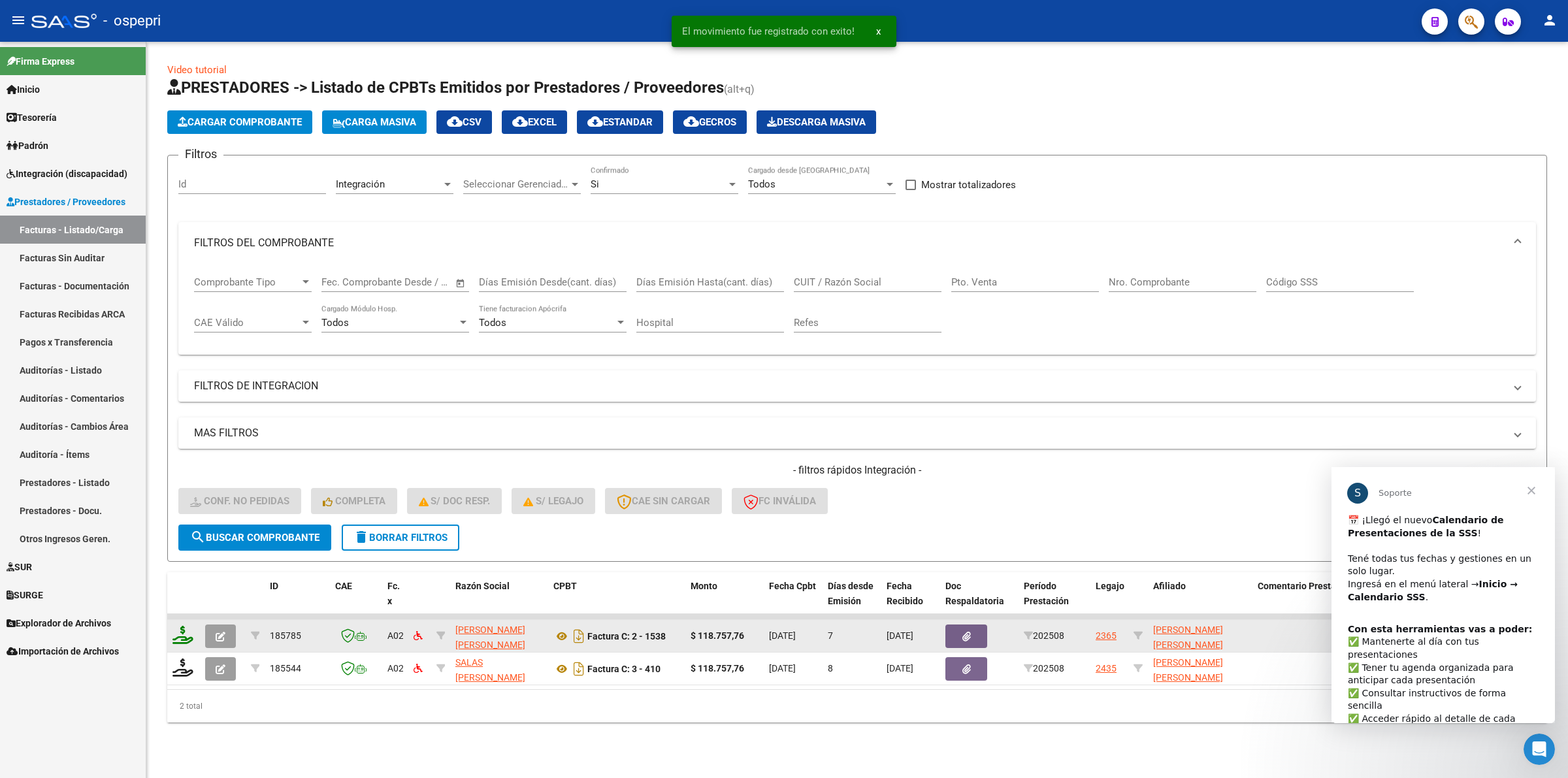
scroll to position [0, 0]
click at [184, 627] on icon at bounding box center [182, 635] width 21 height 18
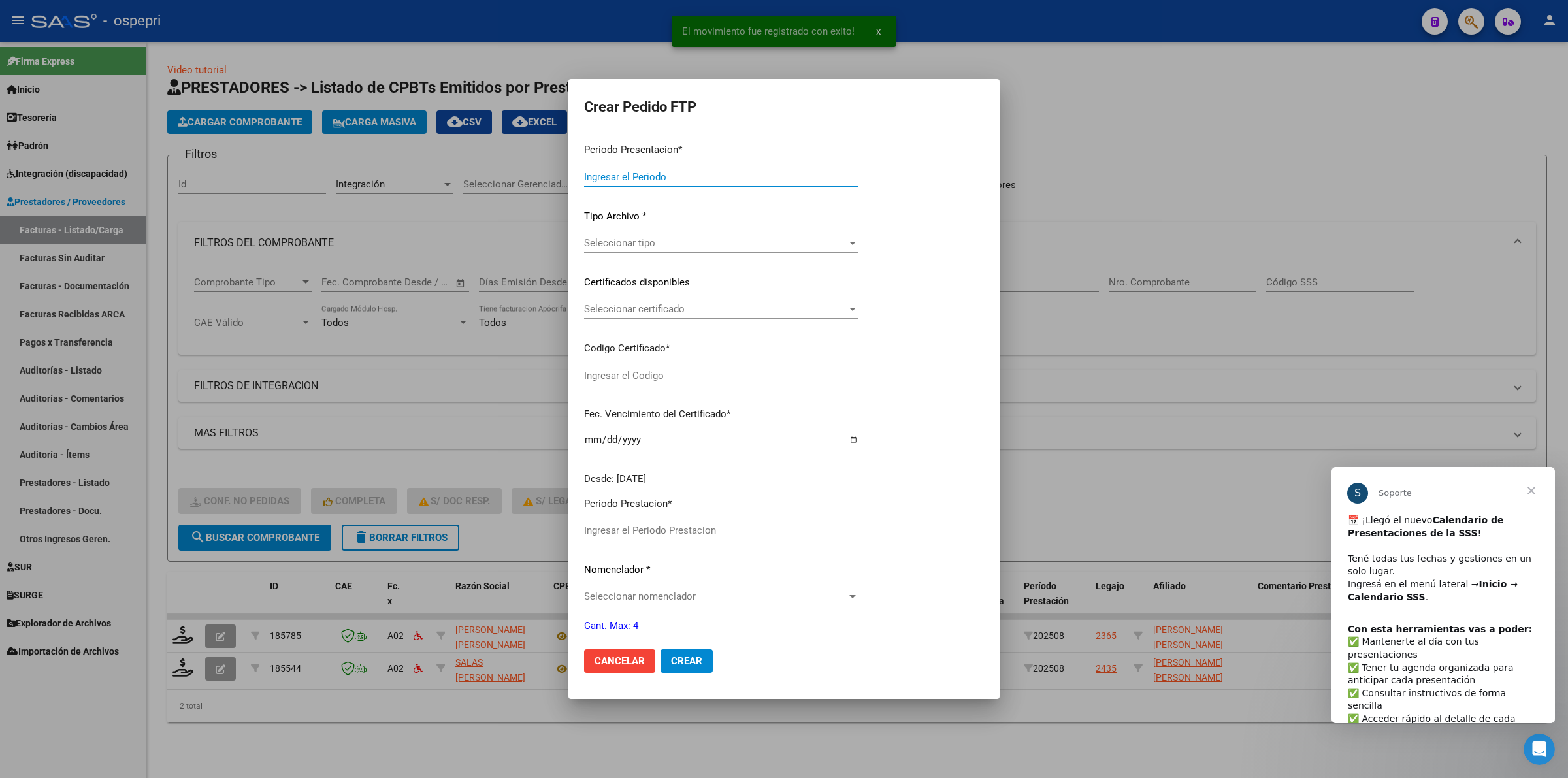
type input "202508"
type input "$ 118.757,76"
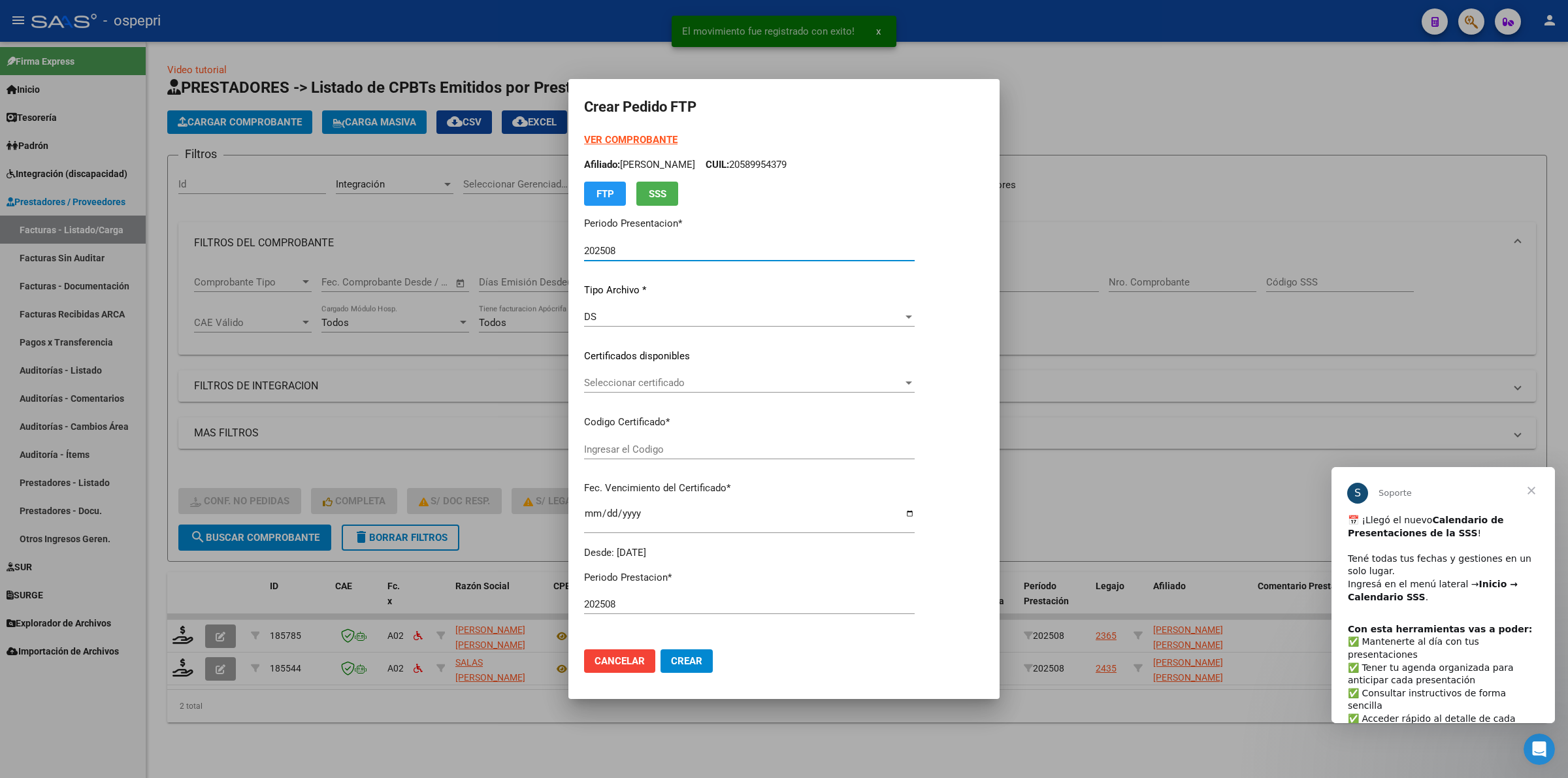
type input "2058995853-6"
type input "2029-07-01"
click at [635, 391] on div "Seleccionar certificado Seleccionar certificado" at bounding box center [750, 383] width 331 height 20
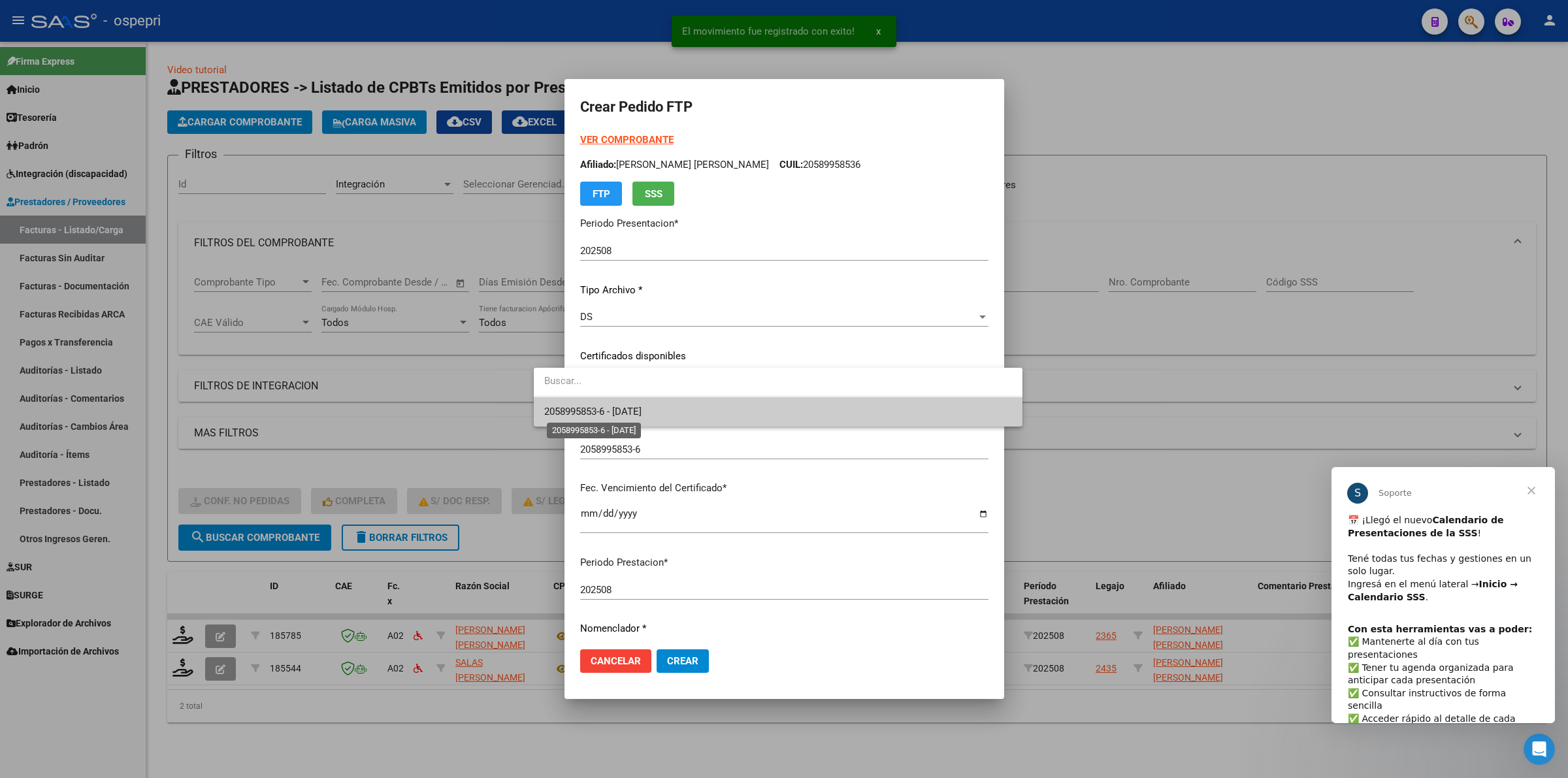
click at [635, 414] on span "2058995853-6 - 2029-07-01" at bounding box center [592, 411] width 97 height 11
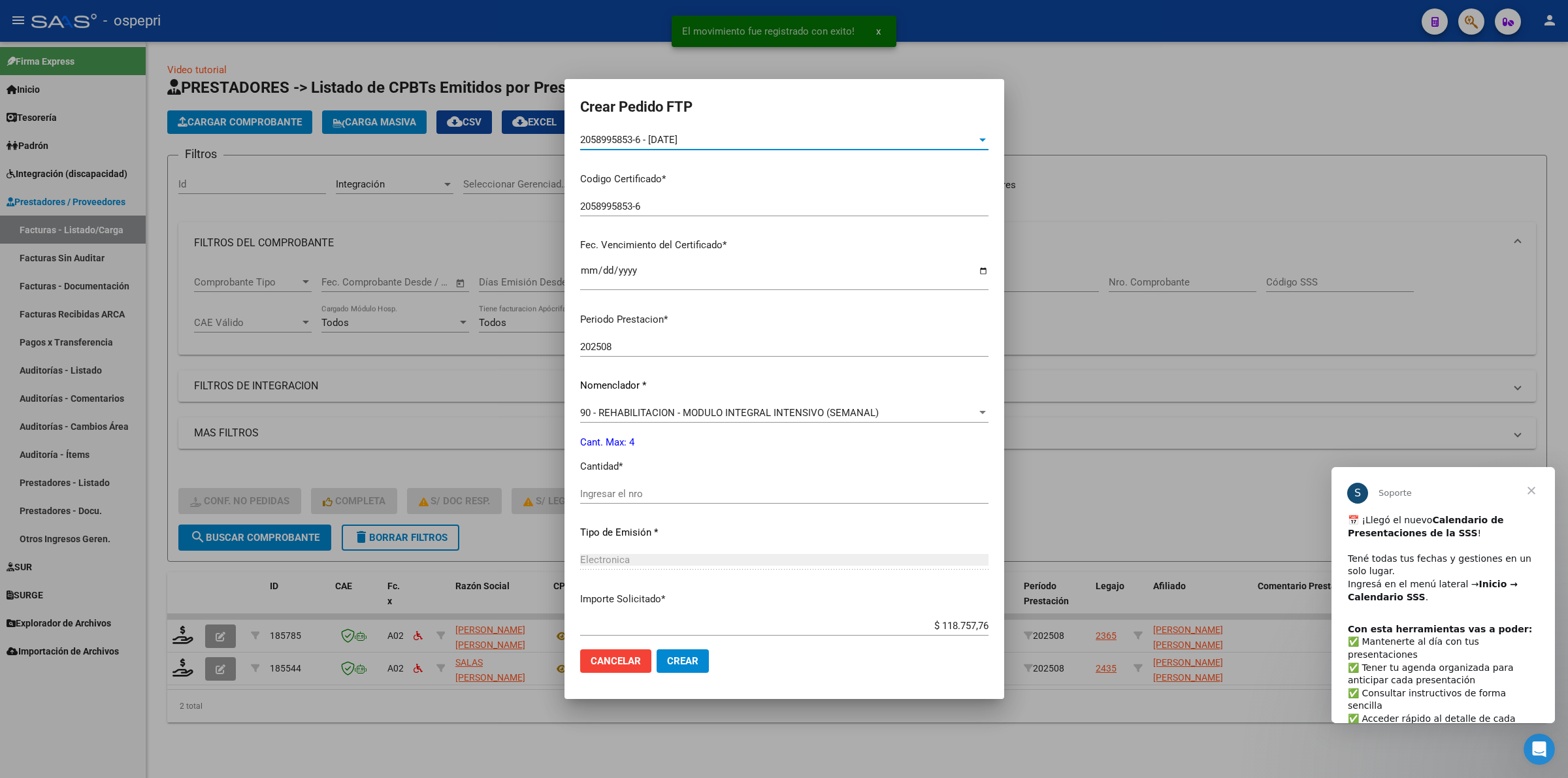
scroll to position [245, 0]
click at [604, 497] on div "Ingresar el nro" at bounding box center [784, 492] width 408 height 20
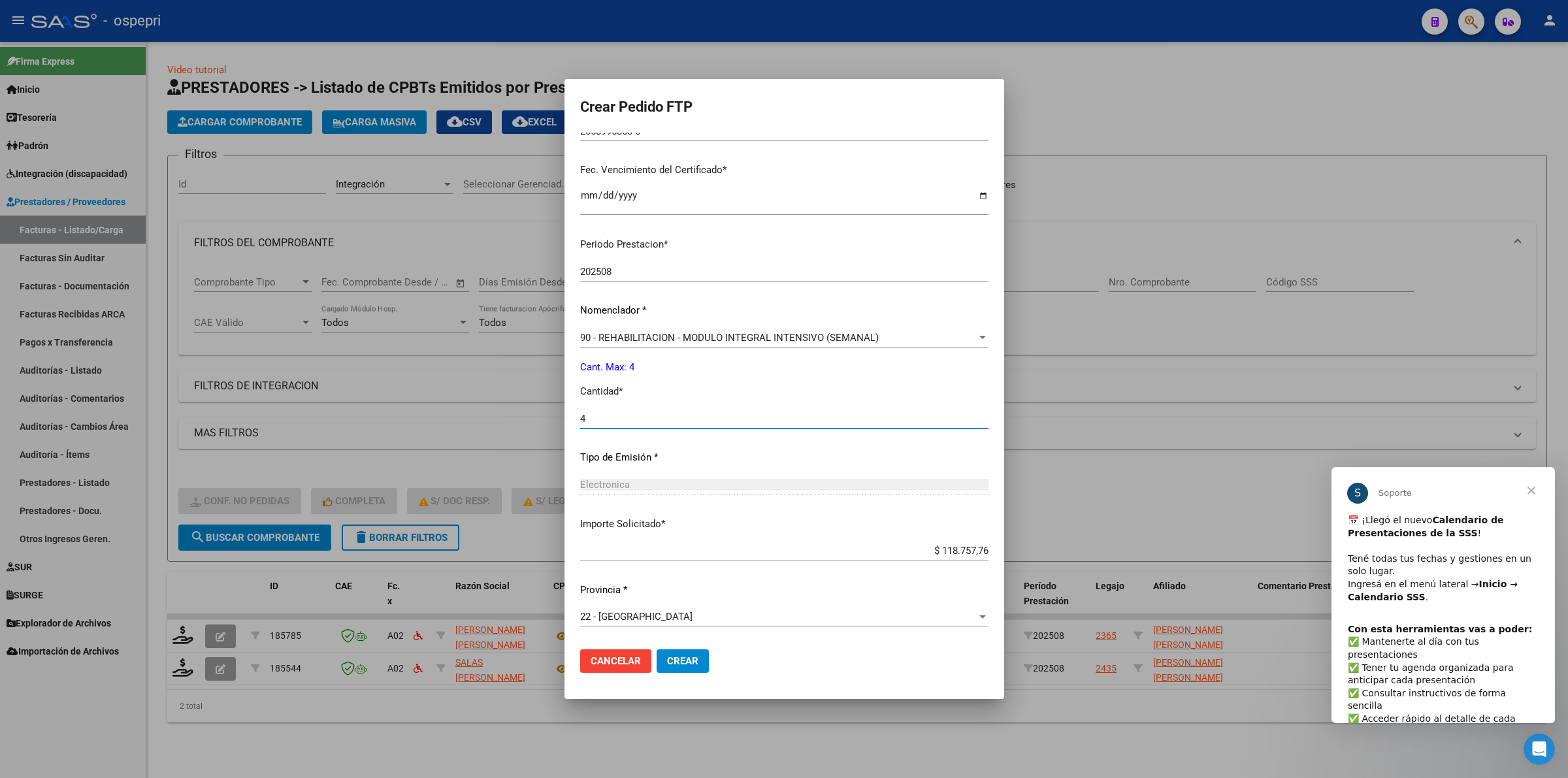
type input "4"
click at [656, 652] on button "Crear" at bounding box center [682, 661] width 52 height 24
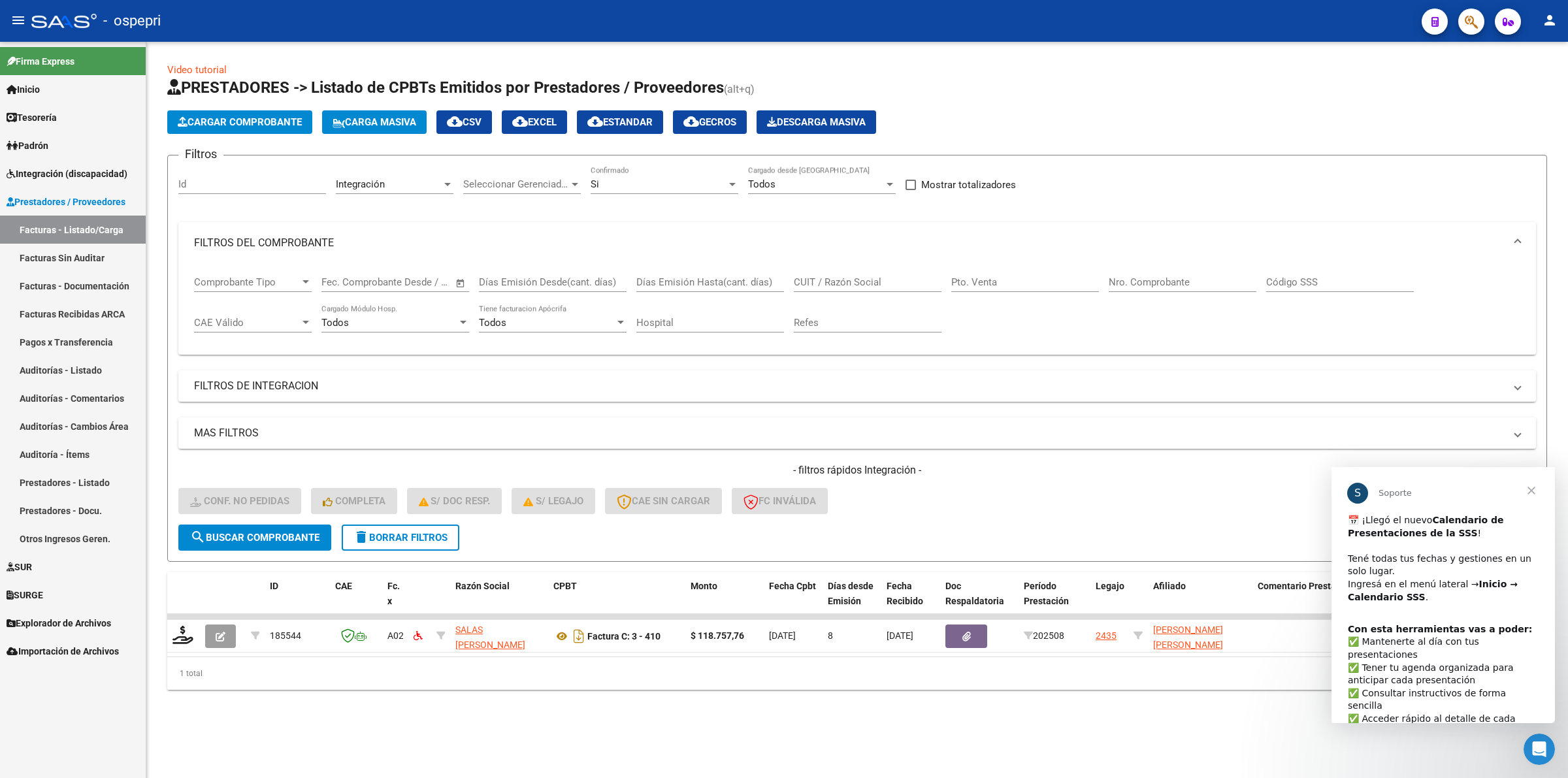
drag, startPoint x: 391, startPoint y: 524, endPoint x: 448, endPoint y: 519, distance: 57.2
click at [392, 524] on button "delete Borrar Filtros" at bounding box center [400, 537] width 118 height 26
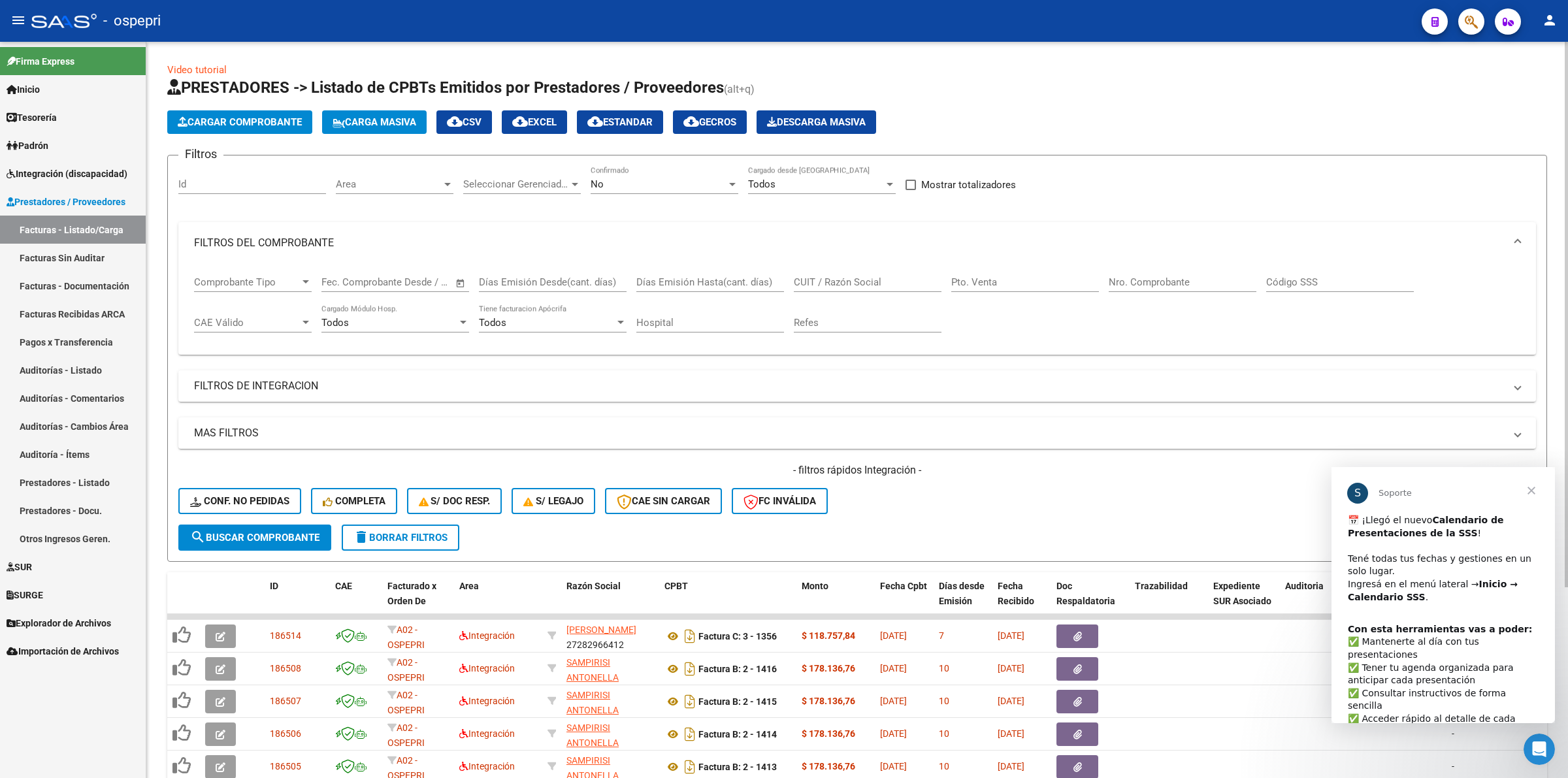
click at [834, 280] on input "CUIT / Razón Social" at bounding box center [867, 282] width 148 height 11
paste input "27336185470"
type input "27336185470"
click at [295, 532] on span "search Buscar Comprobante" at bounding box center [255, 537] width 129 height 11
click at [1524, 495] on span "Cerrar" at bounding box center [1531, 491] width 47 height 47
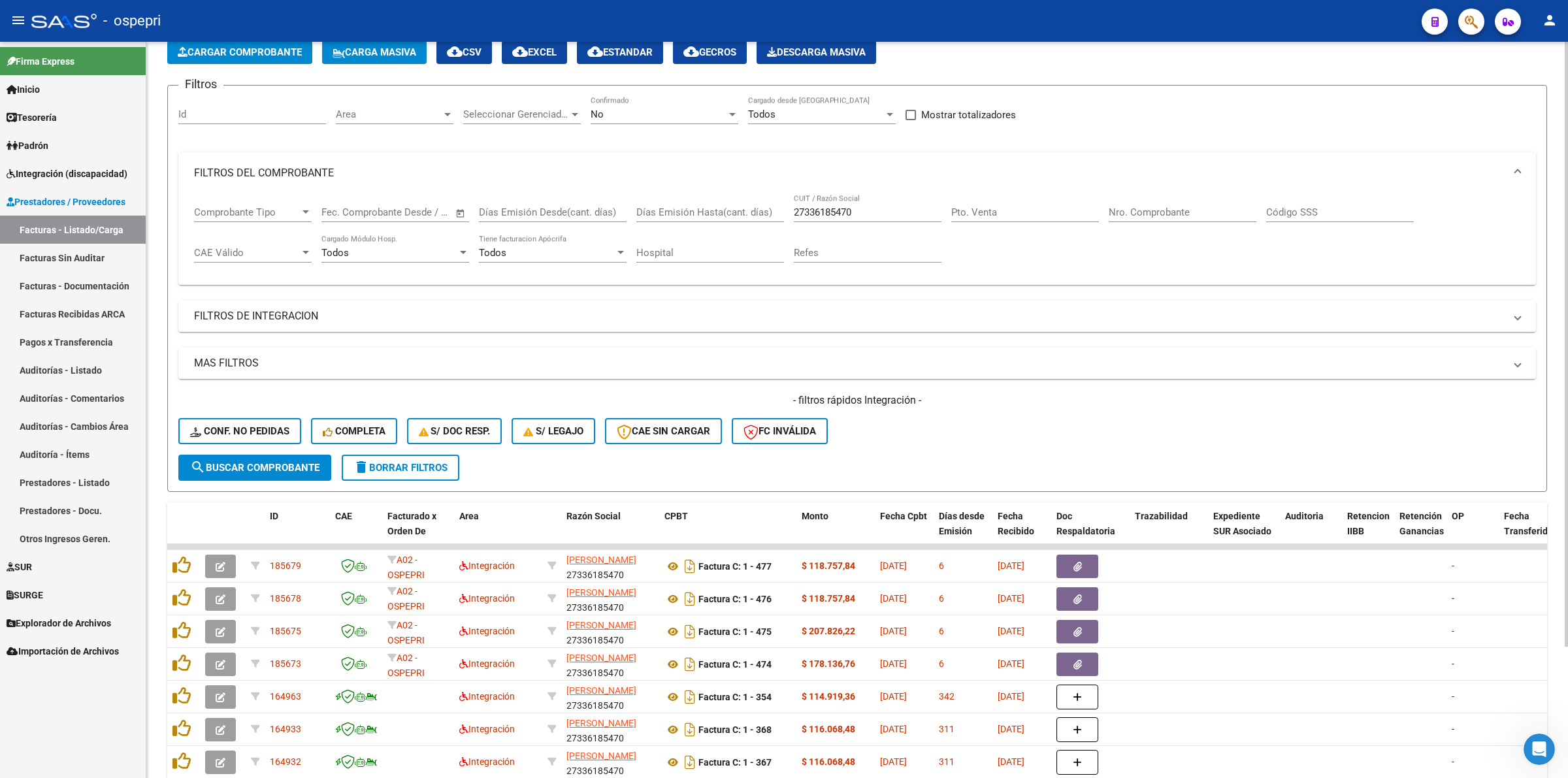
scroll to position [159, 0]
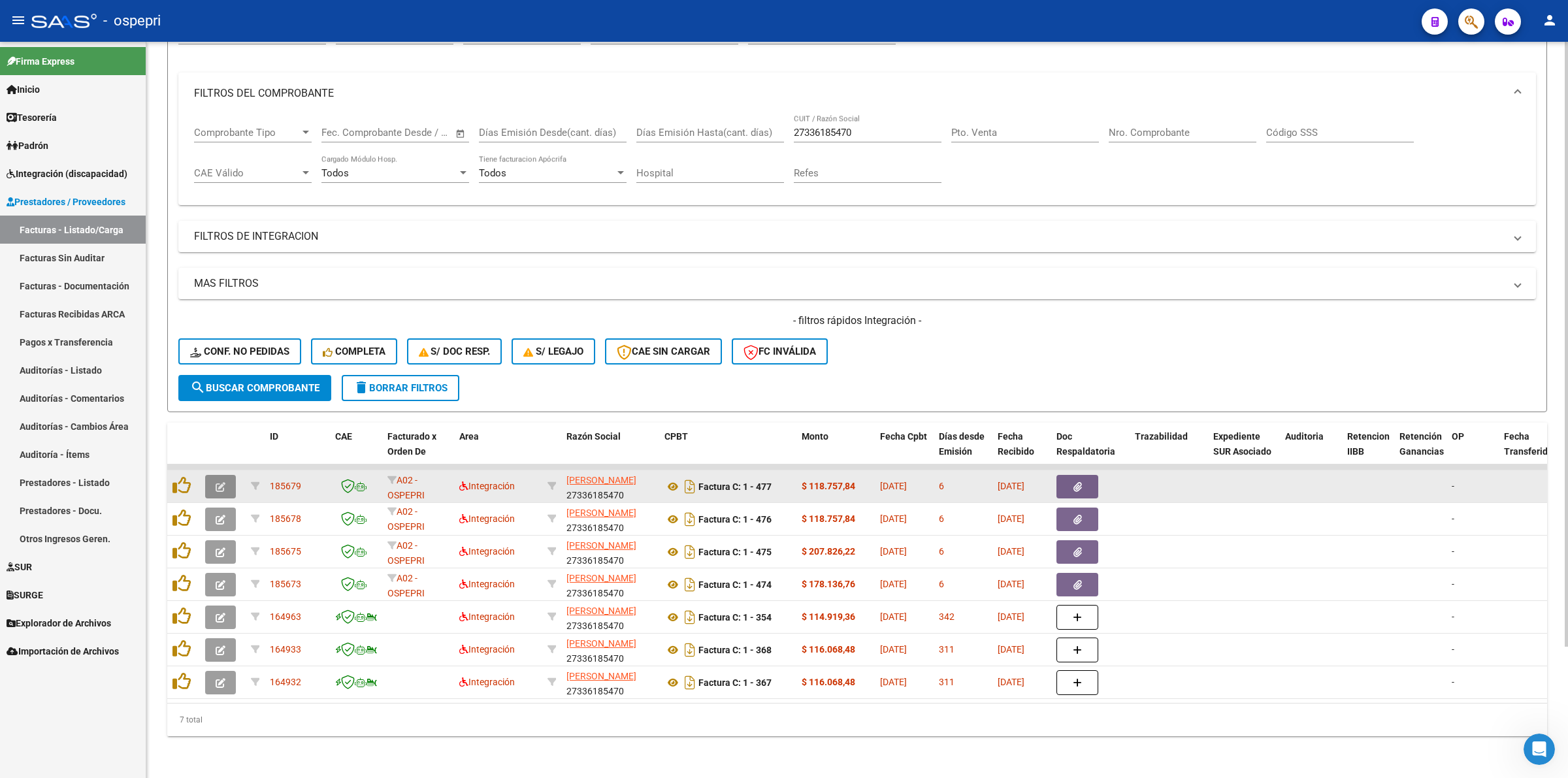
click at [210, 475] on button "button" at bounding box center [221, 486] width 31 height 24
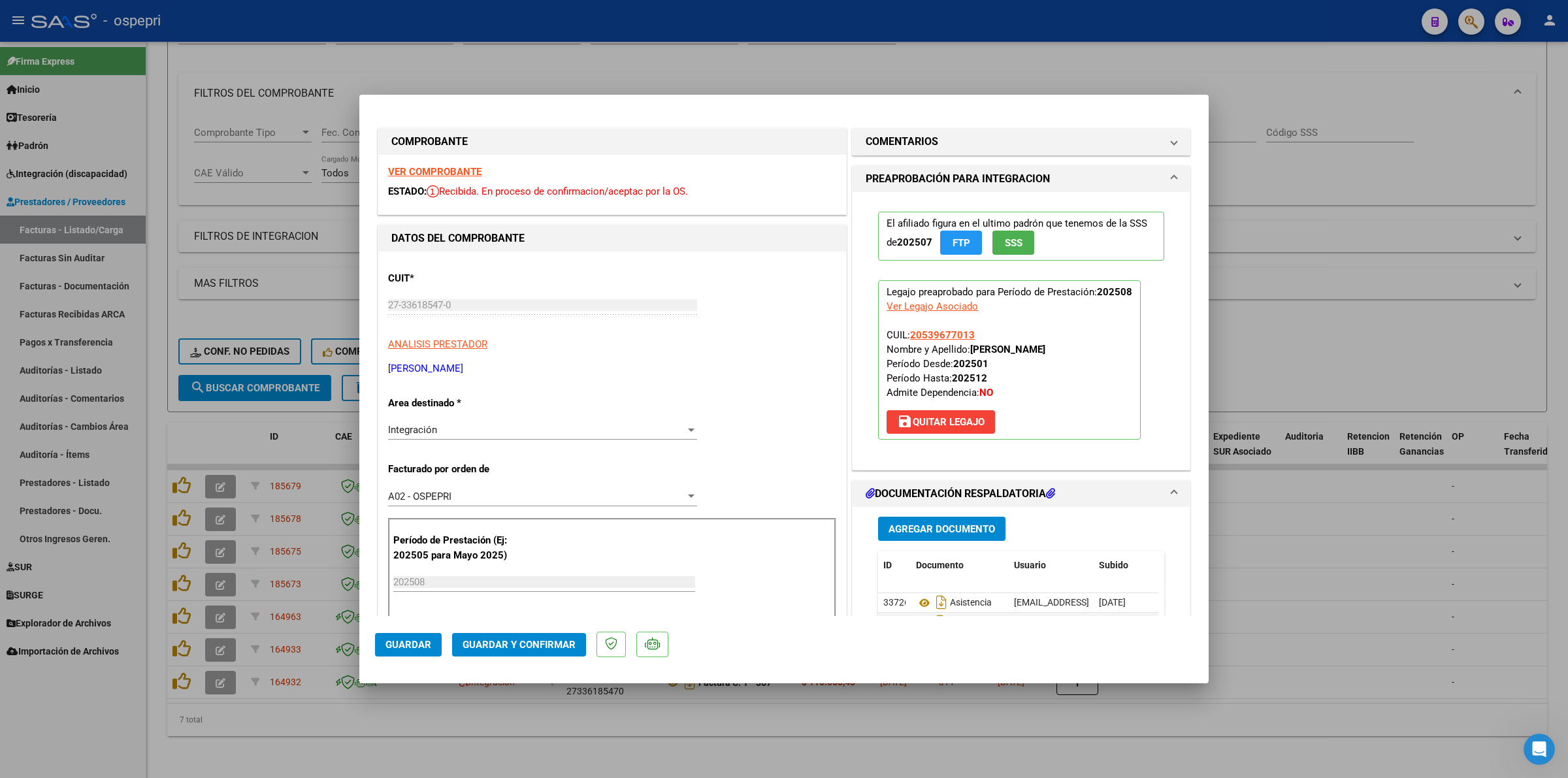
click at [426, 170] on strong "VER COMPROBANTE" at bounding box center [434, 171] width 93 height 11
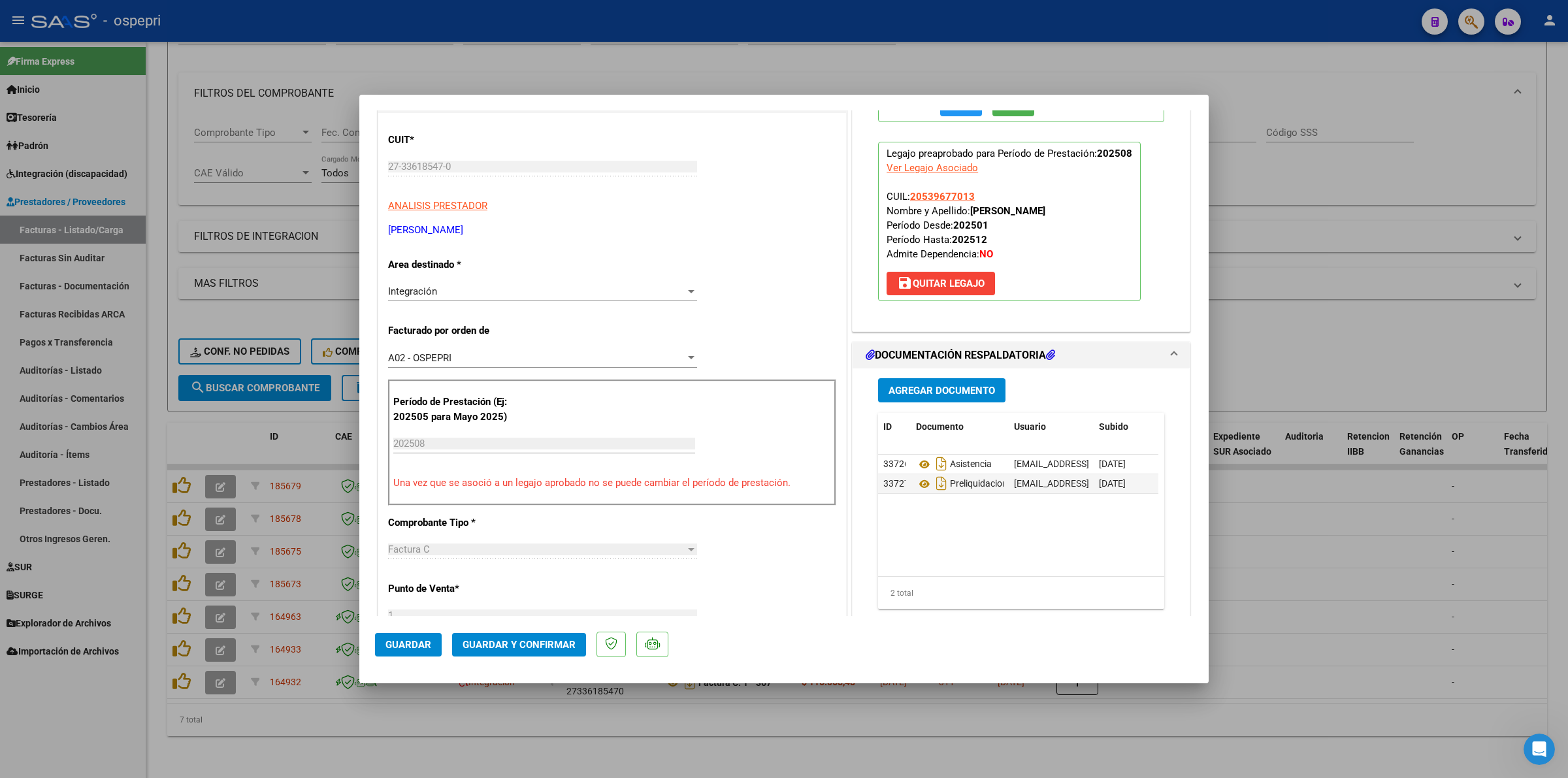
scroll to position [245, 0]
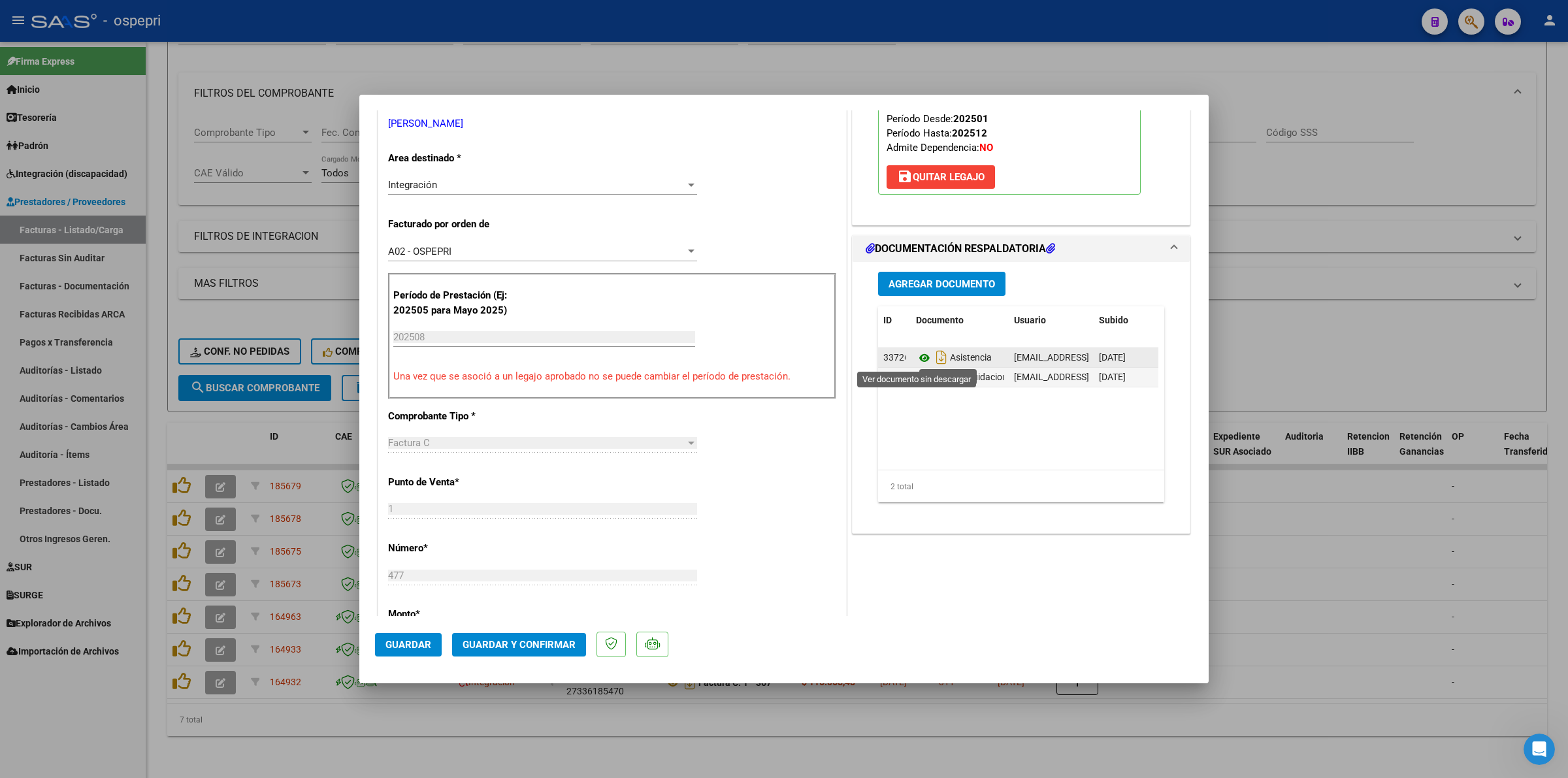
click at [923, 360] on icon at bounding box center [924, 358] width 17 height 15
click at [562, 648] on span "Guardar y Confirmar" at bounding box center [519, 644] width 113 height 11
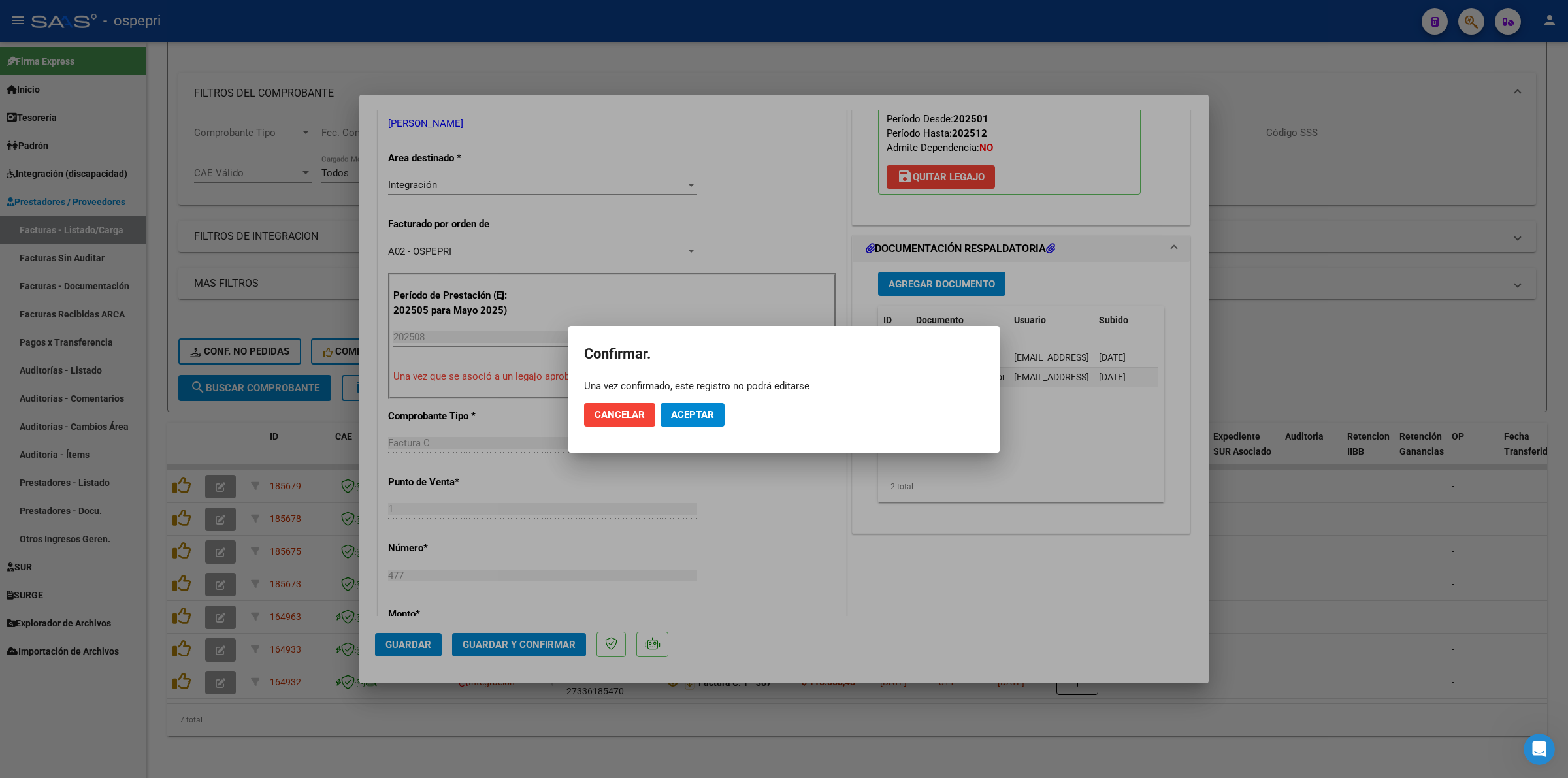
click at [693, 401] on mat-dialog-actions "Cancelar Aceptar" at bounding box center [784, 415] width 400 height 44
click at [687, 405] on button "Aceptar" at bounding box center [692, 414] width 64 height 24
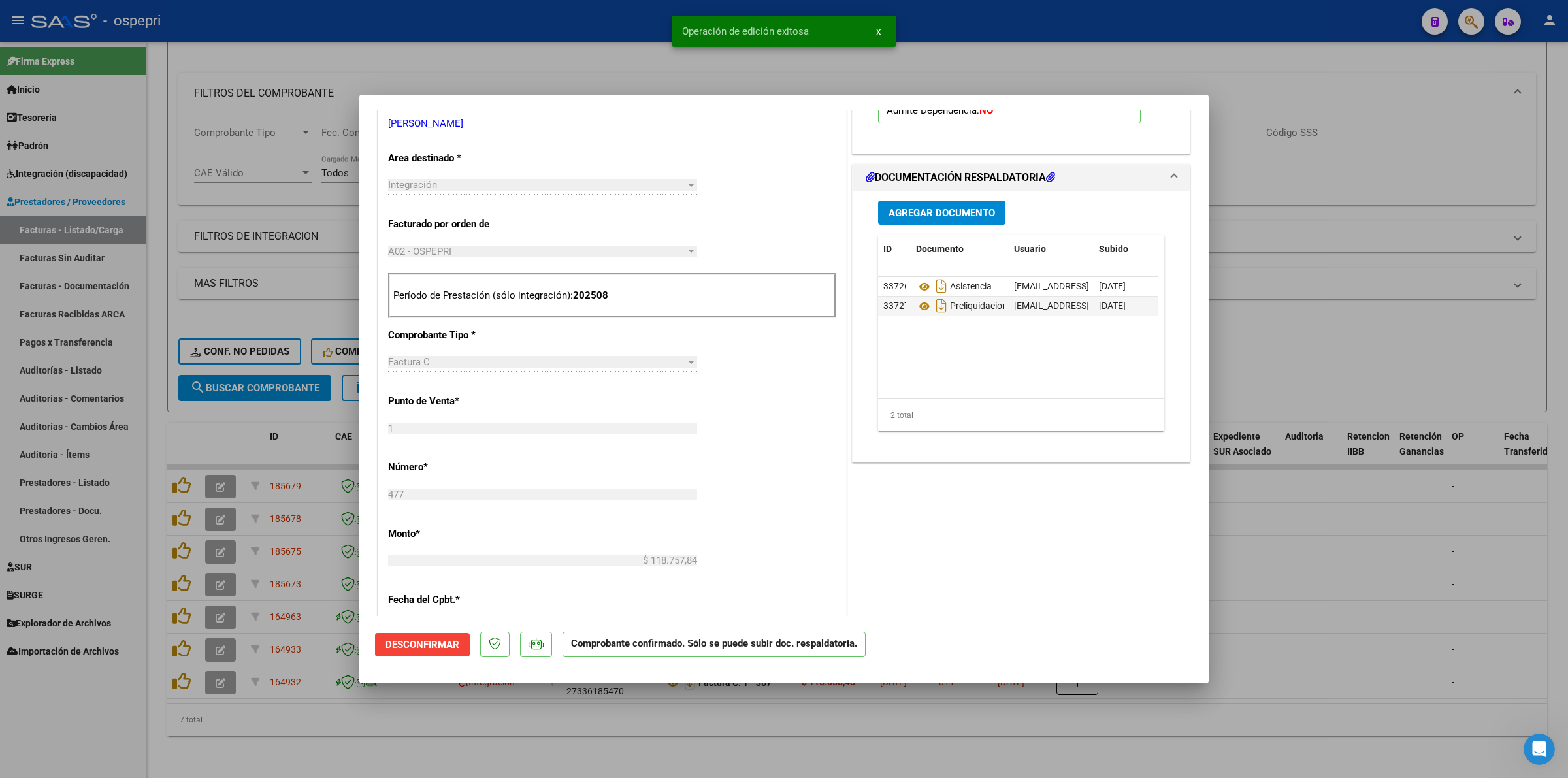
type input "$ 0,00"
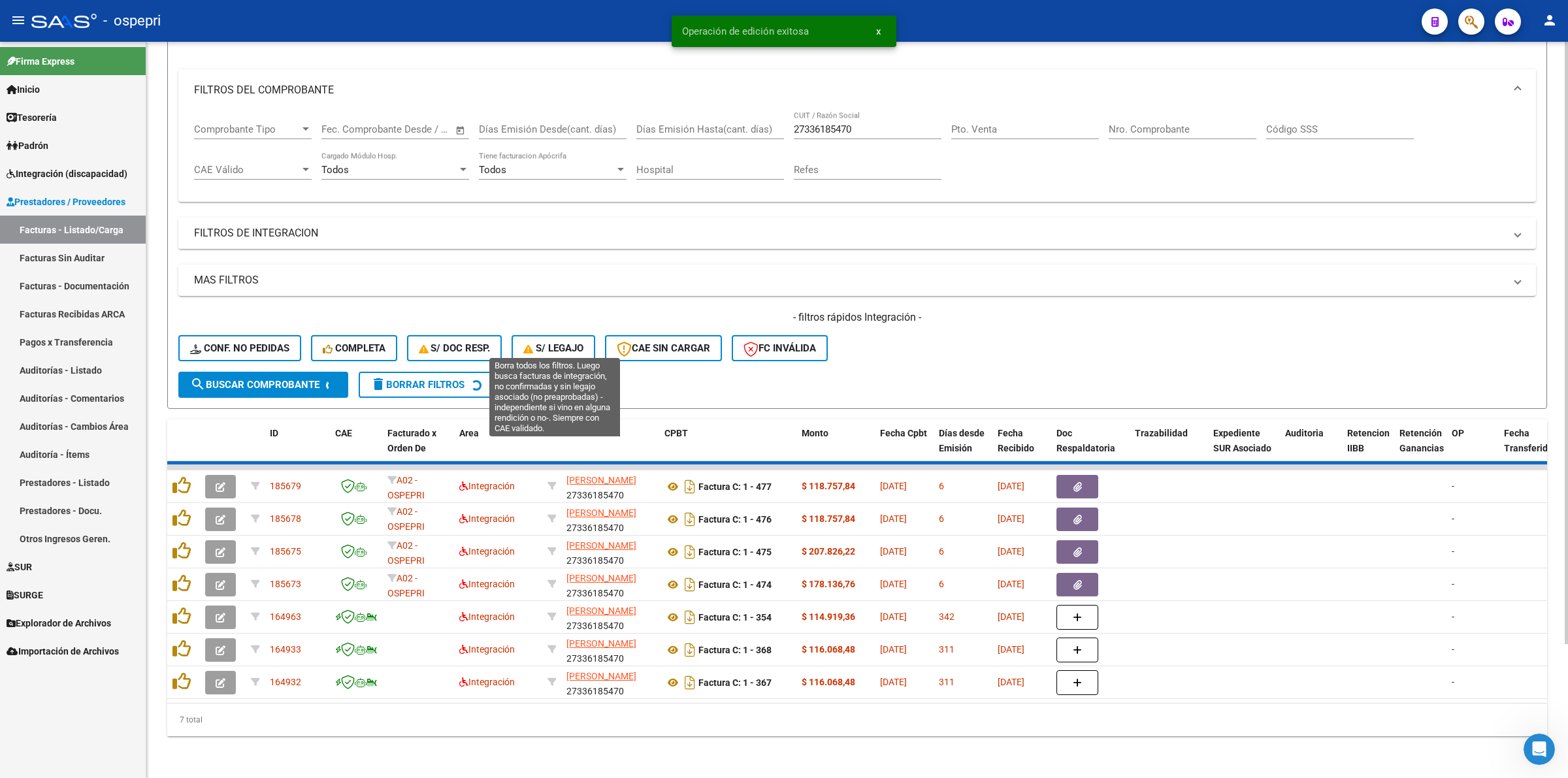
scroll to position [126, 0]
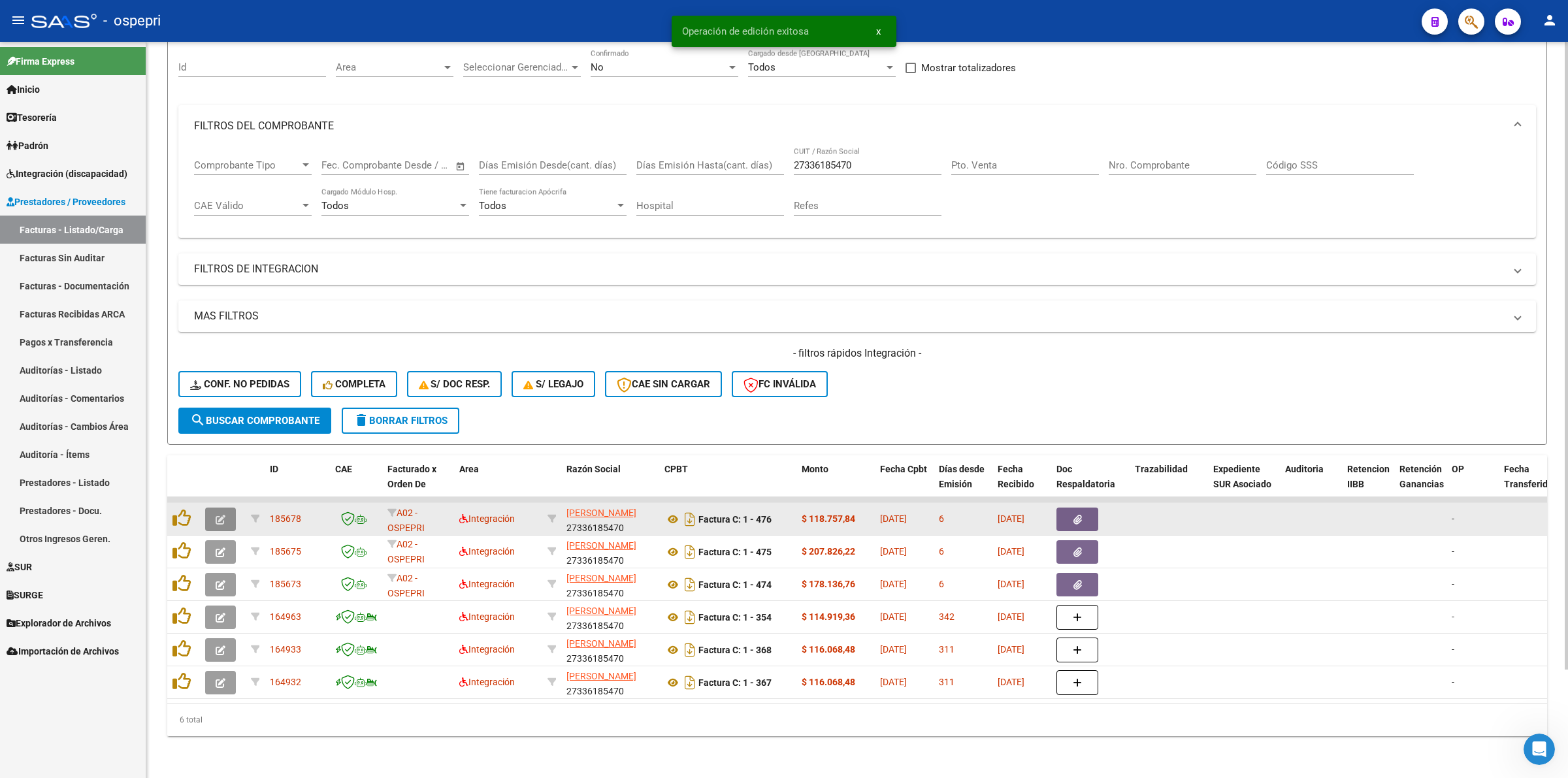
click at [223, 514] on span "button" at bounding box center [221, 519] width 10 height 11
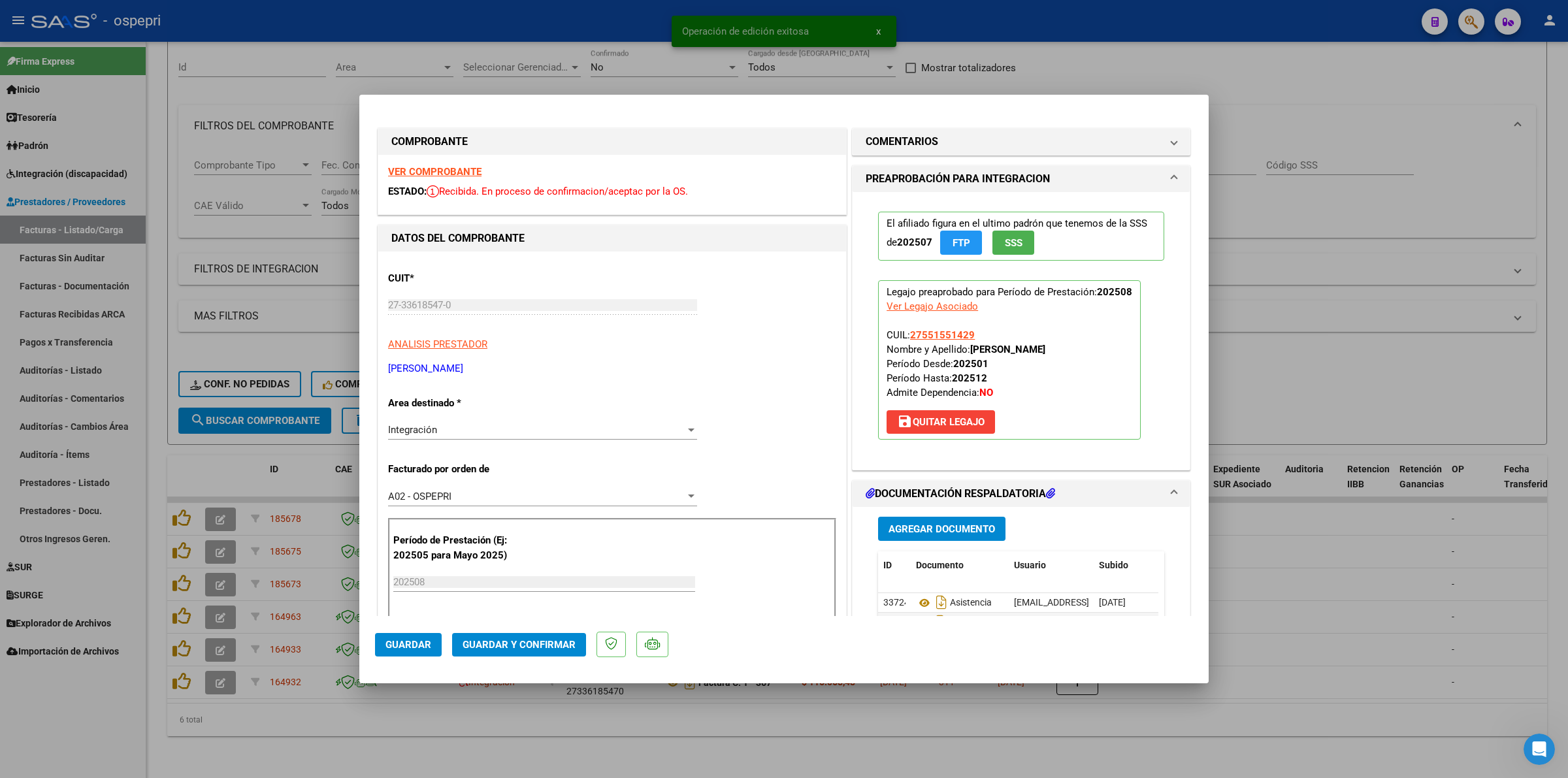
click at [422, 171] on strong "VER COMPROBANTE" at bounding box center [434, 171] width 93 height 11
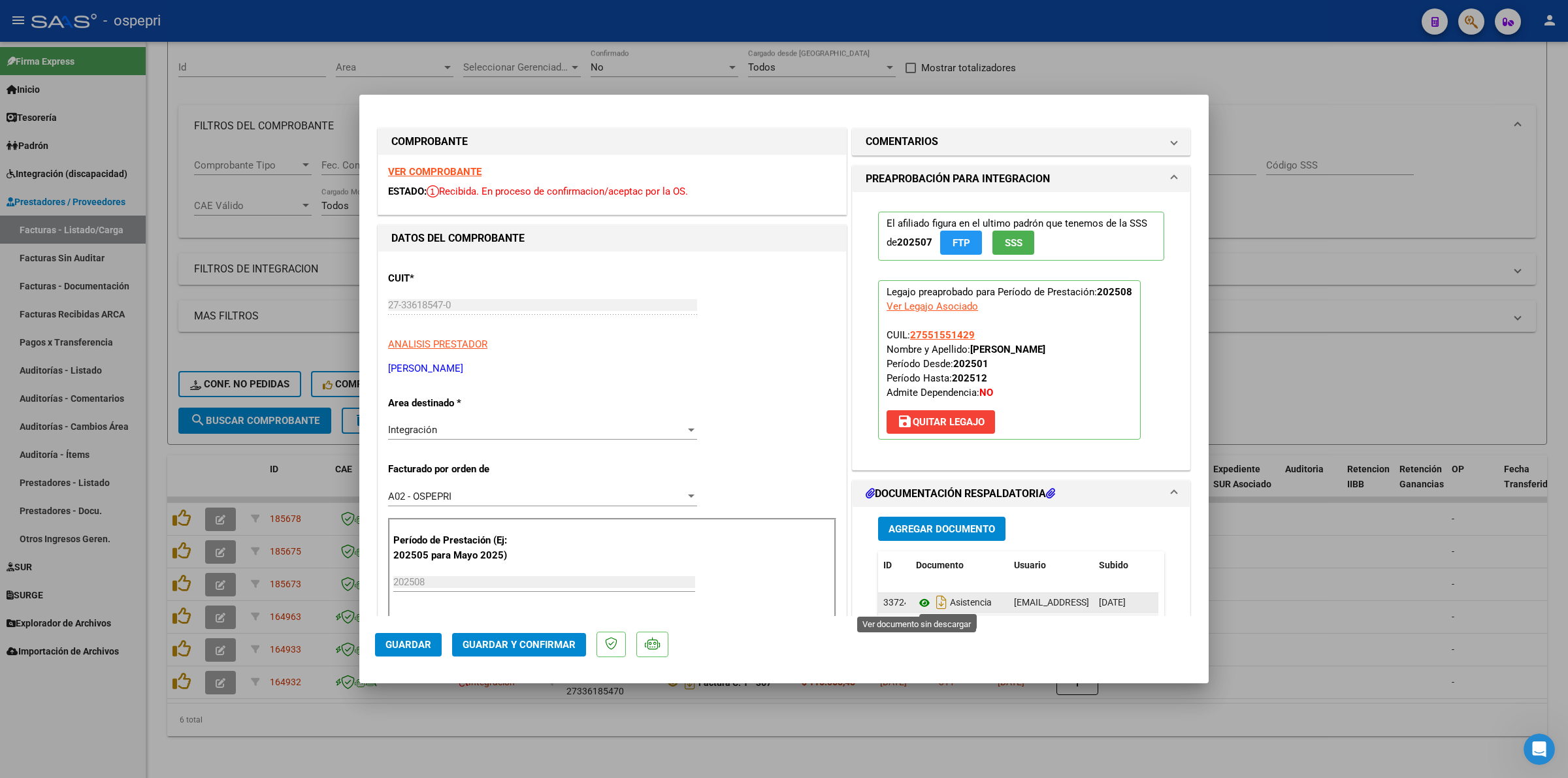
click at [916, 605] on icon at bounding box center [924, 602] width 17 height 15
click at [539, 642] on span "Guardar y Confirmar" at bounding box center [519, 644] width 113 height 11
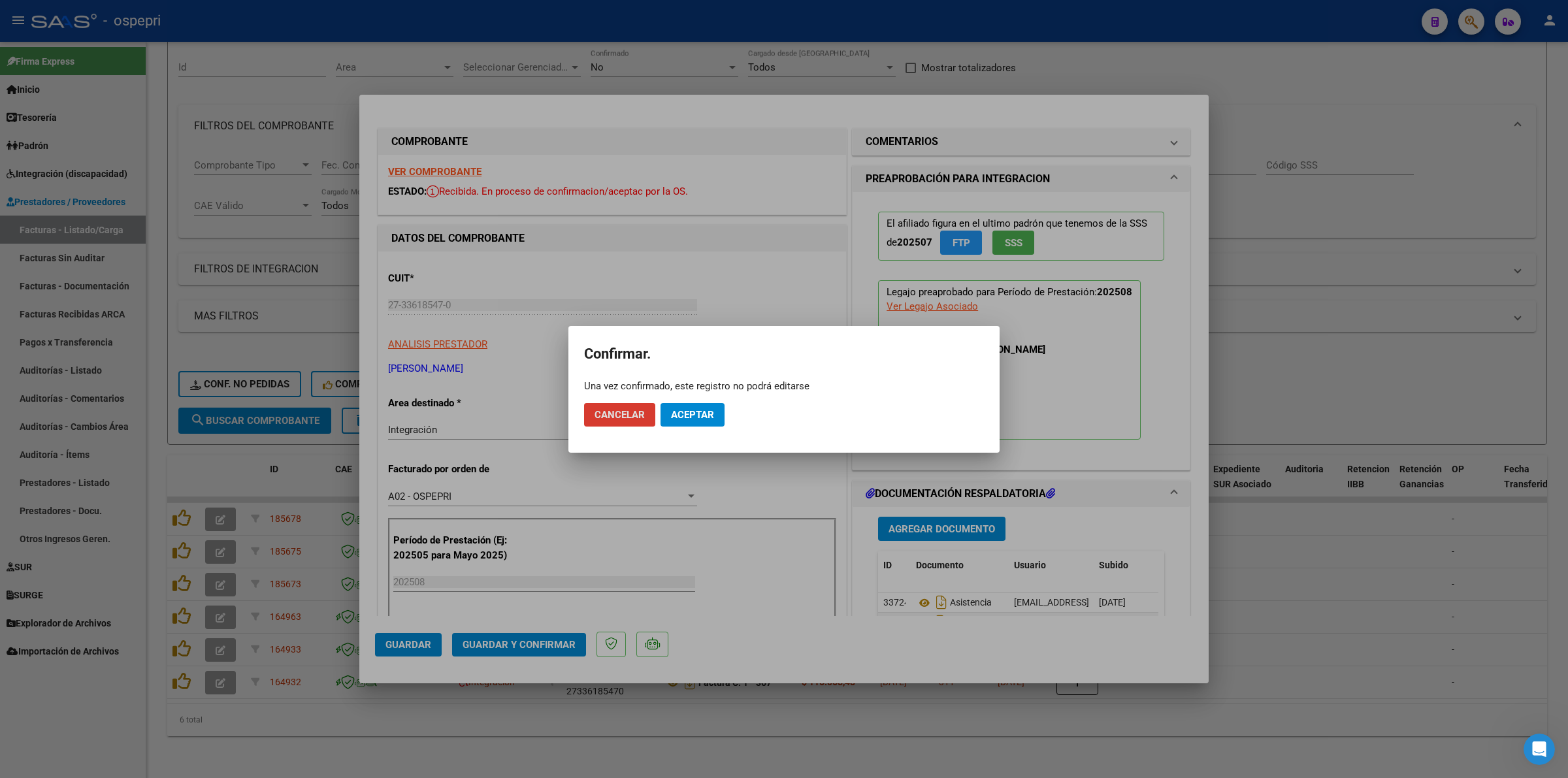
click at [684, 410] on span "Aceptar" at bounding box center [693, 414] width 43 height 11
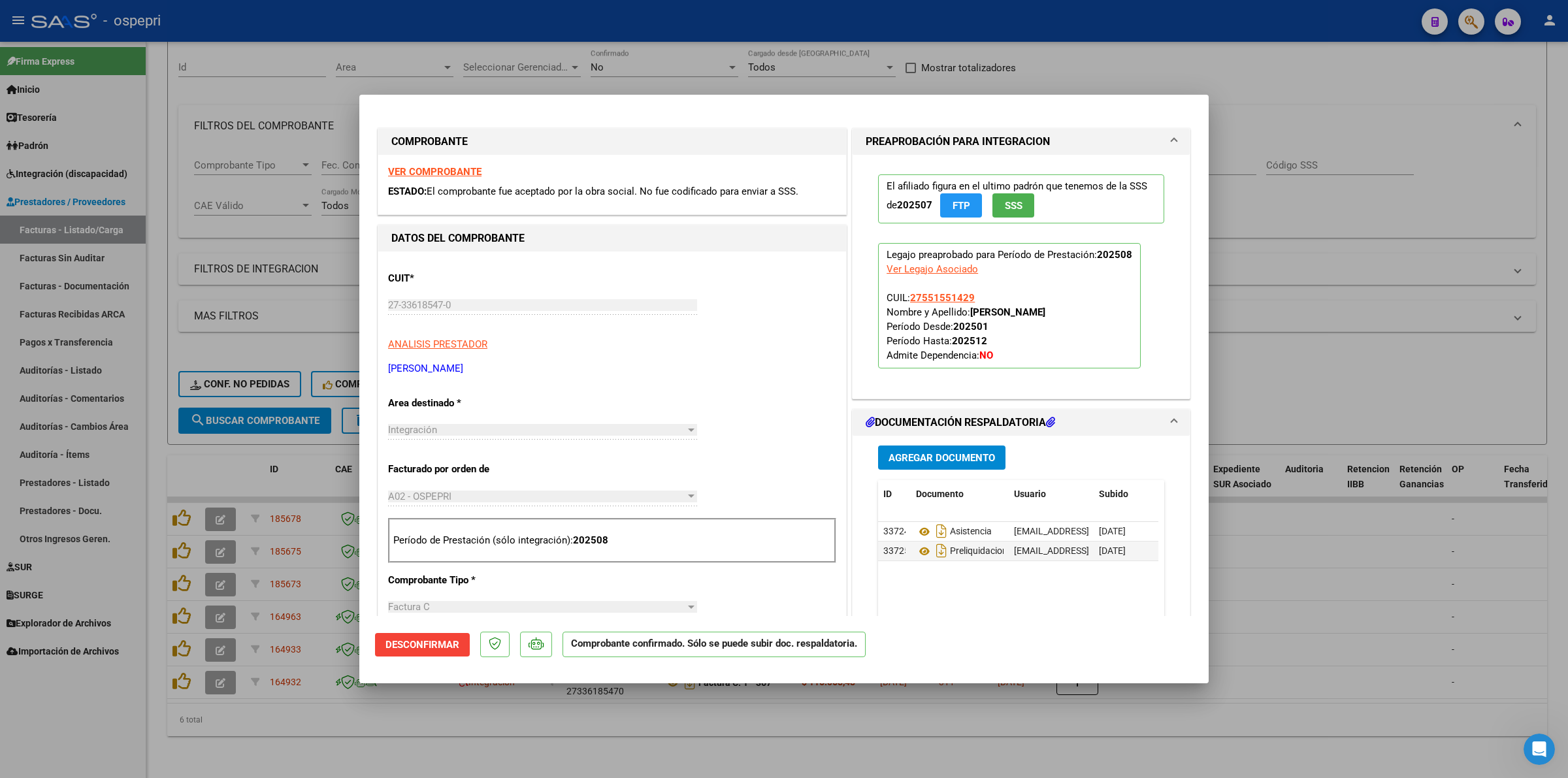
type input "$ 0,00"
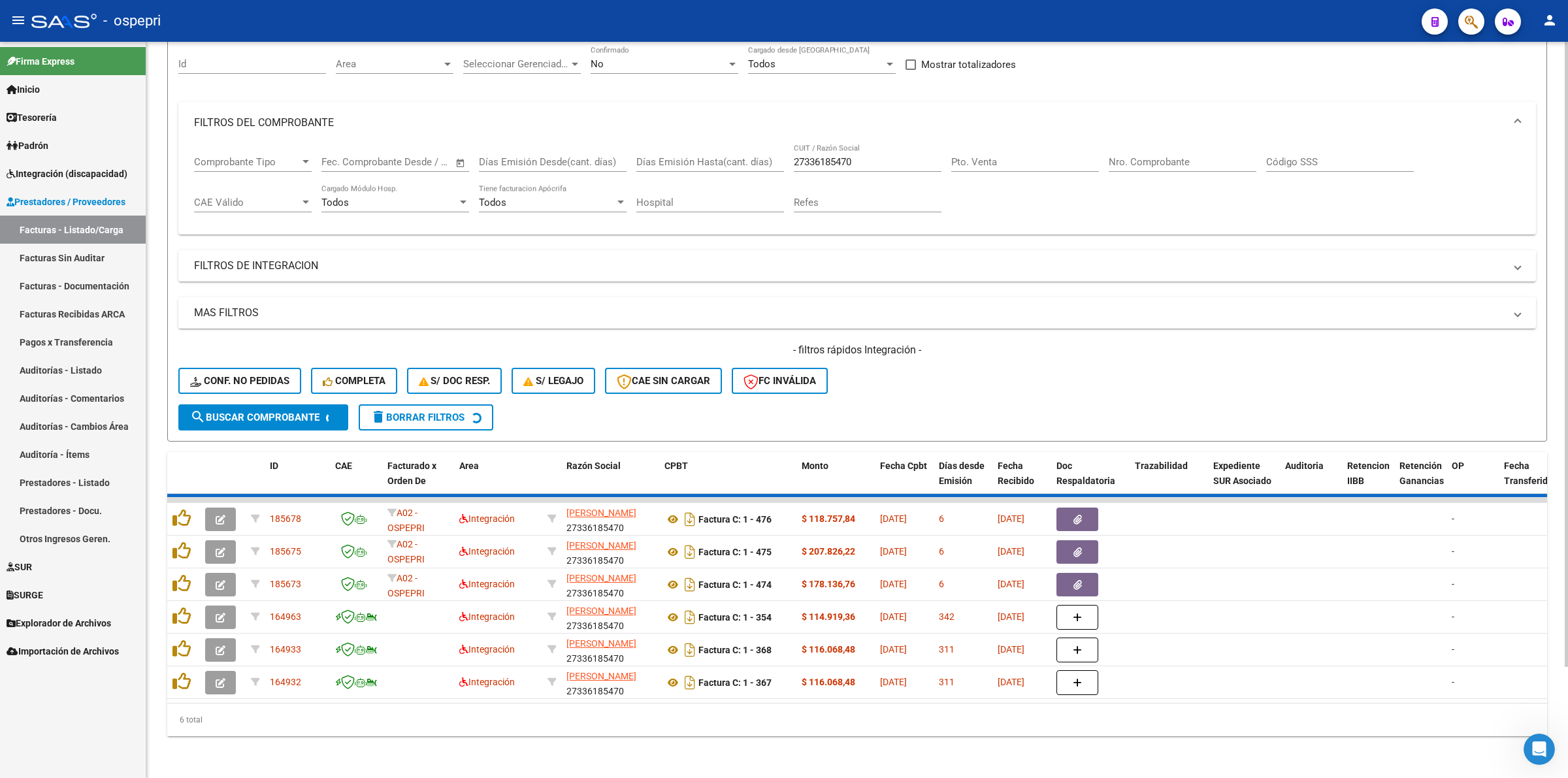
scroll to position [93, 0]
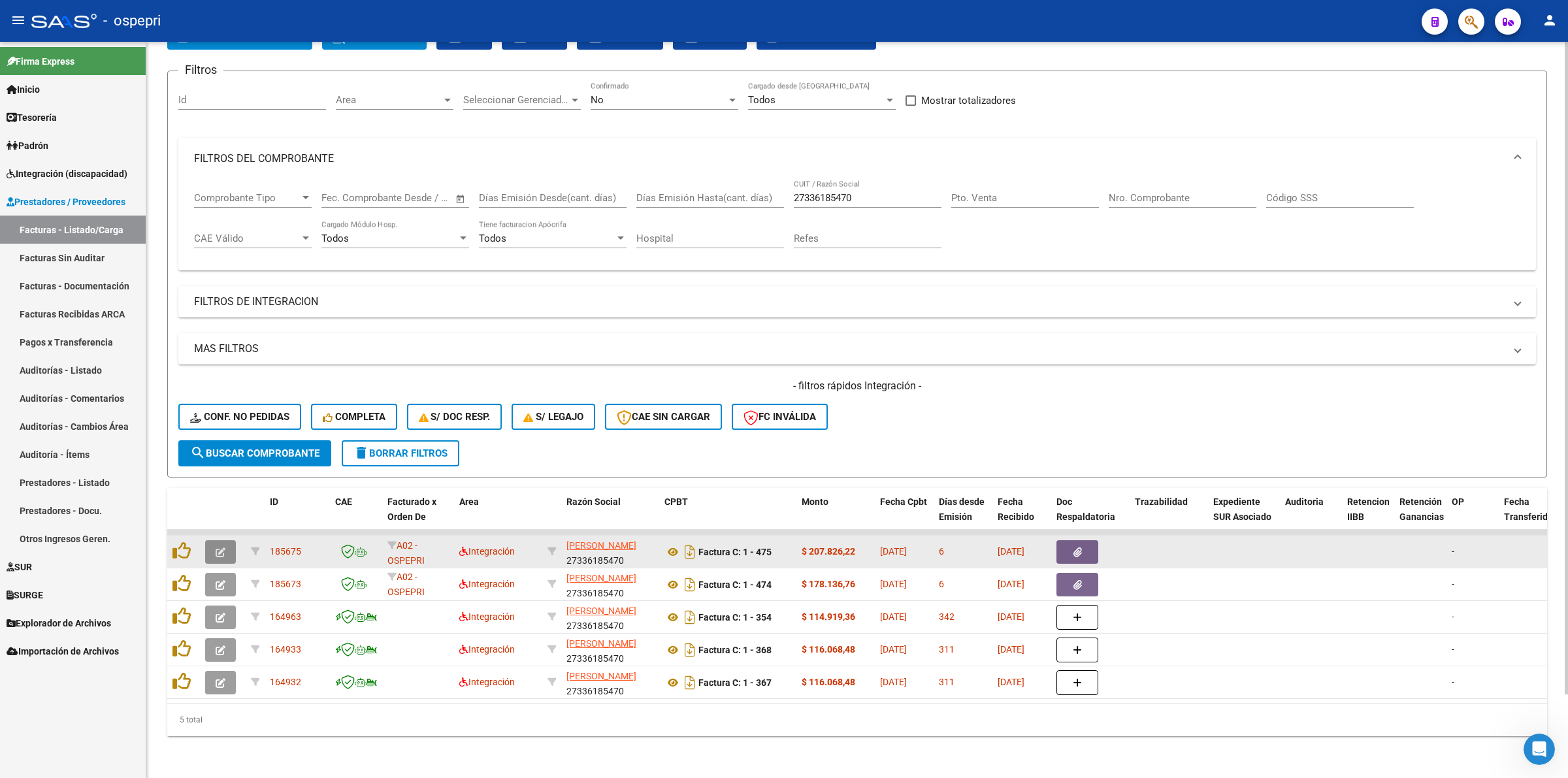
click at [217, 540] on button "button" at bounding box center [221, 551] width 31 height 24
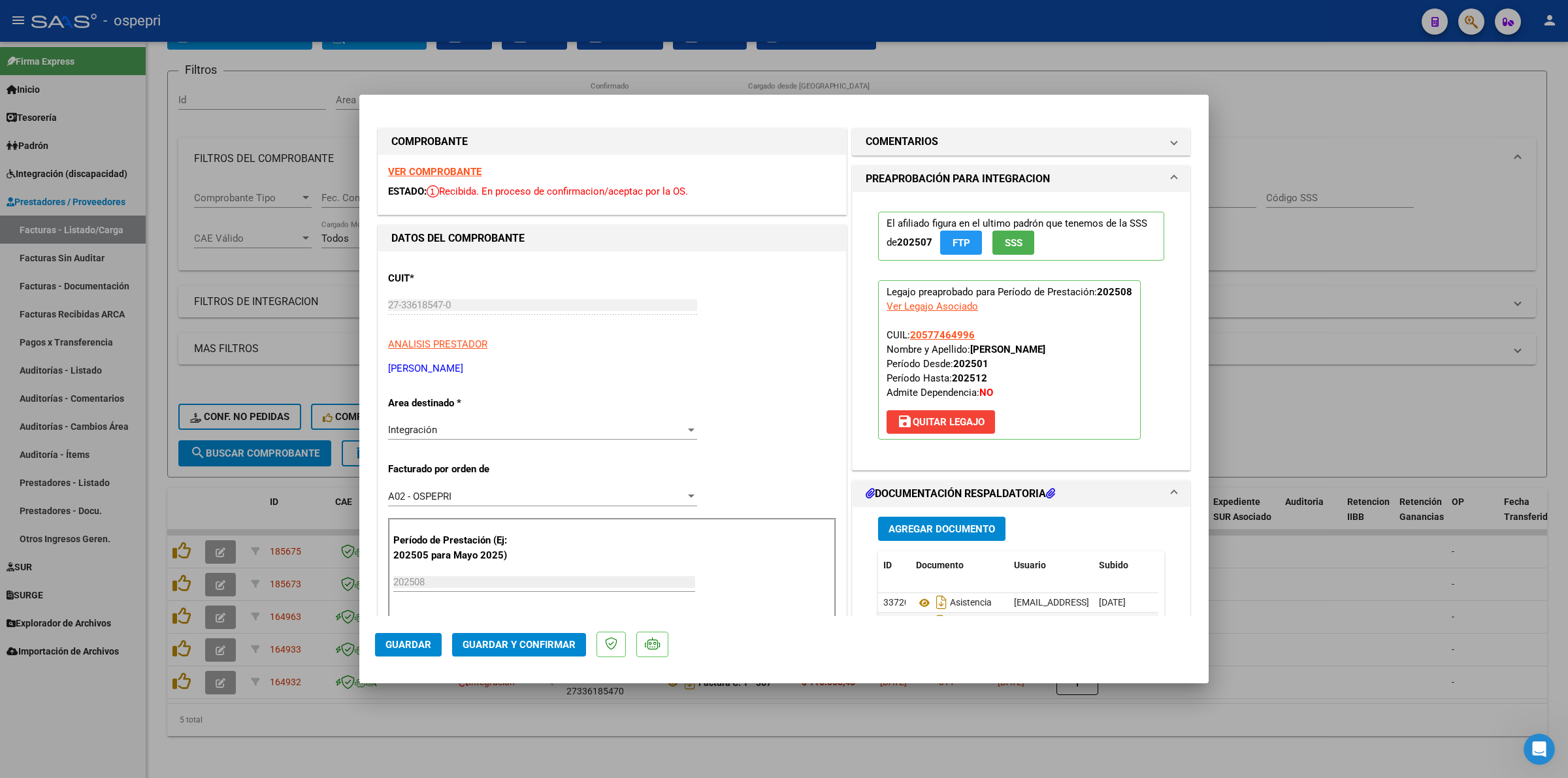
click at [448, 171] on strong "VER COMPROBANTE" at bounding box center [434, 171] width 93 height 11
click at [918, 606] on icon at bounding box center [924, 602] width 17 height 15
click at [487, 637] on button "Guardar y Confirmar" at bounding box center [518, 644] width 134 height 24
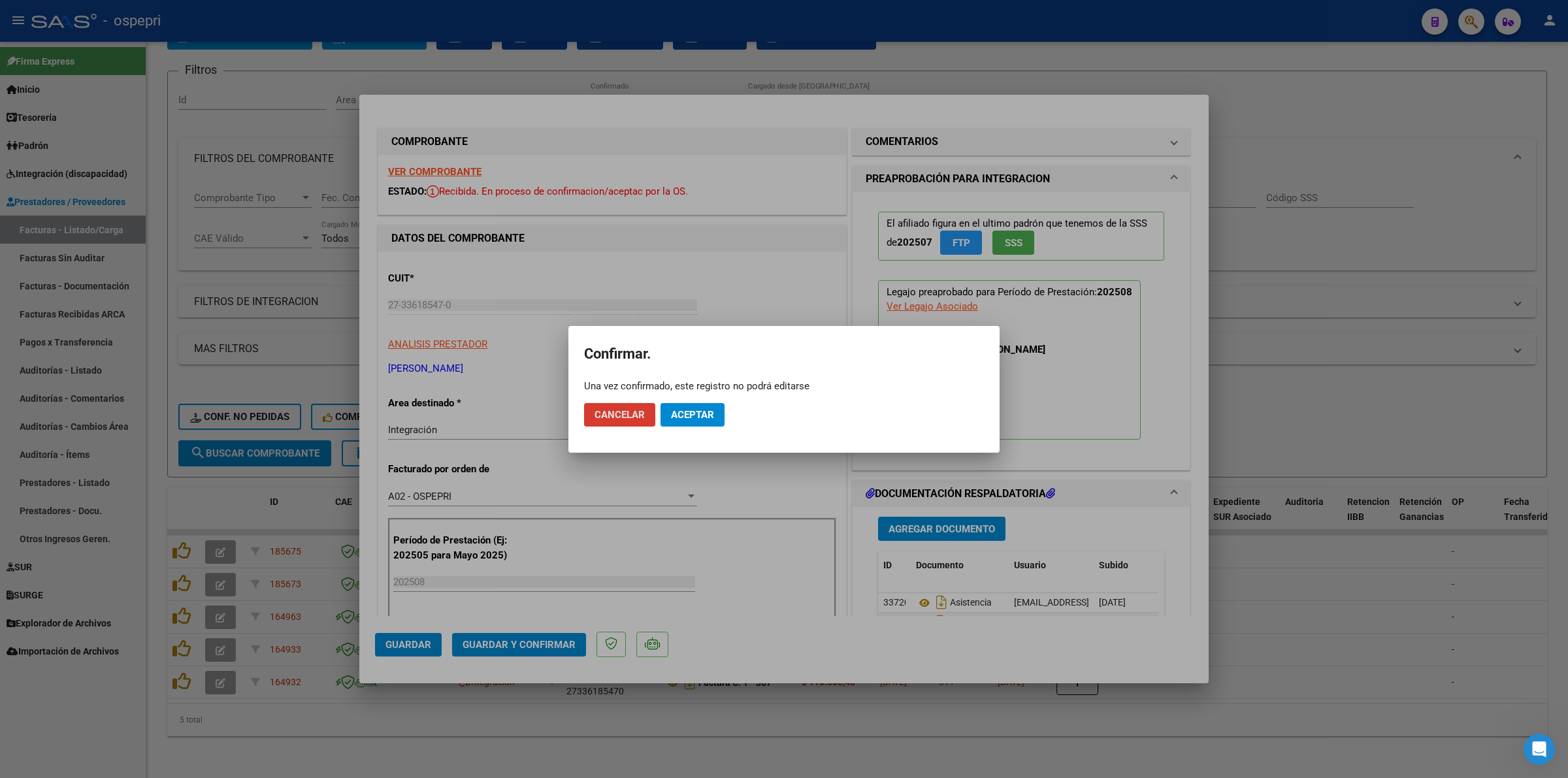
click at [683, 419] on span "Aceptar" at bounding box center [693, 414] width 43 height 11
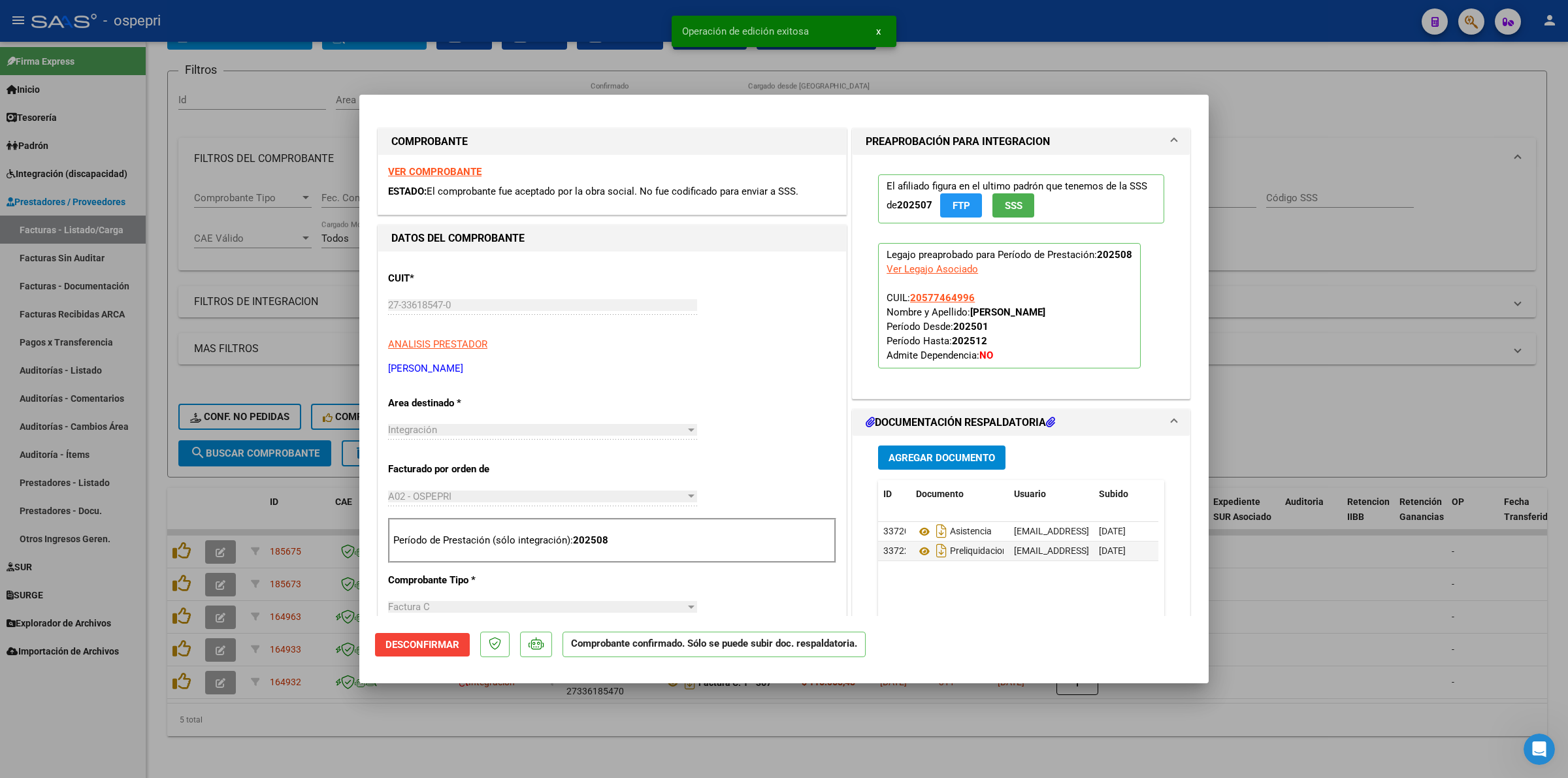
type input "$ 0,00"
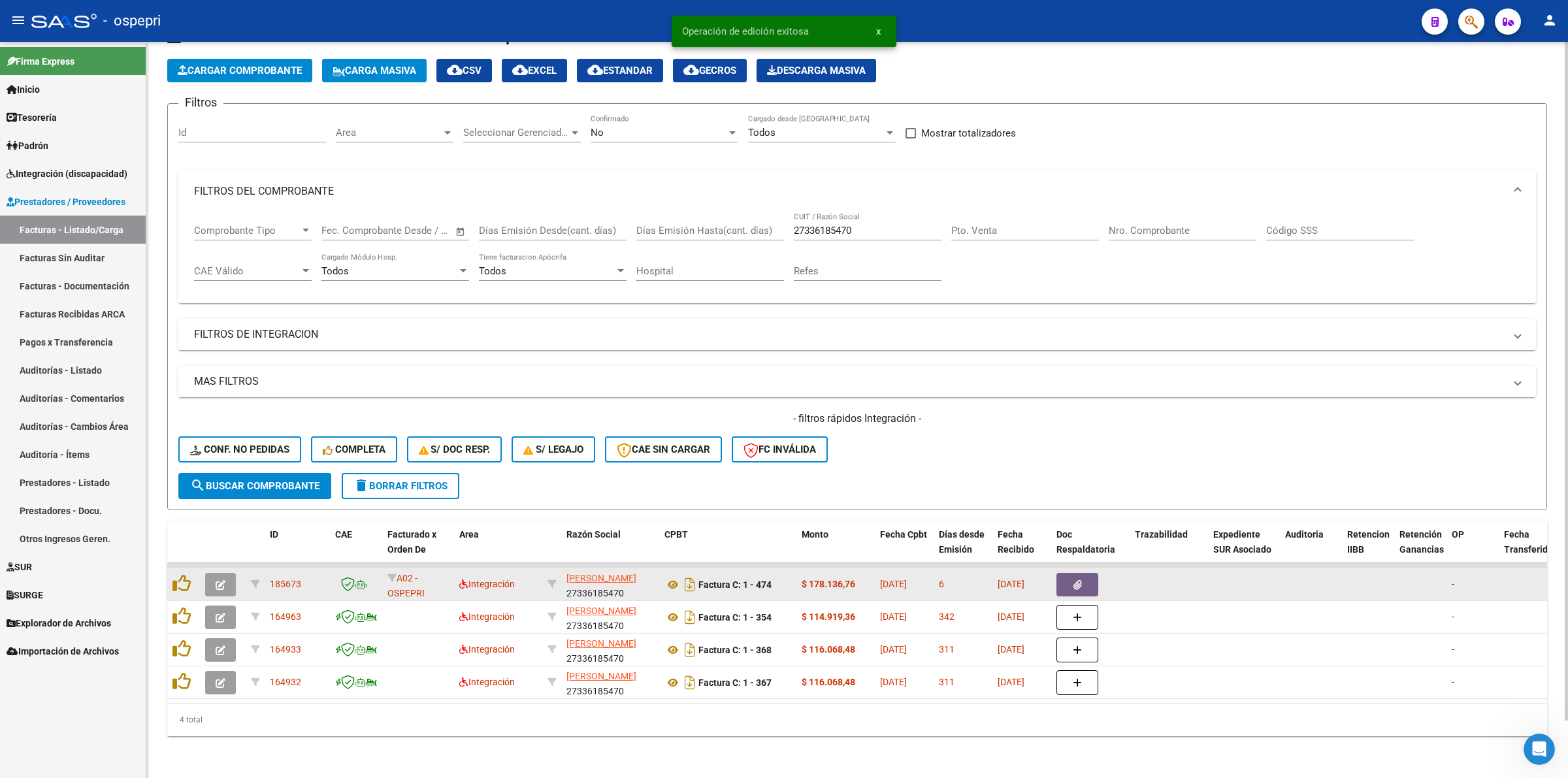
scroll to position [61, 0]
click at [222, 580] on icon "button" at bounding box center [221, 585] width 10 height 10
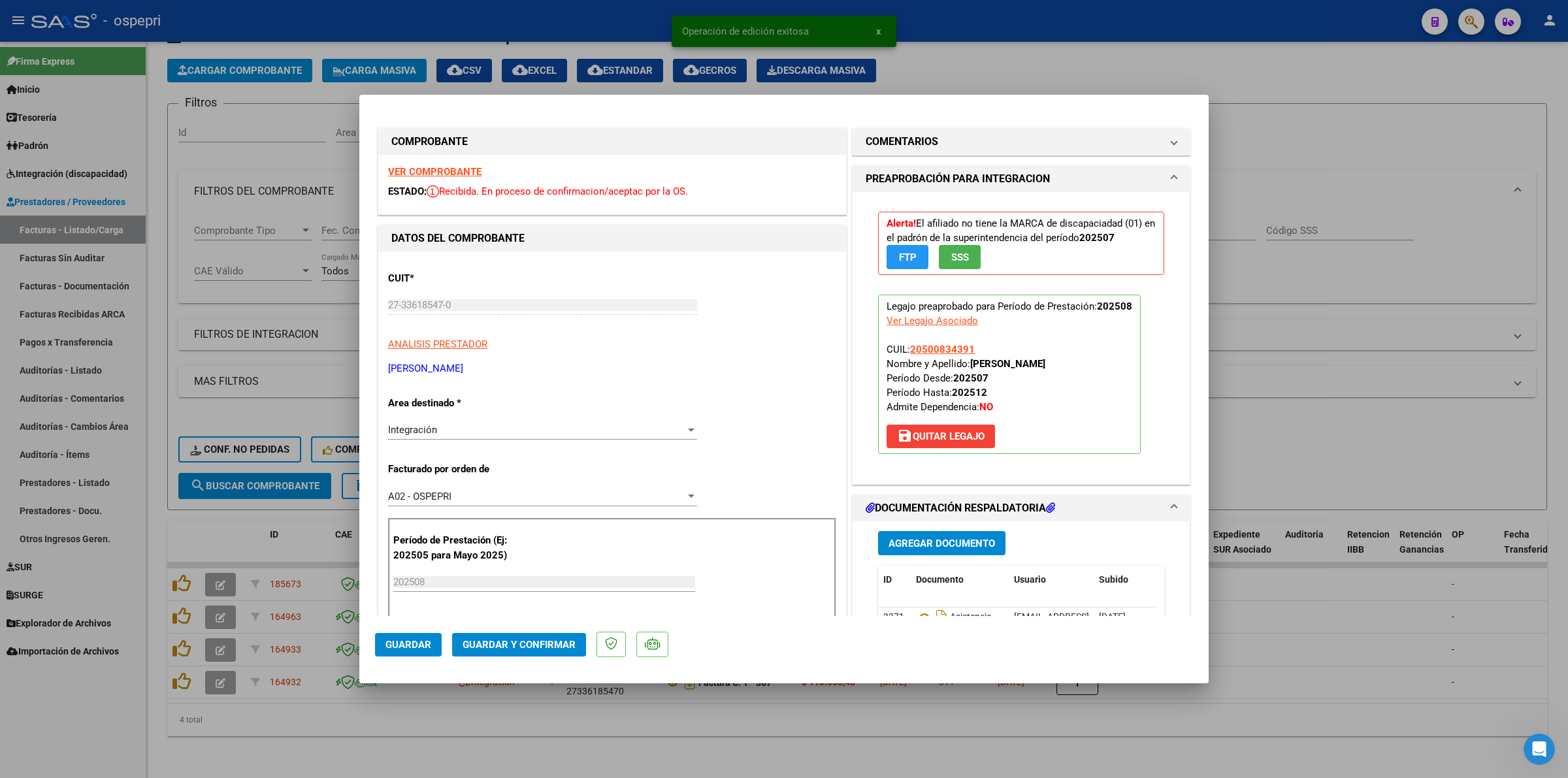
drag, startPoint x: 420, startPoint y: 160, endPoint x: 420, endPoint y: 171, distance: 11.0
click at [420, 161] on div "VER COMPROBANTE ESTADO: Recibida. En proceso de confirmacion/aceptac por la OS." at bounding box center [613, 184] width 468 height 59
click at [420, 171] on strong "VER COMPROBANTE" at bounding box center [434, 171] width 93 height 11
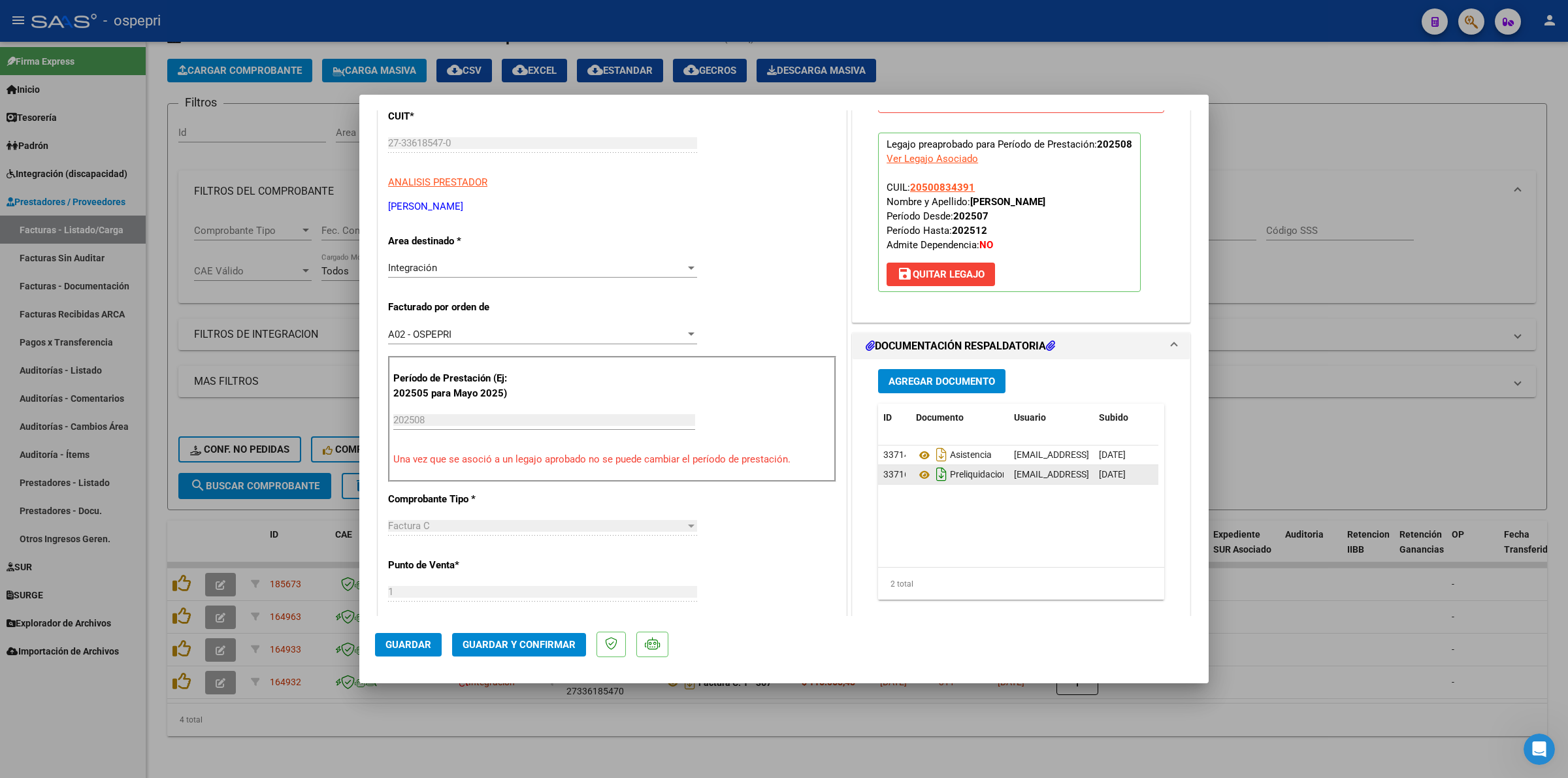
scroll to position [163, 0]
click at [918, 454] on icon at bounding box center [924, 454] width 17 height 15
click at [520, 646] on span "Guardar y Confirmar" at bounding box center [519, 644] width 113 height 11
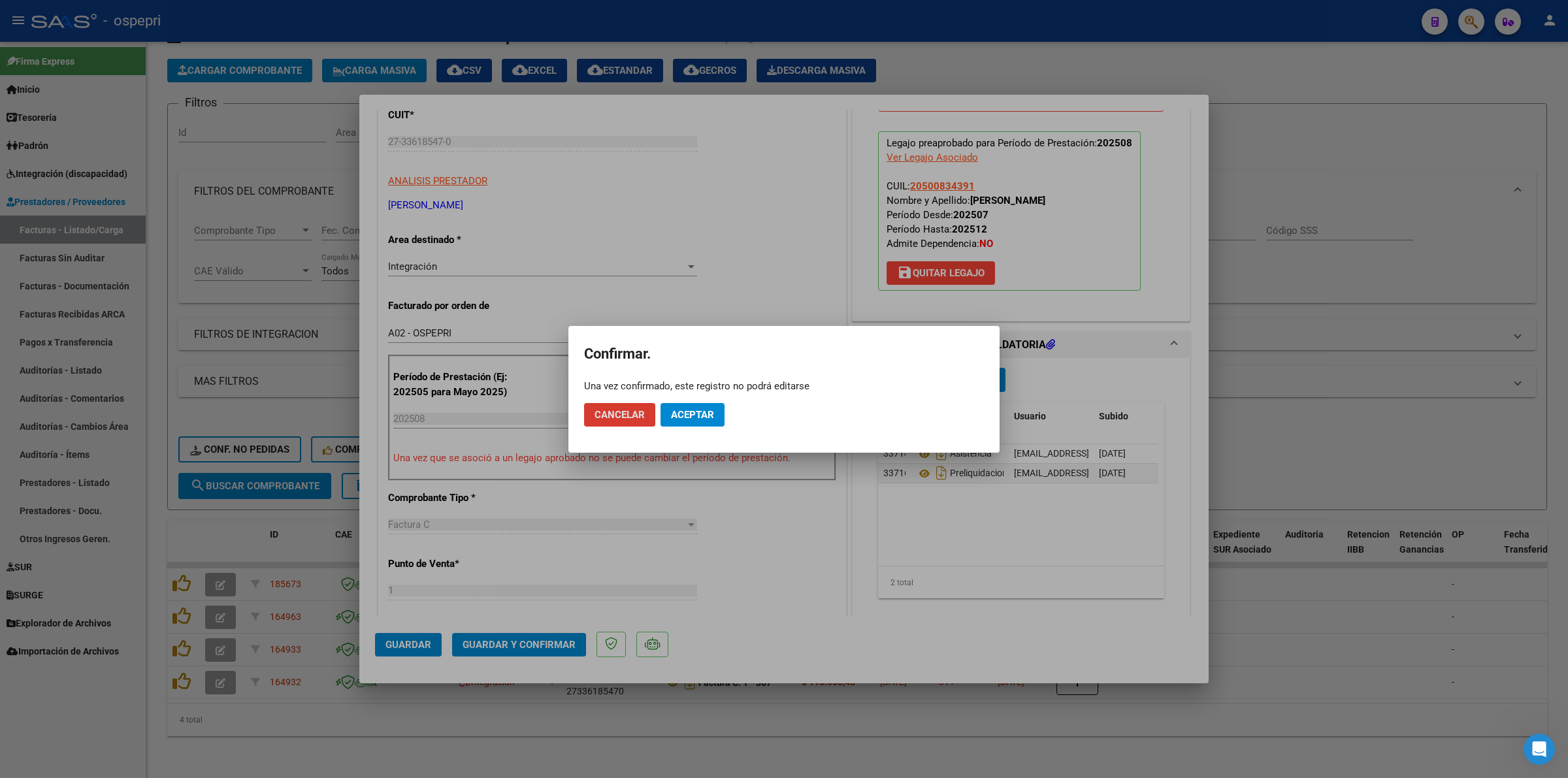
click at [717, 409] on button "Aceptar" at bounding box center [692, 414] width 64 height 24
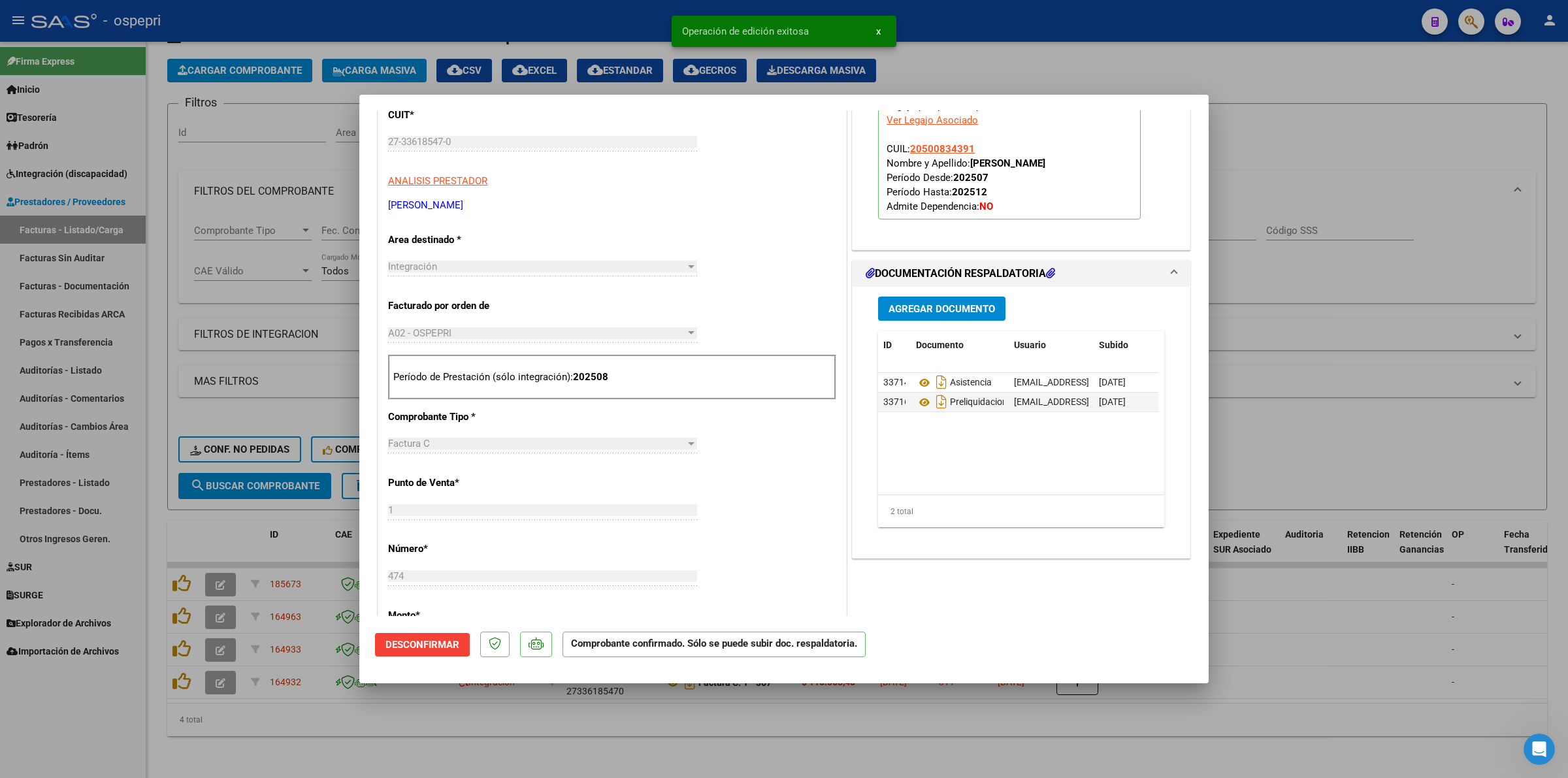
type input "$ 0,00"
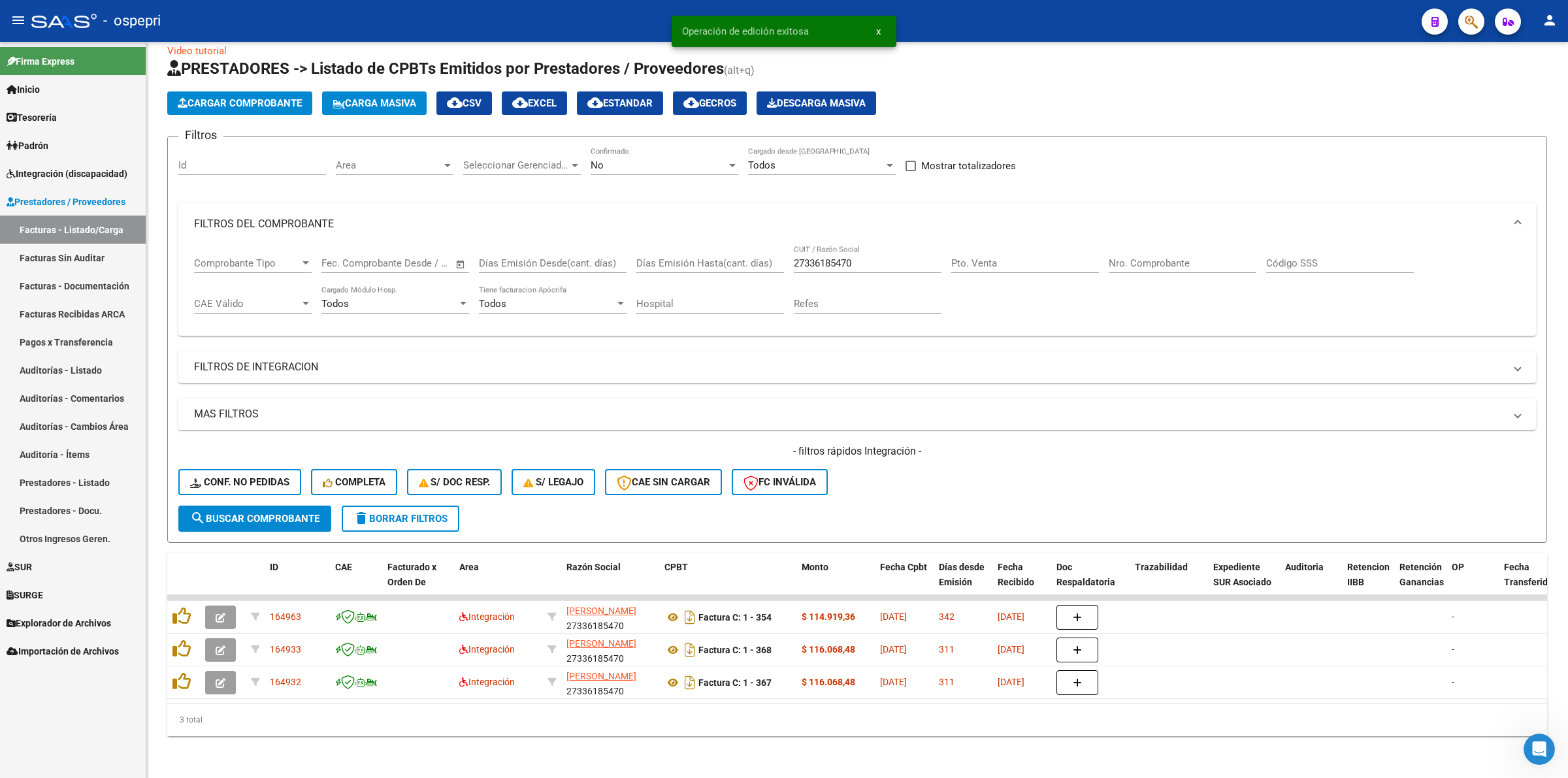
scroll to position [28, 0]
click at [229, 476] on span "Conf. no pedidas" at bounding box center [240, 481] width 100 height 11
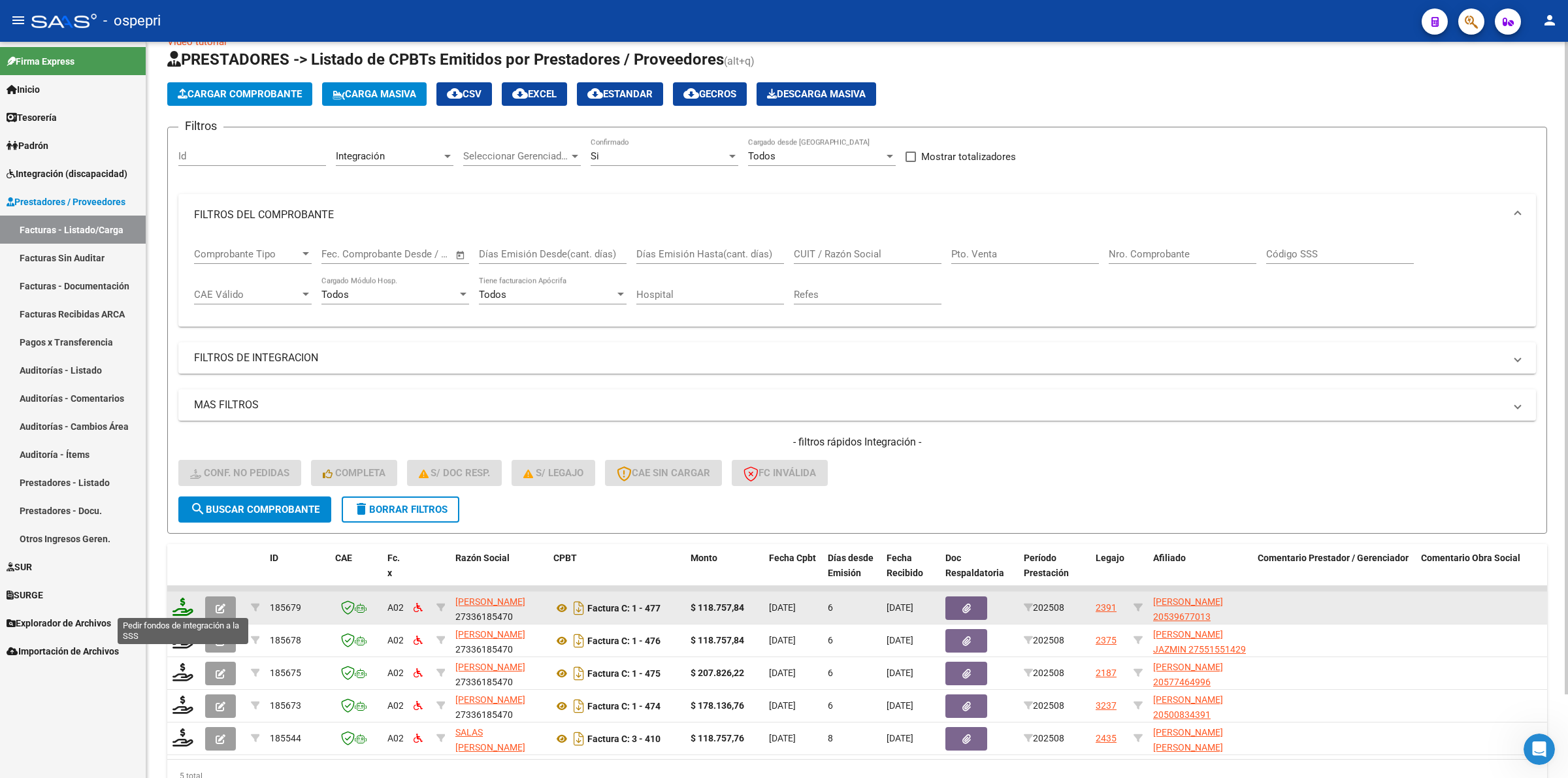
click at [178, 599] on icon at bounding box center [182, 607] width 21 height 18
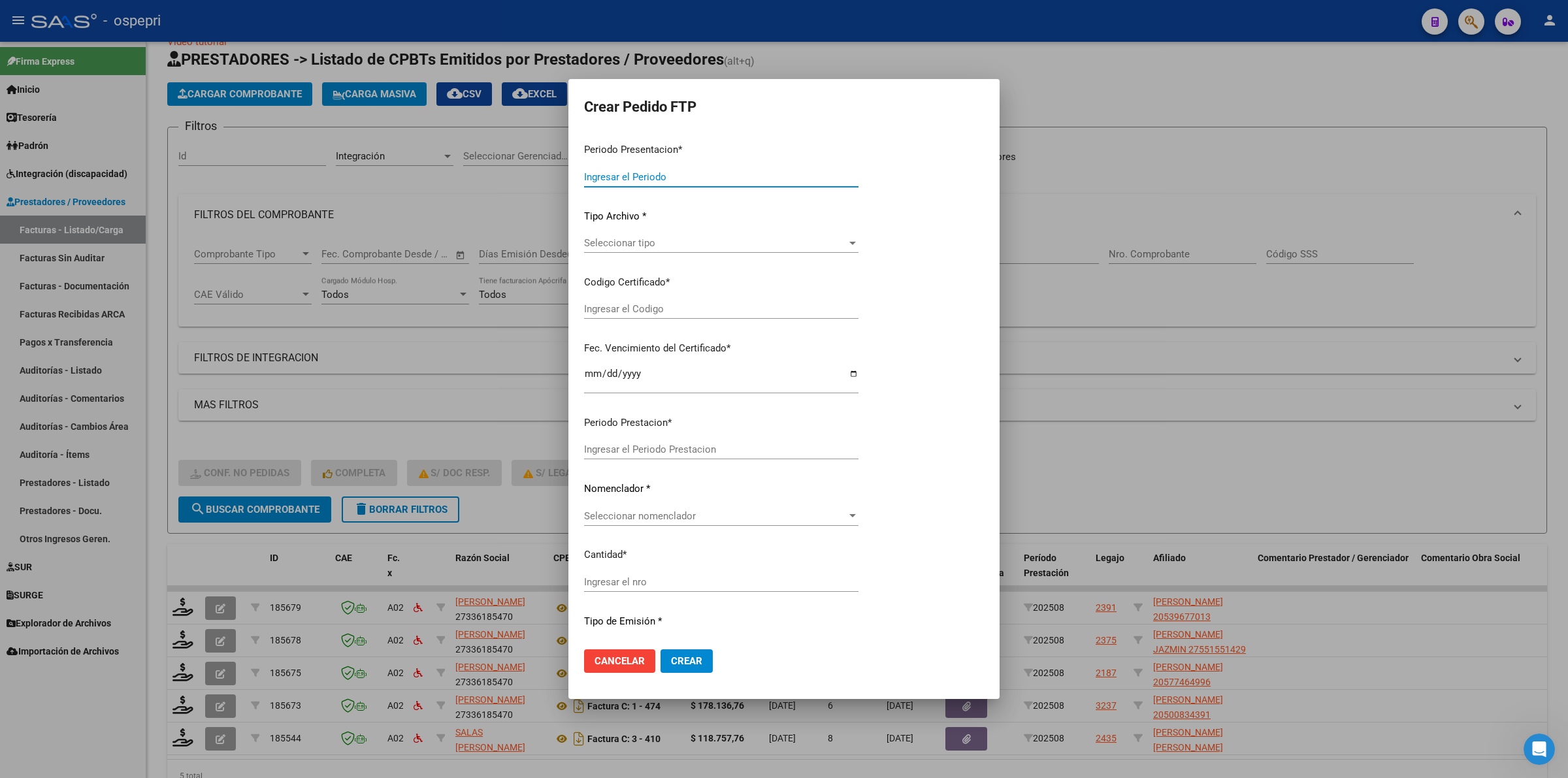
type input "202508"
type input "$ 118.757,84"
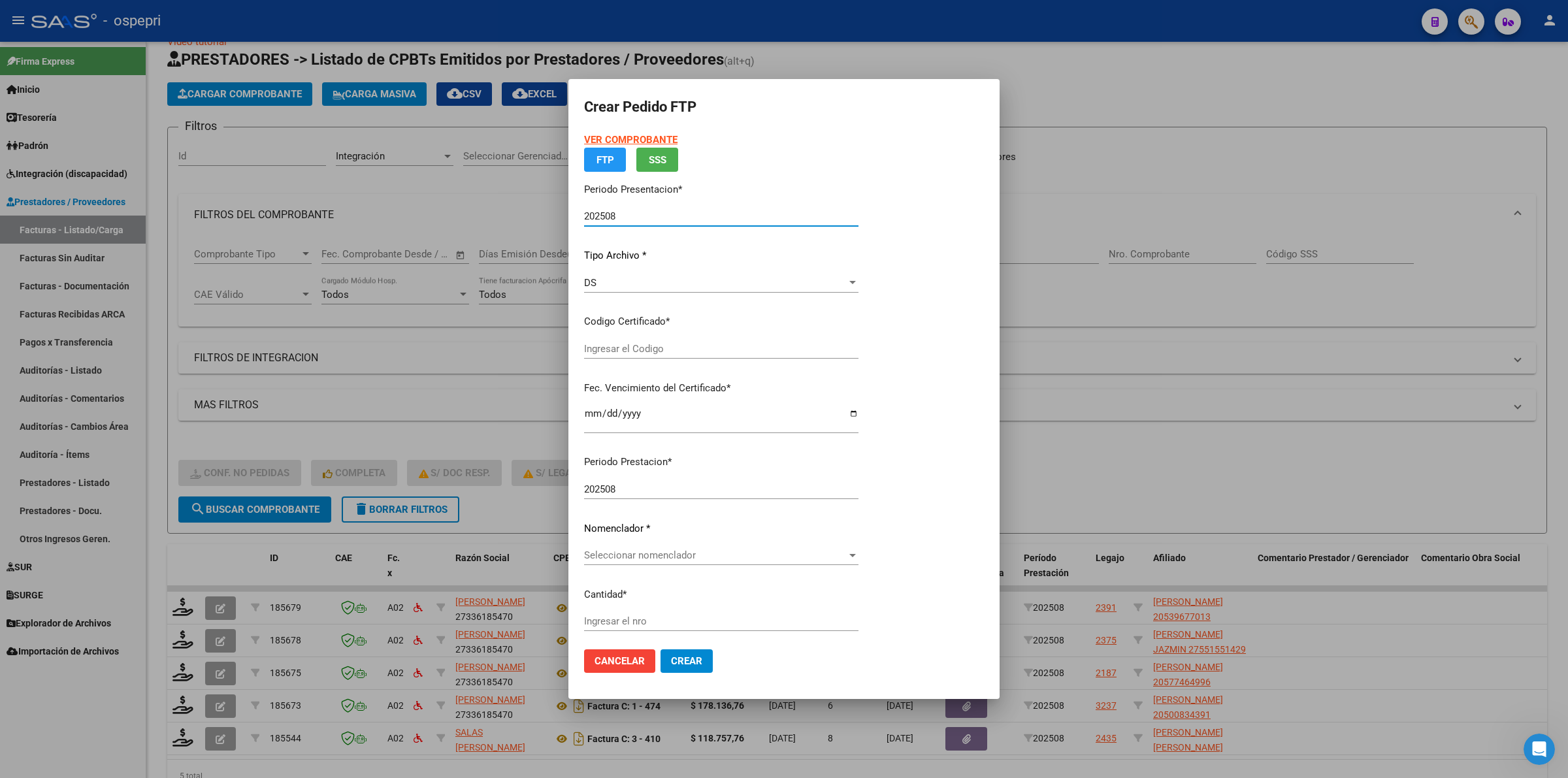
type input "20539677013"
type input "2026-09-19"
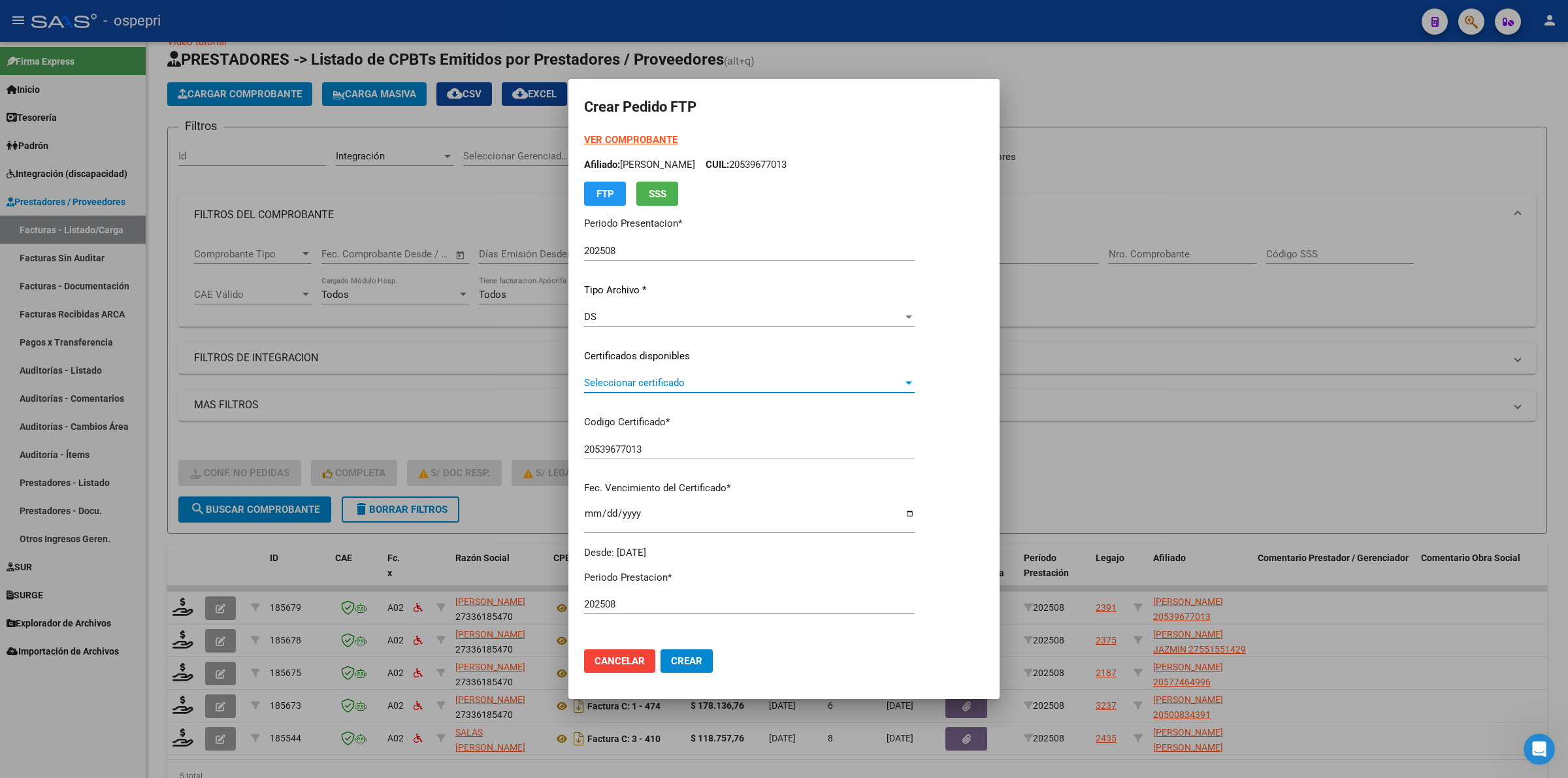
click at [660, 384] on span "Seleccionar certificado" at bounding box center [744, 383] width 319 height 11
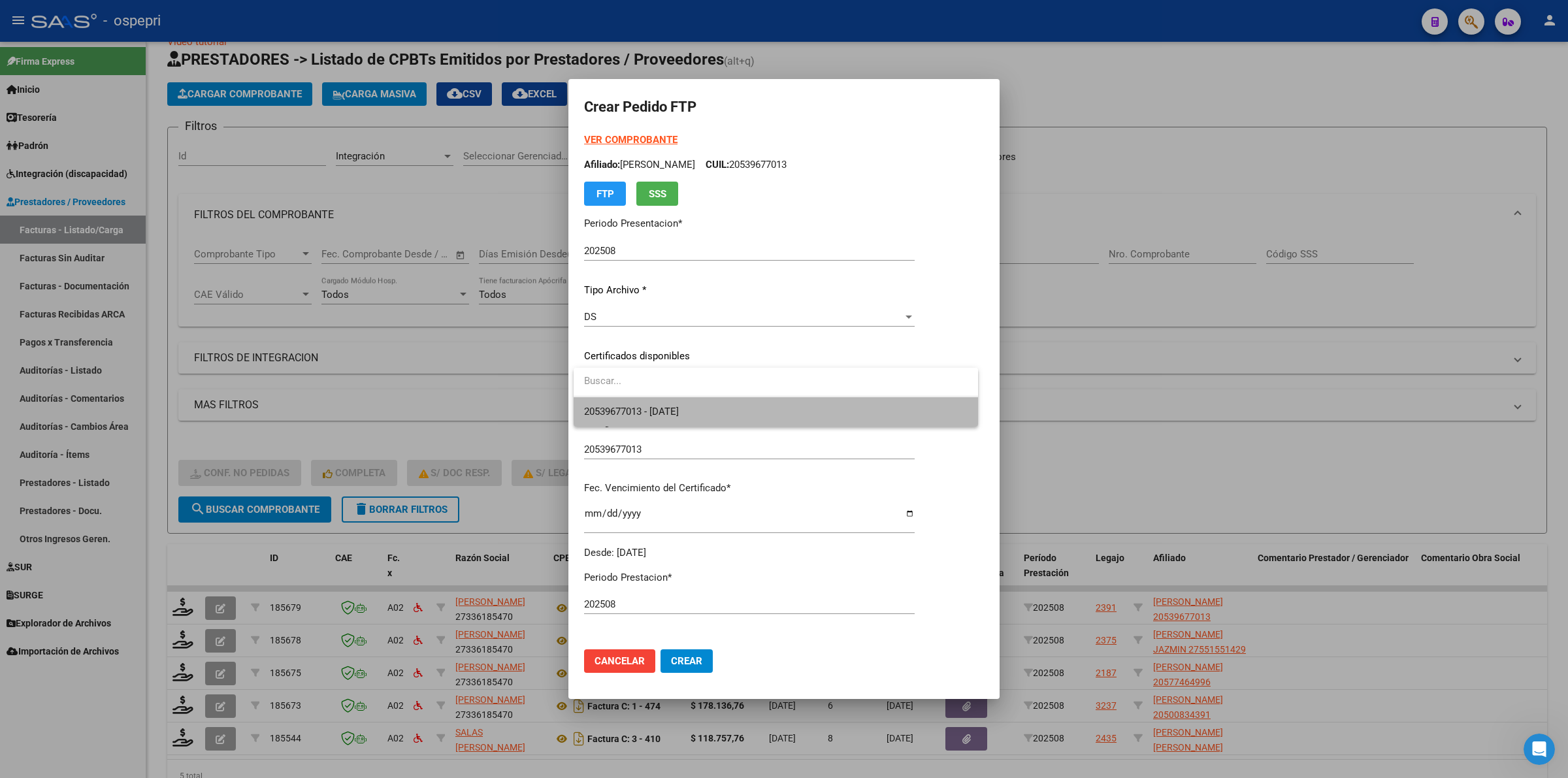
click at [664, 422] on span "20539677013 - 2026-09-19" at bounding box center [776, 412] width 383 height 30
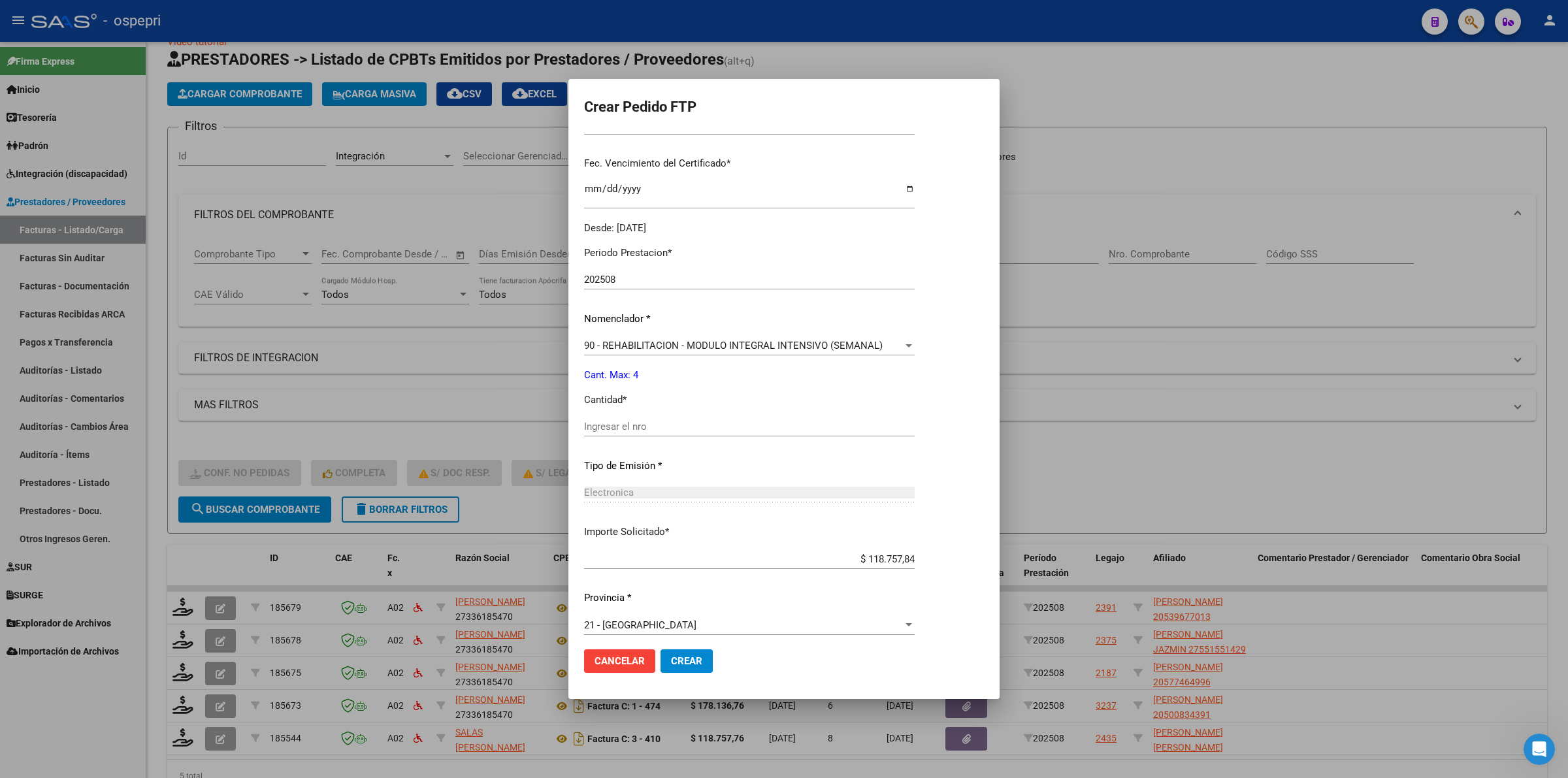
scroll to position [327, 0]
click at [654, 433] on div "Ingresar el nro" at bounding box center [750, 424] width 331 height 20
click at [652, 426] on input "Ingresar el nro" at bounding box center [750, 424] width 331 height 11
type input "4"
click at [689, 666] on span "Crear" at bounding box center [687, 660] width 32 height 11
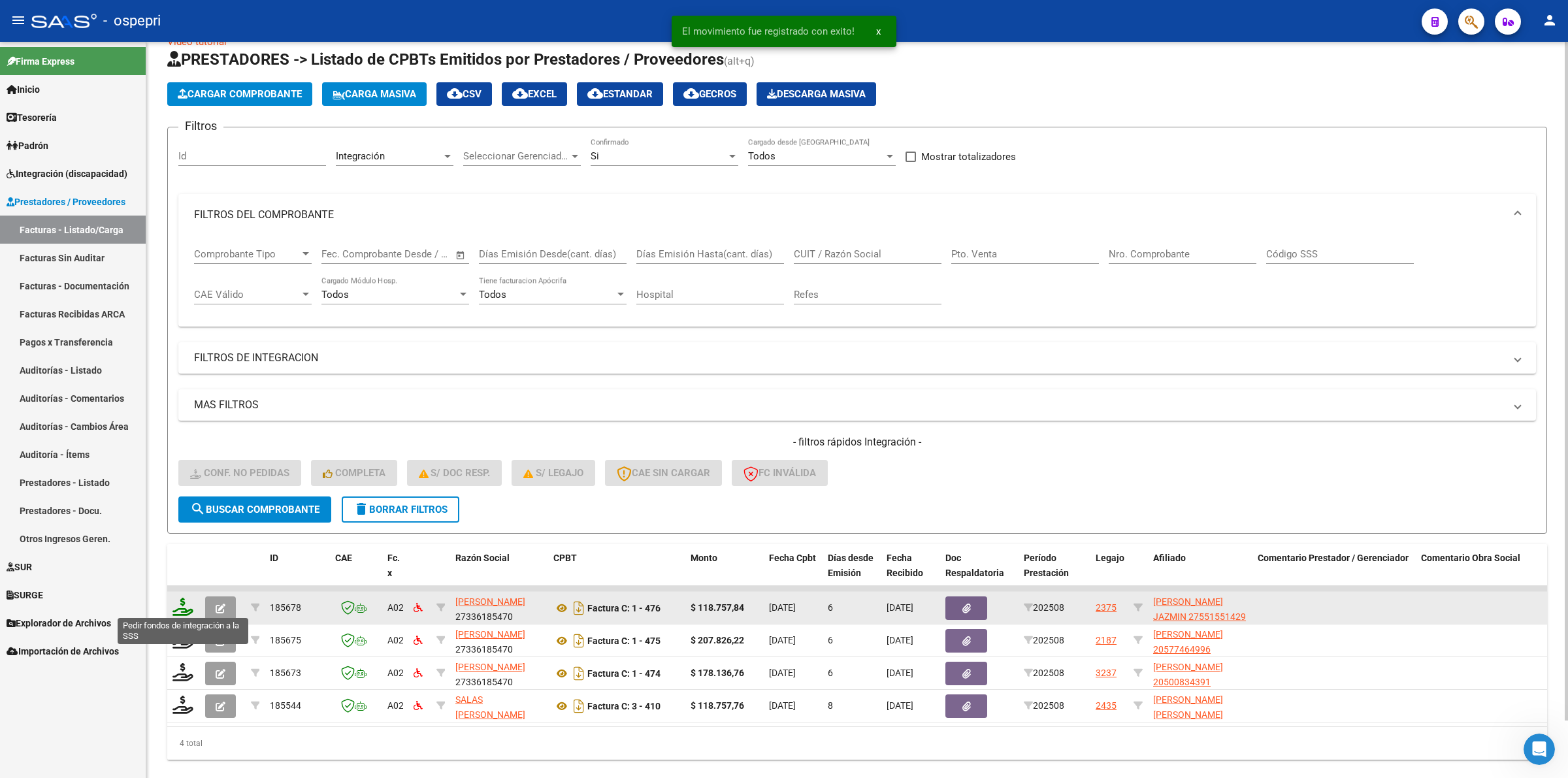
click at [184, 598] on icon at bounding box center [182, 607] width 21 height 18
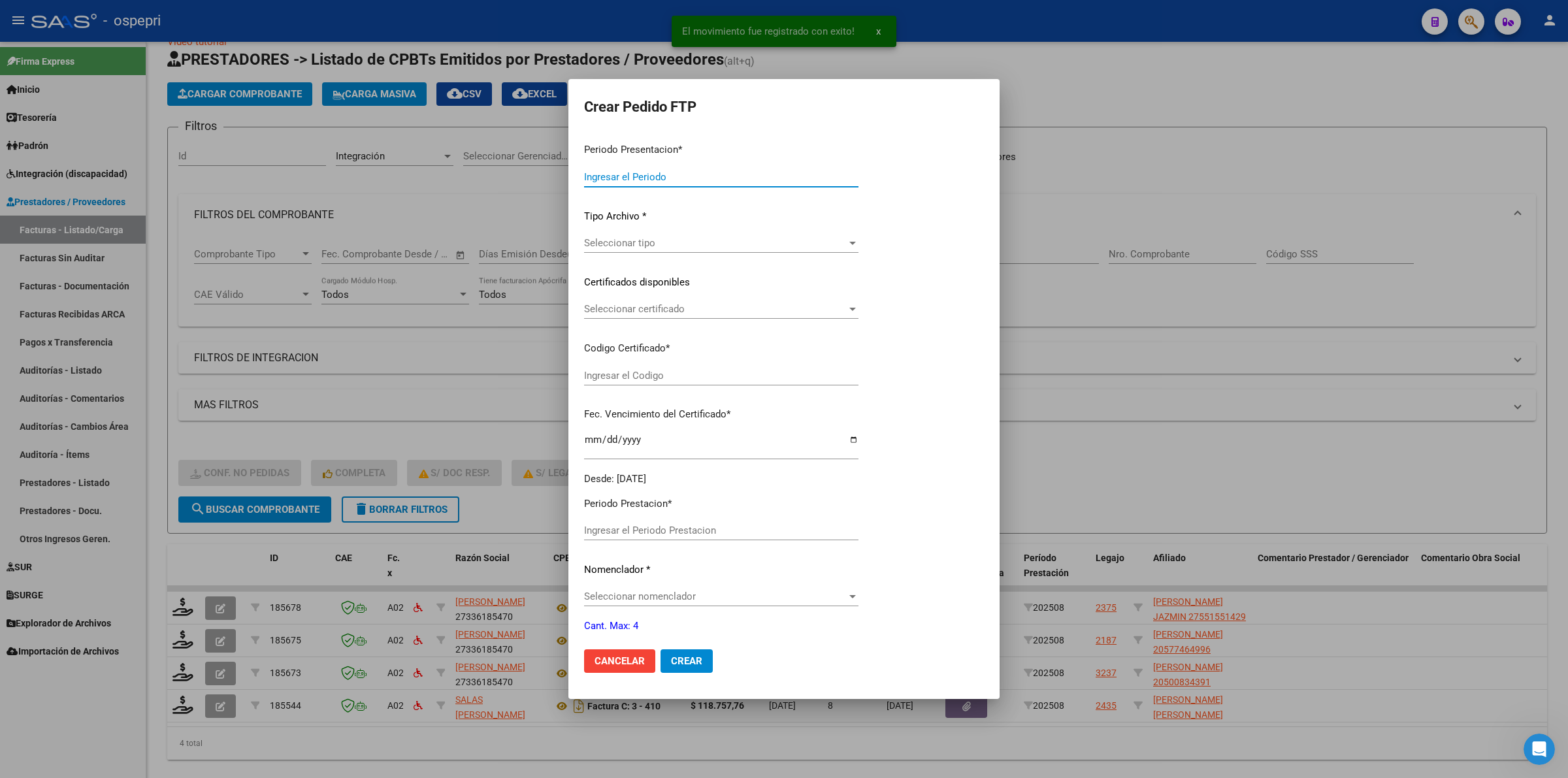
type input "202508"
type input "$ 118.757,84"
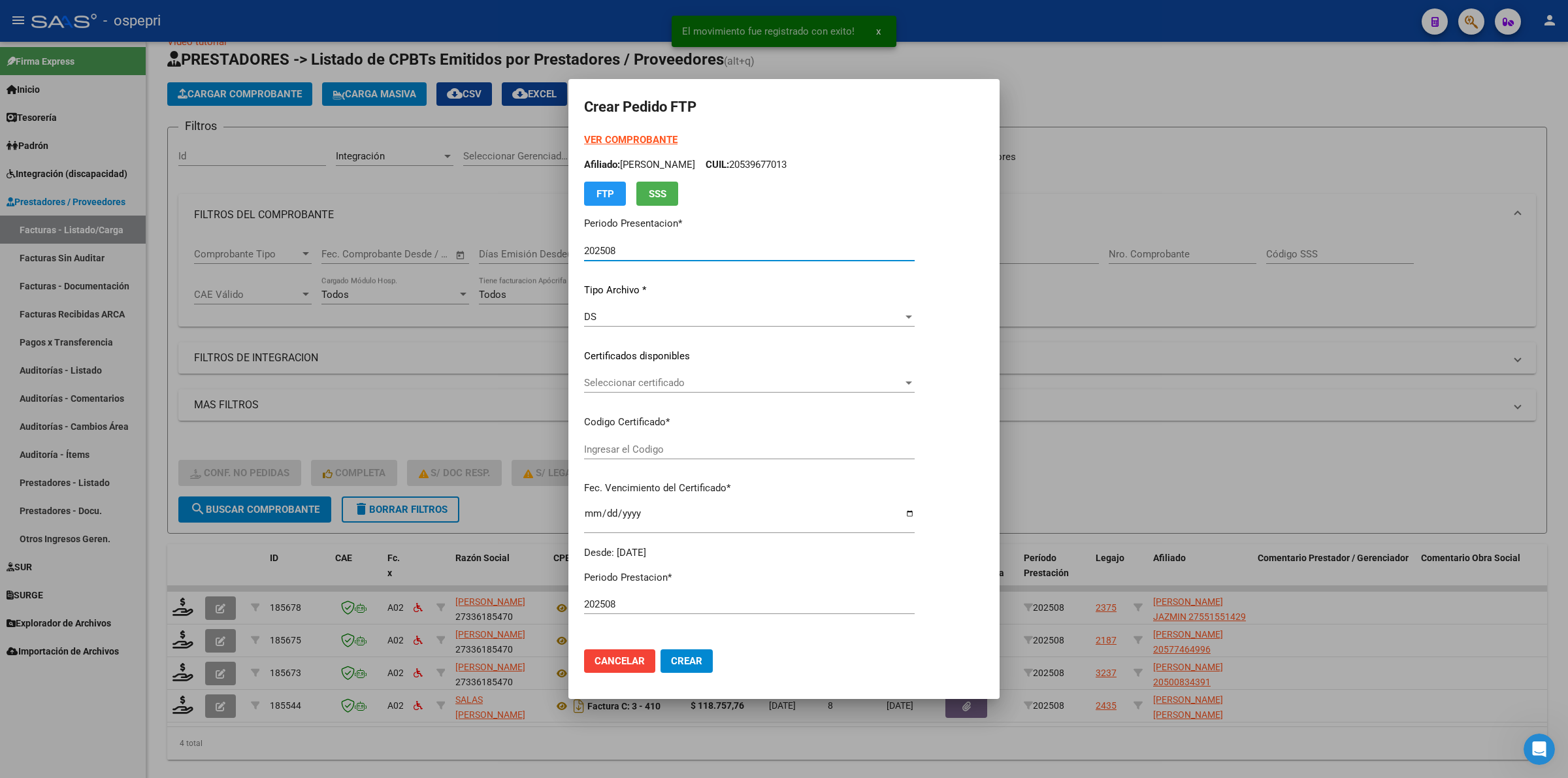
type input "2755155142-9"
type input "2025-11-01"
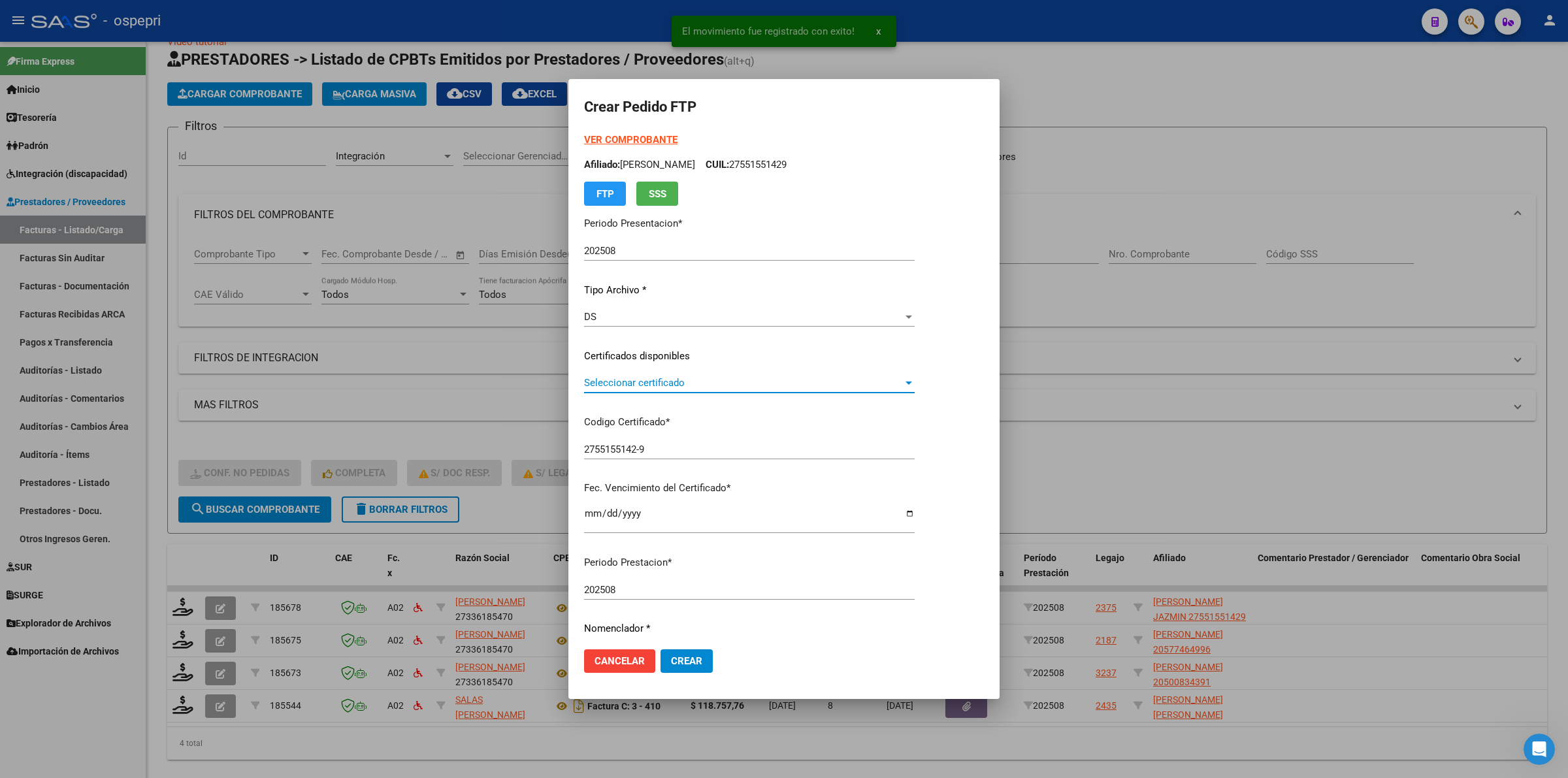
click at [652, 387] on span "Seleccionar certificado" at bounding box center [744, 383] width 319 height 11
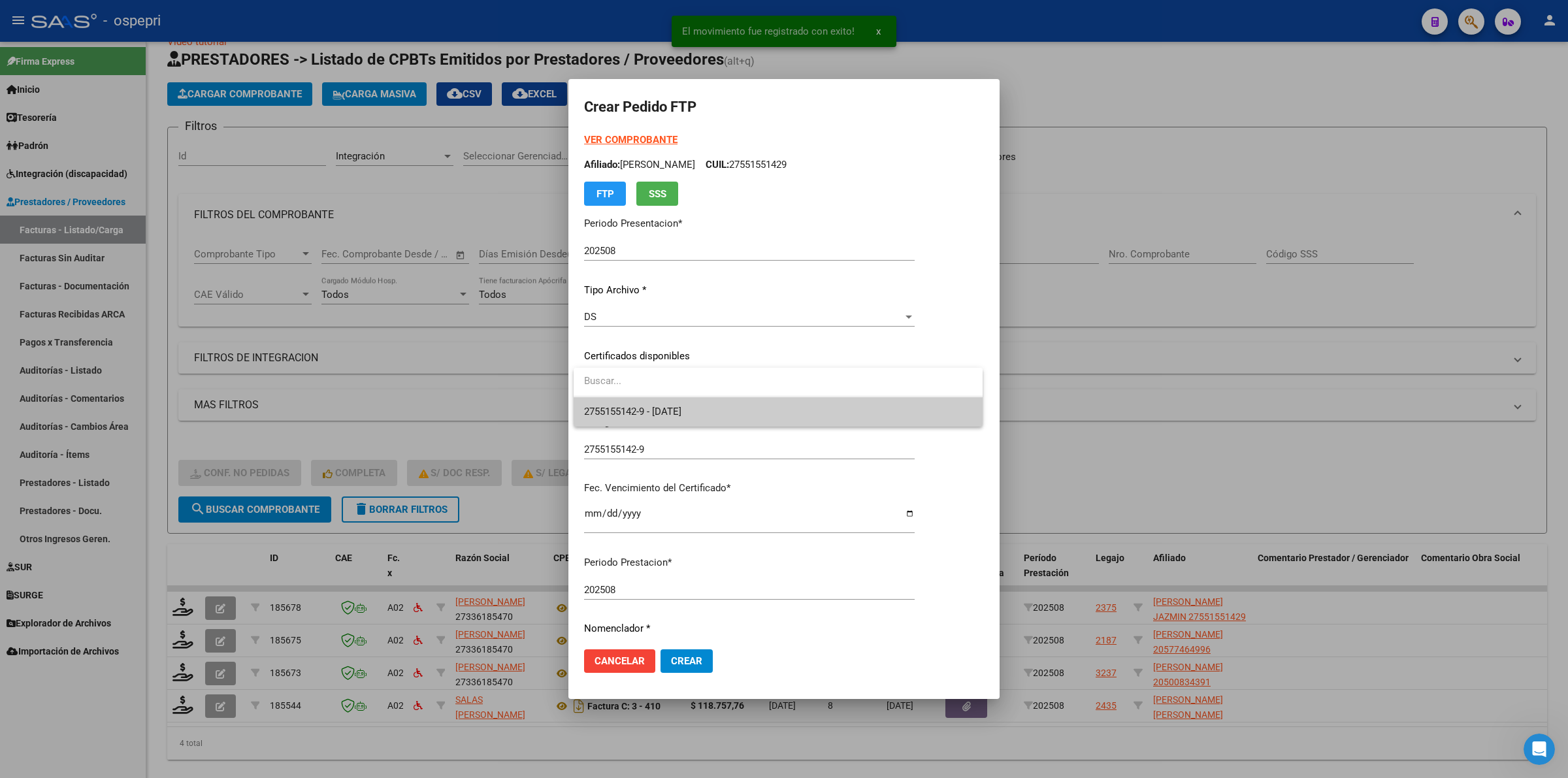
click at [655, 401] on span "2755155142-9 - 2025-11-01" at bounding box center [778, 412] width 388 height 30
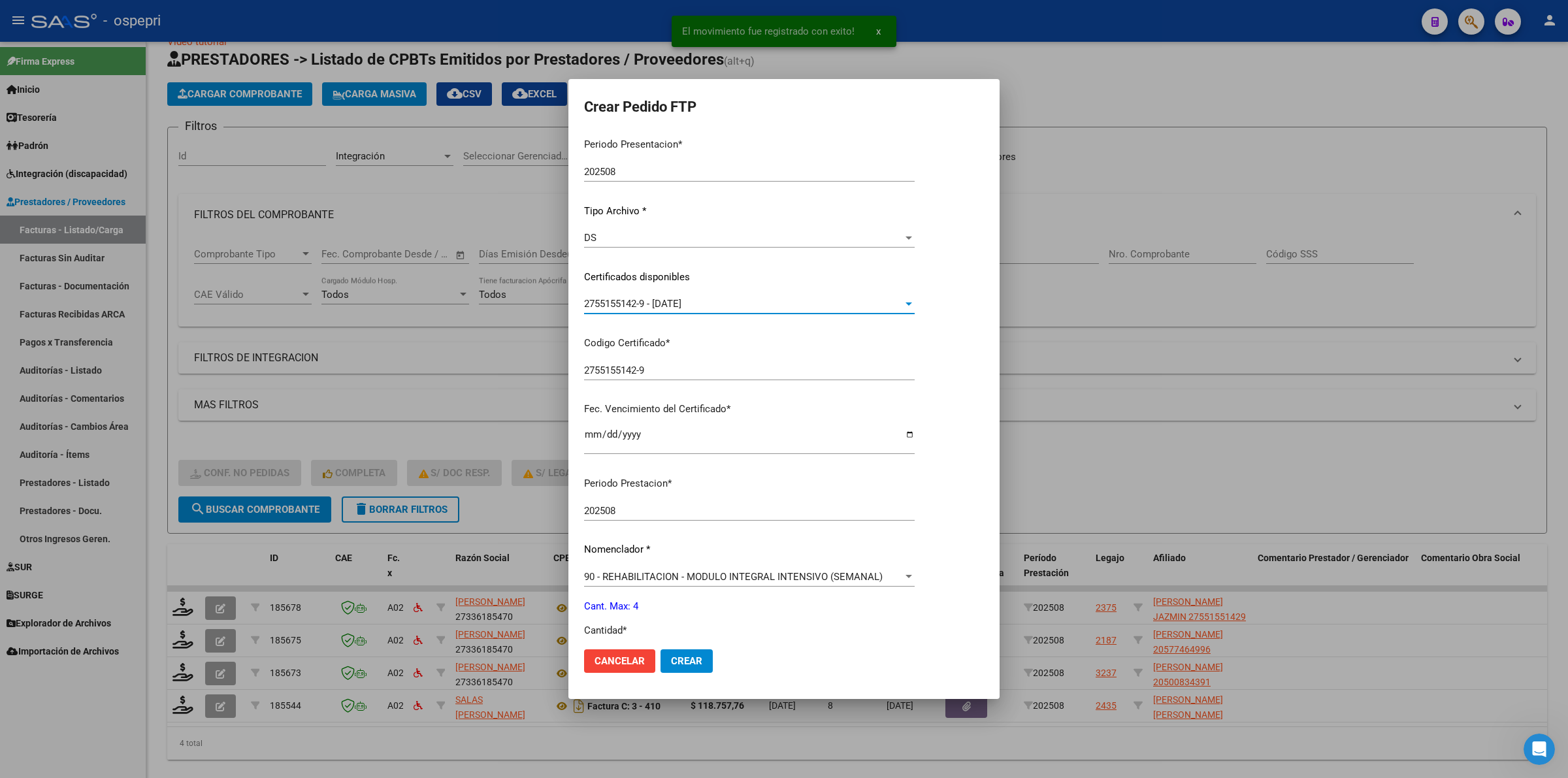
scroll to position [245, 0]
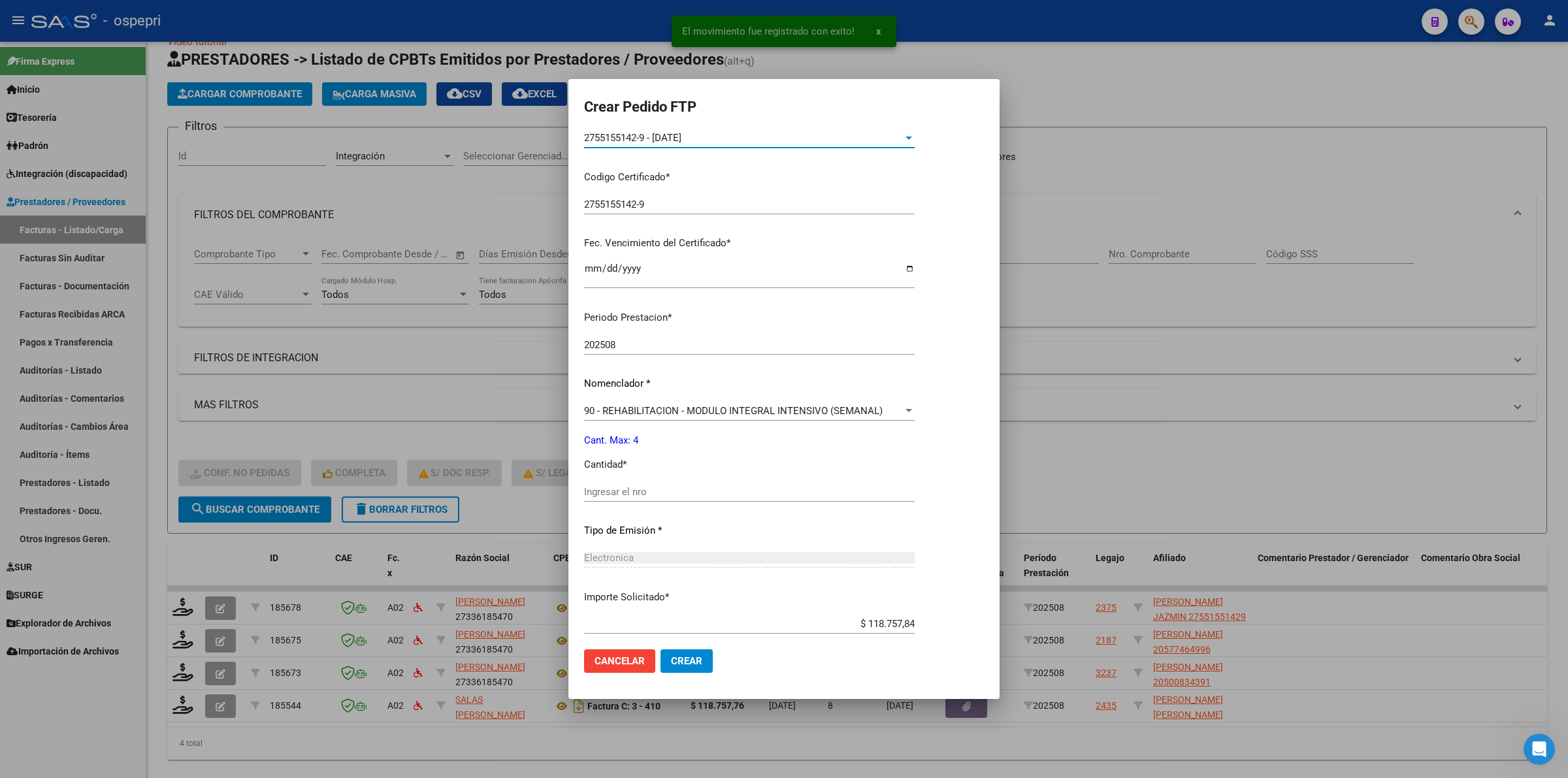
click at [624, 494] on input "Ingresar el nro" at bounding box center [750, 492] width 331 height 11
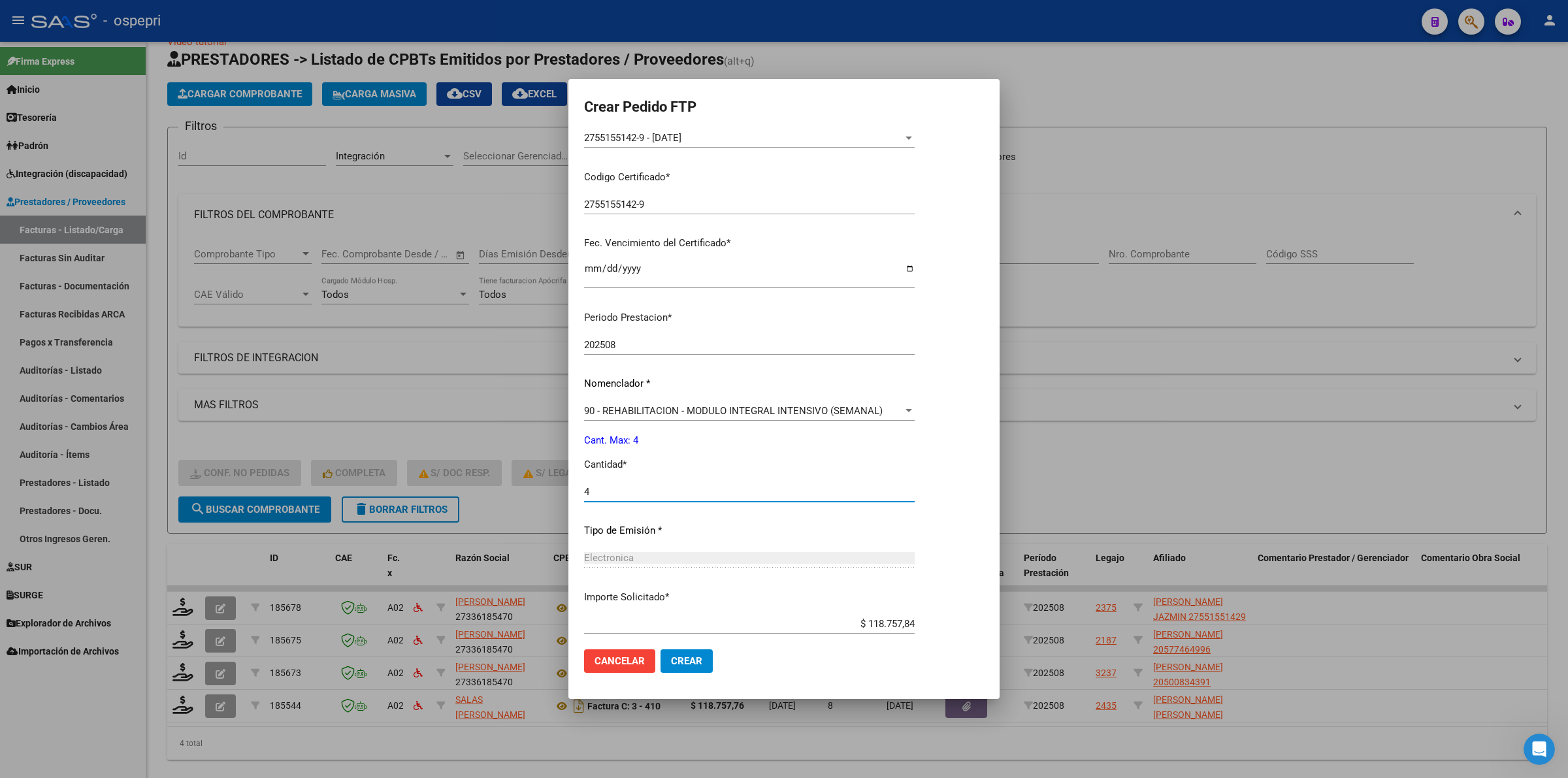
type input "4"
click at [694, 664] on span "Crear" at bounding box center [687, 660] width 32 height 11
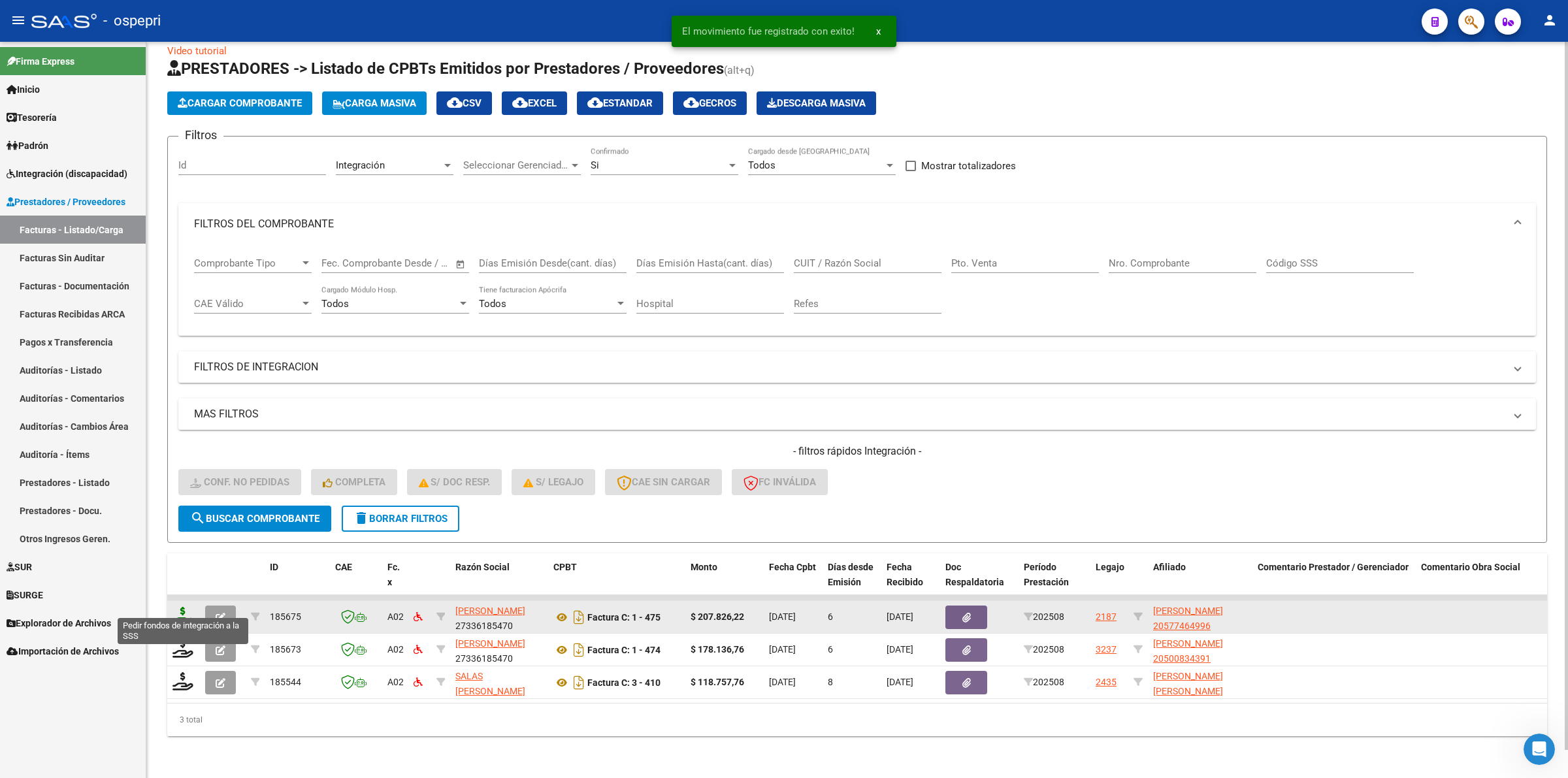
click at [181, 607] on icon at bounding box center [182, 616] width 21 height 18
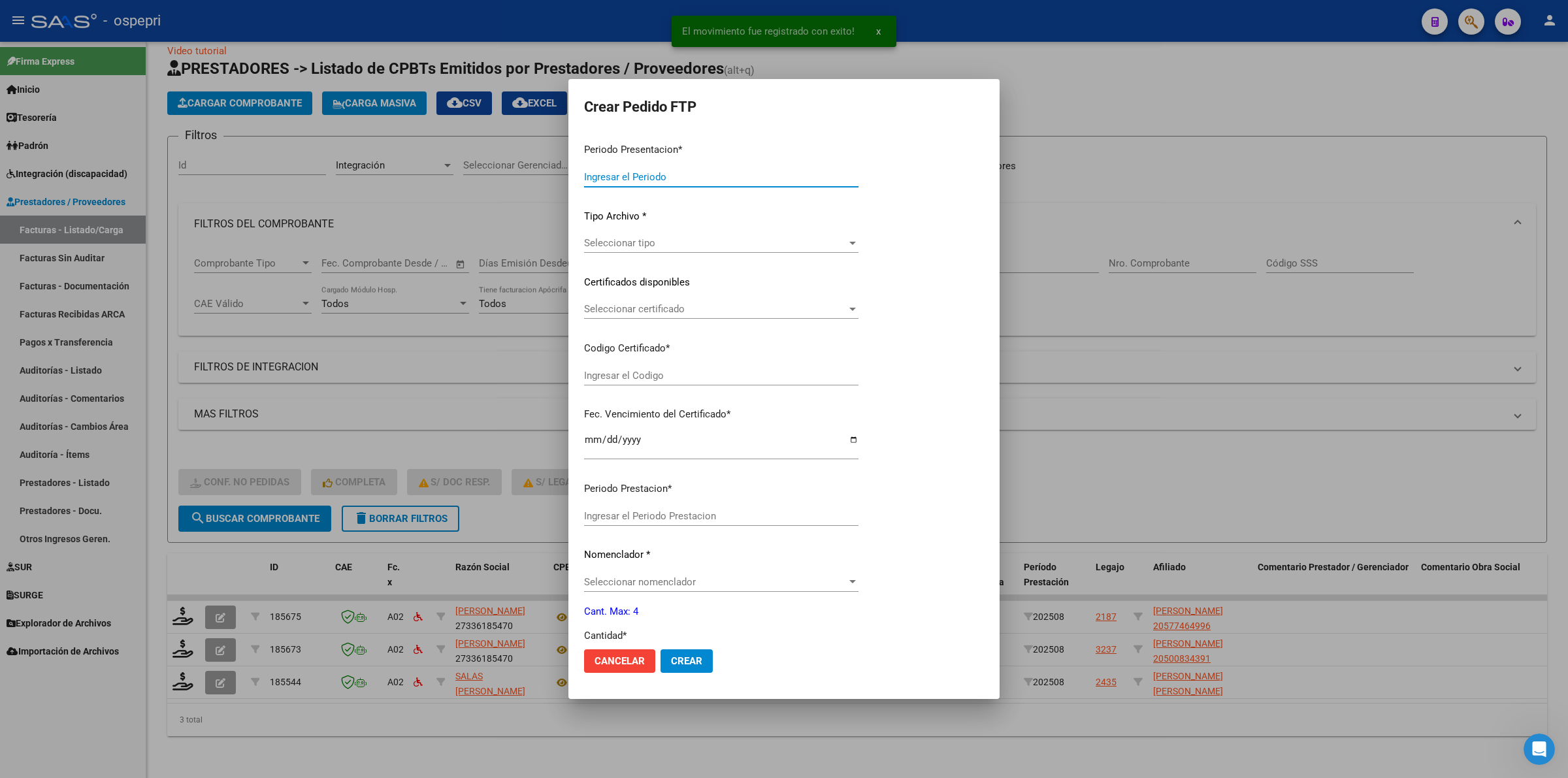
type input "202508"
type input "$ 207.826,22"
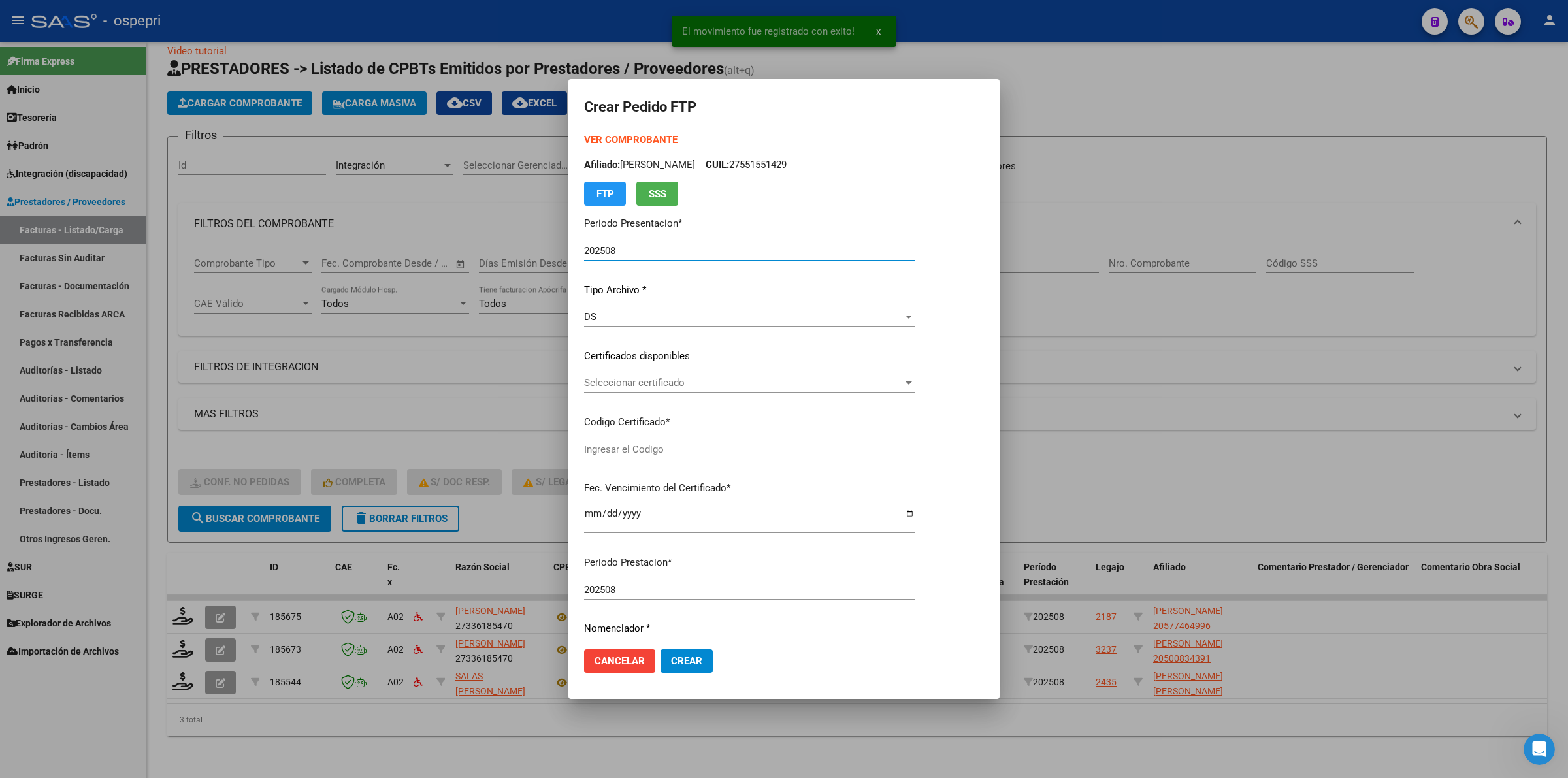
type input "2057746499-6"
type input "2027-09-27"
drag, startPoint x: 596, startPoint y: 393, endPoint x: 598, endPoint y: 386, distance: 7.3
click at [596, 393] on div "Seleccionar certificado Seleccionar certificado" at bounding box center [750, 389] width 331 height 32
click at [598, 383] on span "Seleccionar certificado" at bounding box center [744, 383] width 319 height 11
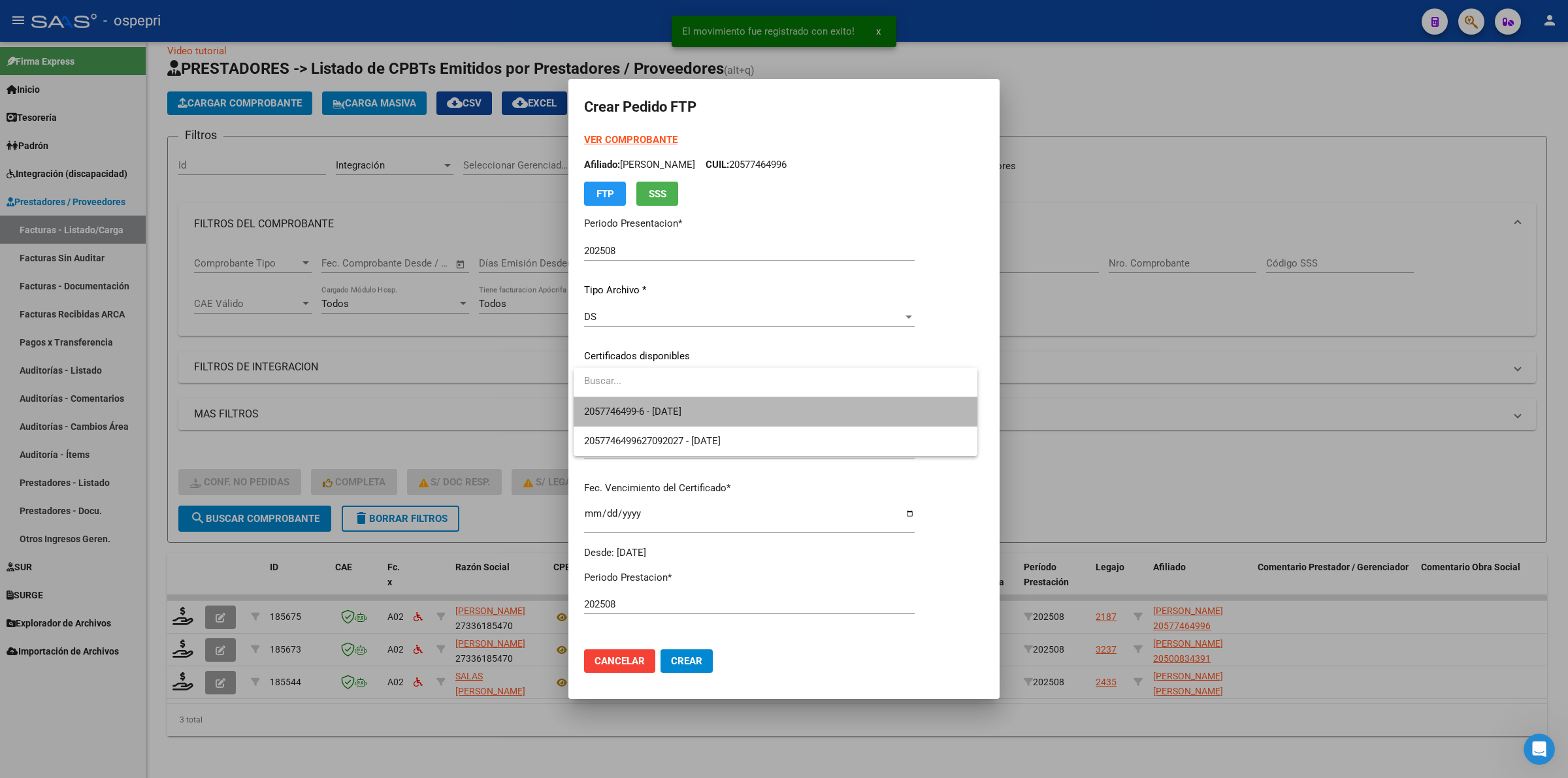
click at [606, 401] on span "2057746499-6 - 2027-09-27" at bounding box center [775, 412] width 383 height 30
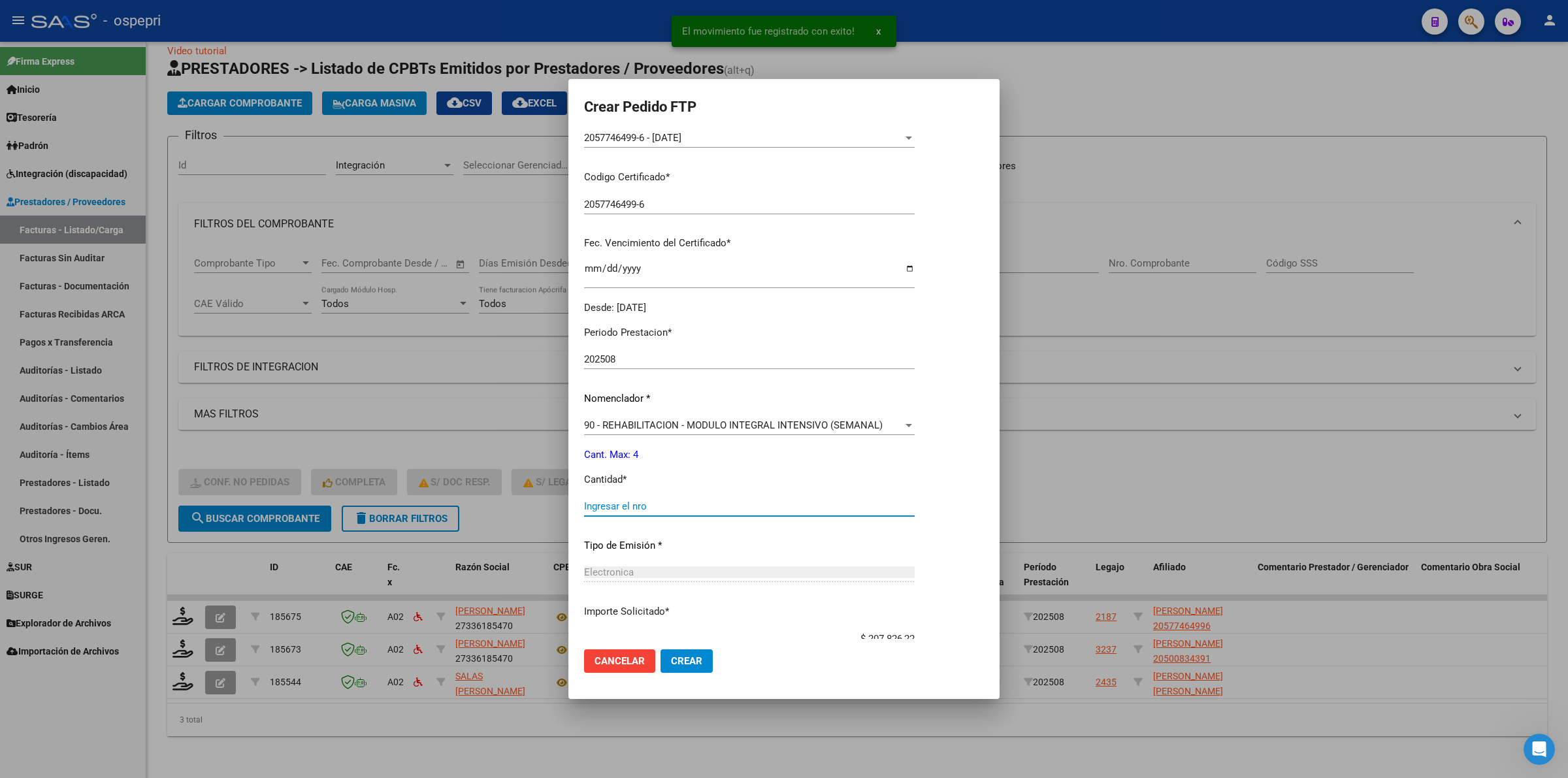
click at [626, 506] on input "Ingresar el nro" at bounding box center [750, 506] width 331 height 11
type input "4"
click at [678, 662] on span "Crear" at bounding box center [687, 660] width 32 height 11
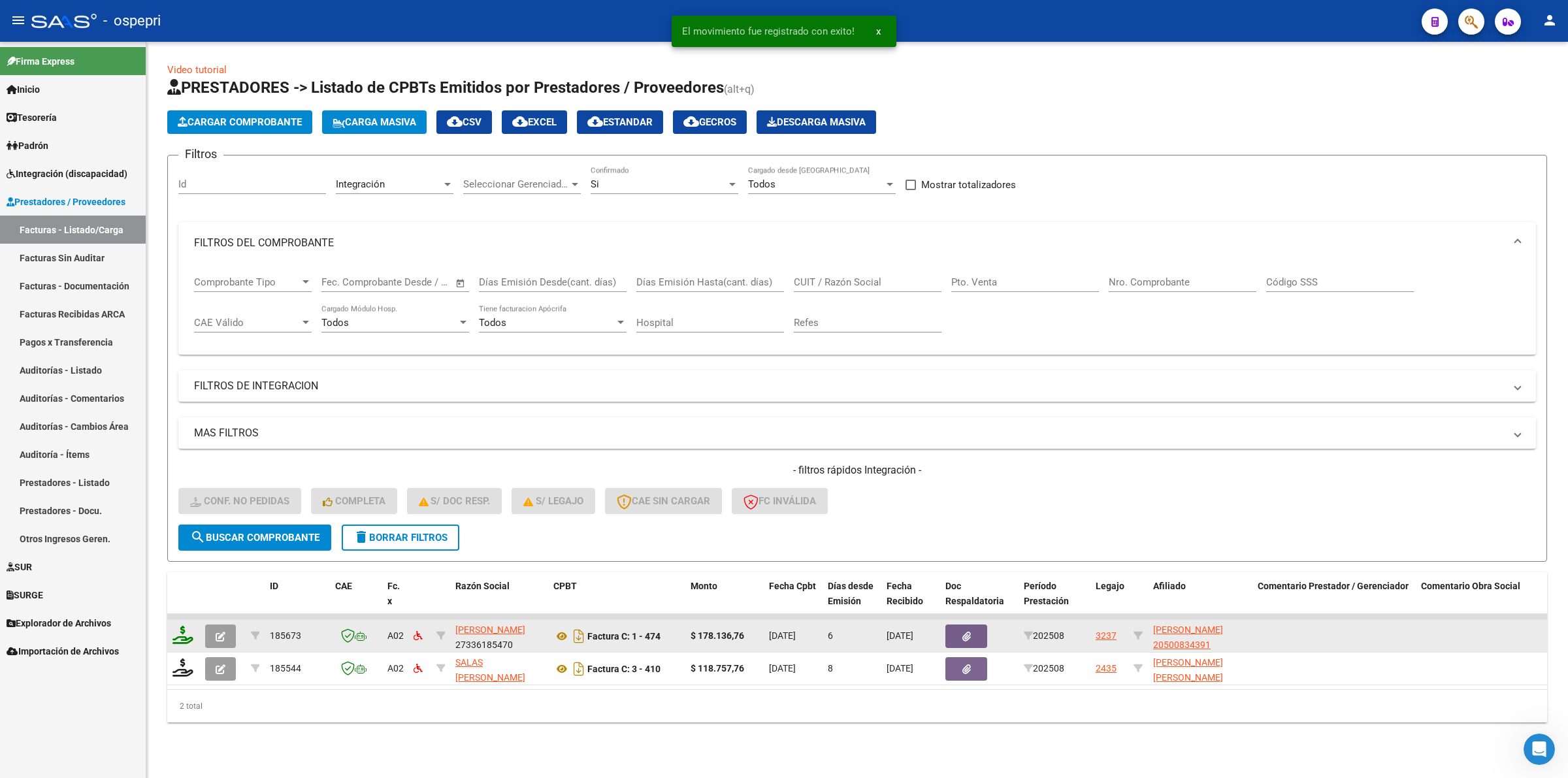
scroll to position [0, 0]
click at [182, 609] on datatable-header-cell at bounding box center [184, 600] width 33 height 57
click at [188, 631] on icon at bounding box center [182, 635] width 21 height 18
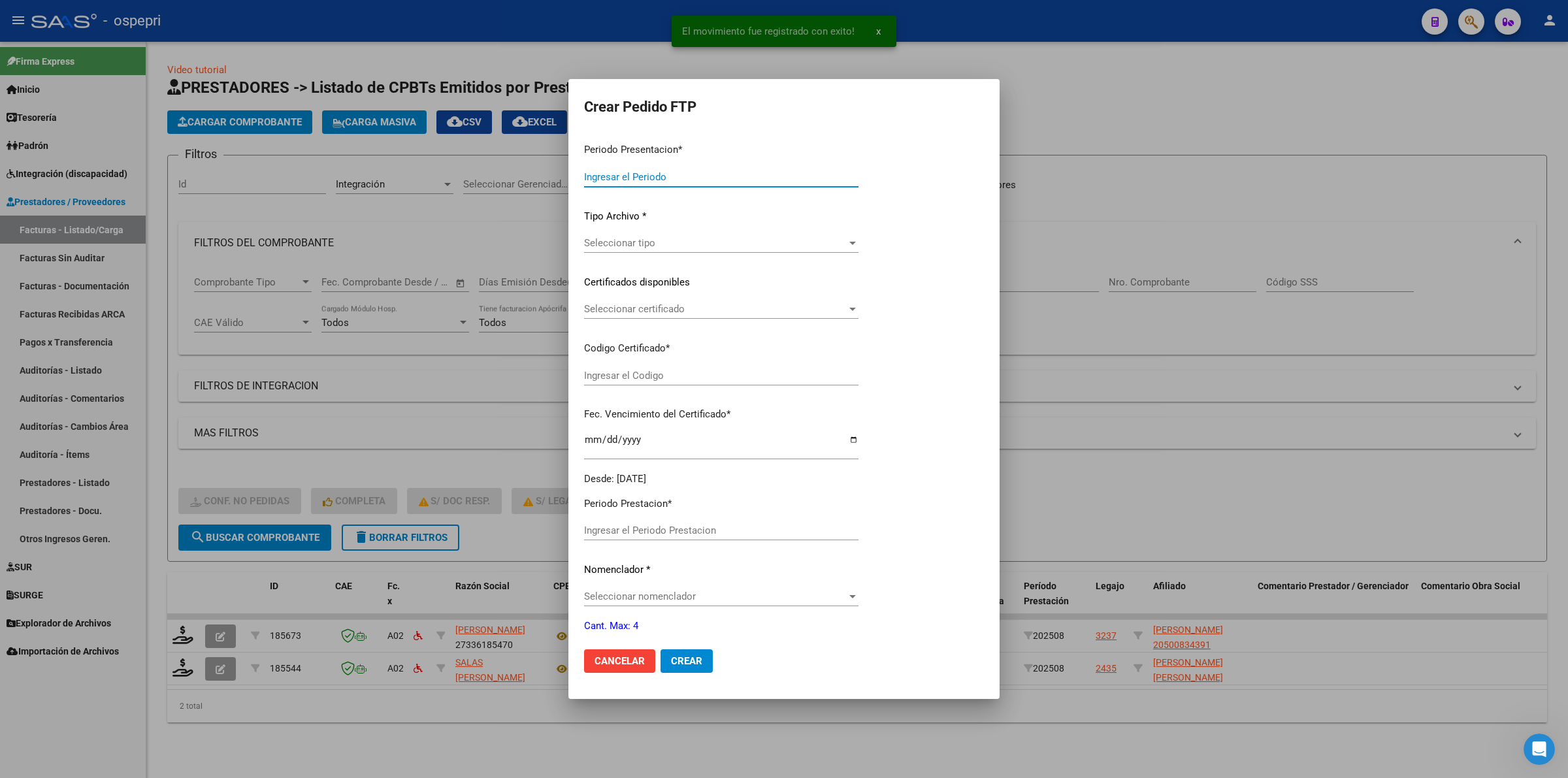
type input "202508"
type input "$ 178.136,76"
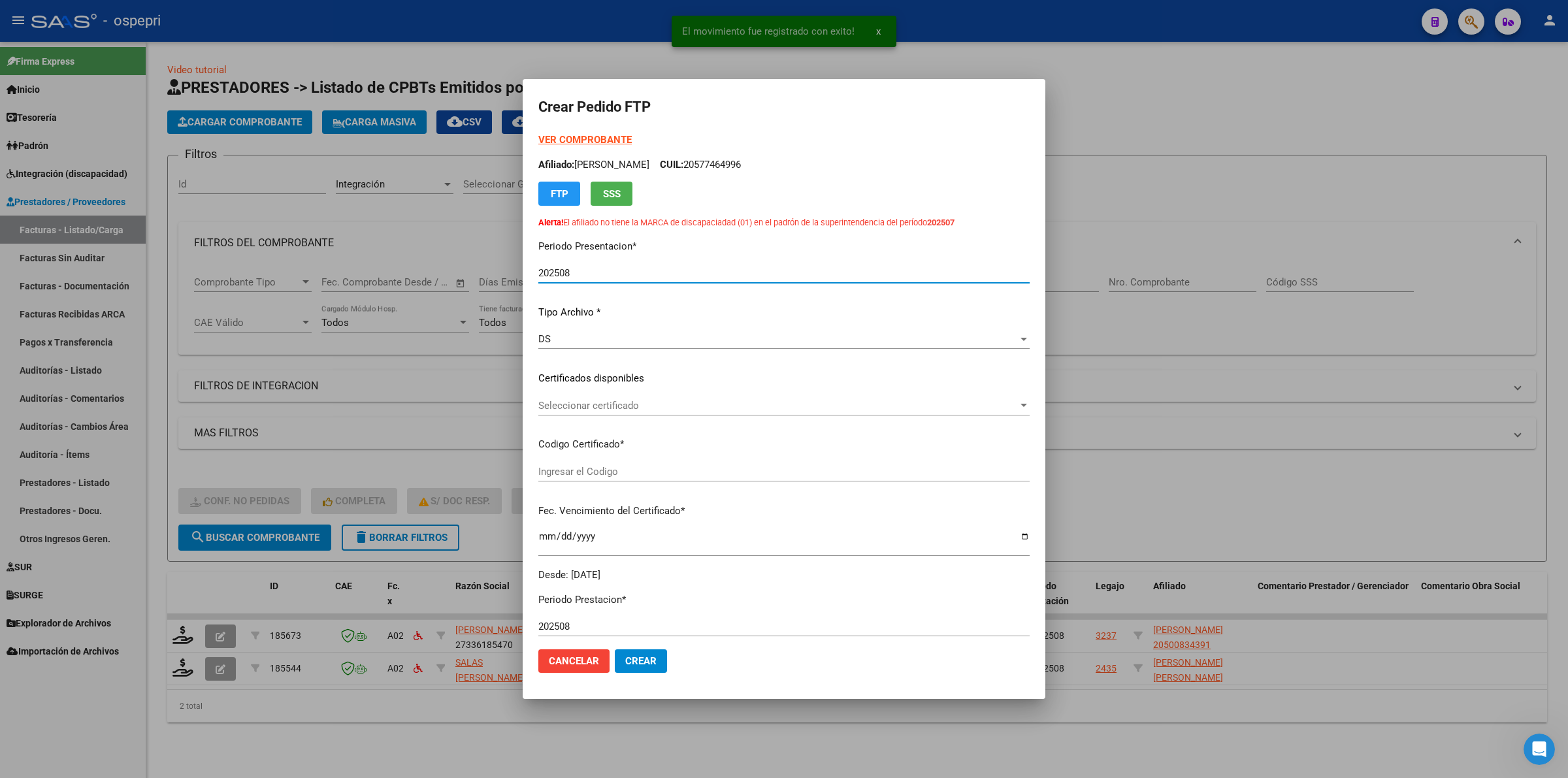
type input "2050083439-1"
type input "2027-03-05"
click at [629, 408] on span "Seleccionar certificado" at bounding box center [778, 405] width 479 height 11
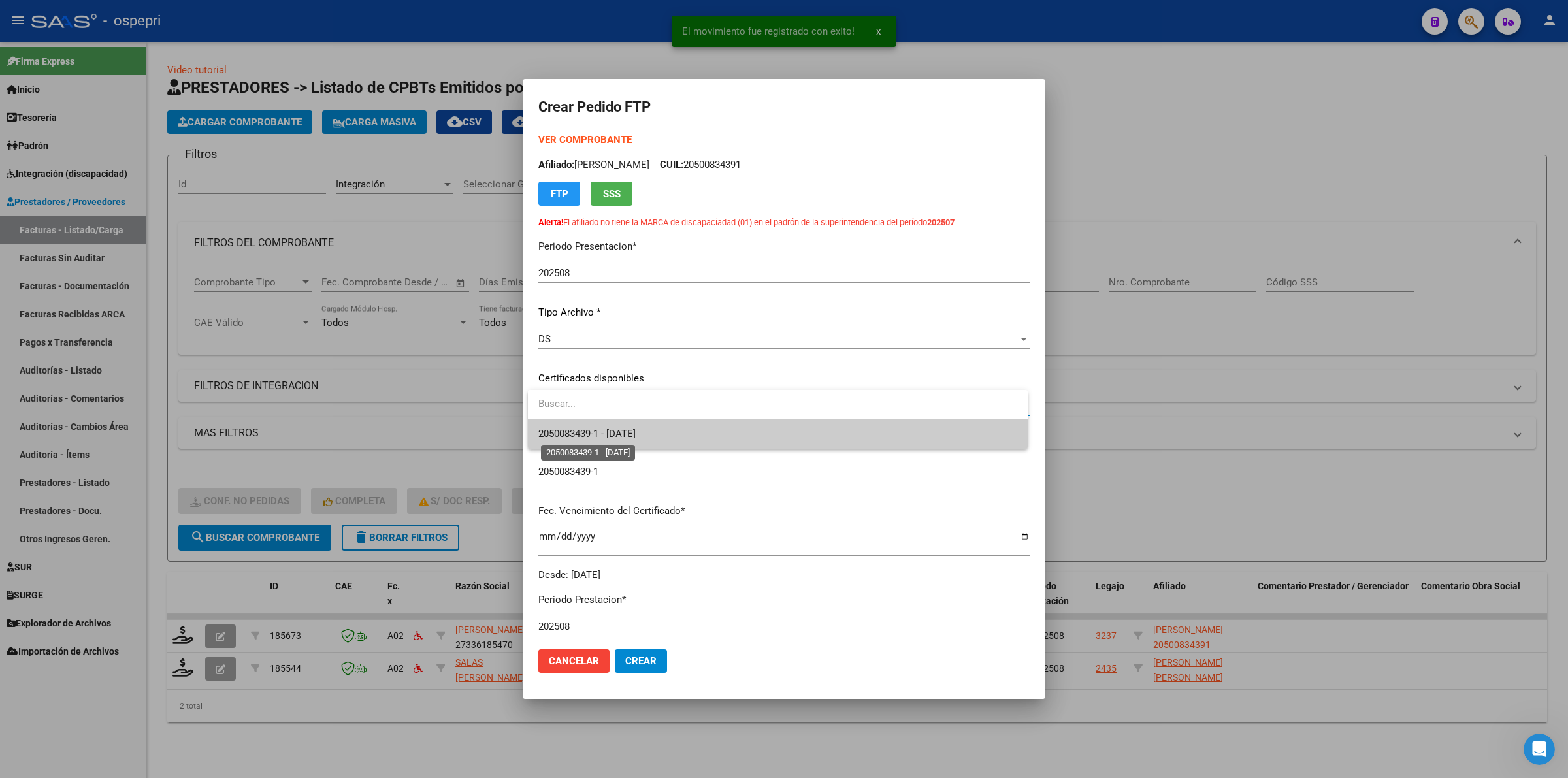
drag, startPoint x: 629, startPoint y: 408, endPoint x: 631, endPoint y: 426, distance: 18.1
click at [629, 426] on span "2050083439-1 - 2027-03-05" at bounding box center [778, 434] width 479 height 30
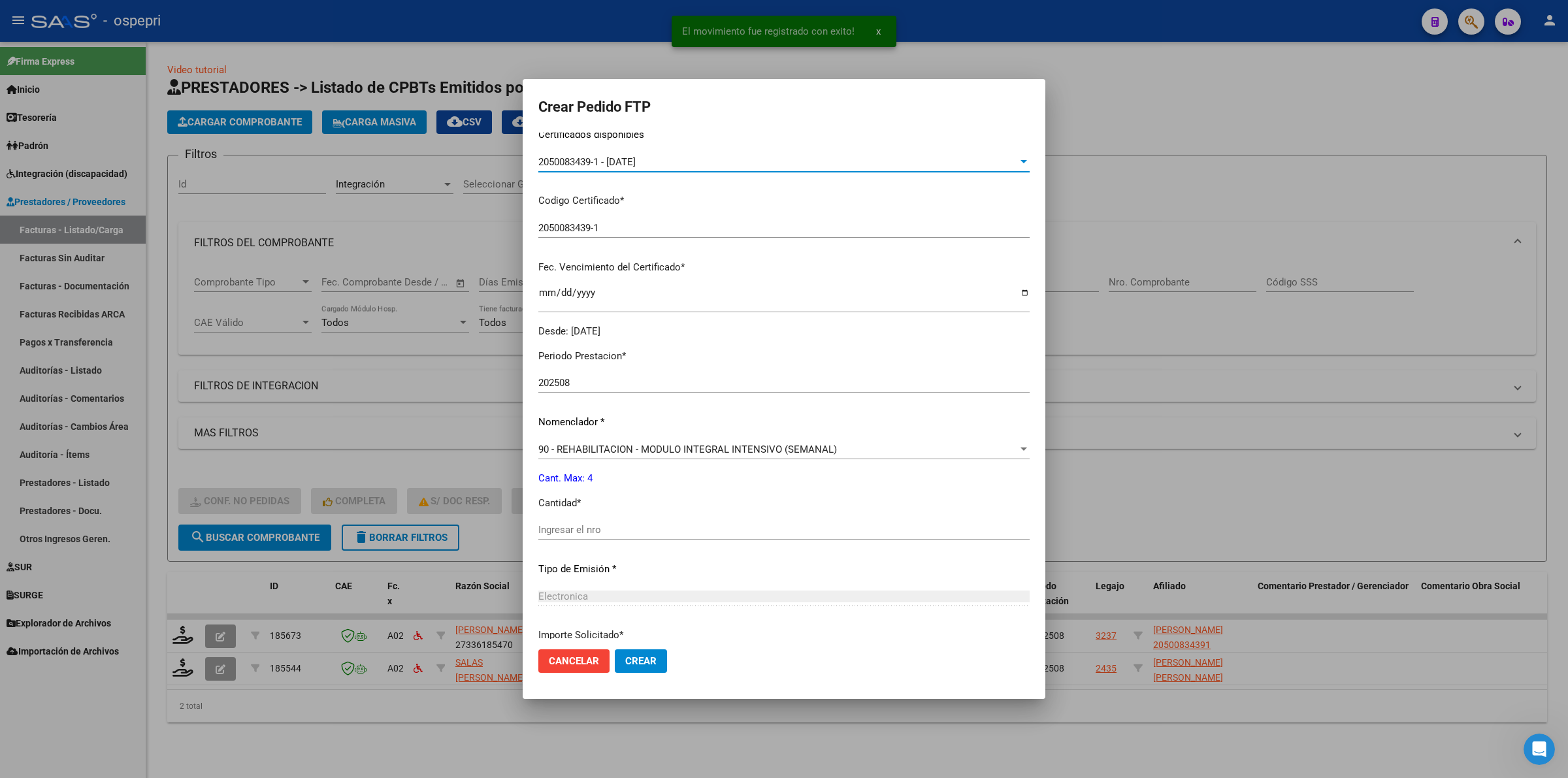
scroll to position [245, 0]
click at [642, 527] on input "Ingresar el nro" at bounding box center [784, 528] width 492 height 11
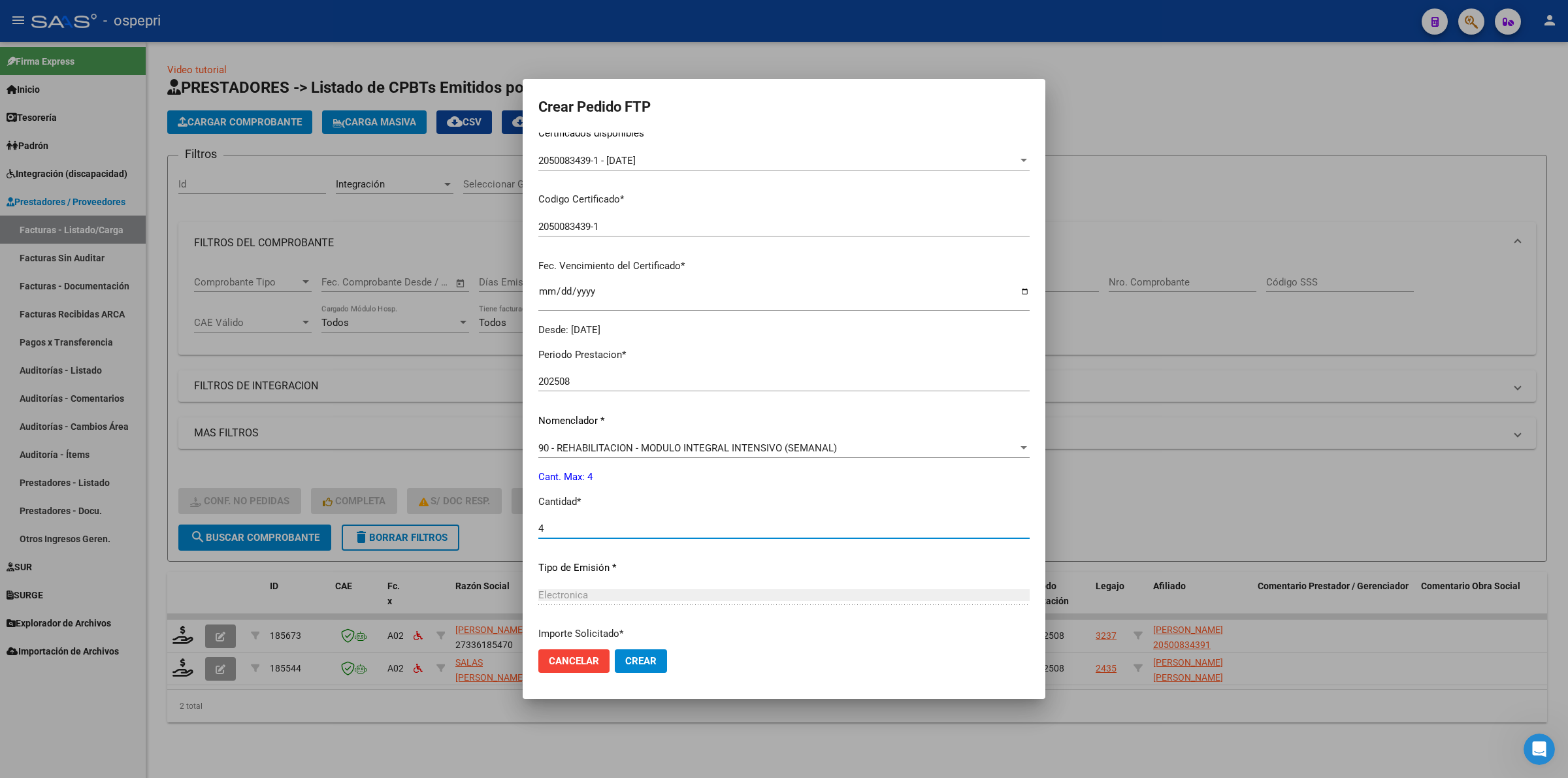
type input "4"
click at [651, 660] on span "Crear" at bounding box center [641, 660] width 32 height 11
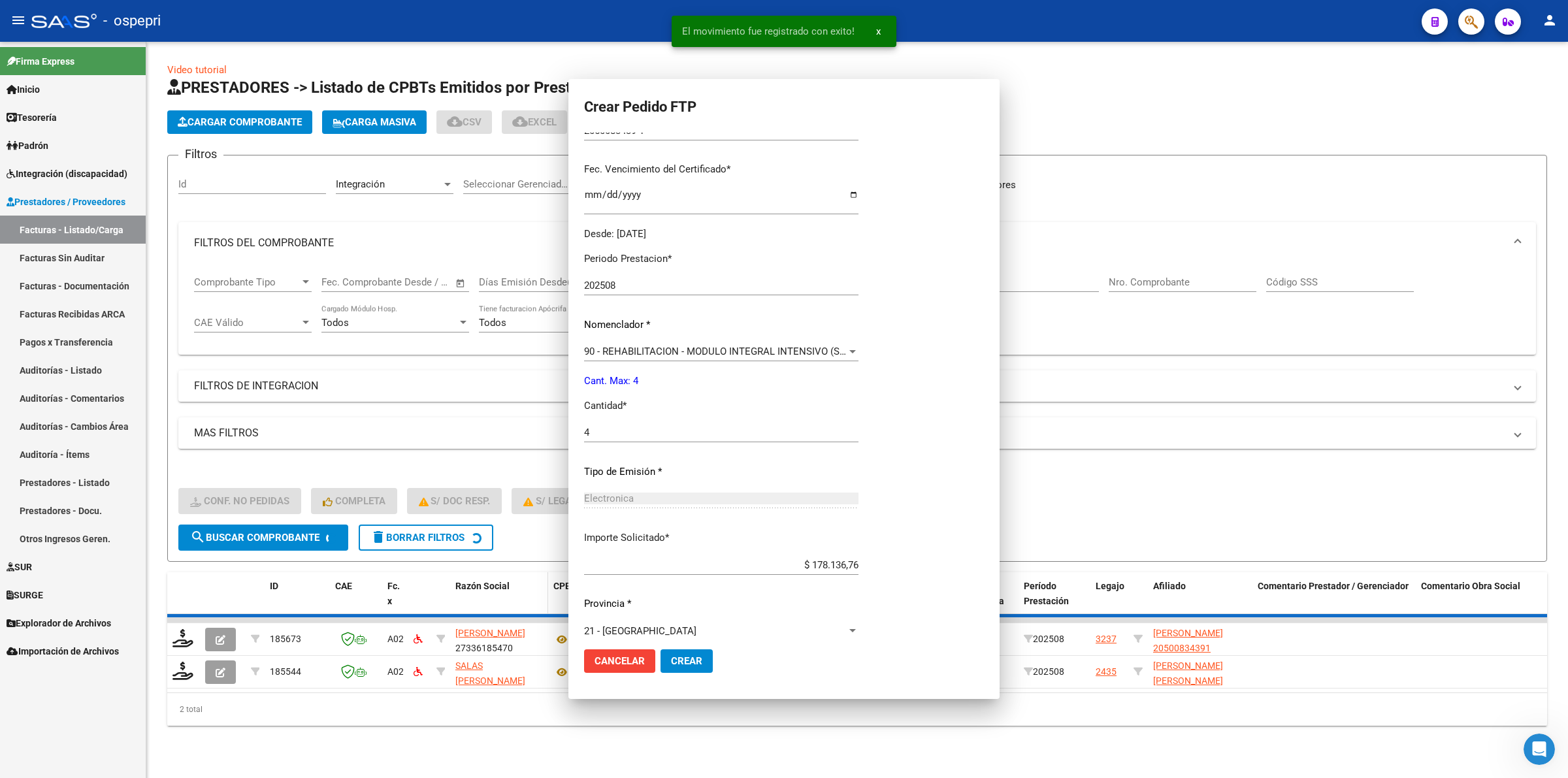
scroll to position [0, 0]
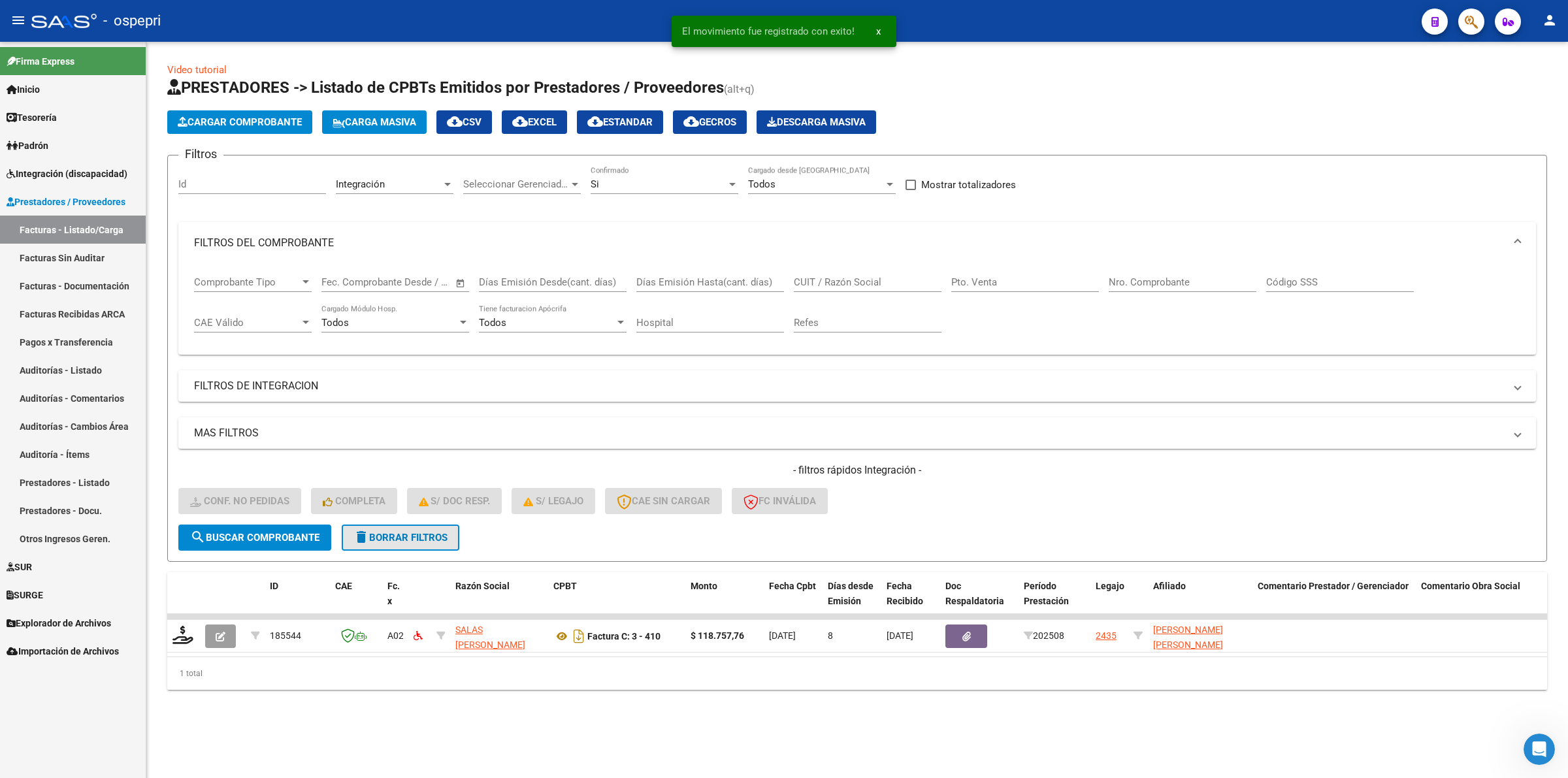
drag, startPoint x: 439, startPoint y: 536, endPoint x: 438, endPoint y: 671, distance: 135.0
click at [439, 535] on span "delete Borrar Filtros" at bounding box center [401, 537] width 94 height 11
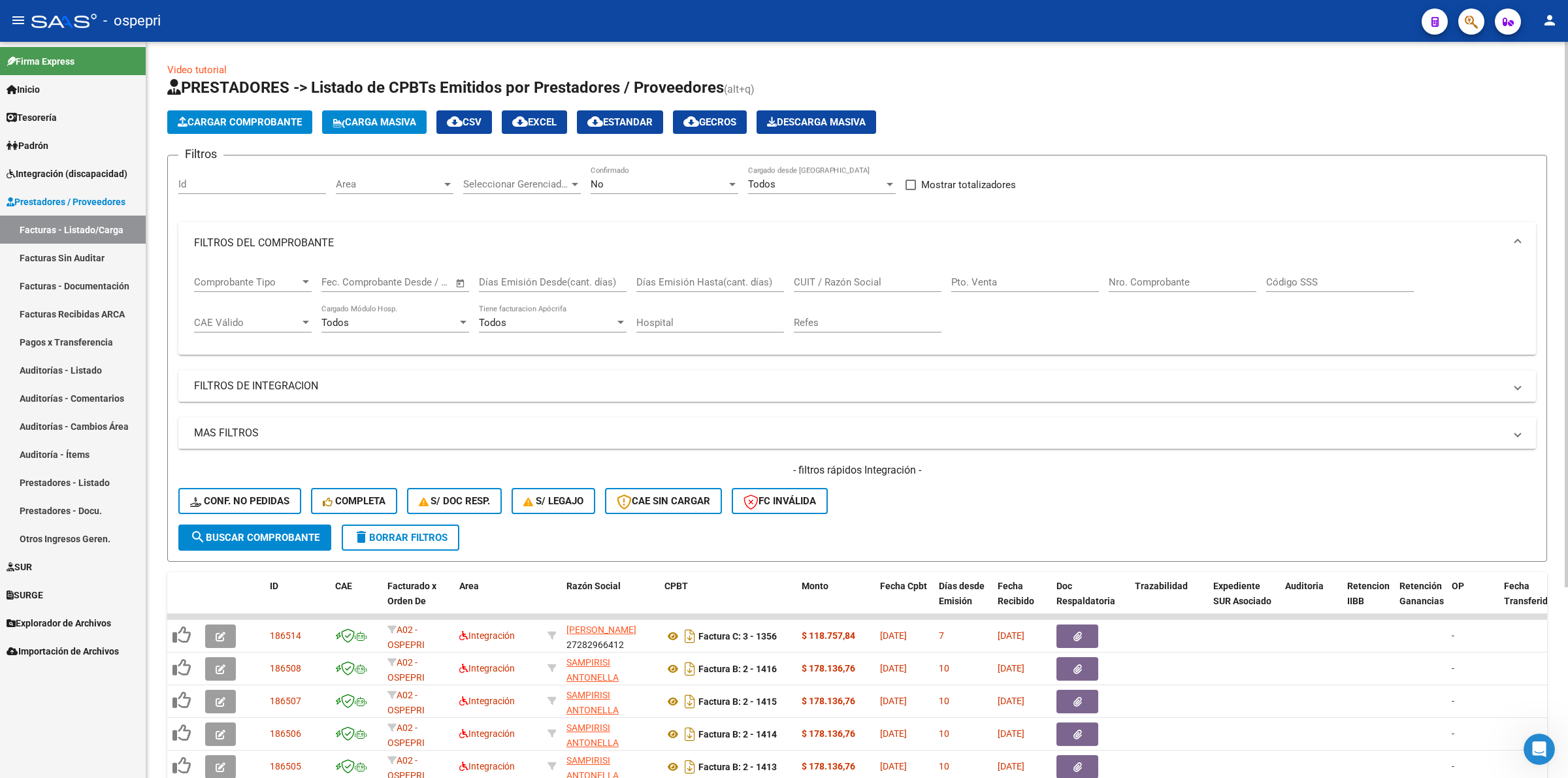
click at [884, 285] on input "CUIT / Razón Social" at bounding box center [867, 282] width 148 height 11
paste input "27299196238"
type input "27299196238"
click at [256, 538] on span "search Buscar Comprobante" at bounding box center [255, 537] width 129 height 11
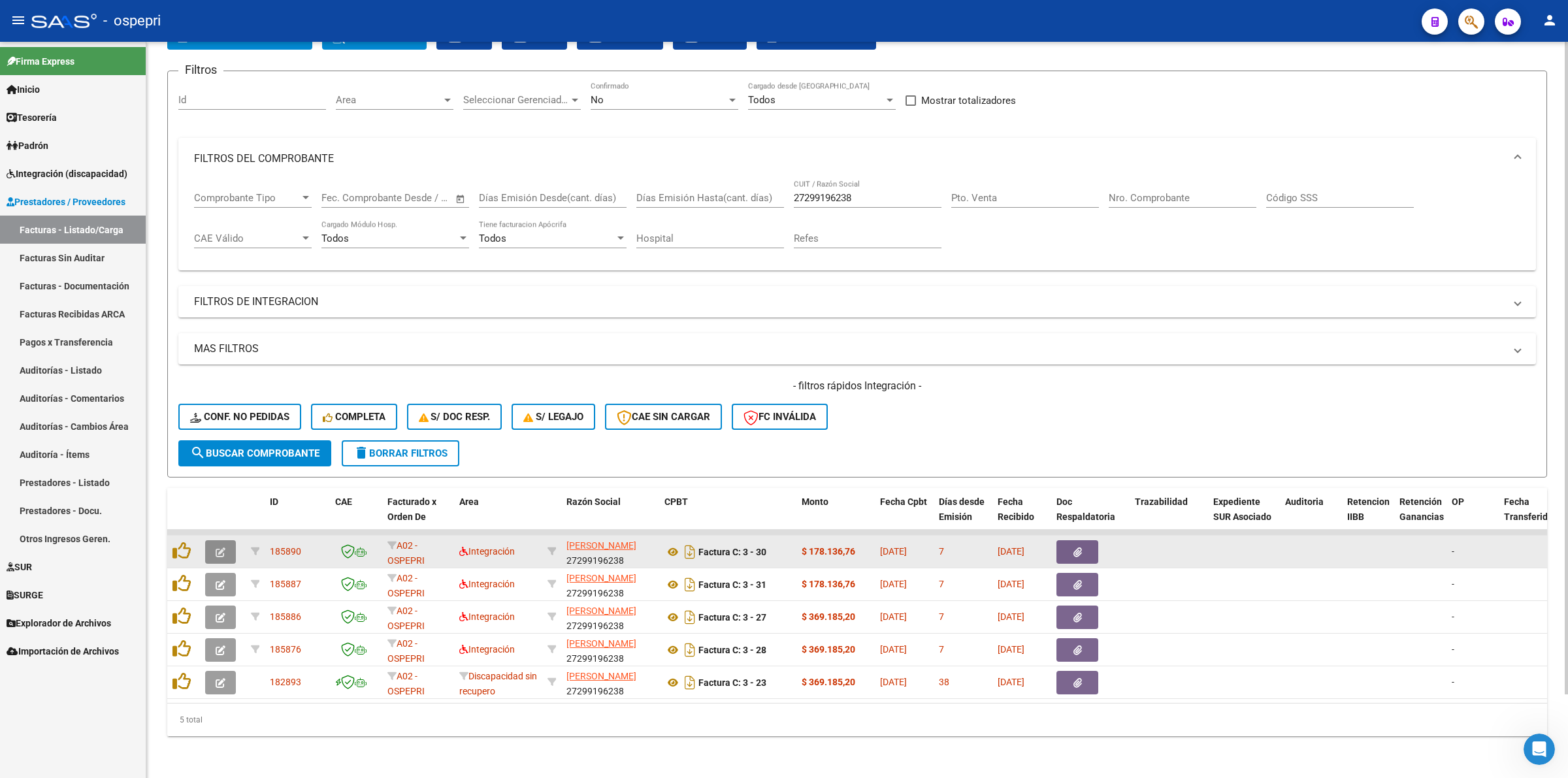
click at [212, 540] on button "button" at bounding box center [221, 551] width 31 height 24
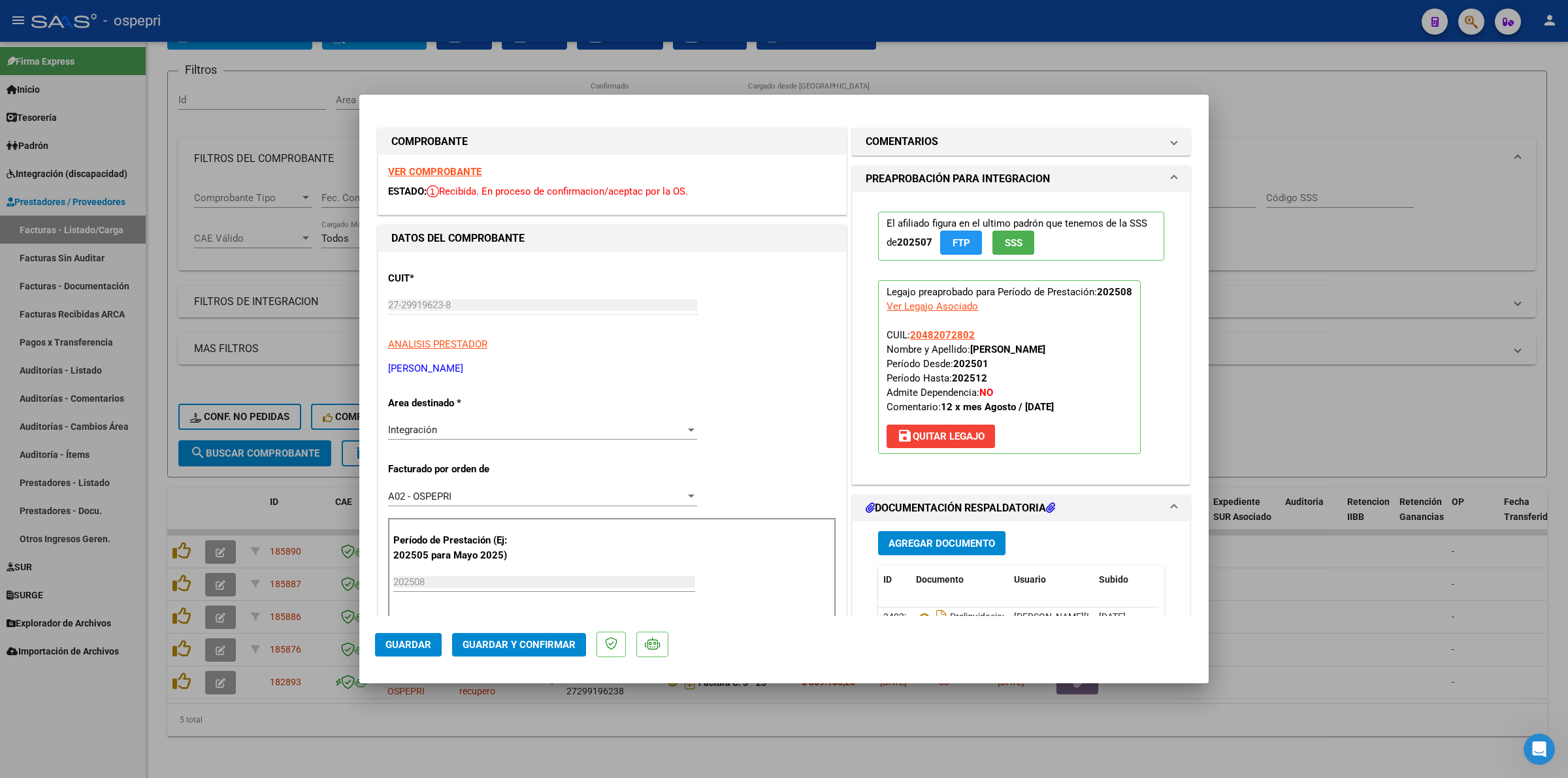
click at [426, 167] on strong "VER COMPROBANTE" at bounding box center [434, 171] width 93 height 11
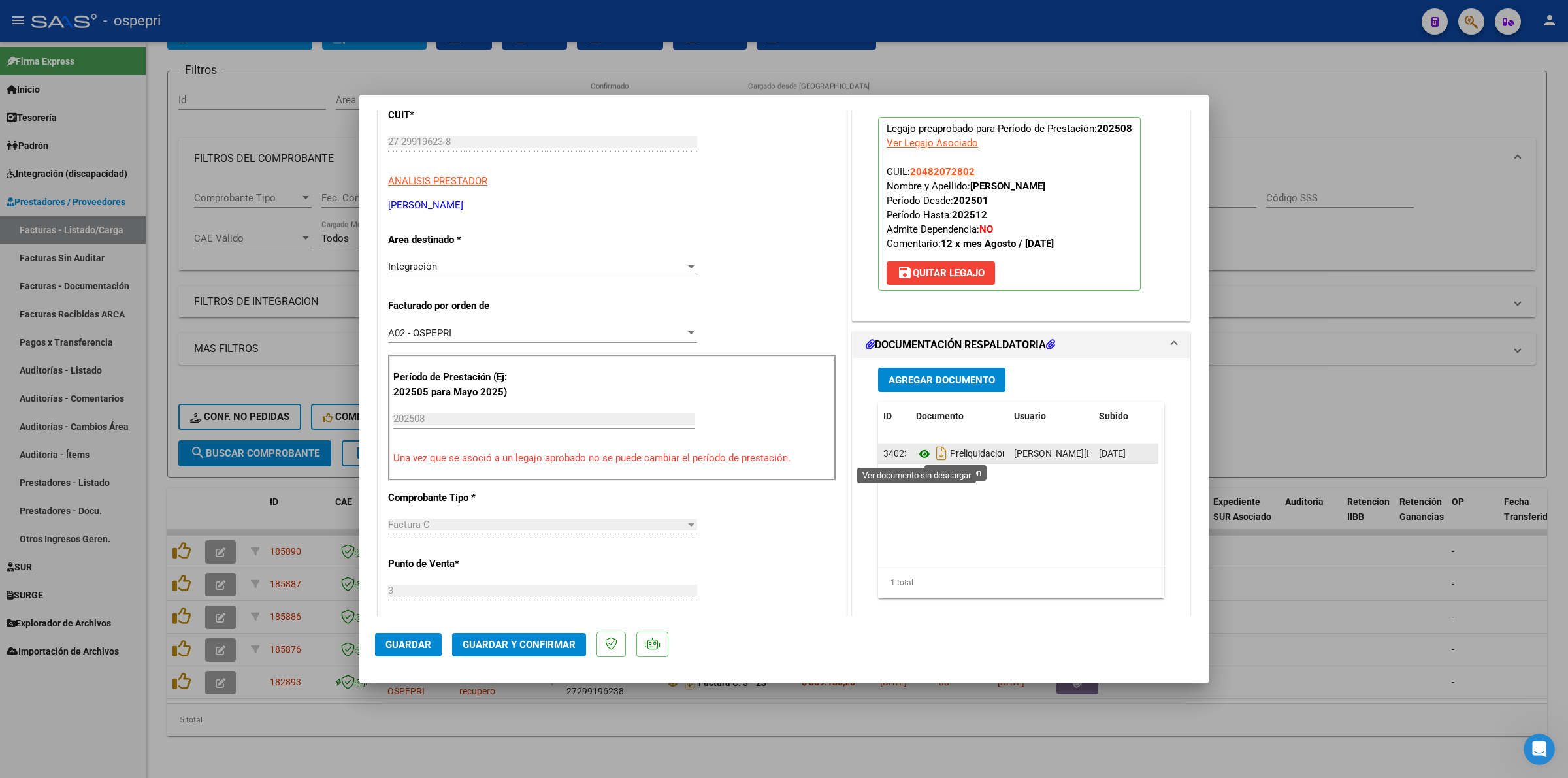
click at [920, 457] on icon at bounding box center [924, 454] width 17 height 15
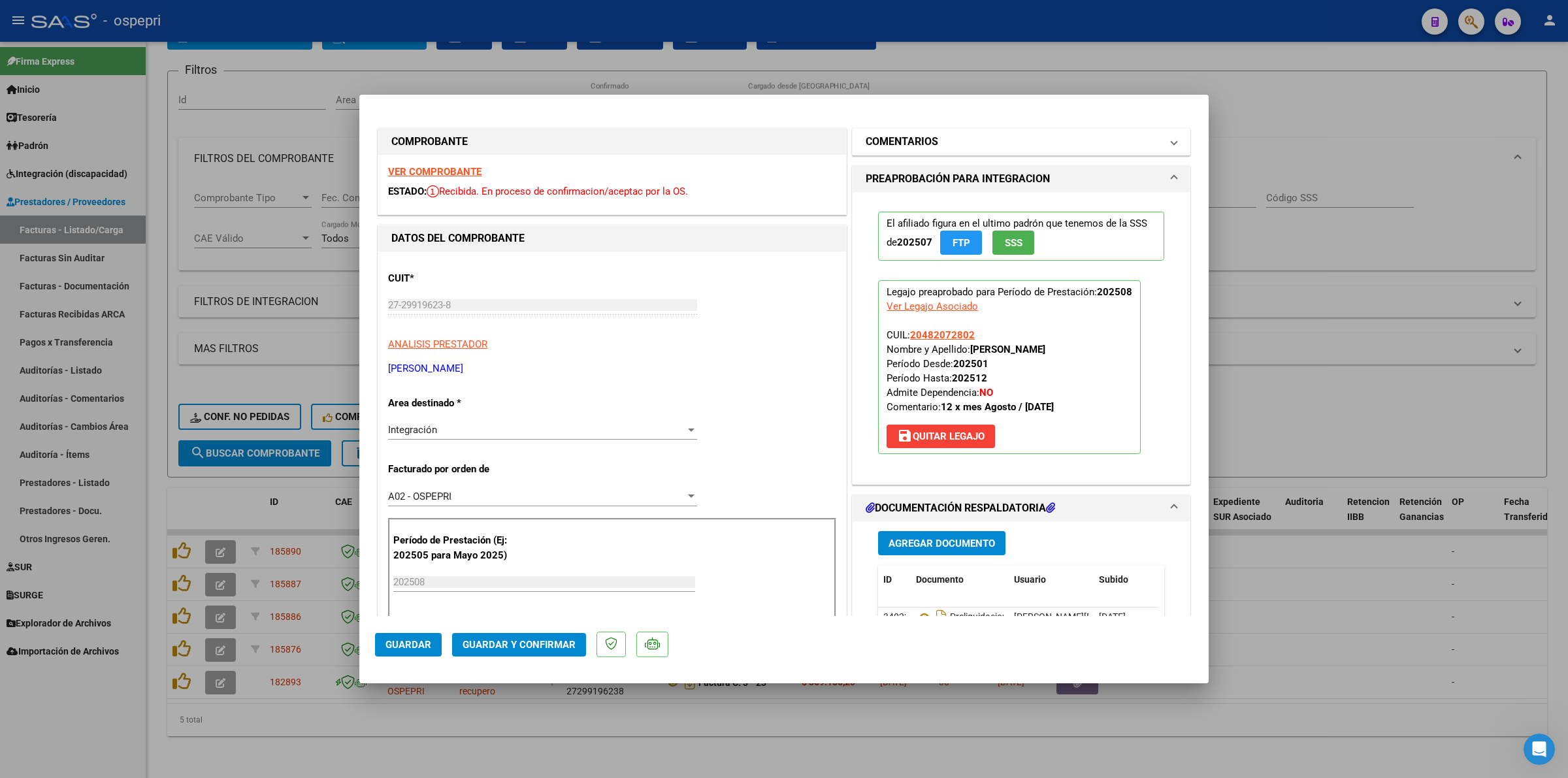
click at [925, 137] on h1 "COMENTARIOS" at bounding box center [902, 141] width 73 height 15
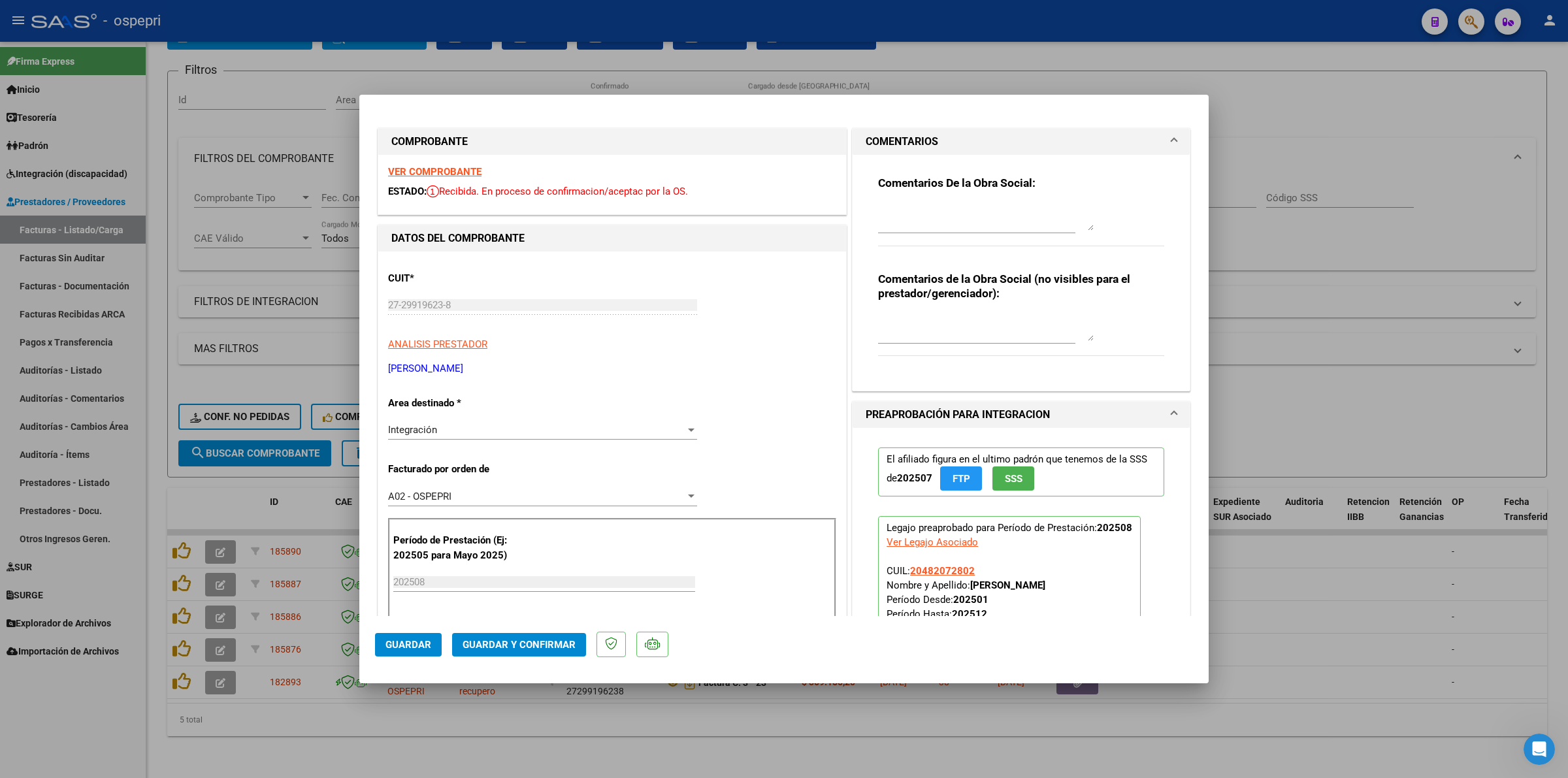
drag, startPoint x: 916, startPoint y: 232, endPoint x: 918, endPoint y: 219, distance: 13.2
click at [916, 229] on div at bounding box center [986, 217] width 216 height 32
click at [918, 219] on textarea at bounding box center [986, 217] width 216 height 26
type textarea "b"
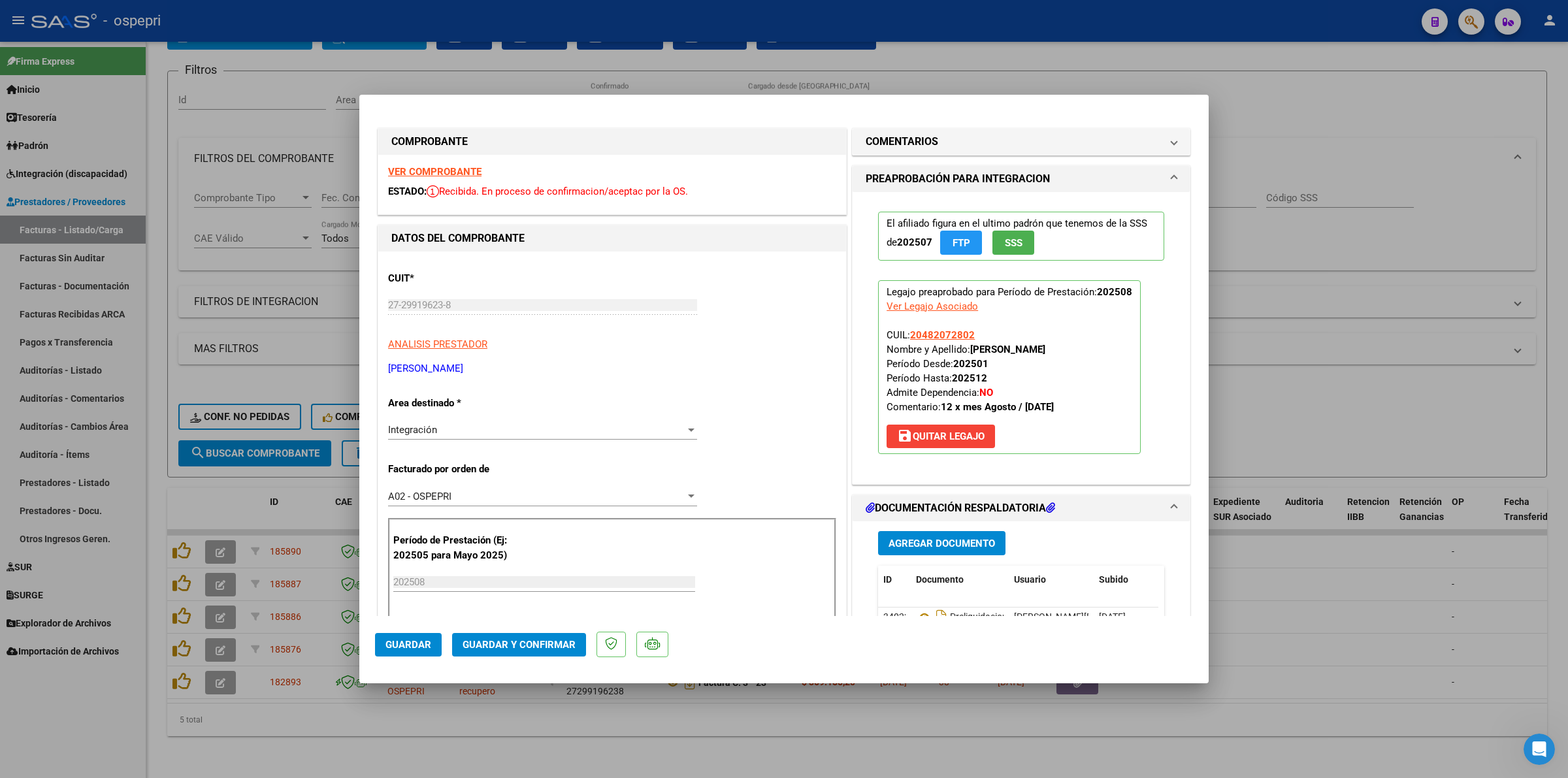
drag, startPoint x: 906, startPoint y: 132, endPoint x: 923, endPoint y: 212, distance: 81.8
click at [906, 134] on h1 "COMENTARIOS" at bounding box center [902, 141] width 73 height 15
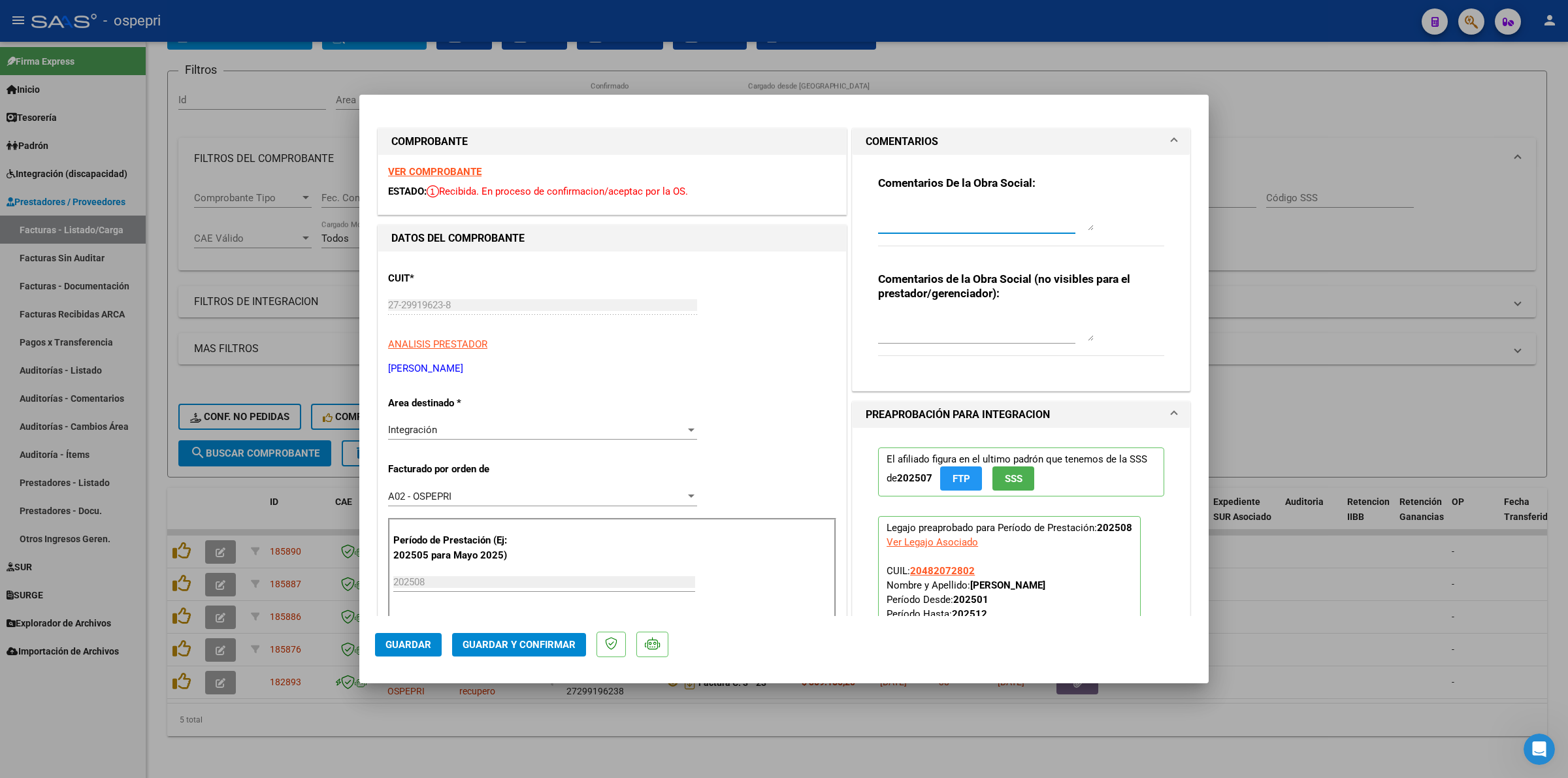
click at [925, 210] on textarea at bounding box center [986, 217] width 216 height 26
type textarea "b"
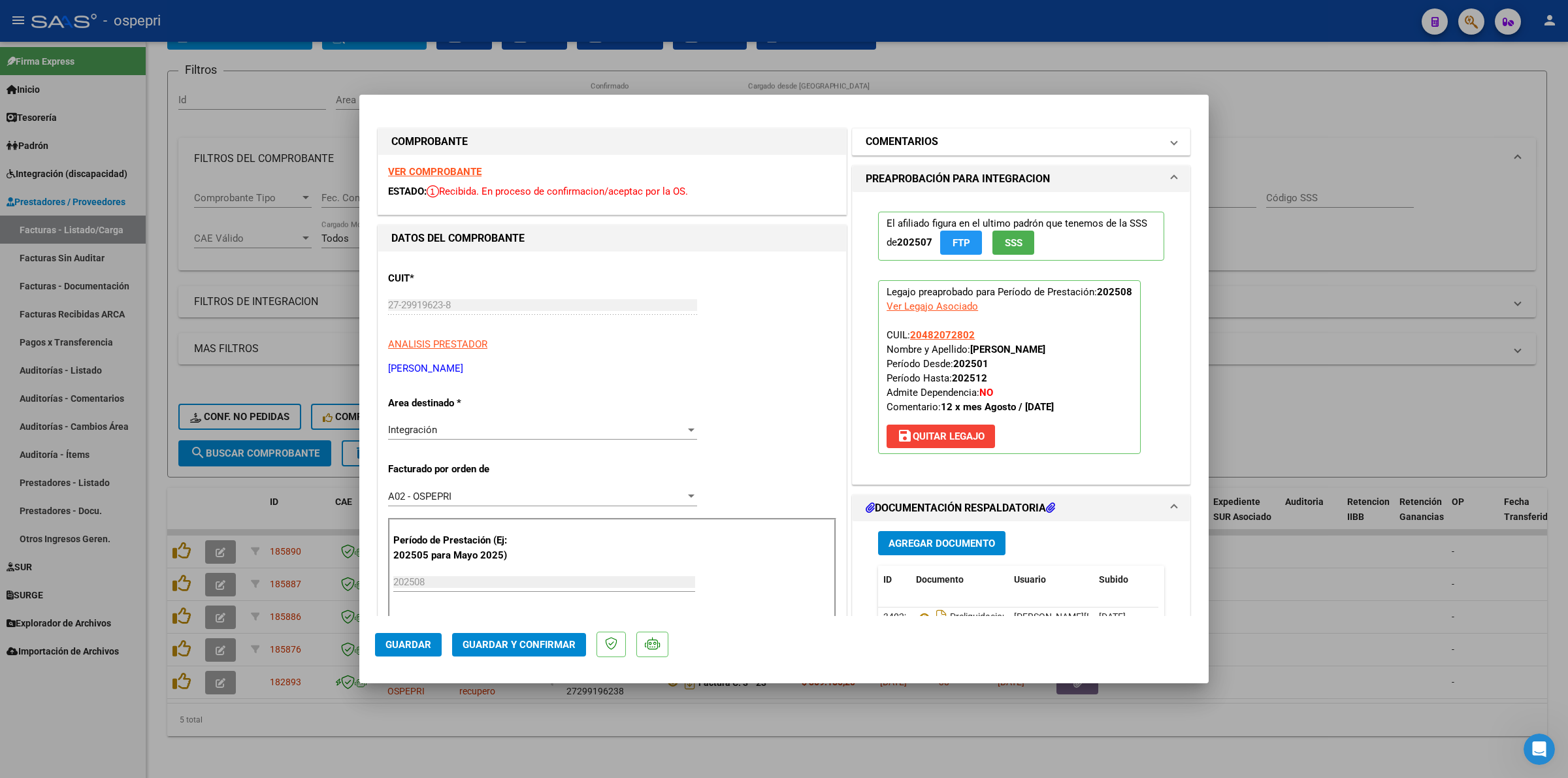
click at [920, 143] on h1 "COMENTARIOS" at bounding box center [902, 141] width 73 height 15
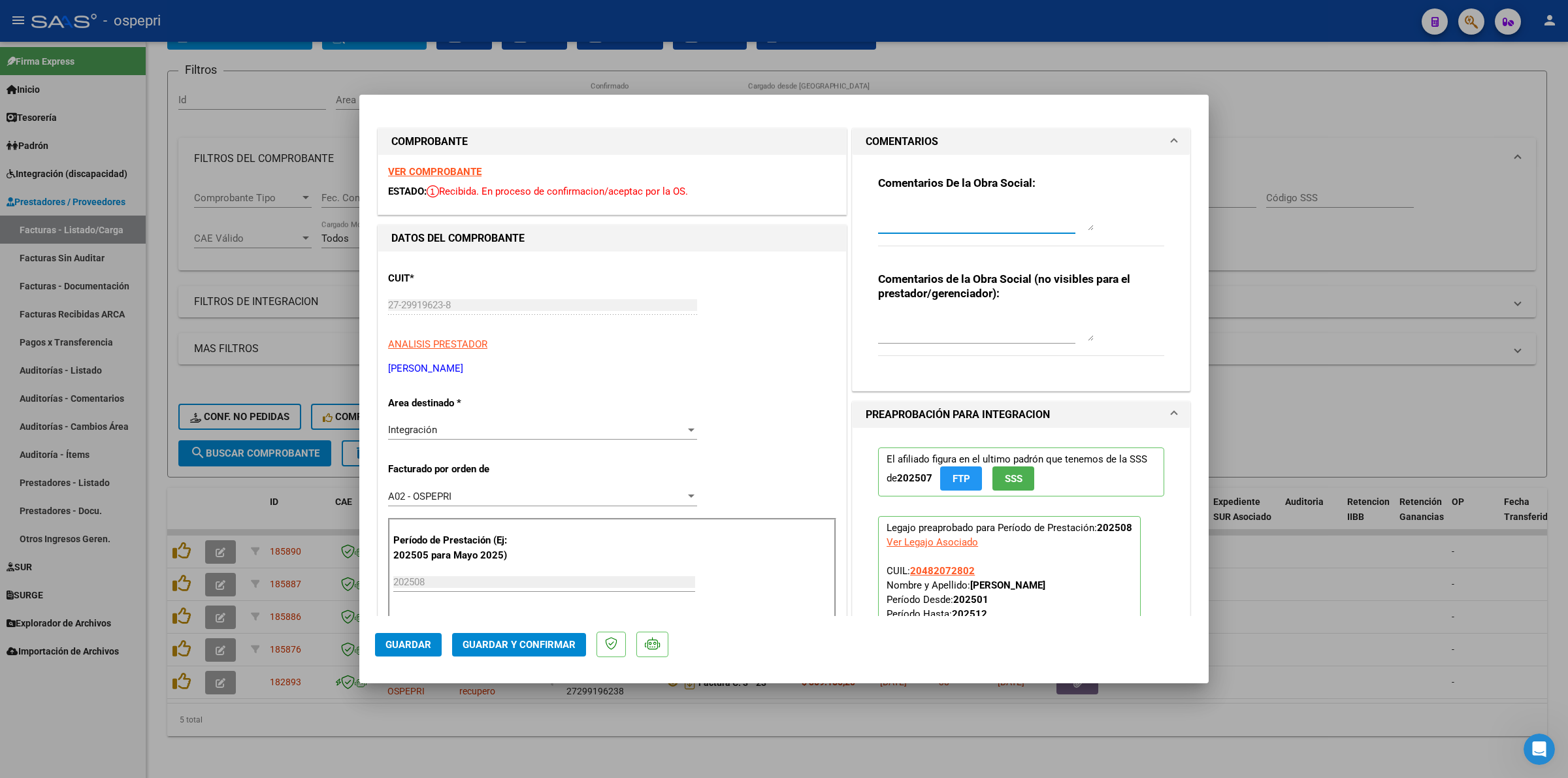
click at [935, 210] on textarea at bounding box center [986, 217] width 216 height 26
type textarea "b"
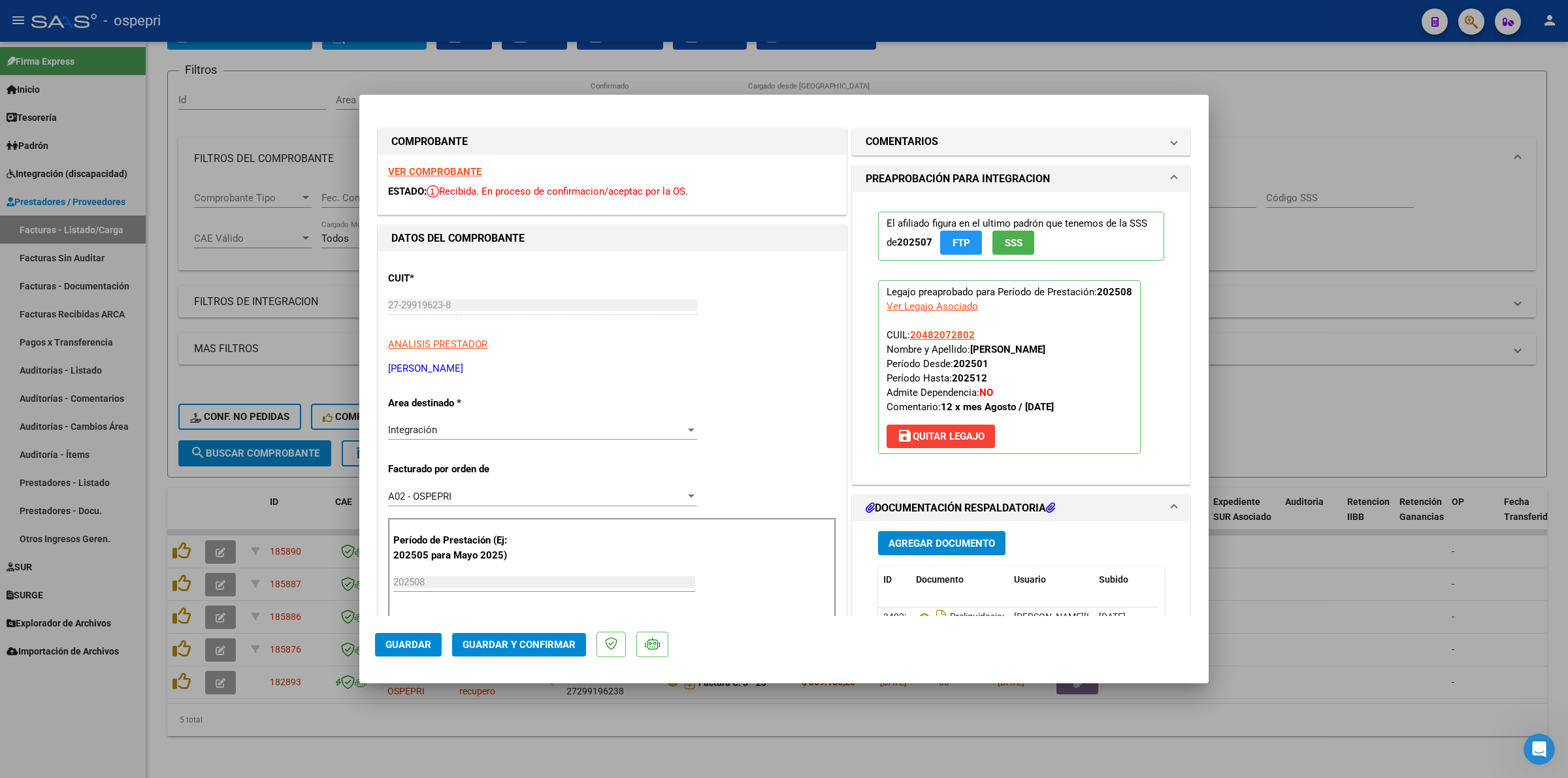
drag, startPoint x: 885, startPoint y: 141, endPoint x: 840, endPoint y: 322, distance: 186.5
click at [885, 147] on h1 "COMENTARIOS" at bounding box center [902, 141] width 73 height 15
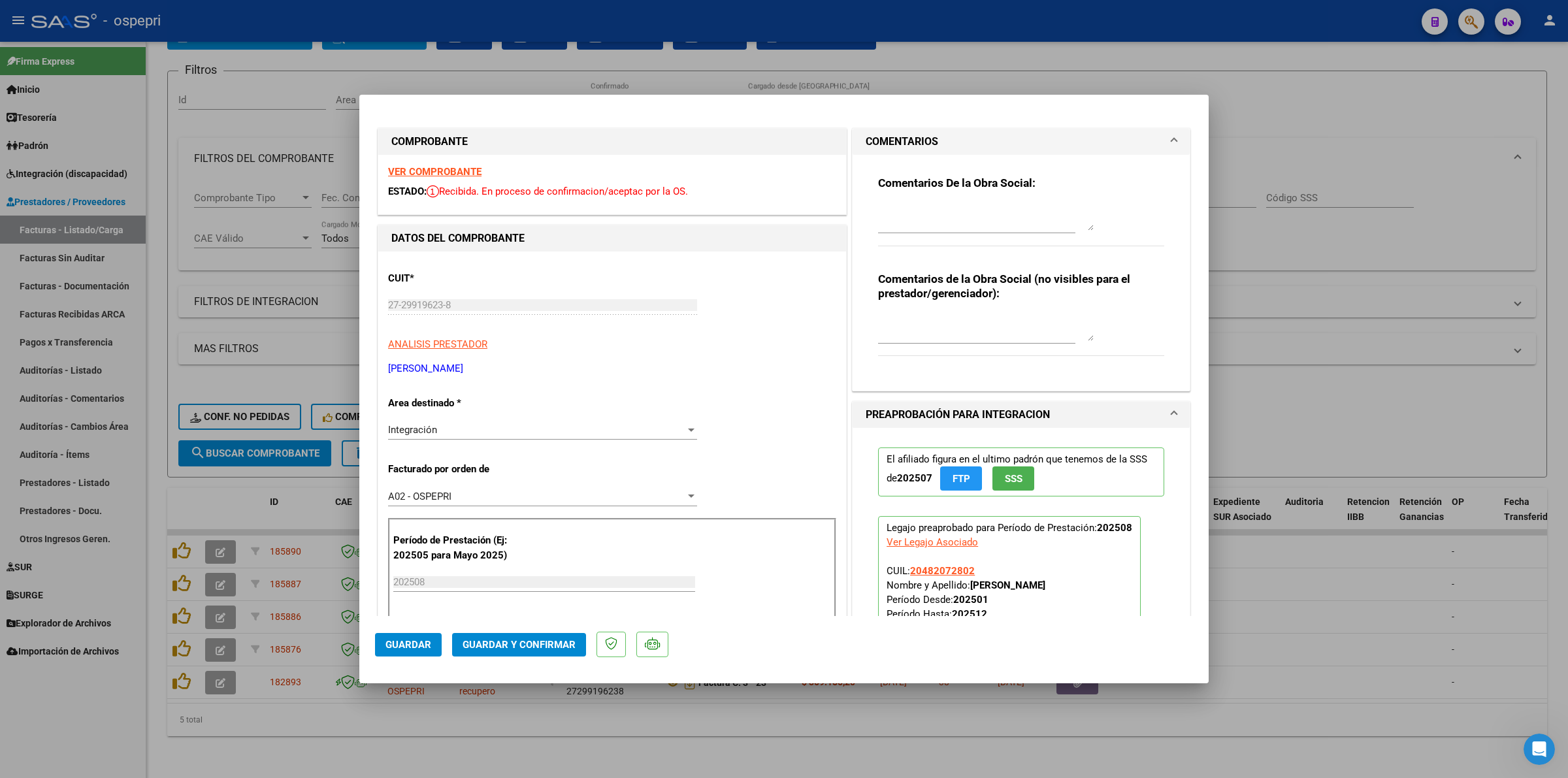
click at [968, 215] on textarea at bounding box center [986, 217] width 216 height 26
click at [938, 217] on textarea "Buenos días esimada," at bounding box center [986, 217] width 216 height 26
click at [997, 215] on textarea "Buenos días estimada," at bounding box center [986, 217] width 216 height 26
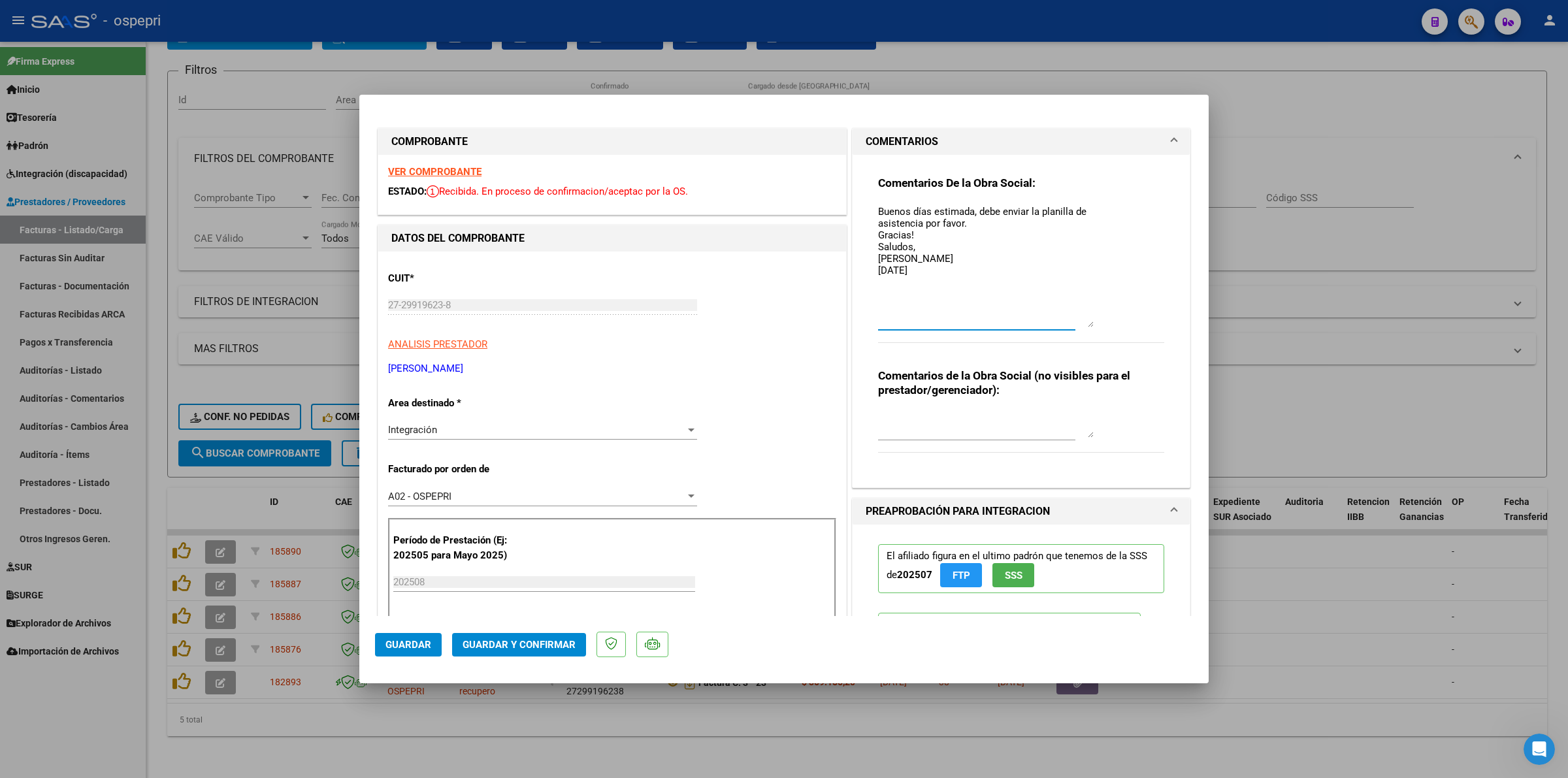
drag, startPoint x: 1080, startPoint y: 223, endPoint x: 1083, endPoint y: 320, distance: 97.0
click at [1083, 320] on textarea "Buenos días estimada, debe enviar la planilla de asistencia por favor. Gracias!…" at bounding box center [986, 266] width 216 height 123
type textarea "Buenos días estimada, debe enviar la planilla de asistencia por favor. Gracias!…"
click at [409, 646] on span "Guardar" at bounding box center [408, 644] width 46 height 11
type input "$ 0,00"
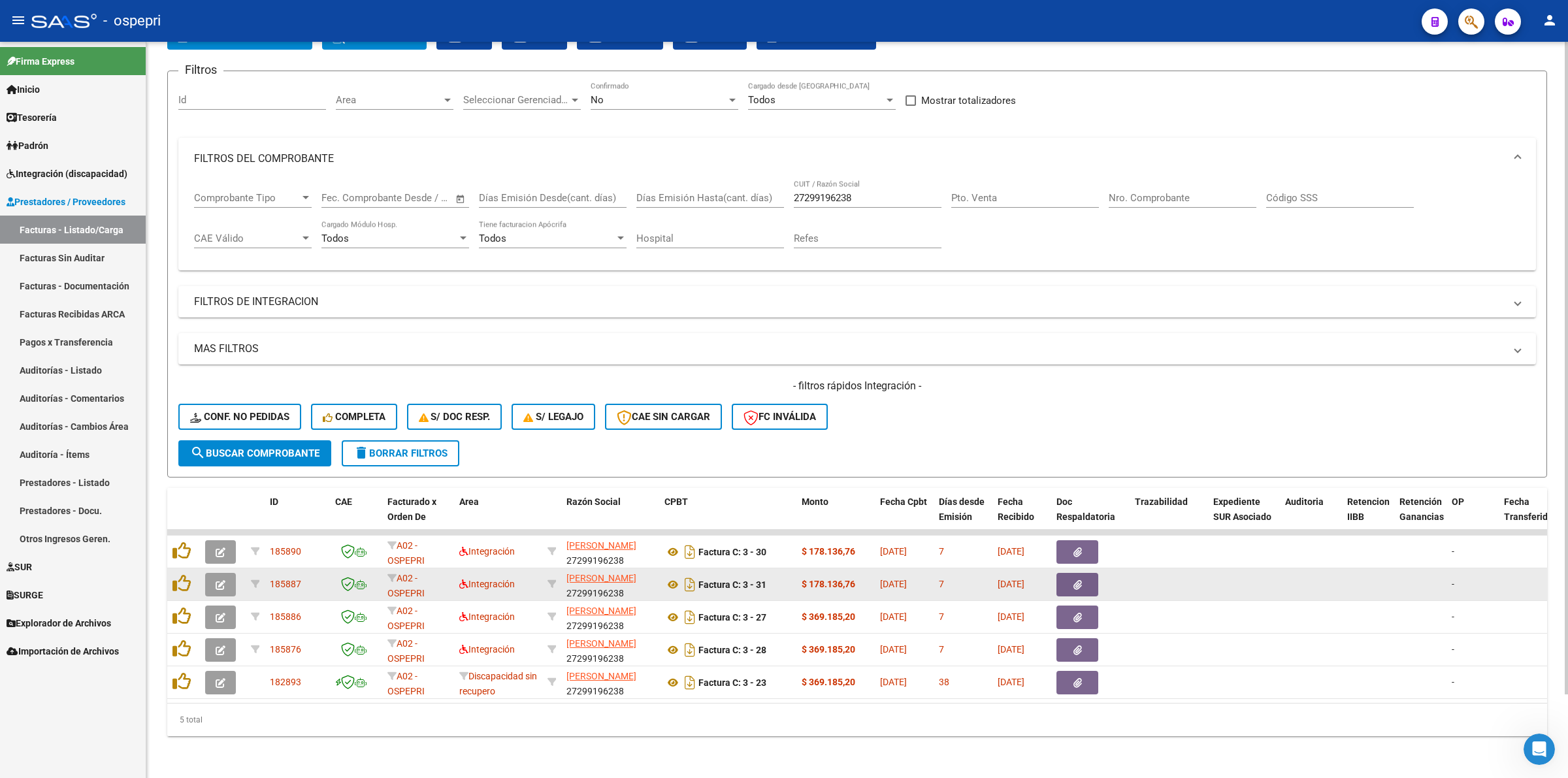
click at [219, 580] on icon "button" at bounding box center [221, 585] width 10 height 10
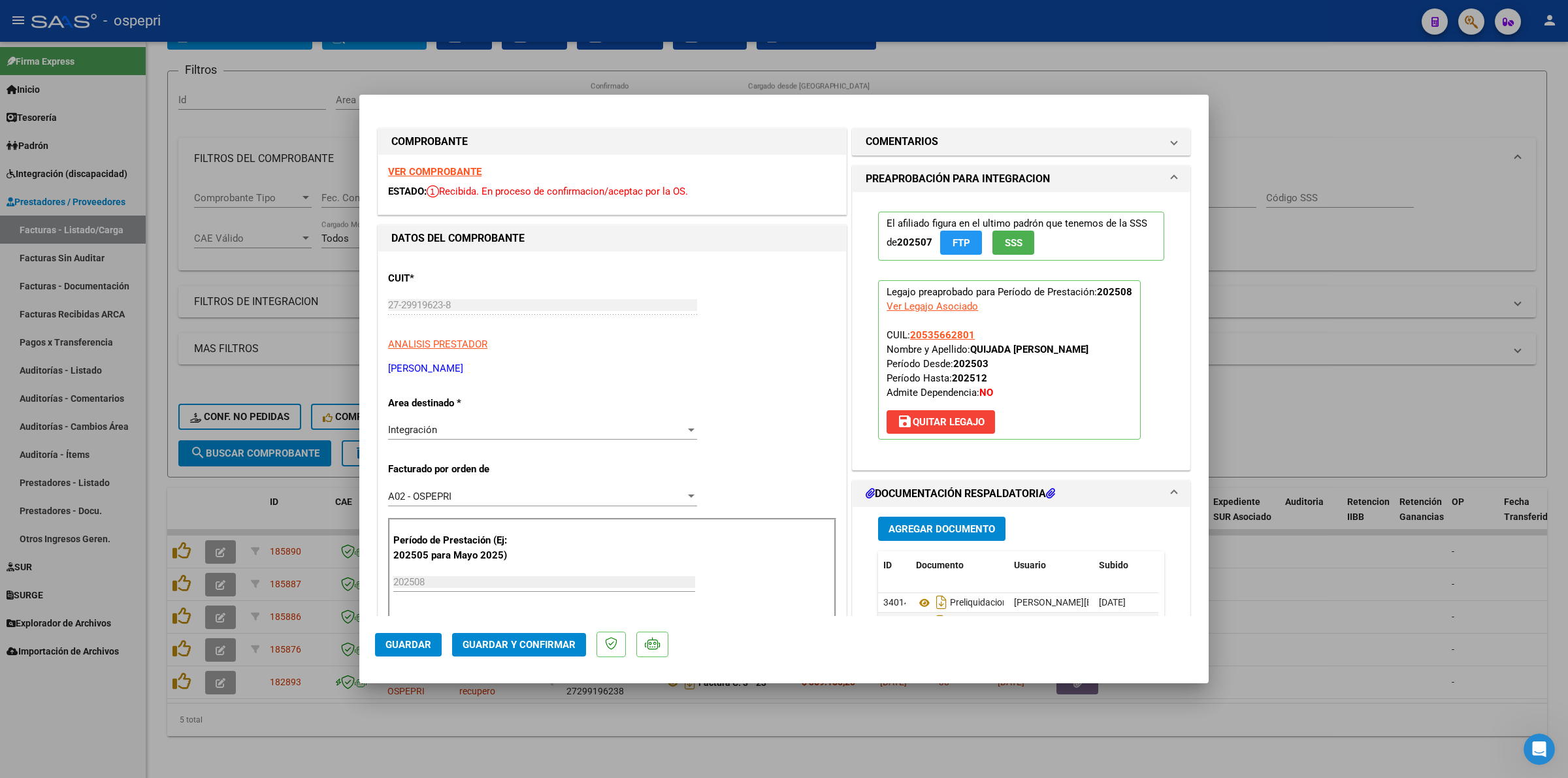
click at [449, 171] on strong "VER COMPROBANTE" at bounding box center [434, 171] width 93 height 11
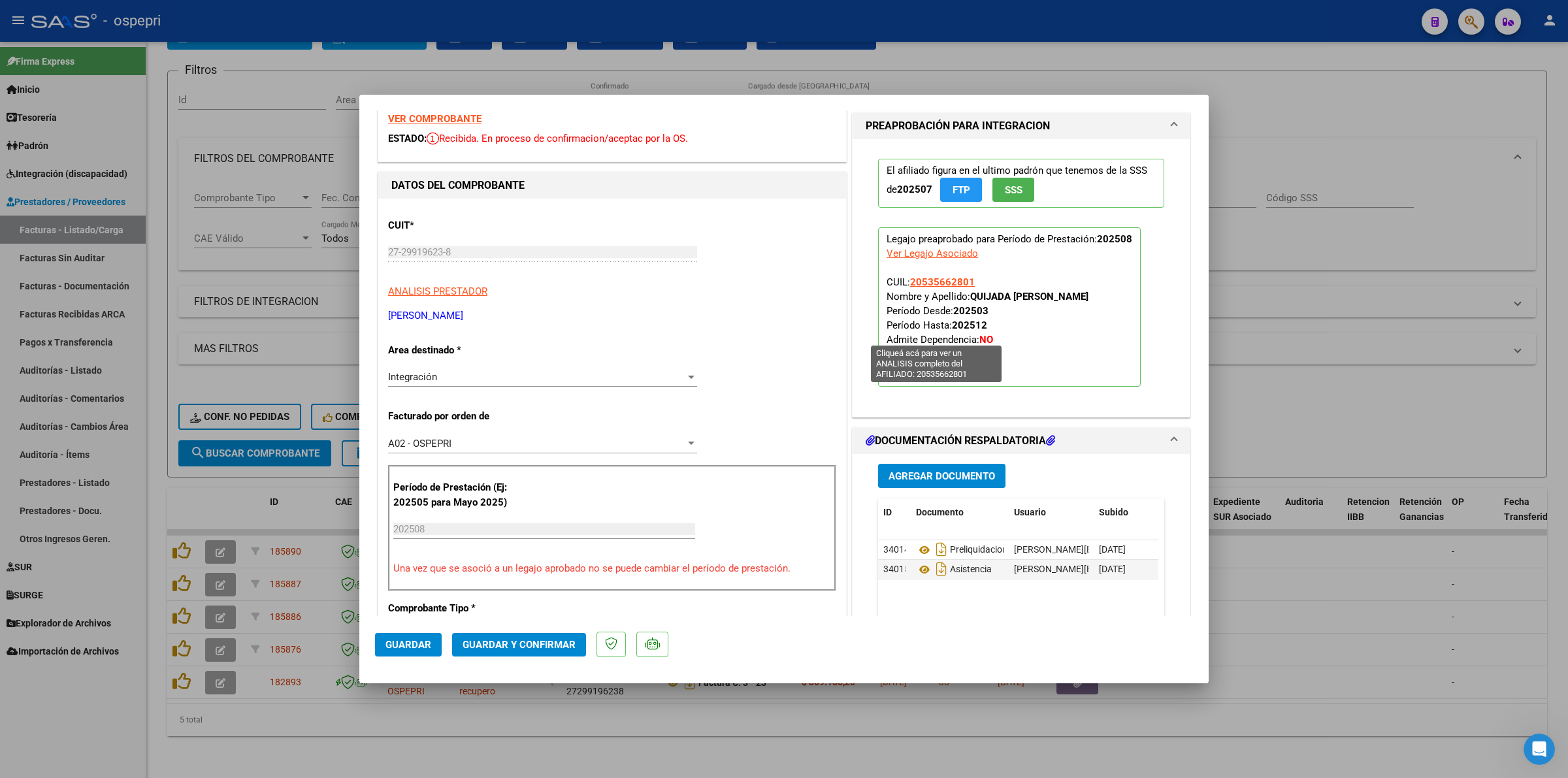
scroll to position [81, 0]
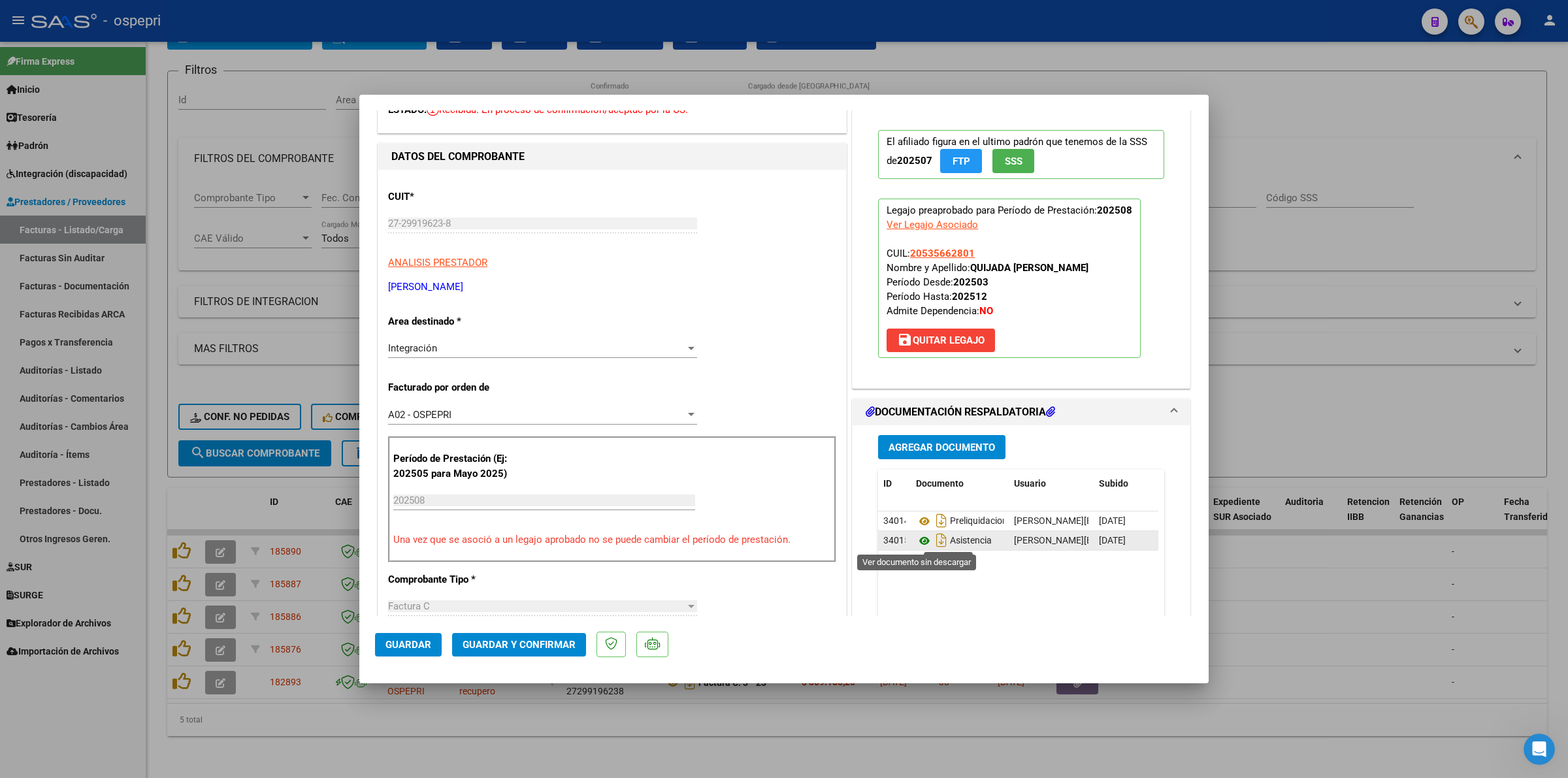
click at [916, 542] on icon at bounding box center [924, 541] width 17 height 15
click at [533, 639] on span "Guardar y Confirmar" at bounding box center [519, 644] width 113 height 11
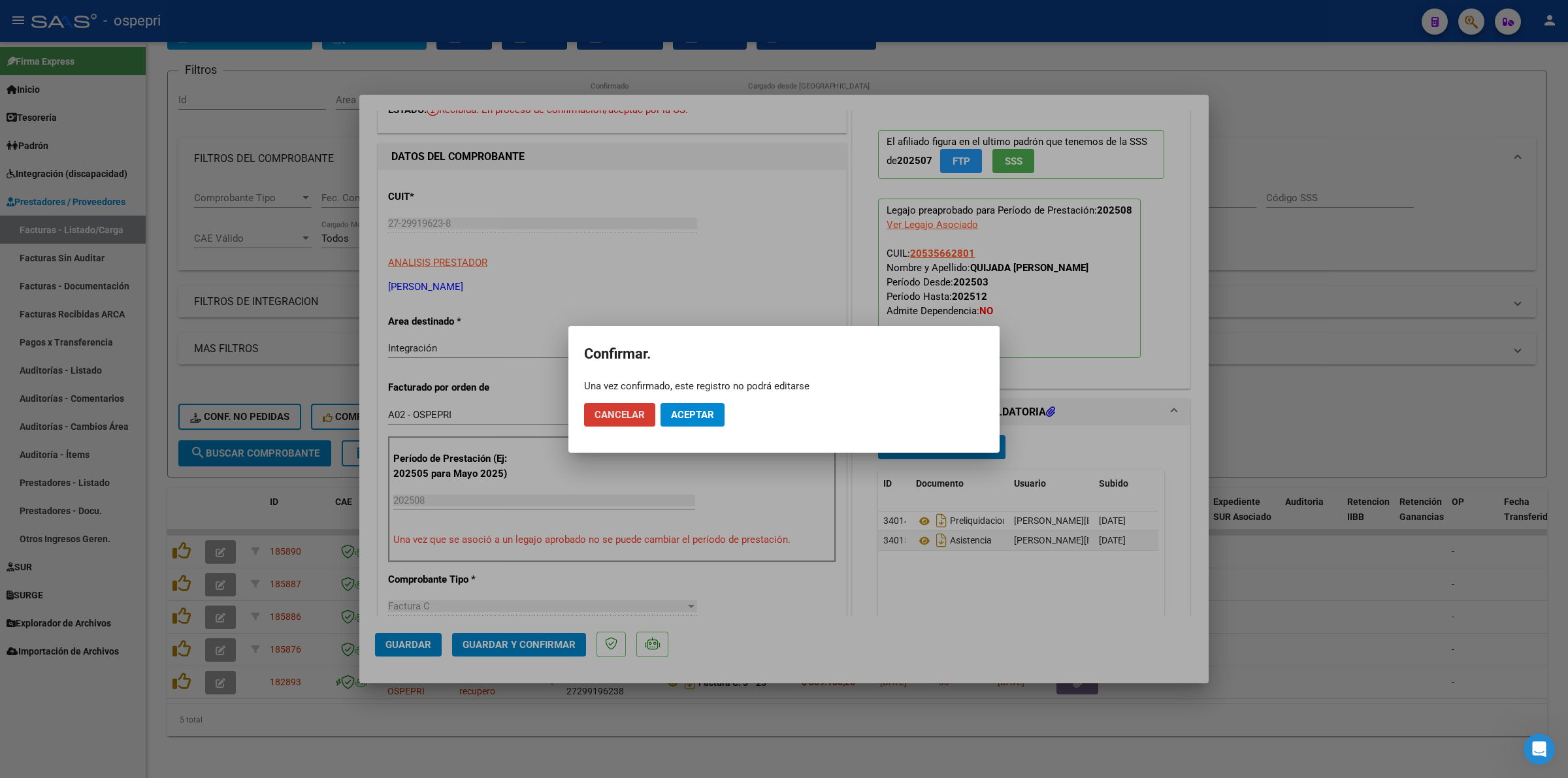
click at [684, 420] on span "Aceptar" at bounding box center [693, 414] width 43 height 11
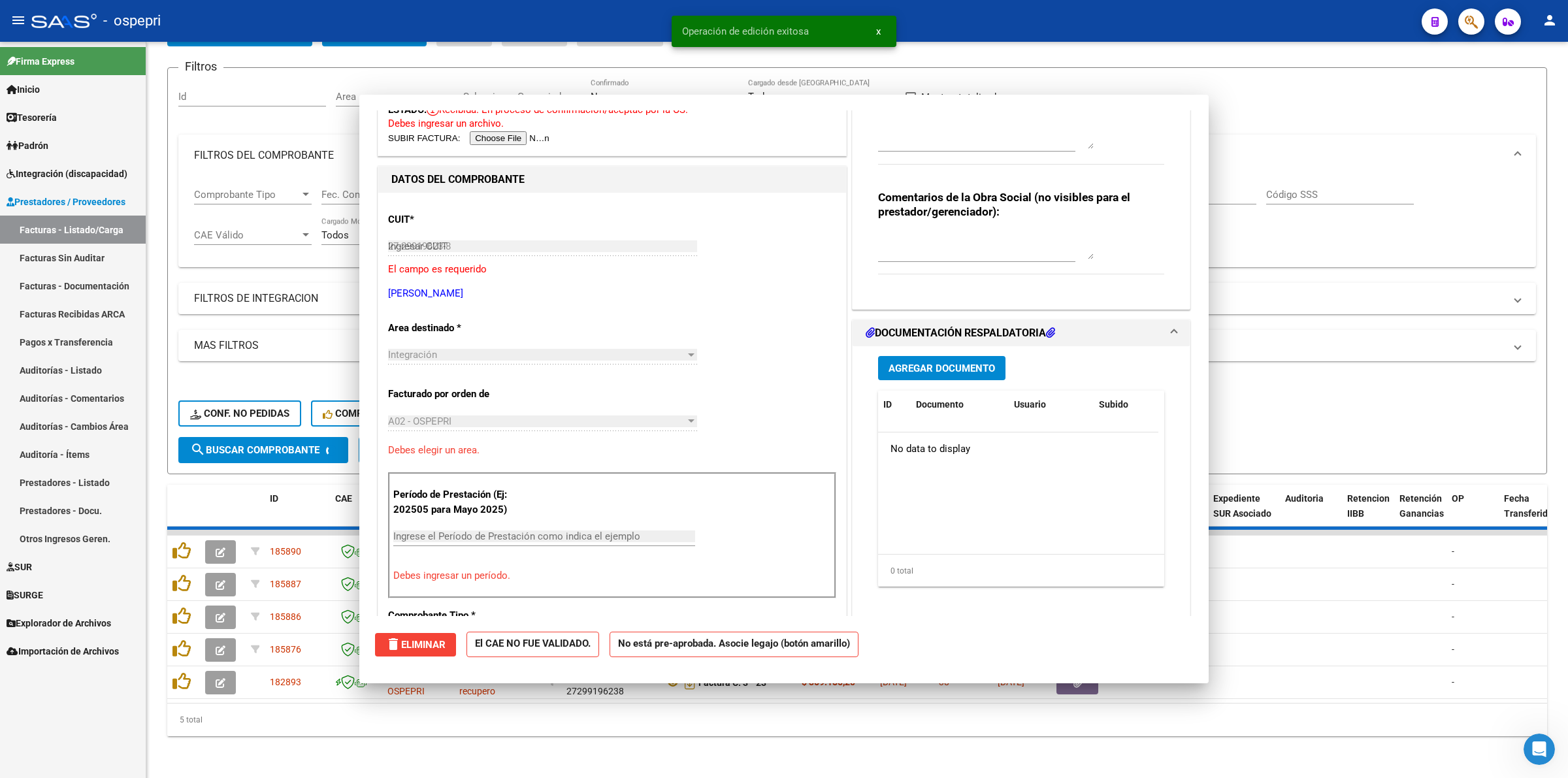
type input "$ 0,00"
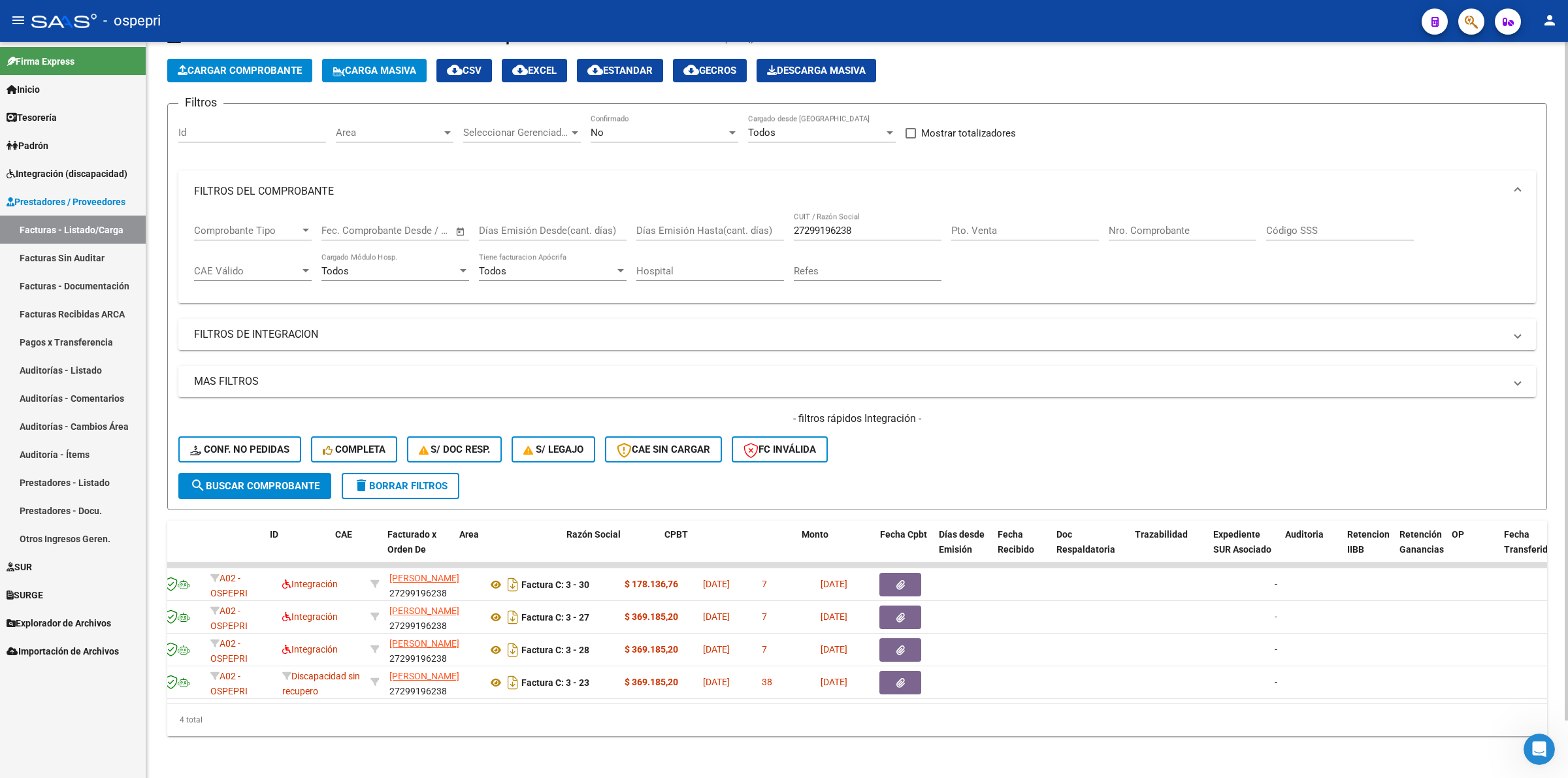
scroll to position [0, 0]
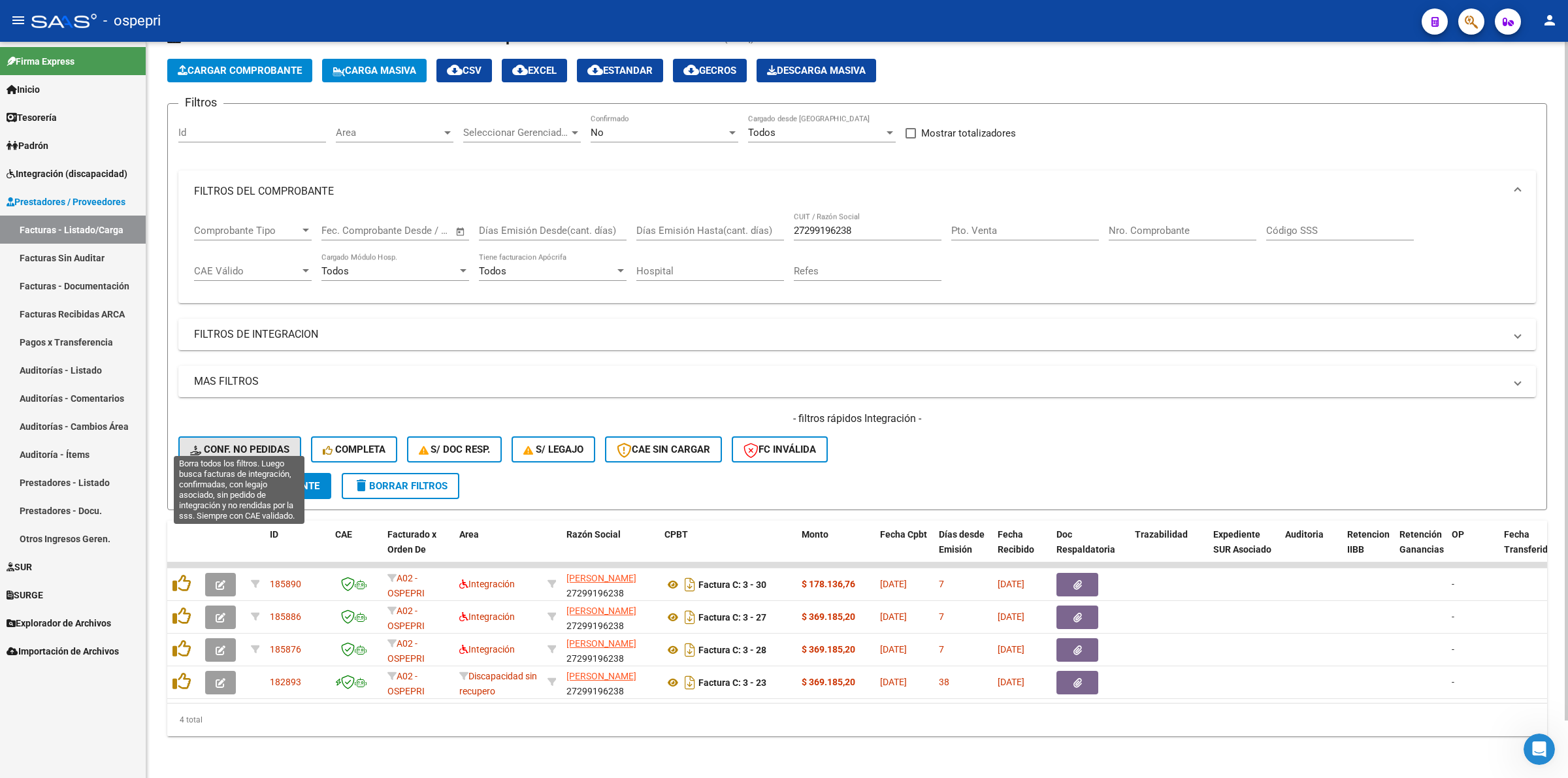
click at [245, 444] on span "Conf. no pedidas" at bounding box center [240, 449] width 100 height 11
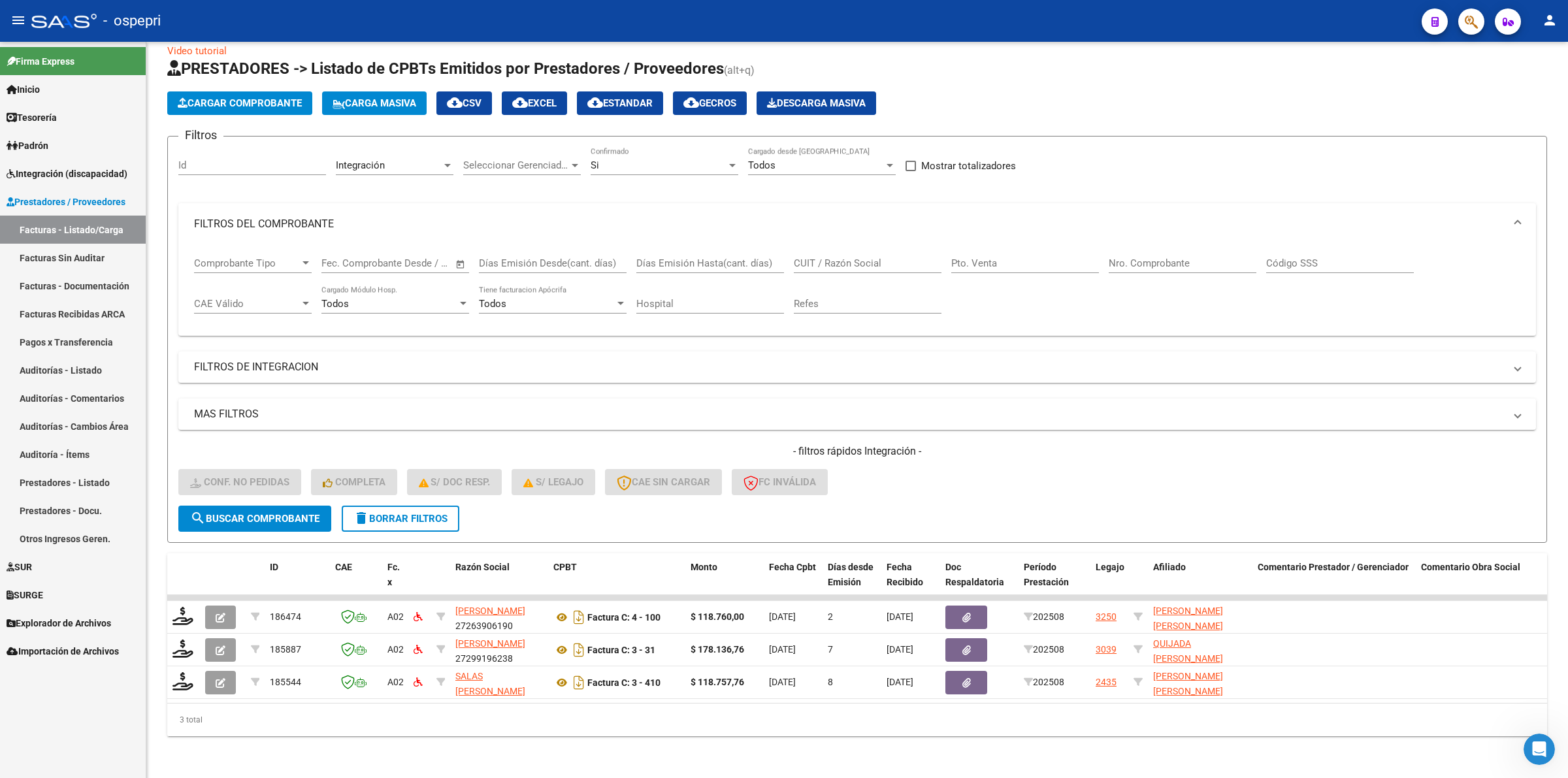
scroll to position [28, 0]
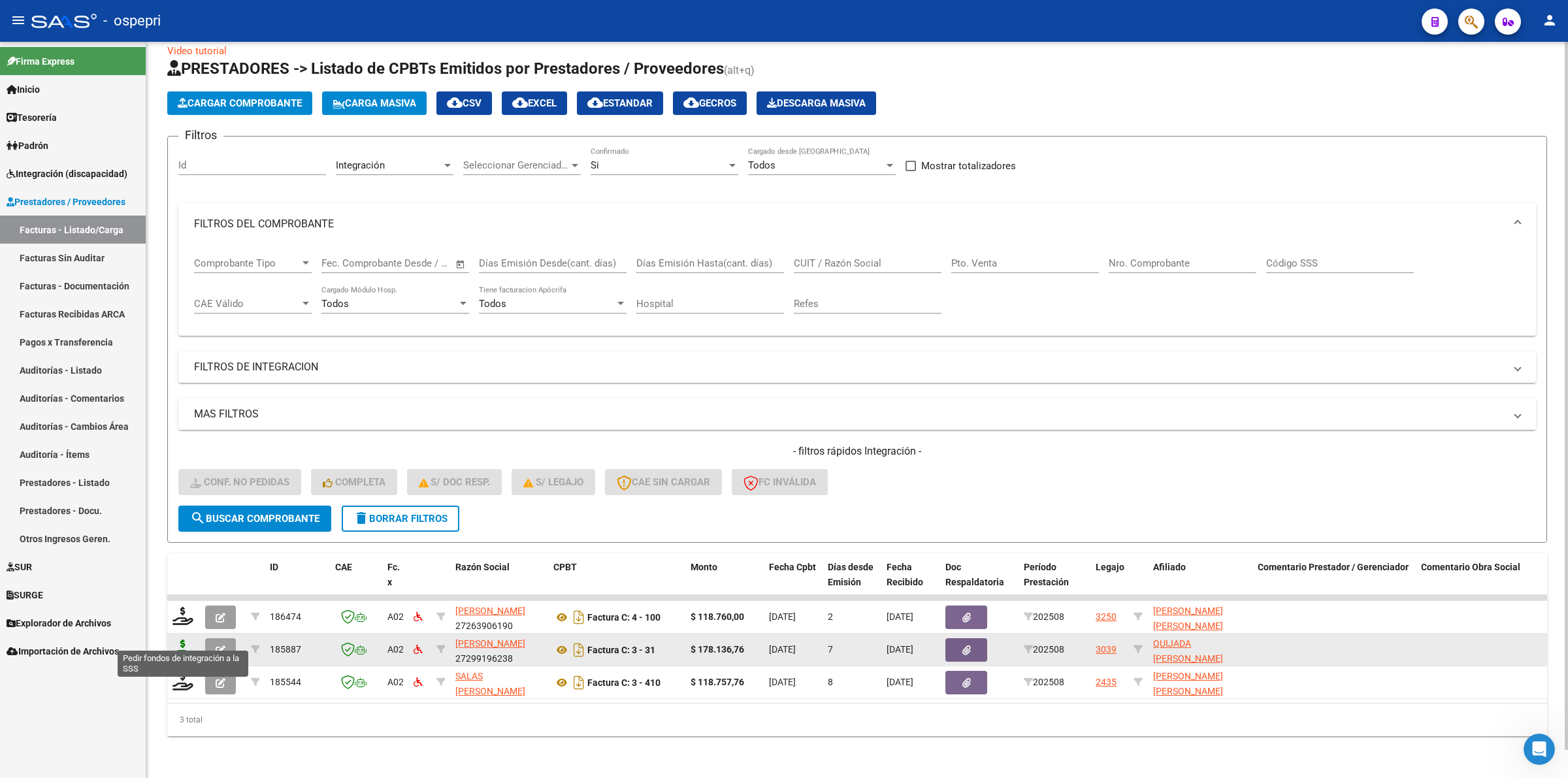
click at [172, 639] on icon at bounding box center [182, 648] width 21 height 18
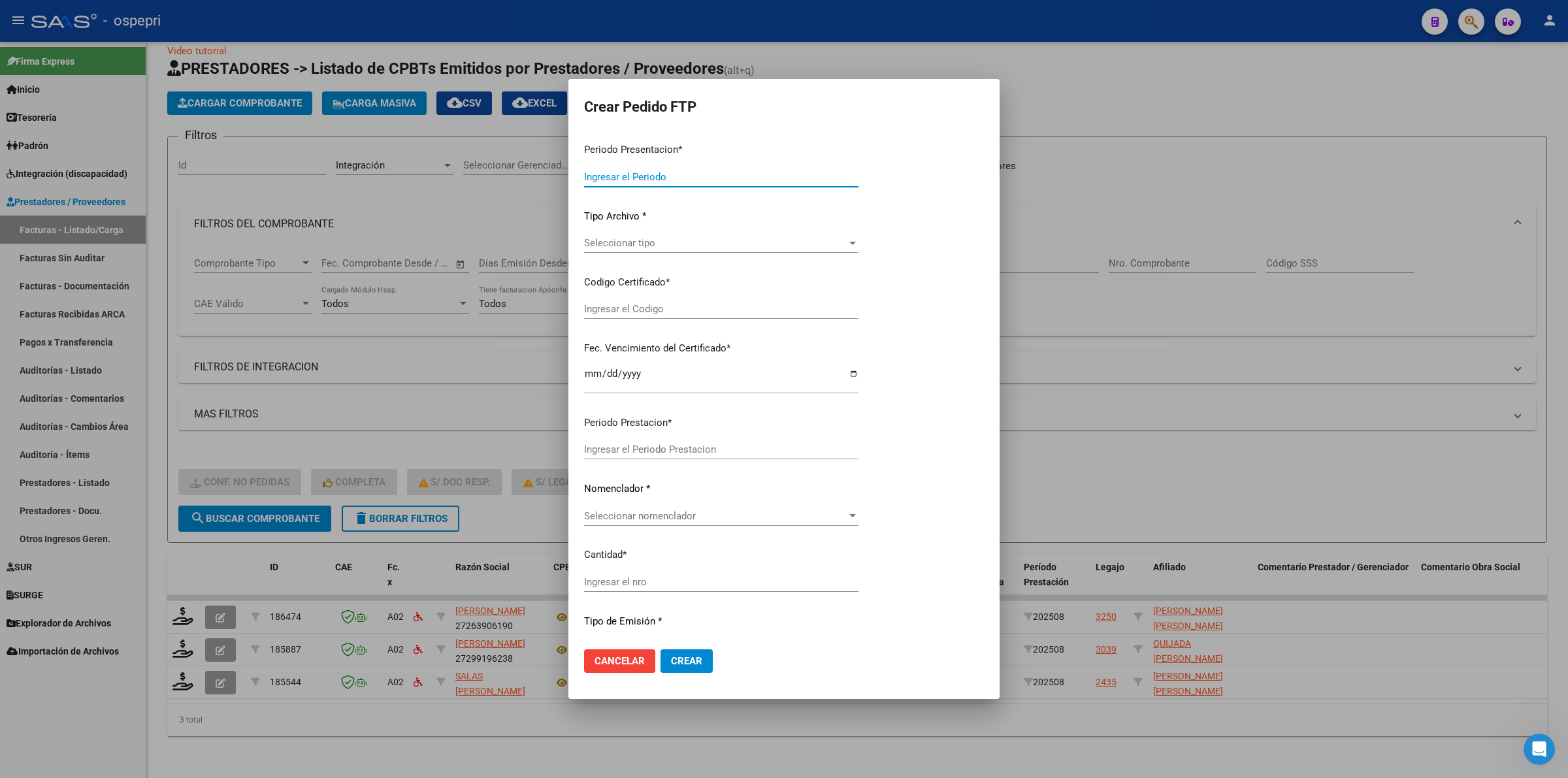
type input "202508"
type input "$ 178.136,76"
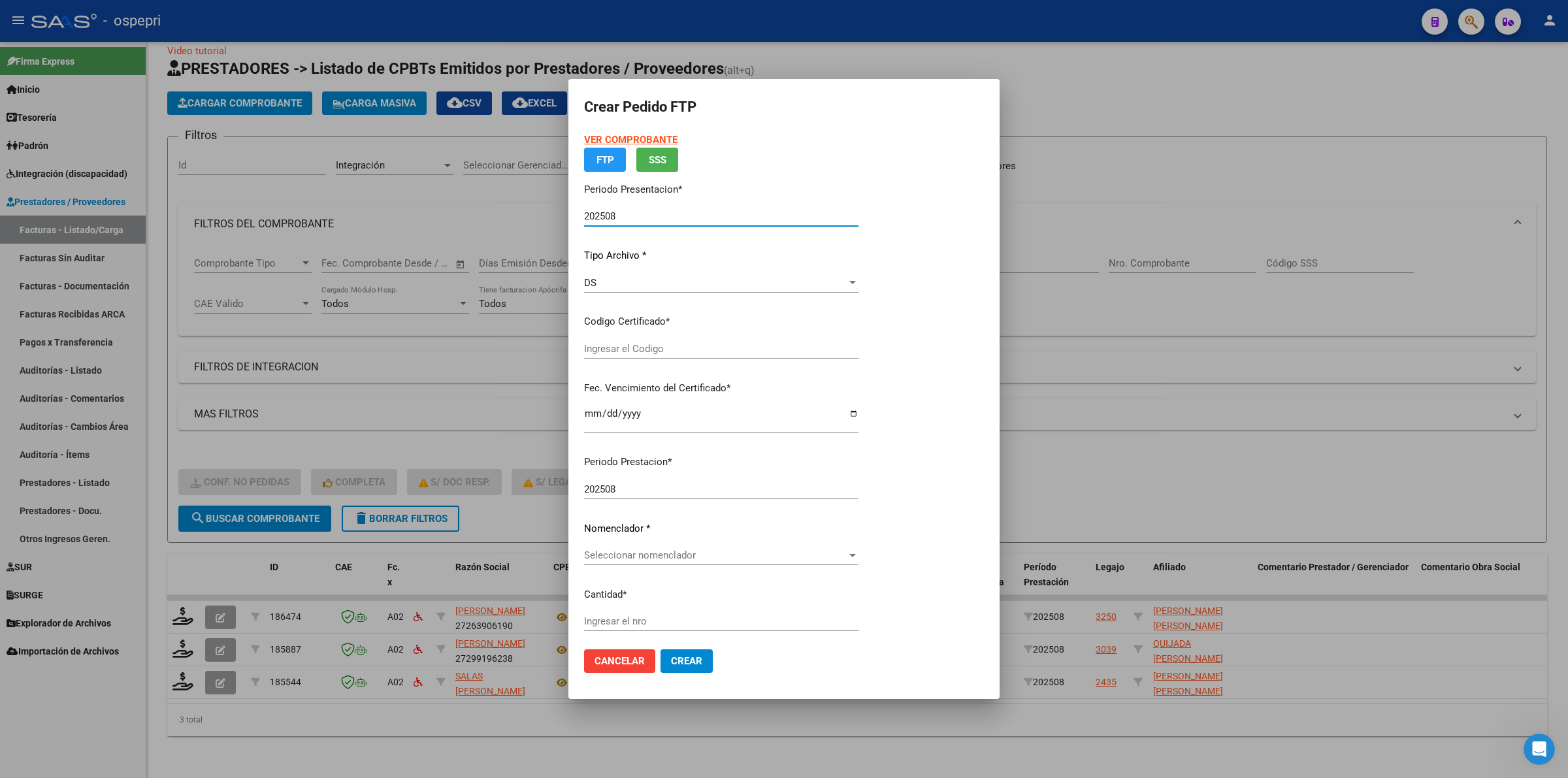
type input "2053566280-1"
type input "2027-12-06"
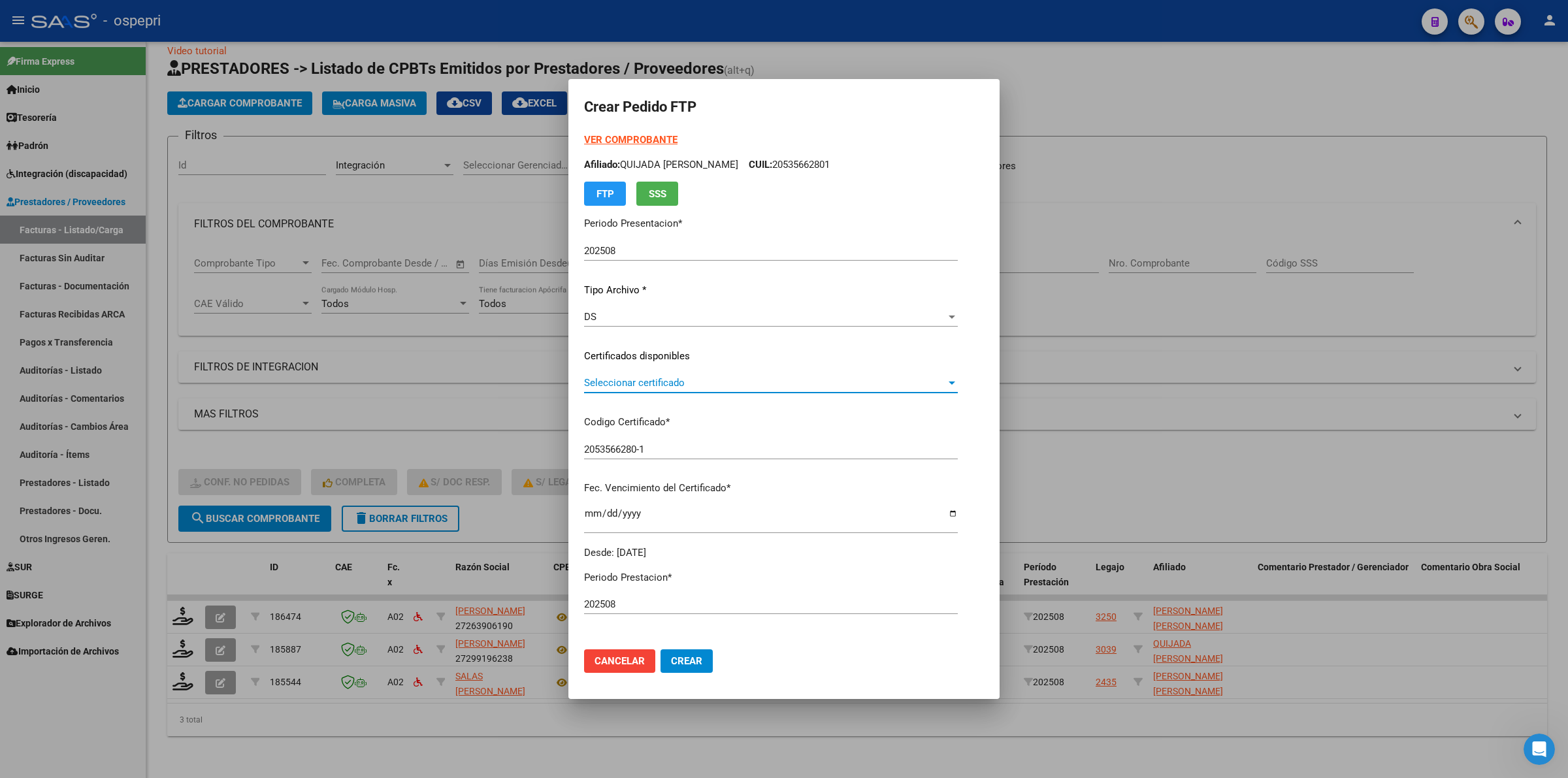
click at [611, 384] on span "Seleccionar certificado" at bounding box center [765, 383] width 362 height 11
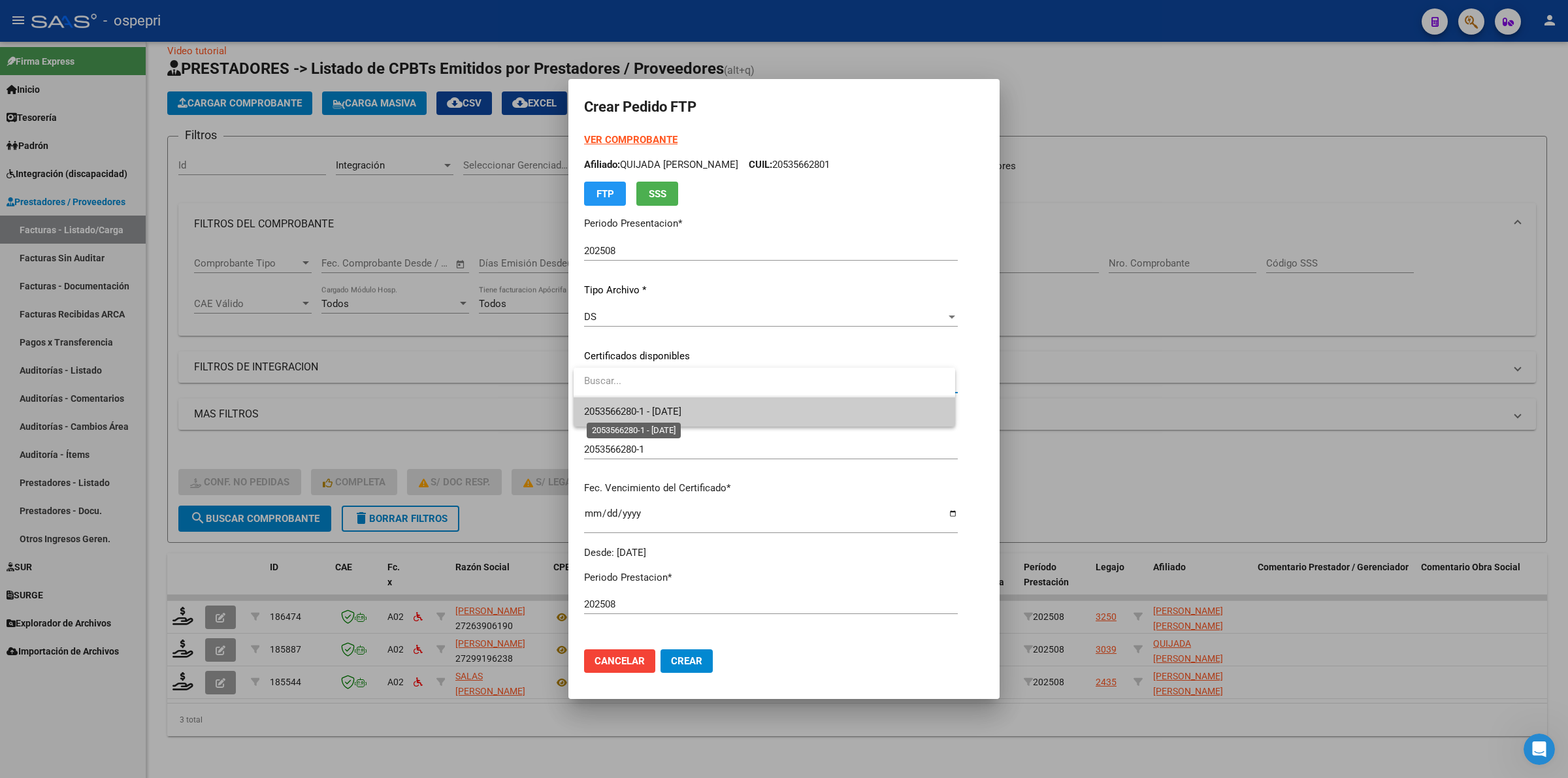
click at [619, 410] on span "2053566280-1 - 2027-12-06" at bounding box center [633, 411] width 97 height 11
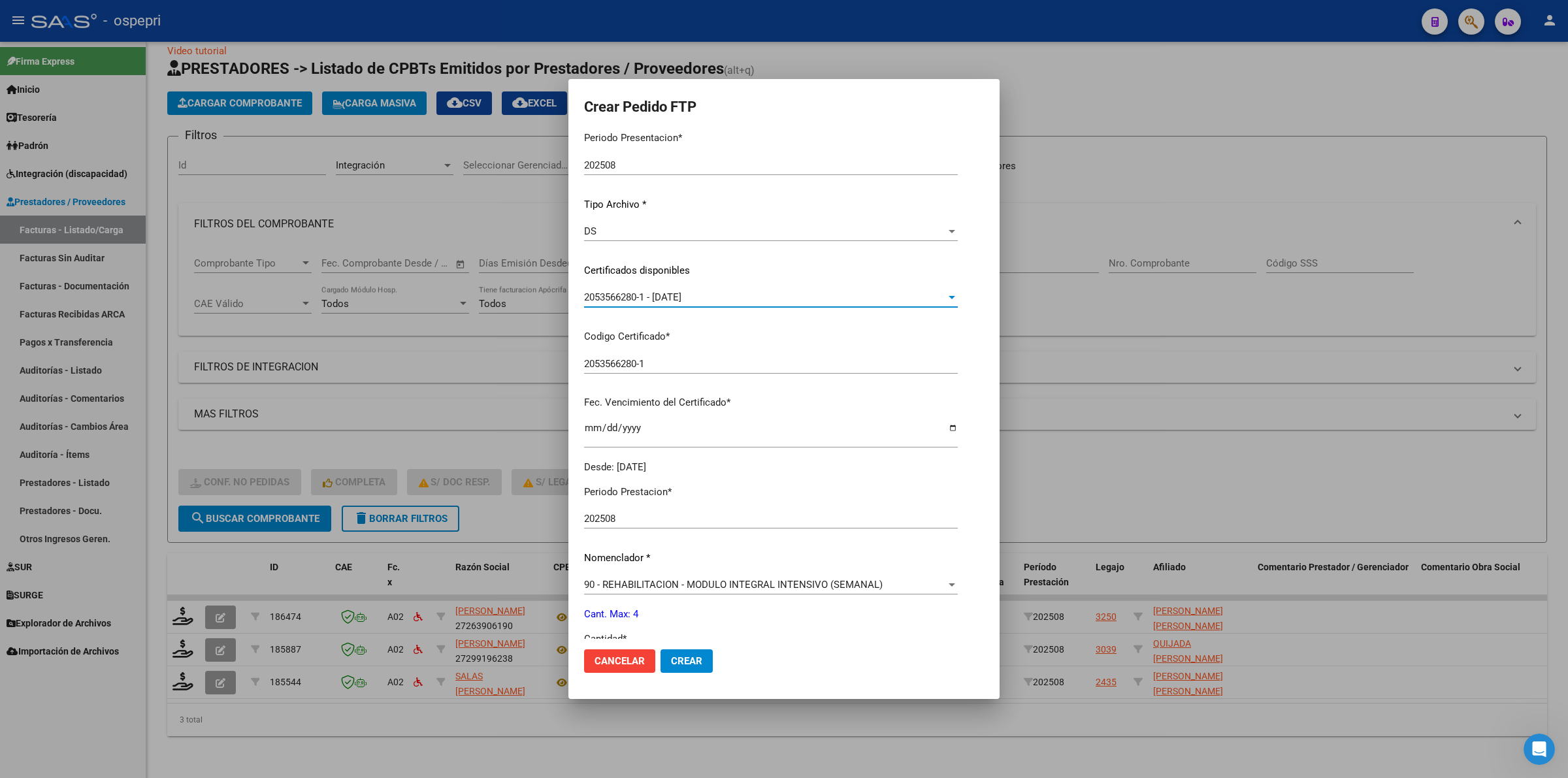
scroll to position [327, 0]
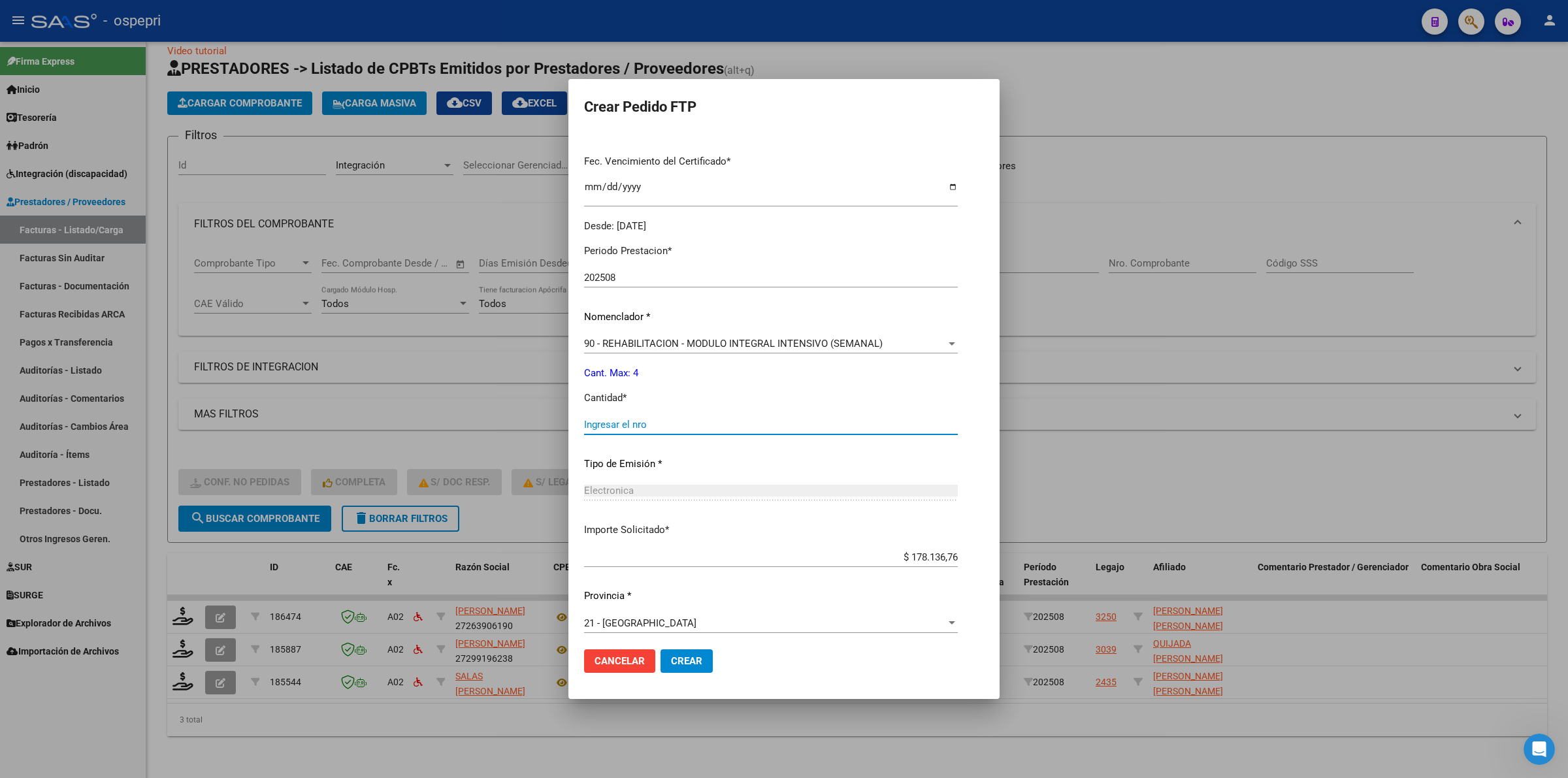
click at [621, 425] on input "Ingresar el nro" at bounding box center [771, 424] width 374 height 11
type input "4"
click at [697, 648] on mat-dialog-actions "Cancelar Crear" at bounding box center [784, 661] width 400 height 44
click at [698, 668] on button "Crear" at bounding box center [687, 661] width 52 height 24
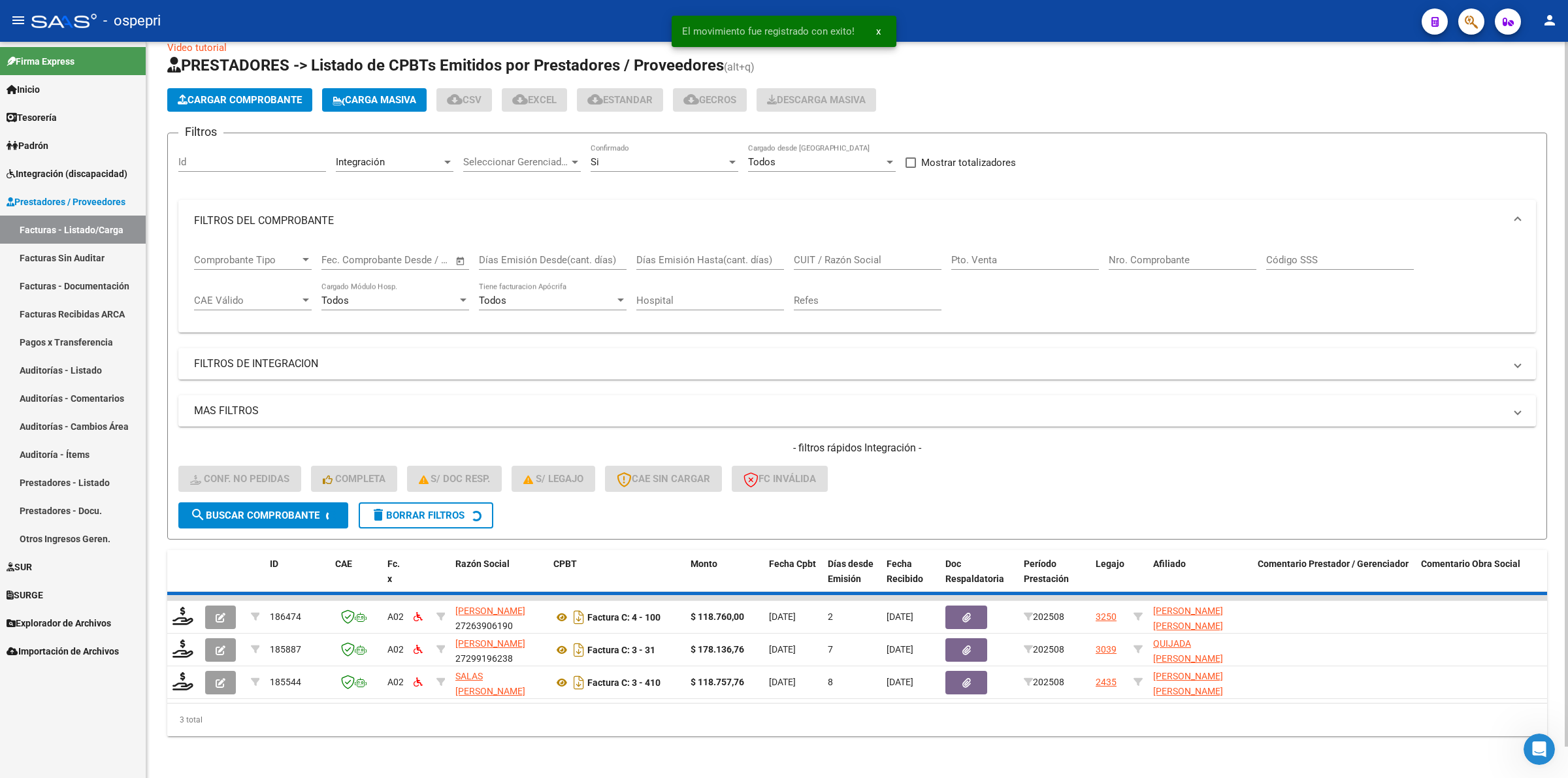
scroll to position [0, 0]
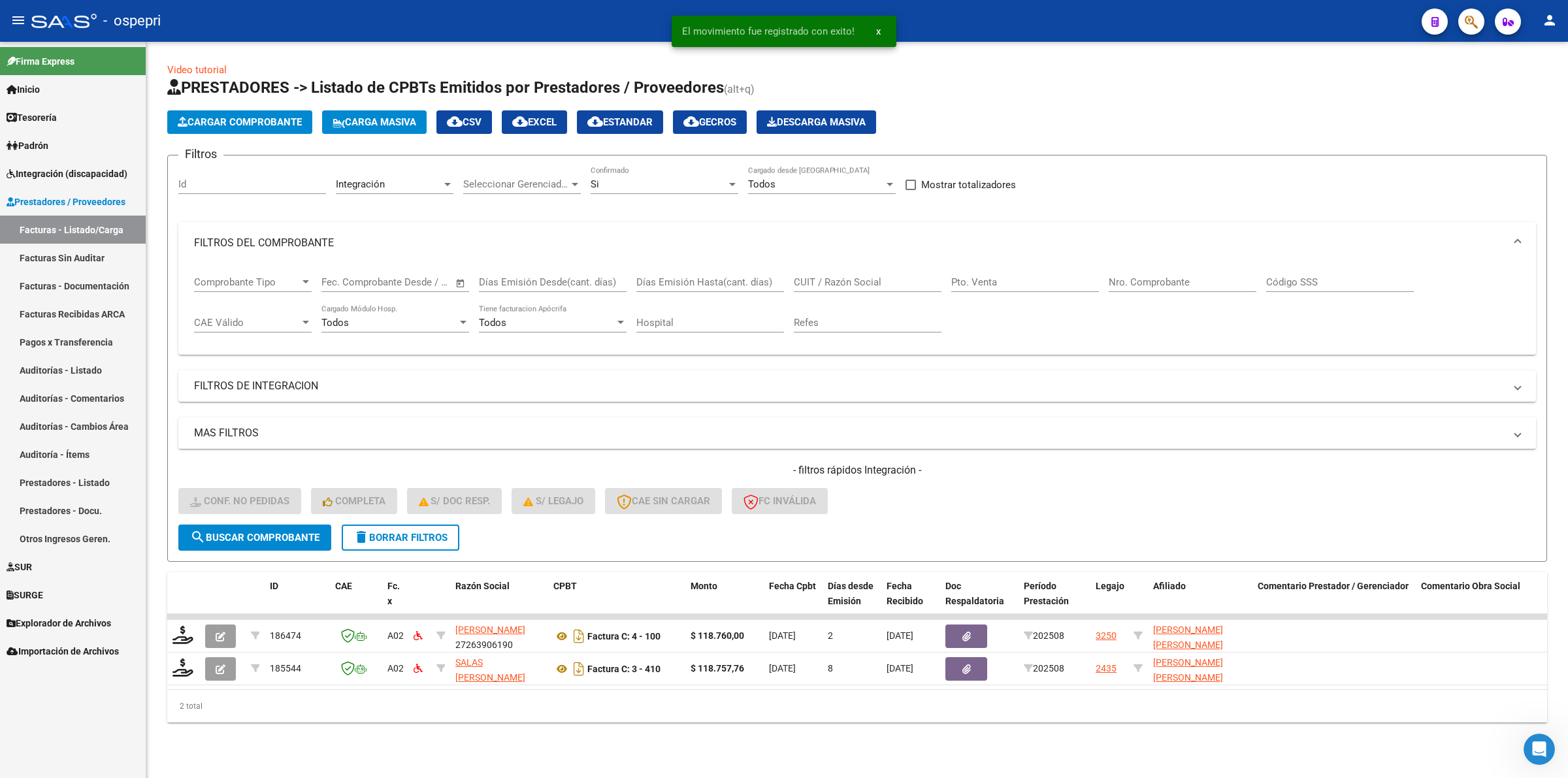
click at [409, 535] on span "delete Borrar Filtros" at bounding box center [401, 537] width 94 height 11
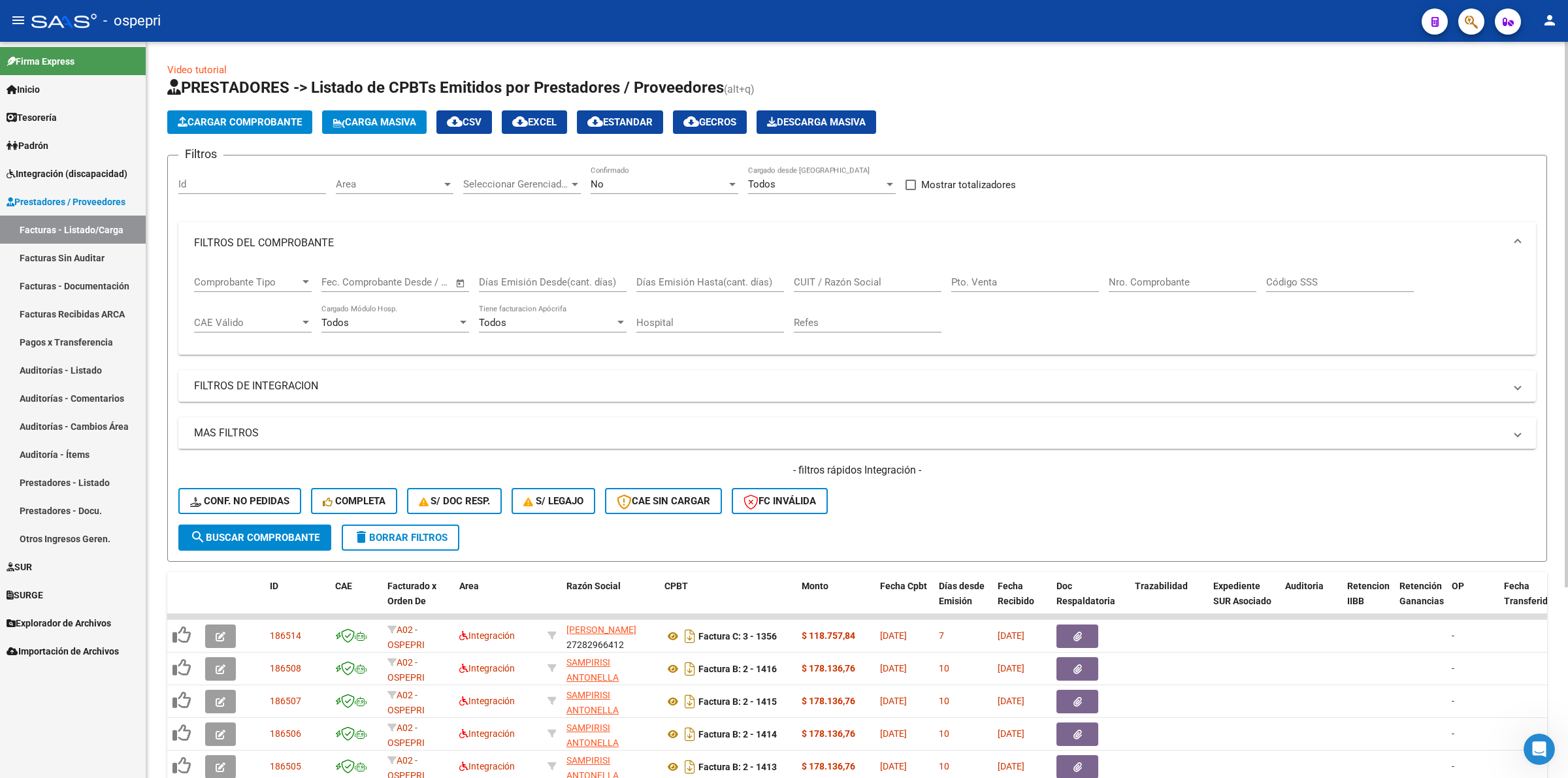
click at [854, 276] on input "CUIT / Razón Social" at bounding box center [867, 282] width 148 height 11
paste input "27396484604"
type input "27396484604"
click at [296, 524] on button "search Buscar Comprobante" at bounding box center [254, 537] width 153 height 26
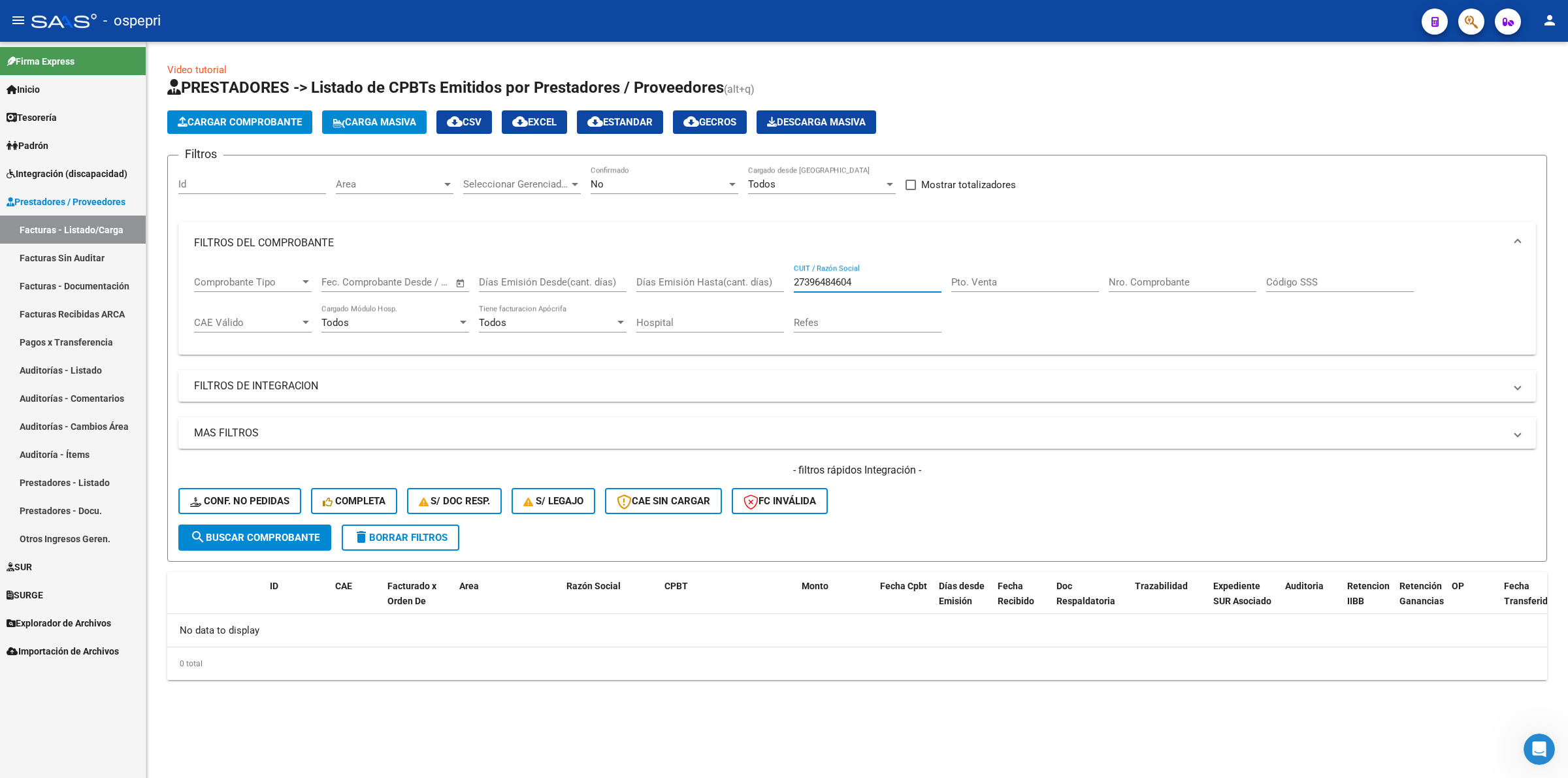
drag, startPoint x: 889, startPoint y: 281, endPoint x: 596, endPoint y: 281, distance: 293.0
click at [596, 281] on div "Comprobante Tipo Comprobante Tipo Fecha inicio – Fecha fin Fec. Comprobante Des…" at bounding box center [857, 305] width 1326 height 81
paste input "27396484604"
type input "27396484604"
drag, startPoint x: 444, startPoint y: 535, endPoint x: 668, endPoint y: 418, distance: 252.7
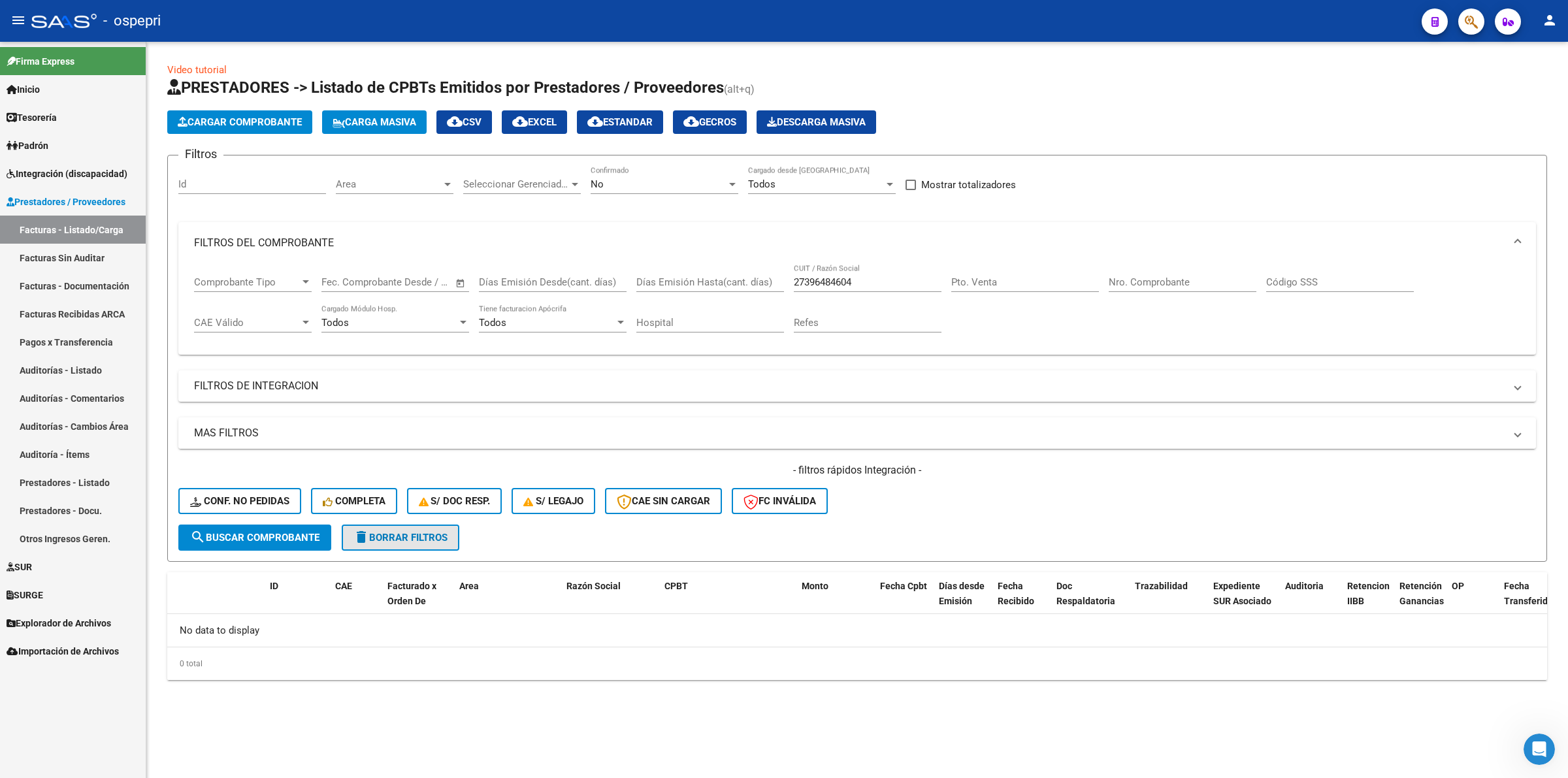
click at [444, 533] on span "delete Borrar Filtros" at bounding box center [401, 537] width 94 height 11
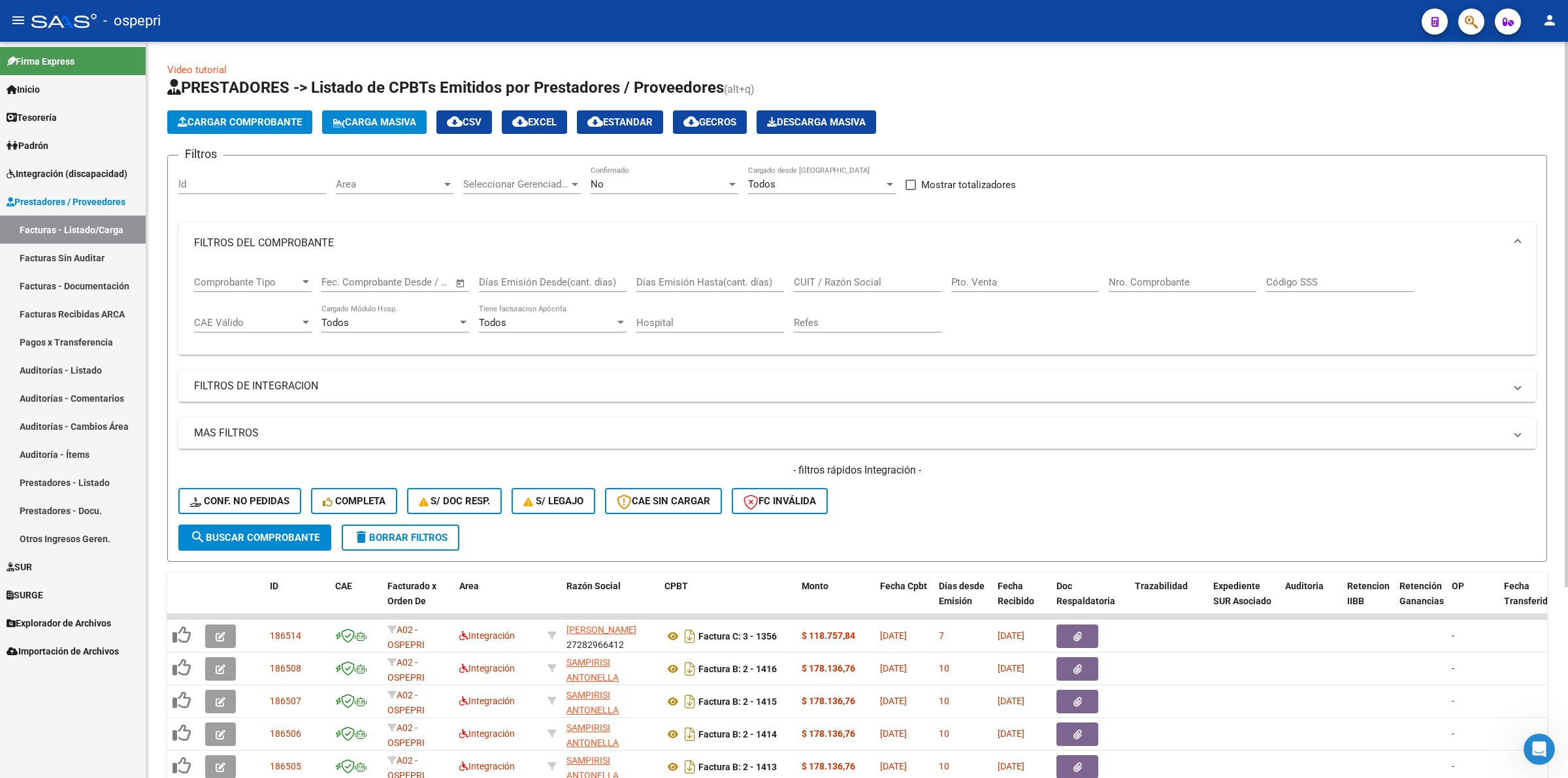
click at [814, 268] on div "CUIT / Razón Social" at bounding box center [867, 278] width 148 height 28
click at [814, 271] on div "CUIT / Razón Social" at bounding box center [867, 278] width 148 height 28
click at [856, 280] on input "CUIT / Razón Social" at bounding box center [867, 282] width 148 height 11
paste input "27396484604"
type input "27396484604"
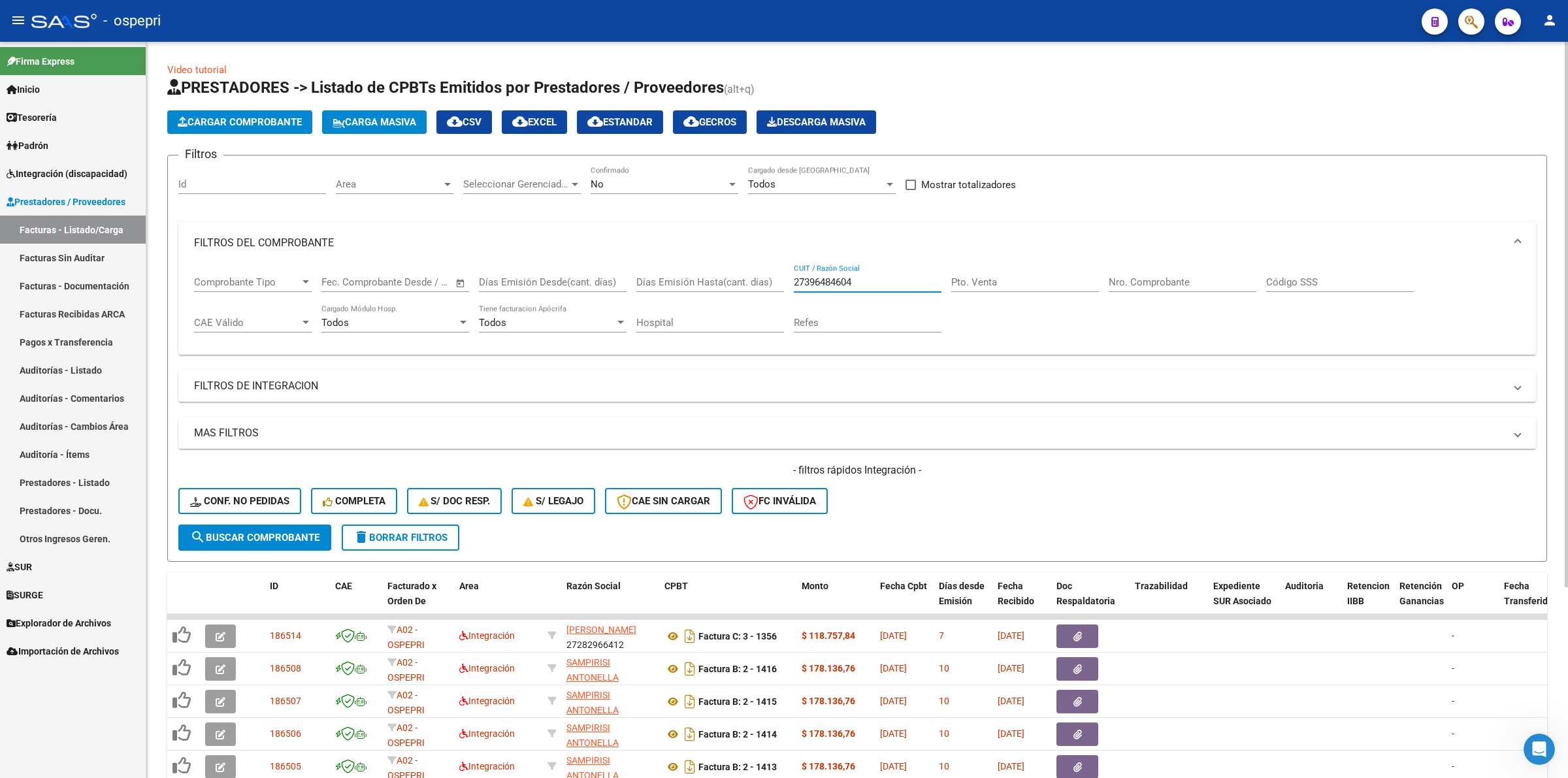
drag, startPoint x: 222, startPoint y: 533, endPoint x: 245, endPoint y: 531, distance: 23.1
click at [223, 532] on span "search Buscar Comprobante" at bounding box center [255, 537] width 129 height 11
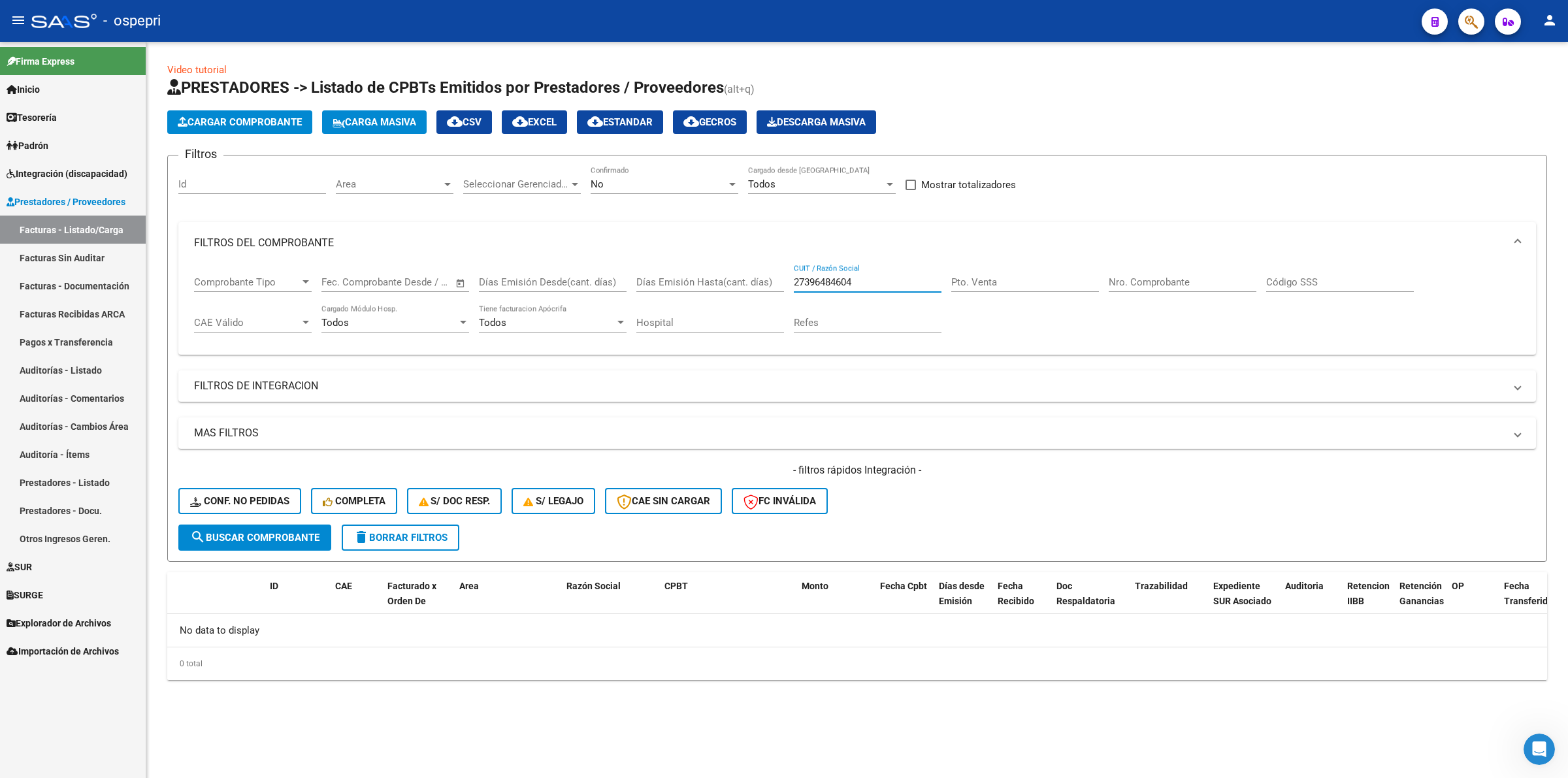
drag, startPoint x: 879, startPoint y: 281, endPoint x: 751, endPoint y: 276, distance: 128.1
click at [751, 276] on div "Comprobante Tipo Comprobante Tipo Fecha inicio – Fecha fin Fec. Comprobante Des…" at bounding box center [857, 305] width 1326 height 81
drag, startPoint x: 436, startPoint y: 521, endPoint x: 436, endPoint y: 529, distance: 8.0
click at [436, 524] on button "delete Borrar Filtros" at bounding box center [400, 537] width 118 height 26
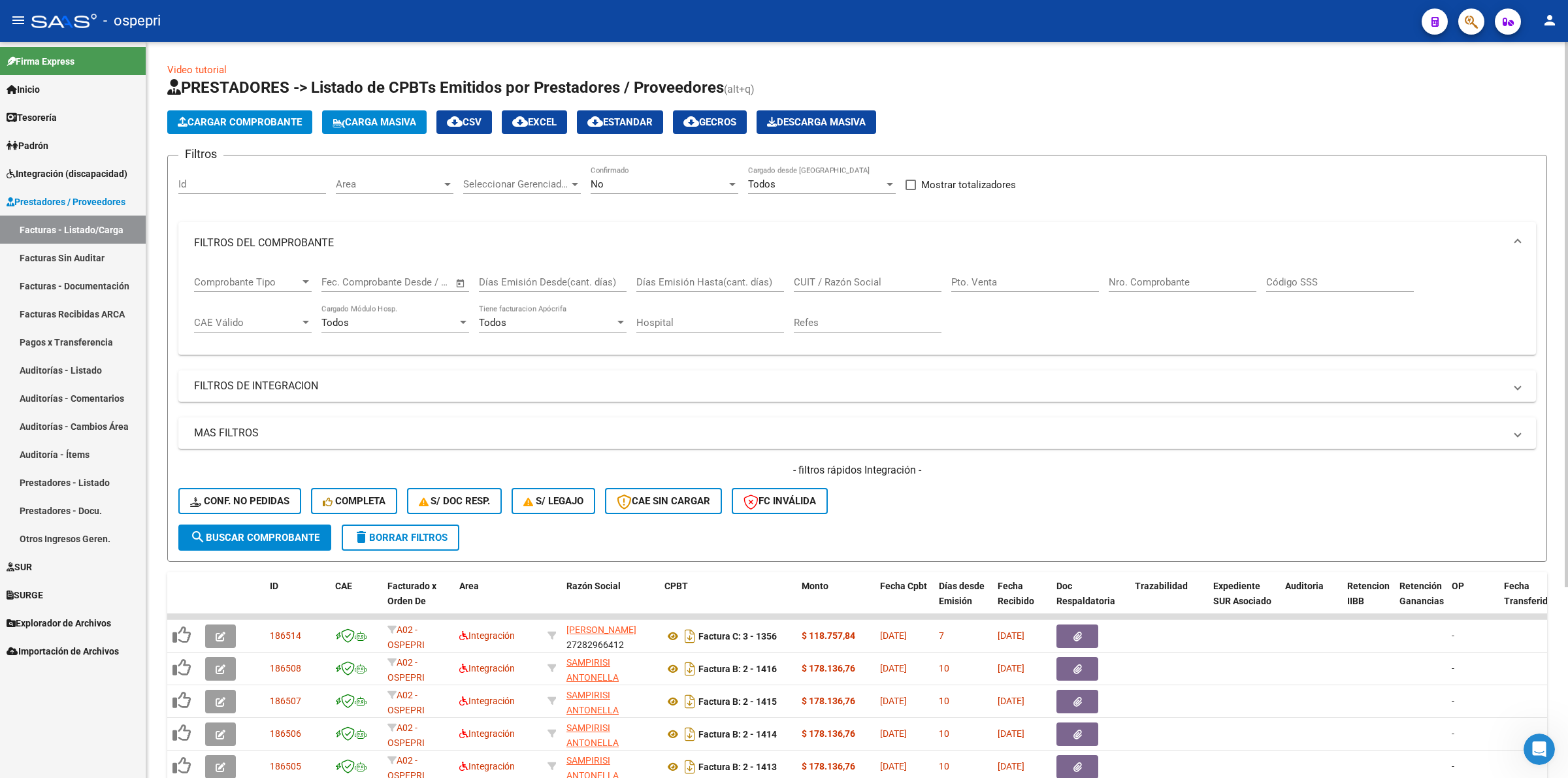
click at [836, 285] on input "CUIT / Razón Social" at bounding box center [867, 282] width 148 height 11
paste input "27396484604"
type input "27396484604"
click at [278, 532] on span "search Buscar Comprobante" at bounding box center [255, 537] width 129 height 11
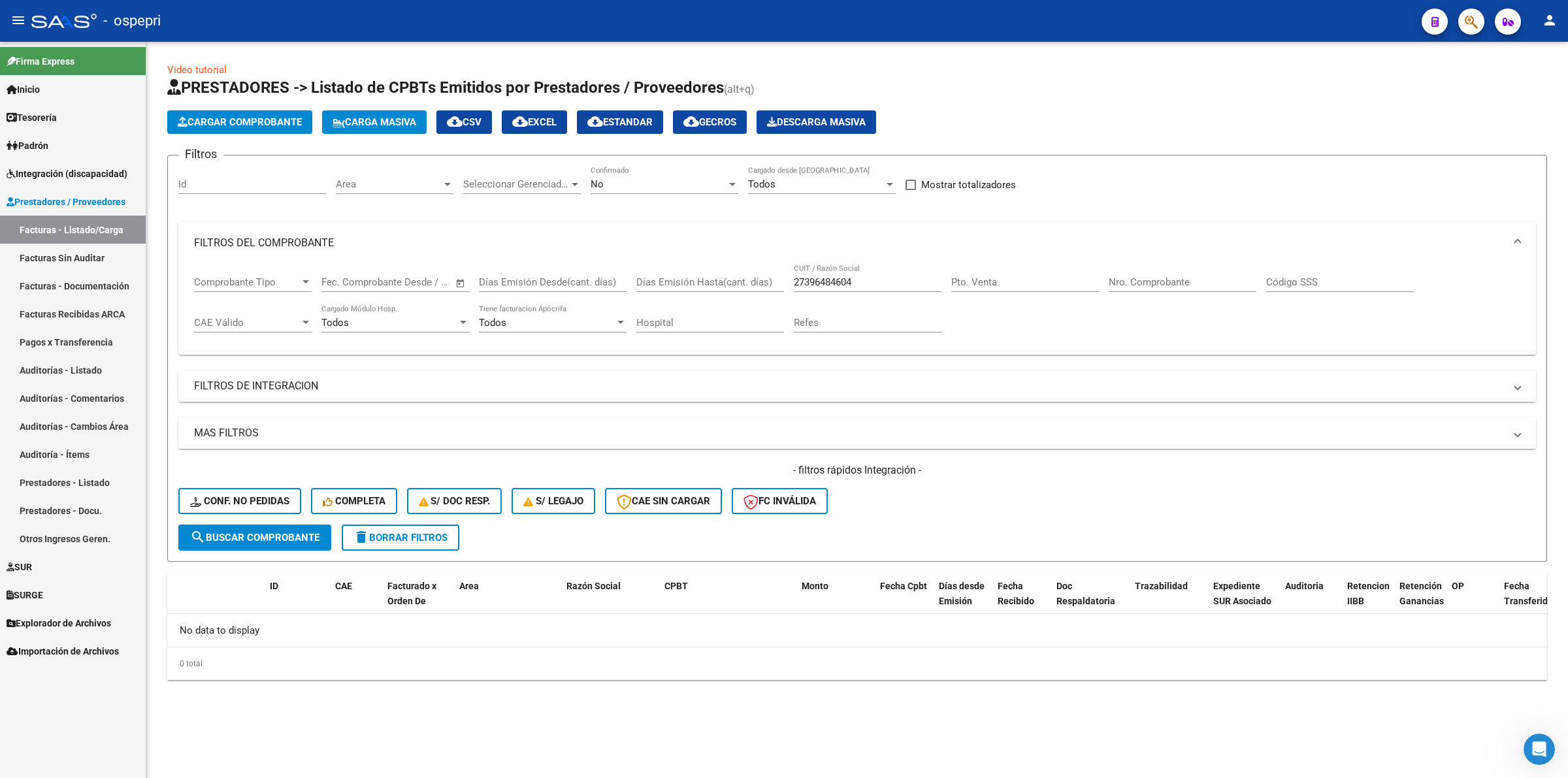
click at [46, 180] on span "Integración (discapacidad)" at bounding box center [67, 173] width 121 height 14
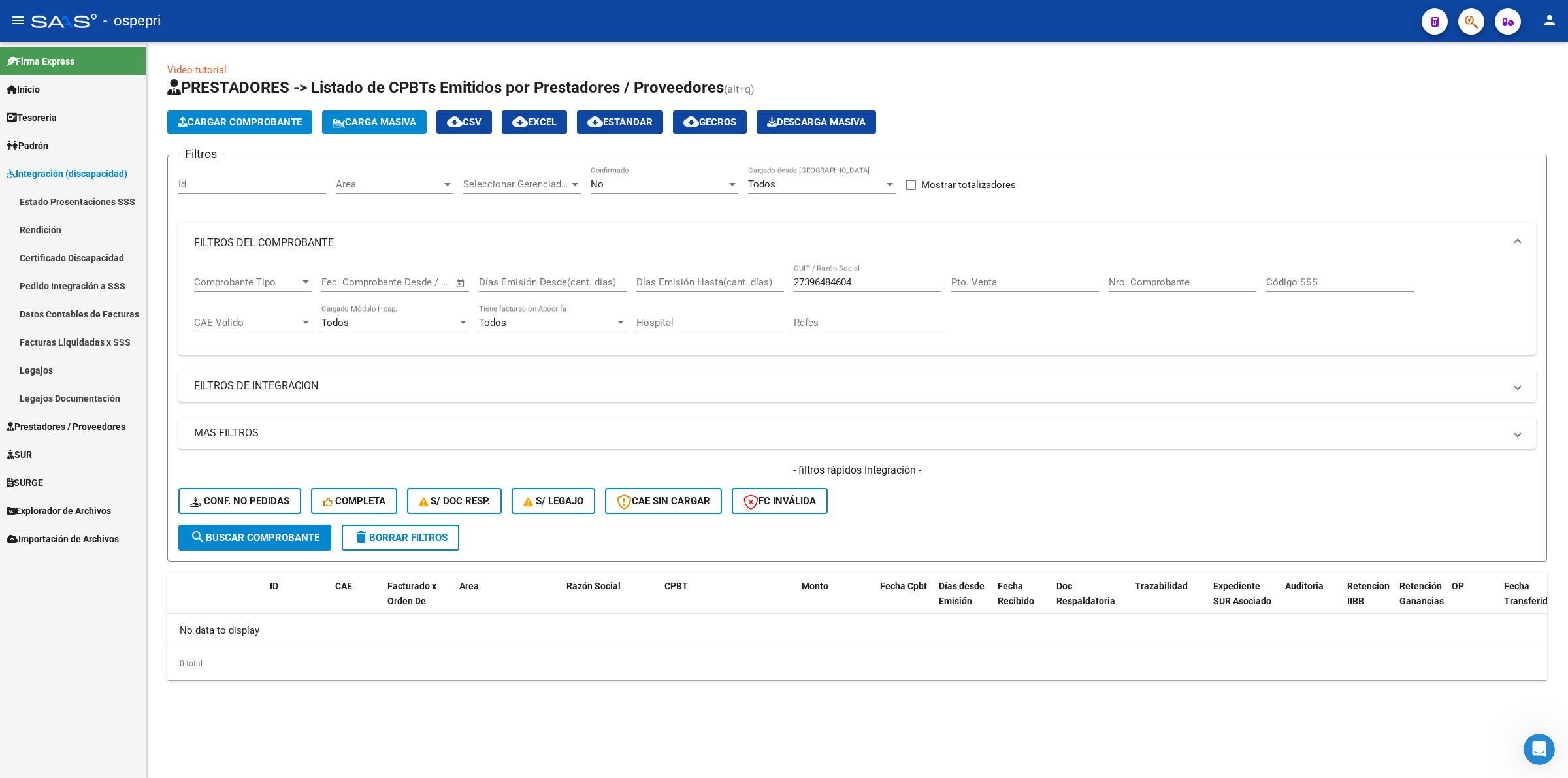
click at [74, 293] on link "Pedido Integración a SSS" at bounding box center [73, 286] width 146 height 28
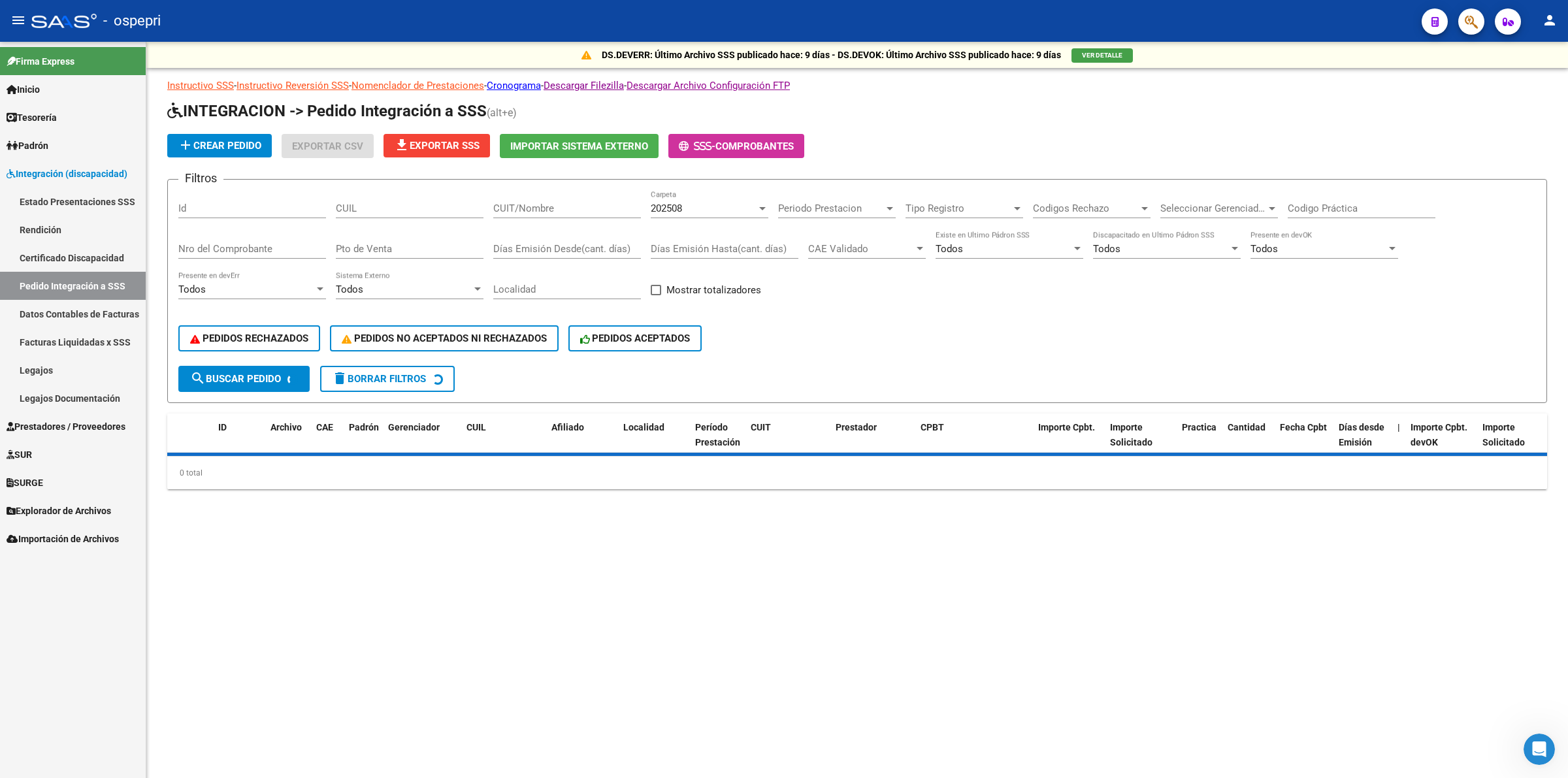
click at [570, 198] on div "CUIT/Nombre" at bounding box center [567, 204] width 148 height 28
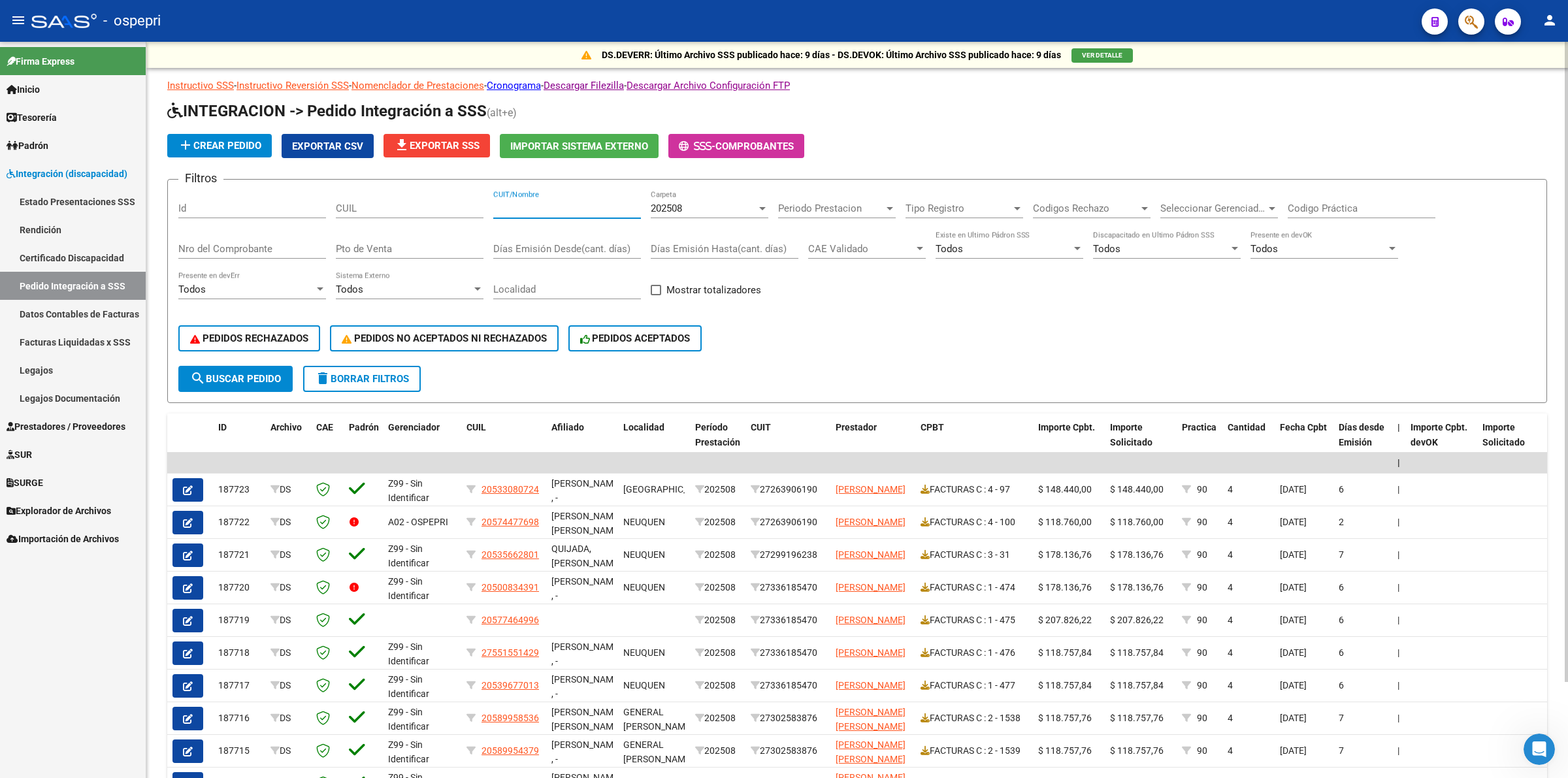
paste input "27396484604"
type input "27396484604"
click at [214, 378] on span "search Buscar Pedido" at bounding box center [235, 379] width 91 height 11
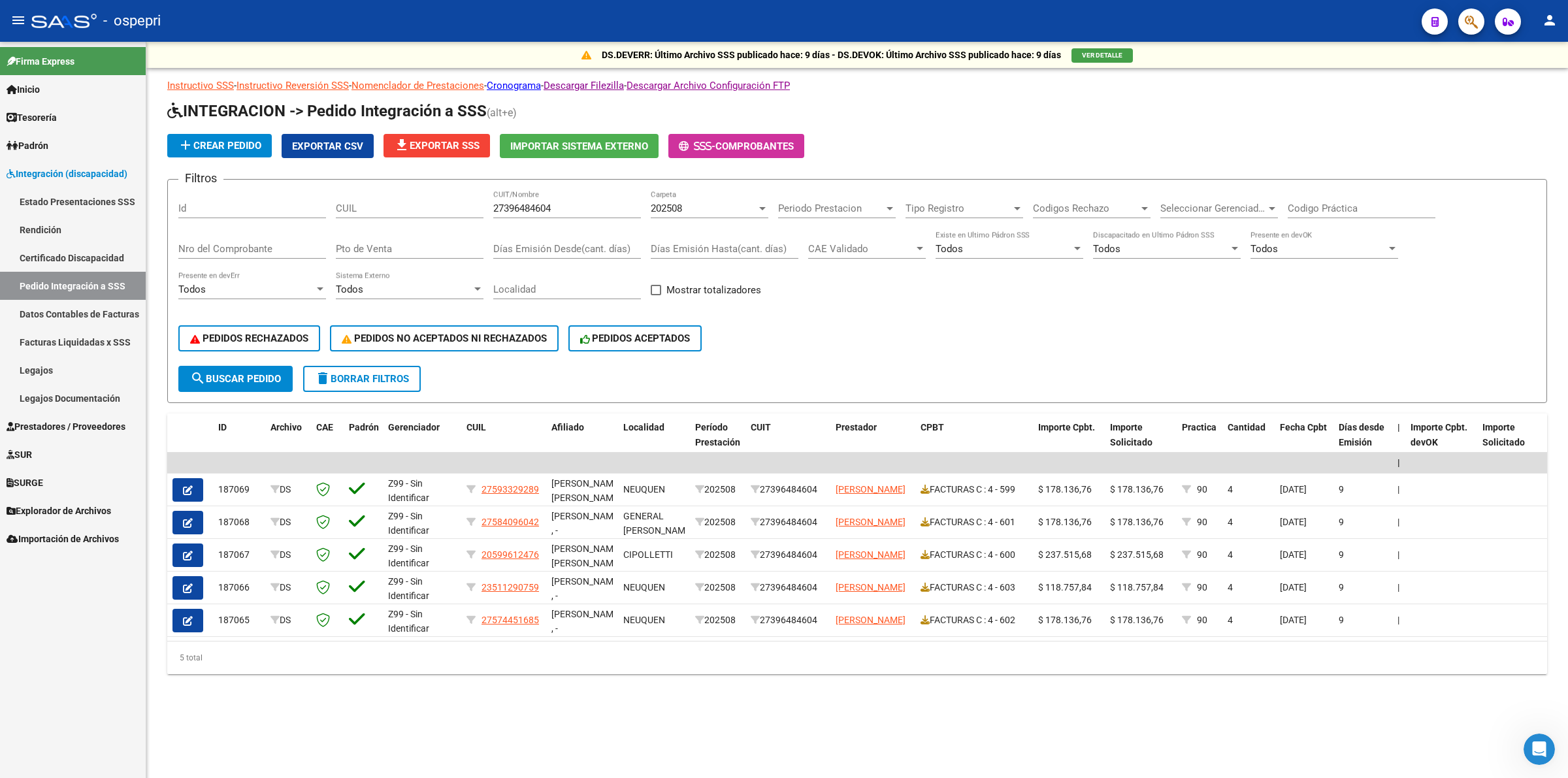
click at [100, 426] on span "Prestadores / Proveedores" at bounding box center [66, 426] width 119 height 14
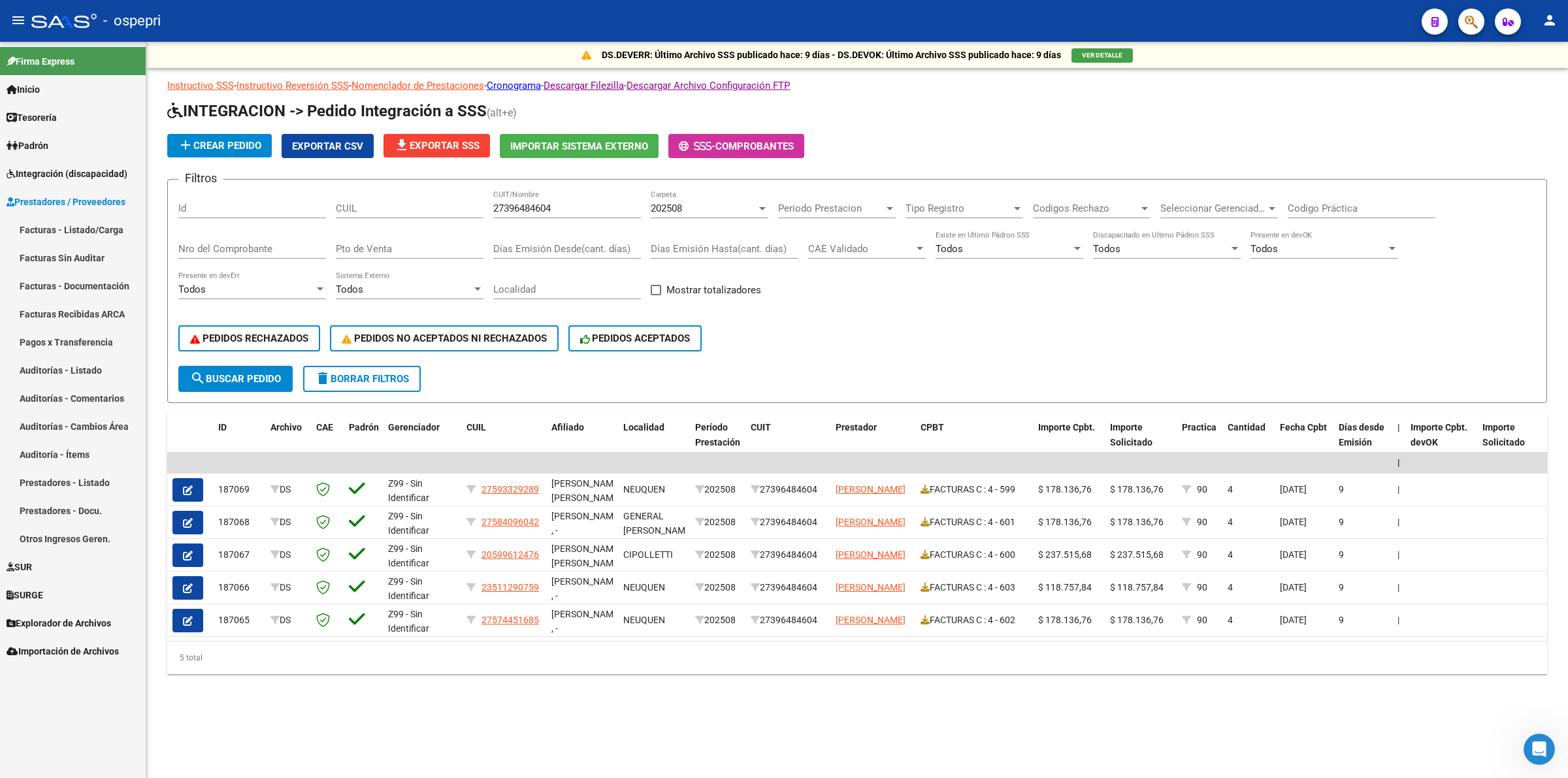
drag, startPoint x: 115, startPoint y: 210, endPoint x: 115, endPoint y: 230, distance: 20.0
click at [115, 210] on link "Prestadores / Proveedores" at bounding box center [73, 202] width 146 height 28
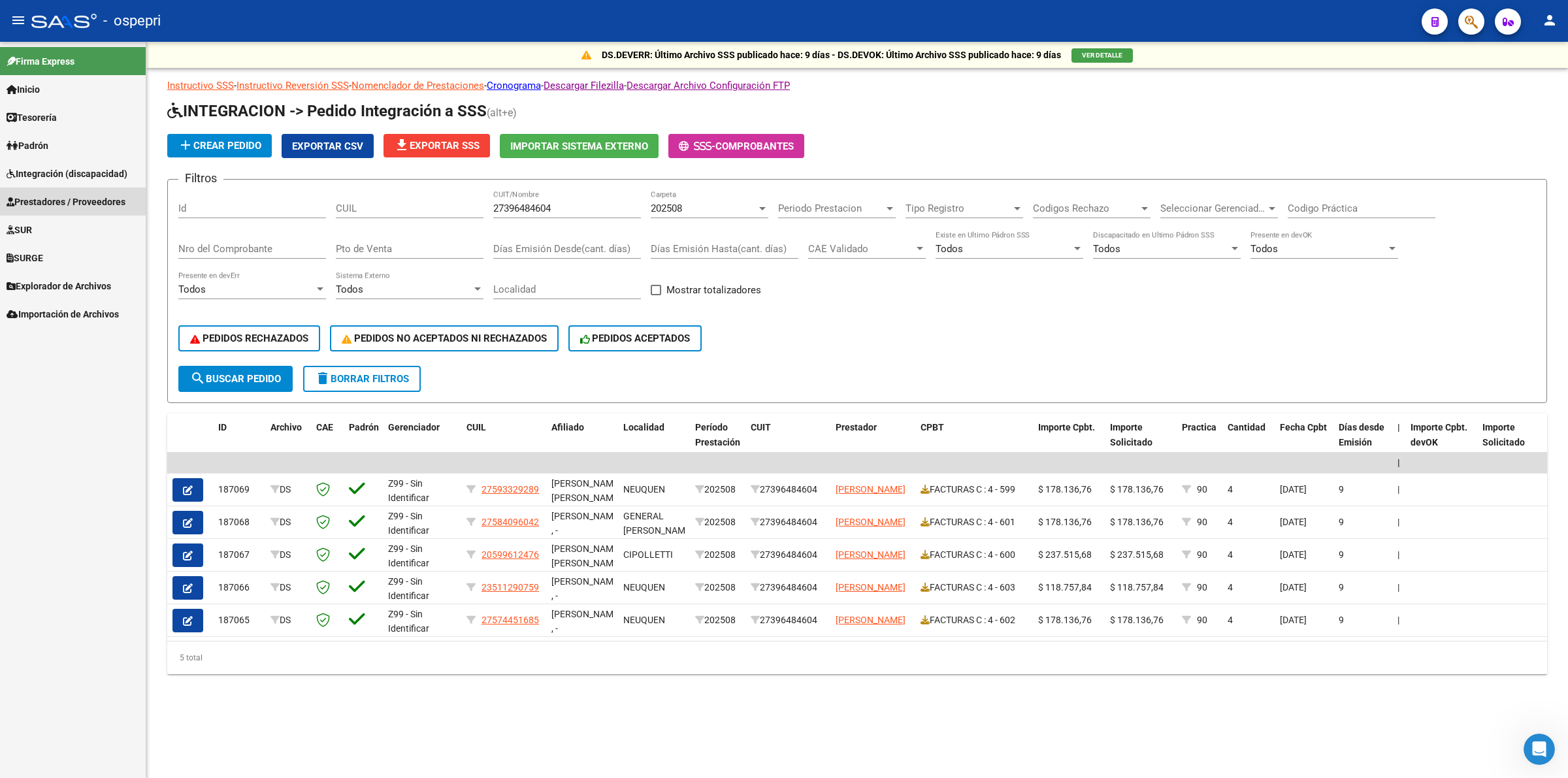
click at [115, 230] on mat-nav-list "Firma Express Inicio Calendario SSS Instructivos Contacto OS Tesorería Extracto…" at bounding box center [73, 185] width 146 height 286
click at [116, 198] on span "Prestadores / Proveedores" at bounding box center [66, 202] width 119 height 14
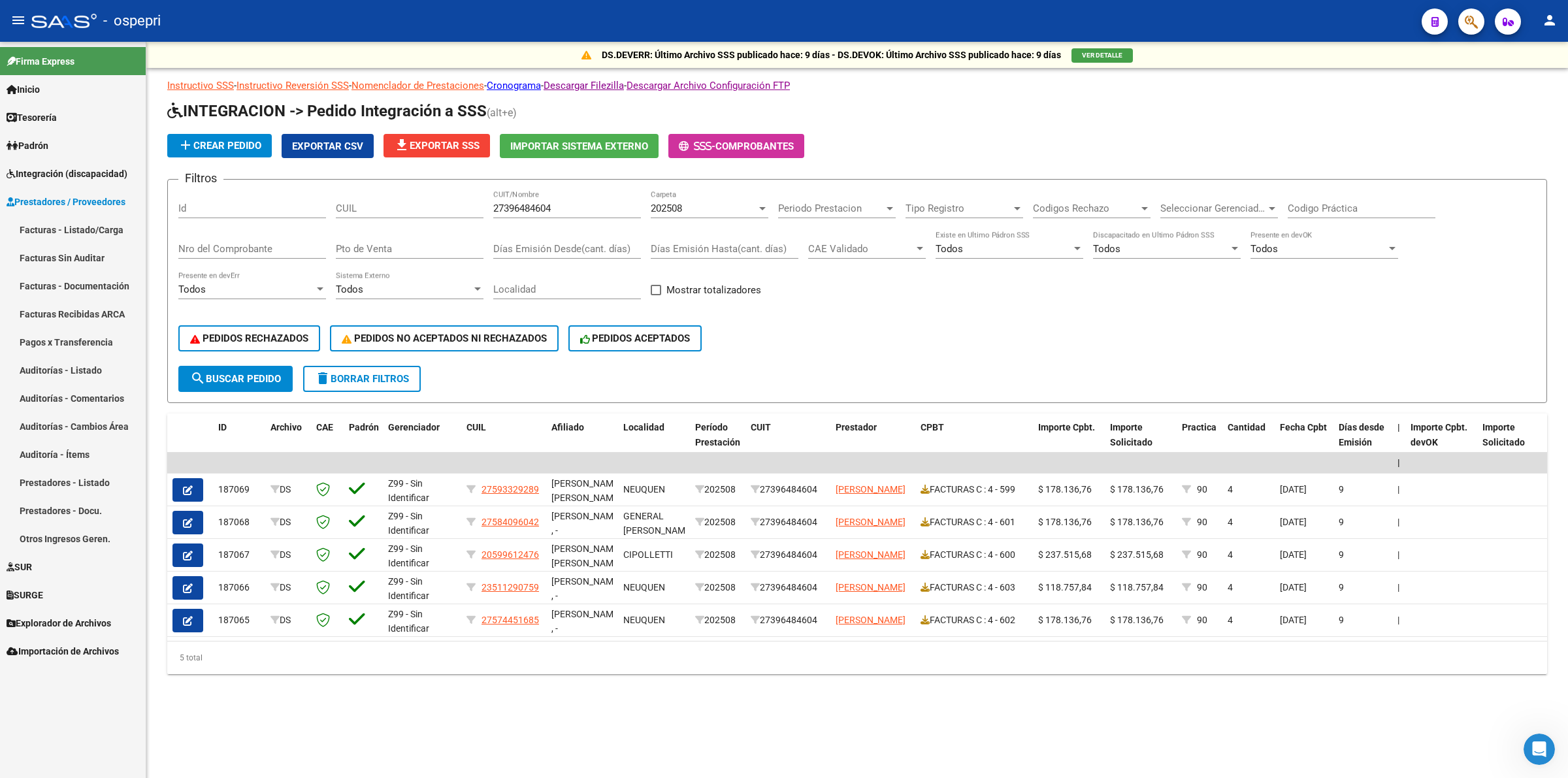
click at [125, 235] on link "Facturas - Listado/Carga" at bounding box center [73, 230] width 146 height 28
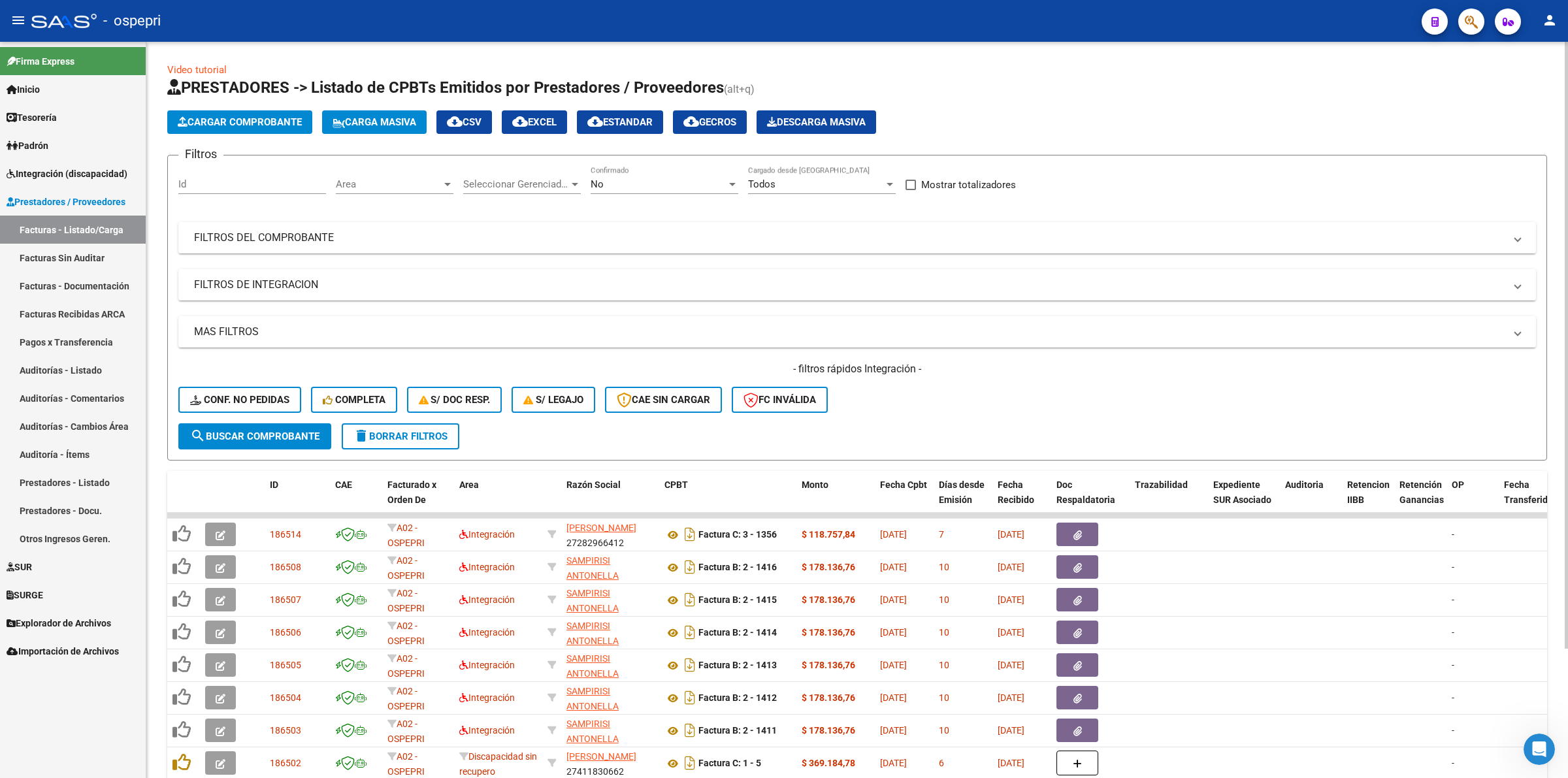
drag, startPoint x: 297, startPoint y: 243, endPoint x: 411, endPoint y: 256, distance: 114.7
click at [306, 243] on mat-expansion-panel-header "FILTROS DEL COMPROBANTE" at bounding box center [857, 237] width 1358 height 32
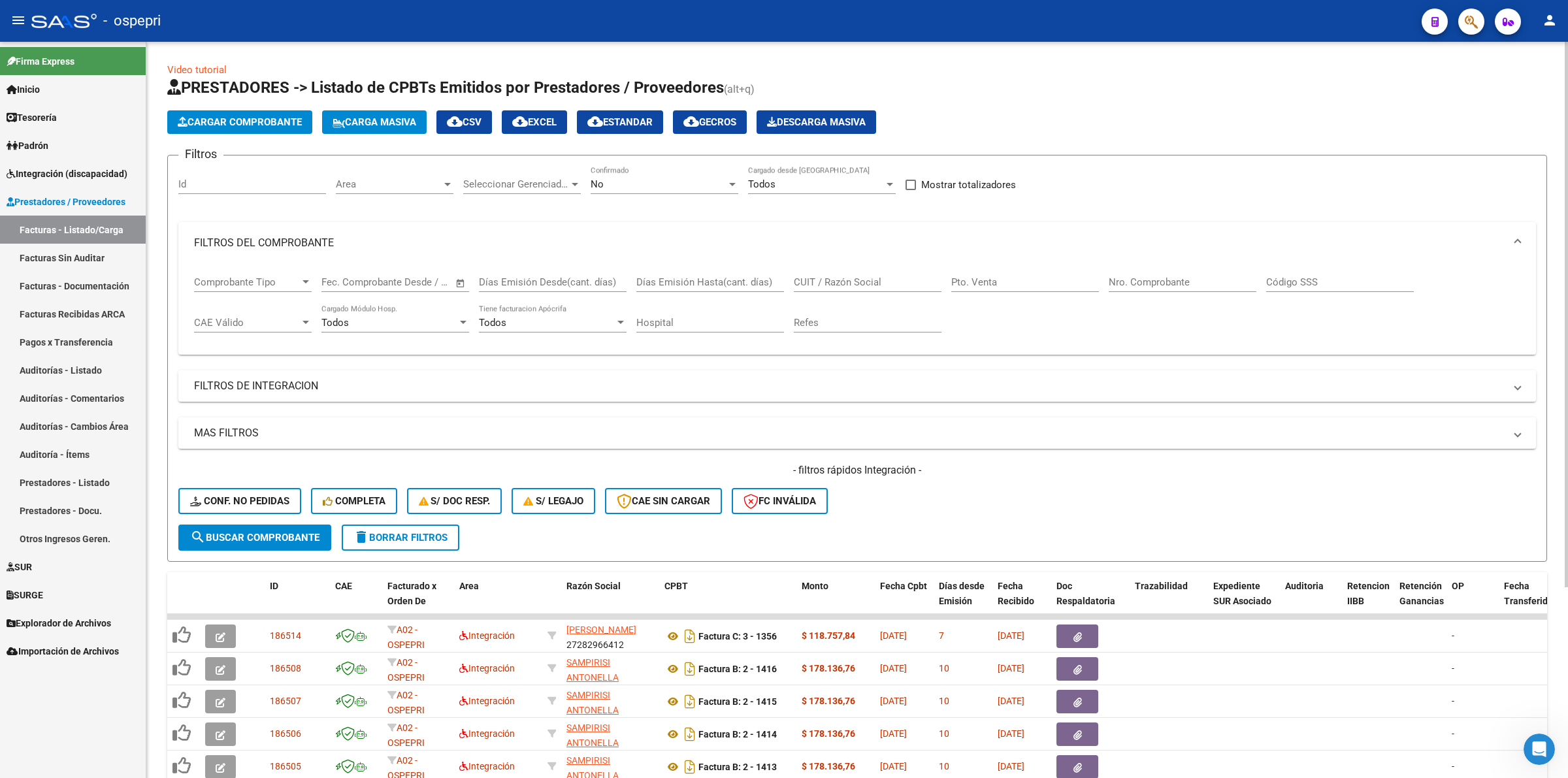
click at [840, 278] on input "CUIT / Razón Social" at bounding box center [867, 282] width 148 height 11
paste input "23270384404"
type input "23270384404"
click at [323, 534] on button "search Buscar Comprobante" at bounding box center [254, 537] width 153 height 26
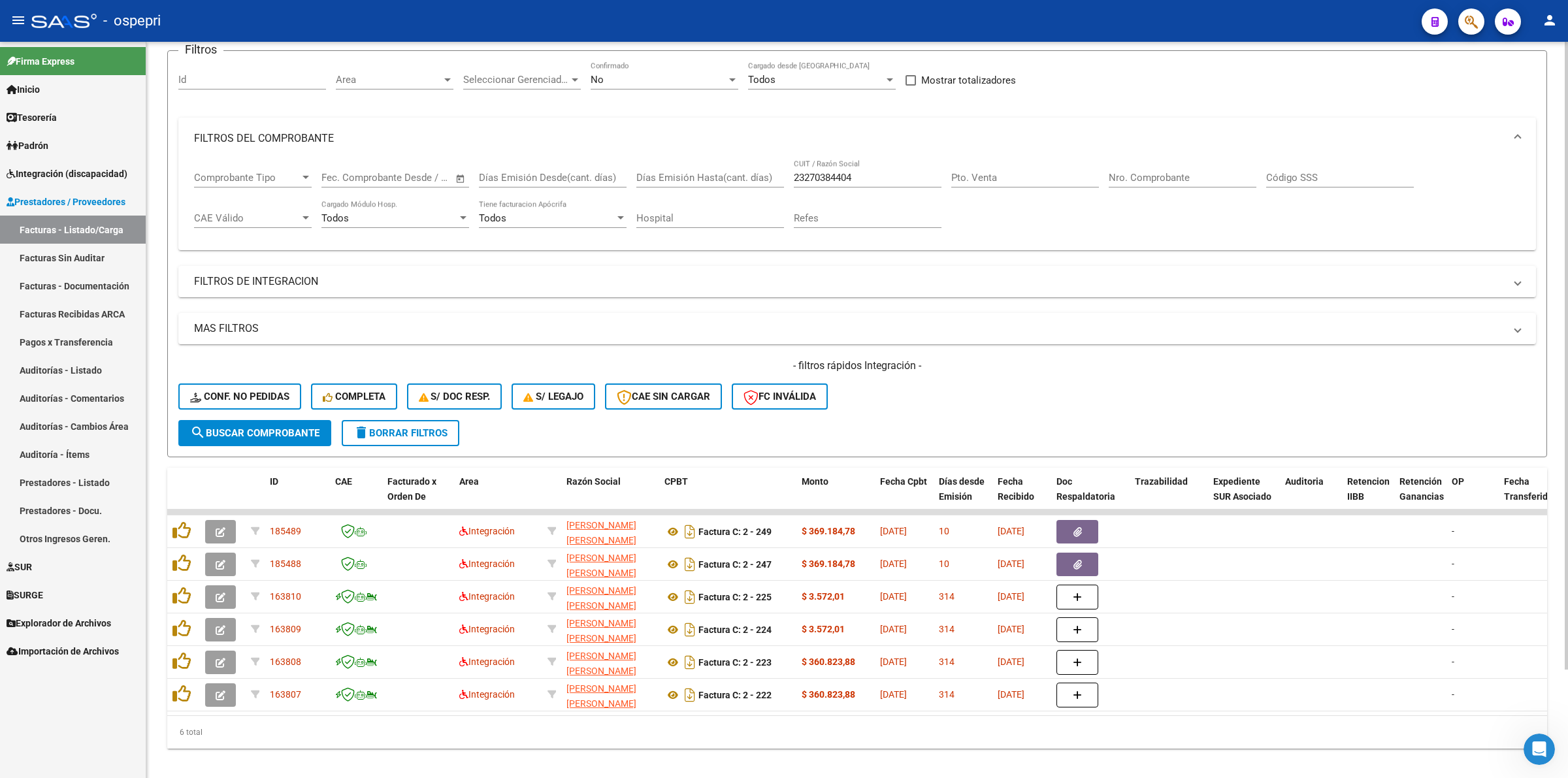
scroll to position [126, 0]
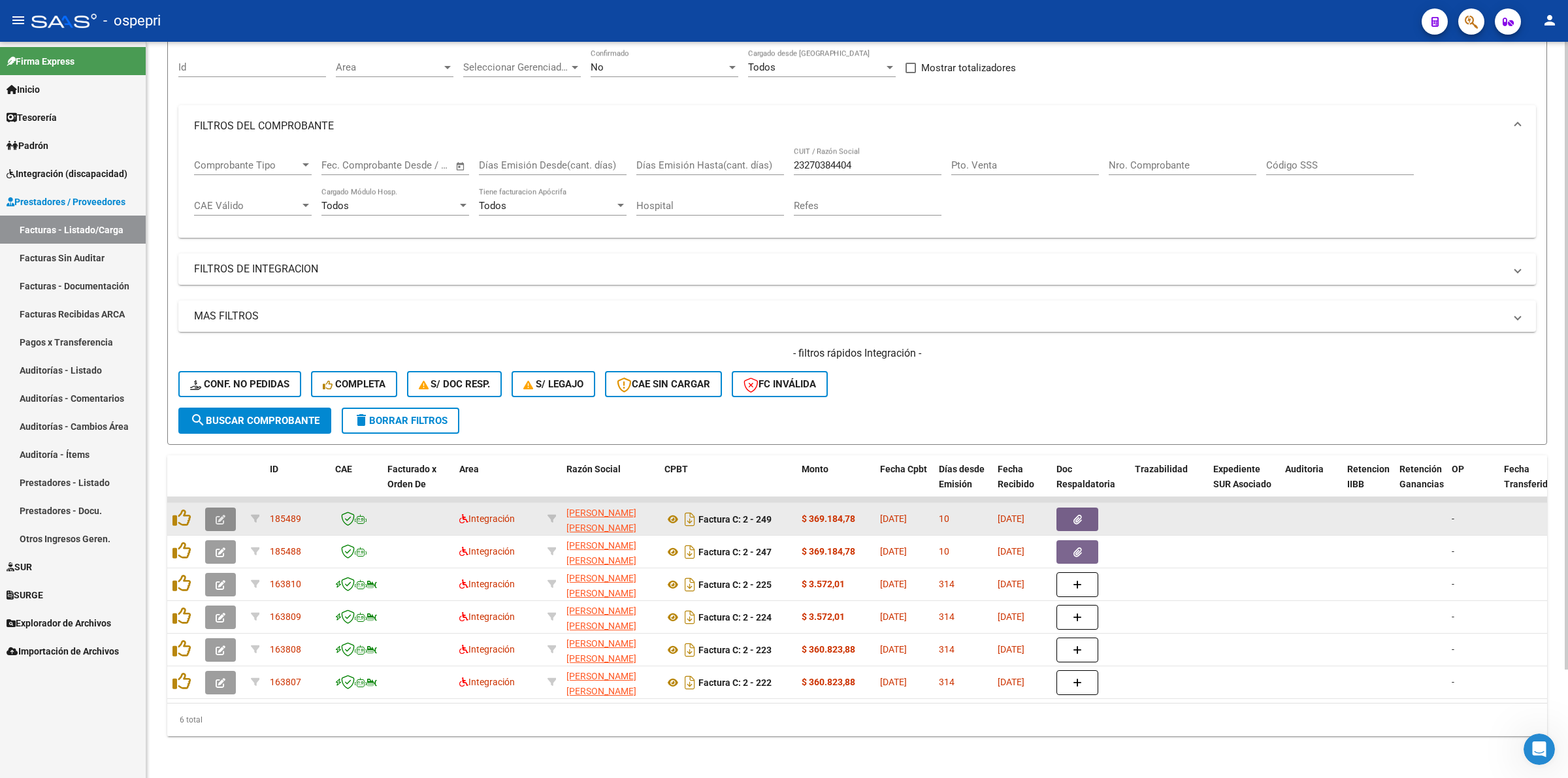
click at [220, 515] on icon "button" at bounding box center [221, 520] width 10 height 10
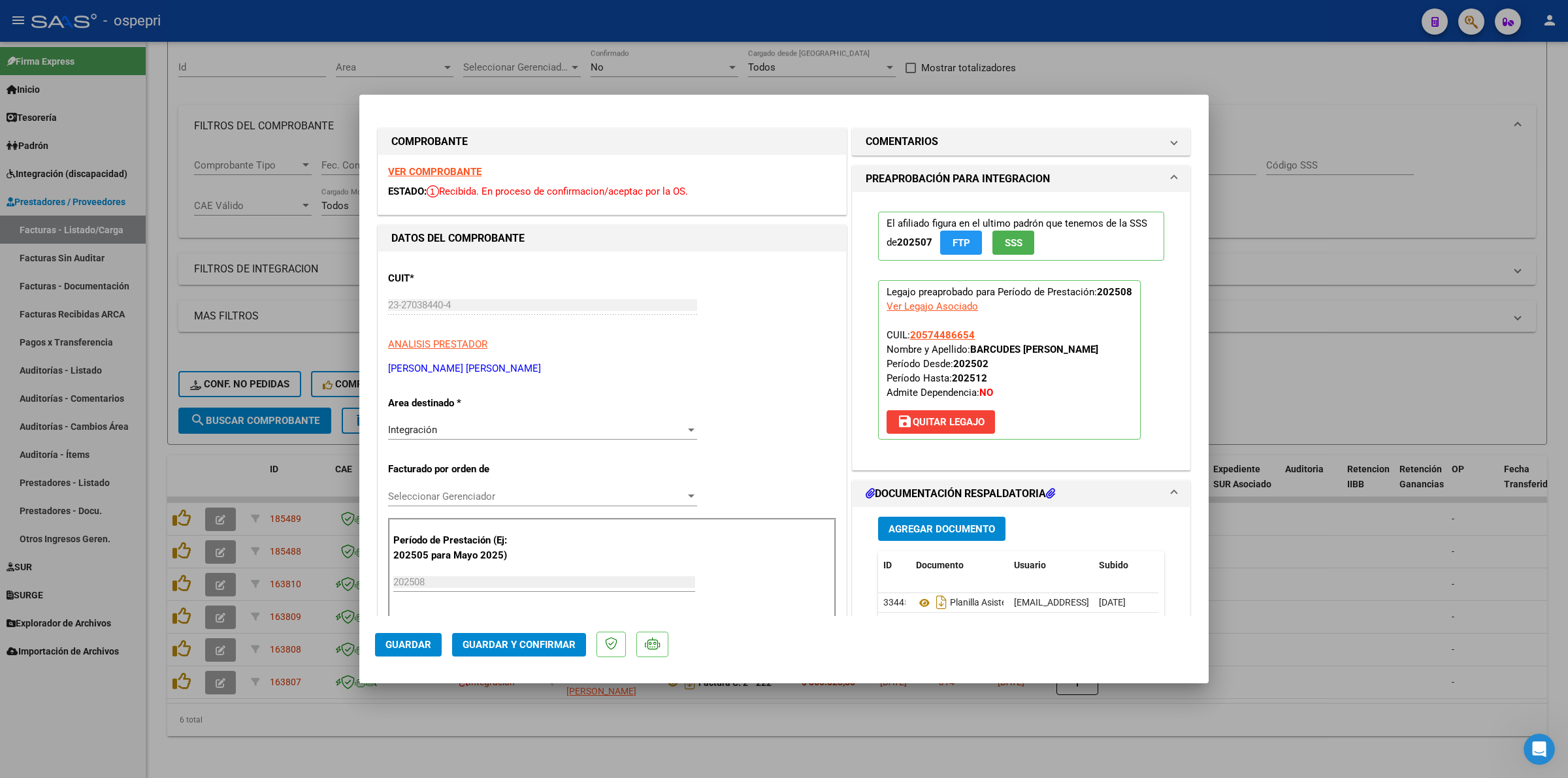
click at [452, 165] on div "VER COMPROBANTE ESTADO: Recibida. En proceso de confirmacion/aceptac por la OS." at bounding box center [613, 184] width 468 height 59
click at [455, 167] on strong "VER COMPROBANTE" at bounding box center [434, 171] width 93 height 11
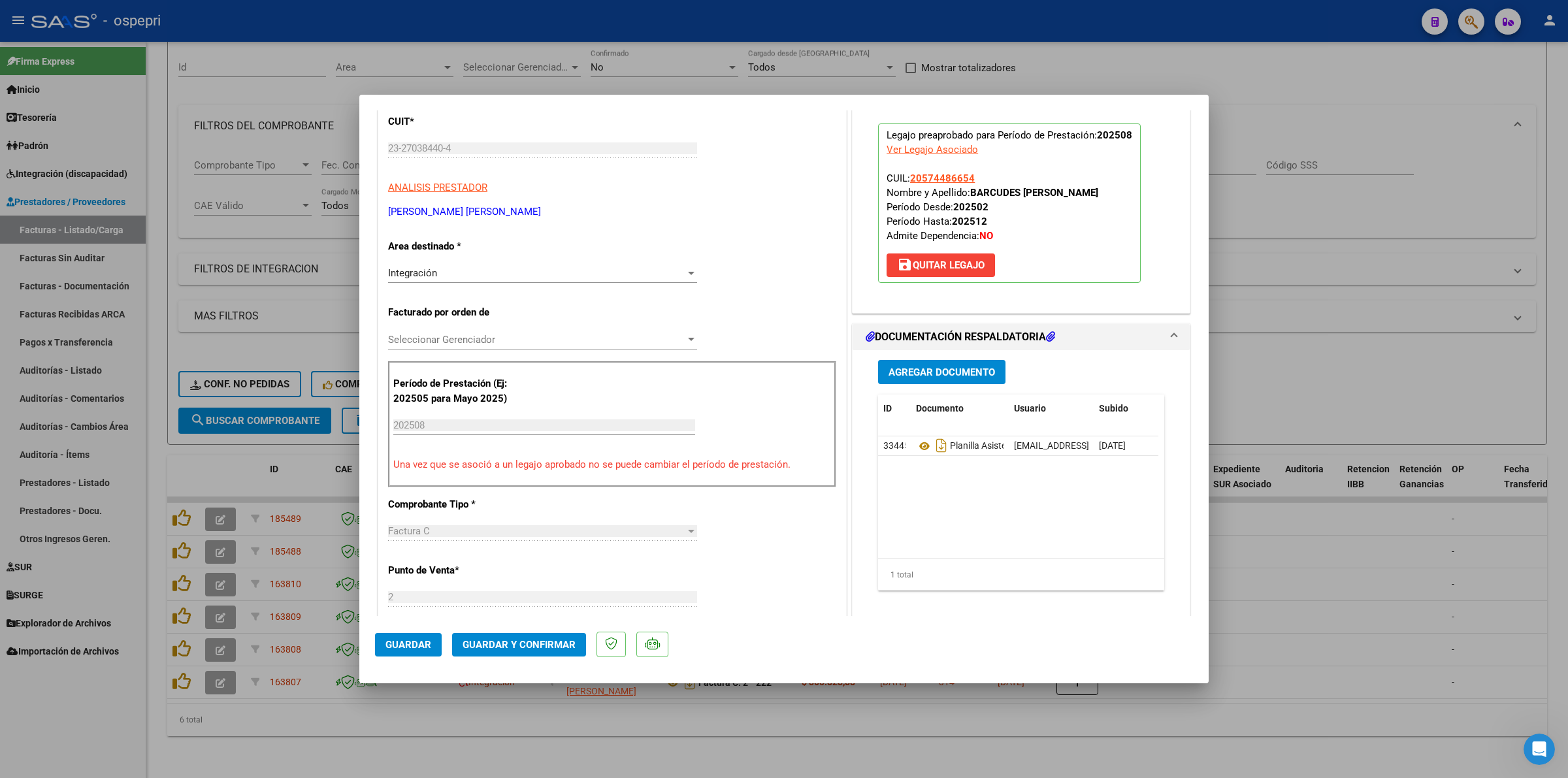
scroll to position [163, 0]
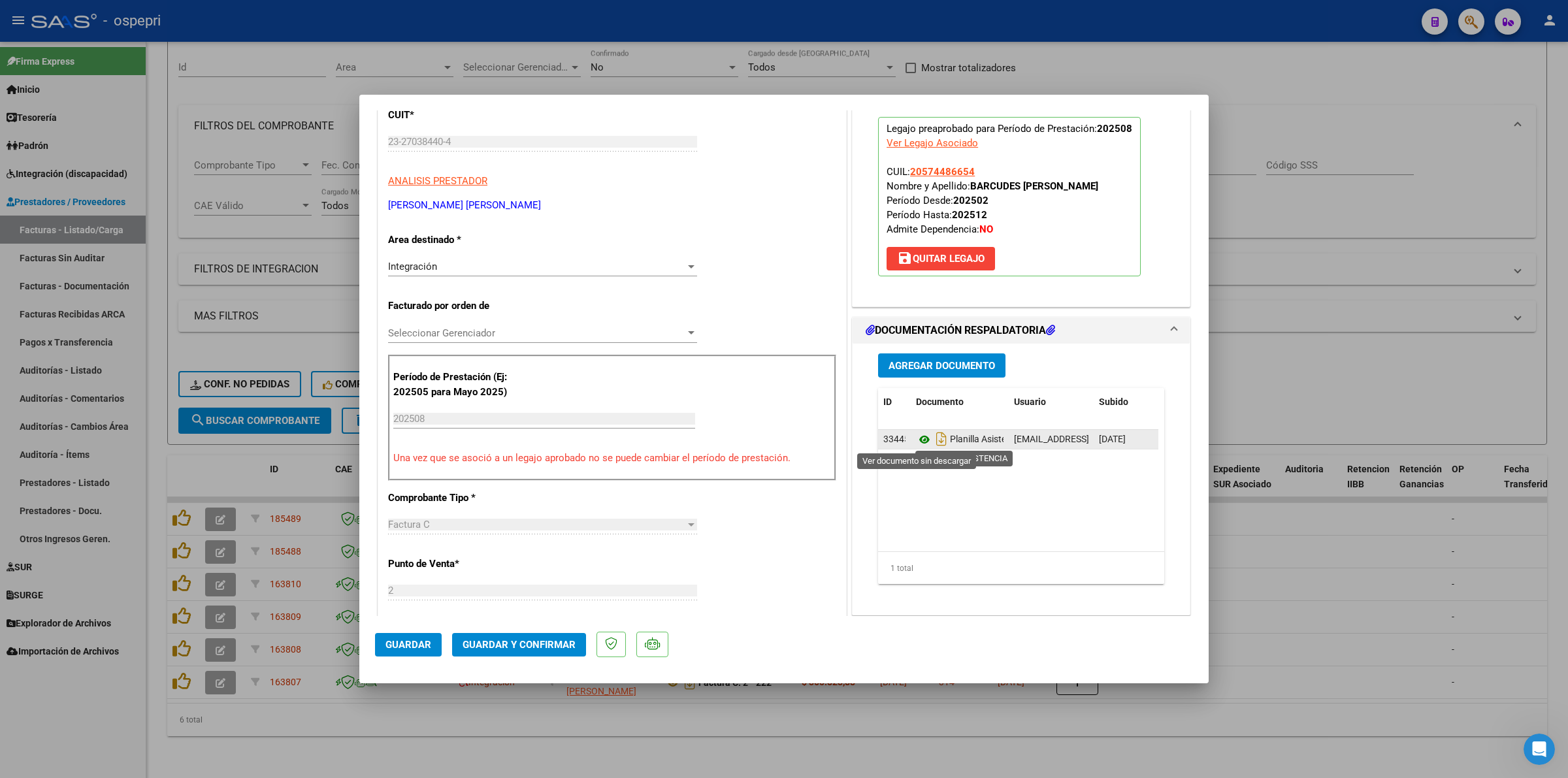
click at [916, 442] on icon at bounding box center [924, 439] width 17 height 15
click at [537, 641] on span "Guardar y Confirmar" at bounding box center [519, 644] width 113 height 11
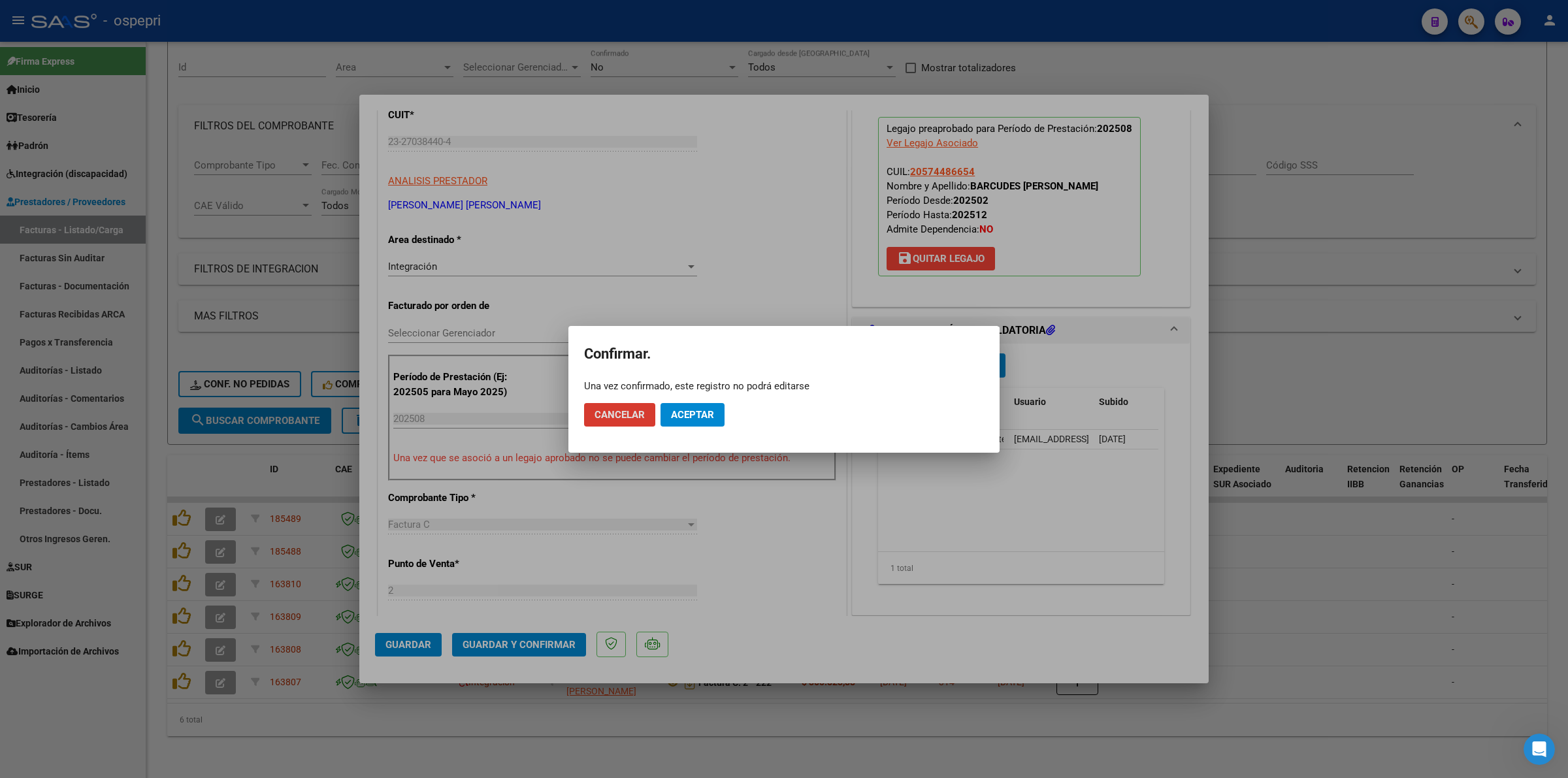
click at [677, 409] on span "Aceptar" at bounding box center [693, 414] width 43 height 11
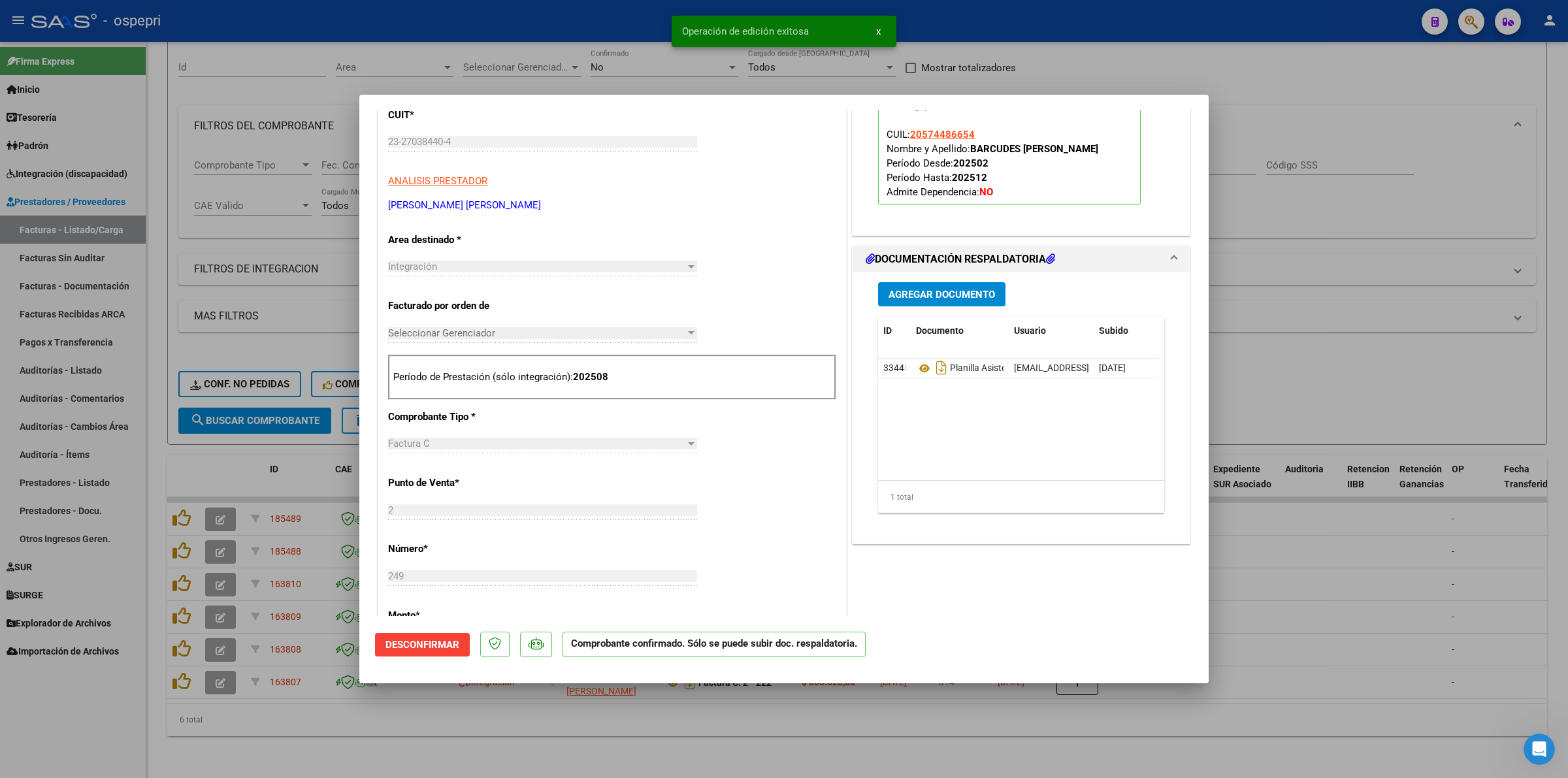
type input "$ 0,00"
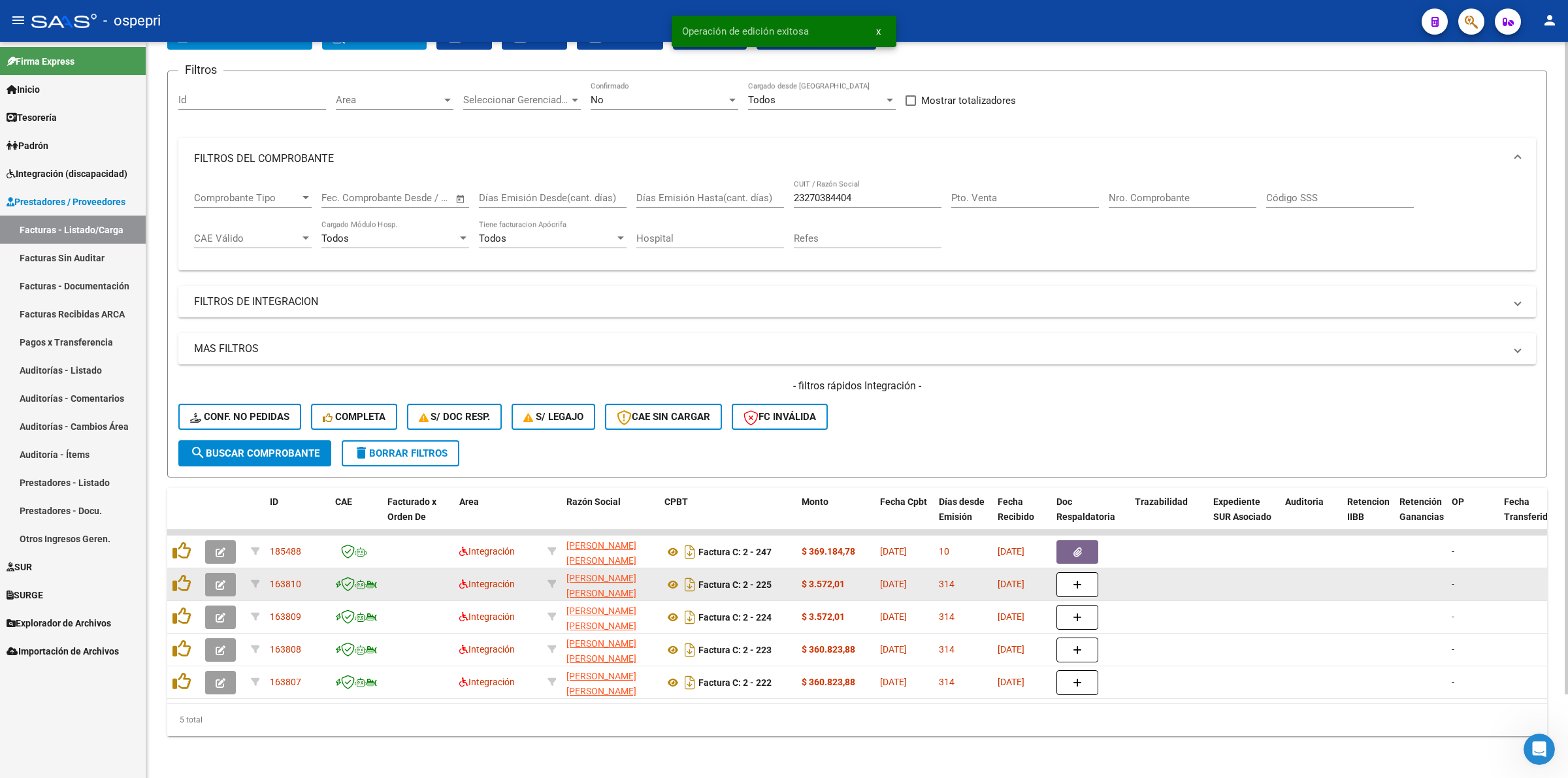
scroll to position [93, 0]
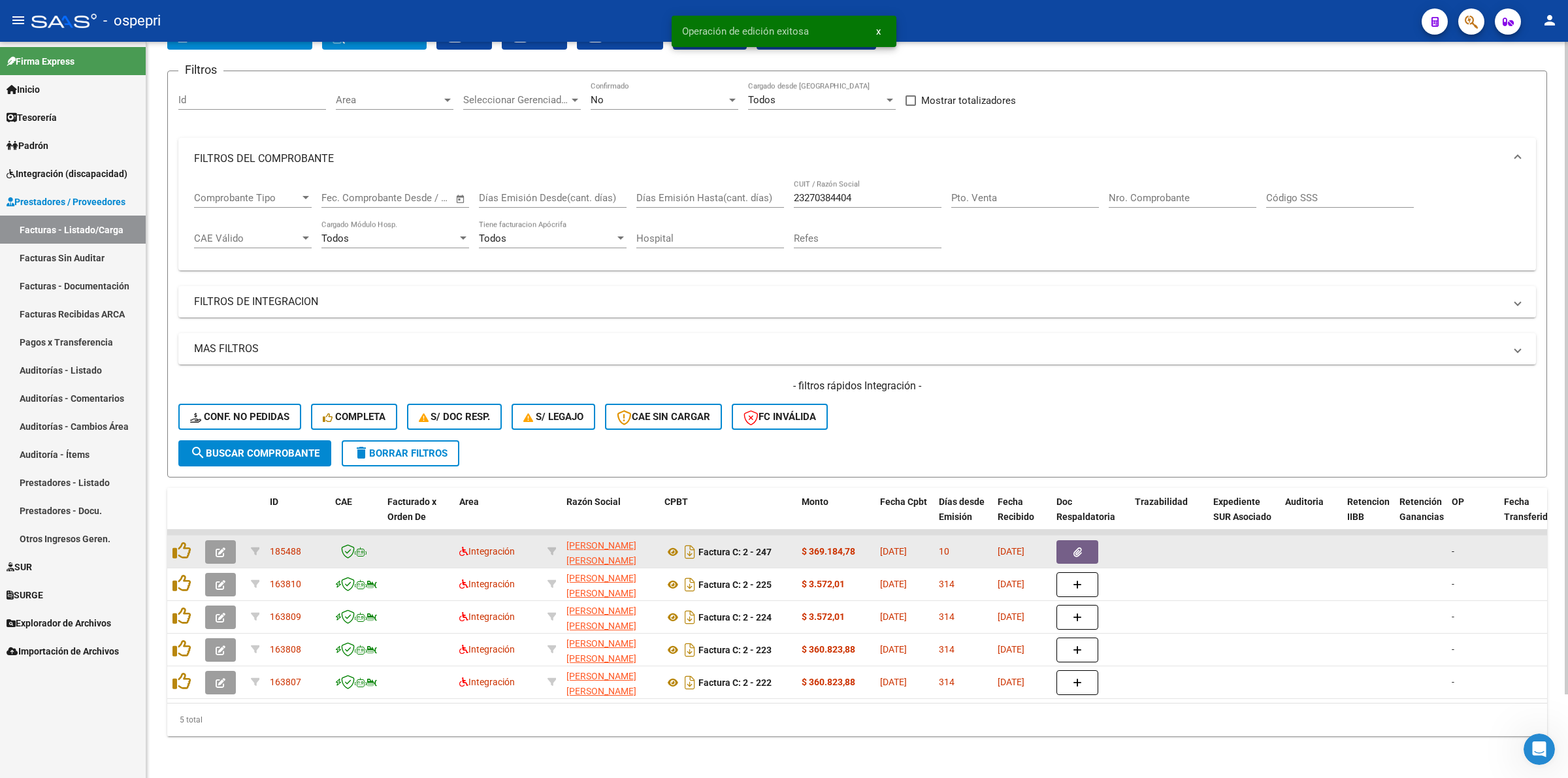
click at [207, 540] on button "button" at bounding box center [221, 551] width 31 height 24
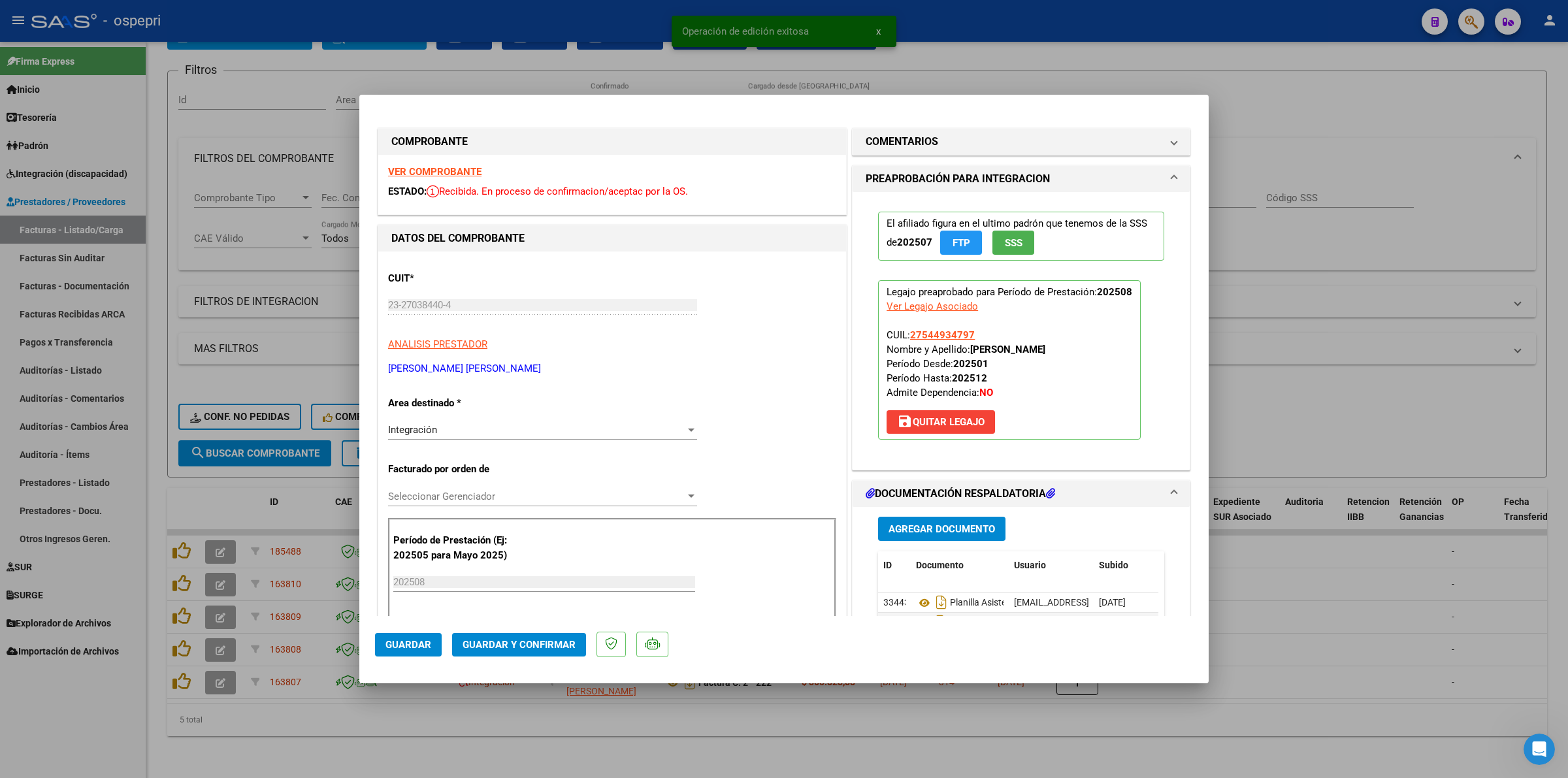
click at [430, 172] on strong "VER COMPROBANTE" at bounding box center [434, 171] width 93 height 11
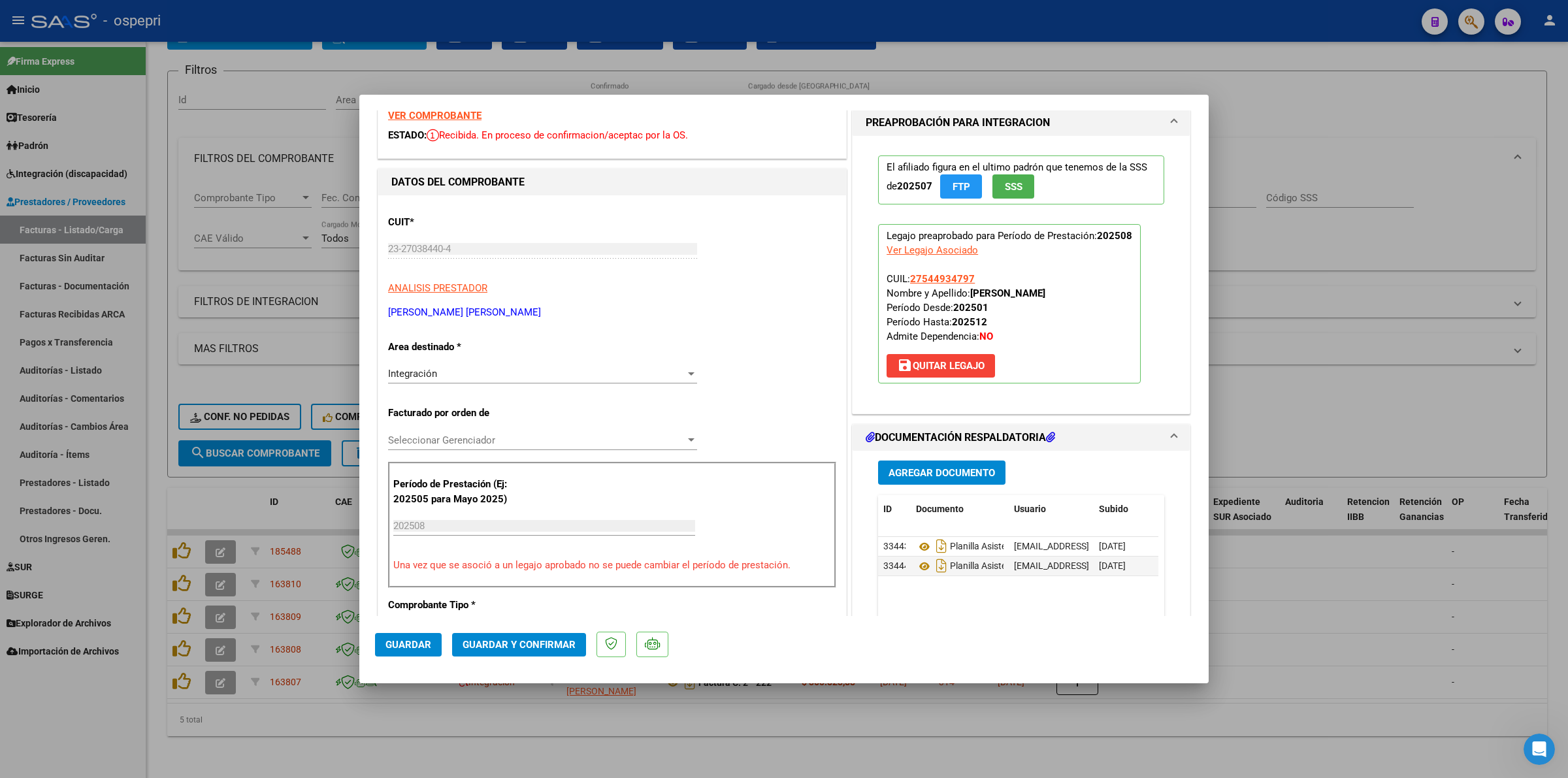
scroll to position [163, 0]
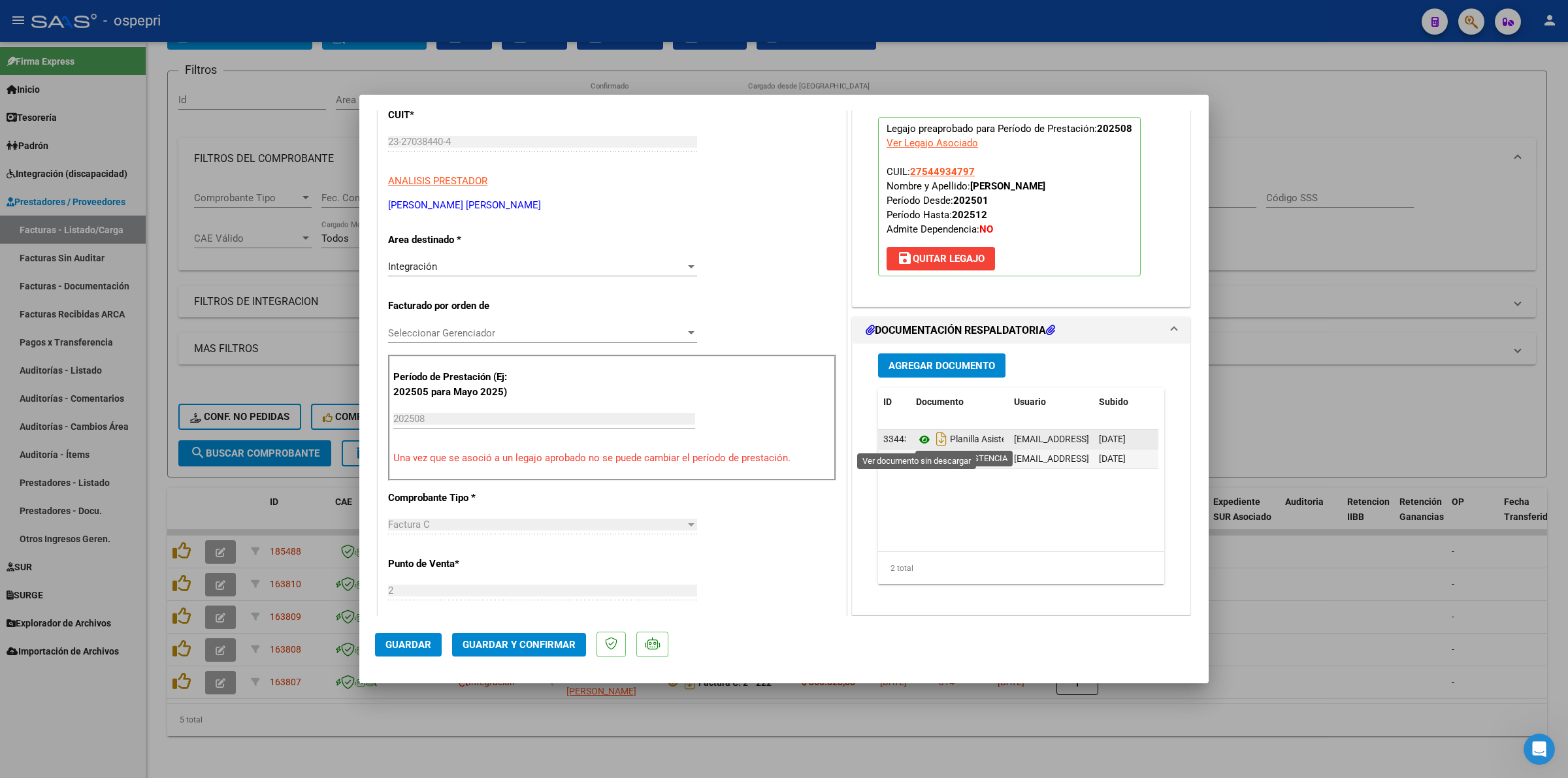
click at [916, 436] on icon at bounding box center [924, 439] width 17 height 15
click at [916, 456] on icon at bounding box center [924, 459] width 17 height 15
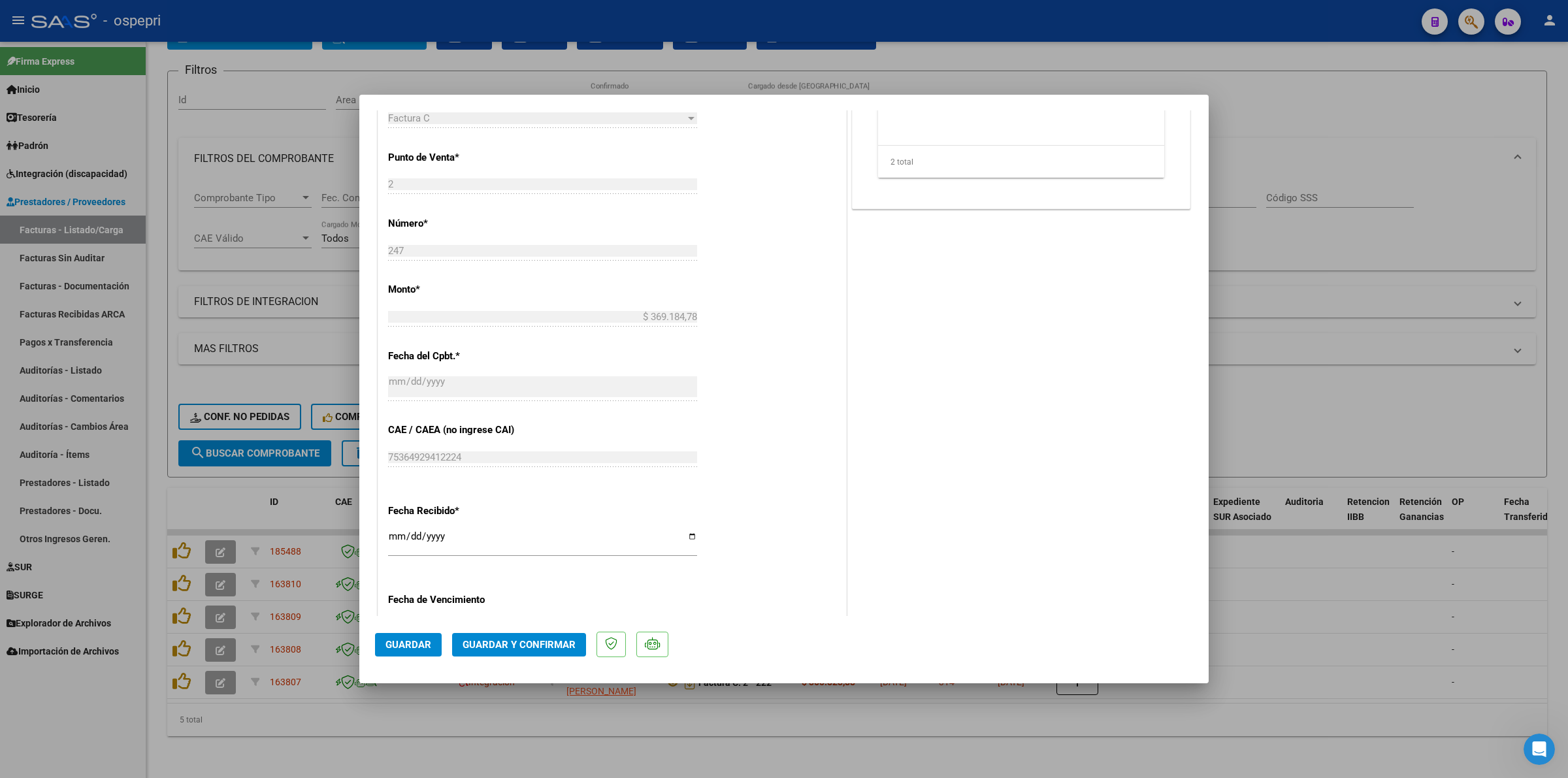
scroll to position [572, 0]
click at [487, 637] on button "Guardar y Confirmar" at bounding box center [518, 644] width 134 height 24
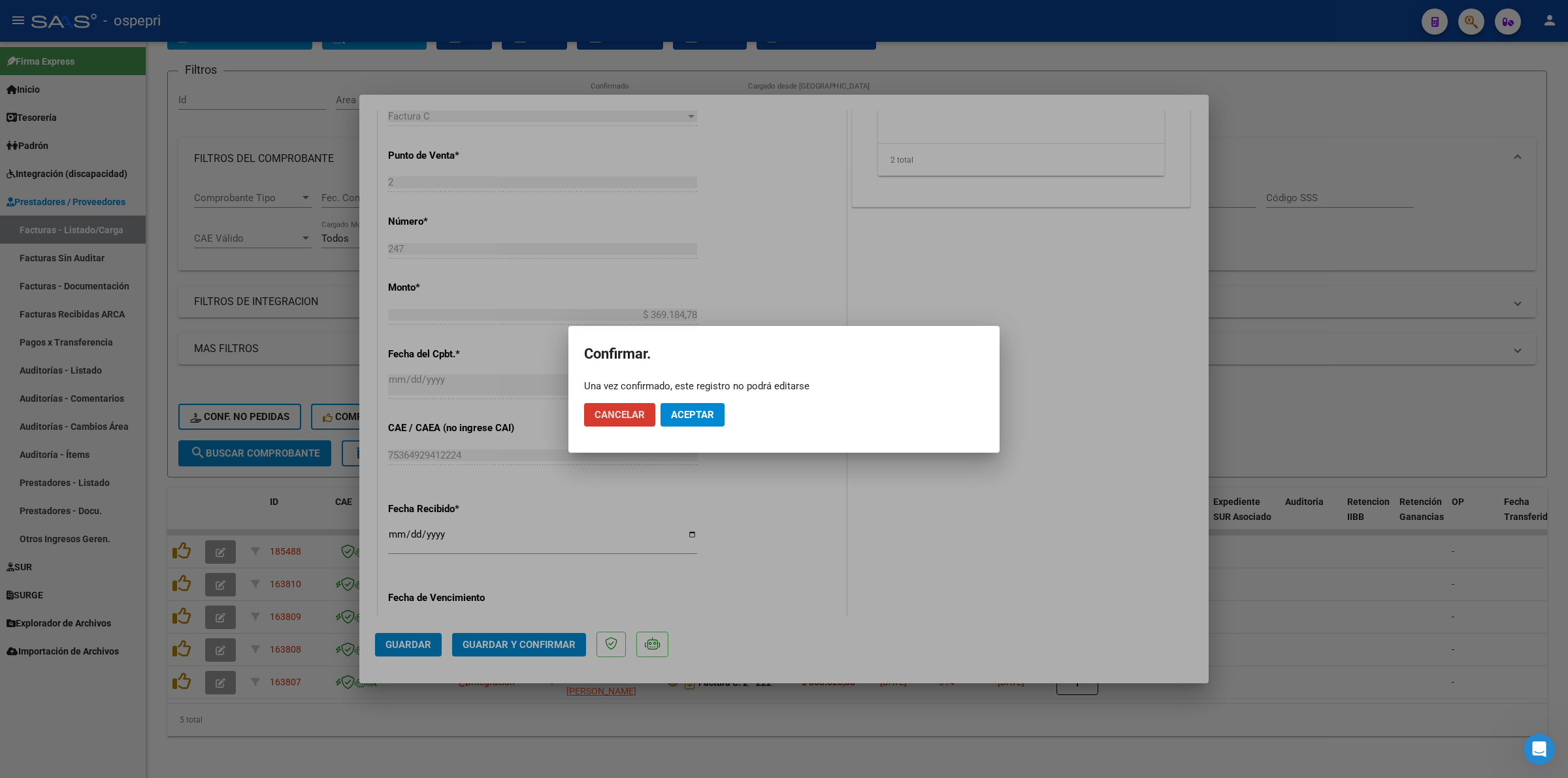
click at [705, 403] on button "Aceptar" at bounding box center [692, 414] width 64 height 24
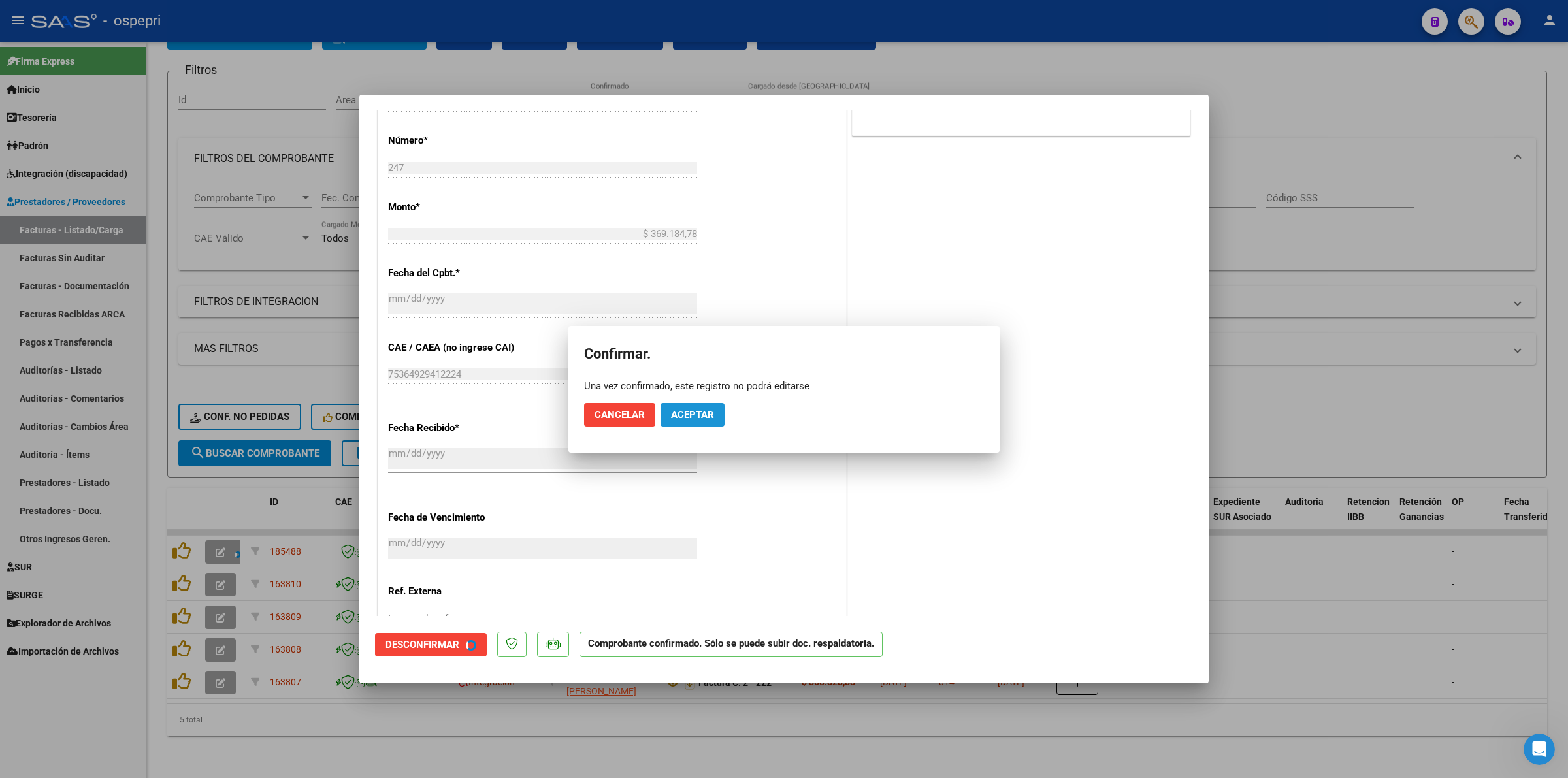
scroll to position [491, 0]
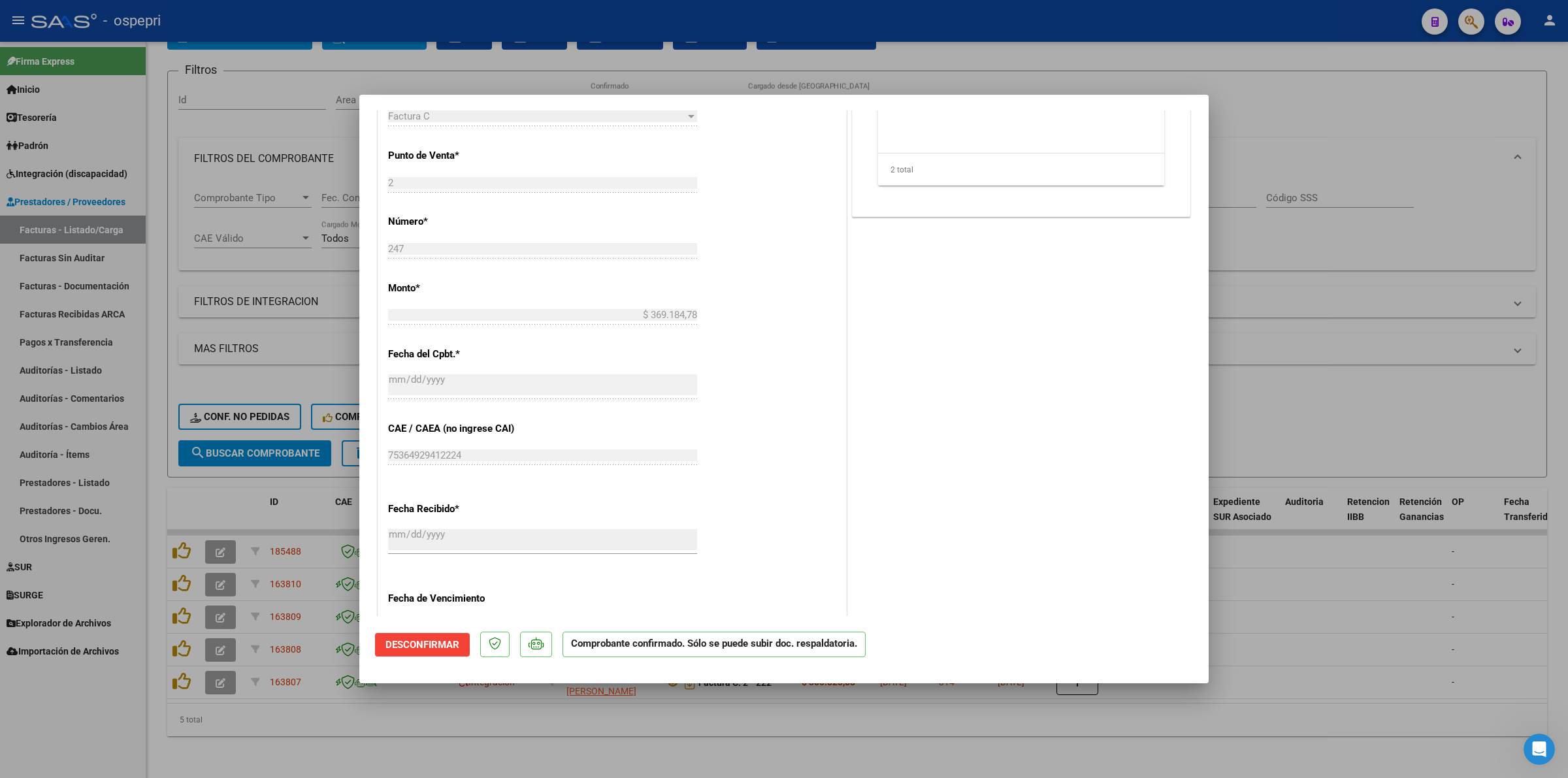
type input "$ 0,00"
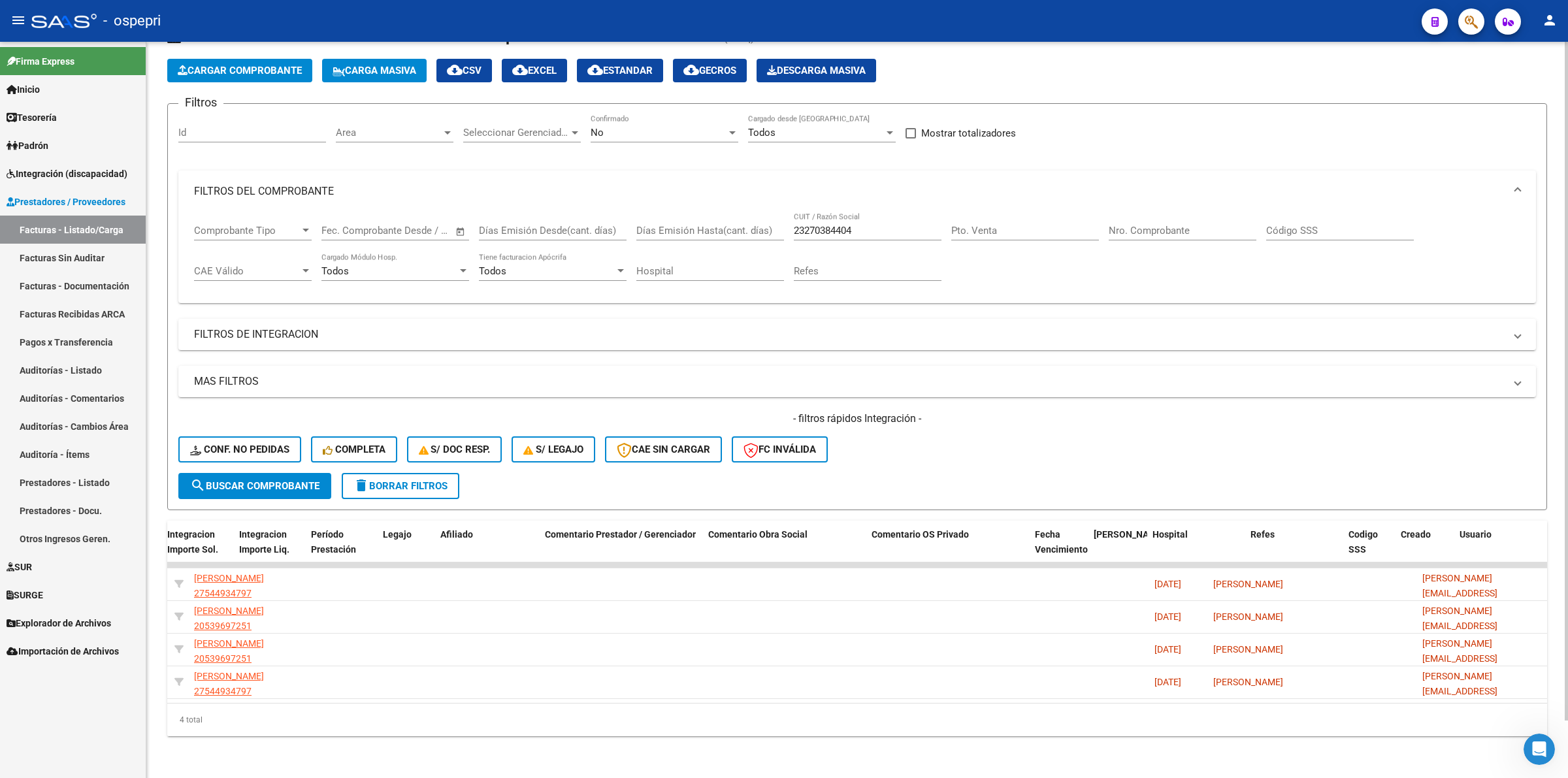
scroll to position [0, 0]
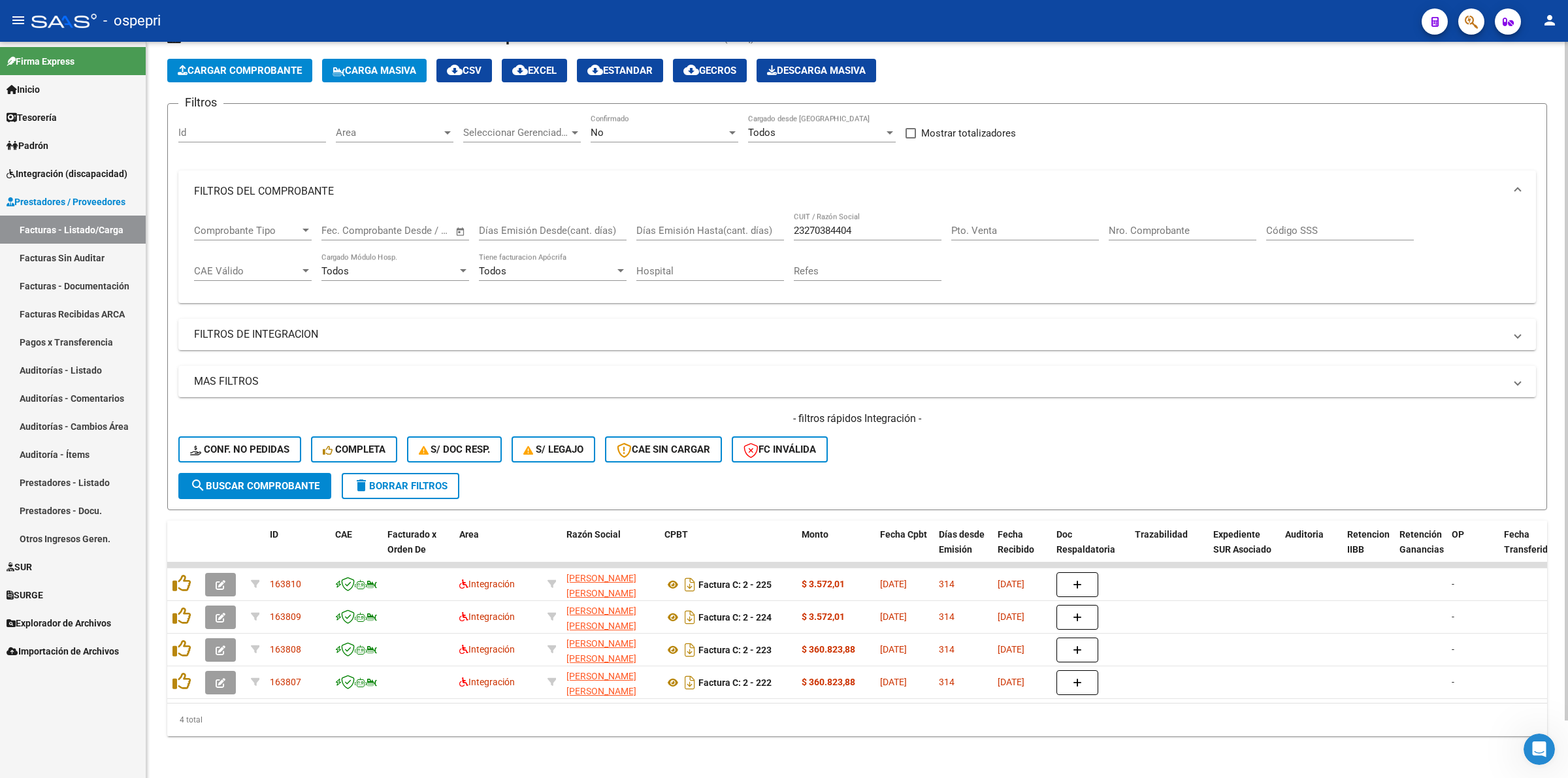
click at [241, 422] on div "- filtros rápidos Integración - Conf. no pedidas Completa S/ Doc Resp. S/ legaj…" at bounding box center [857, 442] width 1358 height 61
drag, startPoint x: 245, startPoint y: 430, endPoint x: 516, endPoint y: 483, distance: 276.1
click at [246, 436] on button "Conf. no pedidas" at bounding box center [239, 449] width 123 height 26
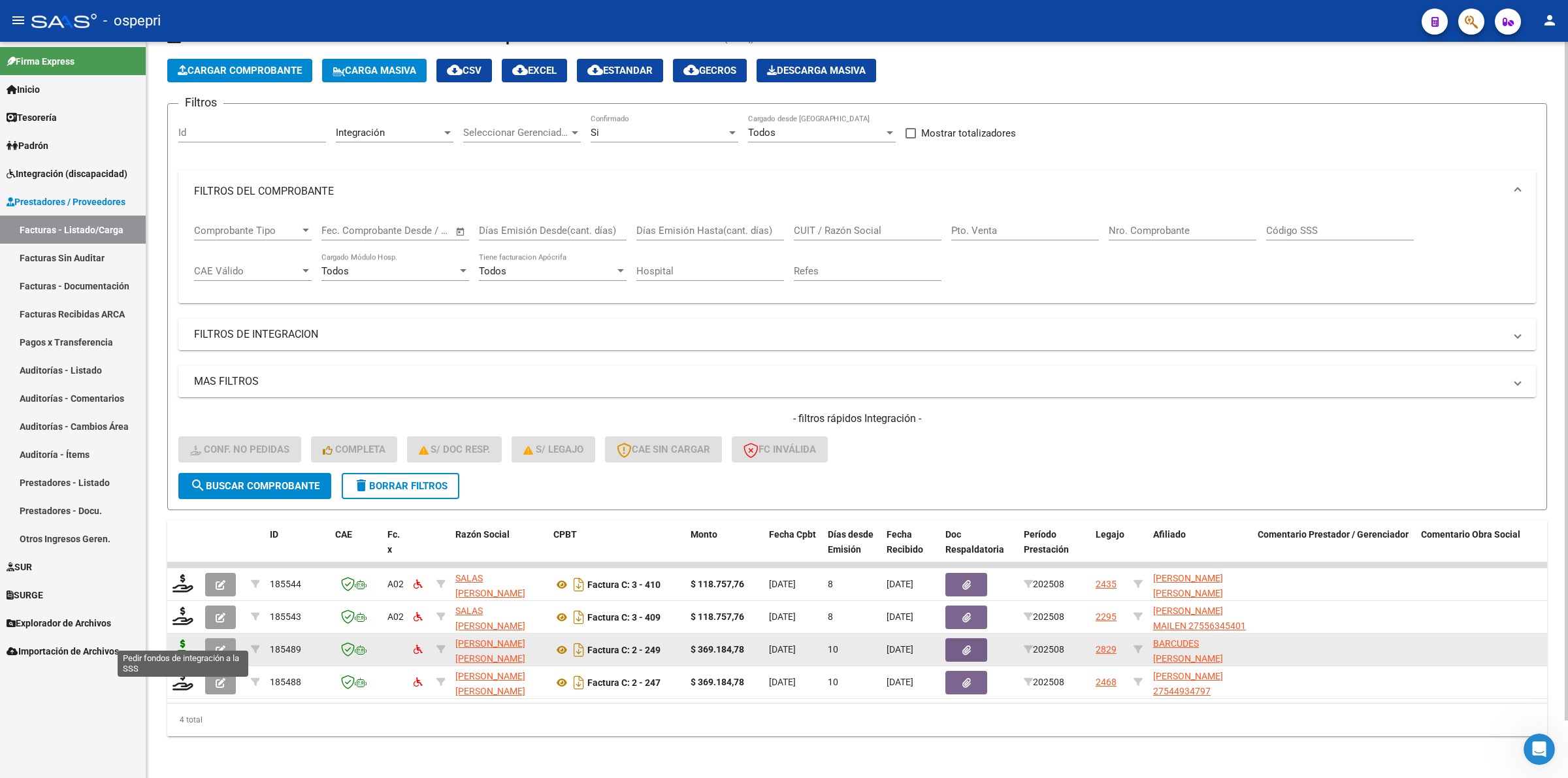
click at [184, 639] on icon at bounding box center [182, 648] width 21 height 18
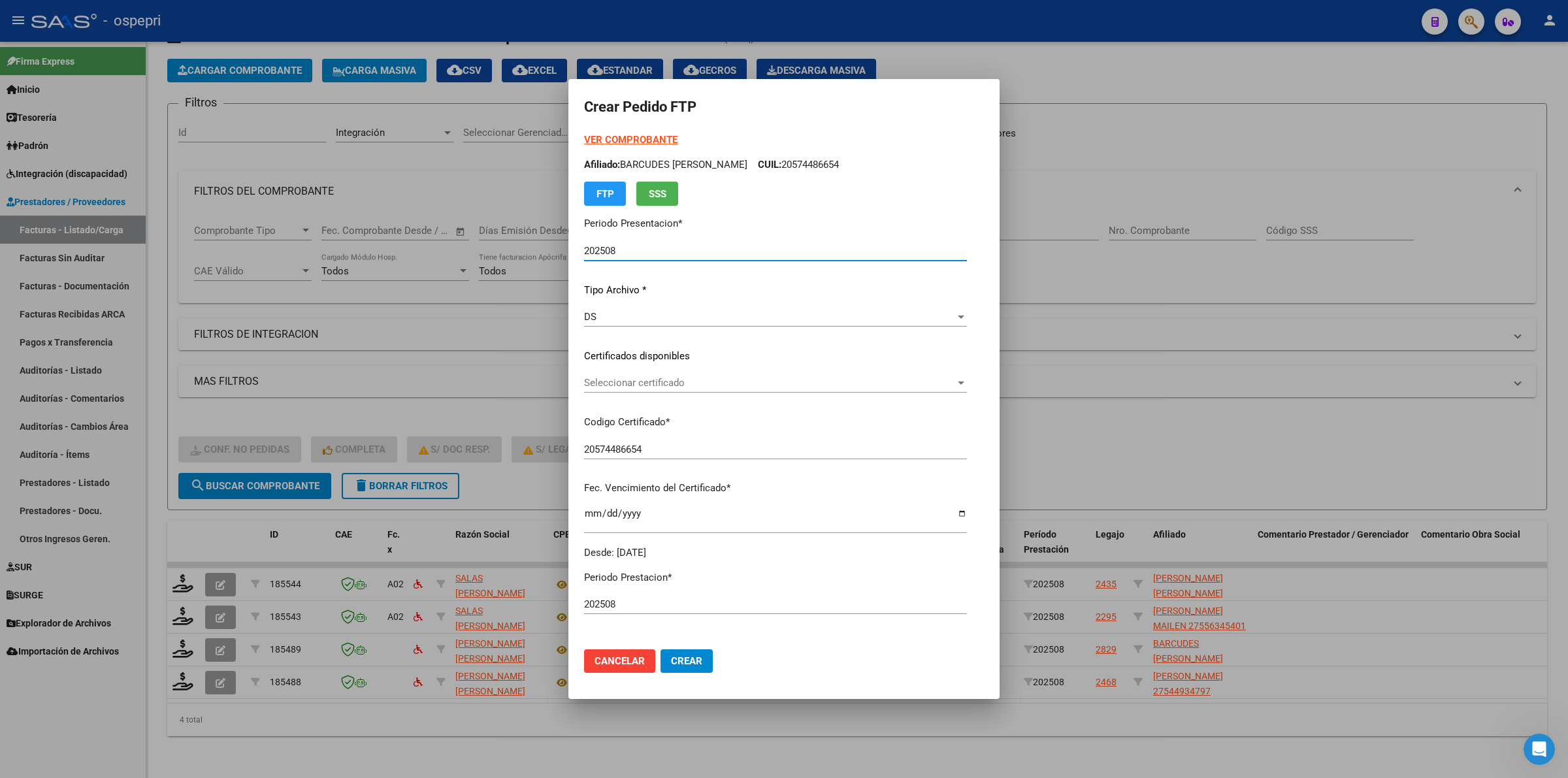
click at [631, 387] on div "Seleccionar certificado Seleccionar certificado" at bounding box center [775, 383] width 383 height 20
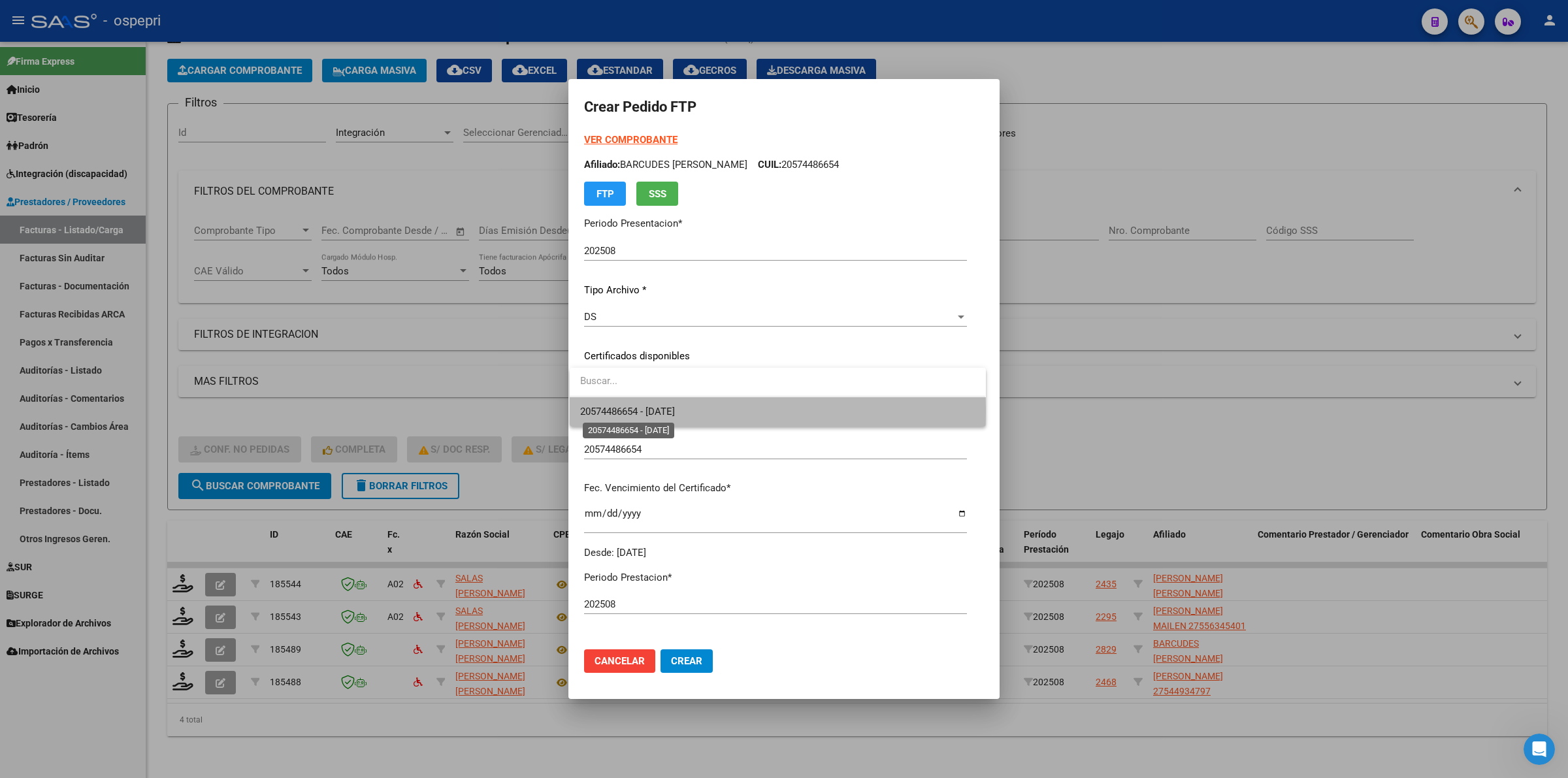
click at [648, 412] on span "20574486654 - 2027-06-10" at bounding box center [627, 411] width 95 height 11
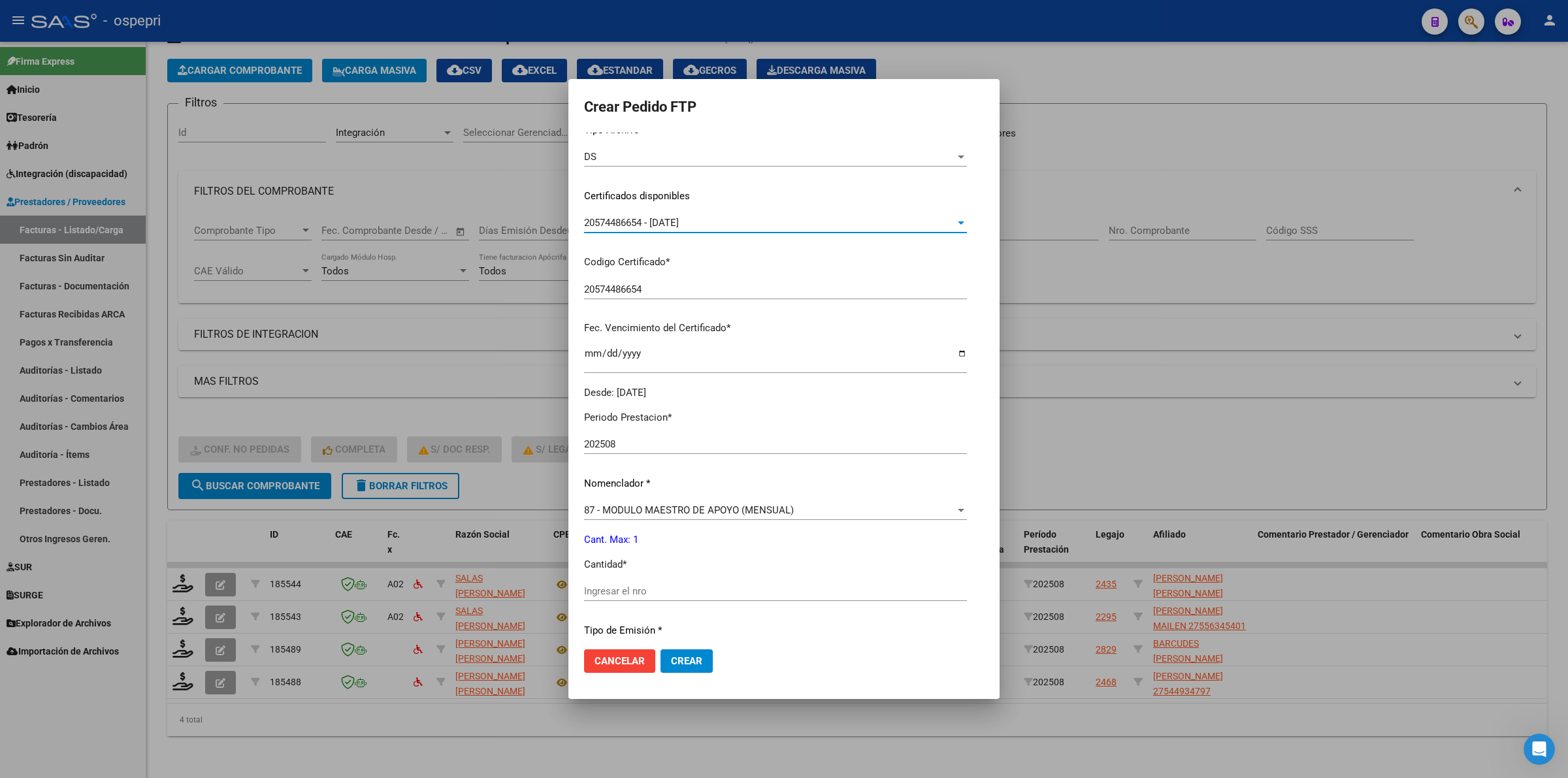
scroll to position [327, 0]
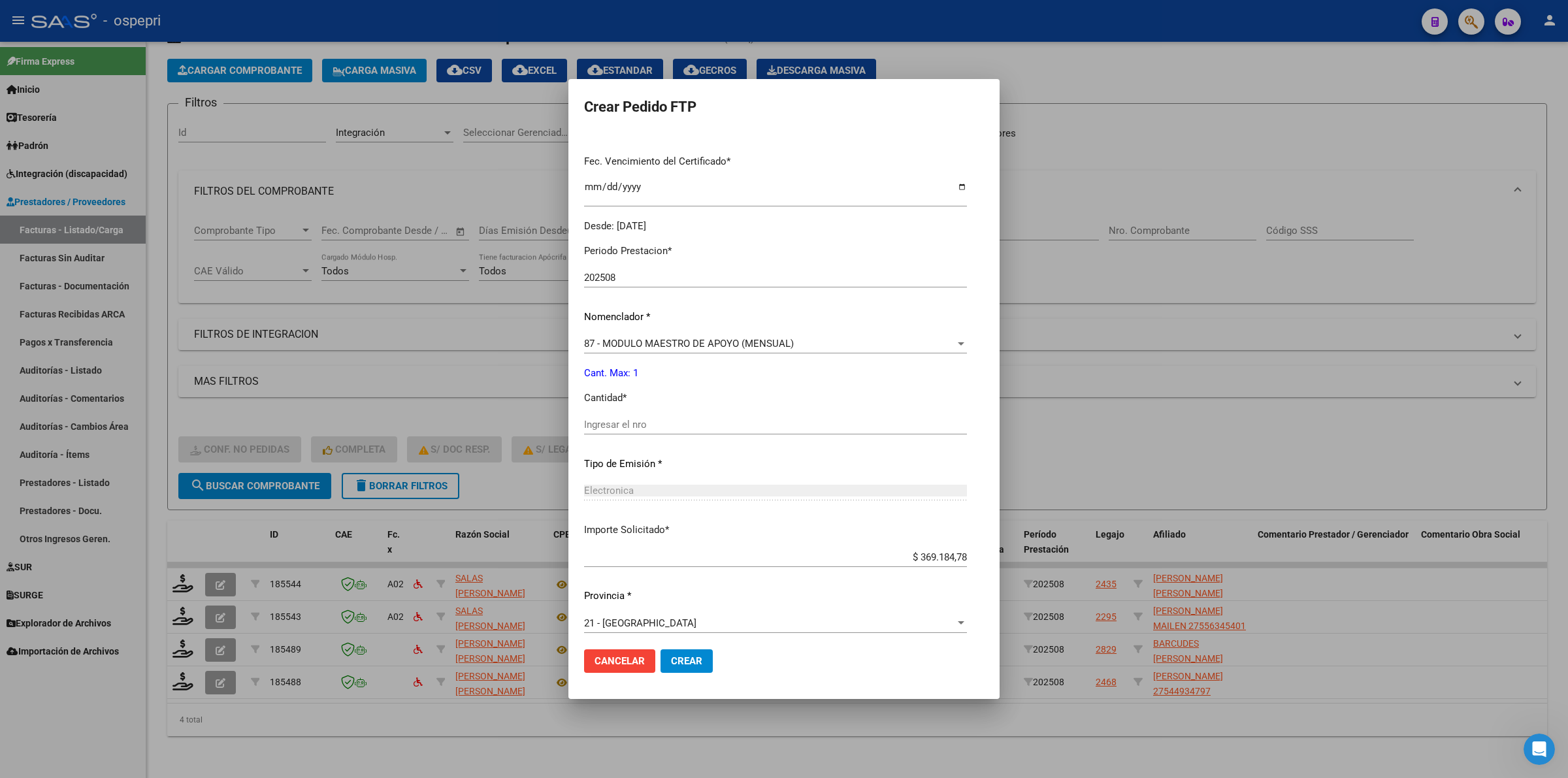
click at [639, 429] on input "Ingresar el nro" at bounding box center [775, 424] width 383 height 11
click at [687, 668] on button "Crear" at bounding box center [687, 661] width 52 height 24
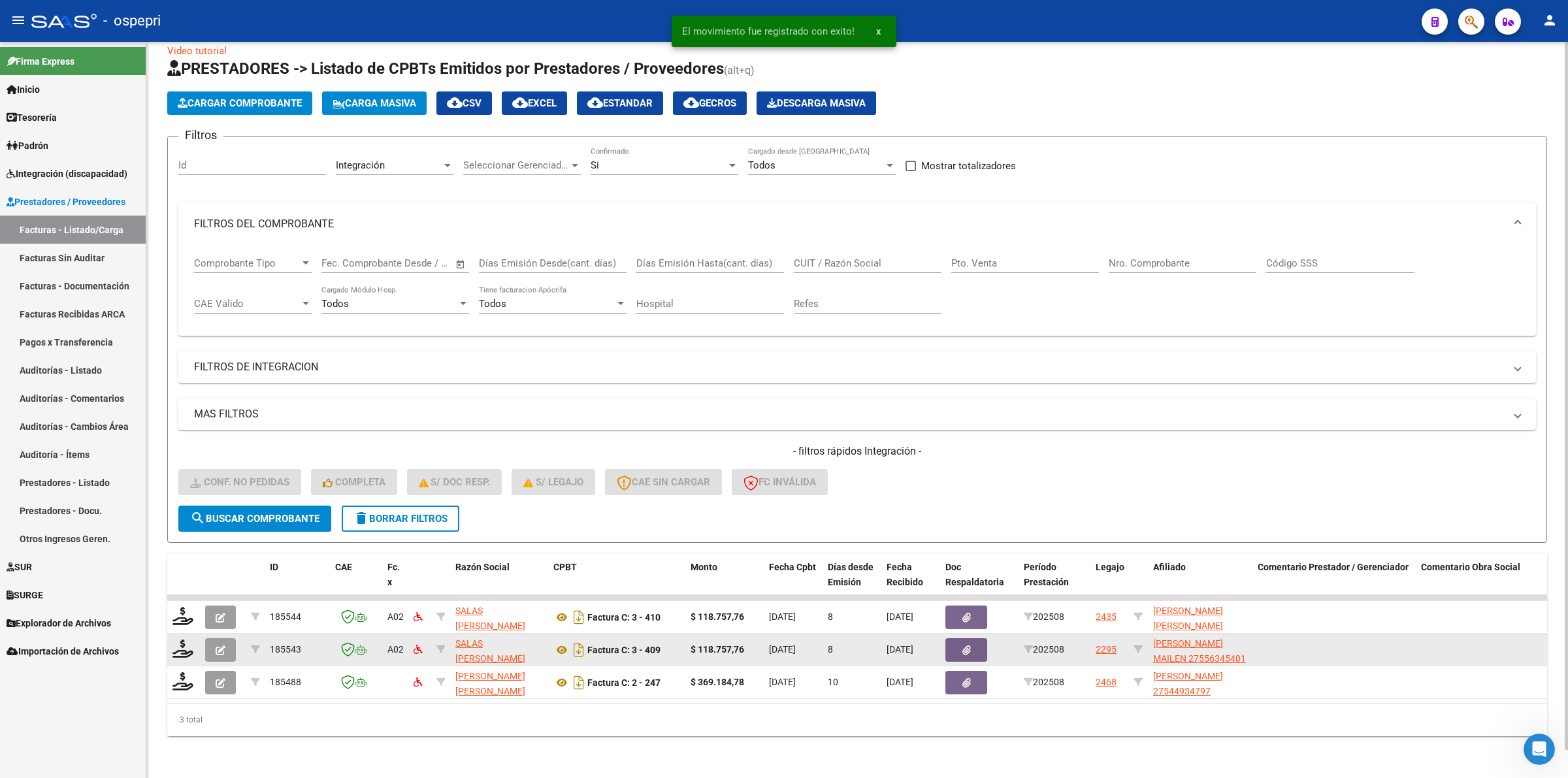
scroll to position [28, 0]
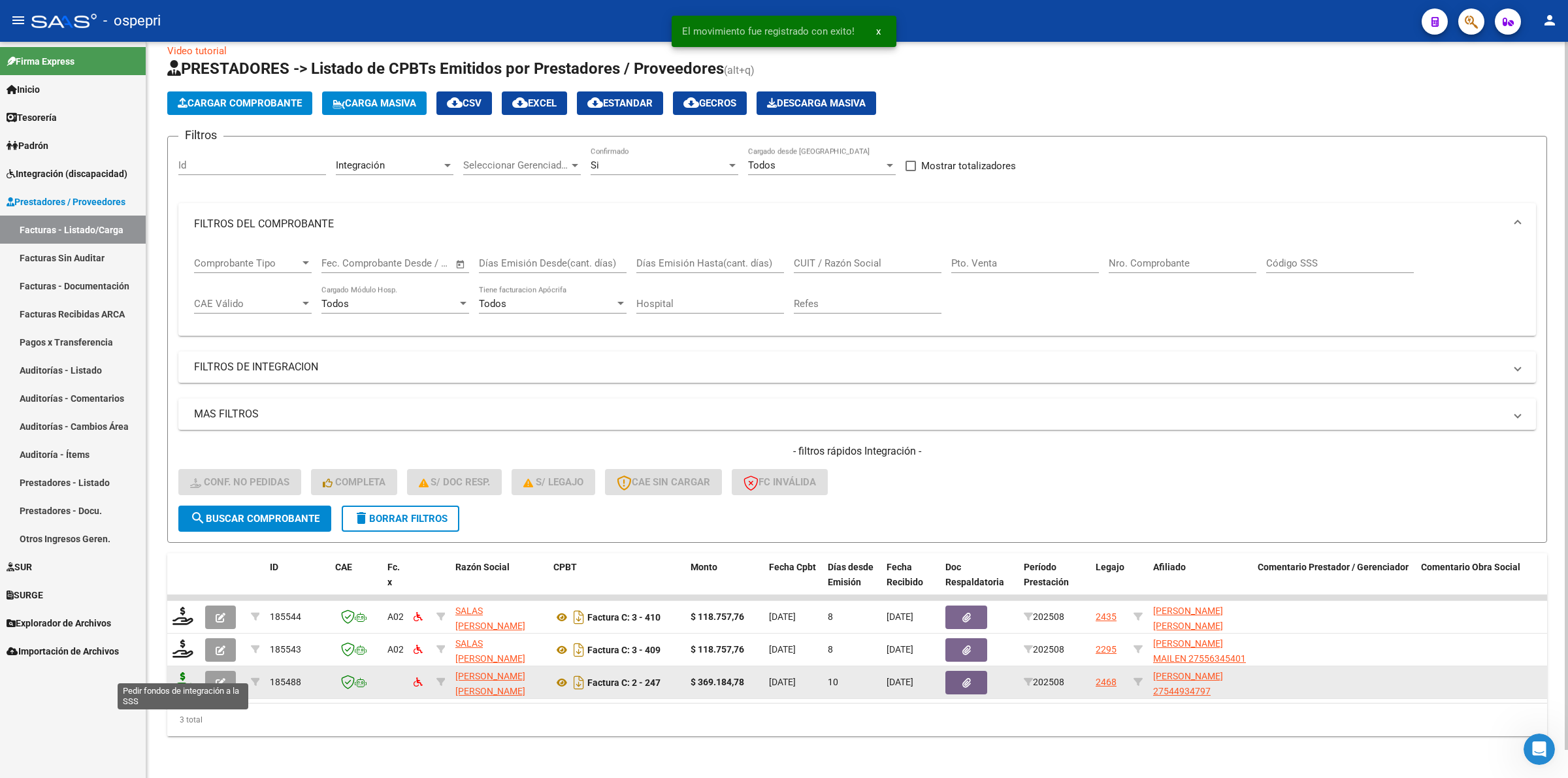
click at [187, 672] on icon at bounding box center [182, 681] width 21 height 18
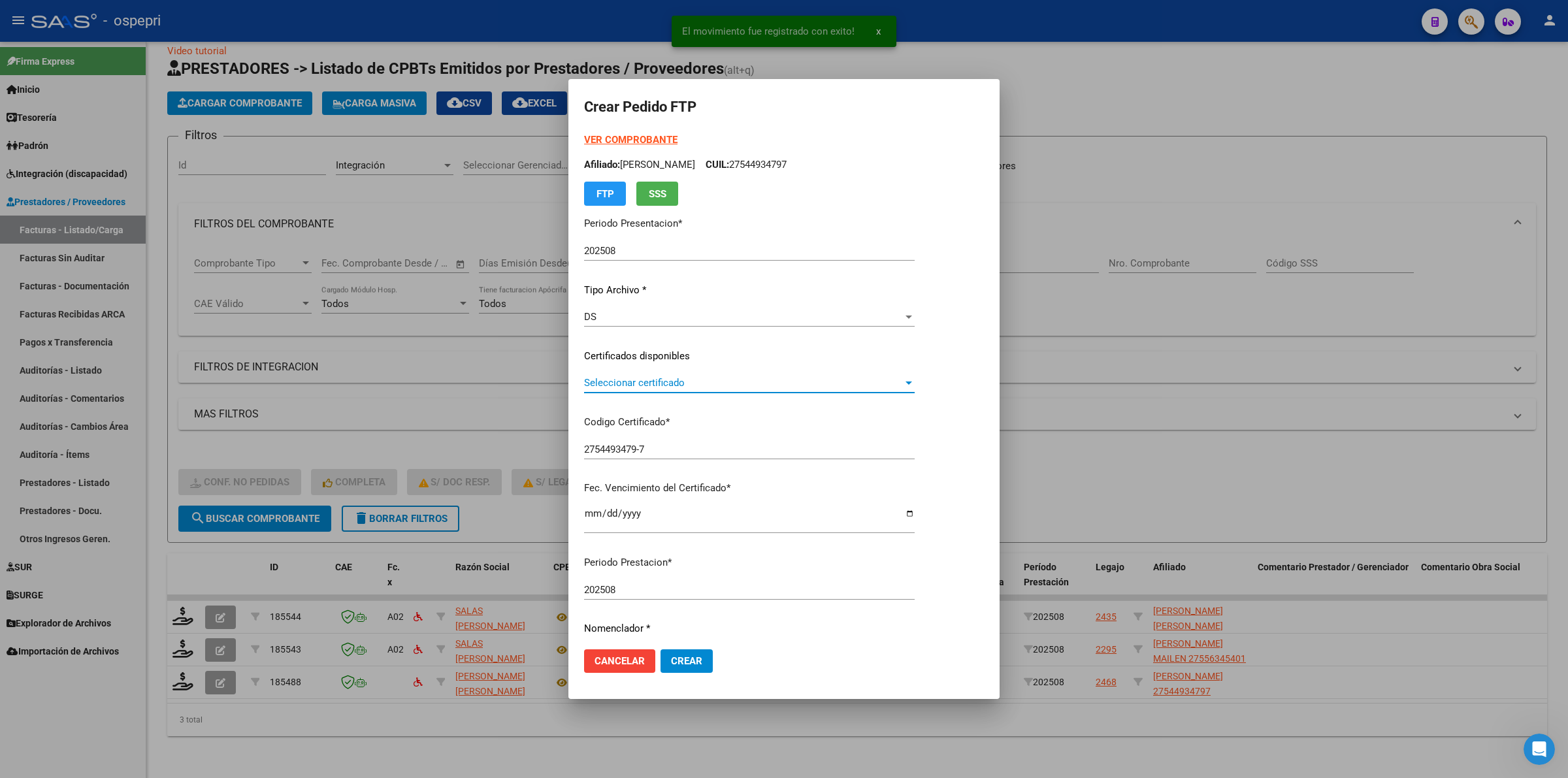
click at [631, 387] on span "Seleccionar certificado" at bounding box center [744, 383] width 319 height 11
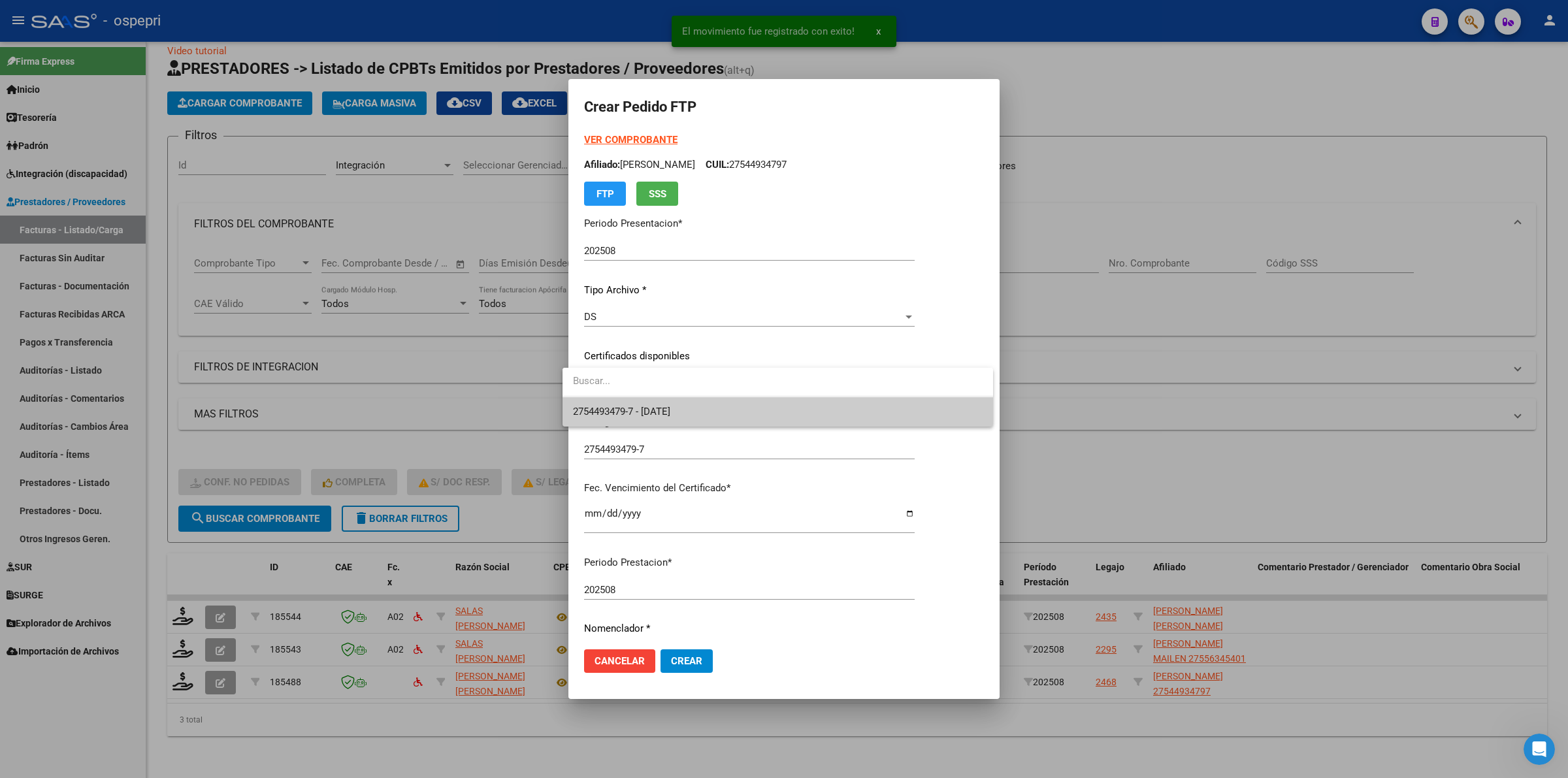
click at [638, 403] on span "2754493479-7 - 2026-01-01" at bounding box center [777, 412] width 409 height 30
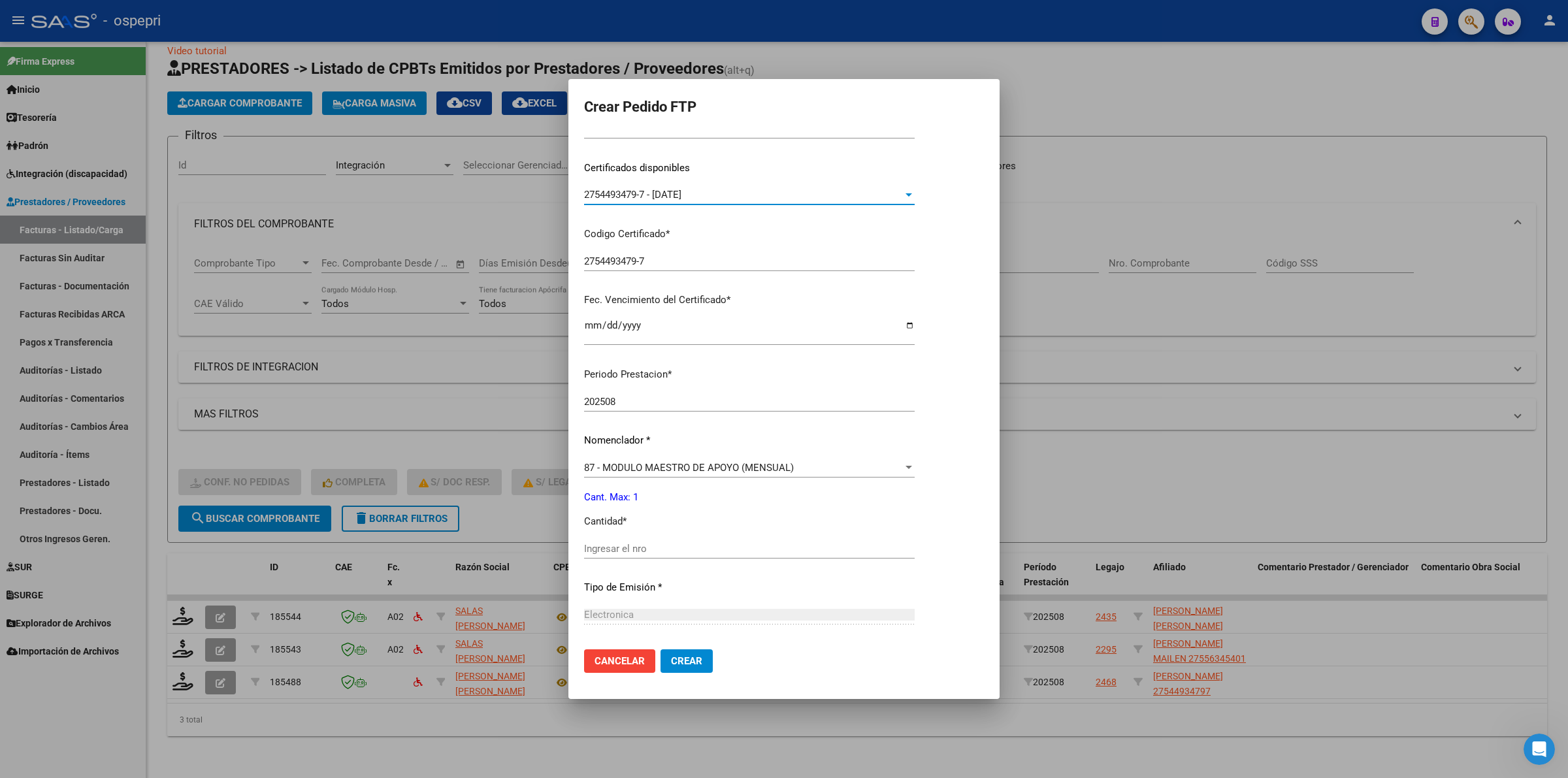
scroll to position [245, 0]
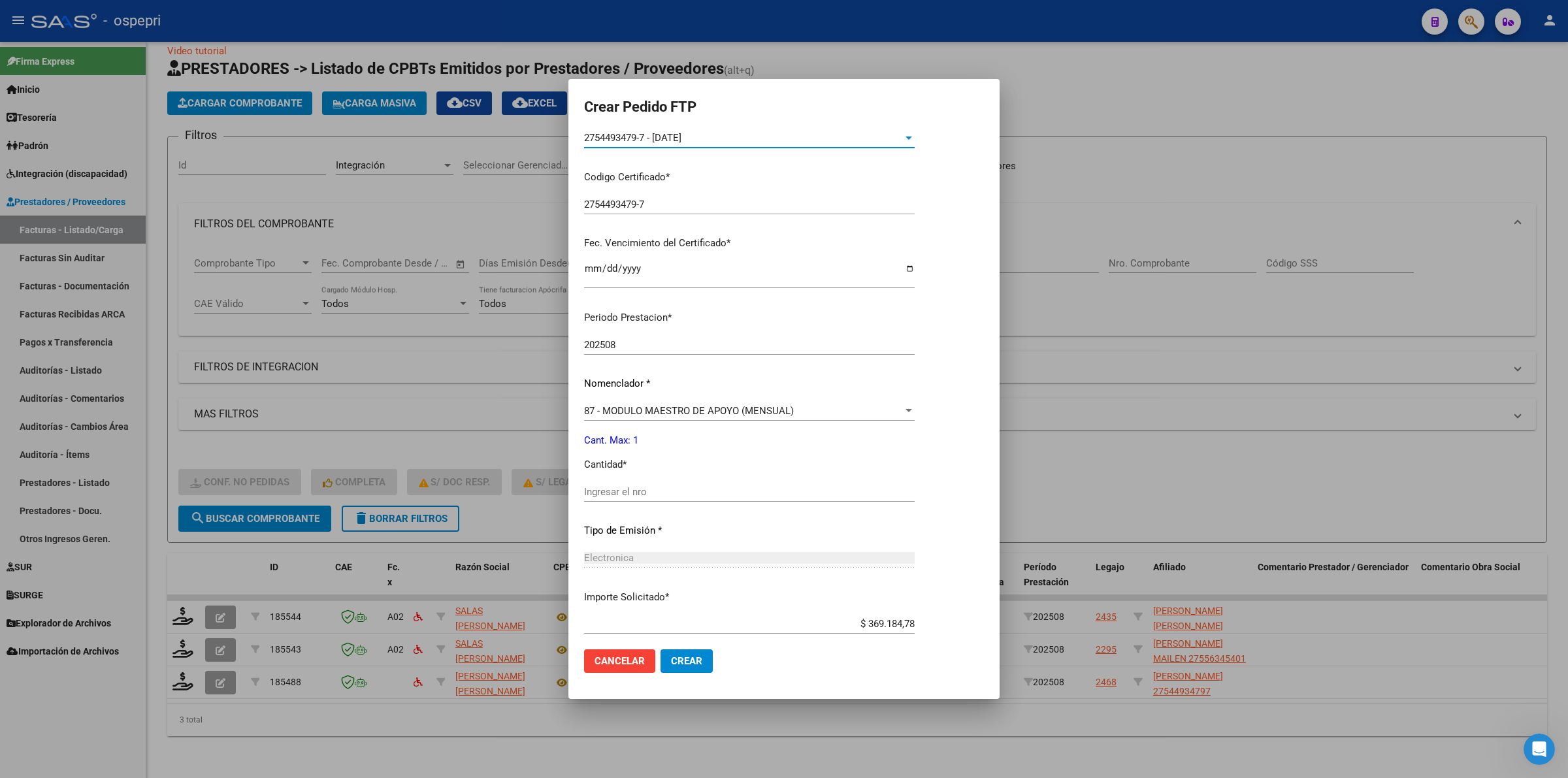
click at [649, 494] on input "Ingresar el nro" at bounding box center [750, 492] width 331 height 11
click at [675, 656] on span "Crear" at bounding box center [687, 660] width 32 height 11
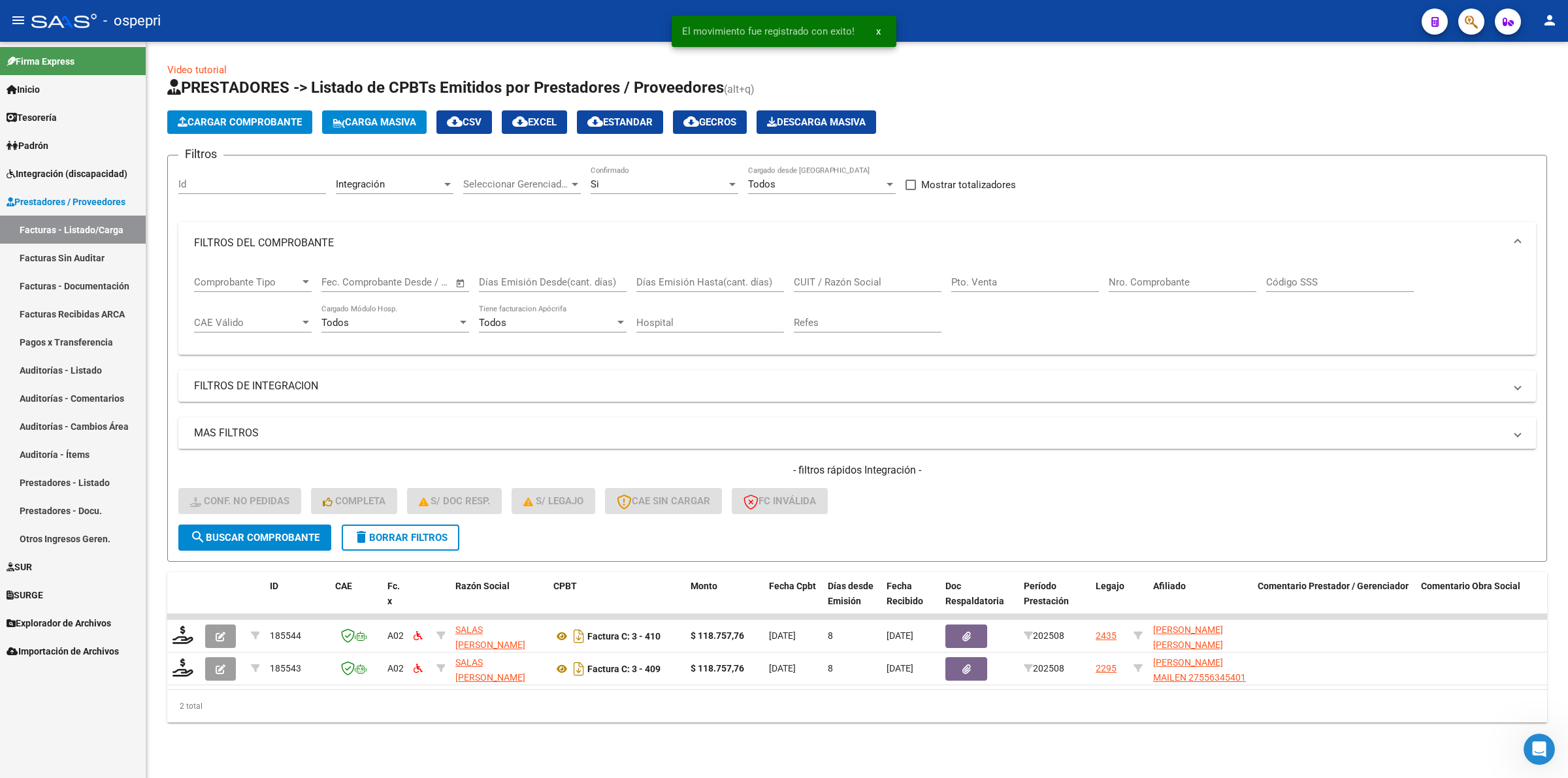
scroll to position [0, 0]
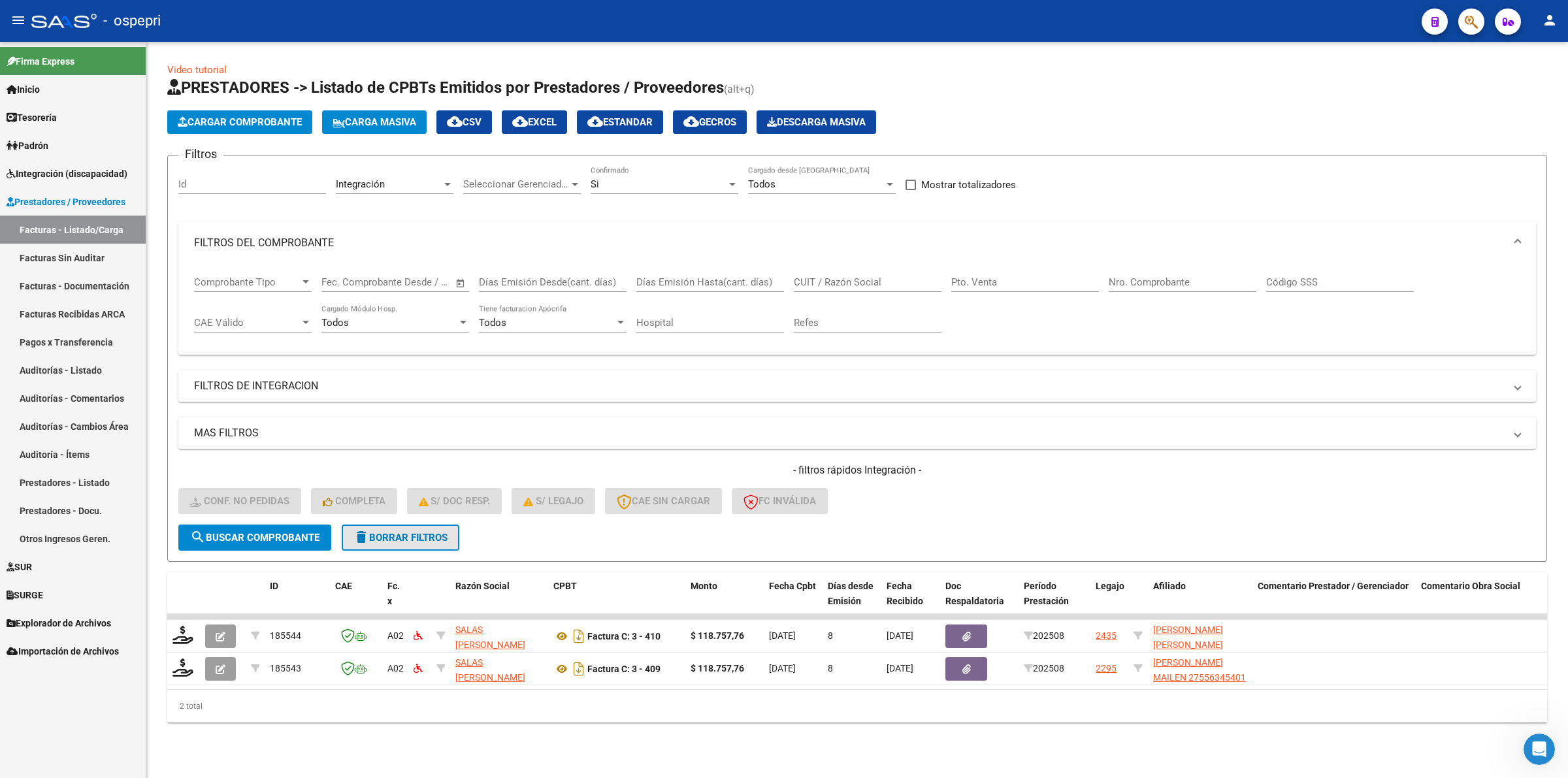
drag, startPoint x: 428, startPoint y: 521, endPoint x: 475, endPoint y: 542, distance: 51.5
click at [426, 524] on button "delete Borrar Filtros" at bounding box center [400, 537] width 118 height 26
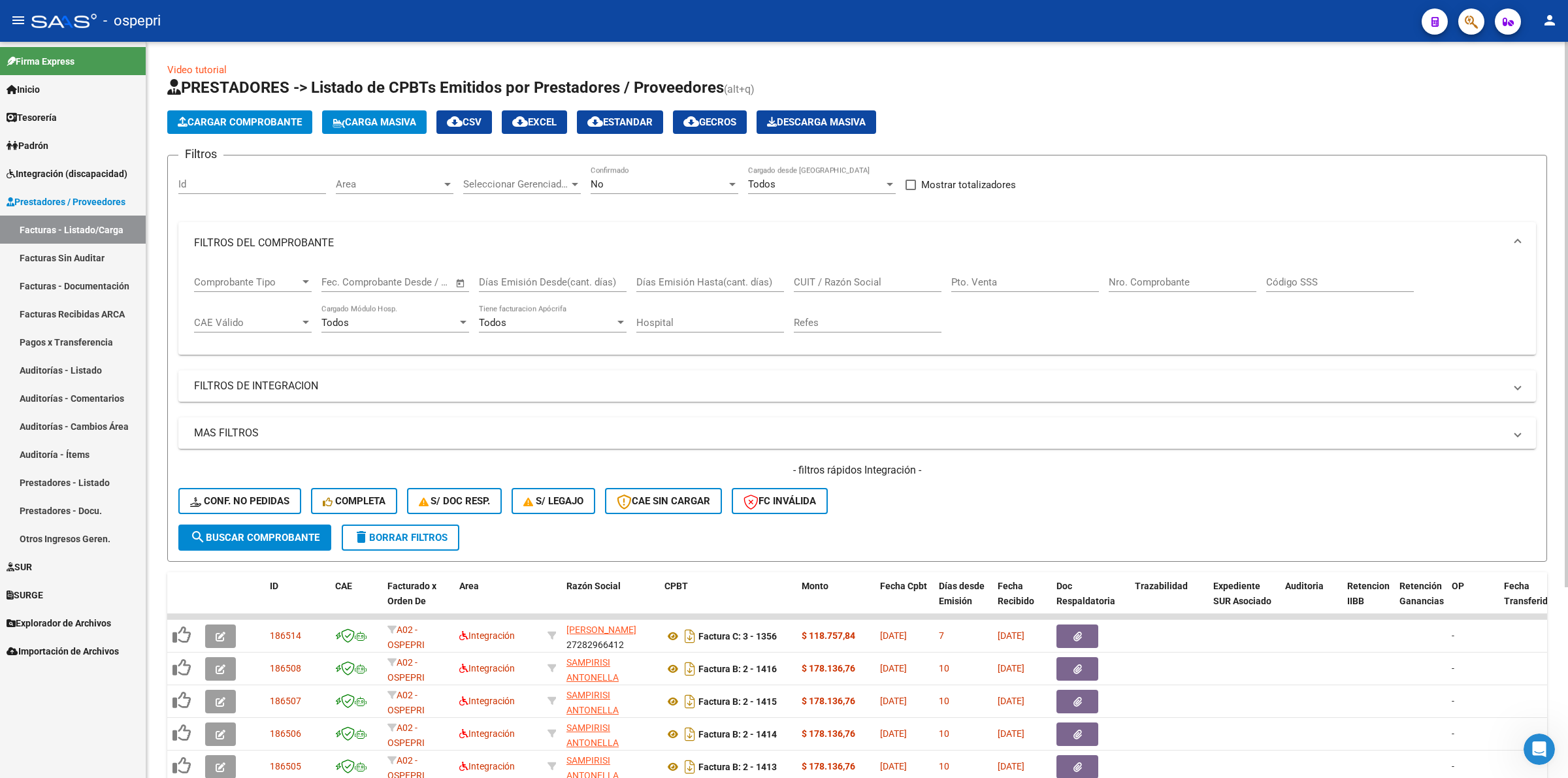
click at [883, 288] on div "CUIT / Razón Social" at bounding box center [867, 278] width 148 height 28
click at [883, 284] on input "CUIT / Razón Social" at bounding box center [867, 282] width 148 height 11
paste input "27313279532"
click at [290, 534] on span "search Buscar Comprobante" at bounding box center [255, 537] width 129 height 11
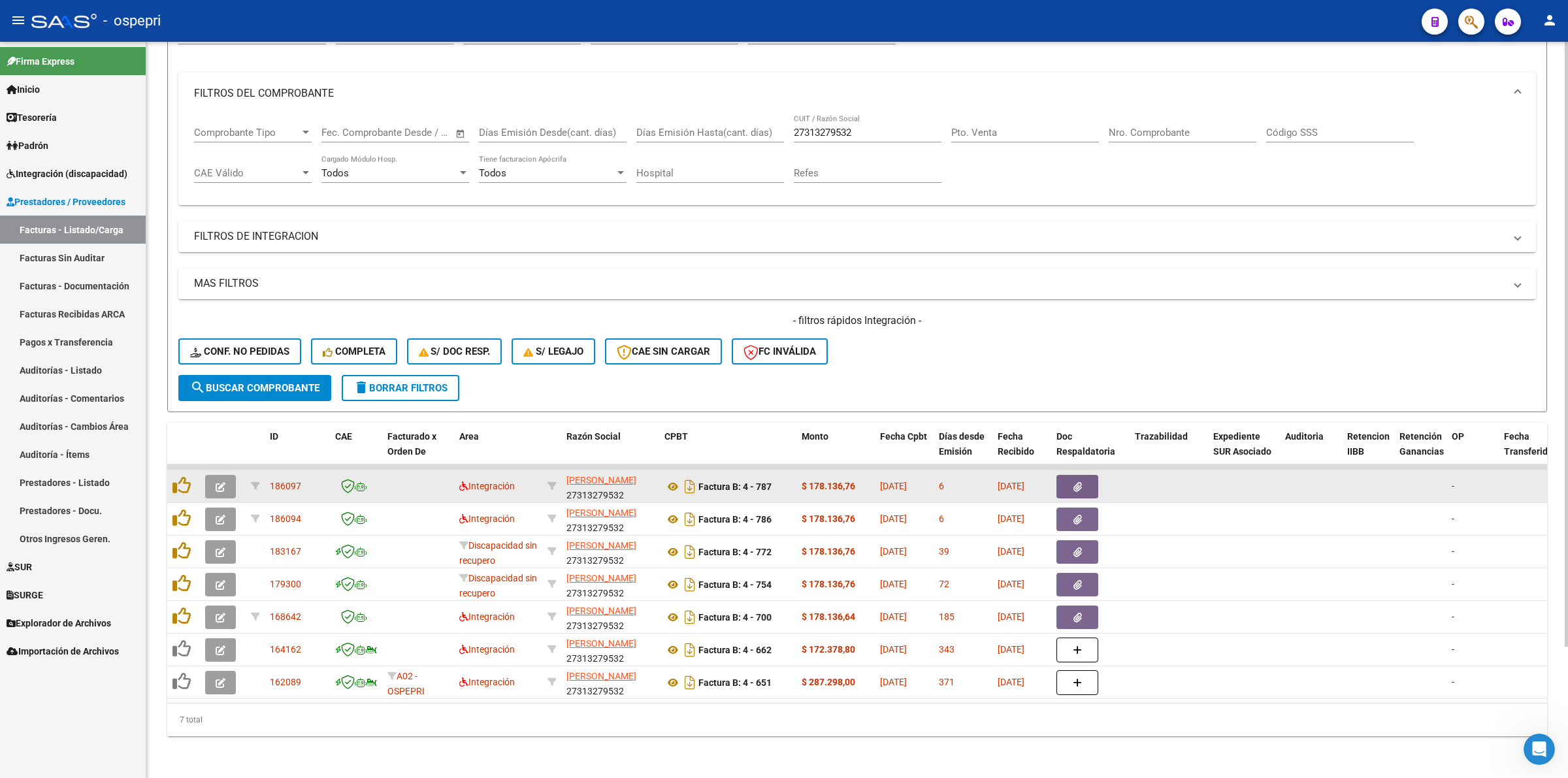
click at [221, 475] on button "button" at bounding box center [221, 486] width 31 height 24
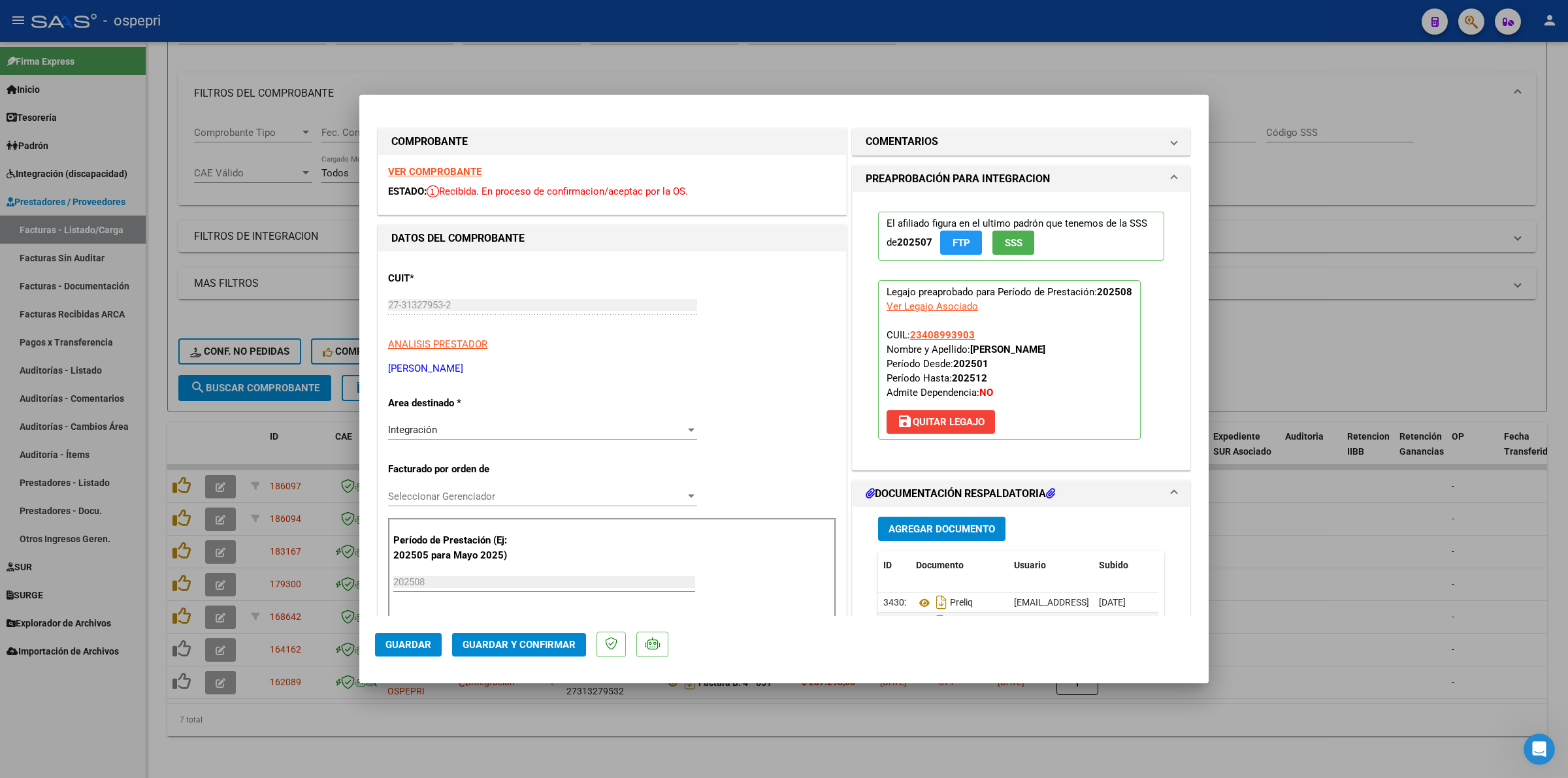
click at [466, 170] on strong "VER COMPROBANTE" at bounding box center [434, 171] width 93 height 11
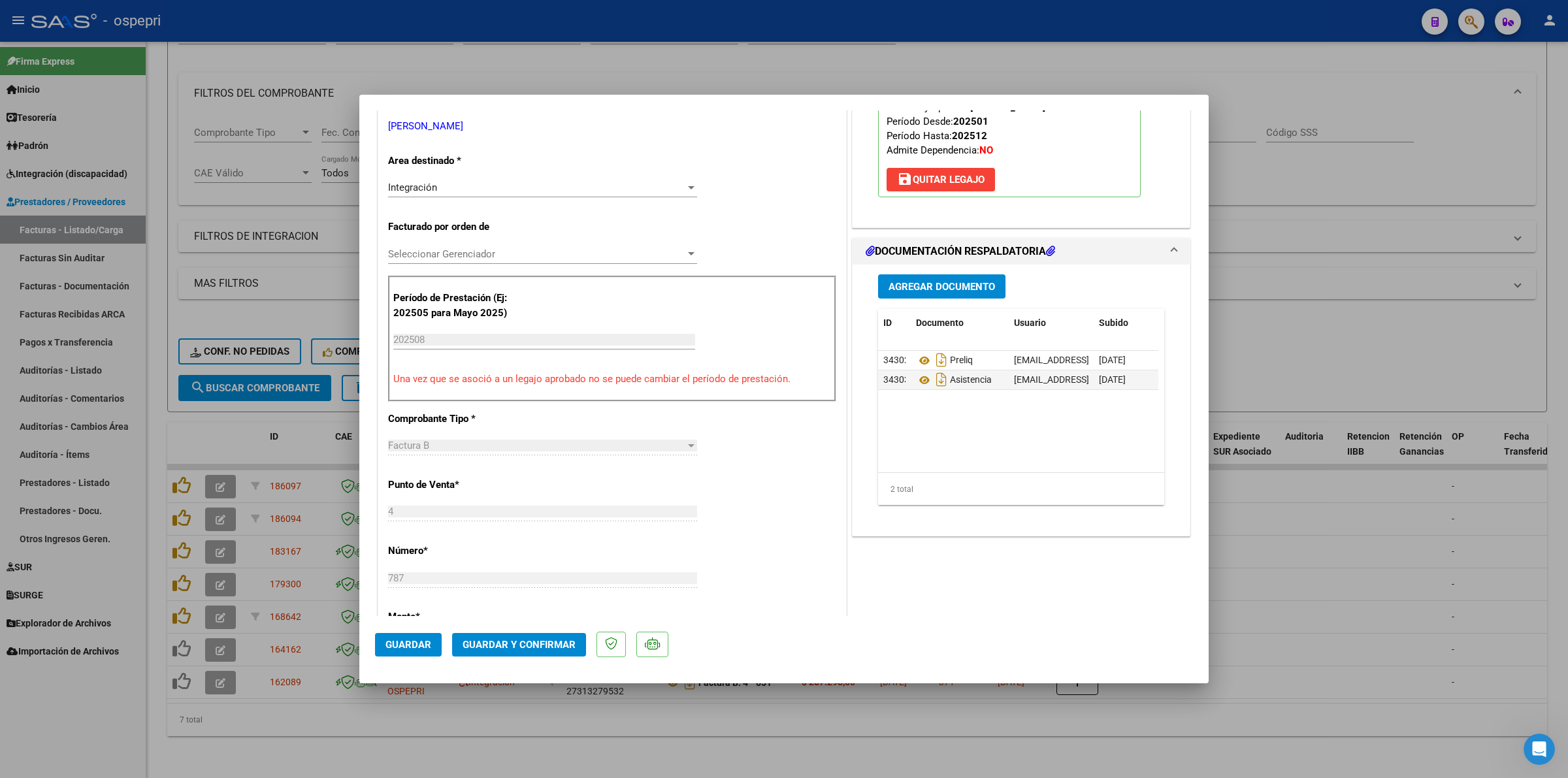
scroll to position [245, 0]
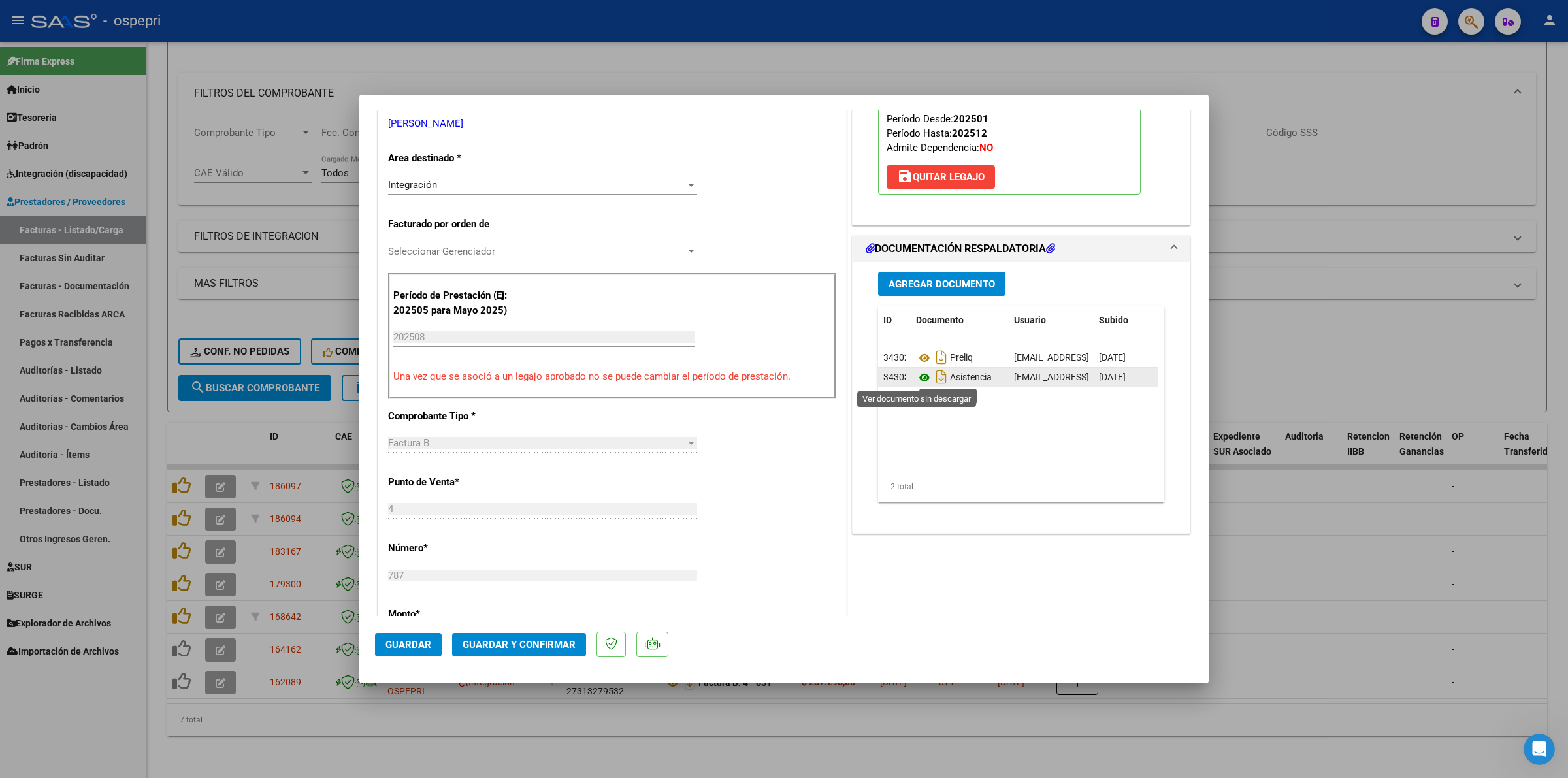
click at [919, 377] on icon at bounding box center [924, 377] width 17 height 15
click at [530, 645] on span "Guardar y Confirmar" at bounding box center [519, 644] width 113 height 11
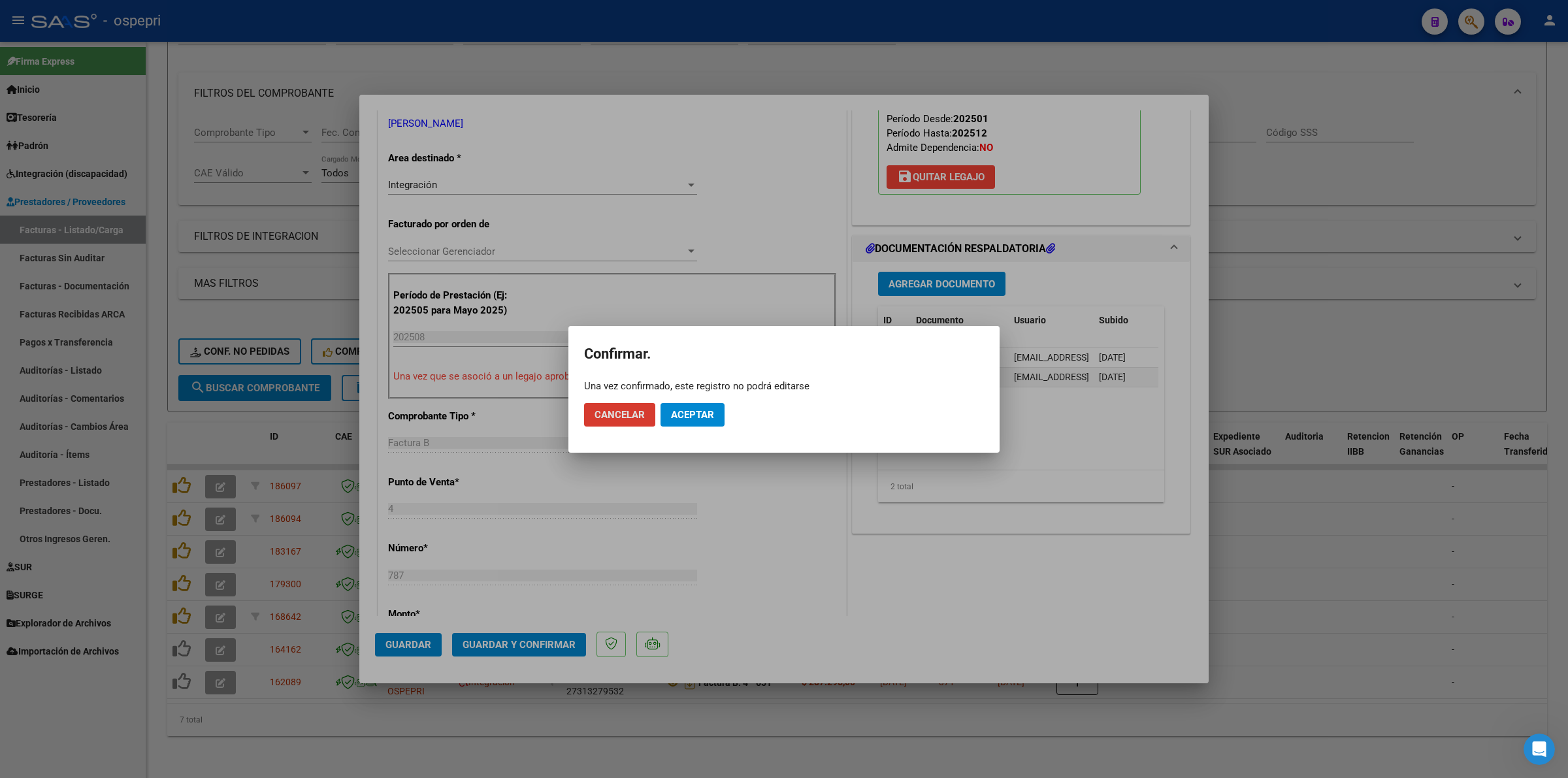
click at [677, 412] on span "Aceptar" at bounding box center [693, 414] width 43 height 11
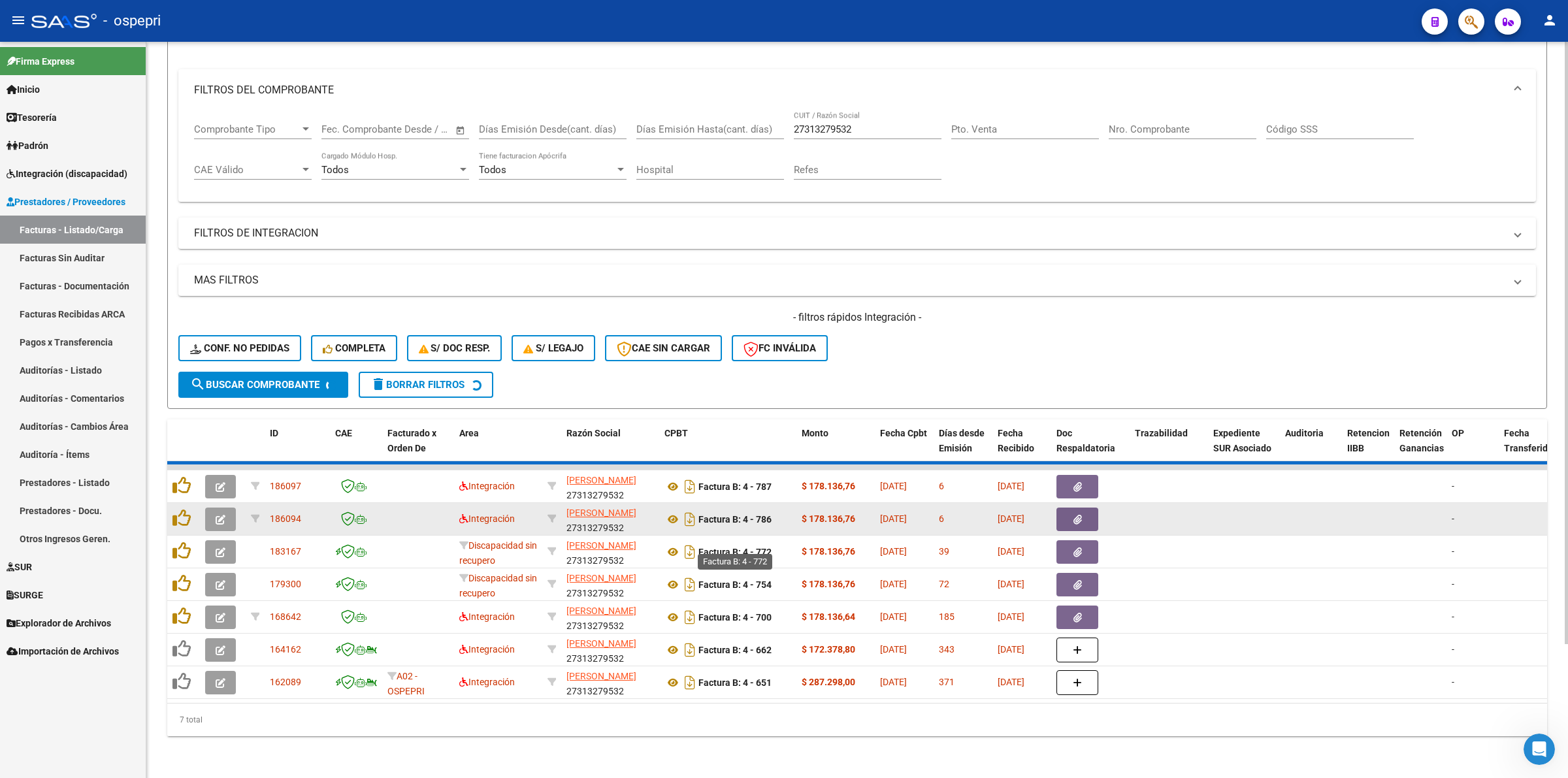
scroll to position [126, 0]
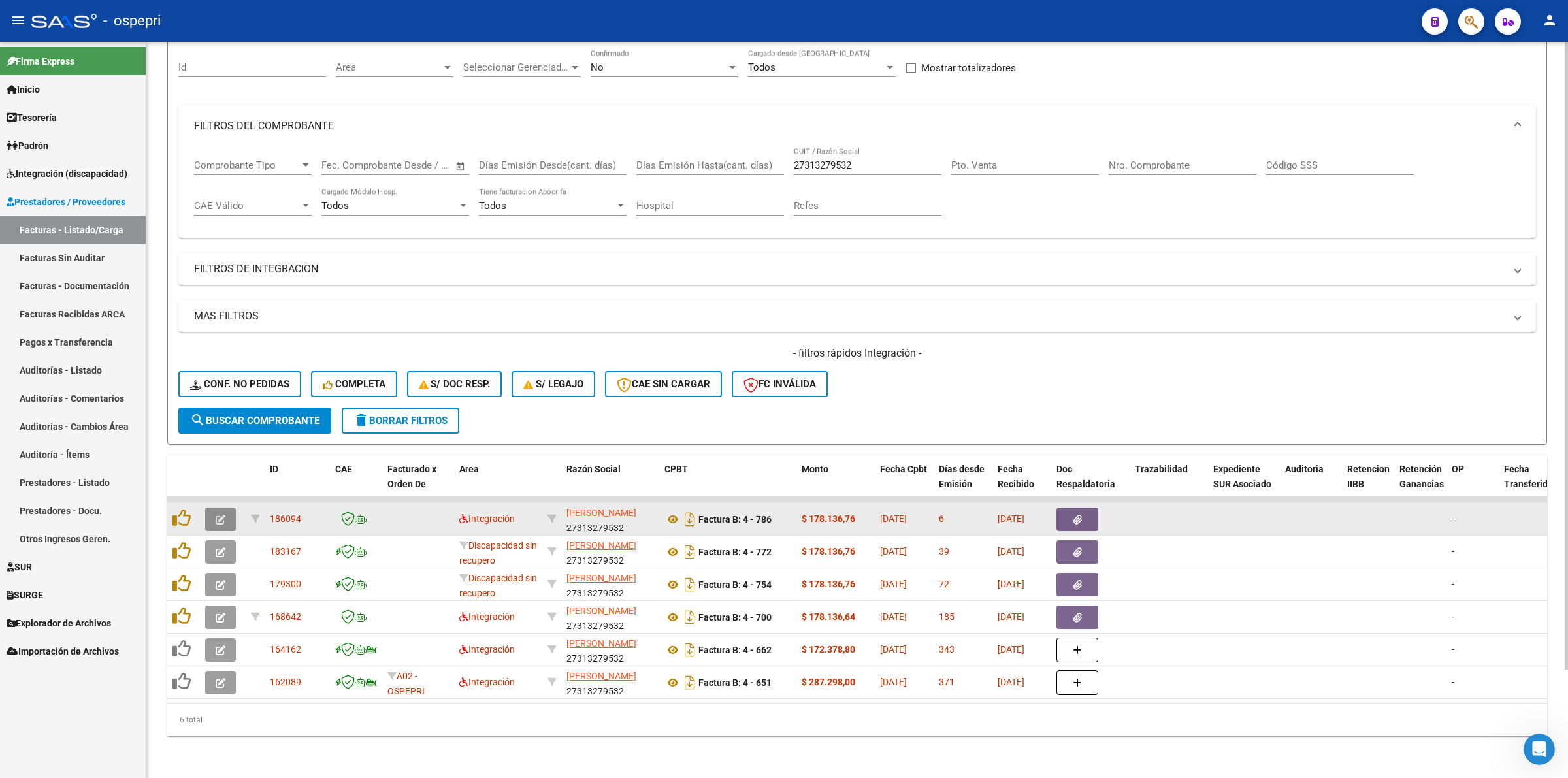
click at [222, 515] on icon "button" at bounding box center [221, 520] width 10 height 10
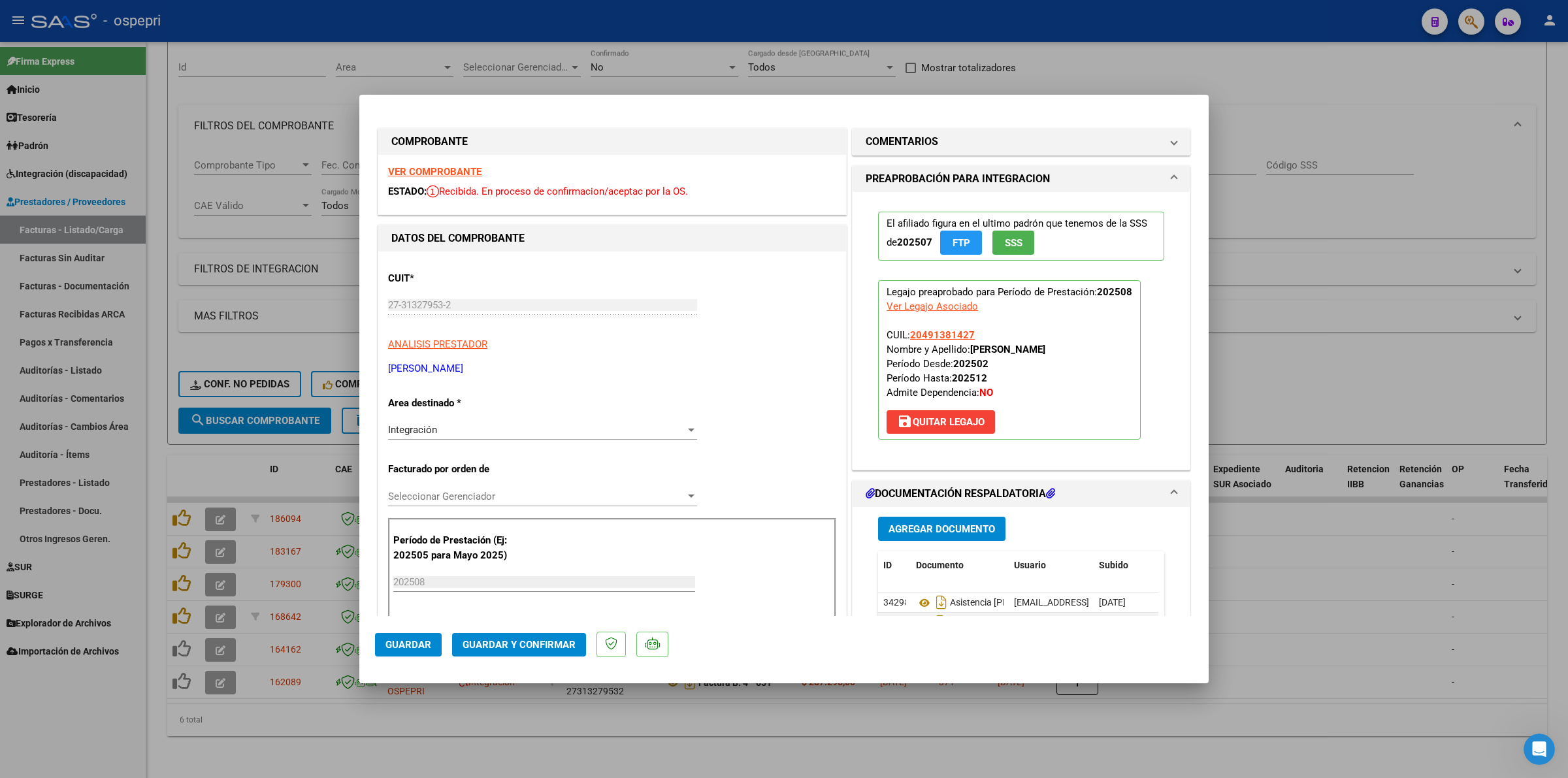
click at [414, 170] on strong "VER COMPROBANTE" at bounding box center [434, 171] width 93 height 11
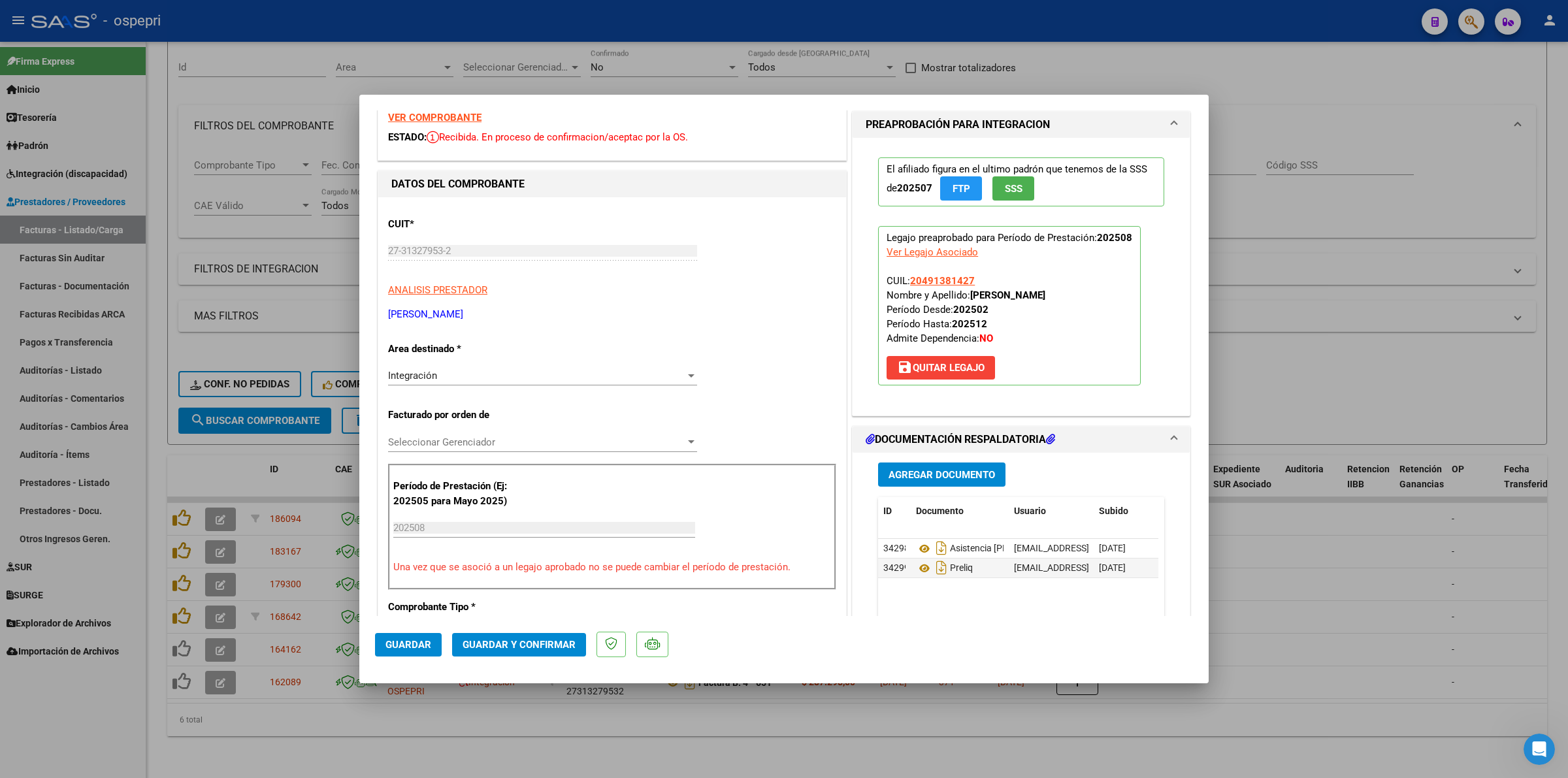
scroll to position [81, 0]
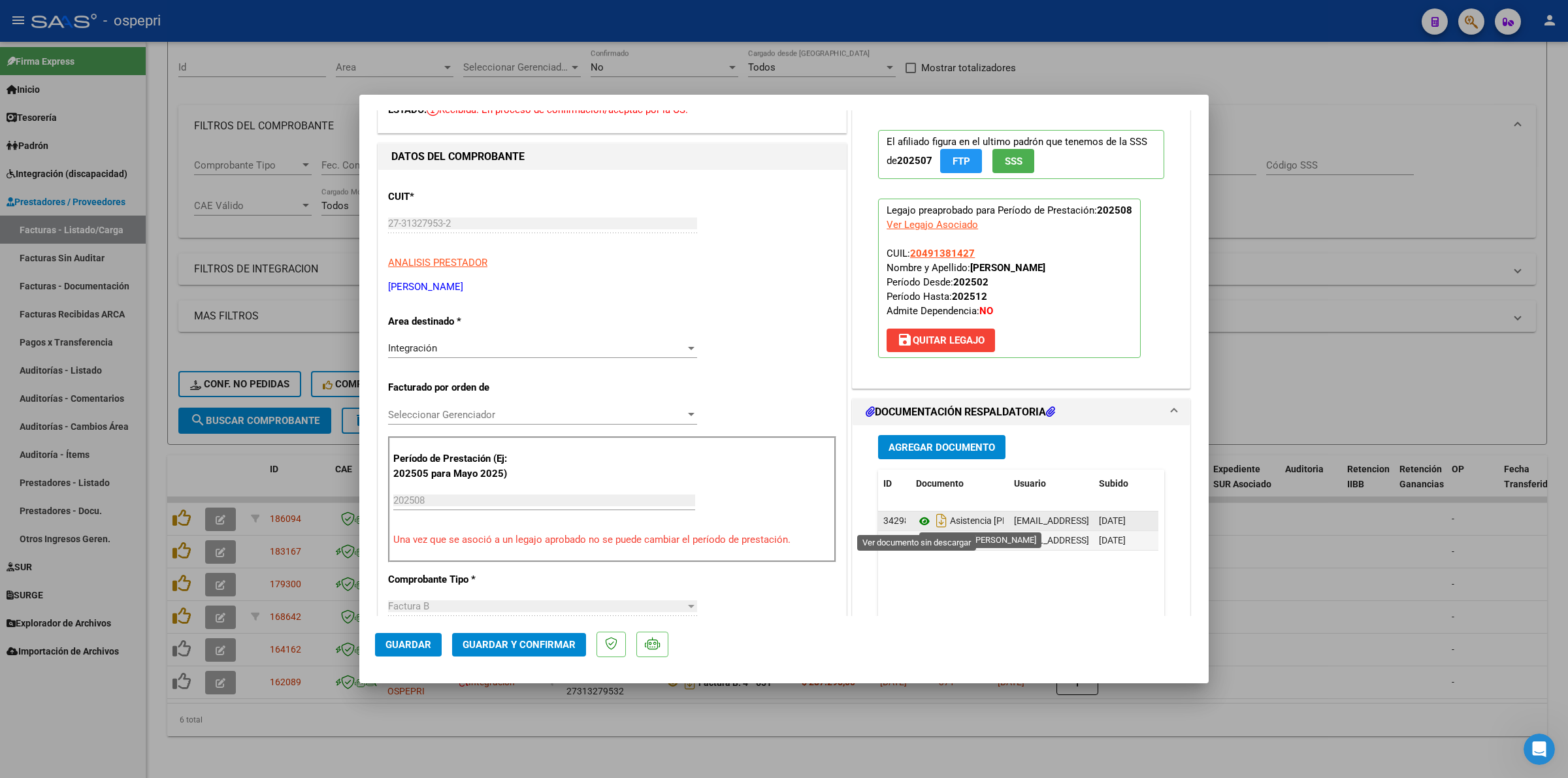
click at [919, 524] on icon at bounding box center [924, 521] width 17 height 15
click at [518, 645] on span "Guardar y Confirmar" at bounding box center [519, 644] width 113 height 11
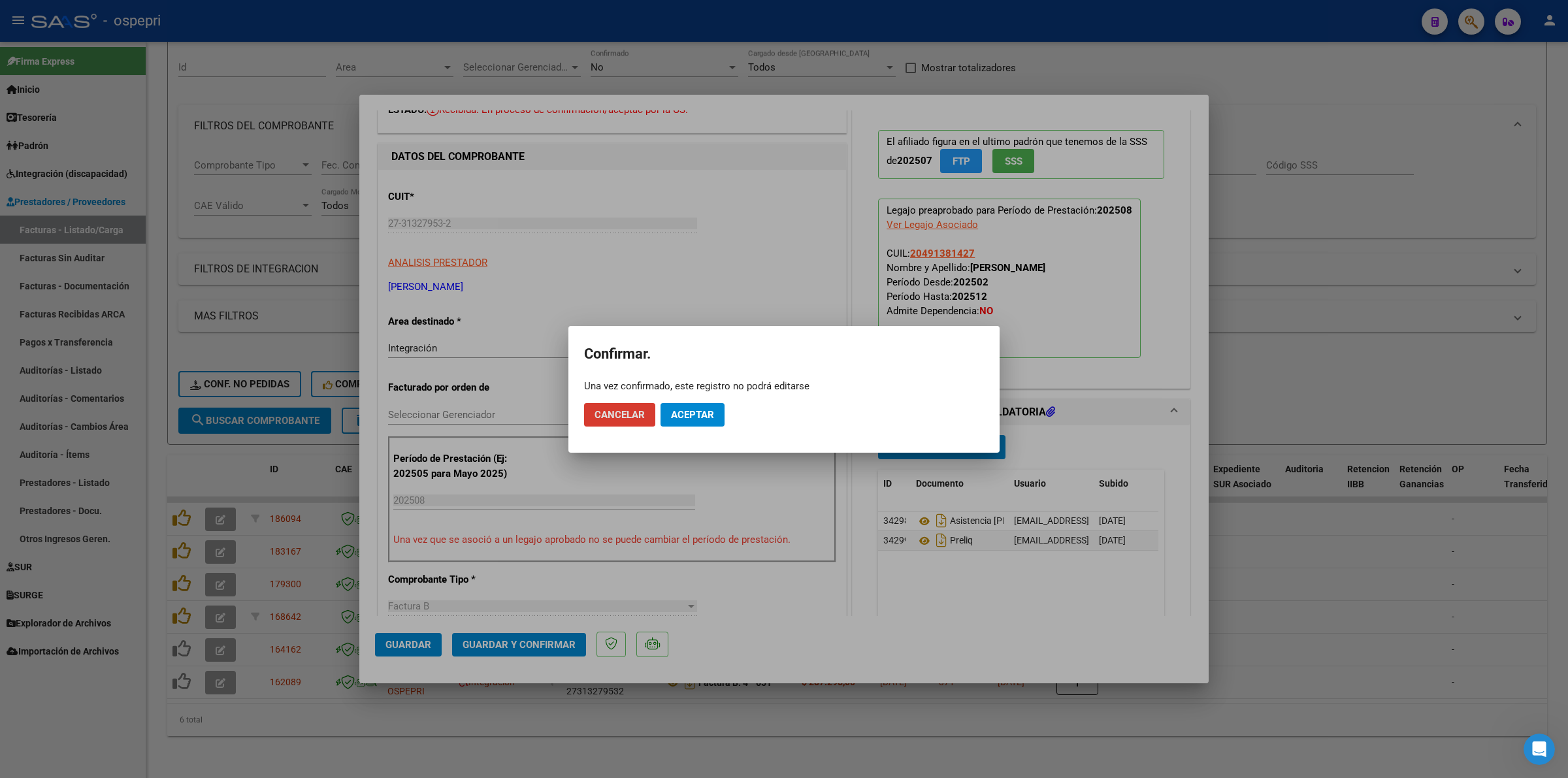
click at [703, 416] on span "Aceptar" at bounding box center [693, 414] width 43 height 11
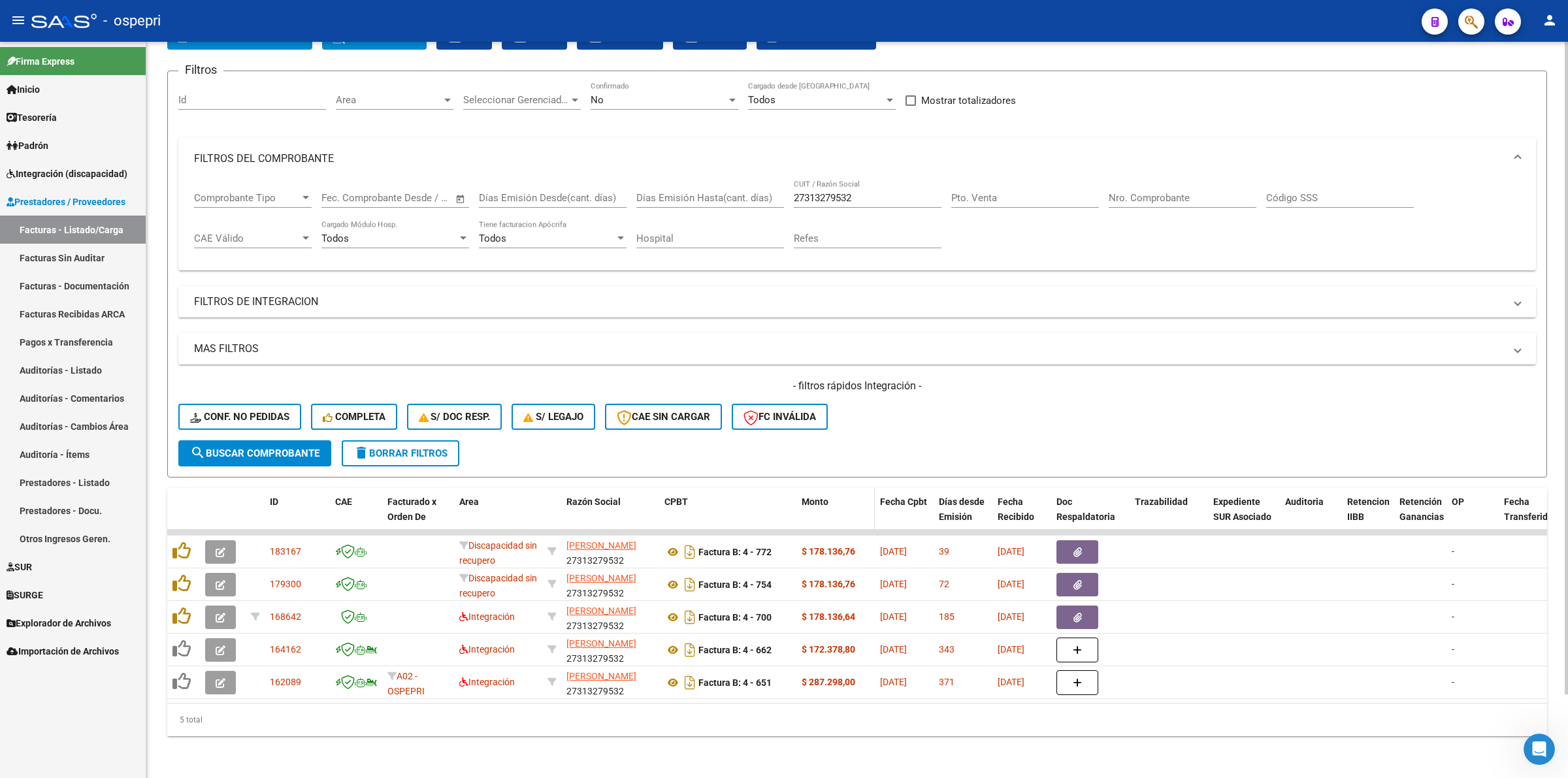
scroll to position [93, 0]
click at [419, 448] on span "delete Borrar Filtros" at bounding box center [401, 453] width 94 height 11
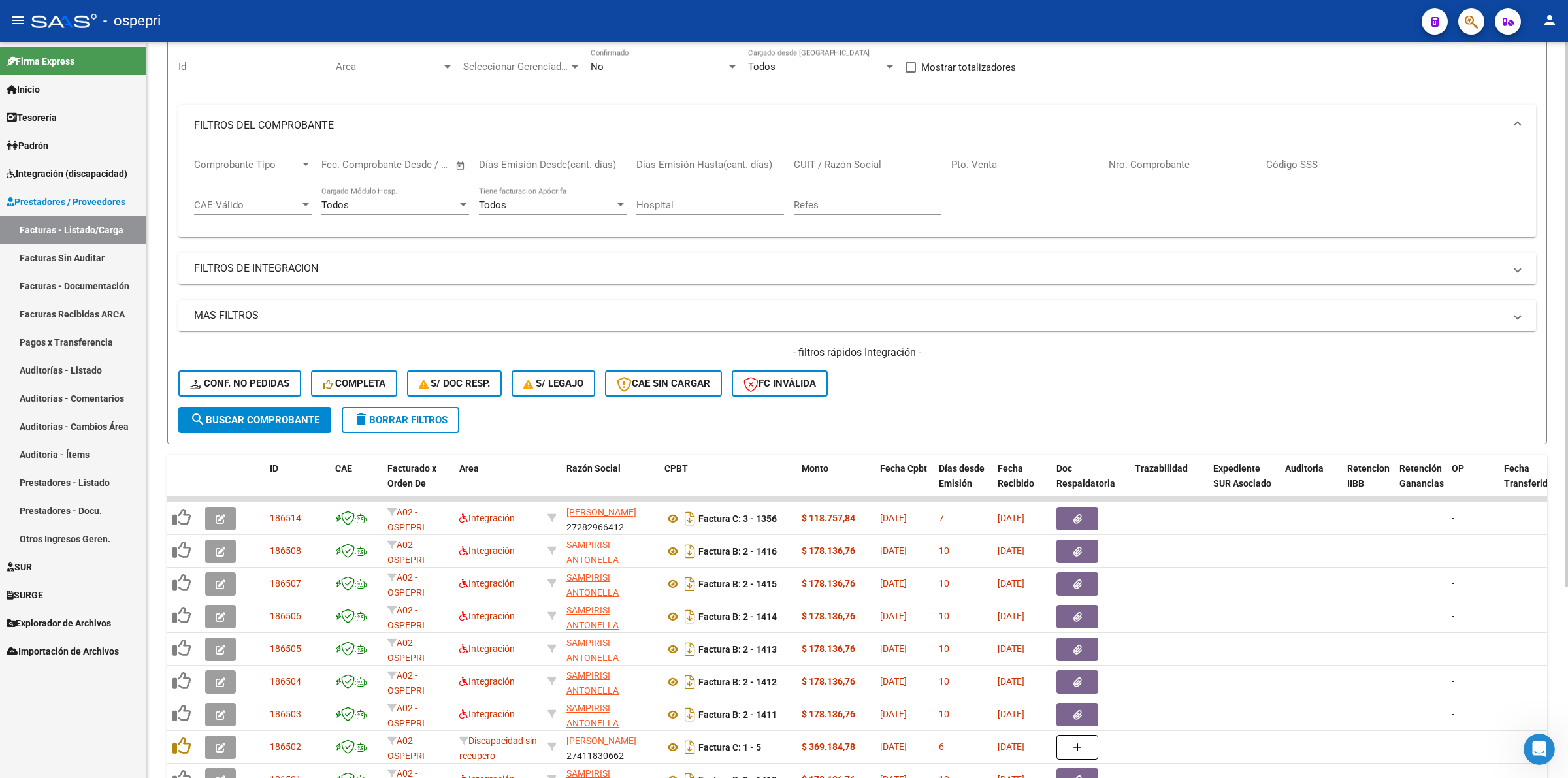
scroll to position [0, 0]
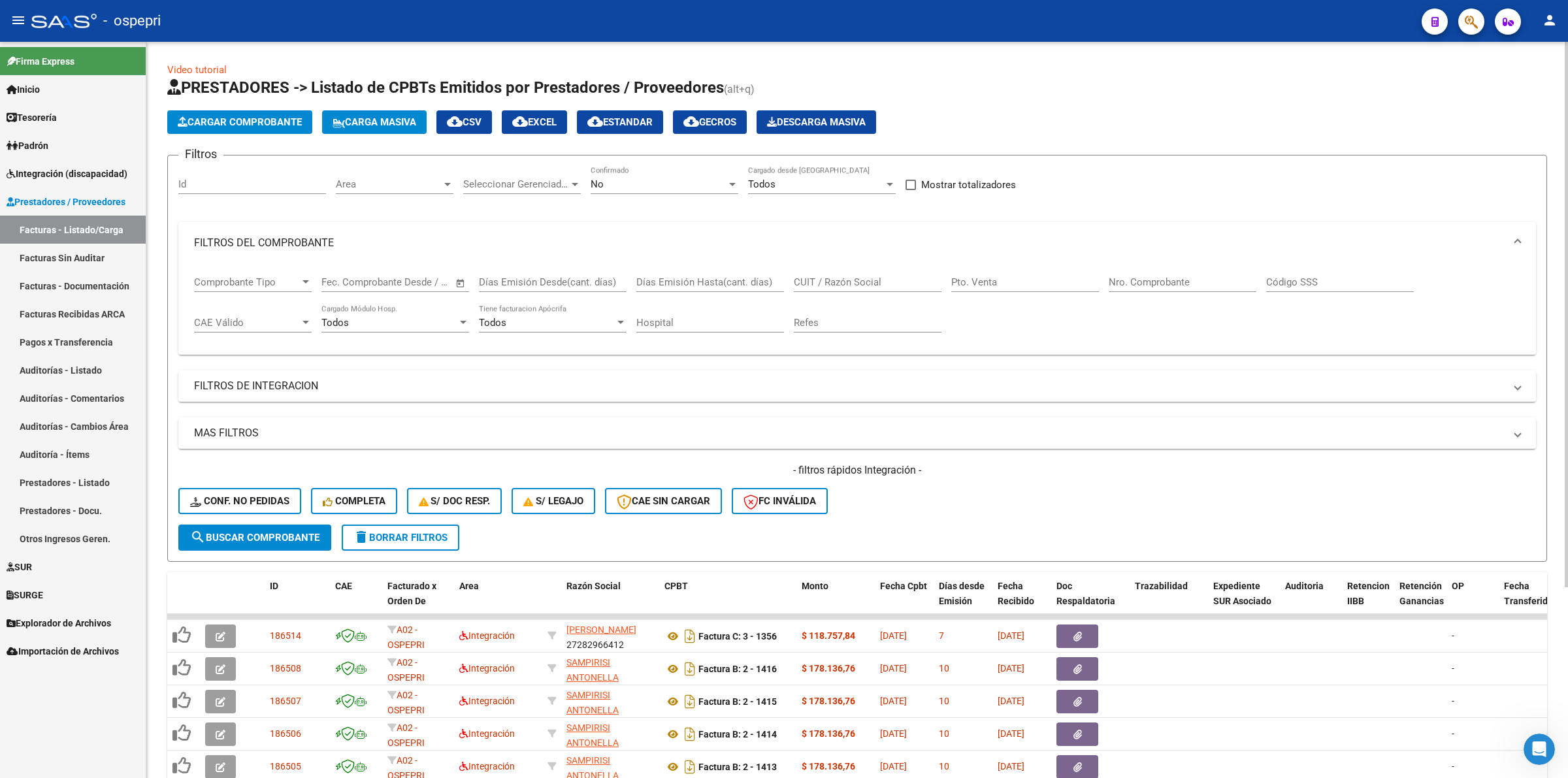
click at [902, 273] on div "CUIT / Razón Social" at bounding box center [867, 278] width 148 height 28
paste input "27297033188"
drag, startPoint x: 256, startPoint y: 523, endPoint x: 411, endPoint y: 533, distance: 155.3
click at [257, 524] on button "search Buscar Comprobante" at bounding box center [254, 537] width 153 height 26
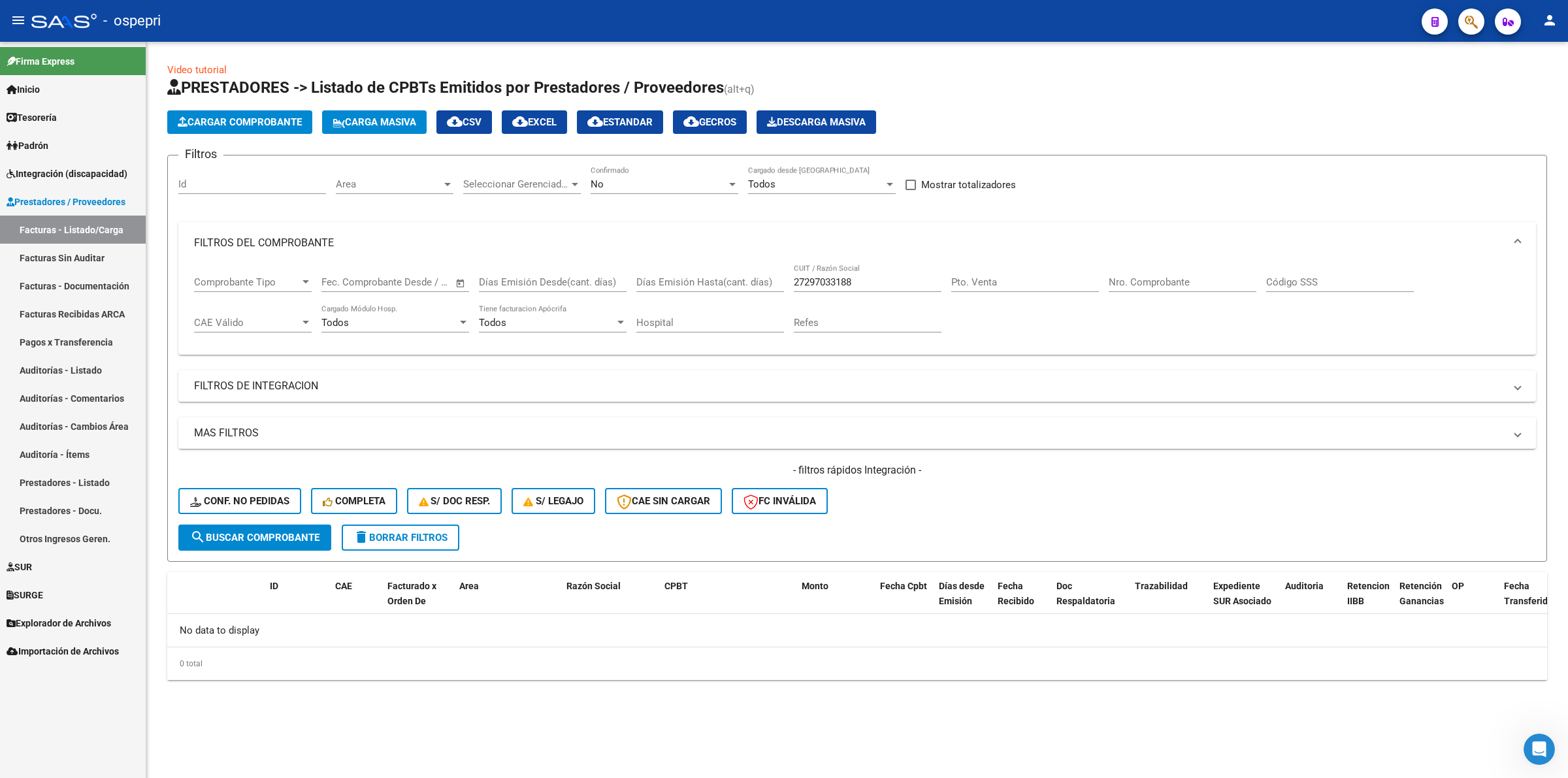
drag, startPoint x: 415, startPoint y: 534, endPoint x: 668, endPoint y: 459, distance: 263.9
click at [416, 533] on span "delete Borrar Filtros" at bounding box center [401, 537] width 94 height 11
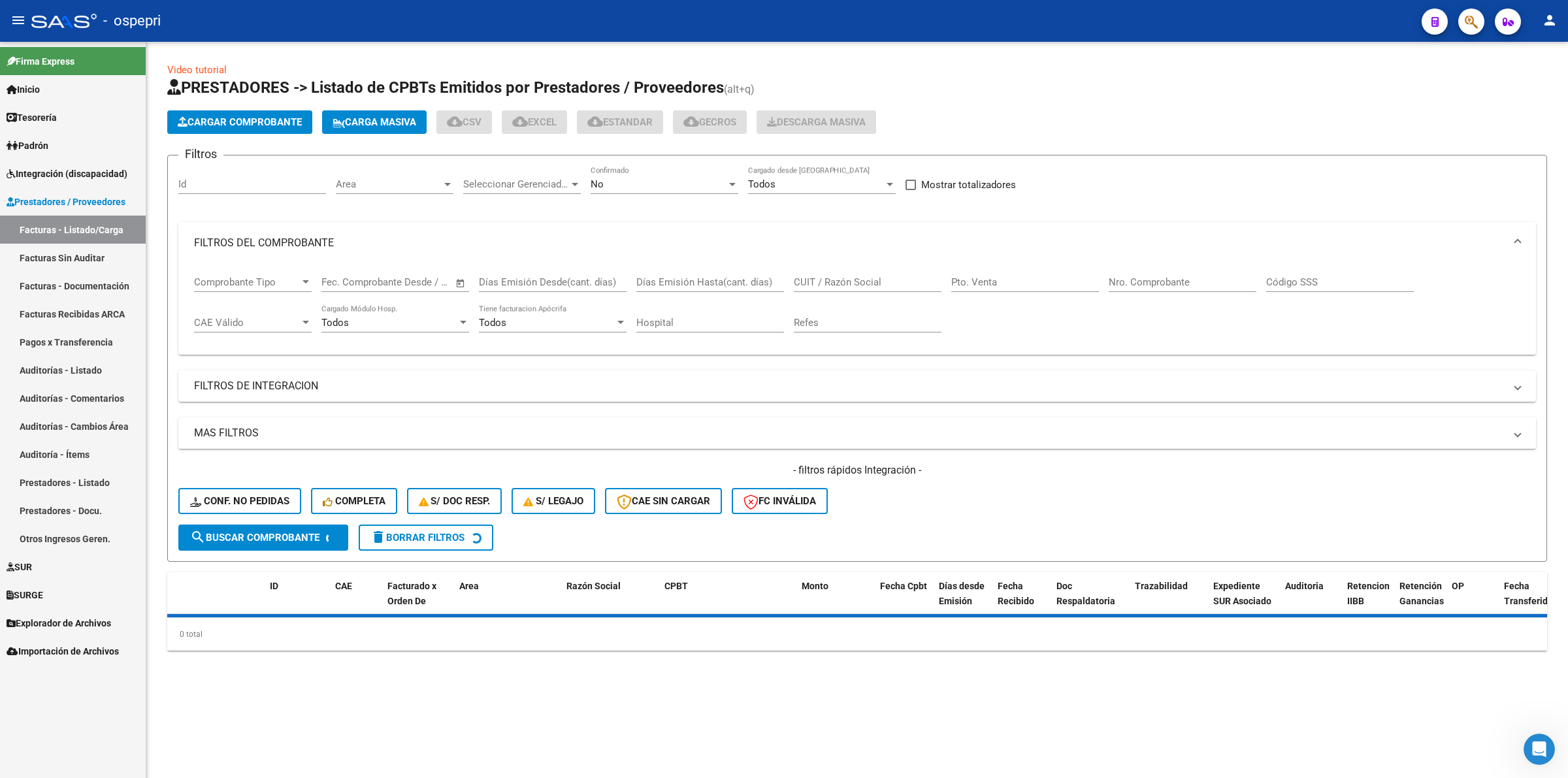
click at [830, 282] on input "CUIT / Razón Social" at bounding box center [867, 282] width 148 height 11
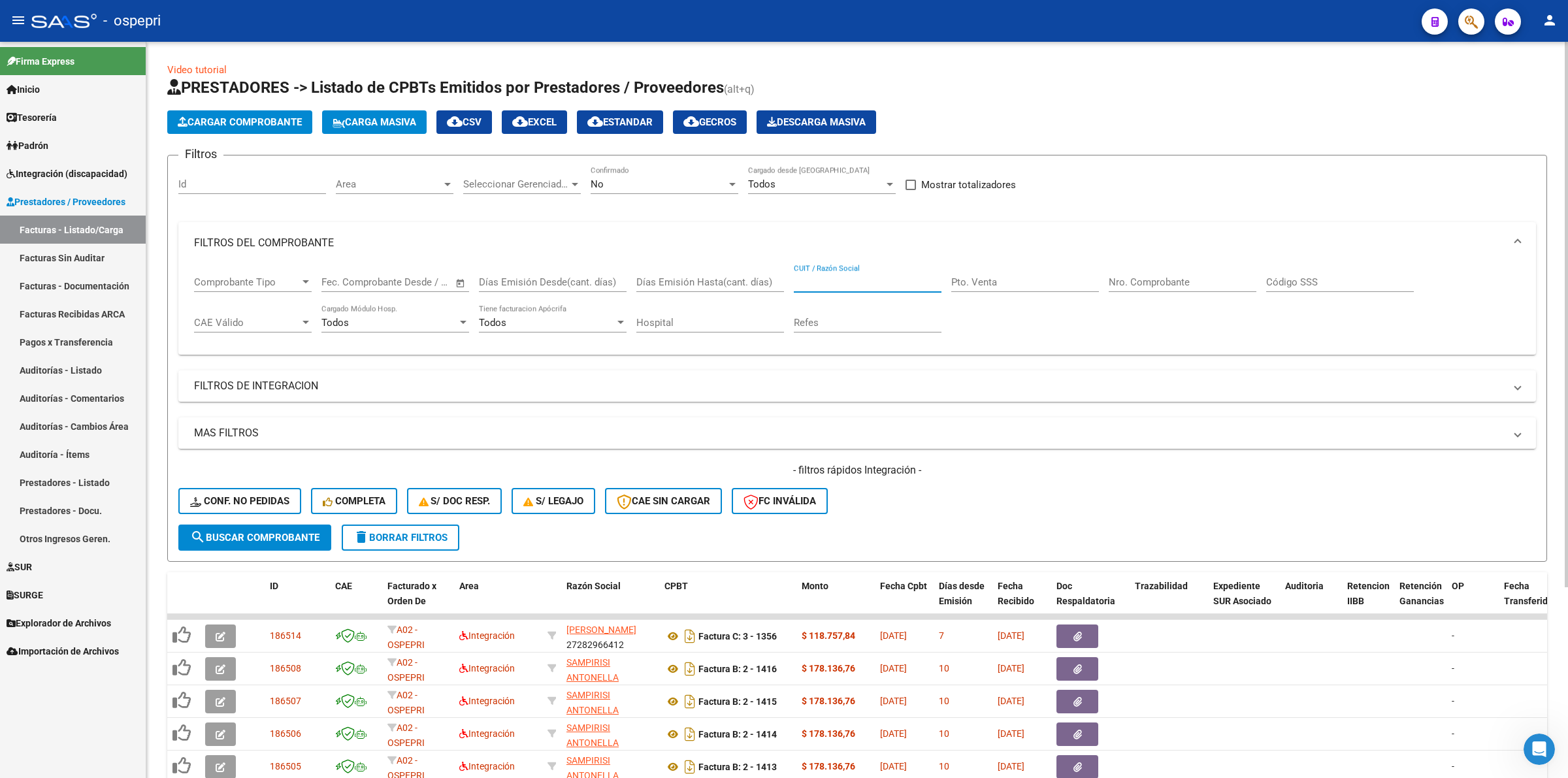
paste input "27297033188"
click at [309, 539] on span "search Buscar Comprobante" at bounding box center [255, 537] width 129 height 11
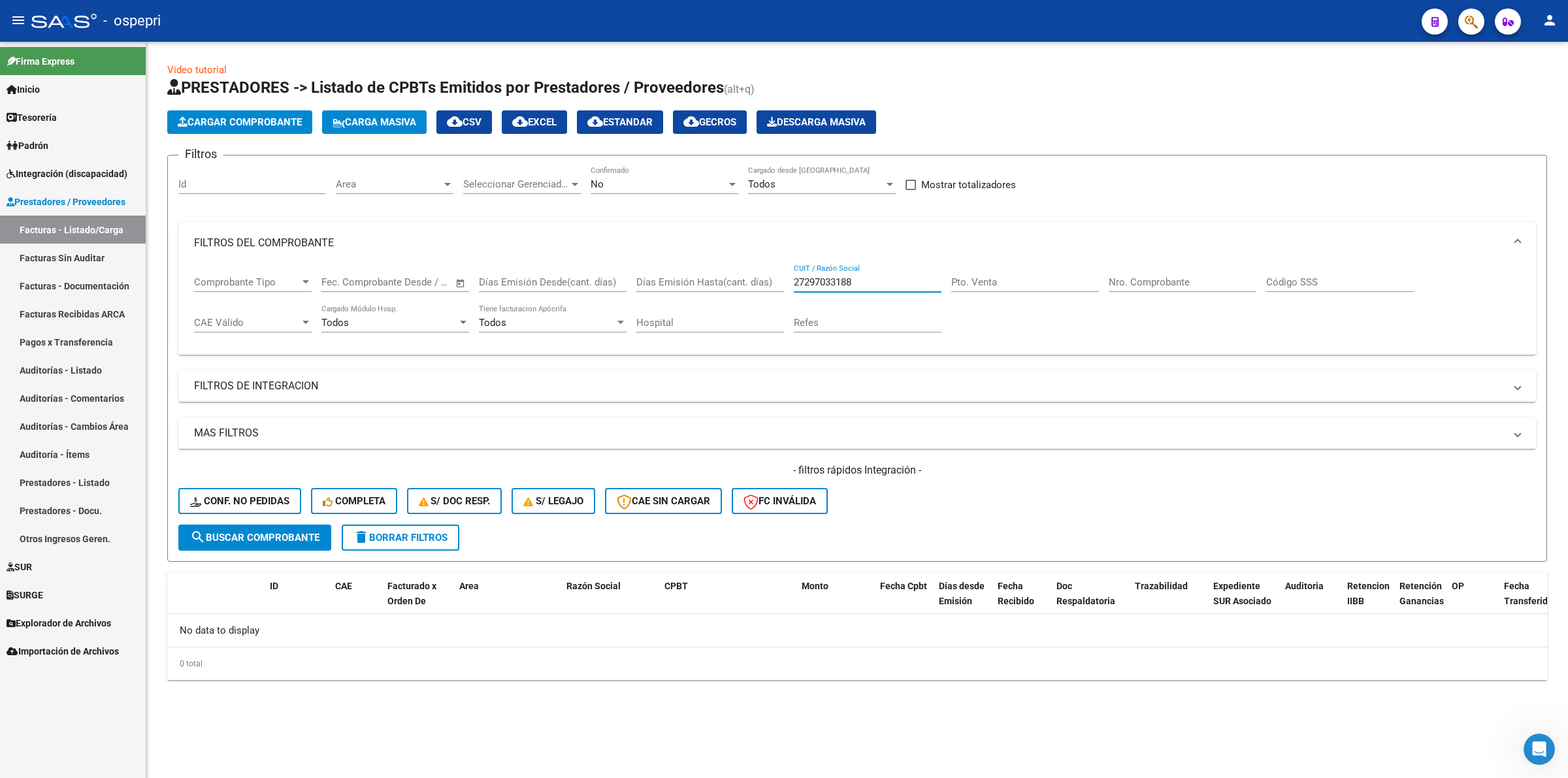
drag, startPoint x: 869, startPoint y: 280, endPoint x: 598, endPoint y: 276, distance: 271.0
click at [598, 278] on div "Comprobante Tipo Comprobante Tipo Fecha inicio – Fecha fin Fec. Comprobante Des…" at bounding box center [857, 305] width 1326 height 81
paste input "27314117013"
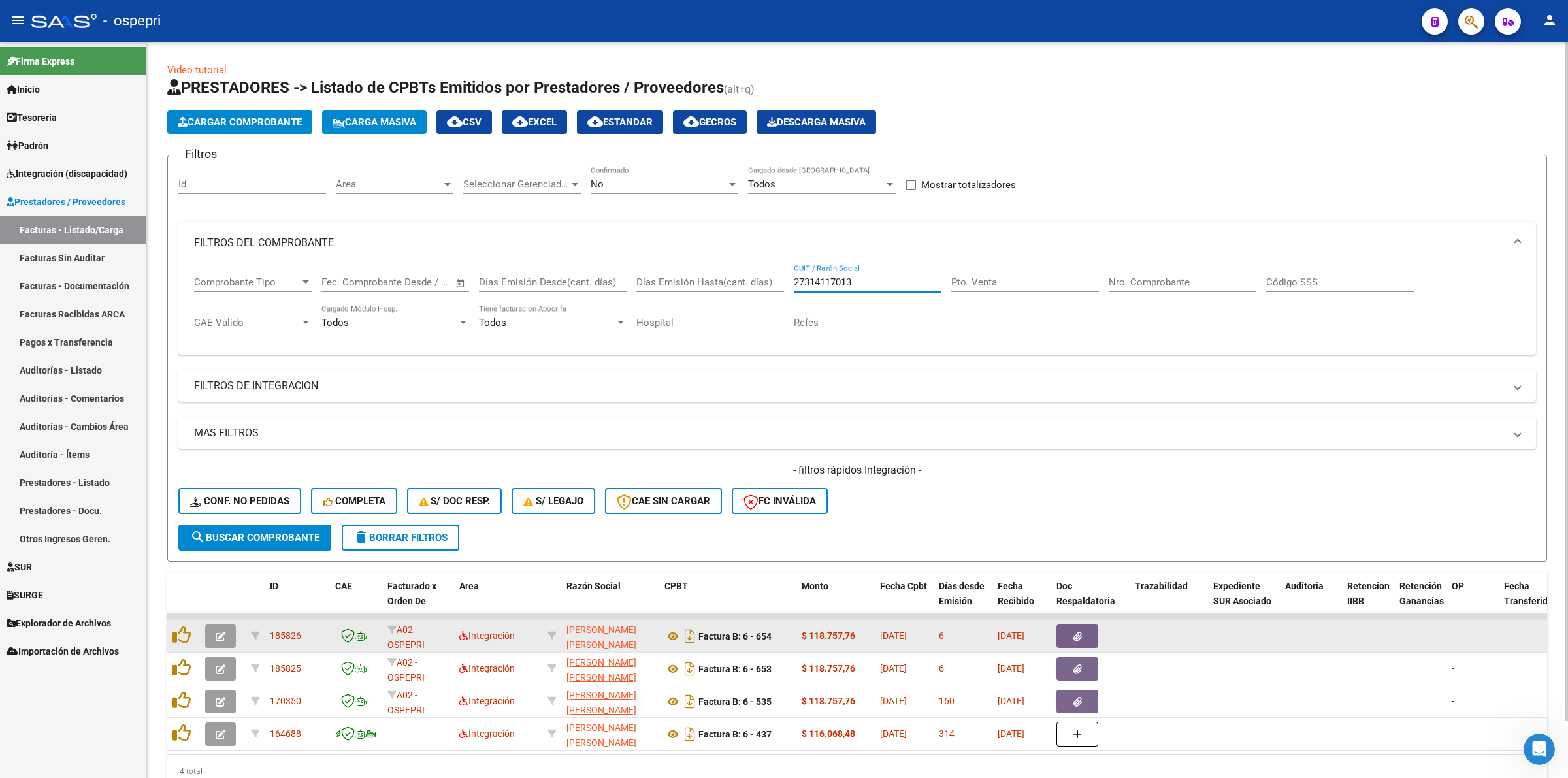
click at [232, 633] on button "button" at bounding box center [221, 636] width 31 height 24
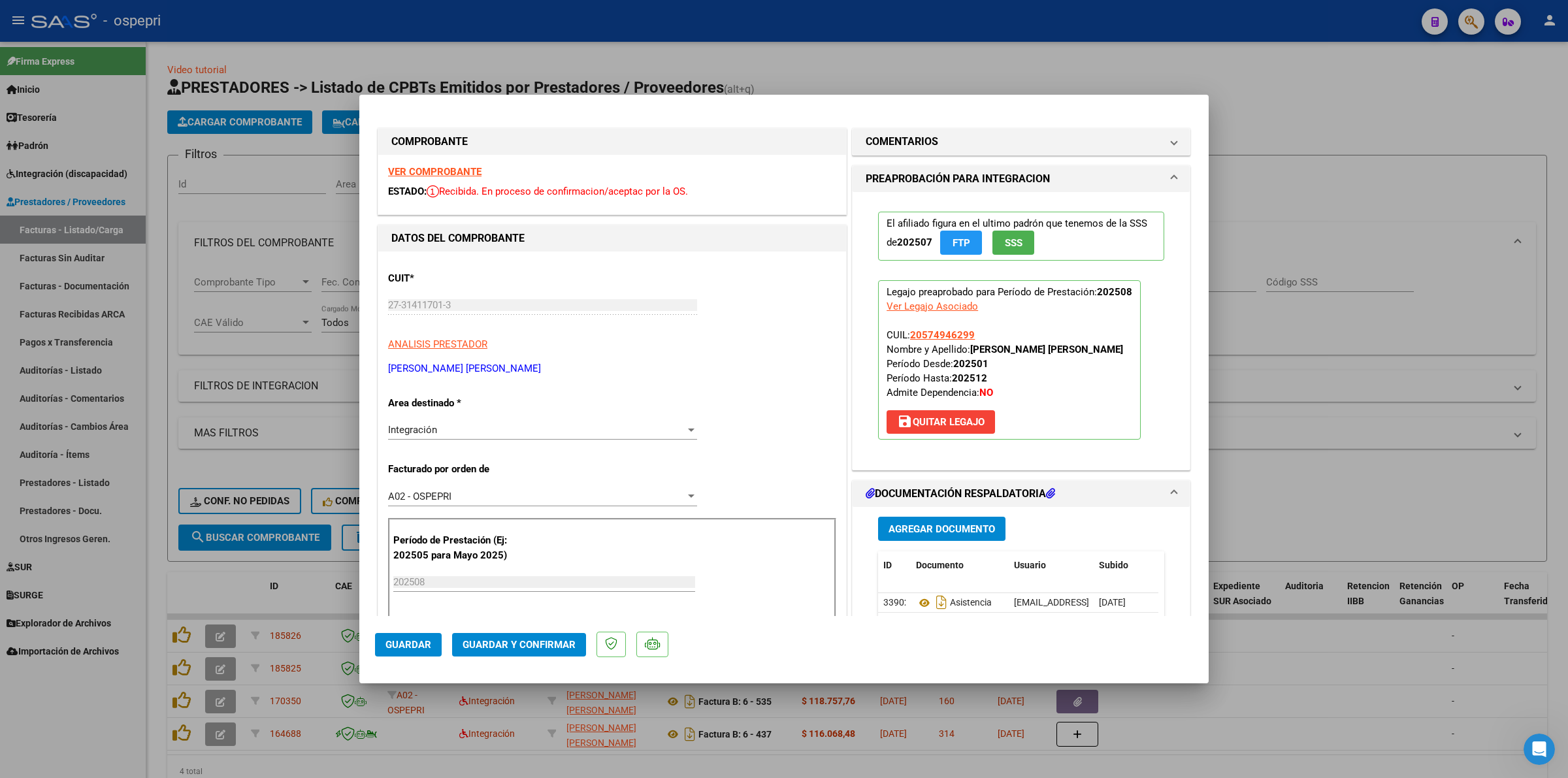
click at [430, 176] on strong "VER COMPROBANTE" at bounding box center [434, 171] width 93 height 11
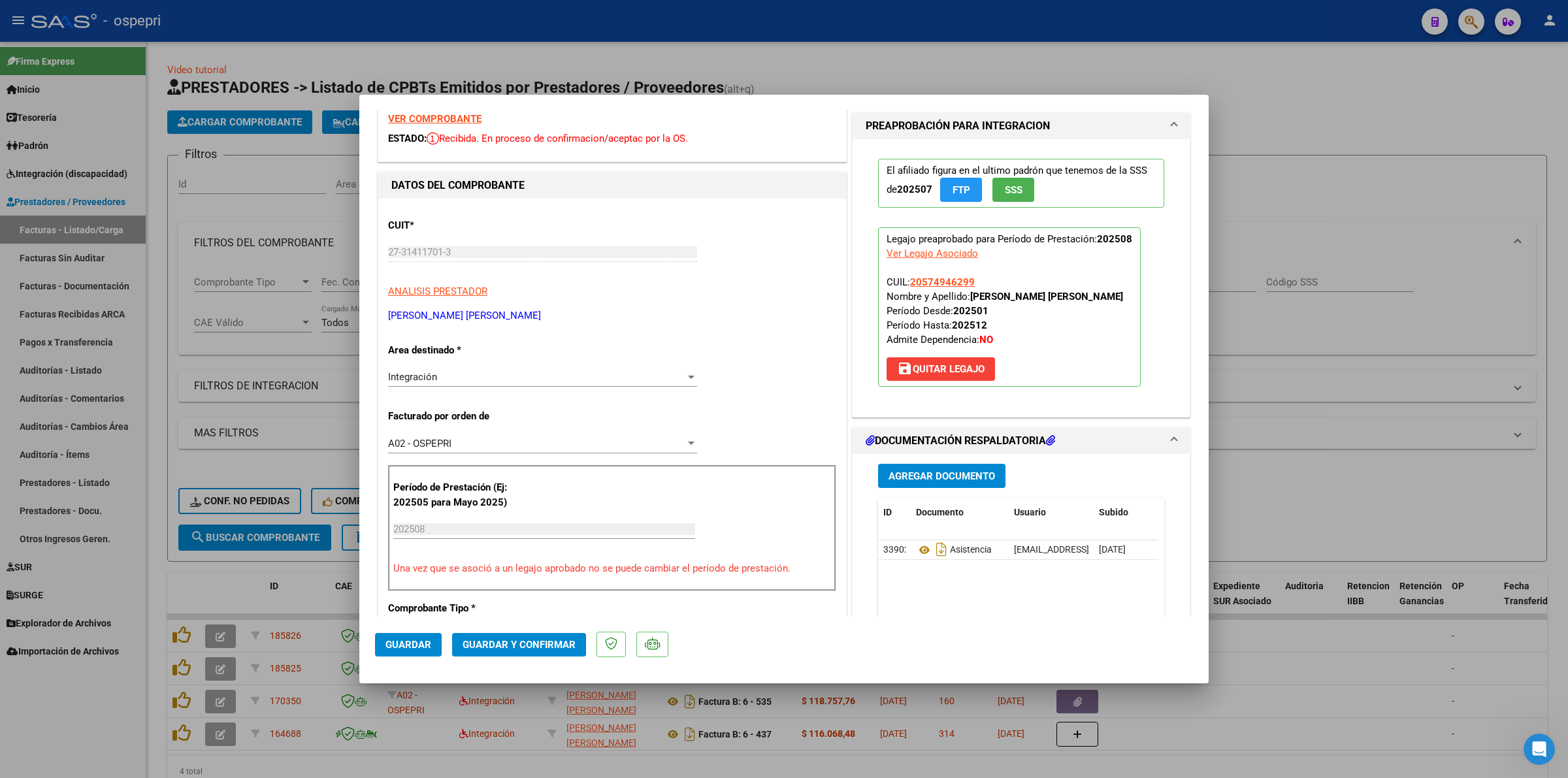
scroll to position [81, 0]
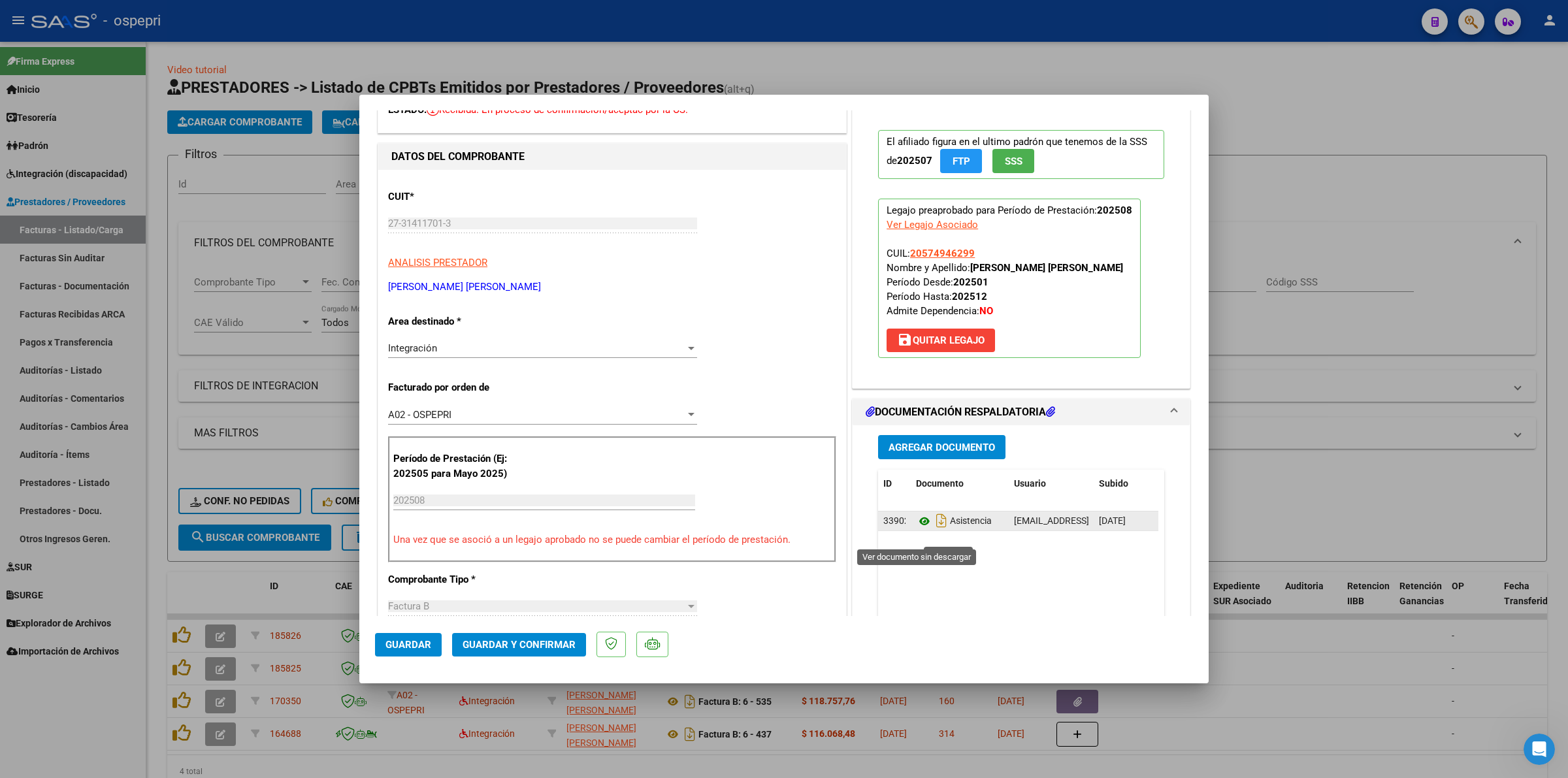
click at [916, 529] on icon at bounding box center [924, 521] width 17 height 15
click at [533, 635] on button "Guardar y Confirmar" at bounding box center [518, 644] width 134 height 24
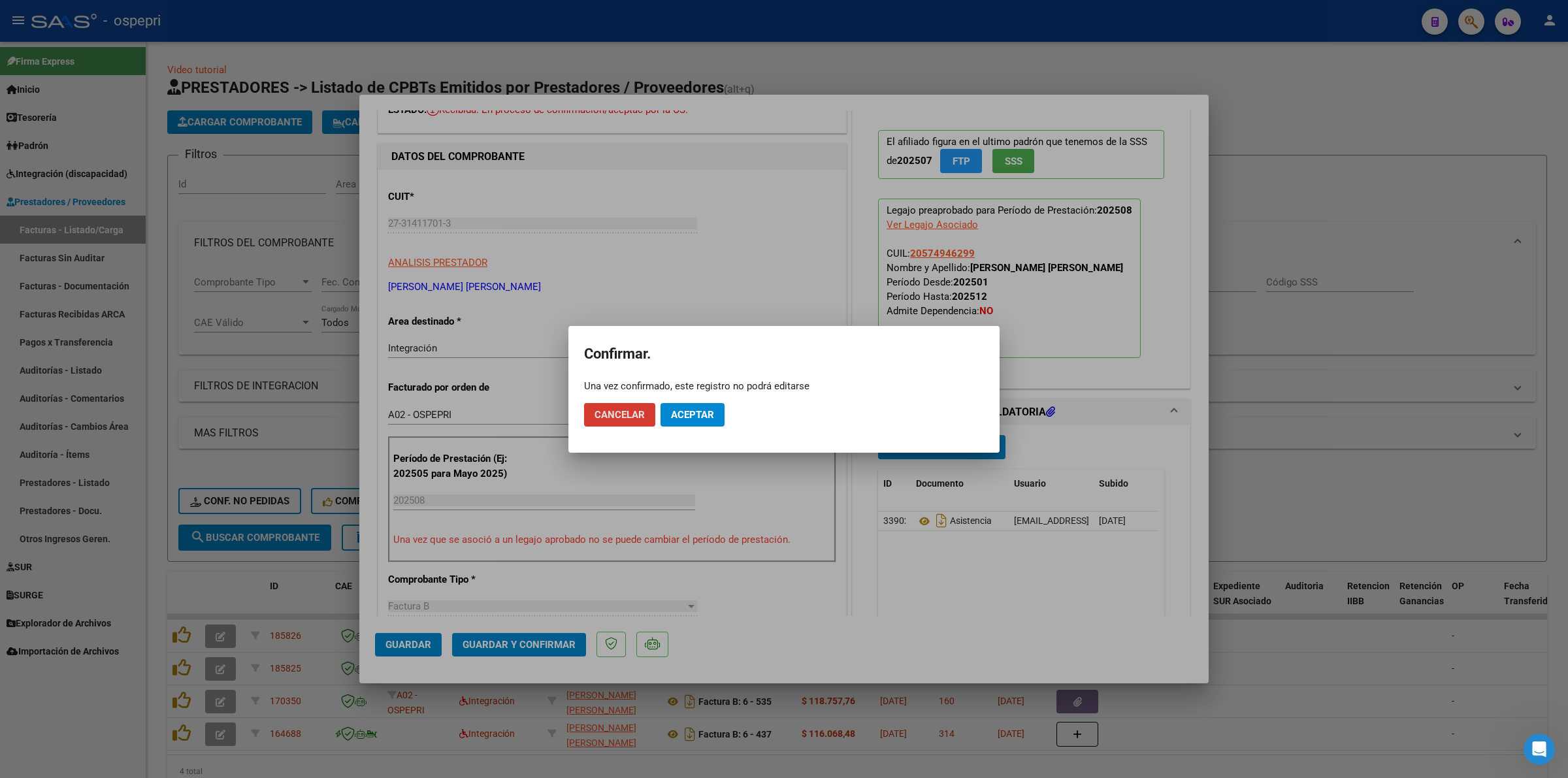
click at [687, 410] on span "Aceptar" at bounding box center [693, 414] width 43 height 11
